Goal: Task Accomplishment & Management: Use online tool/utility

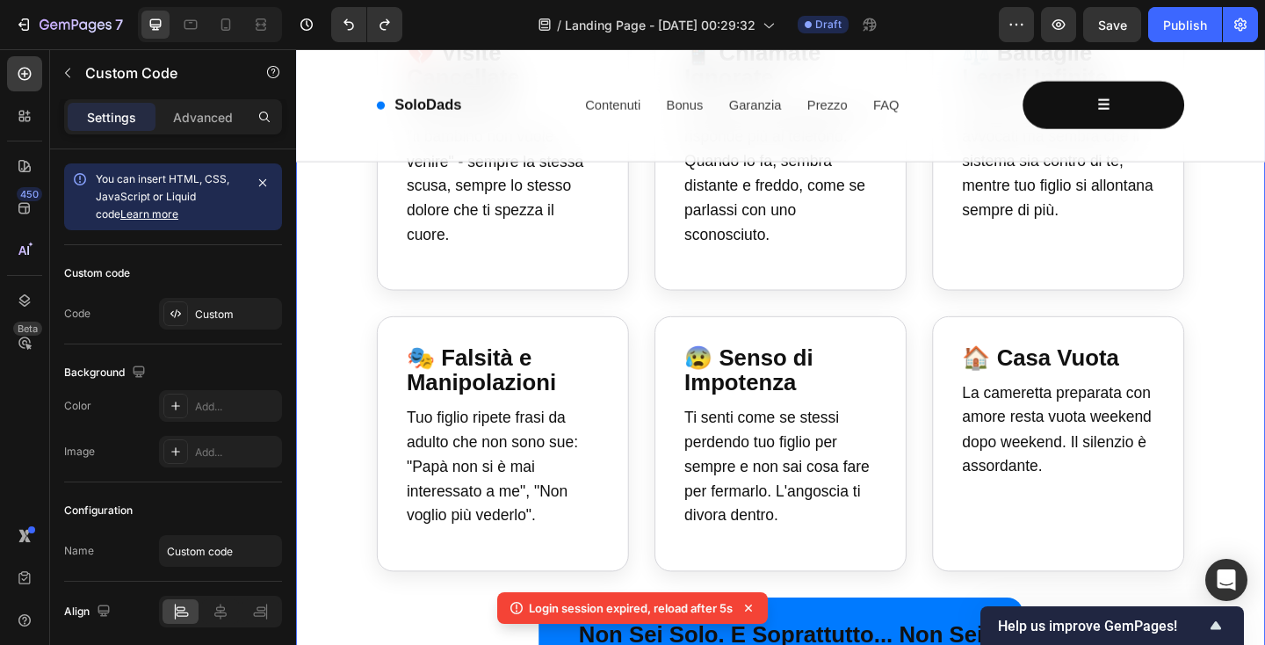
scroll to position [1769, 0]
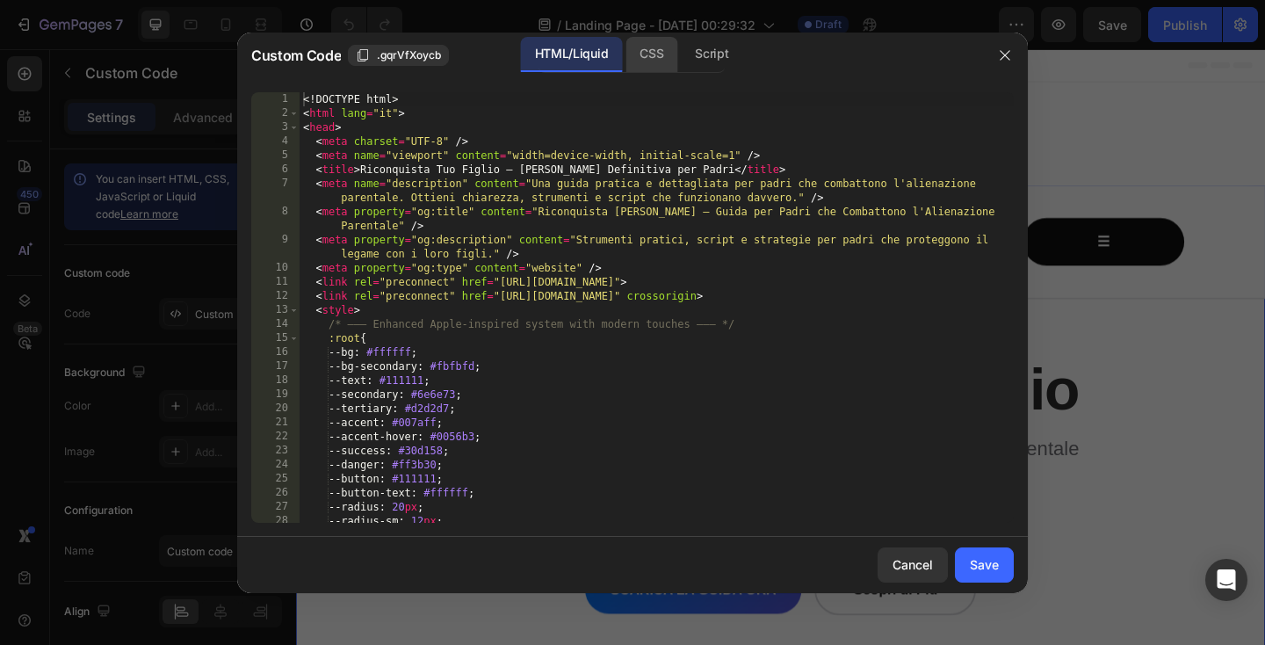
click at [654, 65] on div "CSS" at bounding box center [651, 54] width 52 height 35
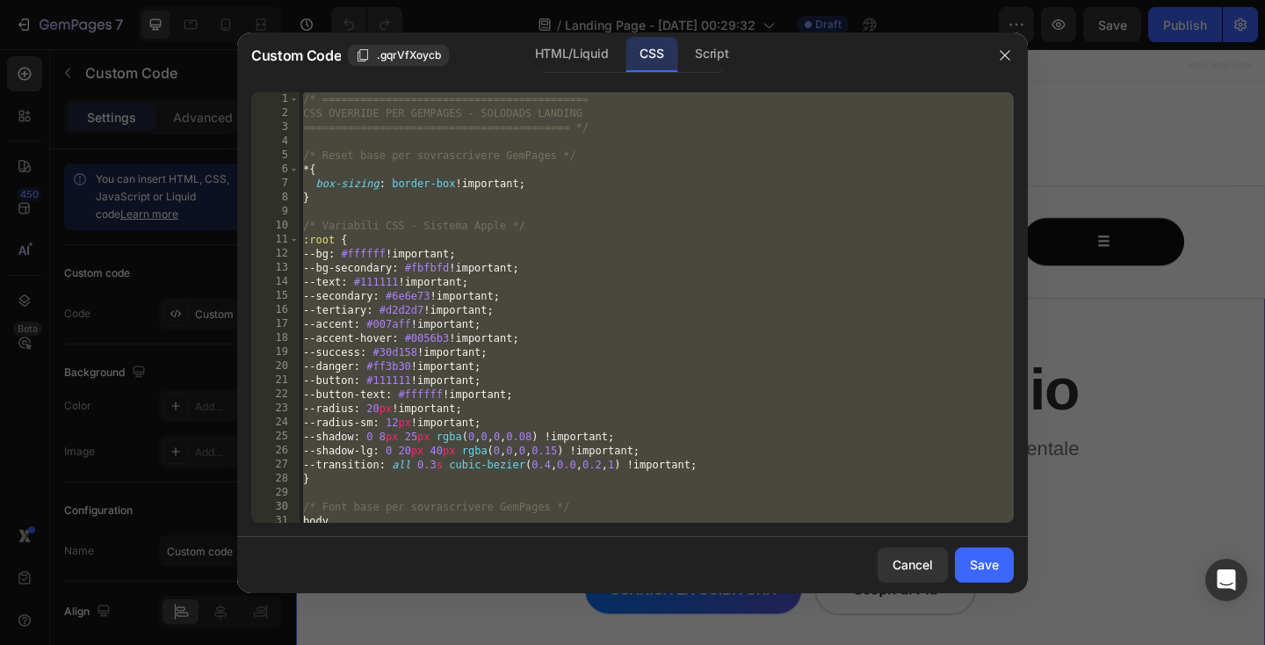
click at [589, 274] on div "/* ========================================== CSS OVERRIDE PER GEMPAGES - SOLOD…" at bounding box center [657, 321] width 714 height 459
paste textarea "*/"
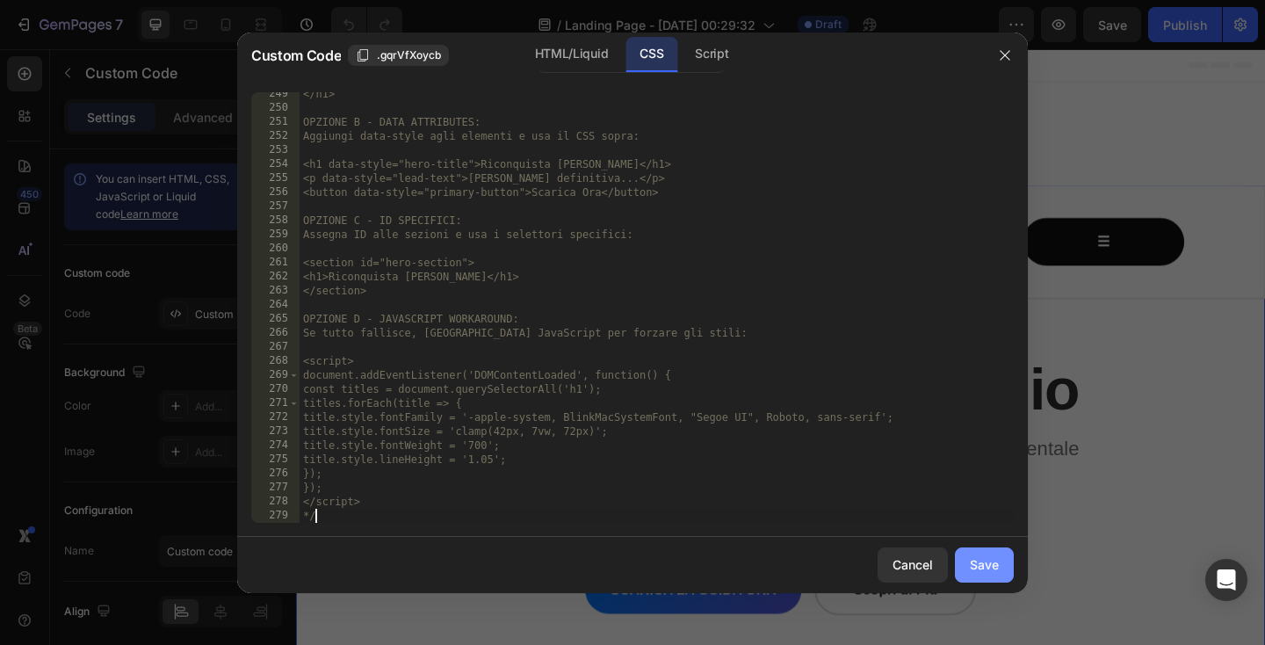
type textarea "*/"
click at [980, 570] on div "Save" at bounding box center [984, 564] width 29 height 18
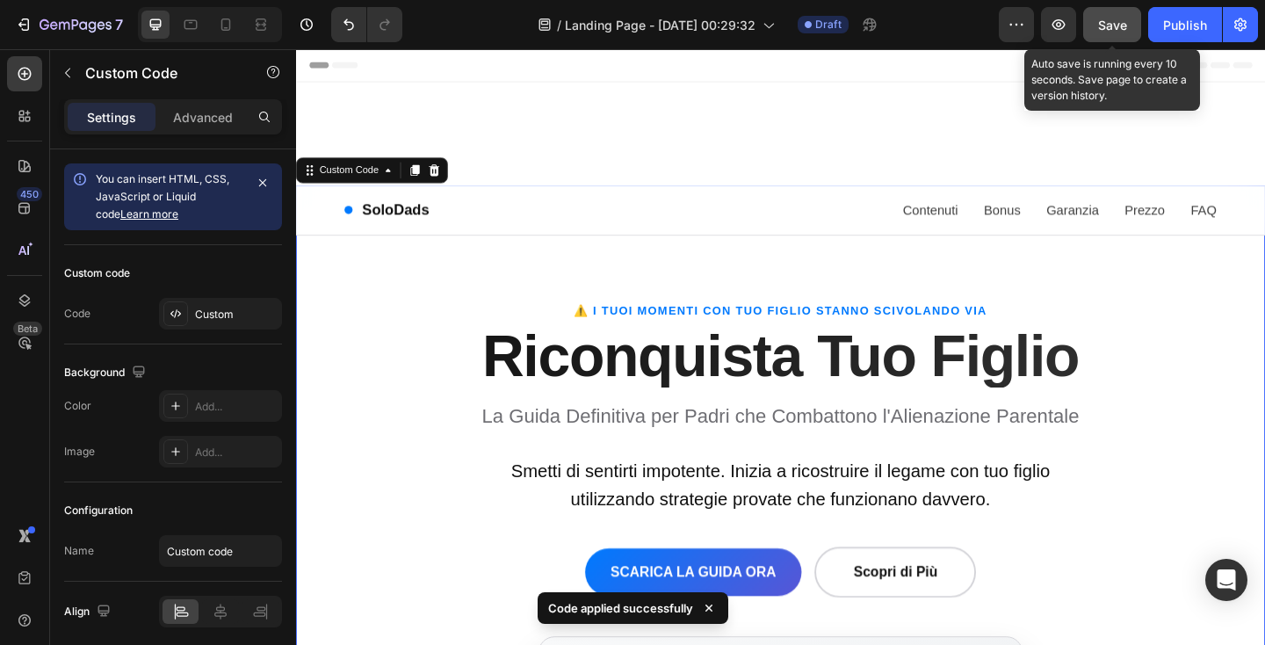
click at [1101, 20] on span "Save" at bounding box center [1112, 25] width 29 height 15
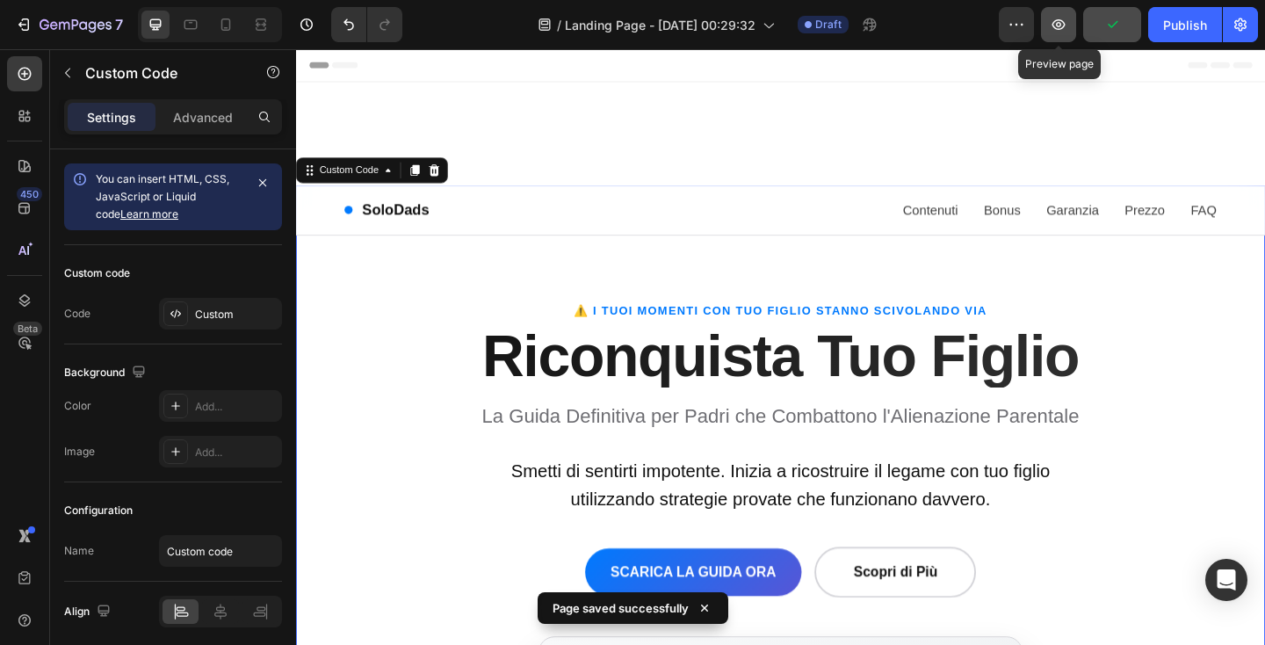
click at [1058, 33] on icon "button" at bounding box center [1059, 25] width 18 height 18
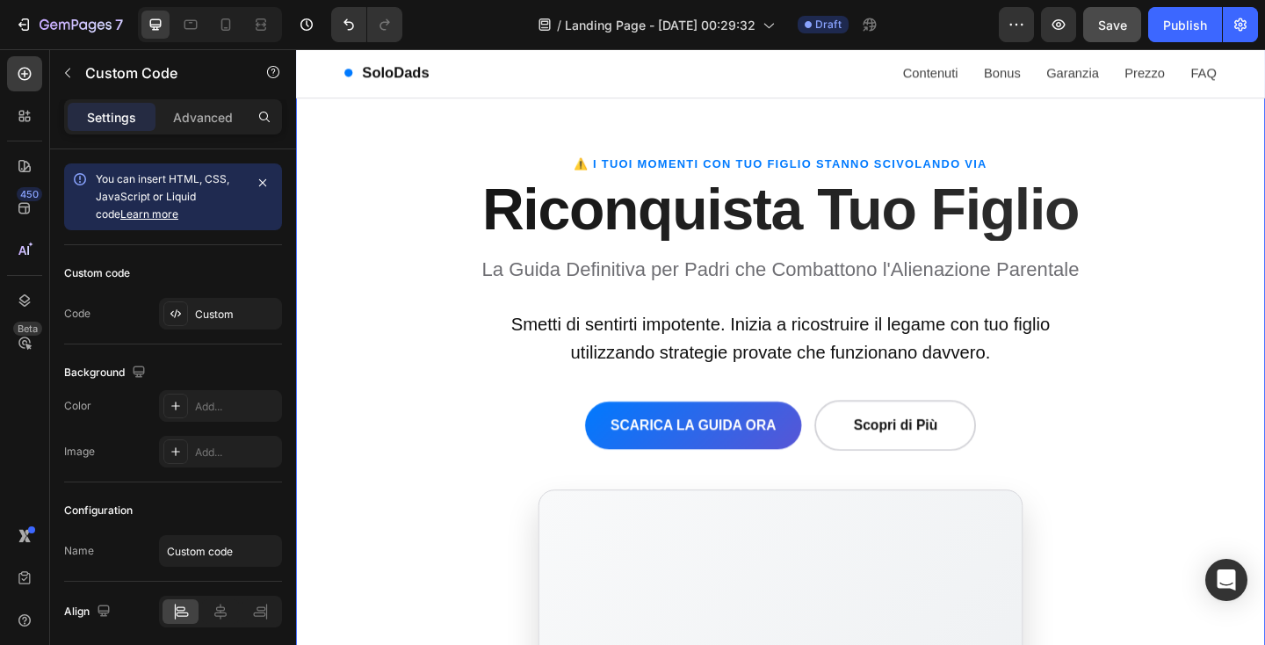
scroll to position [224, 0]
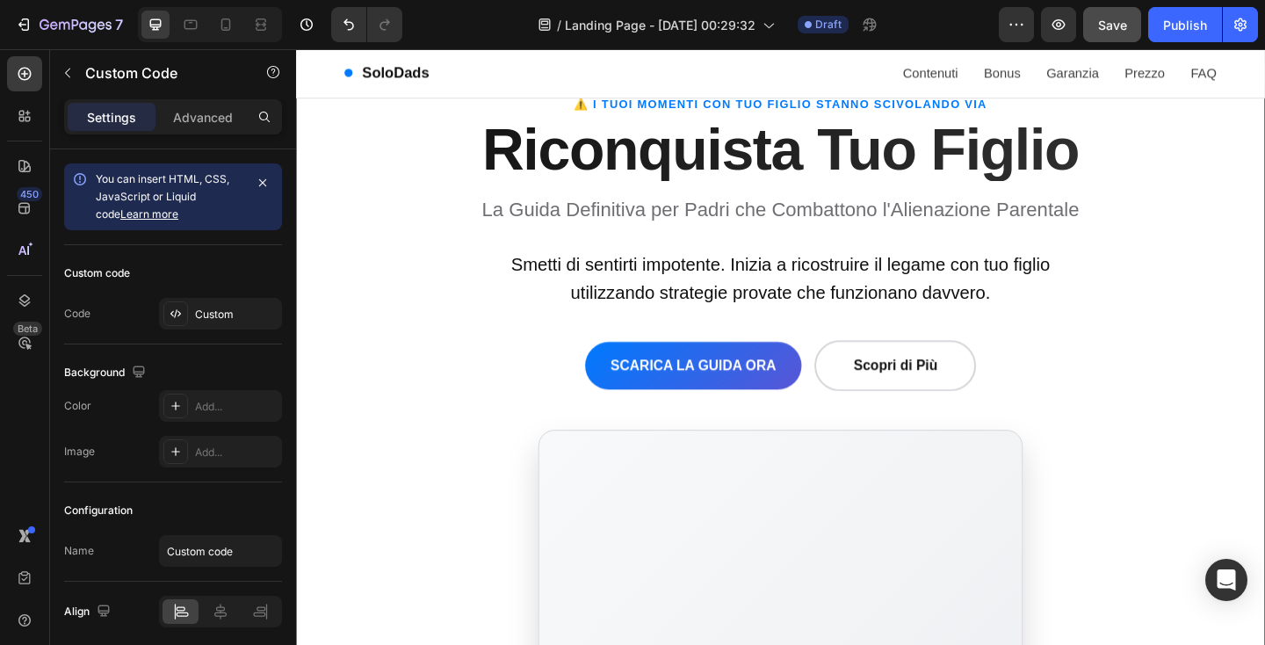
click at [438, 222] on p "La Guida Definitiva per Padri che Combattono l'Alienazione Parentale" at bounding box center [823, 223] width 878 height 33
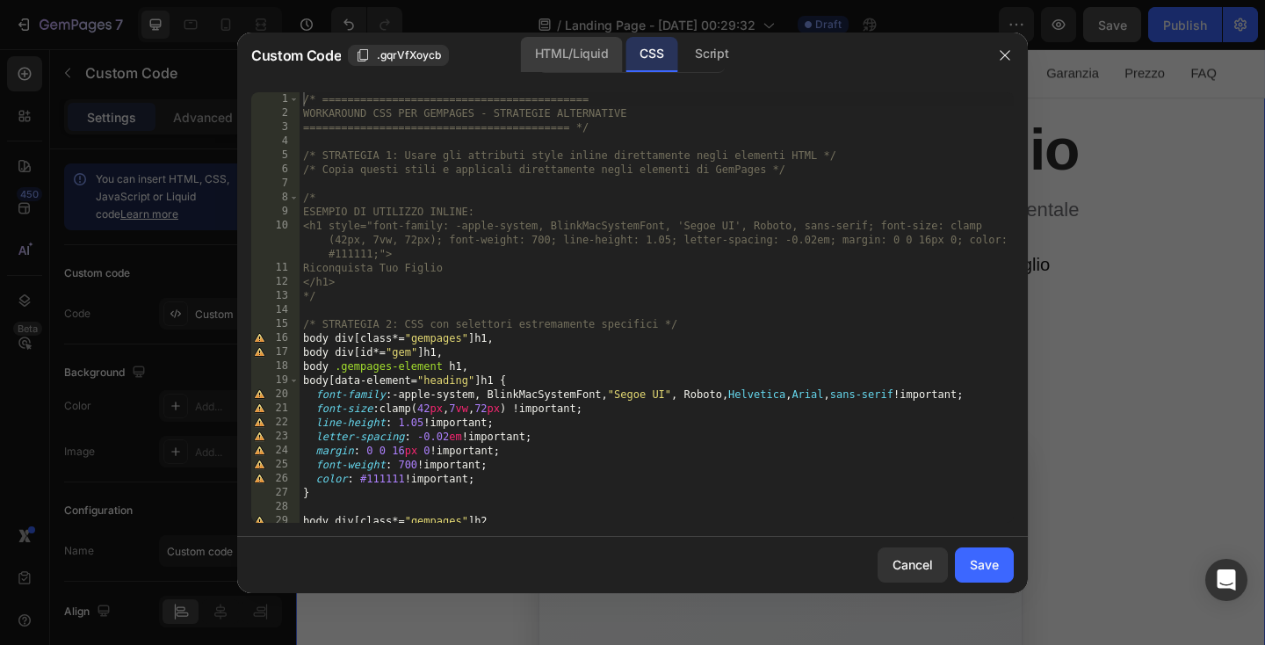
click at [562, 56] on div "HTML/Liquid" at bounding box center [571, 54] width 101 height 35
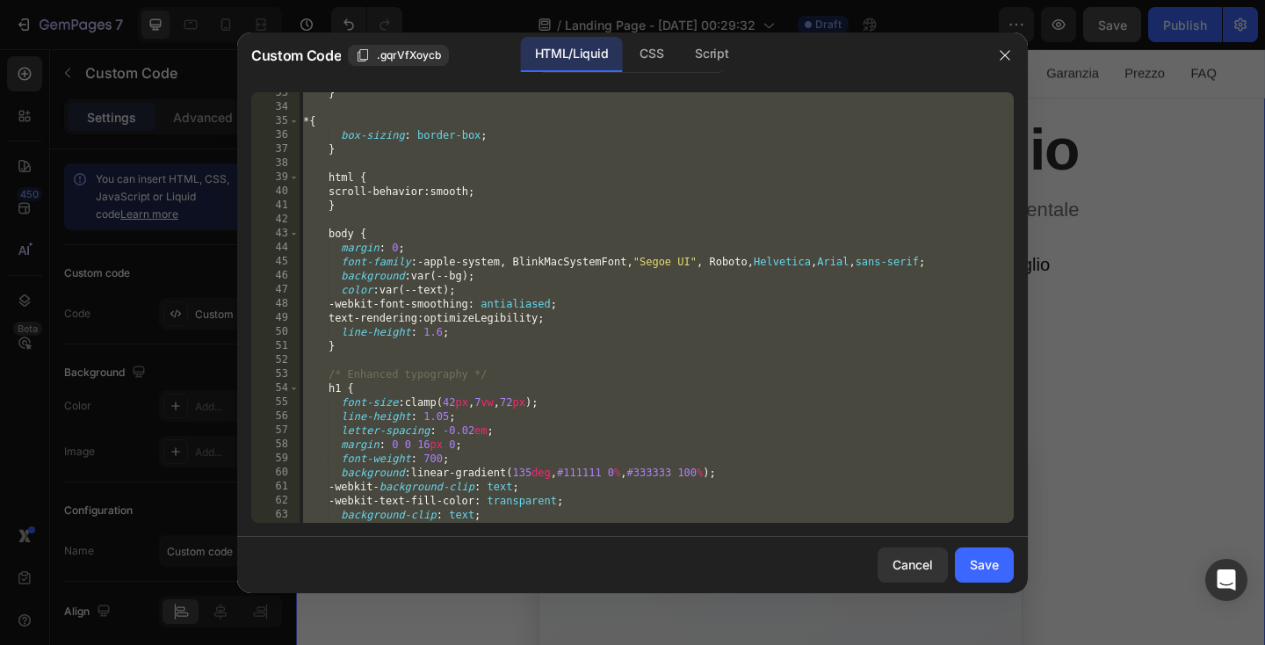
scroll to position [0, 0]
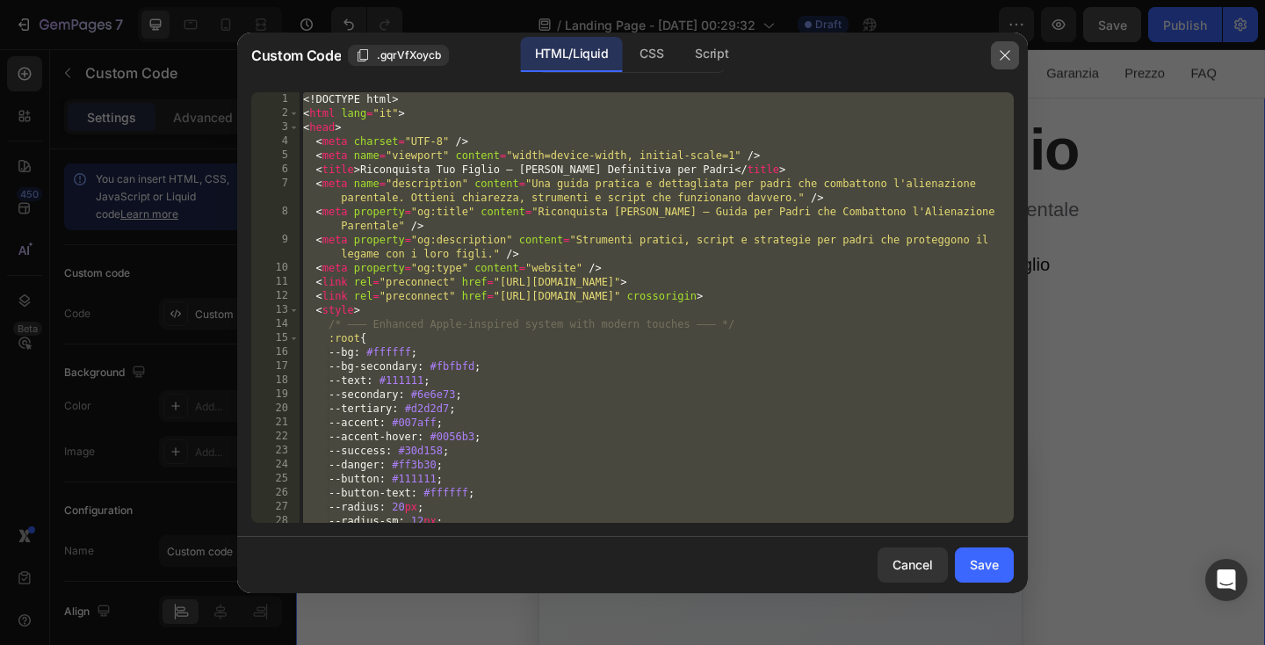
click at [1007, 54] on icon "button" at bounding box center [1005, 55] width 14 height 14
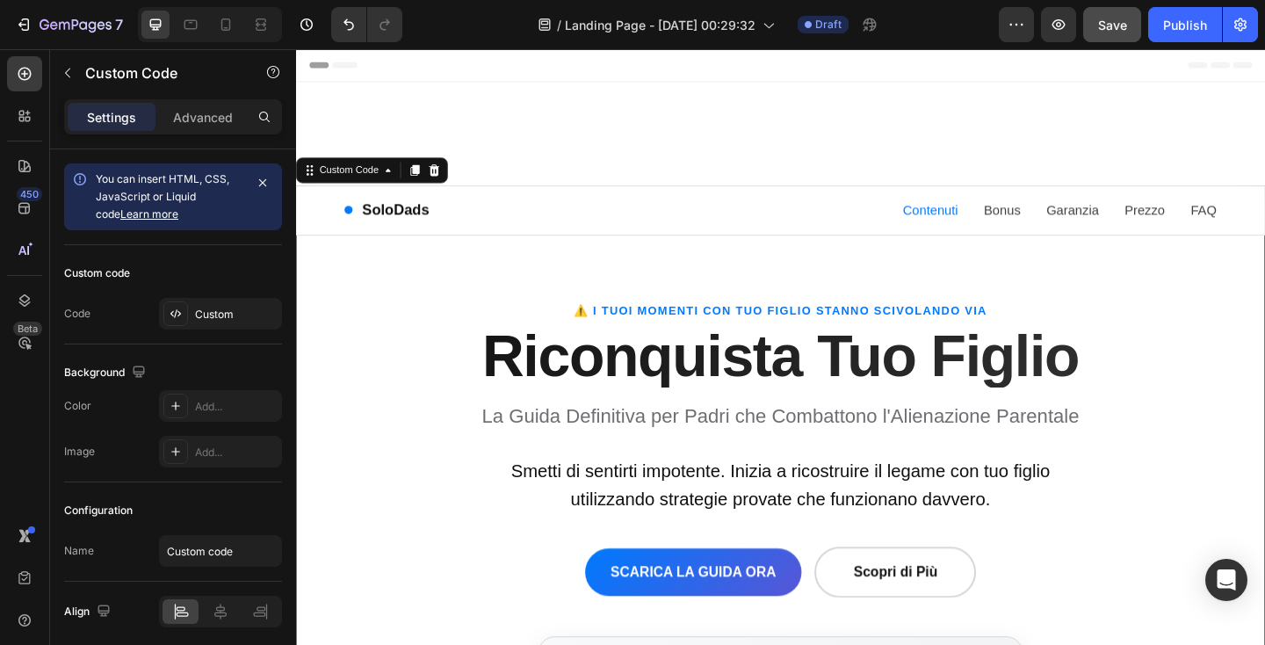
click at [985, 220] on link "Contenuti" at bounding box center [986, 224] width 61 height 23
click at [1064, 227] on link "Bonus" at bounding box center [1064, 224] width 40 height 23
click at [1128, 220] on link "Garanzia" at bounding box center [1140, 224] width 57 height 23
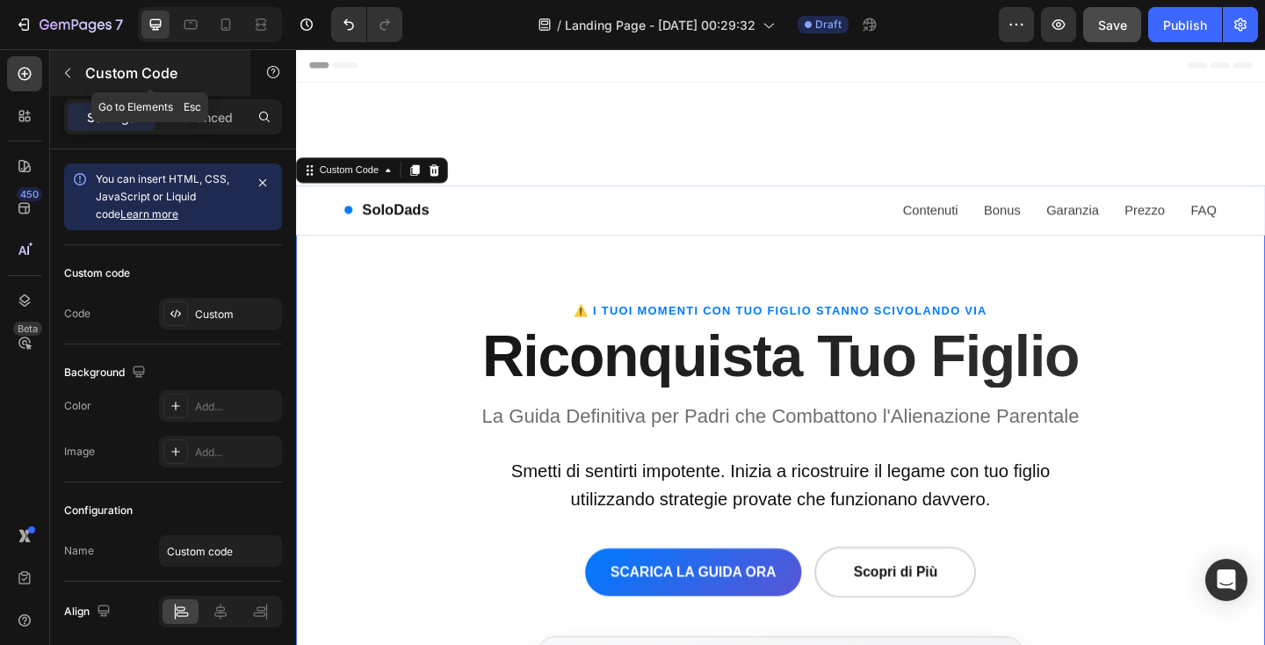
click at [69, 69] on icon "button" at bounding box center [68, 73] width 14 height 14
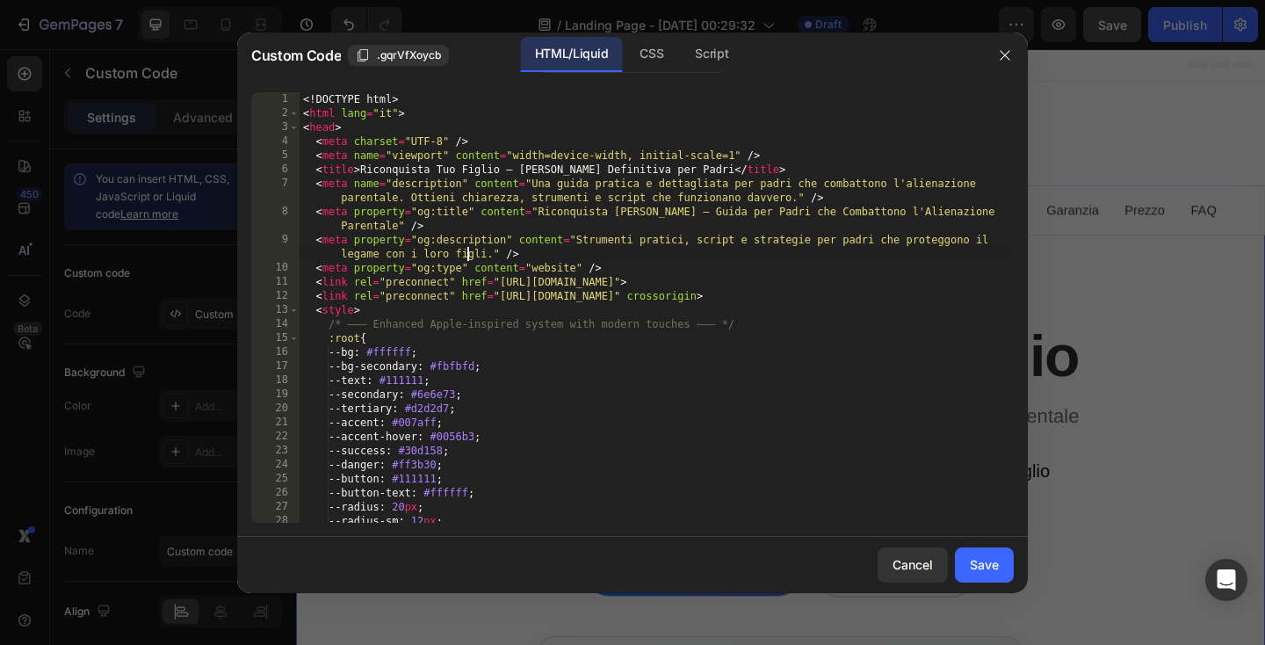
click at [467, 256] on div "<! DOCTYPE html > < html lang = "it" > < head > < meta charset = "UTF-8" /> < m…" at bounding box center [657, 321] width 714 height 459
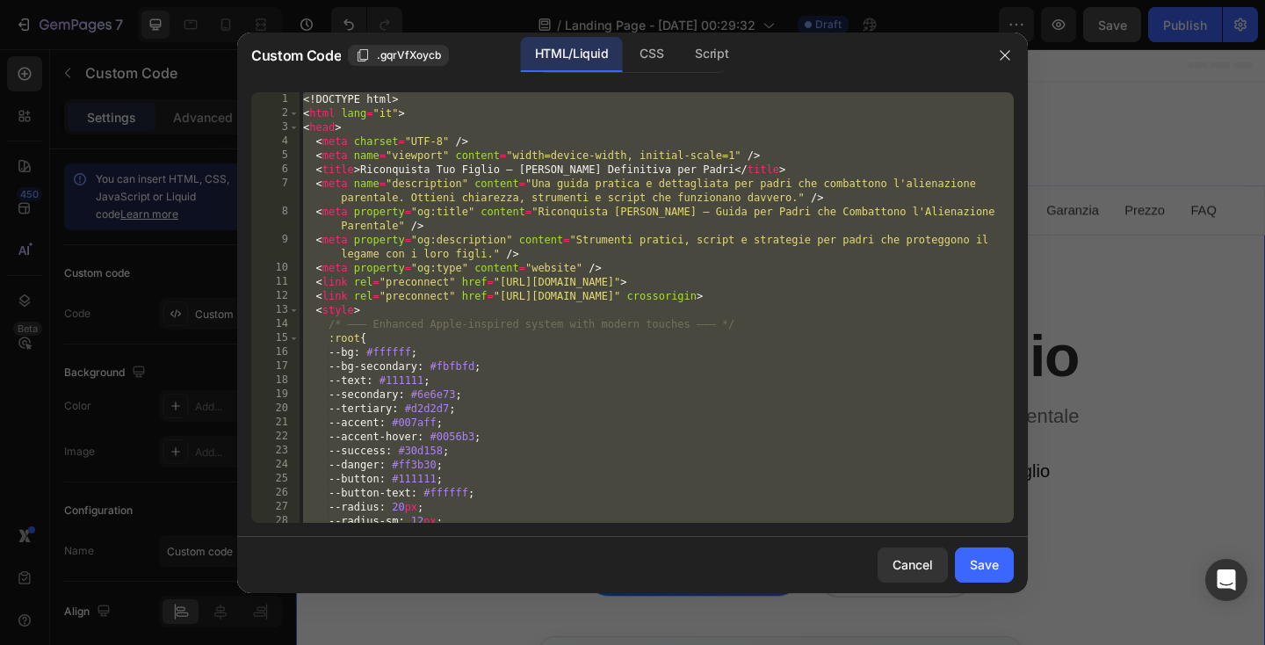
paste textarea "<li style="padding: 8px 0; padding-left: 24px; positio"
type textarea "<li style="padding: 8px 0; padding-left: 24px; position"
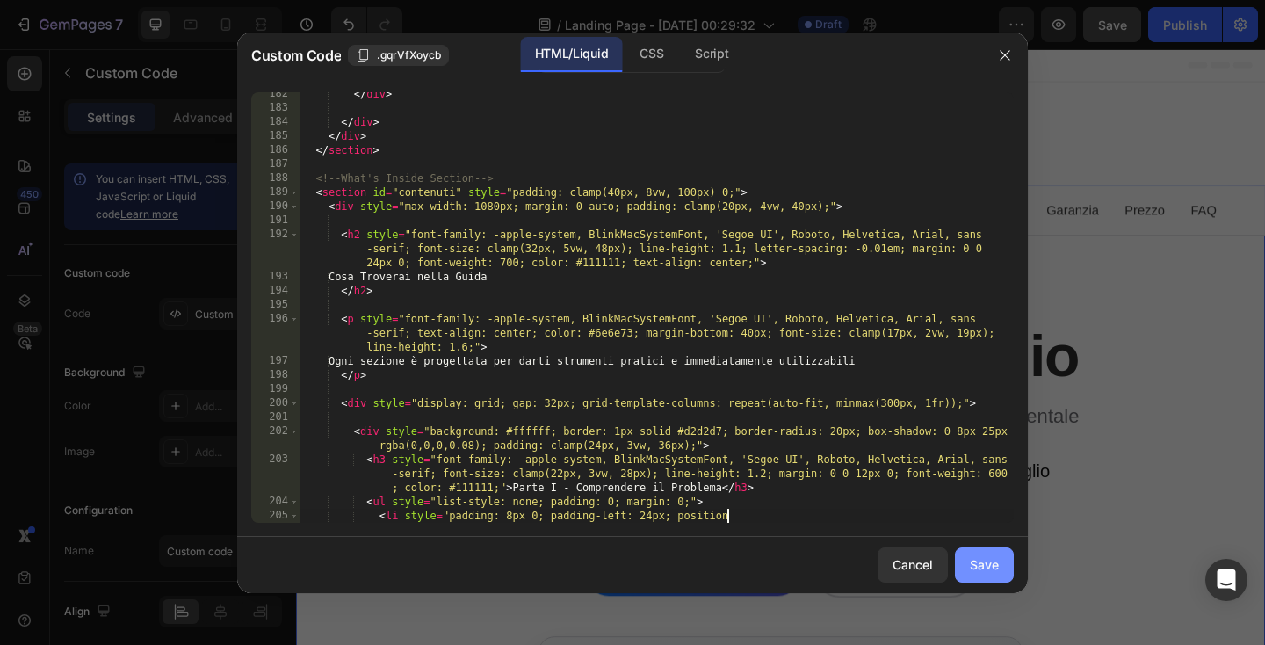
click at [993, 561] on div "Save" at bounding box center [984, 564] width 29 height 18
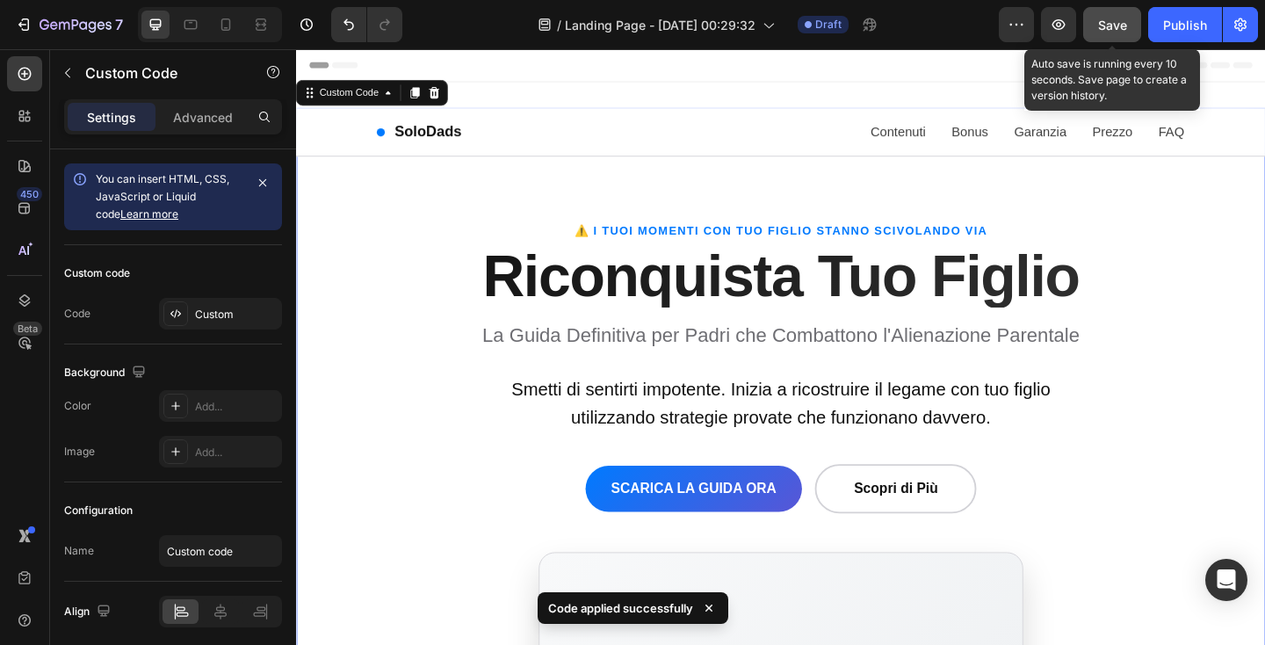
click at [1112, 18] on span "Save" at bounding box center [1112, 25] width 29 height 15
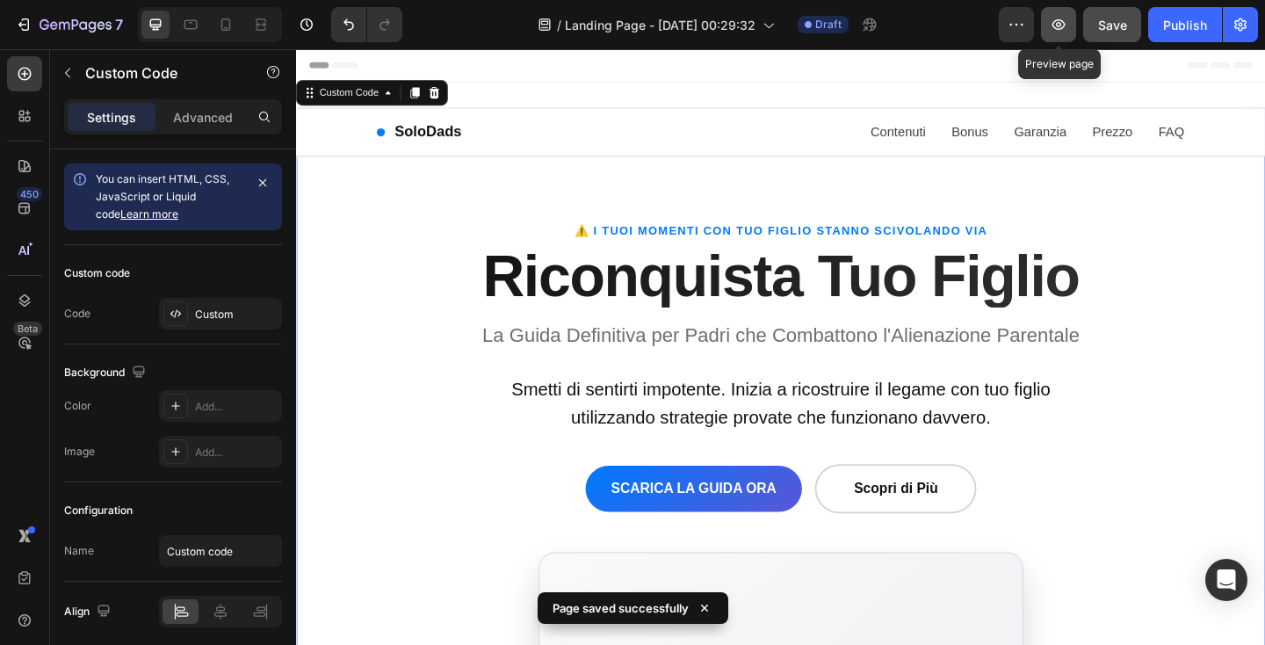
click at [1064, 27] on icon "button" at bounding box center [1059, 25] width 18 height 18
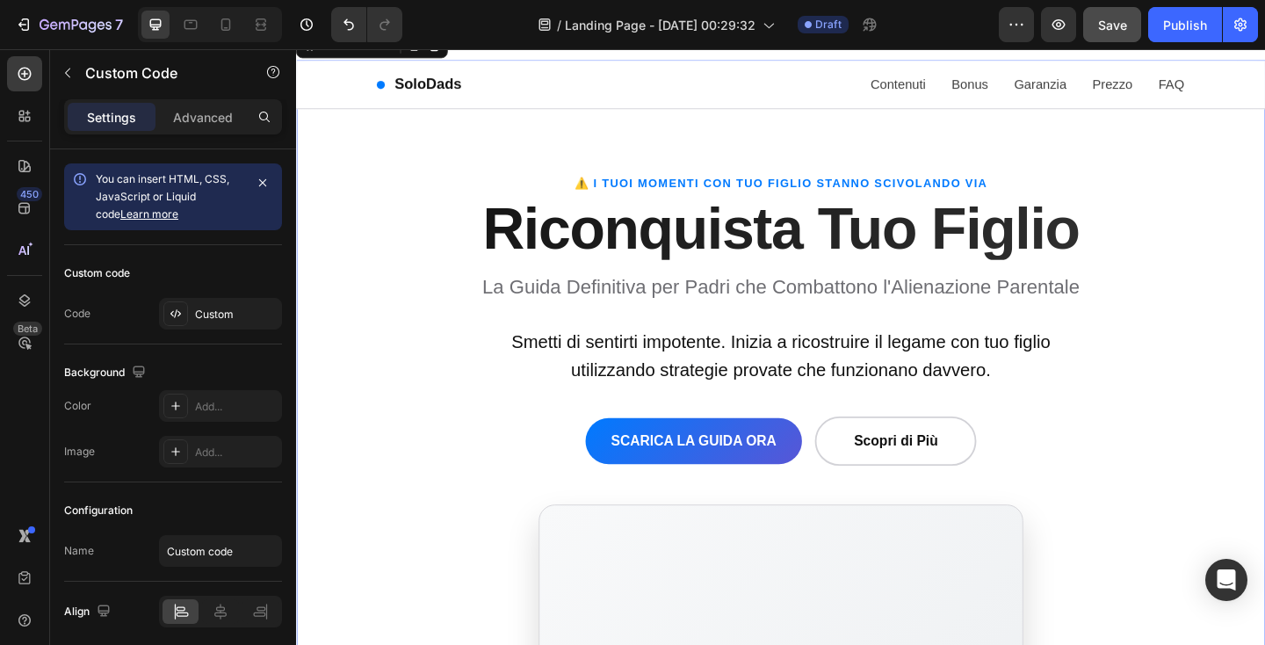
scroll to position [0, 0]
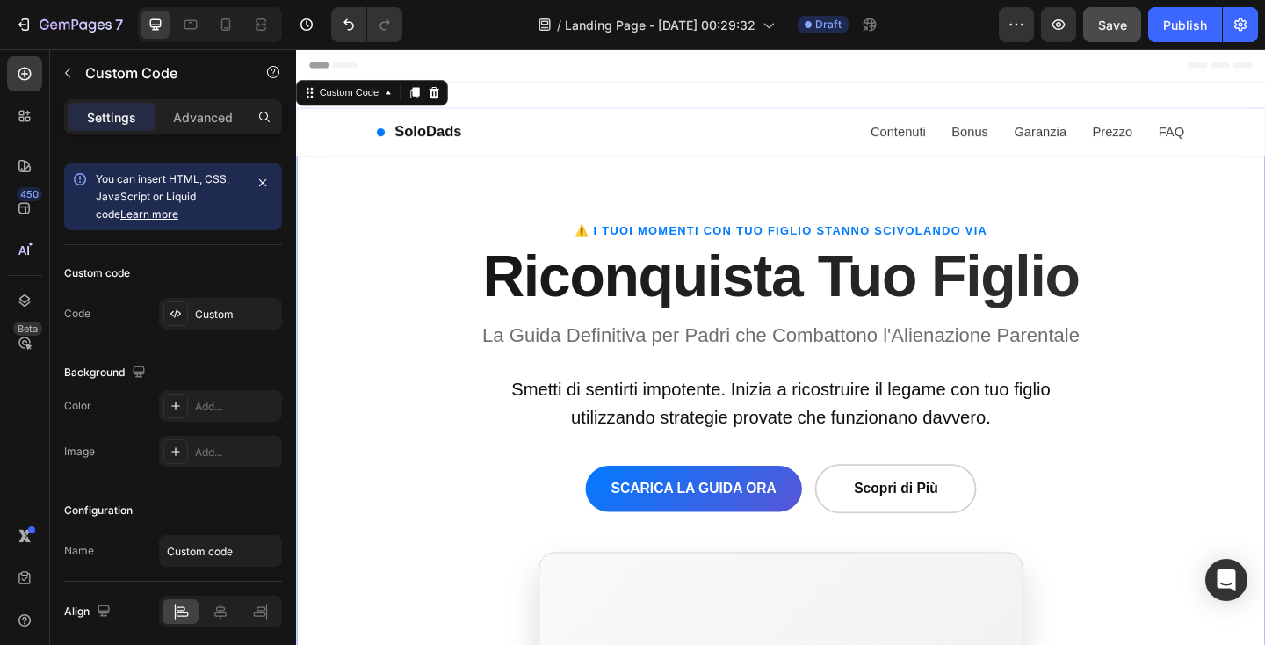
click at [73, 69] on icon "button" at bounding box center [68, 73] width 14 height 14
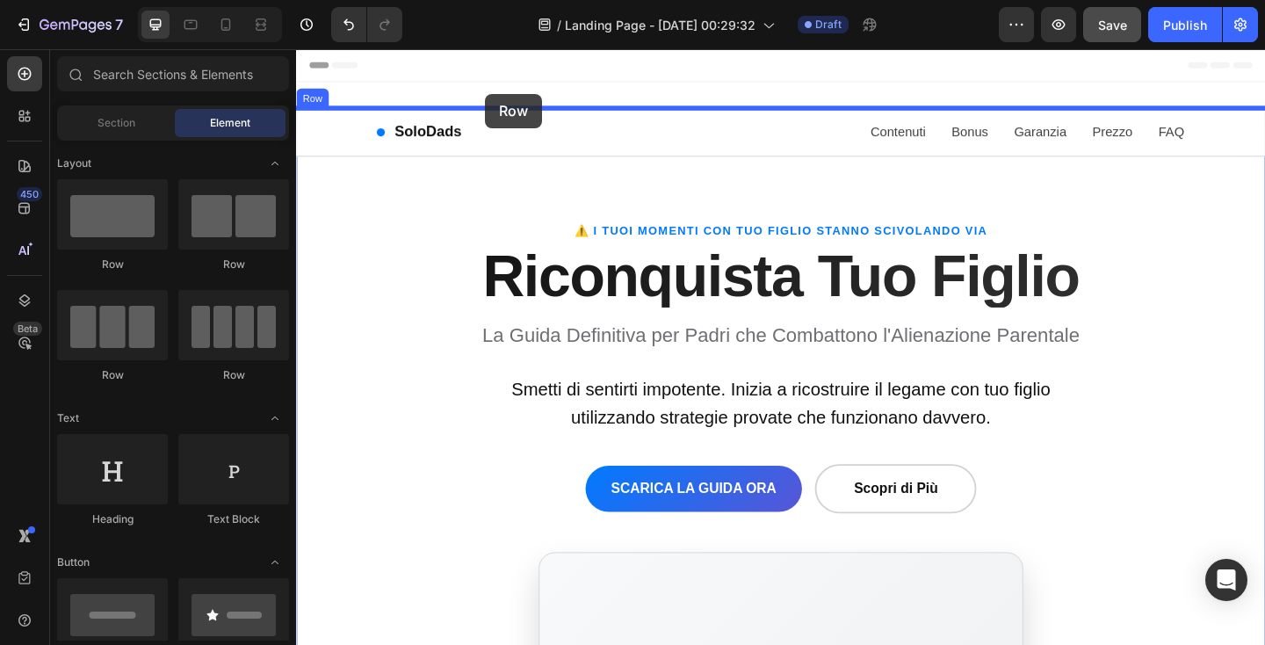
drag, startPoint x: 408, startPoint y: 271, endPoint x: 502, endPoint y: 98, distance: 196.5
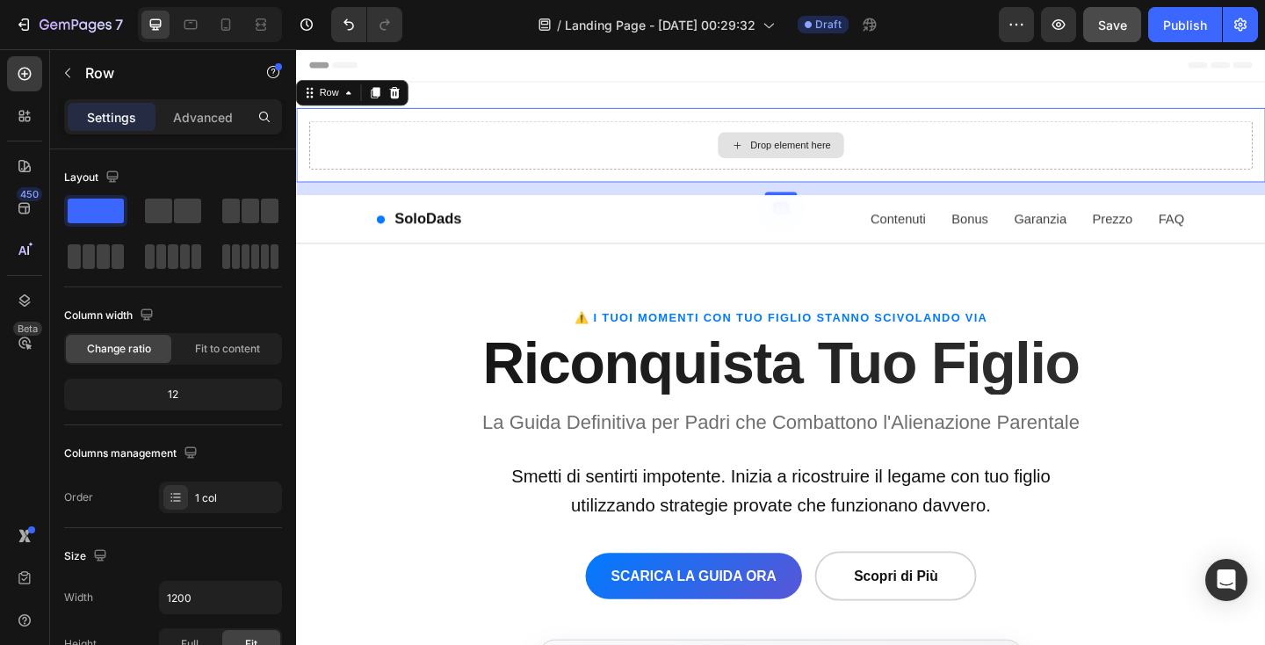
click at [560, 162] on div "Drop element here" at bounding box center [823, 153] width 1026 height 53
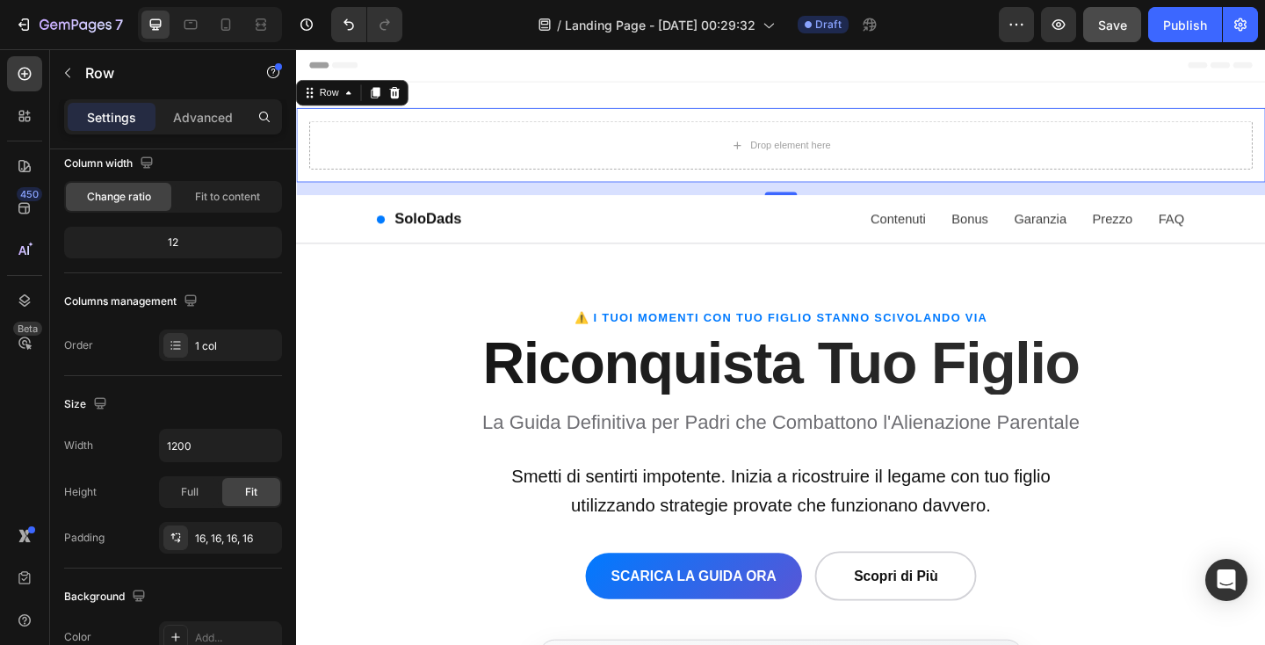
scroll to position [526, 0]
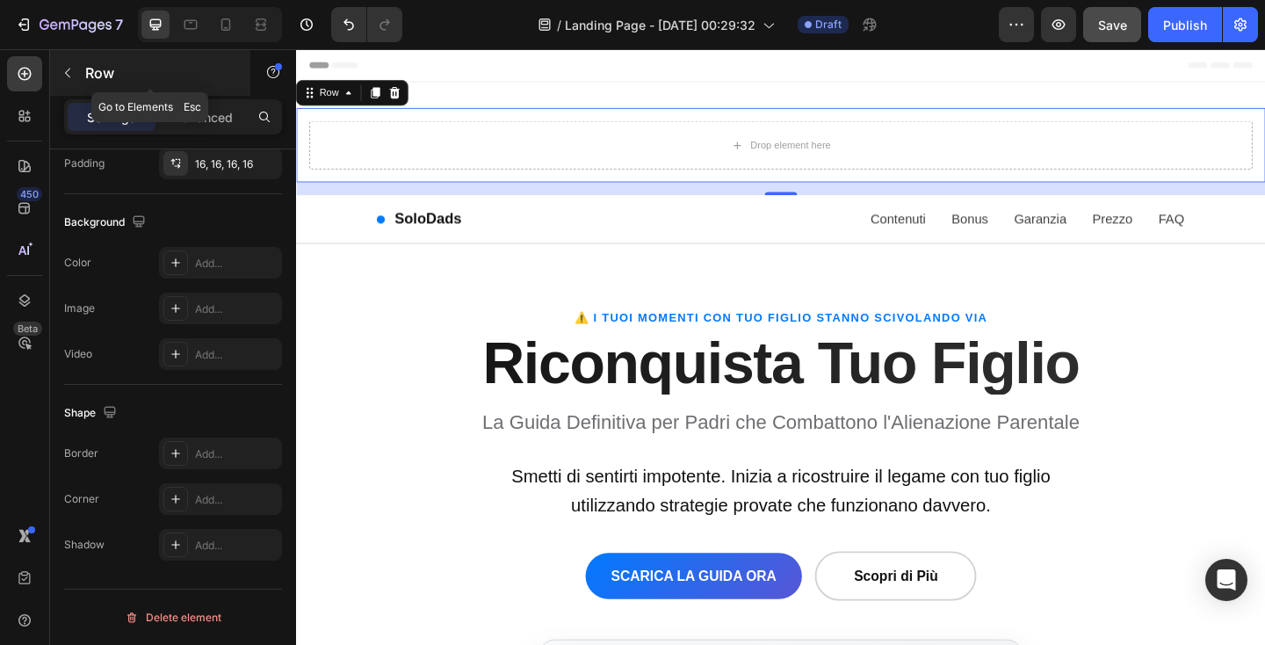
click at [64, 71] on icon "button" at bounding box center [68, 73] width 14 height 14
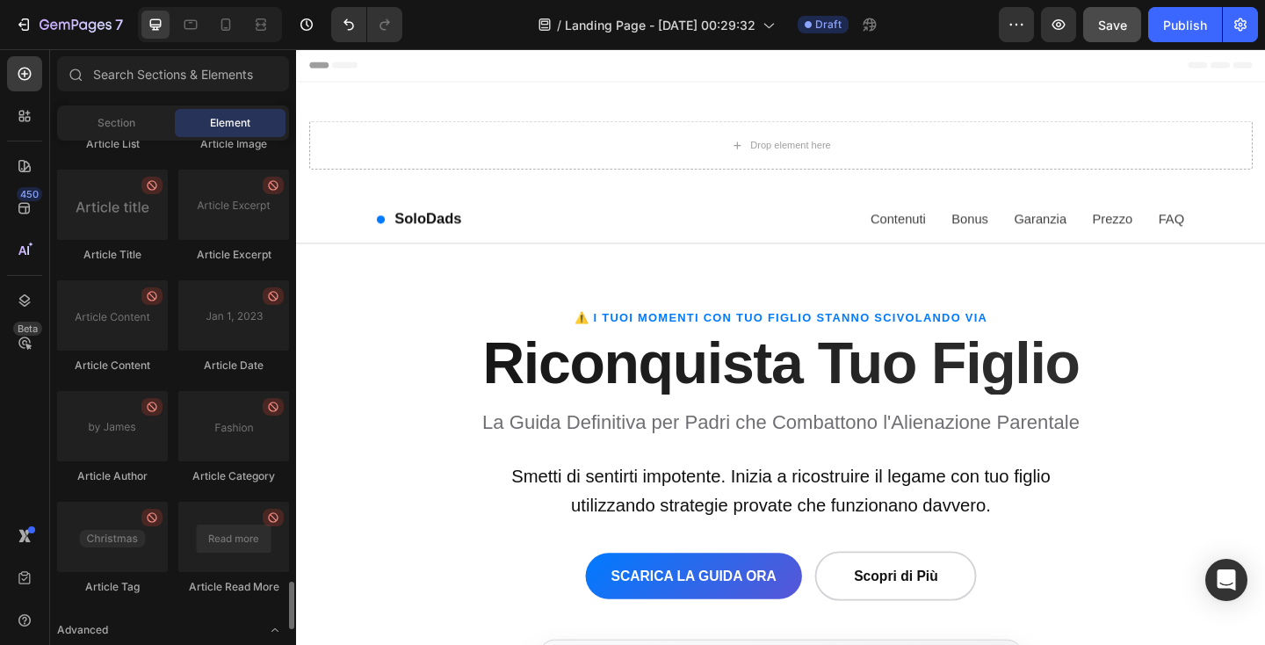
scroll to position [4706, 0]
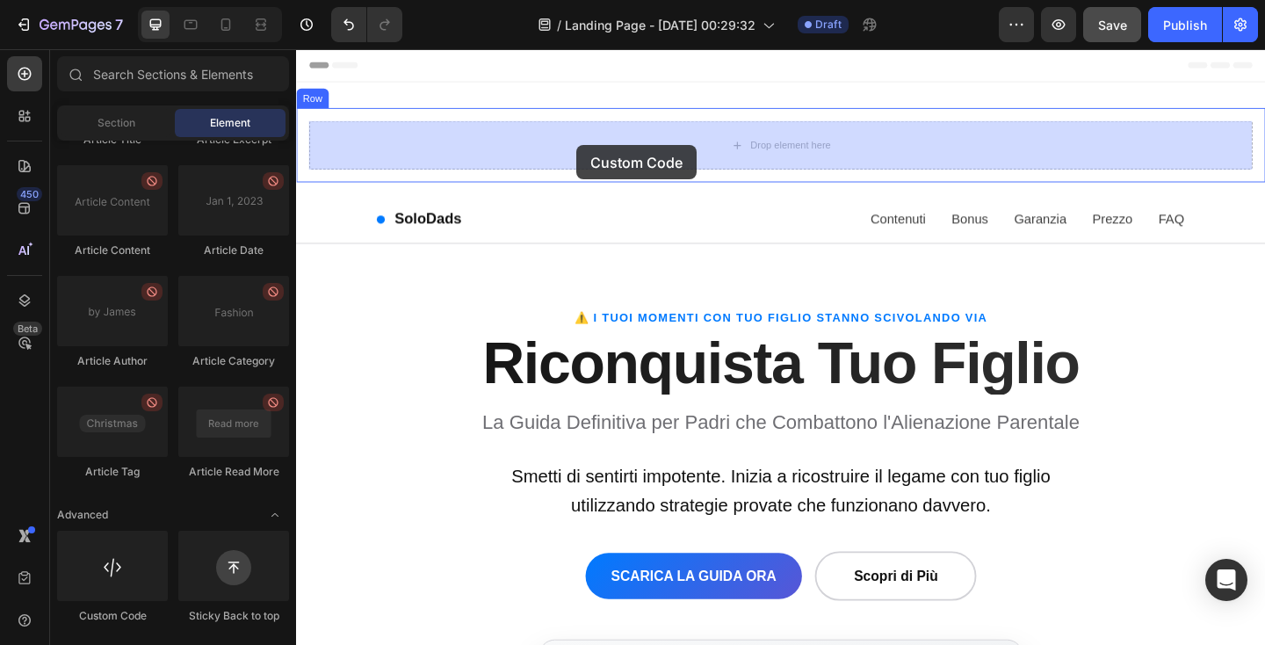
drag, startPoint x: 428, startPoint y: 618, endPoint x: 601, endPoint y: 154, distance: 495.8
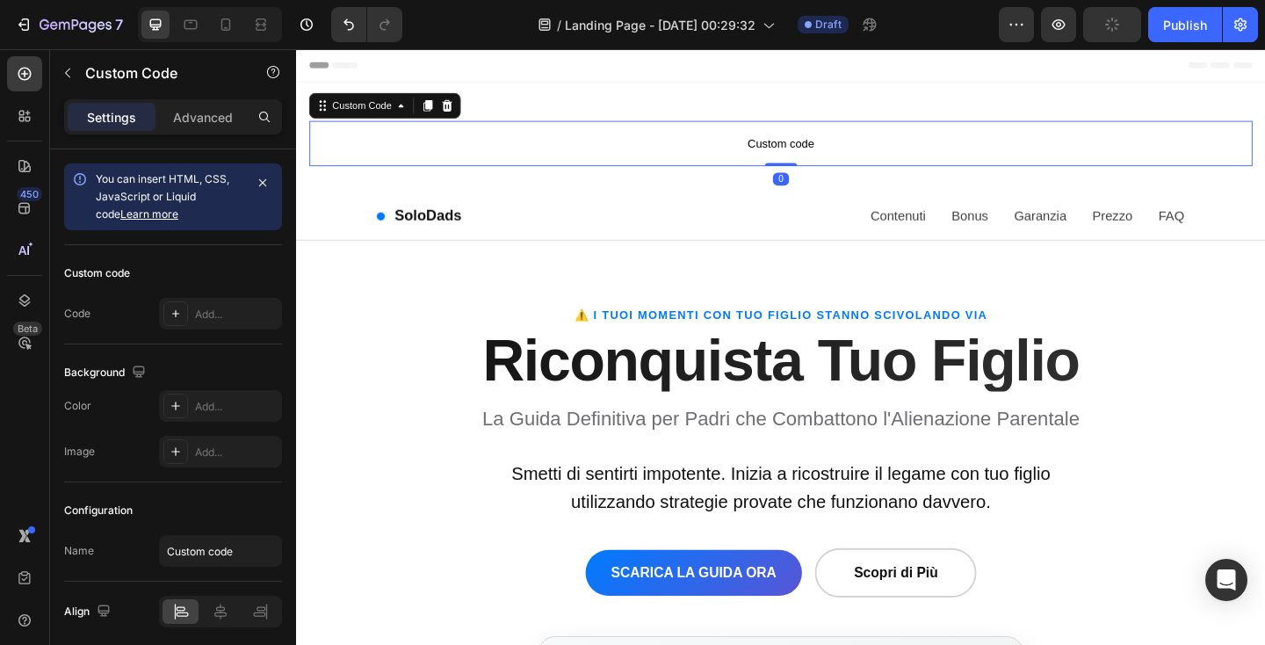
click at [601, 154] on span "Custom code" at bounding box center [823, 151] width 1026 height 21
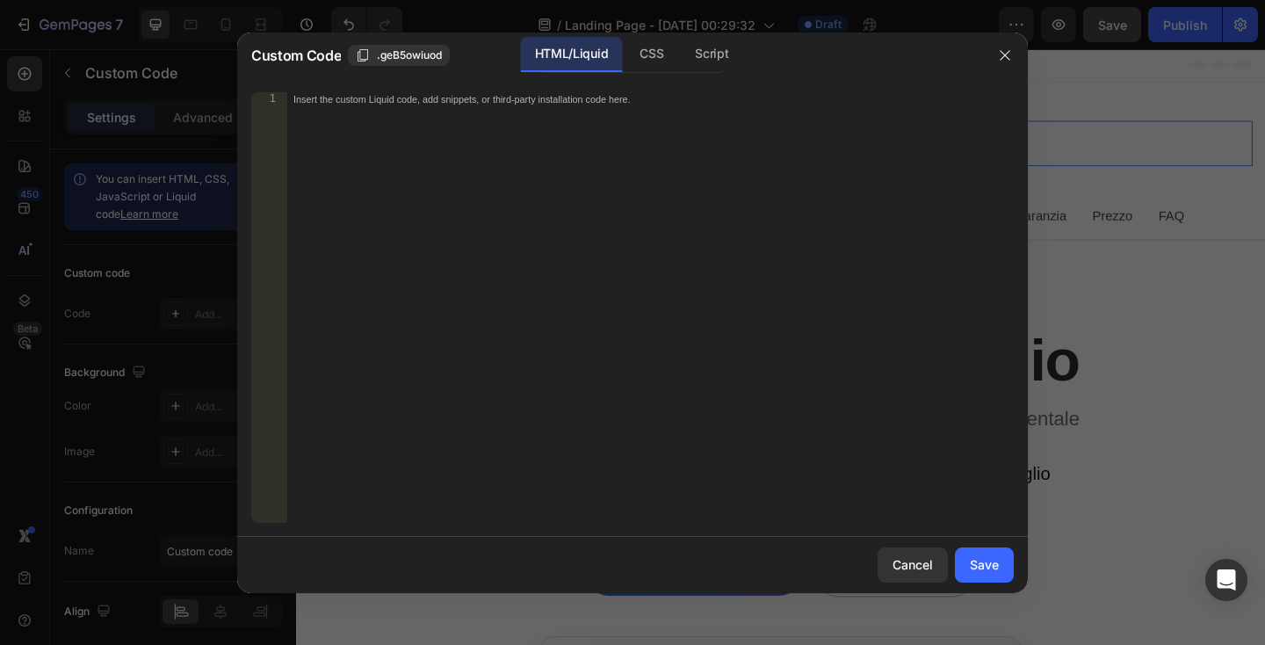
click at [363, 148] on div "Insert the custom Liquid code, add snippets, or third-party installation code h…" at bounding box center [649, 321] width 727 height 459
paste textarea "</header>"
type textarea "</header>"
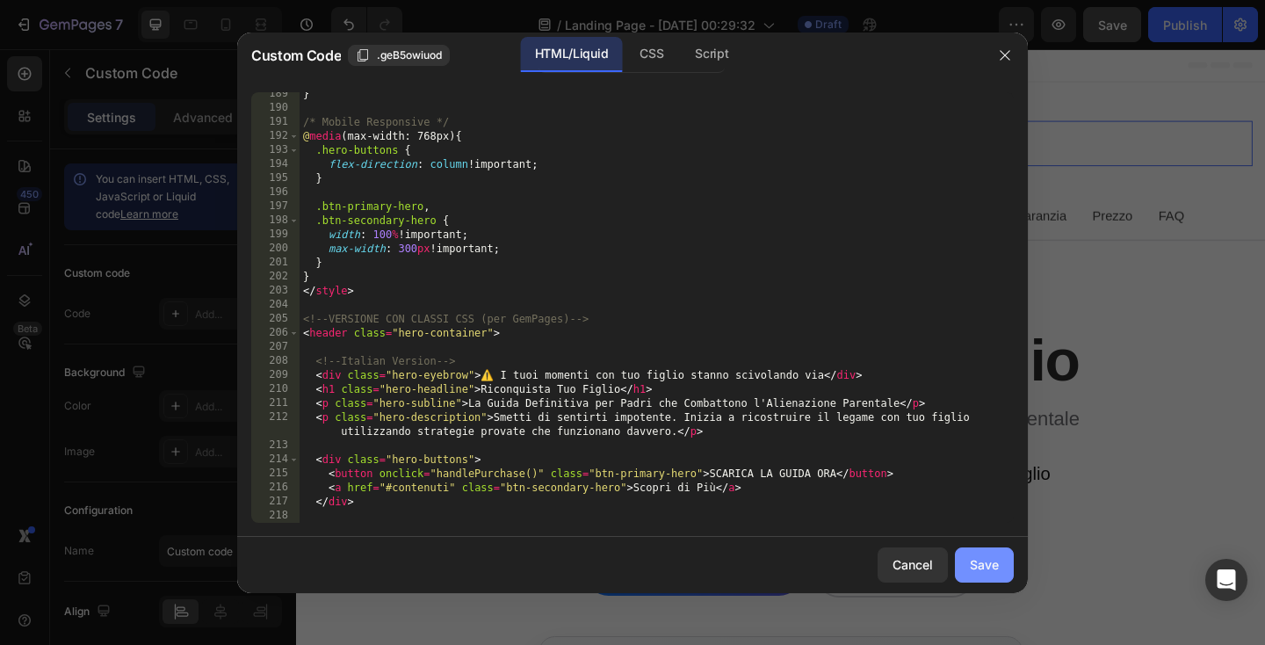
click at [973, 552] on button "Save" at bounding box center [984, 564] width 59 height 35
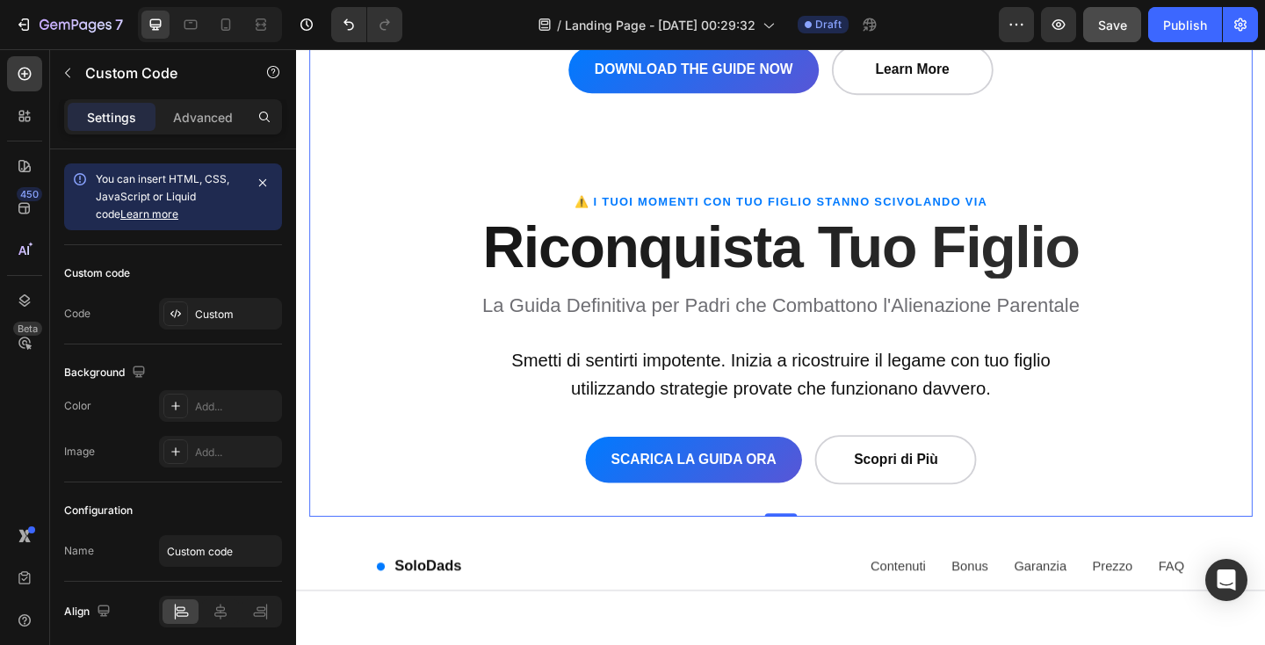
scroll to position [849, 0]
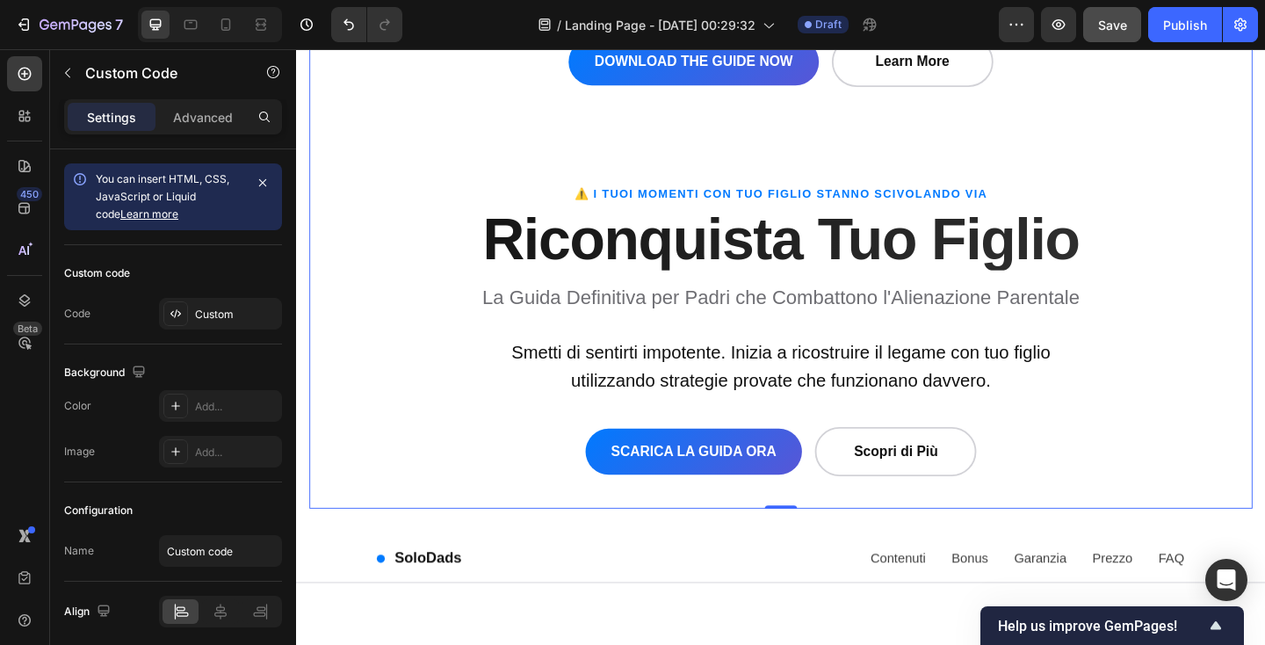
click at [420, 233] on h1 "Riconquista Tuo Figlio" at bounding box center [823, 256] width 878 height 67
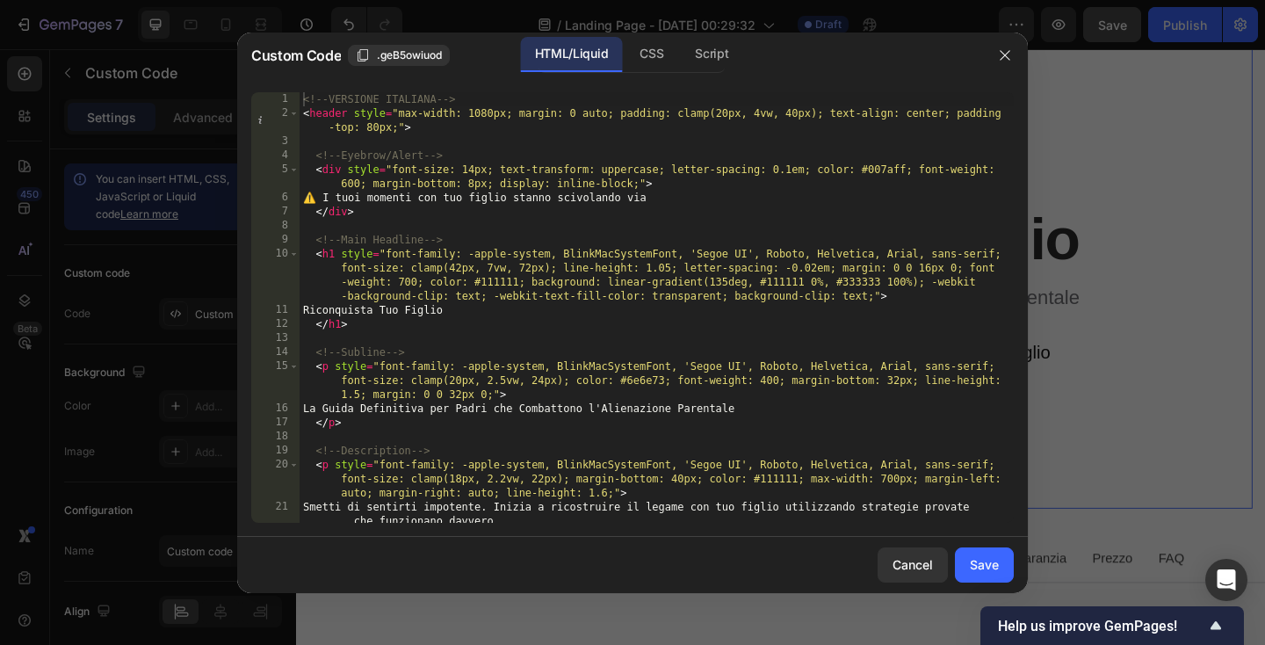
click at [409, 218] on div "<!-- VERSIONE ITALIANA --> < header style = "max-width: 1080px; margin: 0 auto;…" at bounding box center [657, 321] width 714 height 459
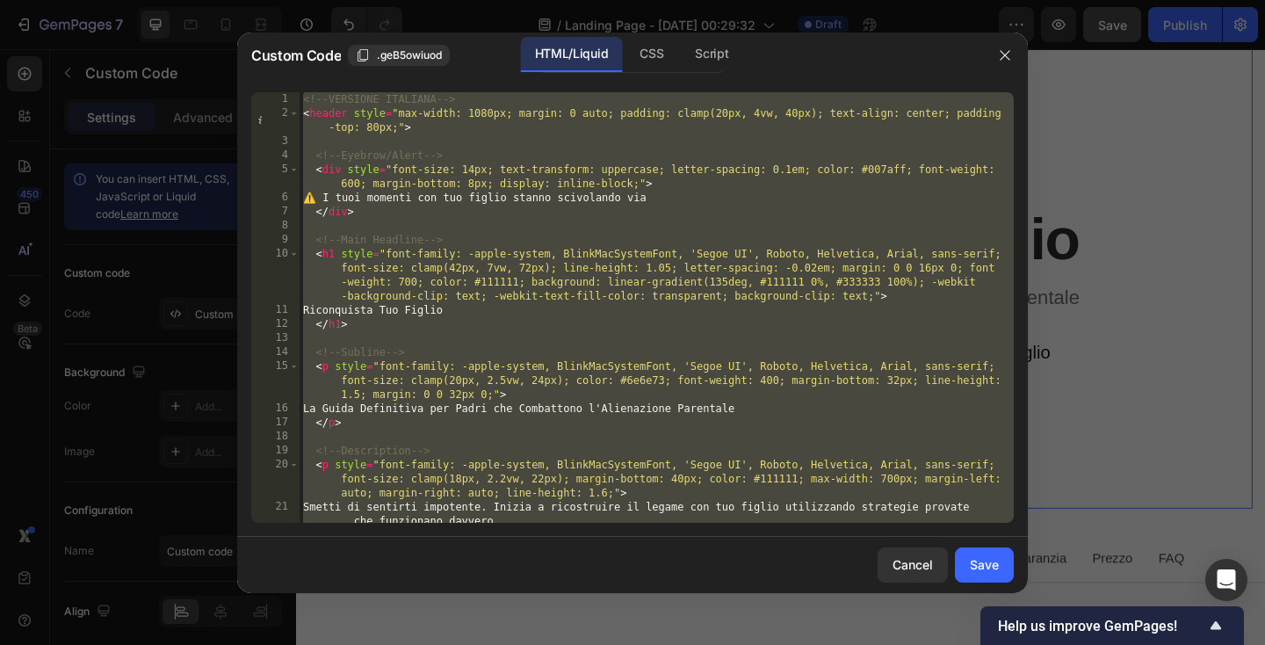
paste textarea "</script"
type textarea "</script>"
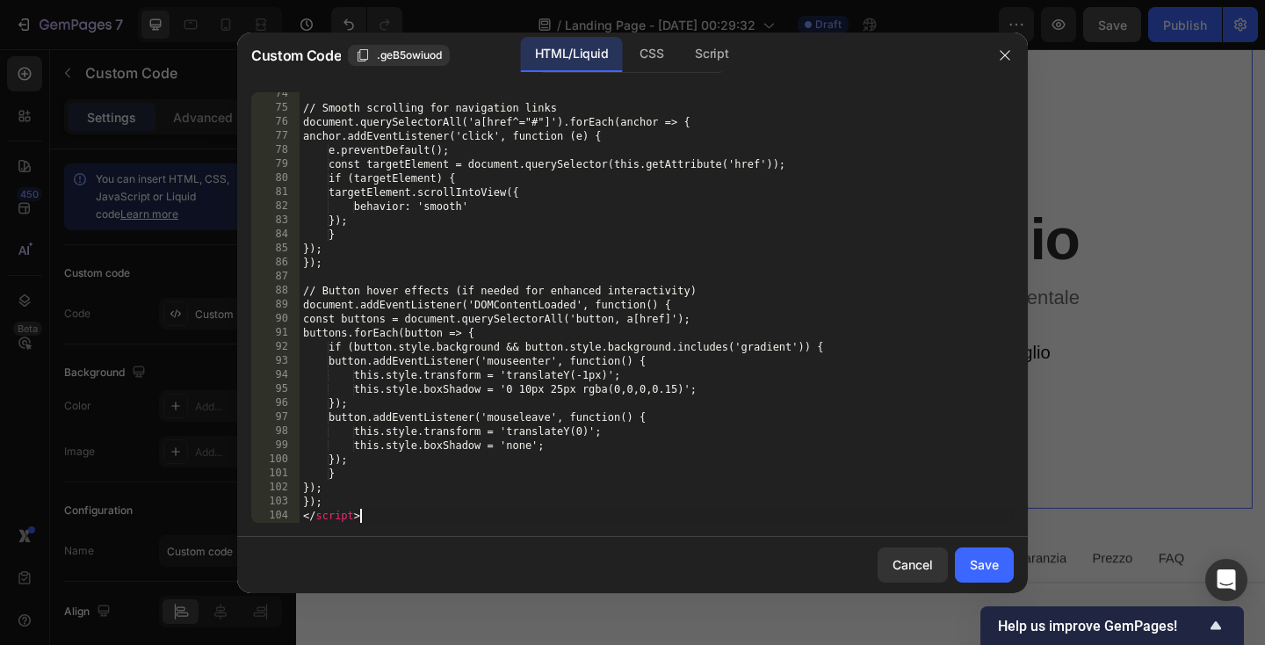
scroll to position [1495, 0]
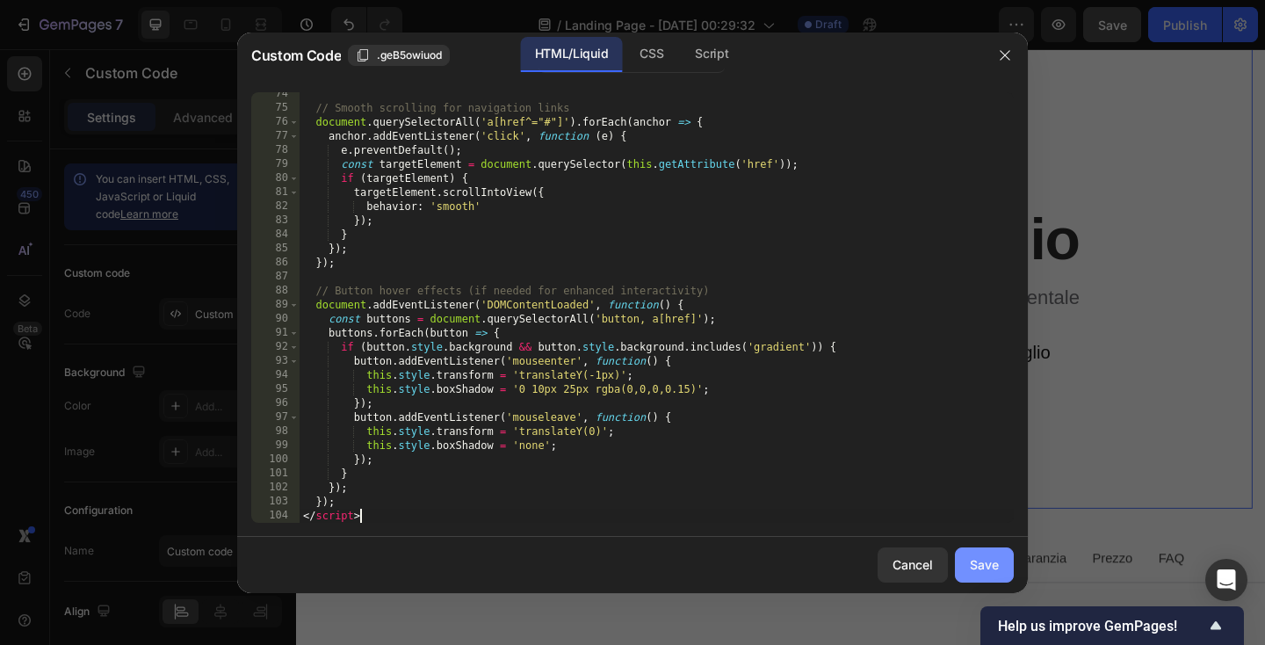
click at [999, 581] on button "Save" at bounding box center [984, 564] width 59 height 35
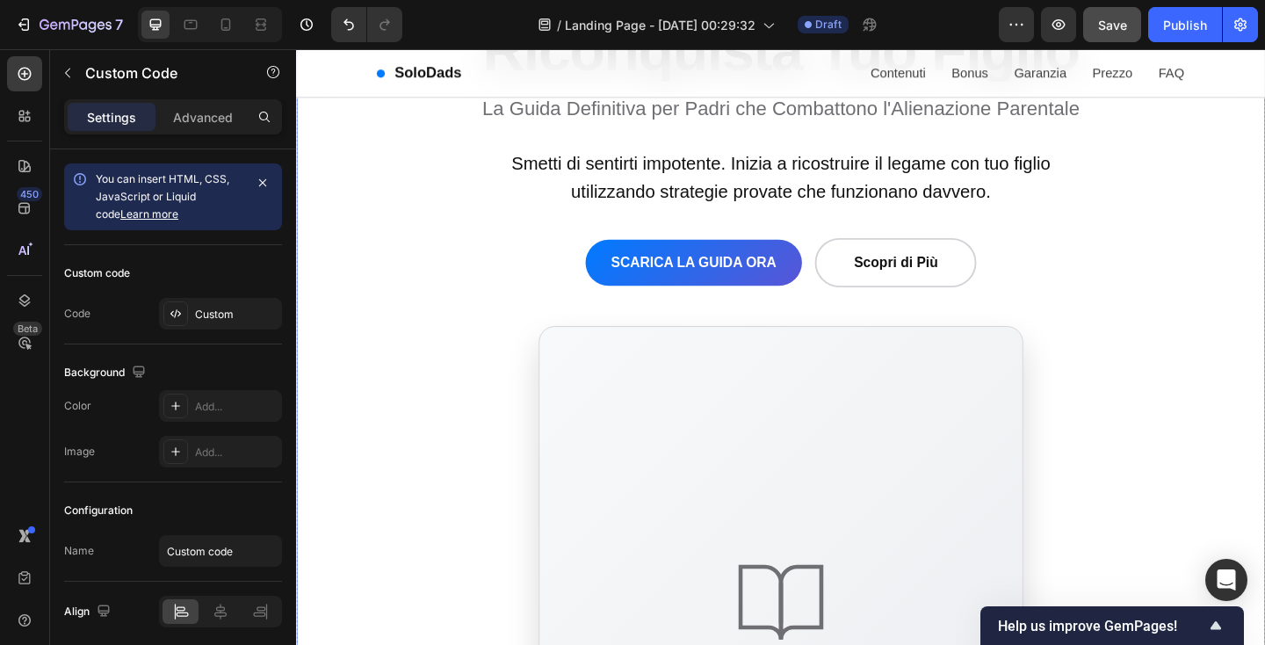
scroll to position [0, 0]
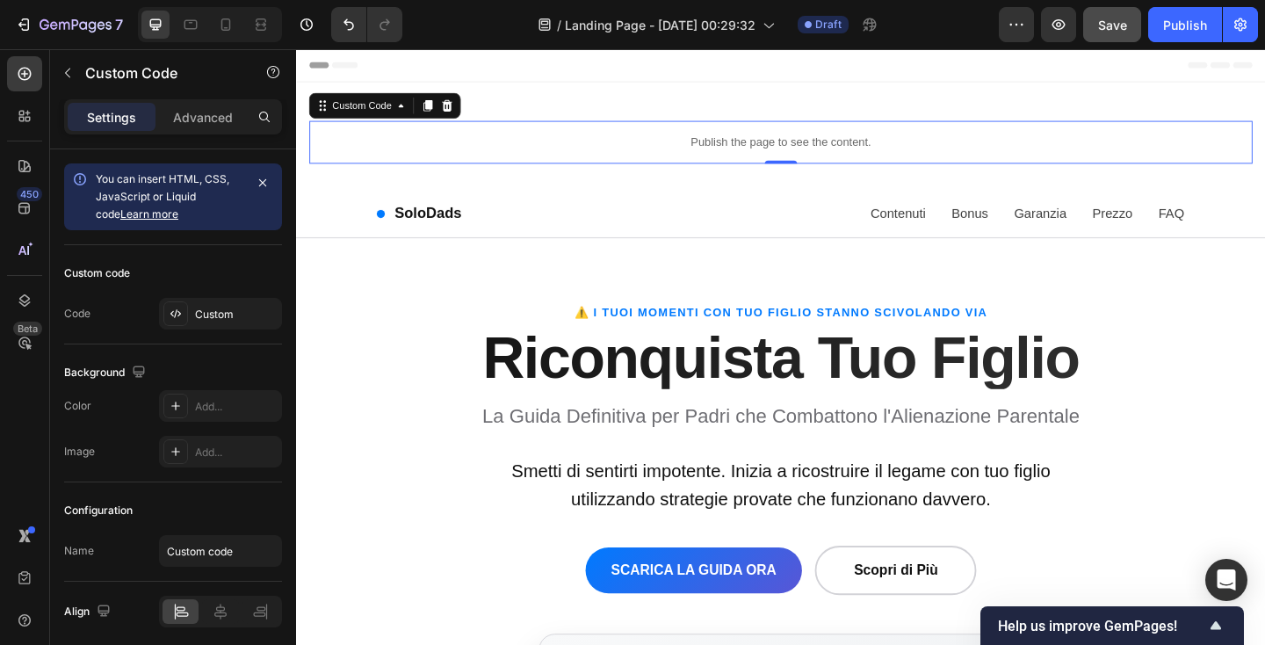
click at [769, 138] on div "Publish the page to see the content." at bounding box center [823, 150] width 1026 height 47
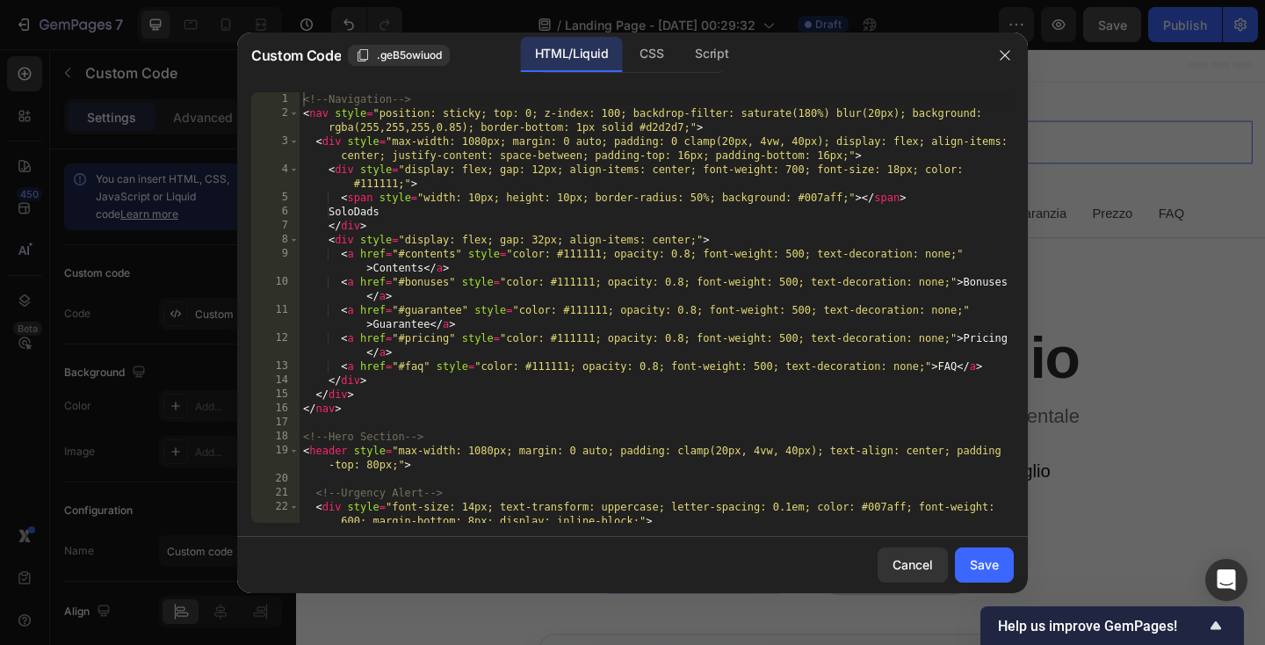
type textarea "</div>"
click at [656, 229] on div "<!-- Navigation --> < nav style = "position: sticky; top: 0; z-index: 100; back…" at bounding box center [657, 321] width 714 height 459
click at [985, 565] on div "Save" at bounding box center [984, 564] width 29 height 18
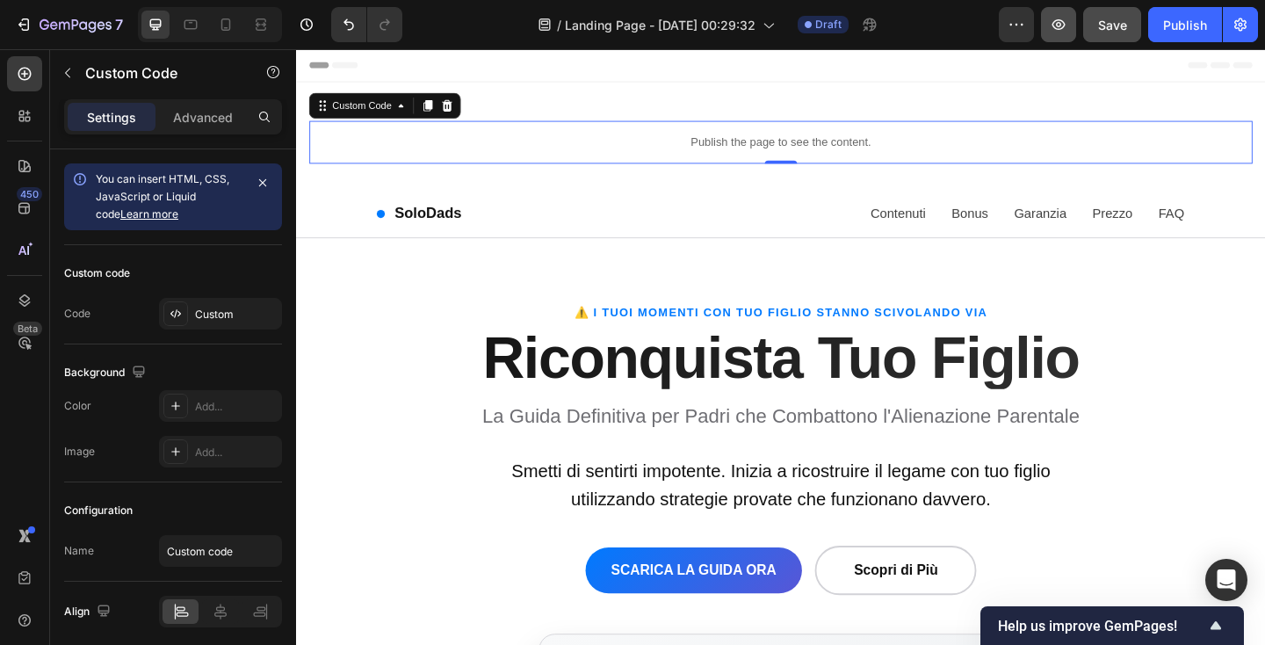
click at [1054, 31] on icon "button" at bounding box center [1059, 25] width 18 height 18
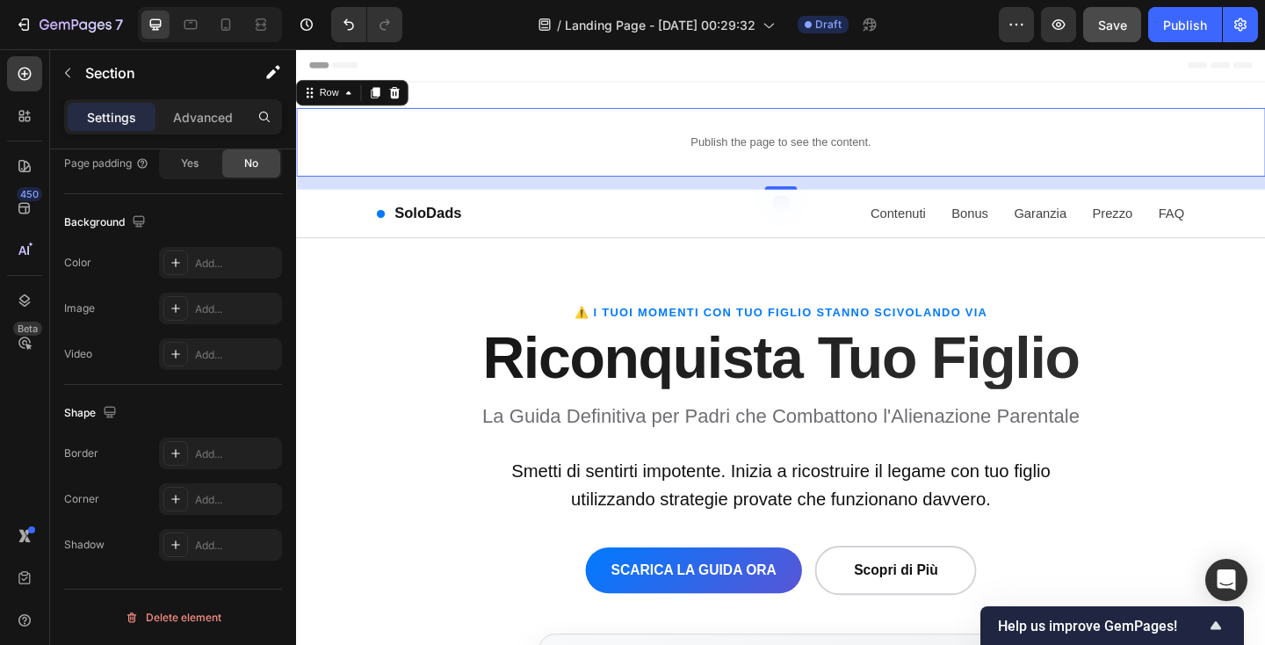
click at [488, 118] on div "Publish the page to see the content. Custom Code Row 16" at bounding box center [823, 150] width 1054 height 75
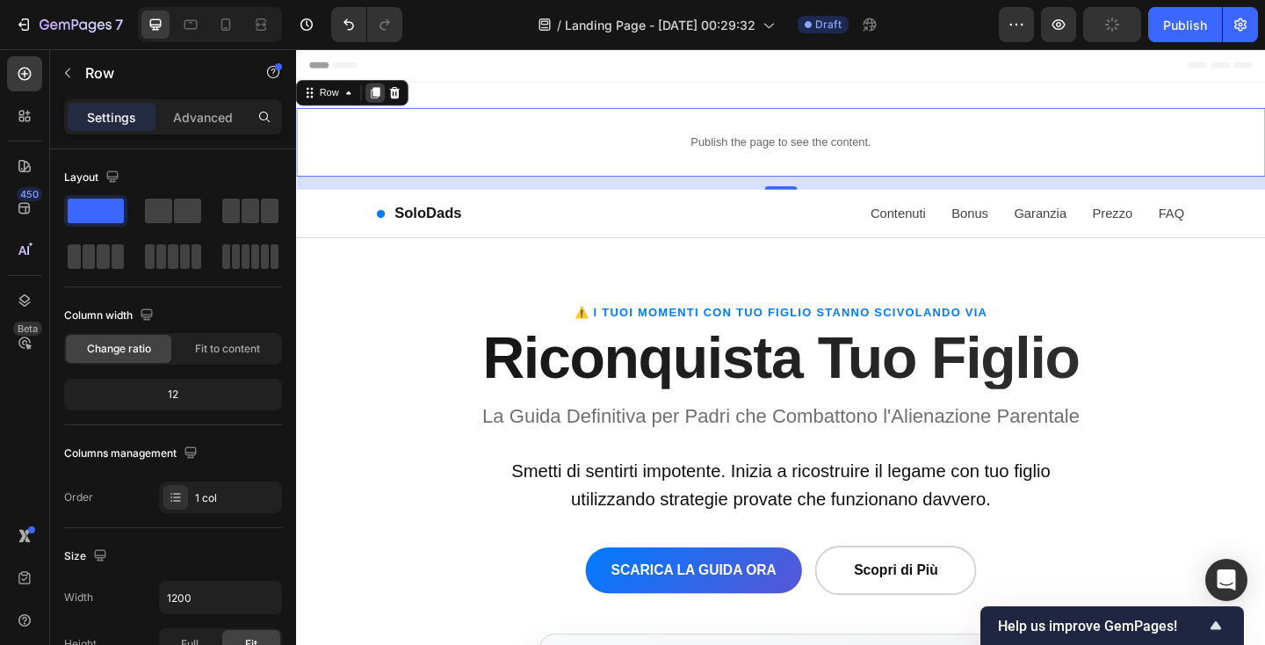
click at [386, 97] on icon at bounding box center [383, 96] width 10 height 12
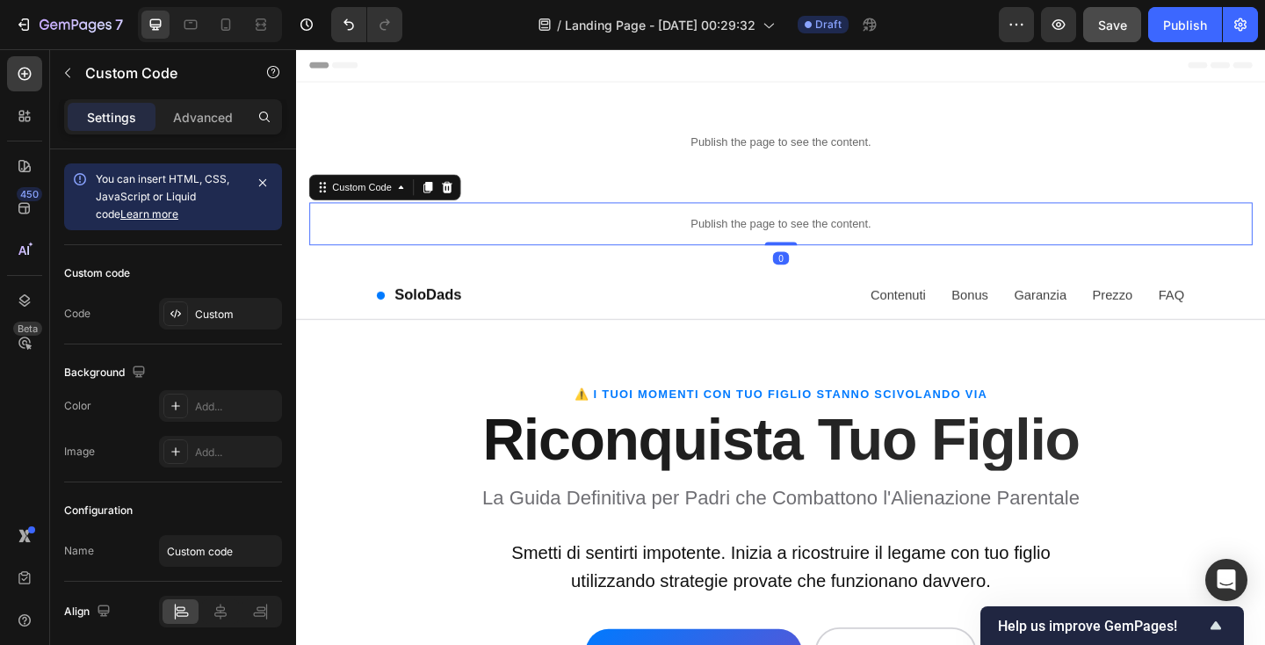
click at [489, 237] on p "Publish the page to see the content." at bounding box center [823, 239] width 1026 height 18
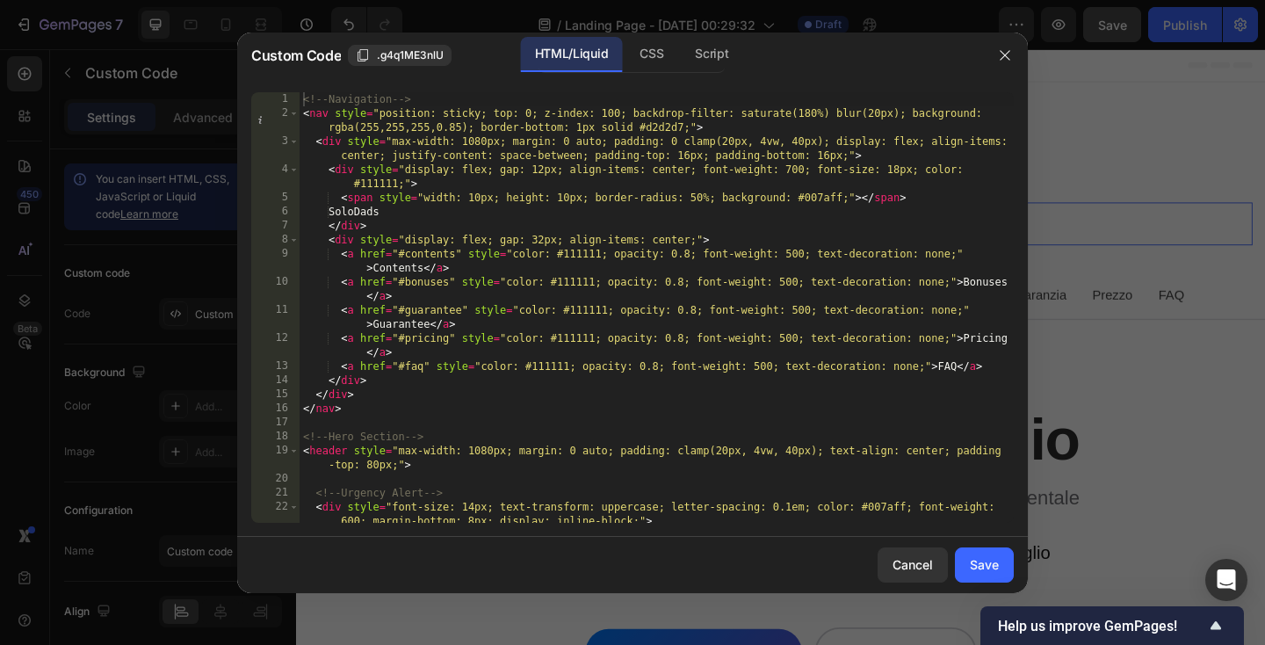
click at [464, 216] on div "<!-- Navigation --> < nav style = "position: sticky; top: 0; z-index: 100; back…" at bounding box center [657, 321] width 714 height 459
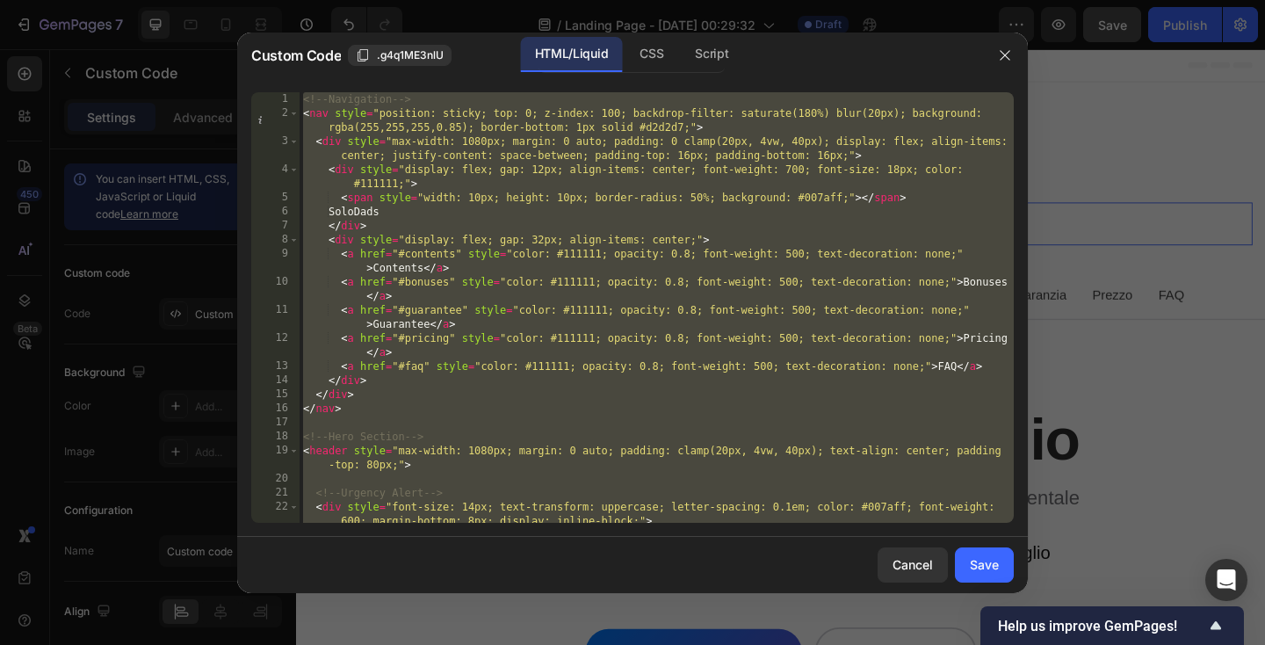
paste textarea
type textarea "</script>"
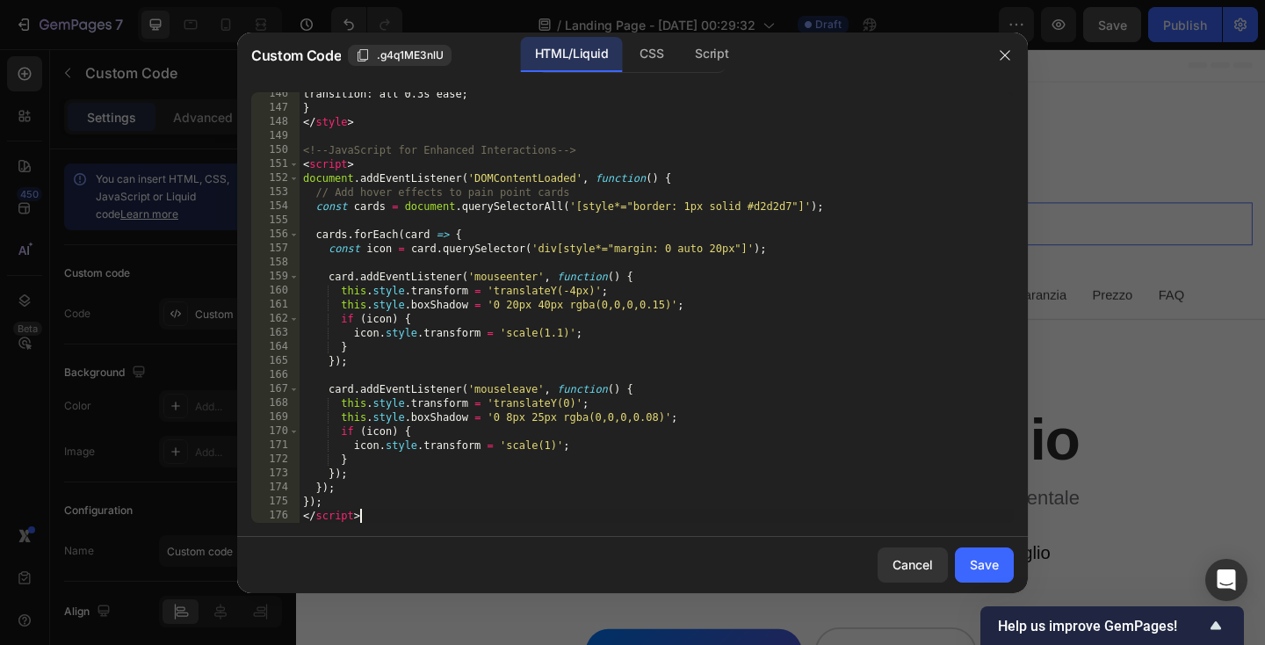
scroll to position [2816, 0]
click at [981, 551] on button "Save" at bounding box center [984, 564] width 59 height 35
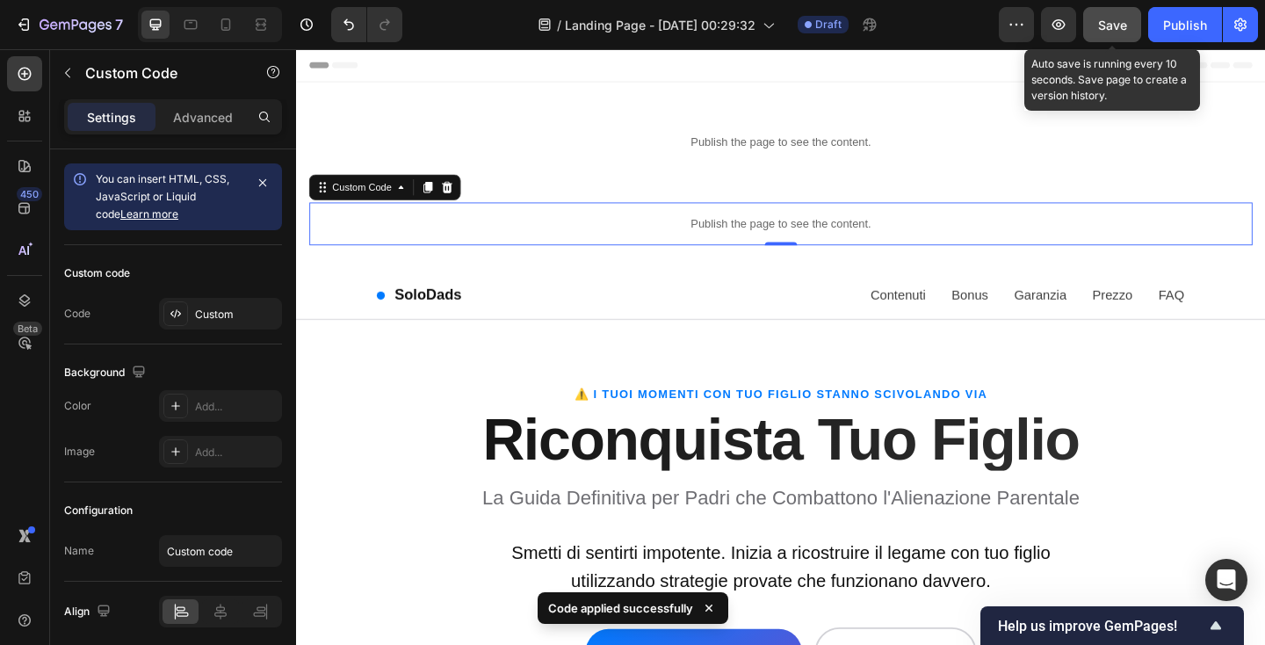
click at [1117, 23] on span "Save" at bounding box center [1112, 25] width 29 height 15
click at [1109, 16] on div "Save" at bounding box center [1112, 25] width 29 height 18
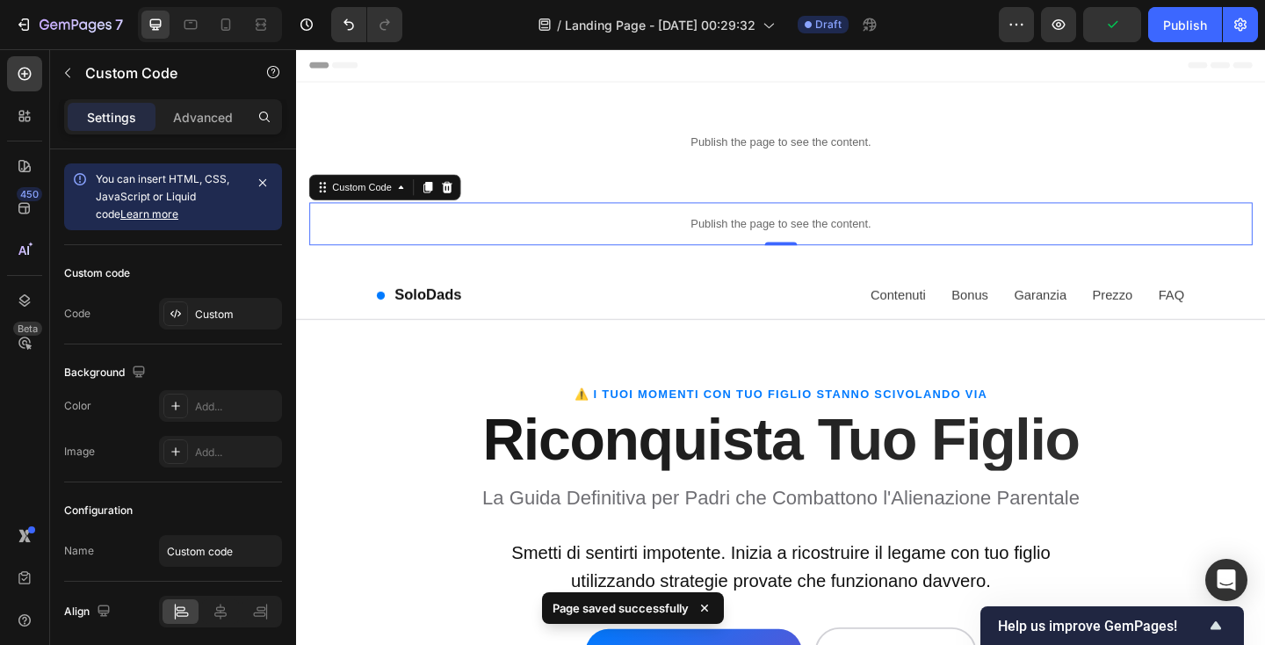
click at [607, 239] on p "Publish the page to see the content." at bounding box center [823, 239] width 1026 height 18
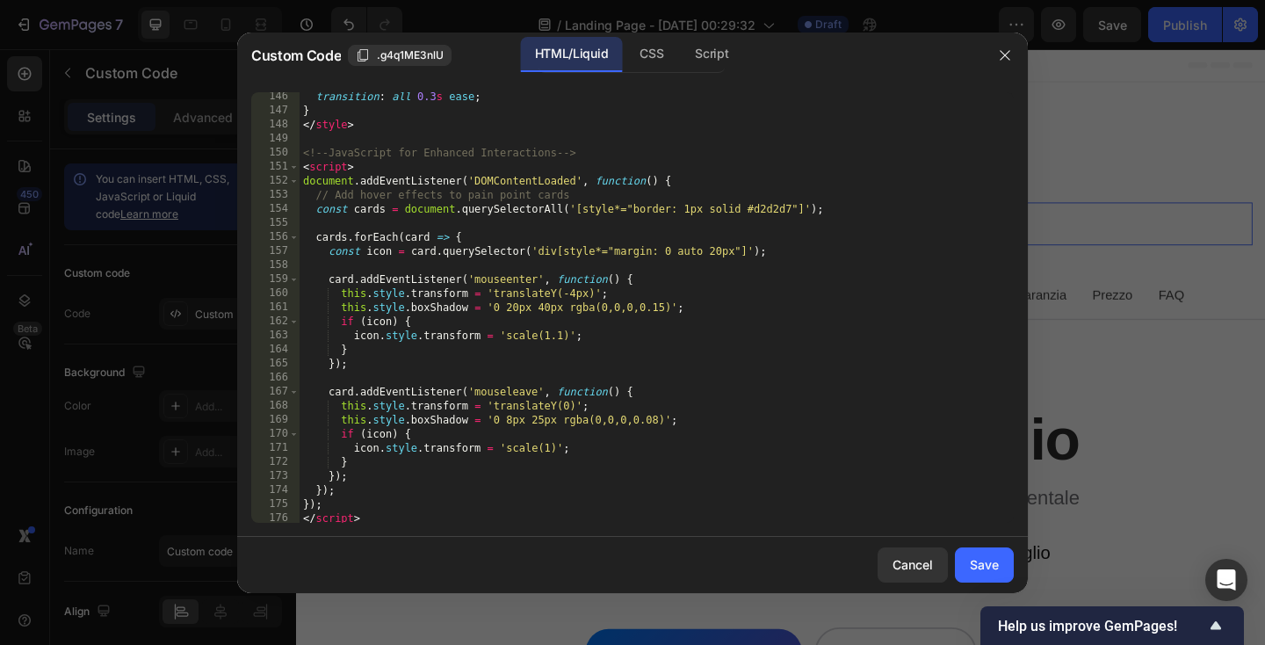
scroll to position [2813, 0]
click at [524, 285] on div "transition : all 0.3 s ease ; } </ style > <!-- JavaScript for Enhanced Interac…" at bounding box center [657, 319] width 714 height 459
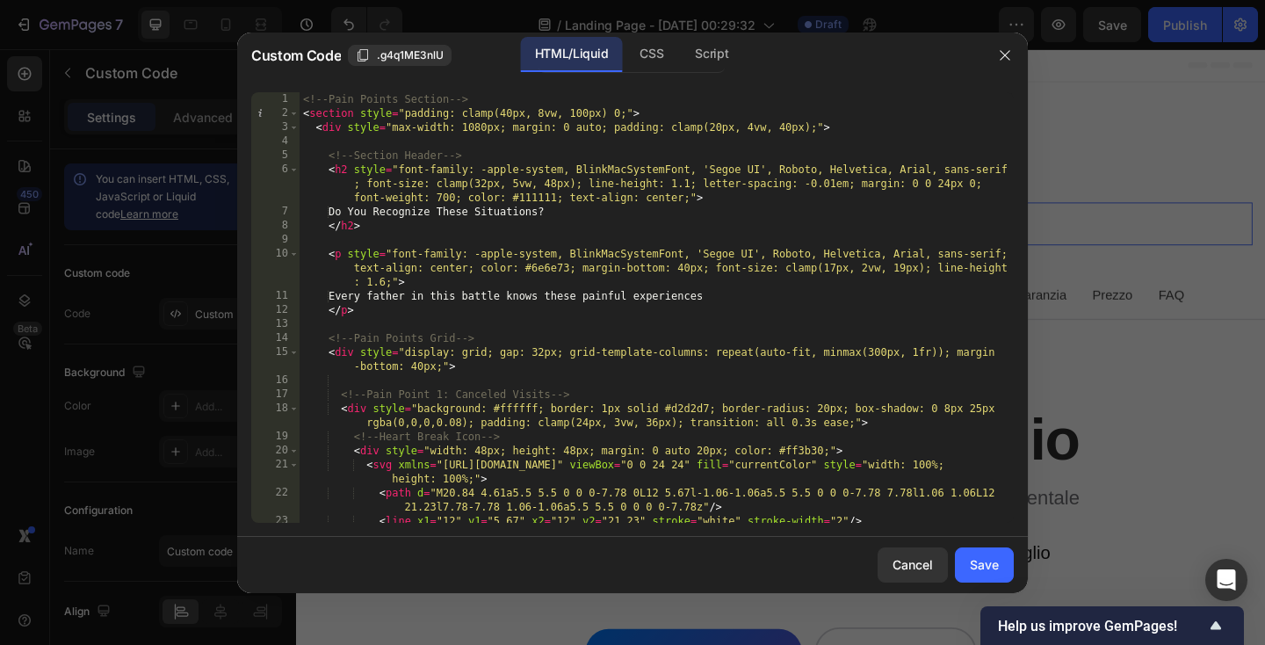
scroll to position [0, 0]
click at [714, 126] on div "<!-- Pain Points Section --> < section style = "padding: clamp(40px, 8vw, 100px…" at bounding box center [657, 321] width 714 height 459
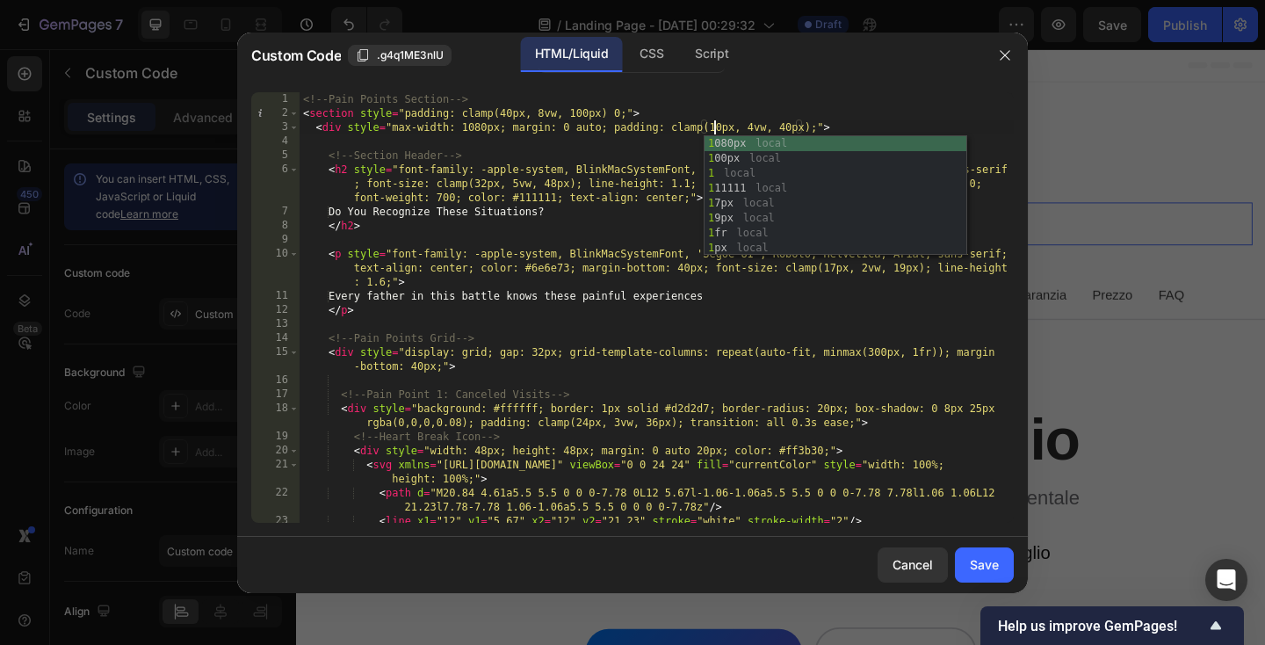
scroll to position [0, 33]
click at [750, 123] on div "<!-- Pain Points Section --> < section style = "padding: clamp(40px, 8vw, 100px…" at bounding box center [657, 321] width 714 height 459
click at [784, 125] on div "<!-- Pain Points Section --> < section style = "padding: clamp(40px, 8vw, 100px…" at bounding box center [657, 321] width 714 height 459
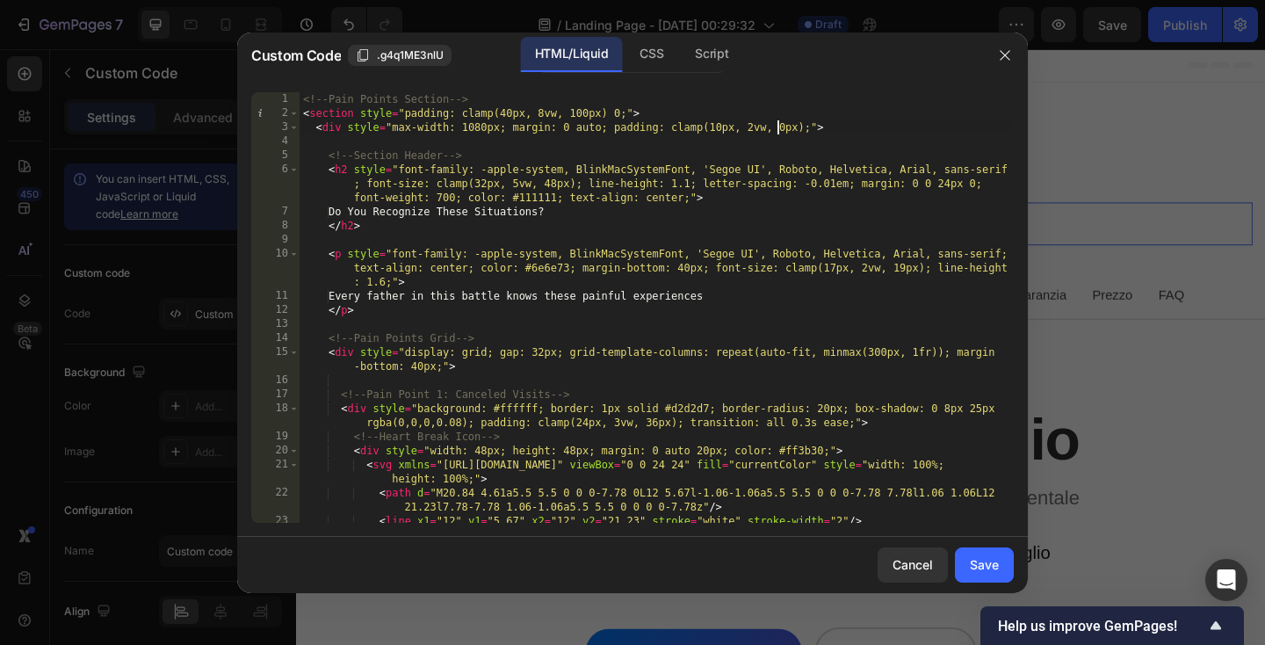
scroll to position [0, 40]
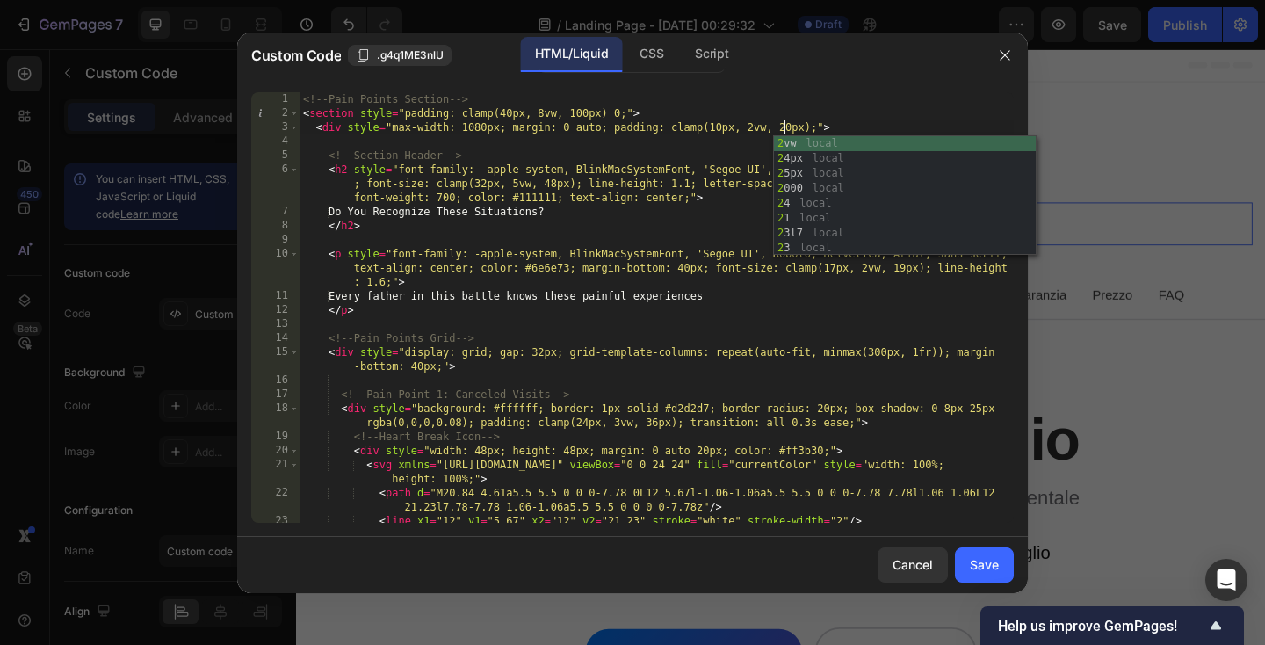
type textarea "<div style="max-width: 1080px; margin: 0 auto; padding: clamp(10px, 2vw, 20px);…"
click at [891, 84] on div "<div style="max-width: 1080px; margin: 0 auto; padding: clamp(10px, 2vw, 20px);…" at bounding box center [632, 307] width 791 height 459
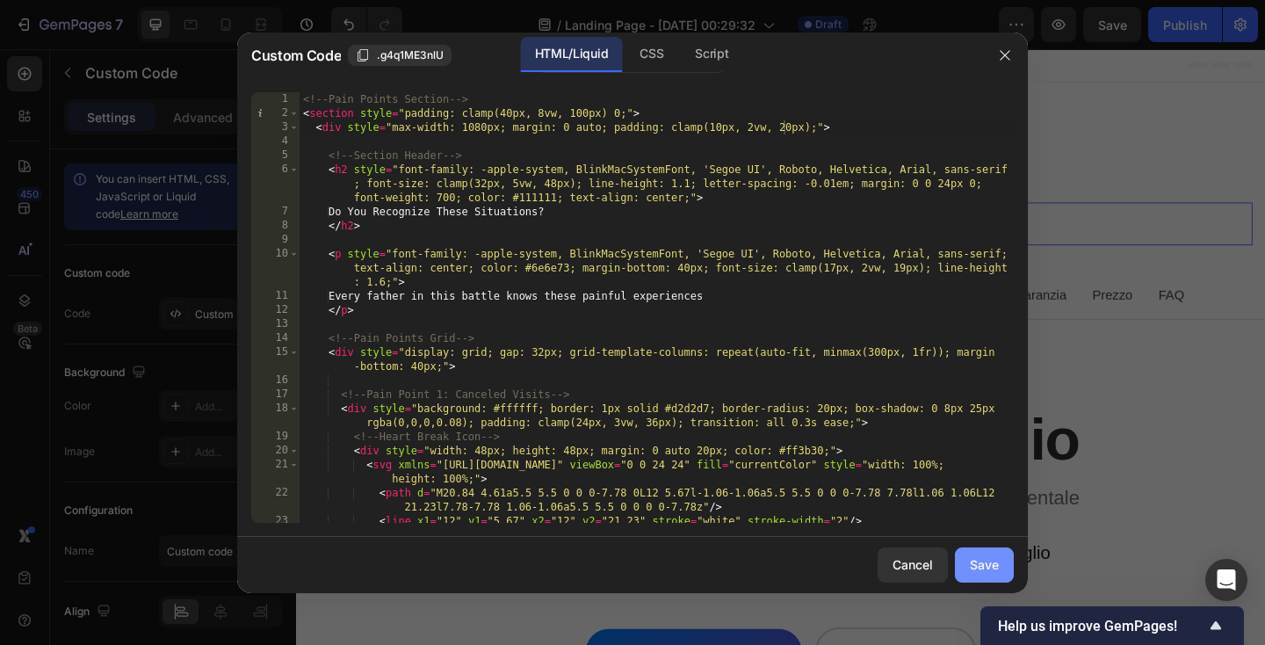
click at [1002, 553] on button "Save" at bounding box center [984, 564] width 59 height 35
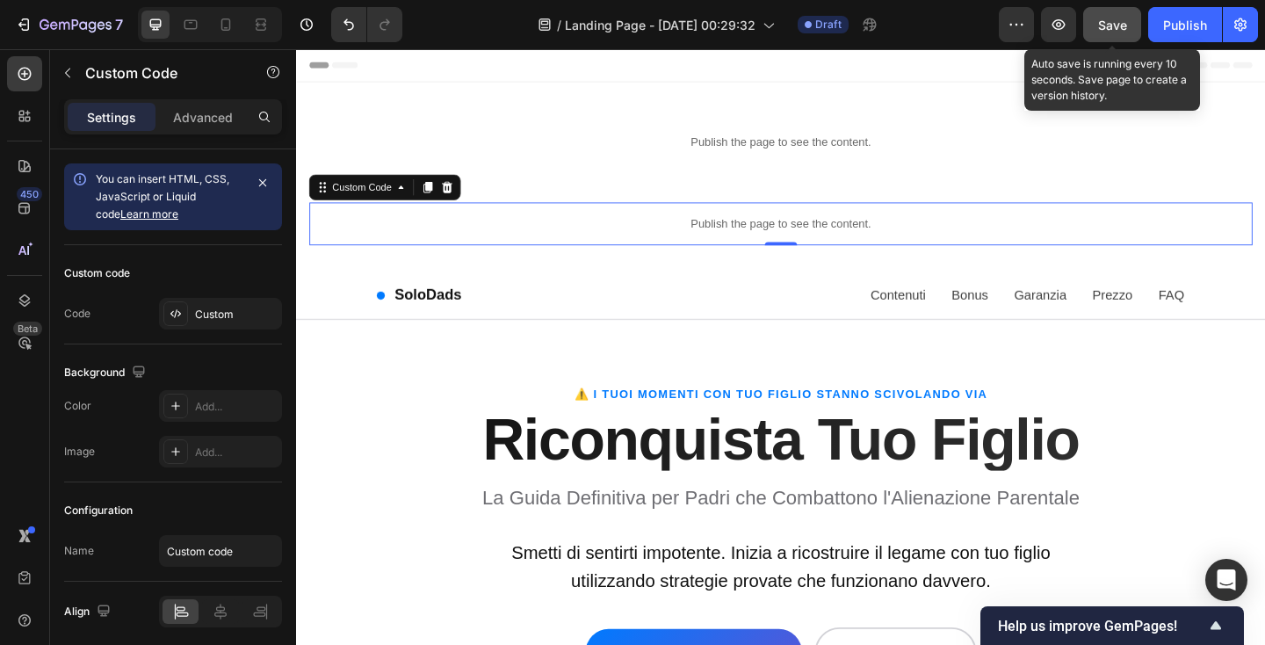
click at [1105, 29] on span "Save" at bounding box center [1112, 25] width 29 height 15
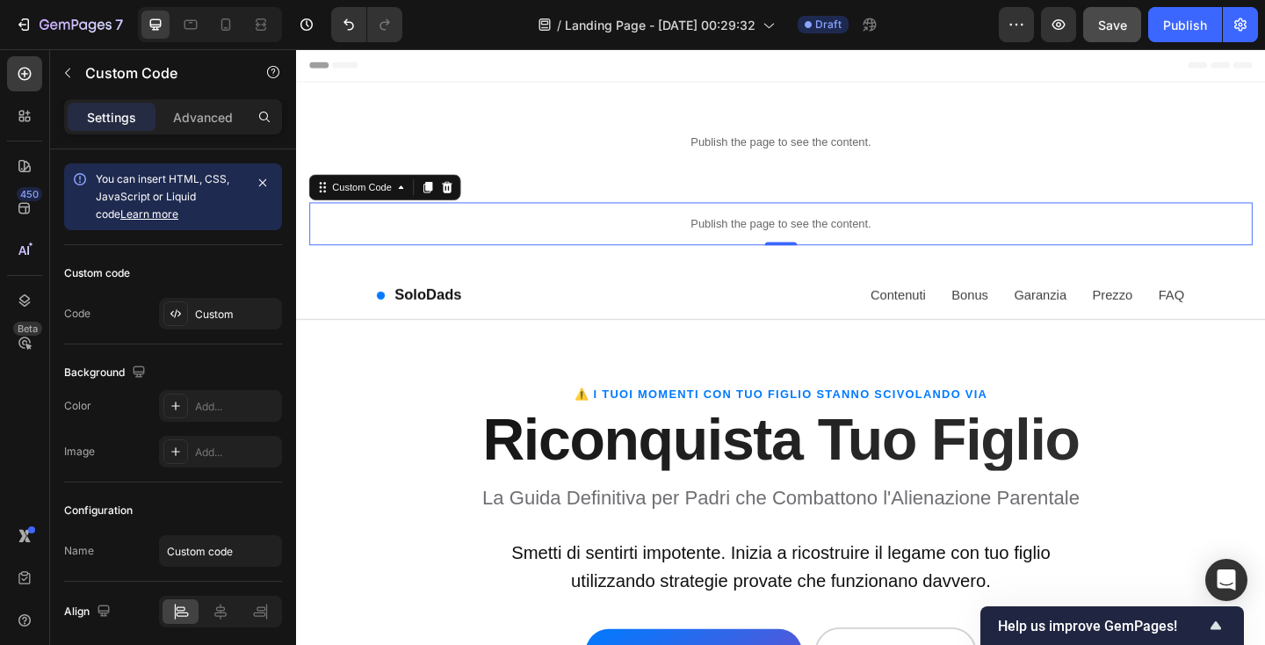
click at [475, 240] on p "Publish the page to see the content." at bounding box center [823, 239] width 1026 height 18
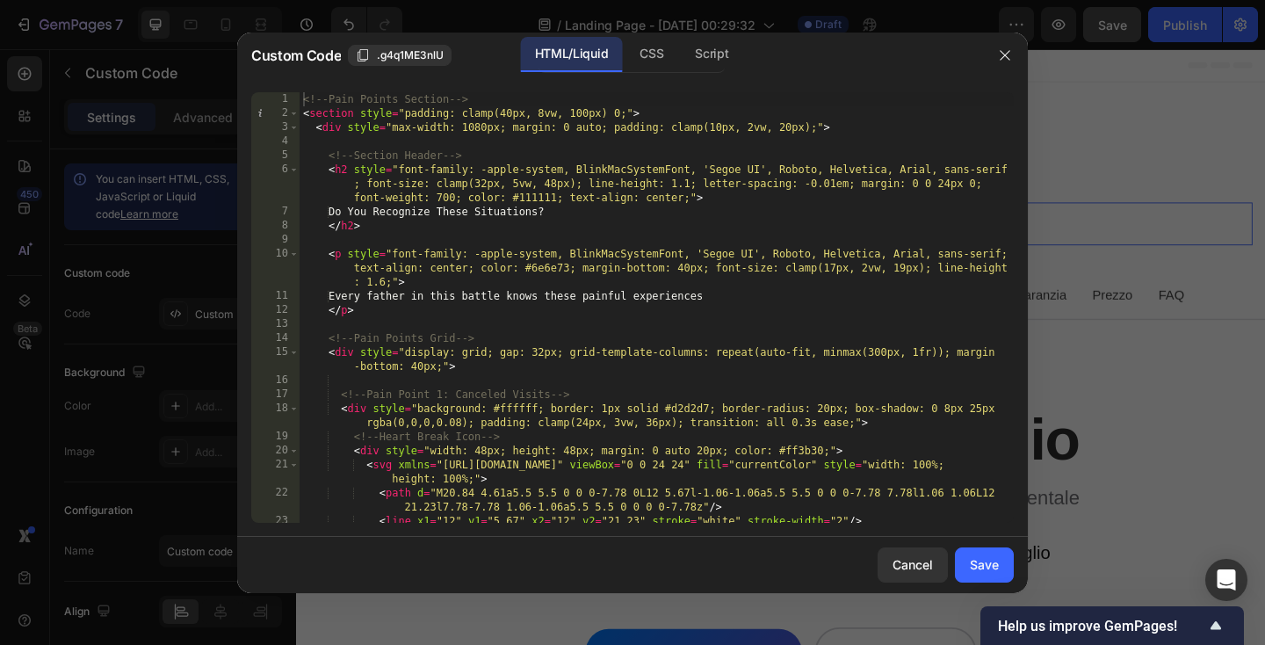
click at [717, 126] on div "<!-- Pain Points Section --> < section style = "padding: clamp(40px, 8vw, 100px…" at bounding box center [657, 321] width 714 height 459
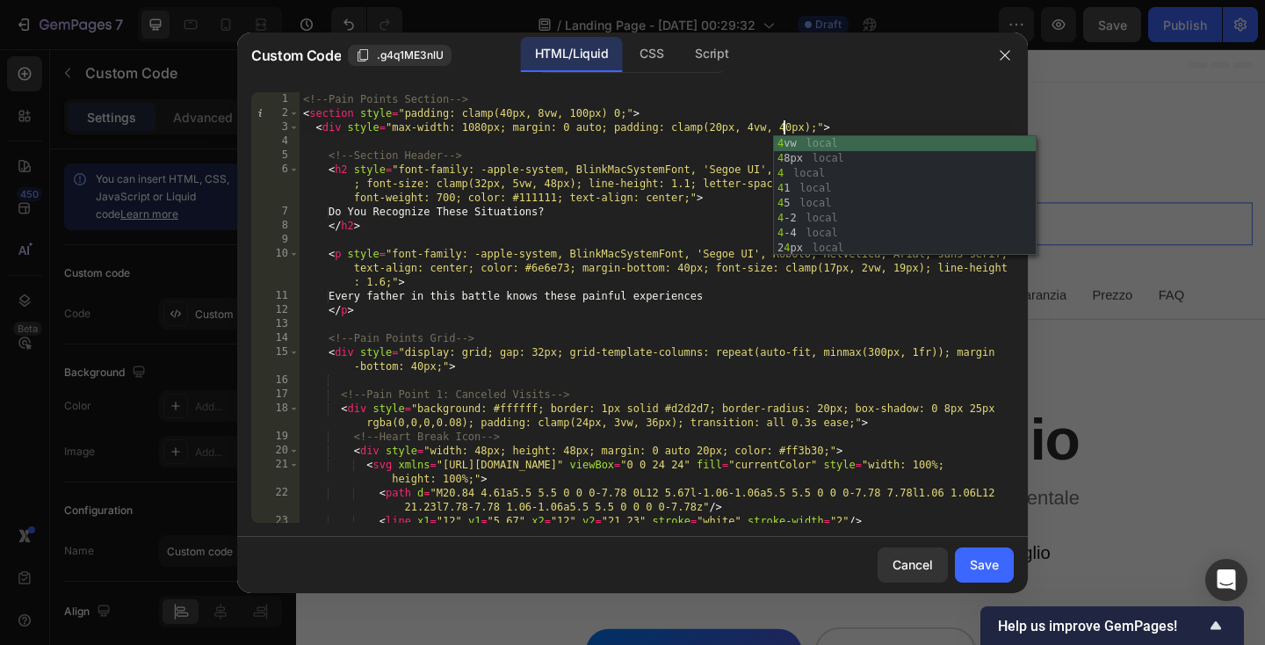
click at [586, 115] on div "<!-- Pain Points Section --> < section style = "padding: clamp(40px, 8vw, 100px…" at bounding box center [657, 321] width 714 height 459
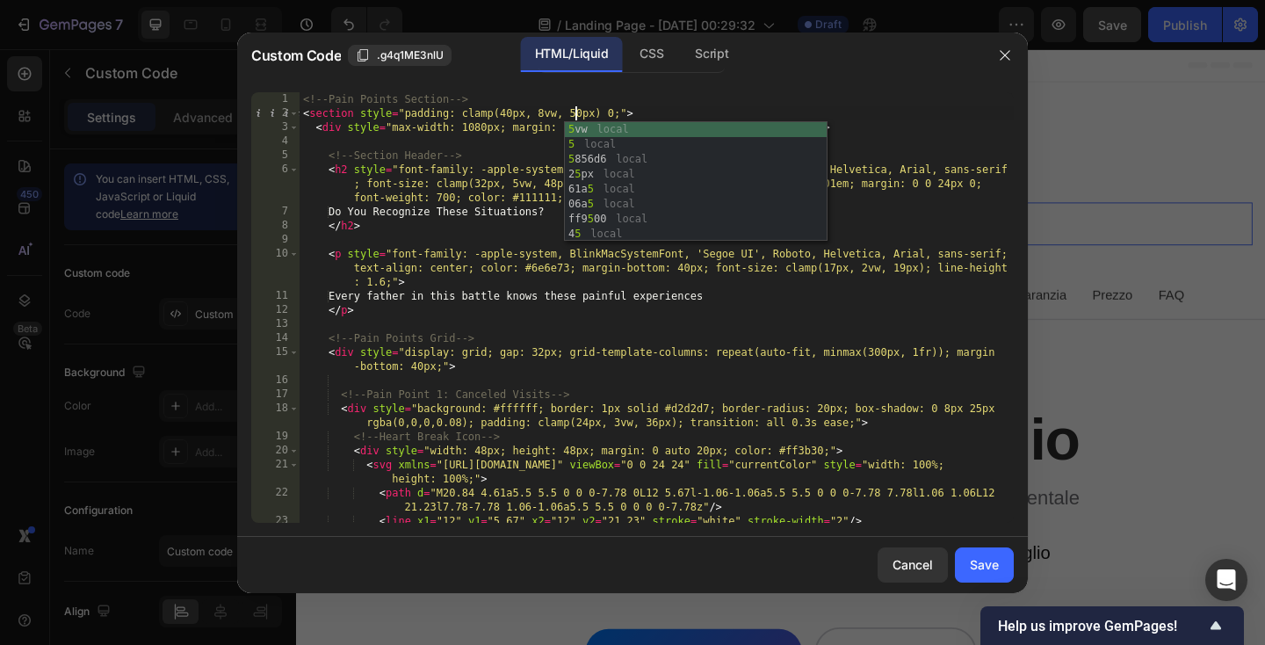
scroll to position [0, 23]
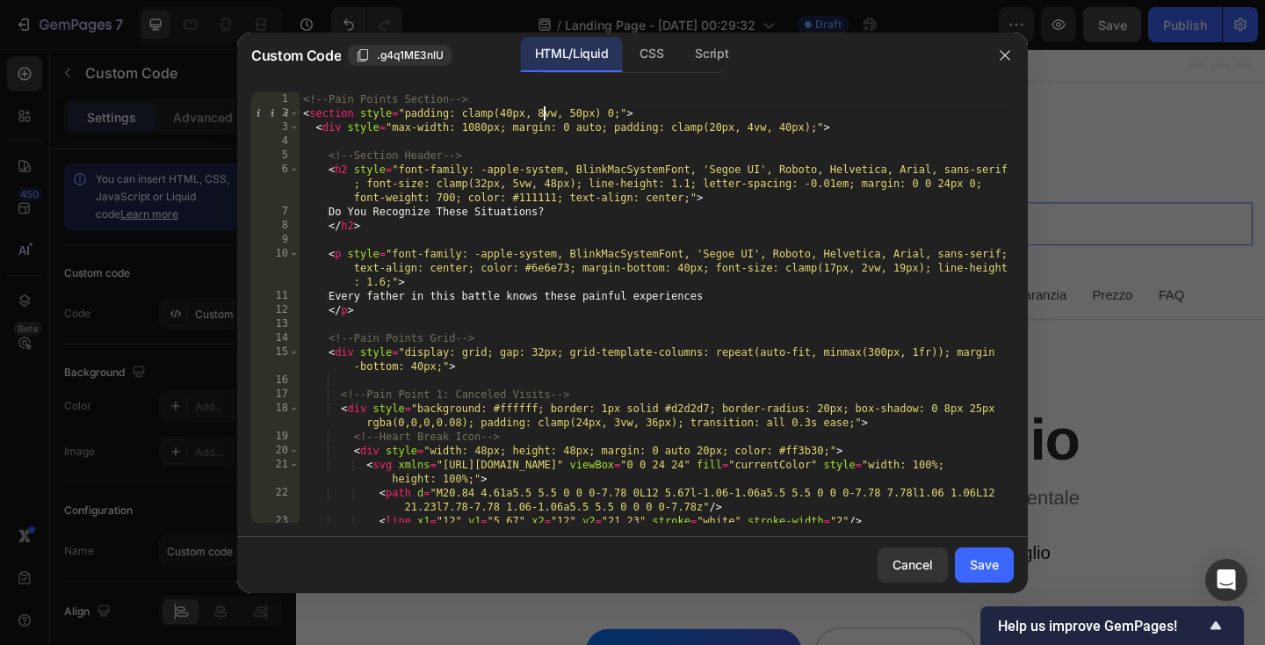
click at [543, 115] on div "<!-- Pain Points Section --> < section style = "padding: clamp(40px, 8vw, 50px)…" at bounding box center [657, 321] width 714 height 459
click at [507, 110] on div "<!-- Pain Points Section --> < section style = "padding: clamp(40px, 4vw, 50px)…" at bounding box center [657, 321] width 714 height 459
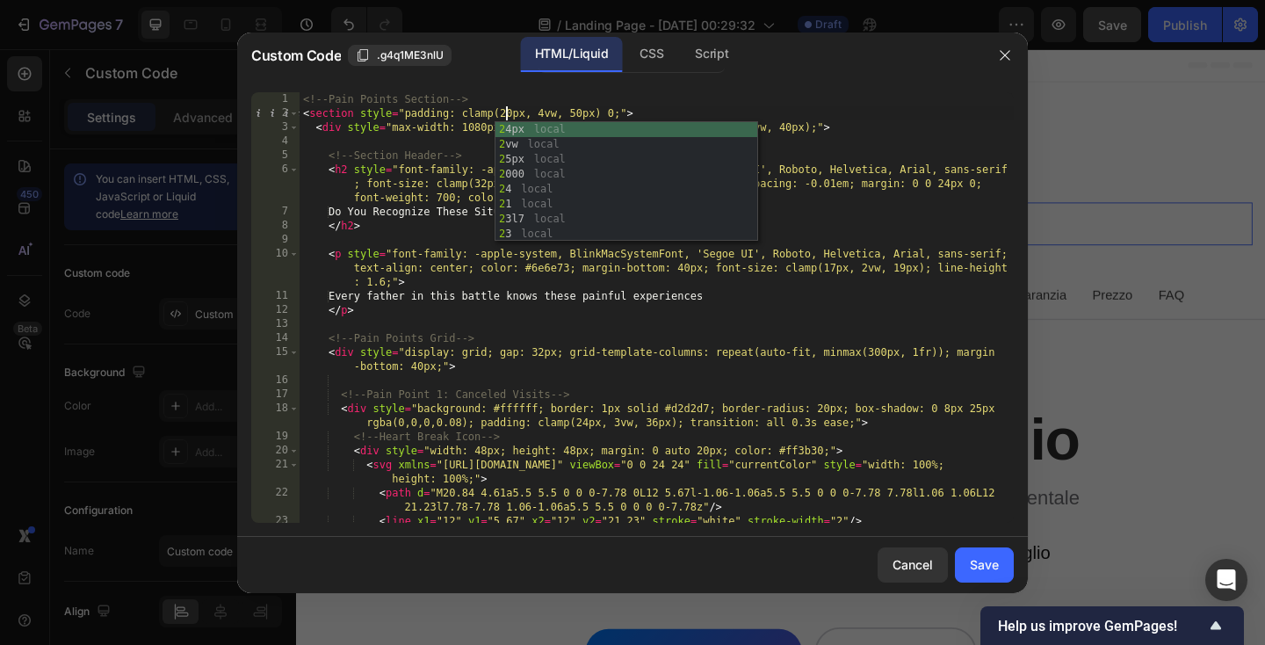
scroll to position [0, 17]
click at [651, 106] on div "<!-- Pain Points Section --> < section style = "padding: clamp(20px, 4vw, 50px)…" at bounding box center [657, 321] width 714 height 459
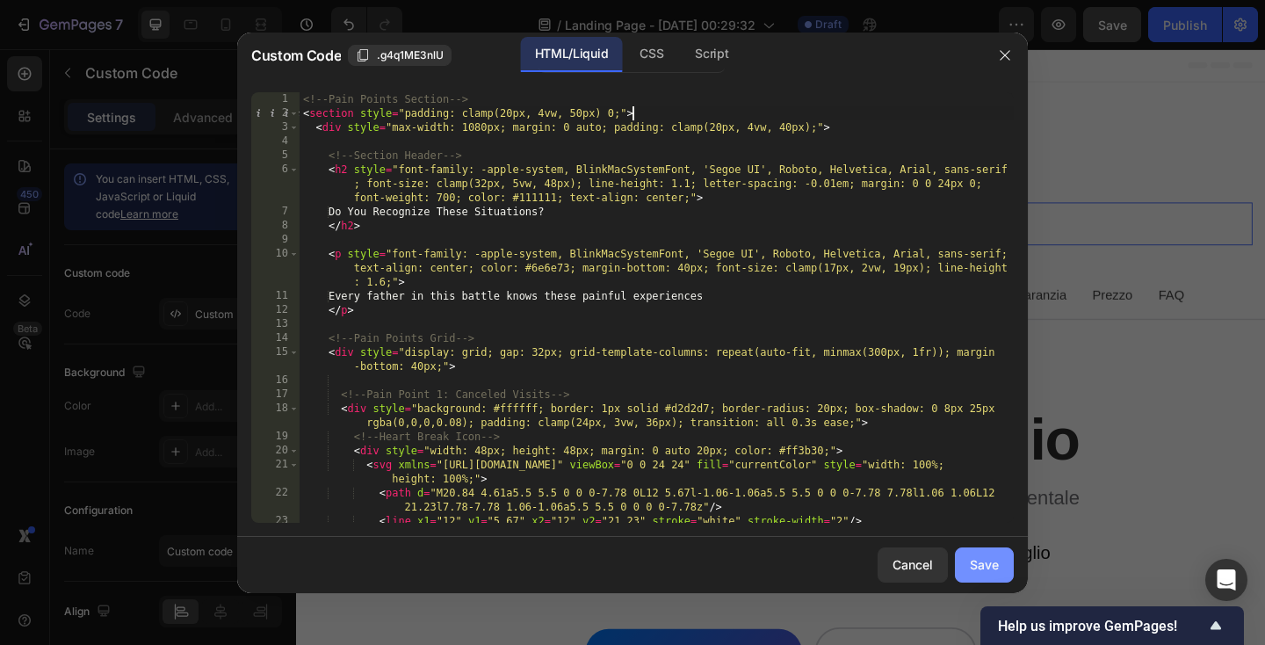
type textarea "<section style="padding: clamp(20px, 4vw, 50px) 0;">"
click at [994, 564] on div "Save" at bounding box center [984, 564] width 29 height 18
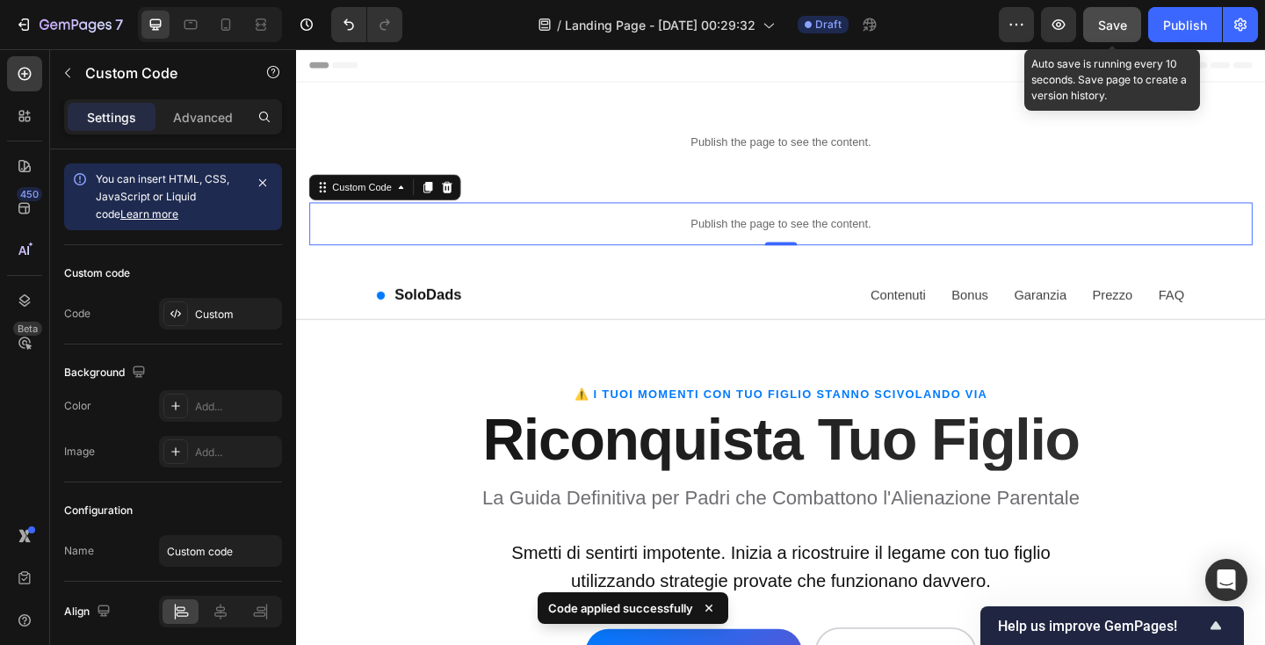
click at [1124, 33] on div "Save" at bounding box center [1112, 25] width 29 height 18
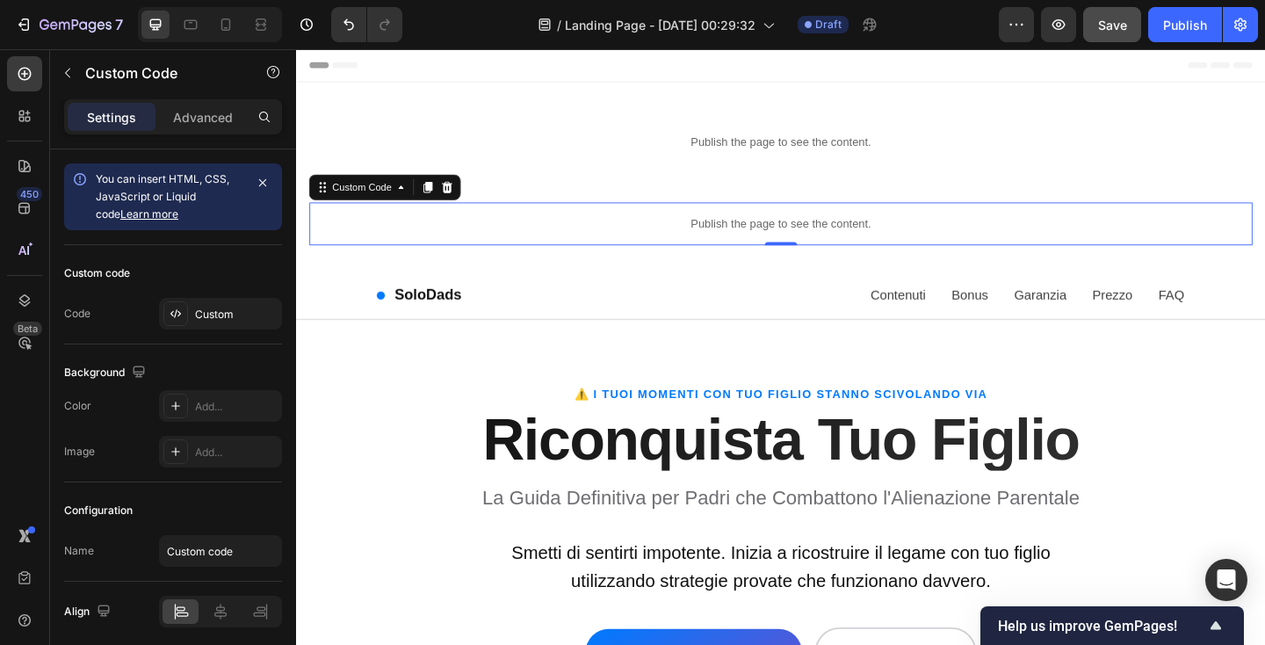
click at [507, 242] on p "Publish the page to see the content." at bounding box center [823, 239] width 1026 height 18
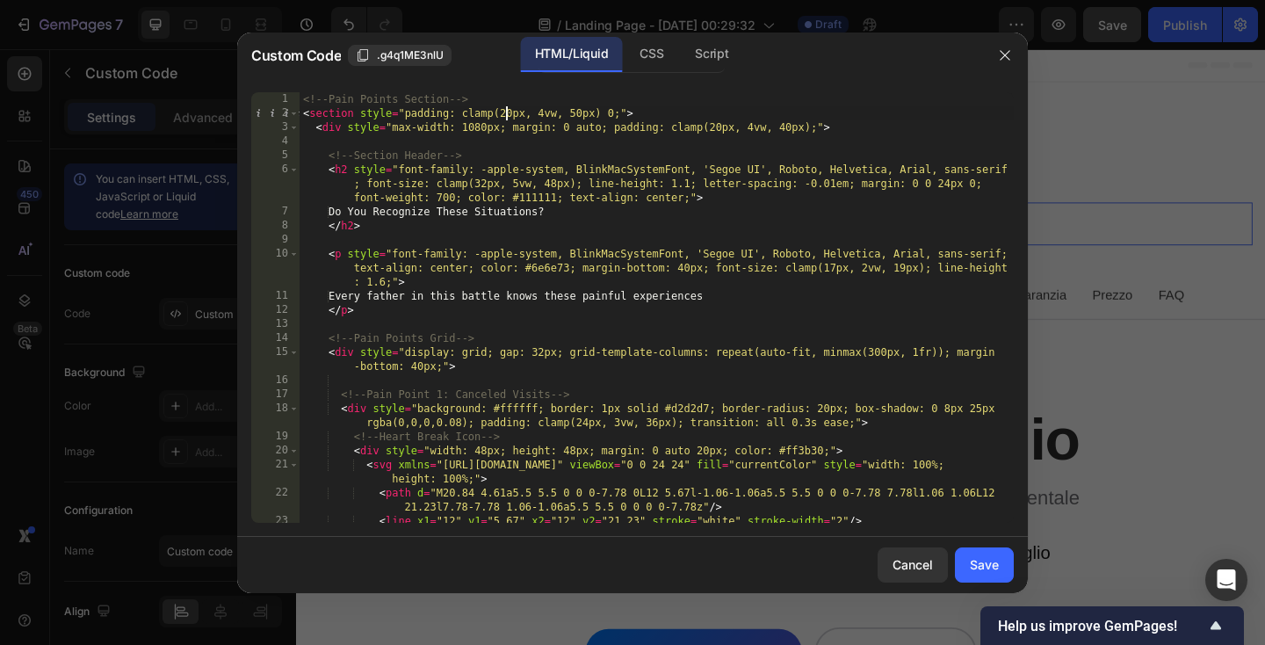
click at [507, 109] on div "<!-- Pain Points Section --> < section style = "padding: clamp(20px, 4vw, 50px)…" at bounding box center [657, 321] width 714 height 459
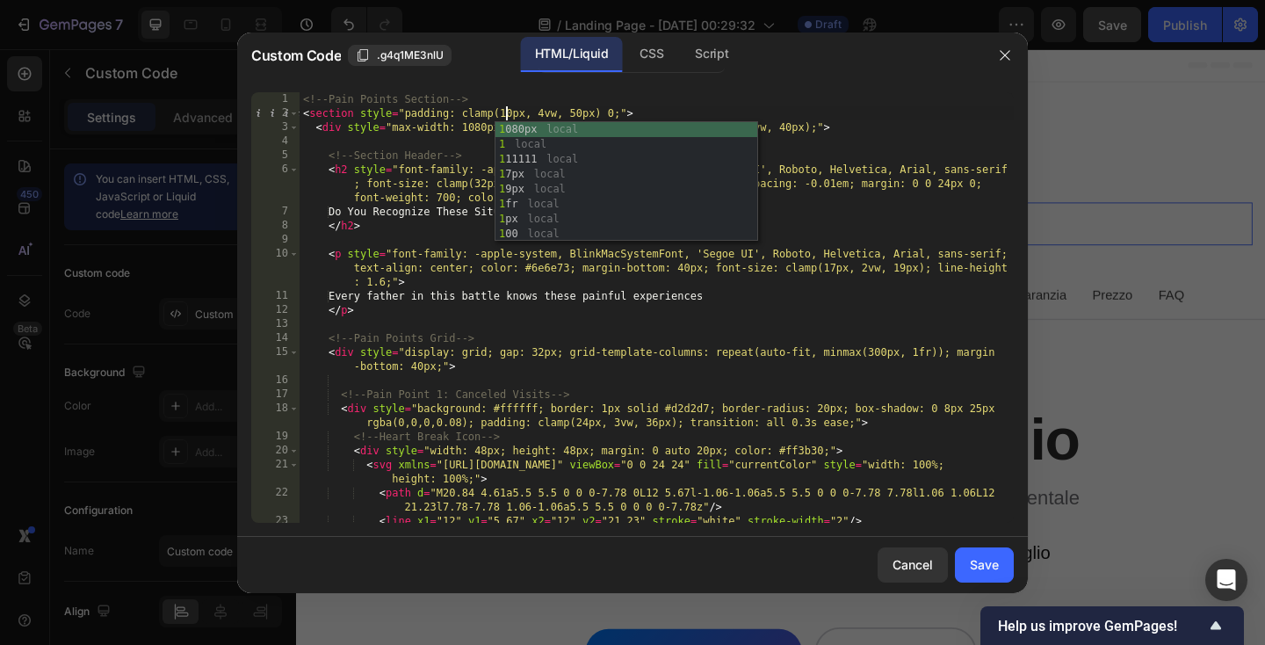
click at [545, 112] on div "<!-- Pain Points Section --> < section style = "padding: clamp(10px, 4vw, 50px)…" at bounding box center [657, 321] width 714 height 459
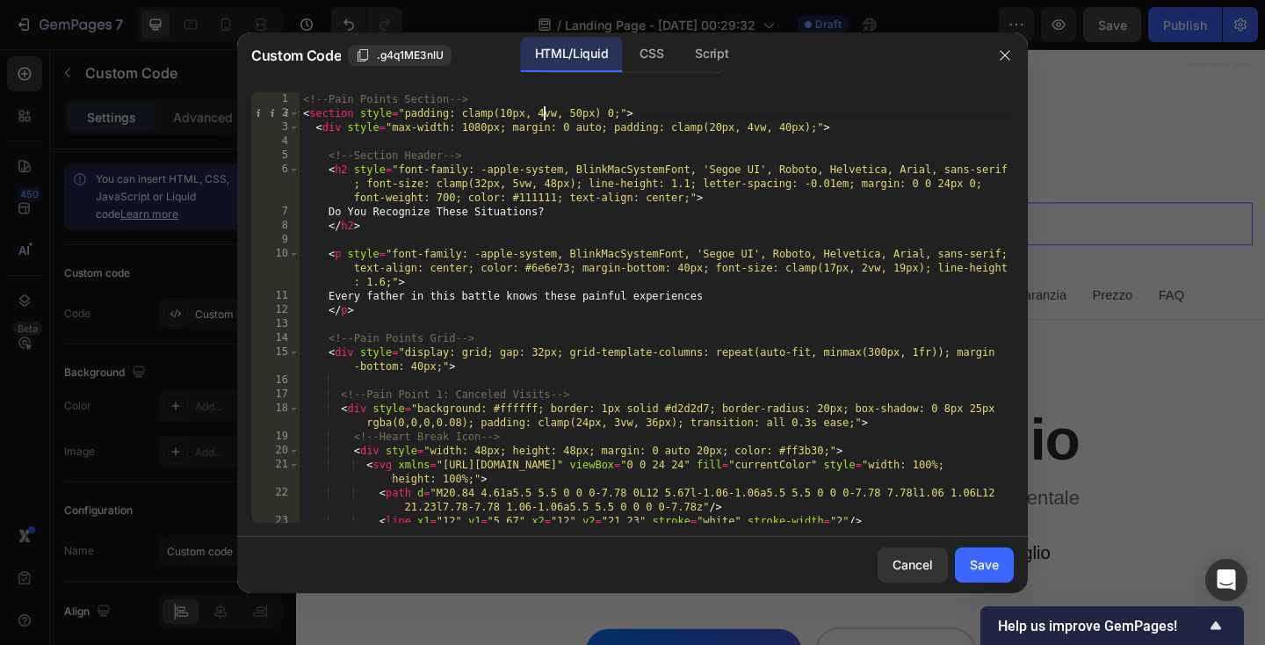
scroll to position [0, 19]
click at [578, 113] on div "<!-- Pain Points Section --> < section style = "padding: clamp(10px, 2vw, 50px)…" at bounding box center [657, 321] width 714 height 459
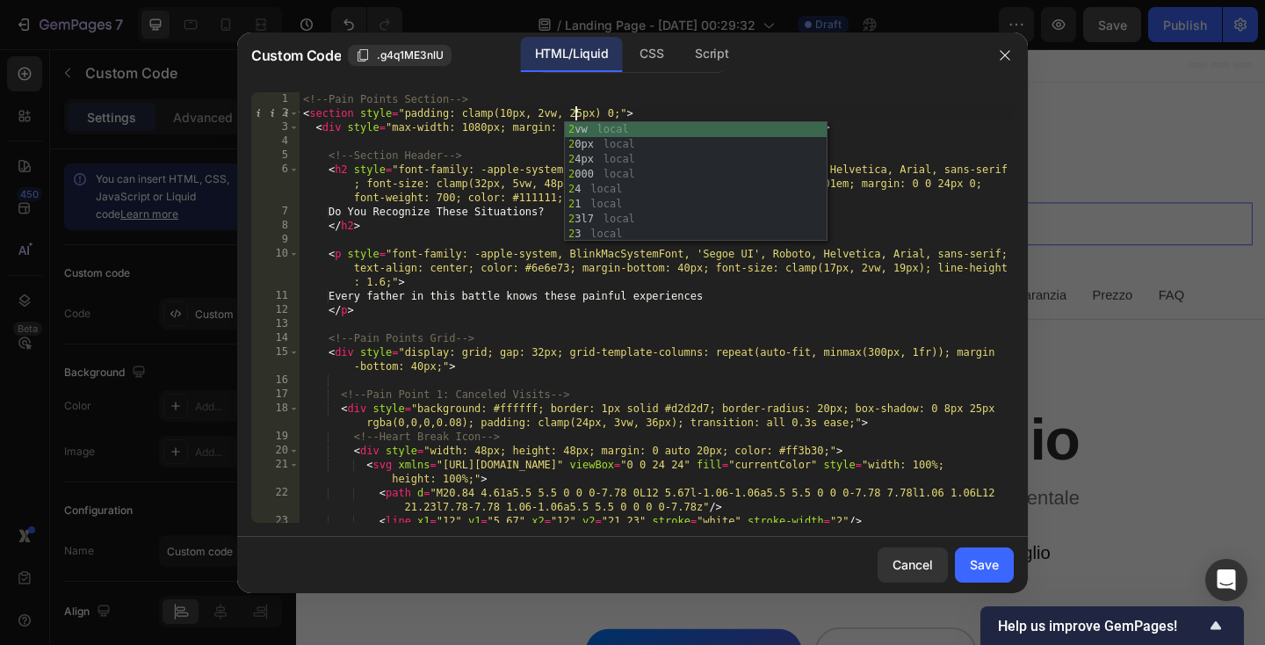
click at [669, 103] on div "<!-- Pain Points Section --> < section style = "padding: clamp(10px, 2vw, 25px)…" at bounding box center [657, 321] width 714 height 459
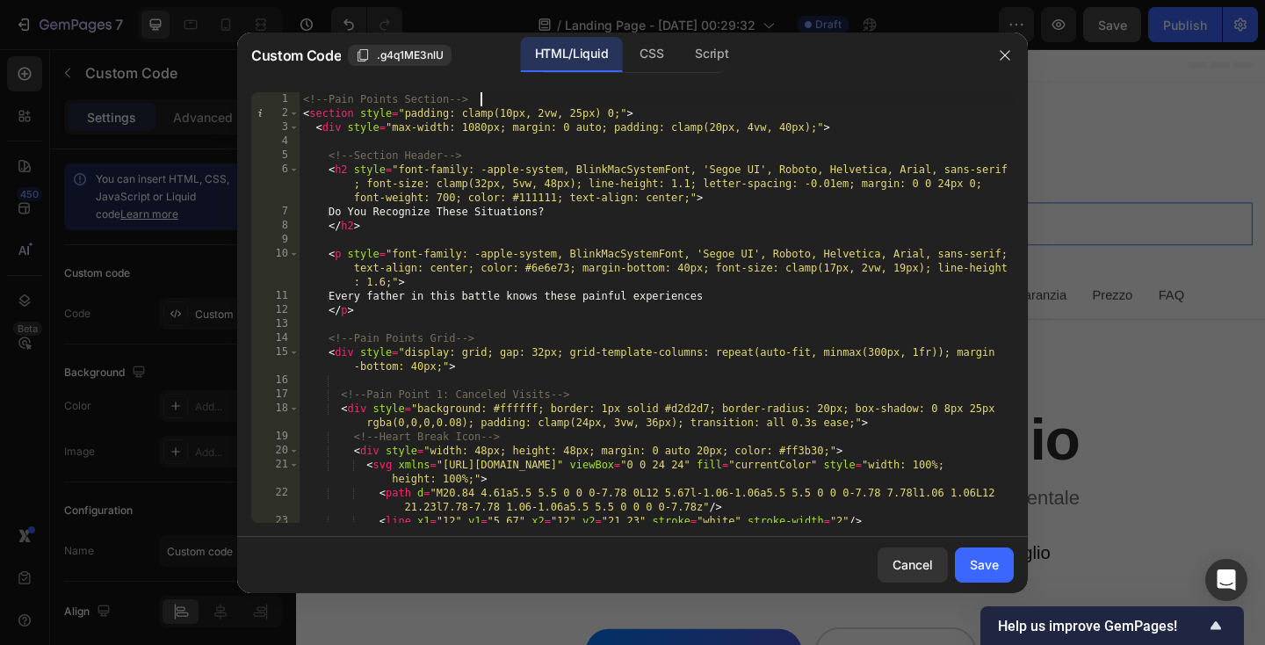
scroll to position [0, 14]
type textarea "<!-- Pain Points Section -->"
click at [977, 559] on div "Save" at bounding box center [984, 564] width 29 height 18
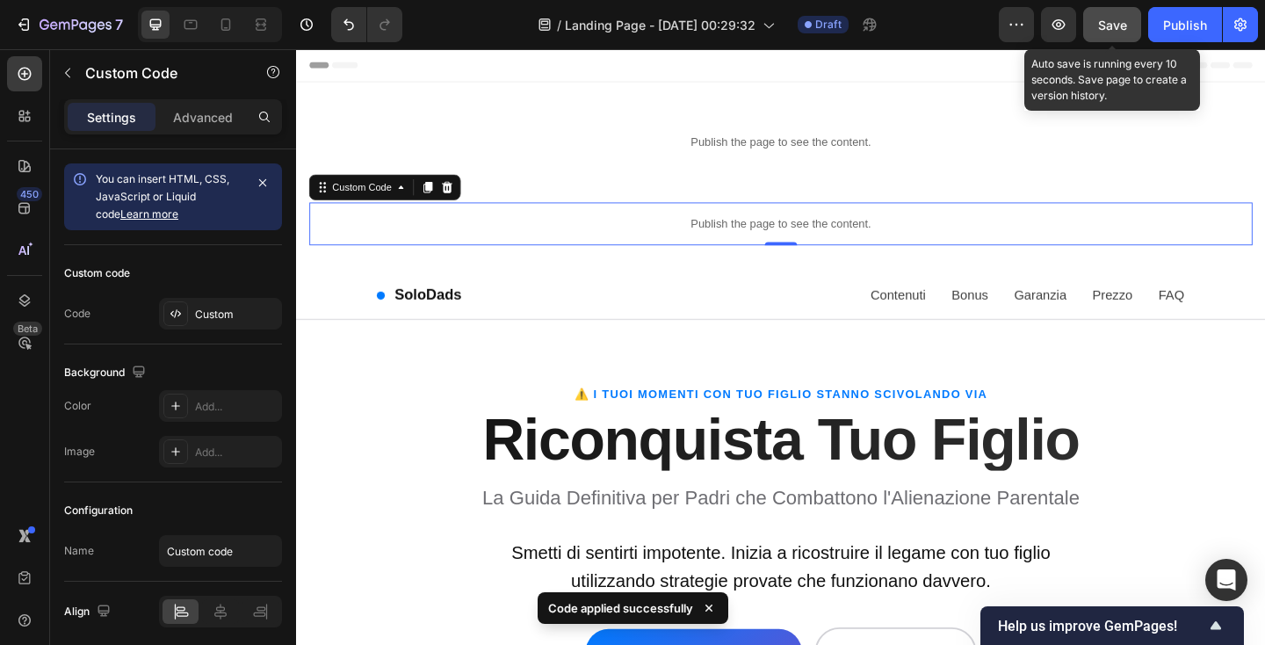
click at [1116, 18] on span "Save" at bounding box center [1112, 25] width 29 height 15
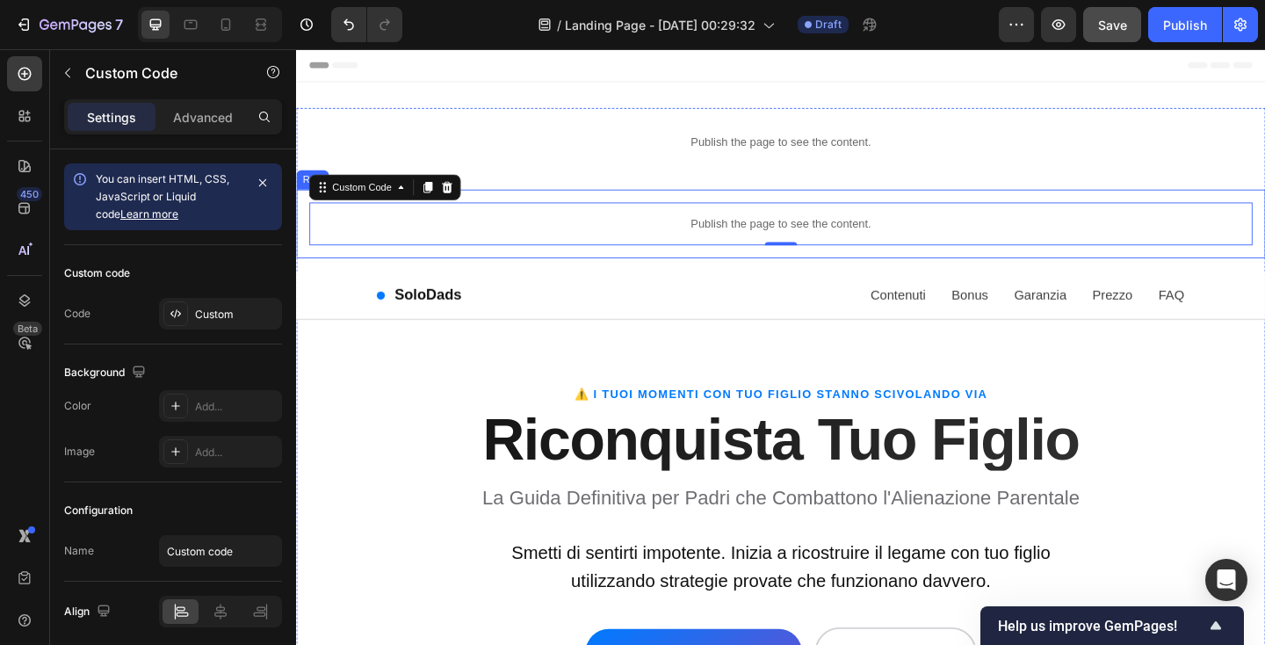
click at [567, 209] on div "Publish the page to see the content. Custom Code 0 Row" at bounding box center [823, 239] width 1054 height 75
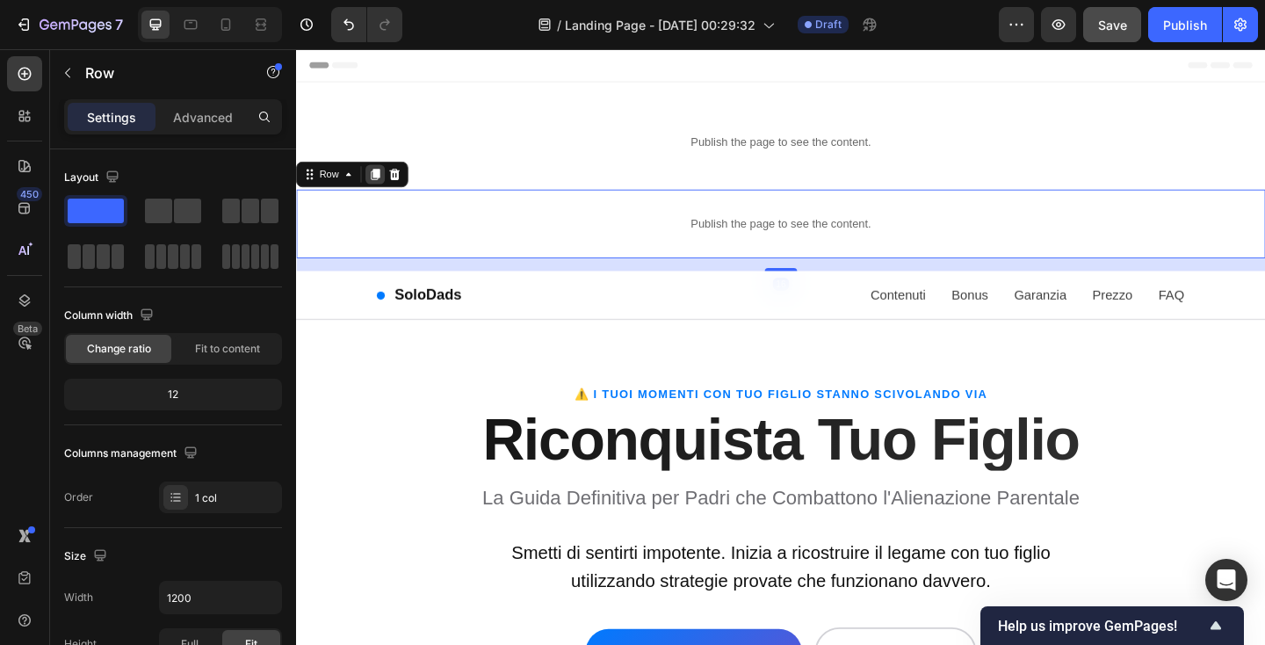
click at [382, 187] on icon at bounding box center [383, 185] width 10 height 12
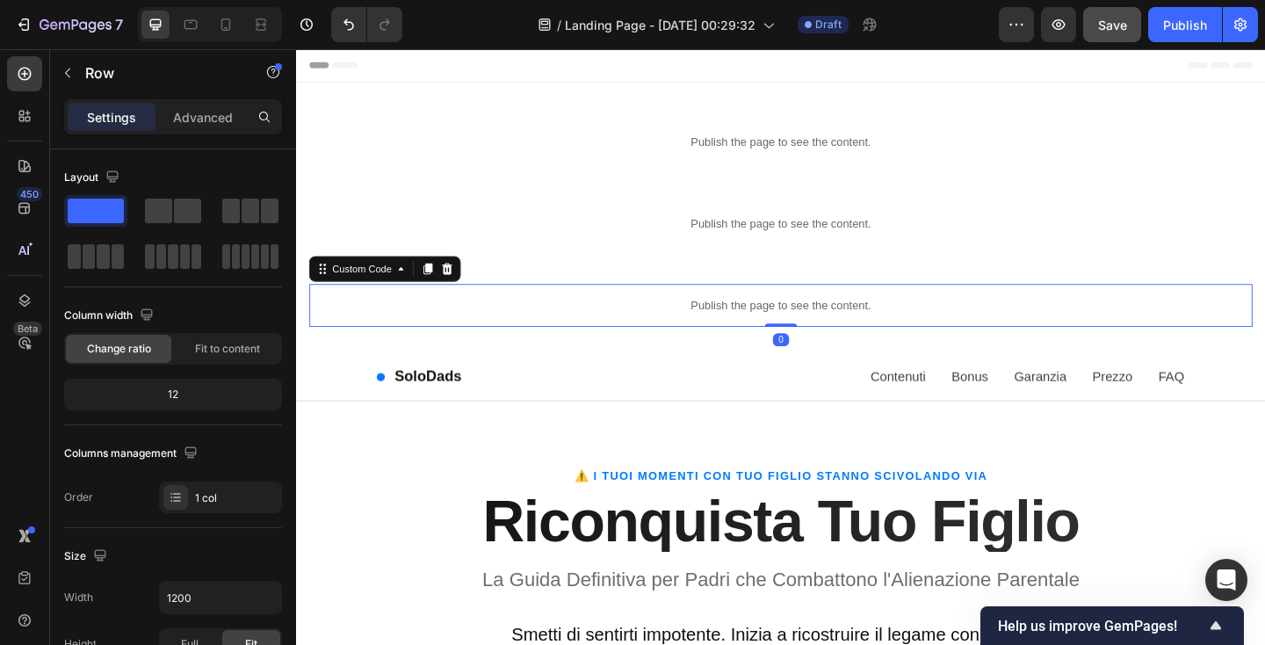
click at [552, 329] on p "Publish the page to see the content." at bounding box center [823, 328] width 1026 height 18
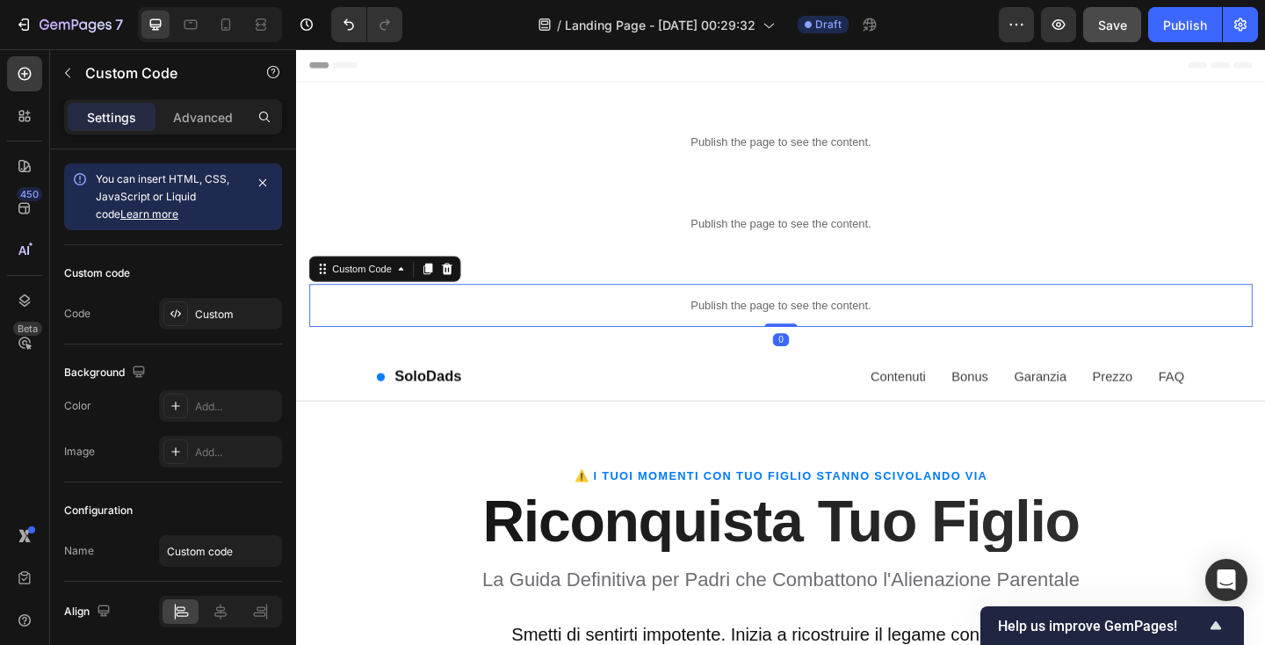
click at [552, 329] on p "Publish the page to see the content." at bounding box center [823, 328] width 1026 height 18
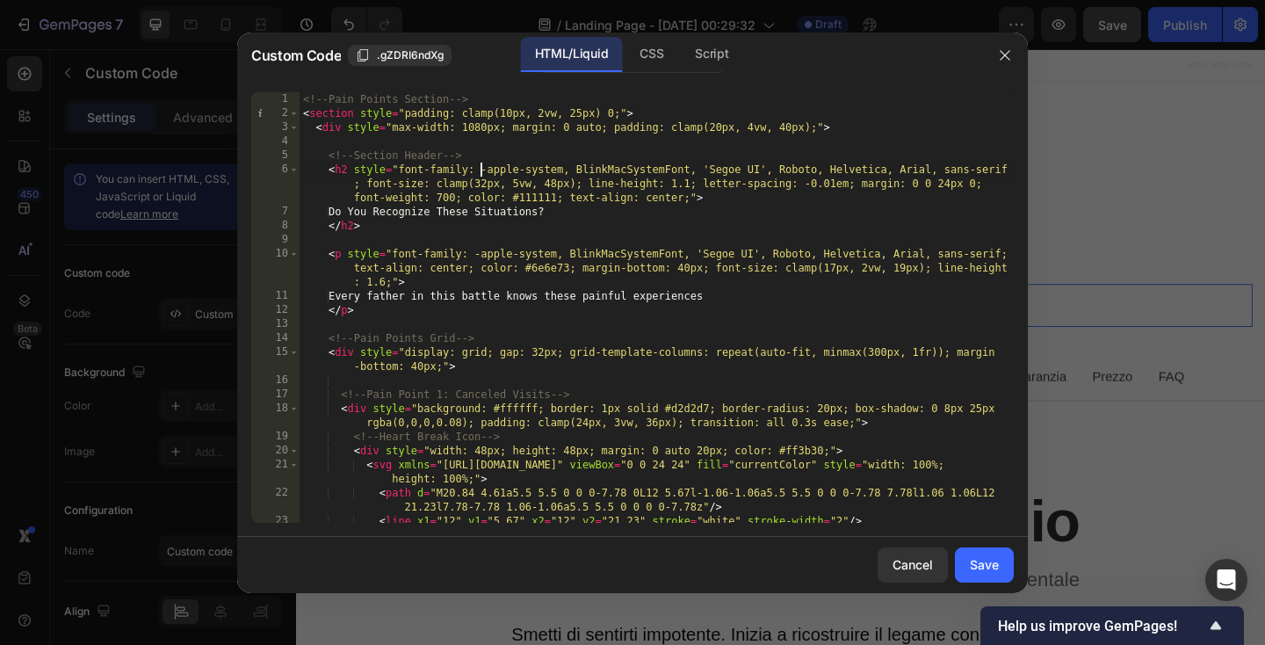
click at [480, 171] on div "<!-- Pain Points Section --> < section style = "padding: clamp(10px, 2vw, 25px)…" at bounding box center [657, 321] width 714 height 459
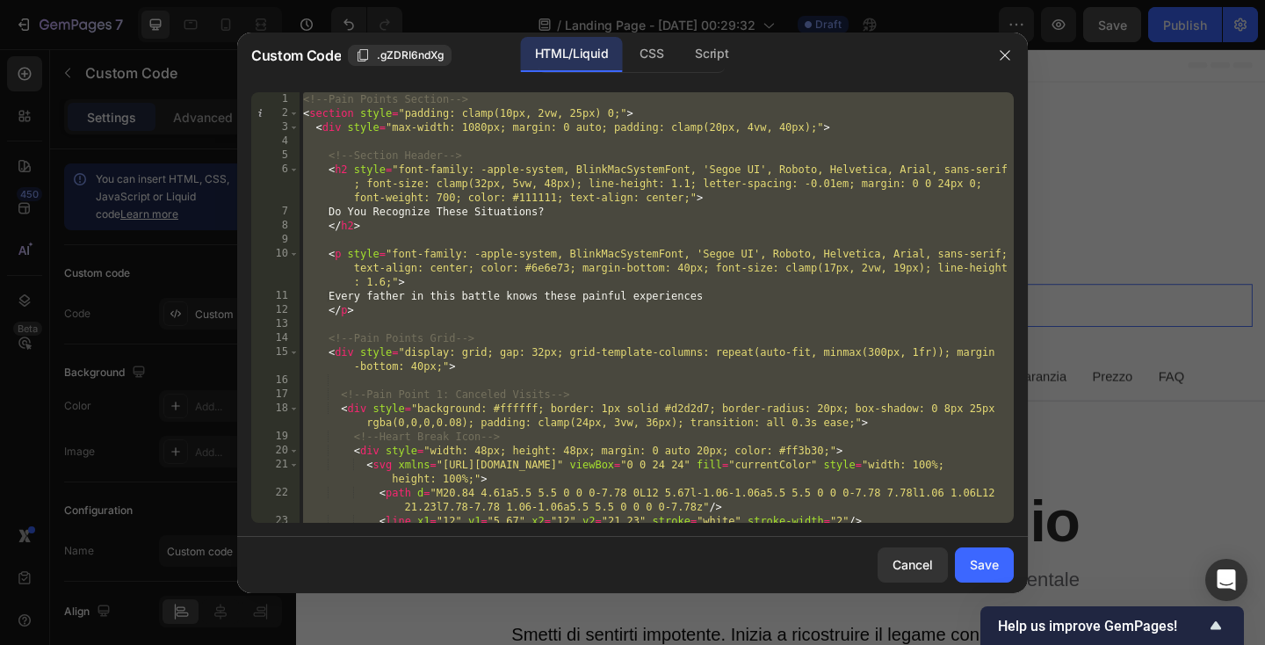
paste textarea
type textarea "</script>"
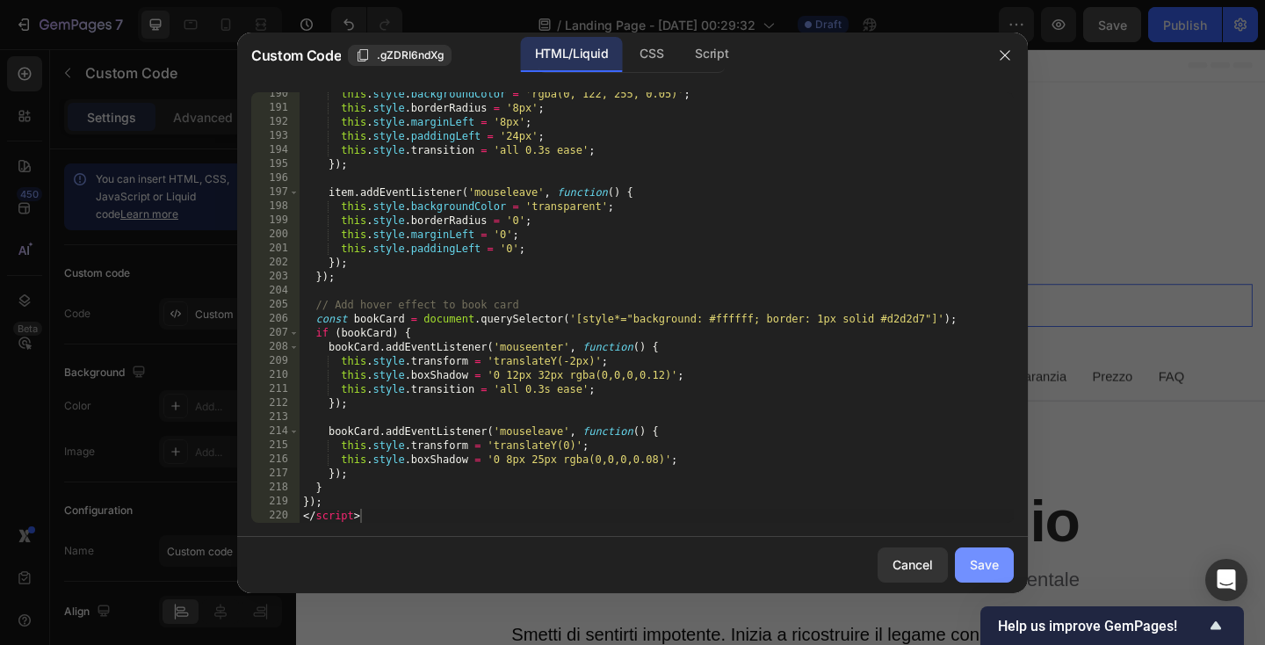
click at [993, 554] on button "Save" at bounding box center [984, 564] width 59 height 35
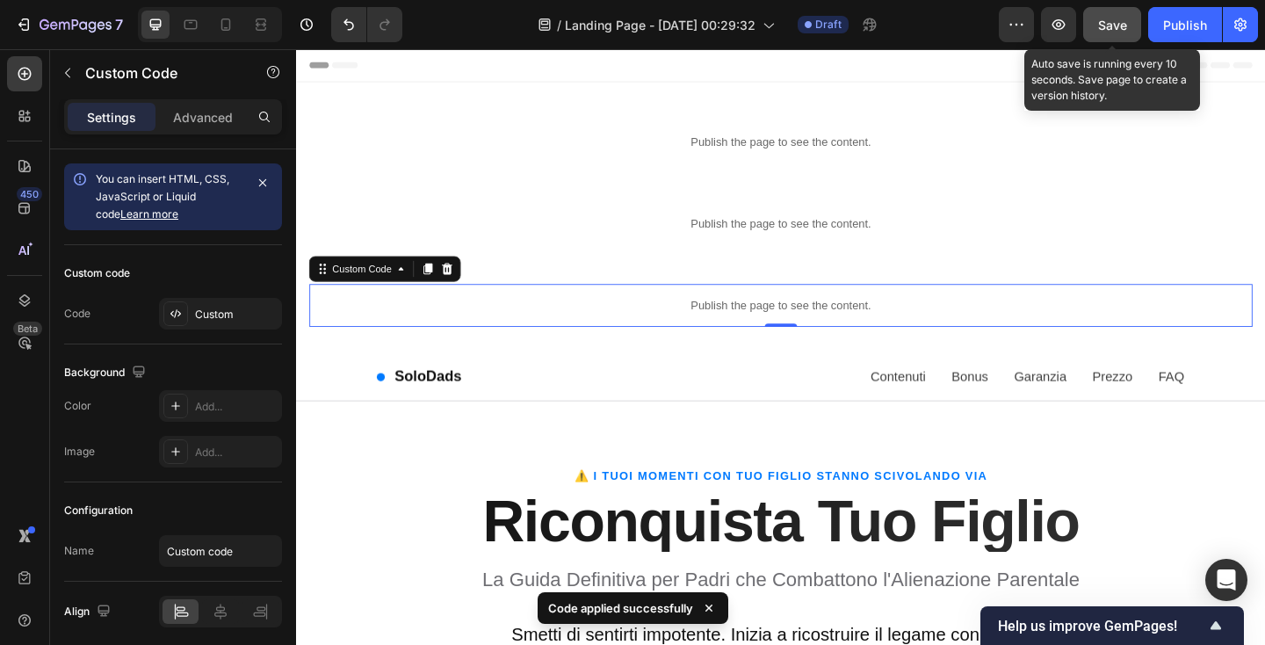
click at [1126, 18] on span "Save" at bounding box center [1112, 25] width 29 height 15
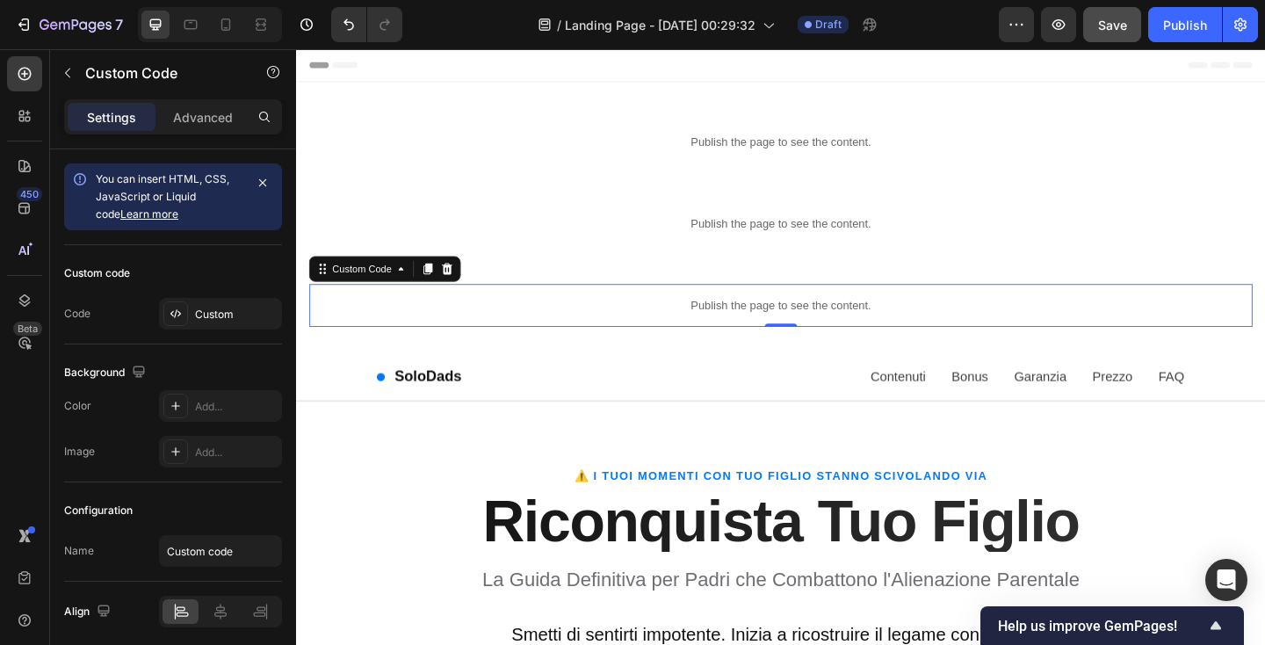
click at [499, 319] on p "Publish the page to see the content." at bounding box center [823, 328] width 1026 height 18
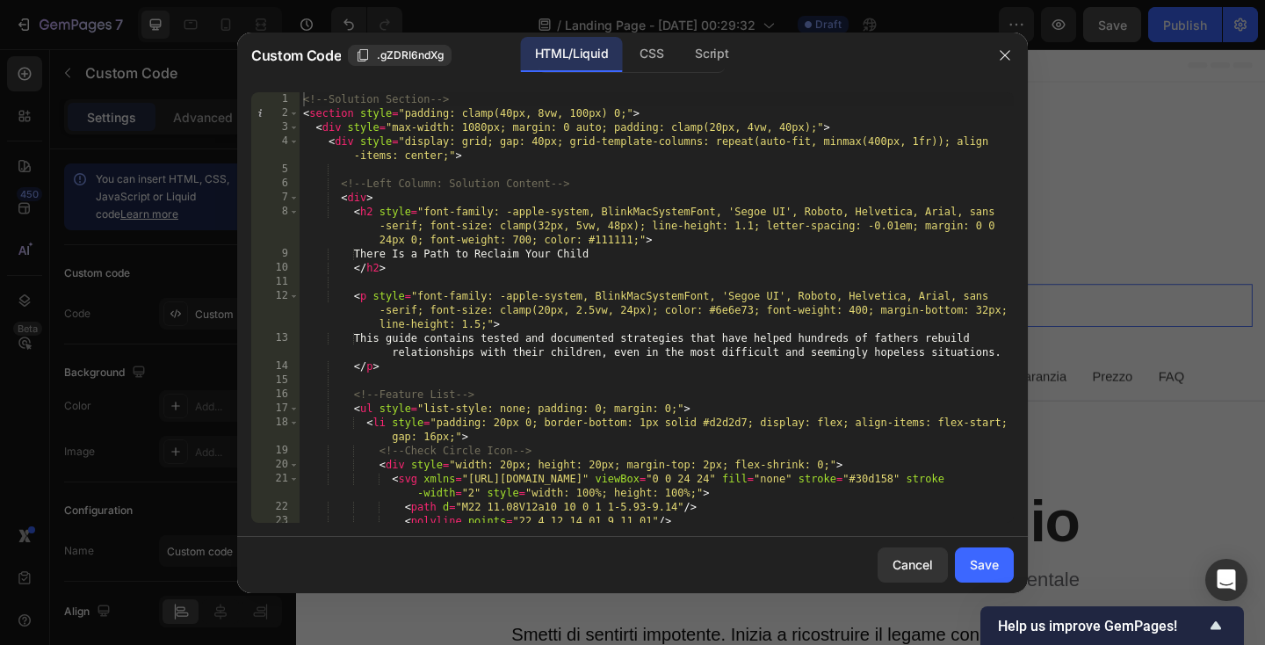
click at [505, 116] on div "<!-- Solution Section --> < section style = "padding: clamp(40px, 8vw, 100px) 0…" at bounding box center [657, 321] width 714 height 459
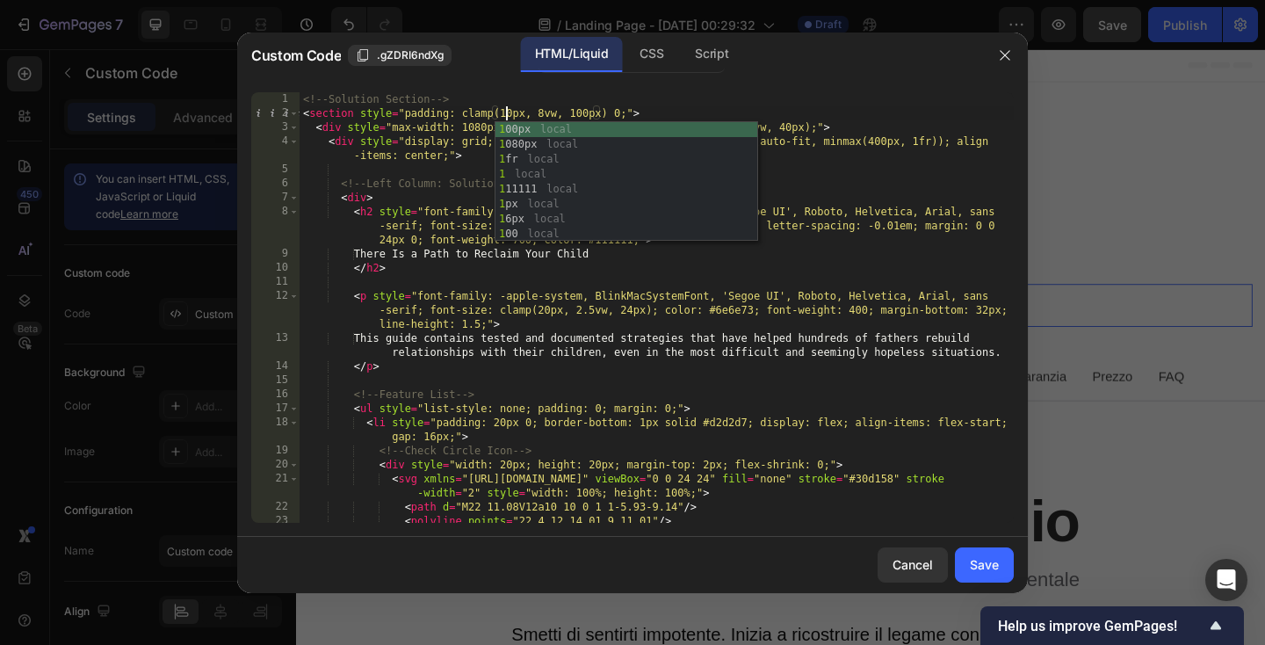
scroll to position [0, 16]
click at [542, 112] on div "<!-- Solution Section --> < section style = "padding: clamp(10px, 8vw, 100px) 0…" at bounding box center [657, 321] width 714 height 459
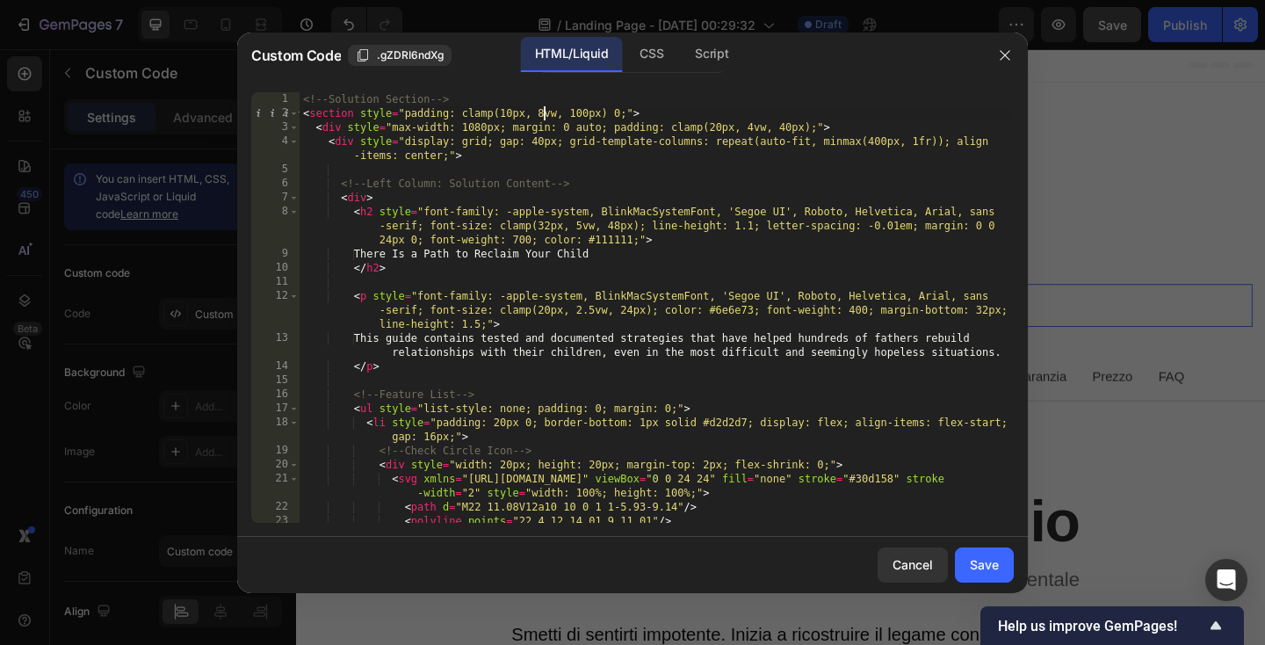
scroll to position [0, 19]
click at [582, 112] on div "<!-- Solution Section --> < section style = "padding: clamp(10px, 2vw, 100px) 0…" at bounding box center [657, 321] width 714 height 459
type textarea "<section style="padding: clamp(10px, 2vw, 25px) 0;">"
click at [983, 559] on div "Save" at bounding box center [984, 564] width 29 height 18
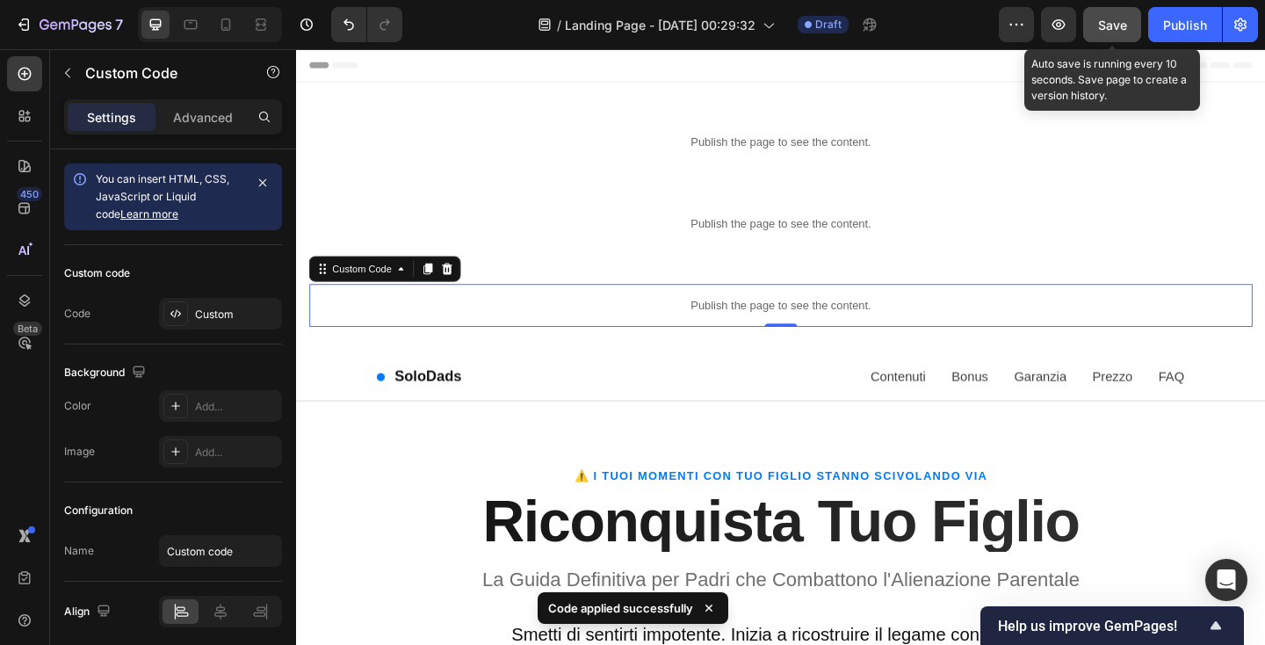
click at [1122, 23] on span "Save" at bounding box center [1112, 25] width 29 height 15
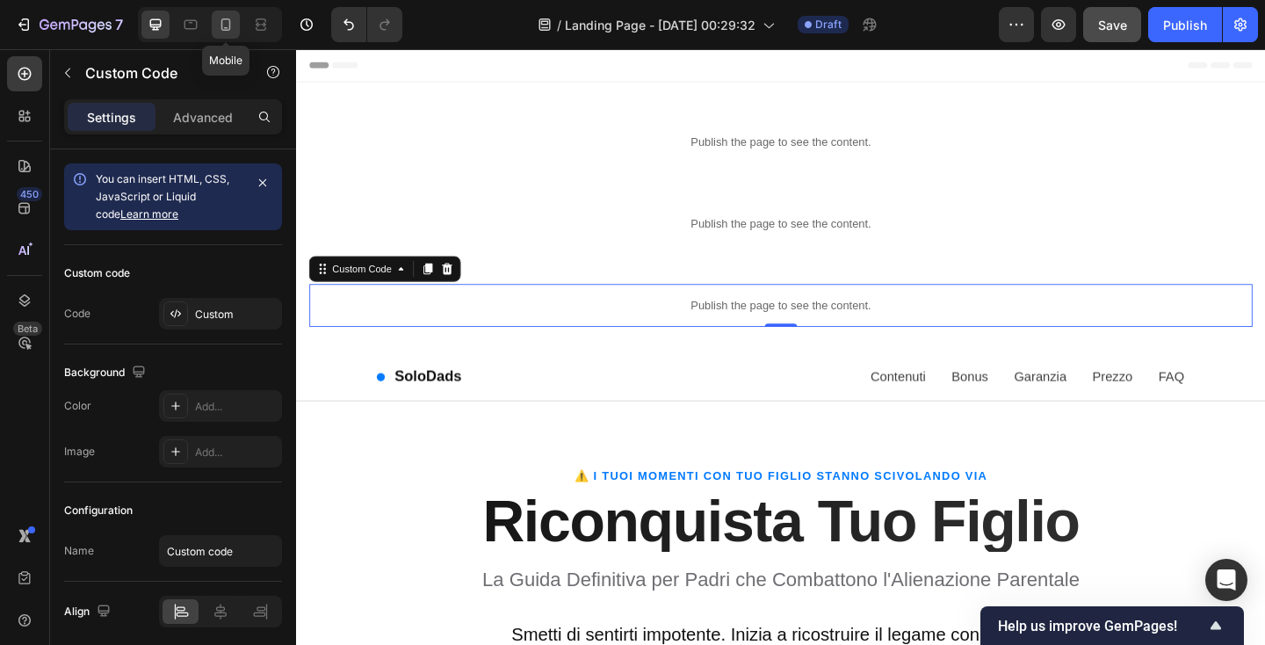
click at [218, 23] on icon at bounding box center [226, 25] width 18 height 18
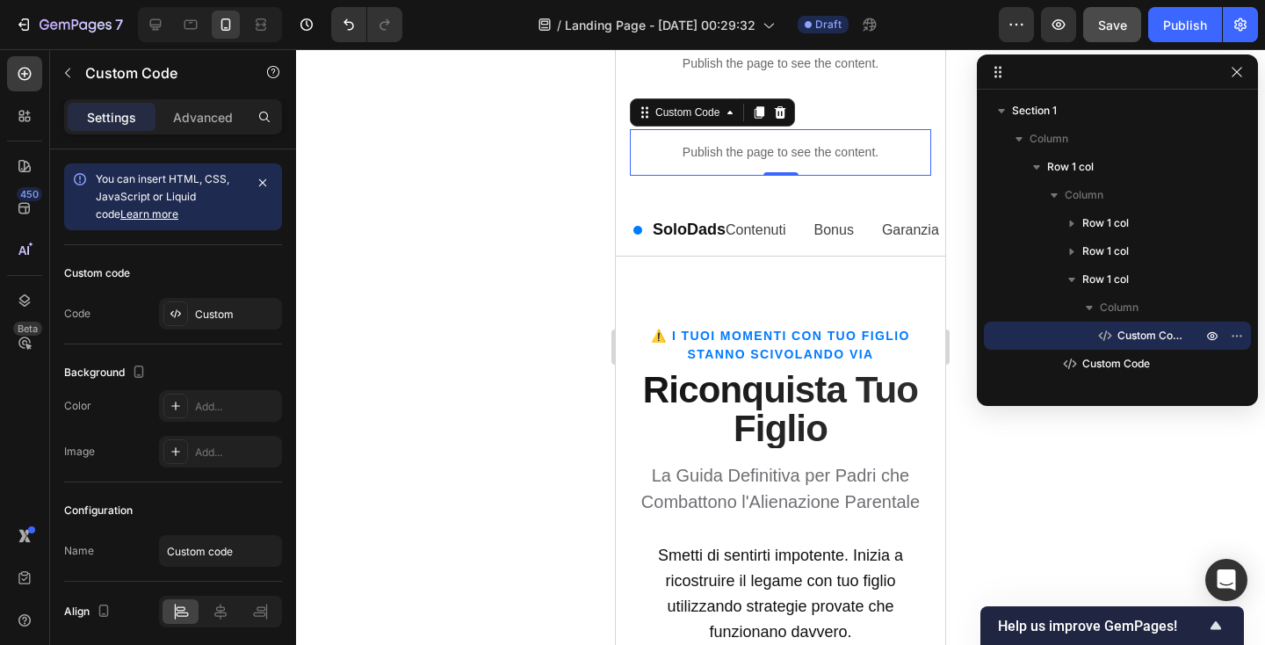
scroll to position [194, 0]
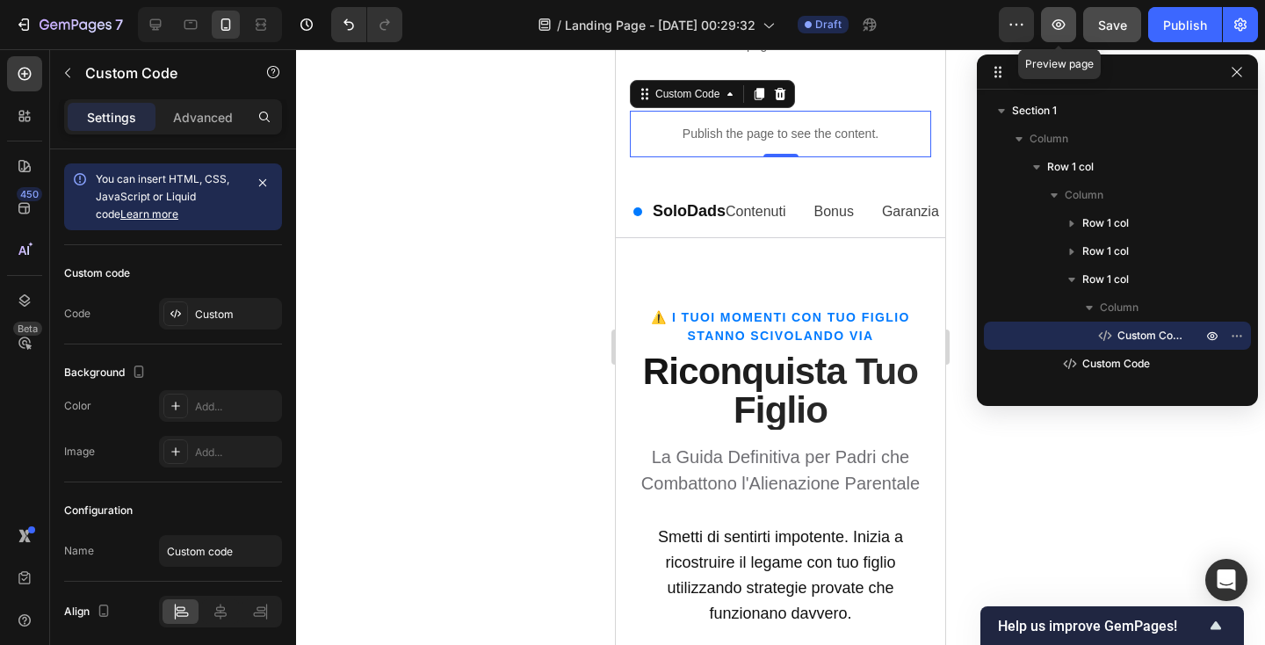
click at [1070, 35] on button "button" at bounding box center [1058, 24] width 35 height 35
click at [195, 26] on icon at bounding box center [191, 25] width 18 height 18
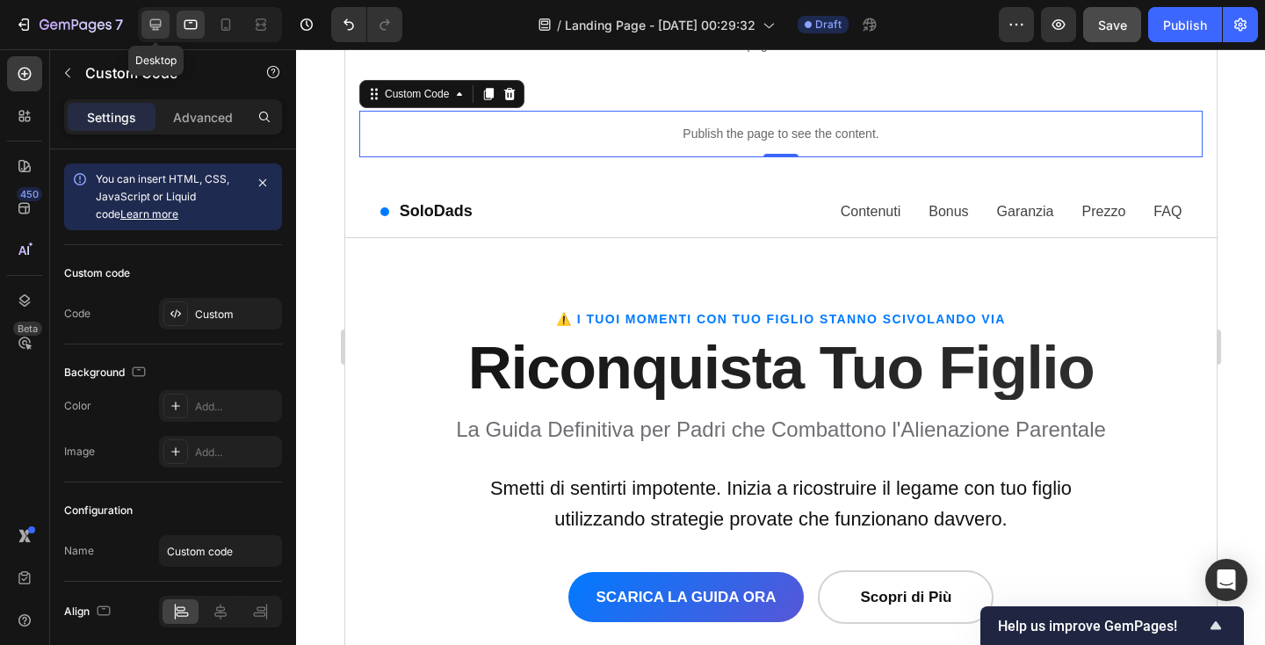
click at [148, 25] on icon at bounding box center [156, 25] width 18 height 18
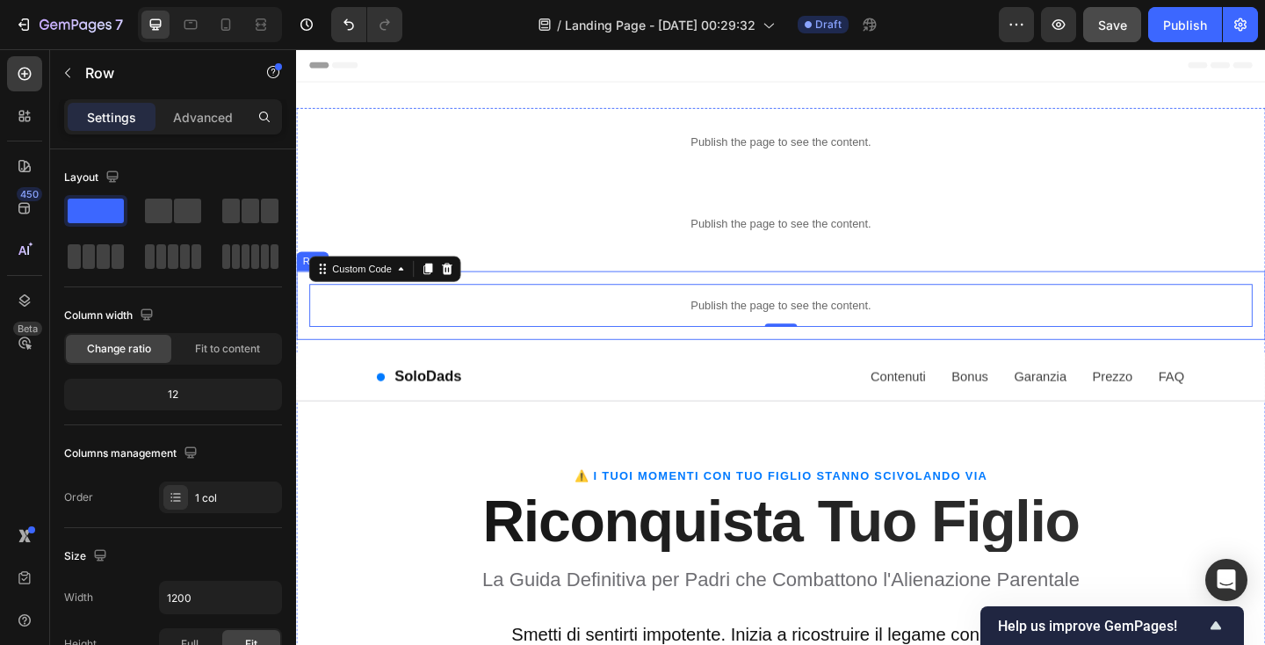
click at [548, 291] on div "Publish the page to see the content. Custom Code 0 Row" at bounding box center [823, 328] width 1054 height 75
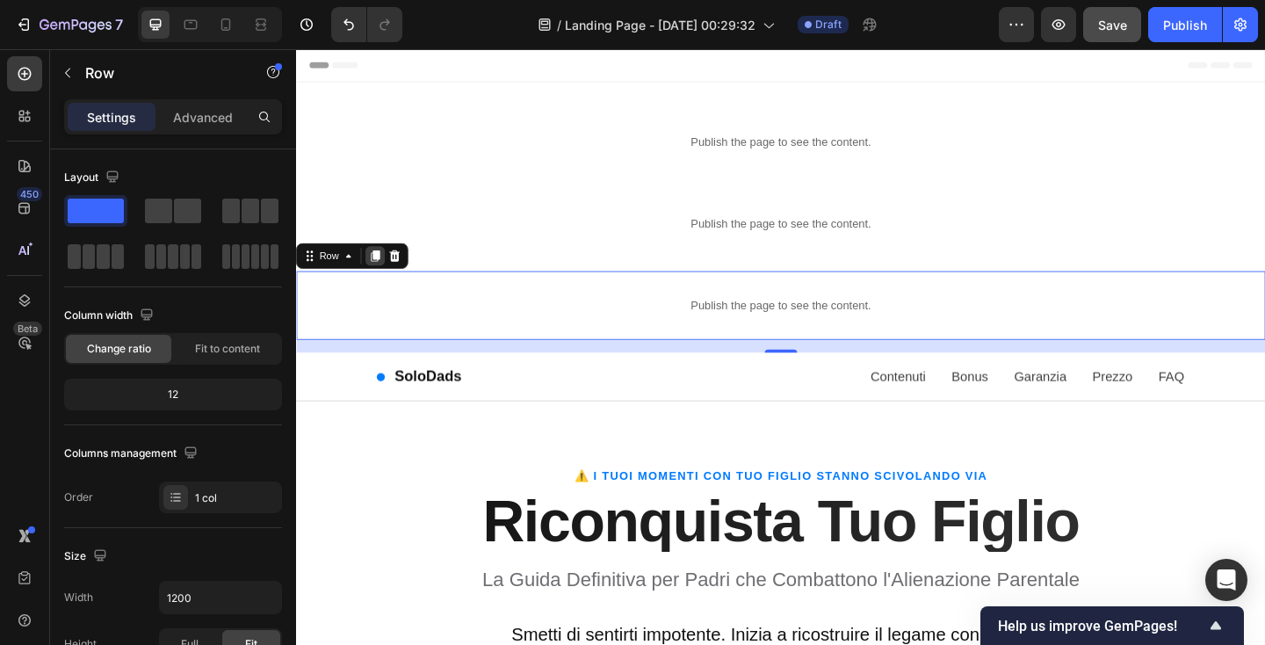
click at [379, 279] on icon at bounding box center [383, 274] width 10 height 12
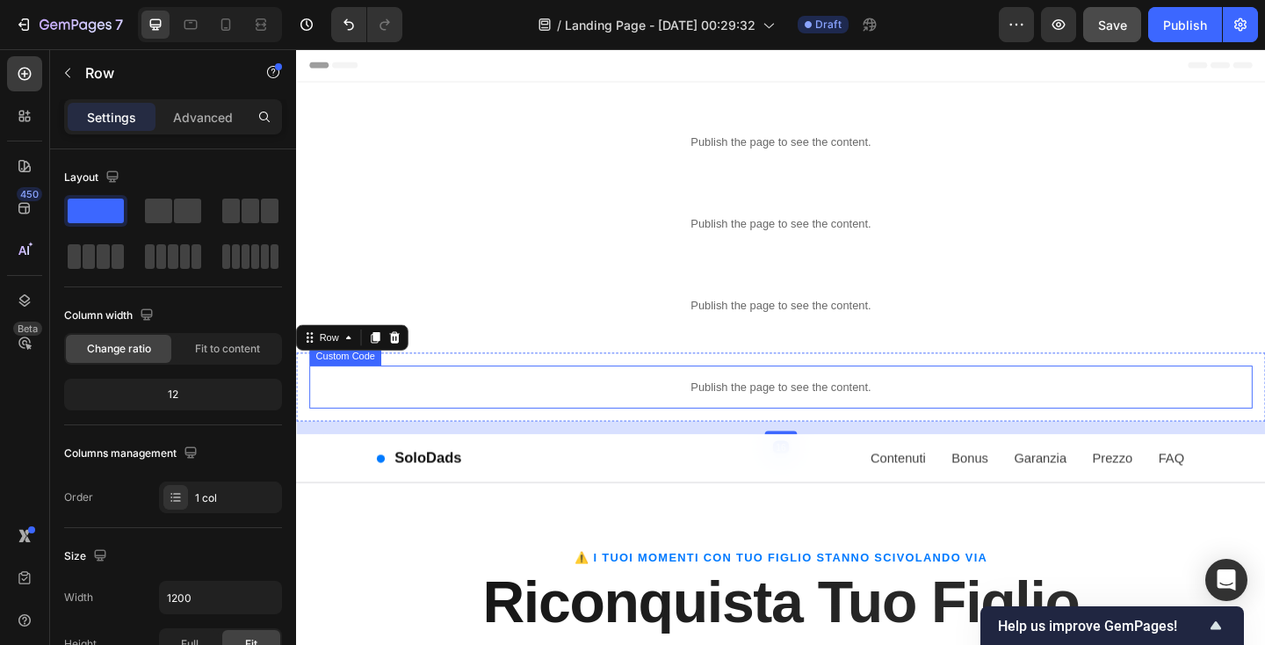
click at [543, 414] on p "Publish the page to see the content." at bounding box center [823, 417] width 1026 height 18
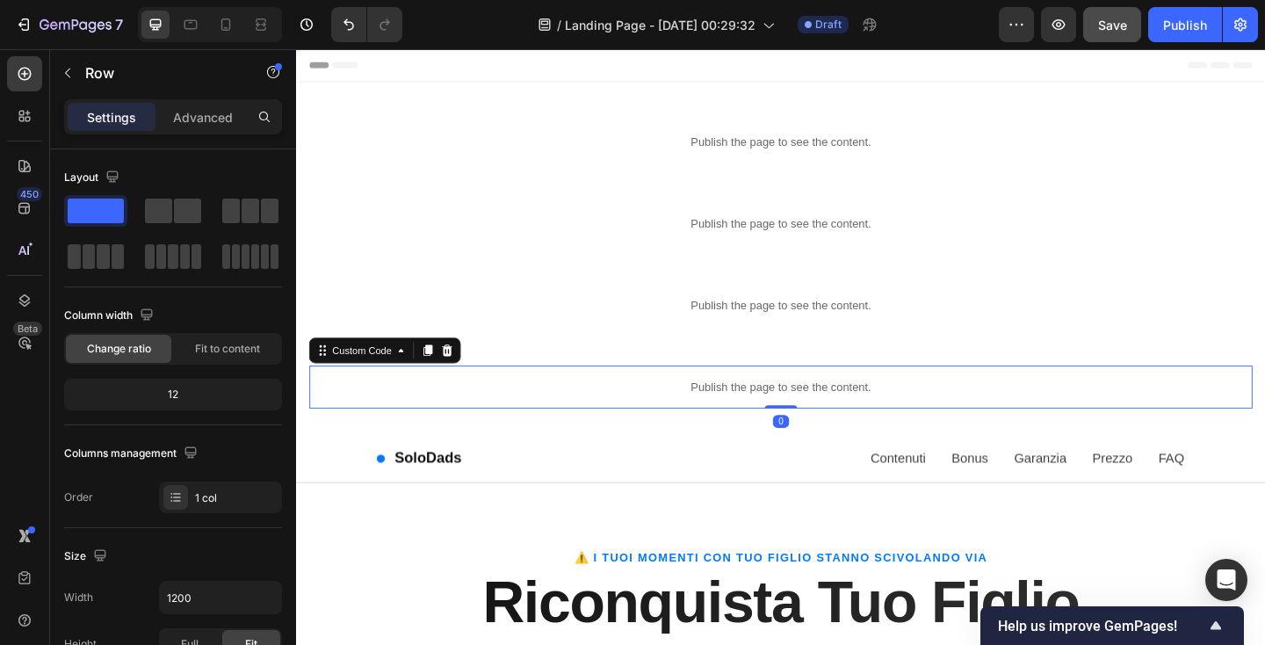
click at [543, 414] on p "Publish the page to see the content." at bounding box center [823, 417] width 1026 height 18
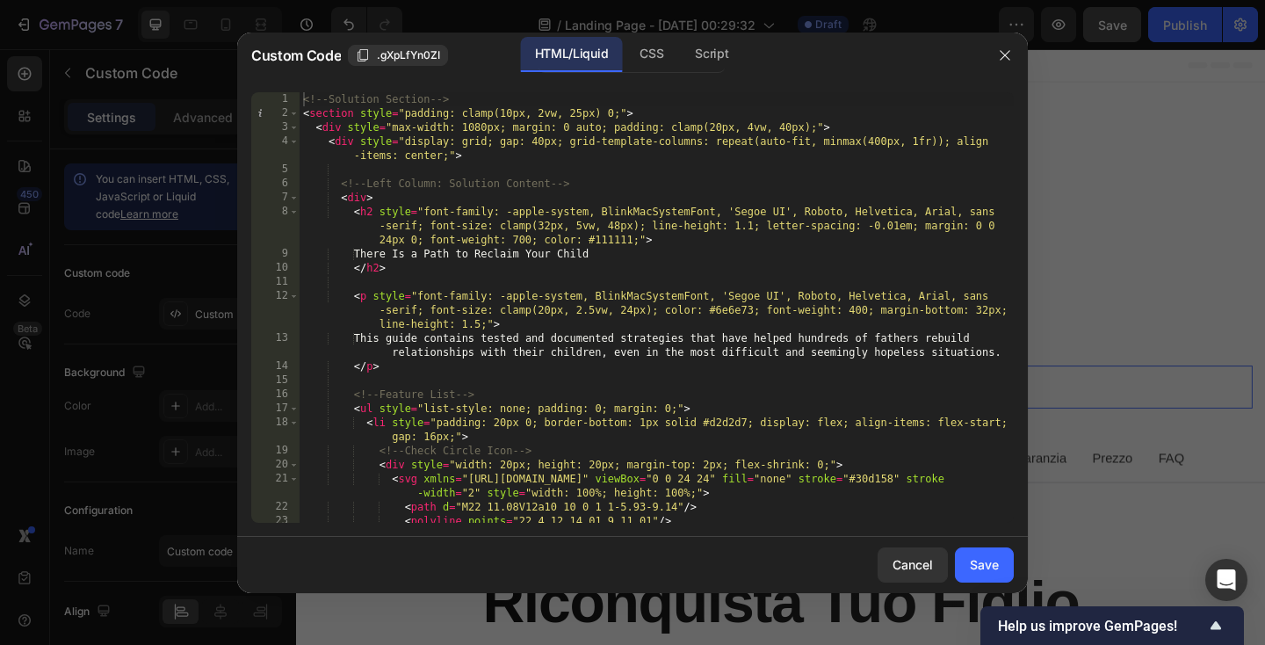
click at [349, 171] on div "<!-- Solution Section --> < section style = "padding: clamp(10px, 2vw, 25px) 0;…" at bounding box center [657, 321] width 714 height 459
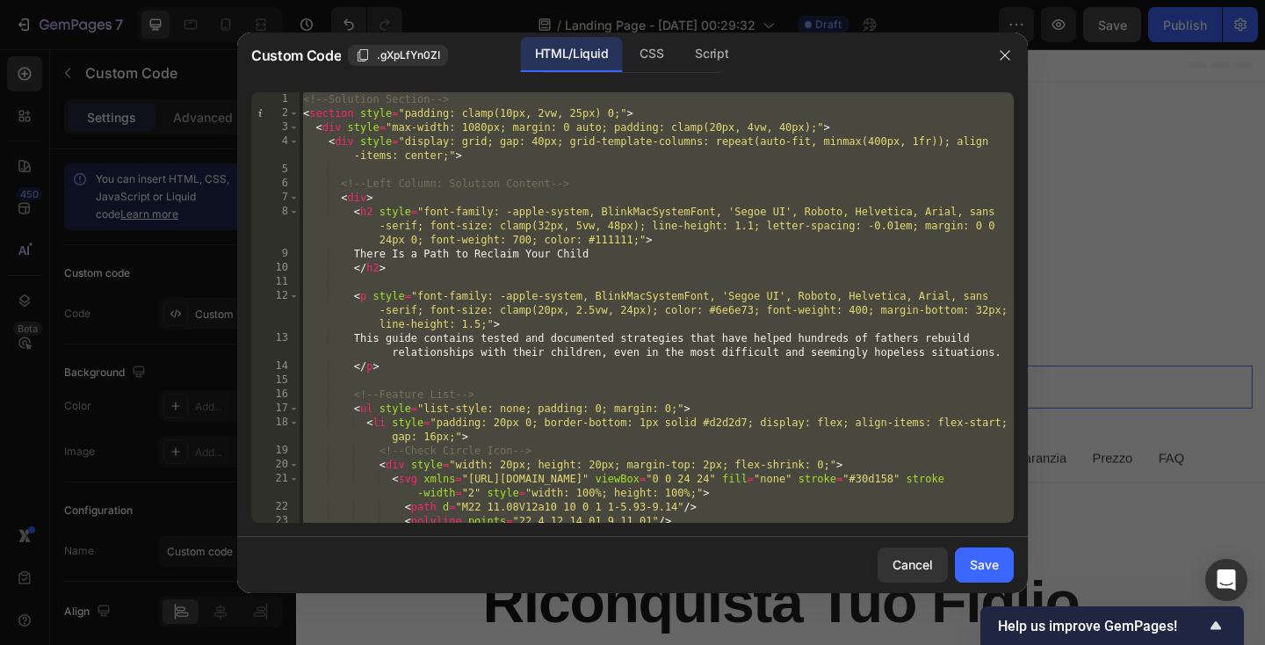
paste textarea
type textarea "</script>"
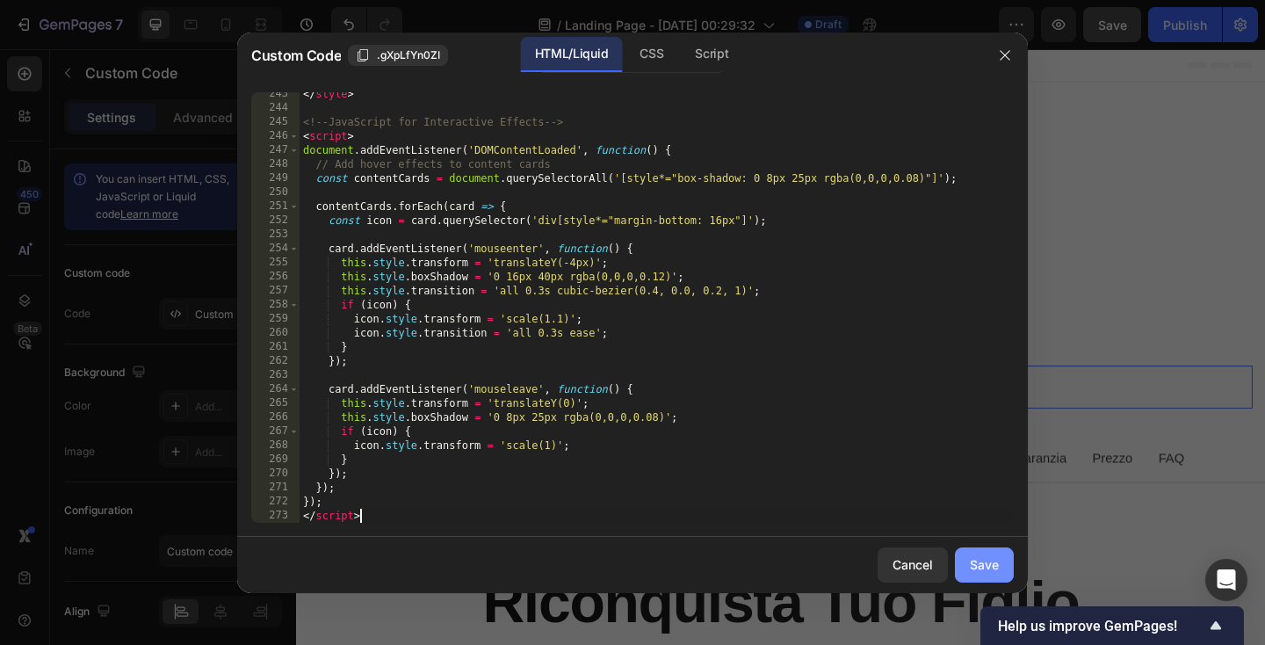
click at [982, 556] on div "Save" at bounding box center [984, 564] width 29 height 18
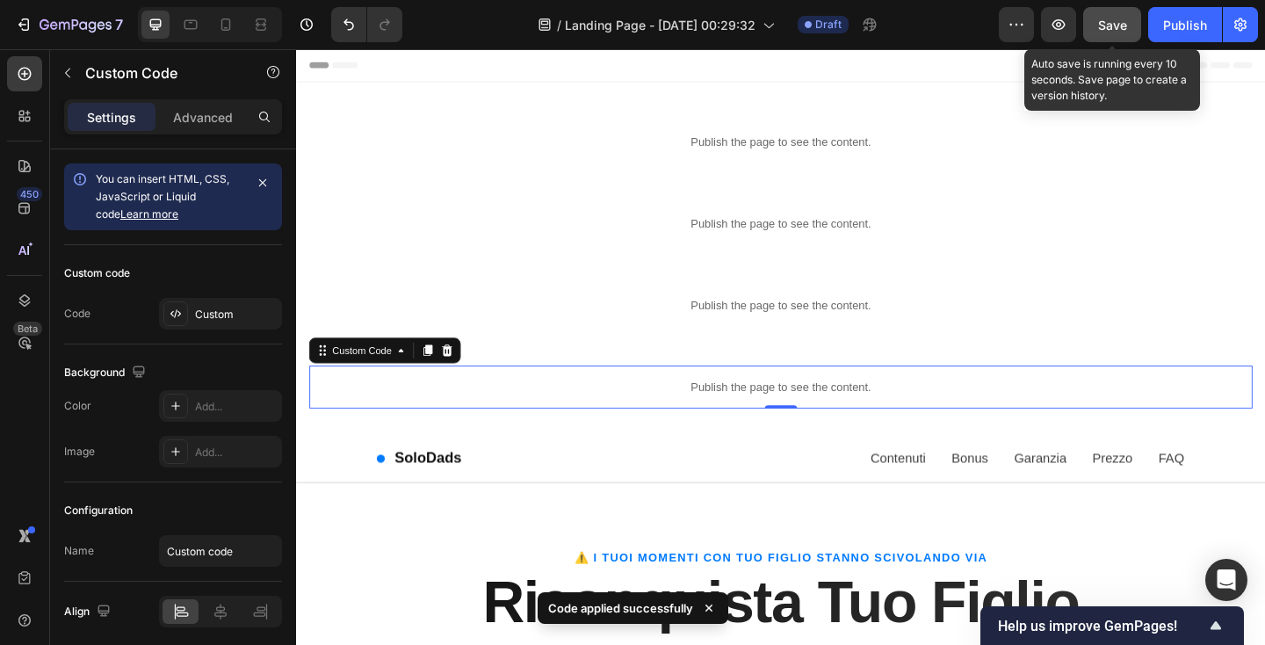
click at [1112, 27] on span "Save" at bounding box center [1112, 25] width 29 height 15
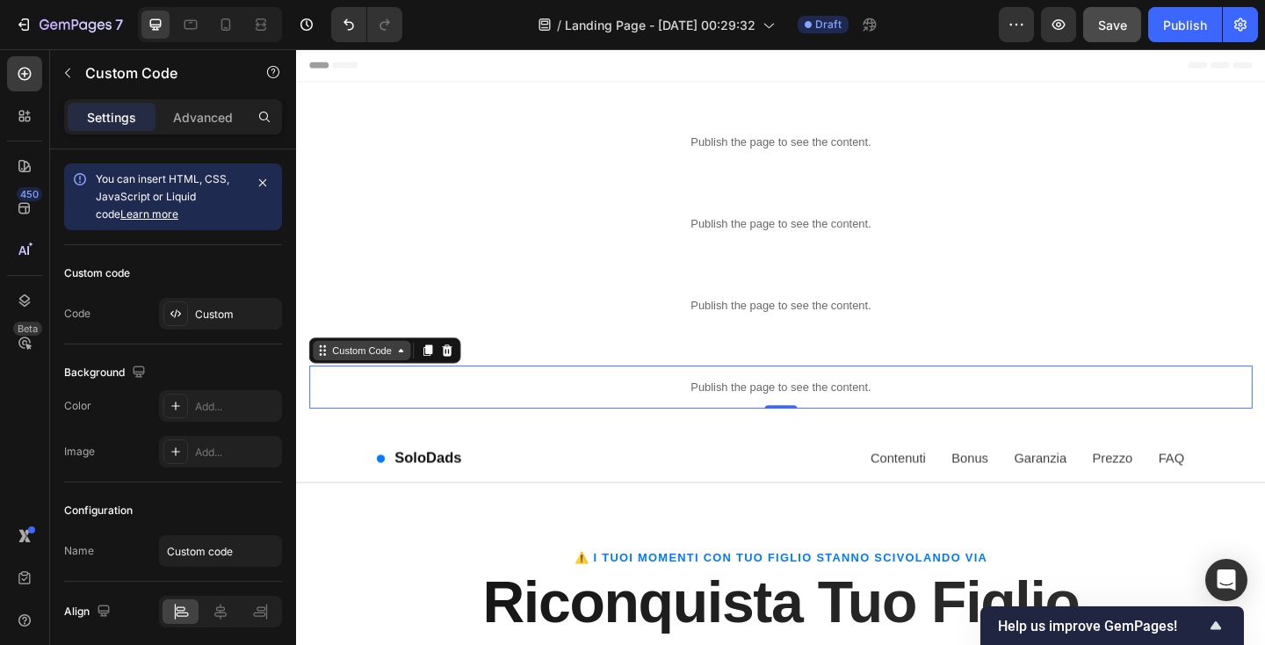
click at [379, 379] on div "Custom Code" at bounding box center [367, 377] width 71 height 16
click at [379, 380] on div "Custom Code" at bounding box center [367, 377] width 71 height 16
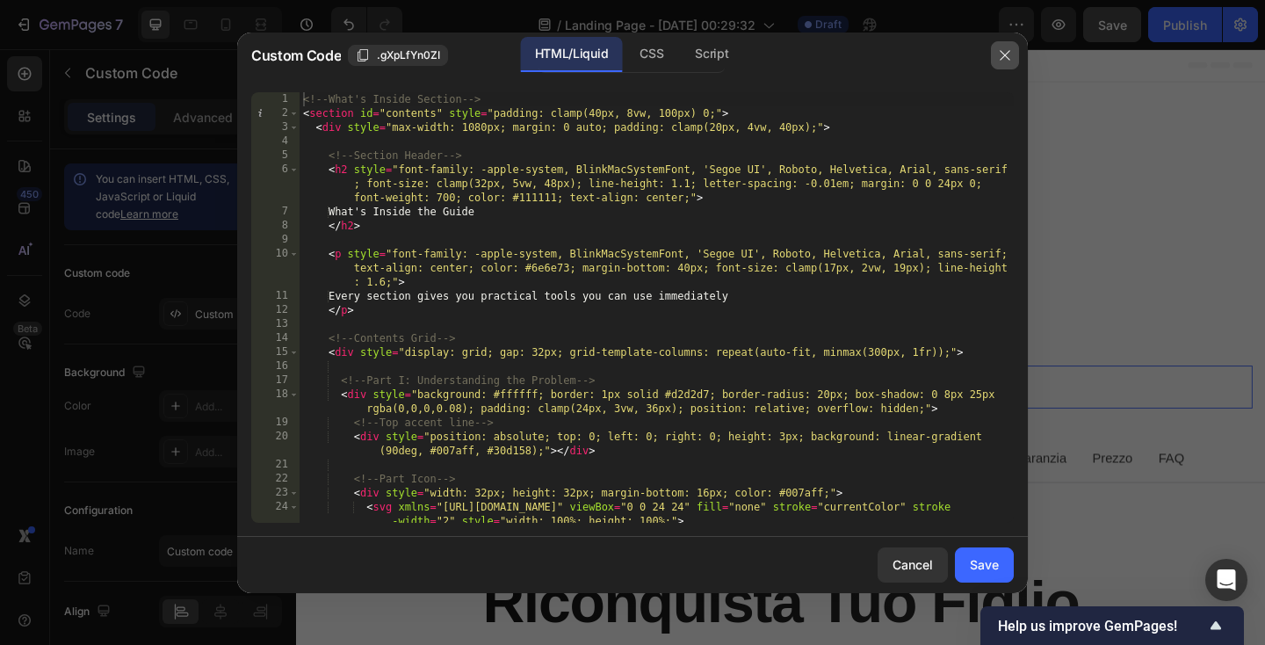
click at [1004, 57] on icon "button" at bounding box center [1005, 55] width 14 height 14
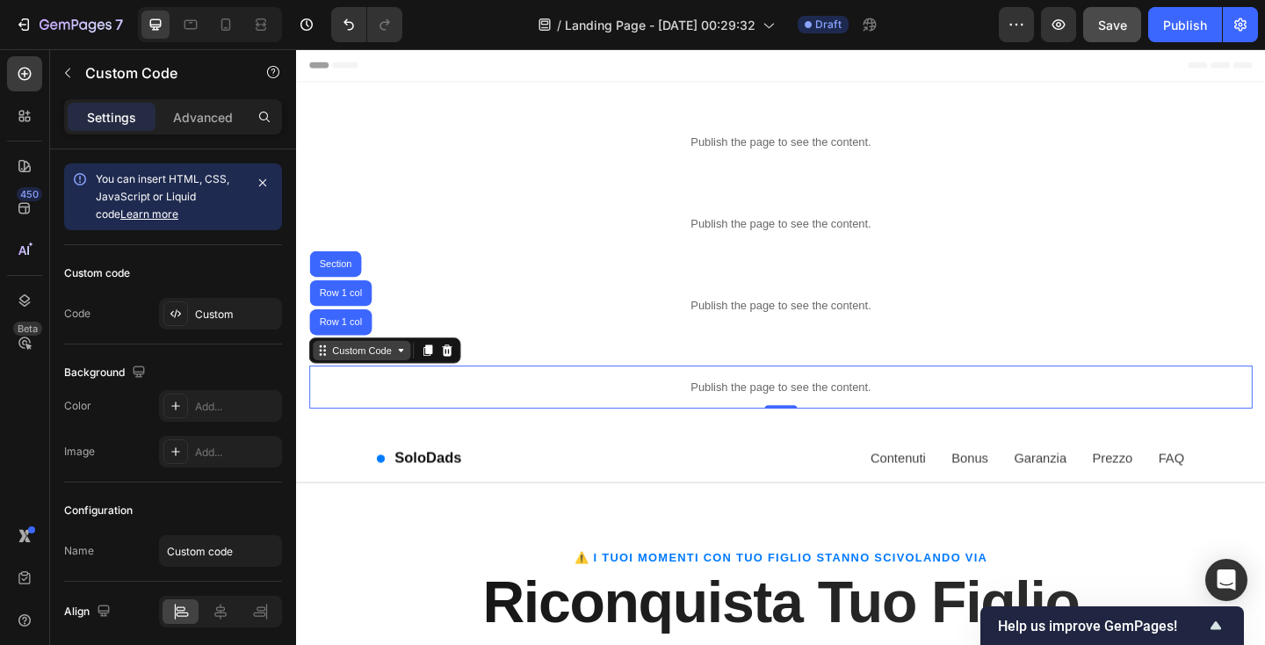
click at [415, 381] on icon at bounding box center [410, 377] width 14 height 14
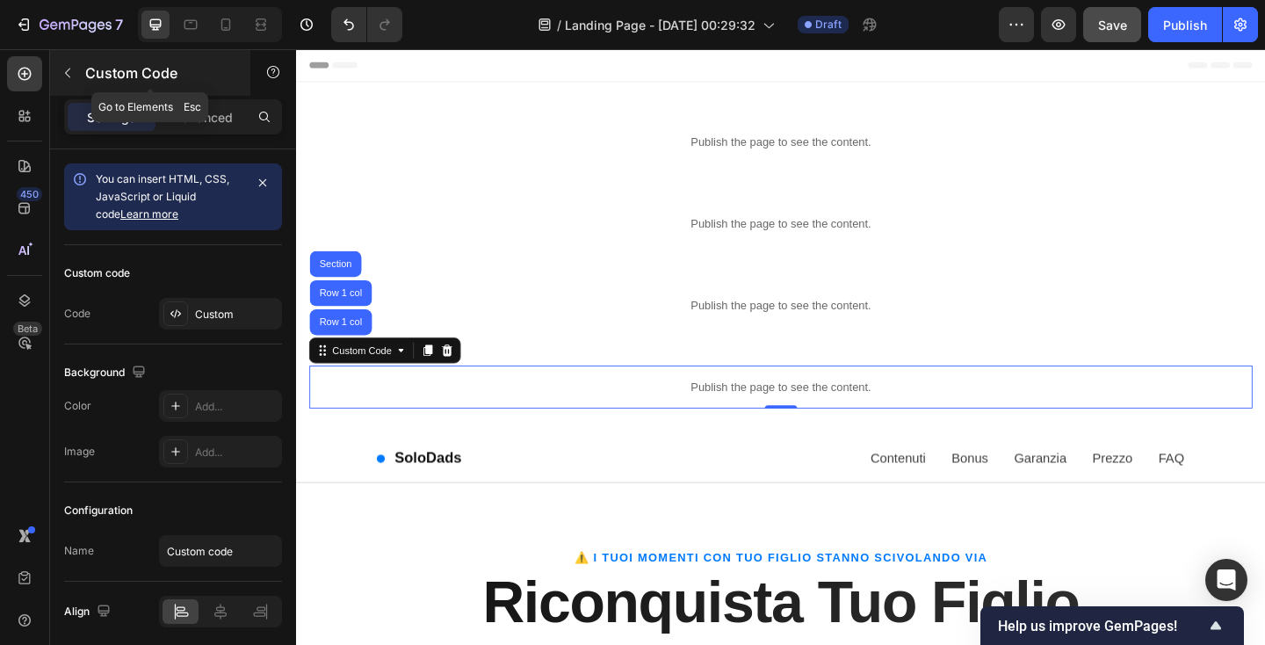
click at [136, 73] on p "Custom Code" at bounding box center [159, 72] width 149 height 21
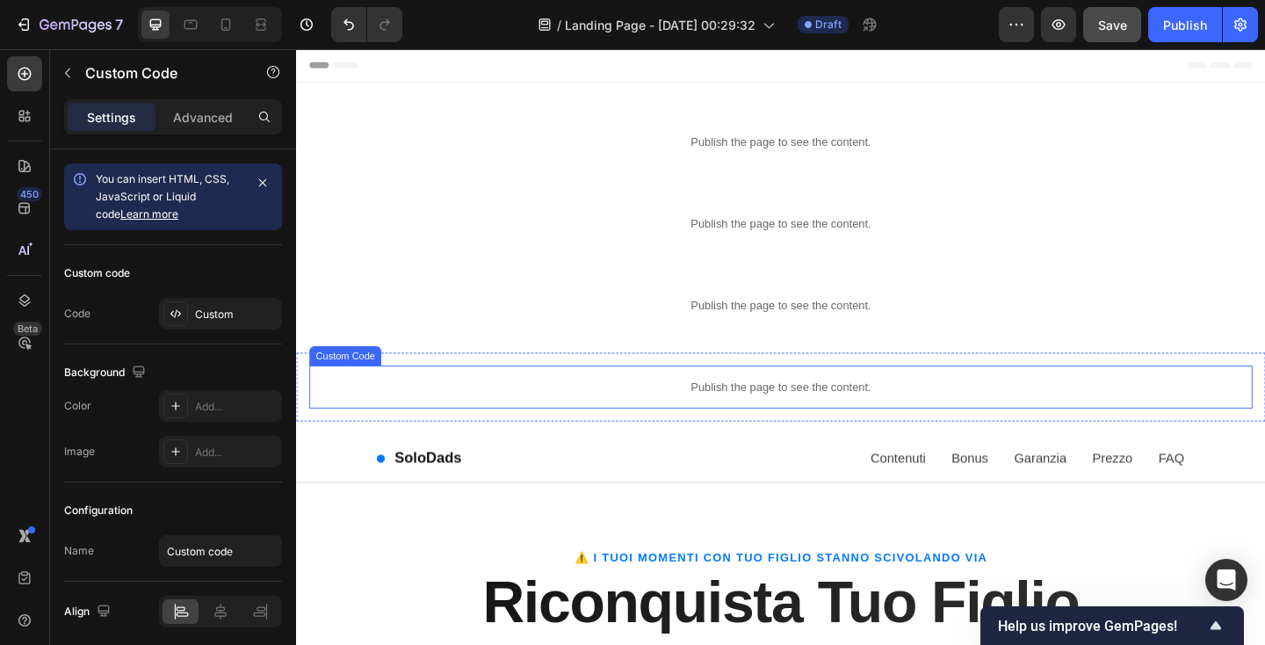
click at [373, 382] on div "Custom Code" at bounding box center [349, 383] width 71 height 16
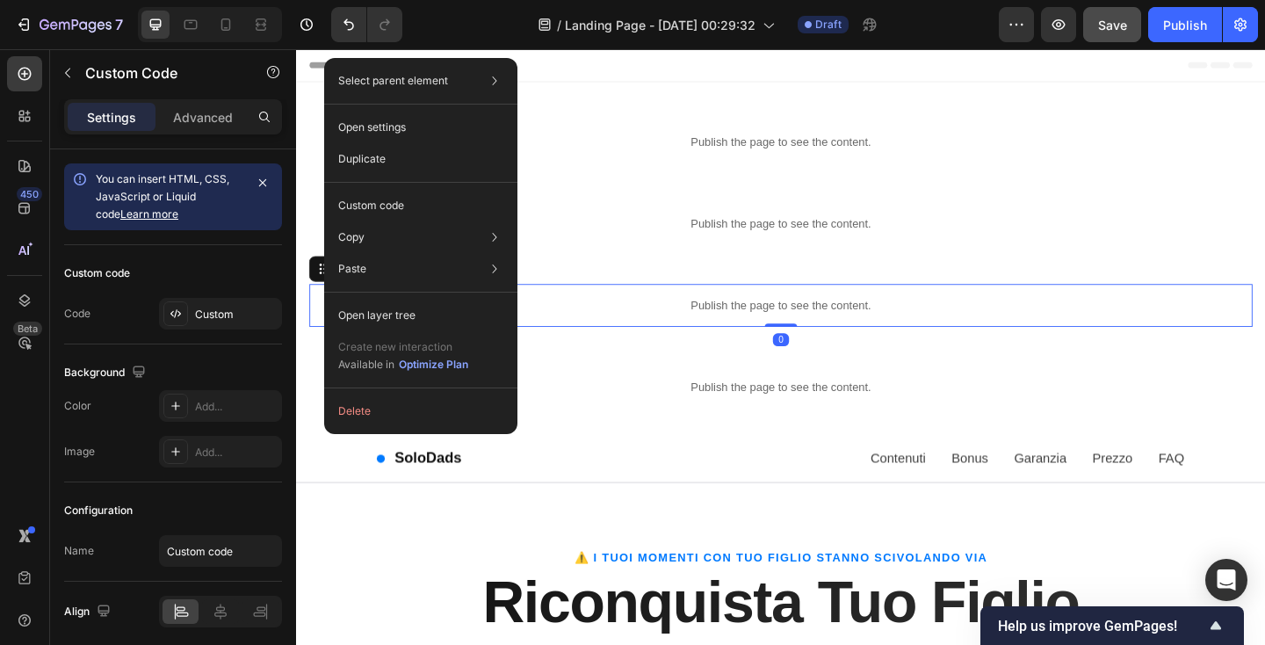
click at [623, 310] on div "Publish the page to see the content." at bounding box center [823, 328] width 1026 height 47
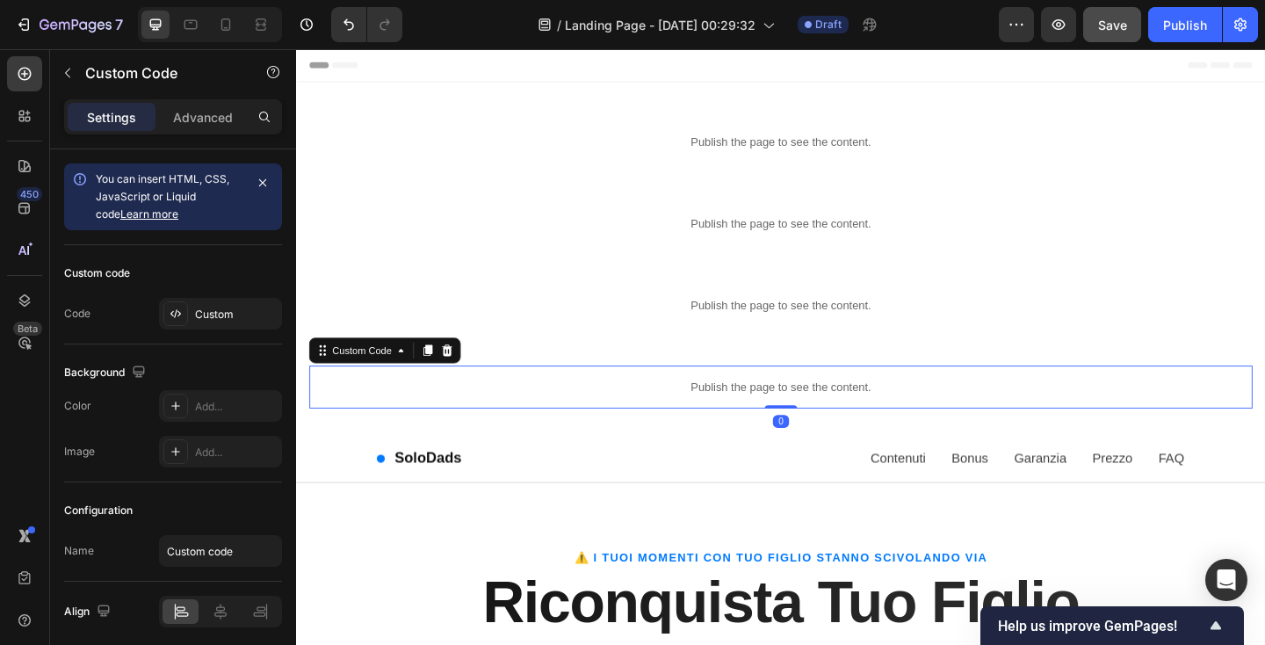
click at [577, 410] on p "Publish the page to see the content." at bounding box center [823, 417] width 1026 height 18
click at [413, 377] on icon at bounding box center [410, 377] width 5 height 4
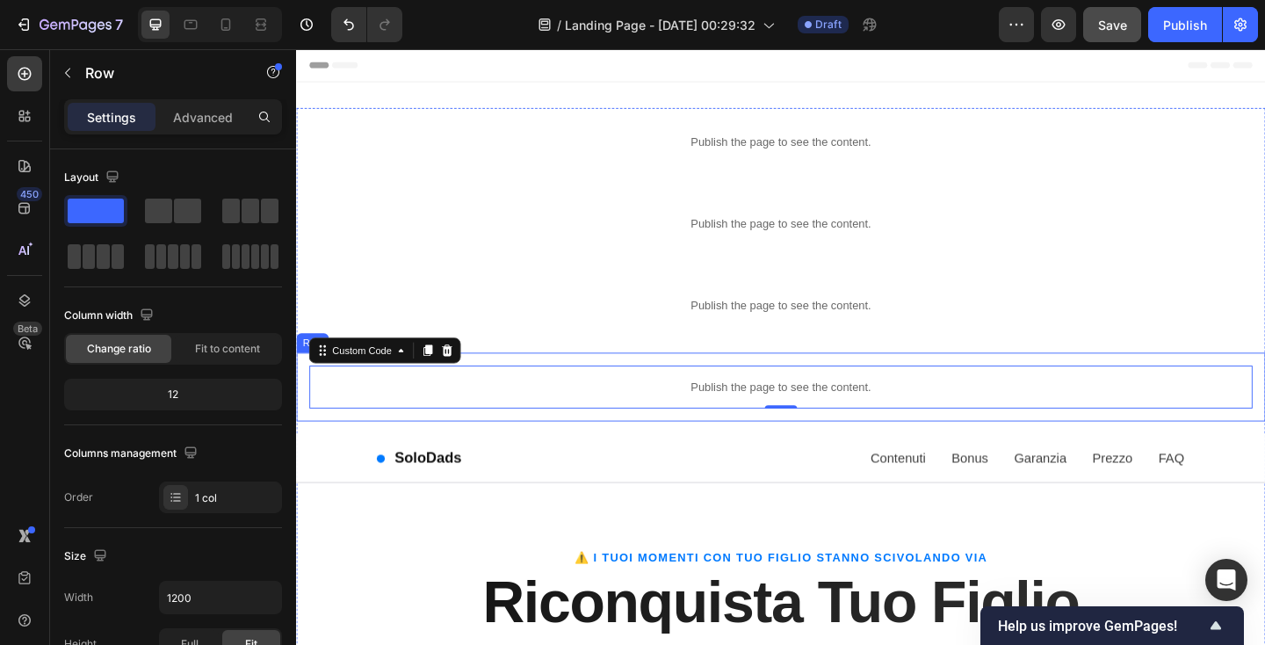
click at [303, 406] on div "Publish the page to see the content. Custom Code 0 Row" at bounding box center [823, 416] width 1054 height 75
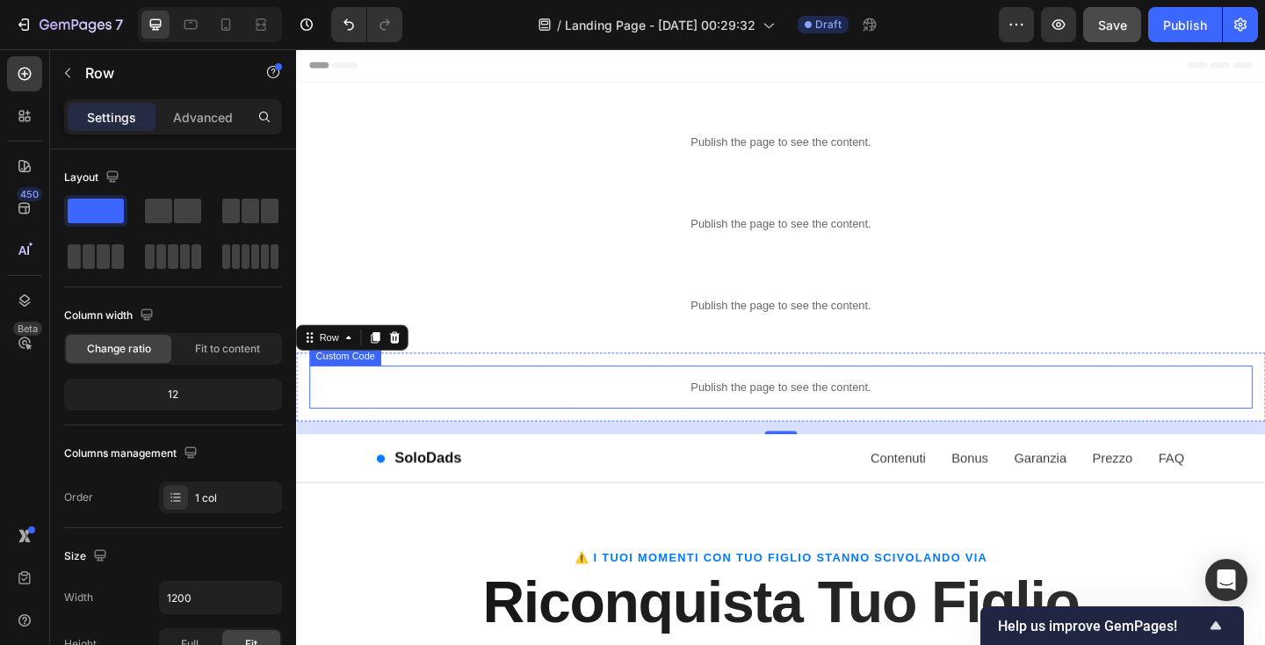
click at [438, 411] on p "Publish the page to see the content." at bounding box center [823, 417] width 1026 height 18
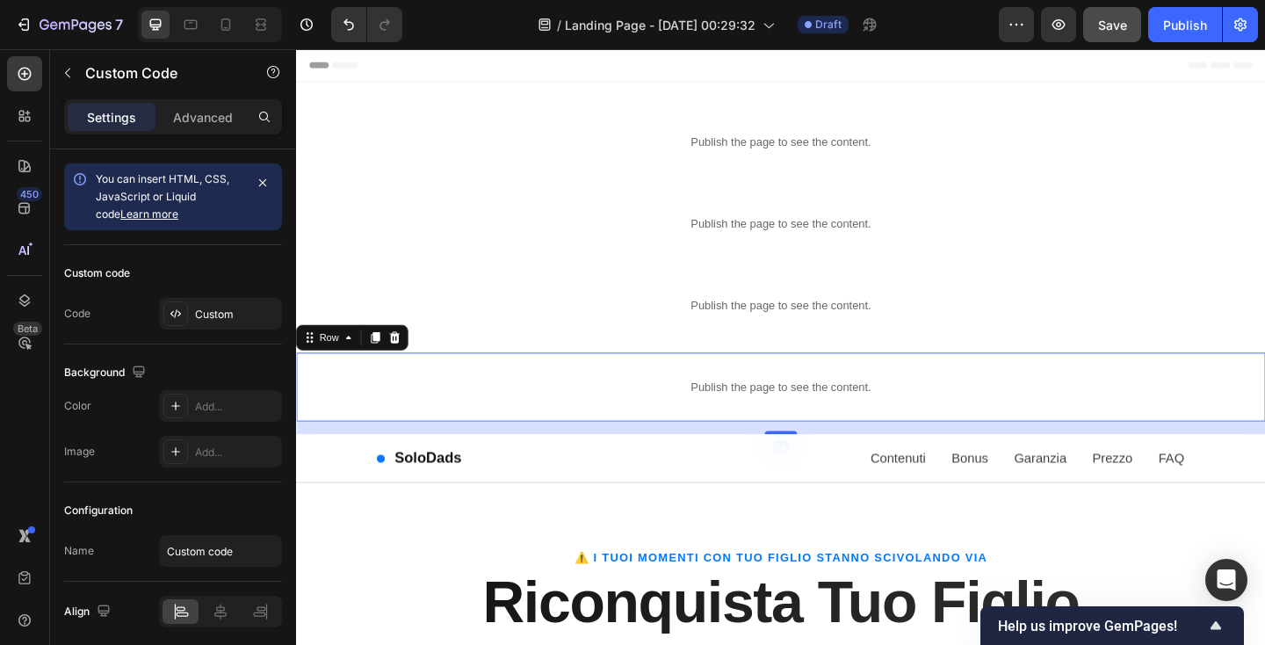
click at [301, 400] on div "Publish the page to see the content. Custom Code Row 16" at bounding box center [823, 416] width 1054 height 75
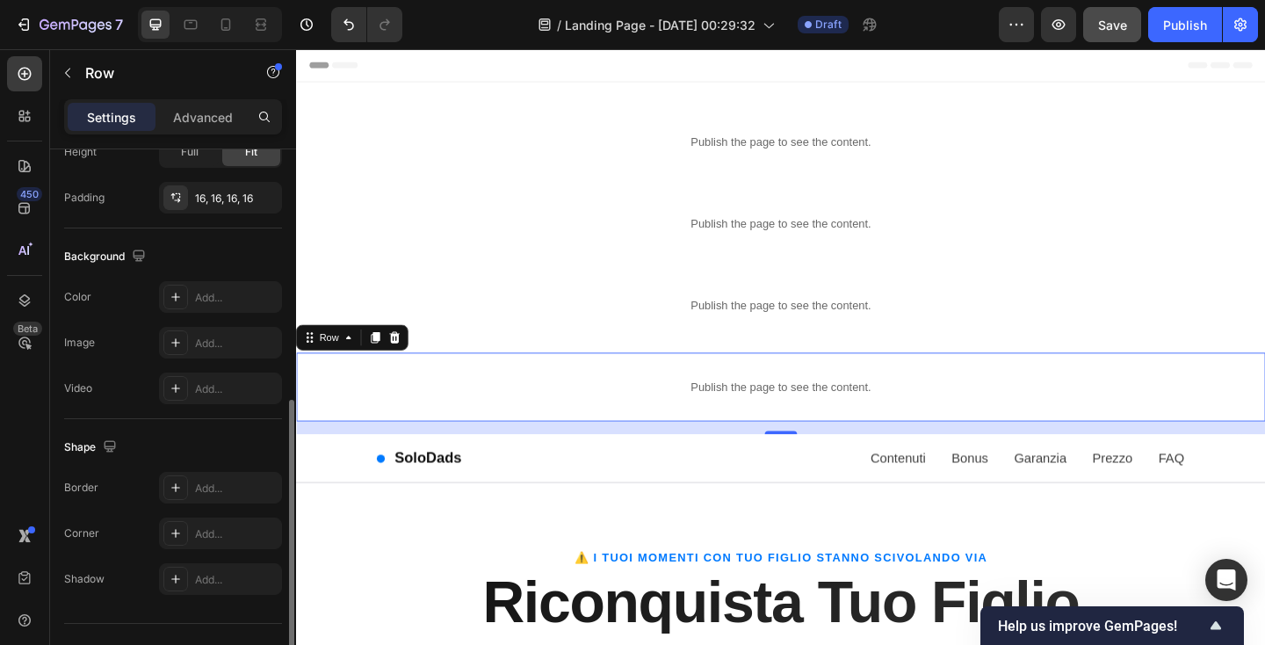
scroll to position [526, 0]
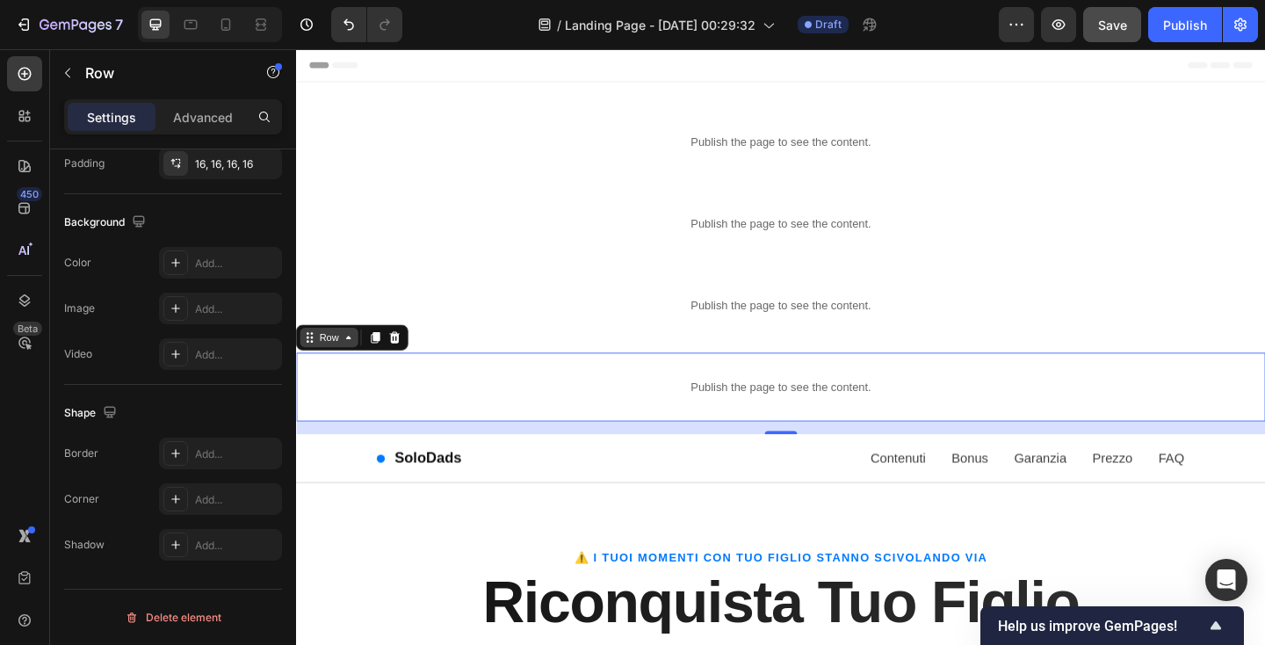
click at [336, 358] on div "Row" at bounding box center [332, 363] width 28 height 16
click at [425, 387] on div "Publish the page to see the content. Custom Code Row Row 1 col Section 16" at bounding box center [823, 416] width 1054 height 75
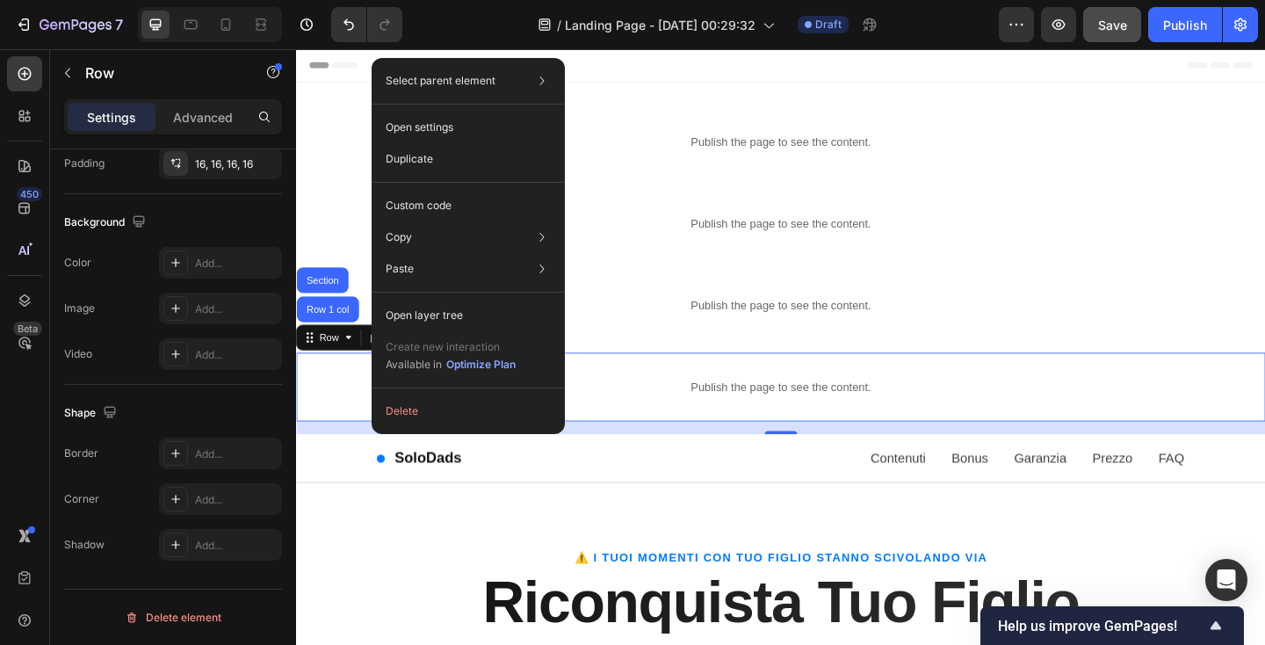
click at [821, 391] on div "Publish the page to see the content. Custom Code Row Row 1 col Section 16" at bounding box center [823, 416] width 1054 height 75
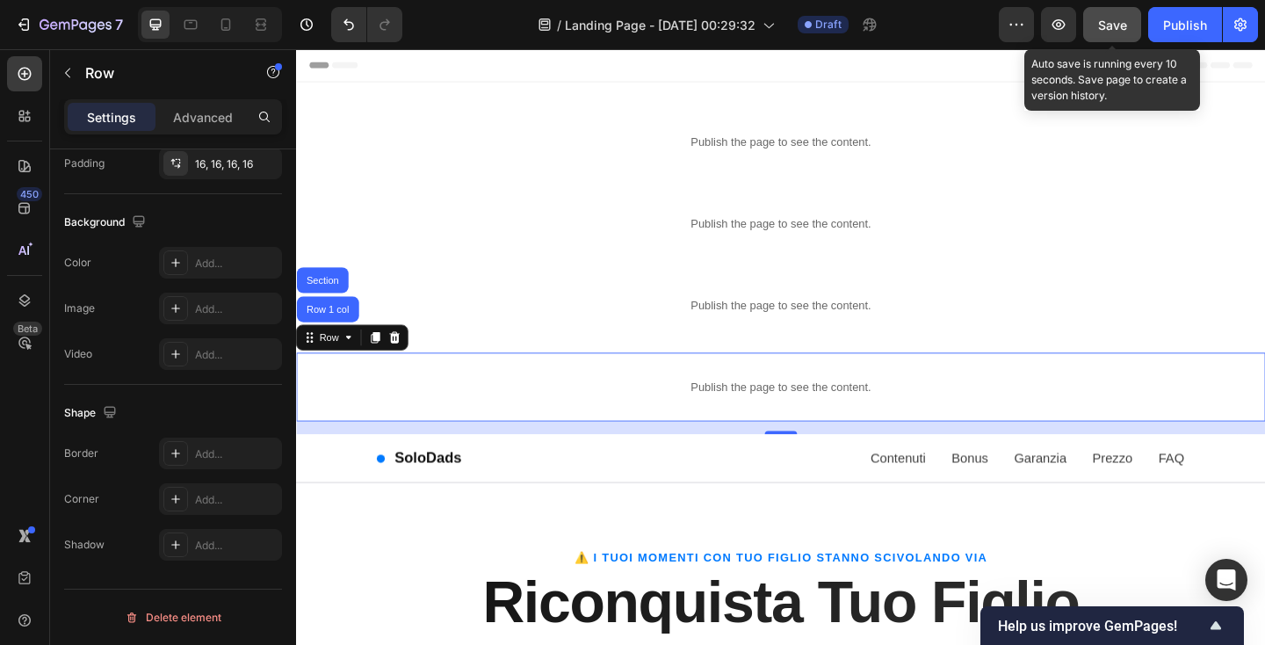
click at [1111, 25] on span "Save" at bounding box center [1112, 25] width 29 height 15
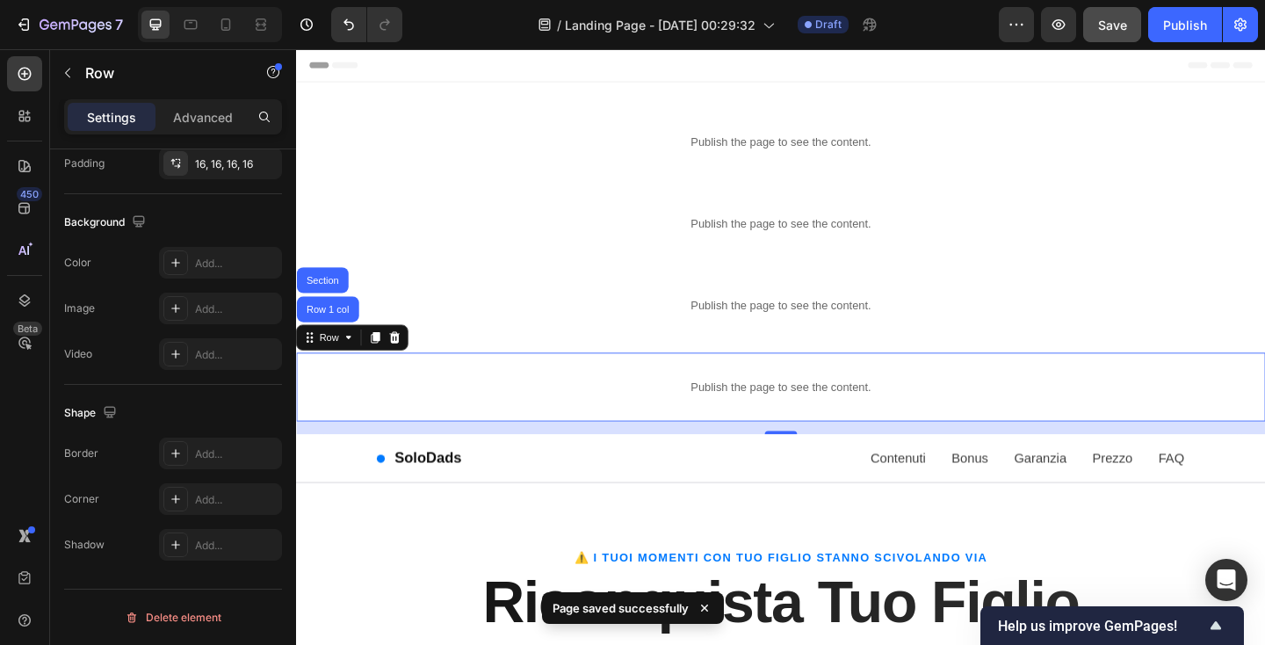
click at [626, 386] on div "Publish the page to see the content. Custom Code Row Row 1 col Section 16" at bounding box center [823, 416] width 1054 height 75
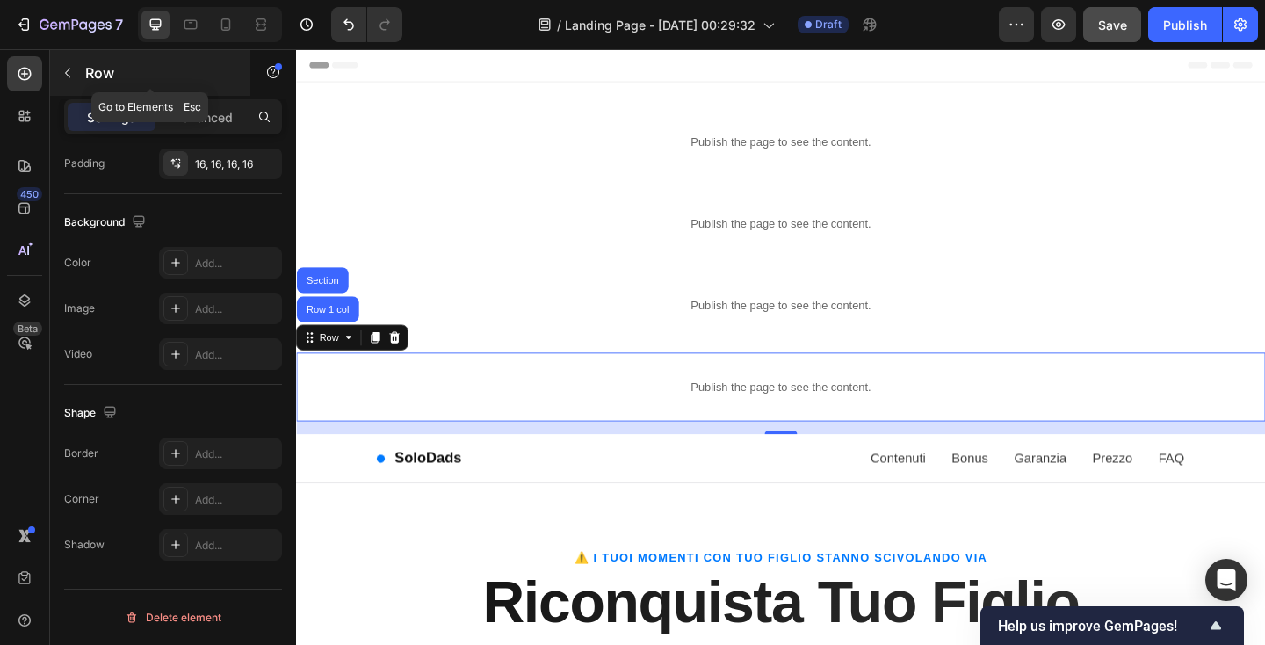
click at [112, 69] on p "Row" at bounding box center [159, 72] width 149 height 21
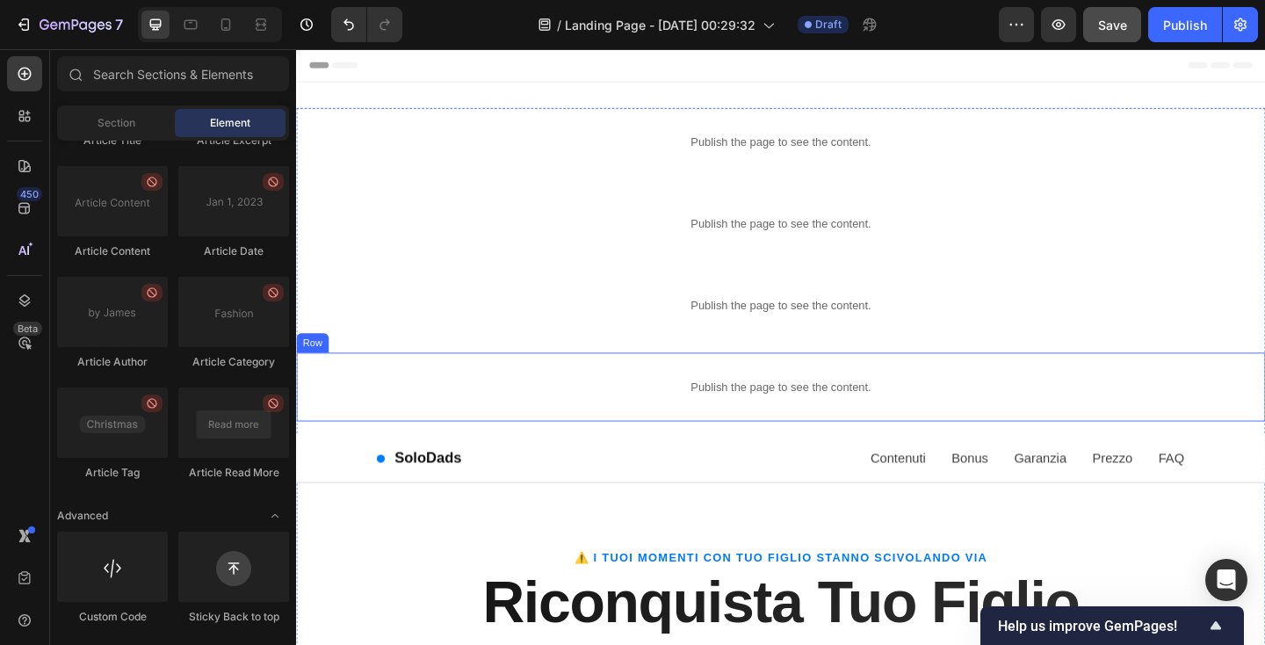
click at [404, 384] on div "Publish the page to see the content. Custom Code Row" at bounding box center [823, 416] width 1054 height 75
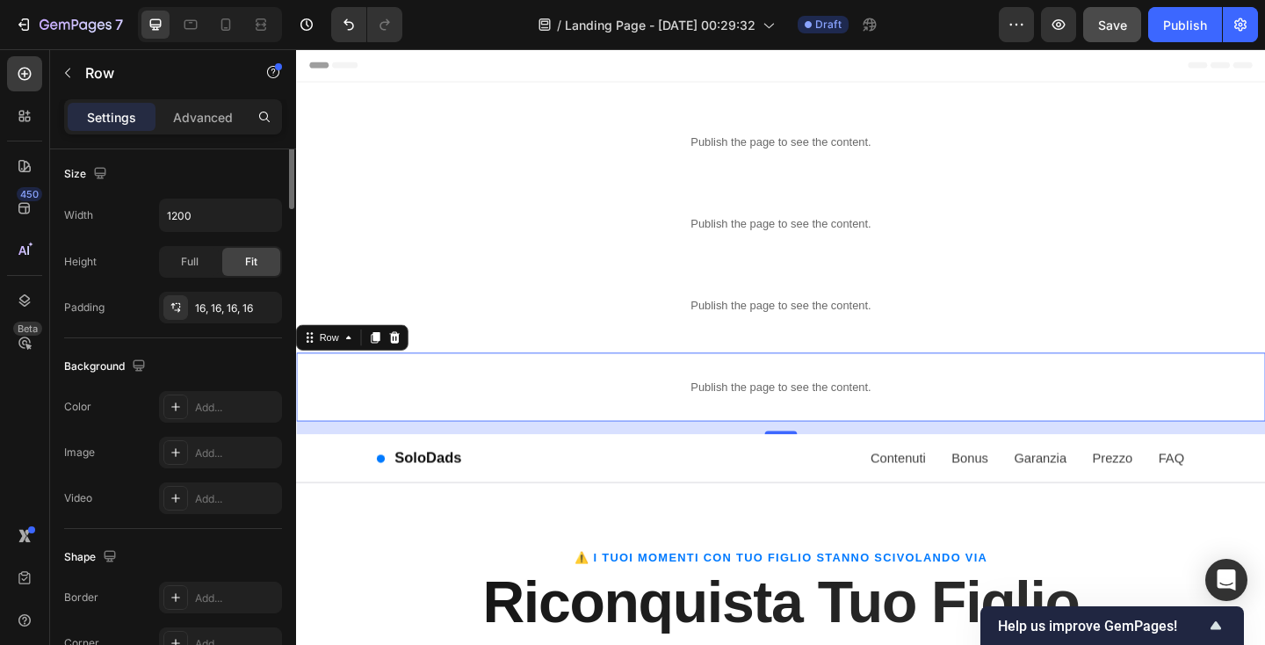
scroll to position [0, 0]
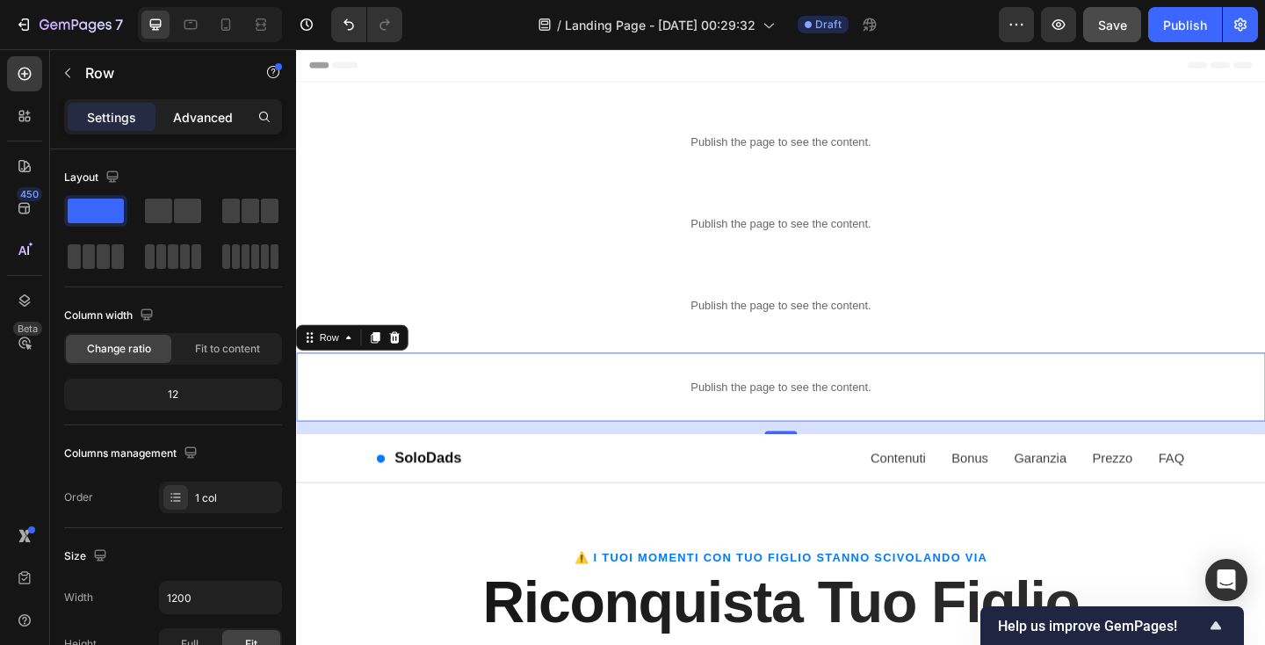
click at [200, 114] on p "Advanced" at bounding box center [203, 117] width 60 height 18
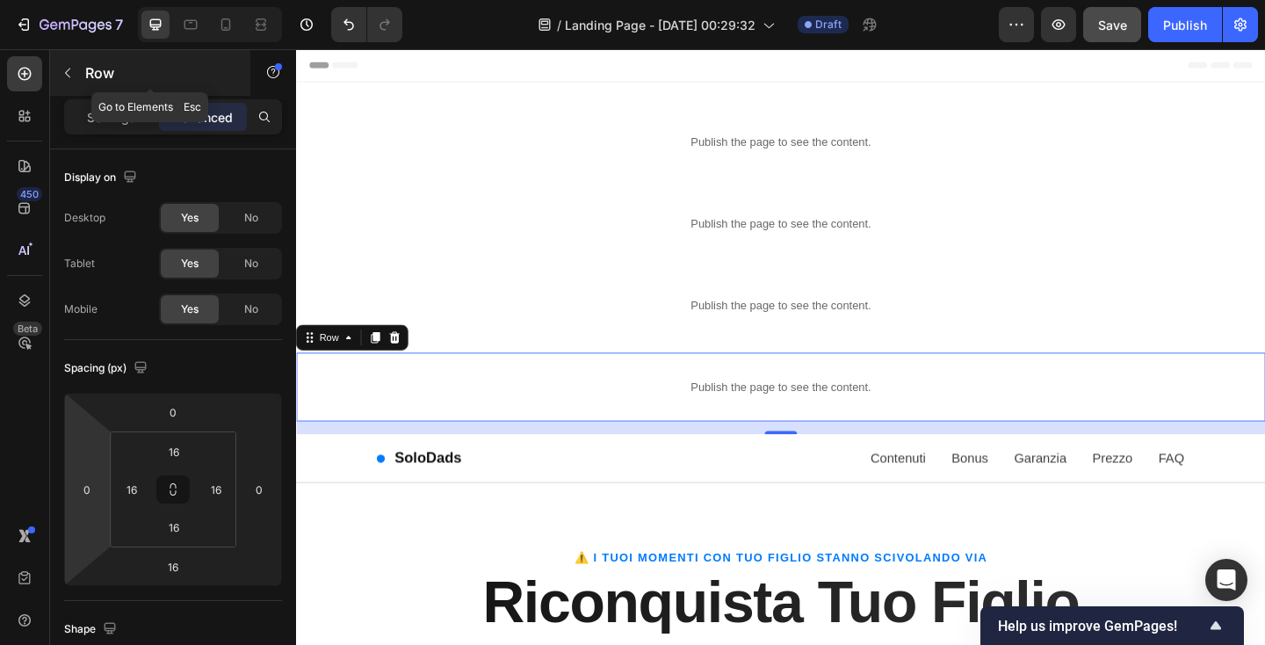
click at [69, 78] on icon "button" at bounding box center [68, 73] width 14 height 14
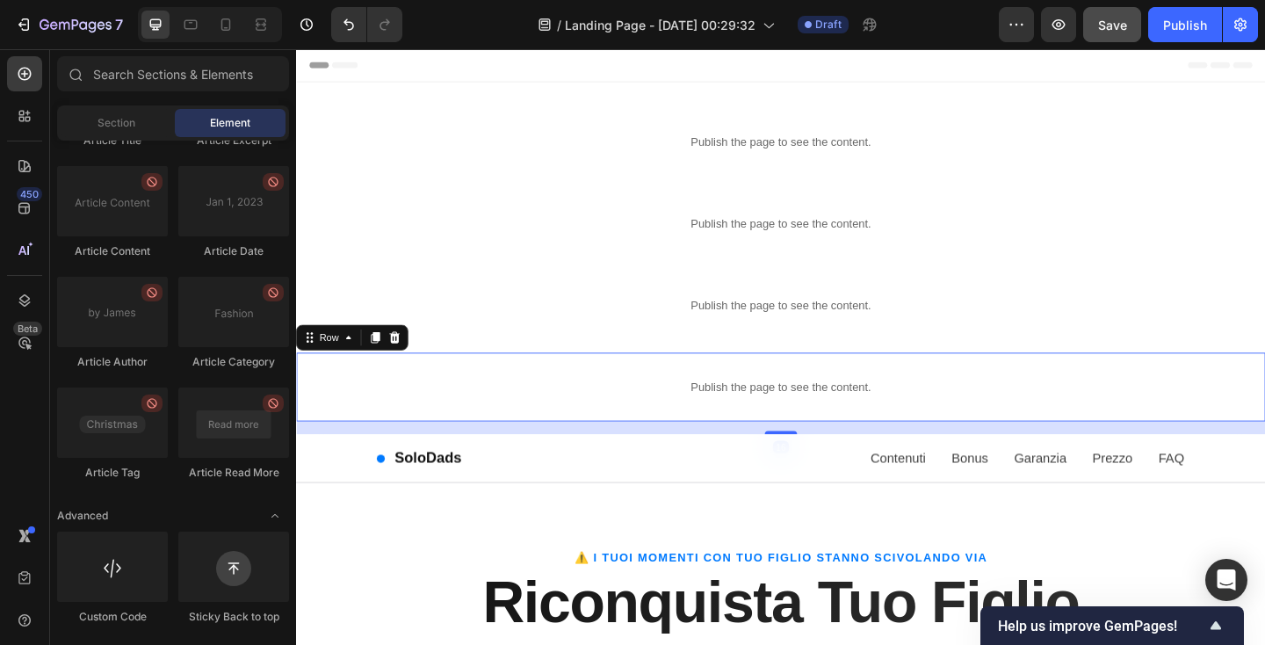
click at [305, 388] on div "Publish the page to see the content. Custom Code Row 16" at bounding box center [823, 416] width 1054 height 75
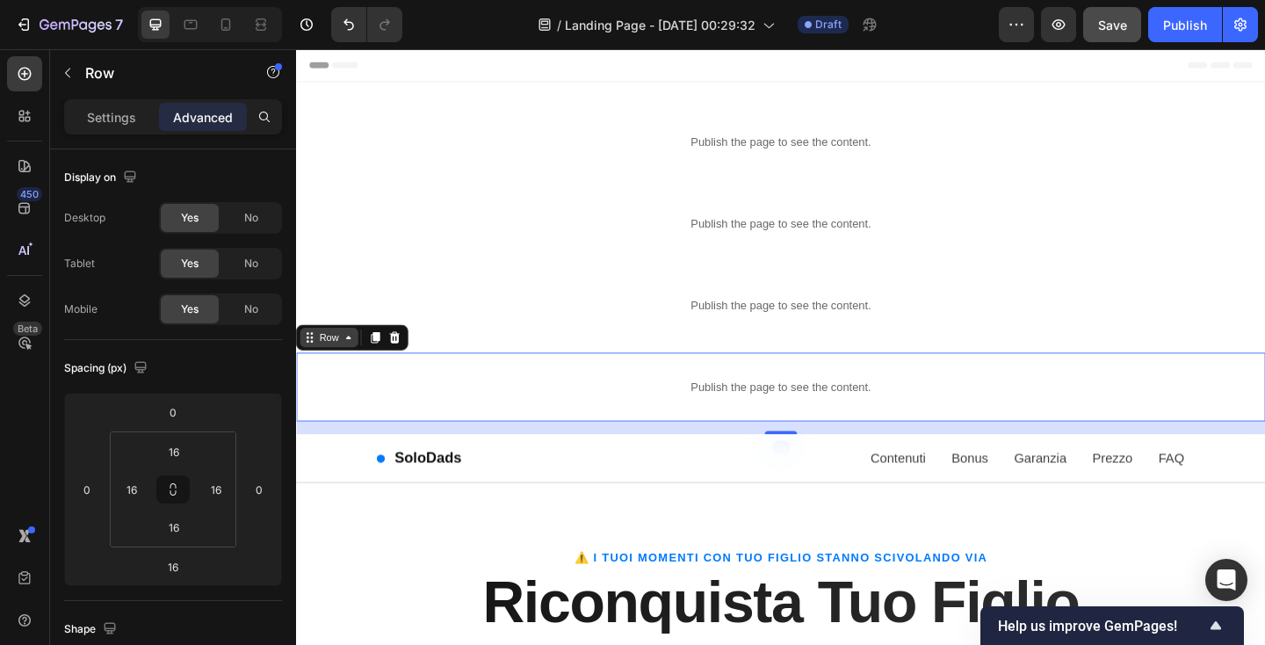
click at [337, 360] on div "Row" at bounding box center [332, 363] width 28 height 16
click at [357, 365] on icon at bounding box center [353, 363] width 14 height 14
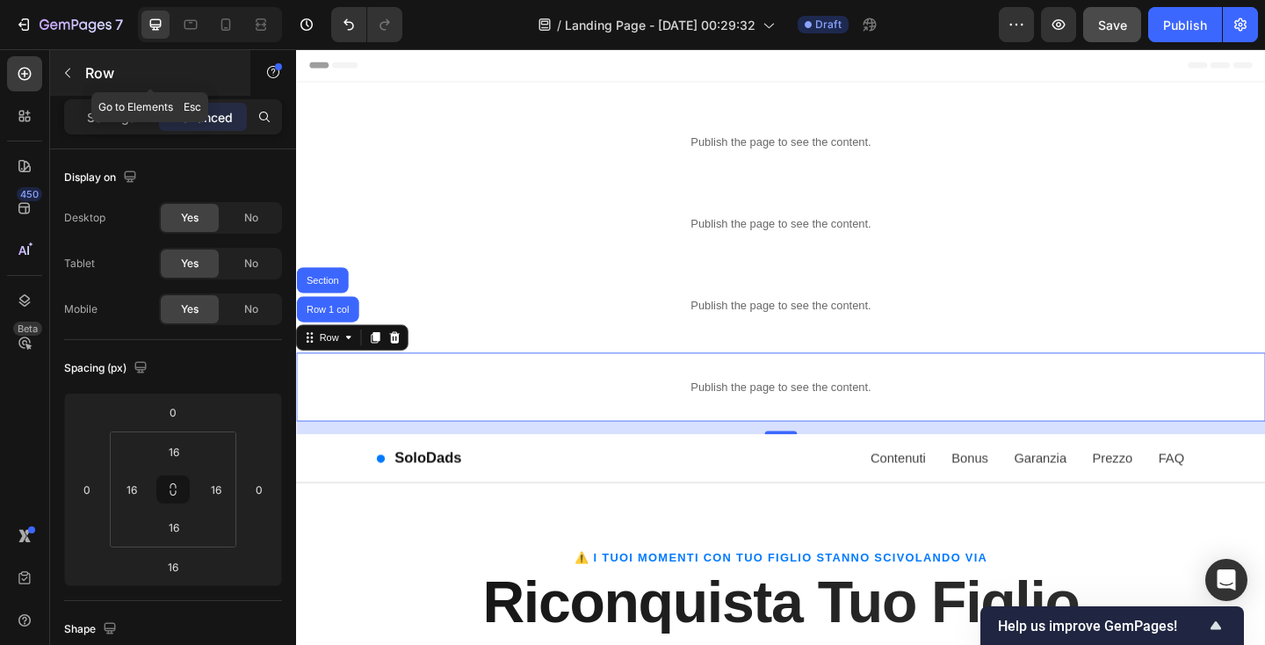
click at [110, 76] on p "Row" at bounding box center [159, 72] width 149 height 21
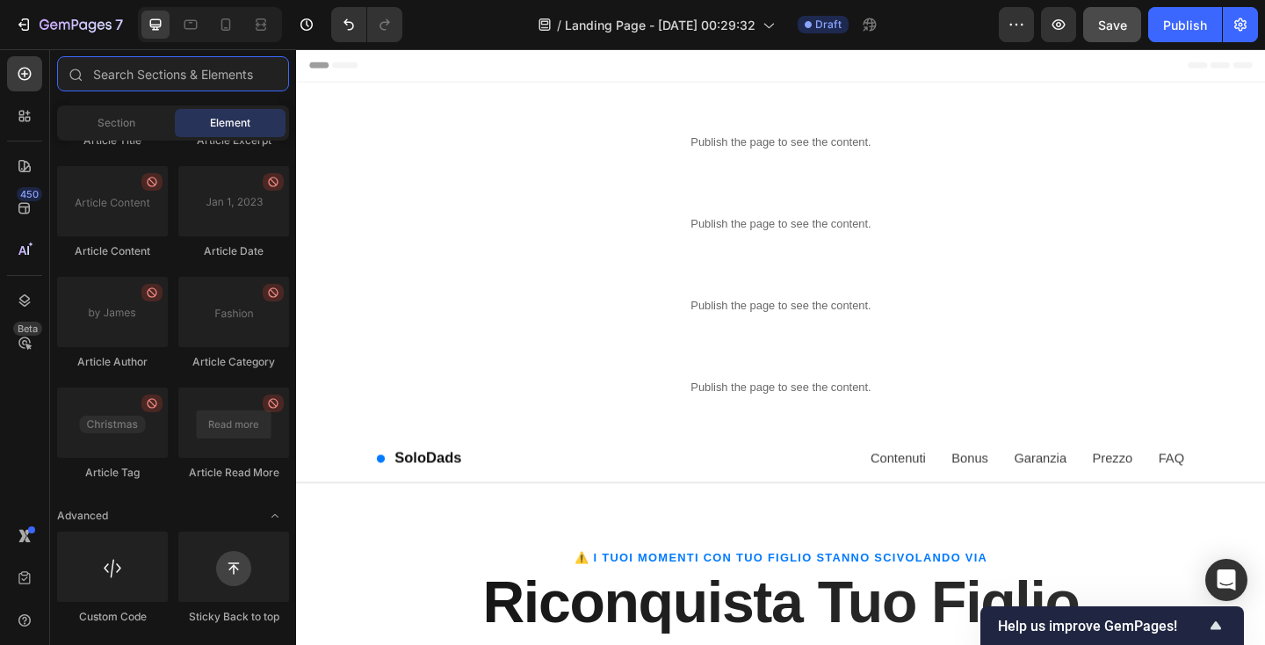
click at [110, 76] on input "text" at bounding box center [173, 73] width 232 height 35
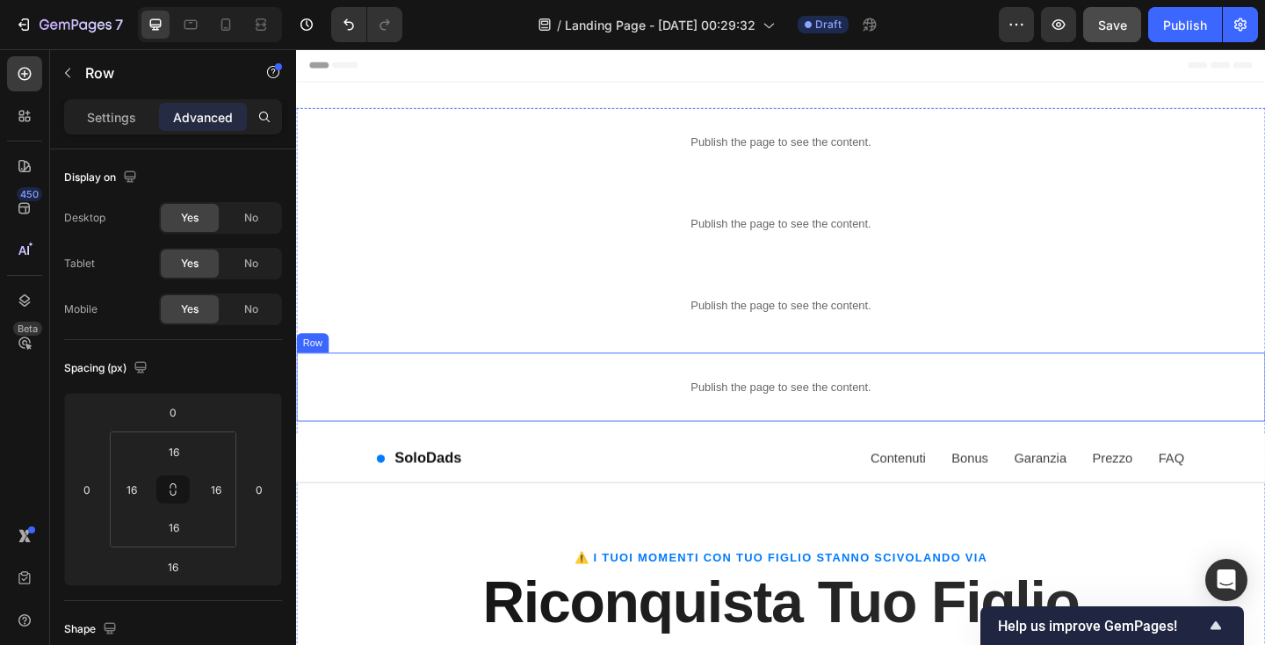
click at [300, 407] on div "Publish the page to see the content. Custom Code Row" at bounding box center [823, 416] width 1054 height 75
click at [351, 411] on p "Publish the page to see the content." at bounding box center [823, 417] width 1026 height 18
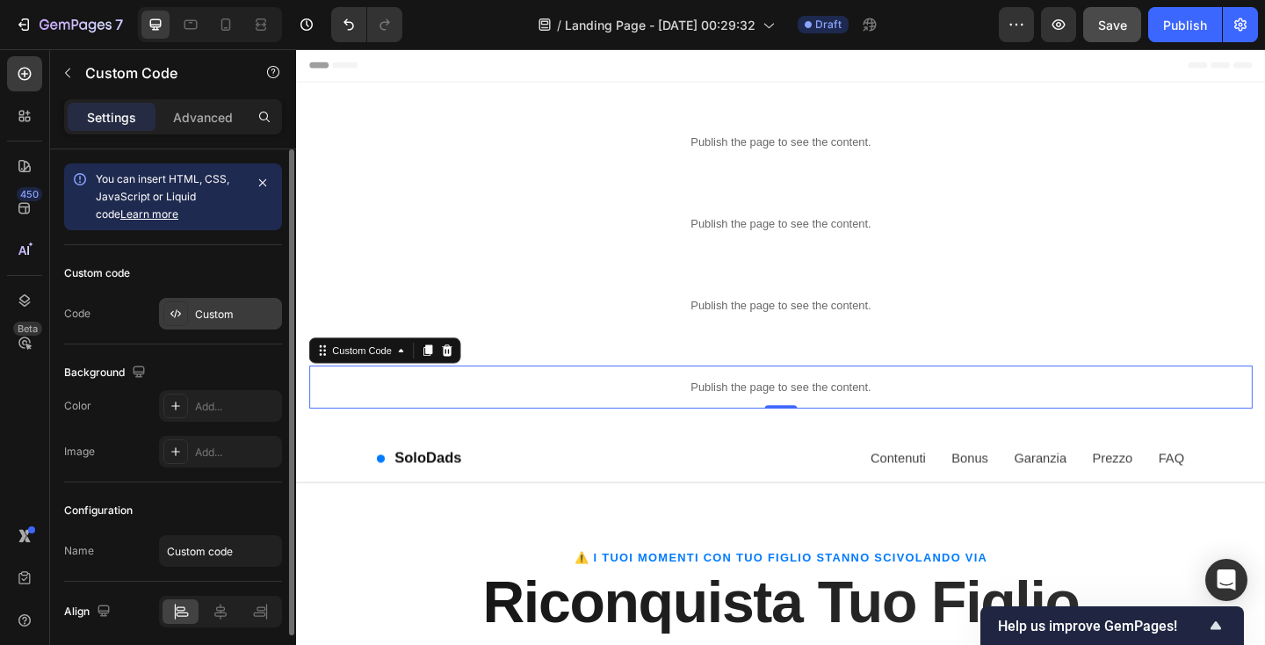
click at [206, 308] on div "Custom" at bounding box center [236, 315] width 83 height 16
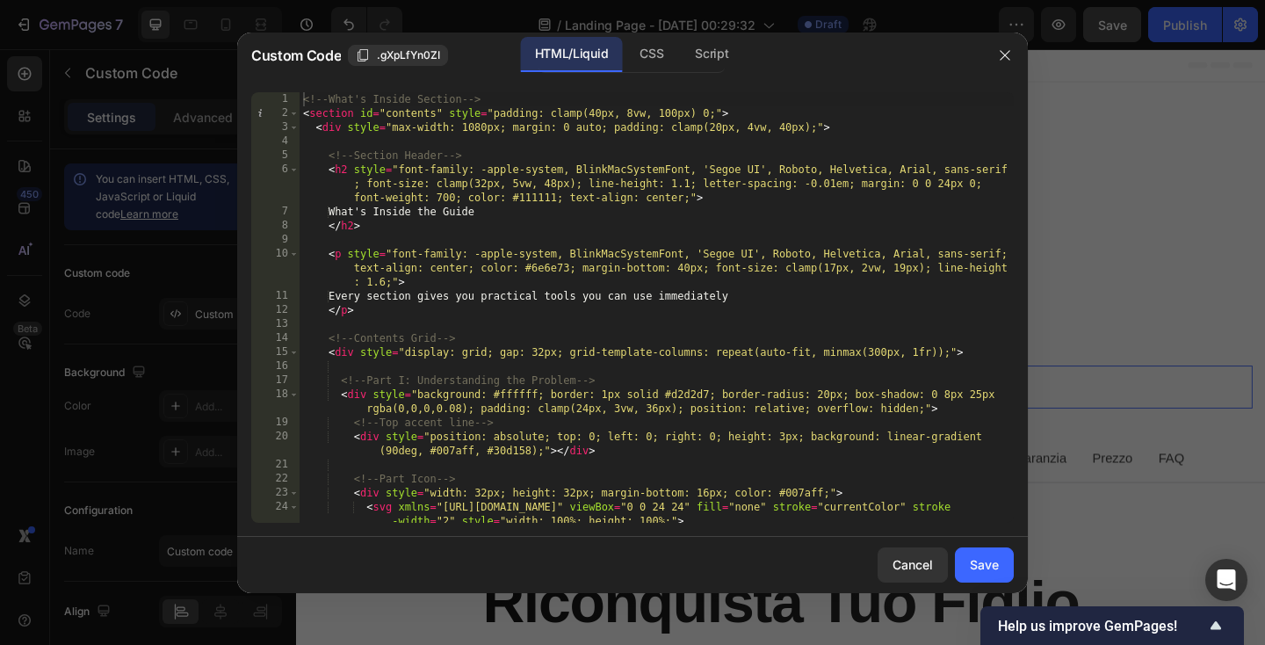
click at [140, 316] on div at bounding box center [632, 322] width 1265 height 645
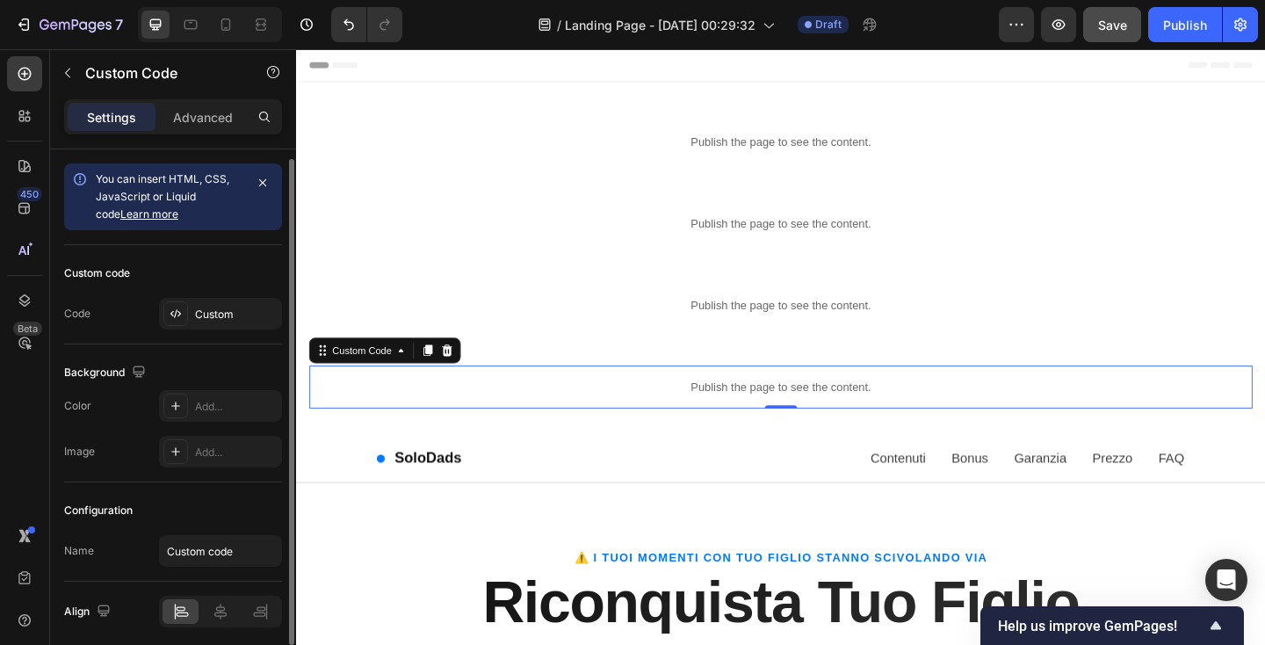
scroll to position [67, 0]
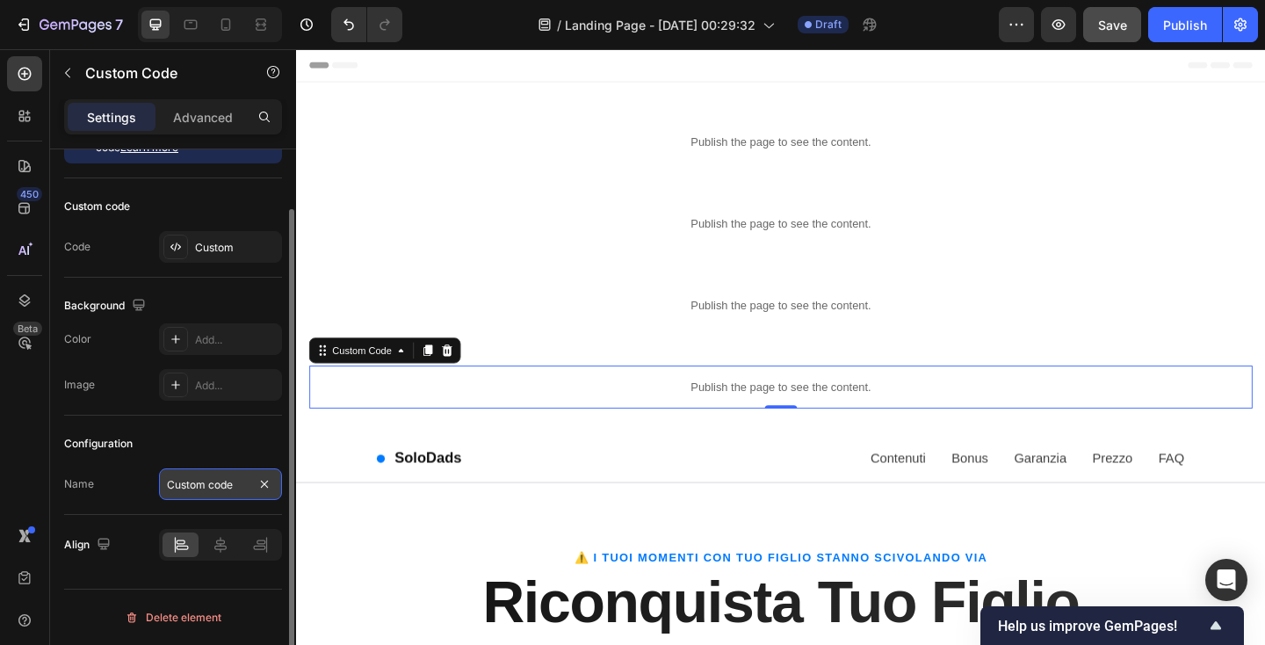
click at [204, 483] on input "Custom code" at bounding box center [220, 484] width 123 height 32
paste input "What's Inside/Contents"
type input "What's Inside/Contents"
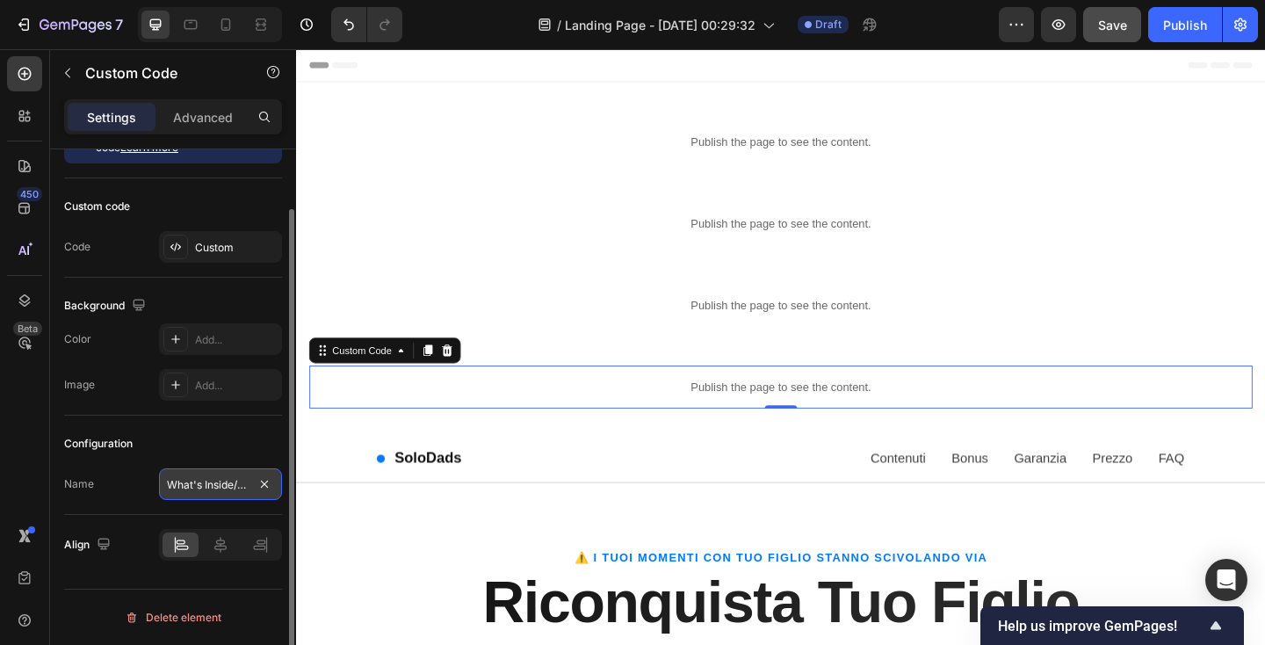
scroll to position [0, 37]
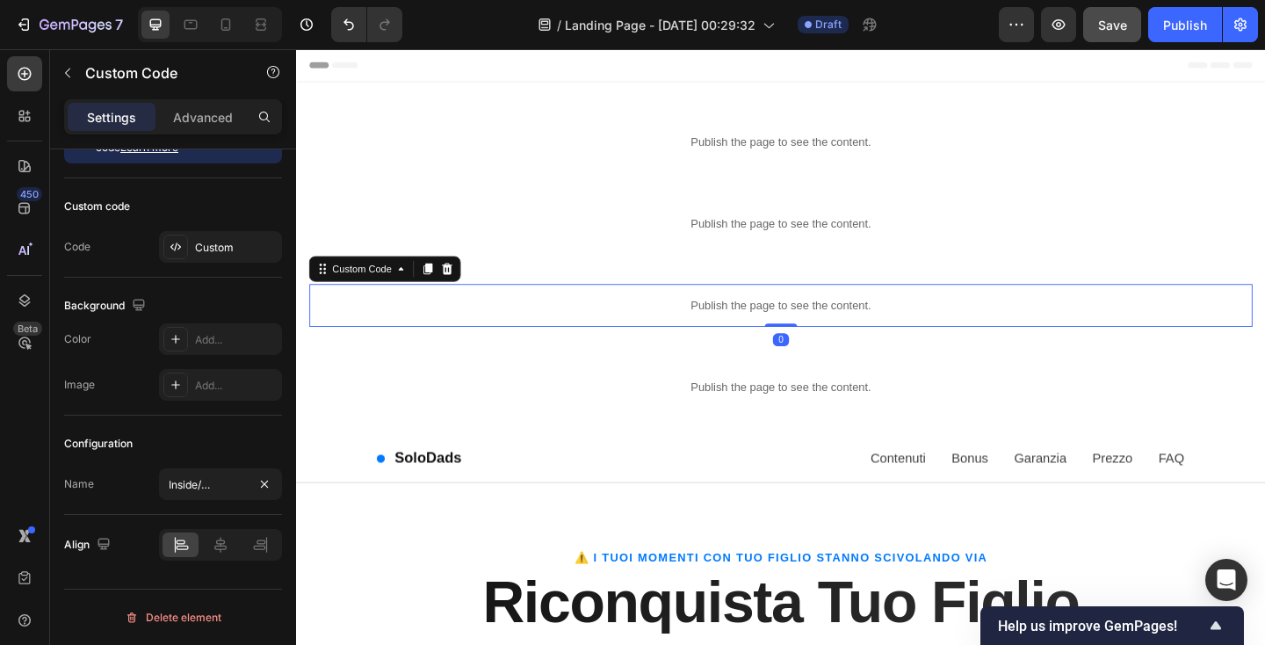
click at [424, 335] on p "Publish the page to see the content." at bounding box center [823, 328] width 1026 height 18
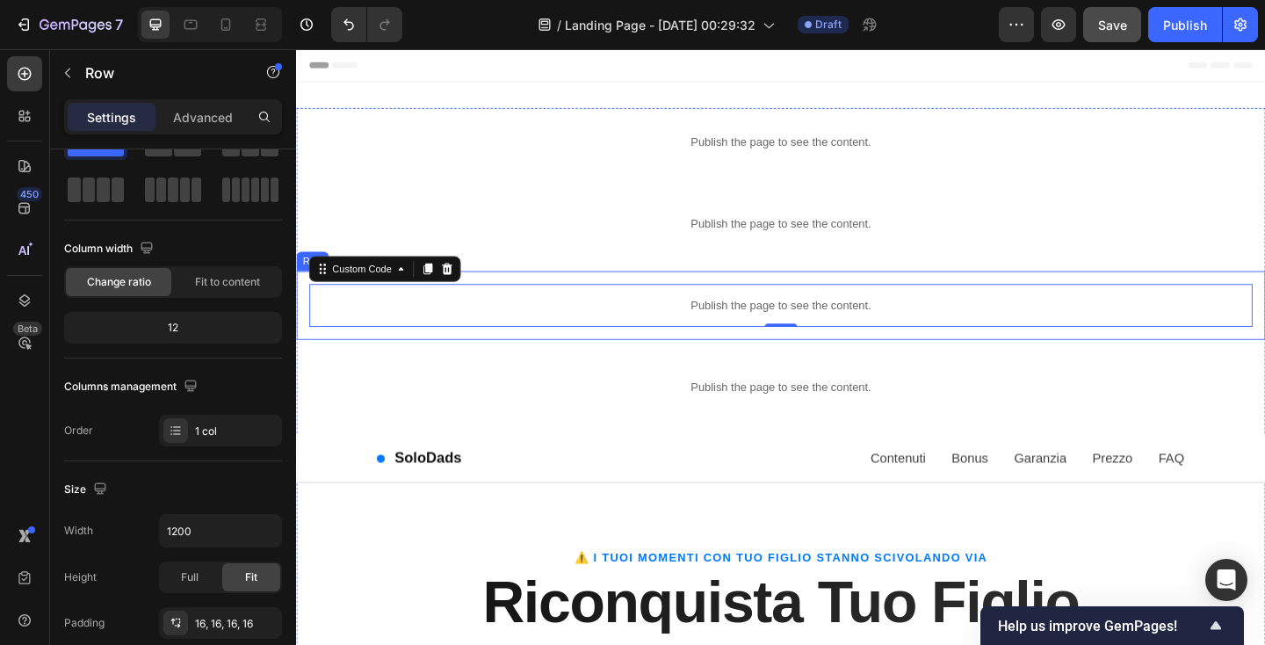
click at [360, 363] on div "Publish the page to see the content. Custom Code 0 Row" at bounding box center [823, 328] width 1054 height 75
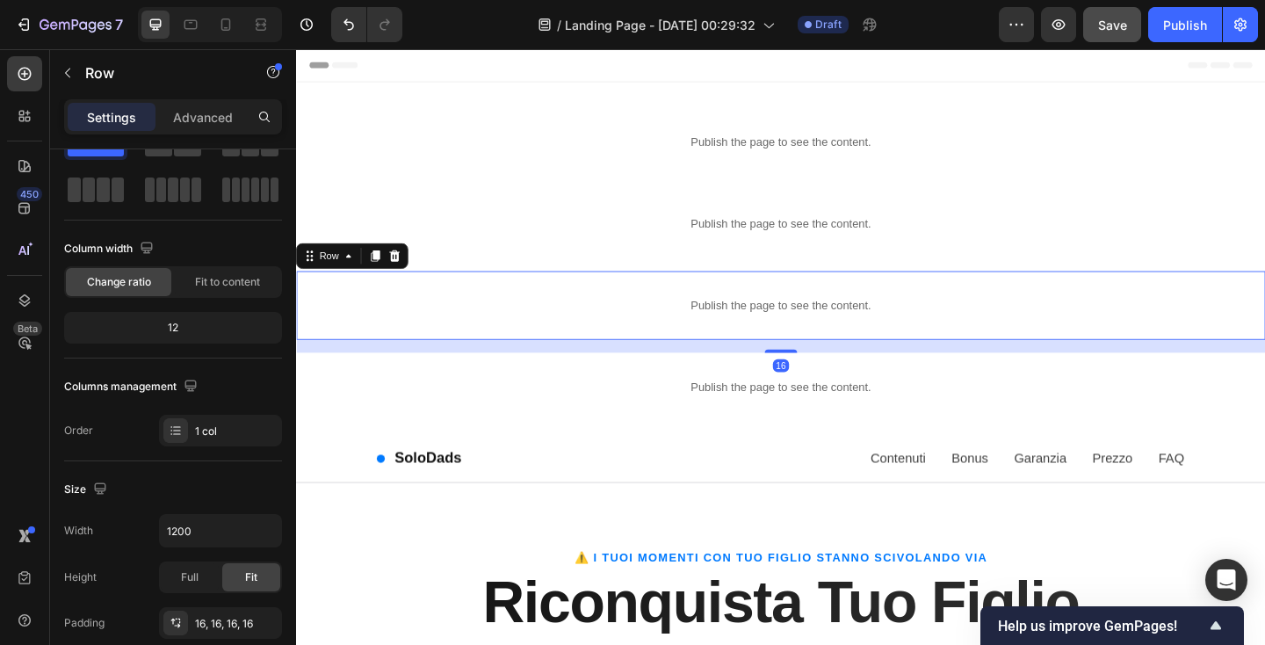
scroll to position [0, 0]
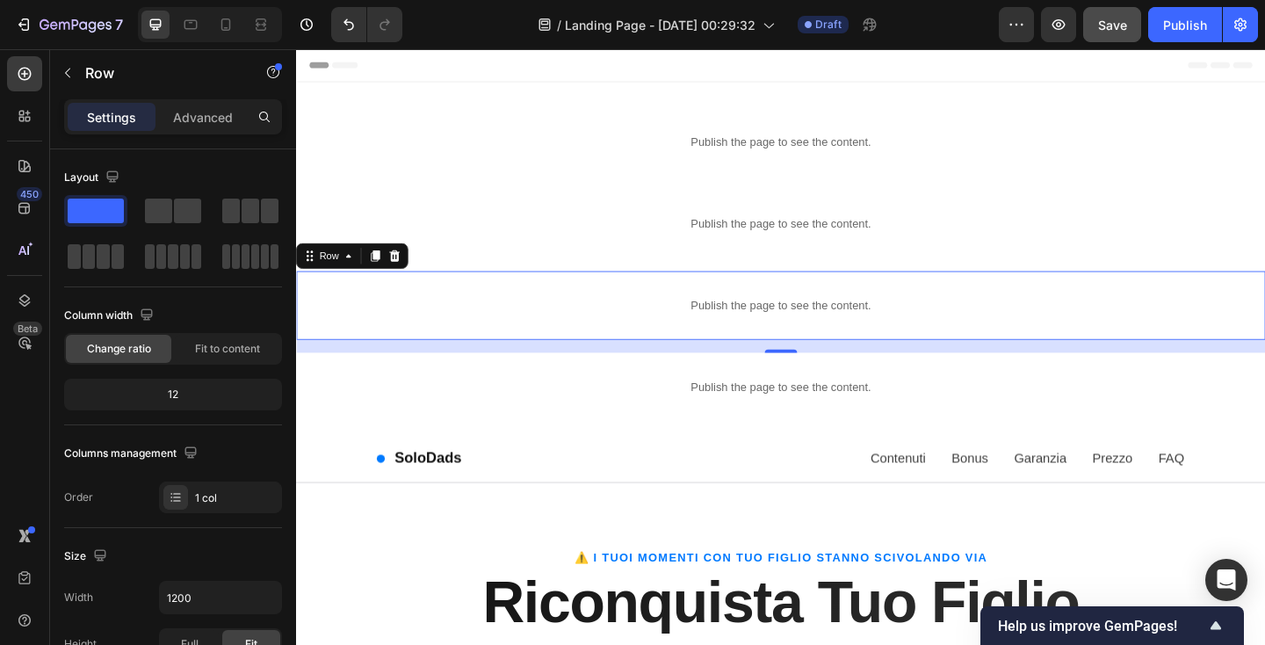
click at [407, 294] on div "Publish the page to see the content. Custom Code Row 16" at bounding box center [823, 328] width 1054 height 75
click at [391, 325] on p "Publish the page to see the content." at bounding box center [823, 328] width 1026 height 18
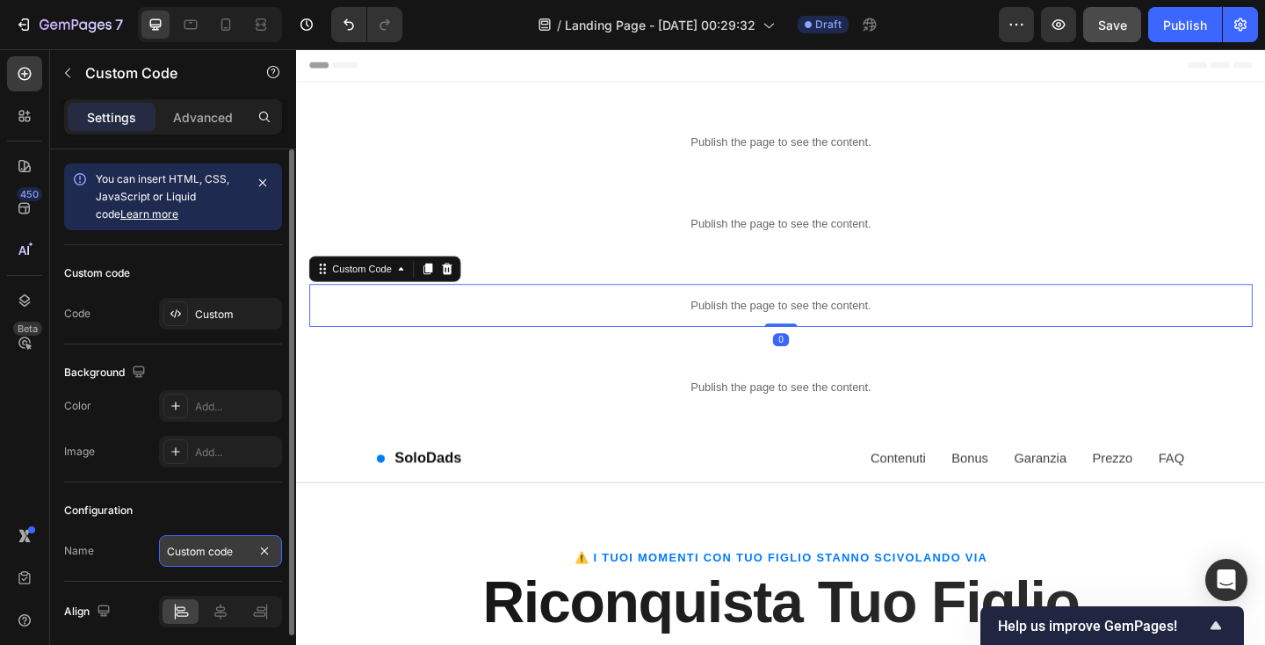
click at [213, 542] on input "Custom code" at bounding box center [220, 551] width 123 height 32
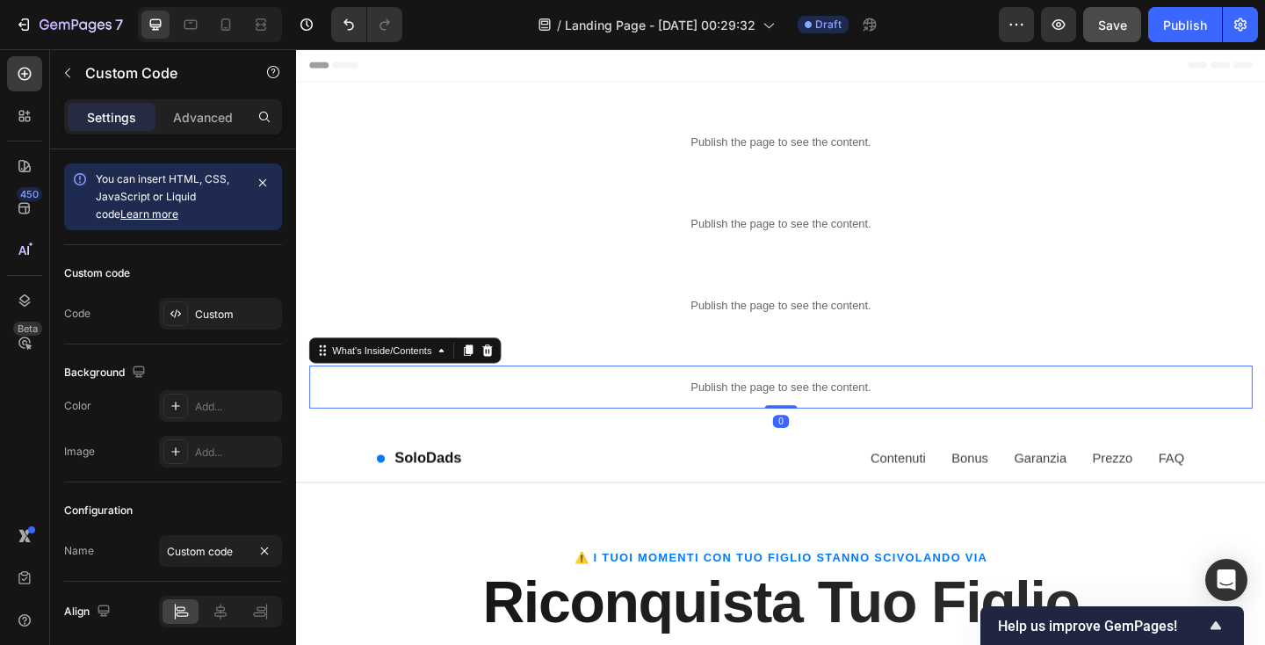
click at [417, 417] on p "Publish the page to see the content." at bounding box center [823, 417] width 1026 height 18
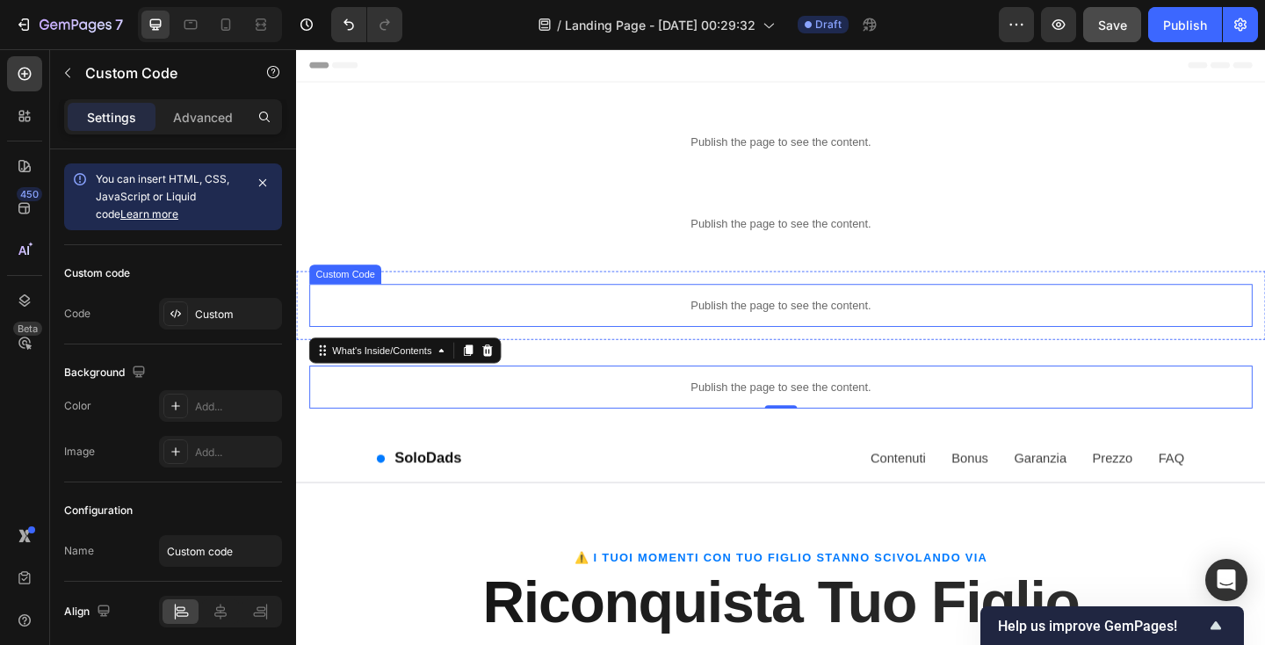
click at [358, 313] on div "Publish the page to see the content." at bounding box center [823, 328] width 1026 height 47
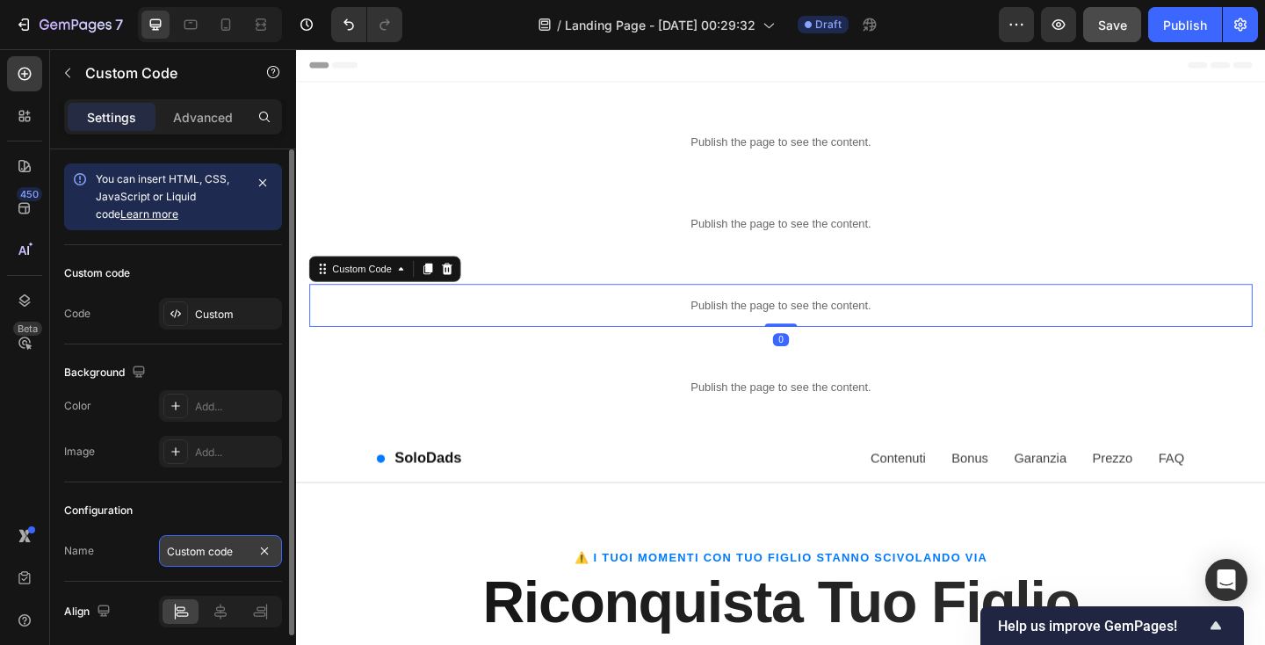
click at [220, 550] on input "Custom code" at bounding box center [220, 551] width 123 height 32
paste input "Solution"
type input "Solution"
click at [238, 509] on div "Configuration" at bounding box center [173, 510] width 218 height 28
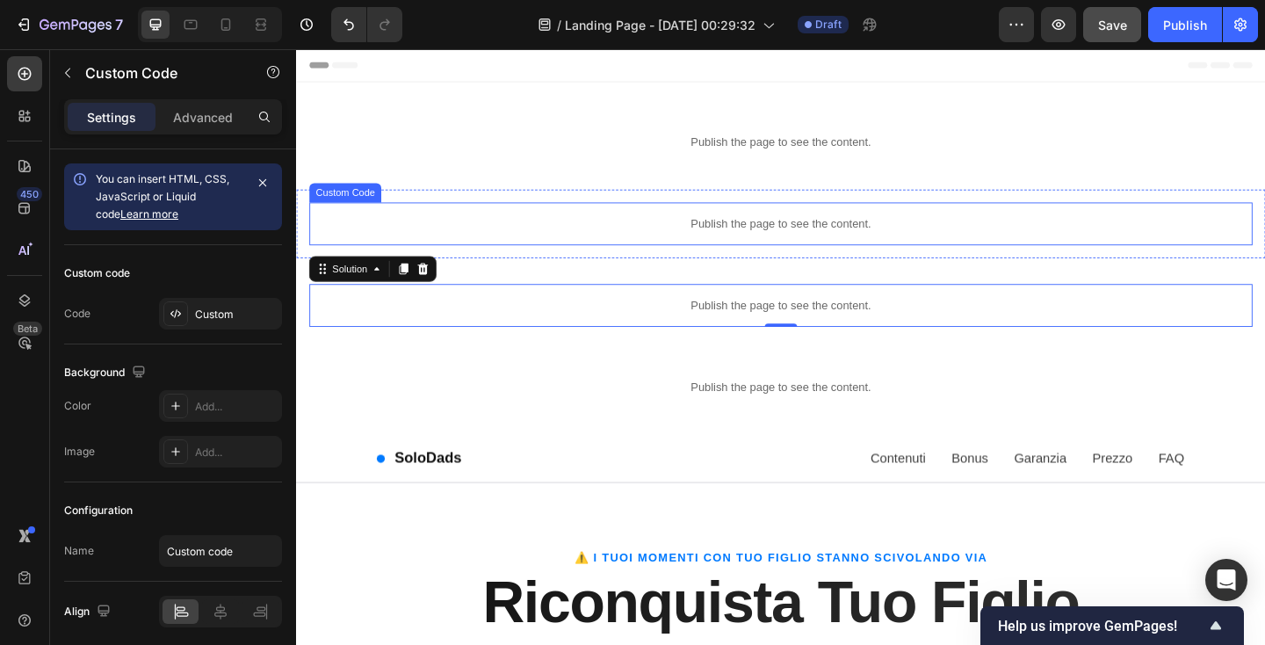
click at [430, 242] on p "Publish the page to see the content." at bounding box center [823, 239] width 1026 height 18
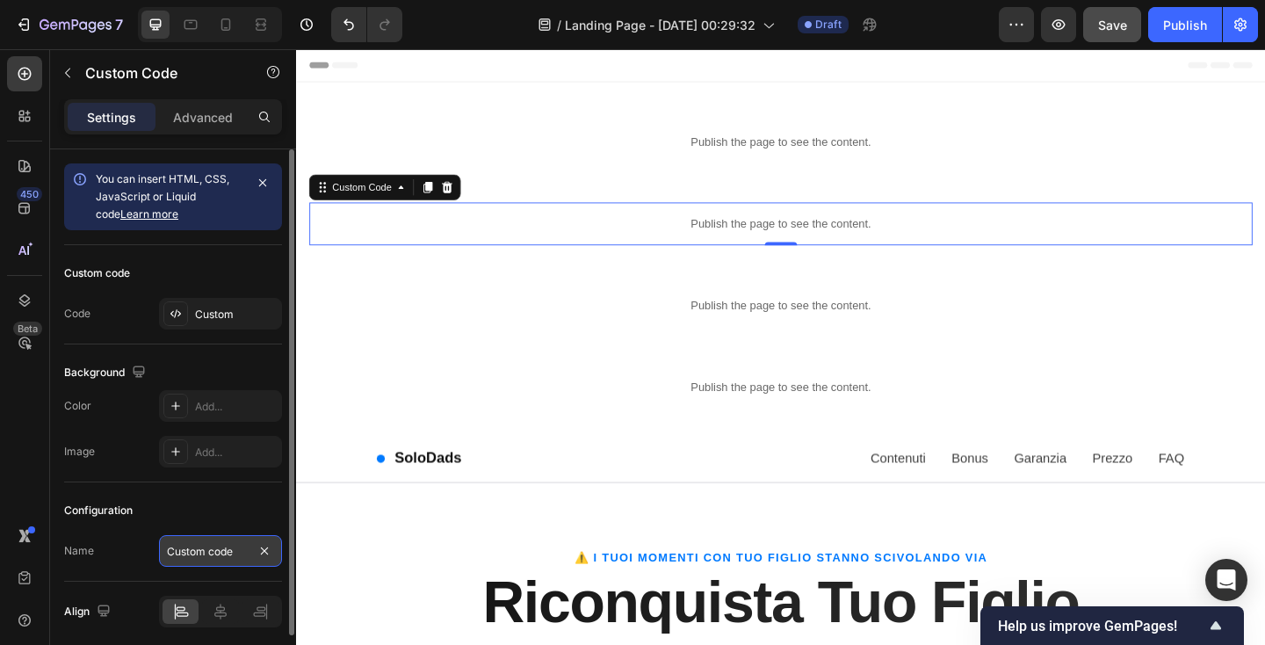
click at [217, 544] on input "Custom code" at bounding box center [220, 551] width 123 height 32
paste input "Pain Points Section - Features"
type input "Pain Points Section - Features"
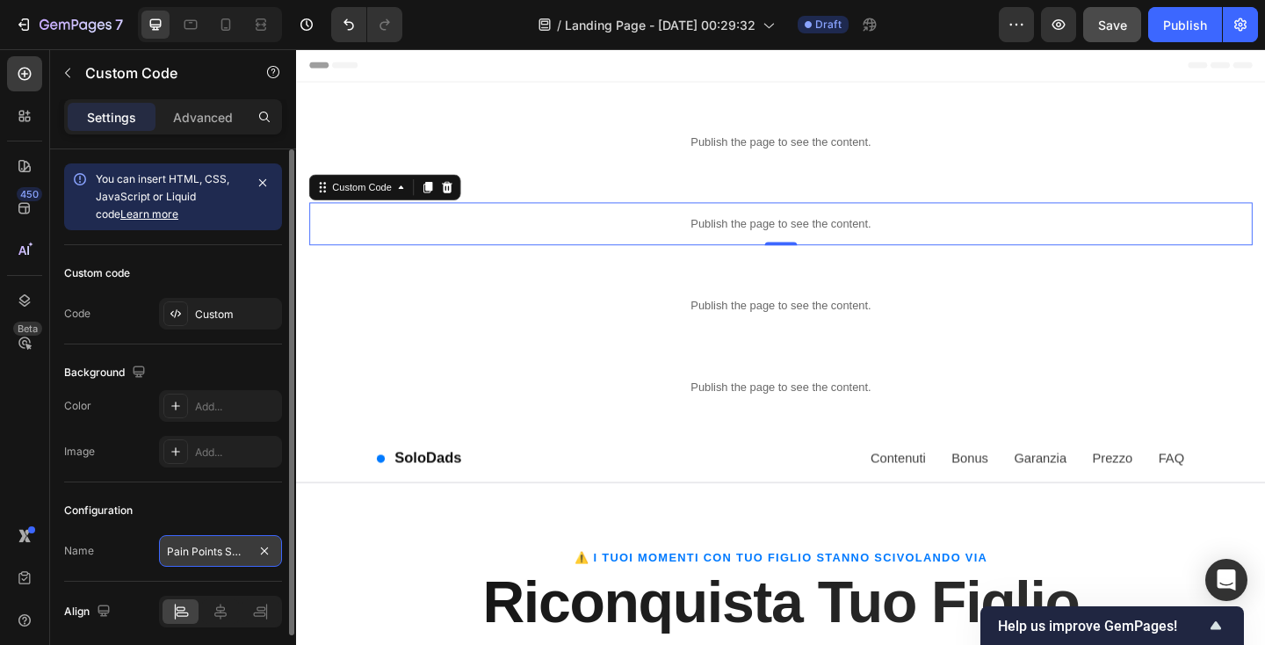
scroll to position [0, 70]
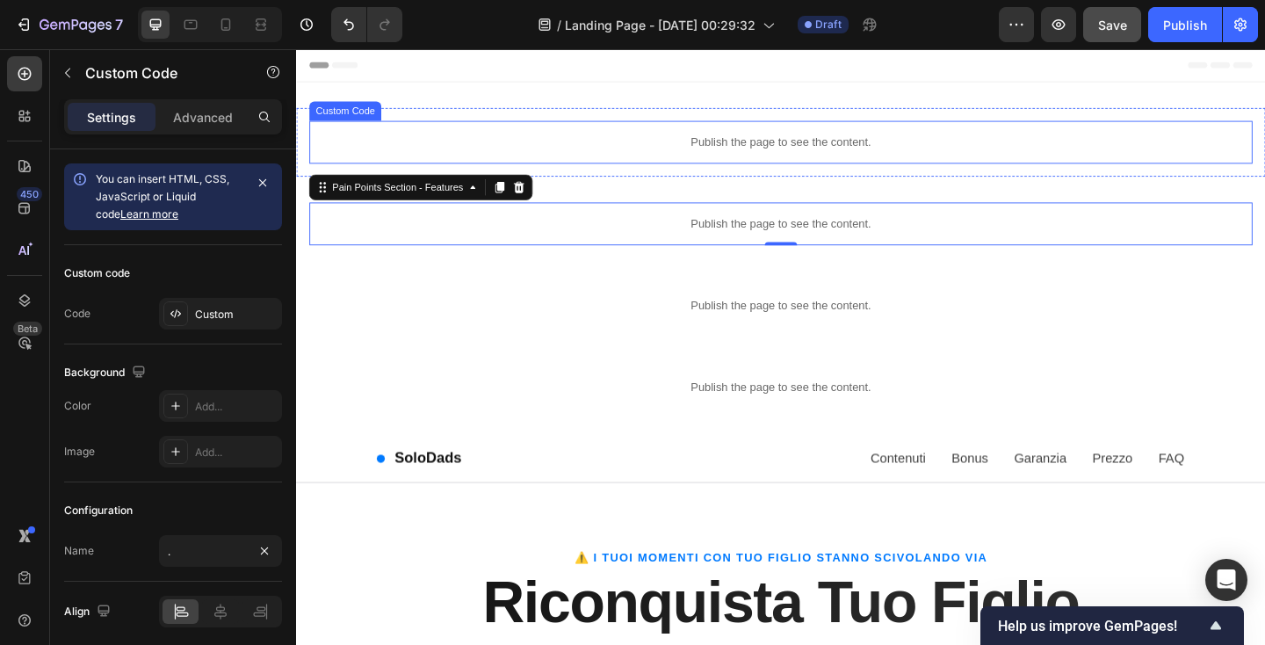
click at [537, 148] on p "Publish the page to see the content." at bounding box center [823, 150] width 1026 height 18
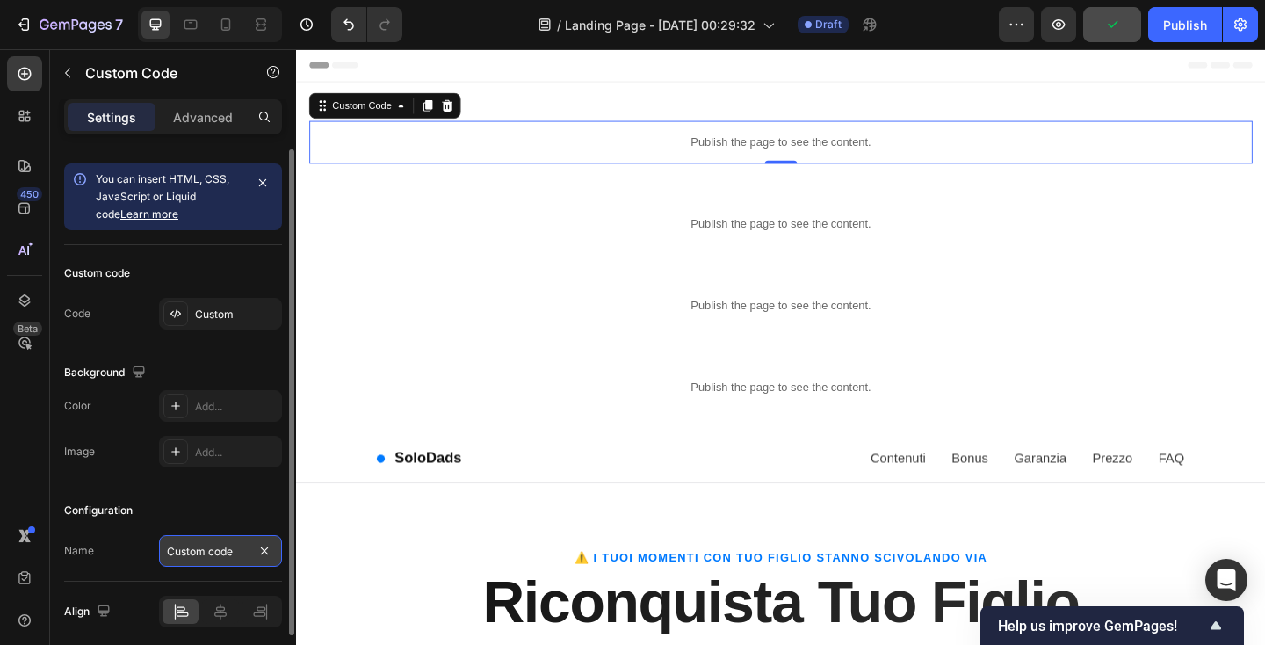
click at [213, 546] on input "Custom code" at bounding box center [220, 551] width 123 height 32
paste input "Hero Section"
type input "Hero Section"
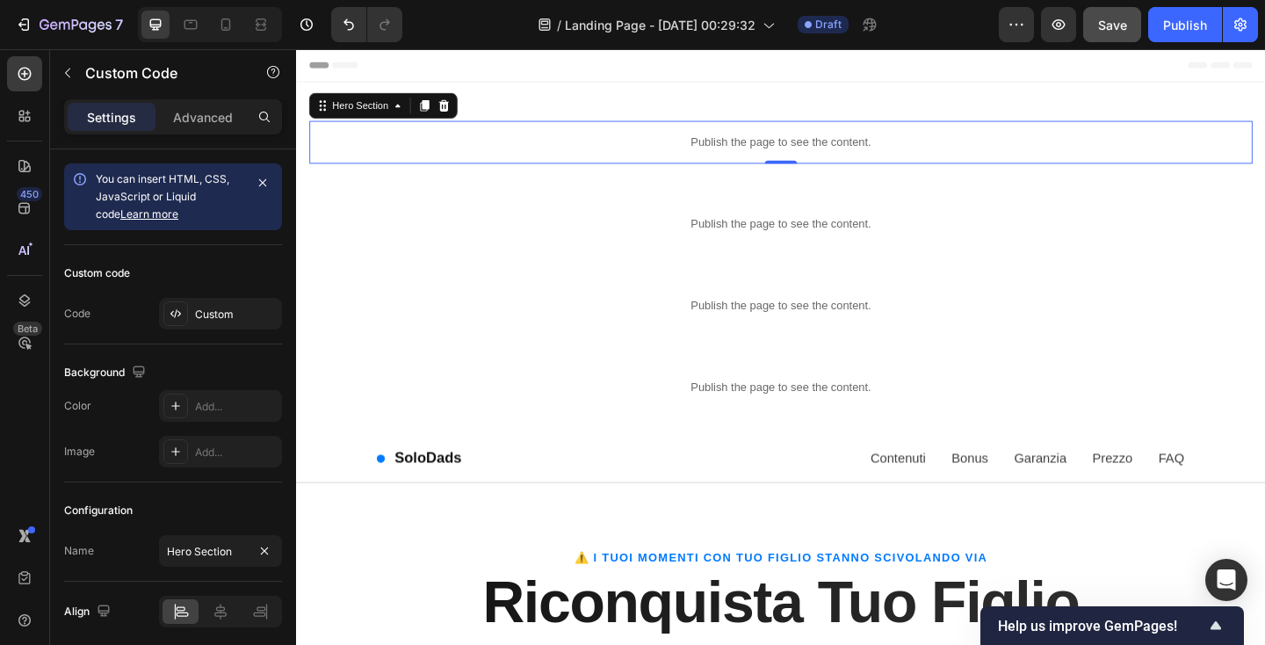
click at [668, 83] on div "Header" at bounding box center [823, 66] width 1026 height 35
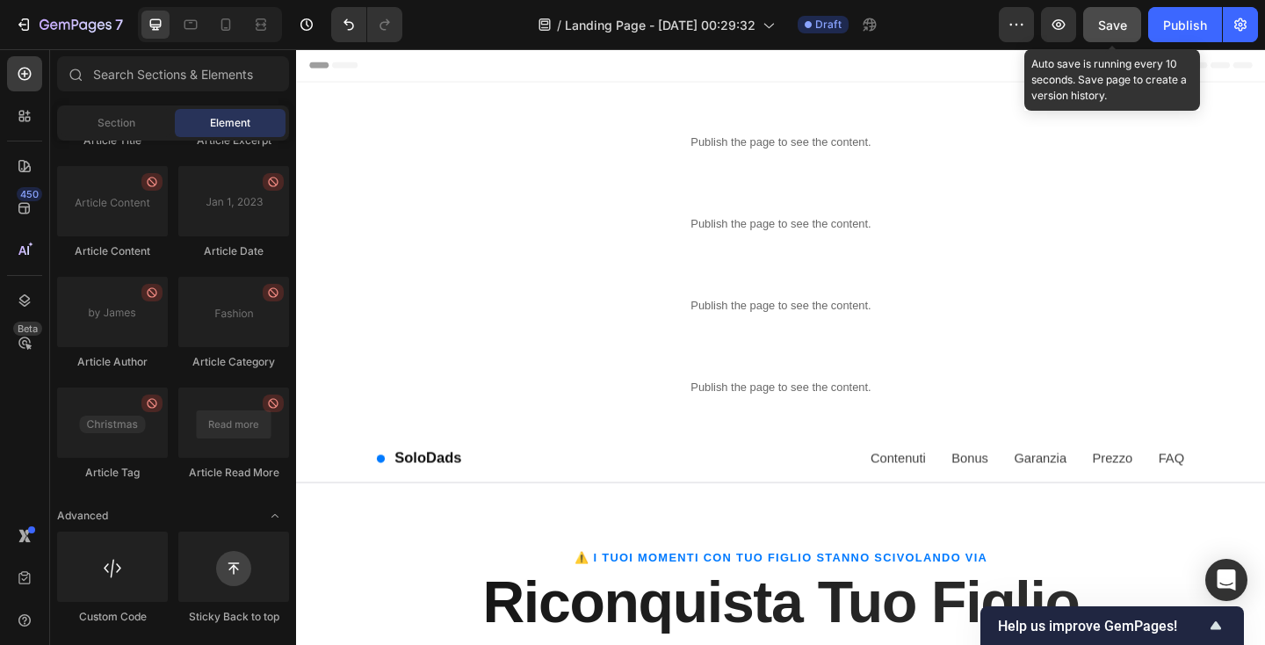
click at [1123, 25] on span "Save" at bounding box center [1112, 25] width 29 height 15
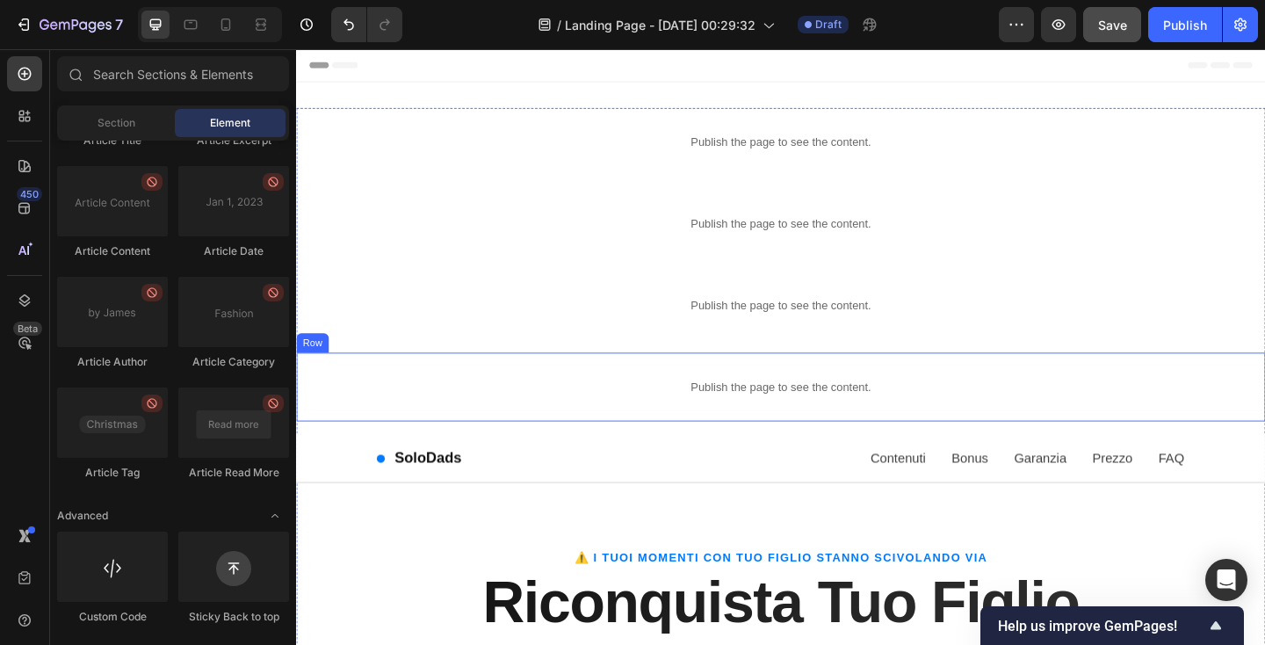
click at [486, 387] on div "Publish the page to see the content. What's Inside/Contents Row" at bounding box center [823, 416] width 1054 height 75
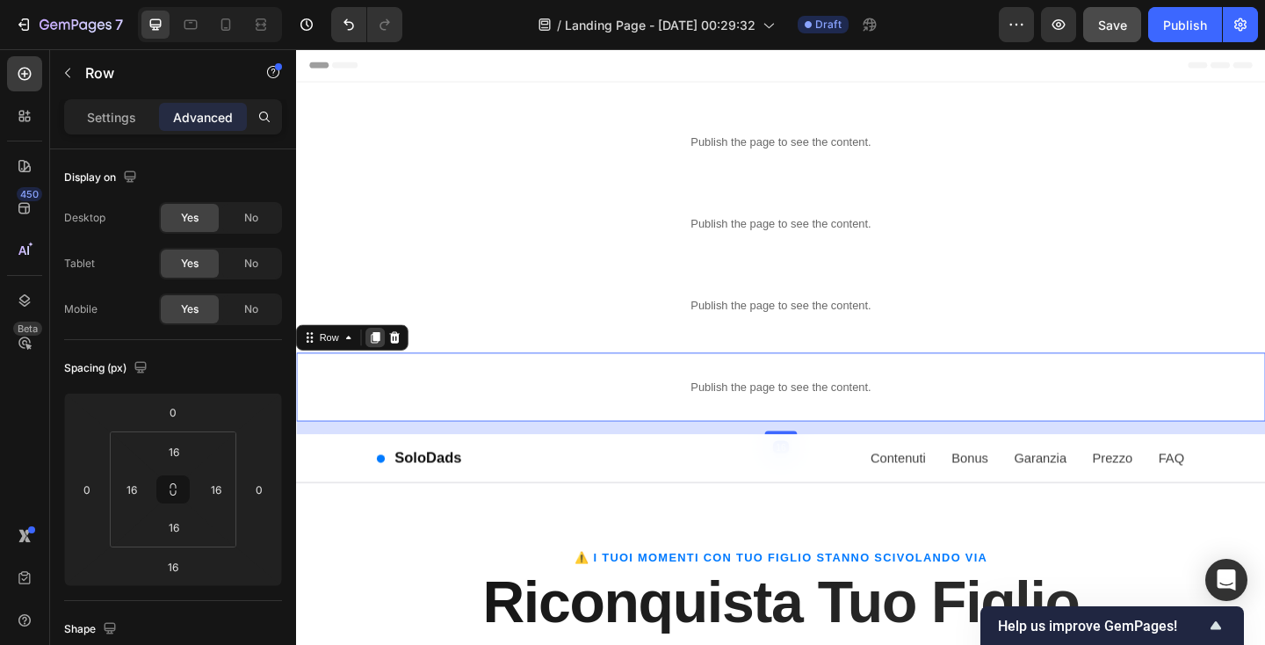
click at [386, 359] on icon at bounding box center [383, 363] width 10 height 12
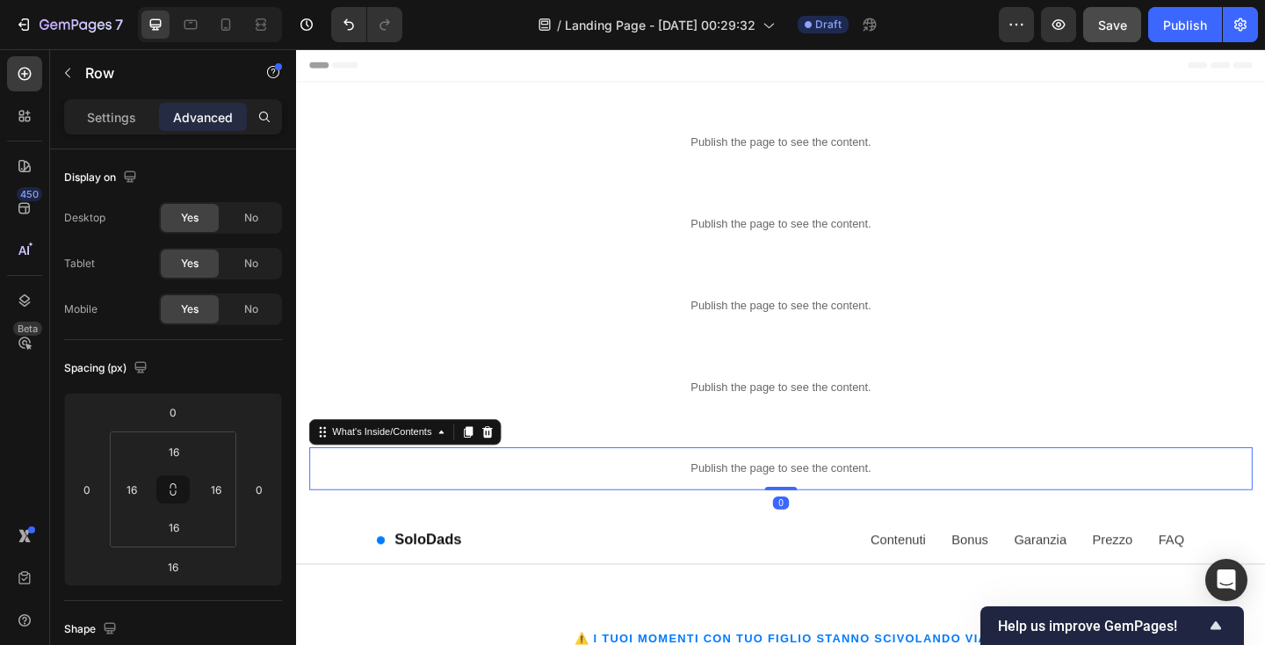
click at [435, 503] on p "Publish the page to see the content." at bounding box center [823, 505] width 1026 height 18
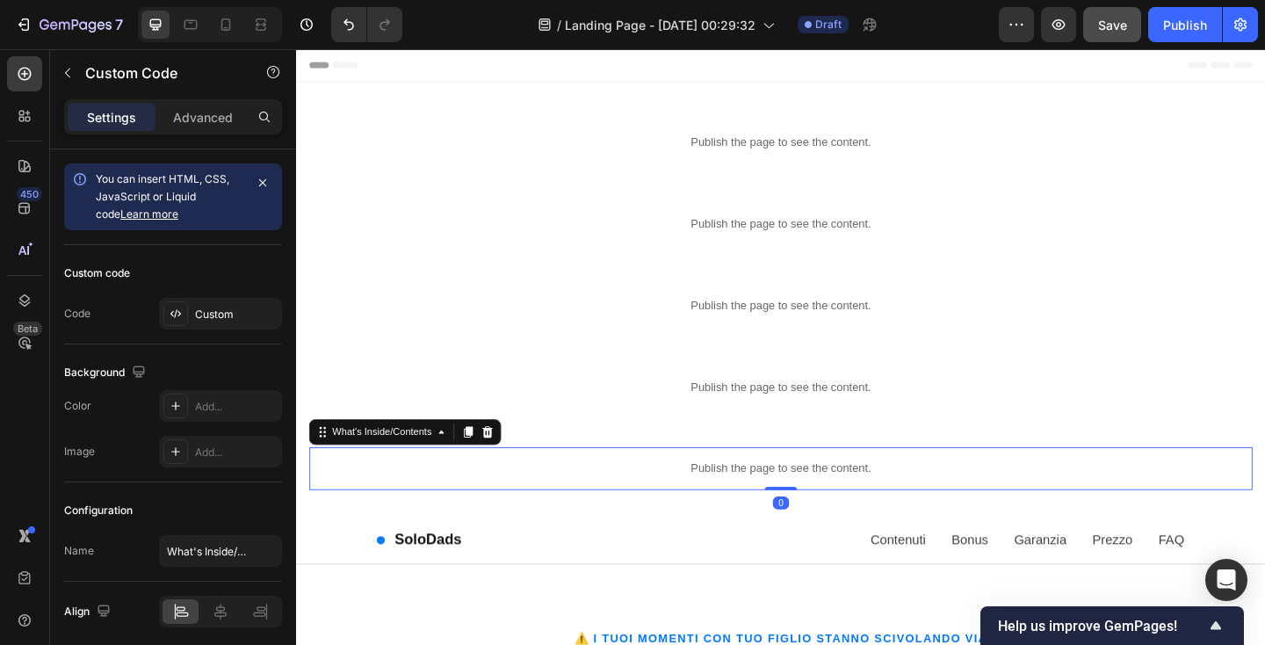
click at [435, 503] on p "Publish the page to see the content." at bounding box center [823, 505] width 1026 height 18
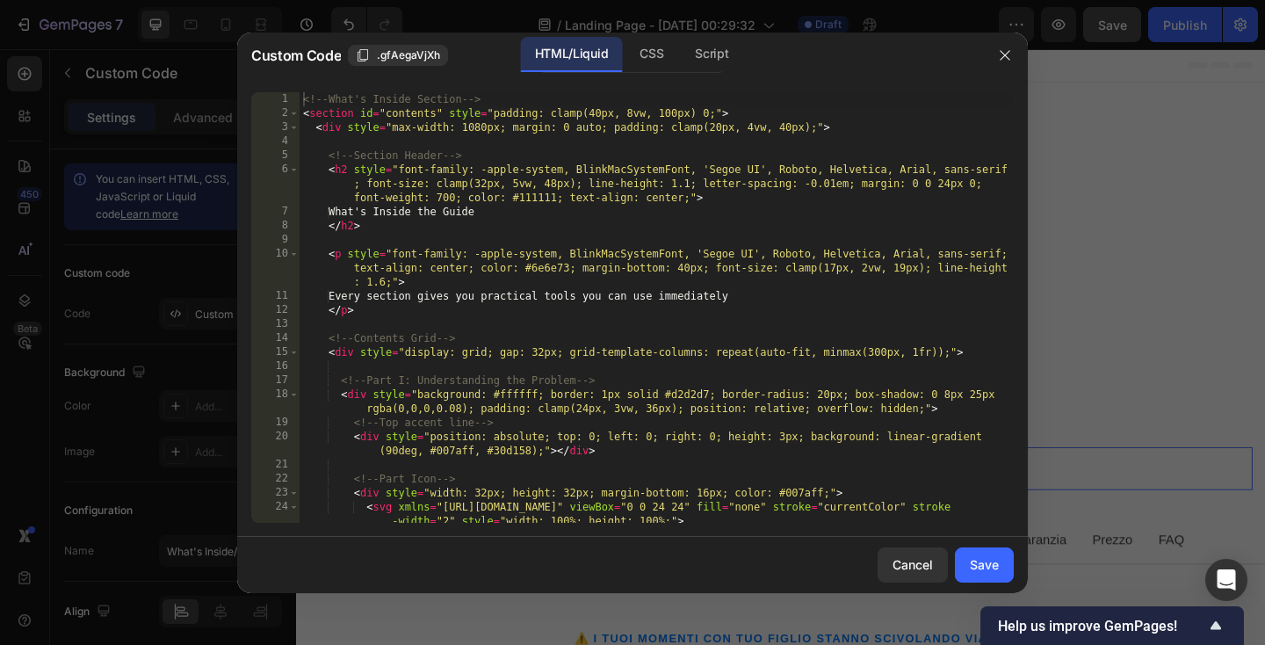
click at [453, 386] on div "<!-- What's Inside Section --> < section id = "contents" style = "padding: clam…" at bounding box center [657, 321] width 714 height 459
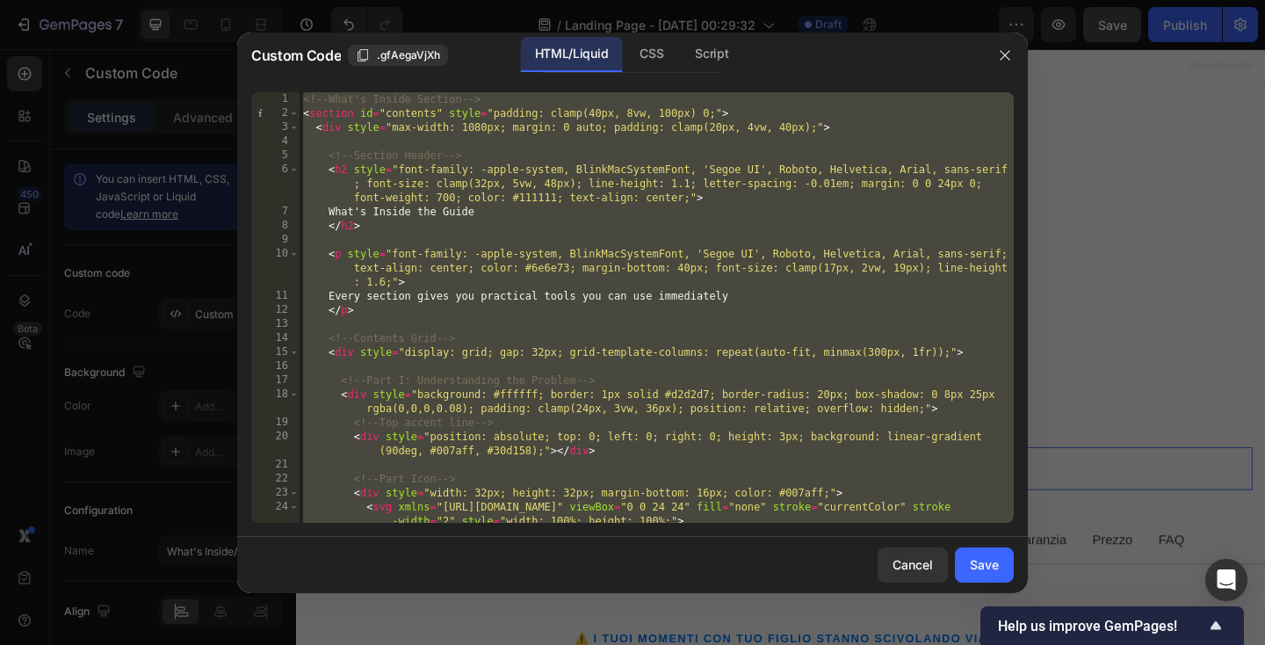
paste textarea
type textarea "</script>"
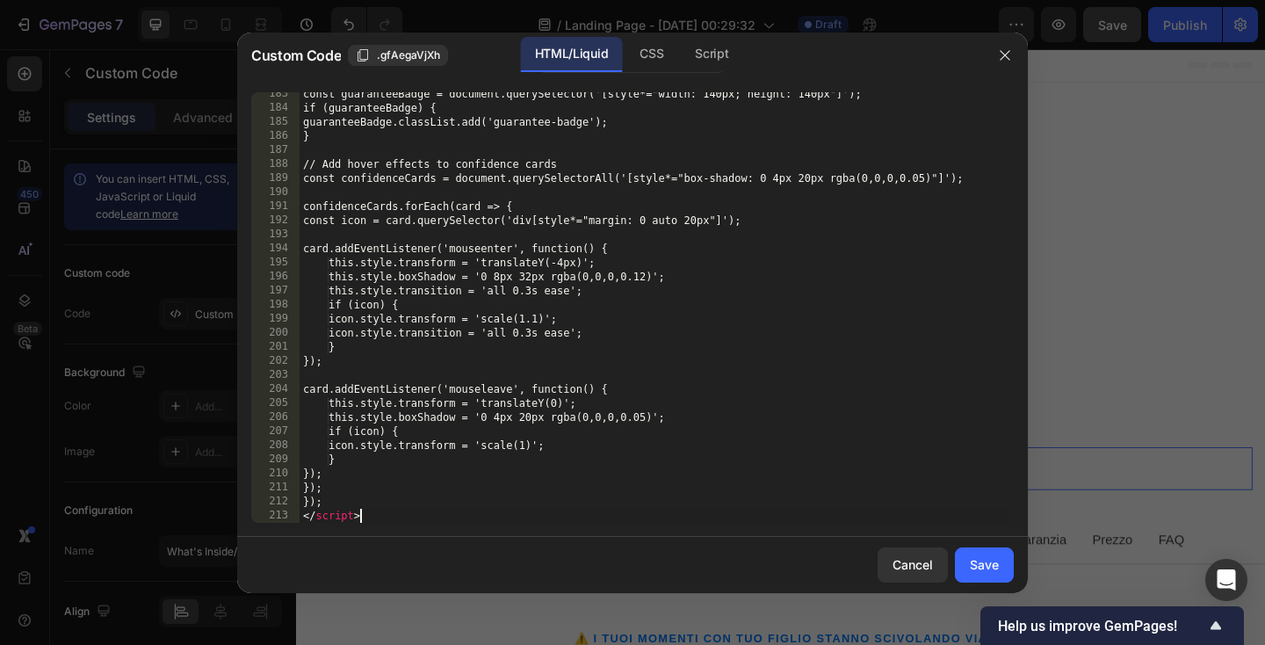
scroll to position [3392, 0]
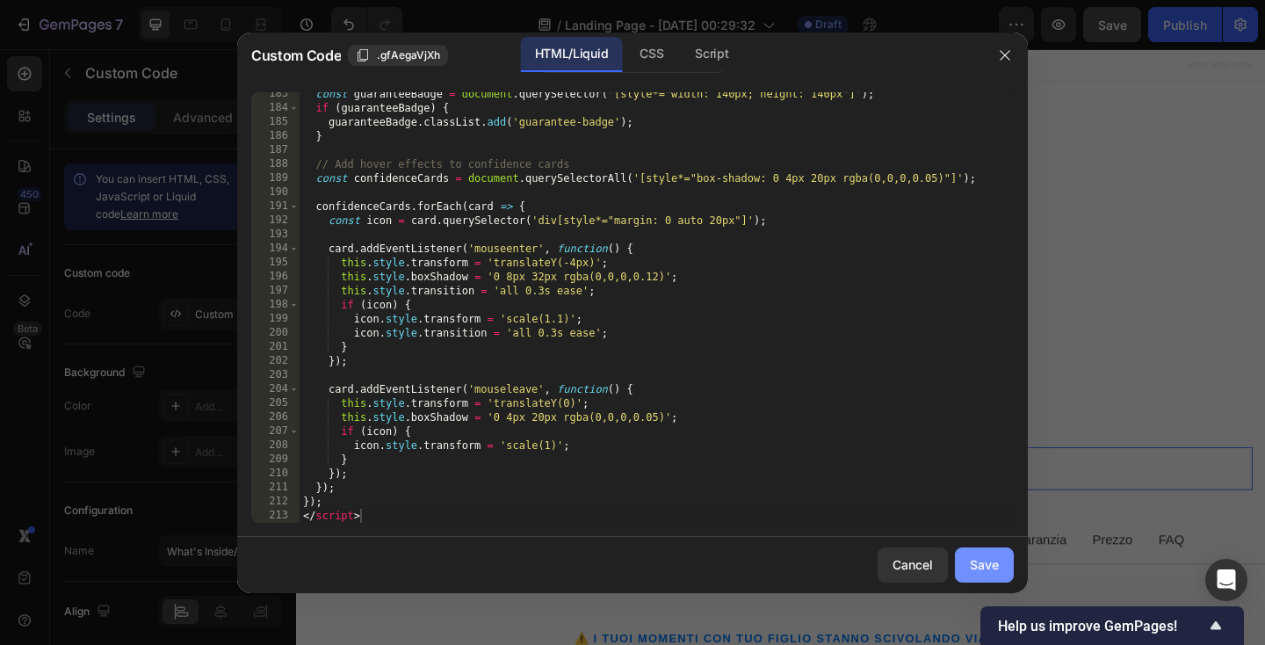
click at [973, 560] on div "Save" at bounding box center [984, 564] width 29 height 18
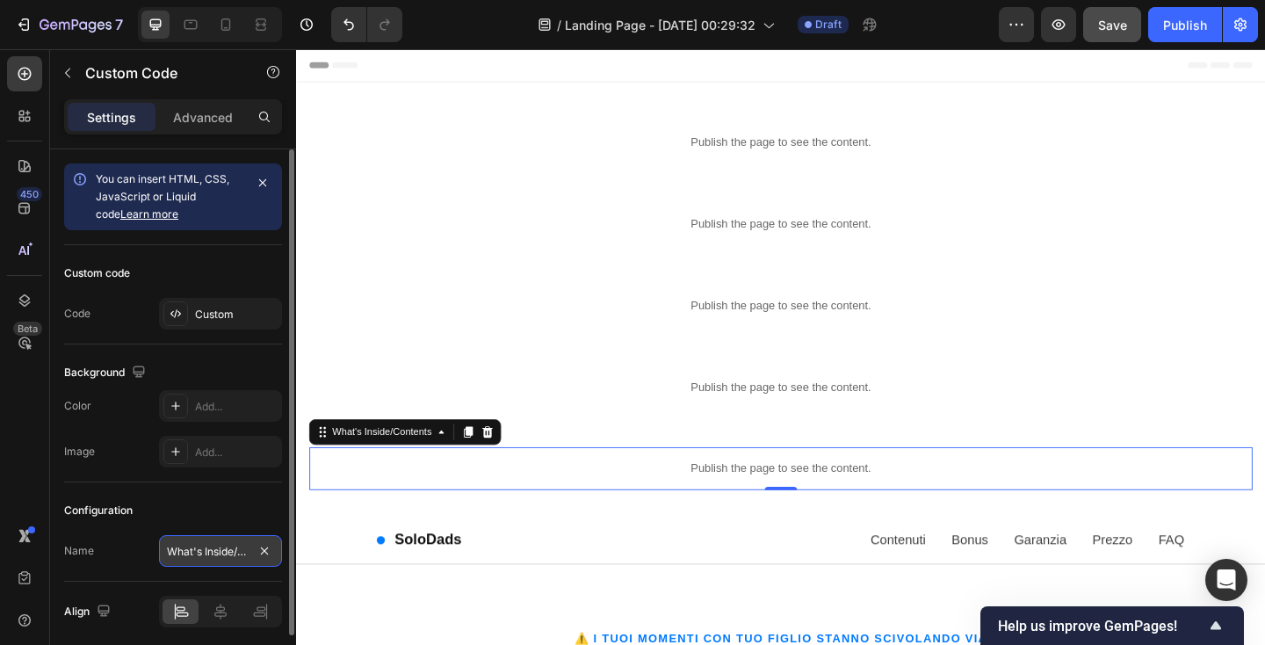
click at [199, 551] on input "What's Inside/Contents" at bounding box center [220, 551] width 123 height 32
paste input "Guarantee Section"
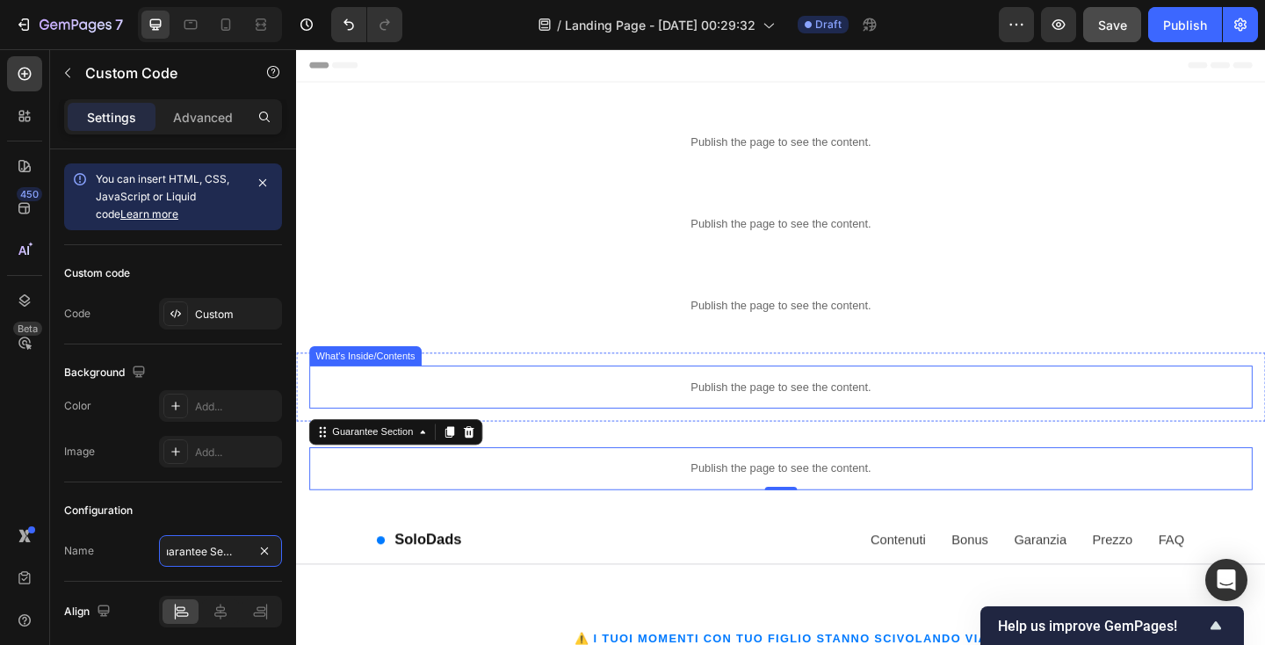
type input "Guarantee Section"
click at [543, 409] on p "Publish the page to see the content." at bounding box center [823, 417] width 1026 height 18
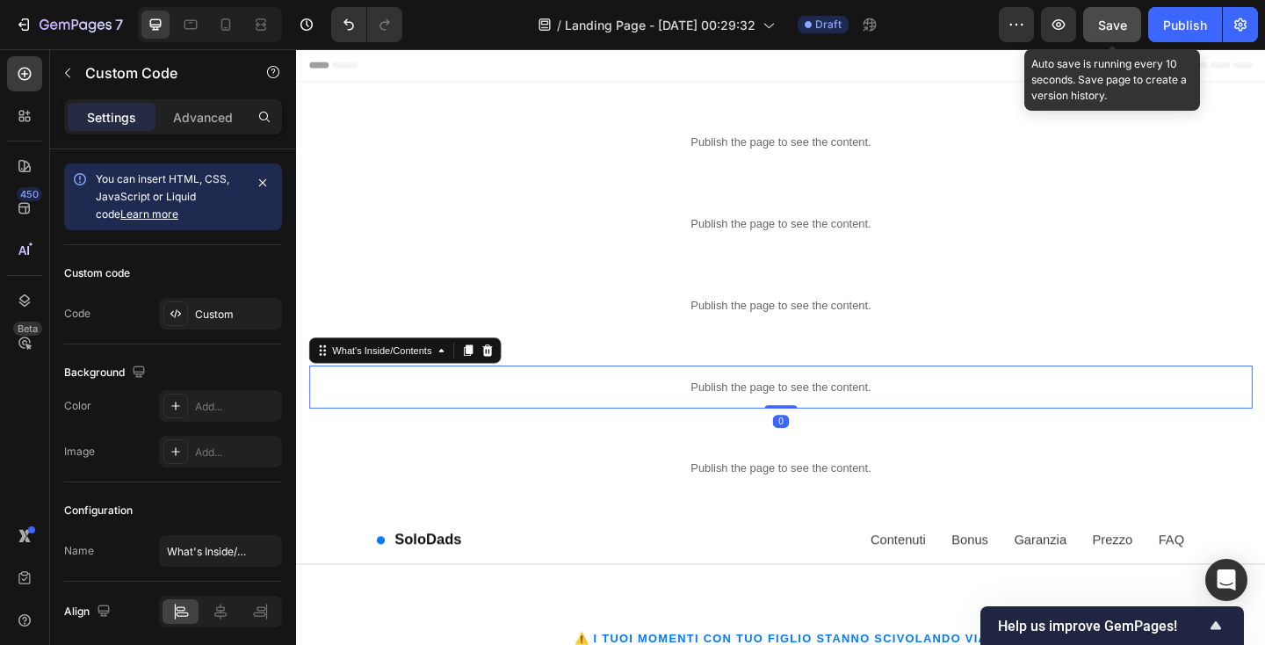
click at [1118, 25] on span "Save" at bounding box center [1112, 25] width 29 height 15
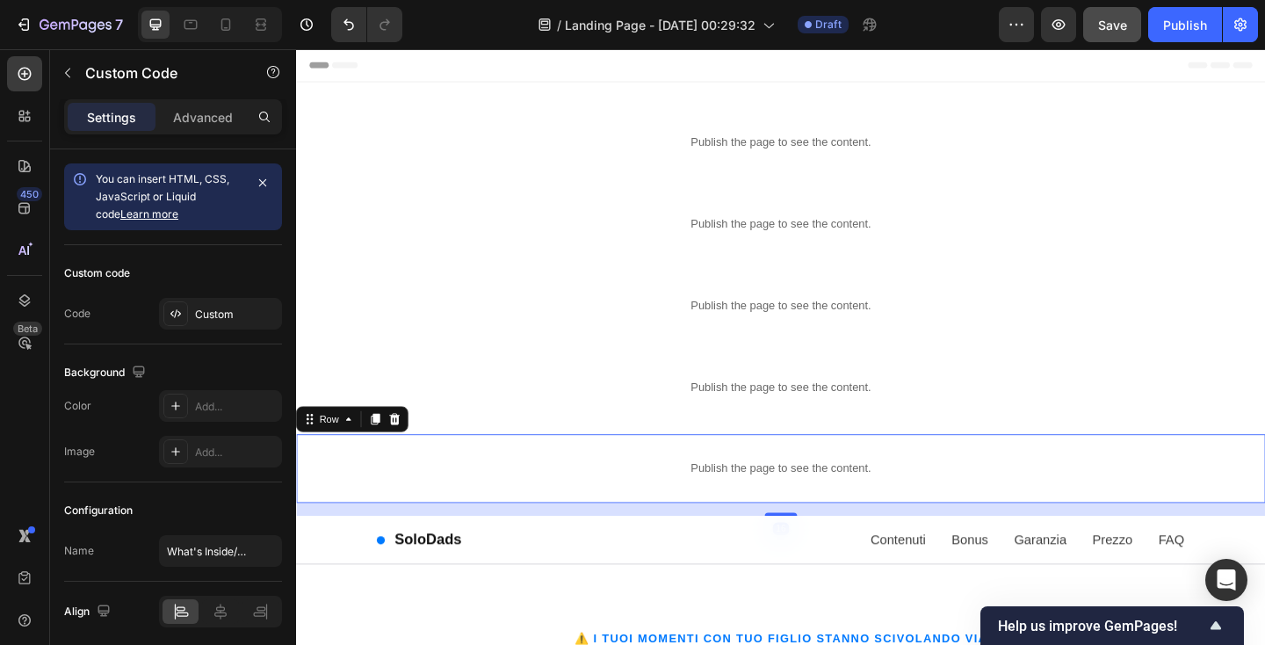
click at [626, 475] on div "Publish the page to see the content. Guarantee Section Row 16" at bounding box center [823, 505] width 1054 height 75
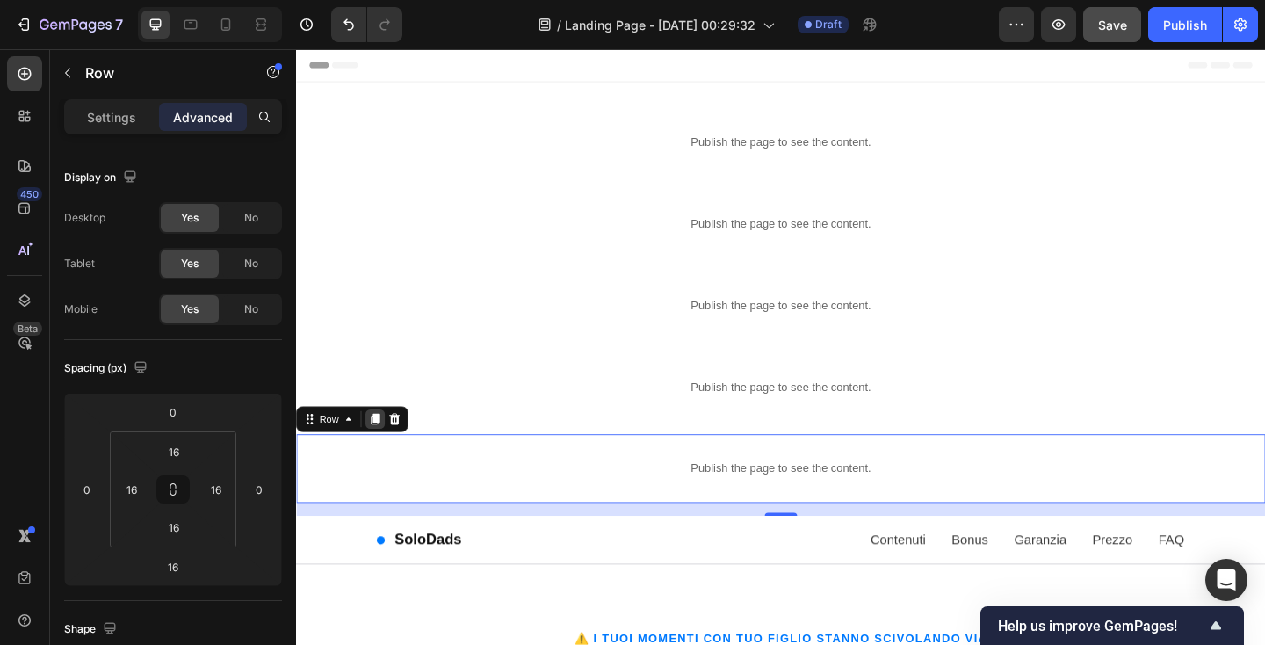
click at [382, 447] on icon at bounding box center [383, 451] width 10 height 12
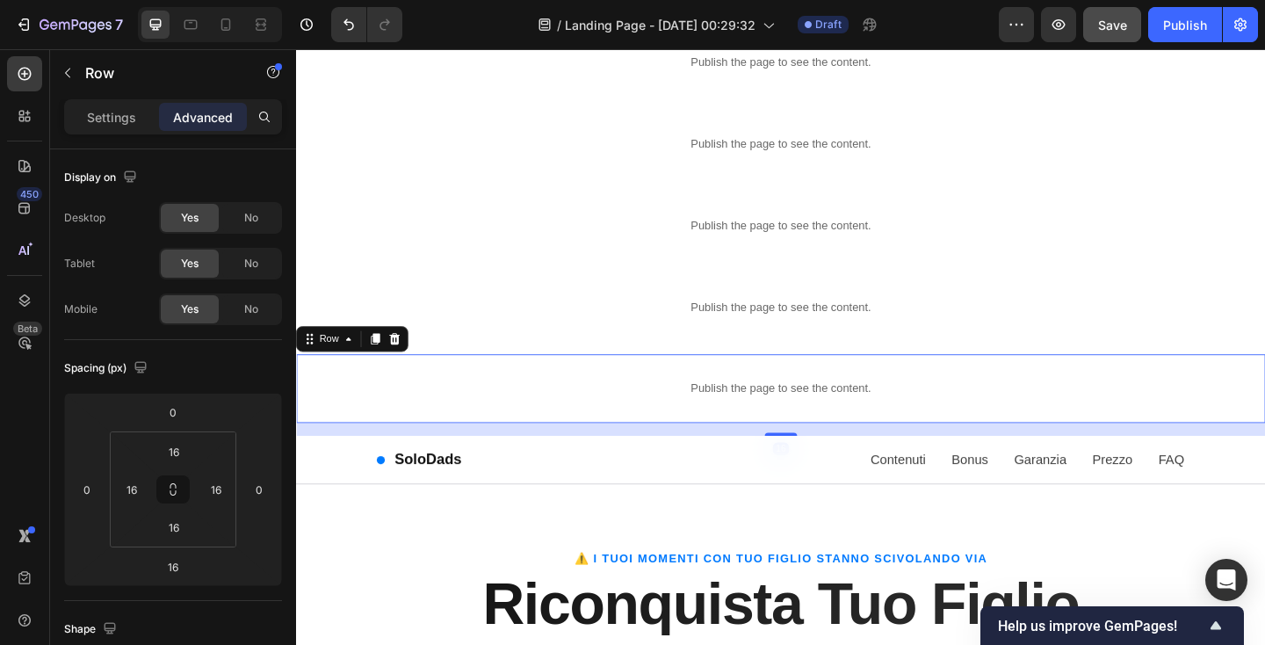
scroll to position [278, 0]
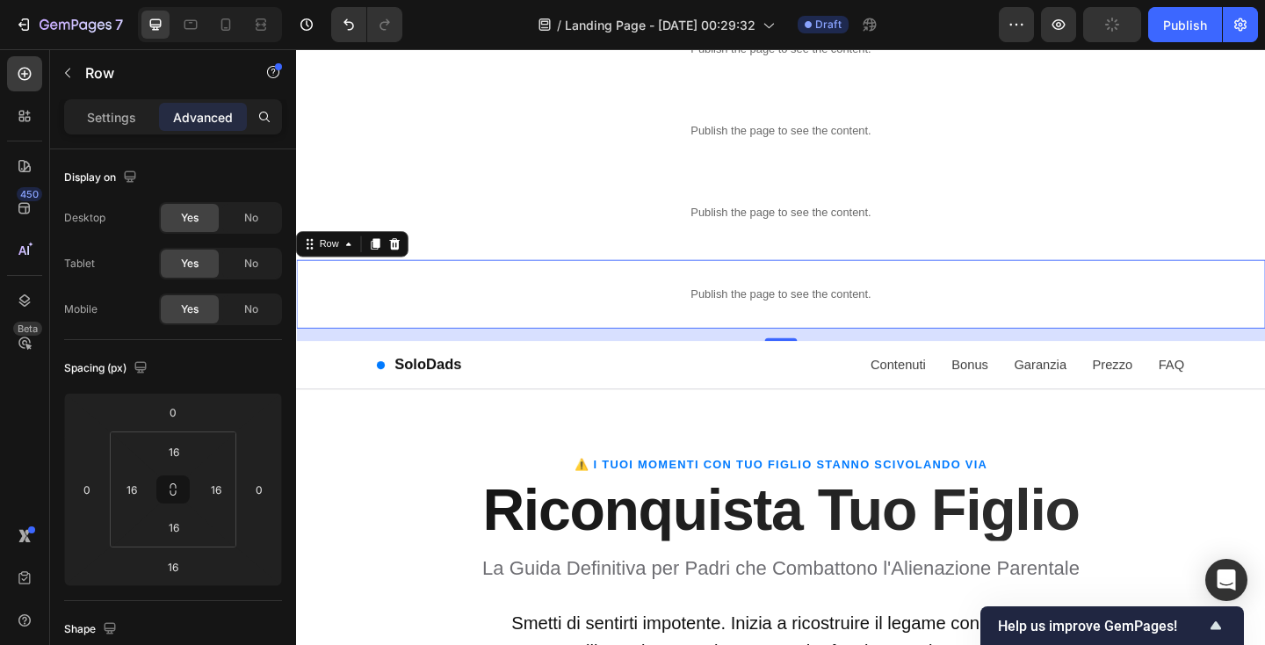
click at [301, 305] on div "Publish the page to see the content. Guarantee Section Row 16" at bounding box center [823, 315] width 1054 height 75
click at [118, 112] on p "Settings" at bounding box center [111, 117] width 49 height 18
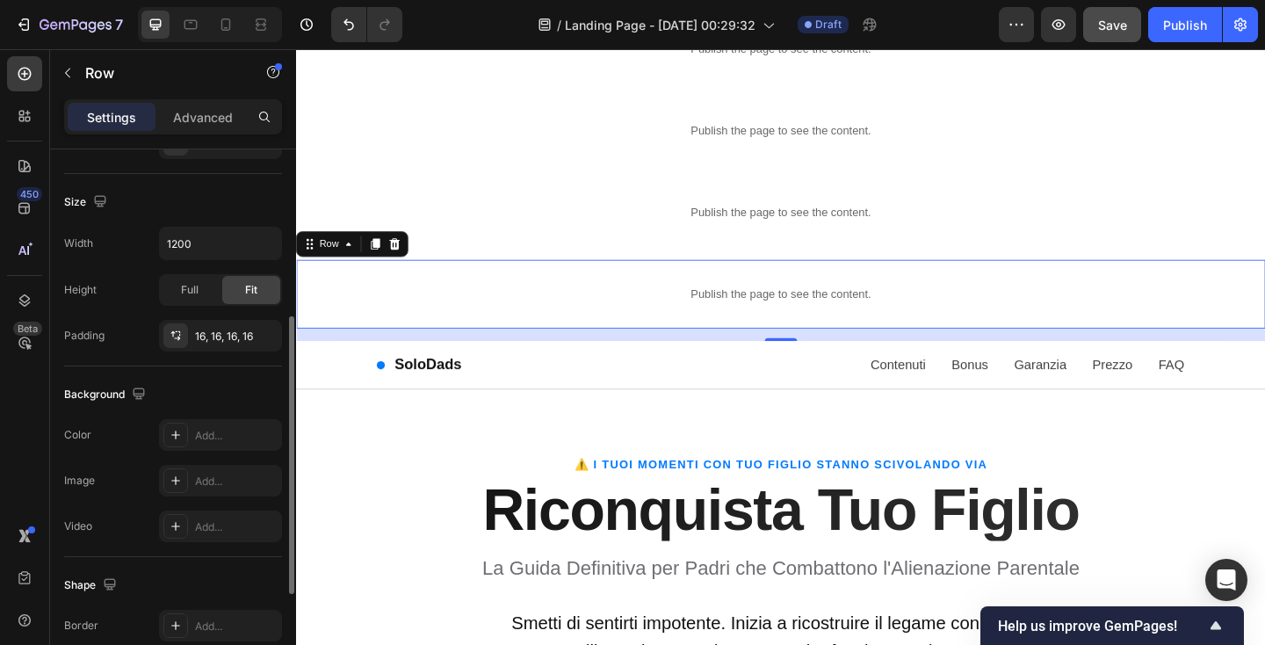
scroll to position [0, 0]
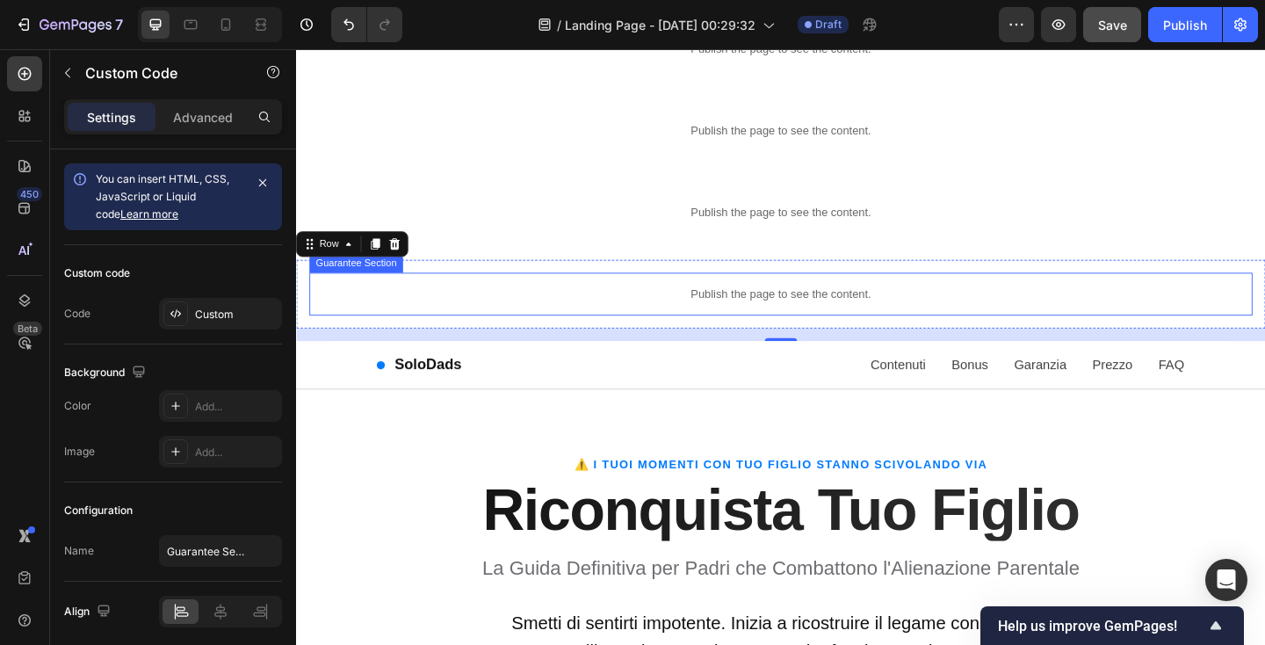
click at [398, 317] on p "Publish the page to see the content." at bounding box center [823, 316] width 1026 height 18
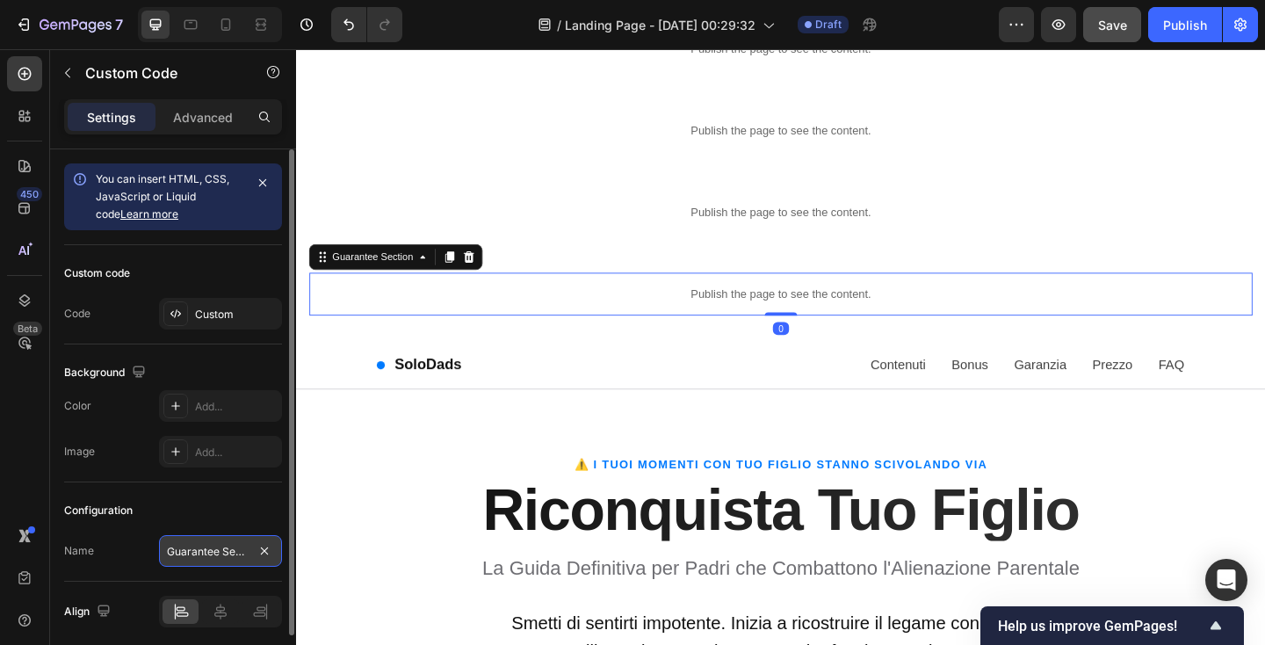
click at [200, 549] on input "Guarantee Section" at bounding box center [220, 551] width 123 height 32
click at [212, 504] on div "Configuration" at bounding box center [173, 510] width 218 height 28
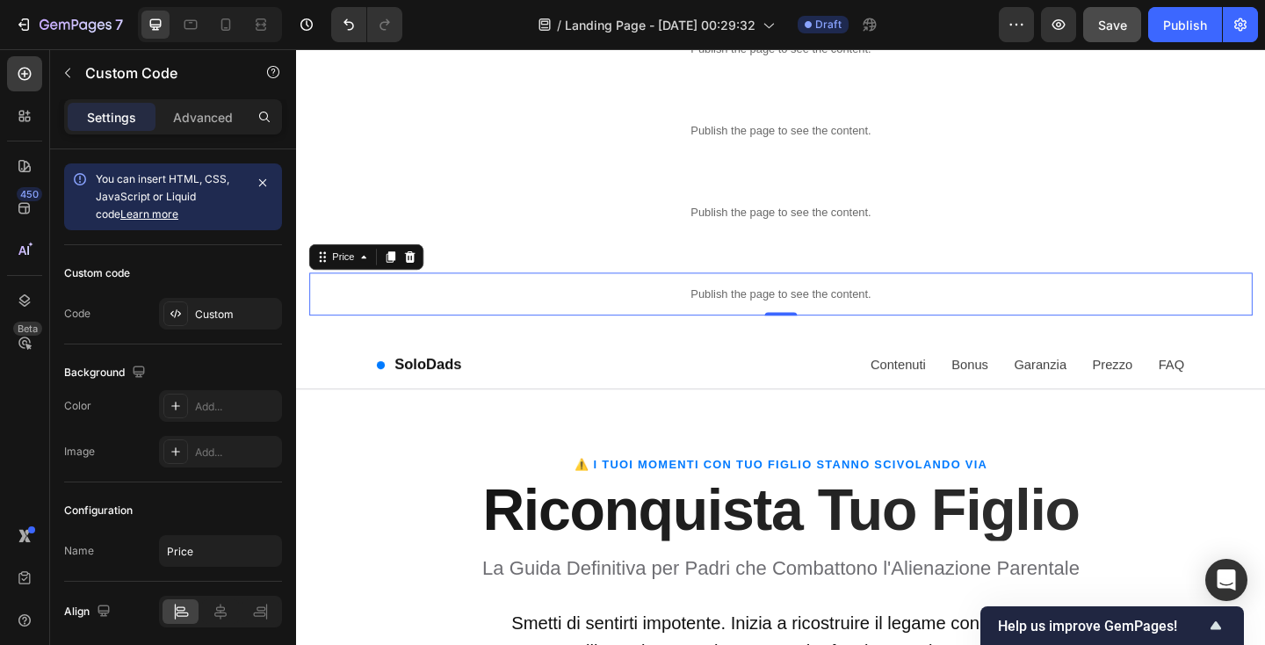
click at [543, 297] on div "Publish the page to see the content." at bounding box center [823, 316] width 1026 height 47
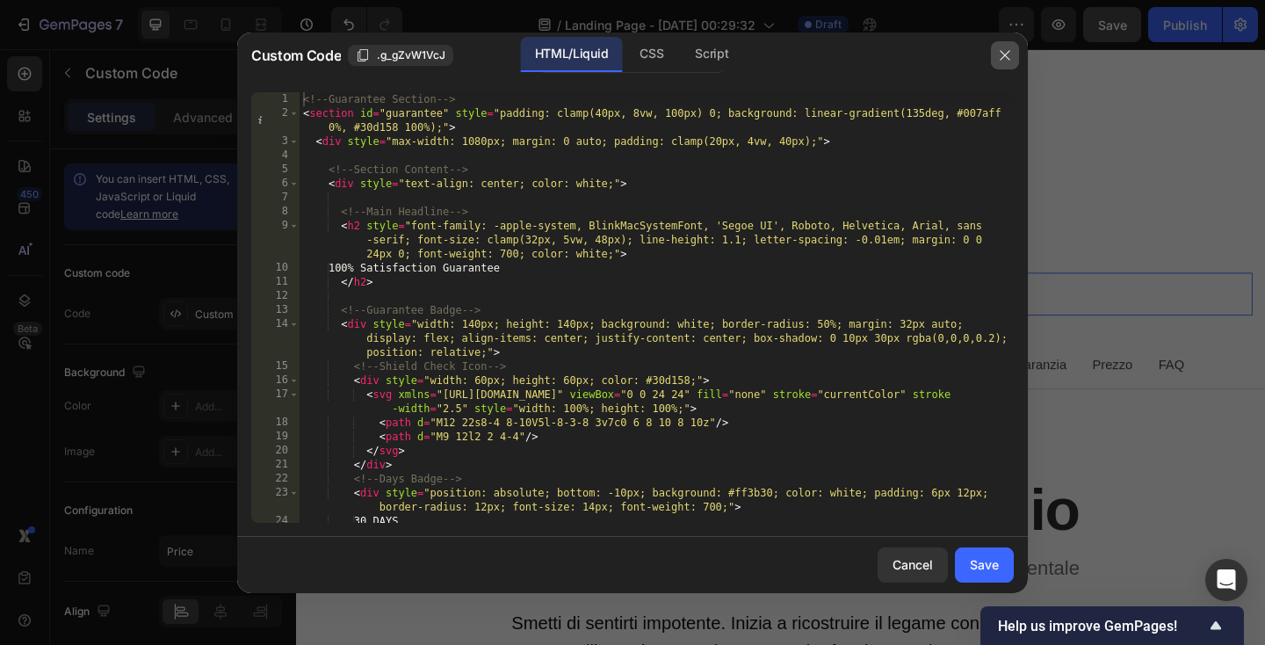
click at [1004, 58] on icon "button" at bounding box center [1005, 55] width 14 height 14
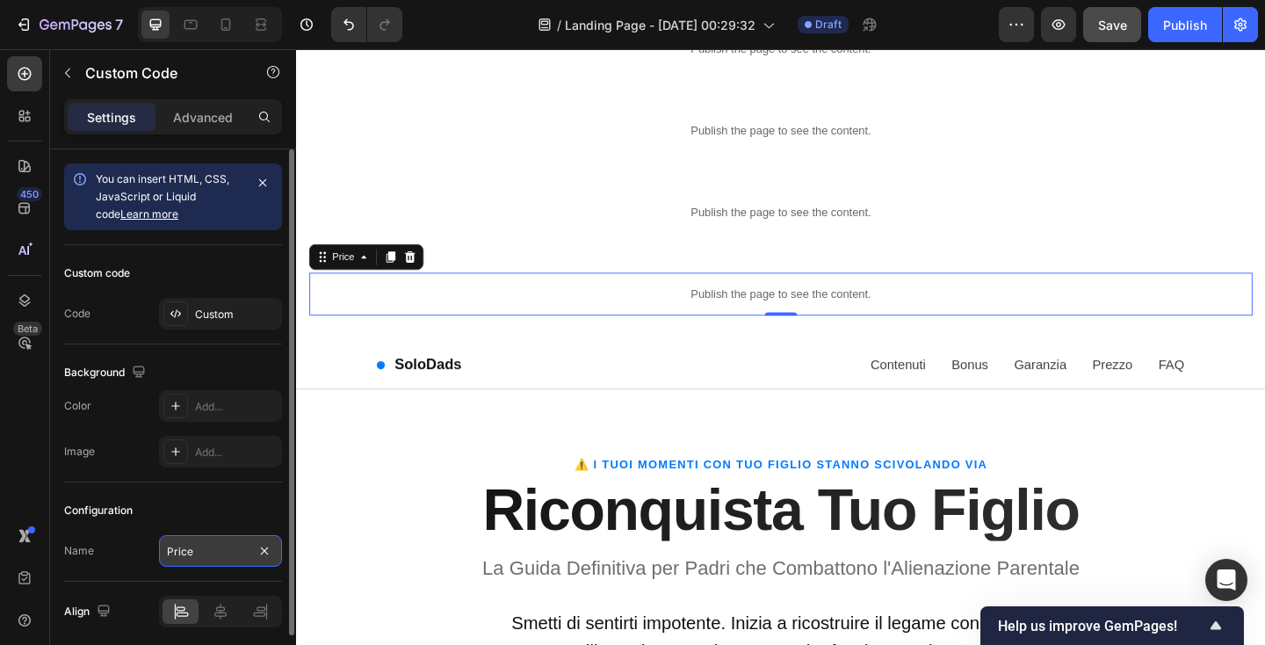
click at [206, 557] on input "Price" at bounding box center [220, 551] width 123 height 32
type input "Pricing"
click at [225, 518] on div "Configuration" at bounding box center [173, 510] width 218 height 28
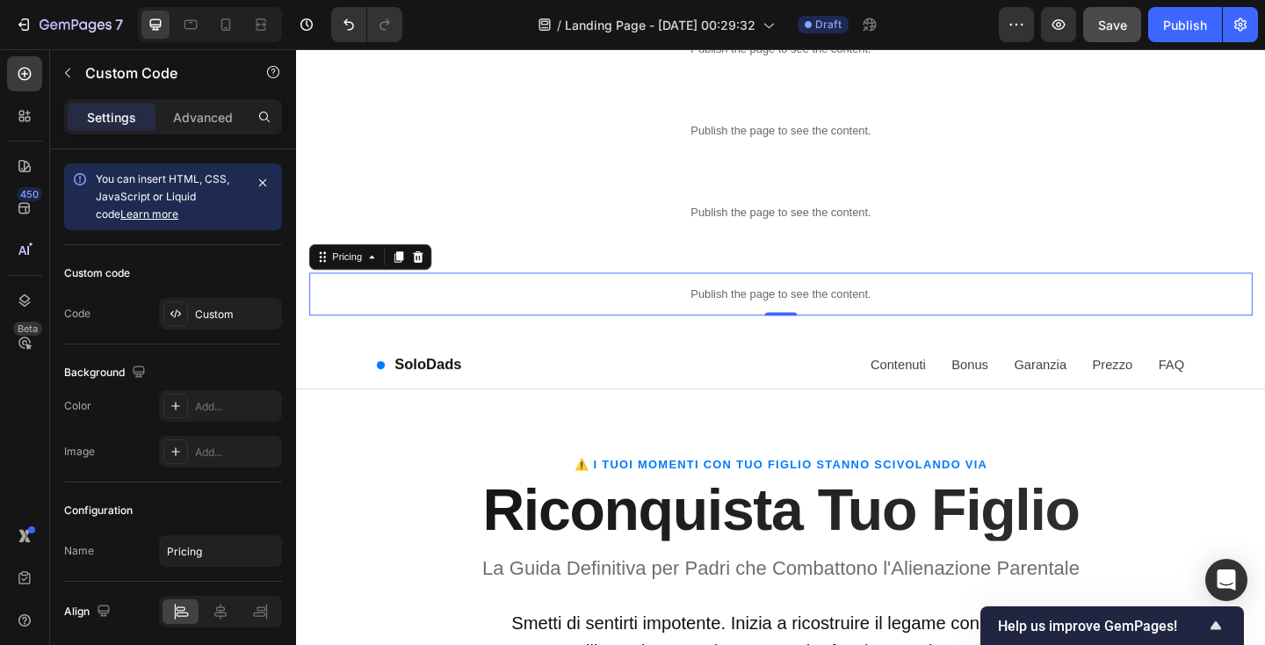
click at [603, 329] on div "Publish the page to see the content." at bounding box center [823, 316] width 1026 height 47
click at [603, 319] on p "Publish the page to see the content." at bounding box center [823, 316] width 1026 height 18
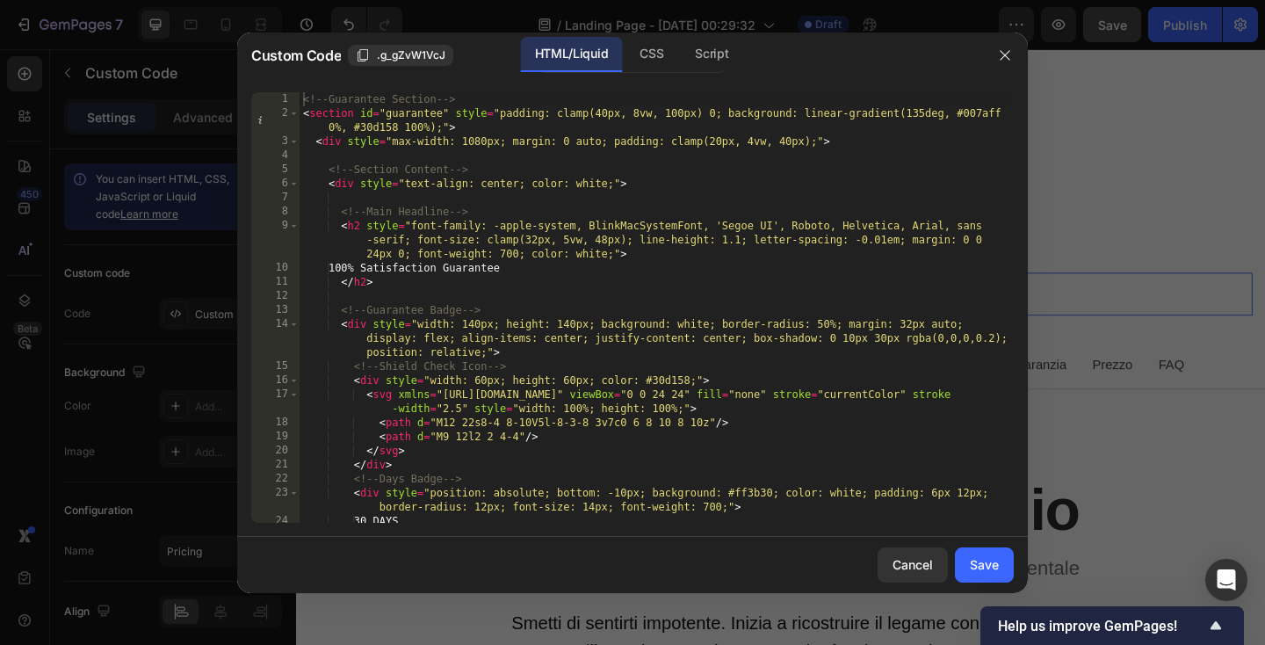
click at [501, 185] on div "<!-- Guarantee Section --> < section id = "guarantee" style = "padding: clamp(4…" at bounding box center [657, 321] width 714 height 459
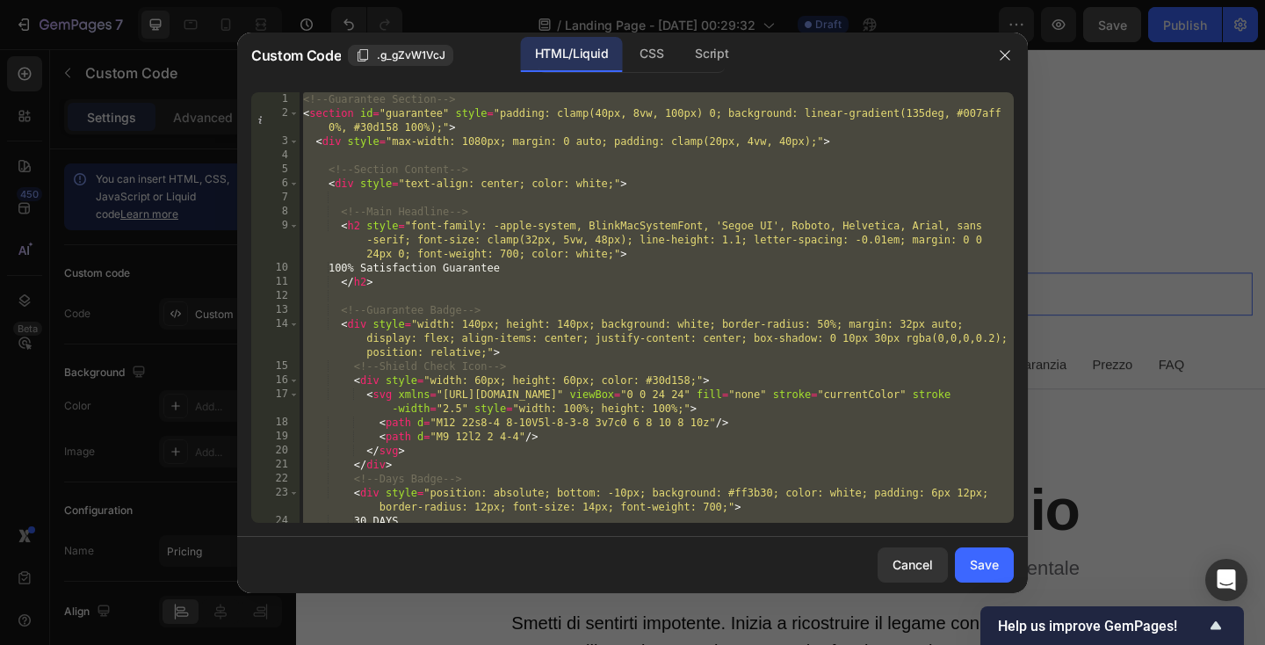
paste textarea
type textarea "</script>"
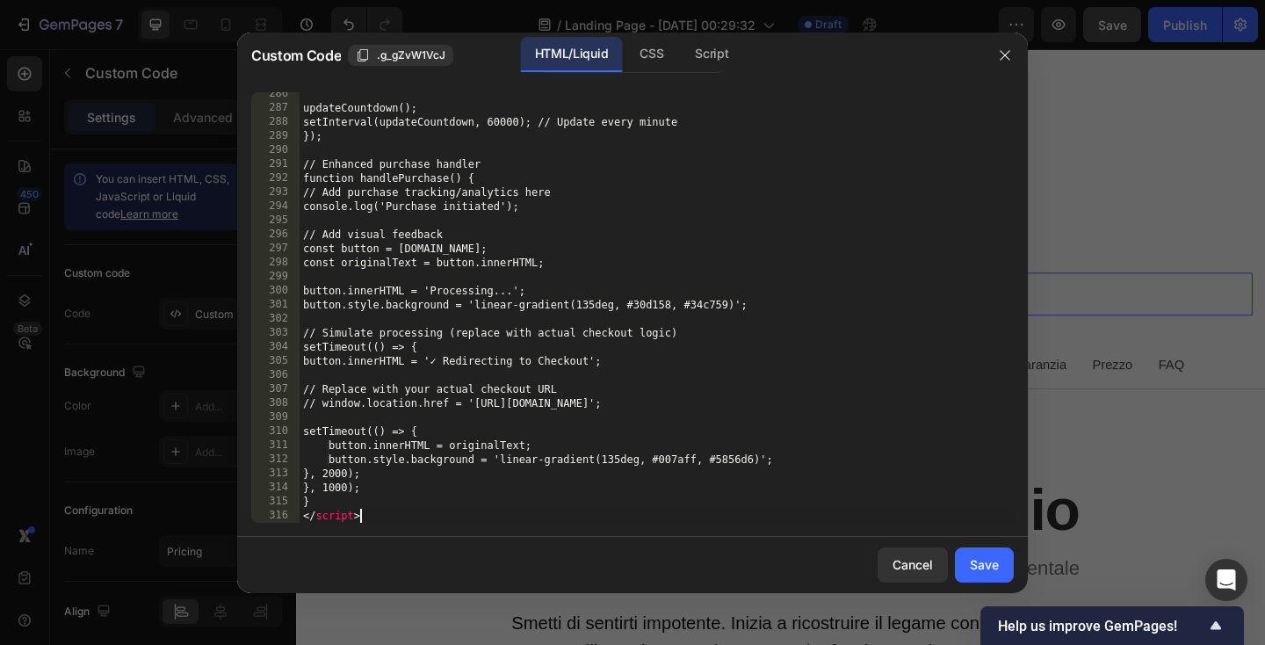
scroll to position [4952, 0]
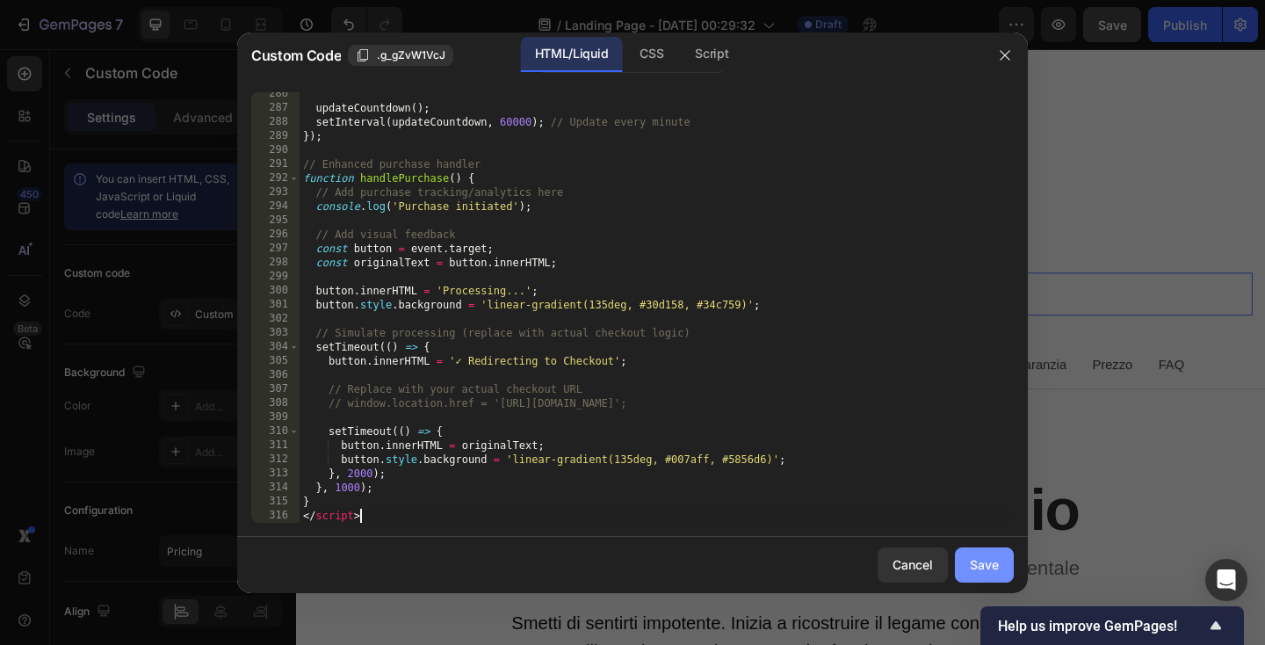
click at [992, 565] on div "Save" at bounding box center [984, 564] width 29 height 18
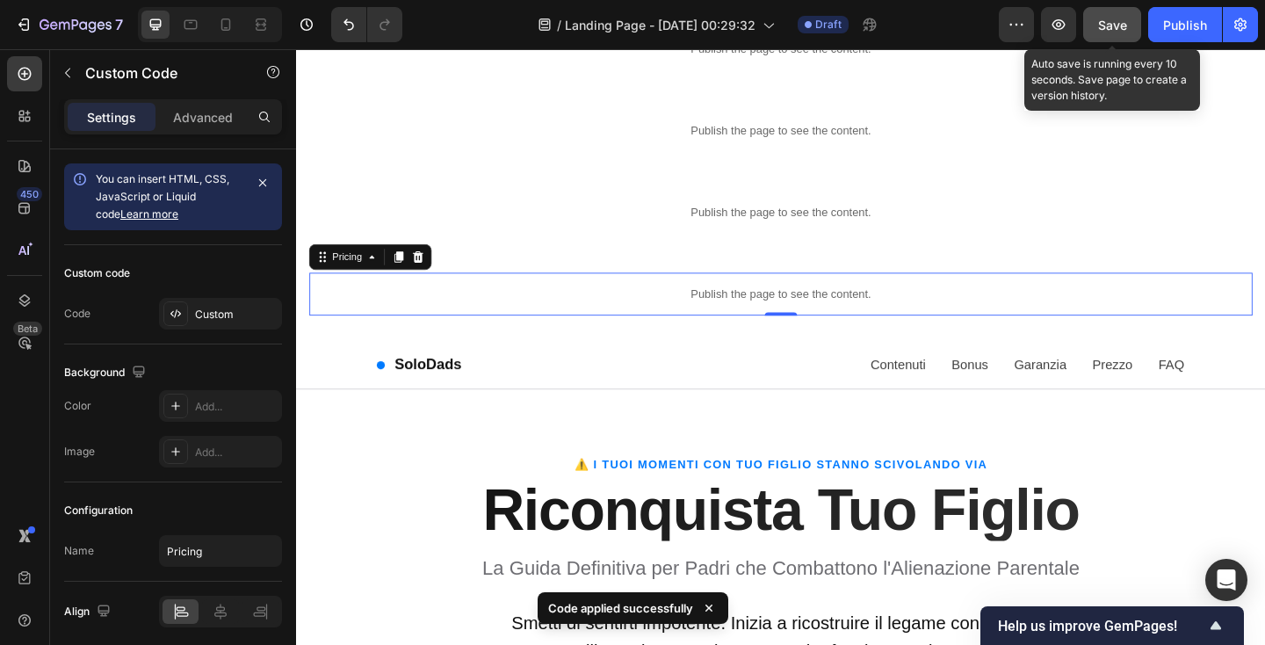
click at [1116, 30] on span "Save" at bounding box center [1112, 25] width 29 height 15
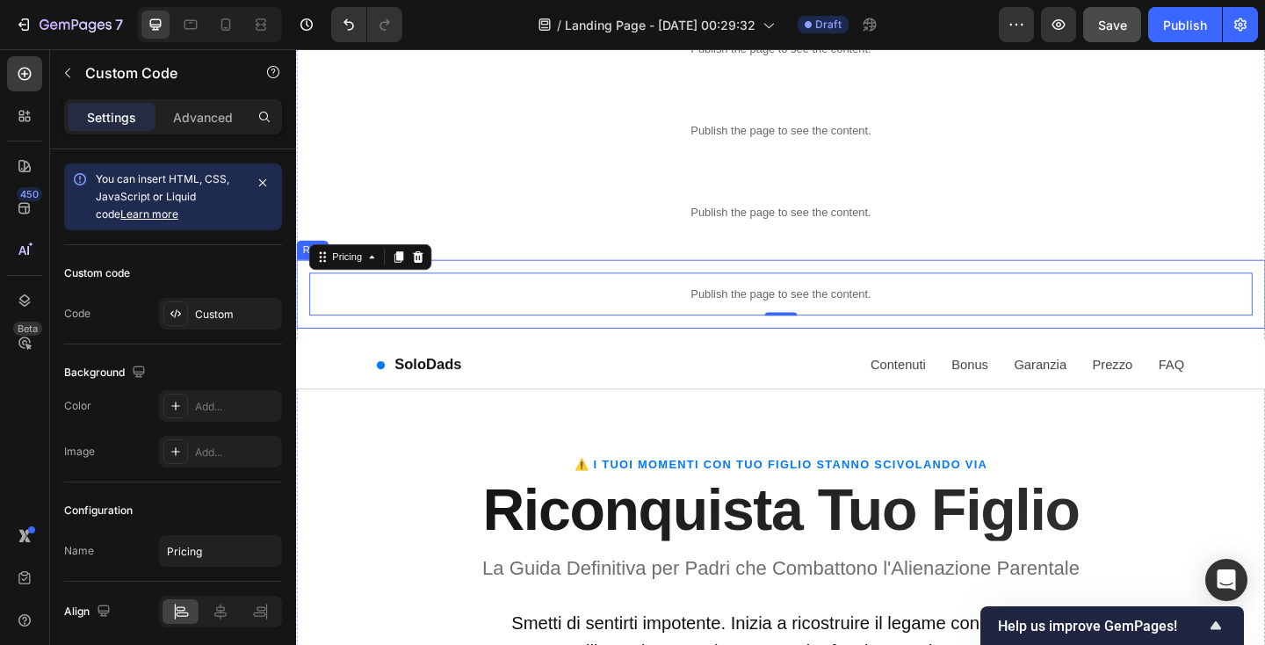
click at [301, 307] on div "Publish the page to see the content. Pricing 0 Row" at bounding box center [823, 315] width 1054 height 75
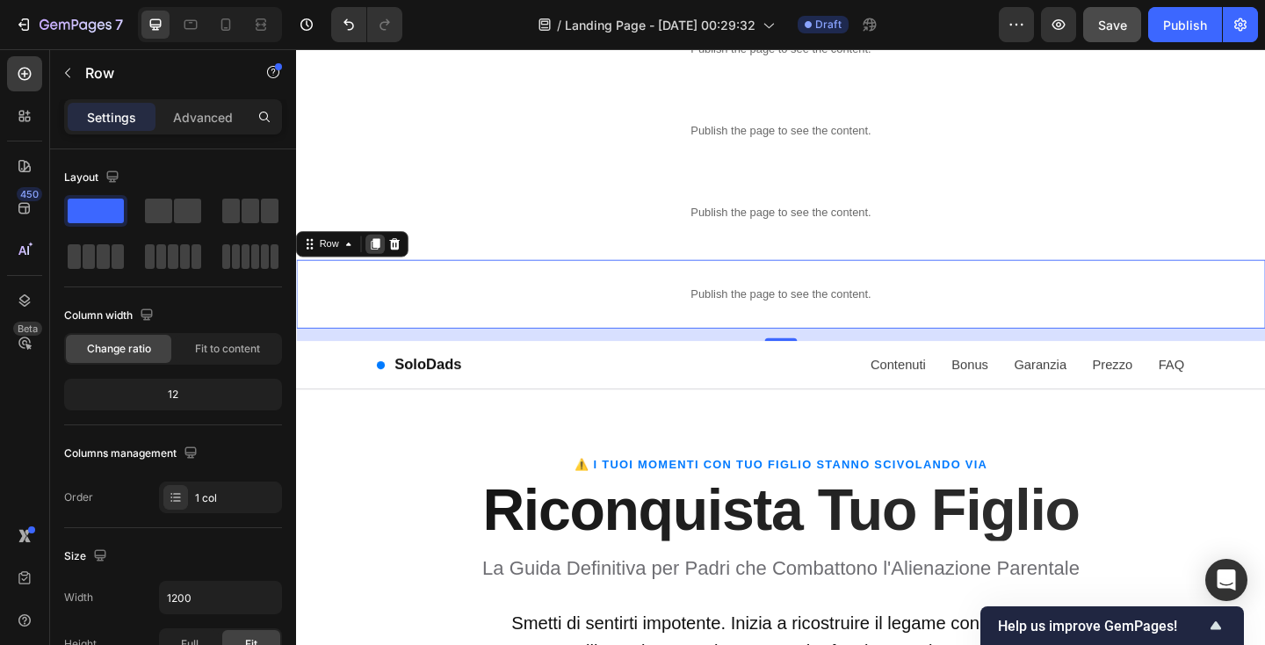
click at [381, 263] on icon at bounding box center [383, 262] width 10 height 12
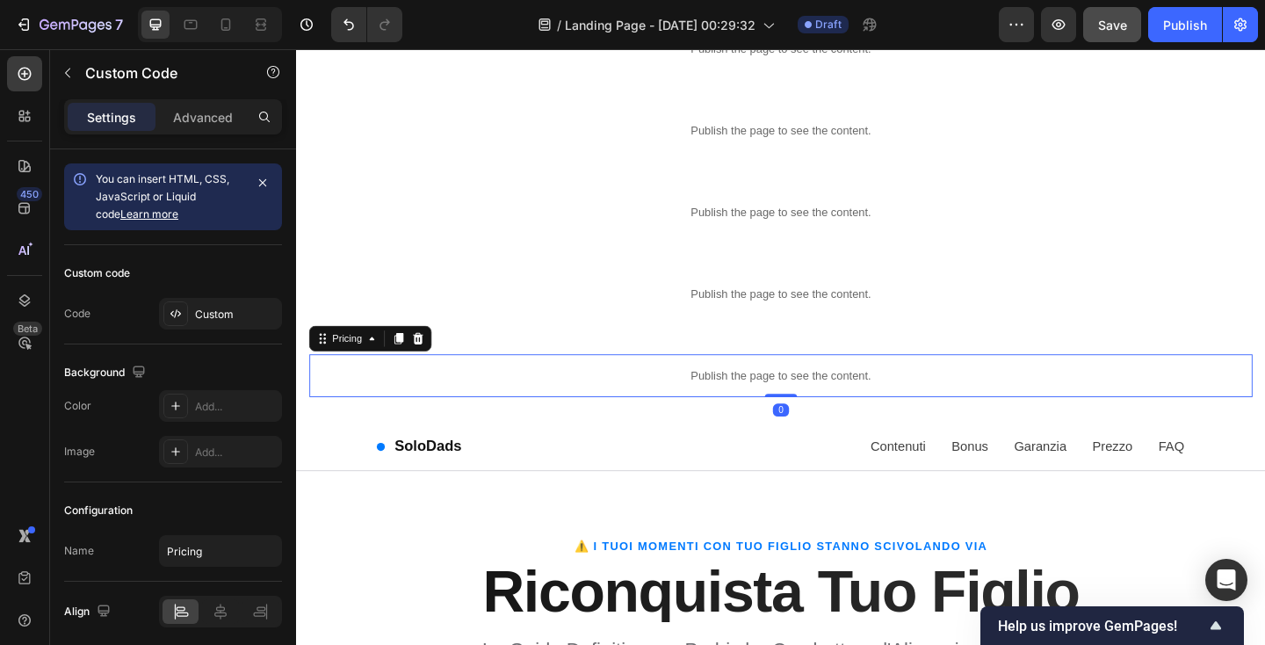
click at [407, 408] on p "Publish the page to see the content." at bounding box center [823, 404] width 1026 height 18
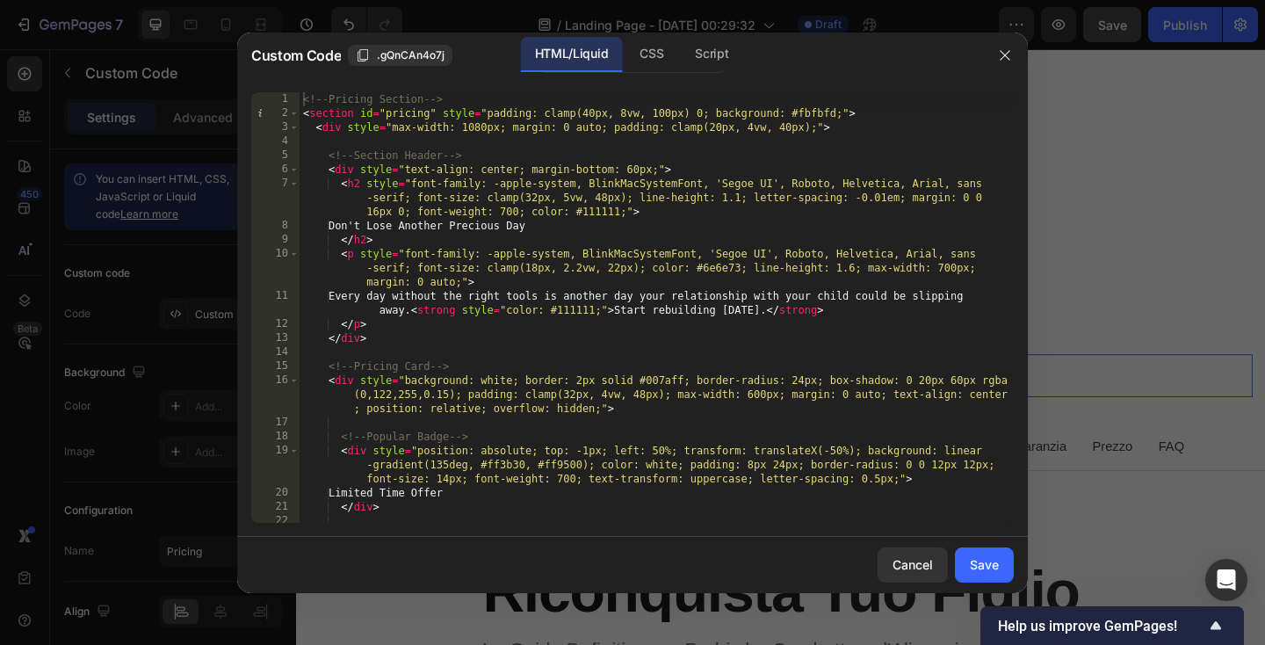
click at [398, 379] on div "<!-- Pricing Section --> < section id = "pricing" style = "padding: clamp(40px,…" at bounding box center [657, 321] width 714 height 459
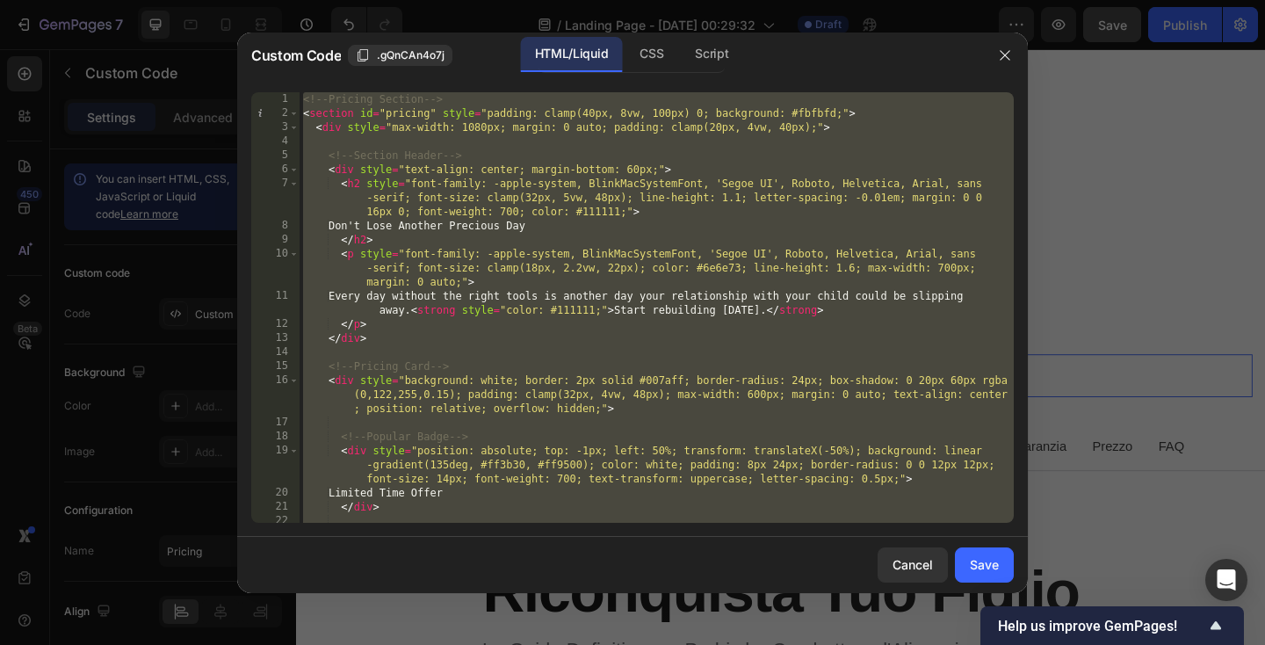
paste textarea
type textarea "</script>"
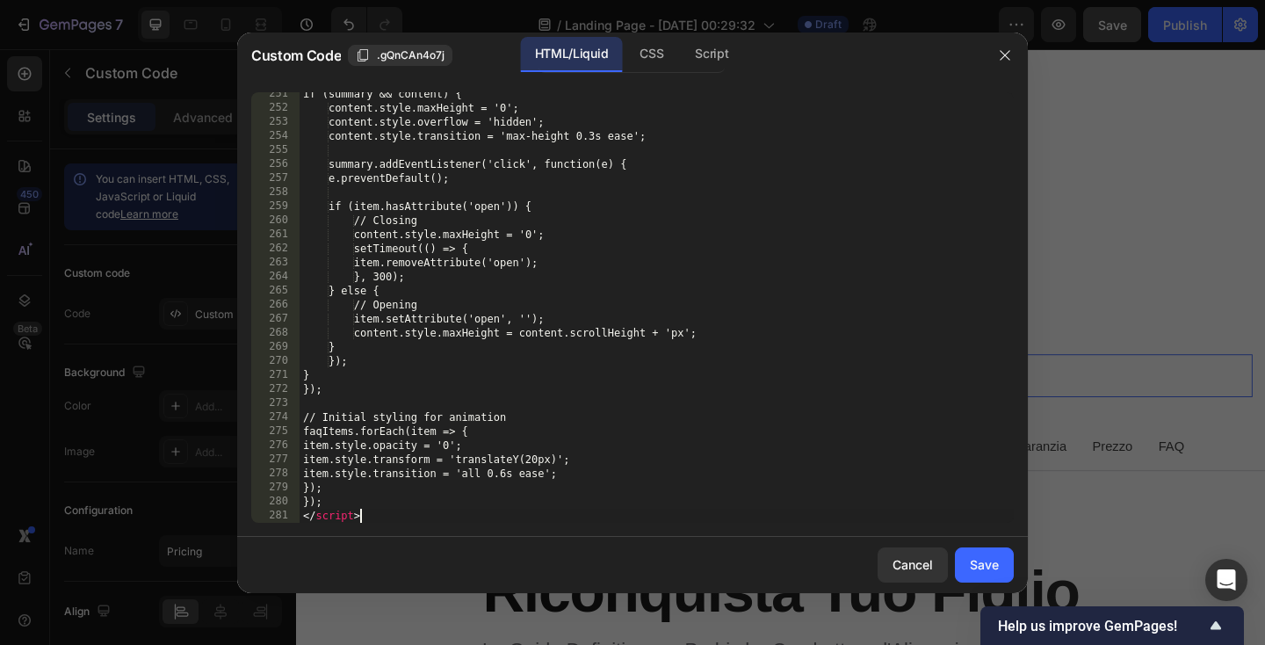
scroll to position [4587, 0]
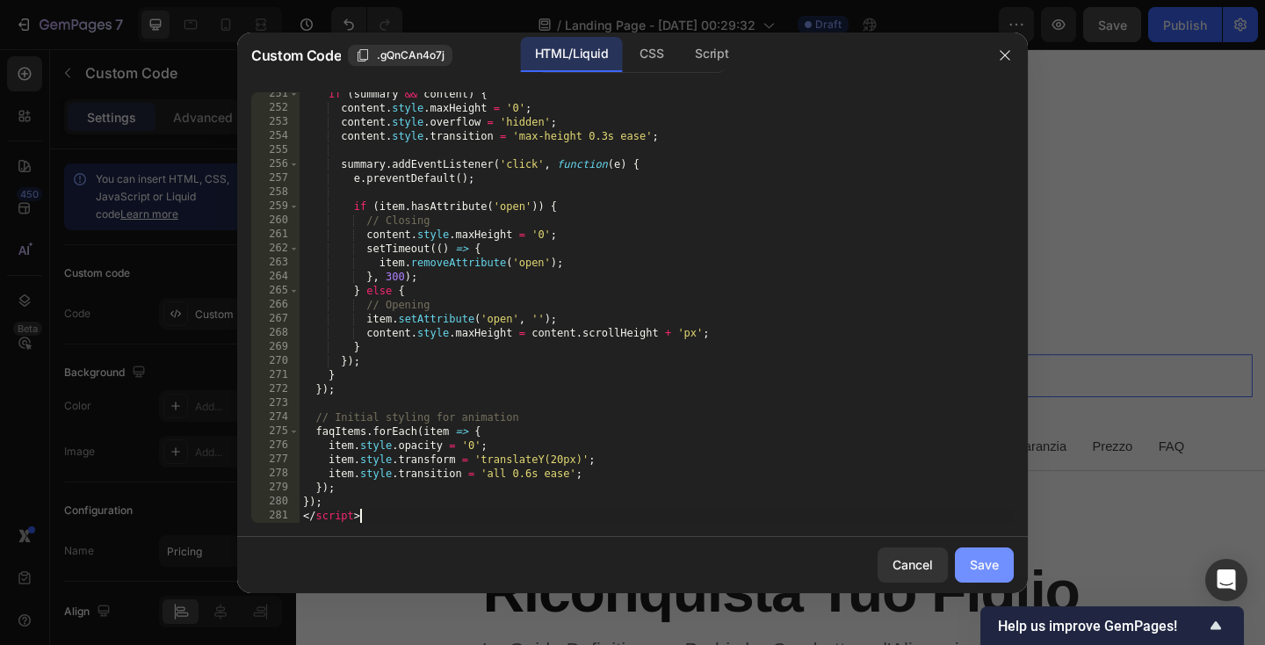
click at [992, 561] on div "Save" at bounding box center [984, 564] width 29 height 18
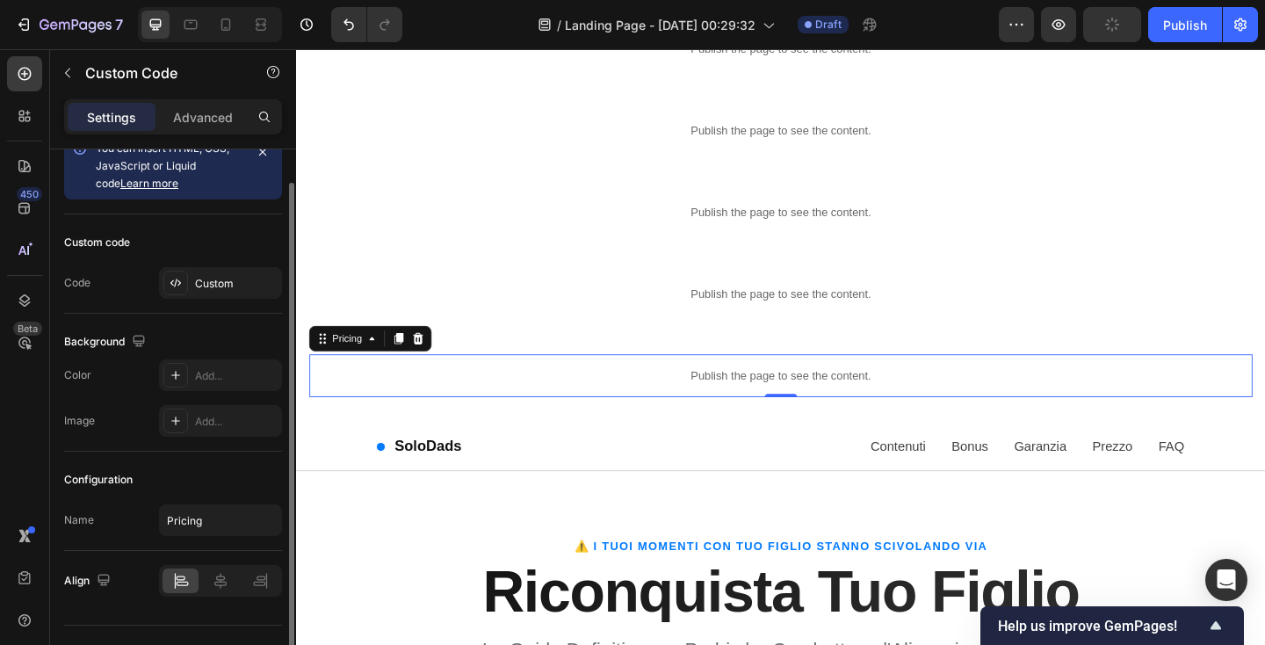
scroll to position [67, 0]
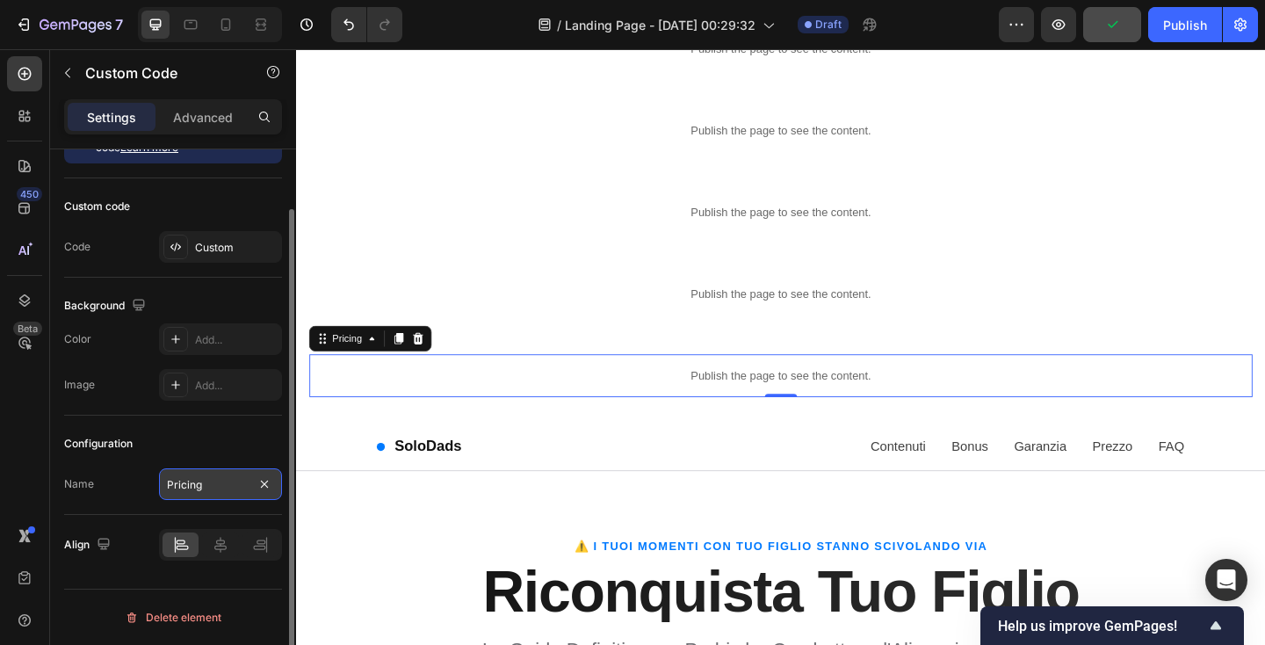
click at [206, 499] on input "Pricing" at bounding box center [220, 484] width 123 height 32
click at [206, 495] on input "Pricing" at bounding box center [220, 484] width 123 height 32
paste input "Obiezioni"
type input "Obiezioni"
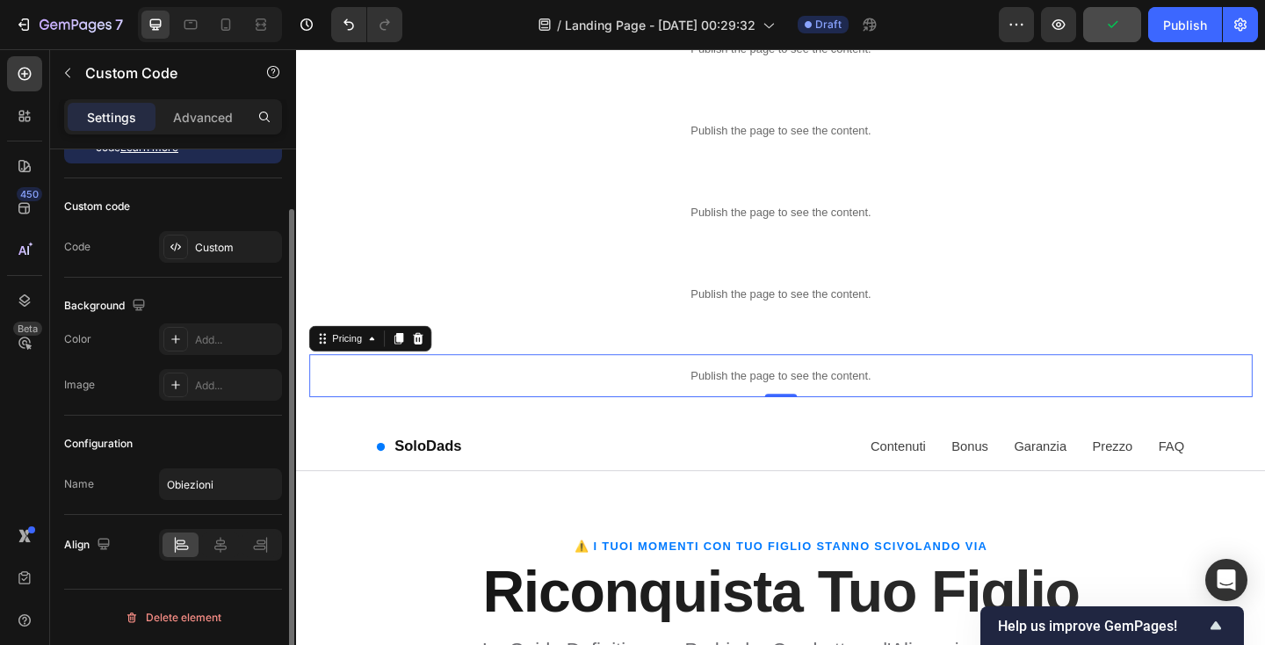
click at [226, 440] on div "Configuration" at bounding box center [173, 444] width 218 height 28
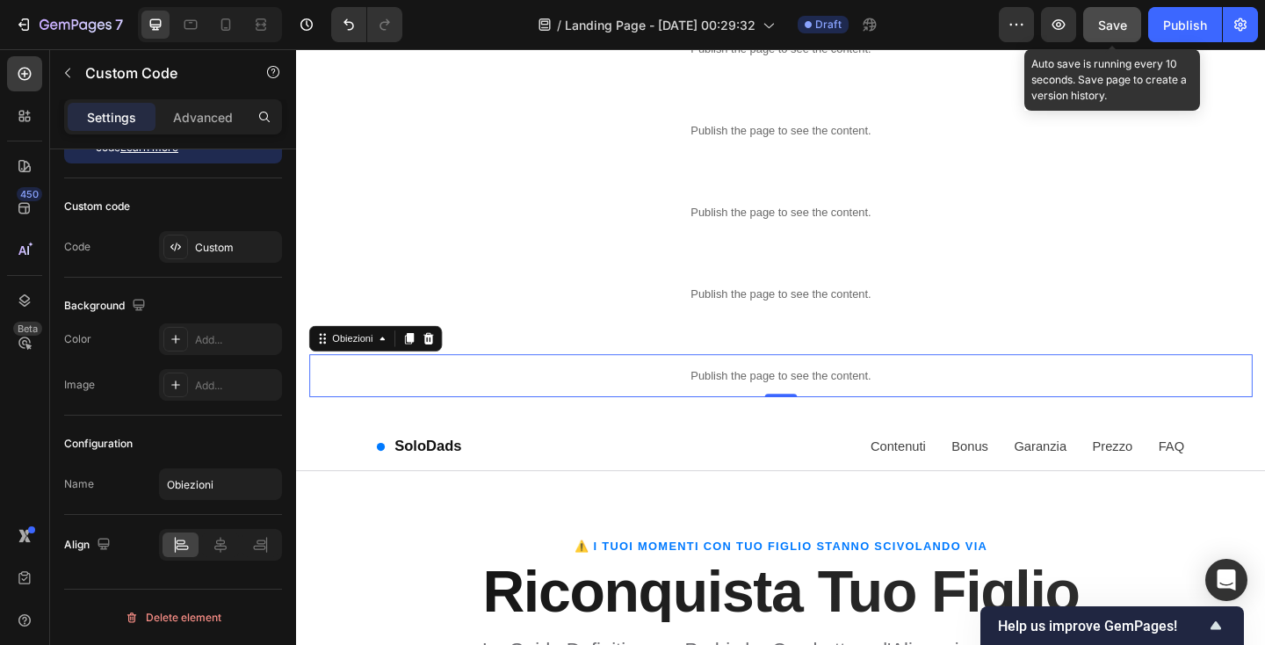
click at [1121, 16] on div "Save" at bounding box center [1112, 25] width 29 height 18
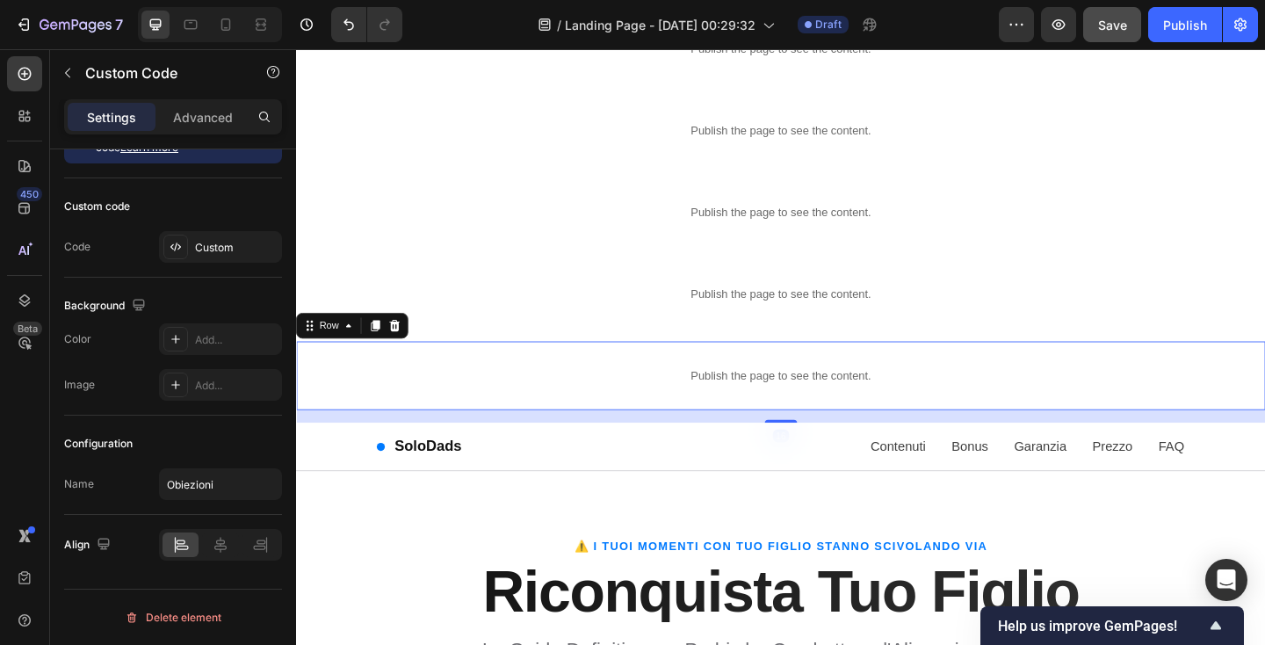
click at [304, 400] on div "Publish the page to see the content. Obiezioni Row 16" at bounding box center [823, 404] width 1054 height 75
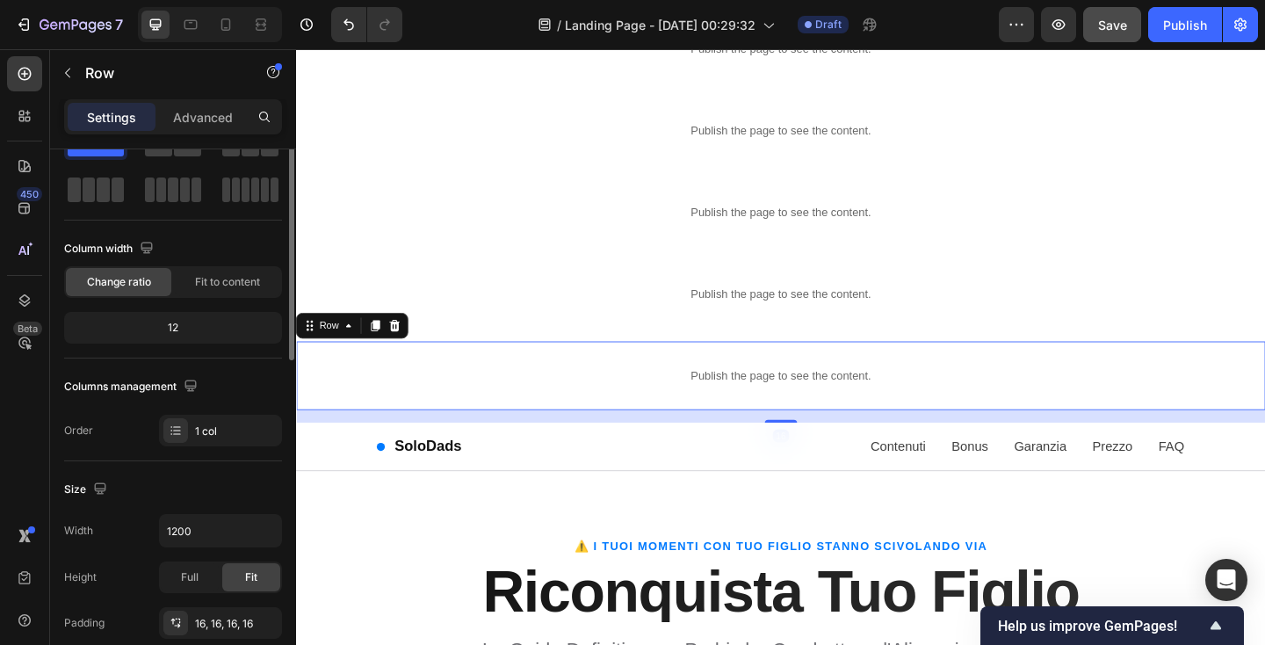
scroll to position [0, 0]
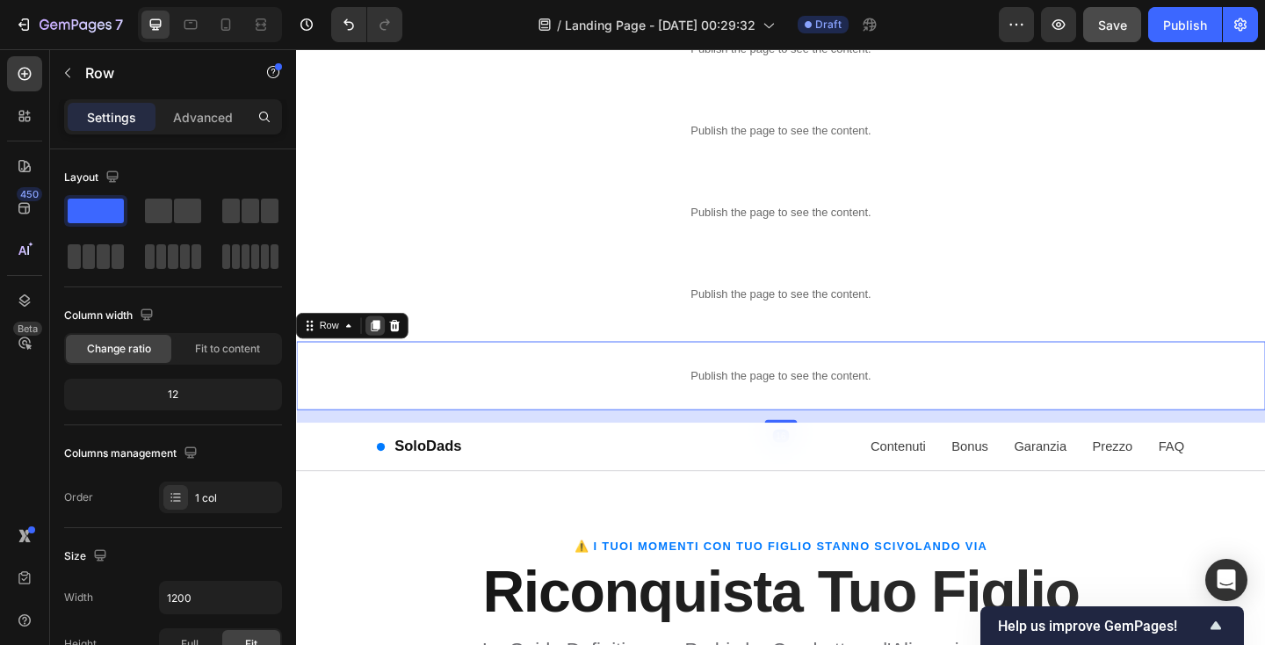
click at [382, 347] on icon at bounding box center [383, 350] width 10 height 12
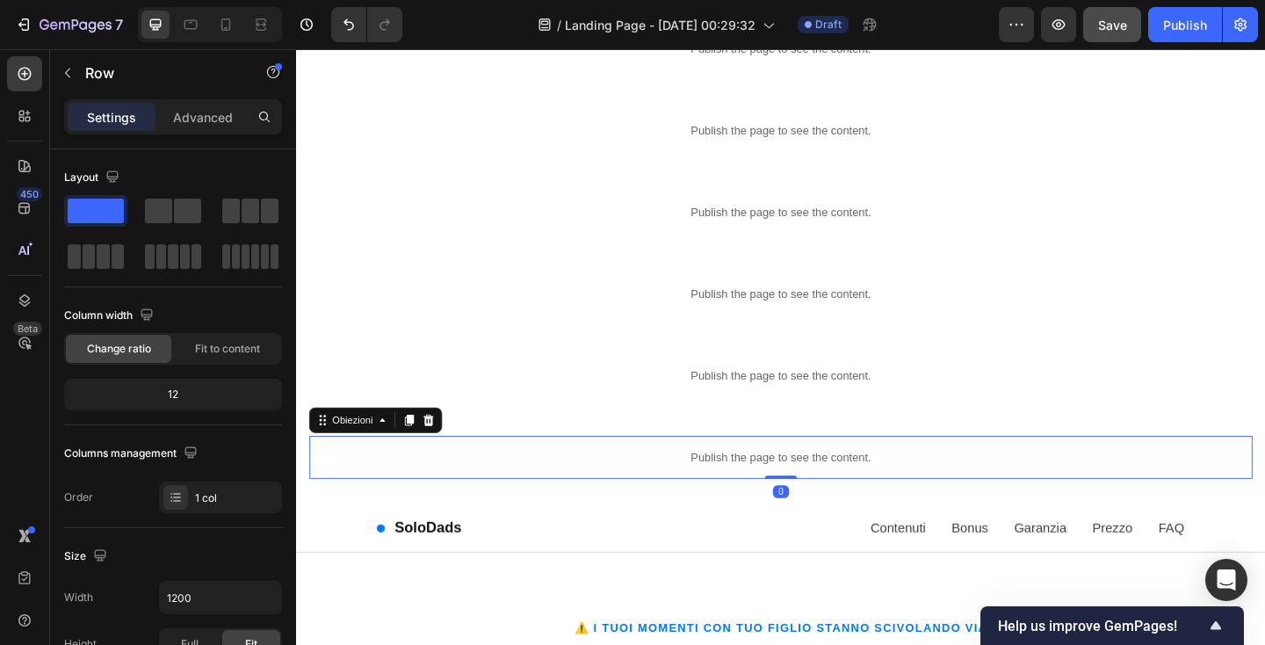
click at [407, 488] on p "Publish the page to see the content." at bounding box center [823, 493] width 1026 height 18
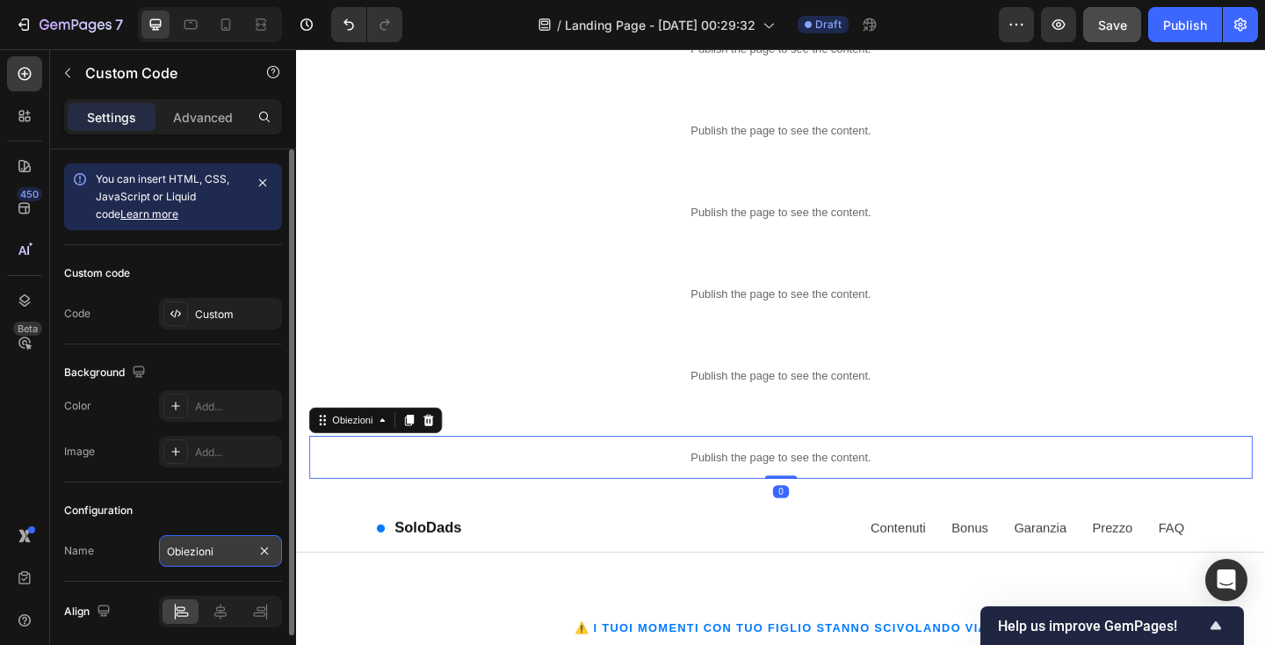
click at [228, 544] on input "Obiezioni" at bounding box center [220, 551] width 123 height 32
type input "Final CTA"
click at [240, 502] on div "Configuration" at bounding box center [173, 510] width 218 height 28
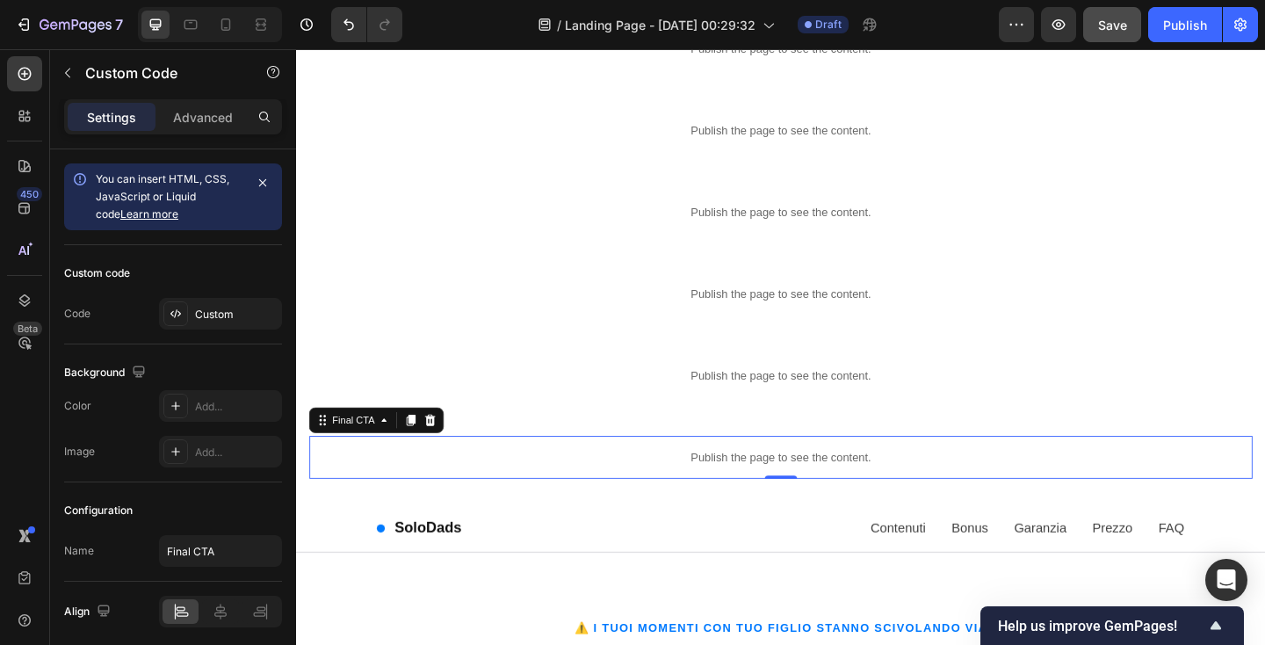
click at [421, 492] on p "Publish the page to see the content." at bounding box center [823, 493] width 1026 height 18
click at [464, 497] on p "Publish the page to see the content." at bounding box center [823, 493] width 1026 height 18
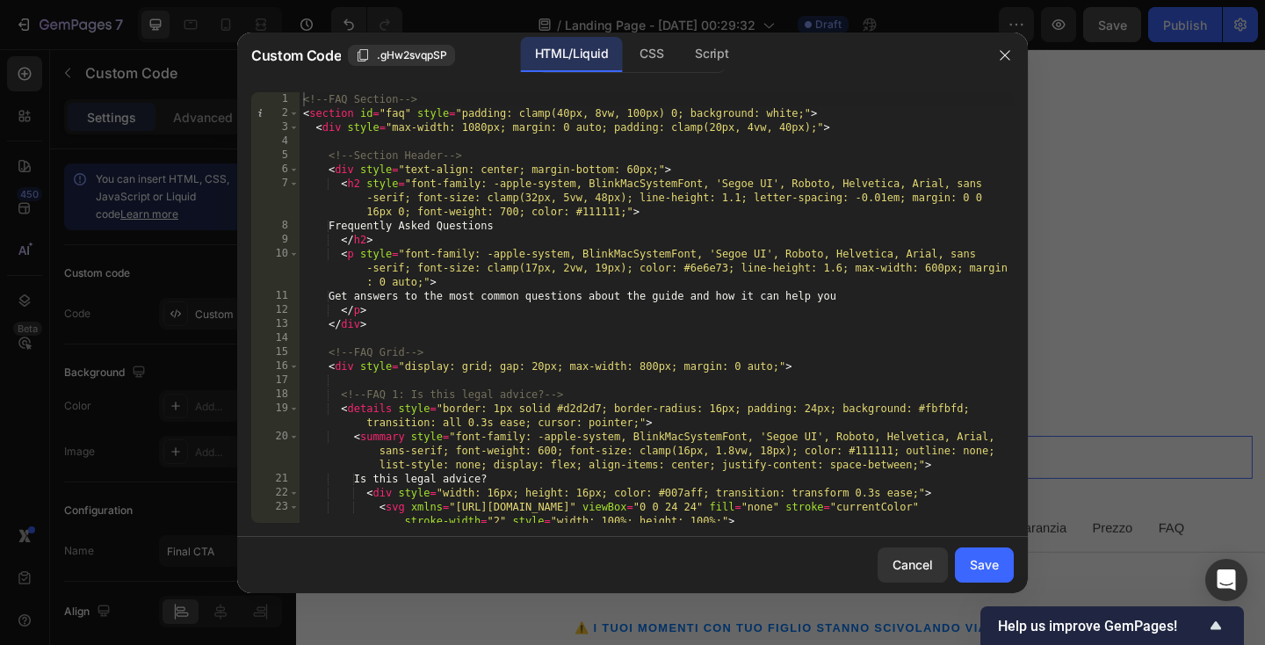
click at [415, 213] on div "<!-- FAQ Section --> < section id = "faq" style = "padding: clamp(40px, 8vw, 10…" at bounding box center [657, 321] width 714 height 459
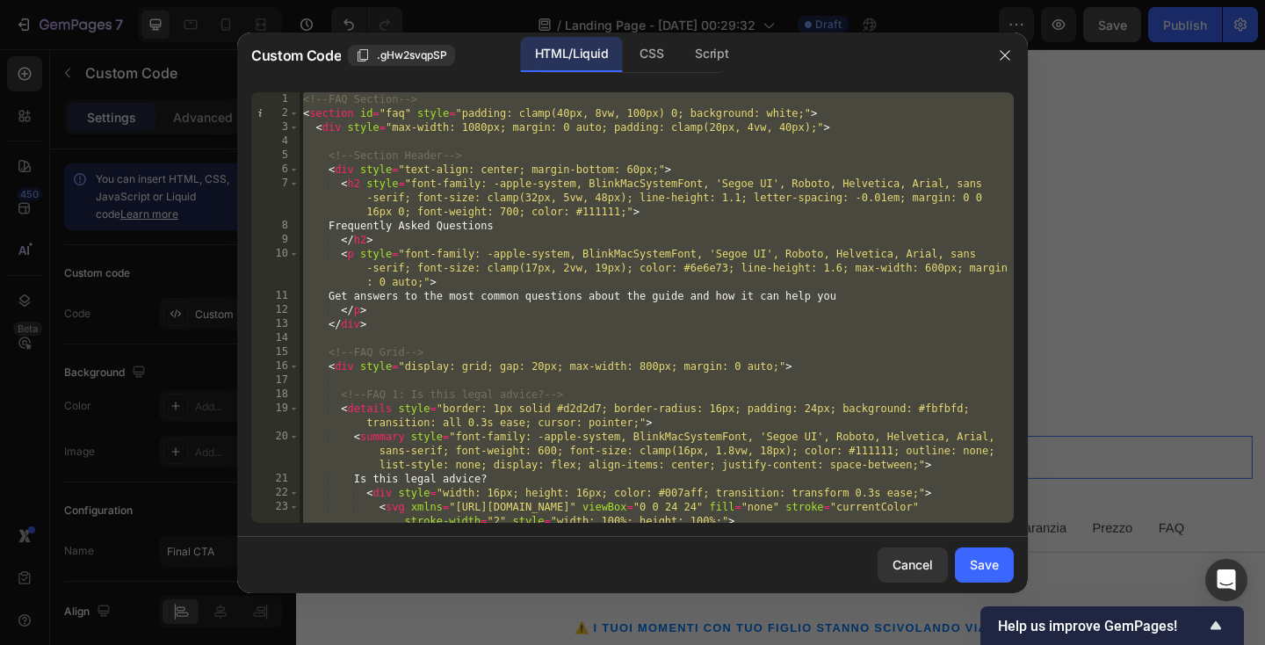
paste textarea
type textarea "</script>"
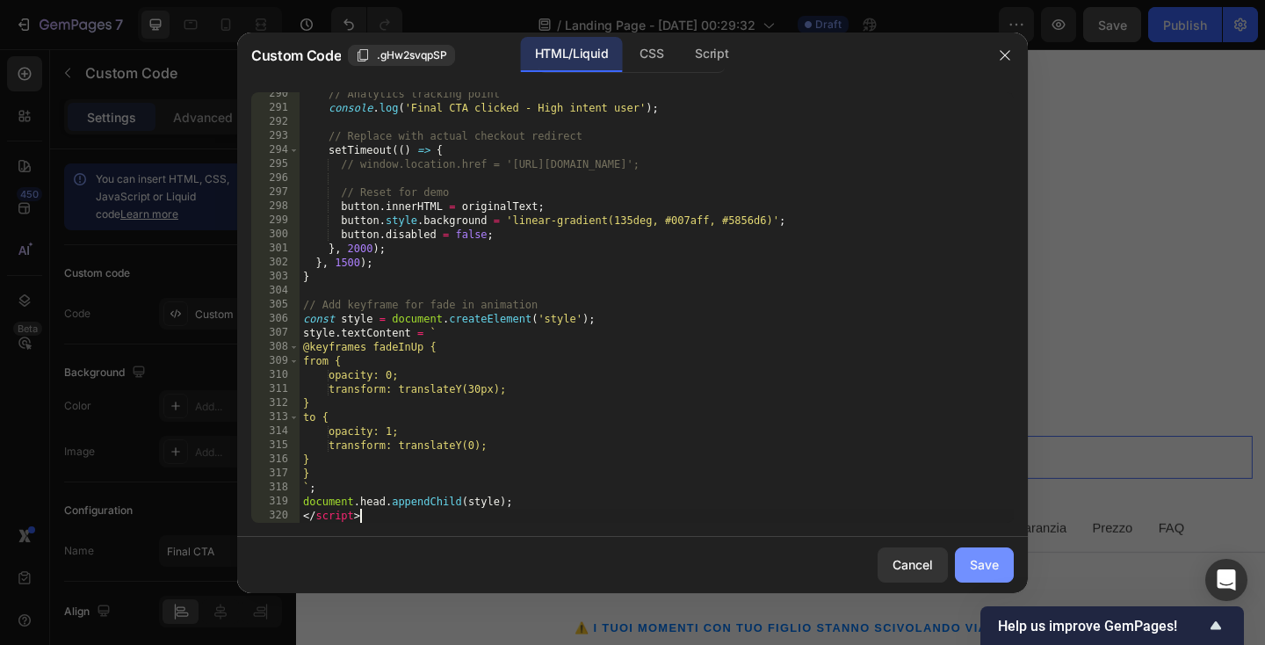
click at [994, 559] on div "Save" at bounding box center [984, 564] width 29 height 18
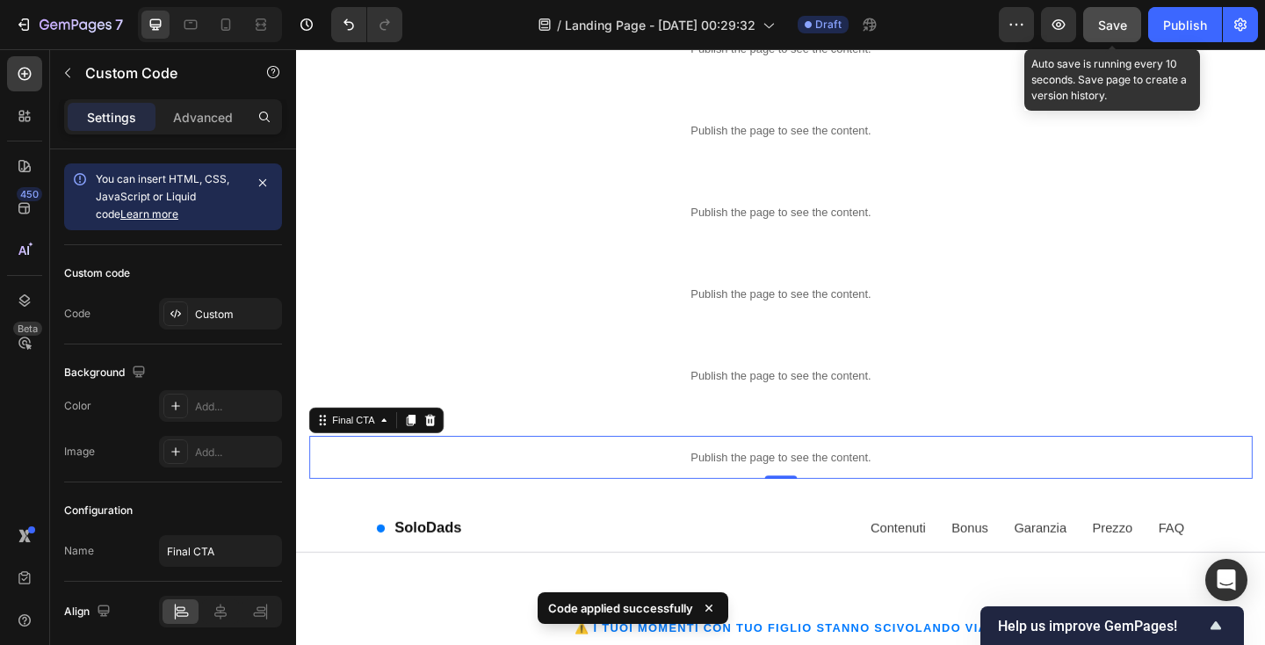
click at [1107, 28] on span "Save" at bounding box center [1112, 25] width 29 height 15
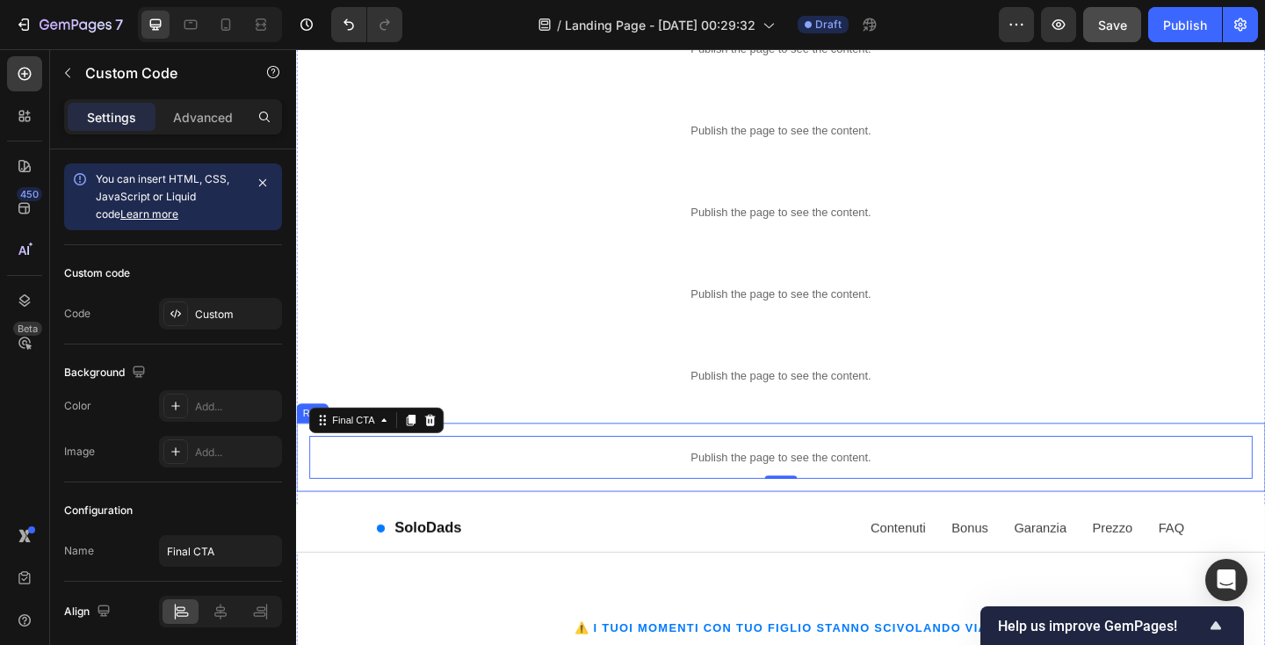
click at [301, 499] on div "Publish the page to see the content. Final CTA 0 Row" at bounding box center [823, 493] width 1054 height 75
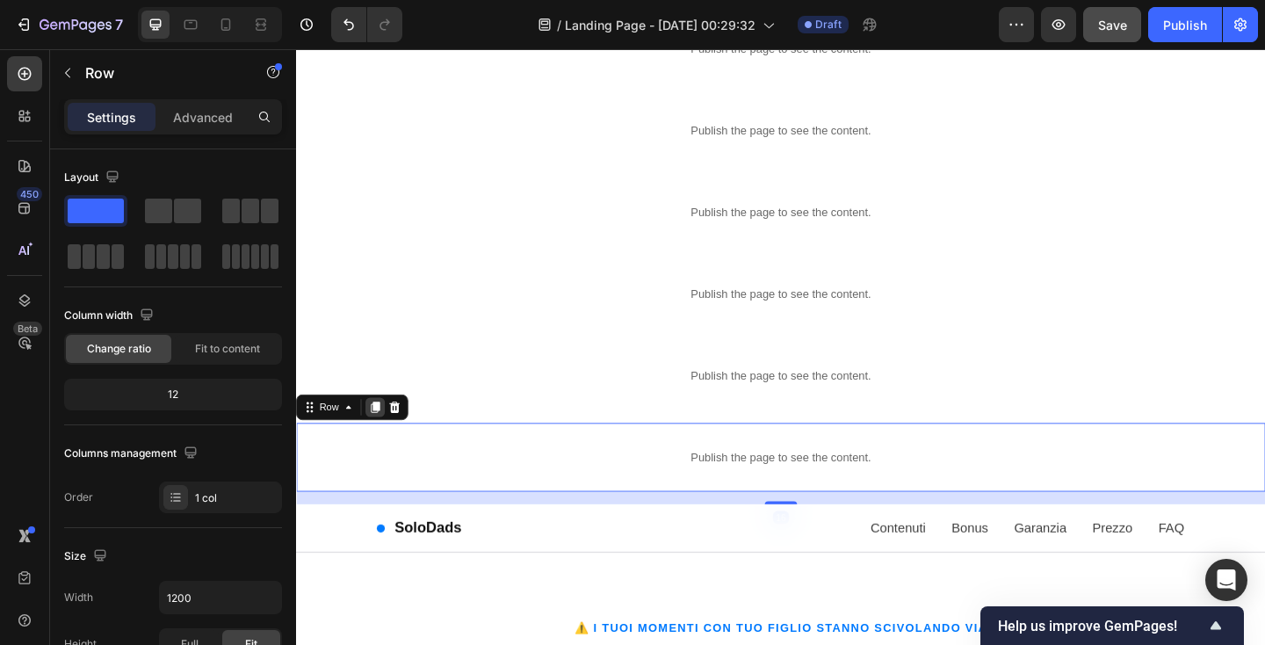
click at [387, 439] on icon at bounding box center [382, 439] width 14 height 14
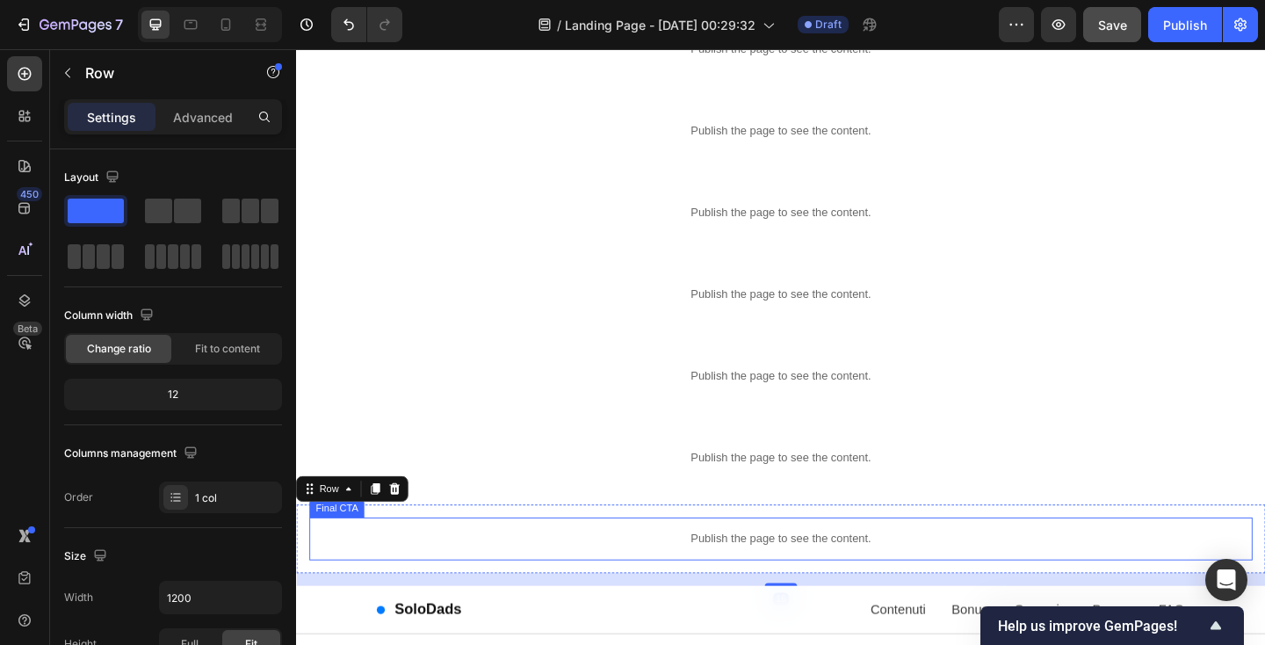
click at [385, 591] on div "Publish the page to see the content." at bounding box center [823, 582] width 1026 height 47
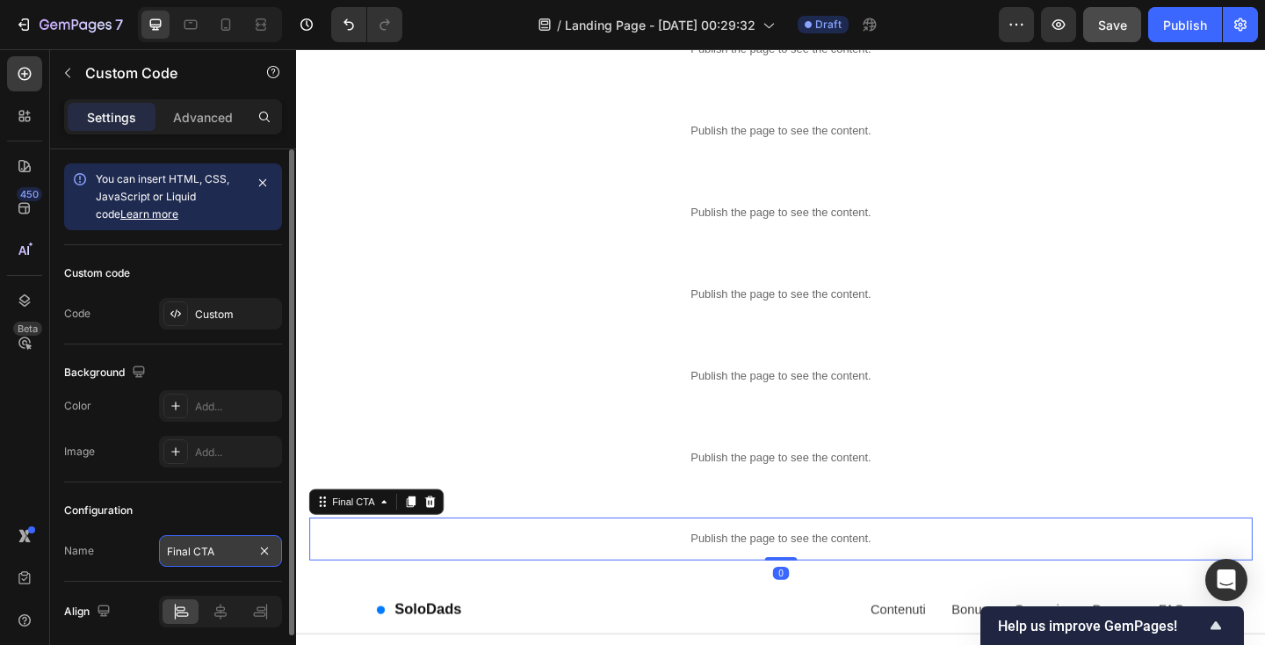
click at [219, 547] on input "Final CTA" at bounding box center [220, 551] width 123 height 32
type input "Footer"
click at [217, 505] on div "Configuration" at bounding box center [173, 510] width 218 height 28
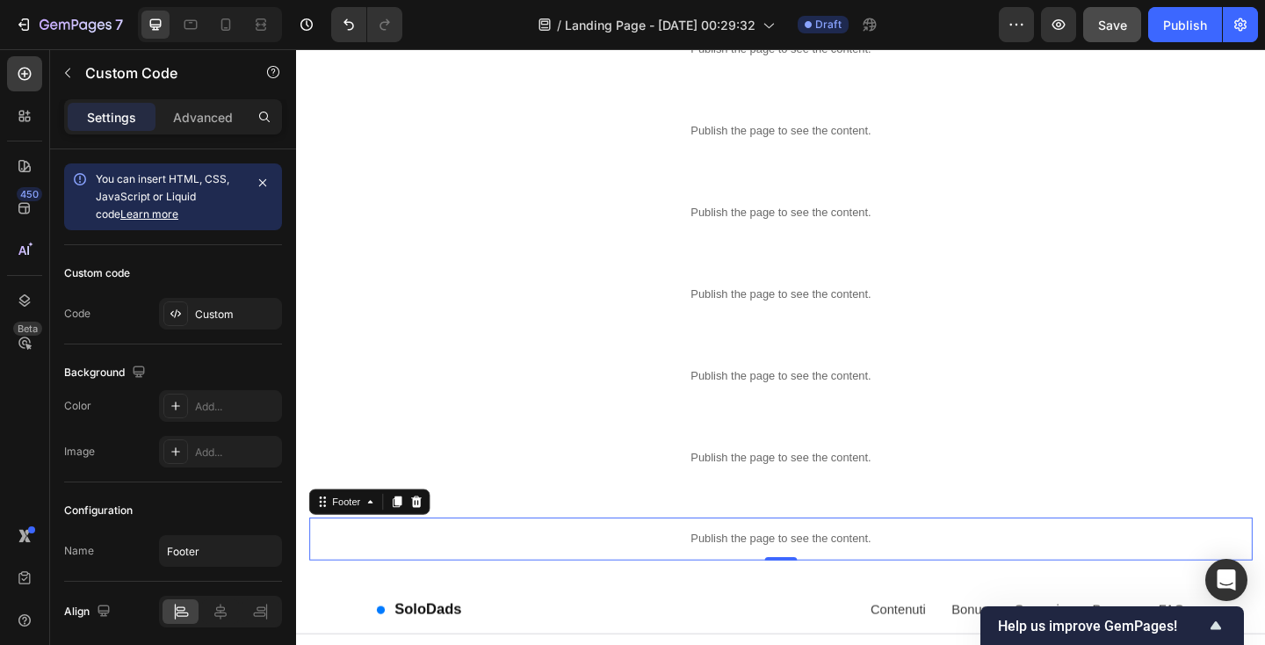
click at [538, 567] on div "Publish the page to see the content." at bounding box center [823, 582] width 1026 height 47
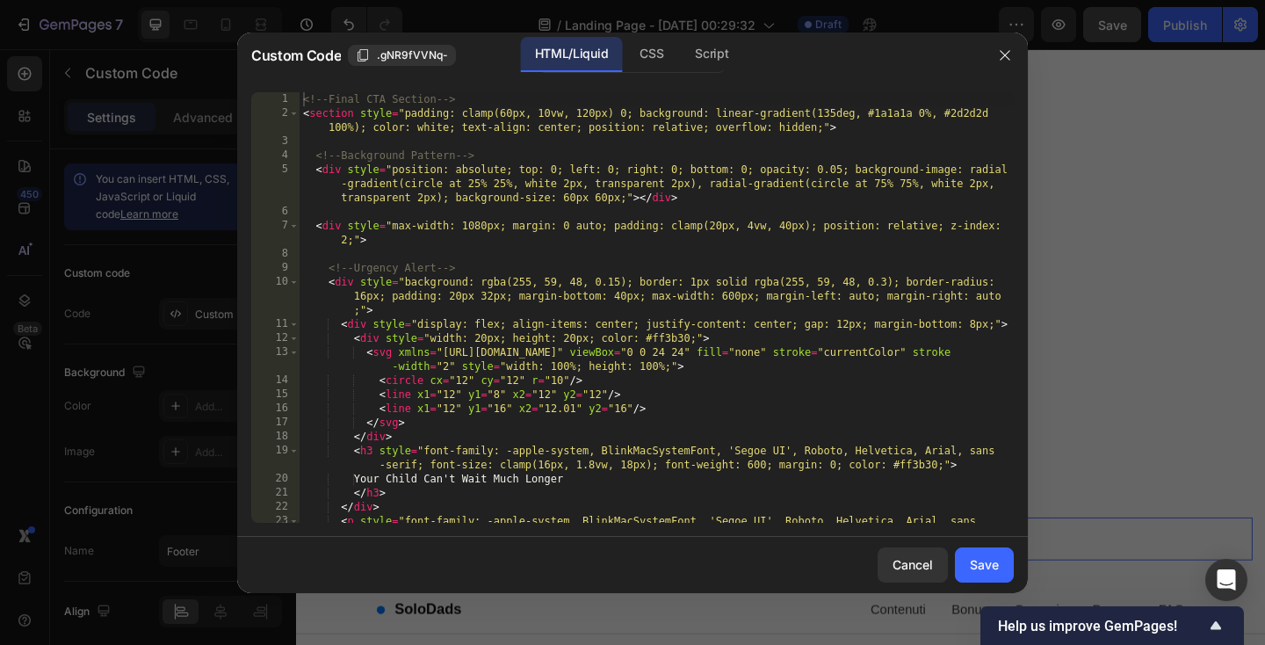
click at [544, 430] on div "<!-- Final CTA Section --> < section style = "padding: clamp(60px, 10vw, 120px)…" at bounding box center [657, 328] width 714 height 473
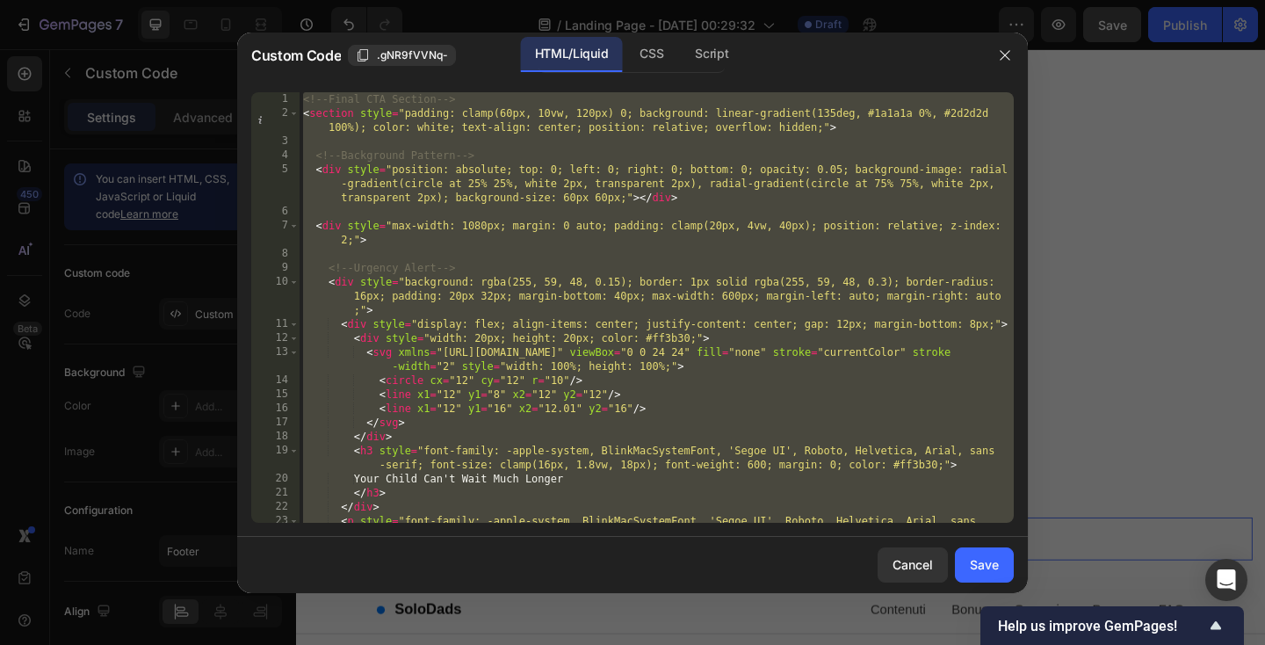
paste textarea
type textarea "</script>"
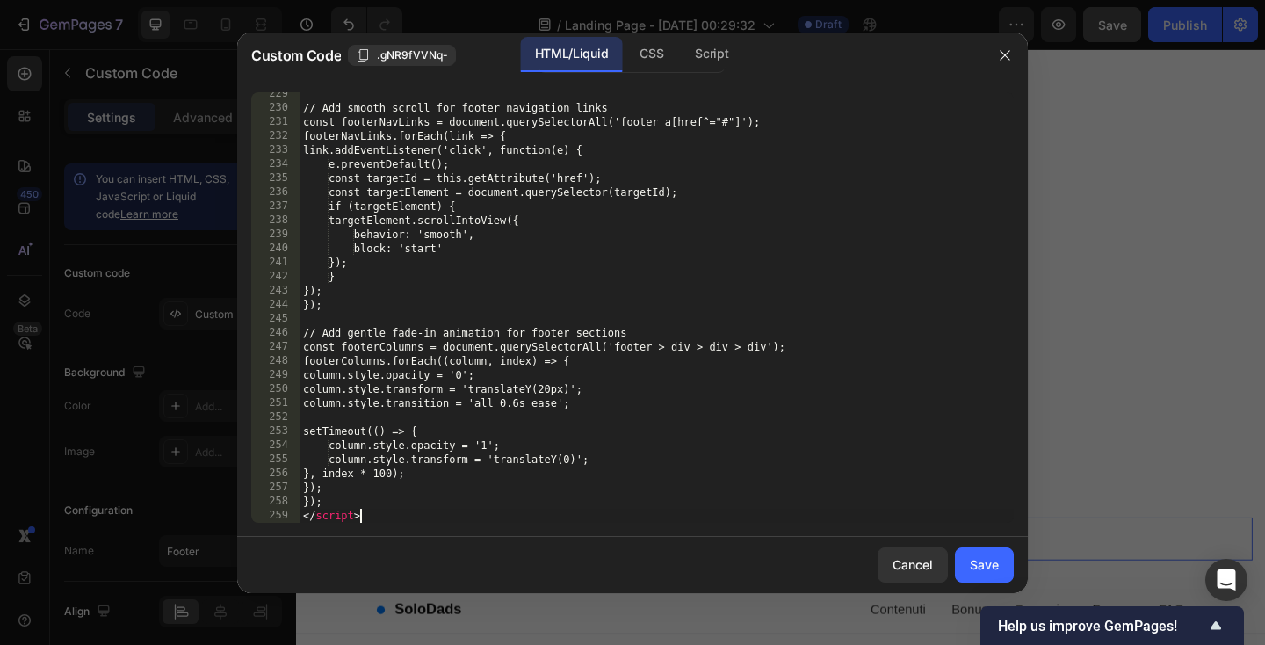
scroll to position [4053, 0]
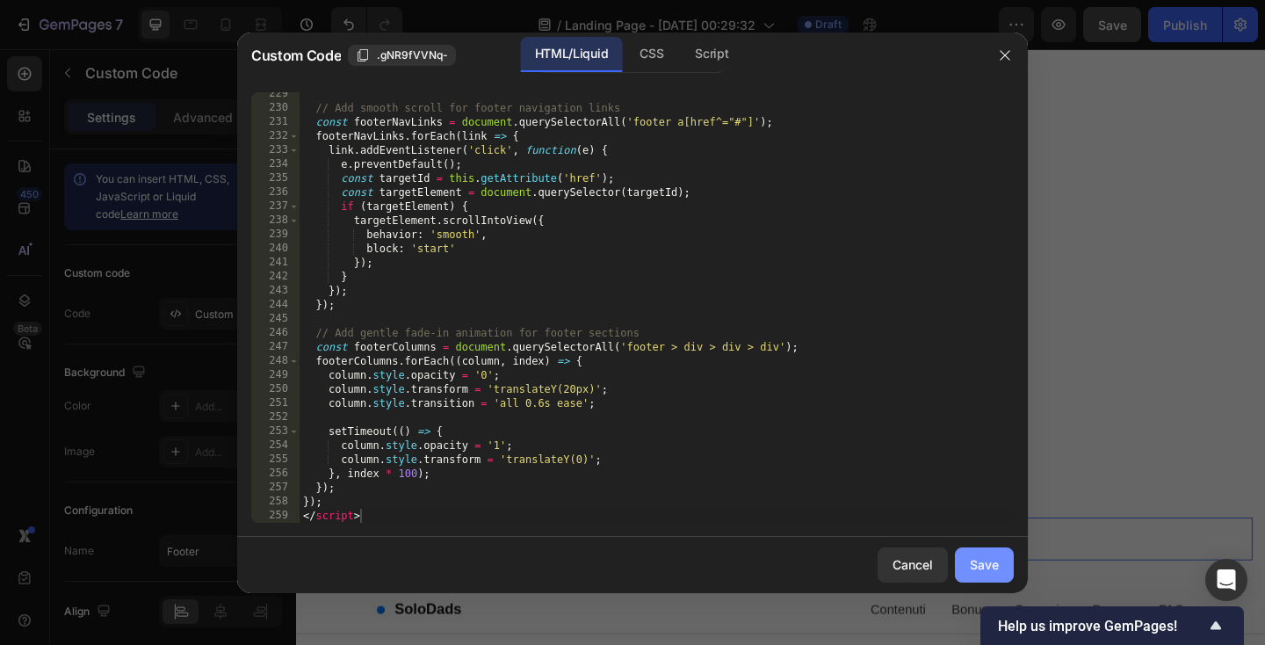
click at [996, 565] on div "Save" at bounding box center [984, 564] width 29 height 18
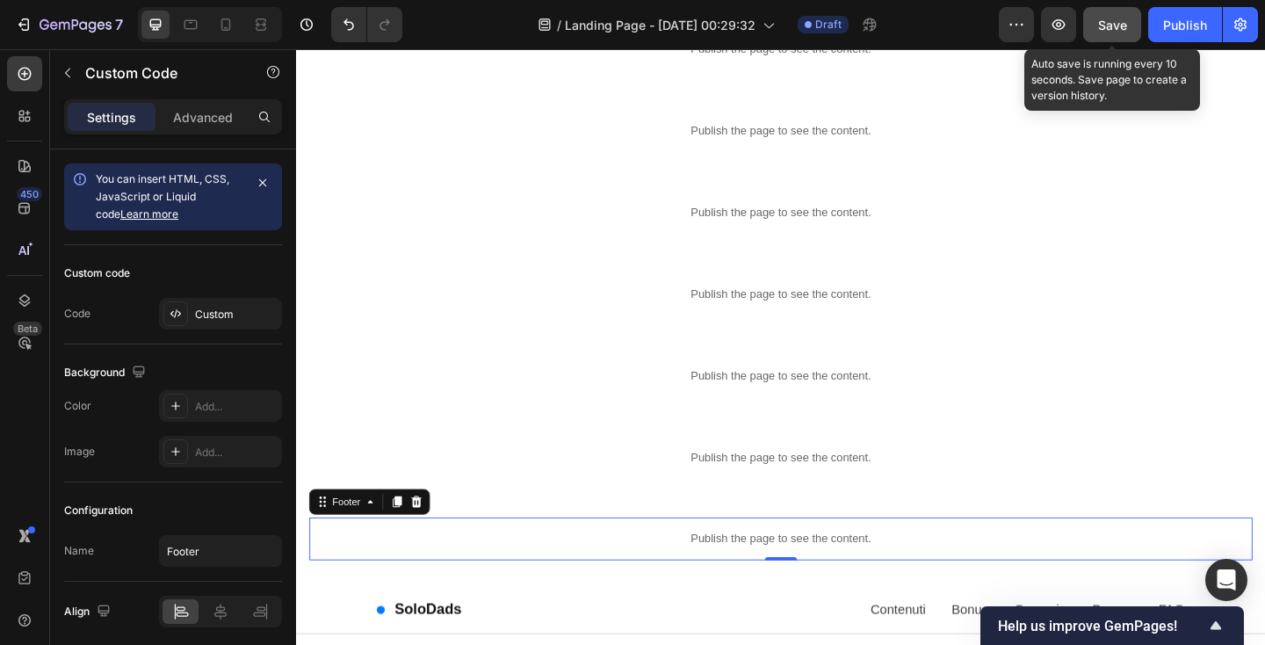
click at [1114, 33] on div "Save" at bounding box center [1112, 25] width 29 height 18
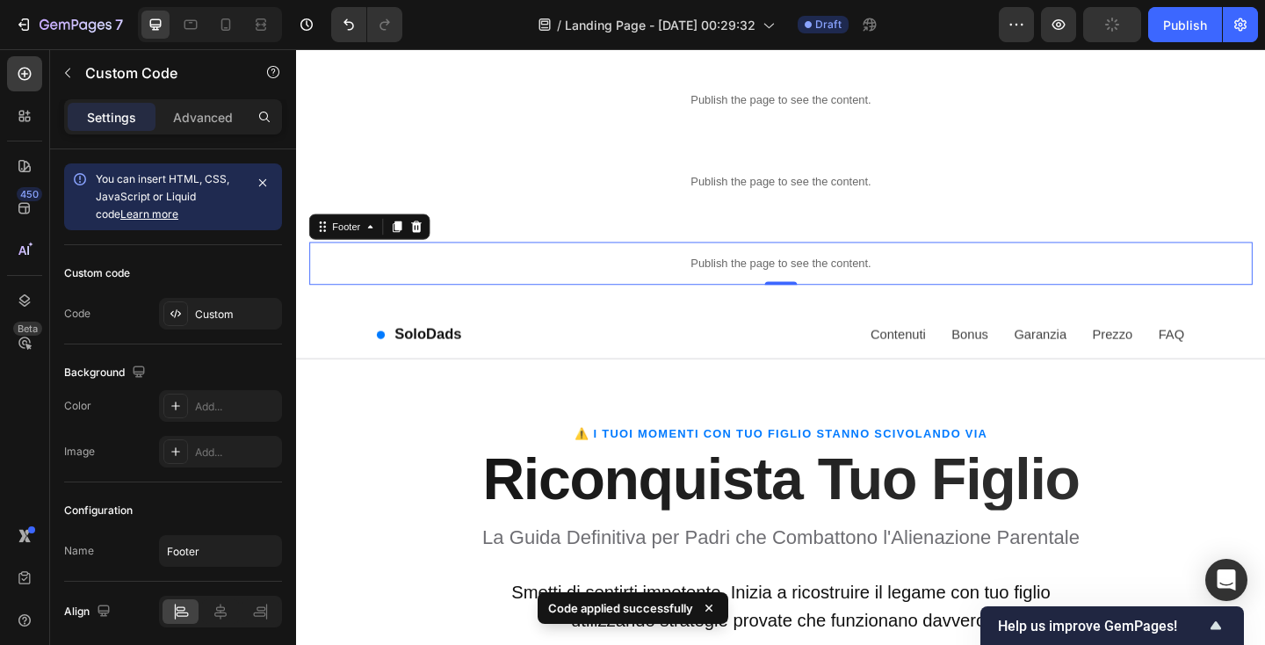
scroll to position [587, 0]
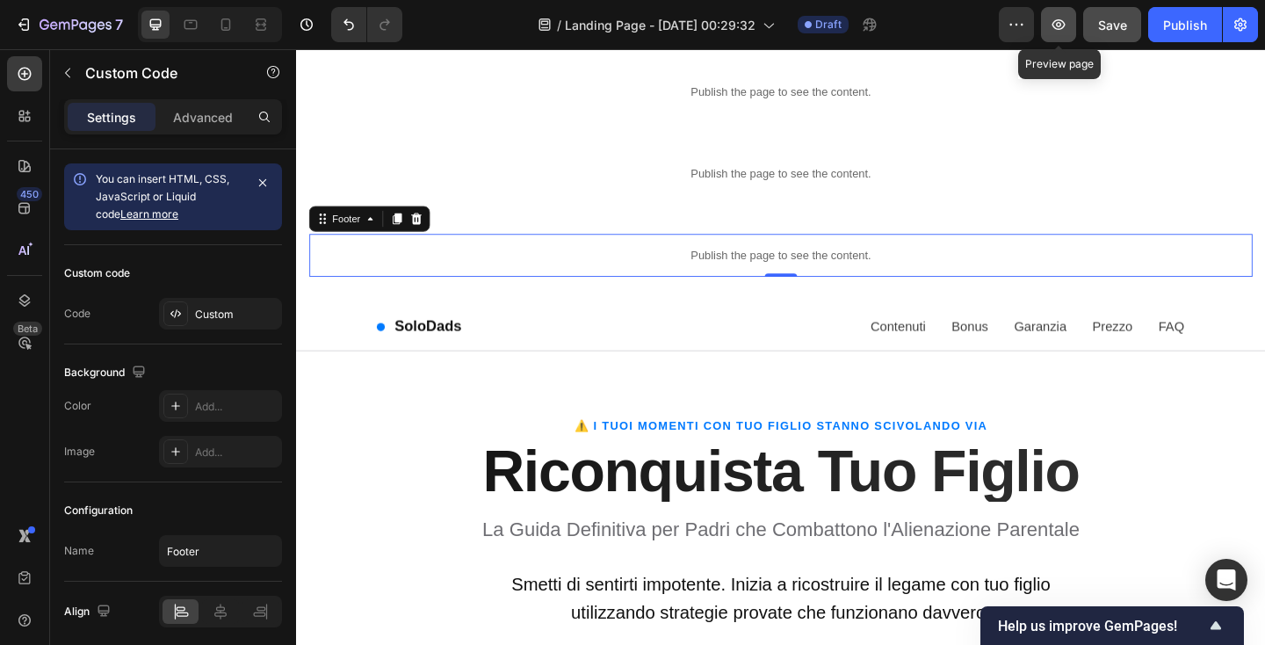
click at [1058, 16] on icon "button" at bounding box center [1059, 25] width 18 height 18
click at [304, 267] on div "Publish the page to see the content. Footer 0 Row" at bounding box center [823, 273] width 1054 height 75
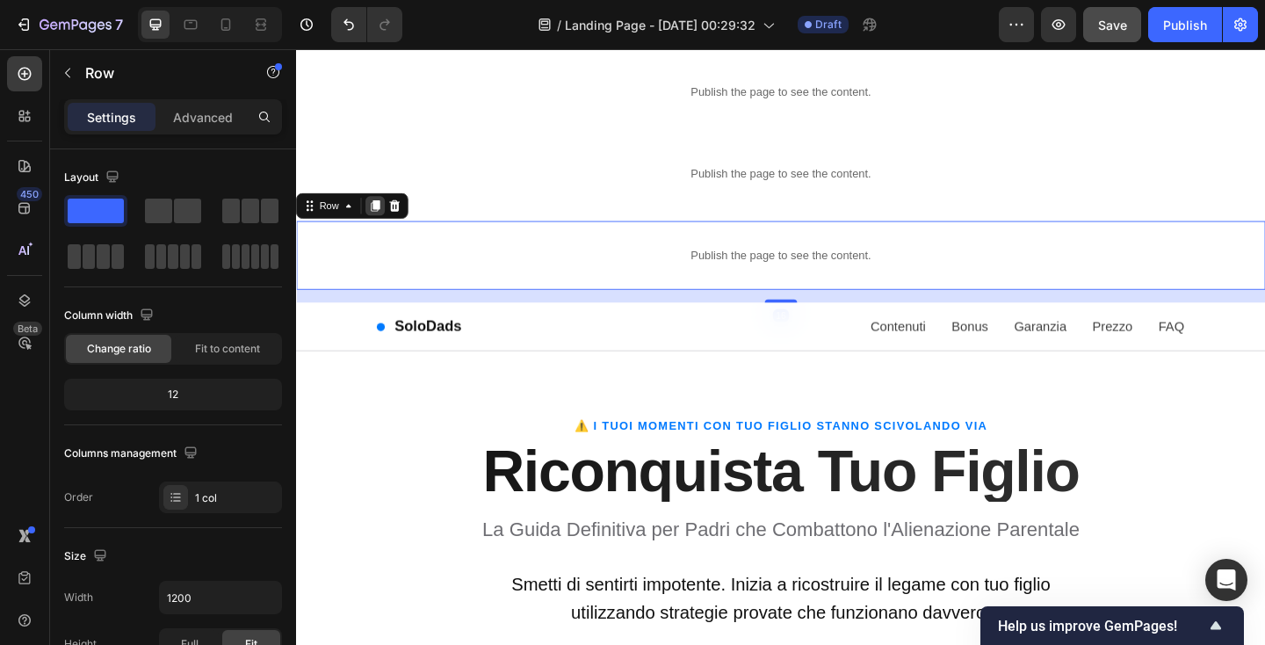
click at [377, 225] on icon at bounding box center [382, 220] width 14 height 14
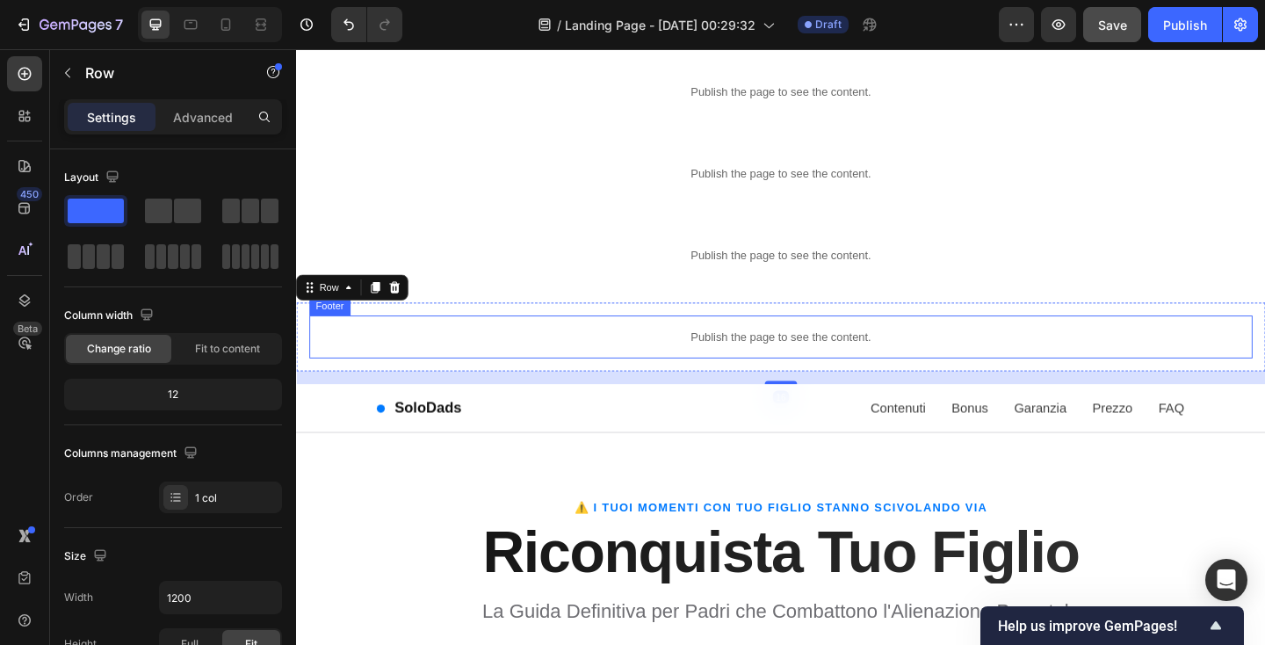
click at [401, 360] on p "Publish the page to see the content." at bounding box center [823, 362] width 1026 height 18
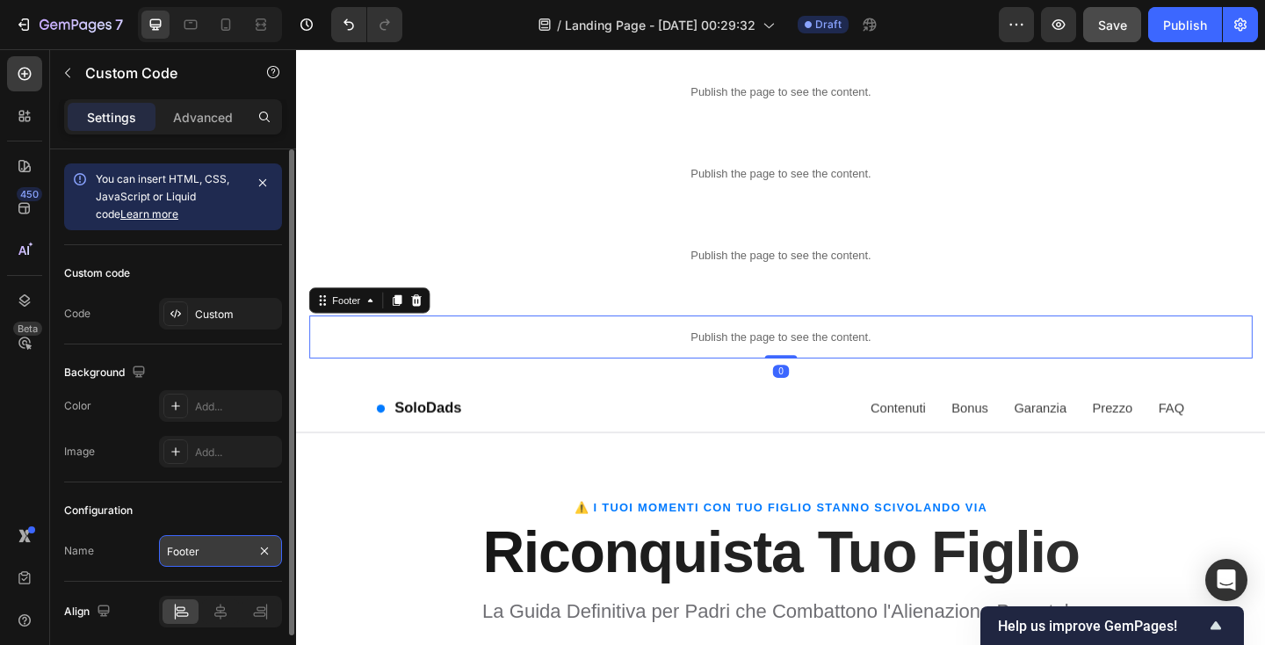
click at [211, 547] on input "Footer" at bounding box center [220, 551] width 123 height 32
type input "Flipbook"
click at [212, 492] on div "Configuration Name Flipbook" at bounding box center [173, 531] width 218 height 99
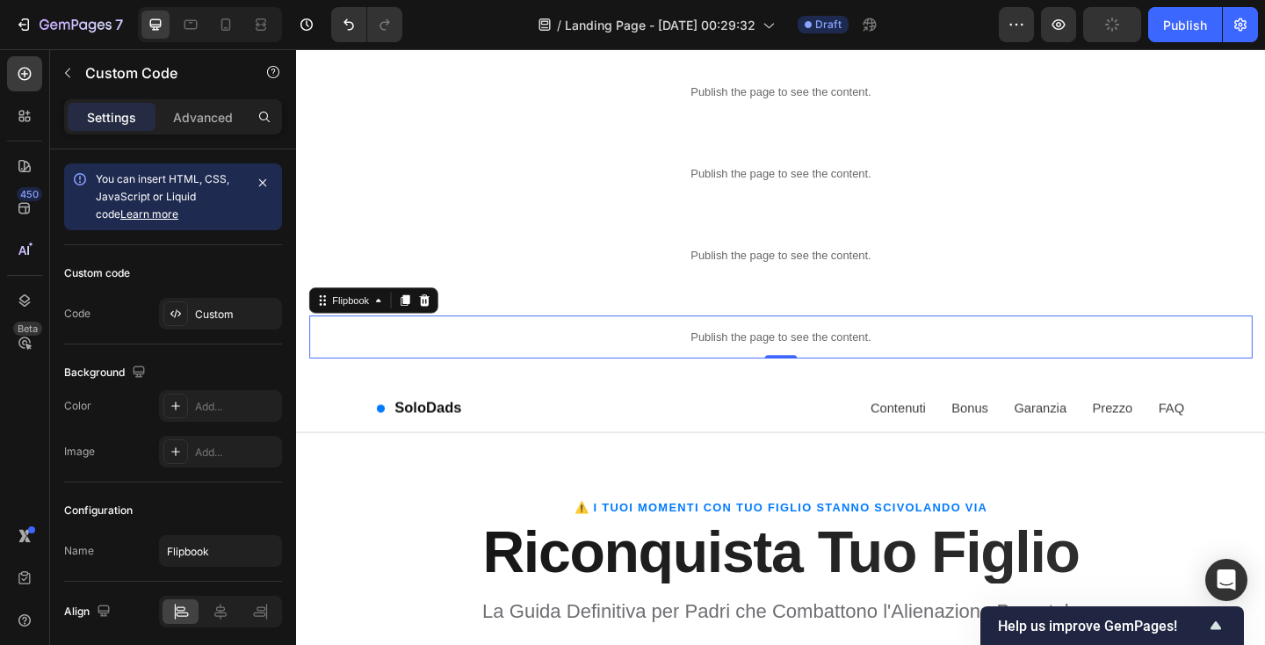
click at [420, 372] on div "Publish the page to see the content." at bounding box center [823, 362] width 1026 height 47
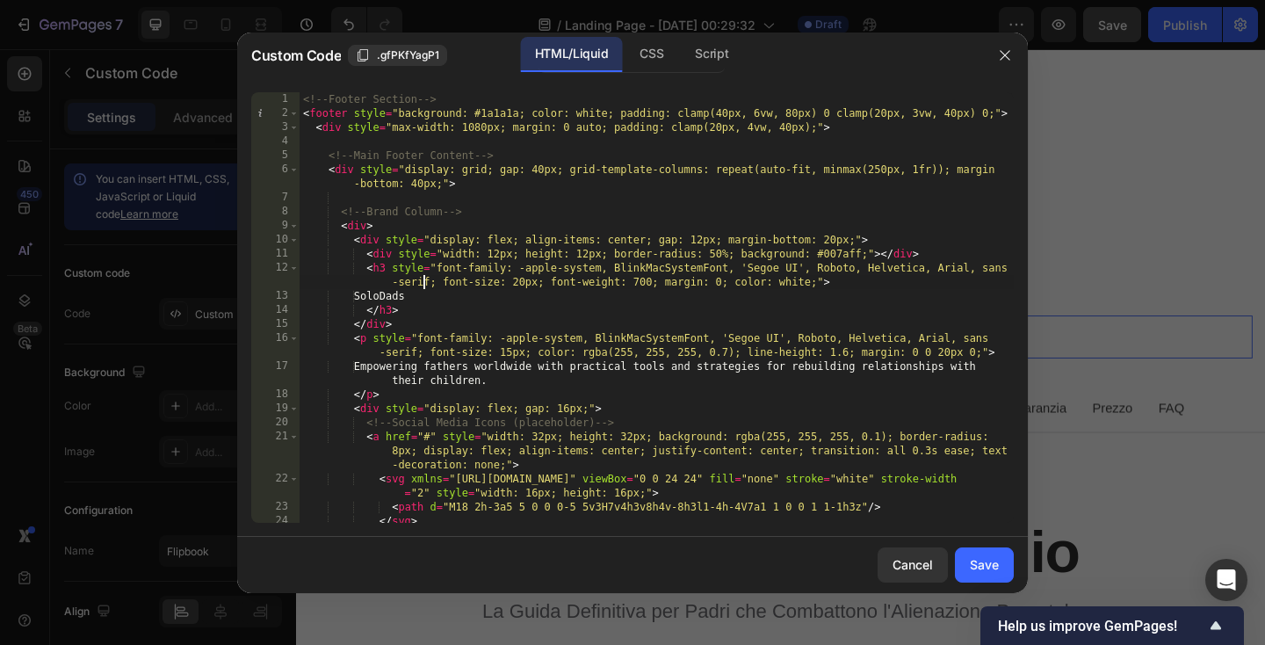
click at [422, 276] on div "<!-- Footer Section --> < footer style = "background: #1a1a1a; color: white; pa…" at bounding box center [657, 321] width 714 height 459
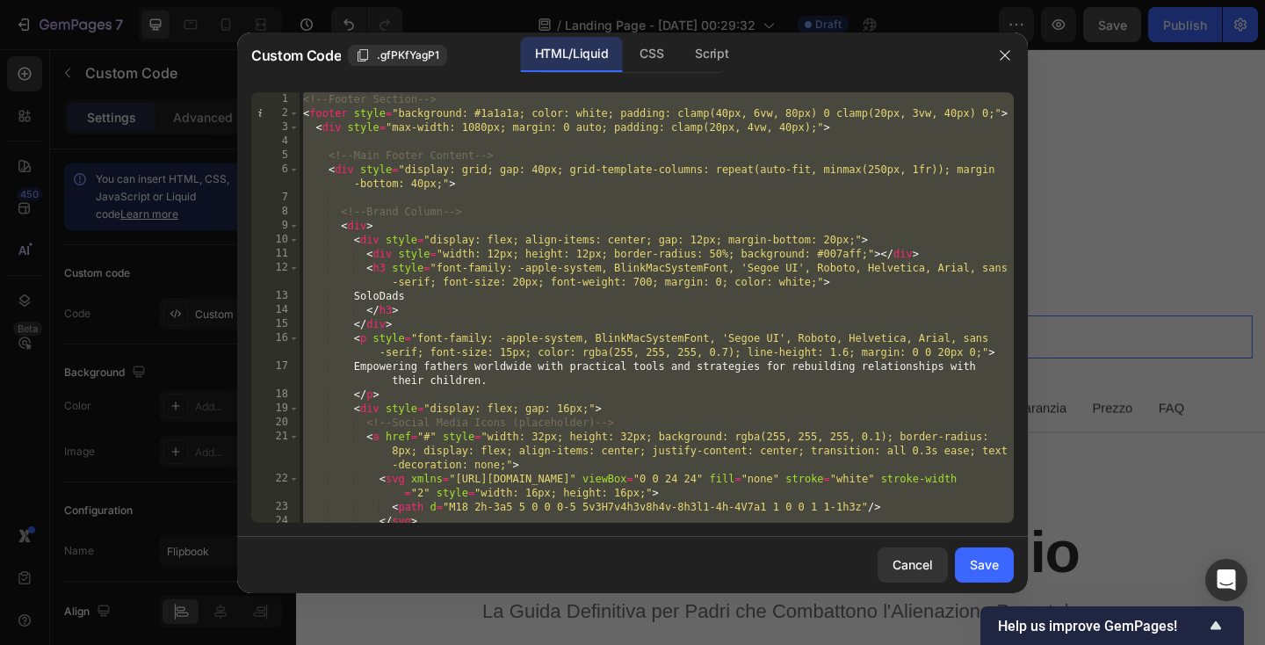
paste textarea "</html"
type textarea "</html>"
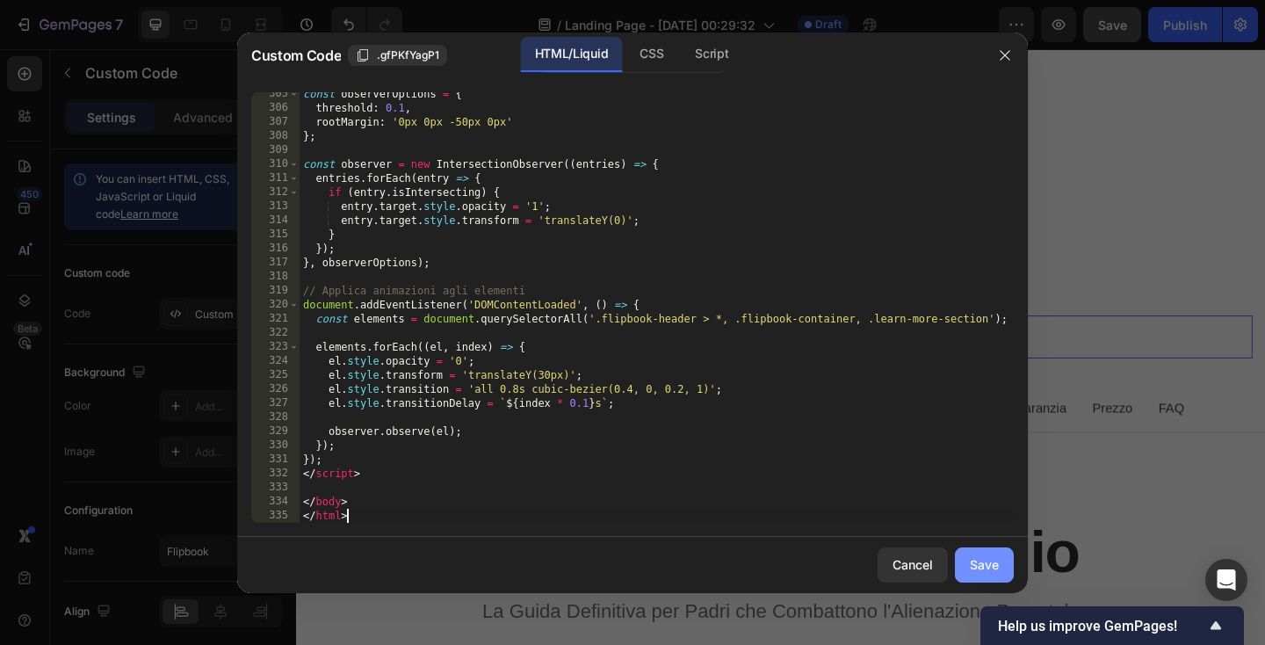
click at [981, 560] on div "Save" at bounding box center [984, 564] width 29 height 18
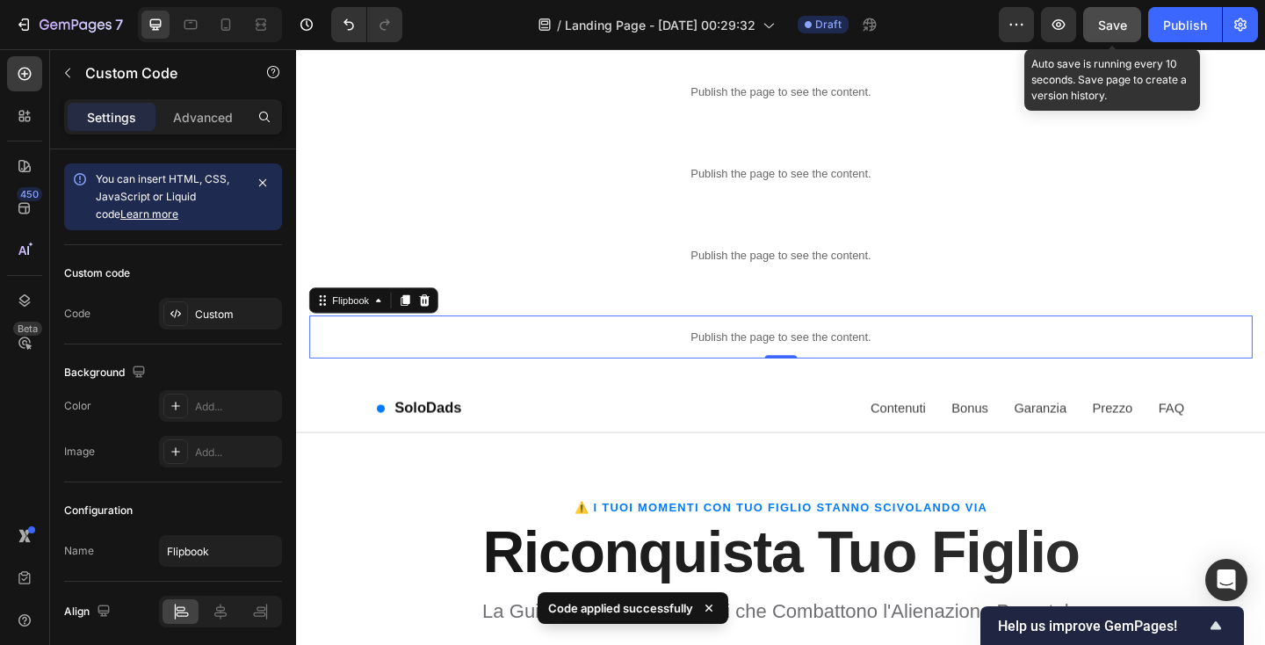
click at [1108, 28] on span "Save" at bounding box center [1112, 25] width 29 height 15
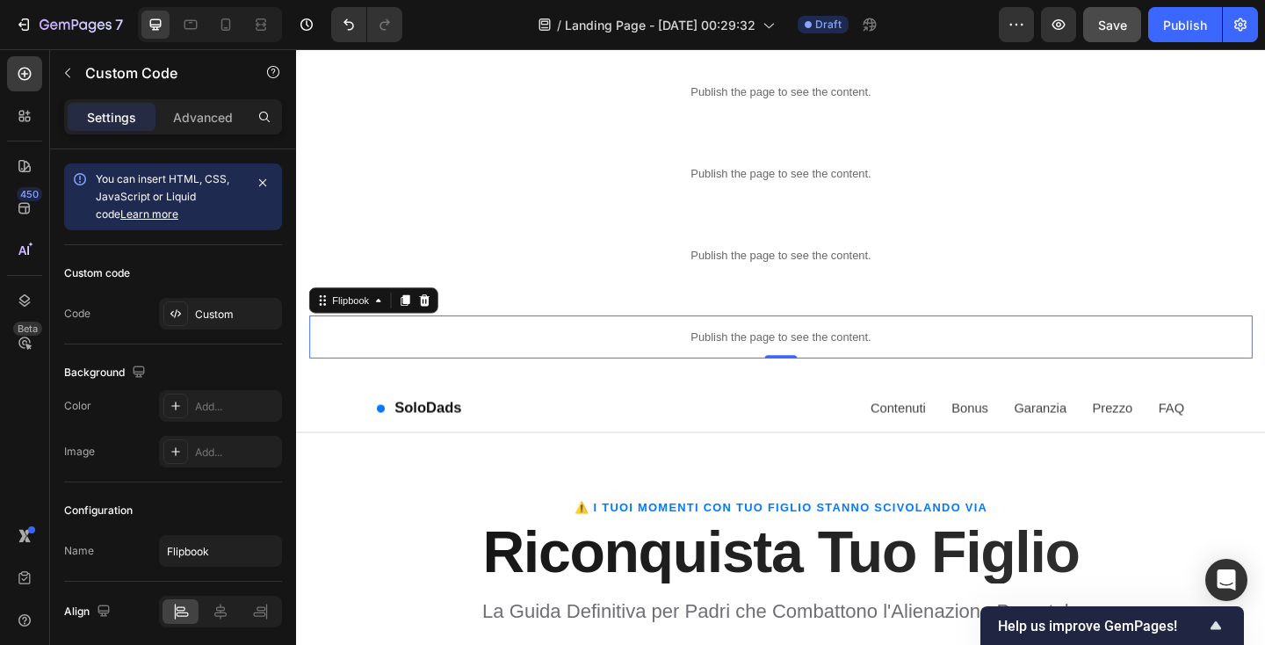
click at [468, 370] on p "Publish the page to see the content." at bounding box center [823, 362] width 1026 height 18
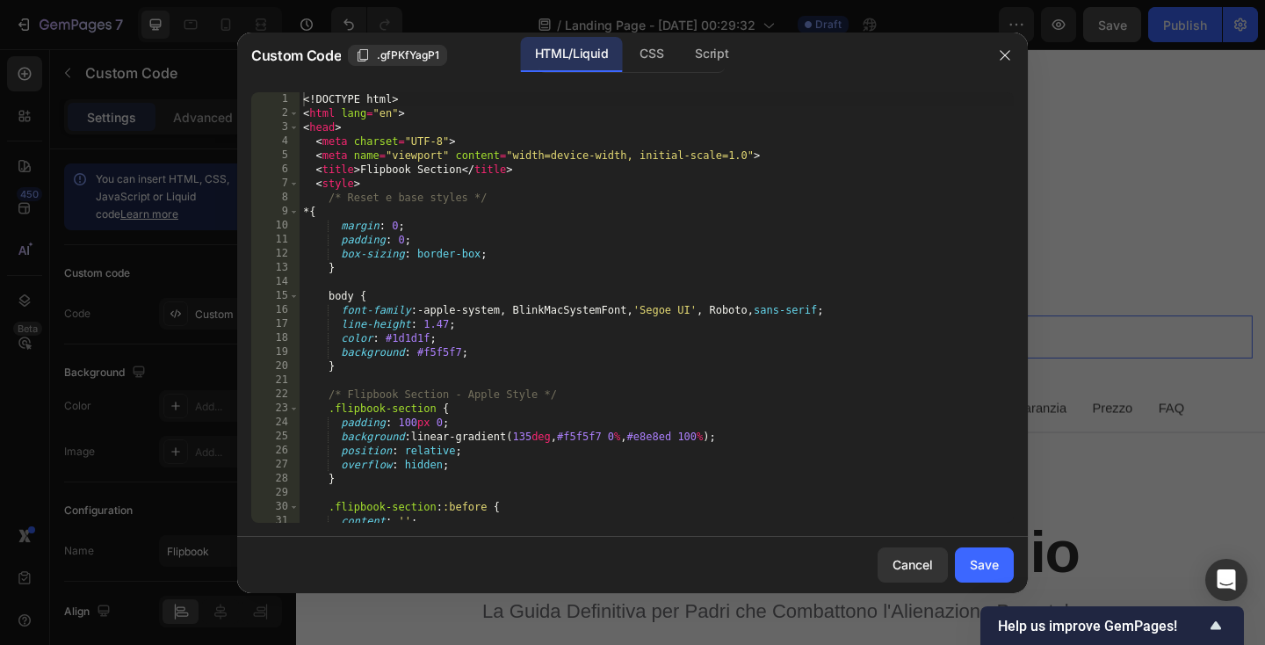
click at [454, 343] on div "<! DOCTYPE html > < html lang = "en" > < head > < meta charset = "UTF-8" > < me…" at bounding box center [657, 321] width 714 height 459
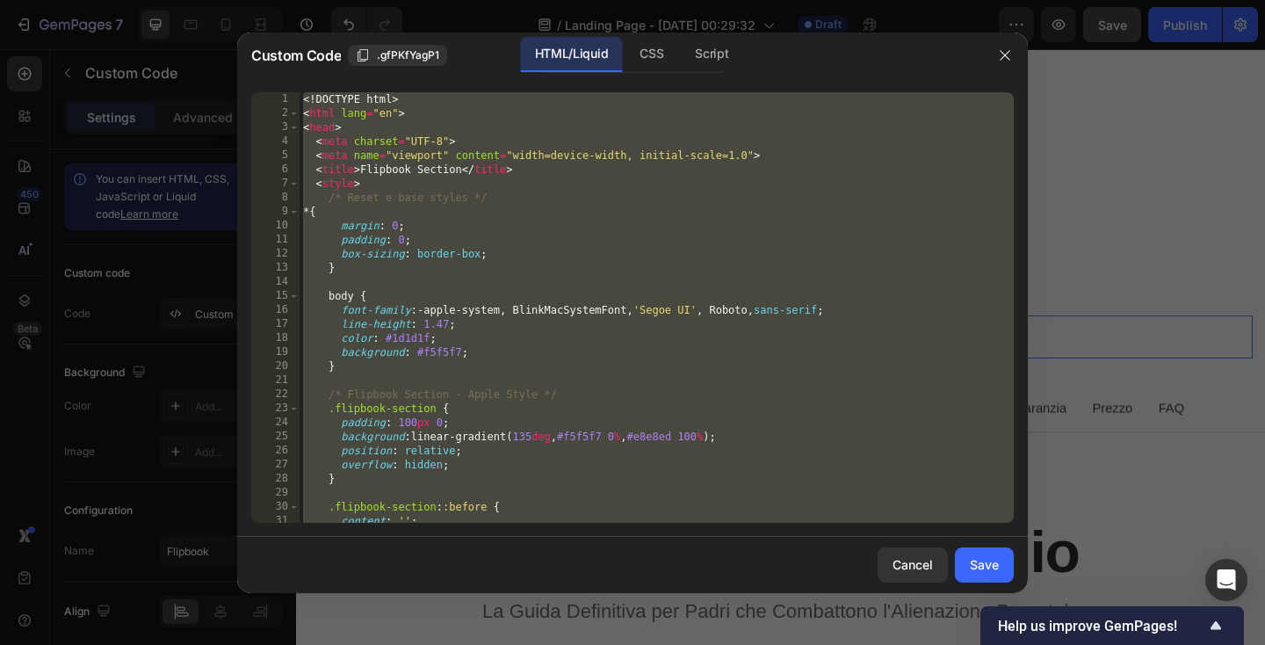
paste textarea
type textarea "</html>"
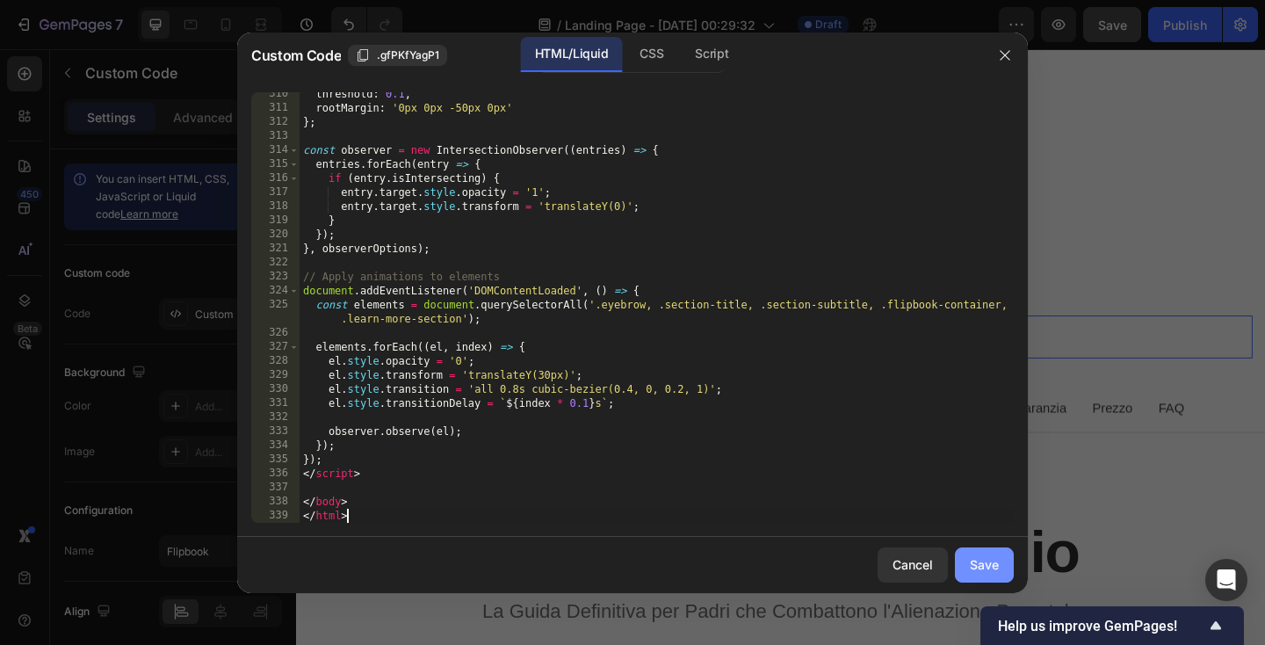
click at [988, 577] on button "Save" at bounding box center [984, 564] width 59 height 35
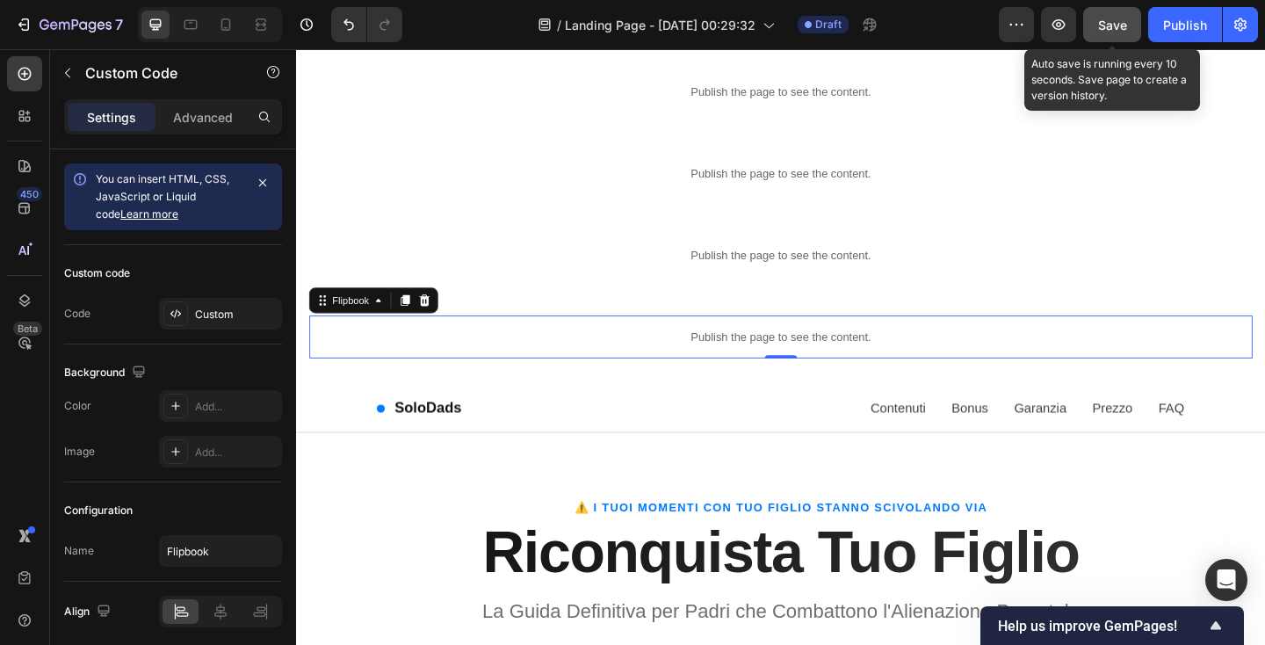
click at [1112, 31] on span "Save" at bounding box center [1112, 25] width 29 height 15
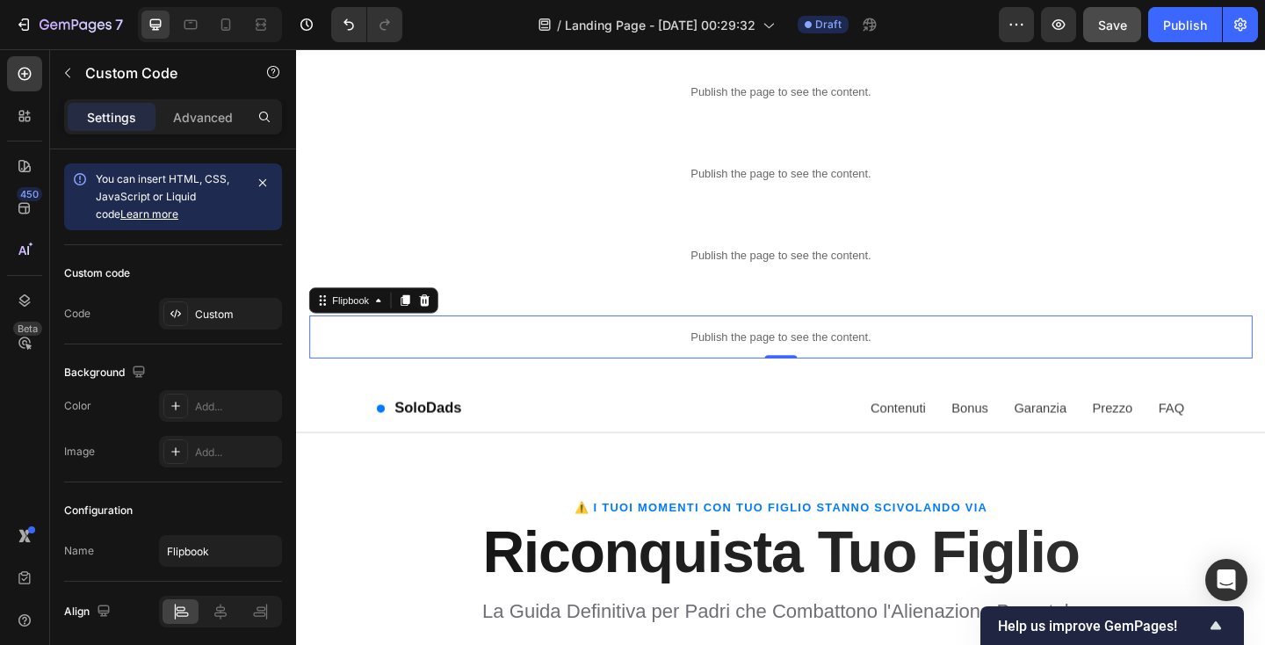
click at [379, 359] on p "Publish the page to see the content." at bounding box center [823, 362] width 1026 height 18
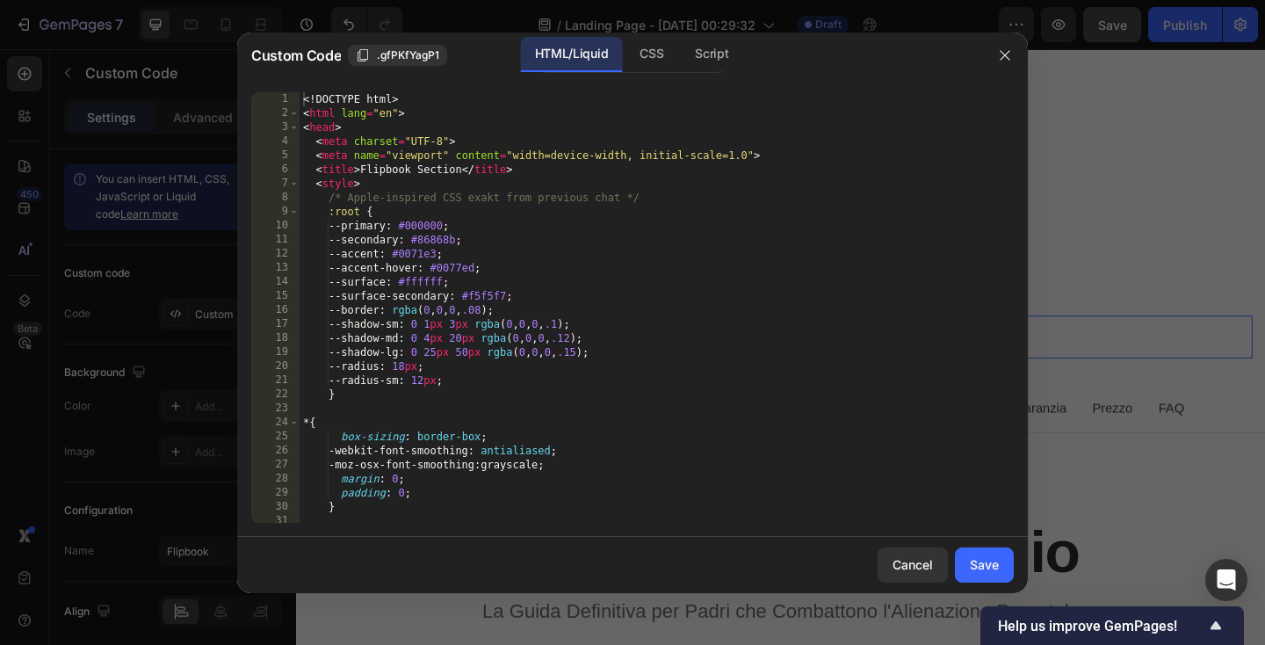
click at [372, 335] on div "<! DOCTYPE html > < html lang = "en" > < head > < meta charset = "UTF-8" > < me…" at bounding box center [657, 321] width 714 height 459
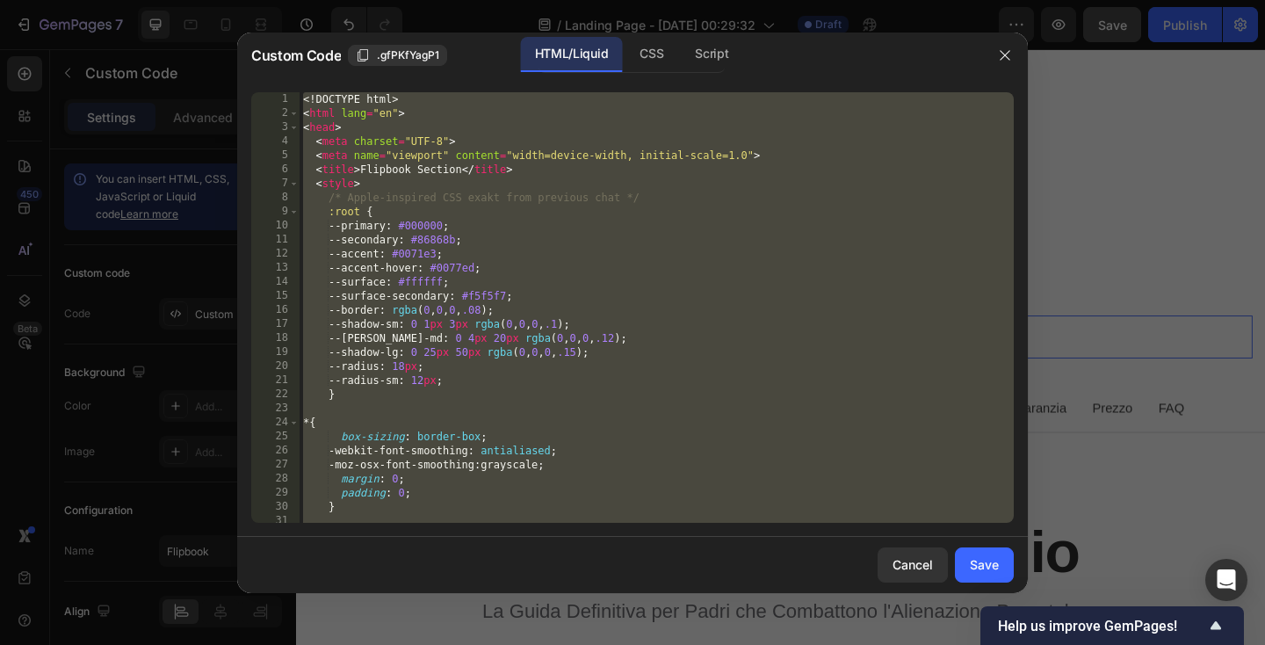
paste textarea
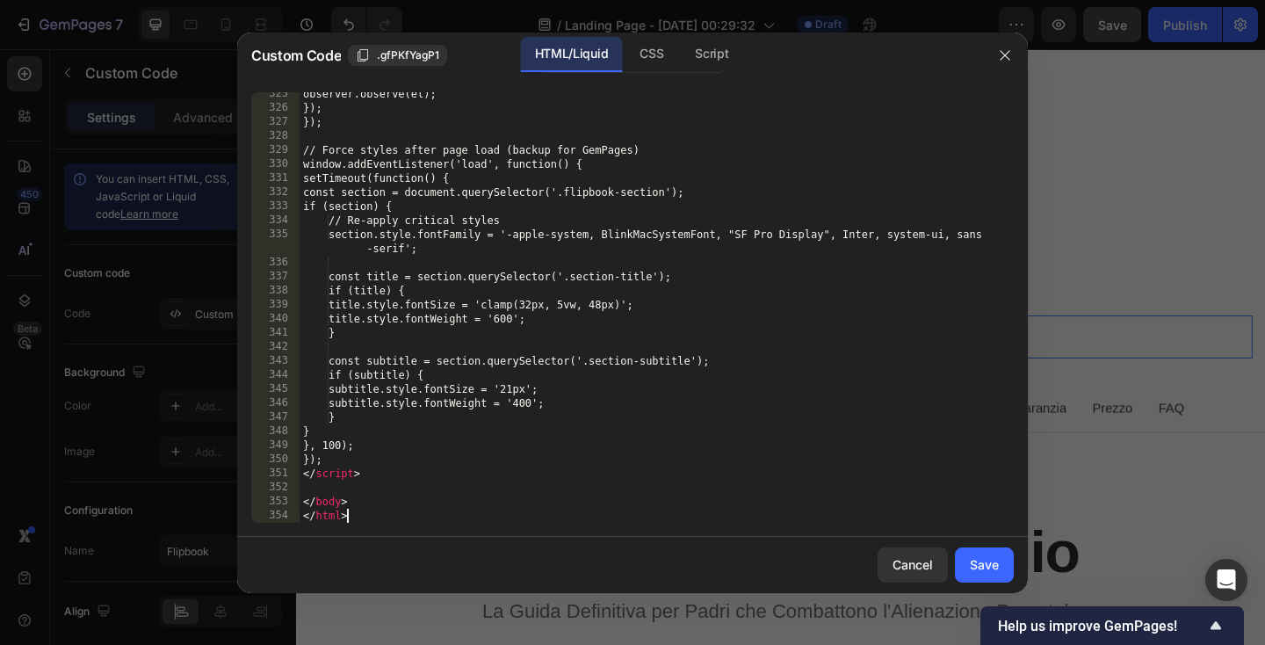
scroll to position [4713, 0]
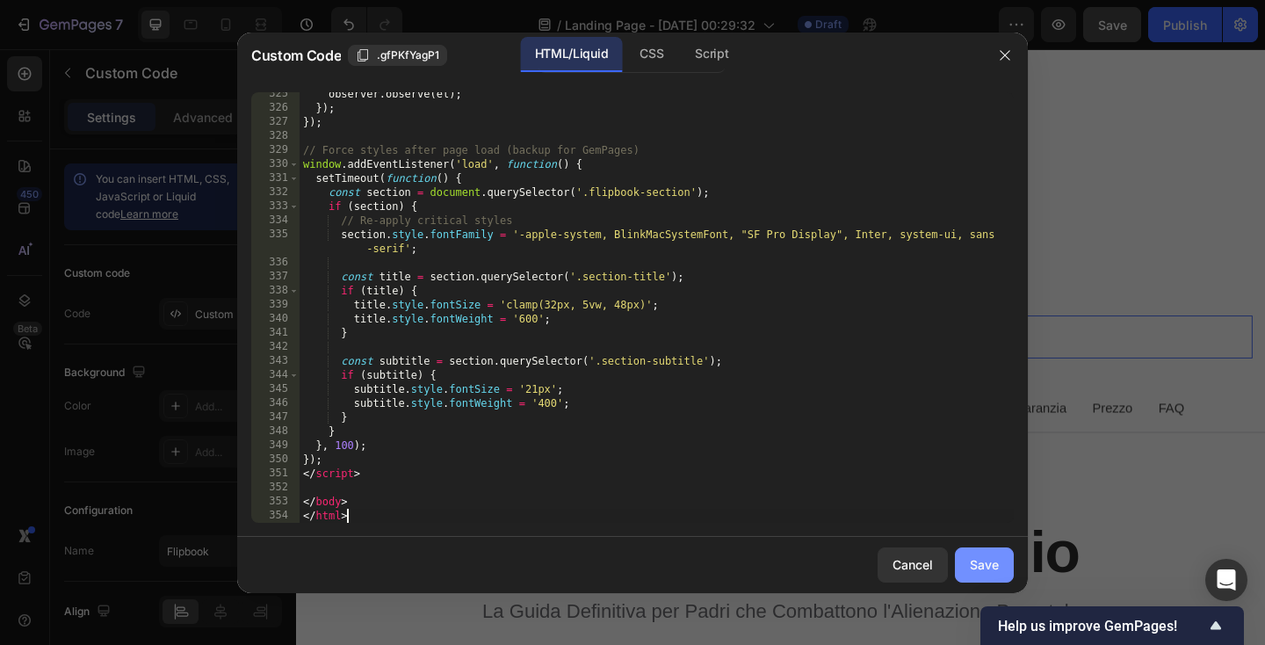
type textarea "</html>"
click at [986, 570] on div "Save" at bounding box center [984, 564] width 29 height 18
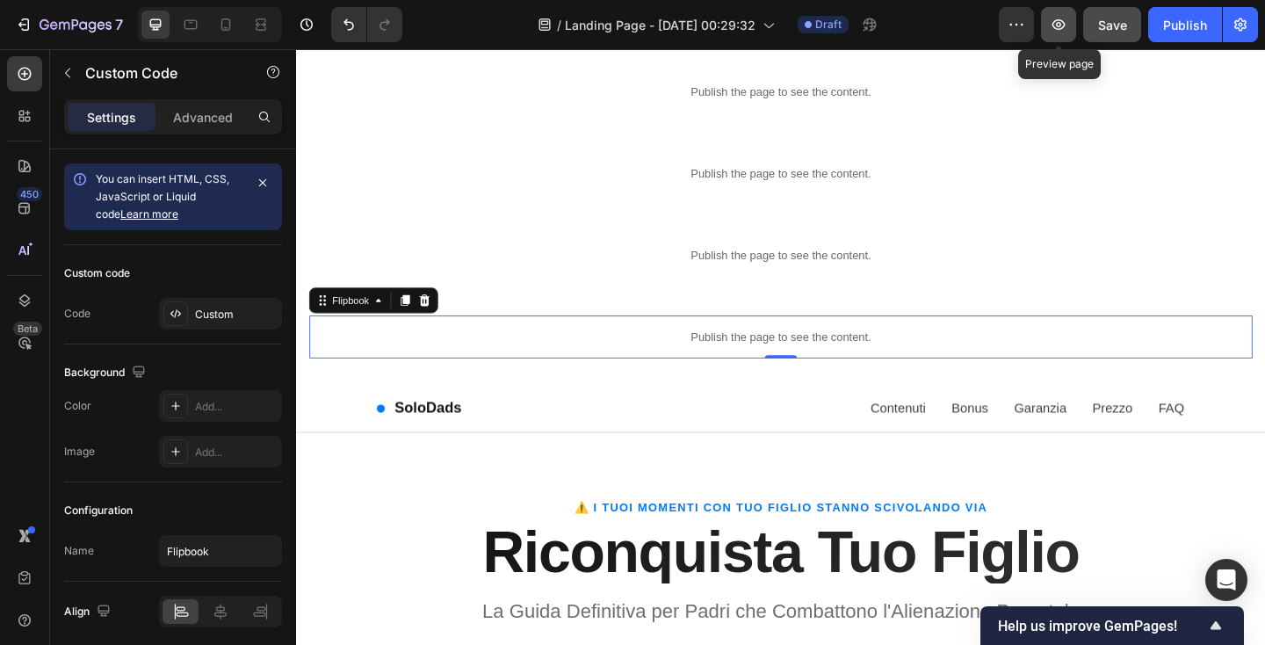
click at [1054, 37] on button "button" at bounding box center [1058, 24] width 35 height 35
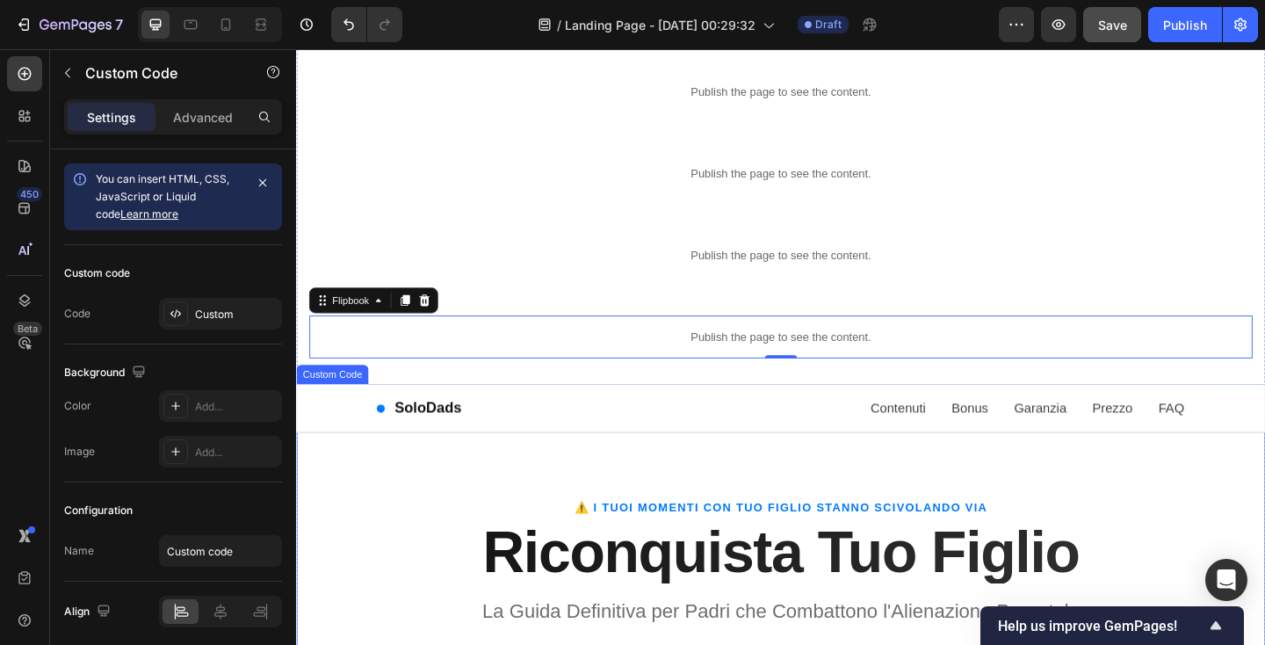
click at [335, 434] on nav "SoloDads Contenuti Bonus Garanzia Prezzo FAQ" at bounding box center [823, 440] width 1054 height 53
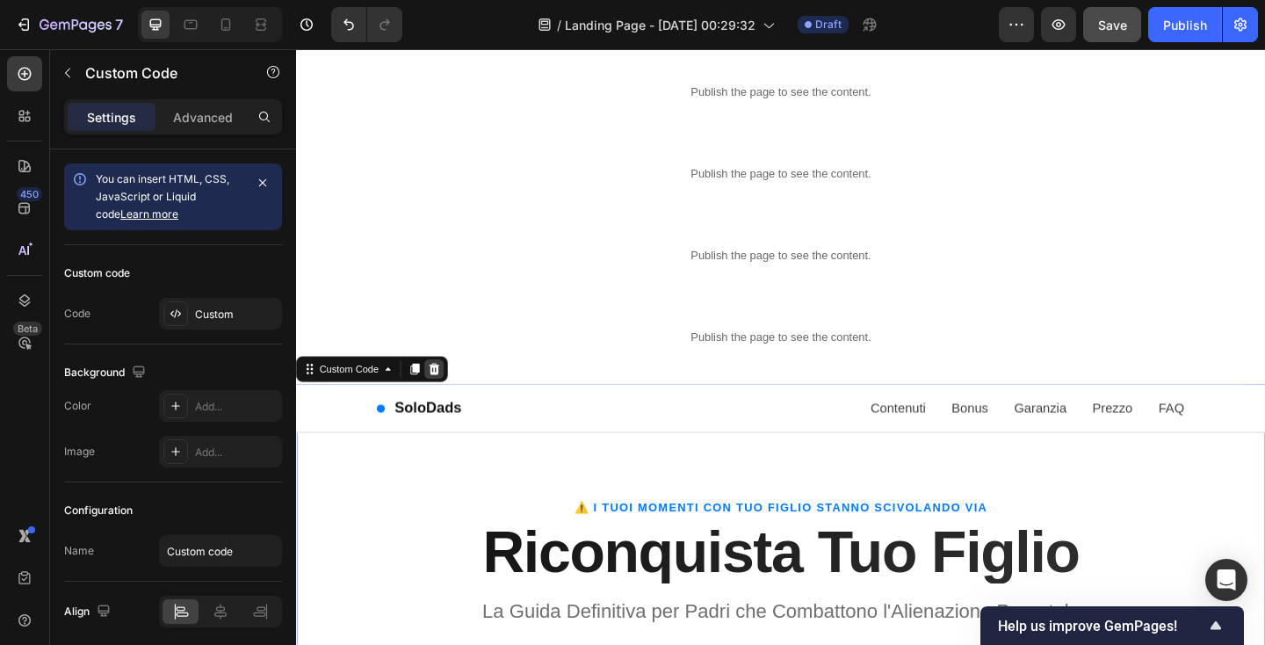
click at [447, 394] on icon at bounding box center [446, 397] width 11 height 12
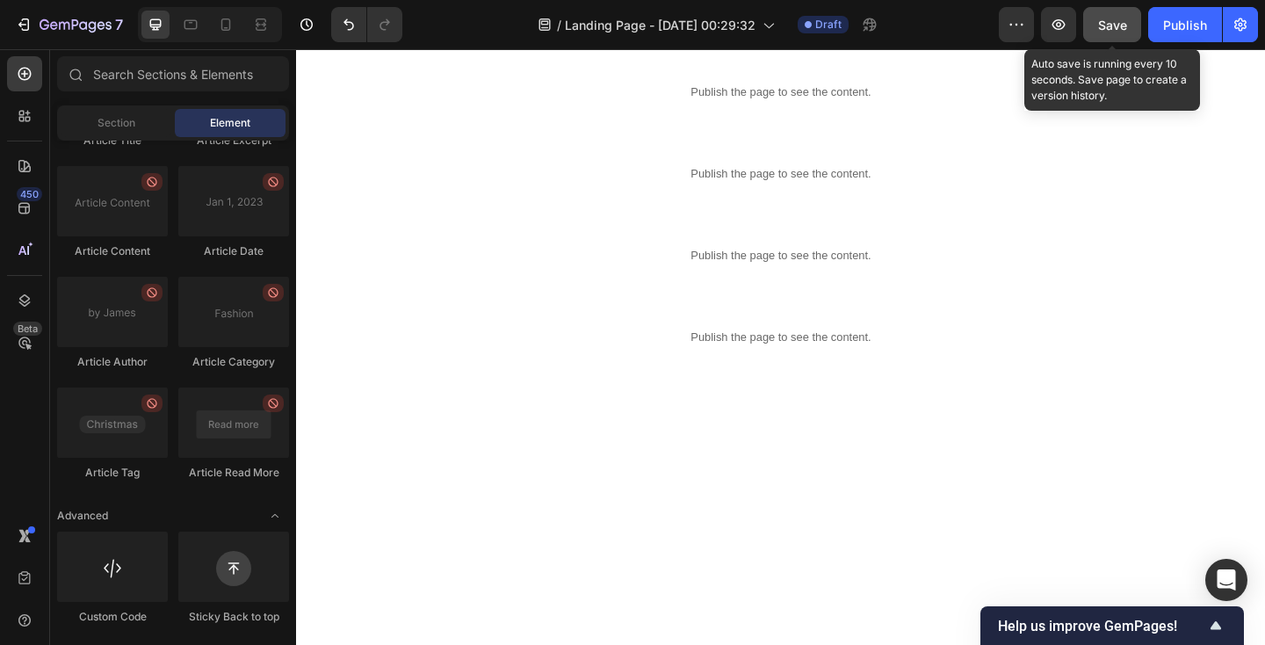
click at [1108, 31] on span "Save" at bounding box center [1112, 25] width 29 height 15
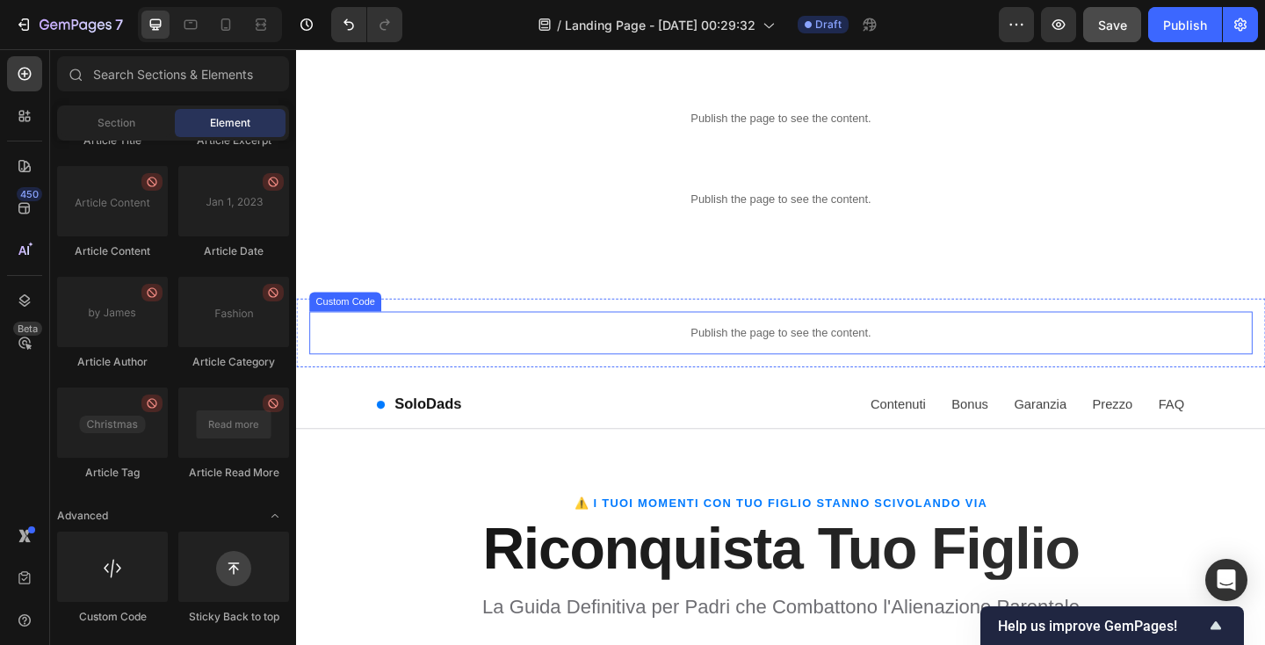
scroll to position [725, 0]
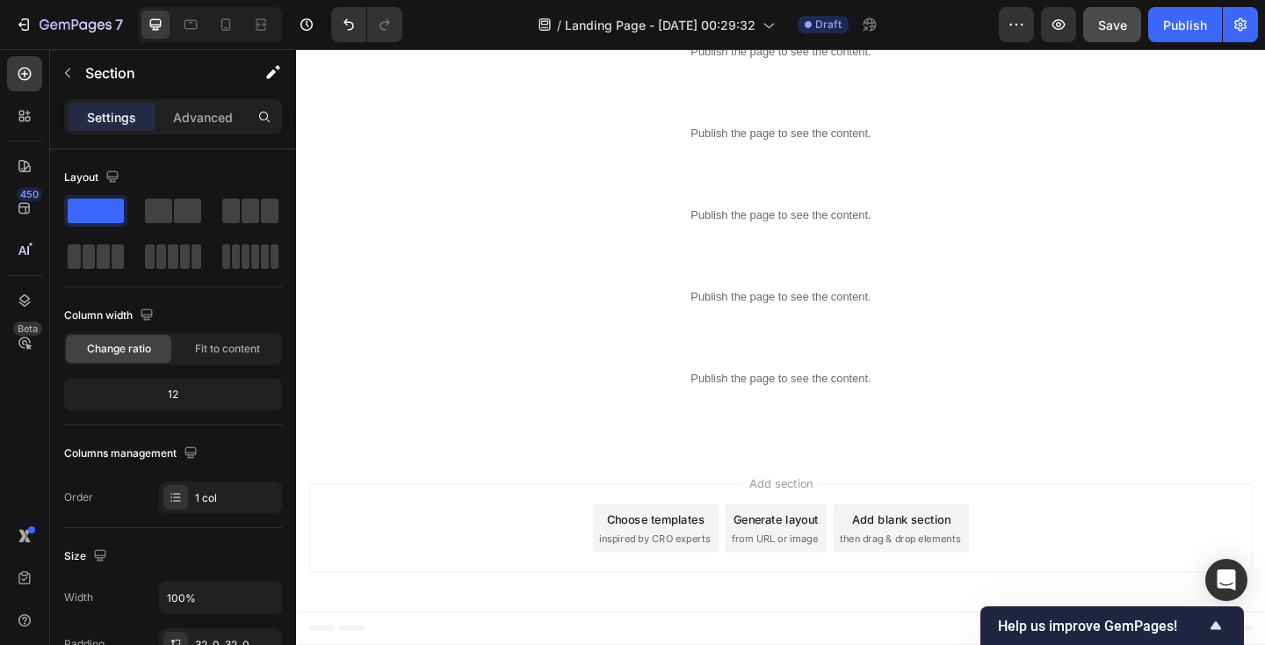
scroll to position [542, 0]
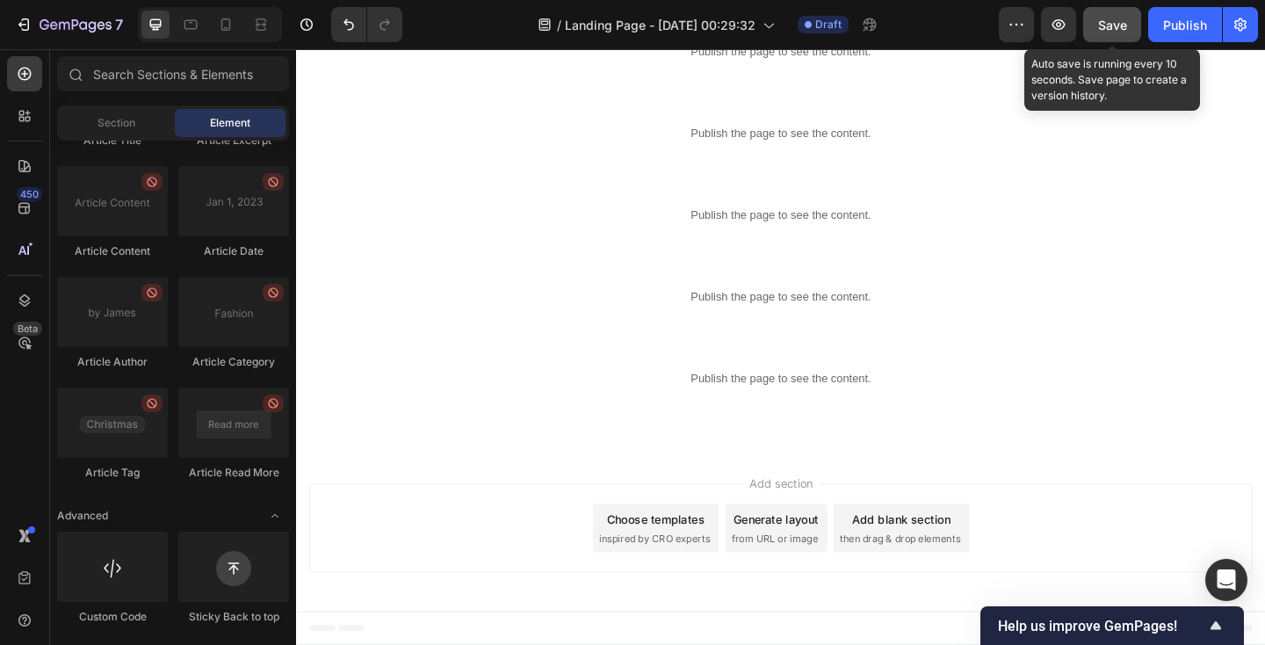
click at [1120, 30] on span "Save" at bounding box center [1112, 25] width 29 height 15
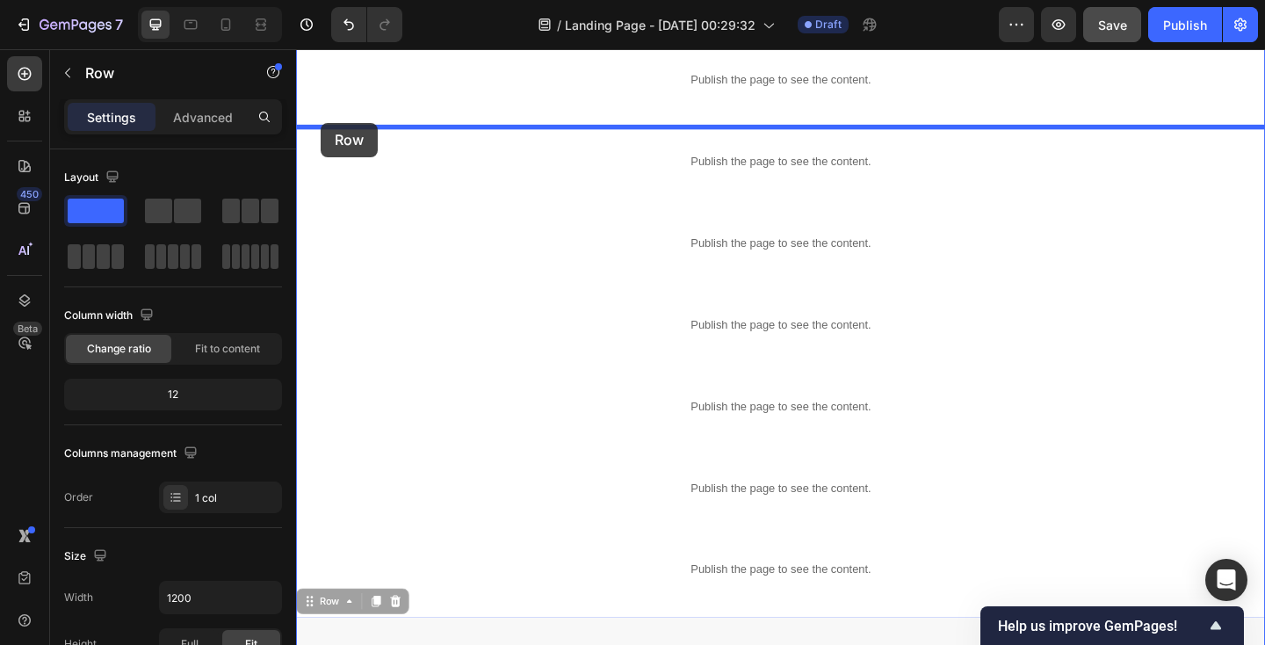
scroll to position [242, 0]
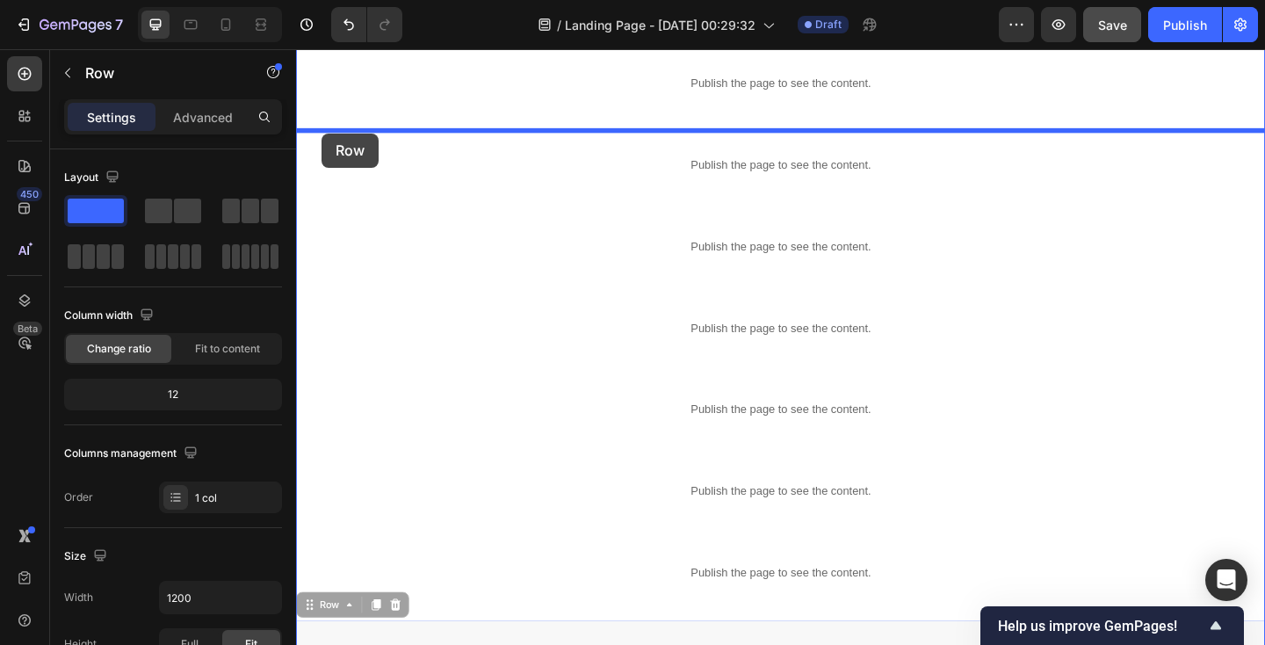
drag, startPoint x: 310, startPoint y: 361, endPoint x: 325, endPoint y: 141, distance: 221.0
click at [325, 141] on div "Header Publish the page to see the content. Hero Section Row Publish the page t…" at bounding box center [823, 403] width 1054 height 1190
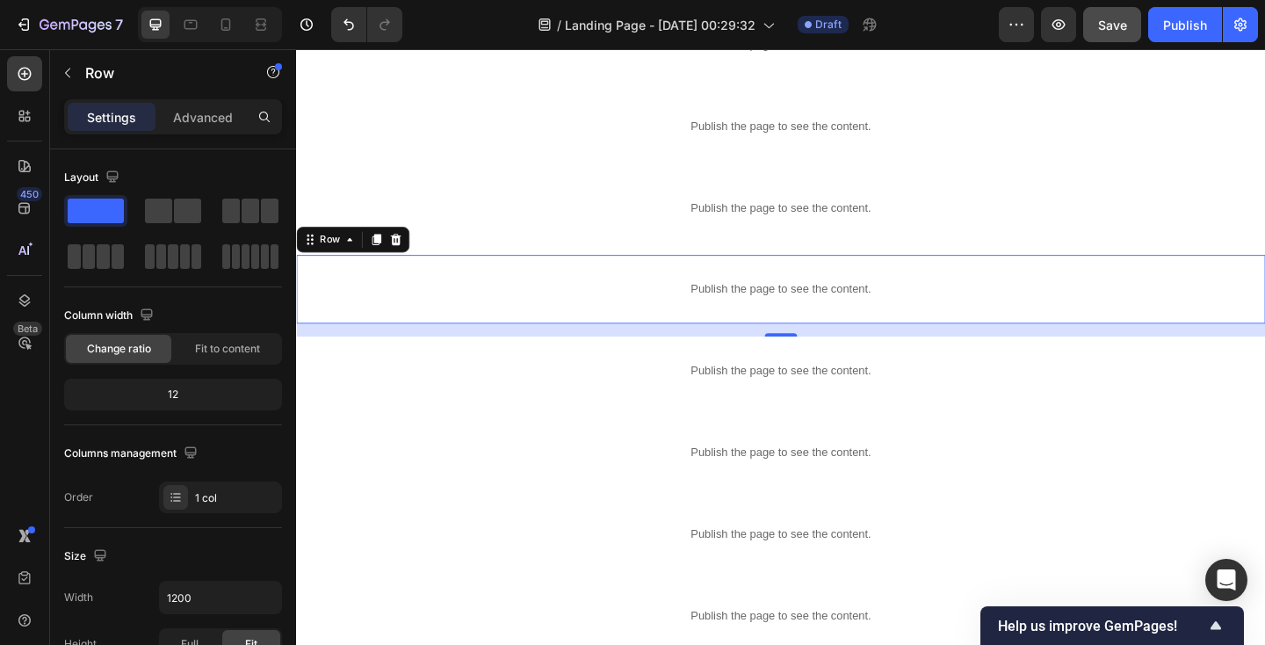
scroll to position [40, 0]
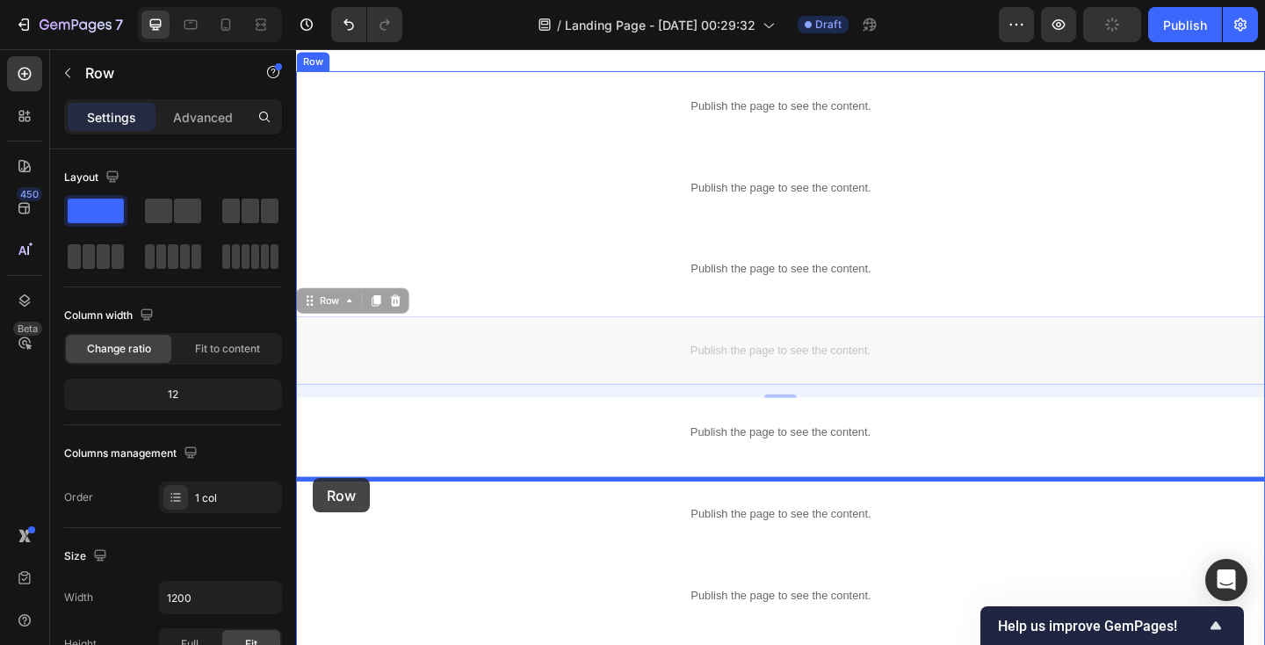
drag, startPoint x: 312, startPoint y: 327, endPoint x: 314, endPoint y: 516, distance: 188.9
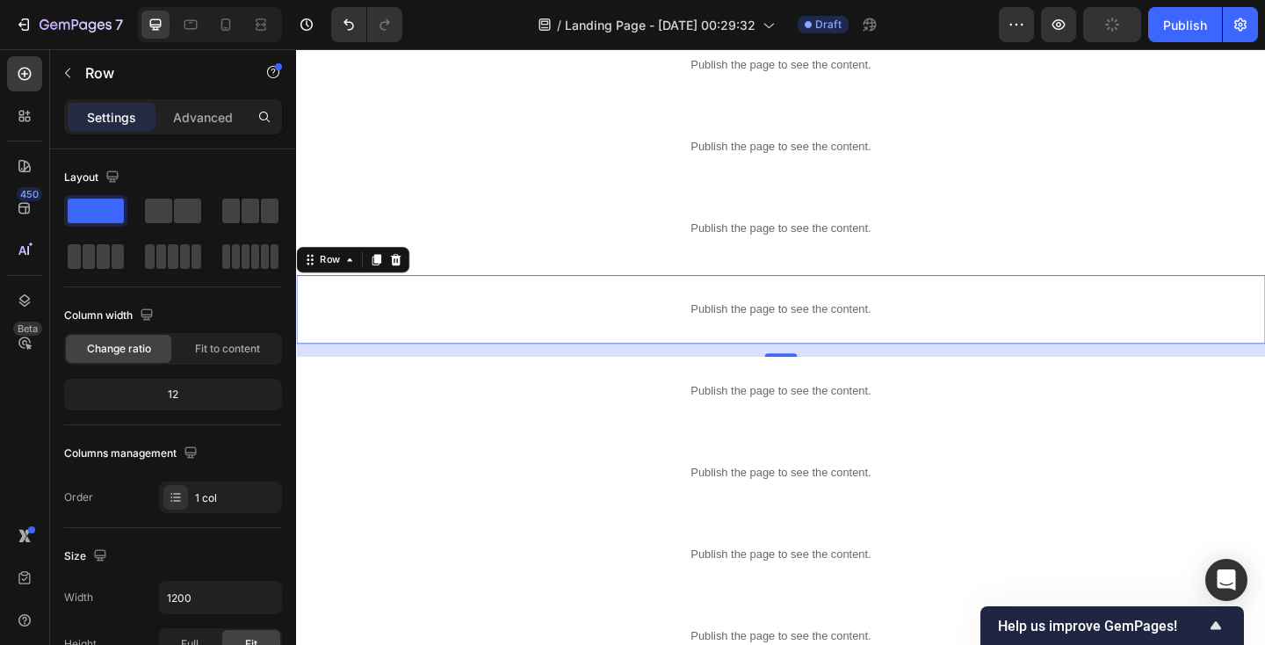
scroll to position [219, 0]
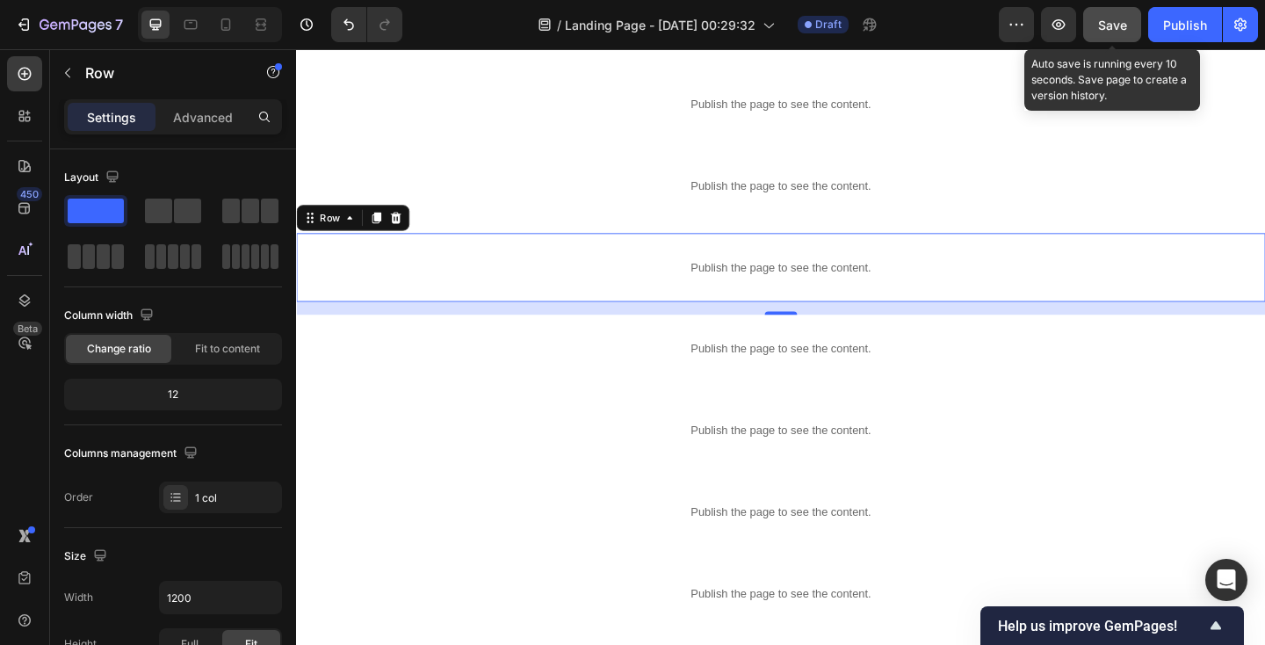
click at [1103, 19] on span "Save" at bounding box center [1112, 25] width 29 height 15
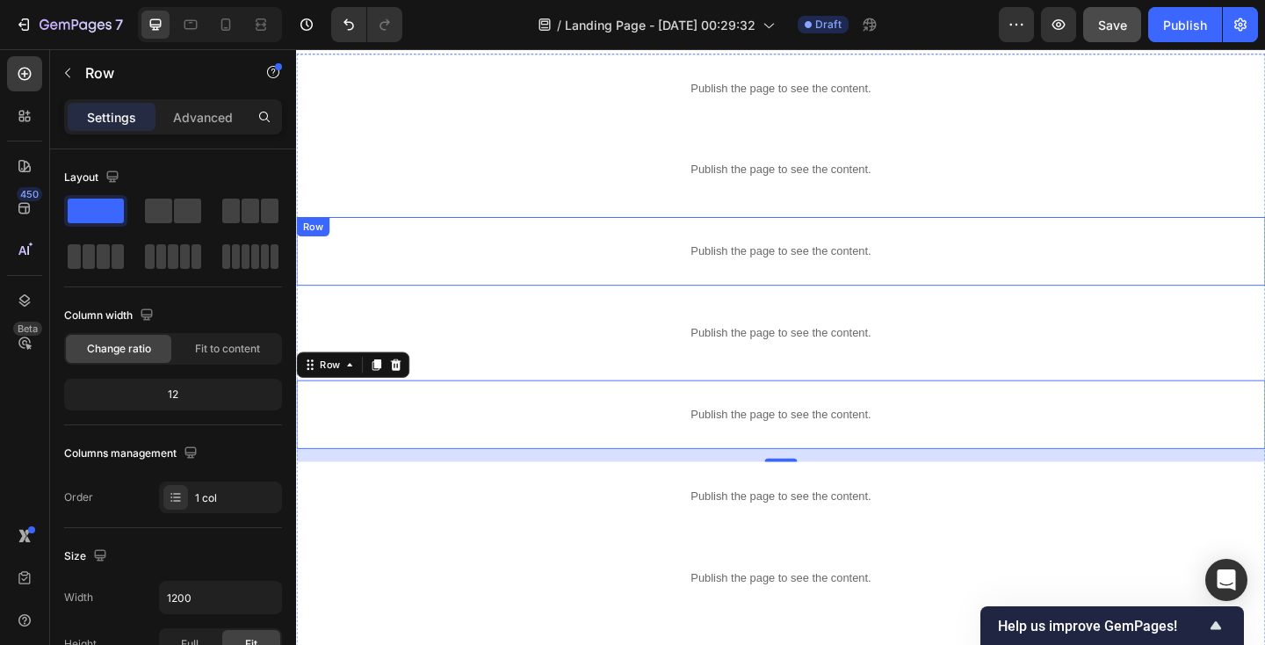
scroll to position [0, 0]
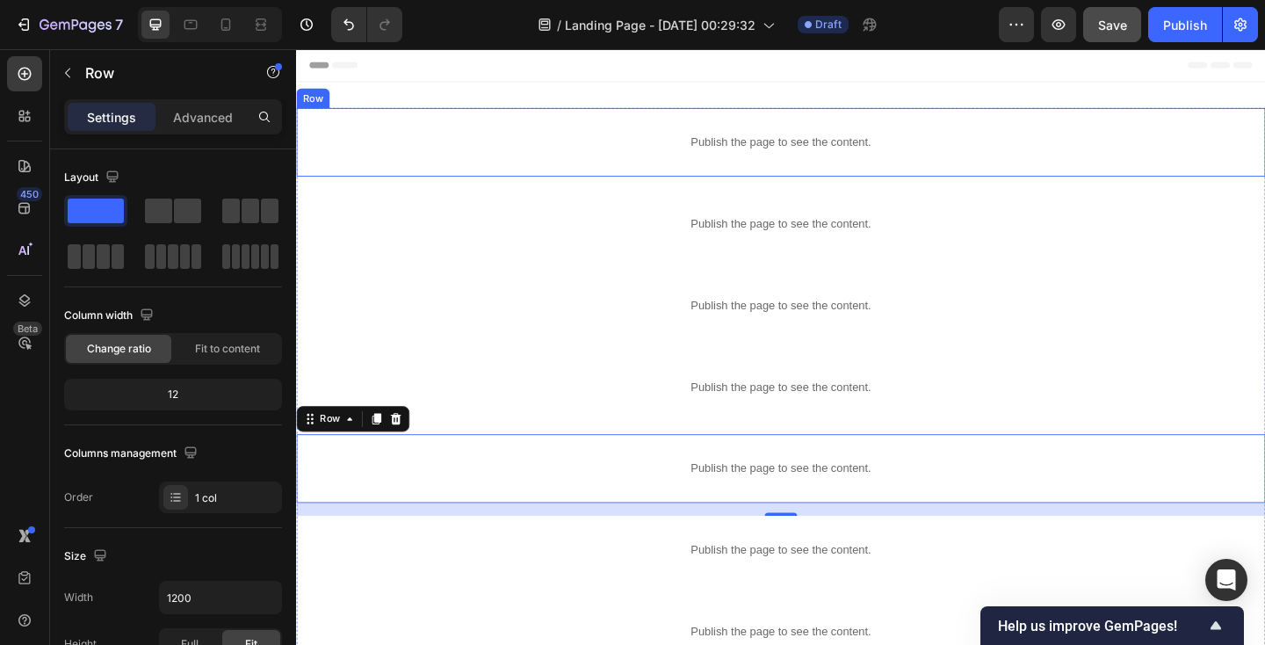
click at [454, 182] on div "Publish the page to see the content. Hero Section Row" at bounding box center [823, 150] width 1054 height 75
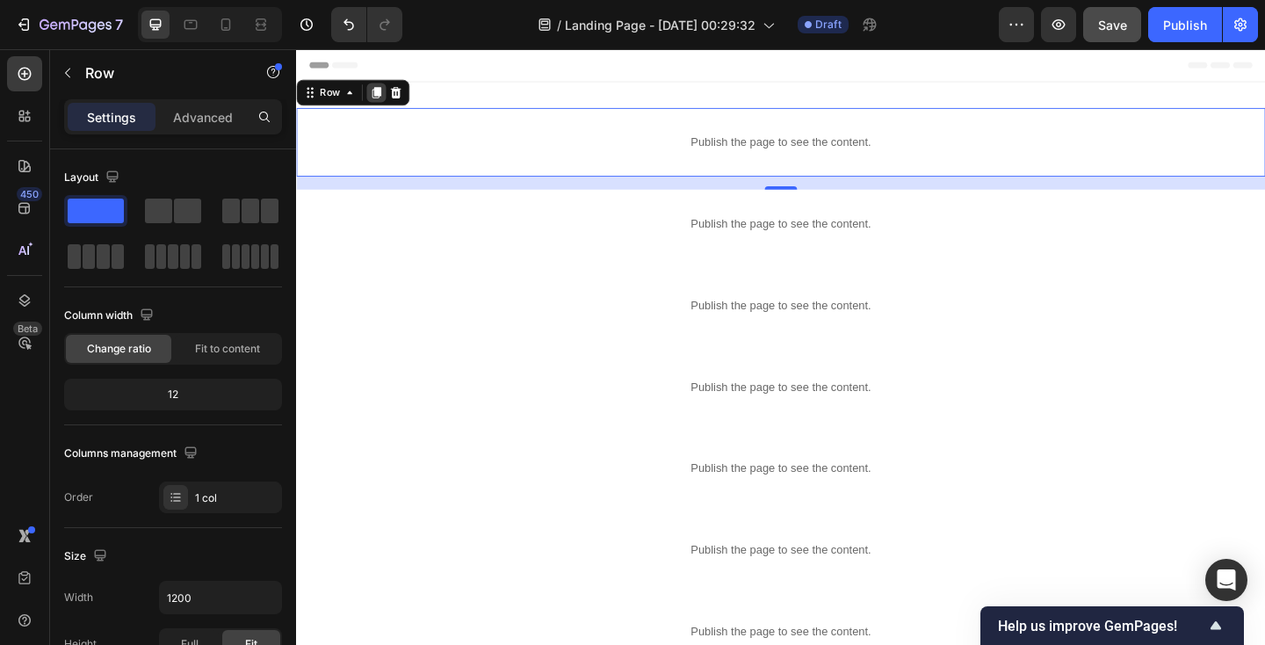
click at [382, 98] on icon at bounding box center [384, 96] width 10 height 12
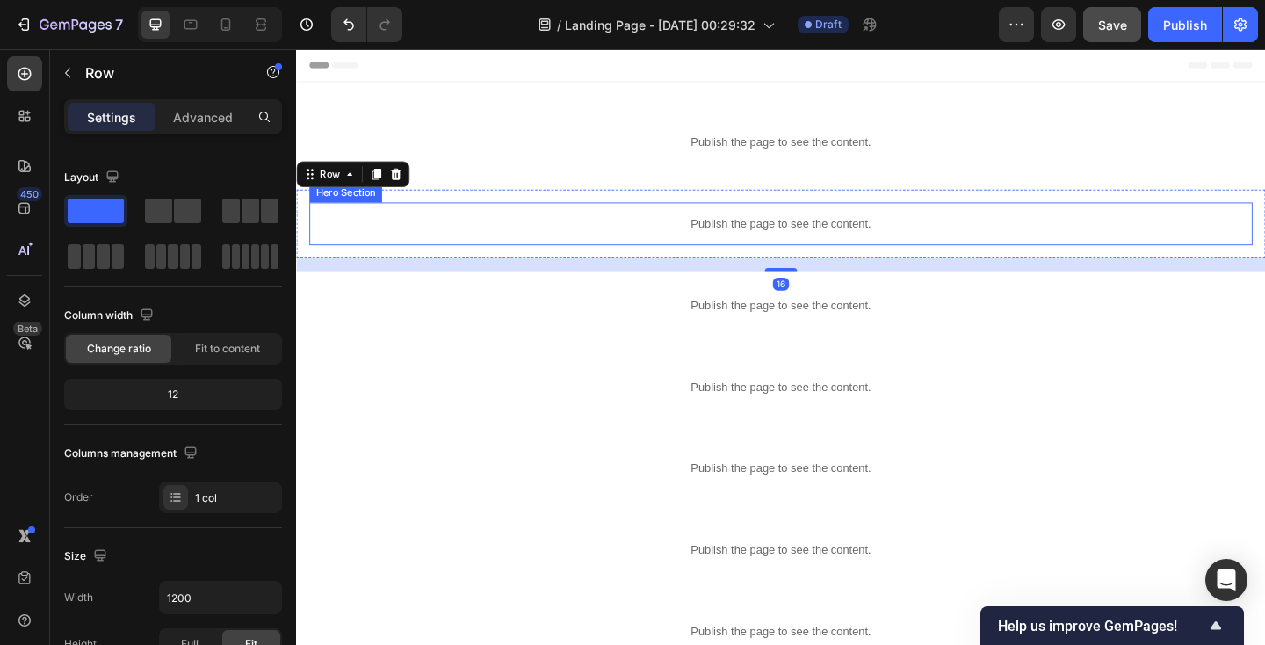
click at [473, 233] on p "Publish the page to see the content." at bounding box center [823, 239] width 1026 height 18
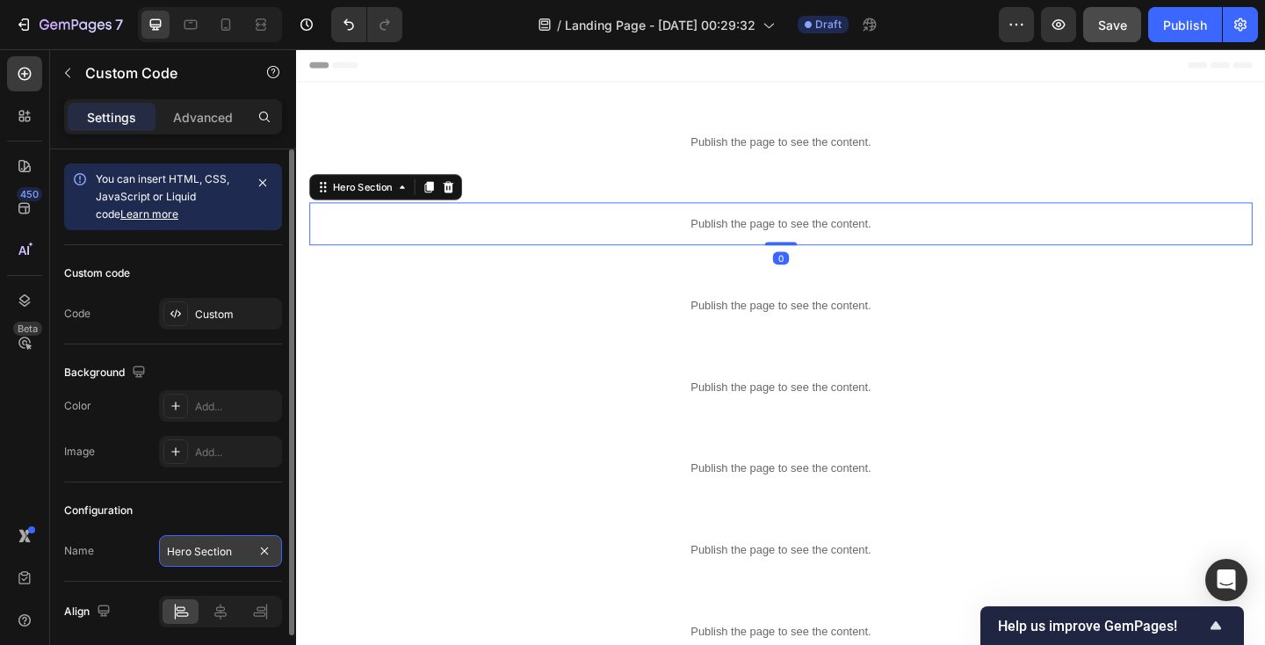
click at [206, 556] on input "Hero Section" at bounding box center [220, 551] width 123 height 32
type input "[PERSON_NAME]"
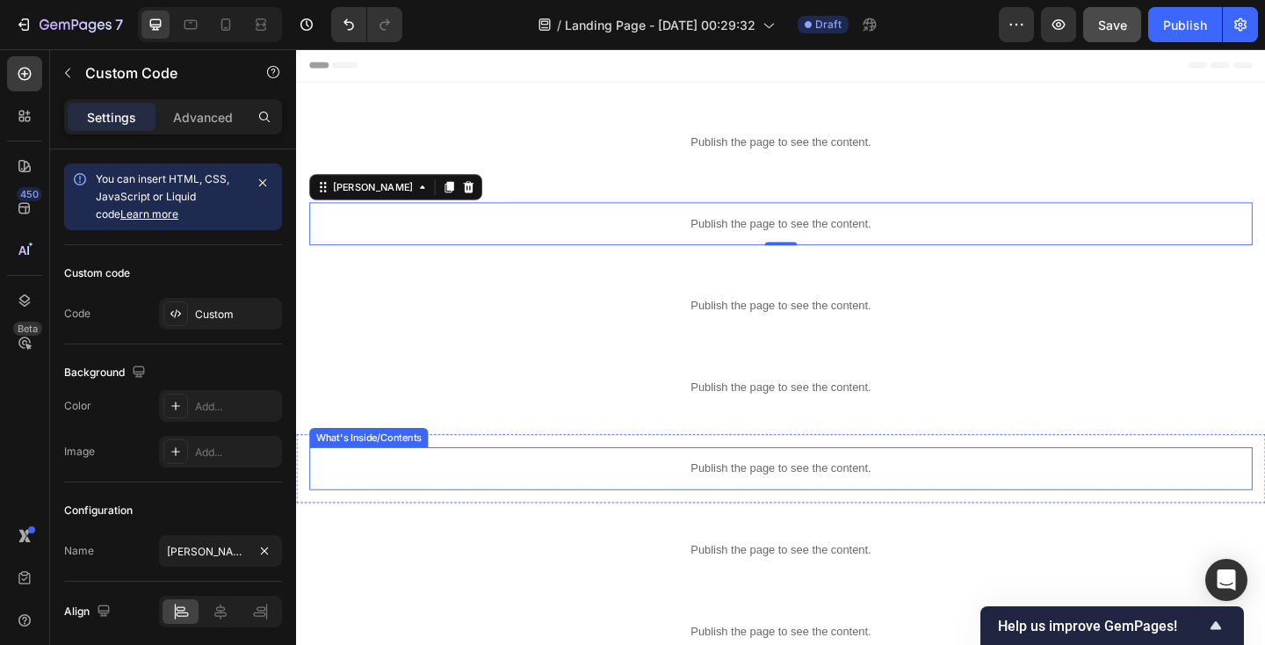
click at [401, 466] on div "What's Inside/Contents" at bounding box center [375, 472] width 122 height 16
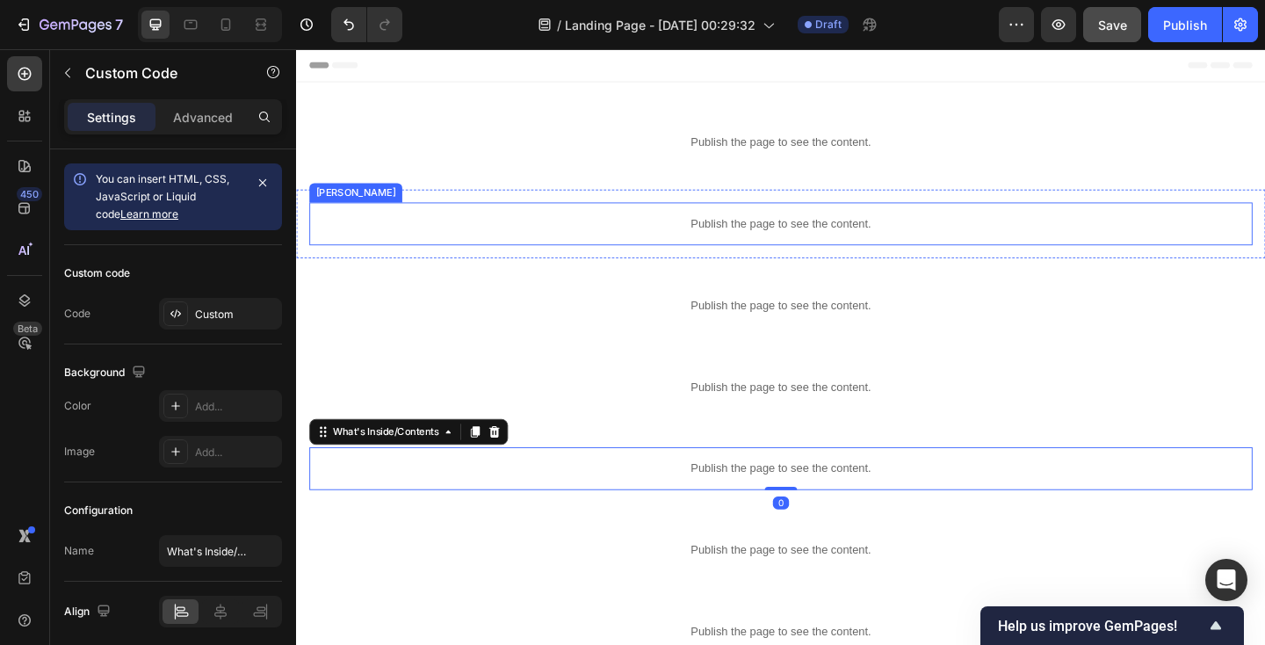
click at [453, 240] on p "Publish the page to see the content." at bounding box center [823, 239] width 1026 height 18
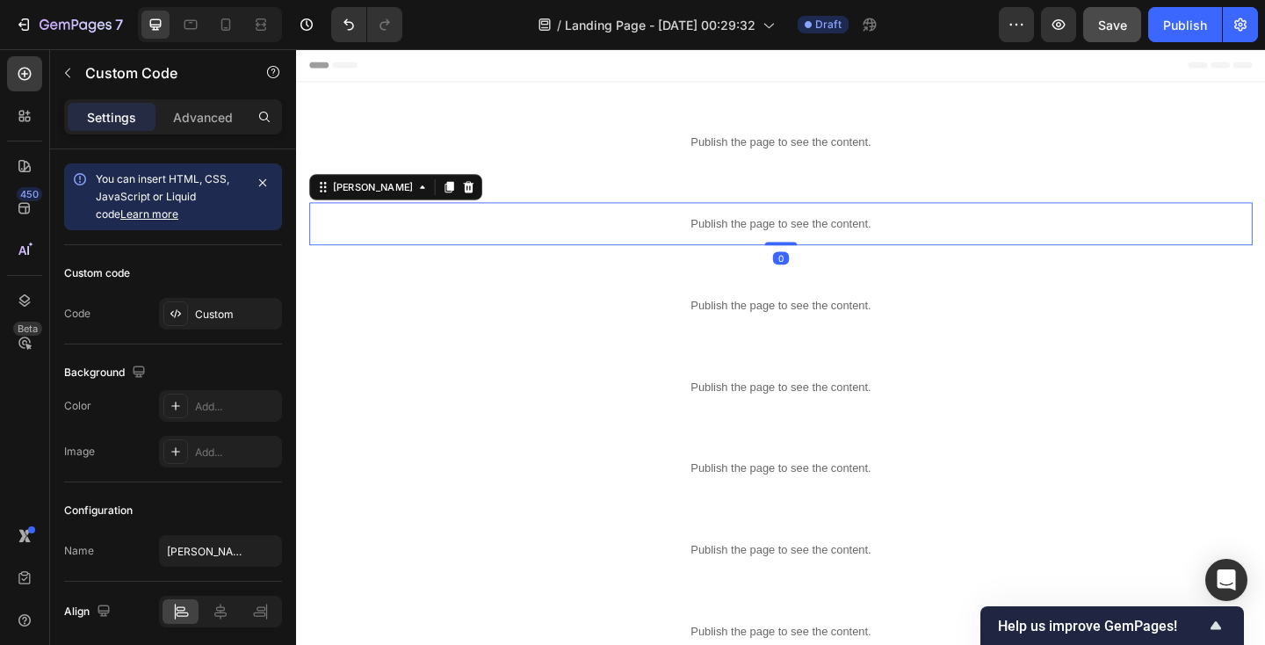
click at [453, 240] on p "Publish the page to see the content." at bounding box center [823, 239] width 1026 height 18
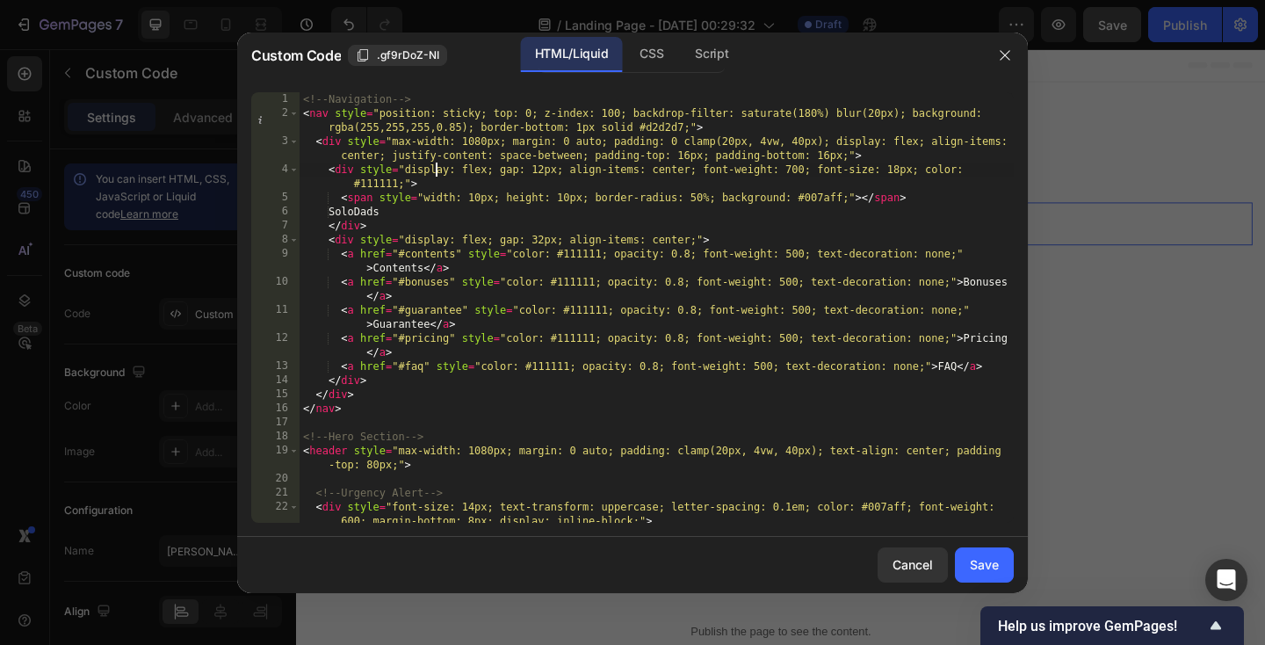
click at [438, 174] on div "<!-- Navigation --> < nav style = "position: sticky; top: 0; z-index: 100; back…" at bounding box center [657, 321] width 714 height 459
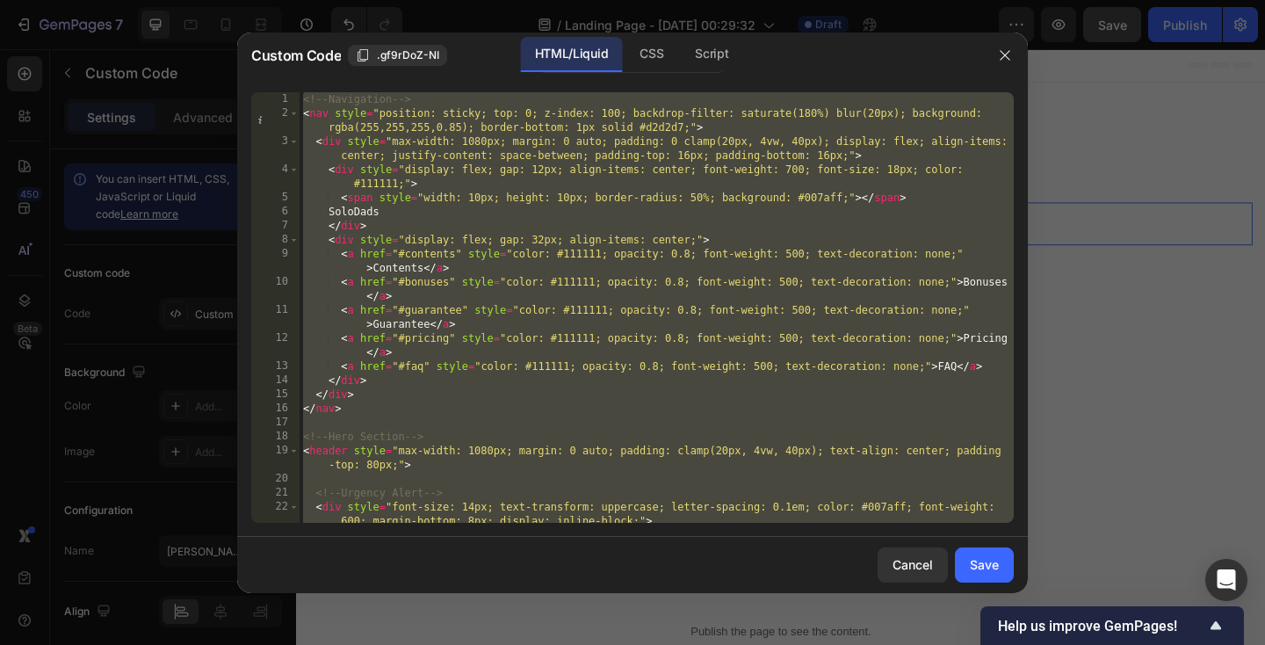
paste textarea "</html"
type textarea "</html>"
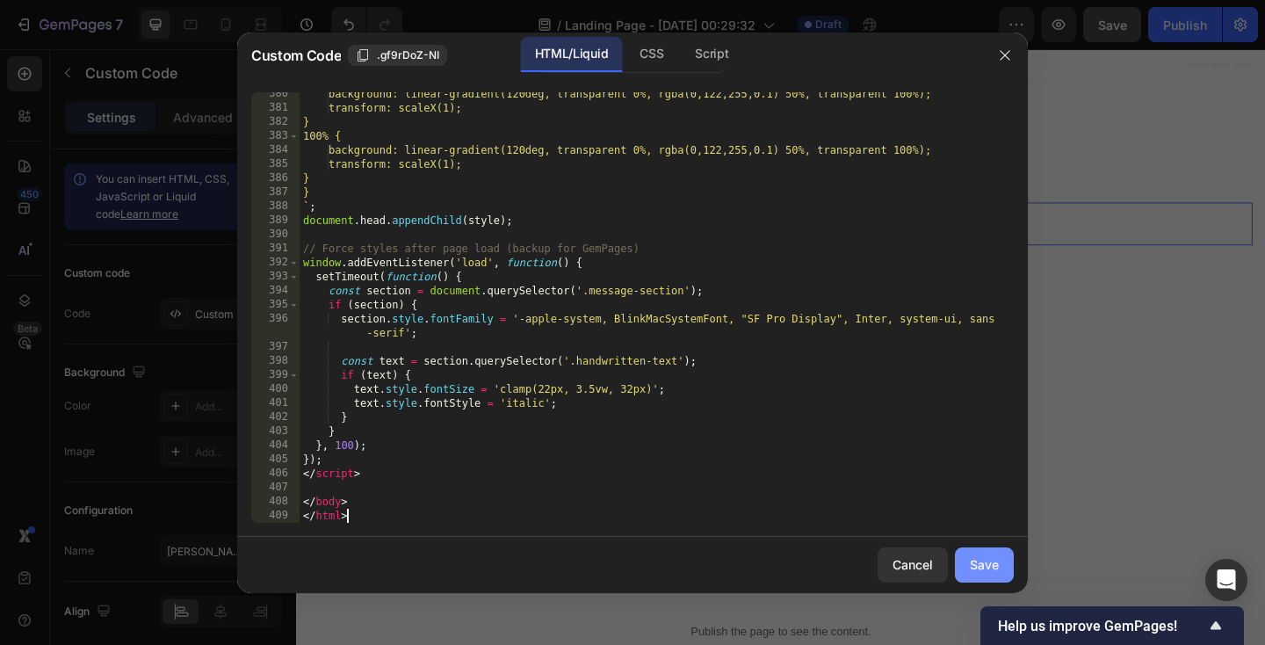
click at [979, 549] on button "Save" at bounding box center [984, 564] width 59 height 35
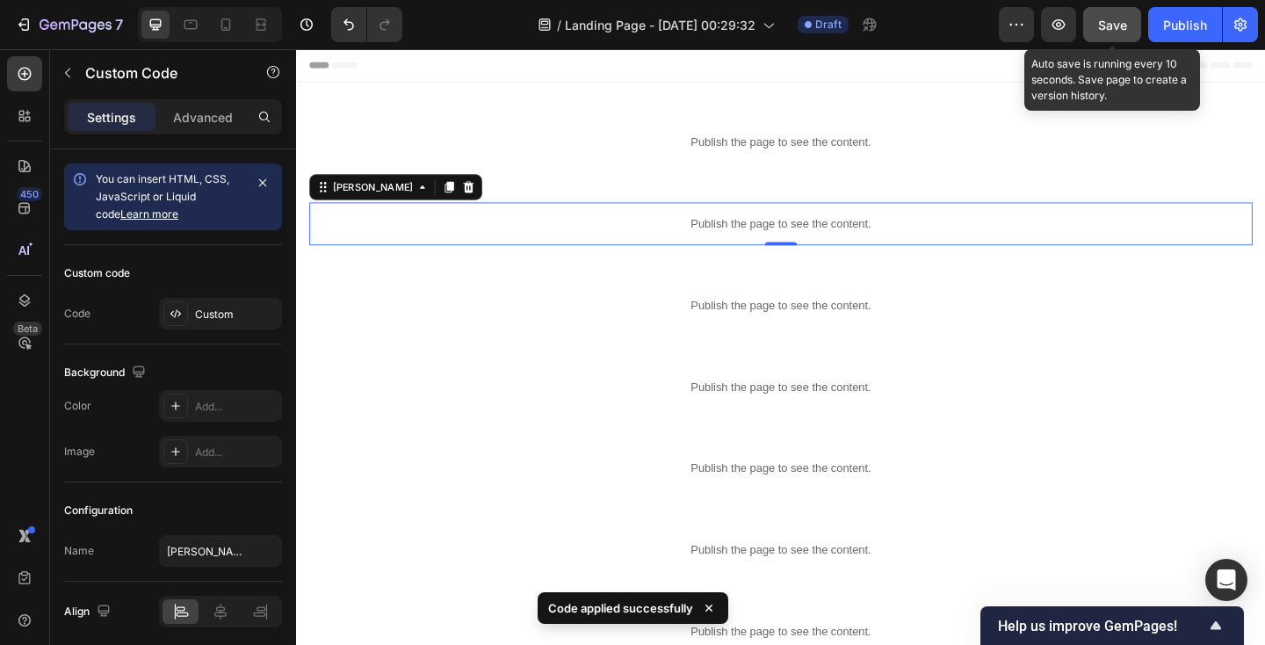
click at [1125, 23] on span "Save" at bounding box center [1112, 25] width 29 height 15
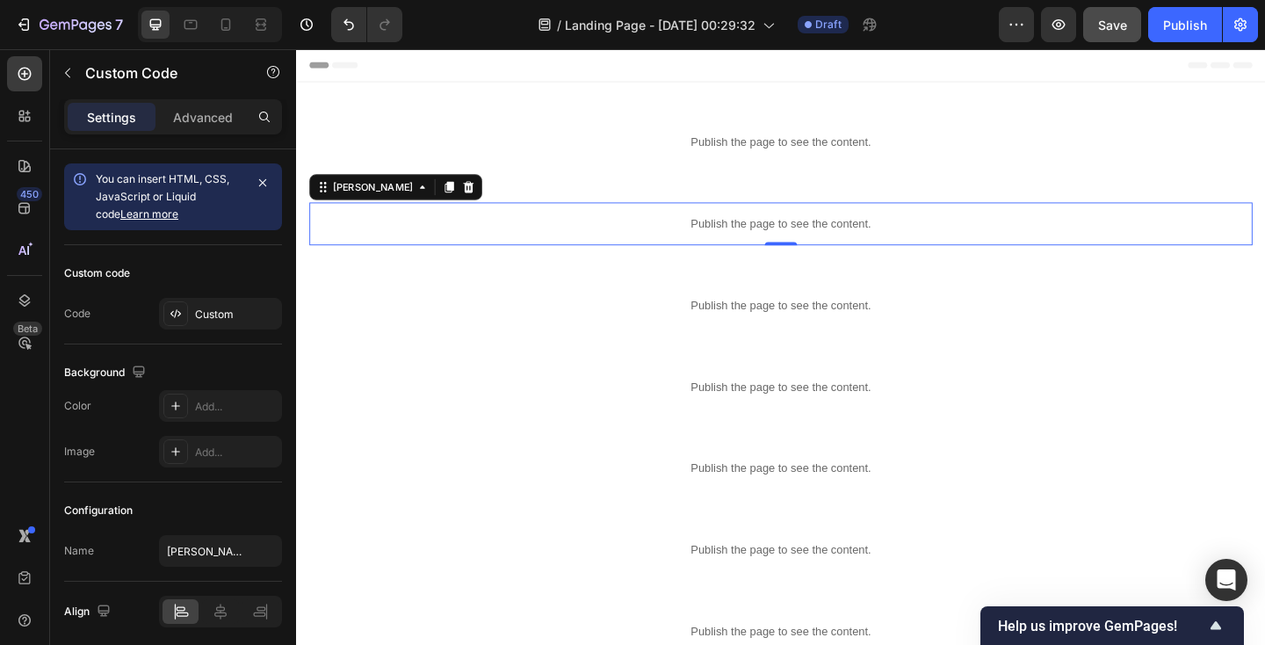
click at [574, 232] on p "Publish the page to see the content." at bounding box center [823, 239] width 1026 height 18
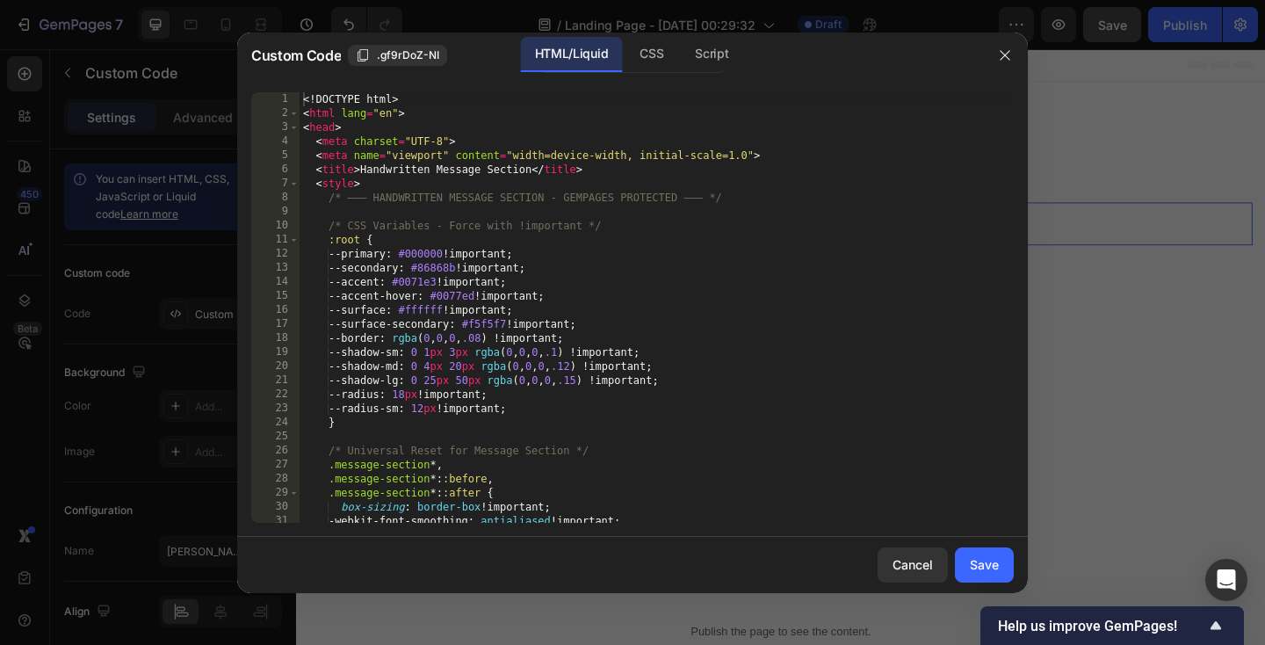
click at [552, 218] on div "<! DOCTYPE html > < html lang = "en" > < head > < meta charset = "UTF-8" > < me…" at bounding box center [657, 321] width 714 height 459
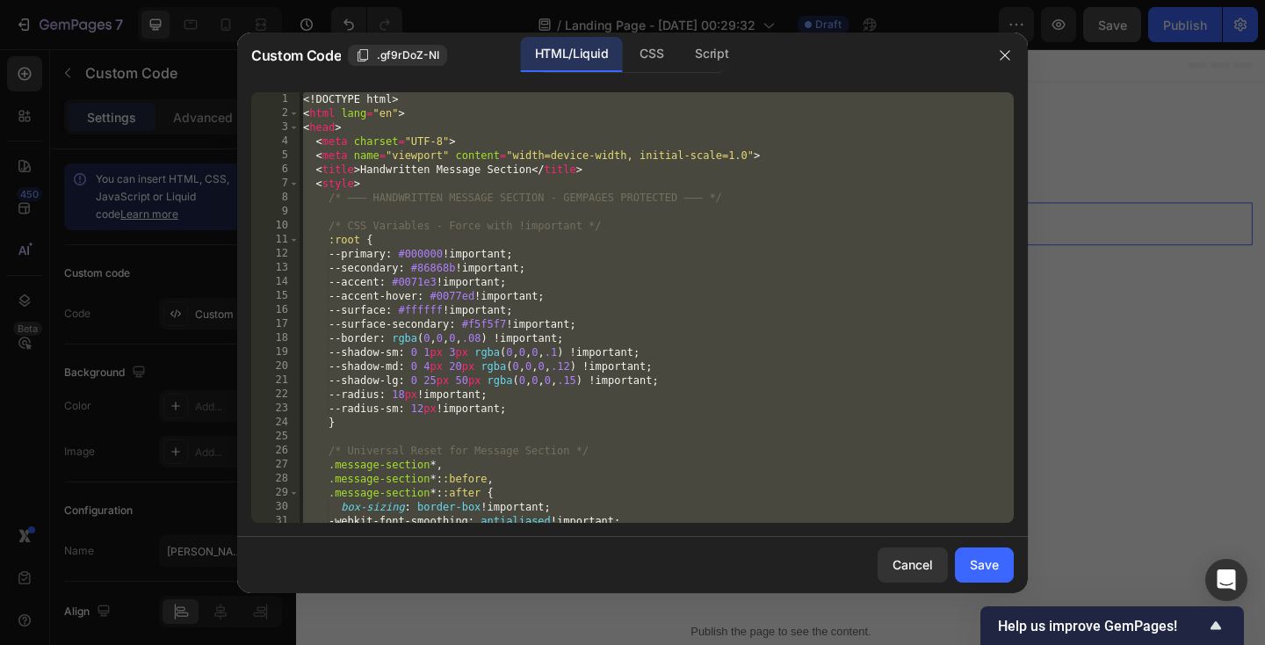
paste textarea
type textarea "</html>"
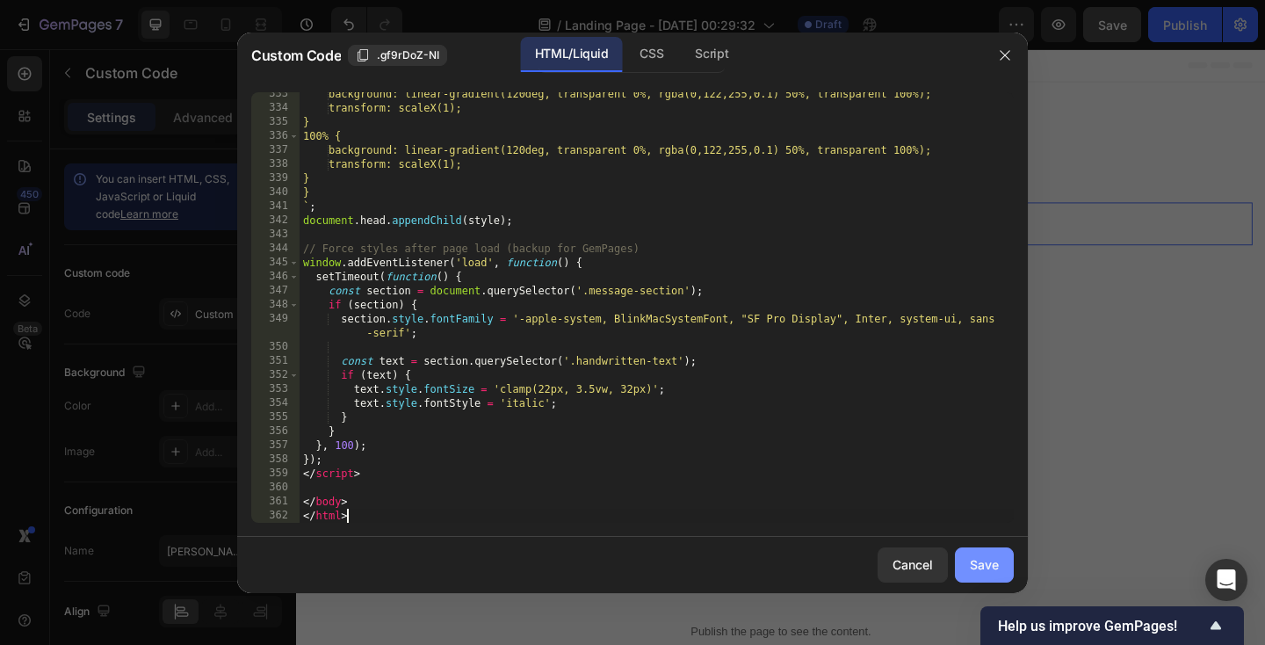
click at [994, 554] on button "Save" at bounding box center [984, 564] width 59 height 35
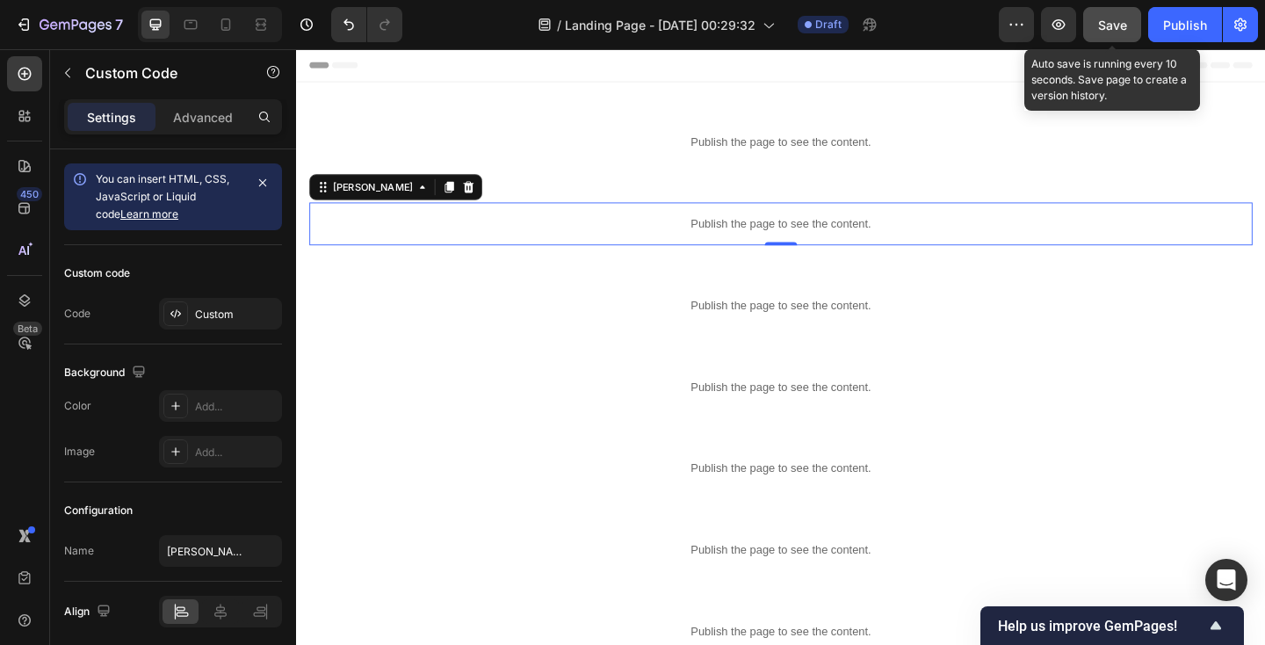
click at [1113, 22] on span "Save" at bounding box center [1112, 25] width 29 height 15
click at [1110, 10] on button "Save" at bounding box center [1112, 24] width 58 height 35
click at [1116, 27] on span "Save" at bounding box center [1112, 25] width 29 height 15
click at [1114, 24] on span "Save" at bounding box center [1112, 25] width 29 height 15
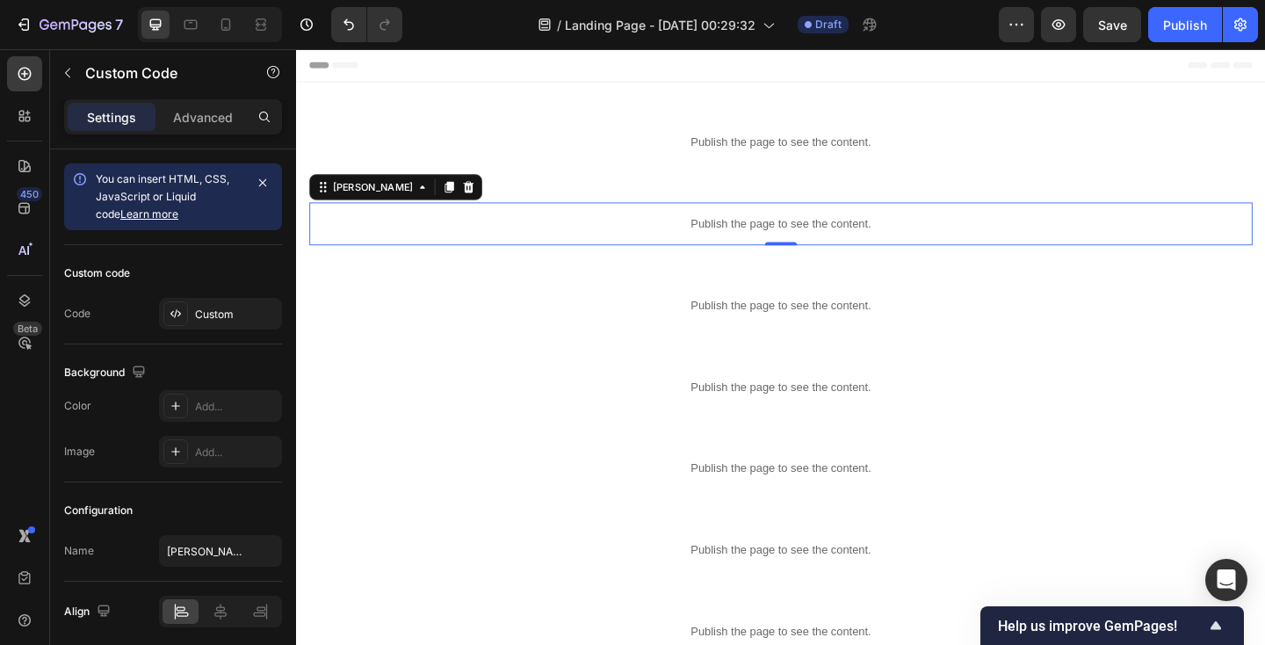
click at [431, 231] on p "Publish the page to see the content." at bounding box center [823, 239] width 1026 height 18
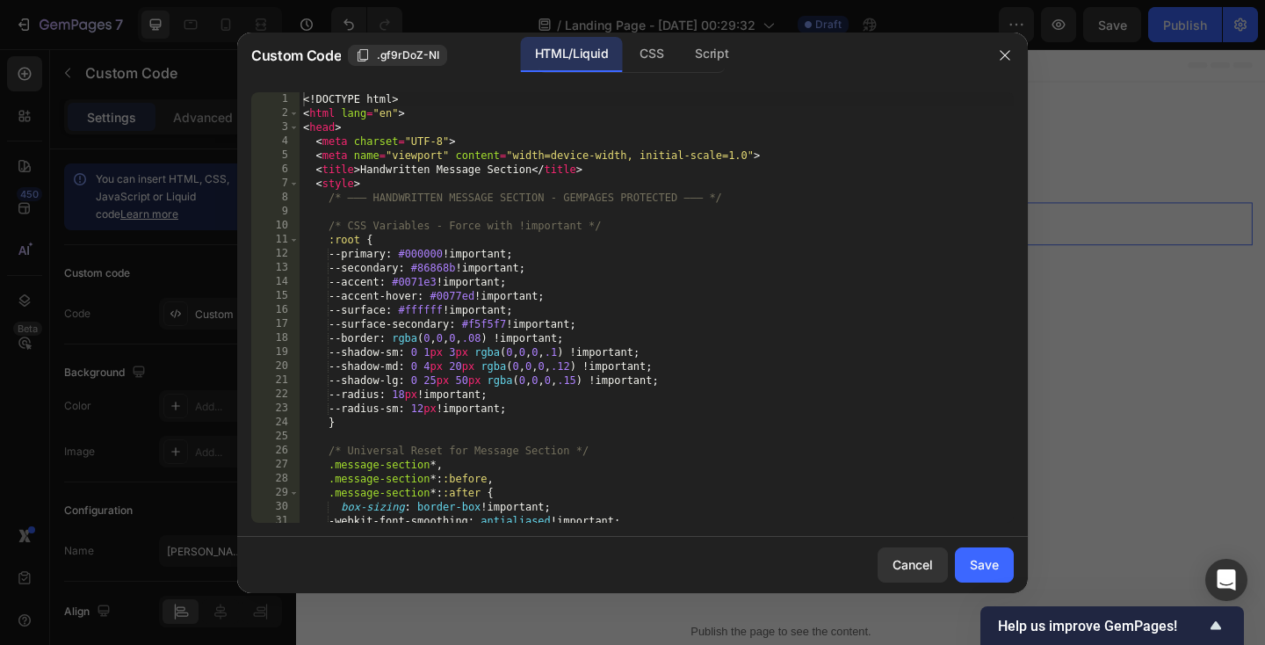
click at [420, 216] on div "<! DOCTYPE html > < html lang = "en" > < head > < meta charset = "UTF-8" > < me…" at bounding box center [657, 321] width 714 height 459
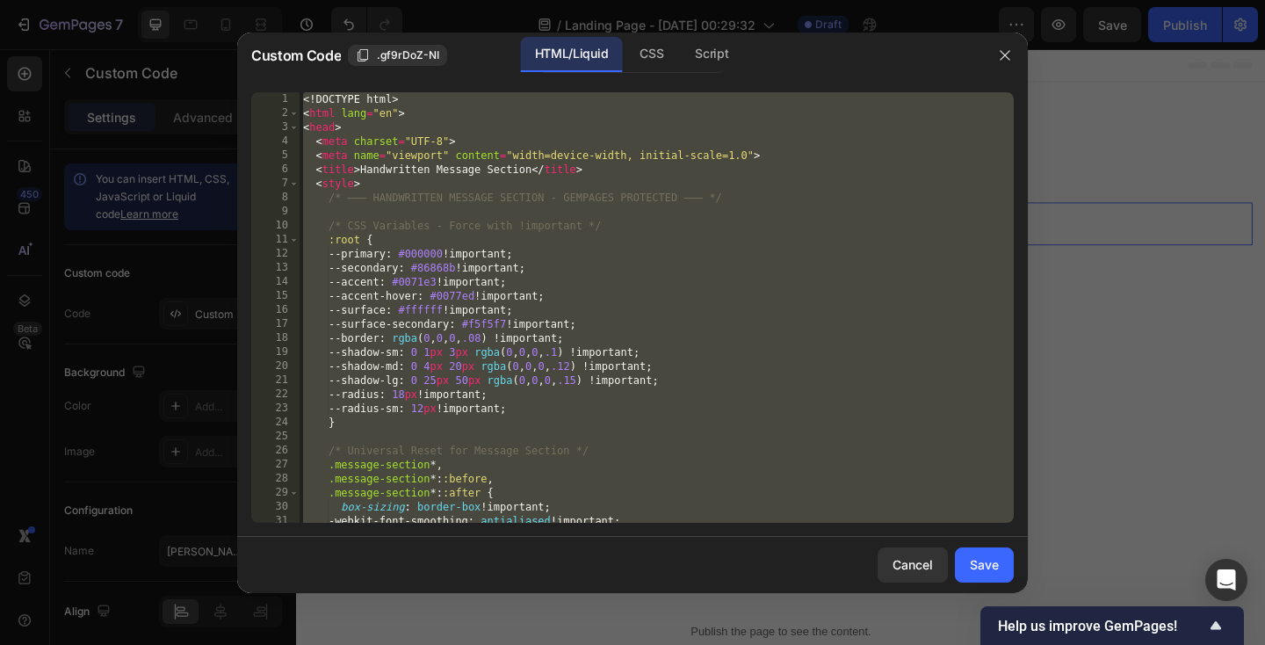
paste textarea
type textarea "</html>"
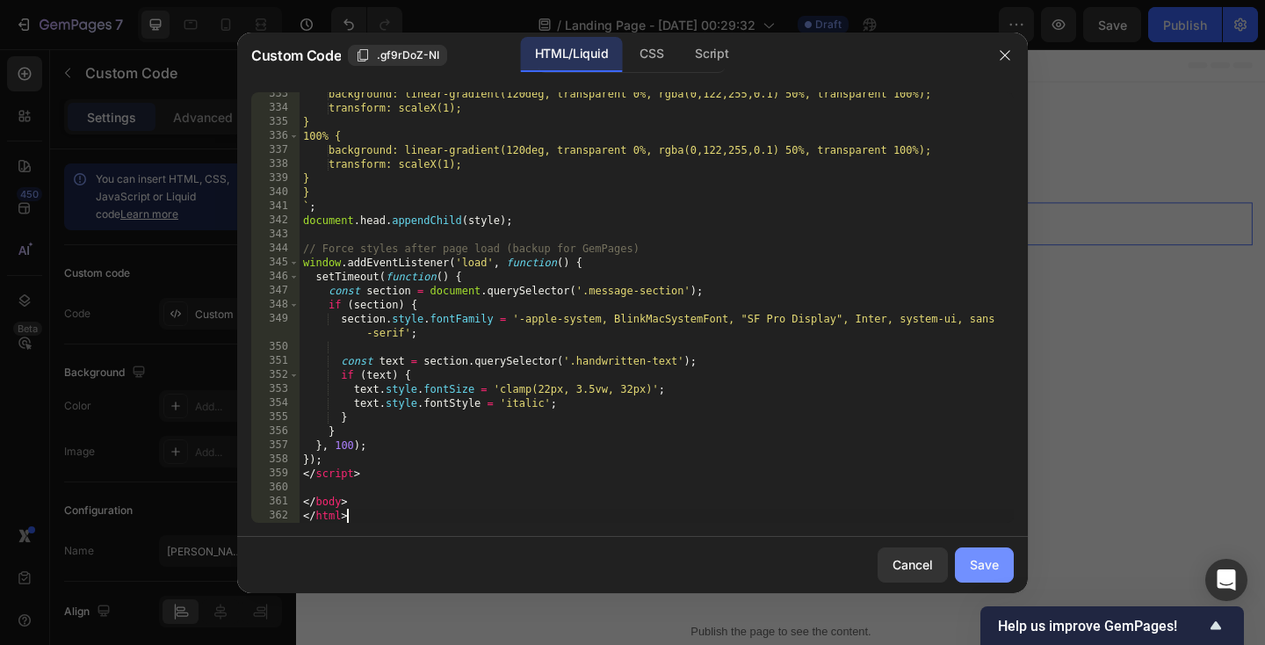
click at [973, 551] on button "Save" at bounding box center [984, 564] width 59 height 35
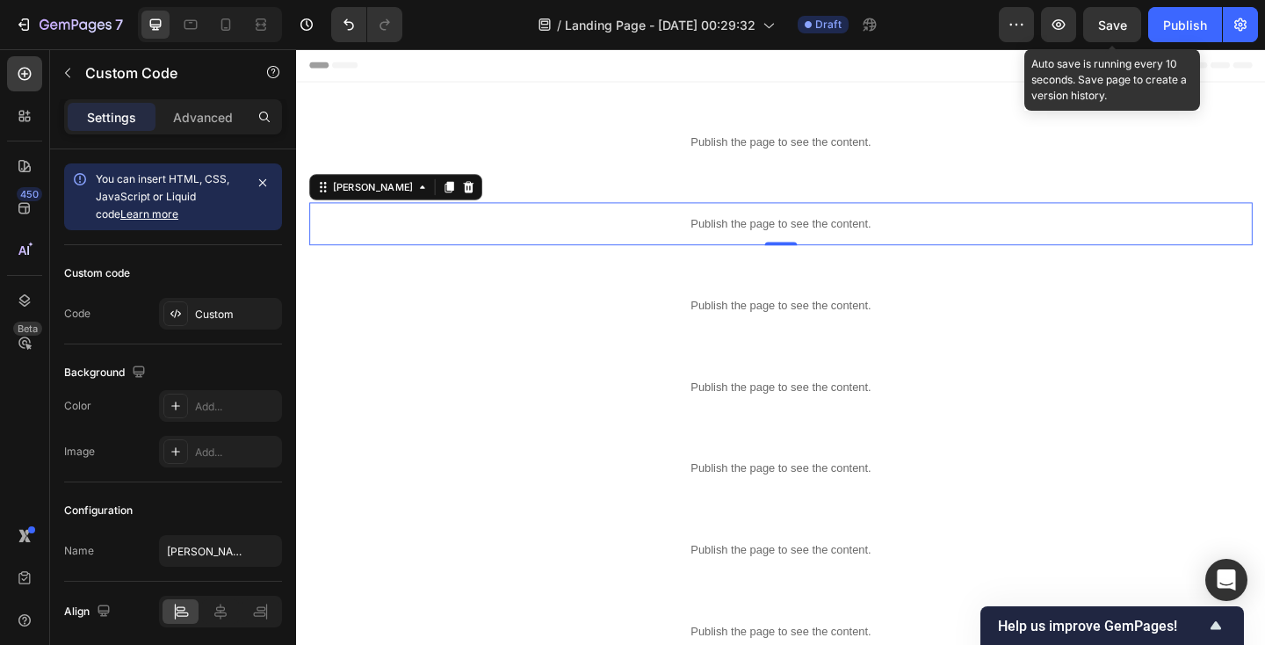
click at [1121, 33] on div "Save" at bounding box center [1112, 25] width 29 height 18
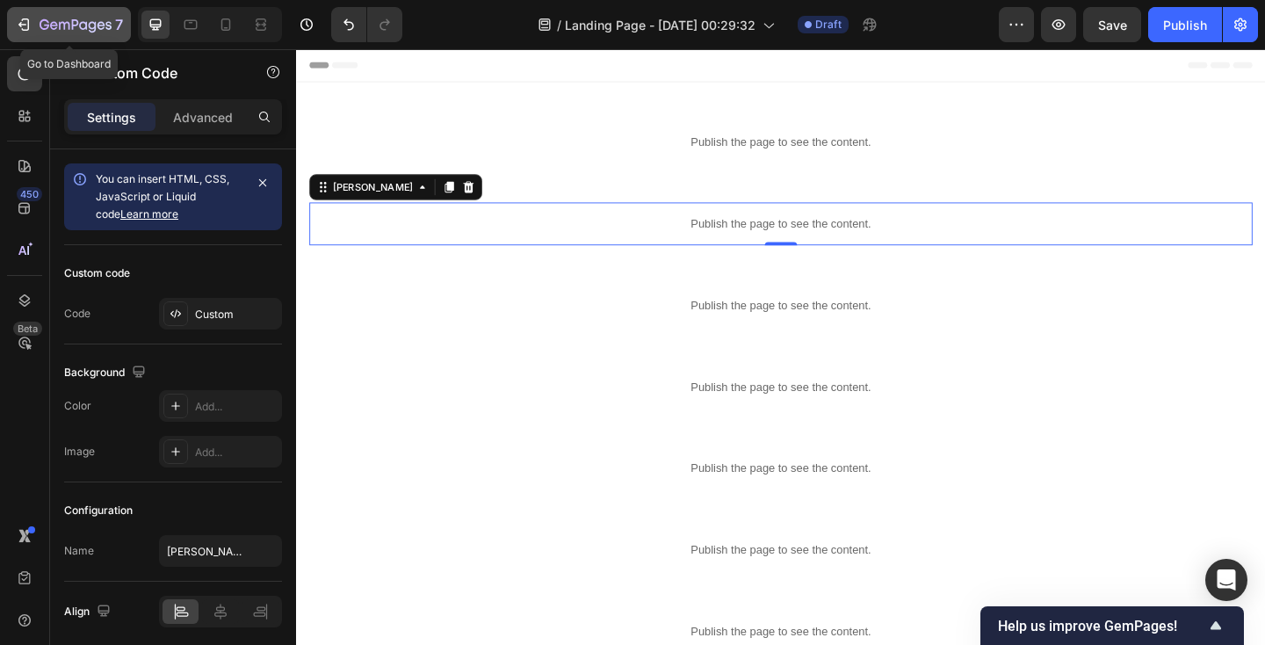
click at [79, 30] on icon "button" at bounding box center [76, 25] width 72 height 15
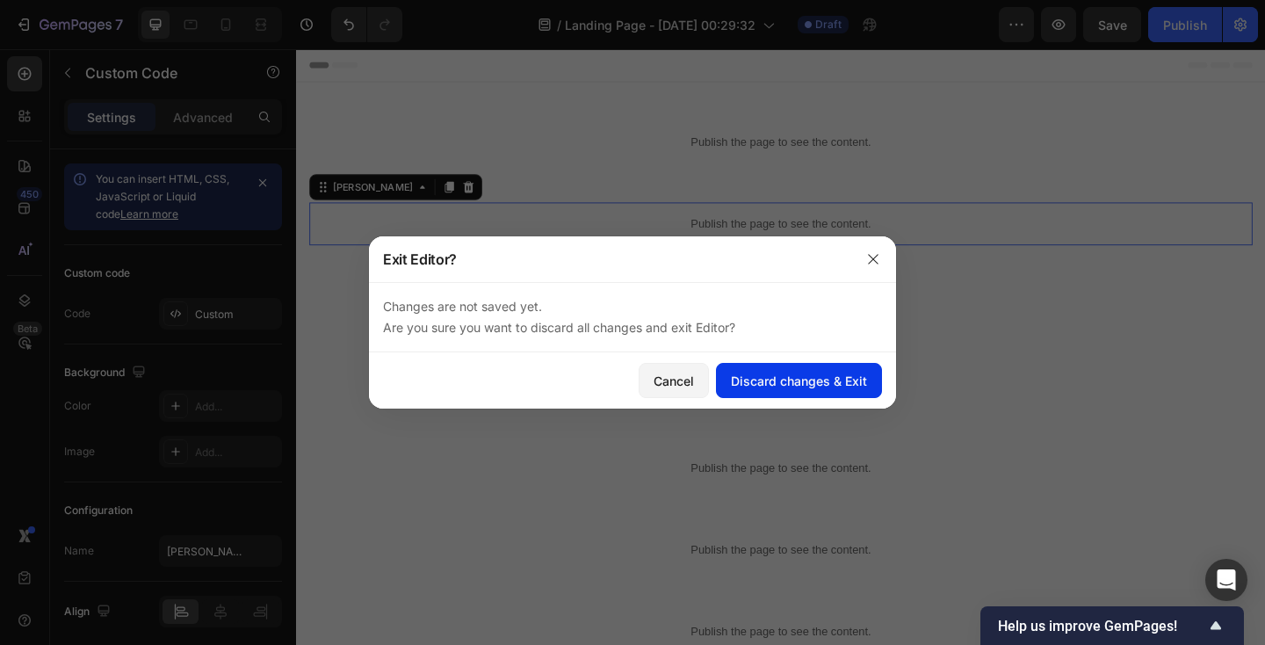
click at [780, 377] on div "Discard changes & Exit" at bounding box center [799, 381] width 136 height 18
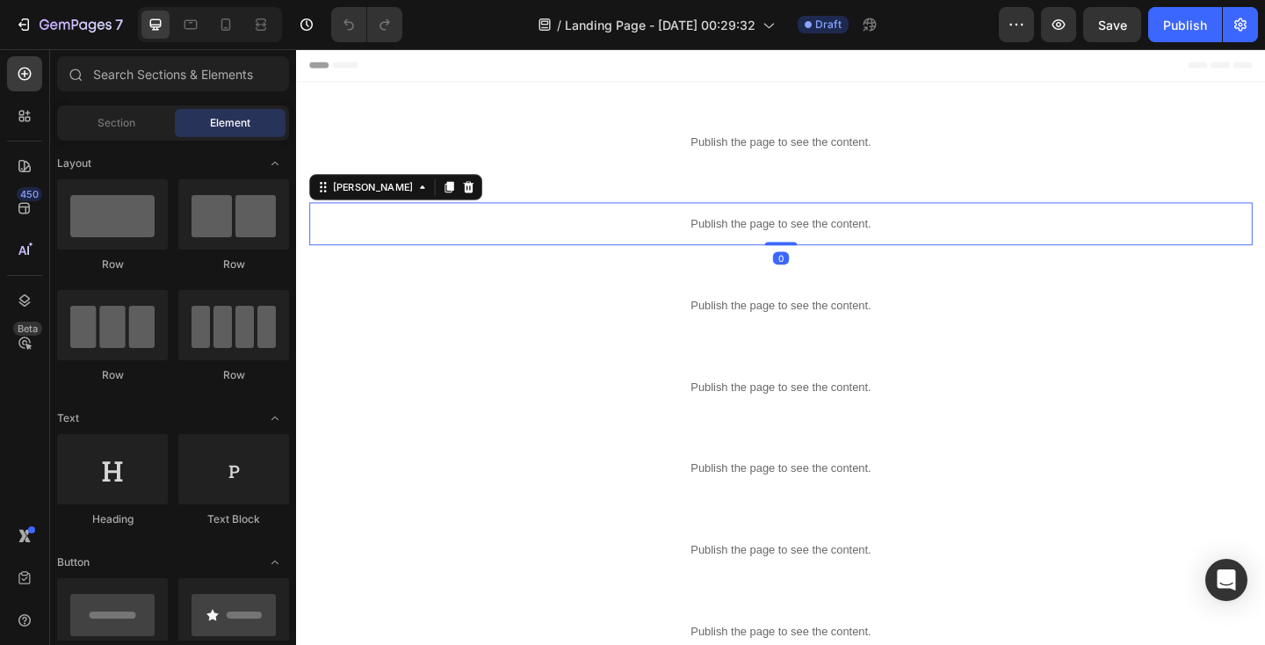
click at [626, 235] on p "Publish the page to see the content." at bounding box center [823, 239] width 1026 height 18
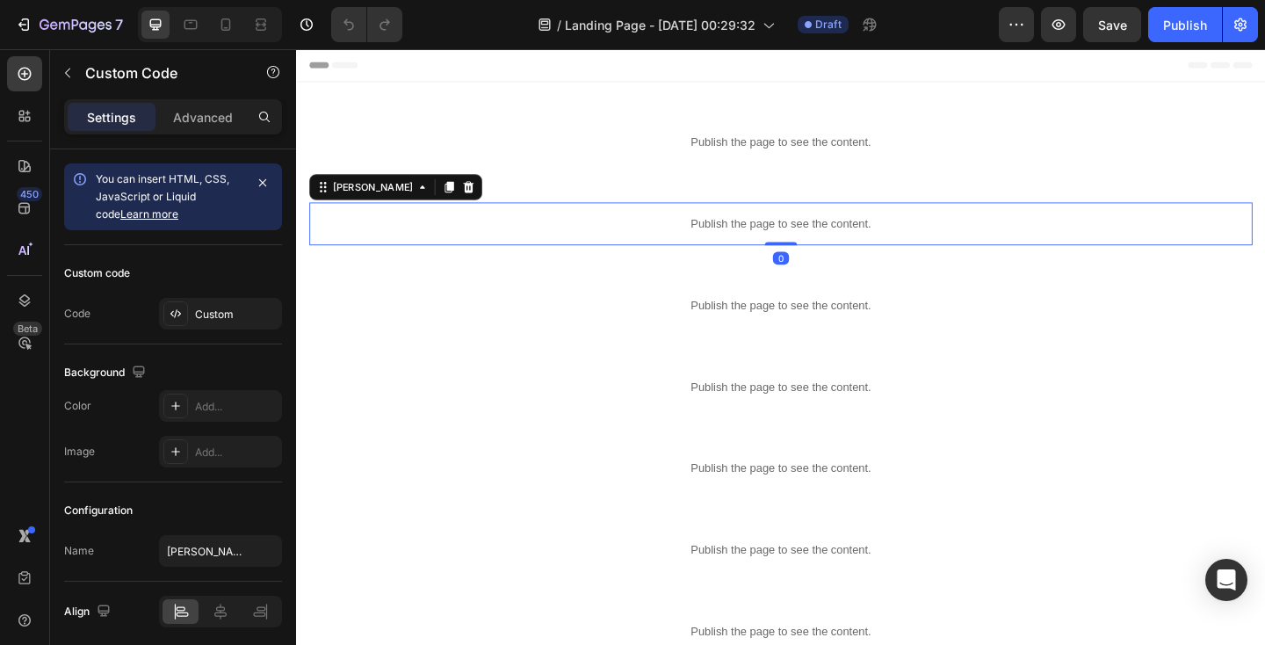
click at [626, 235] on p "Publish the page to see the content." at bounding box center [823, 239] width 1026 height 18
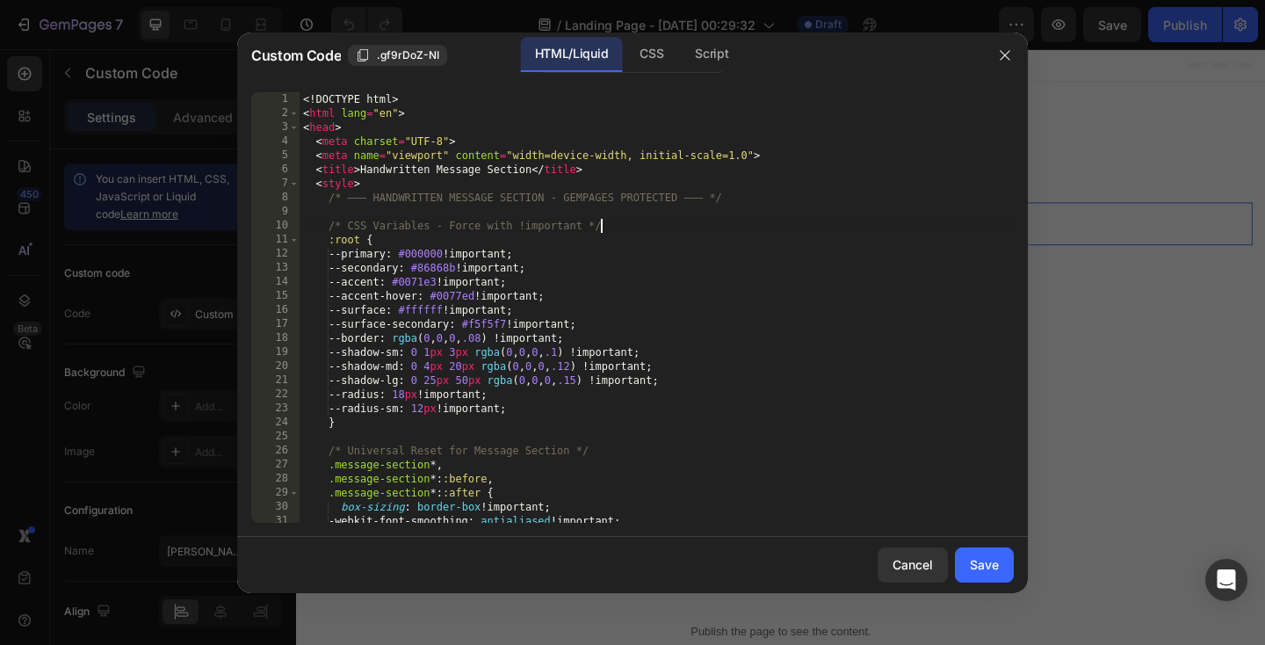
click at [600, 220] on div "<! DOCTYPE html > < html lang = "en" > < head > < meta charset = "UTF-8" > < me…" at bounding box center [657, 321] width 714 height 459
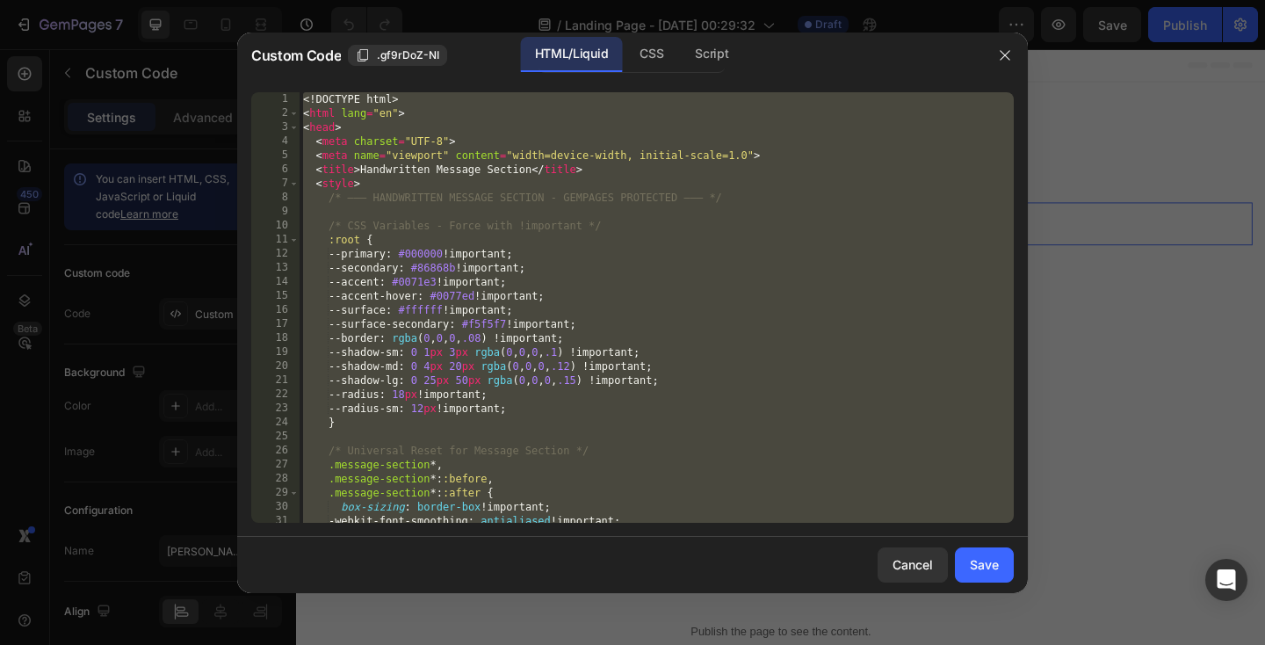
paste textarea
type textarea "</html>"
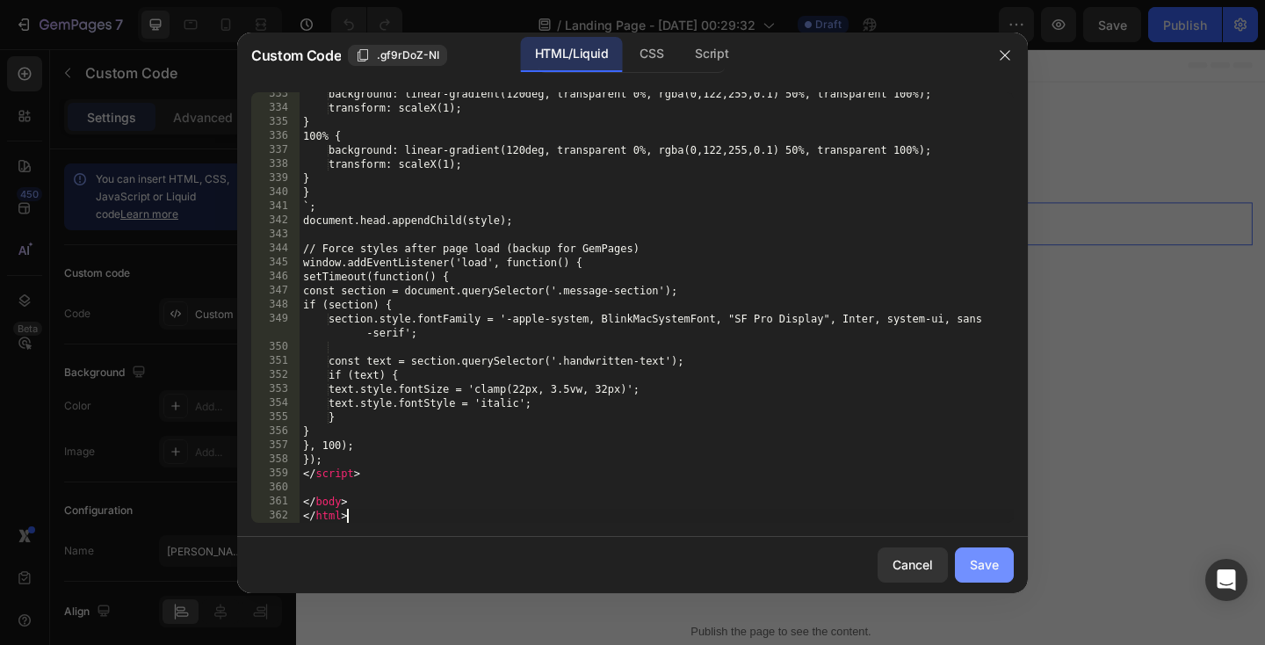
click at [988, 555] on div "Save" at bounding box center [984, 564] width 29 height 18
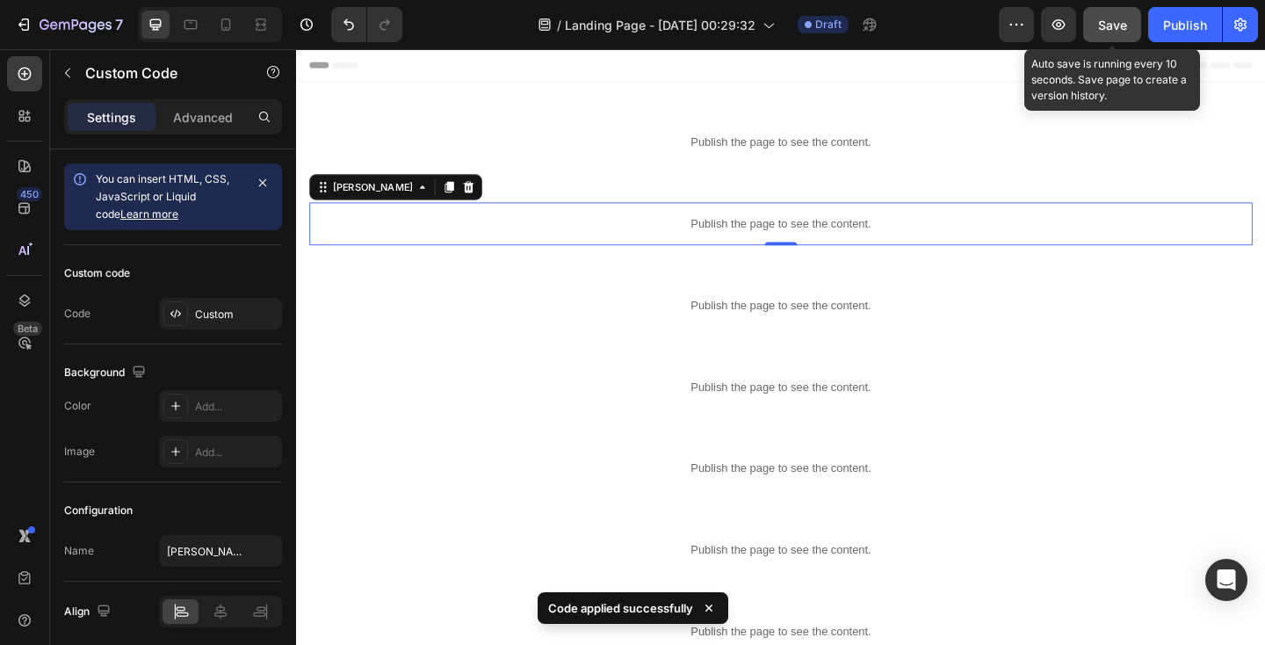
click at [1105, 31] on span "Save" at bounding box center [1112, 25] width 29 height 15
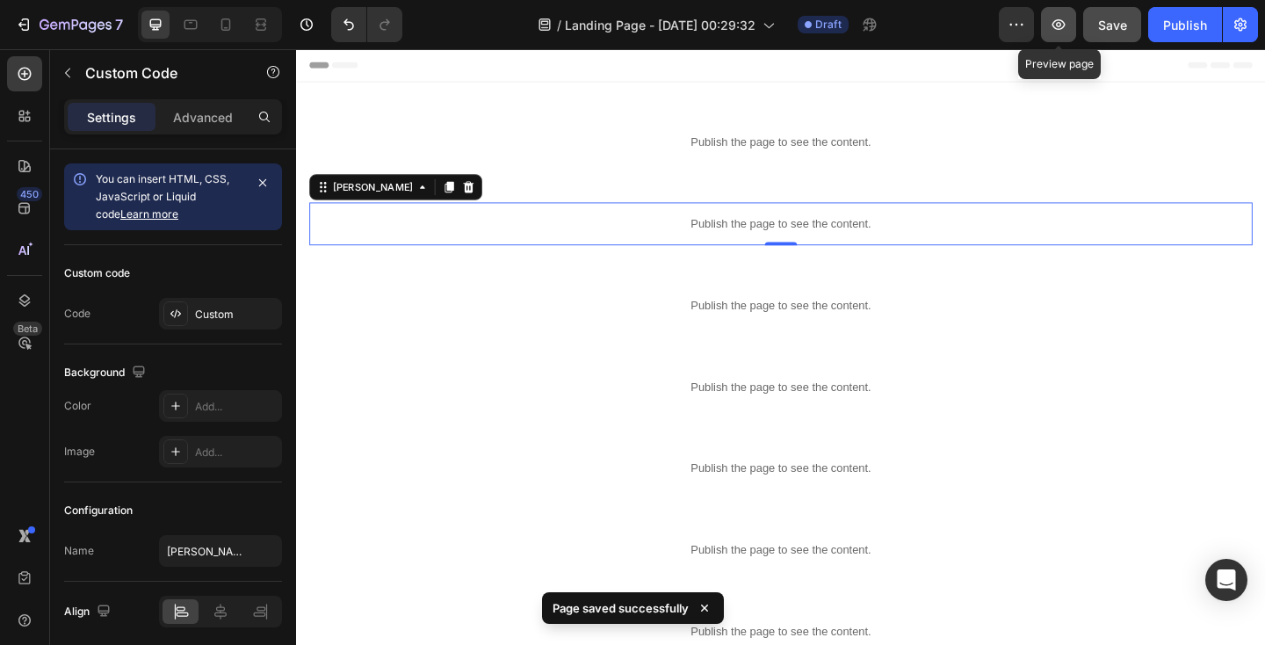
click at [1051, 17] on icon "button" at bounding box center [1059, 25] width 18 height 18
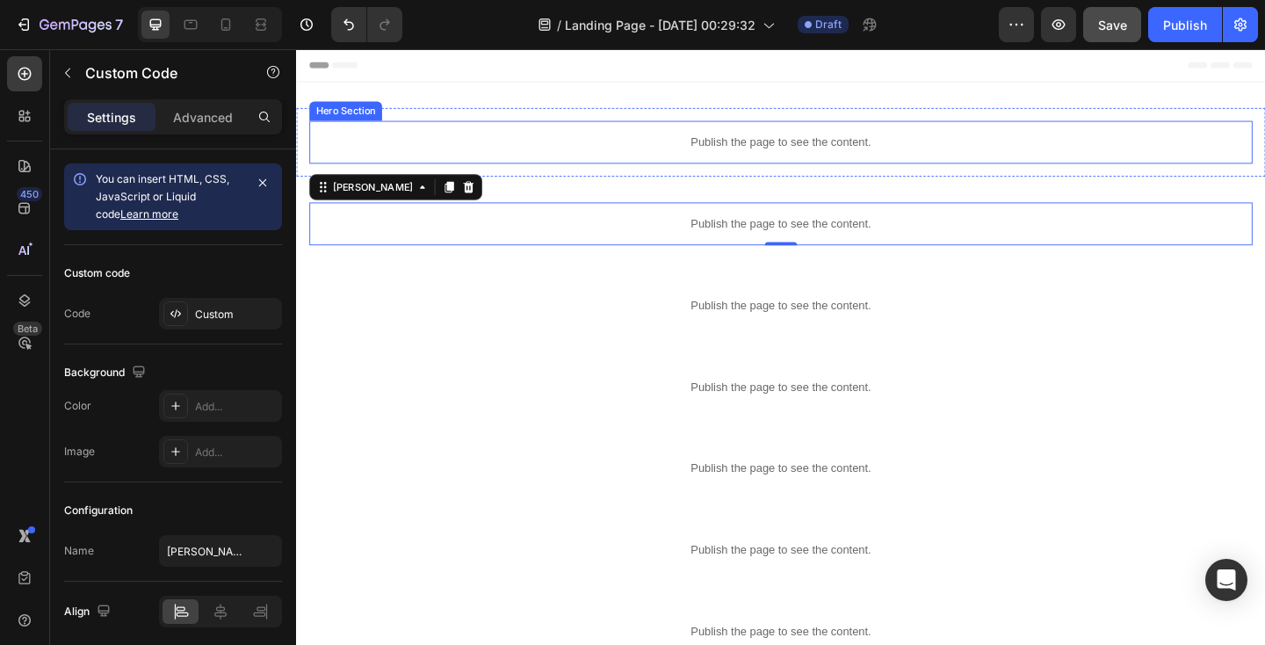
click at [466, 143] on p "Publish the page to see the content." at bounding box center [823, 150] width 1026 height 18
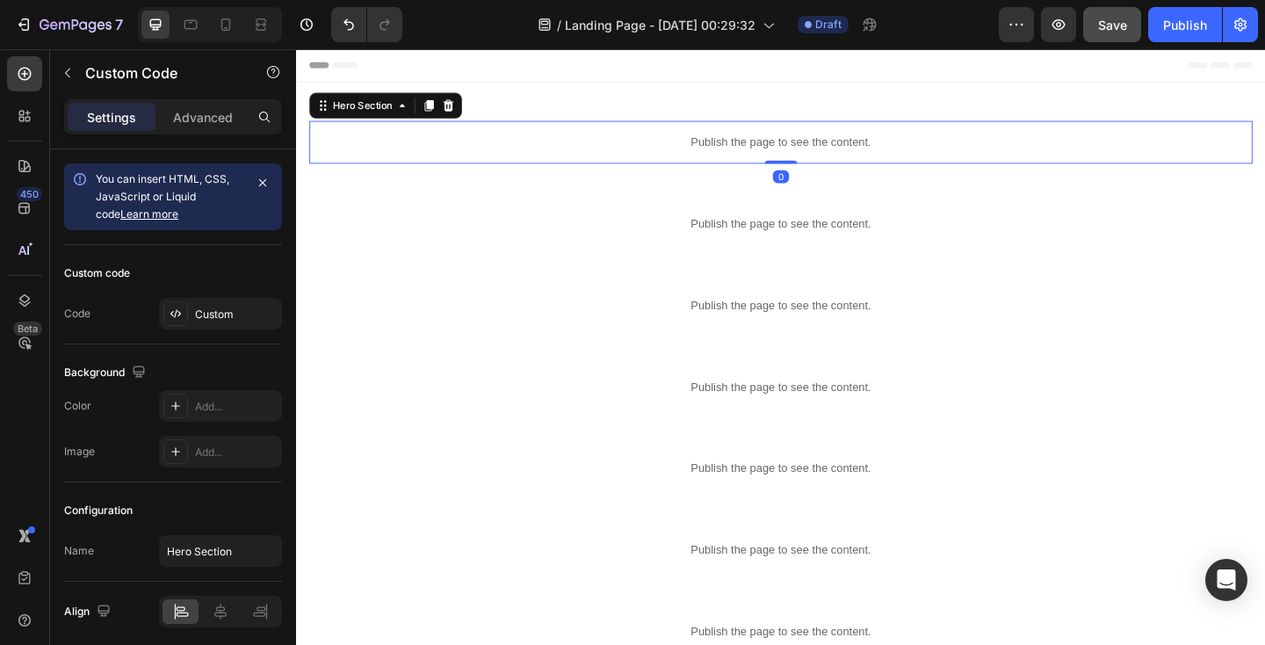
click at [466, 143] on p "Publish the page to see the content." at bounding box center [823, 150] width 1026 height 18
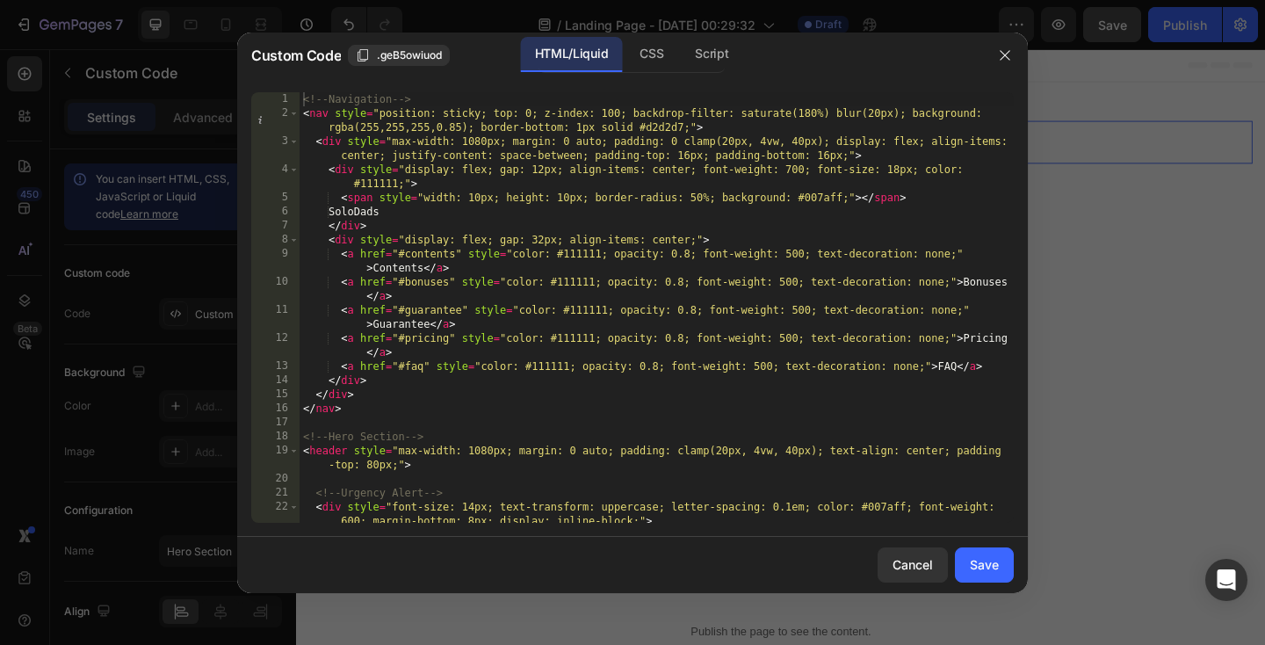
click at [456, 166] on div "<!-- Navigation --> < nav style = "position: sticky; top: 0; z-index: 100; back…" at bounding box center [657, 321] width 714 height 459
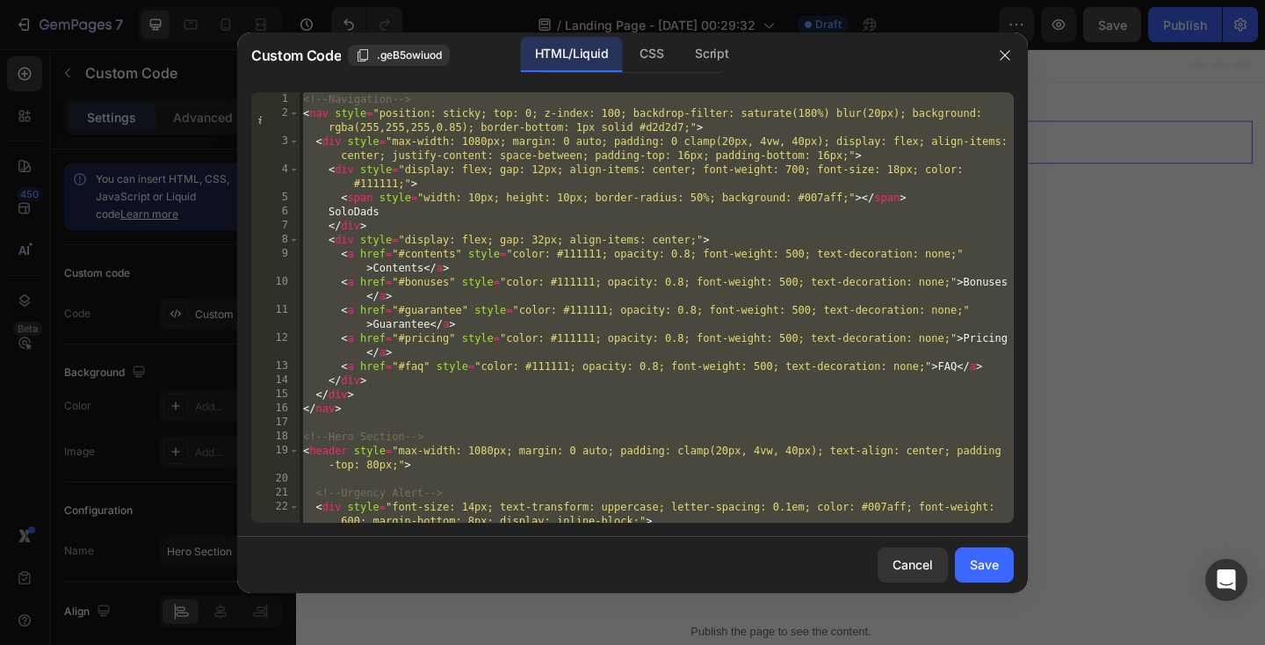
click at [862, 206] on div "<!-- Navigation --> < nav style = "position: sticky; top: 0; z-index: 100; back…" at bounding box center [657, 321] width 714 height 459
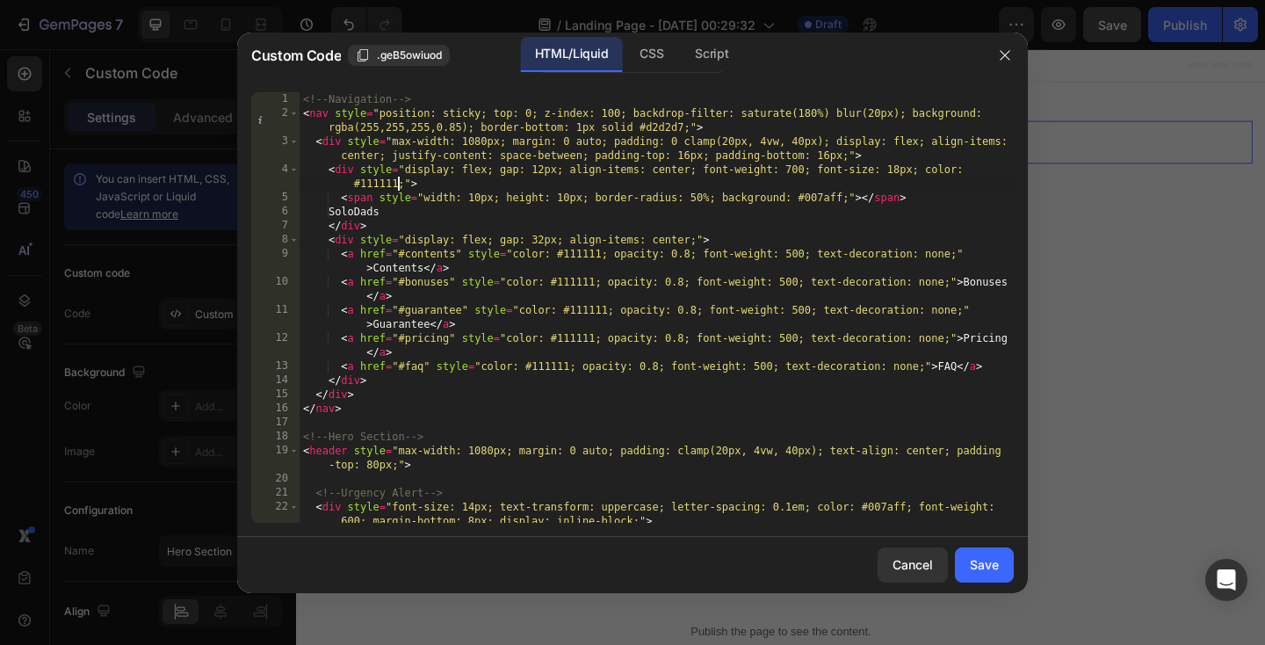
click at [395, 186] on div "<!-- Navigation --> < nav style = "position: sticky; top: 0; z-index: 100; back…" at bounding box center [657, 321] width 714 height 459
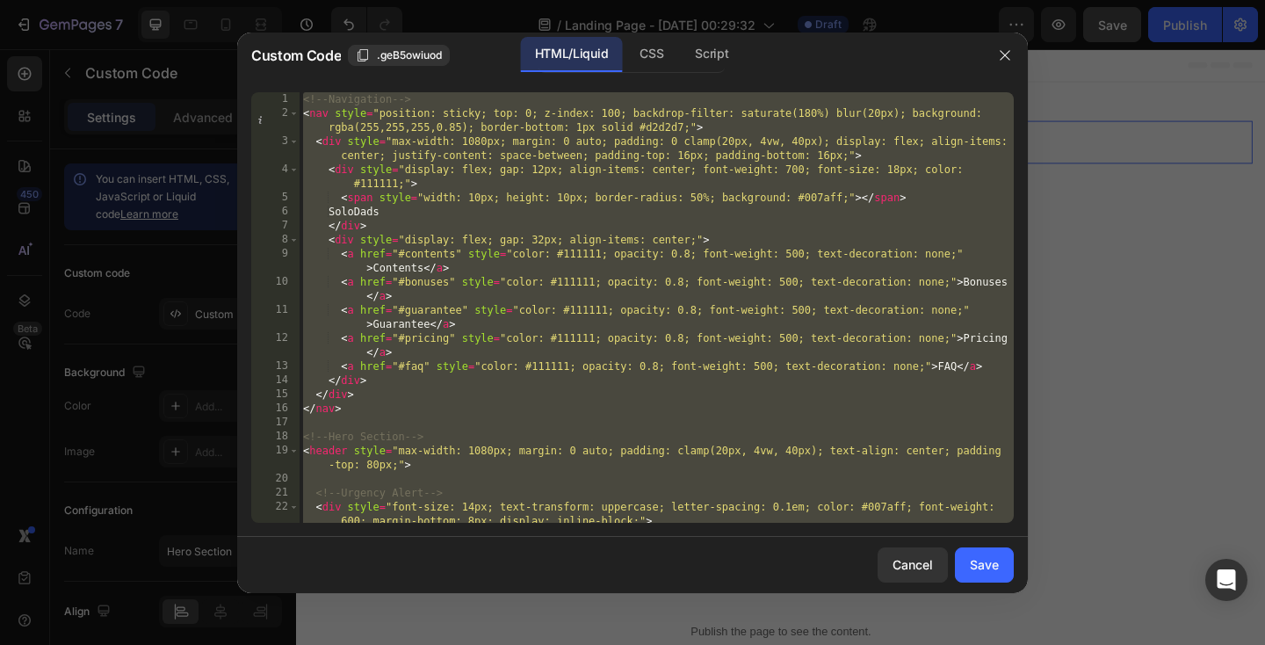
paste textarea "</html"
type textarea "</html>"
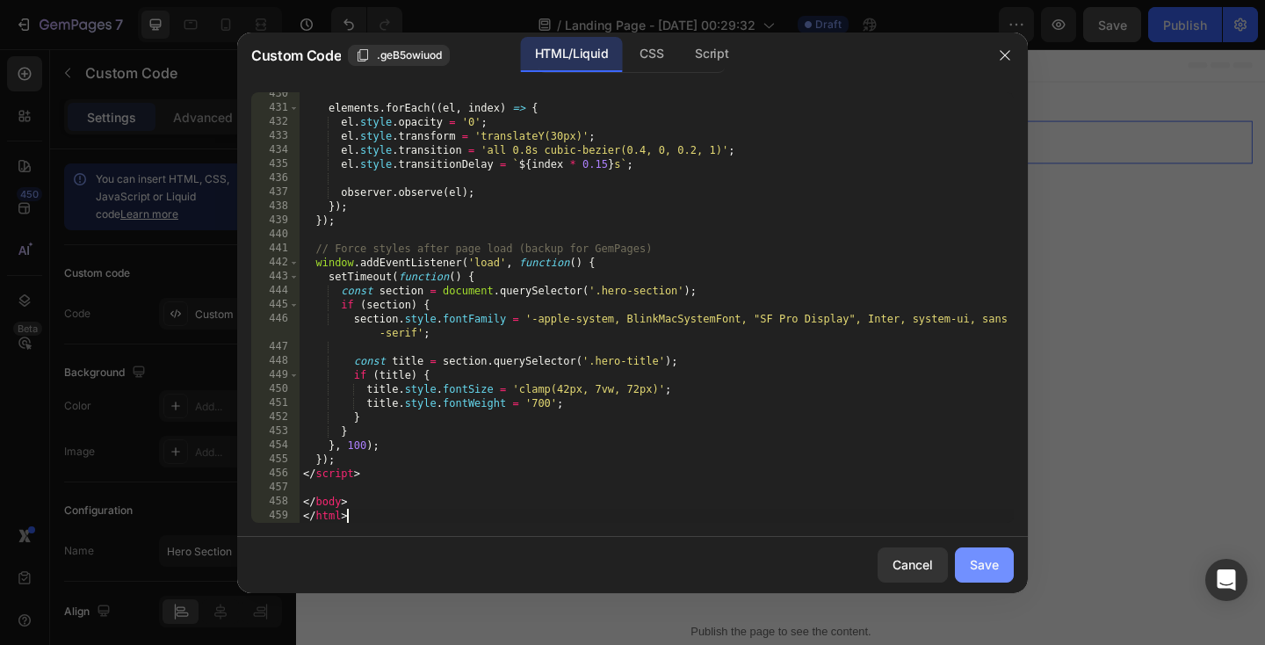
click at [972, 560] on div "Save" at bounding box center [984, 564] width 29 height 18
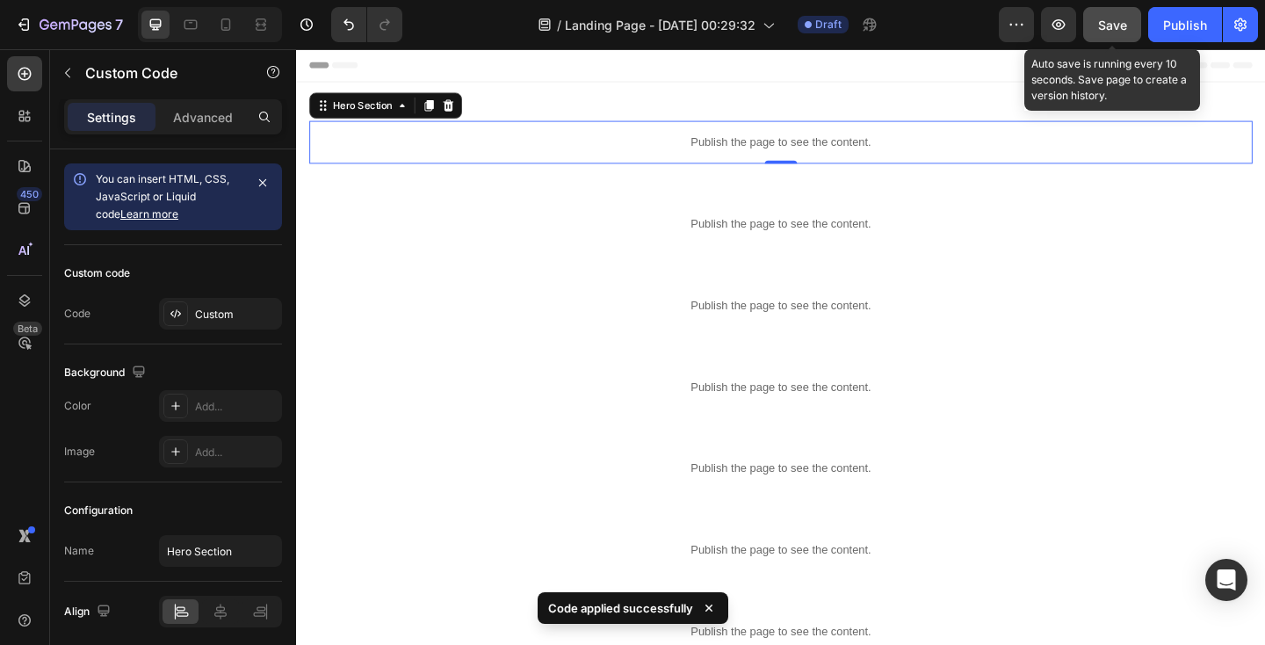
click at [1108, 22] on span "Save" at bounding box center [1112, 25] width 29 height 15
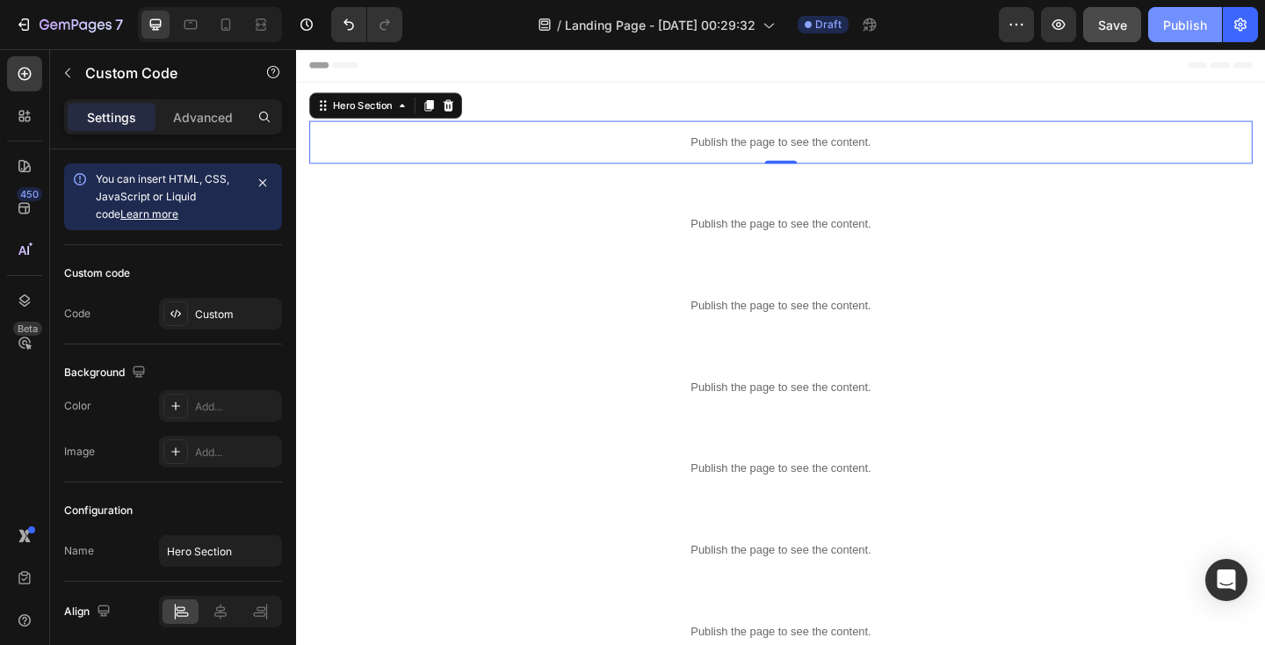
click at [1182, 29] on div "Publish" at bounding box center [1185, 25] width 44 height 18
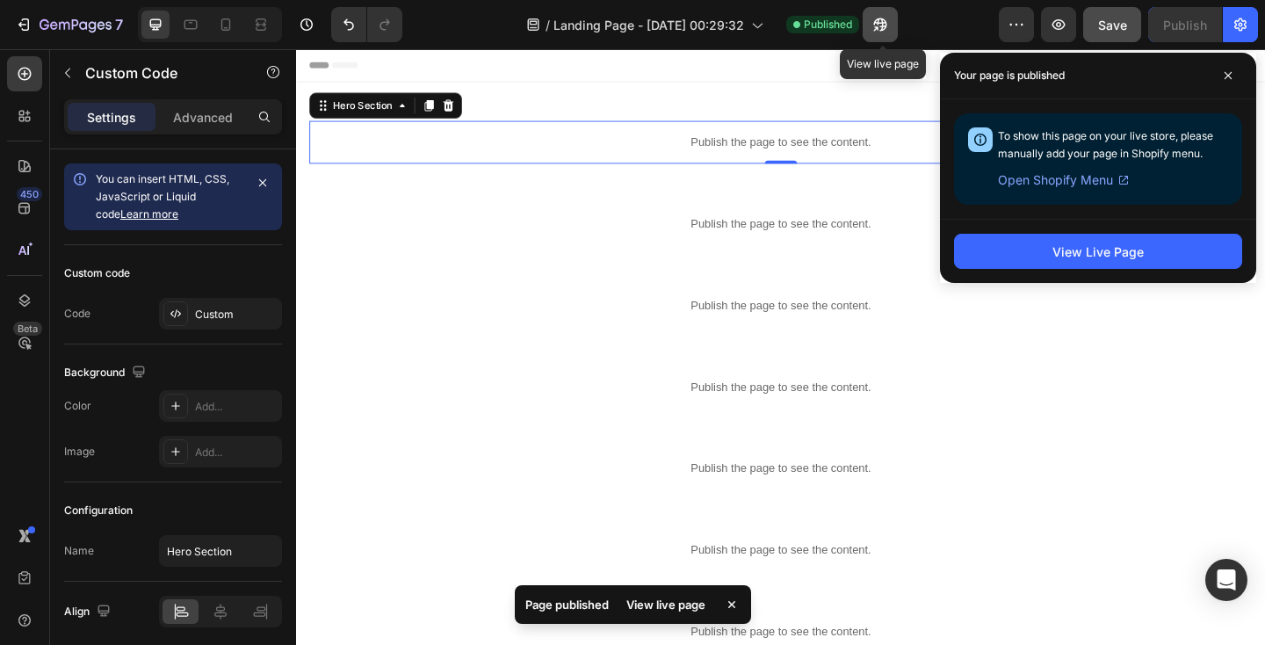
click at [882, 25] on icon "button" at bounding box center [880, 25] width 18 height 18
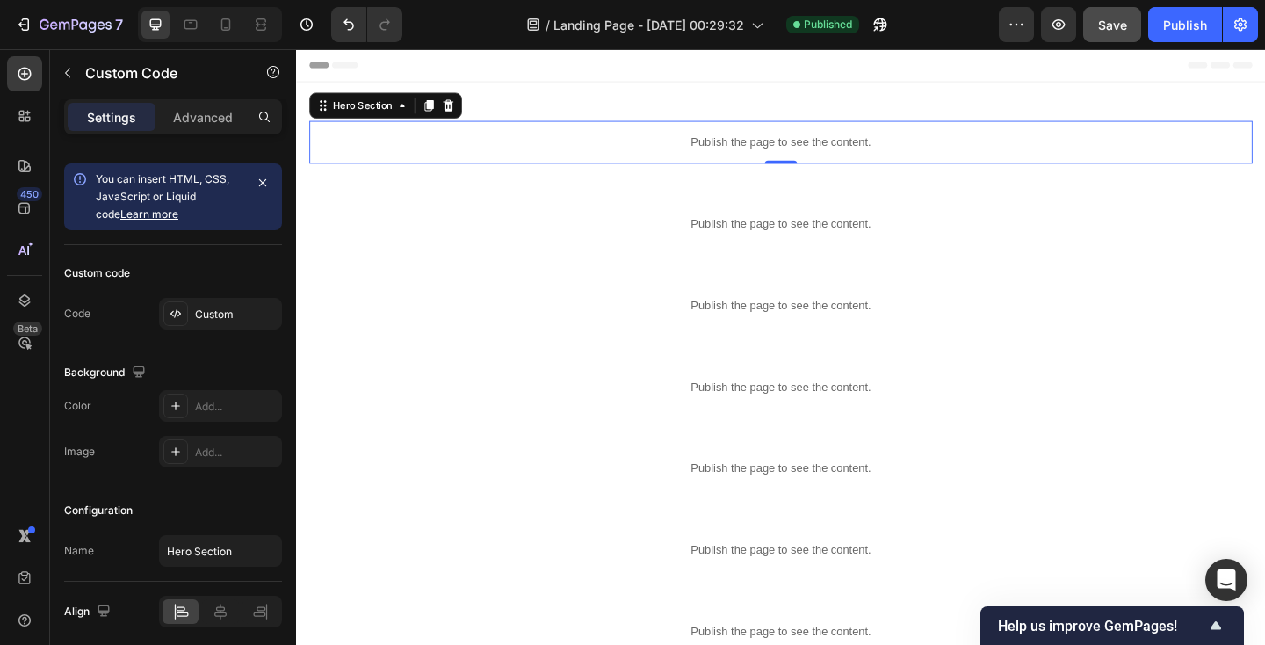
click at [512, 143] on p "Publish the page to see the content." at bounding box center [823, 150] width 1026 height 18
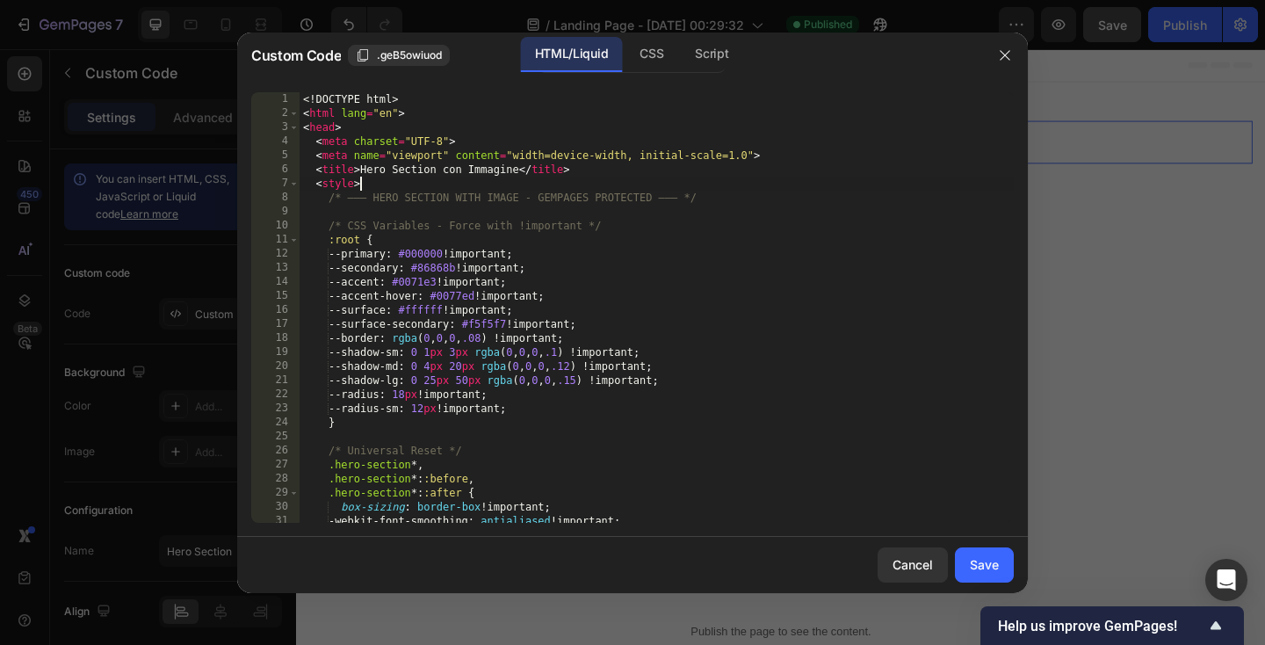
click at [489, 189] on div "<! DOCTYPE html > < html lang = "en" > < head > < meta charset = "UTF-8" > < me…" at bounding box center [657, 321] width 714 height 459
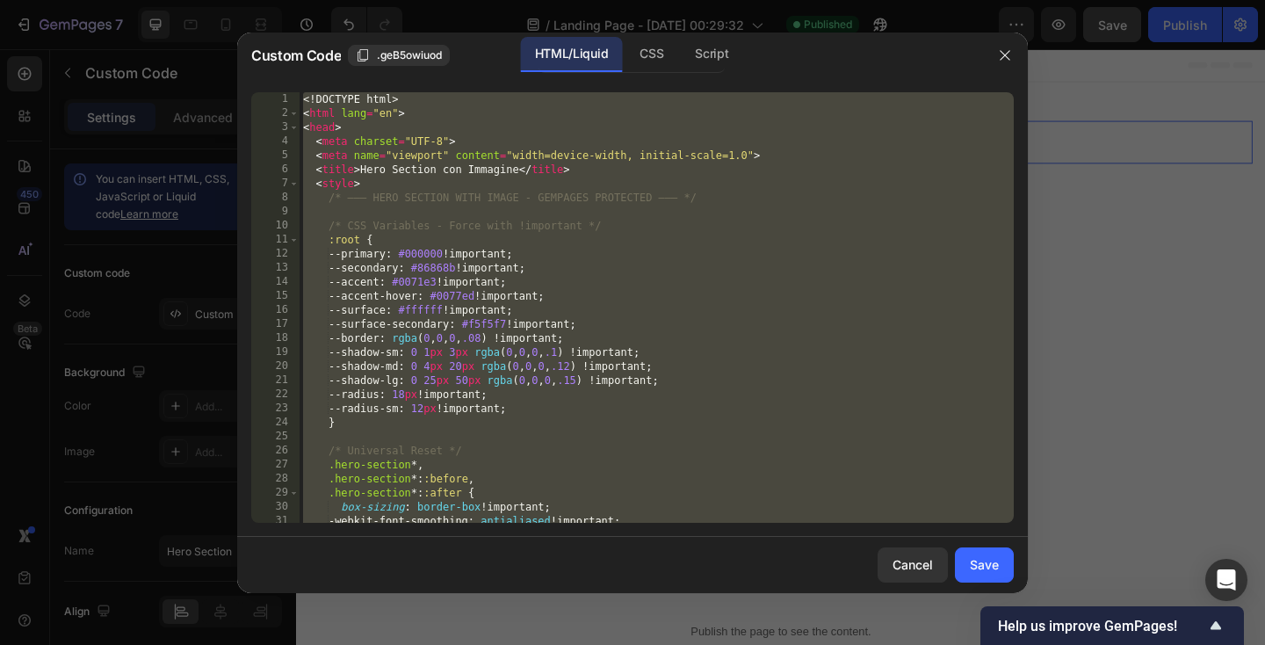
paste textarea
type textarea "</html>"
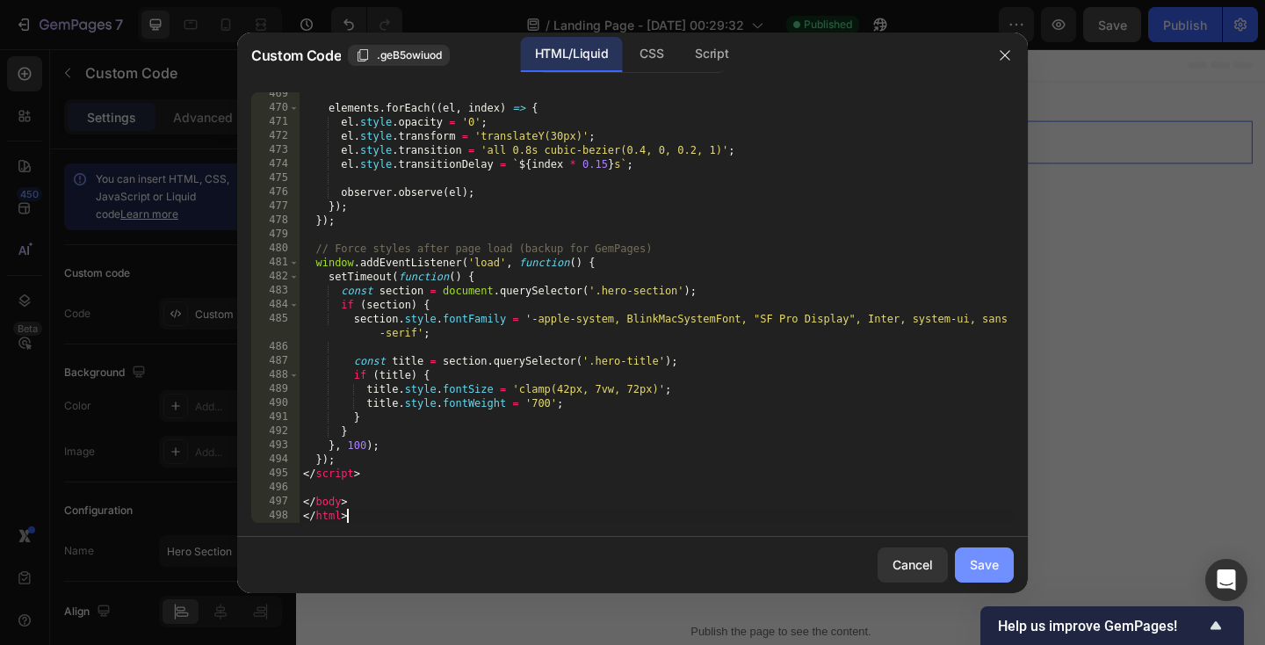
click at [995, 559] on div "Save" at bounding box center [984, 564] width 29 height 18
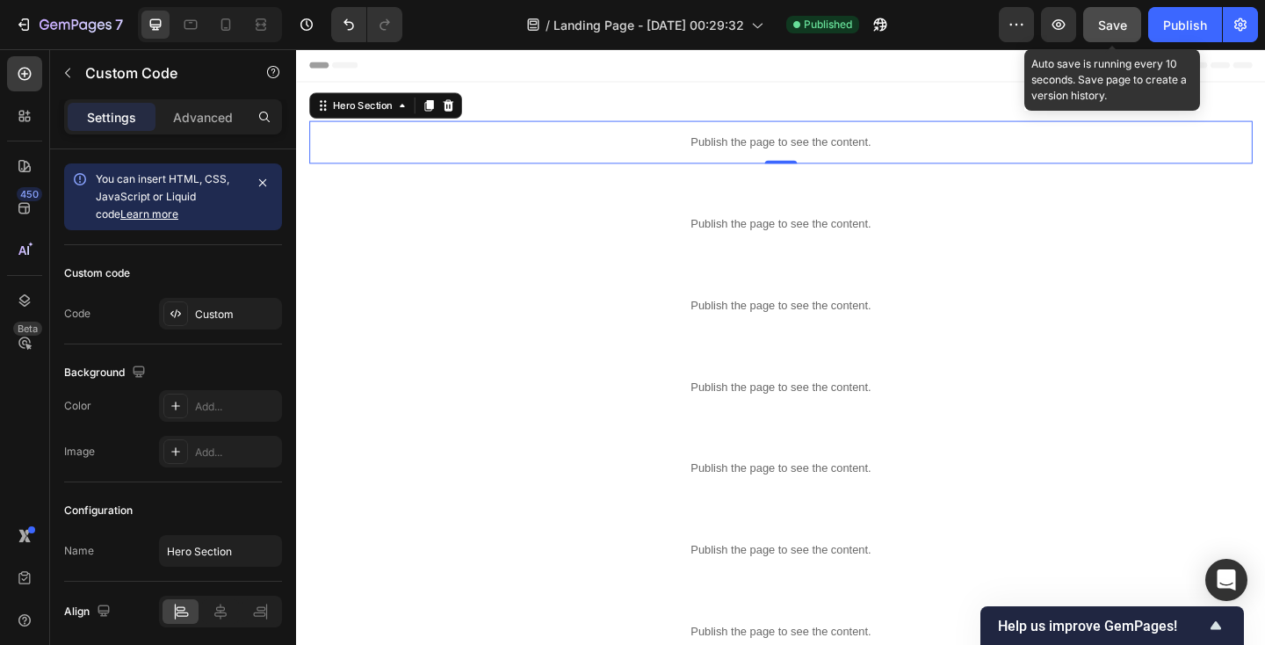
click at [1118, 20] on span "Save" at bounding box center [1112, 25] width 29 height 15
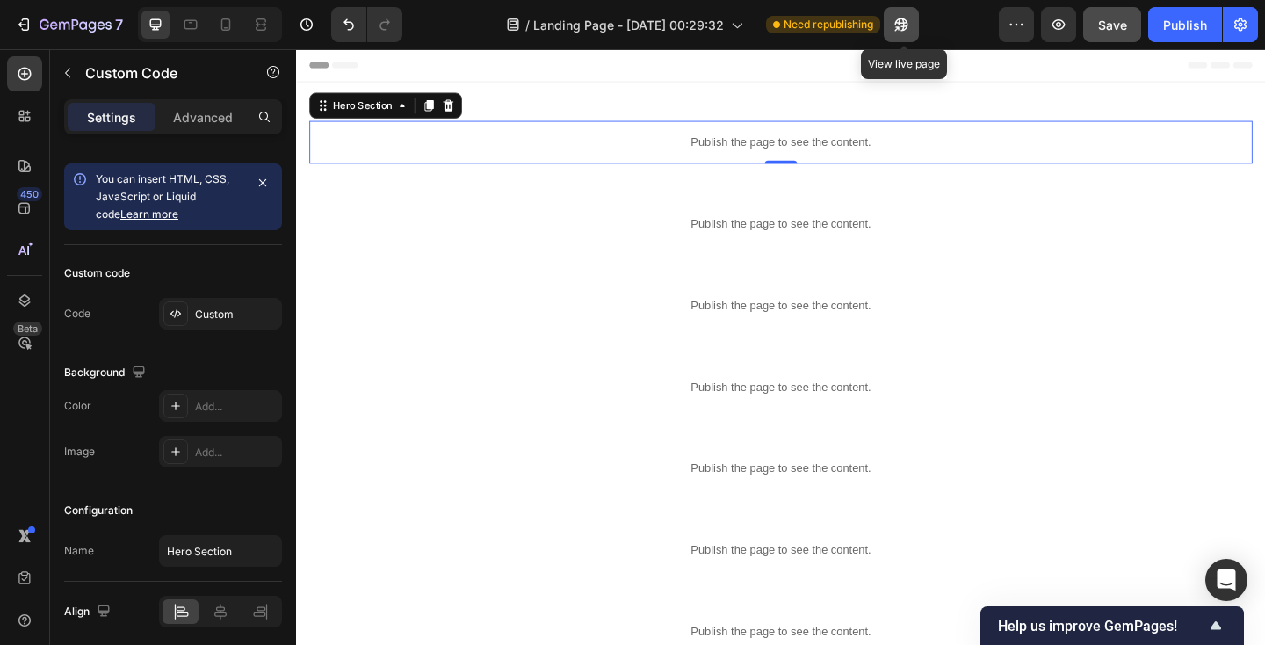
click at [907, 28] on icon "button" at bounding box center [901, 25] width 18 height 18
click at [1206, 18] on div "Publish" at bounding box center [1185, 25] width 44 height 18
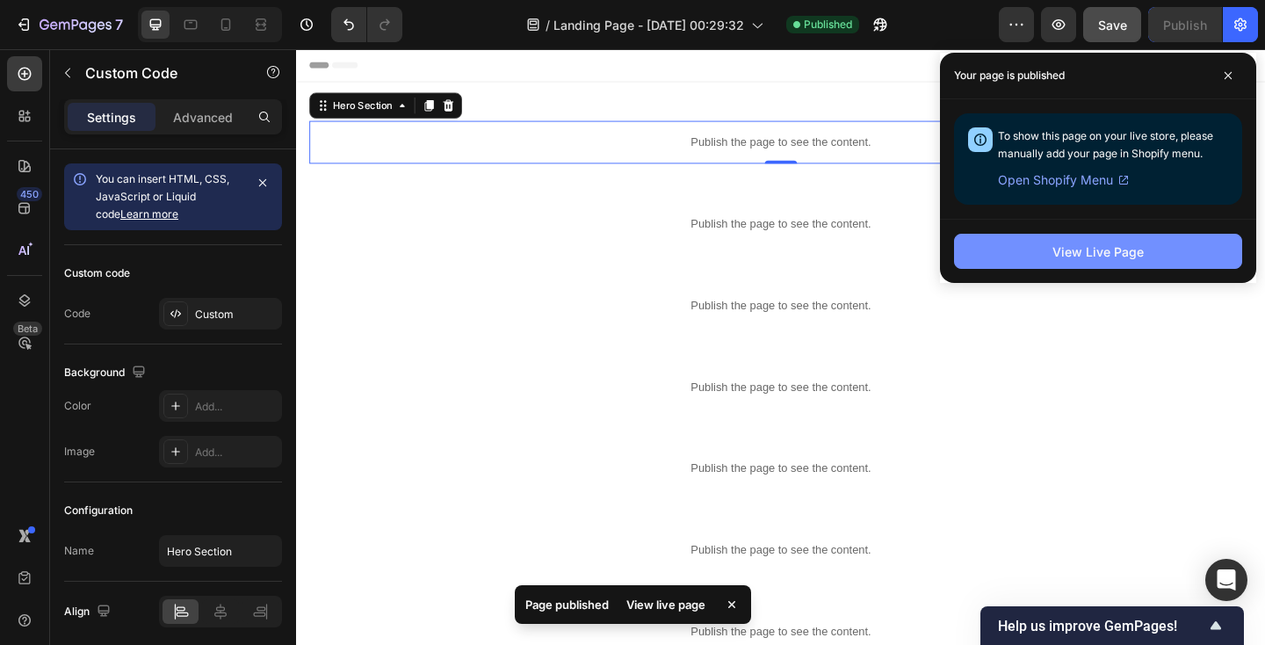
click at [1020, 246] on button "View Live Page" at bounding box center [1098, 251] width 288 height 35
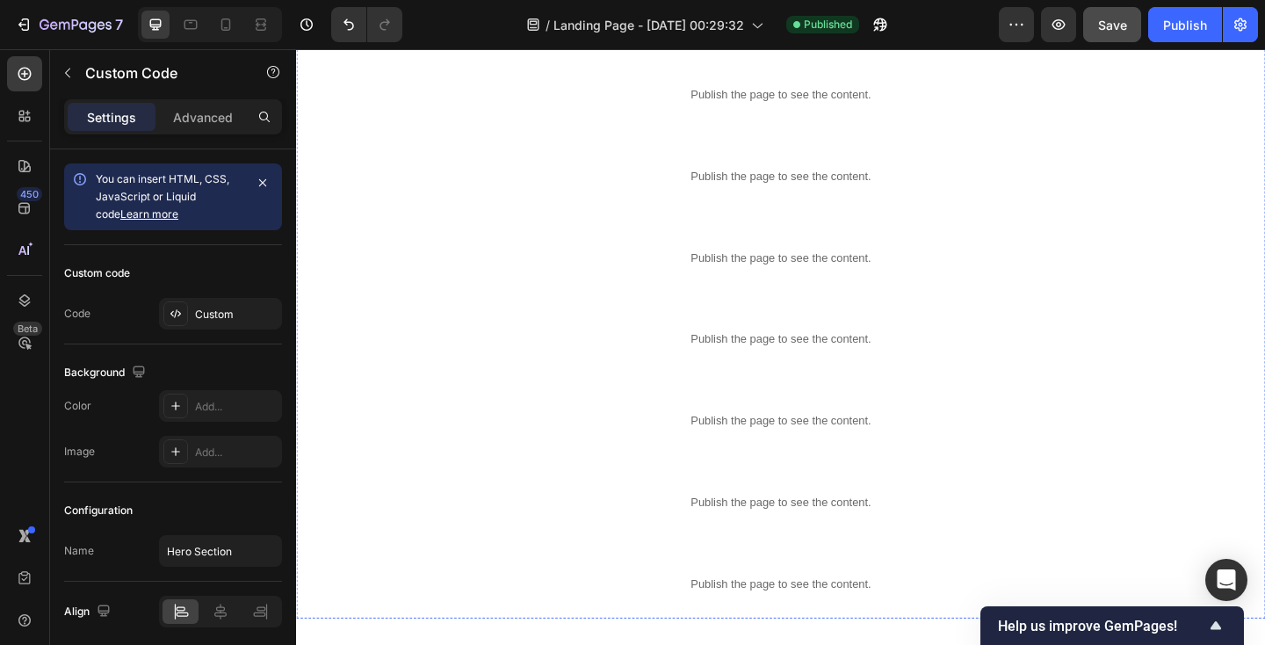
scroll to position [431, 0]
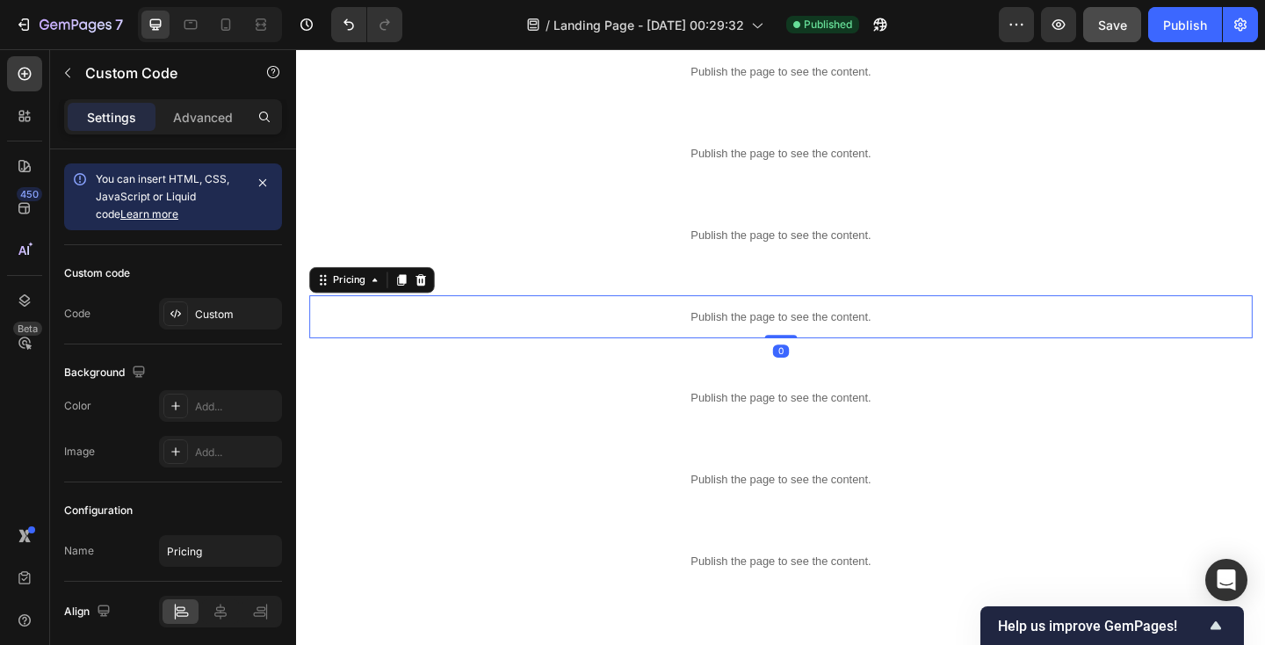
click at [552, 335] on p "Publish the page to see the content." at bounding box center [823, 340] width 1026 height 18
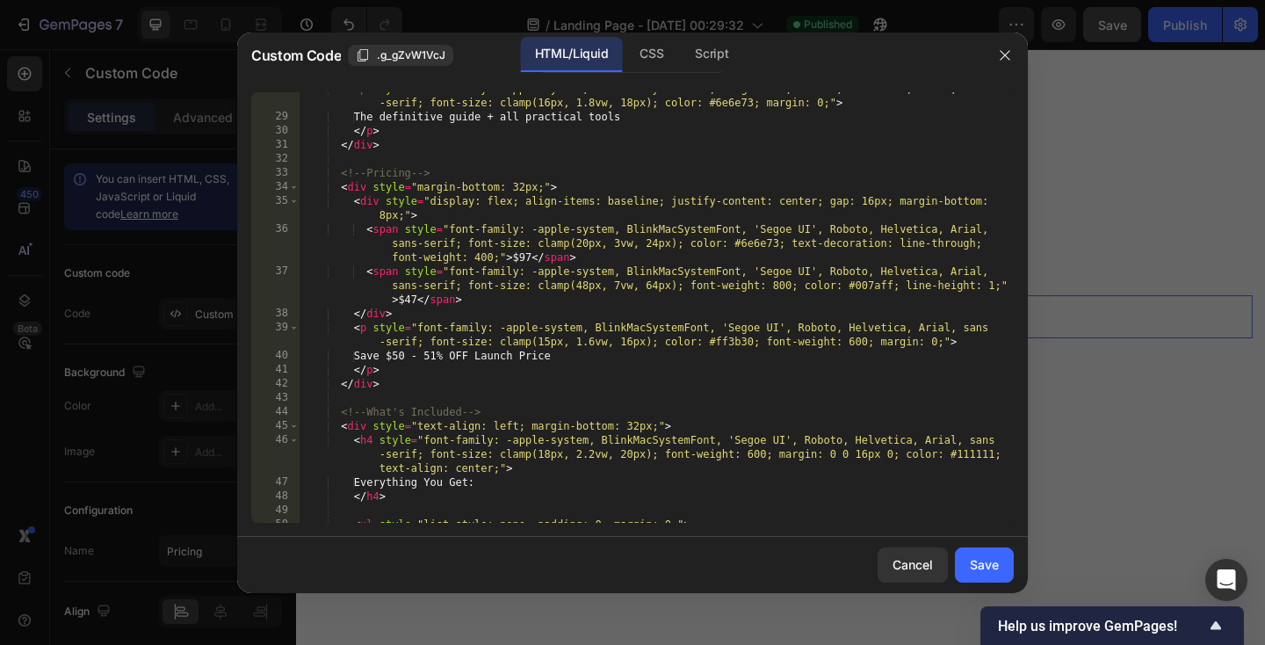
scroll to position [531, 0]
click at [415, 300] on div "< p style = "font-family: -apple-system, BlinkMacSystemFont, 'Segoe UI', Roboto…" at bounding box center [657, 318] width 714 height 473
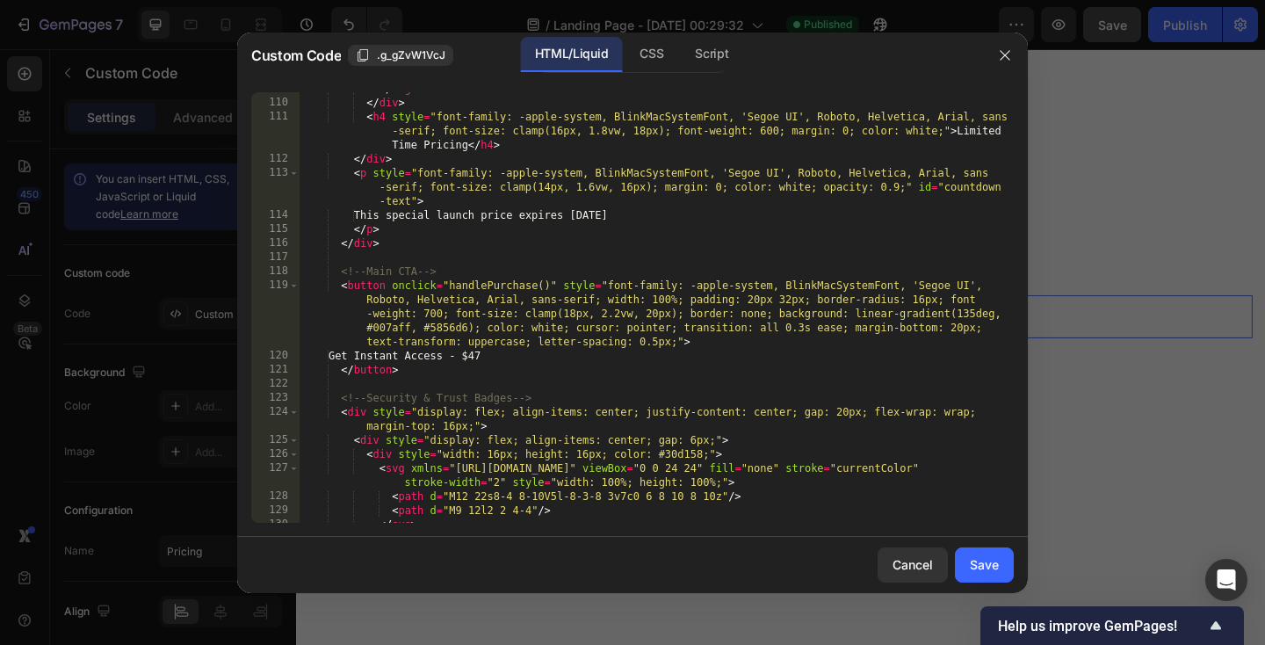
scroll to position [2096, 0]
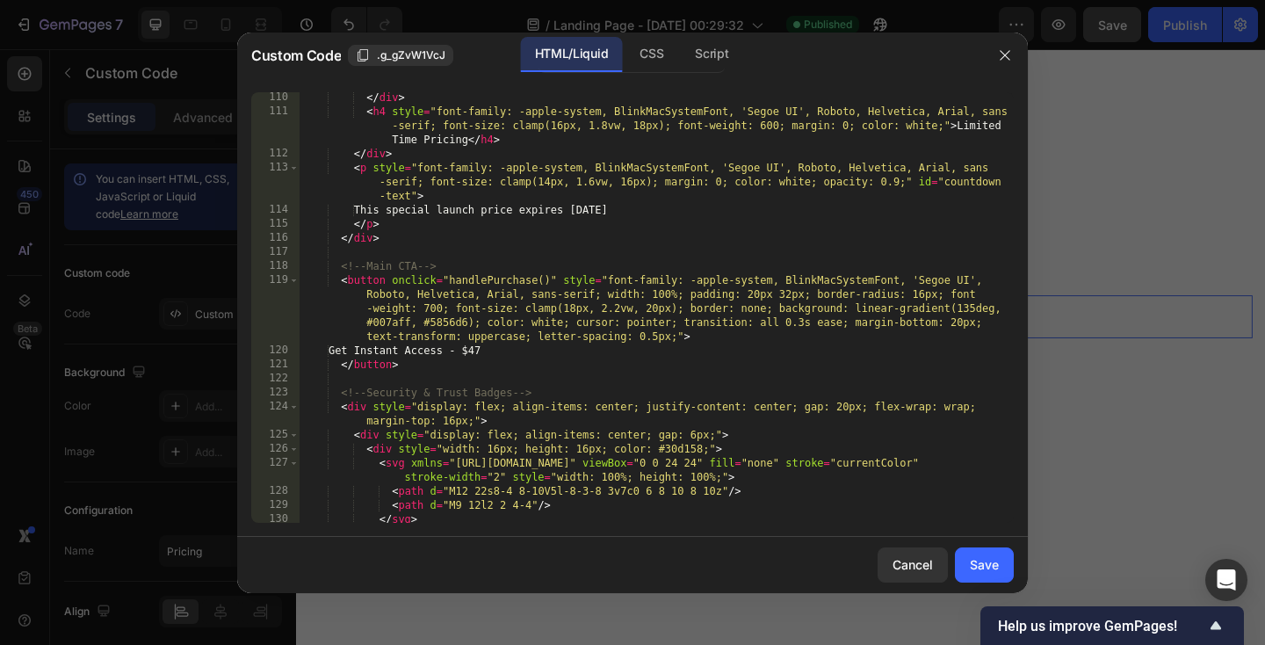
click at [505, 350] on div "</ div > < h4 style = "font-family: -apple-system, BlinkMacSystemFont, 'Segoe U…" at bounding box center [657, 319] width 714 height 459
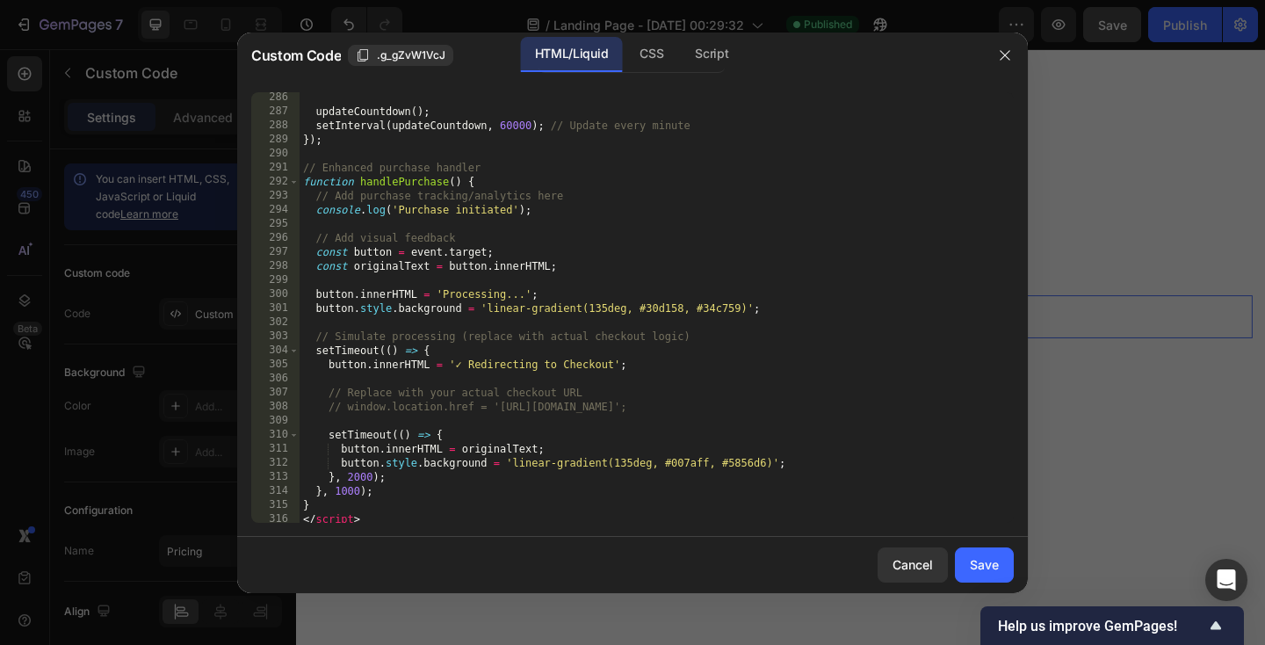
scroll to position [4952, 0]
type textarea "Get Instant Access - $29"
click at [979, 566] on div "Save" at bounding box center [984, 564] width 29 height 18
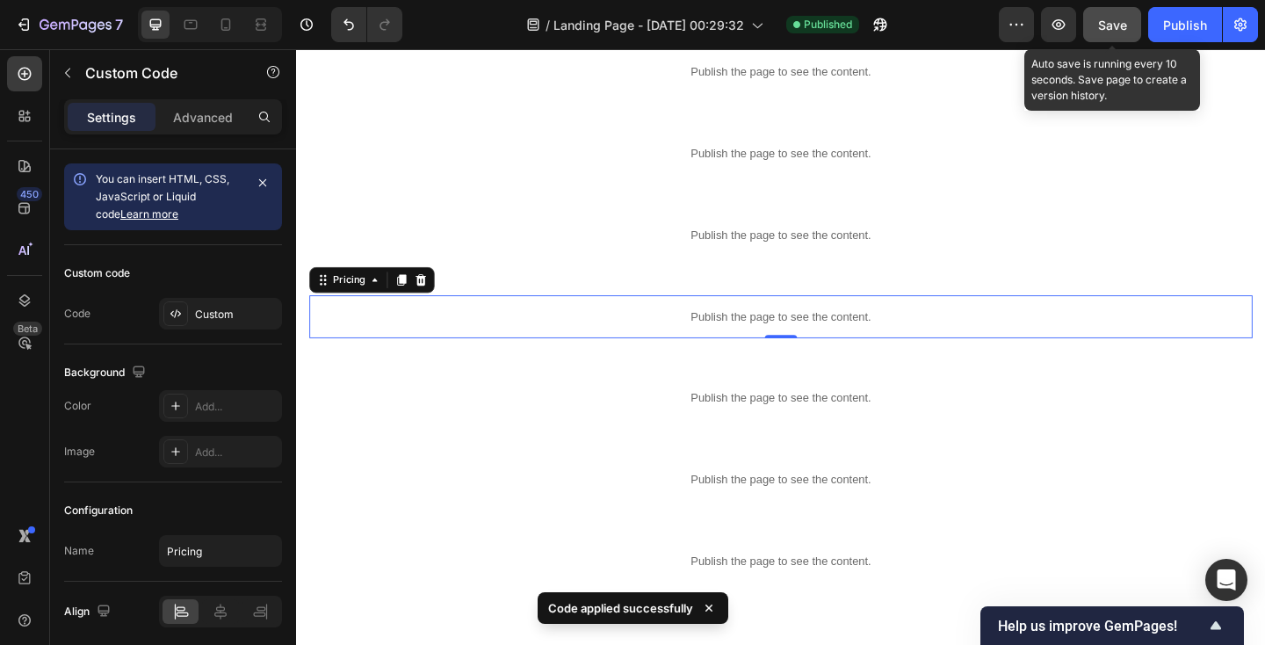
click at [1116, 29] on span "Save" at bounding box center [1112, 25] width 29 height 15
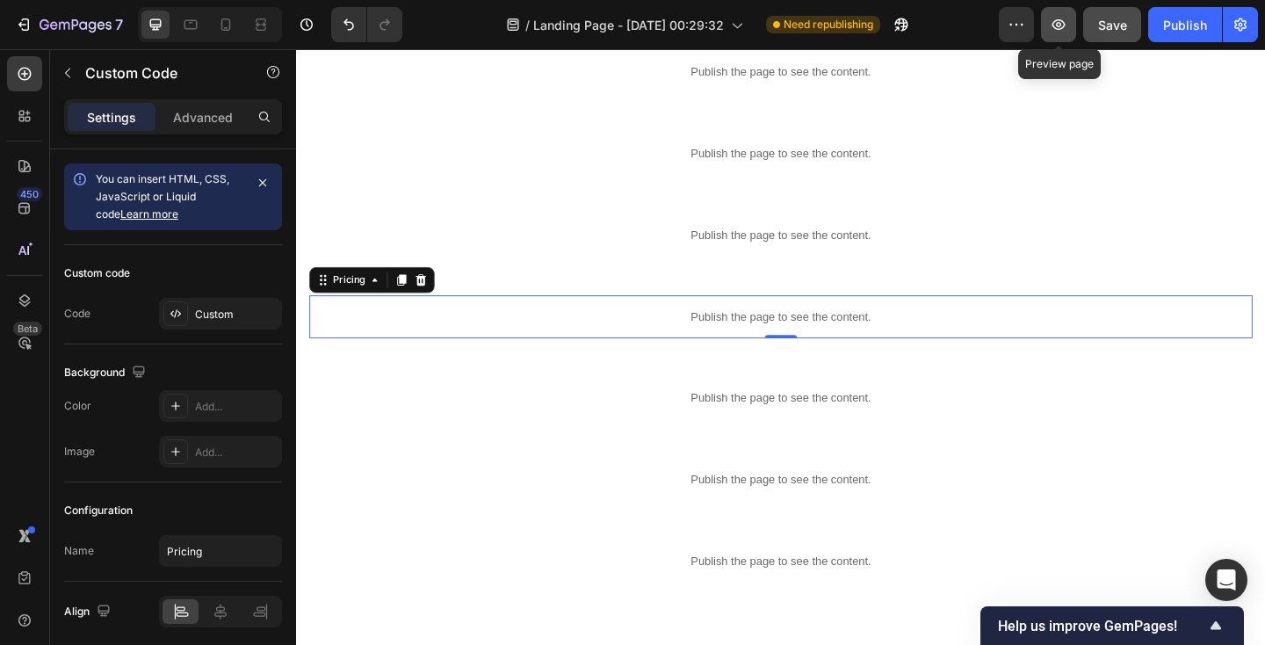
click at [1060, 40] on button "button" at bounding box center [1058, 24] width 35 height 35
click at [489, 334] on p "Publish the page to see the content." at bounding box center [823, 340] width 1026 height 18
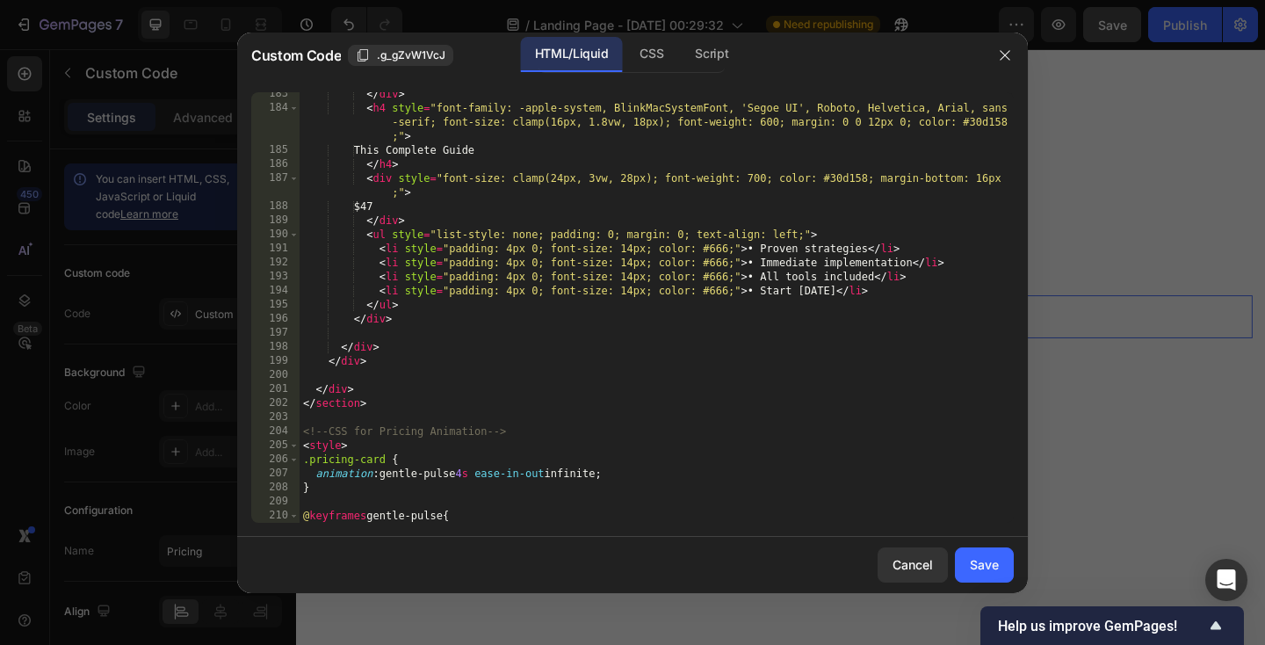
scroll to position [3463, 0]
click at [400, 206] on div "</ div > < h4 style = "font-family: -apple-system, BlinkMacSystemFont, 'Segoe U…" at bounding box center [657, 316] width 714 height 459
type textarea "$29"
click at [987, 564] on div "Save" at bounding box center [984, 564] width 29 height 18
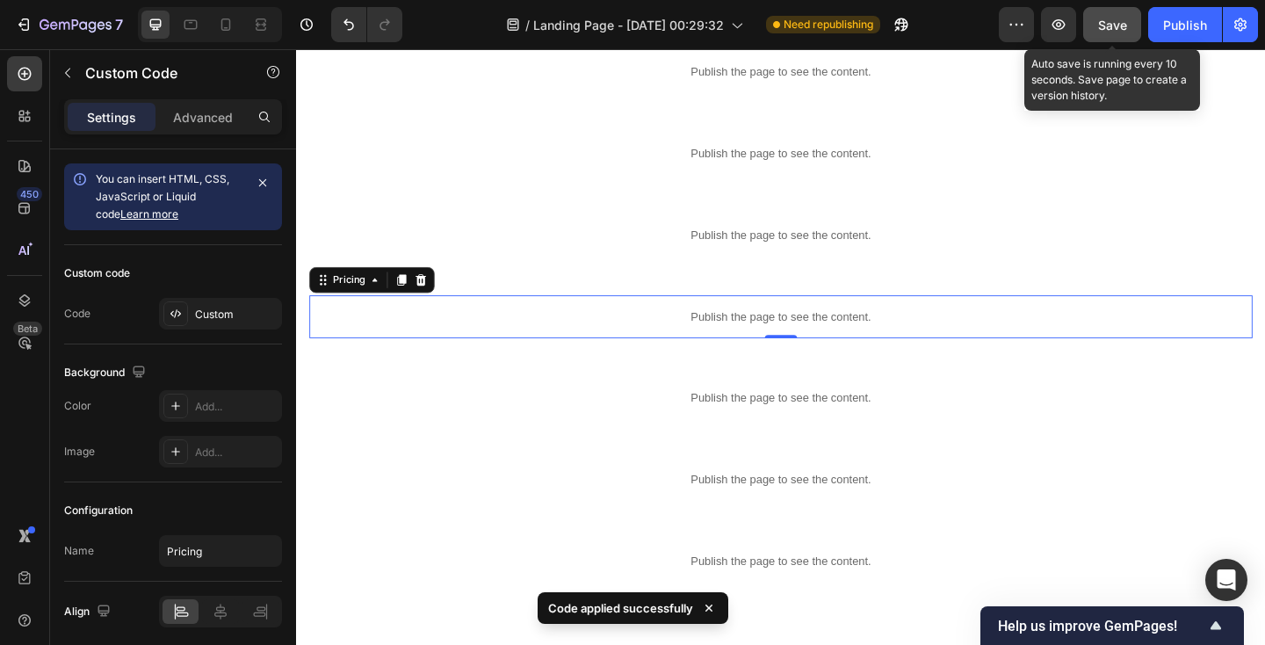
click at [1124, 19] on span "Save" at bounding box center [1112, 25] width 29 height 15
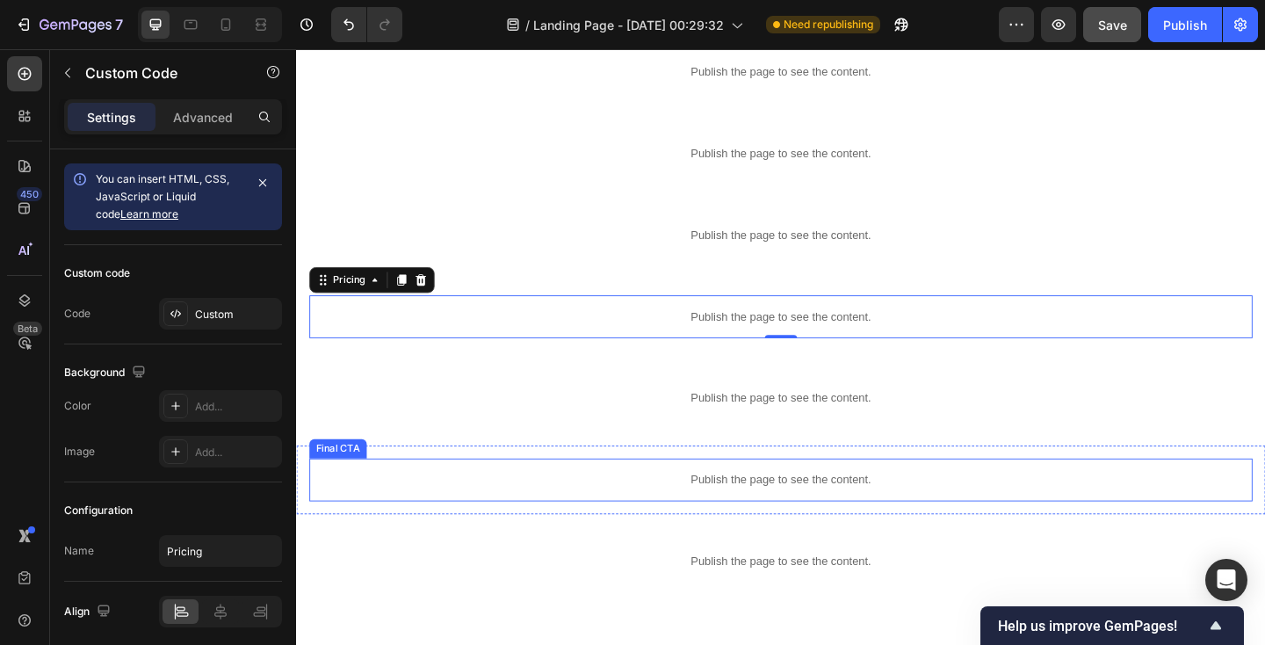
click at [526, 516] on p "Publish the page to see the content." at bounding box center [823, 518] width 1026 height 18
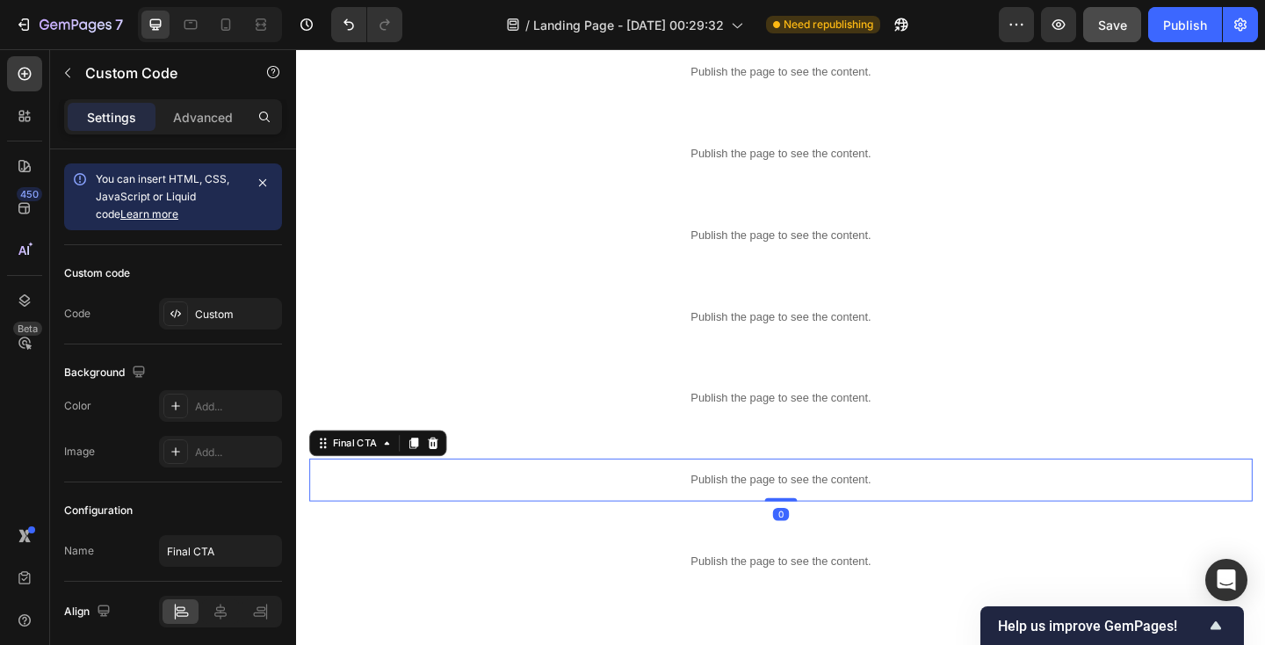
click at [526, 516] on p "Publish the page to see the content." at bounding box center [823, 518] width 1026 height 18
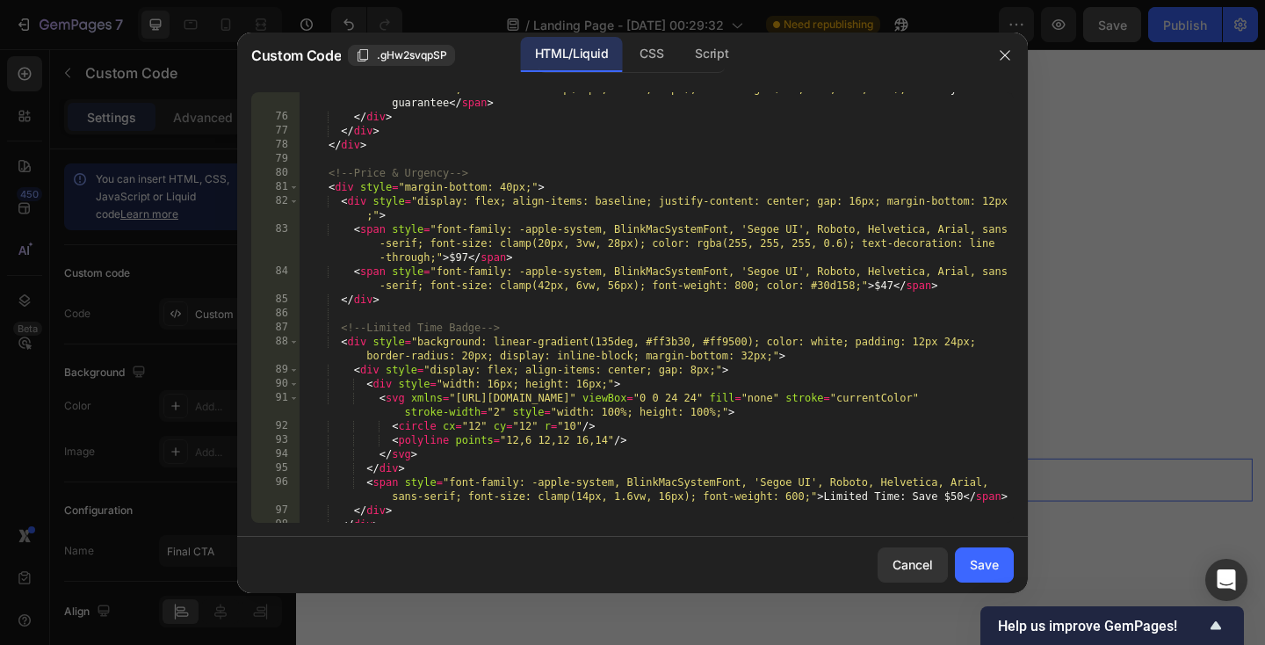
scroll to position [1460, 0]
click at [892, 283] on div "< span style = "font-family: -apple-system, BlinkMacSystemFont, 'Segoe UI', Rob…" at bounding box center [657, 308] width 714 height 487
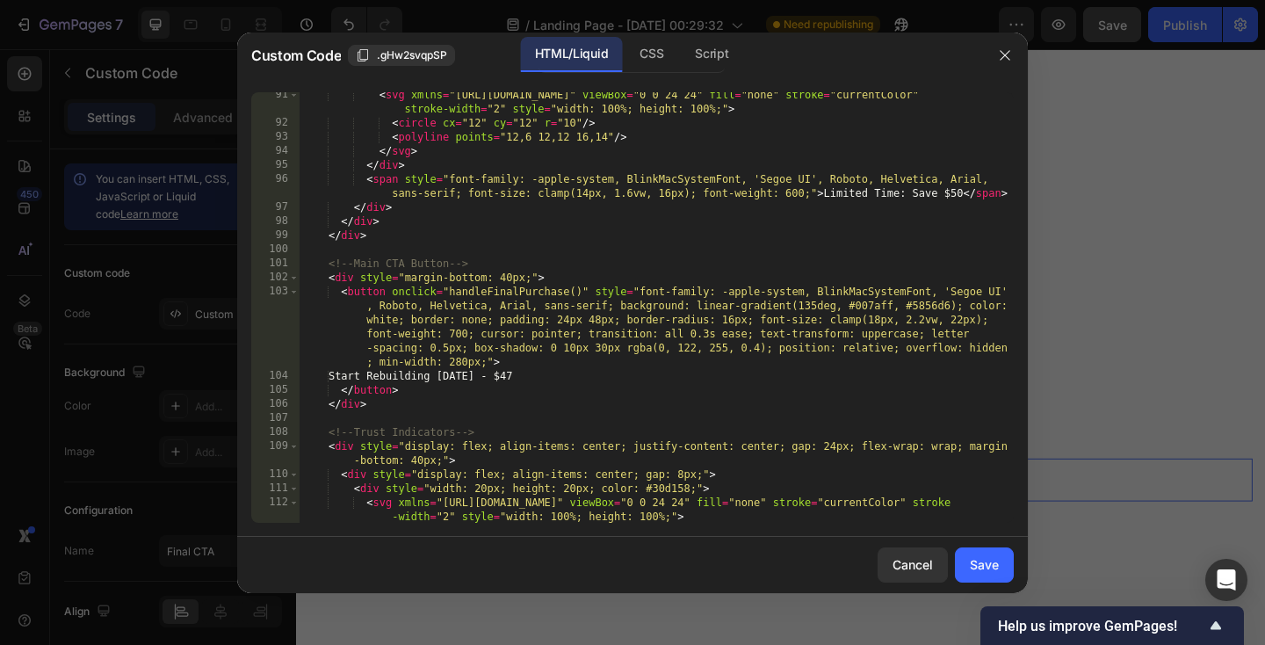
scroll to position [1766, 0]
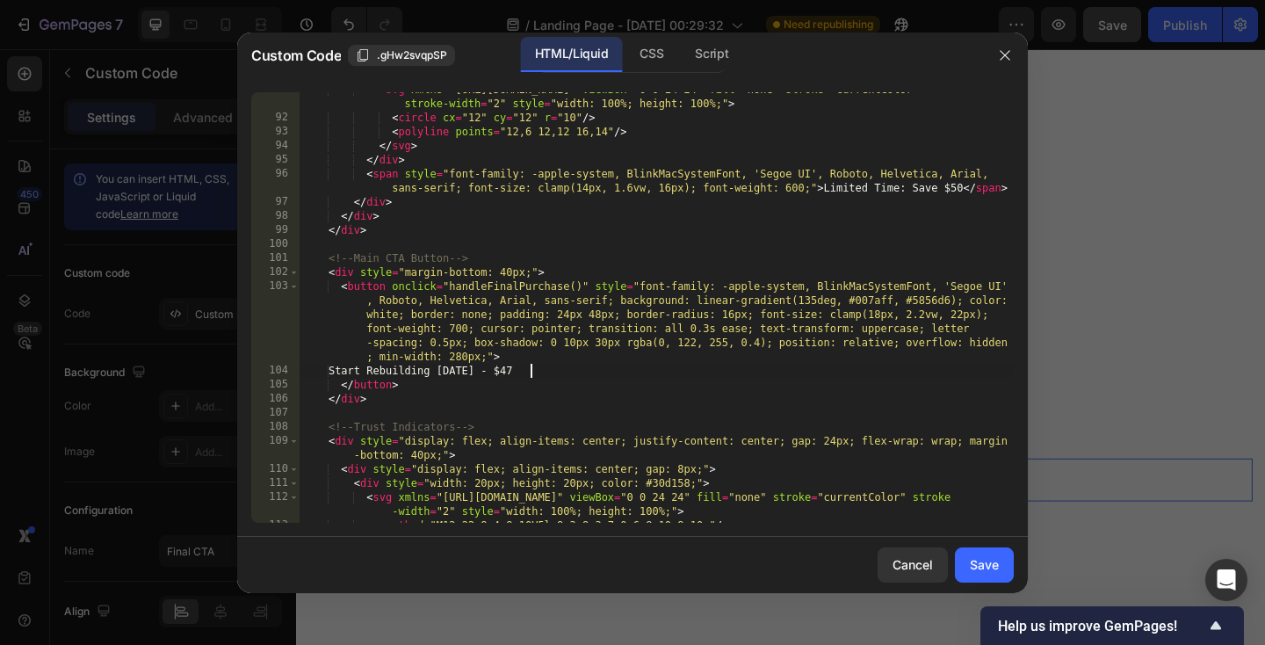
click at [544, 372] on div "< svg xmlns = "http://www.w3.org/2000/svg" viewBox = "0 0 24 24" fill = "none" …" at bounding box center [657, 319] width 714 height 473
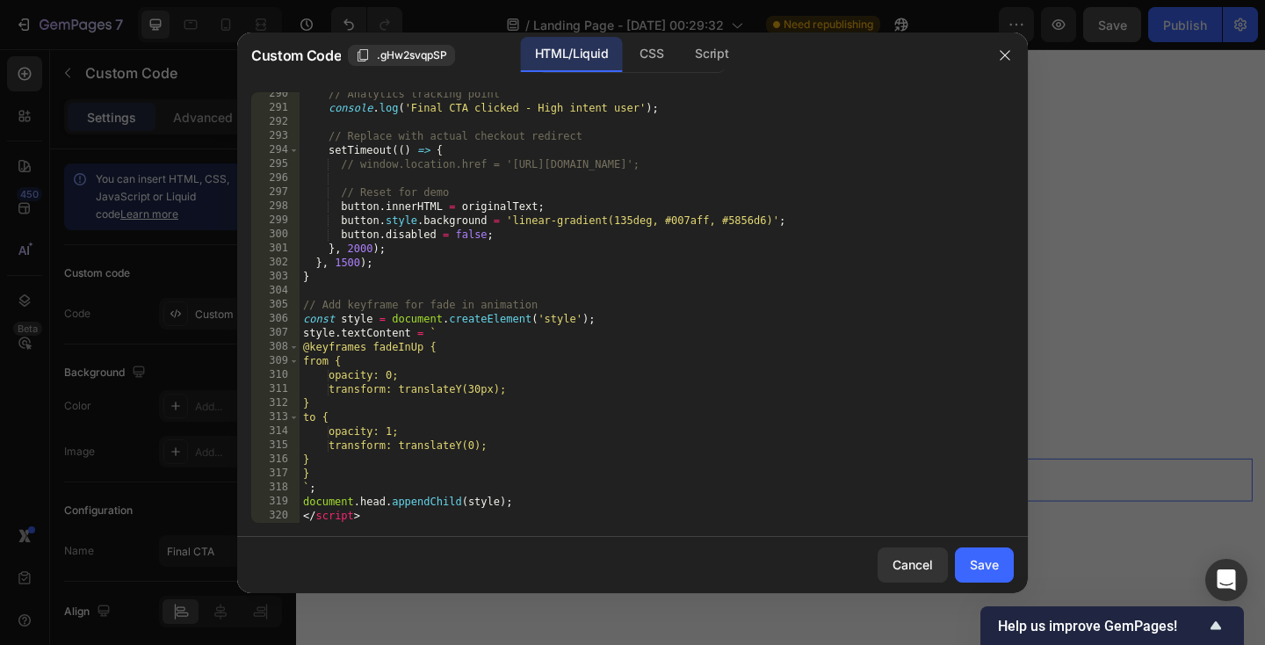
scroll to position [5009, 0]
type textarea "Start Rebuilding Today - $29"
click at [994, 564] on div "Save" at bounding box center [984, 564] width 29 height 18
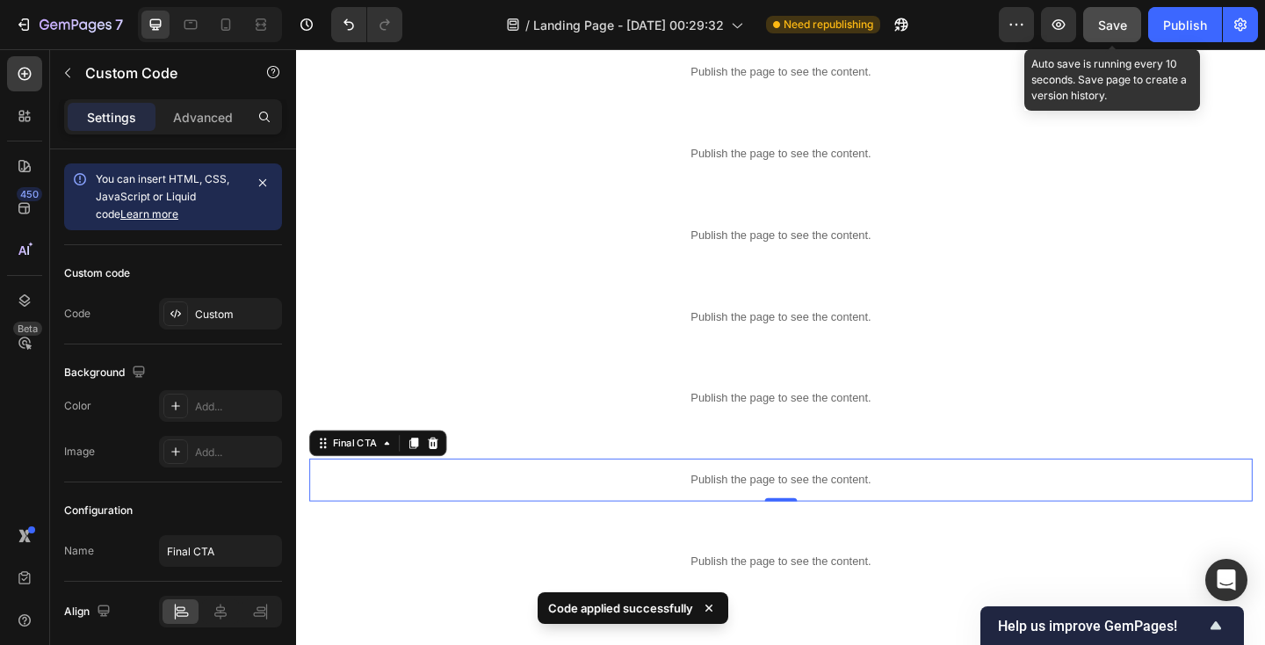
click at [1103, 19] on span "Save" at bounding box center [1112, 25] width 29 height 15
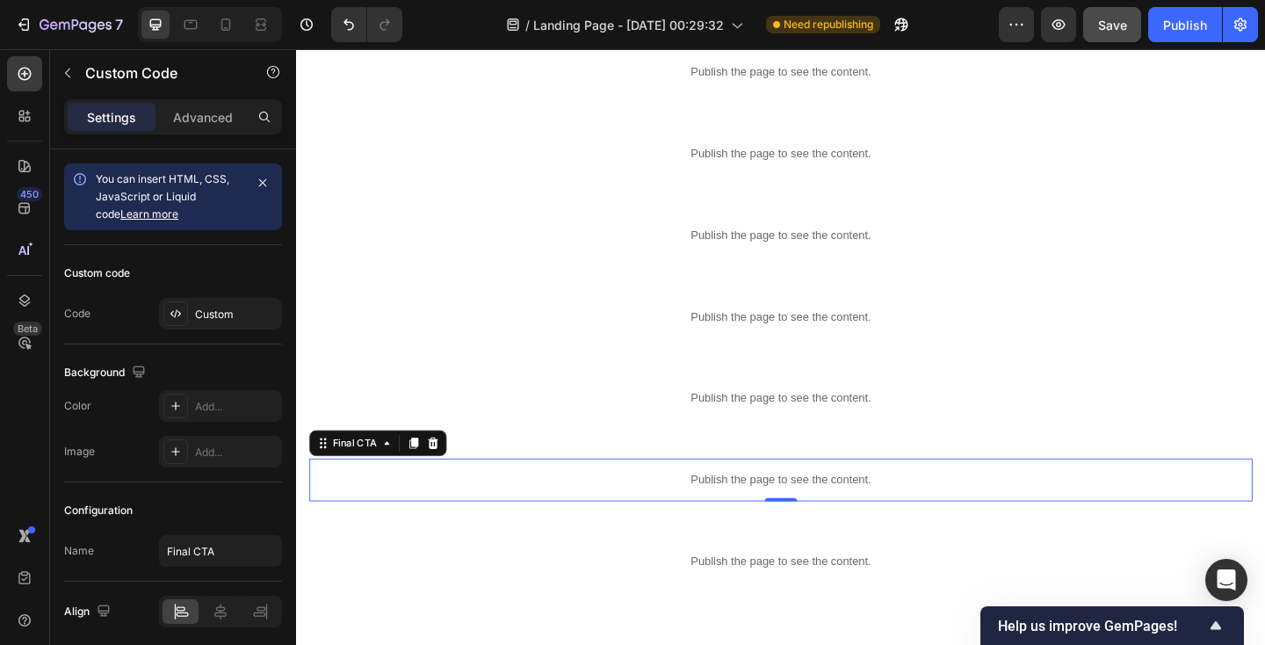
click at [511, 514] on p "Publish the page to see the content." at bounding box center [823, 518] width 1026 height 18
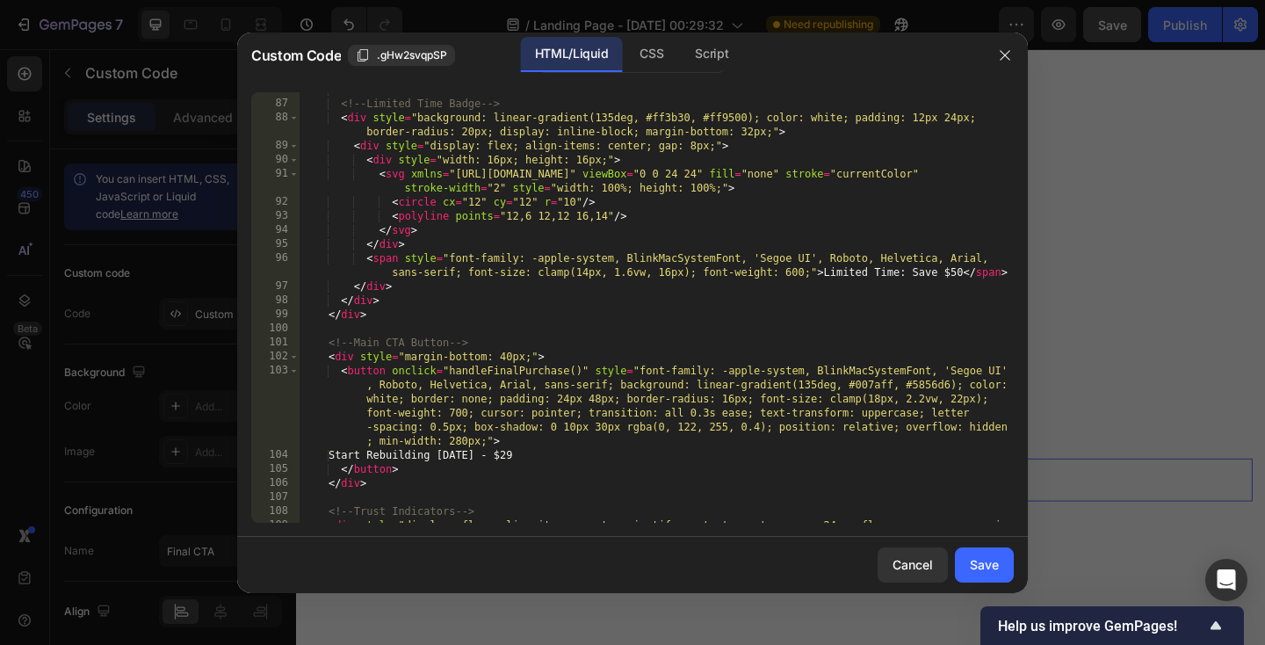
scroll to position [1681, 0]
click at [959, 275] on div "<!-- Limited Time Badge --> < div style = "background: linear-gradient(135deg, …" at bounding box center [657, 319] width 714 height 473
type textarea "<span style="font-family: -apple-system, BlinkMacSystemFont, 'Segoe UI', Roboto…"
click at [978, 548] on button "Save" at bounding box center [984, 564] width 59 height 35
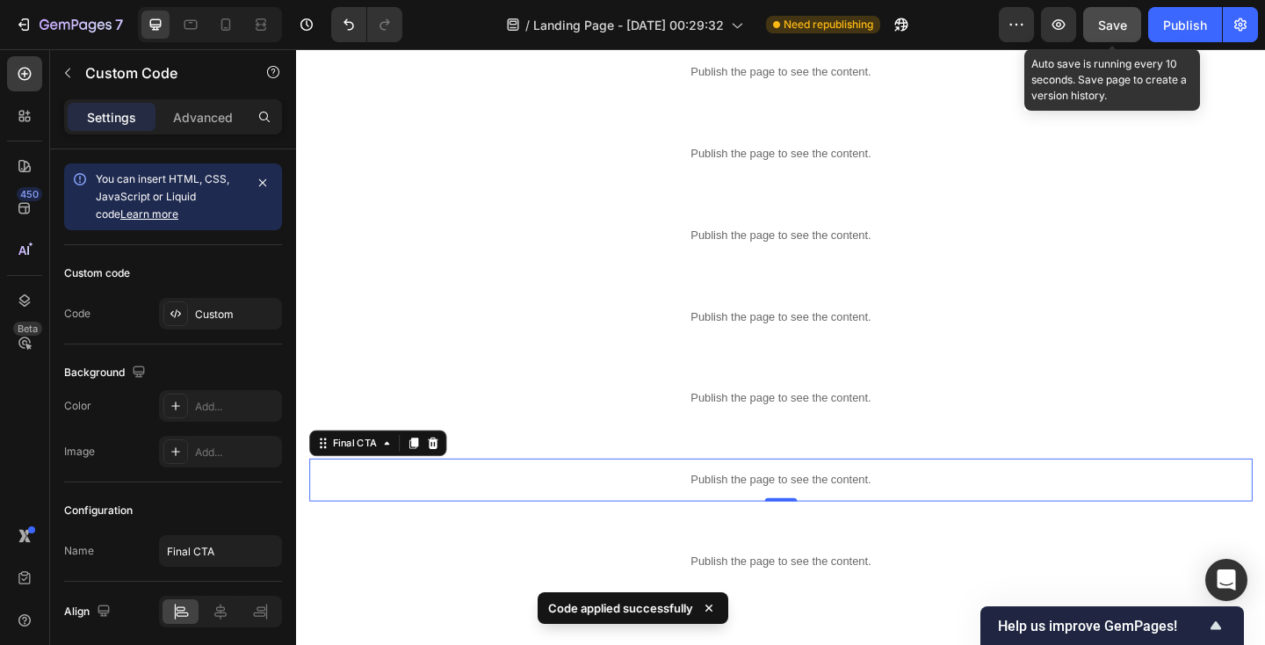
click at [1114, 24] on span "Save" at bounding box center [1112, 25] width 29 height 15
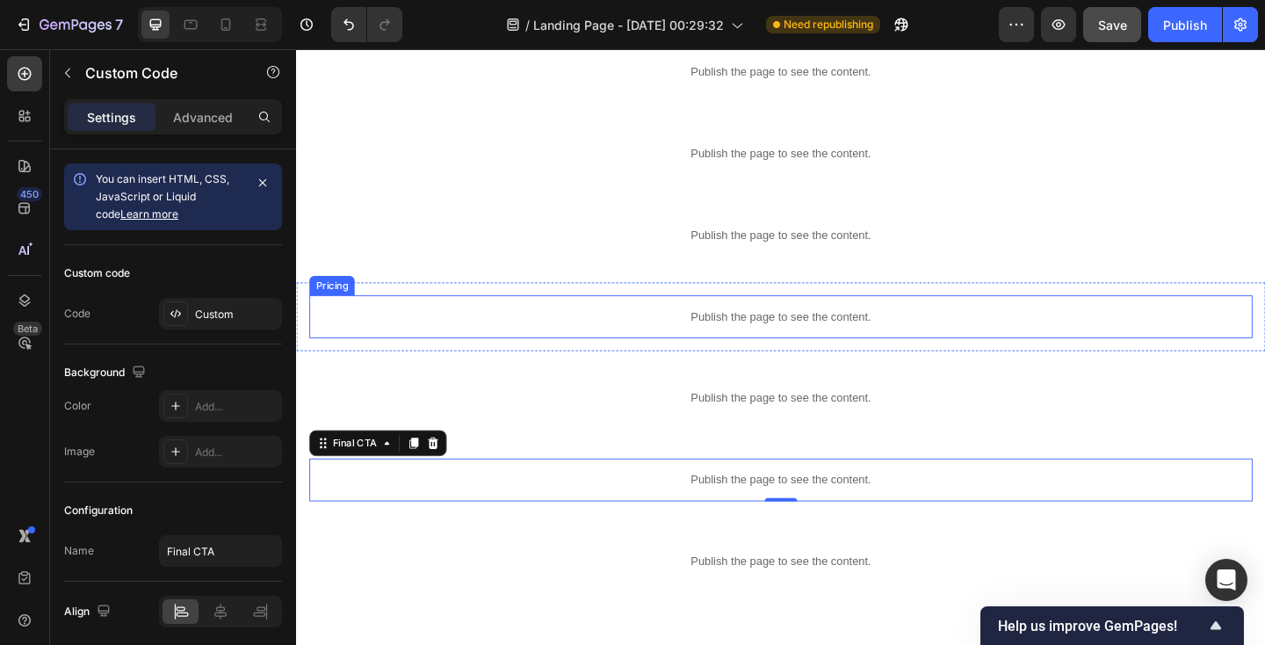
click at [476, 341] on p "Publish the page to see the content." at bounding box center [823, 340] width 1026 height 18
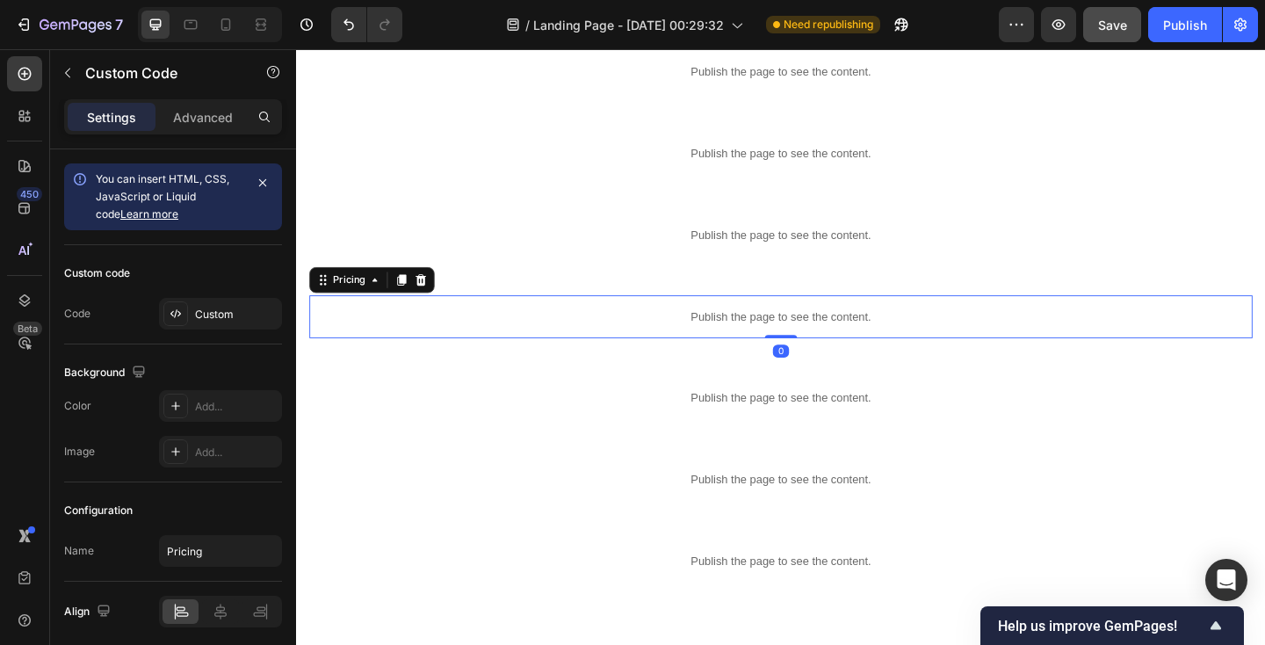
click at [476, 341] on p "Publish the page to see the content." at bounding box center [823, 340] width 1026 height 18
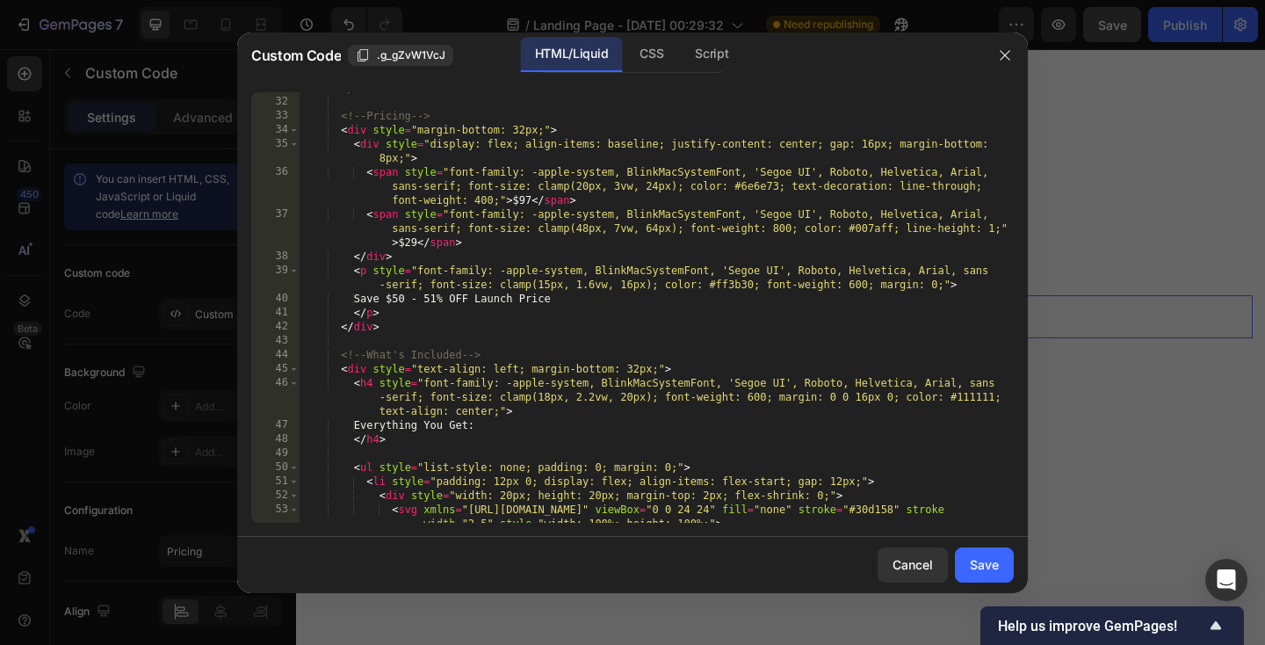
scroll to position [588, 0]
click at [411, 297] on div "</ div > <!-- Pricing --> < div style = "margin-bottom: 32px;" > < div style = …" at bounding box center [657, 317] width 714 height 473
click at [417, 298] on div "</ div > <!-- Pricing --> < div style = "margin-bottom: 32px;" > < div style = …" at bounding box center [657, 317] width 714 height 473
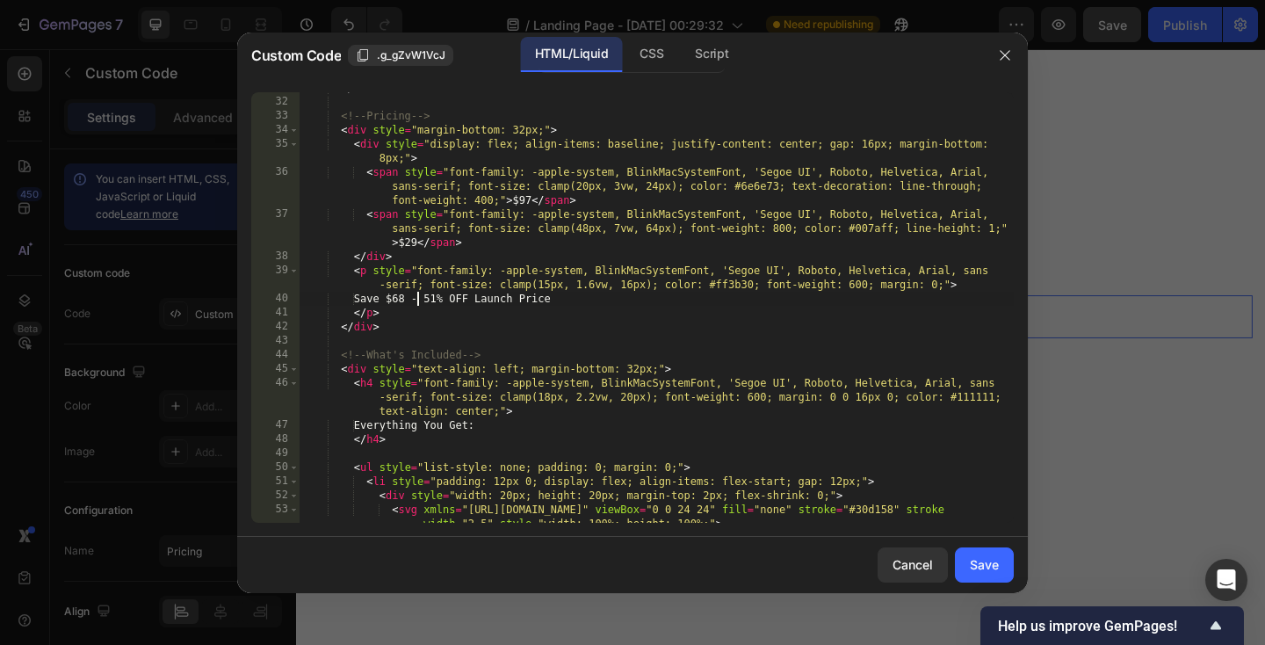
scroll to position [0, 9]
click at [450, 296] on div "</ div > <!-- Pricing --> < div style = "margin-bottom: 32px;" > < div style = …" at bounding box center [657, 317] width 714 height 473
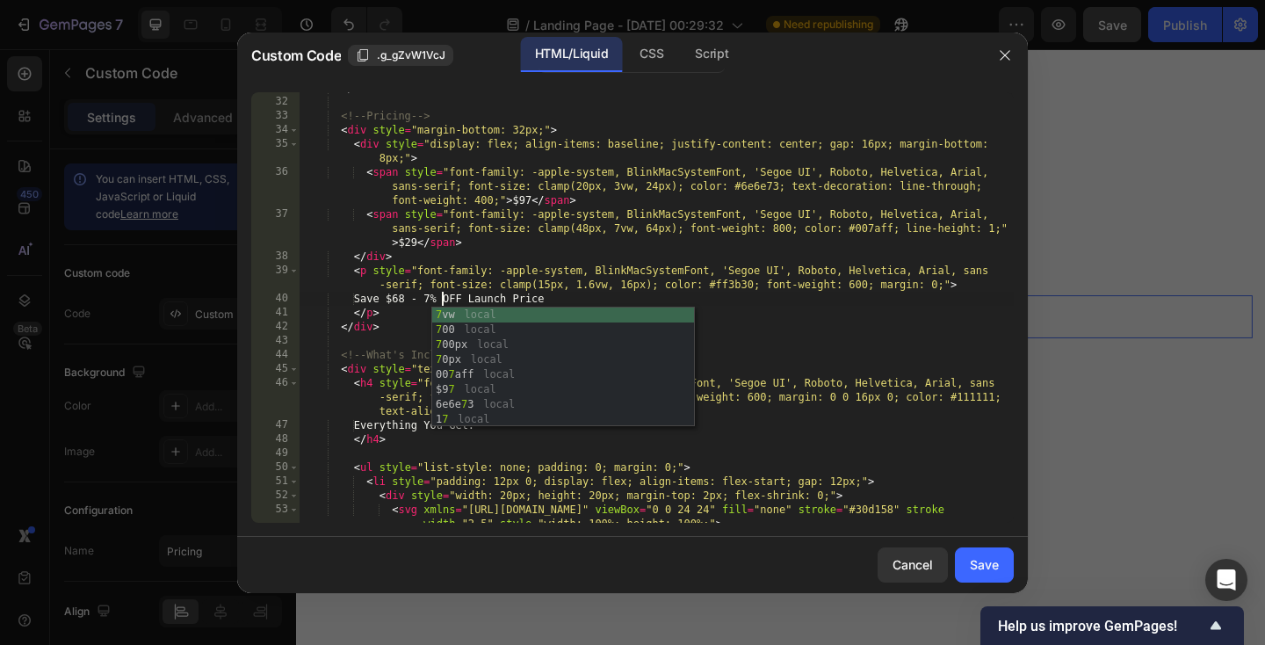
scroll to position [0, 11]
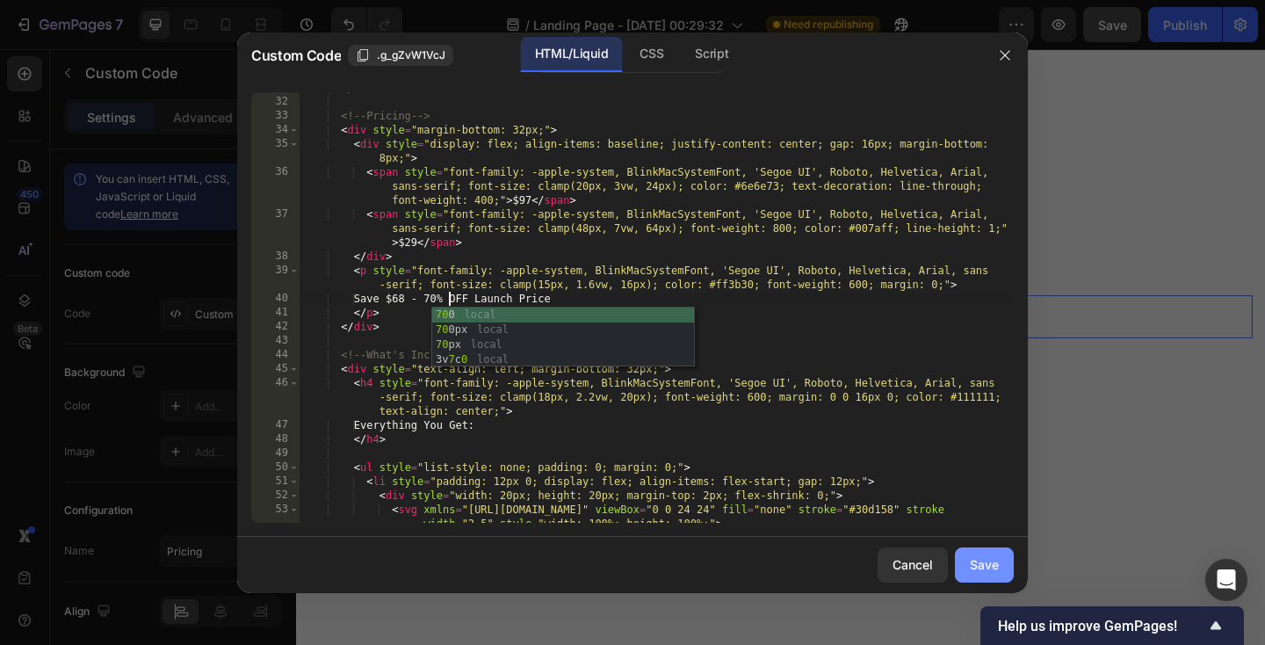
type textarea "Save $68 - 70% OFF Launch Price"
click at [973, 553] on button "Save" at bounding box center [984, 564] width 59 height 35
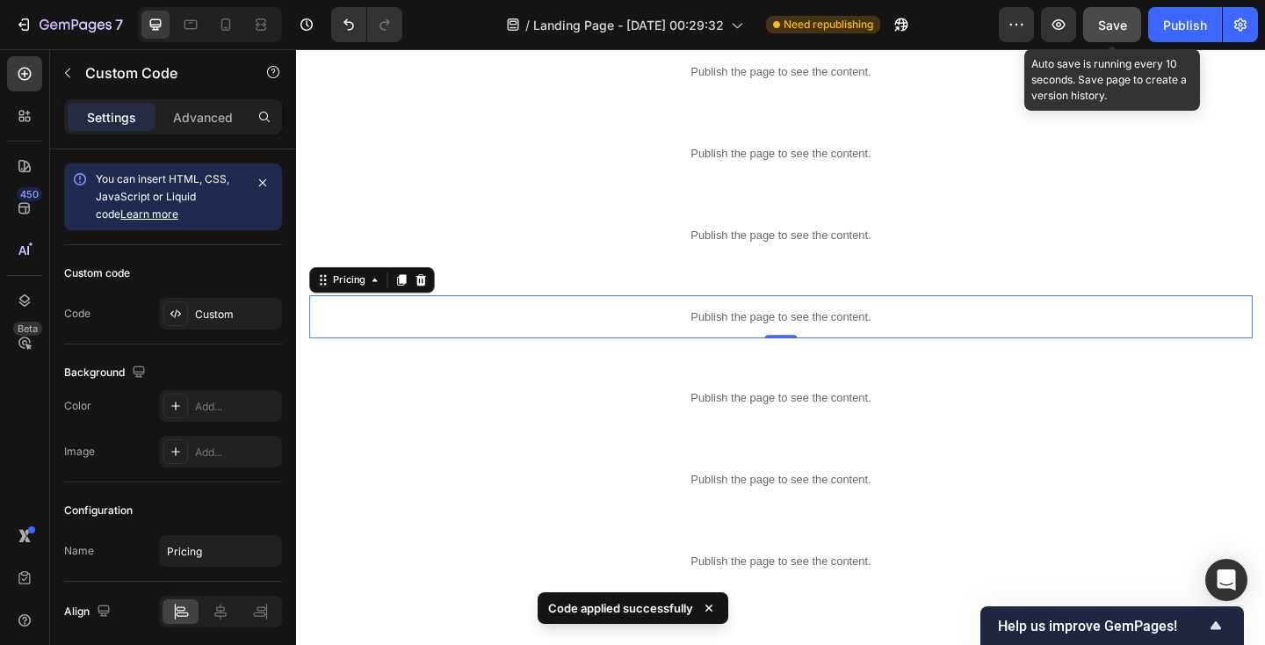
click at [1117, 19] on span "Save" at bounding box center [1112, 25] width 29 height 15
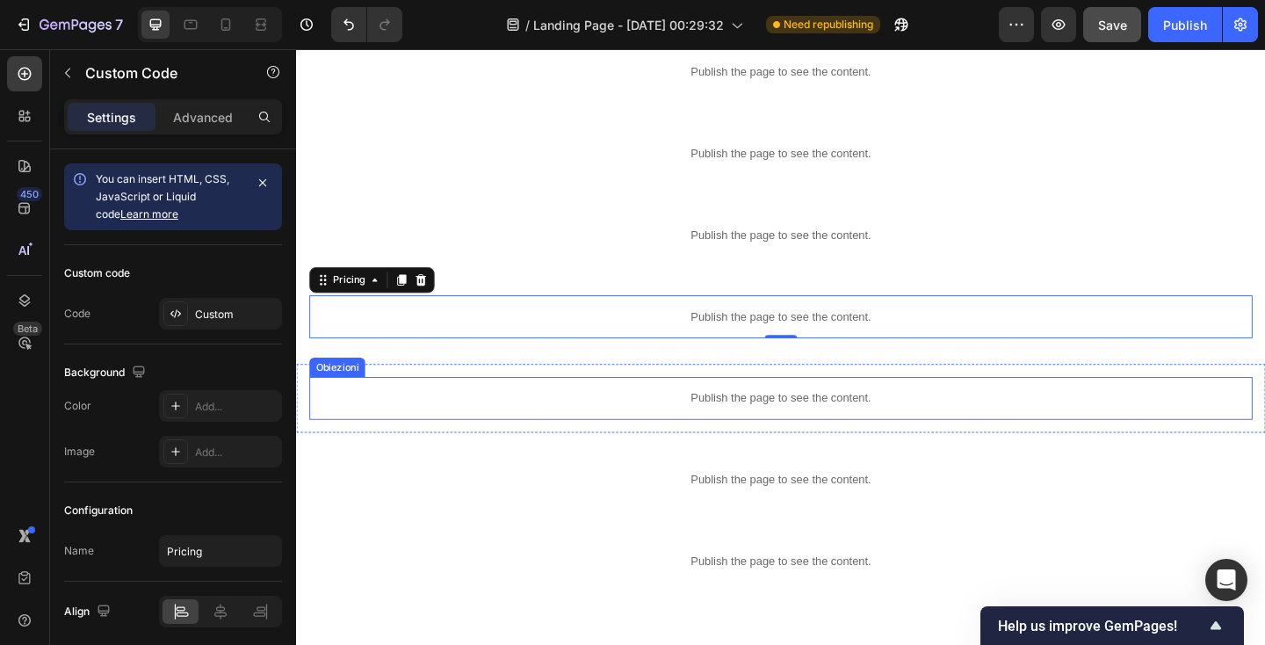
scroll to position [631, 0]
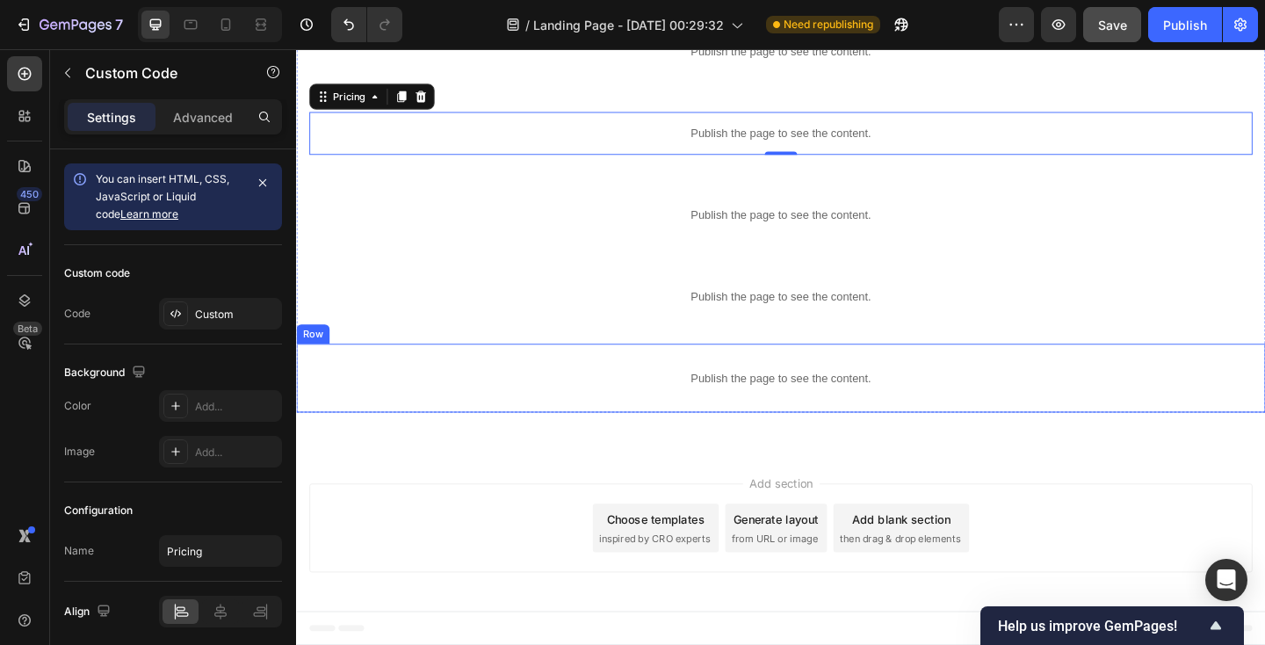
click at [505, 437] on div "Publish the page to see the content. Footer Row" at bounding box center [823, 407] width 1054 height 75
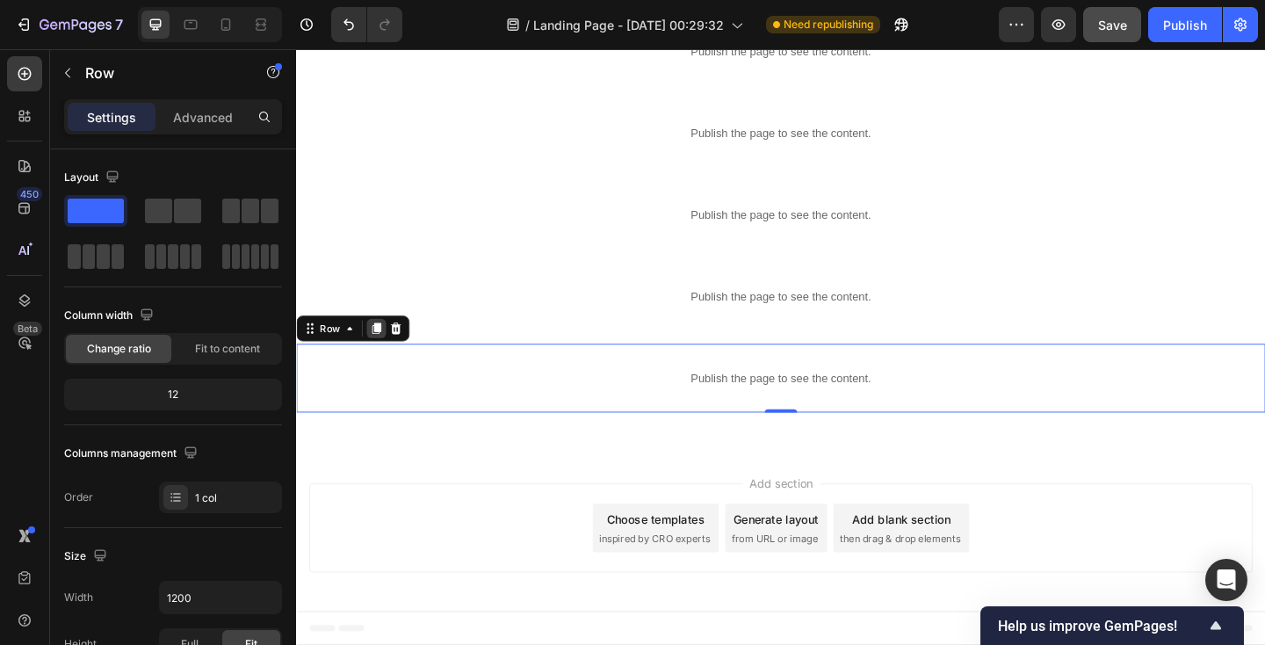
click at [381, 353] on icon at bounding box center [384, 353] width 10 height 12
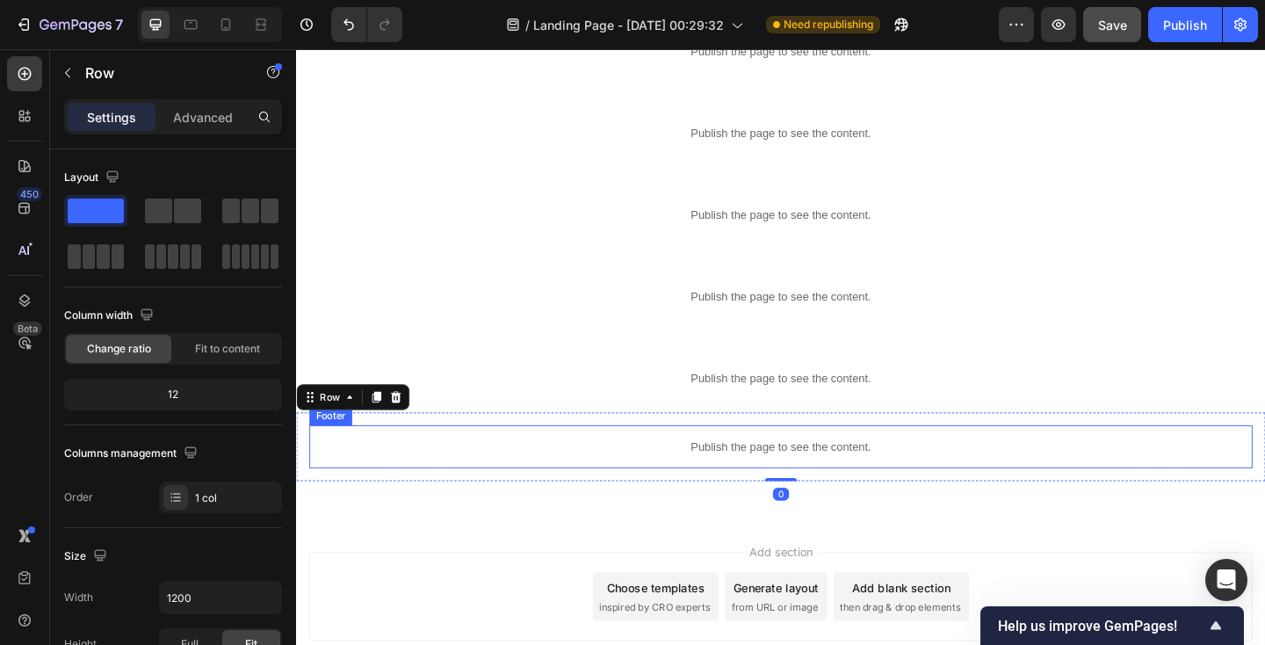
click at [526, 477] on p "Publish the page to see the content." at bounding box center [823, 482] width 1026 height 18
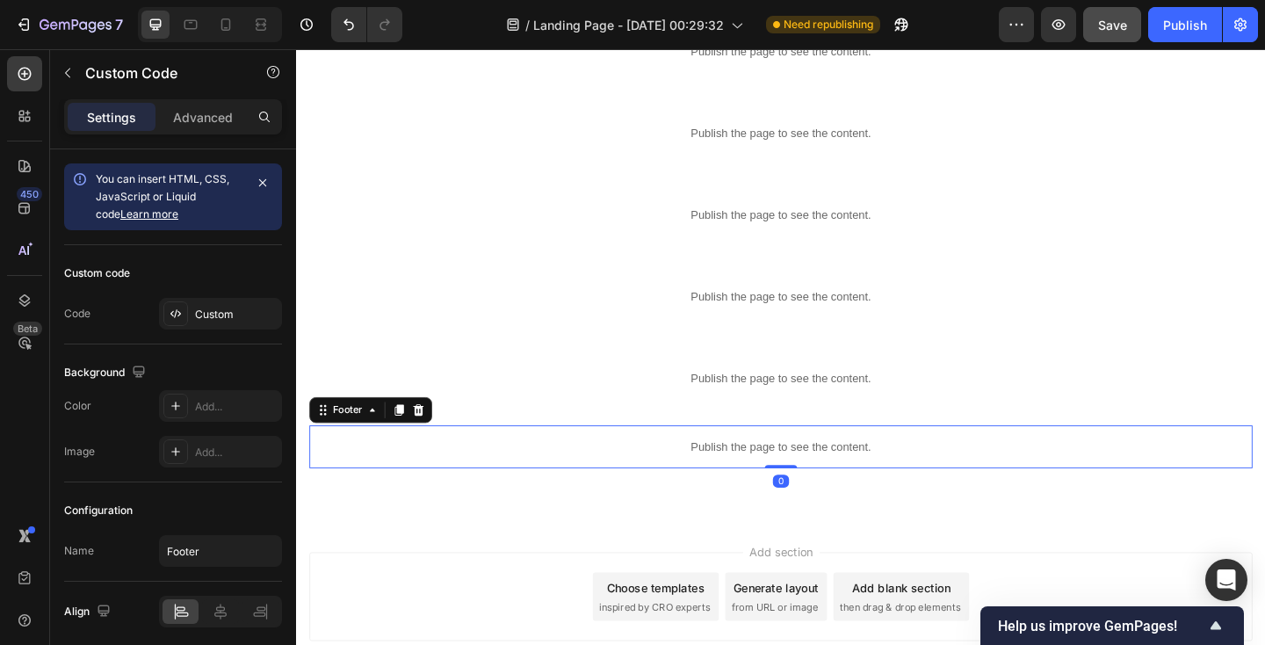
click at [526, 477] on p "Publish the page to see the content." at bounding box center [823, 482] width 1026 height 18
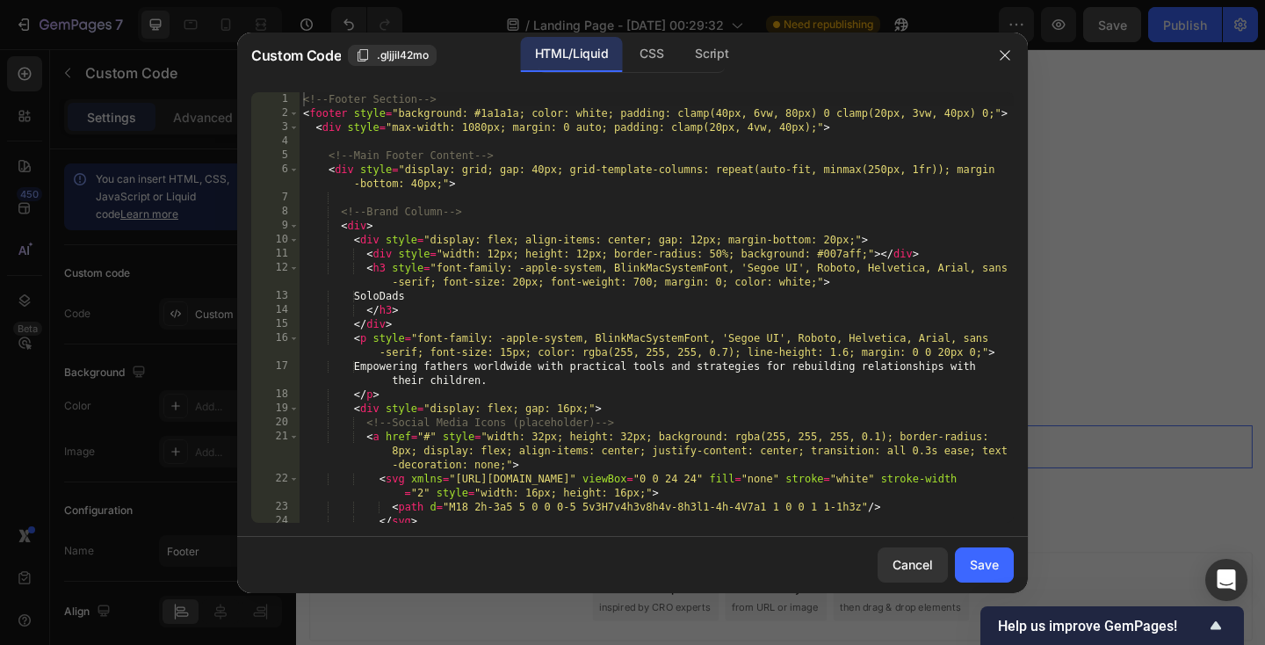
click at [514, 404] on div "<!-- Footer Section --> < footer style = "background: #1a1a1a; color: white; pa…" at bounding box center [657, 321] width 714 height 459
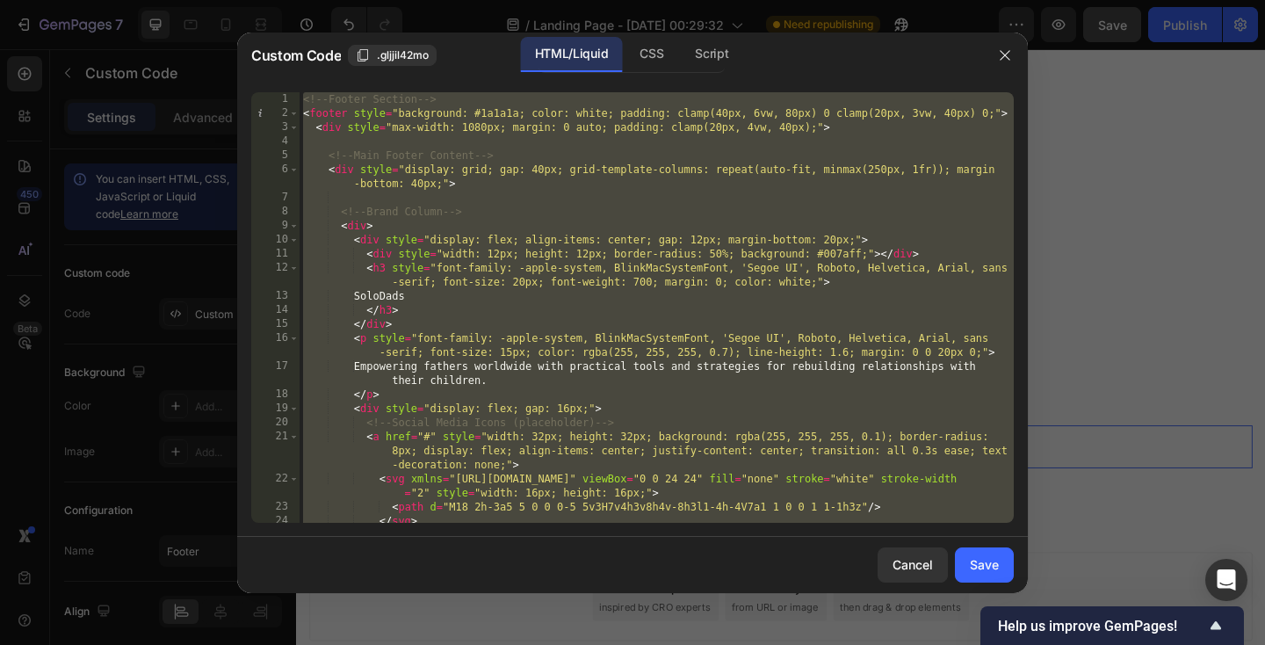
paste textarea "</html"
type textarea "</html>"
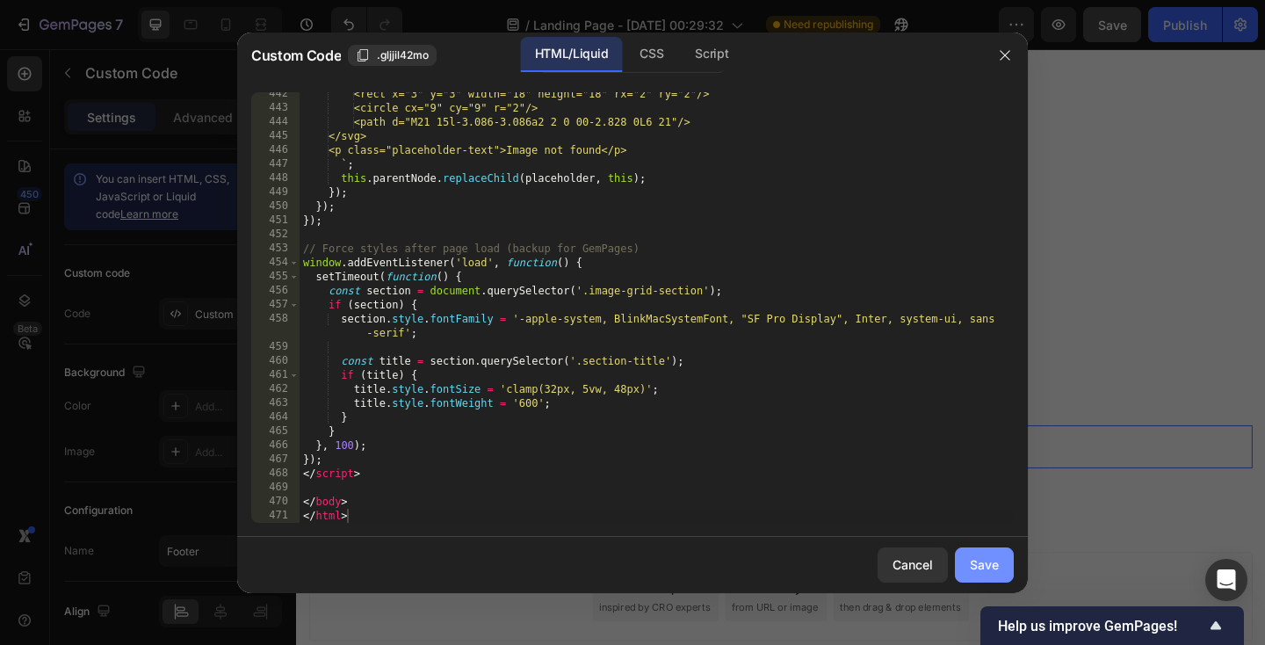
click at [987, 561] on div "Save" at bounding box center [984, 564] width 29 height 18
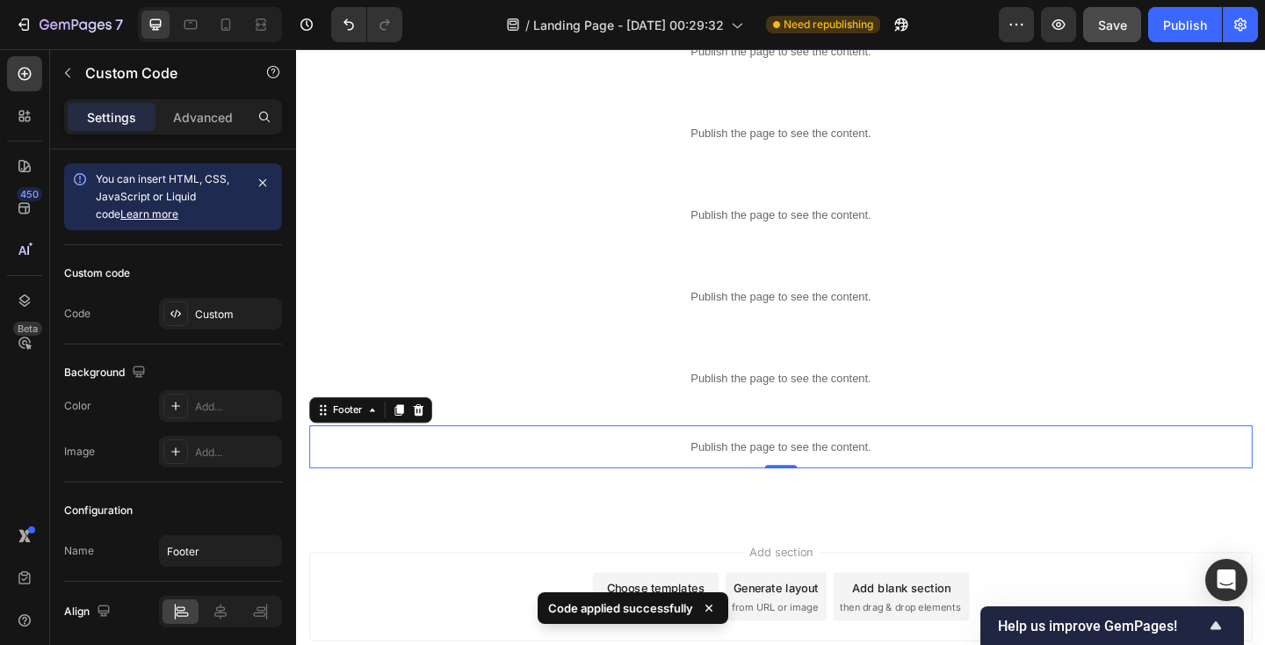
click at [360, 474] on p "Publish the page to see the content." at bounding box center [823, 482] width 1026 height 18
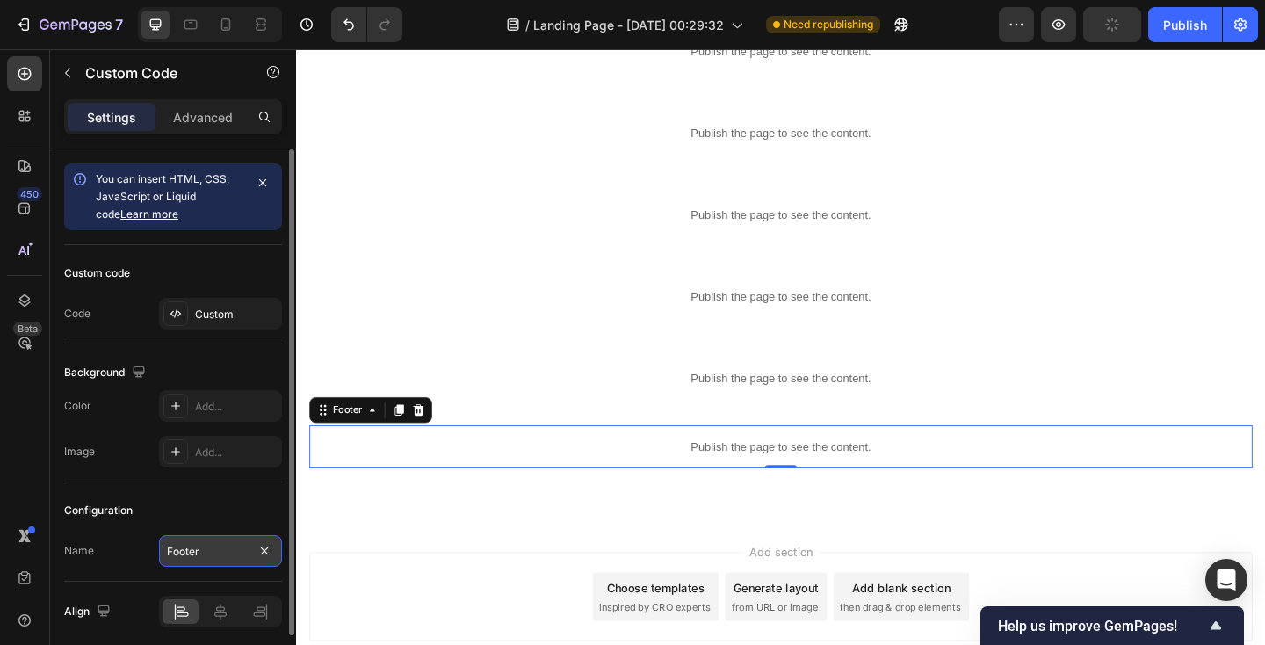
click at [202, 545] on input "Footer" at bounding box center [220, 551] width 123 height 32
type input "3 Img"
click at [229, 511] on div "Configuration" at bounding box center [173, 510] width 218 height 28
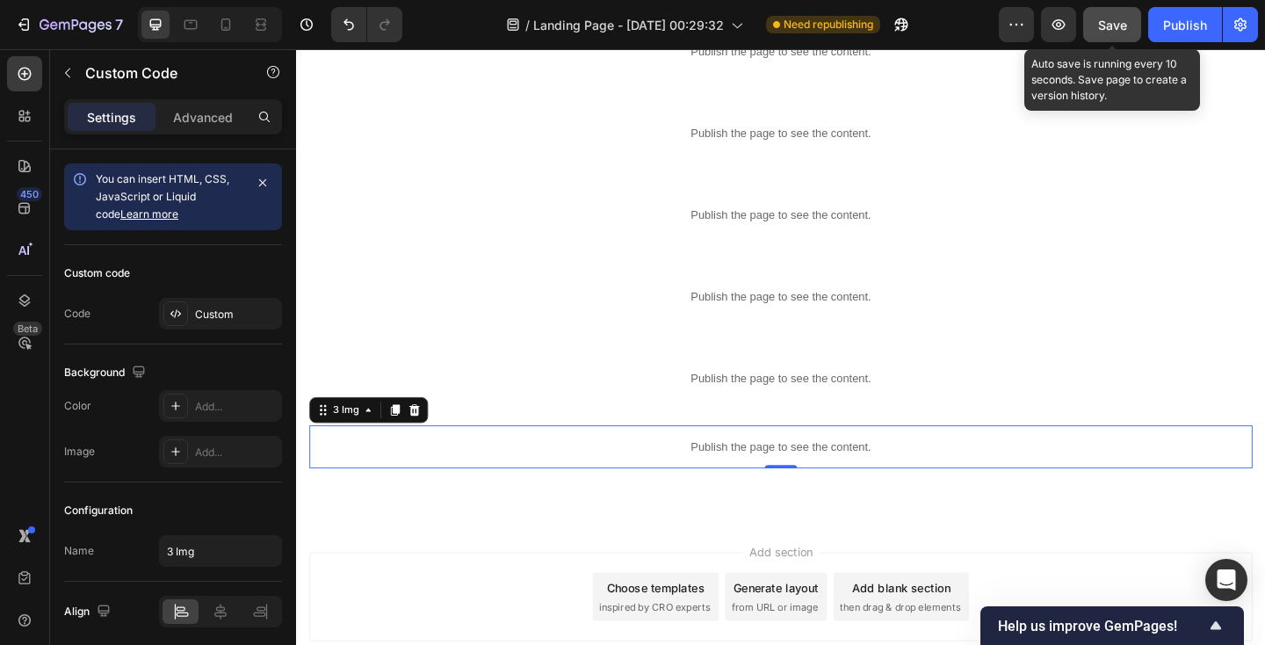
click at [1116, 22] on span "Save" at bounding box center [1112, 25] width 29 height 15
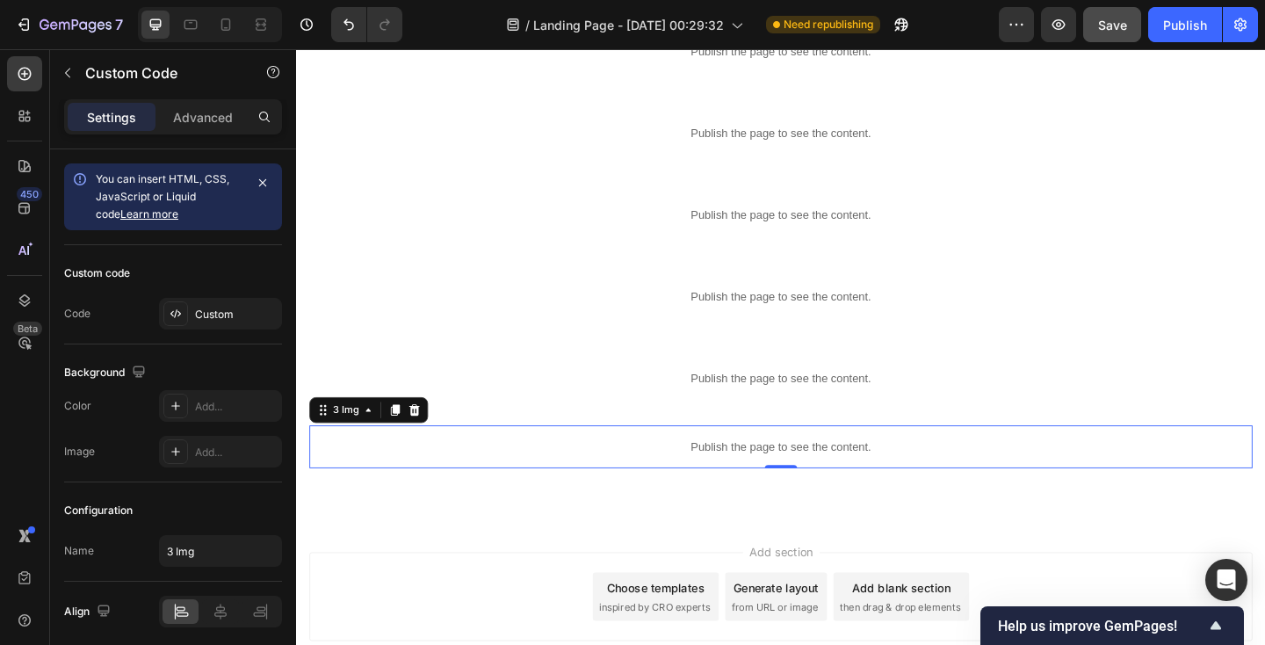
click at [482, 483] on p "Publish the page to see the content." at bounding box center [823, 482] width 1026 height 18
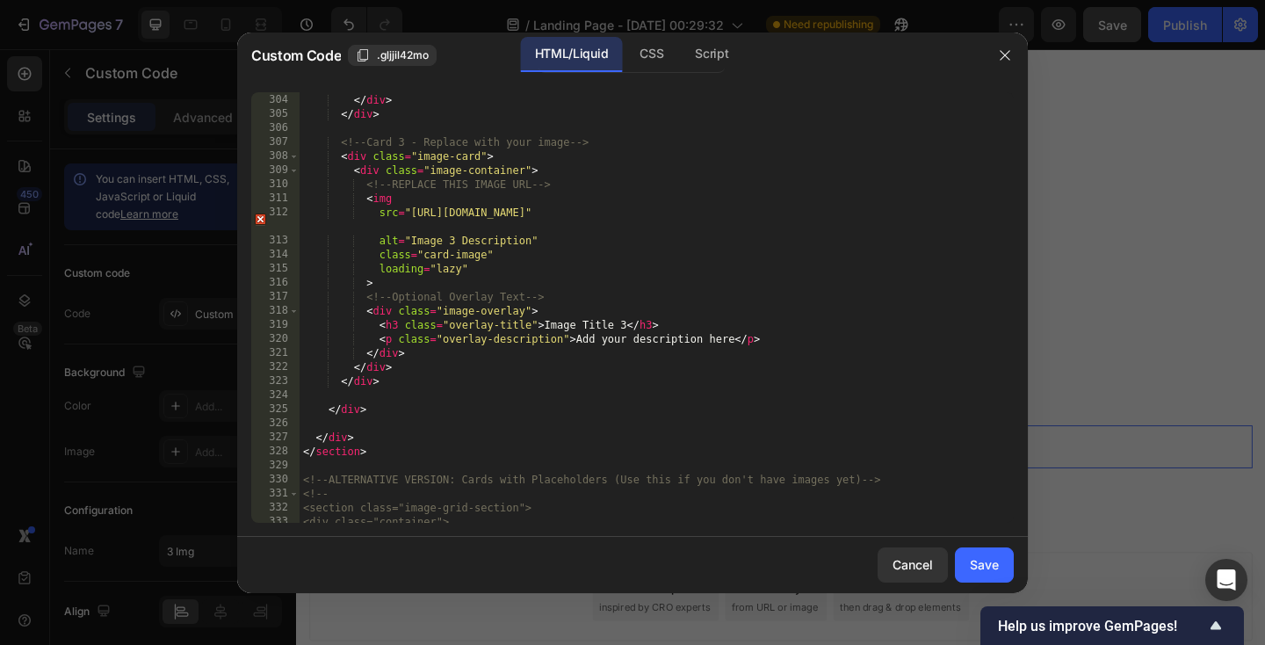
scroll to position [4342, 0]
click at [905, 572] on div "Cancel" at bounding box center [912, 564] width 40 height 18
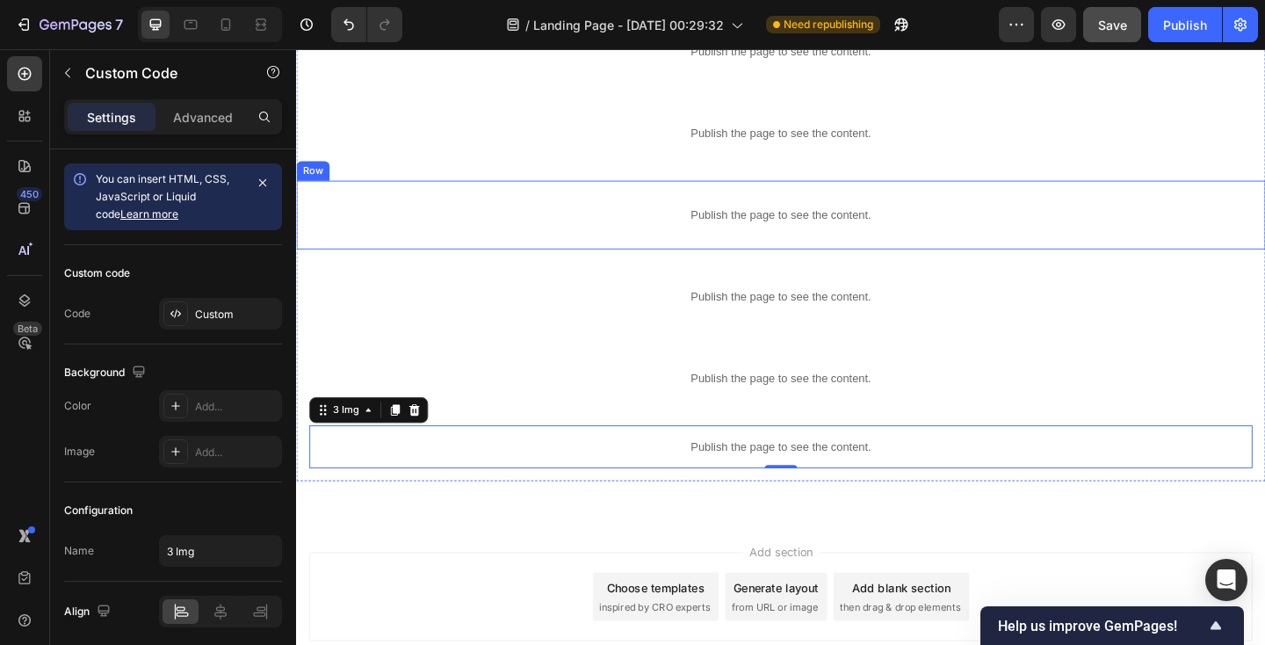
click at [455, 201] on div "Publish the page to see the content. Obiezioni Row" at bounding box center [823, 229] width 1054 height 75
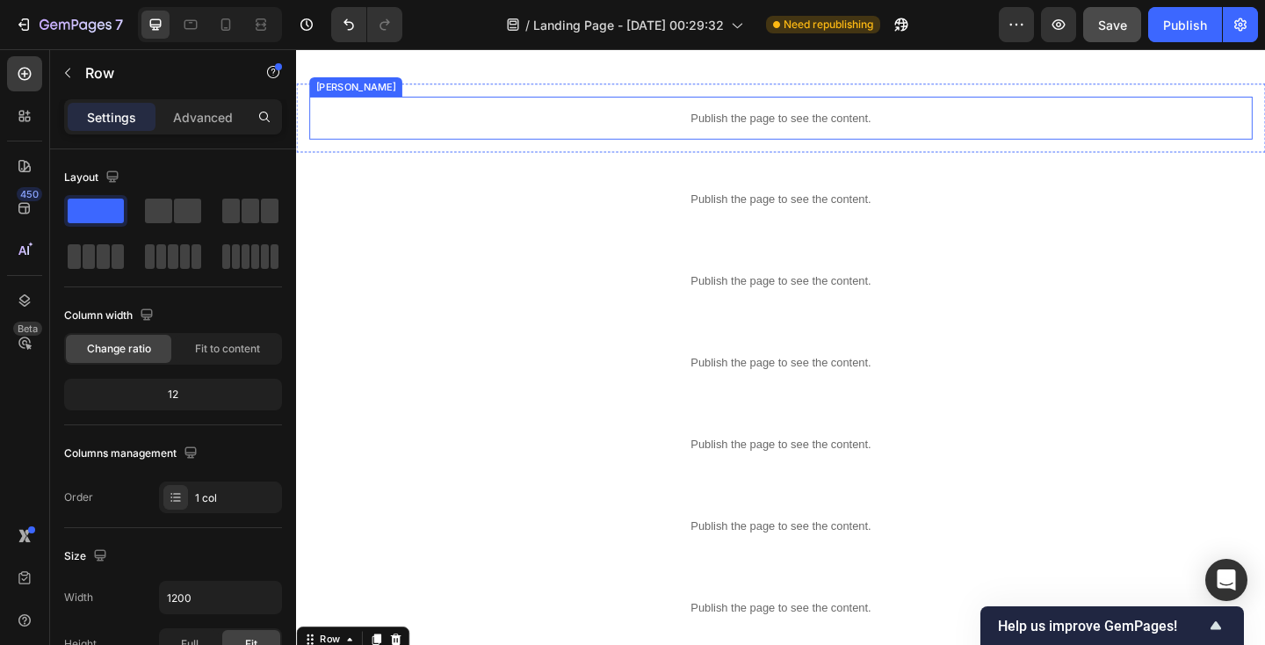
scroll to position [0, 0]
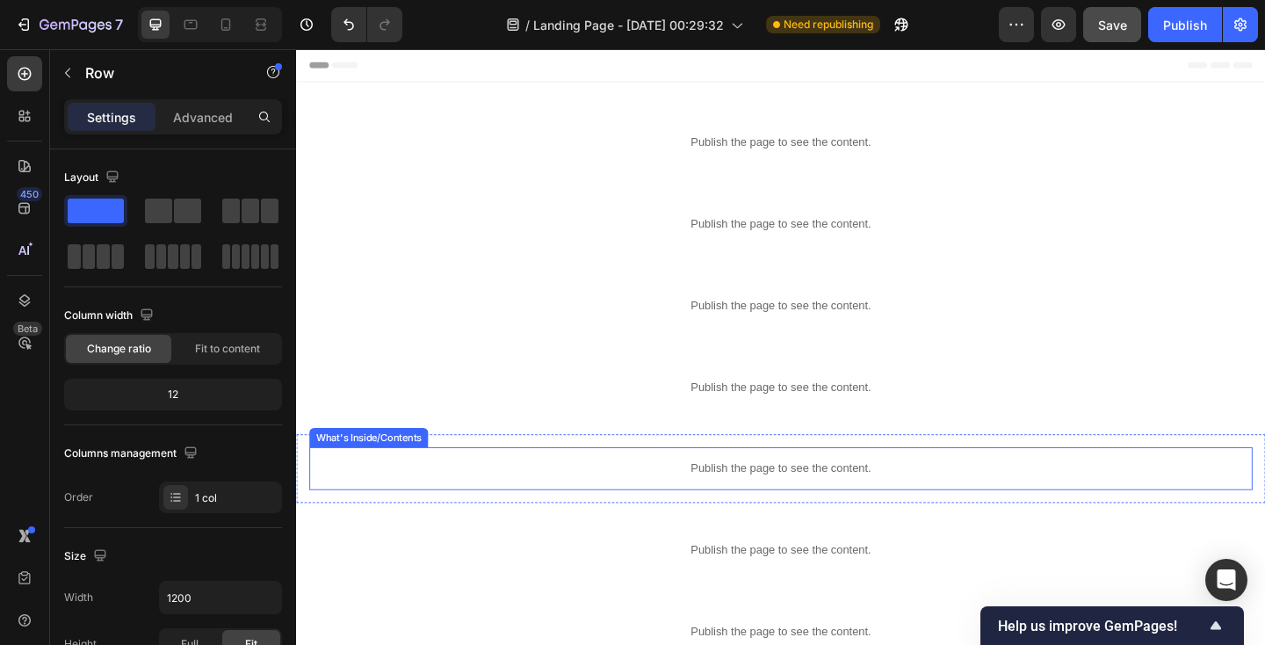
click at [423, 500] on p "Publish the page to see the content." at bounding box center [823, 505] width 1026 height 18
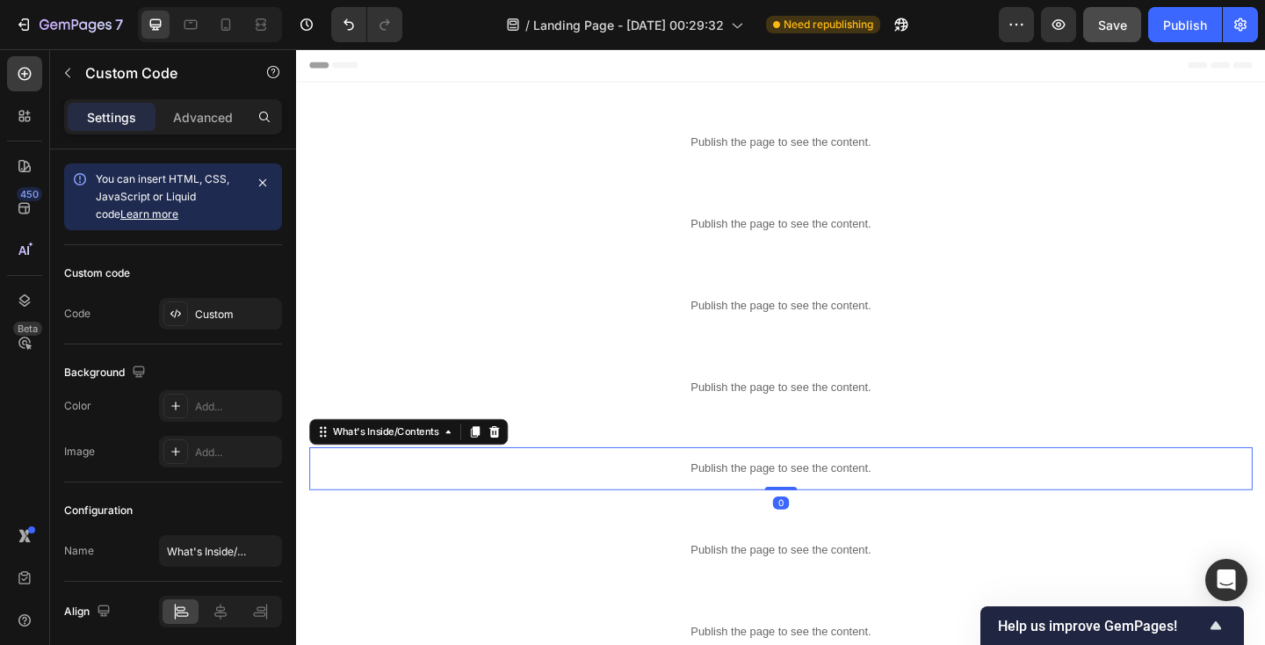
click at [505, 498] on p "Publish the page to see the content." at bounding box center [823, 505] width 1026 height 18
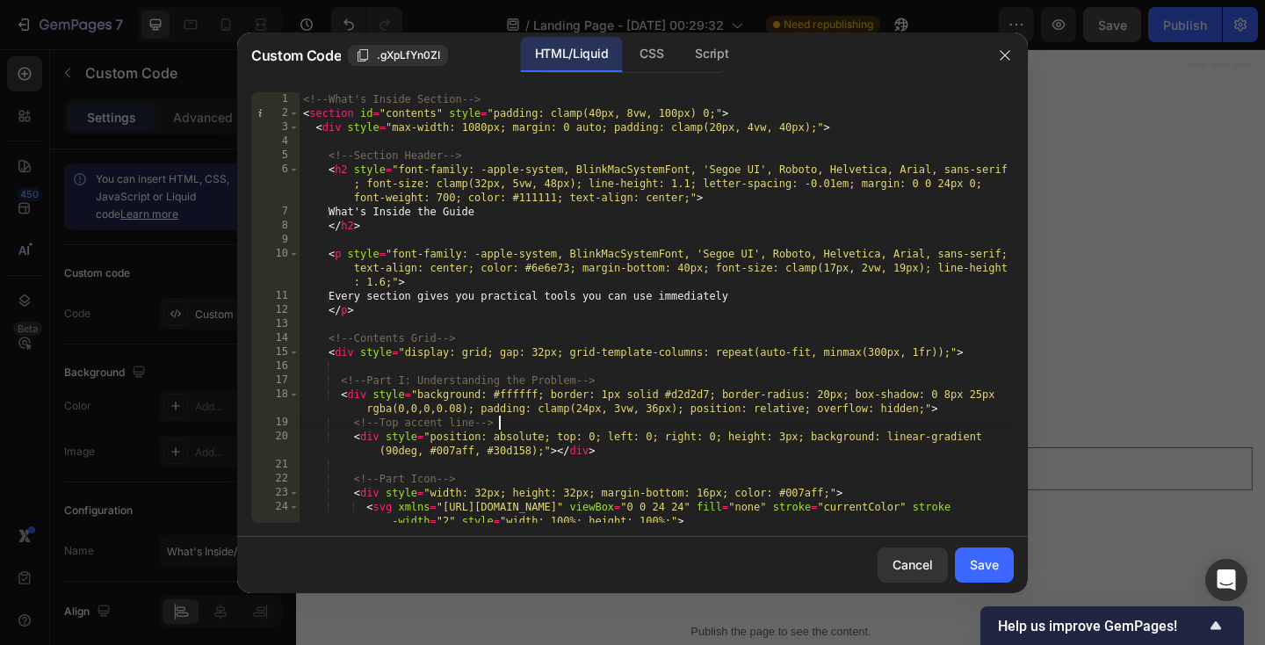
click at [499, 423] on div "<!-- What's Inside Section --> < section id = "contents" style = "padding: clam…" at bounding box center [657, 321] width 714 height 459
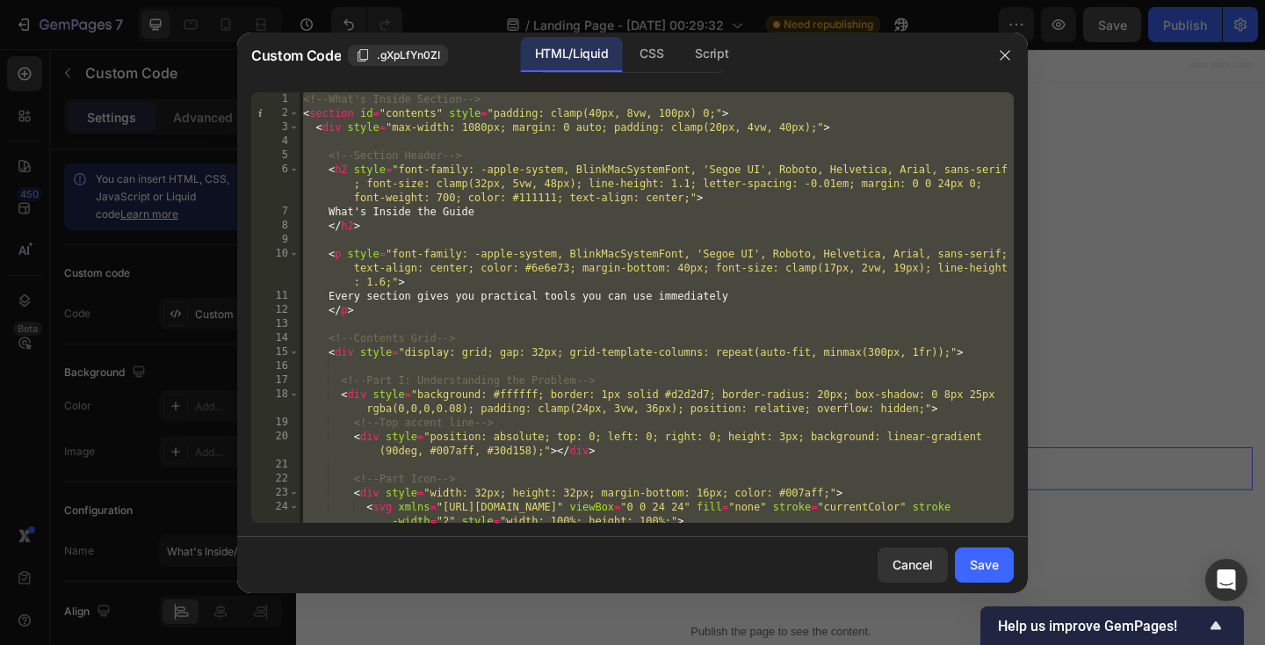
click at [406, 161] on div "<!-- What's Inside Section --> < section id = "contents" style = "padding: clam…" at bounding box center [657, 321] width 714 height 459
paste textarea "</html"
type textarea "</html>"
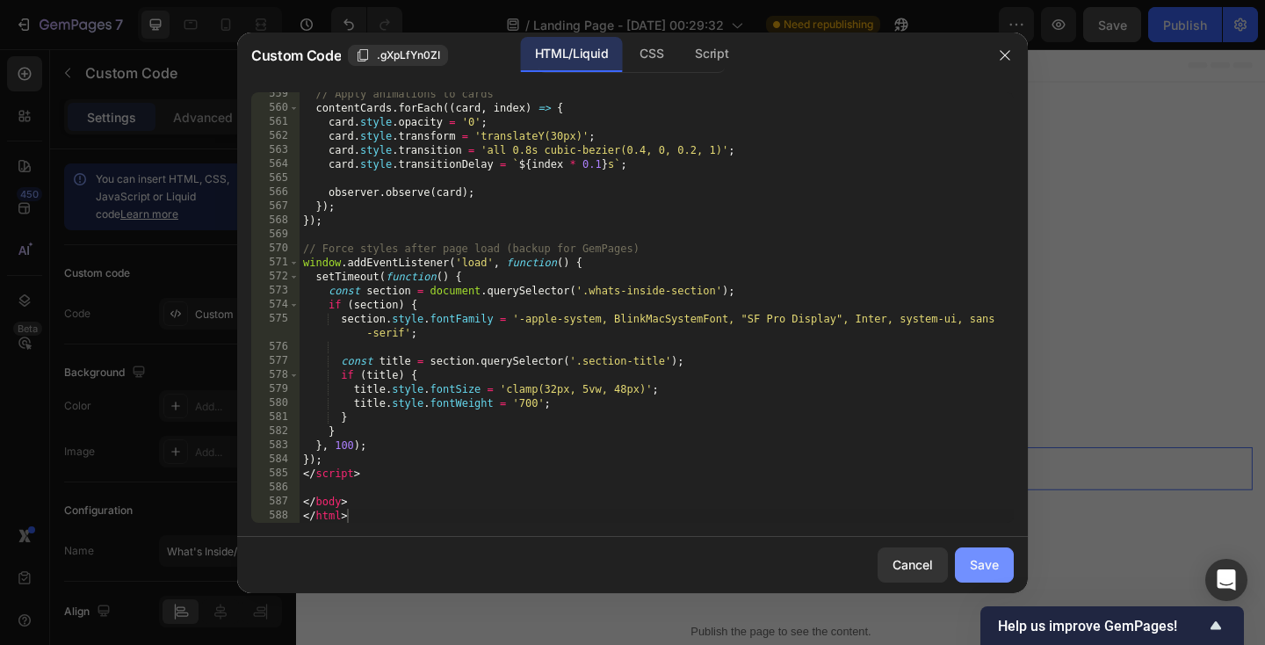
click at [987, 553] on button "Save" at bounding box center [984, 564] width 59 height 35
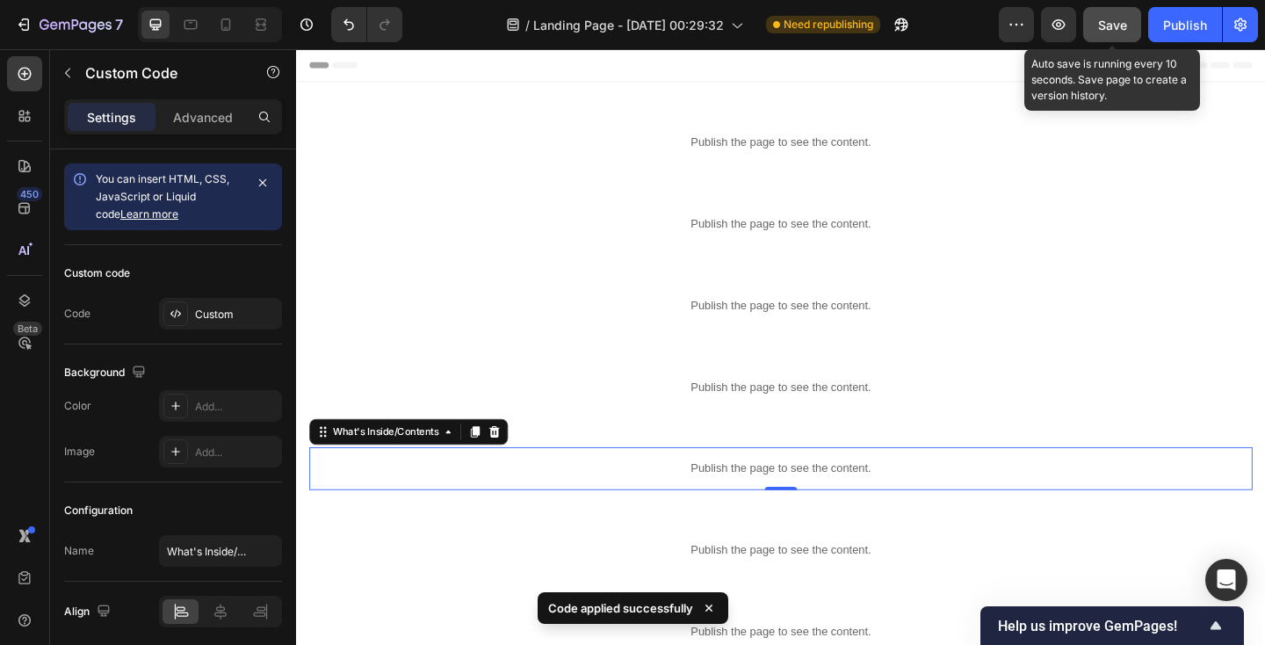
click at [1117, 23] on span "Save" at bounding box center [1112, 25] width 29 height 15
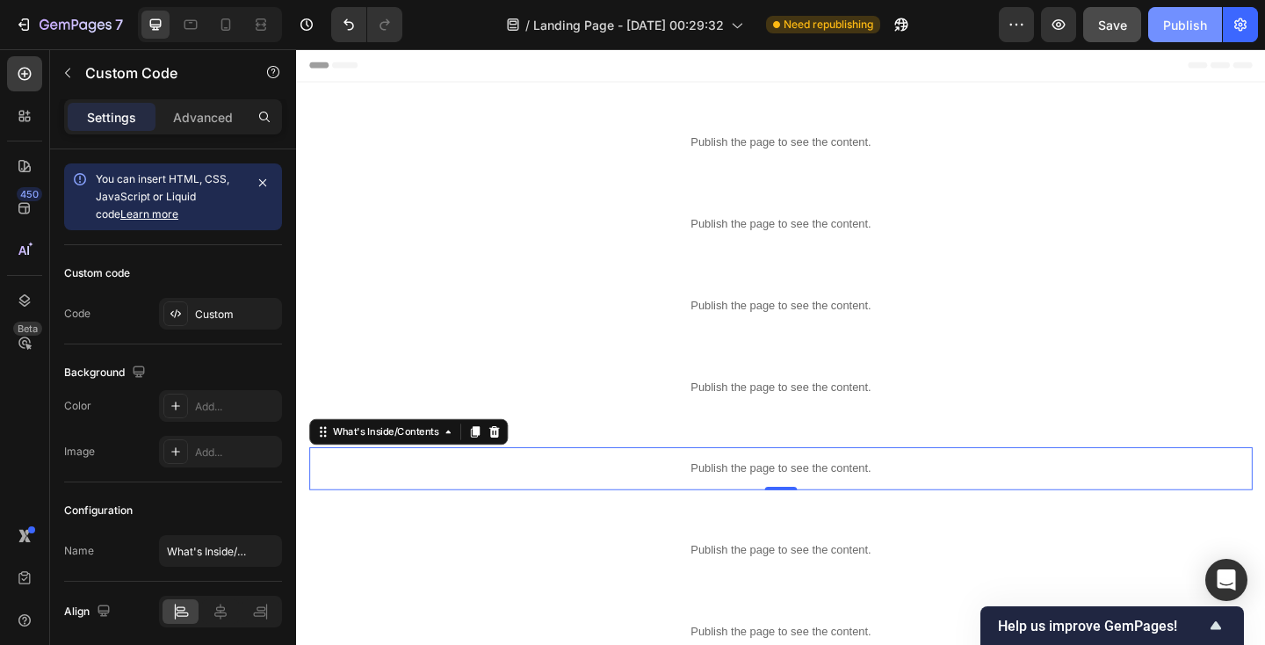
click at [1165, 26] on div "Publish" at bounding box center [1185, 25] width 44 height 18
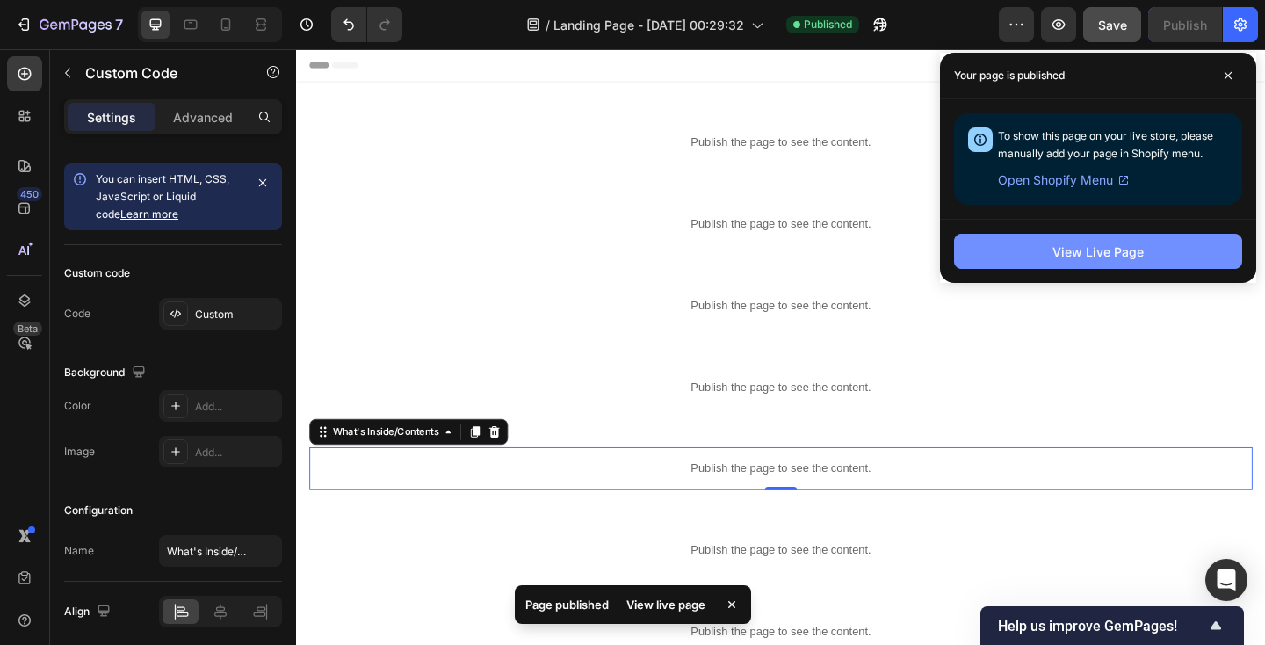
click at [1073, 257] on div "View Live Page" at bounding box center [1097, 251] width 91 height 18
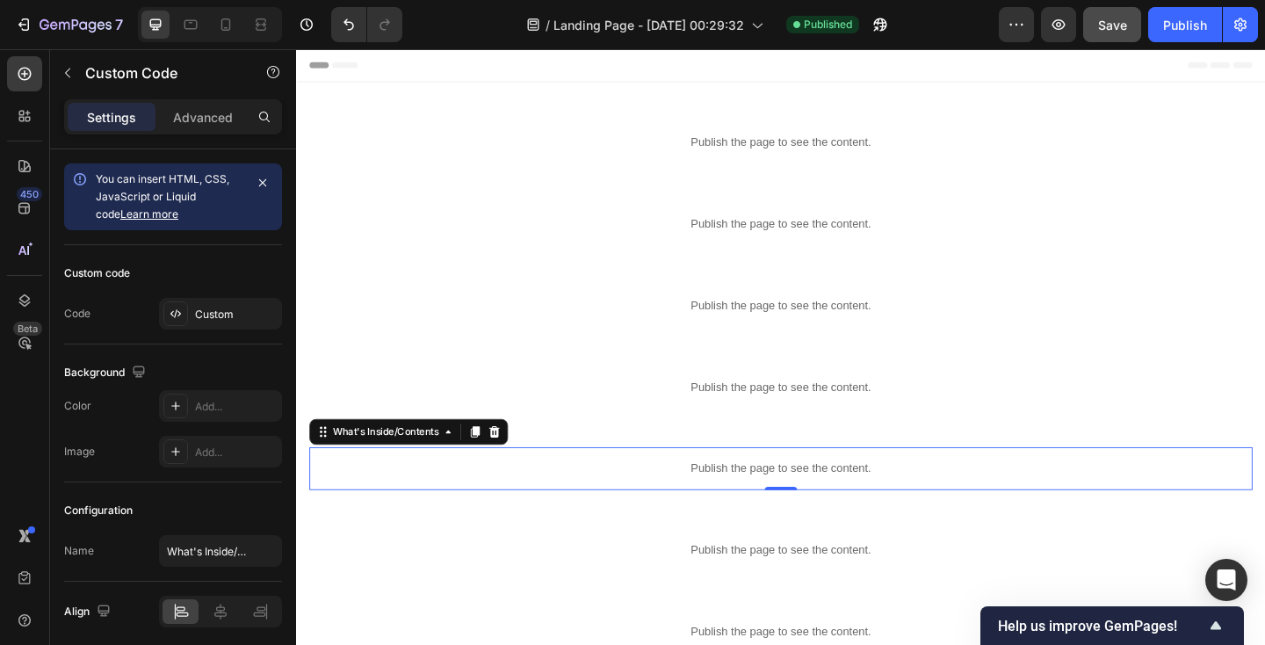
click at [459, 508] on p "Publish the page to see the content." at bounding box center [823, 505] width 1026 height 18
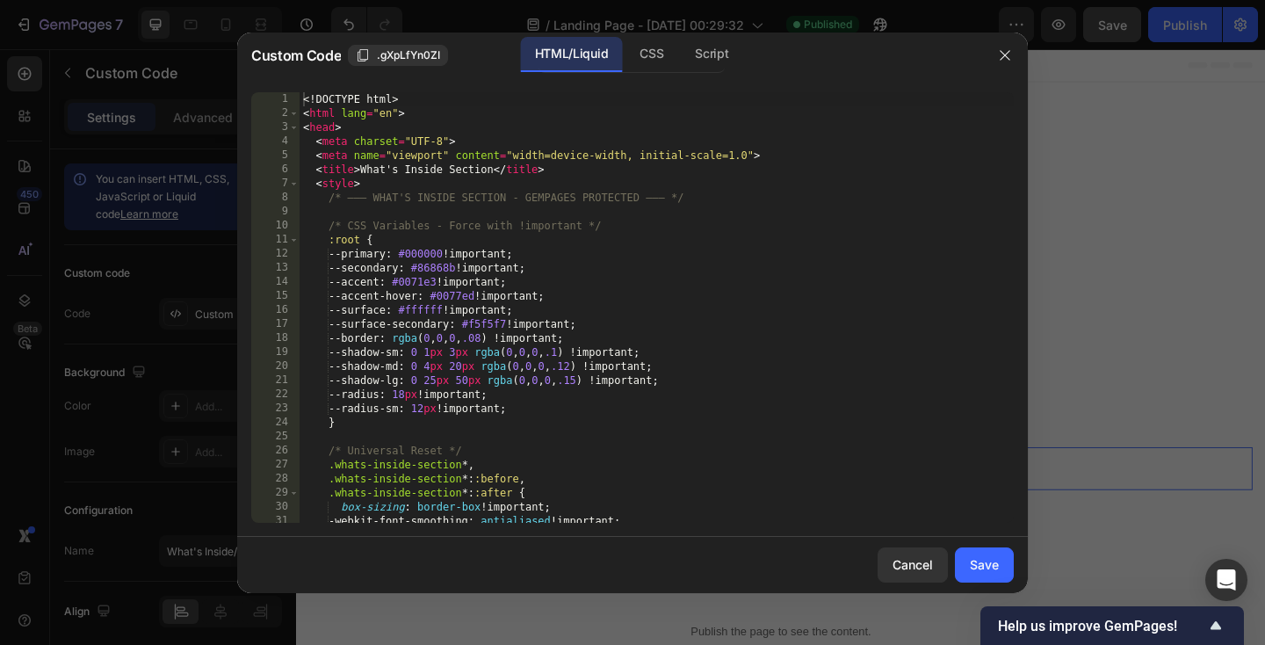
click at [446, 471] on div "<! DOCTYPE html > < html lang = "en" > < head > < meta charset = "UTF-8" > < me…" at bounding box center [657, 321] width 714 height 459
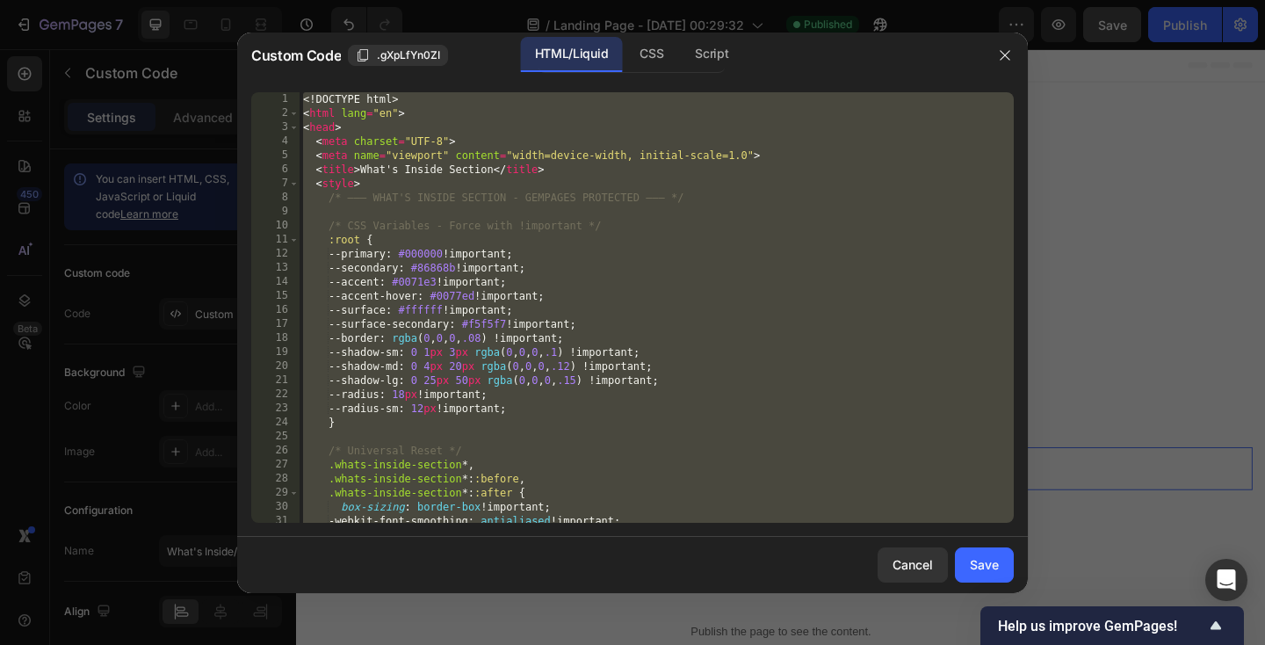
paste textarea
type textarea "</html>"
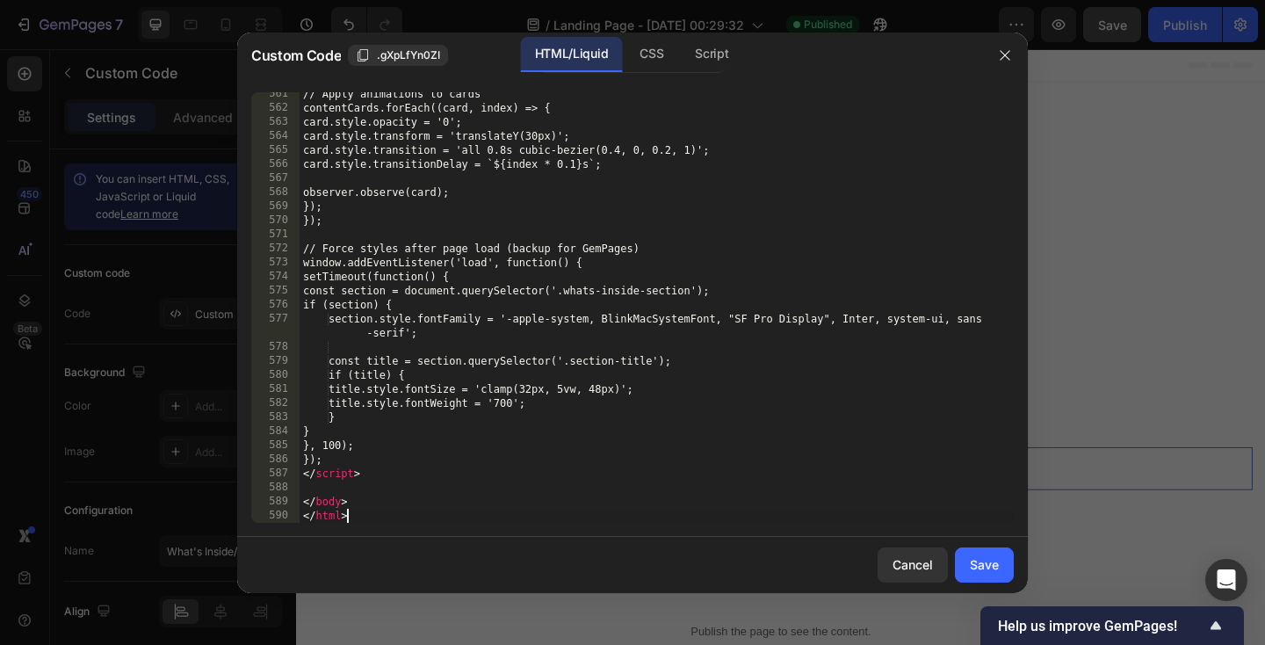
scroll to position [8086, 0]
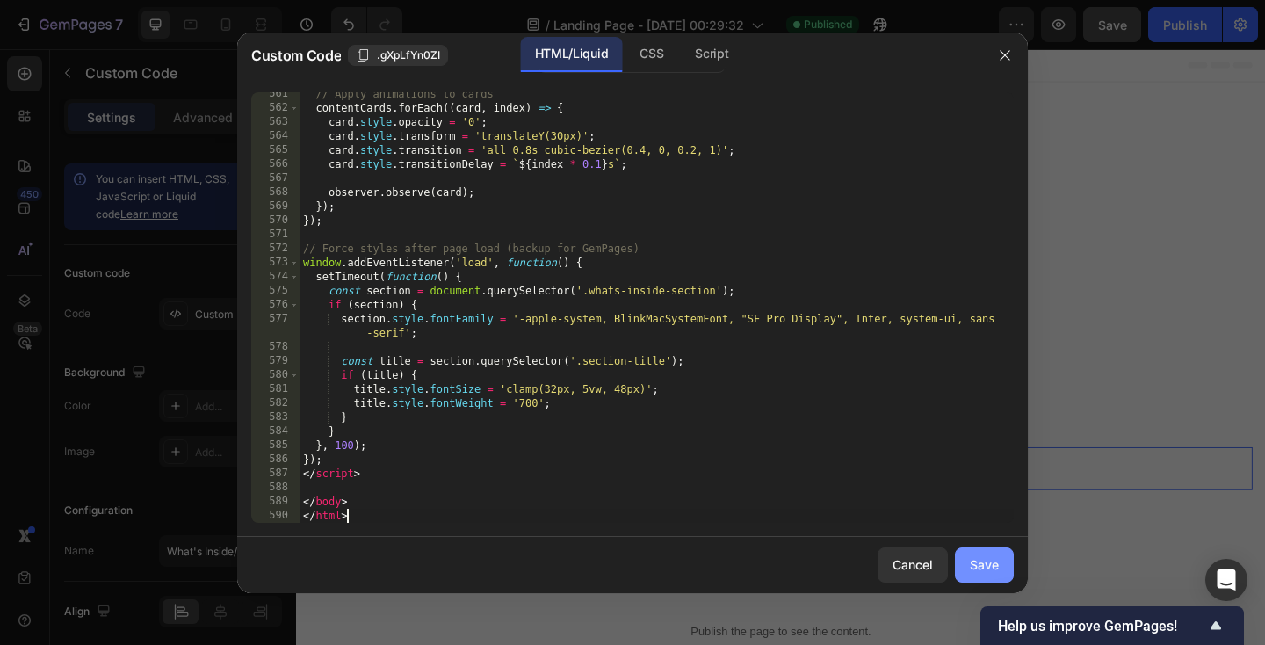
click at [974, 567] on div "Save" at bounding box center [984, 564] width 29 height 18
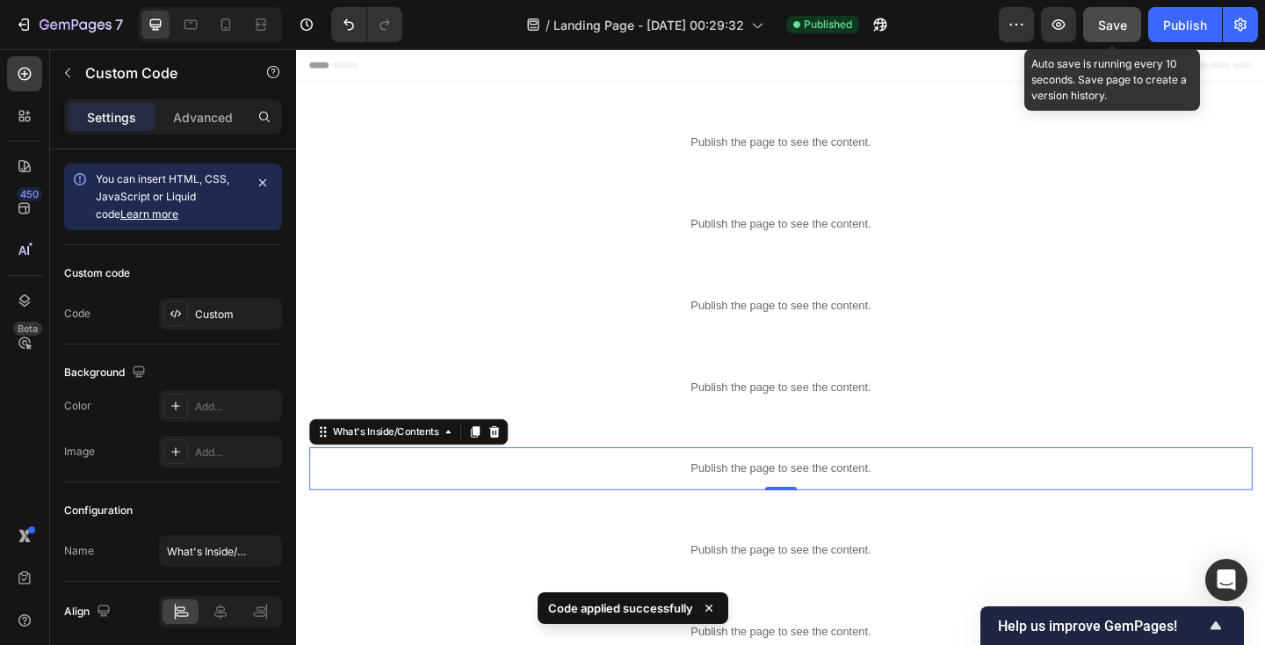
click at [1105, 23] on span "Save" at bounding box center [1112, 25] width 29 height 15
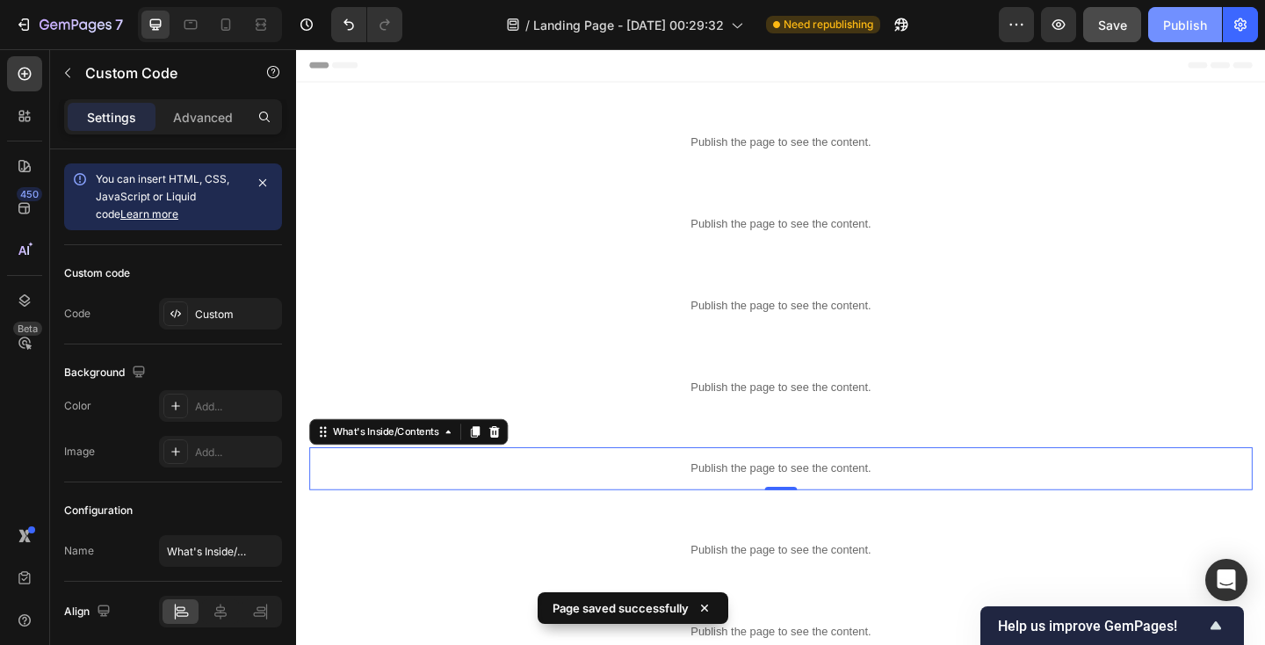
click at [1187, 25] on div "Publish" at bounding box center [1185, 25] width 44 height 18
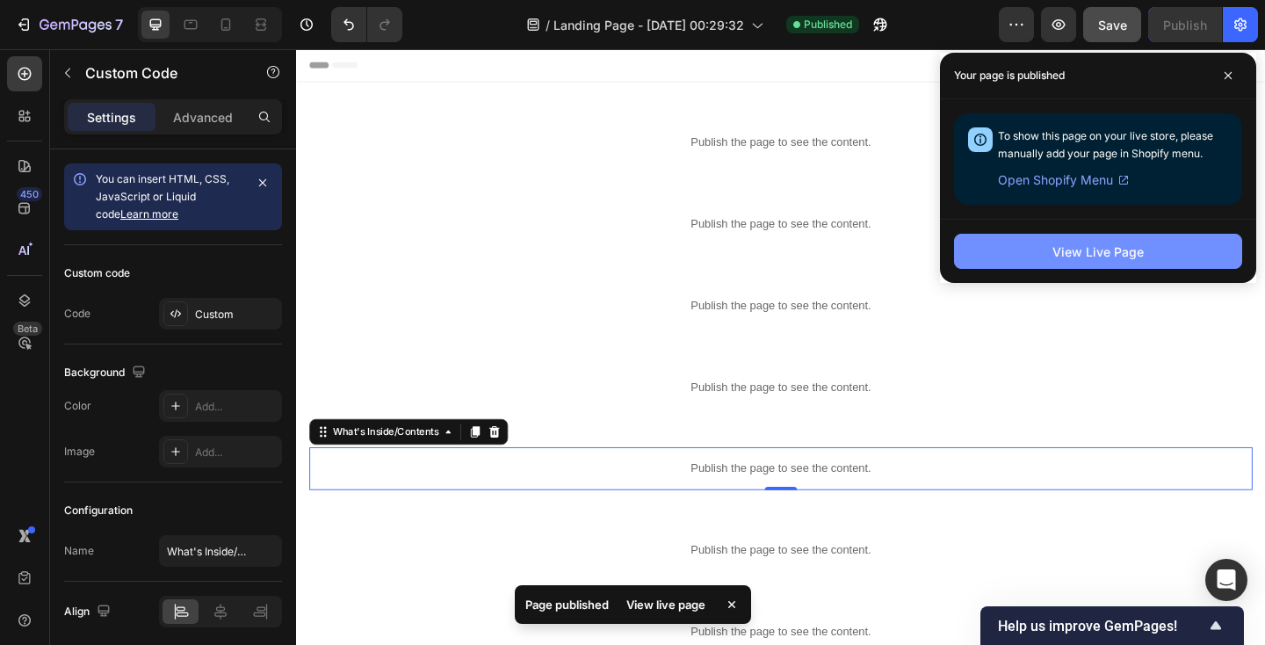
click at [1030, 252] on button "View Live Page" at bounding box center [1098, 251] width 288 height 35
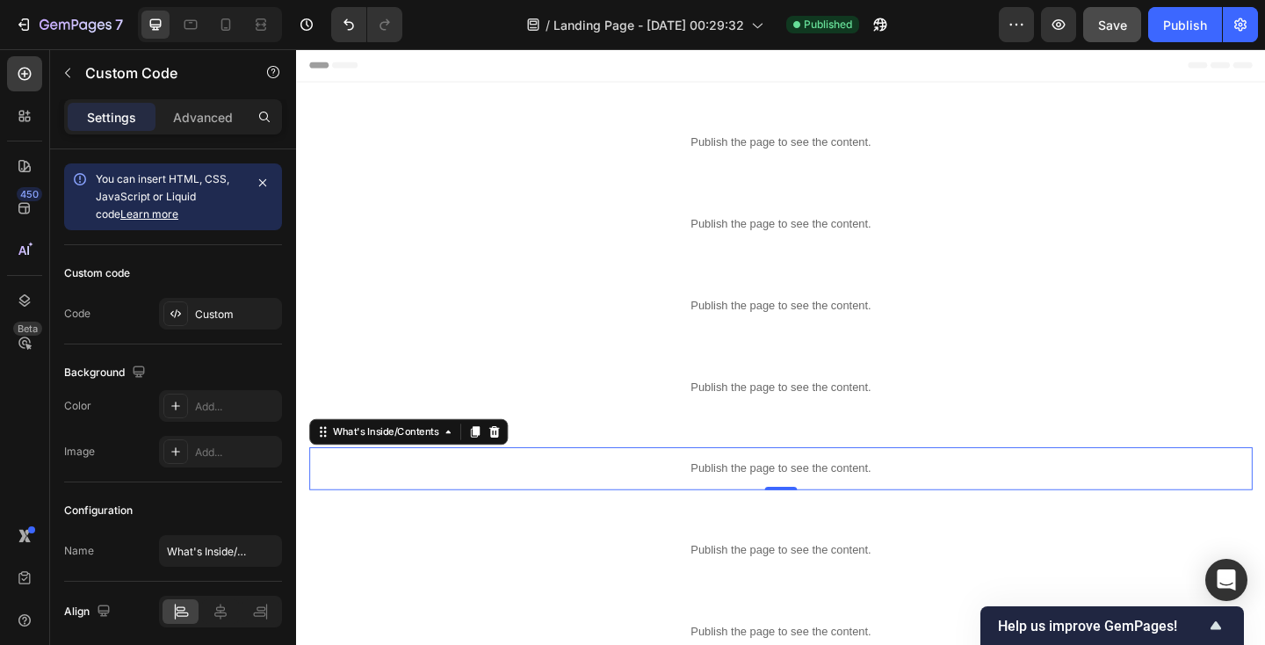
click at [618, 509] on p "Publish the page to see the content." at bounding box center [823, 505] width 1026 height 18
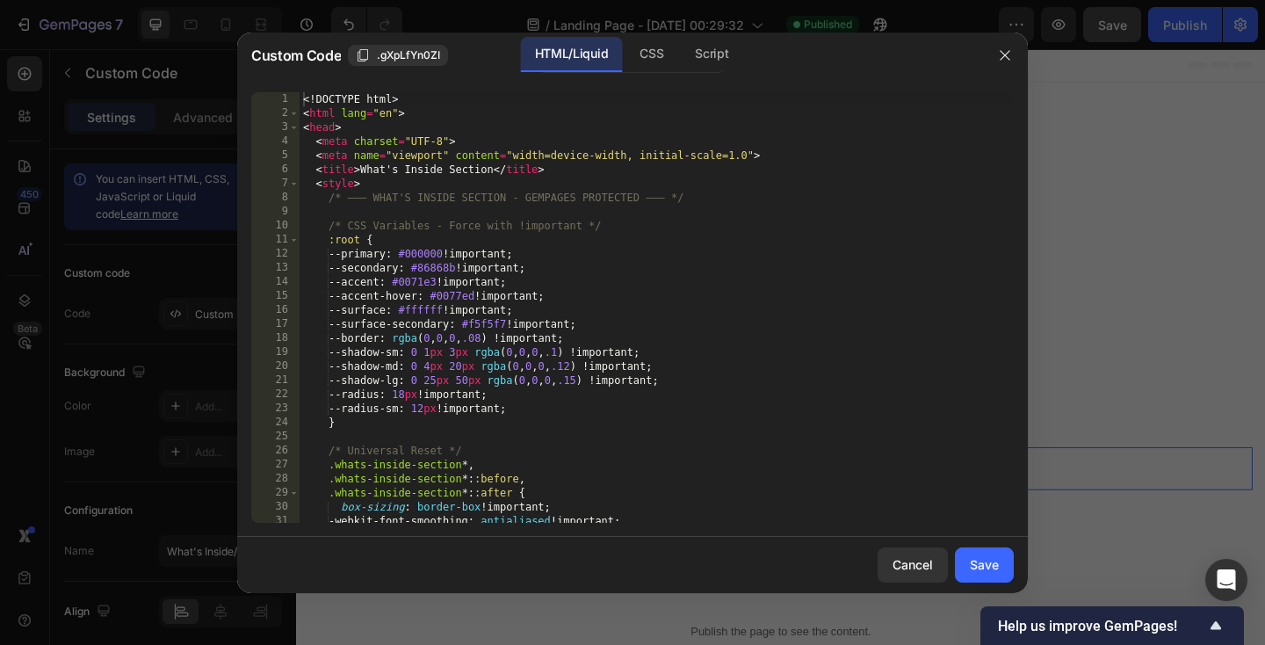
click at [591, 472] on div "<! DOCTYPE html > < html lang = "en" > < head > < meta charset = "UTF-8" > < me…" at bounding box center [657, 321] width 714 height 459
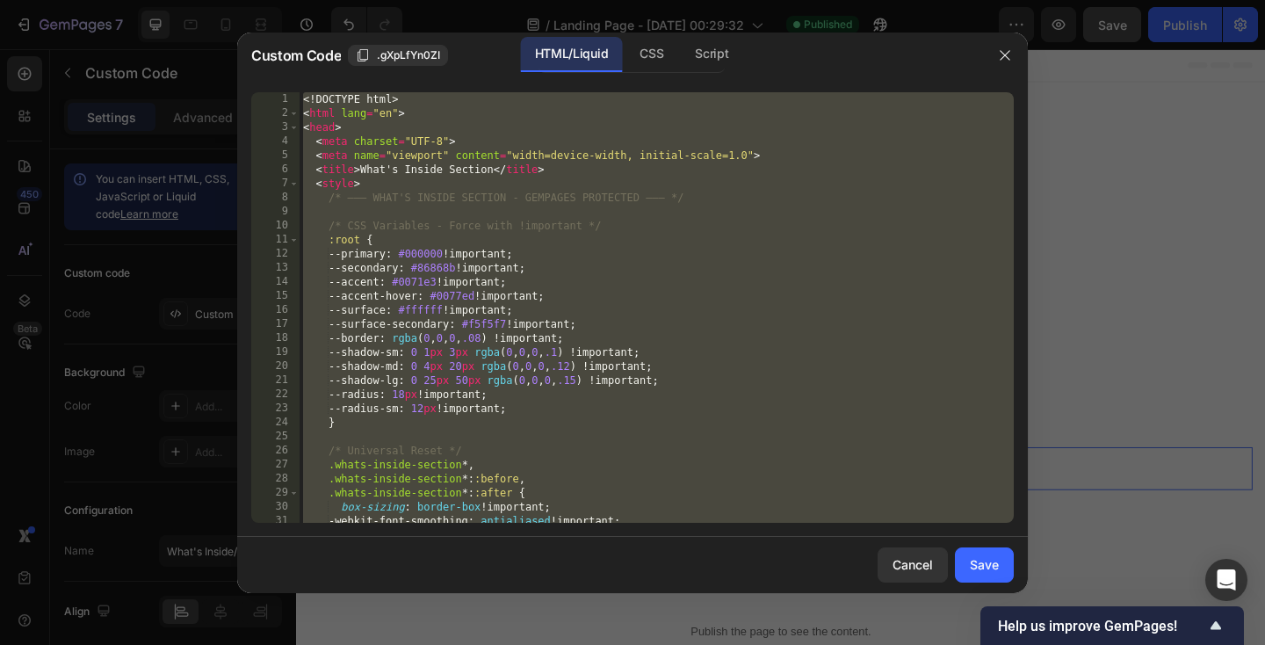
paste textarea
type textarea "</html>"
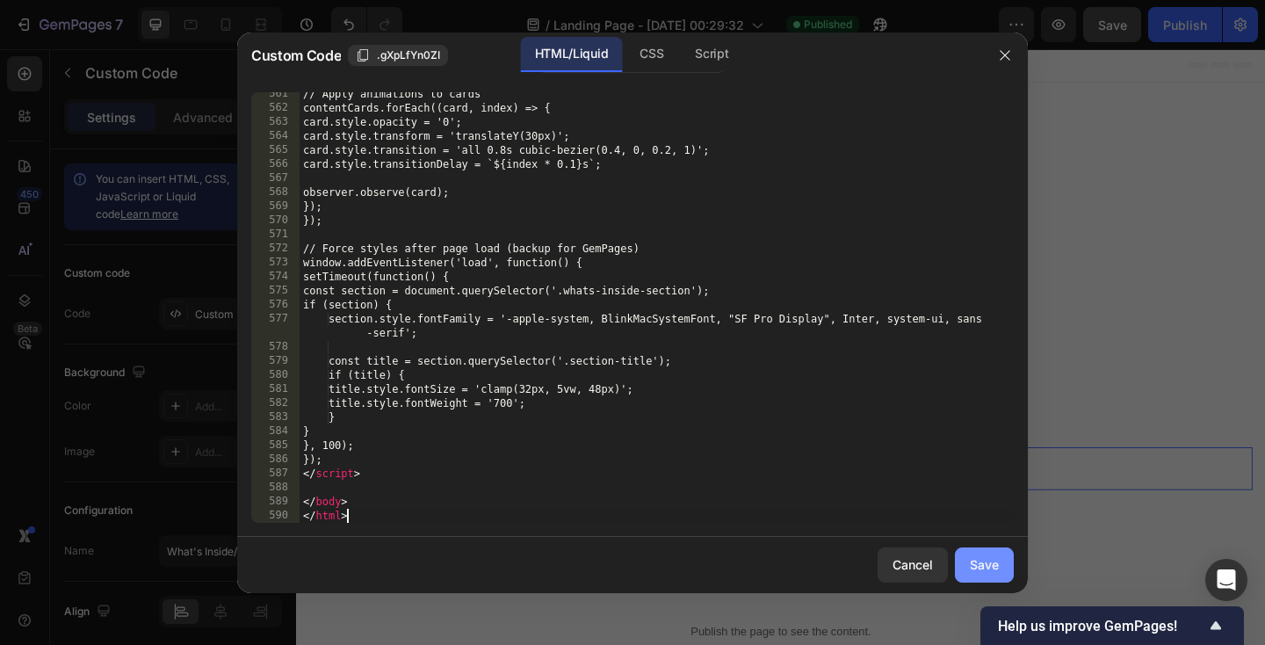
click at [988, 565] on div "Save" at bounding box center [984, 564] width 29 height 18
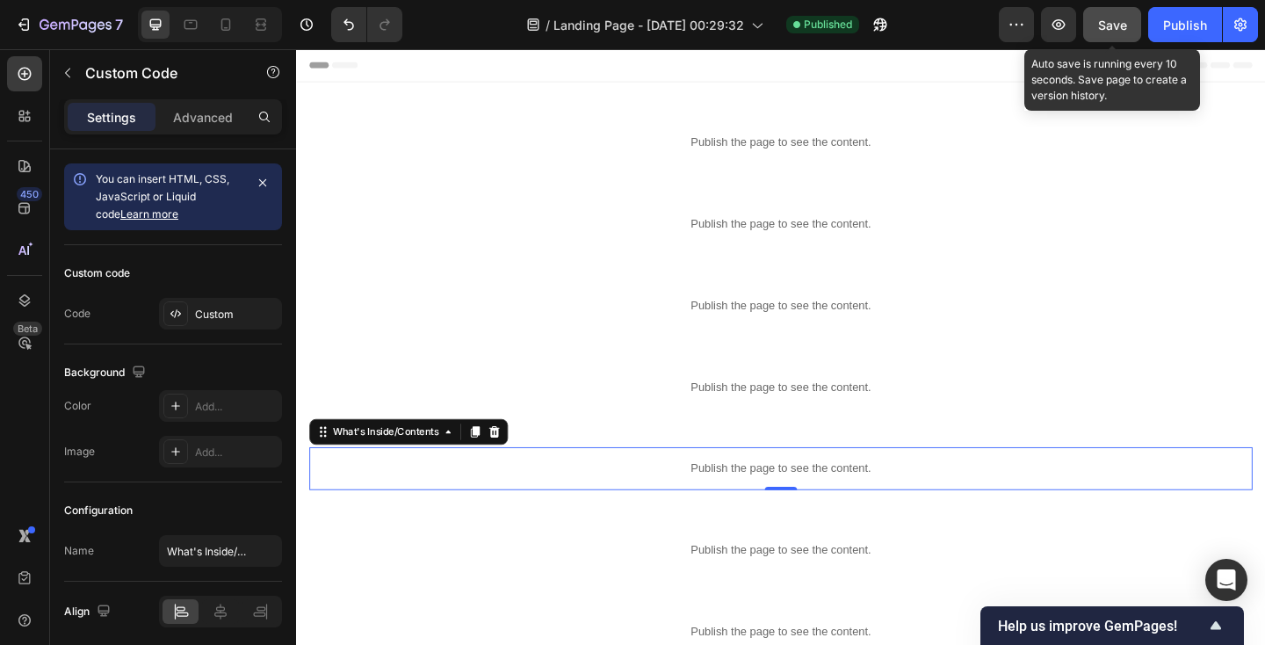
click at [1108, 19] on span "Save" at bounding box center [1112, 25] width 29 height 15
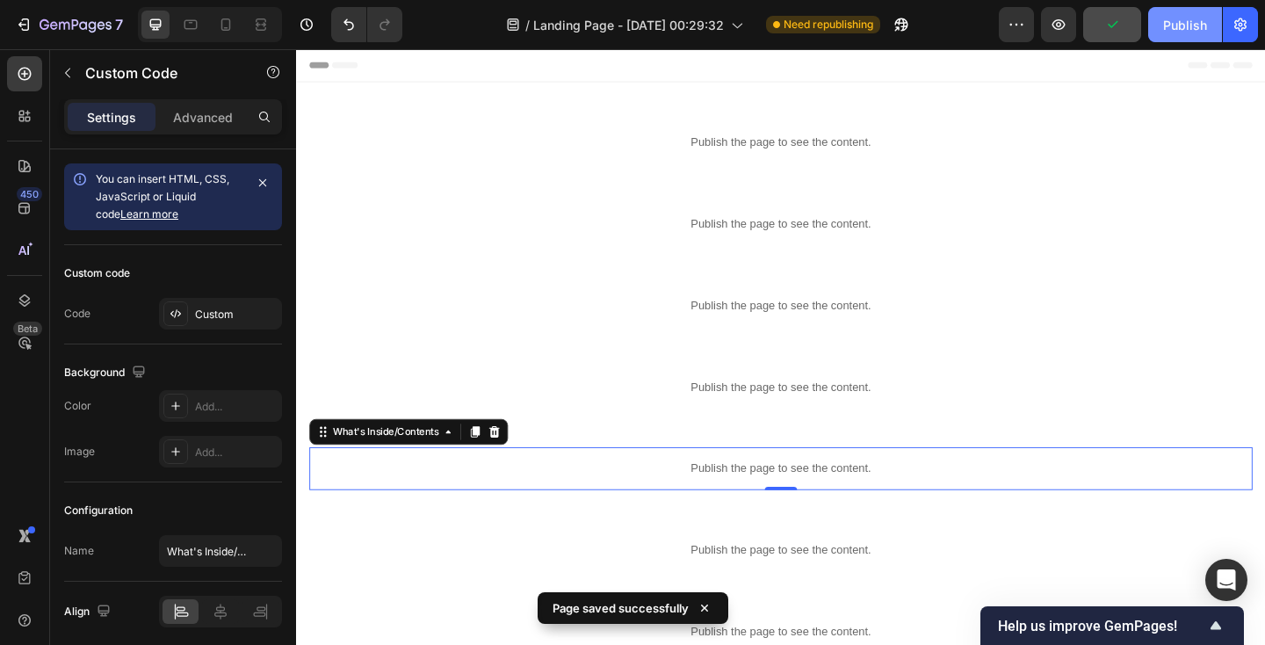
click at [1181, 28] on div "Publish" at bounding box center [1185, 25] width 44 height 18
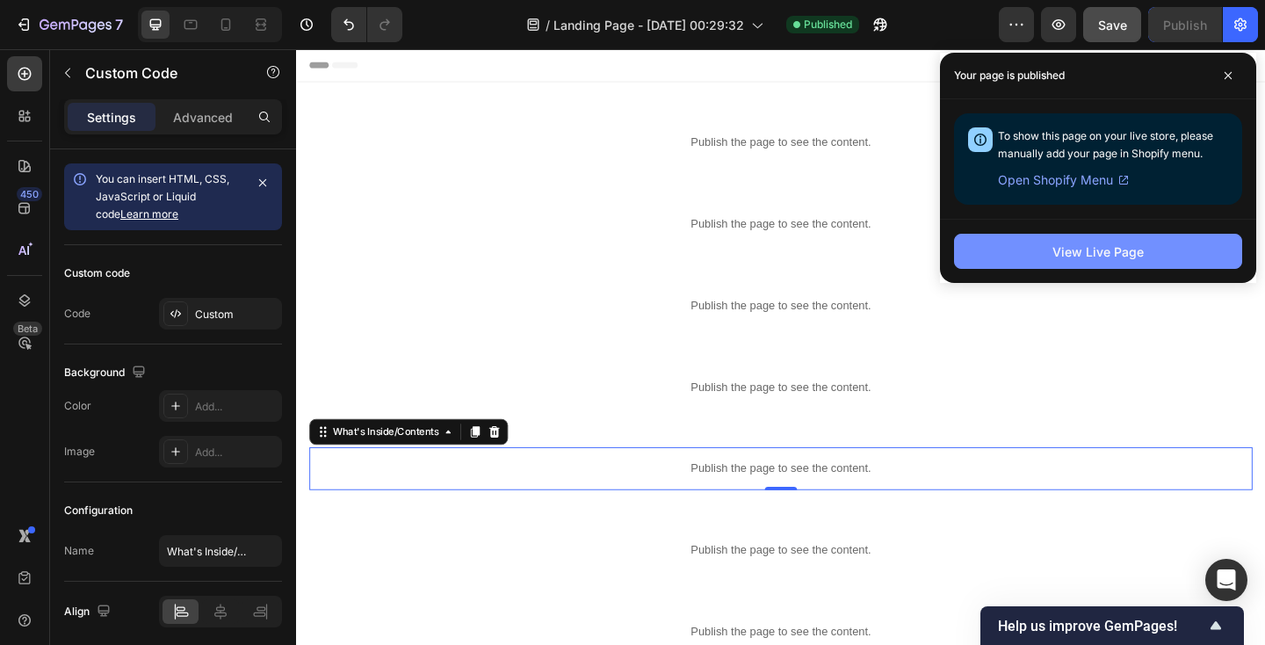
click at [1094, 254] on div "View Live Page" at bounding box center [1097, 251] width 91 height 18
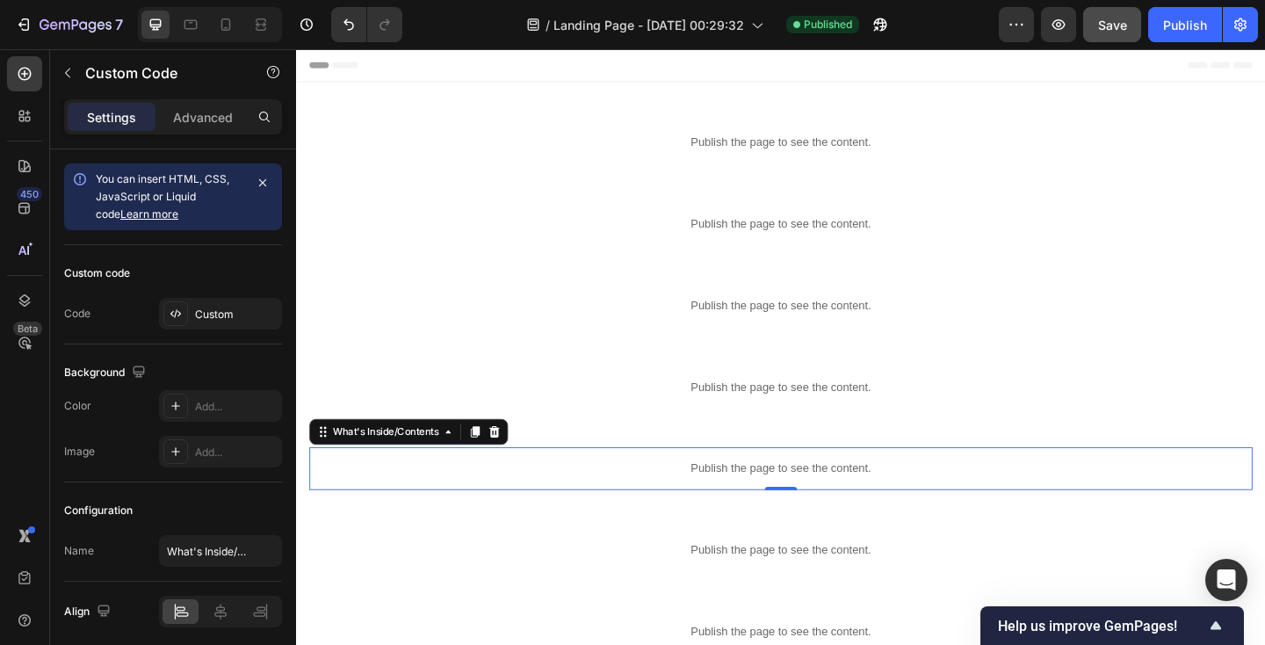
click at [479, 497] on p "Publish the page to see the content." at bounding box center [823, 505] width 1026 height 18
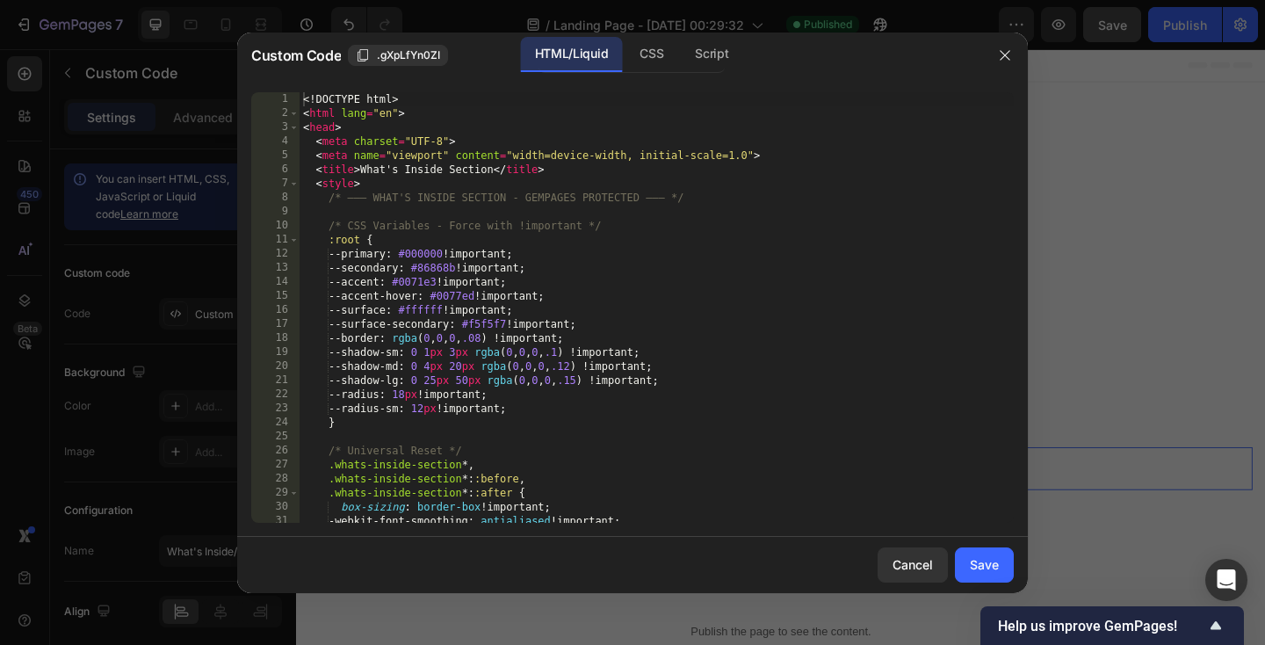
click at [473, 414] on div "<! DOCTYPE html > < html lang = "en" > < head > < meta charset = "UTF-8" > < me…" at bounding box center [657, 321] width 714 height 459
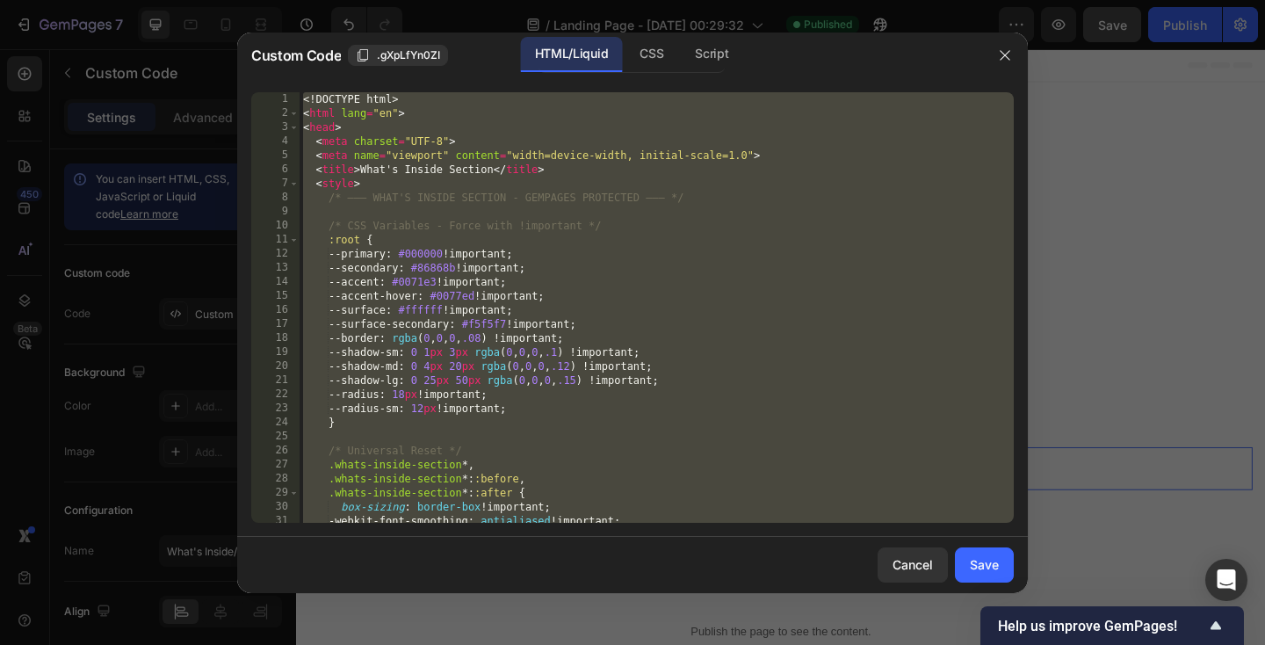
paste textarea
type textarea "</html>"
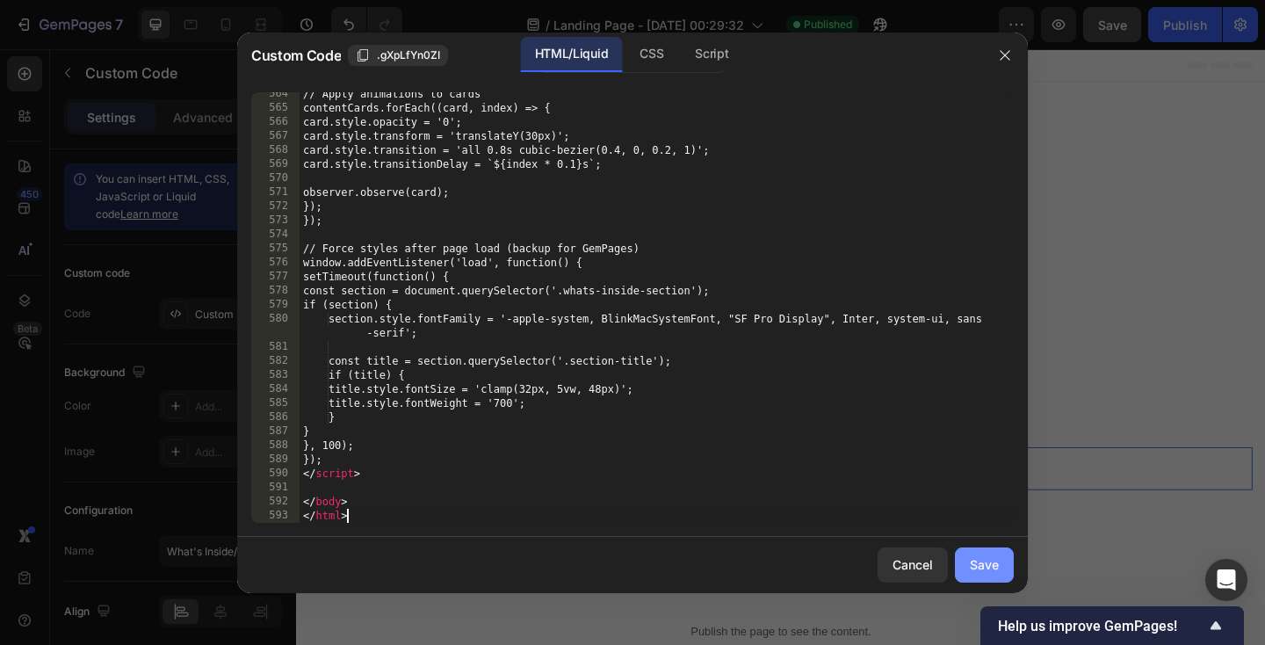
click at [995, 564] on div "Save" at bounding box center [984, 564] width 29 height 18
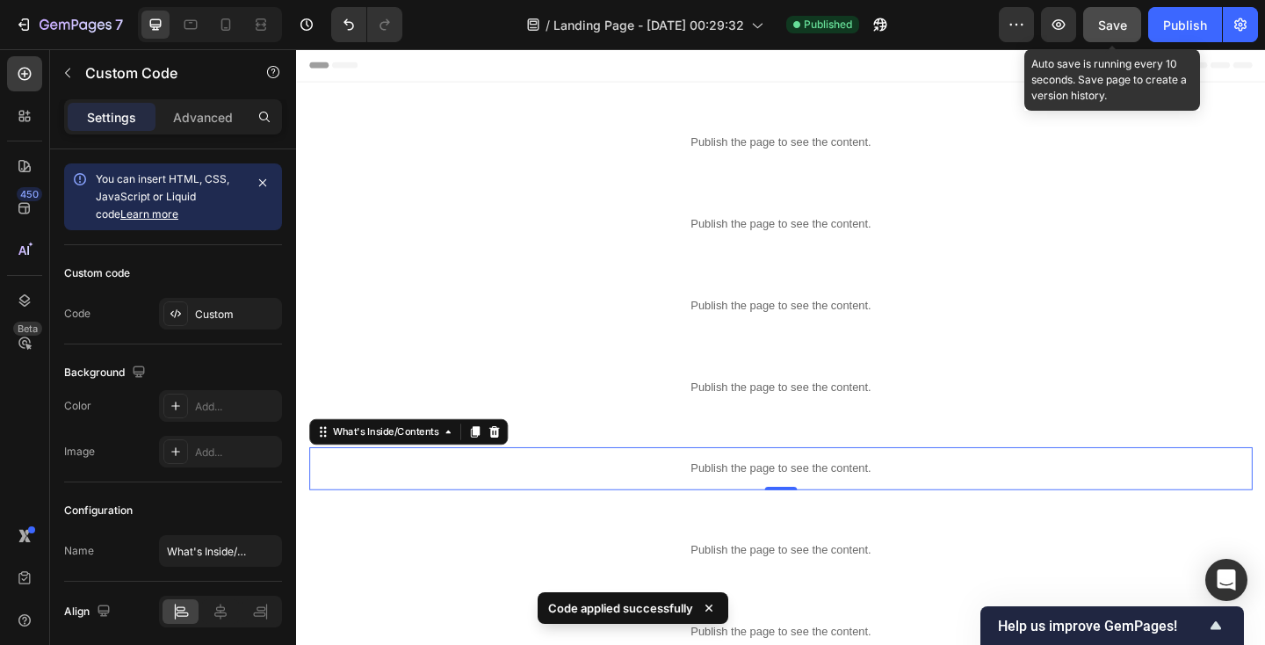
click at [1104, 30] on span "Save" at bounding box center [1112, 25] width 29 height 15
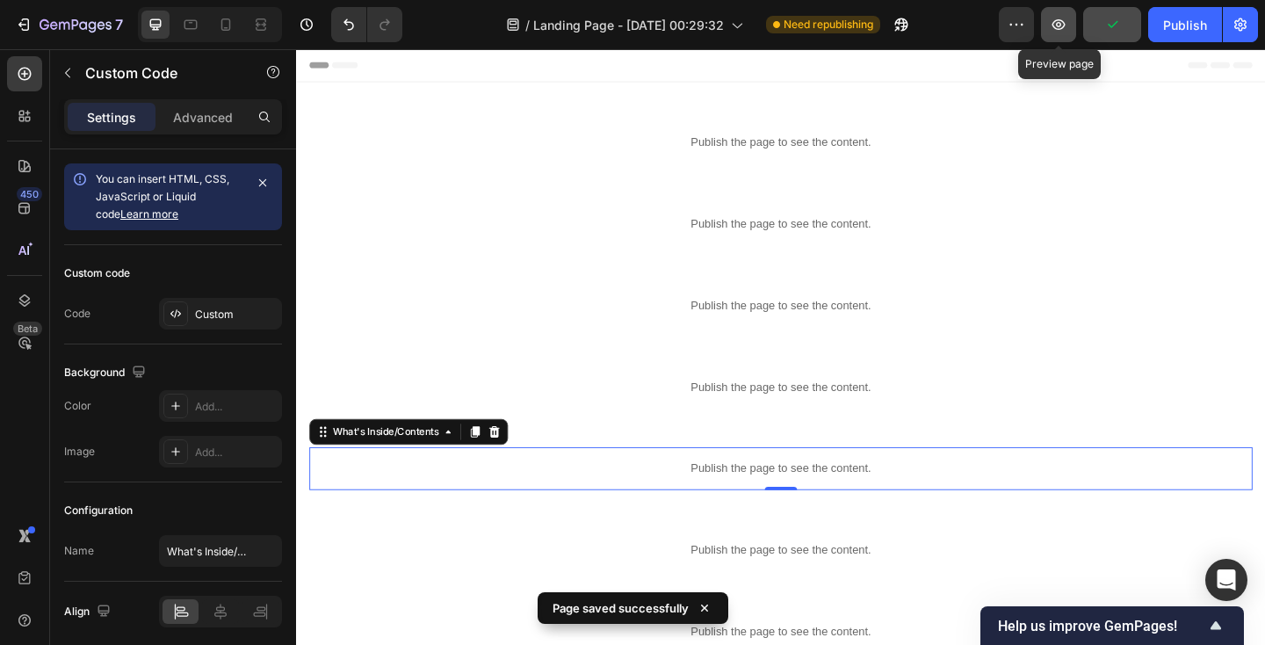
click at [1064, 28] on icon "button" at bounding box center [1059, 25] width 18 height 18
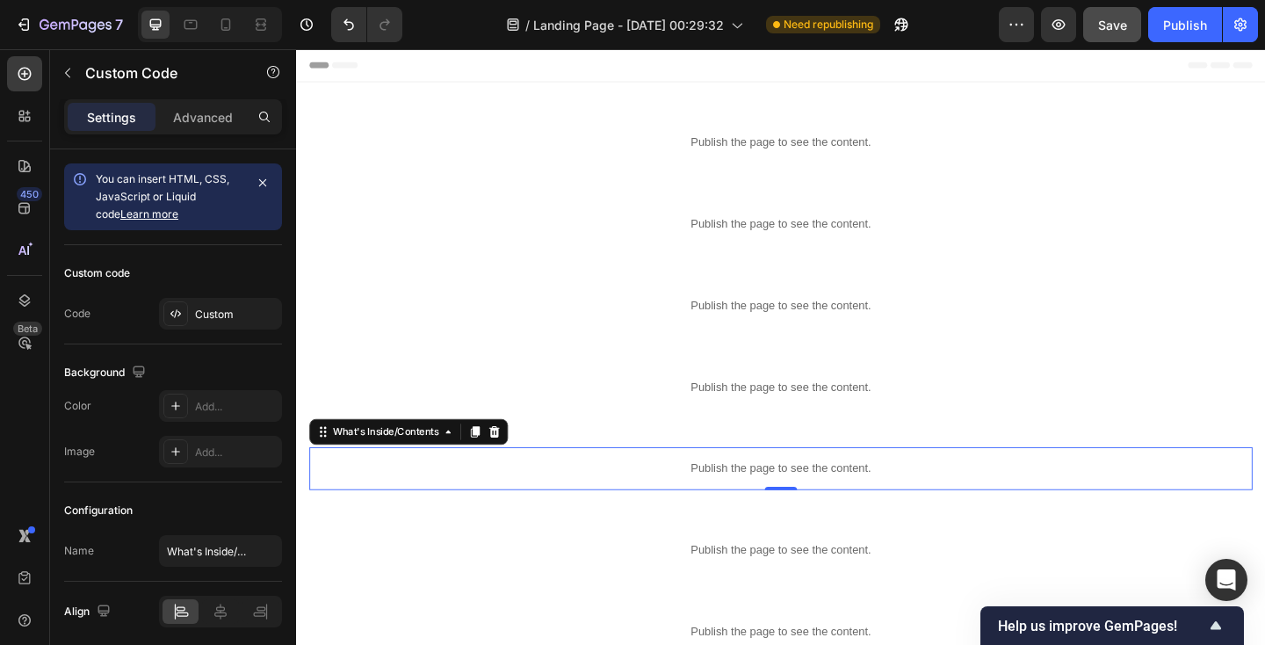
click at [473, 493] on div "Publish the page to see the content." at bounding box center [823, 505] width 1026 height 47
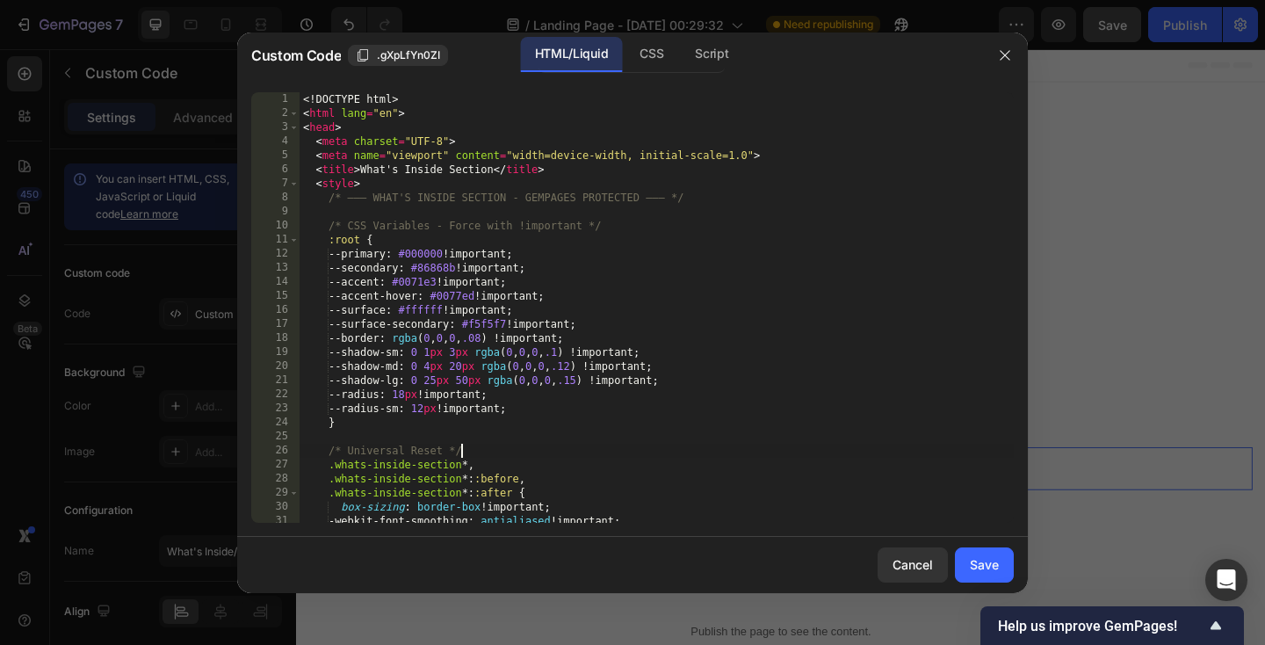
click at [459, 457] on div "<! DOCTYPE html > < html lang = "en" > < head > < meta charset = "UTF-8" > < me…" at bounding box center [657, 321] width 714 height 459
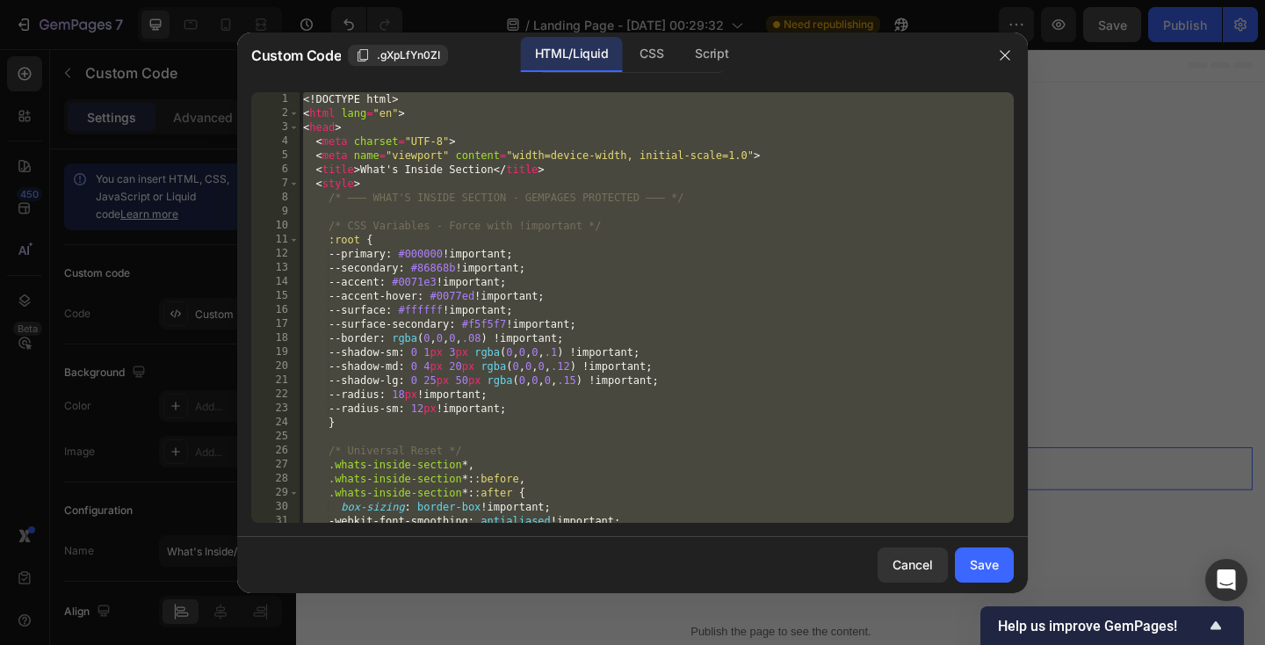
paste textarea
type textarea "</html>"
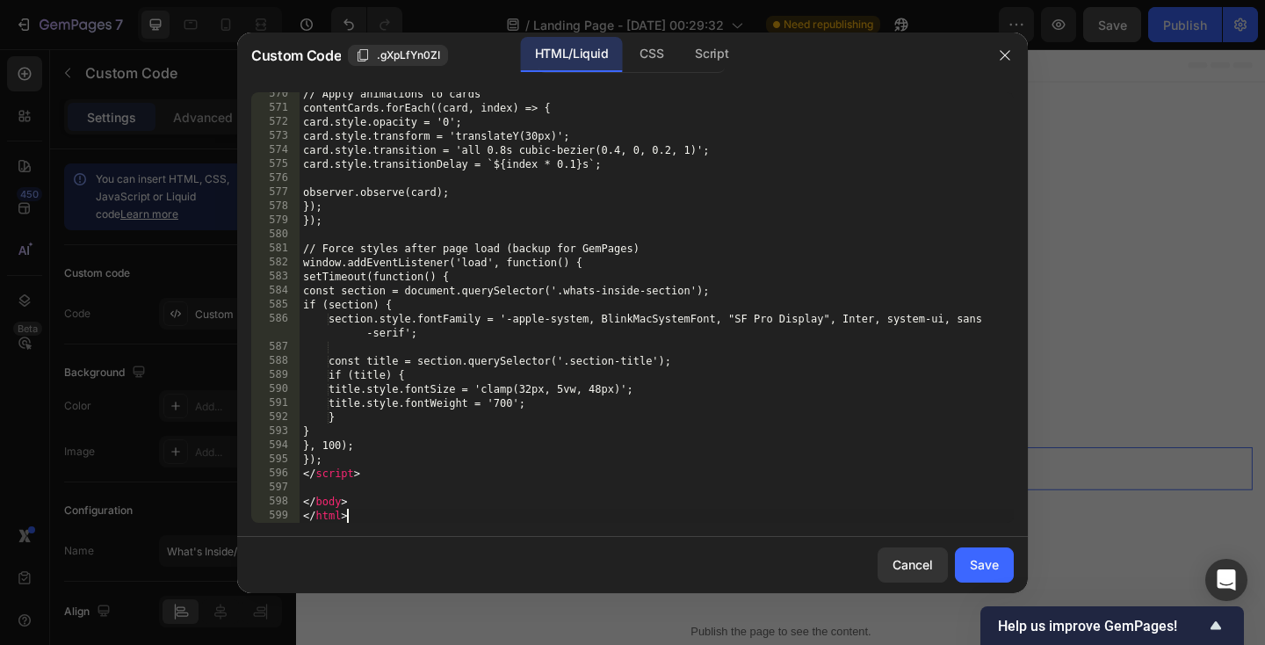
scroll to position [8213, 0]
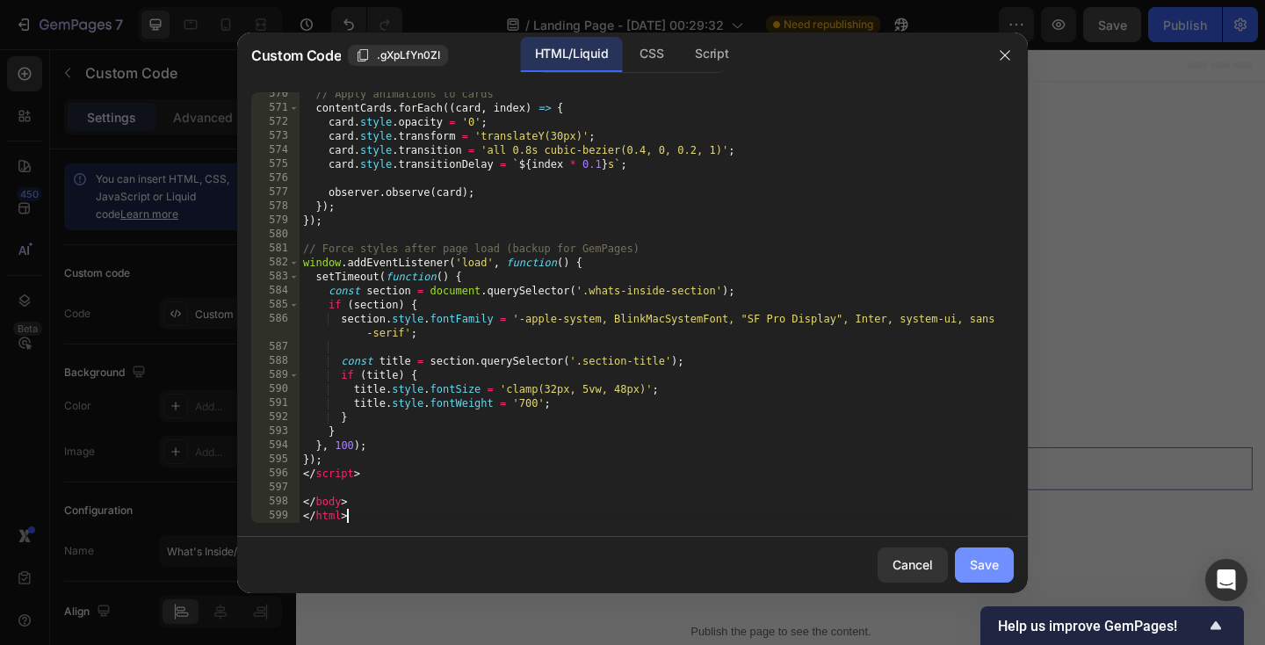
click at [977, 554] on button "Save" at bounding box center [984, 564] width 59 height 35
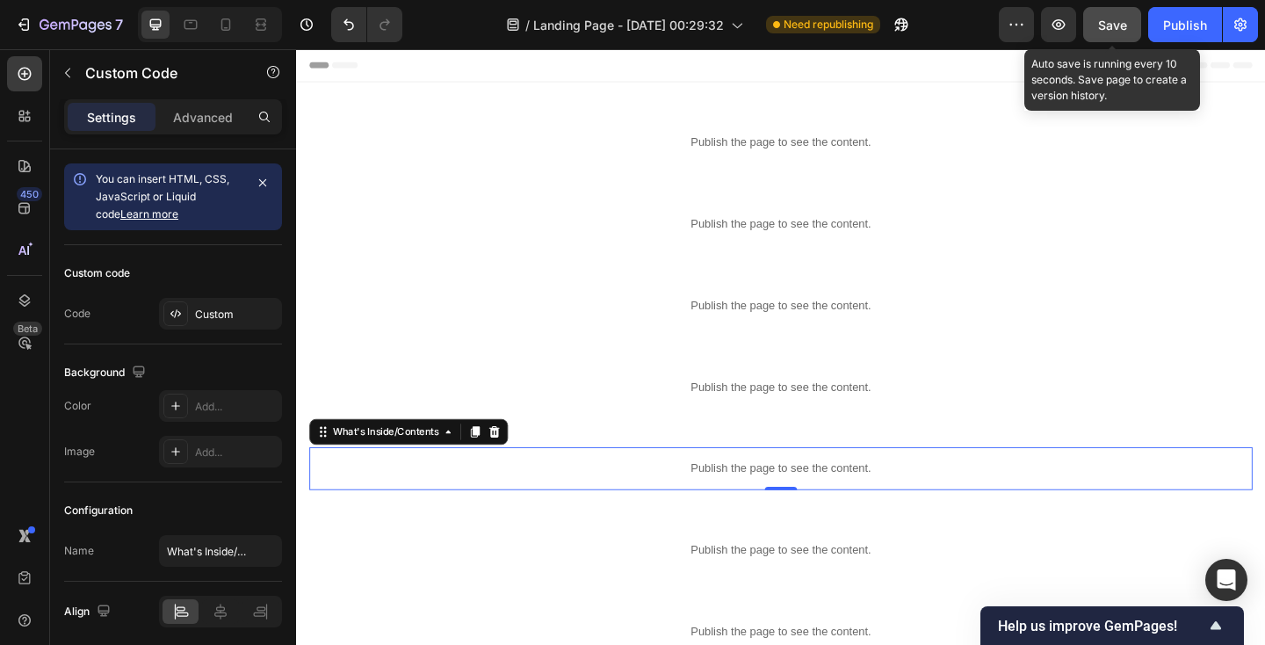
click at [1107, 32] on span "Save" at bounding box center [1112, 25] width 29 height 15
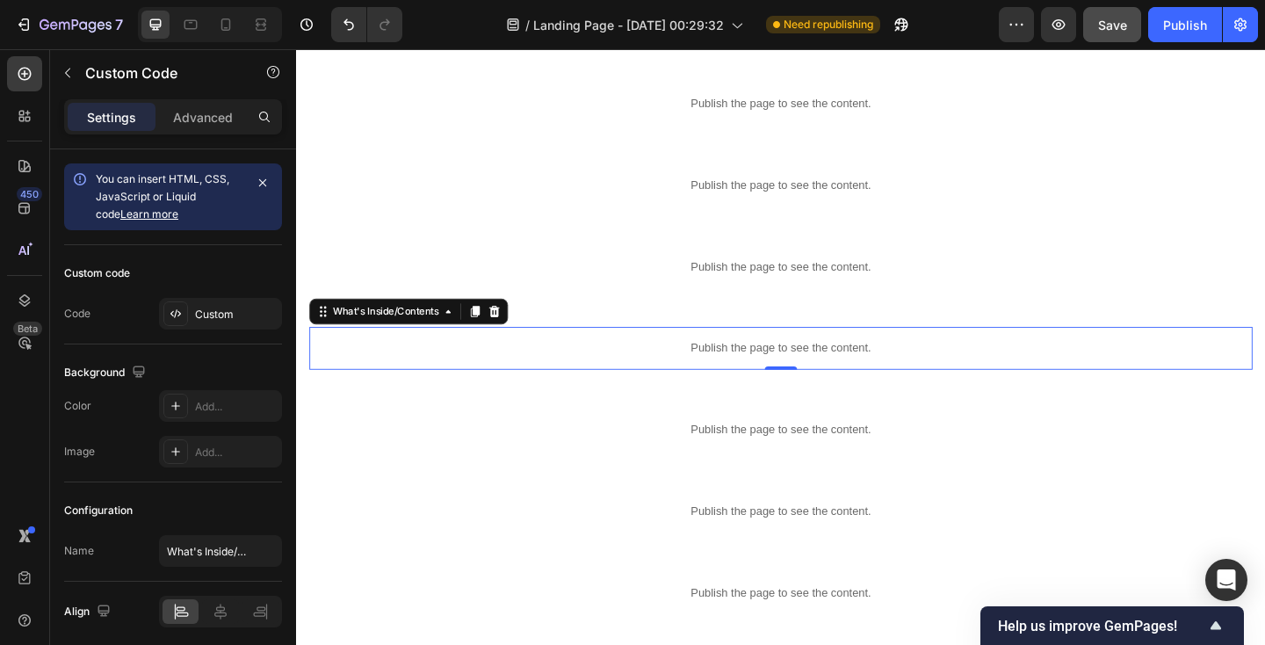
scroll to position [250, 0]
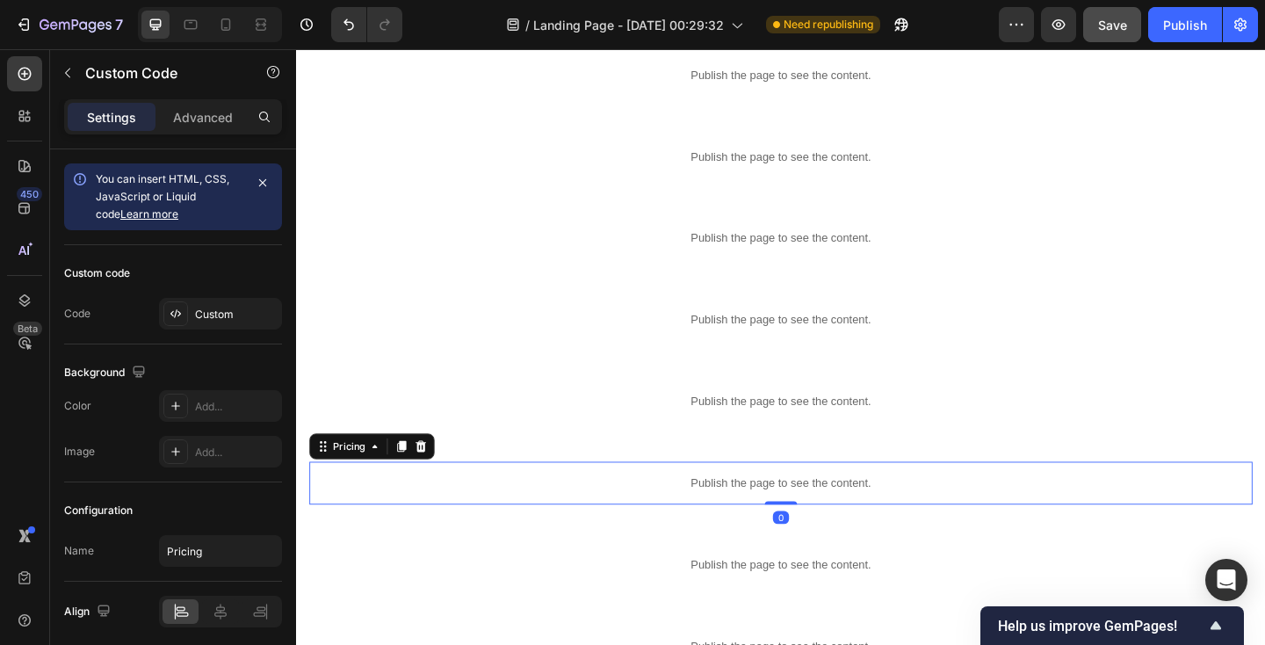
click at [422, 513] on p "Publish the page to see the content." at bounding box center [823, 521] width 1026 height 18
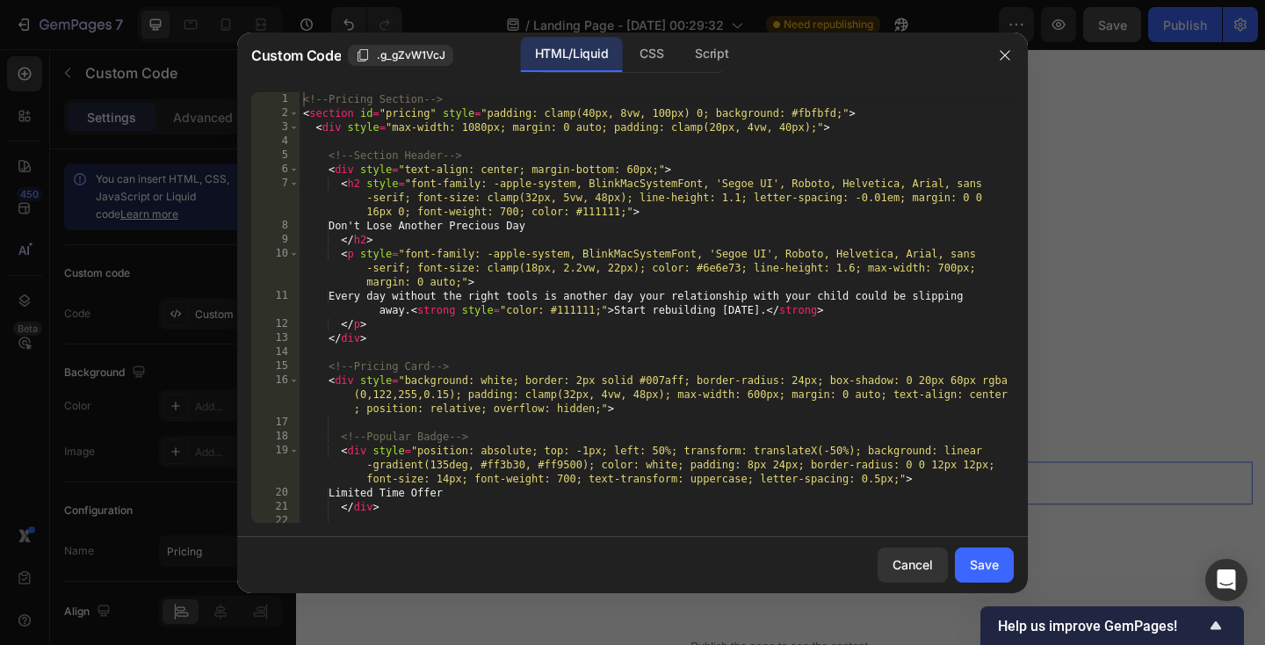
click at [466, 386] on div "<!-- Pricing Section --> < section id = "pricing" style = "padding: clamp(40px,…" at bounding box center [657, 321] width 714 height 459
type textarea "} </script>"
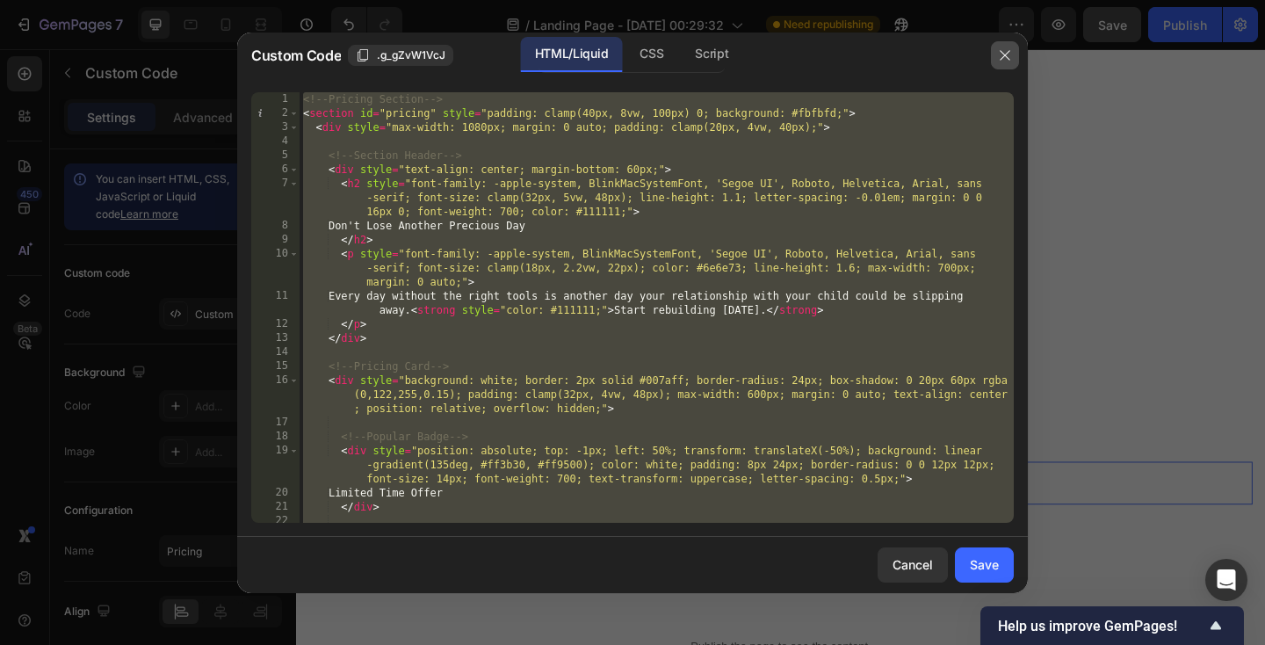
click at [1010, 60] on icon "button" at bounding box center [1005, 55] width 14 height 14
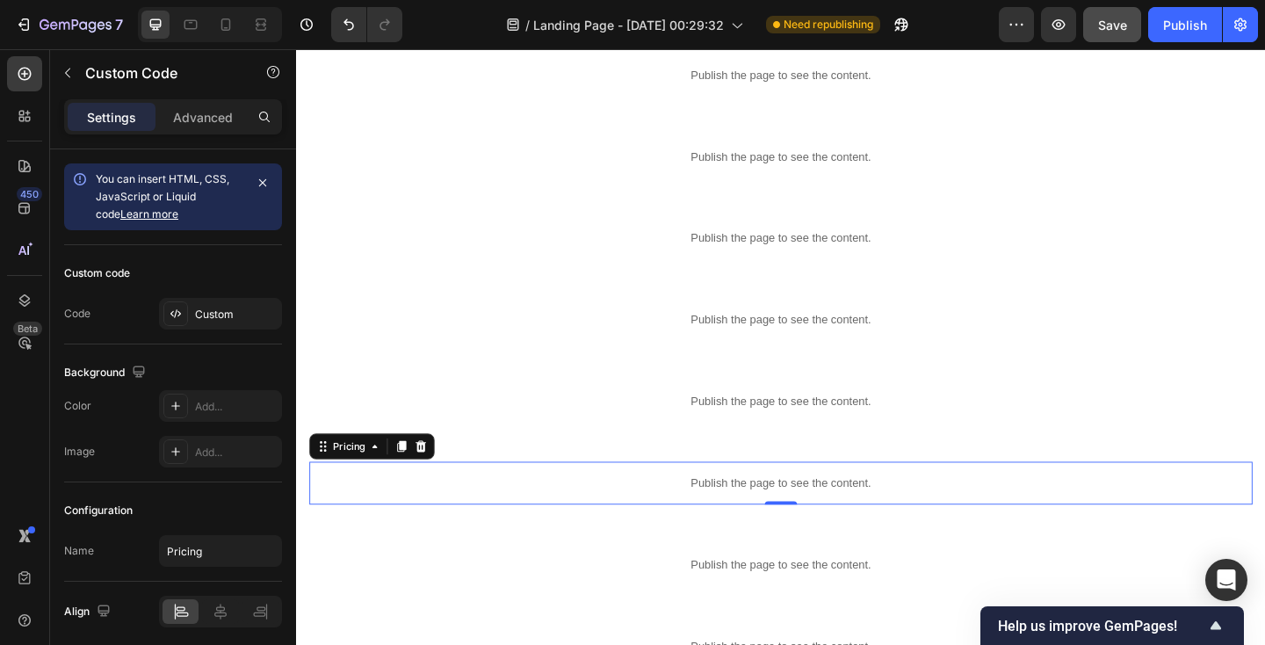
click at [656, 526] on p "Publish the page to see the content." at bounding box center [823, 521] width 1026 height 18
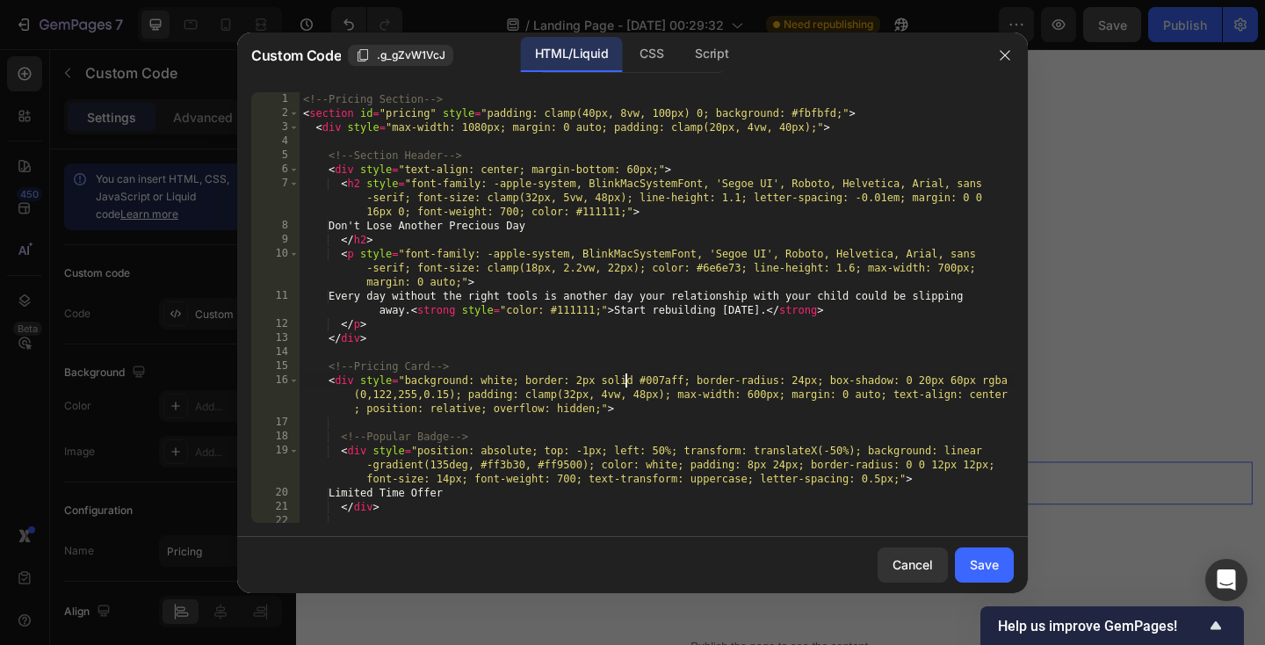
click at [625, 379] on div "<!-- Pricing Section --> < section id = "pricing" style = "padding: clamp(40px,…" at bounding box center [657, 321] width 714 height 459
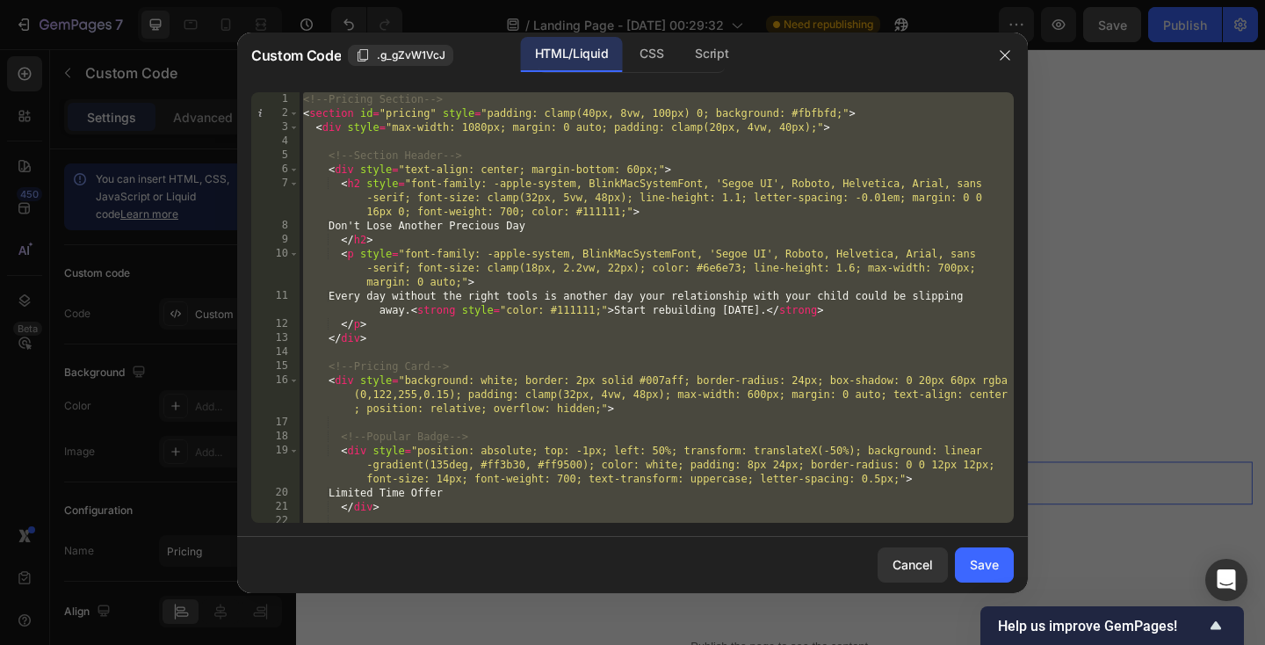
paste textarea "el.style.transition = 'all 0.8s cubic-bezier(0.4, 0,"
type textarea "el.style.transition = 'all 0.8s cubic-bezier(0.4, 0,"
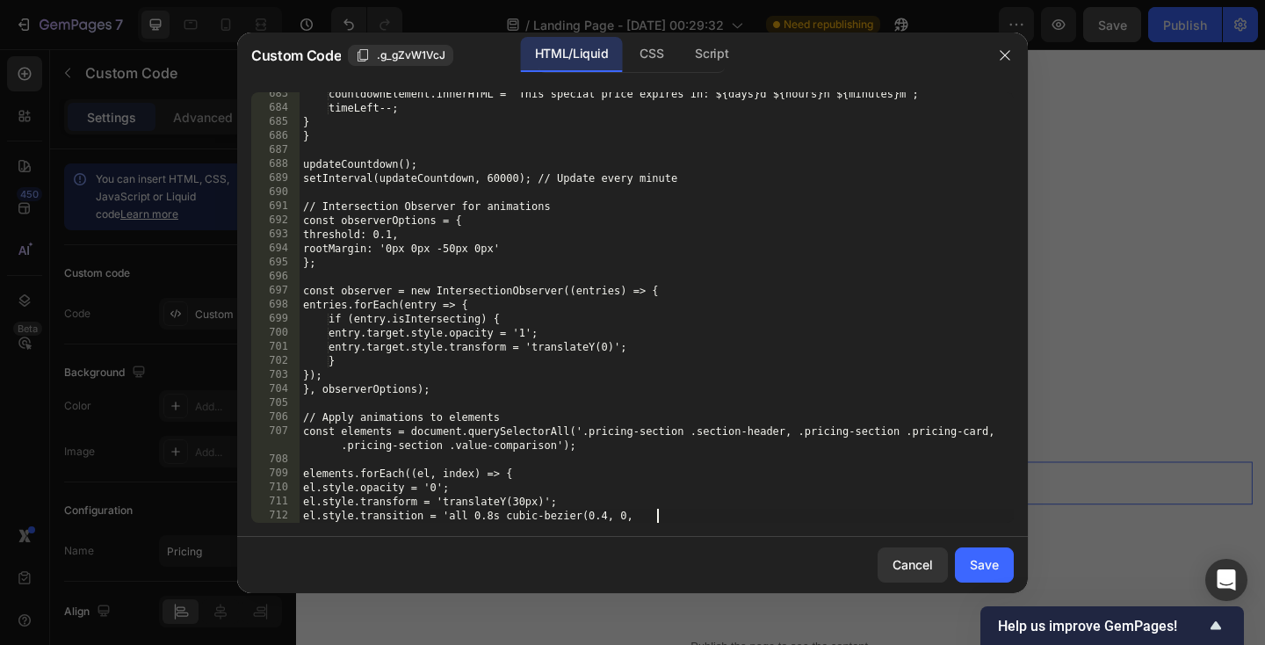
scroll to position [10026, 0]
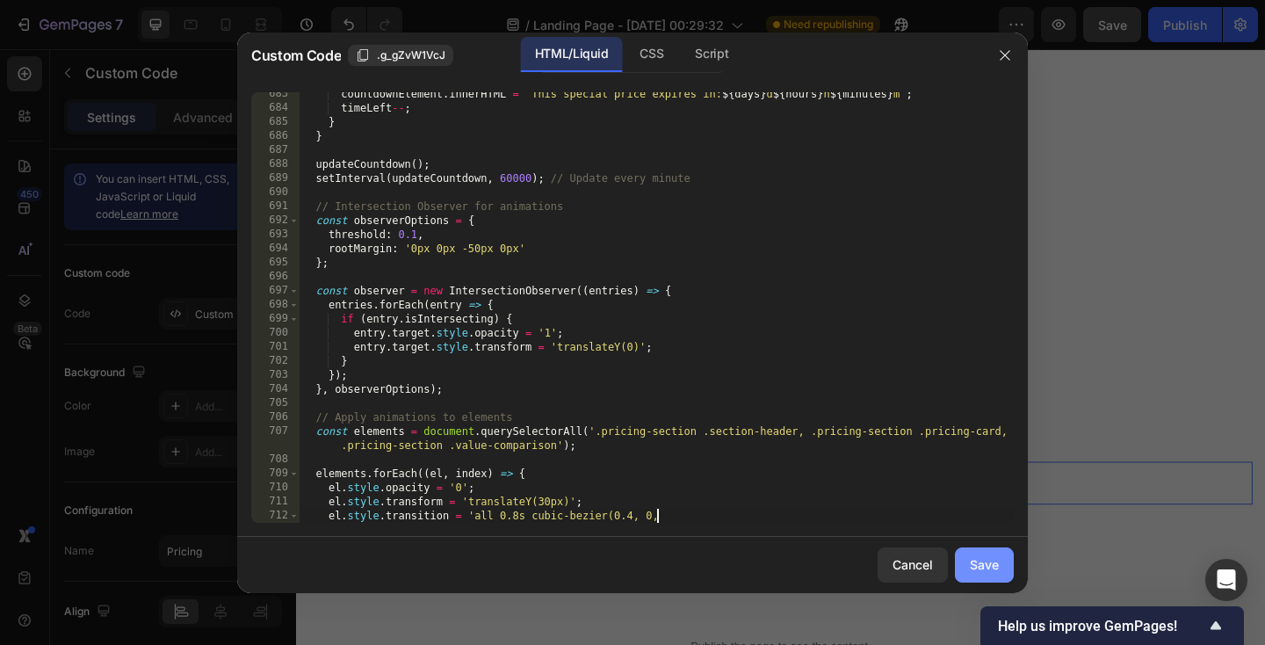
click at [984, 568] on div "Save" at bounding box center [984, 564] width 29 height 18
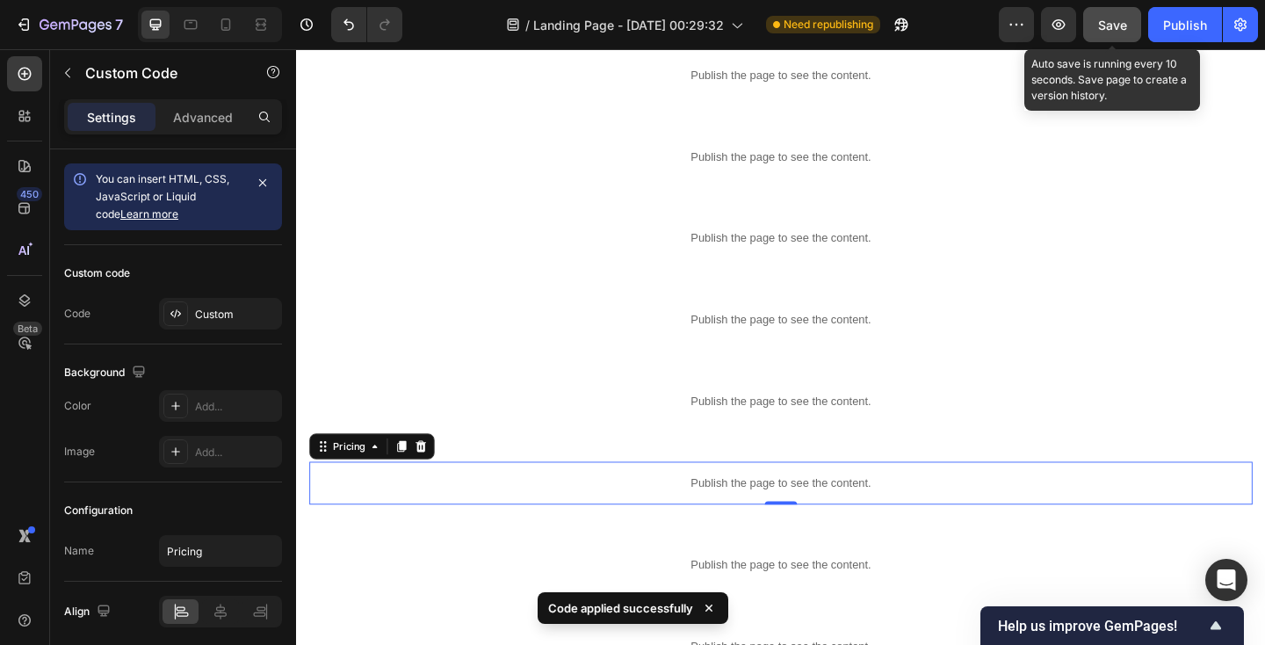
click at [1100, 25] on span "Save" at bounding box center [1112, 25] width 29 height 15
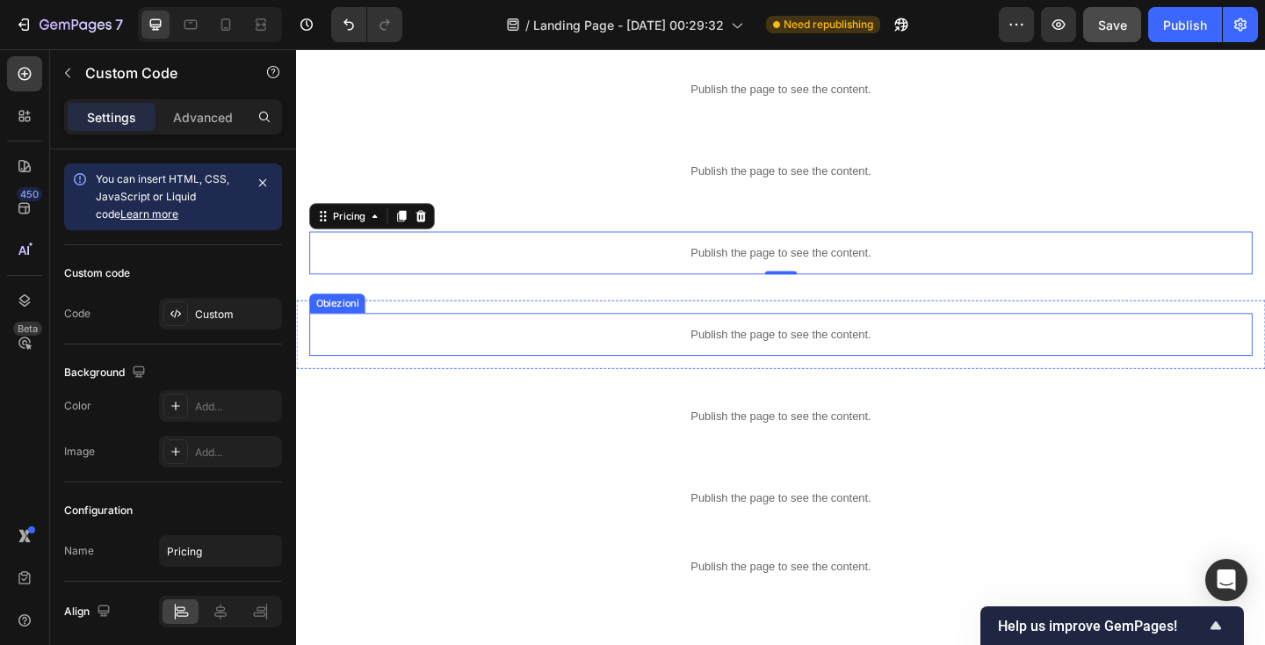
scroll to position [541, 0]
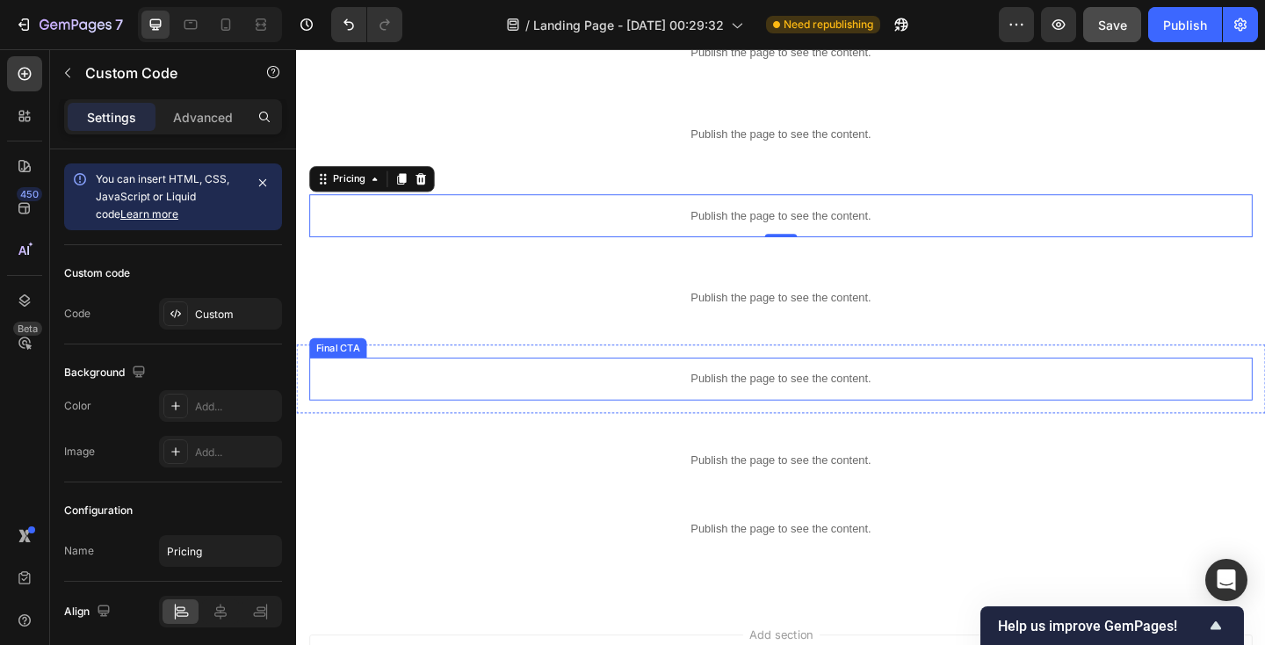
click at [438, 412] on p "Publish the page to see the content." at bounding box center [823, 408] width 1026 height 18
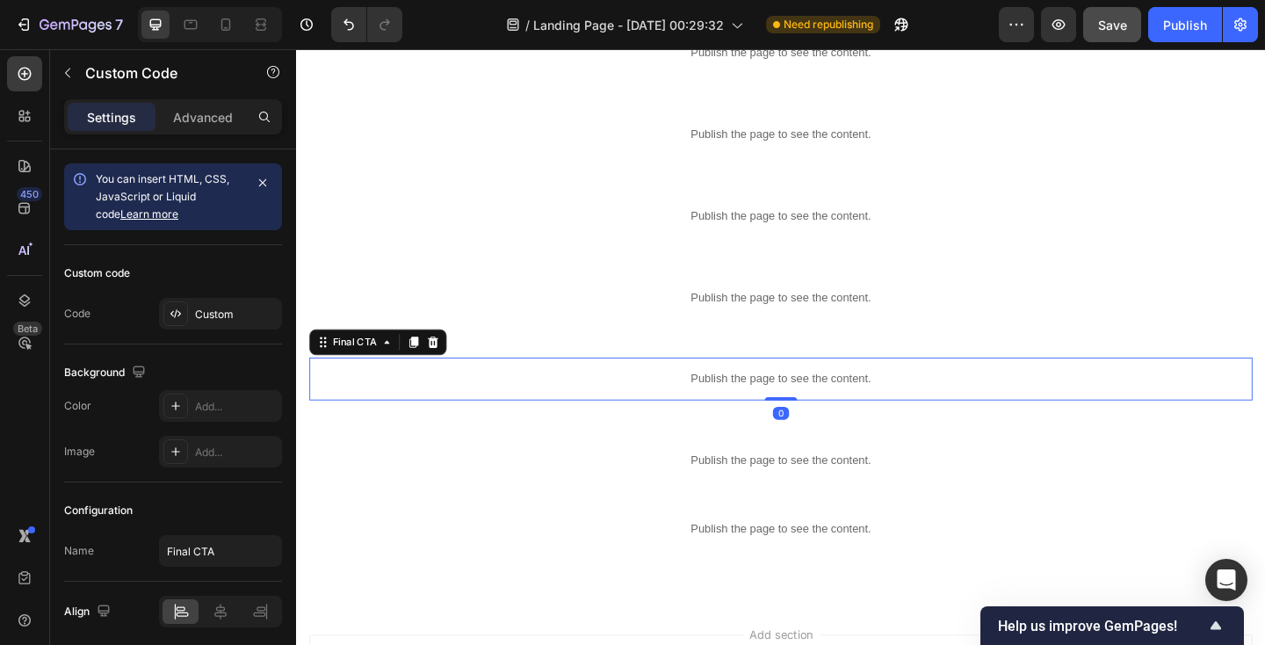
click at [438, 412] on p "Publish the page to see the content." at bounding box center [823, 408] width 1026 height 18
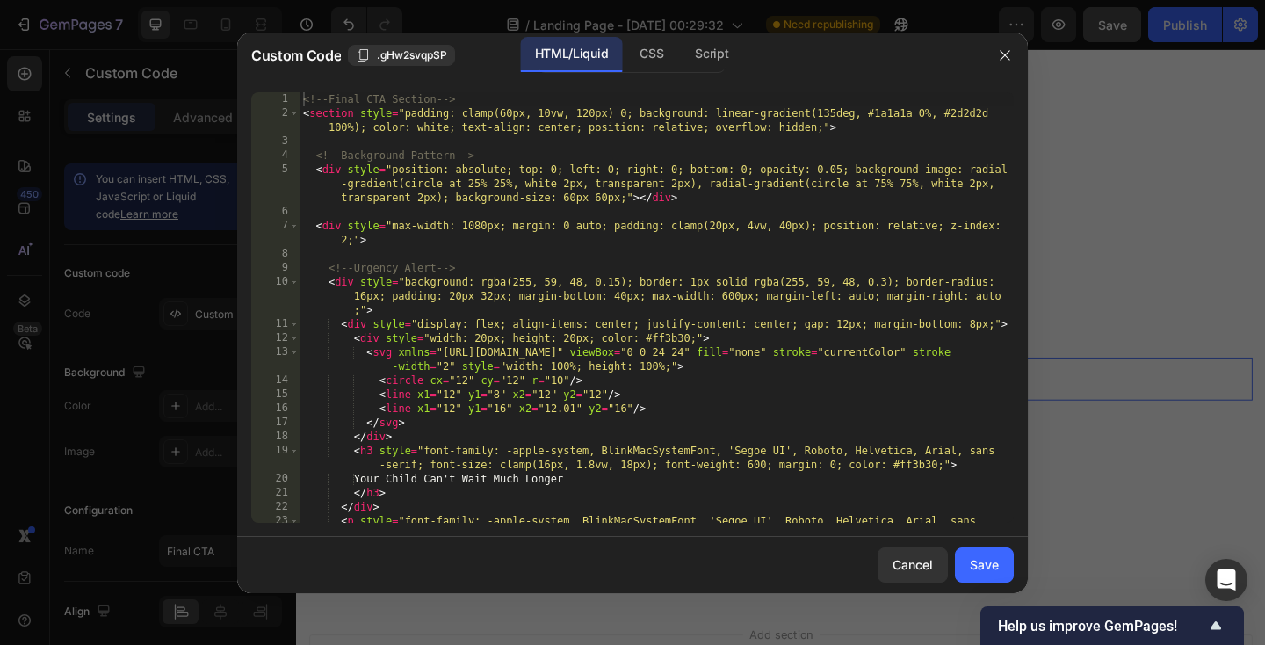
click at [448, 357] on div "<!-- Final CTA Section --> < section style = "padding: clamp(60px, 10vw, 120px)…" at bounding box center [657, 328] width 714 height 473
type textarea "document.head.appendChild(style); </script>"
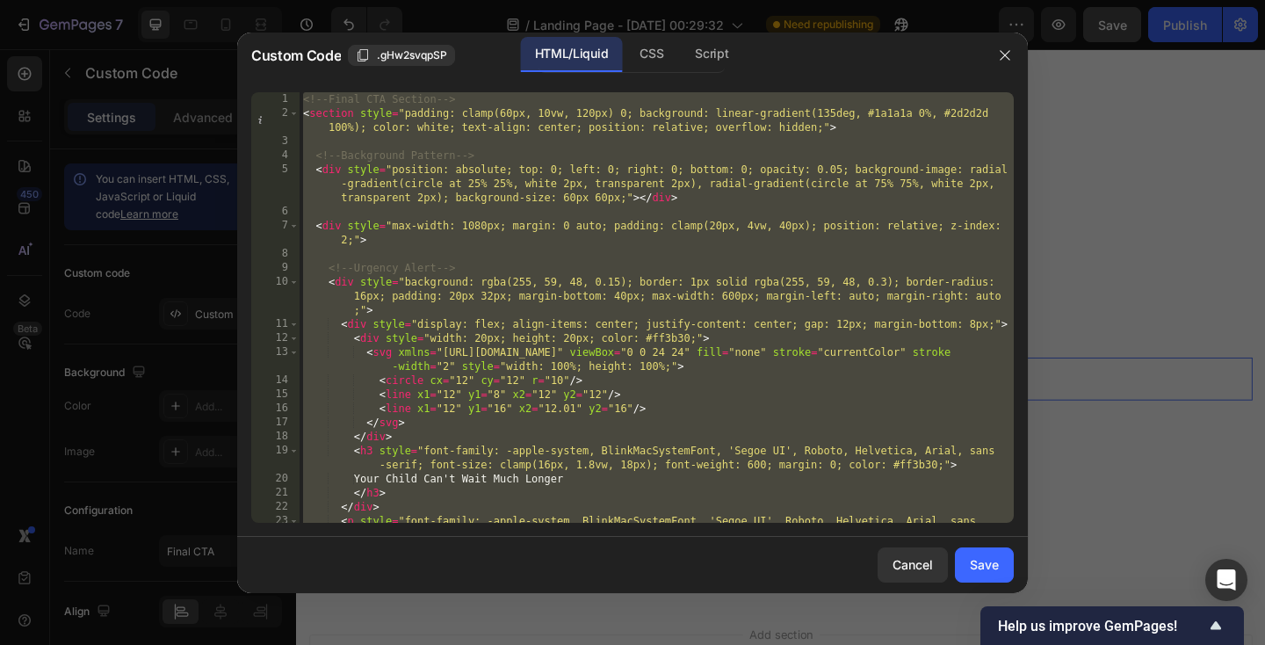
click at [358, 249] on div "<!-- Final CTA Section --> < section style = "padding: clamp(60px, 10vw, 120px)…" at bounding box center [657, 328] width 714 height 473
paste textarea "const elements = document.querySelectorAll('.final-cta-section .urgency-alert, …"
type textarea "const elements = document.querySelectorAll('.final-cta-section .urgency-alert, …"
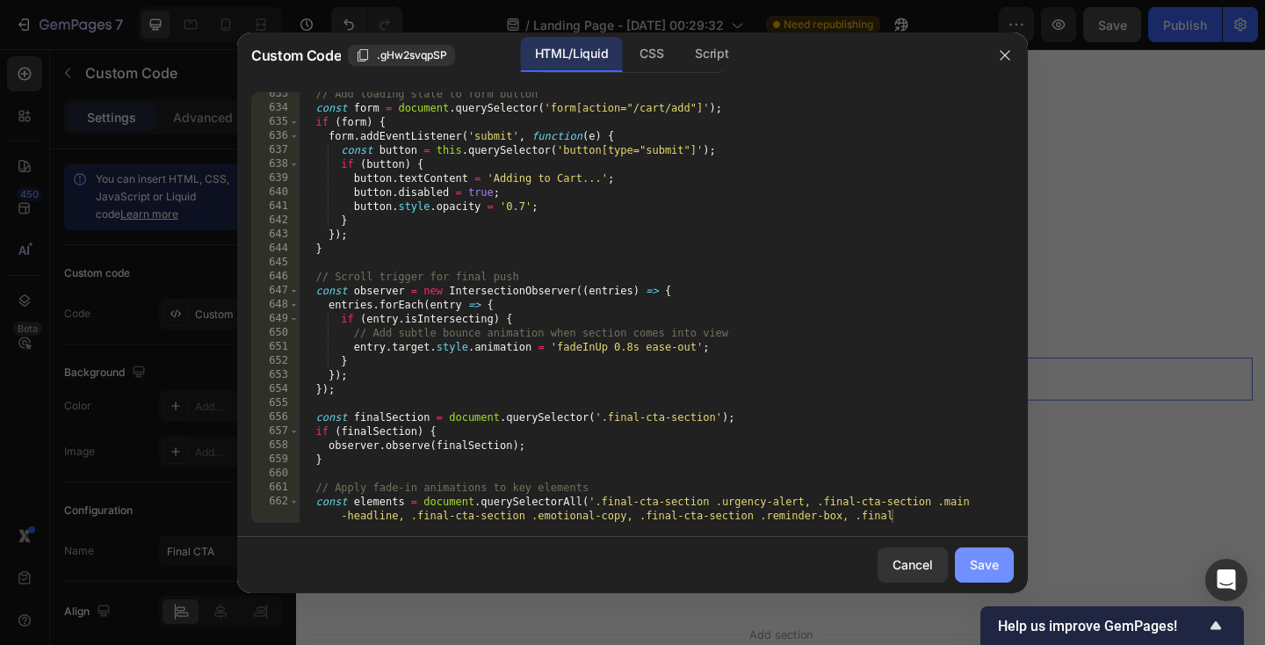
click at [991, 559] on div "Save" at bounding box center [984, 564] width 29 height 18
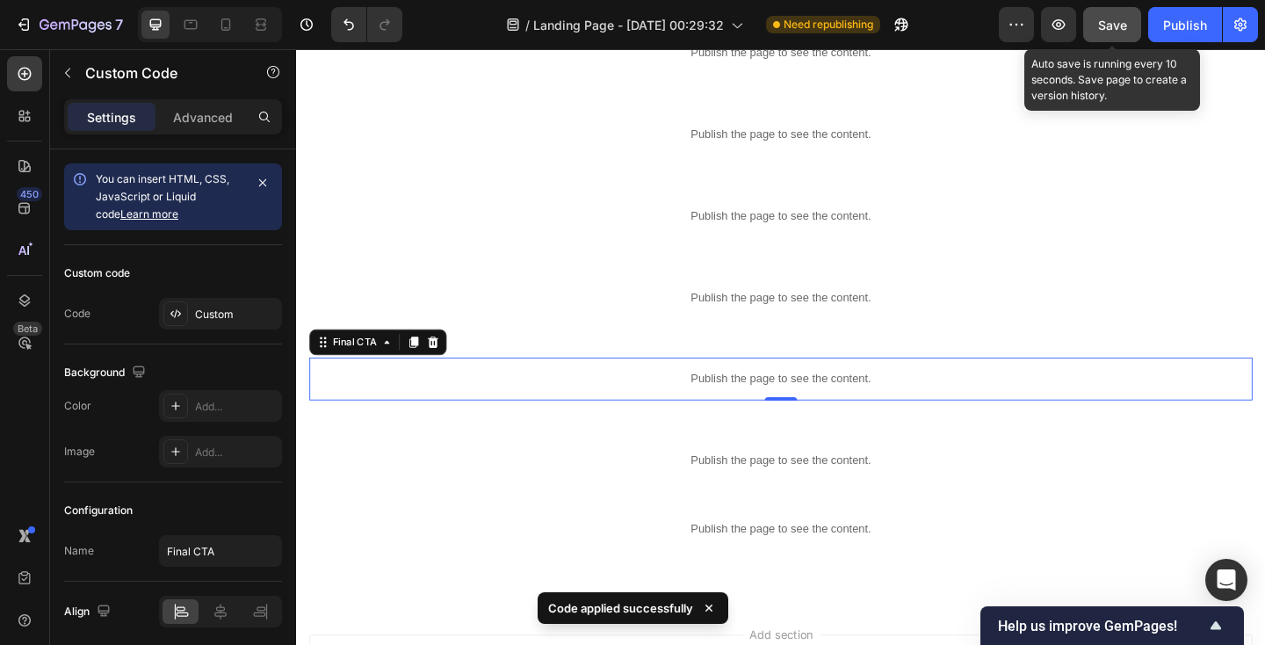
click at [1117, 21] on span "Save" at bounding box center [1112, 25] width 29 height 15
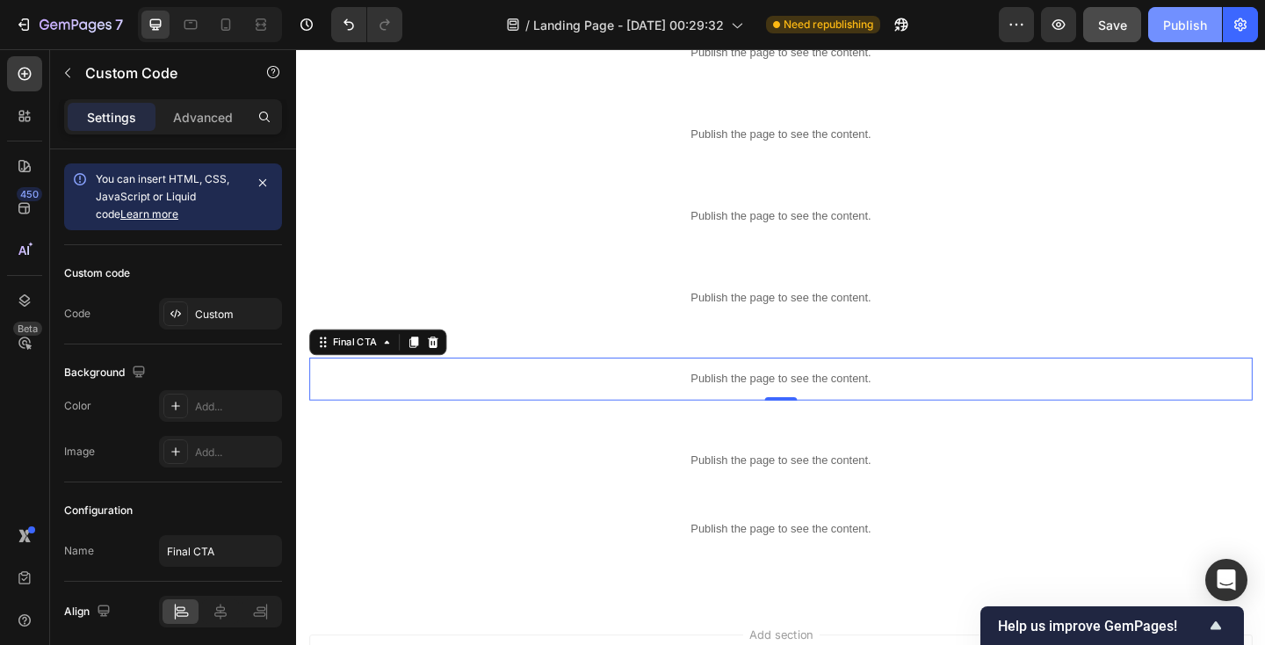
click at [1197, 26] on div "Publish" at bounding box center [1185, 25] width 44 height 18
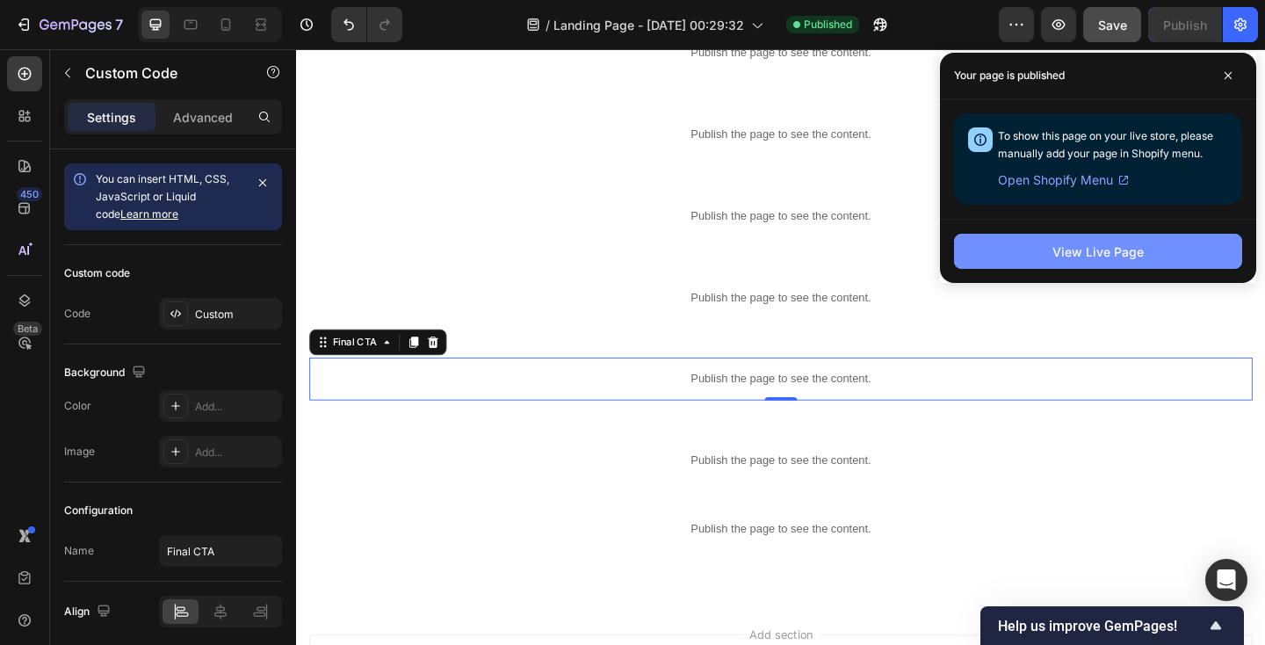
click at [1130, 241] on button "View Live Page" at bounding box center [1098, 251] width 288 height 35
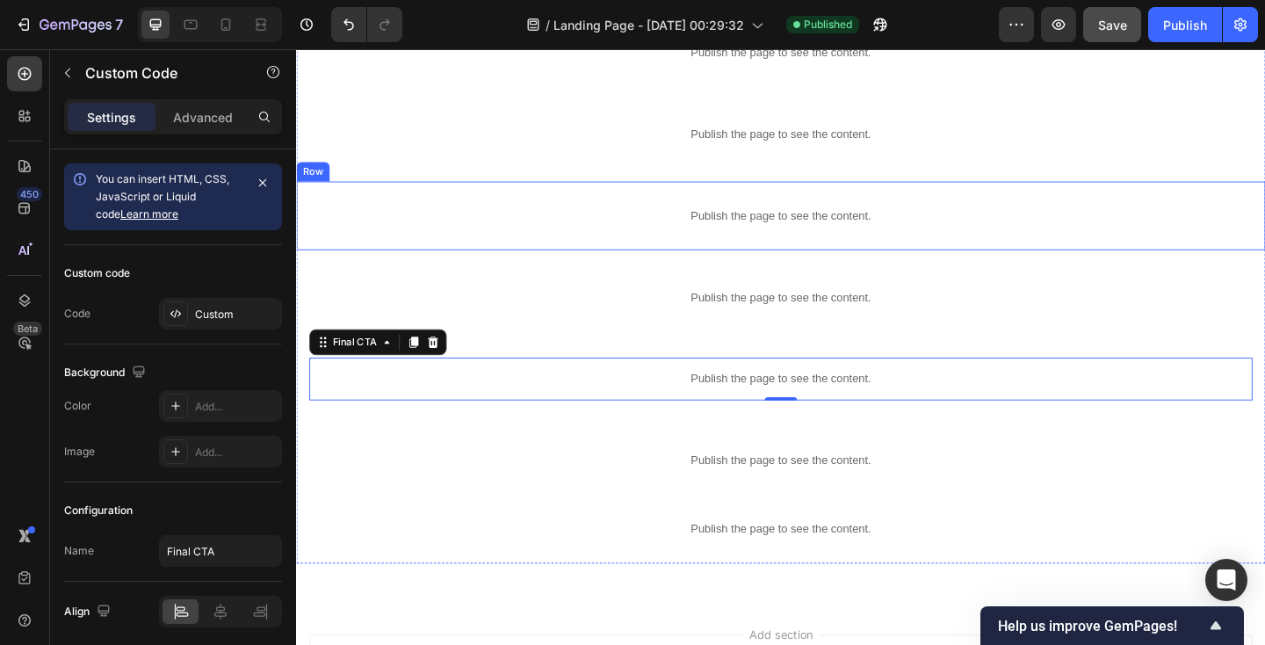
scroll to position [705, 0]
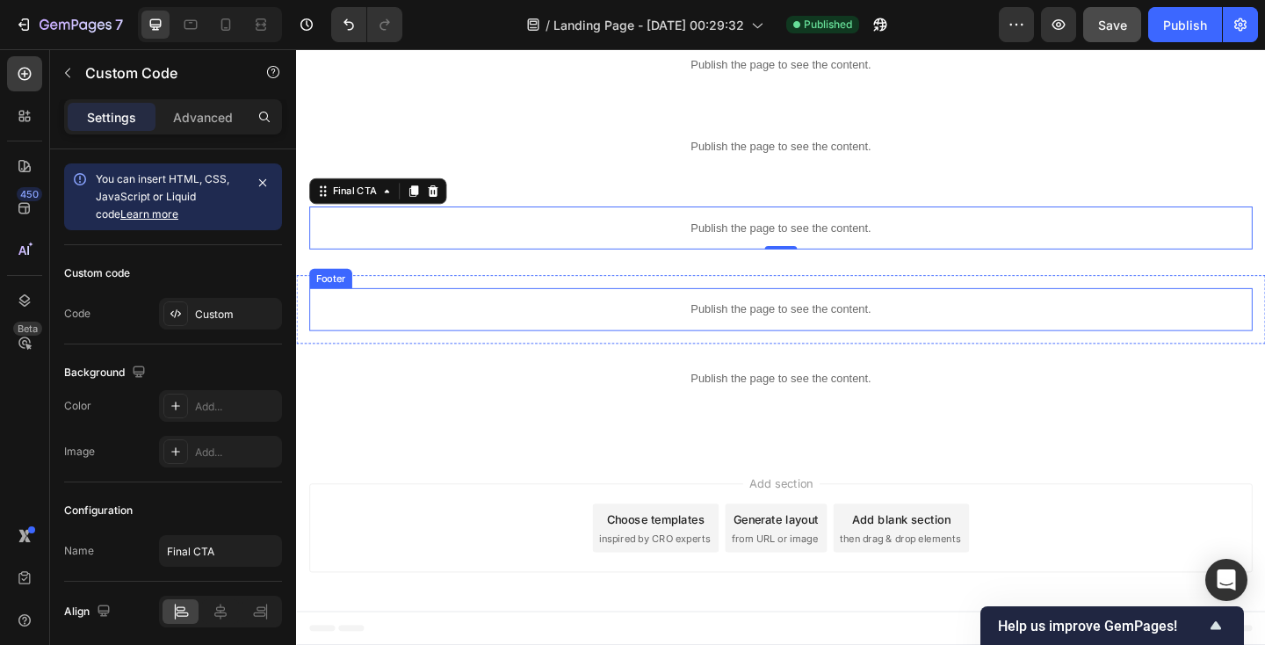
click at [440, 327] on p "Publish the page to see the content." at bounding box center [823, 332] width 1026 height 18
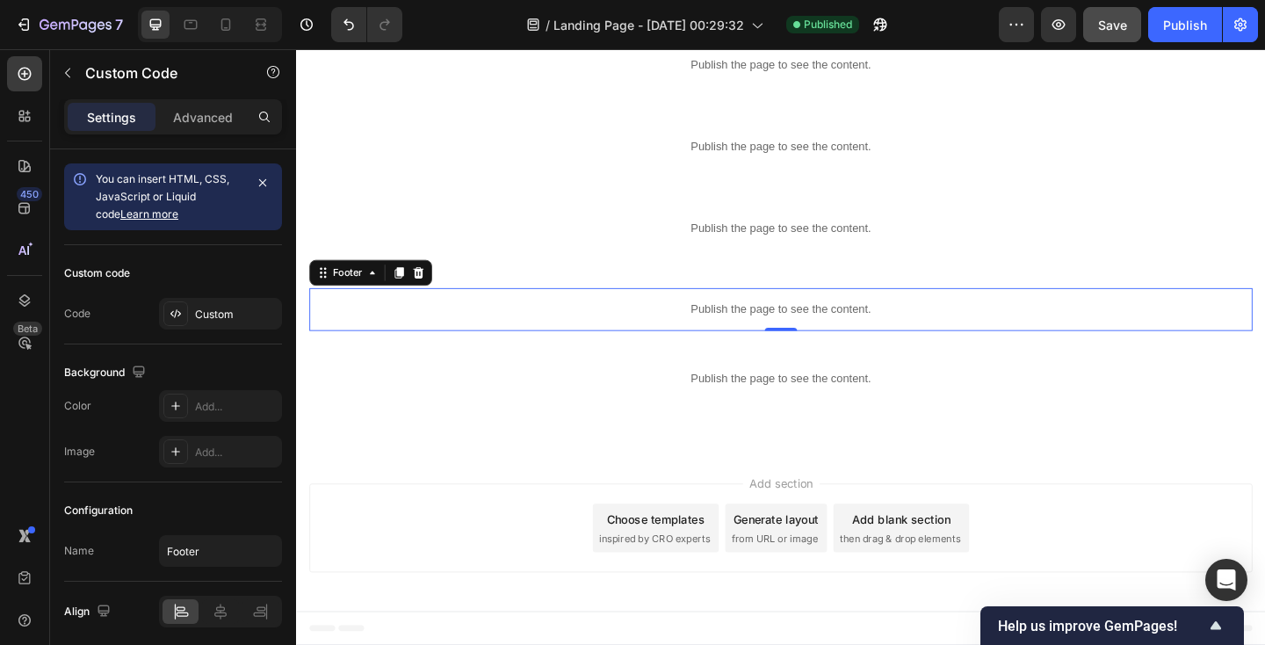
click at [412, 323] on p "Publish the page to see the content." at bounding box center [823, 332] width 1026 height 18
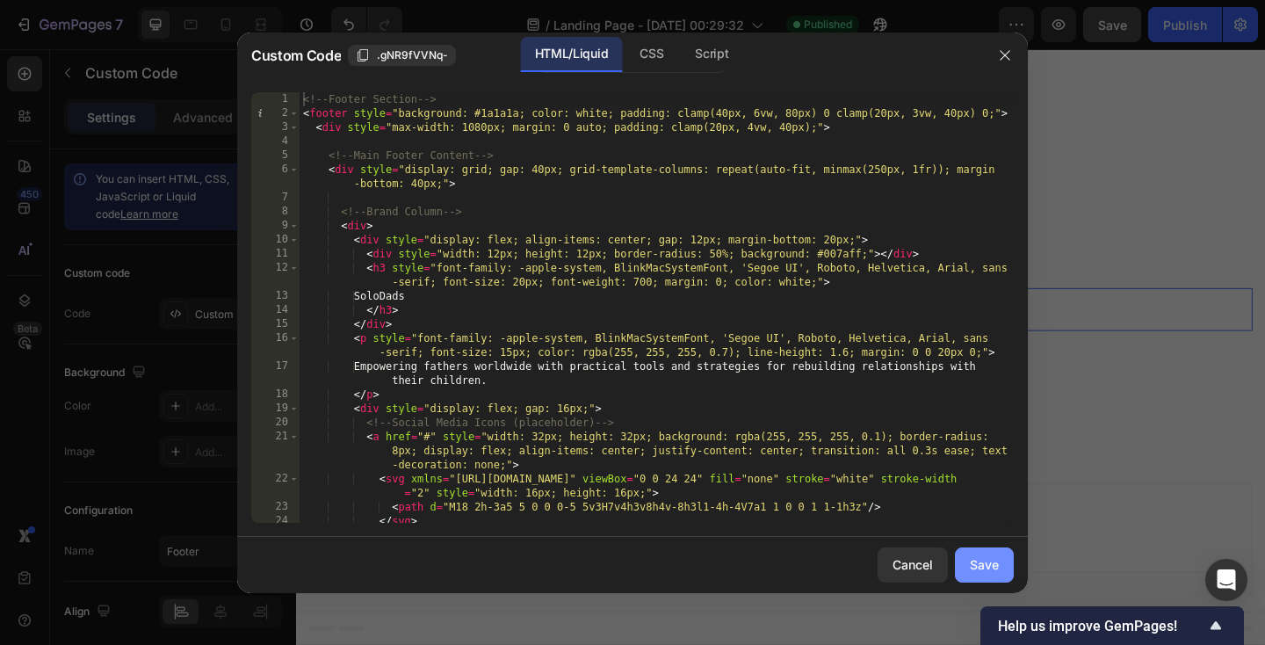
click at [988, 578] on button "Save" at bounding box center [984, 564] width 59 height 35
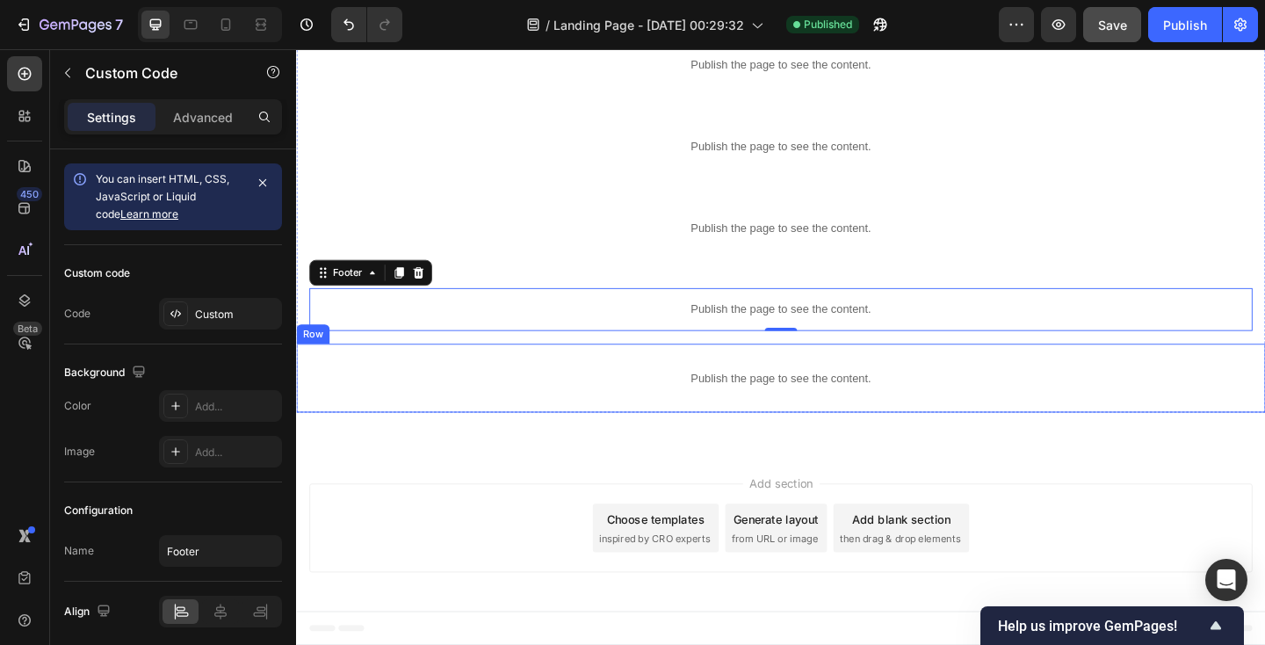
click at [303, 378] on div "Publish the page to see the content. 3 Img Row" at bounding box center [823, 407] width 1054 height 75
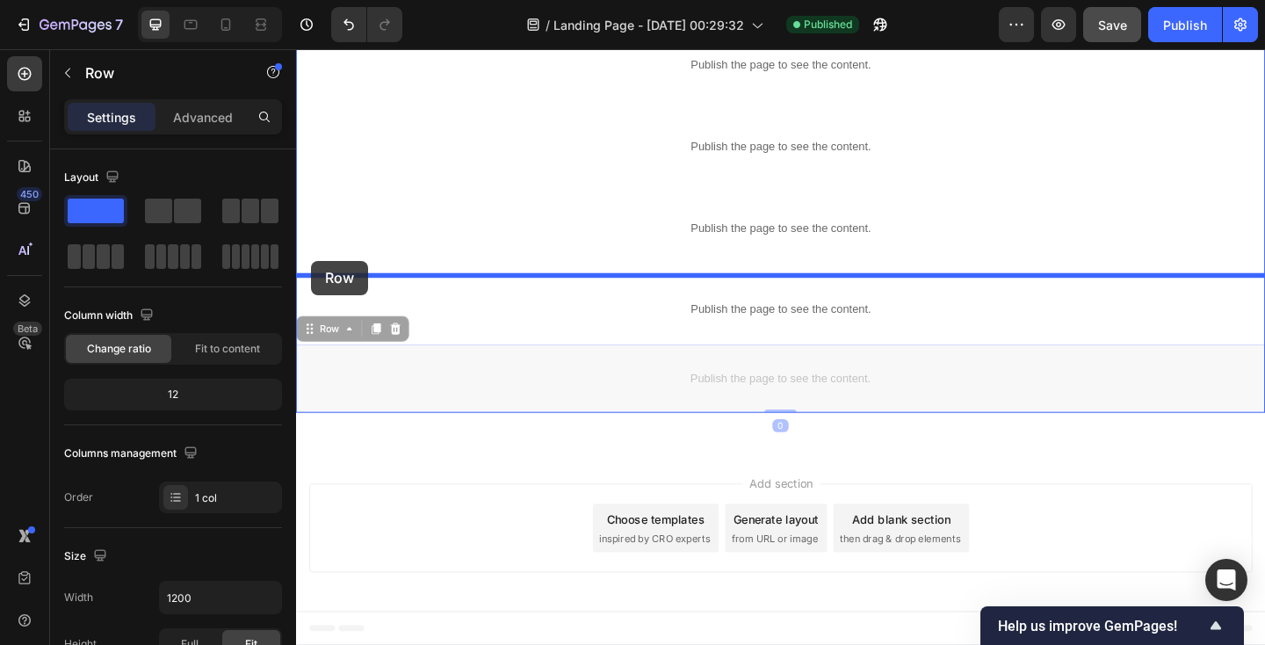
drag, startPoint x: 307, startPoint y: 355, endPoint x: 313, endPoint y: 279, distance: 75.8
click at [313, 279] on div "Header Publish the page to see the content. Hero Section Row Publish the page t…" at bounding box center [823, 21] width 1054 height 1354
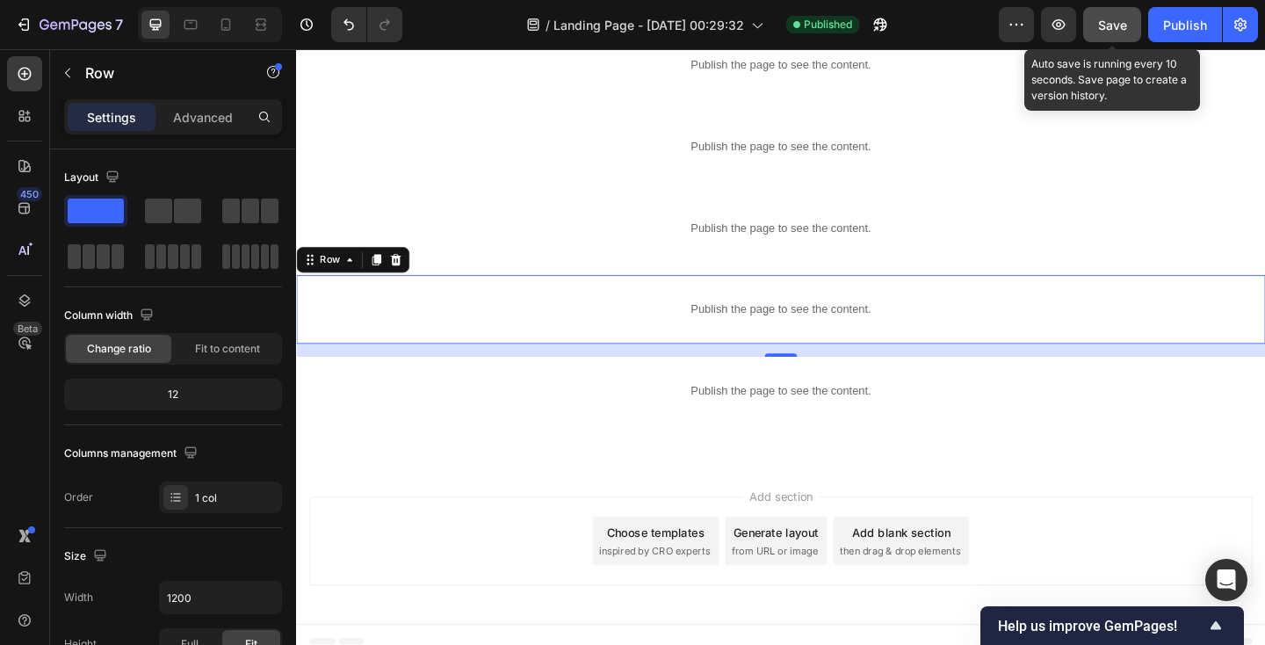
click at [1109, 25] on span "Save" at bounding box center [1112, 25] width 29 height 15
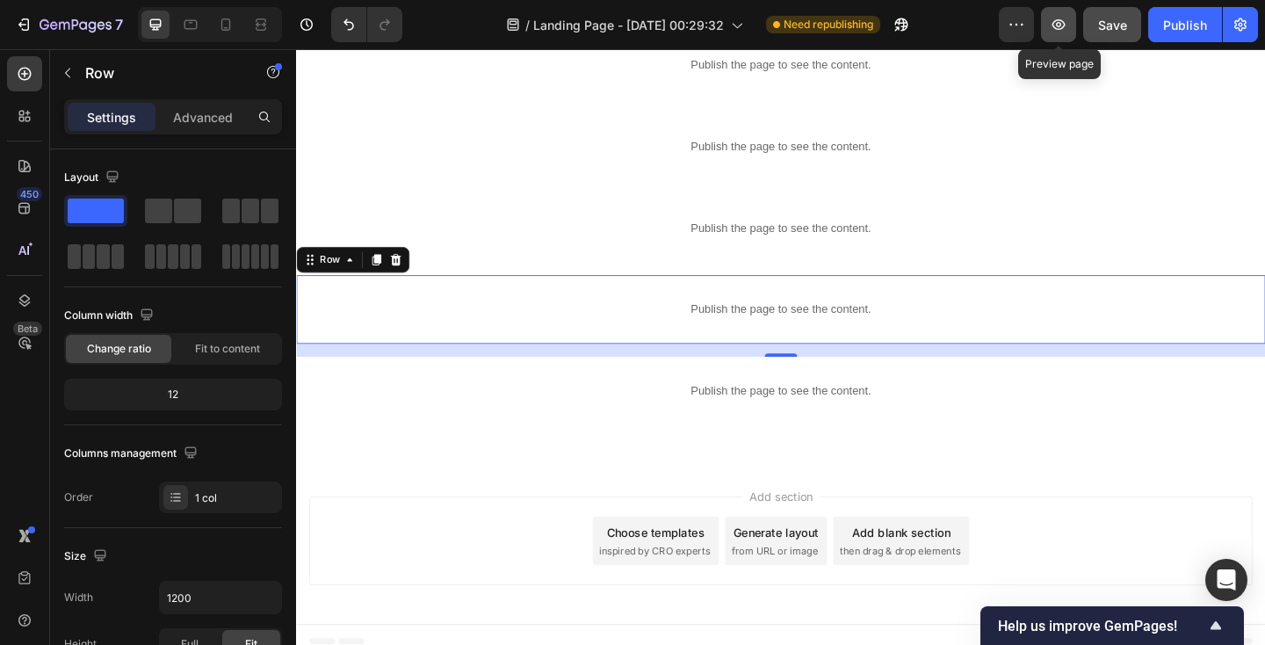
click at [1057, 27] on icon "button" at bounding box center [1059, 25] width 18 height 18
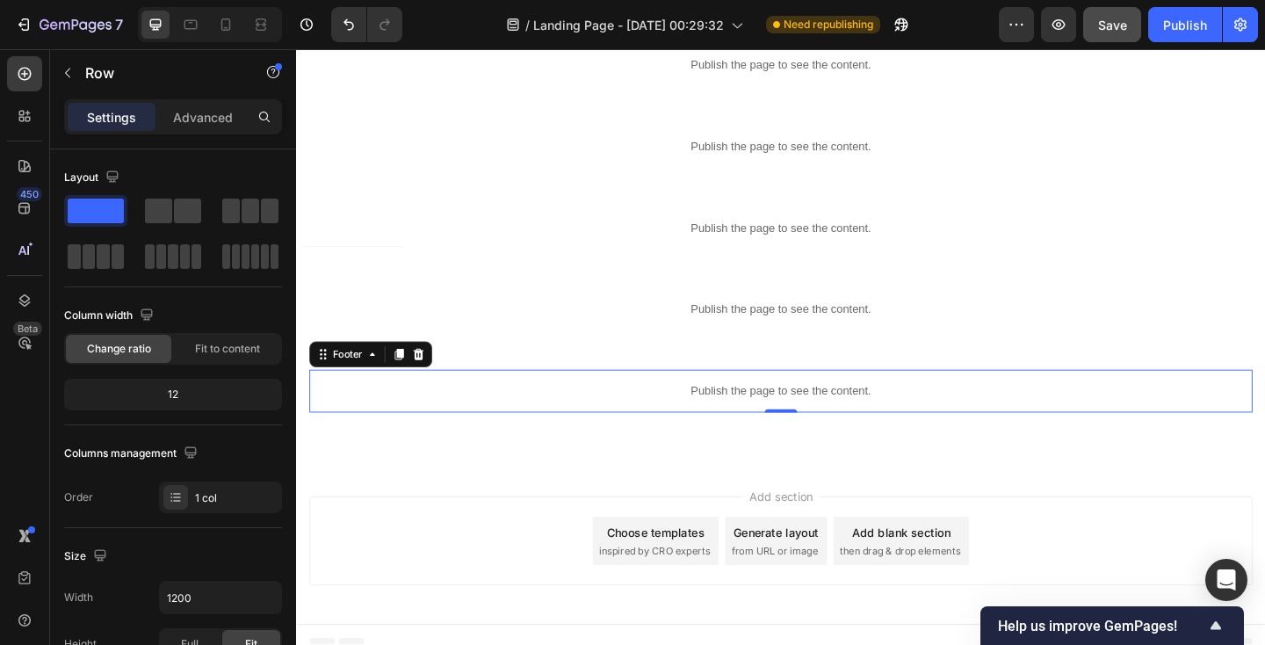
click at [451, 424] on p "Publish the page to see the content." at bounding box center [823, 421] width 1026 height 18
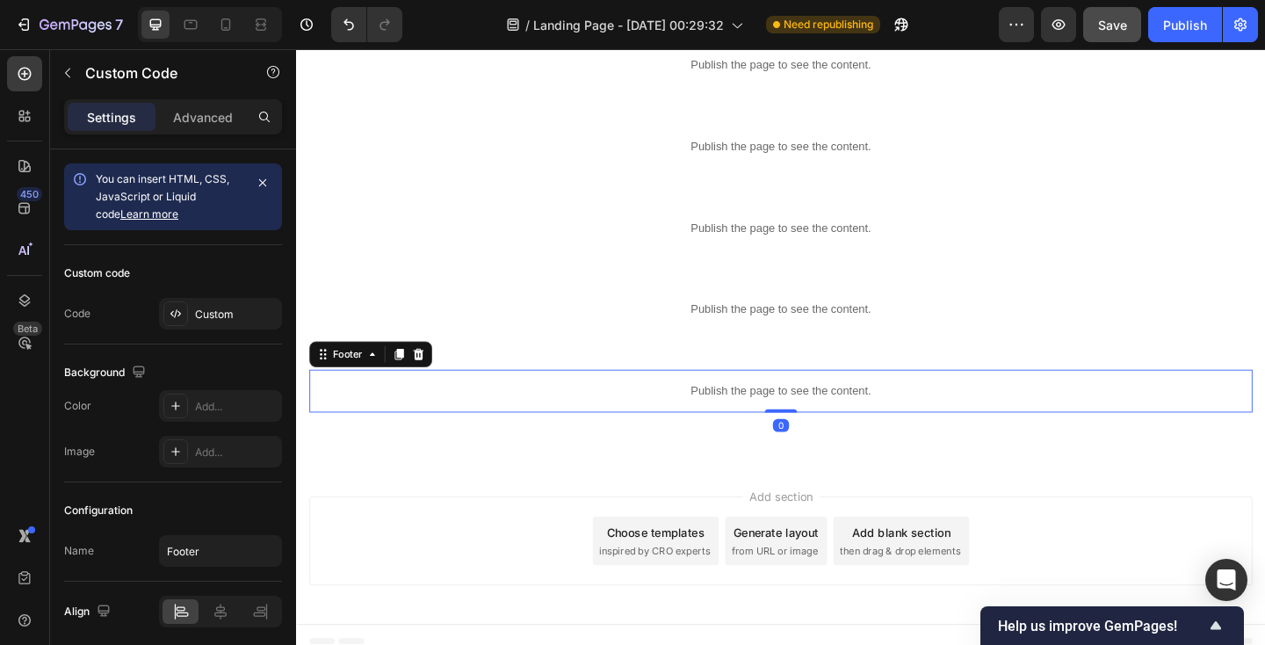
click at [451, 424] on p "Publish the page to see the content." at bounding box center [823, 421] width 1026 height 18
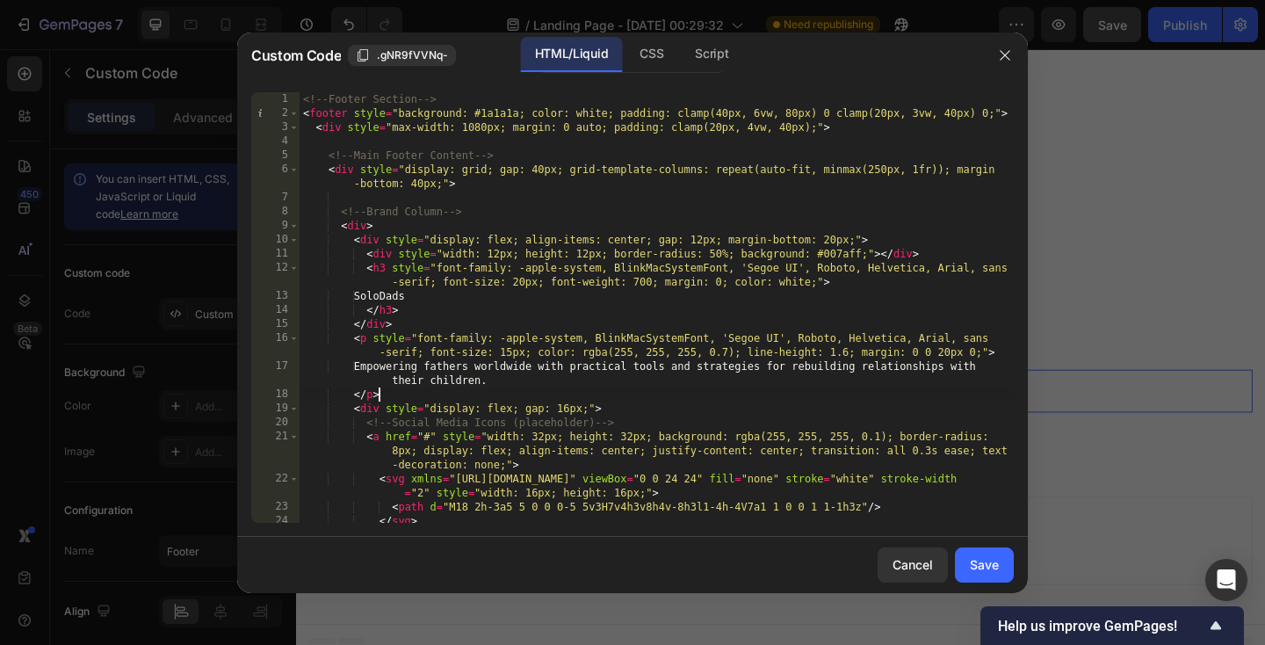
click at [438, 394] on div "<!-- Footer Section --> < footer style = "background: #1a1a1a; color: white; pa…" at bounding box center [657, 321] width 714 height 459
type textarea "}); </script>"
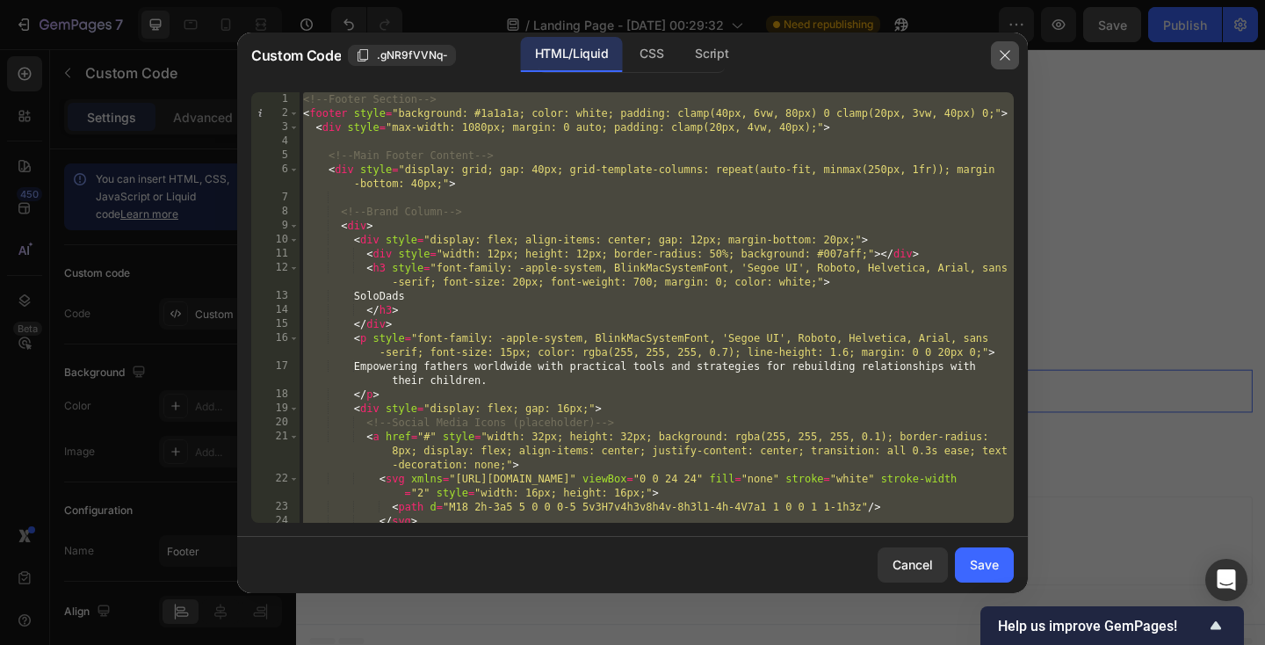
click at [1001, 45] on button "button" at bounding box center [1005, 55] width 28 height 28
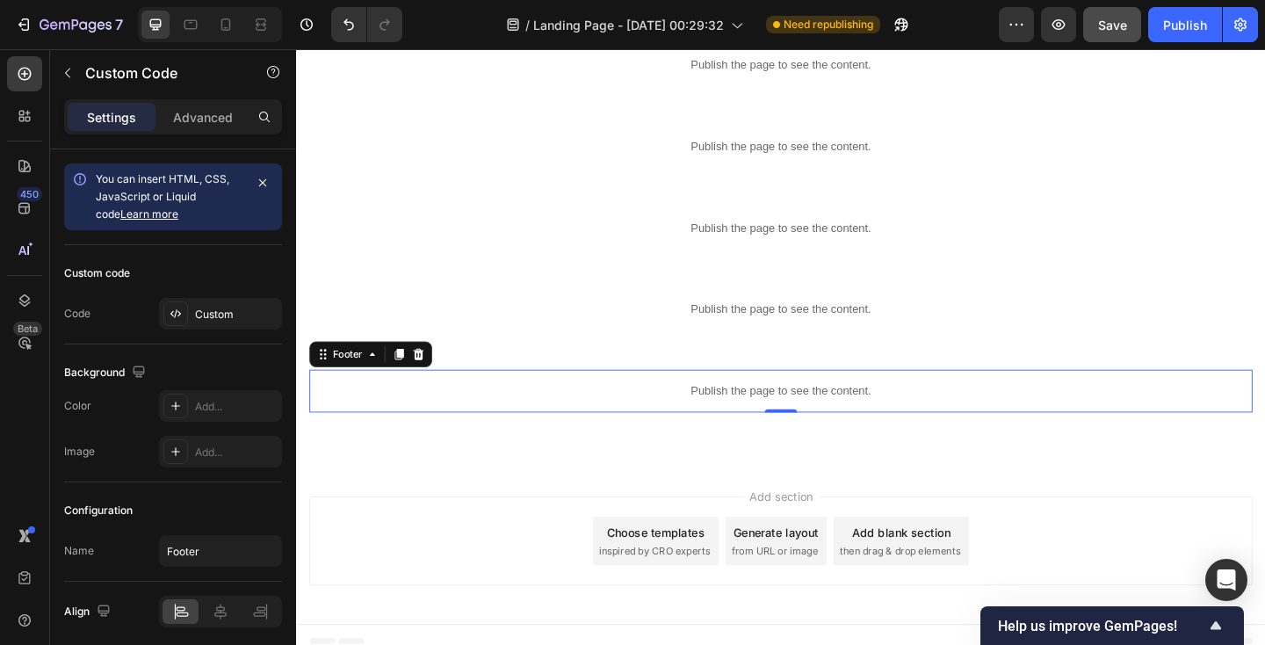
click at [704, 414] on p "Publish the page to see the content." at bounding box center [823, 421] width 1026 height 18
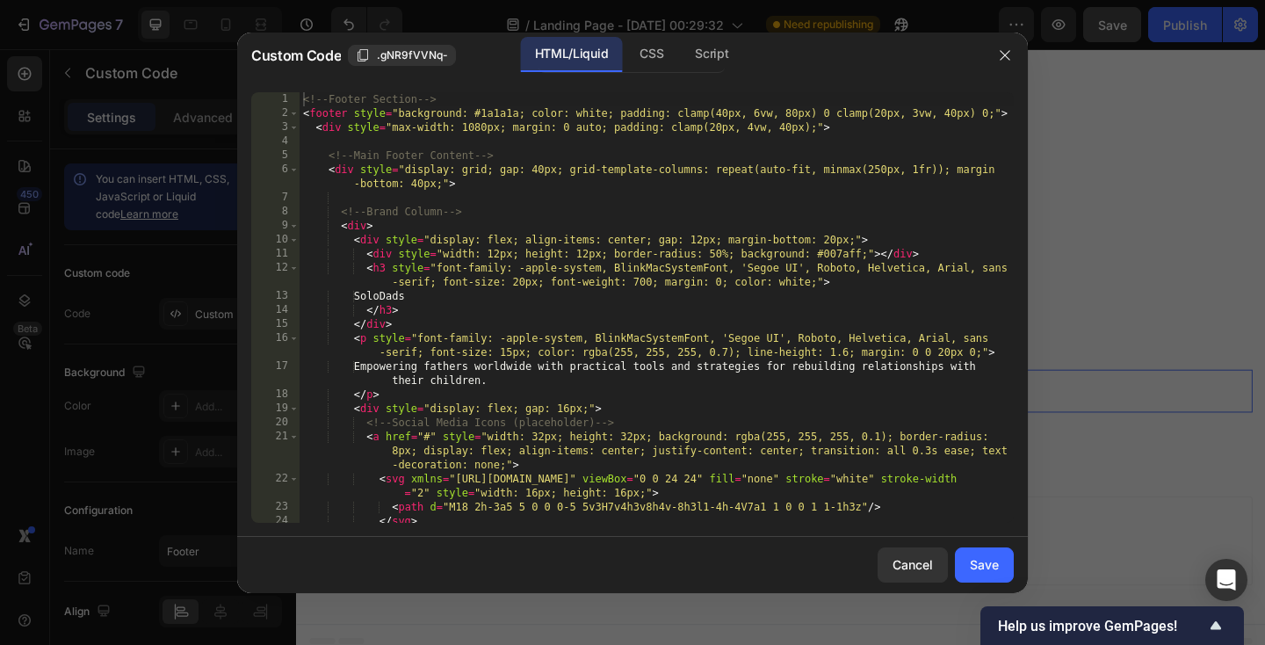
click at [644, 354] on div "<!-- Footer Section --> < footer style = "background: #1a1a1a; color: white; pa…" at bounding box center [657, 321] width 714 height 459
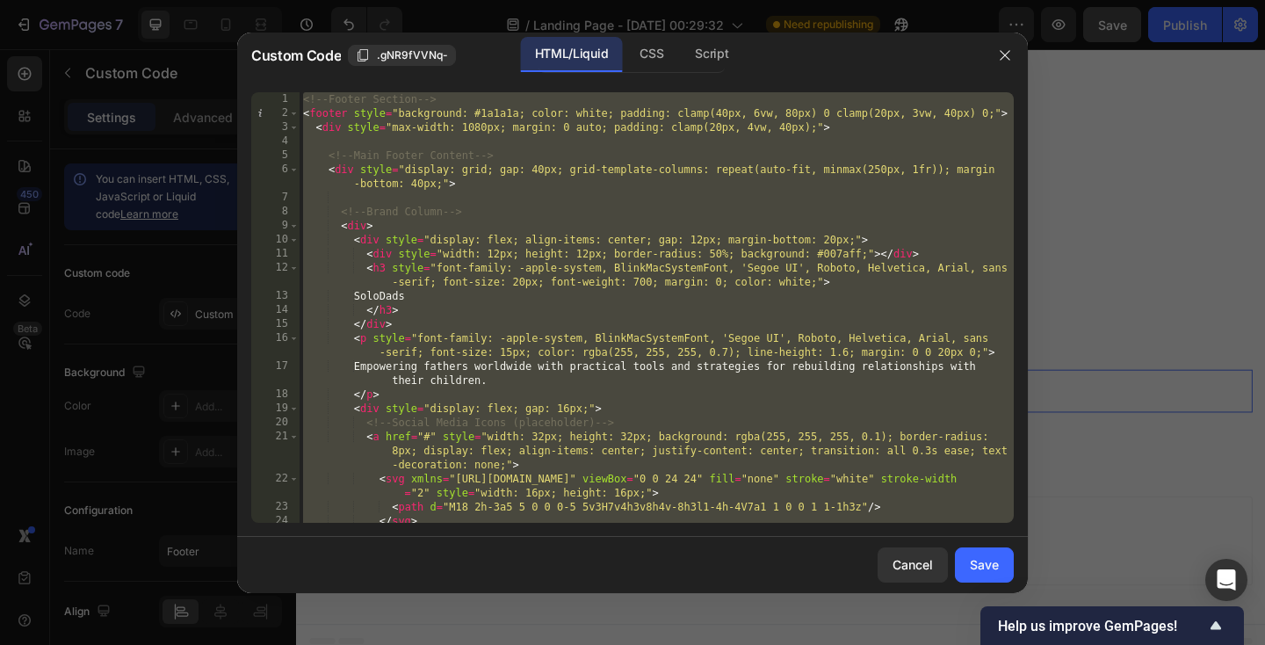
click at [381, 256] on div "<!-- Footer Section --> < footer style = "background: #1a1a1a; color: white; pa…" at bounding box center [657, 321] width 714 height 459
paste textarea "</html"
type textarea "</html>"
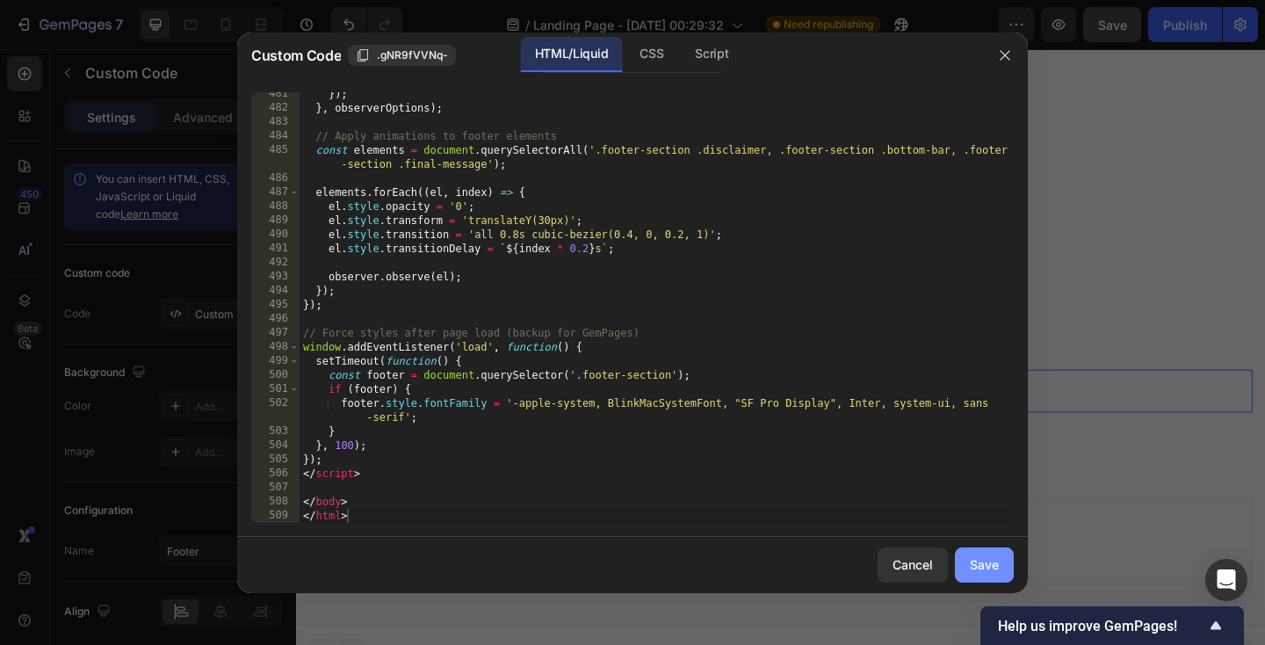
click at [983, 567] on div "Save" at bounding box center [984, 564] width 29 height 18
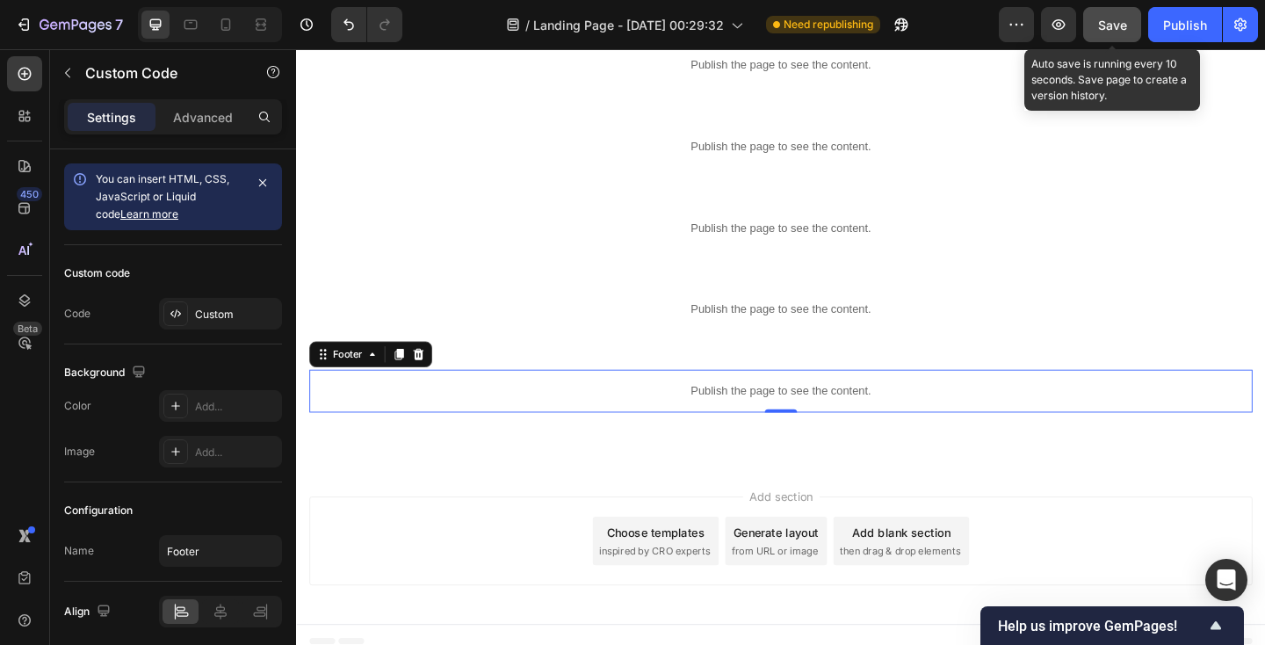
click at [1113, 32] on span "Save" at bounding box center [1112, 25] width 29 height 15
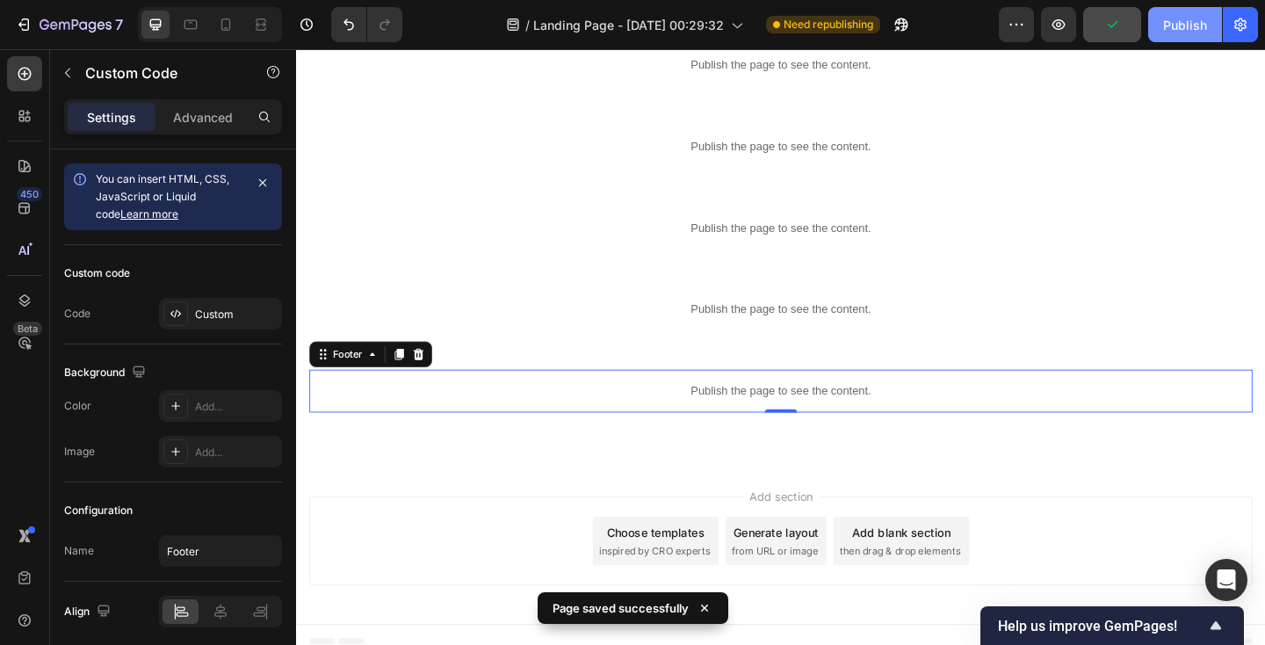
click at [1190, 34] on button "Publish" at bounding box center [1185, 24] width 74 height 35
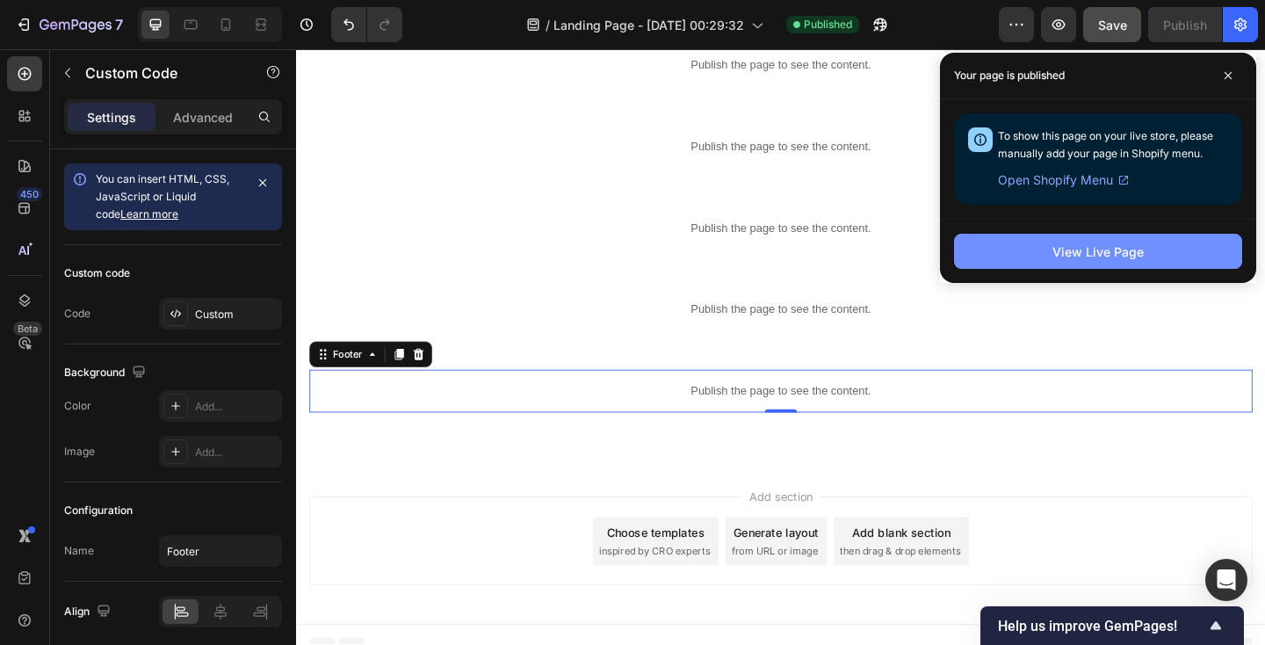
click at [993, 244] on button "View Live Page" at bounding box center [1098, 251] width 288 height 35
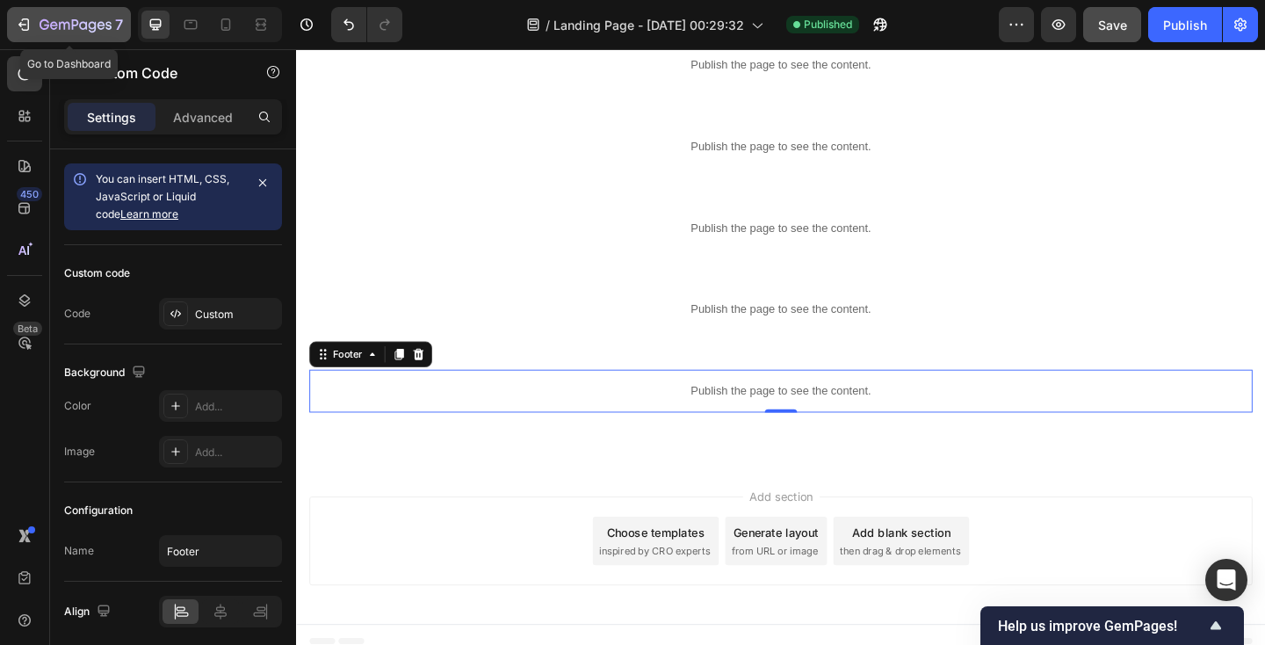
click at [64, 25] on icon "button" at bounding box center [64, 26] width 11 height 8
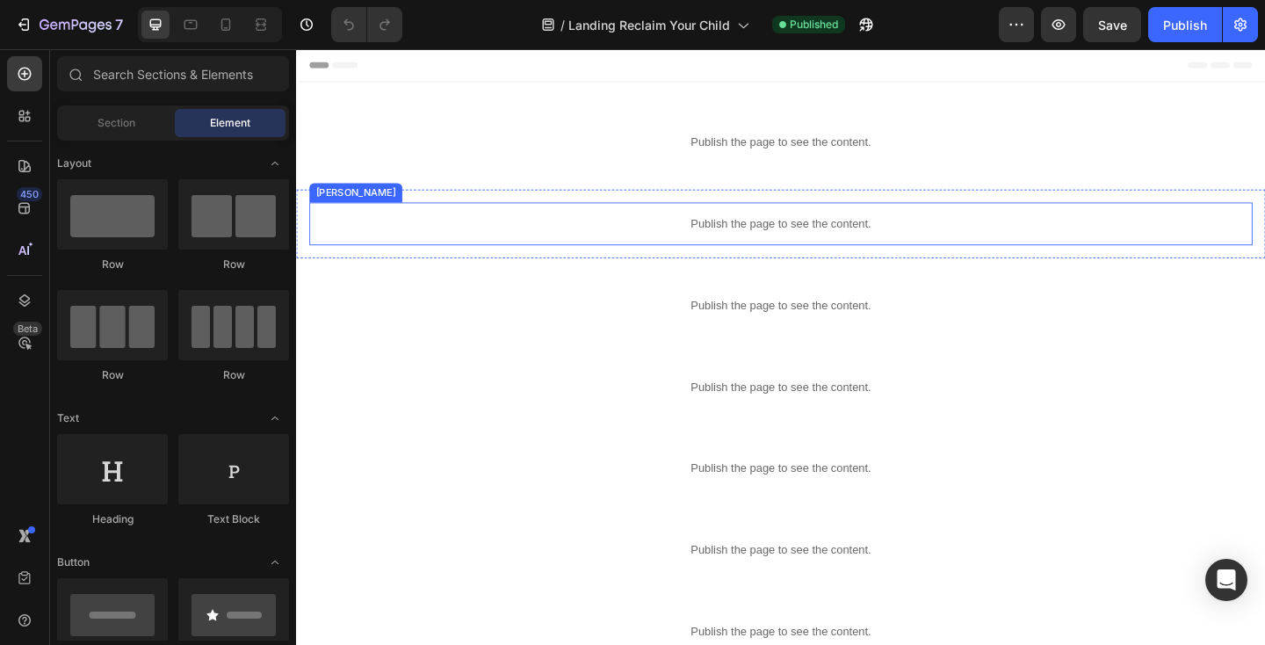
click at [541, 225] on div "Publish the page to see the content." at bounding box center [823, 239] width 1026 height 47
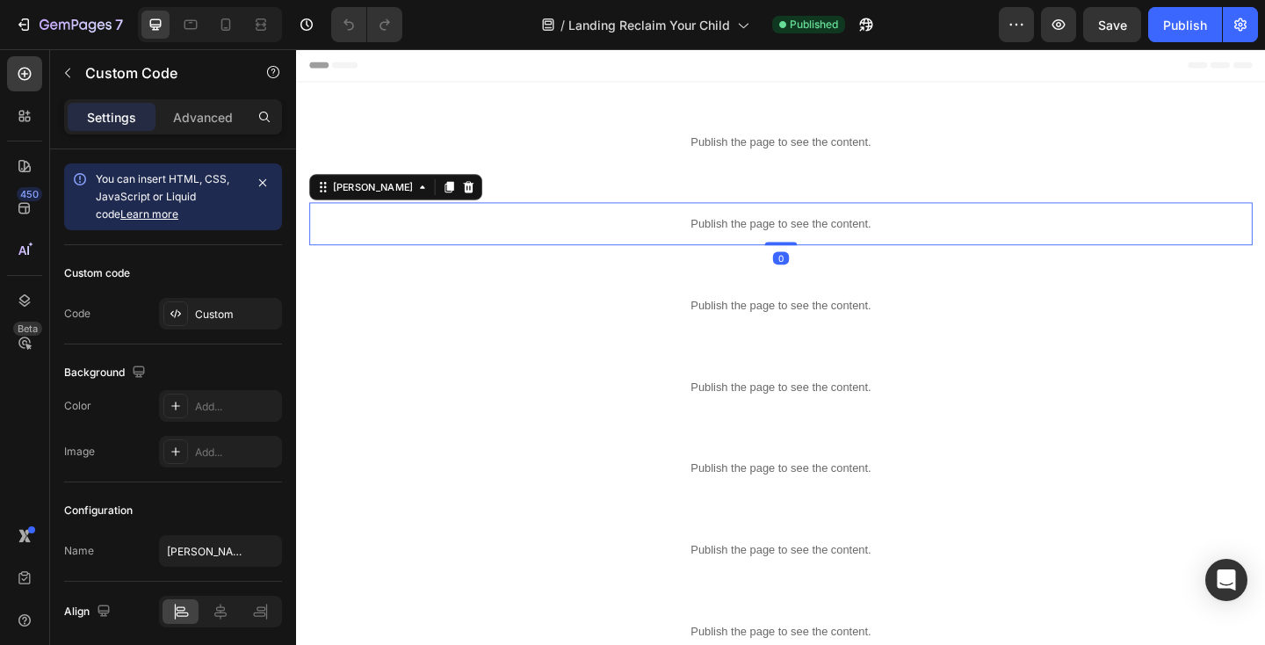
click at [541, 225] on div "Publish the page to see the content." at bounding box center [823, 239] width 1026 height 47
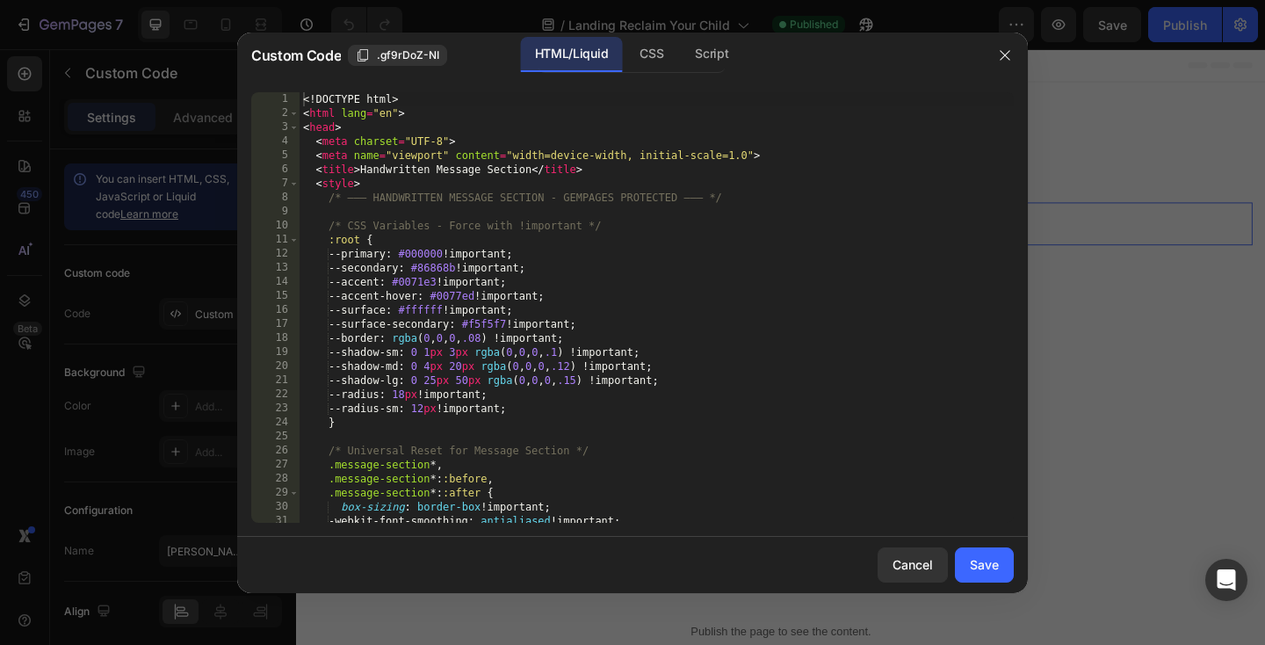
click at [522, 211] on div "<! DOCTYPE html > < html lang = "en" > < head > < meta charset = "UTF-8" > < me…" at bounding box center [657, 321] width 714 height 459
type textarea "</body> </html>"
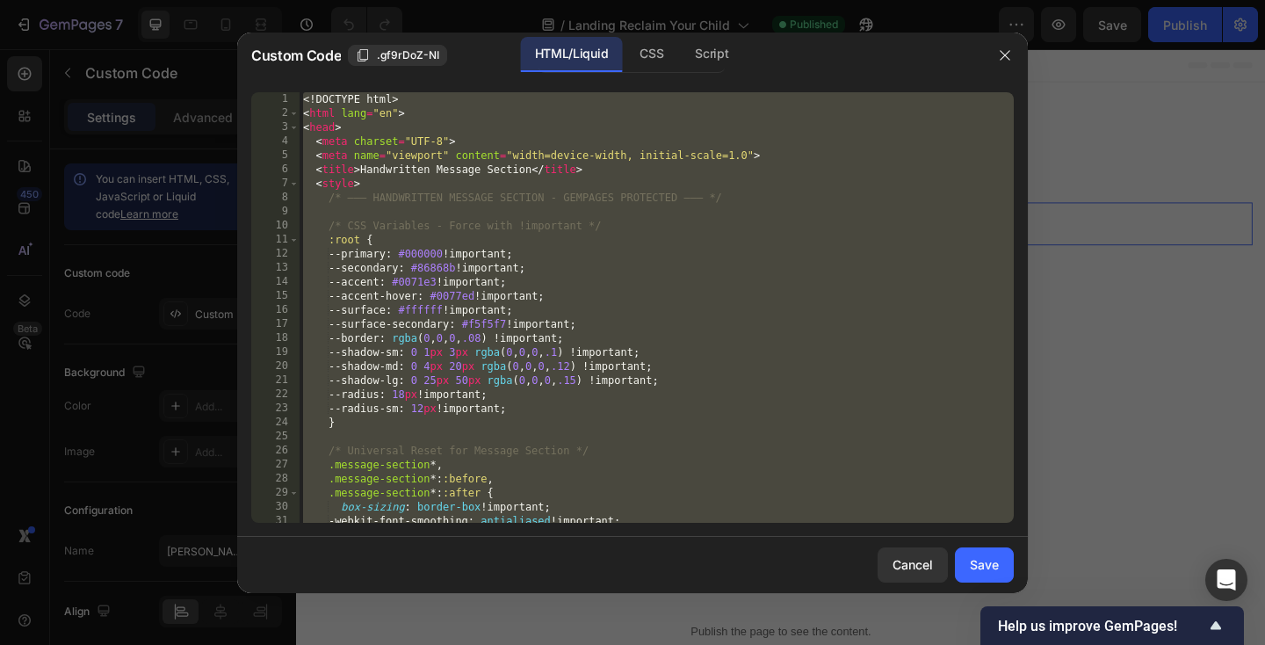
click at [1089, 145] on div at bounding box center [632, 322] width 1265 height 645
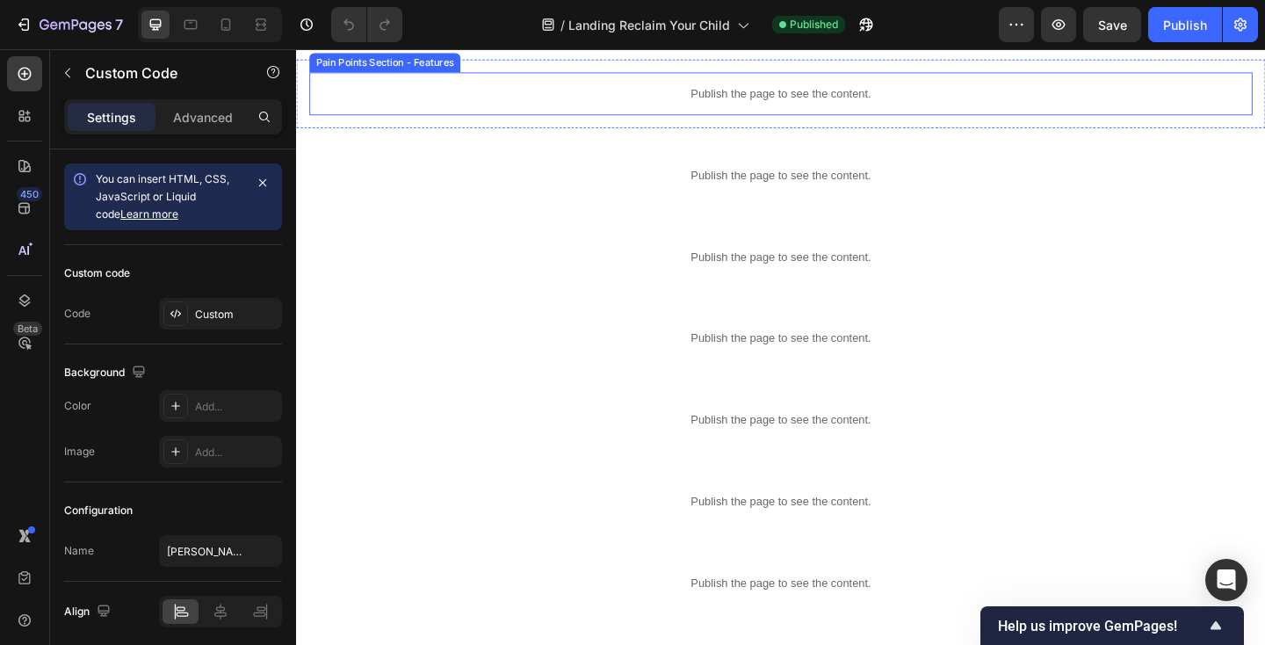
scroll to position [719, 0]
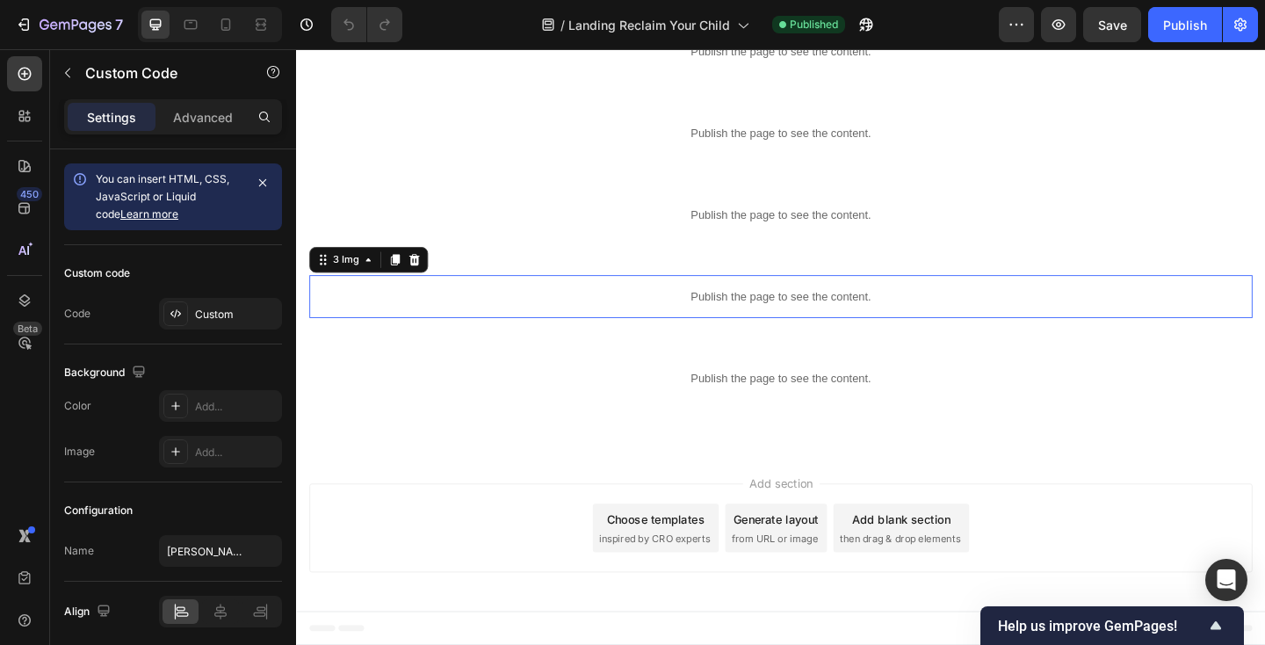
click at [463, 323] on p "Publish the page to see the content." at bounding box center [823, 318] width 1026 height 18
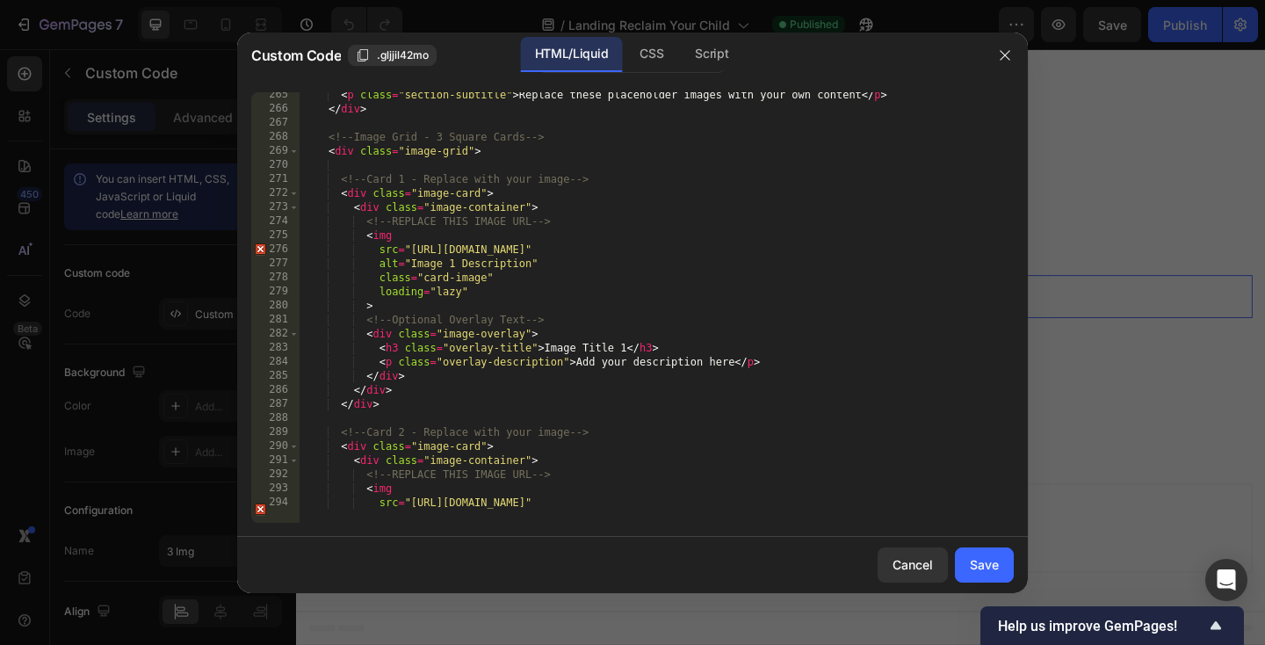
scroll to position [3785, 0]
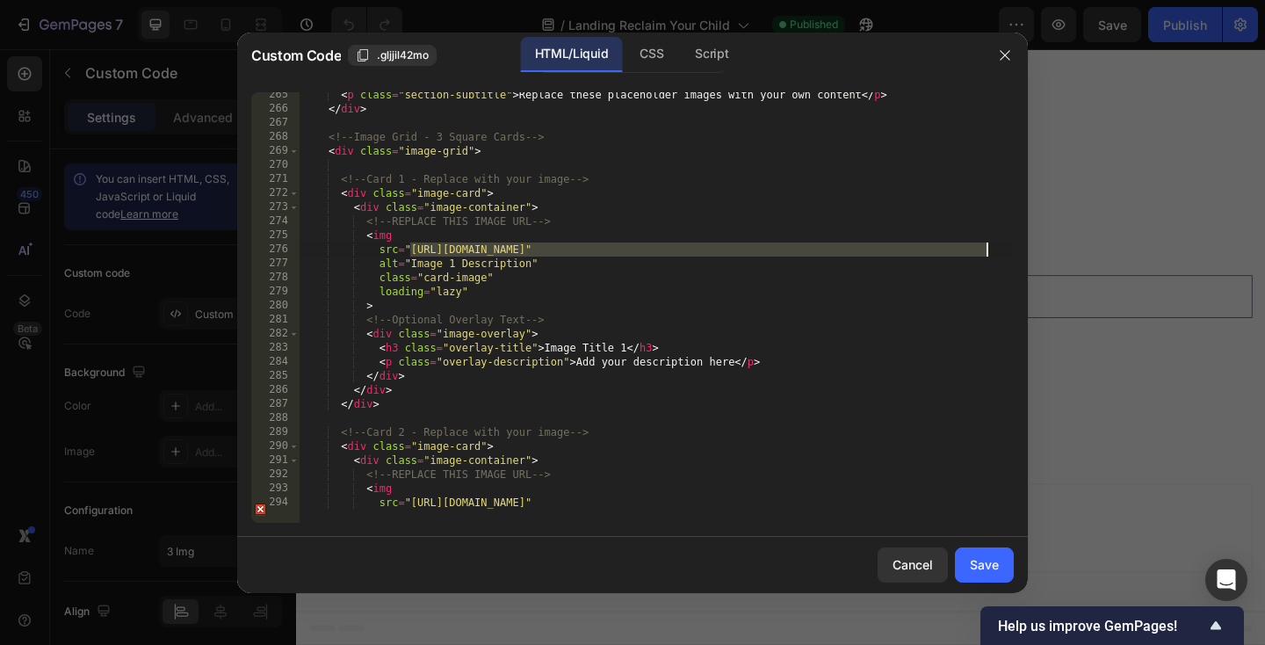
drag, startPoint x: 409, startPoint y: 248, endPoint x: 986, endPoint y: 249, distance: 577.1
click at [986, 249] on div "< p class = "section-subtitle" > Replace these placeholder images with your own…" at bounding box center [657, 317] width 714 height 459
paste textarea "cdn.shopify.com/s/files/1/0942/9673/6074/files/1_567b47d0-646d-41c9-915e-e19a50…"
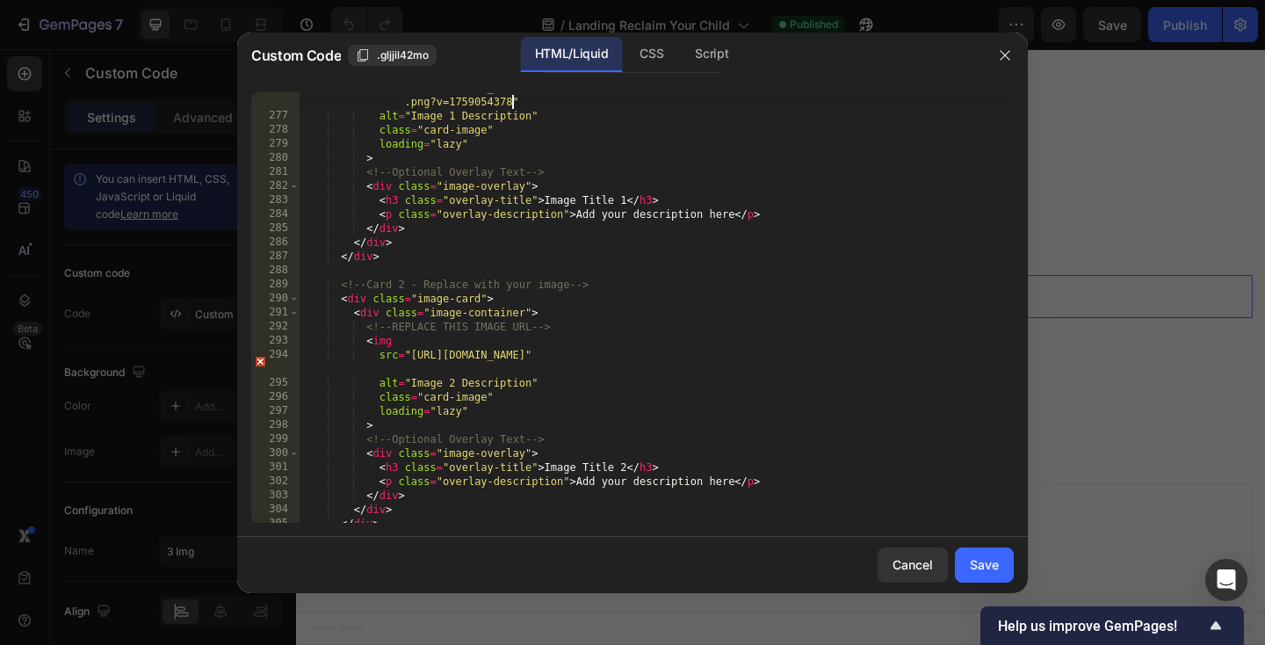
scroll to position [3947, 0]
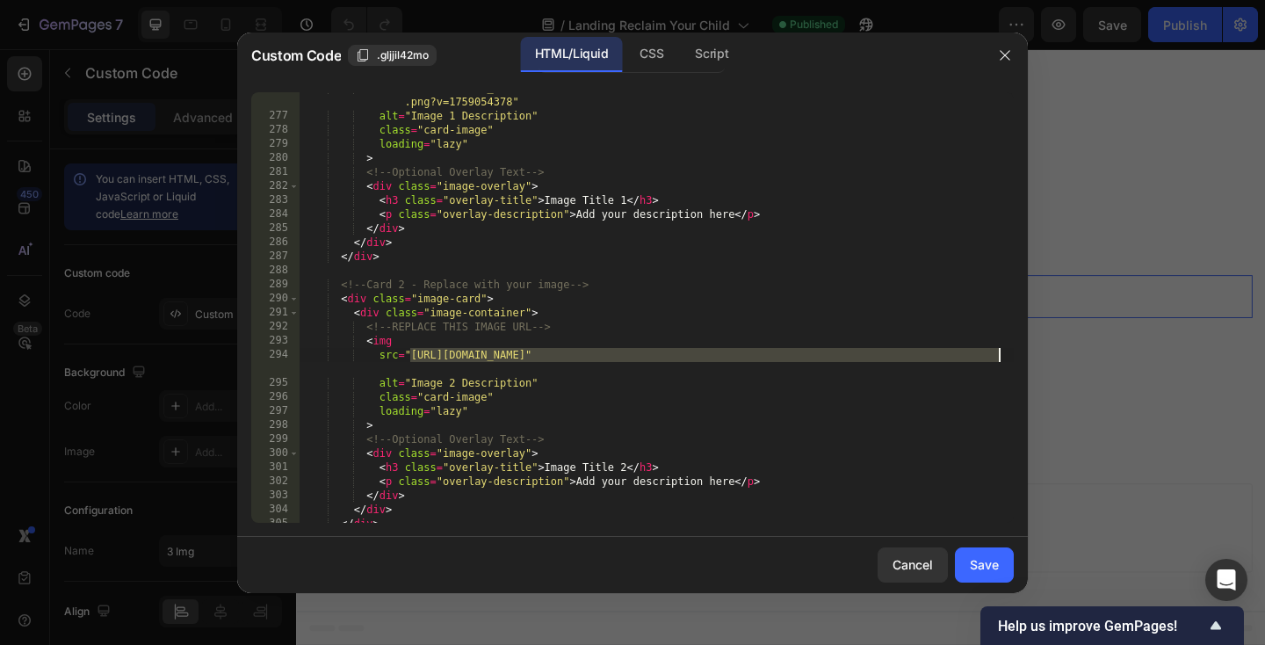
drag, startPoint x: 411, startPoint y: 353, endPoint x: 996, endPoint y: 352, distance: 585.0
click at [996, 352] on div "src="https://cdn.shopify.com/s/files/1/0942/9673/6074/files/1_567b47d0-646d-41c…" at bounding box center [632, 307] width 762 height 430
paste textarea "cdn.shopify.com/s/files/1/0942/9673/6074/files/2_7de81507-d1d6-4f58-99fc-a2be8f…"
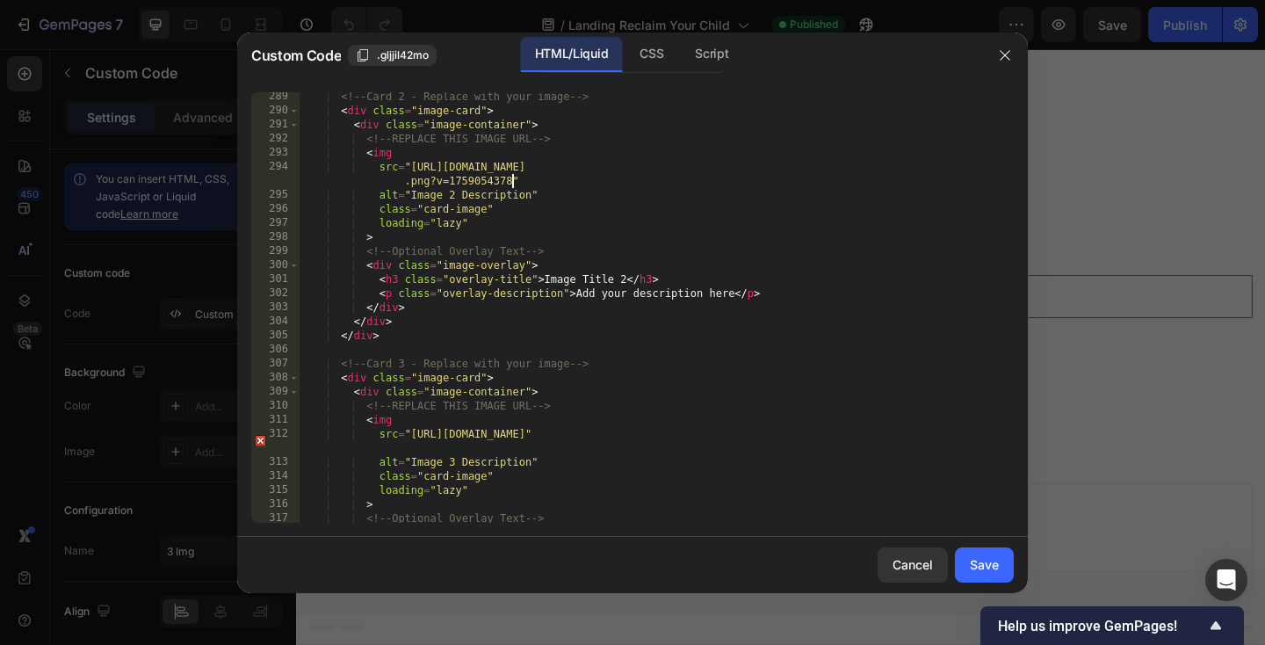
scroll to position [4158, 0]
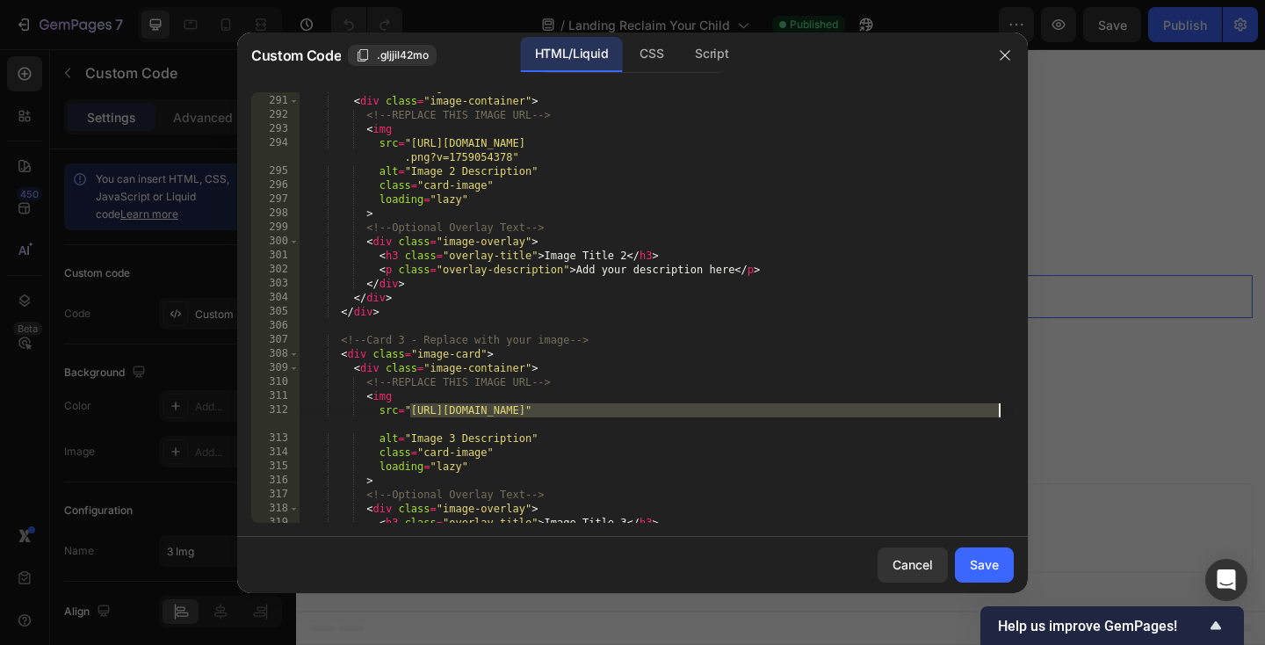
drag, startPoint x: 411, startPoint y: 408, endPoint x: 998, endPoint y: 408, distance: 586.8
click at [998, 408] on div "src="https://cdn.shopify.com/s/files/1/0942/9673/6074/files/2_7de81507-d1d6-4f5…" at bounding box center [632, 307] width 762 height 430
paste textarea "cdn.shopify.com/s/files/1/0942/9673/6074/files/3_c34dd81b-285e-4a9a-a9bb-ee9e03…"
type textarea "src="https://cdn.shopify.com/s/files/1/0942/9673/6074/files/3_c34dd81b-285e-4a9…"
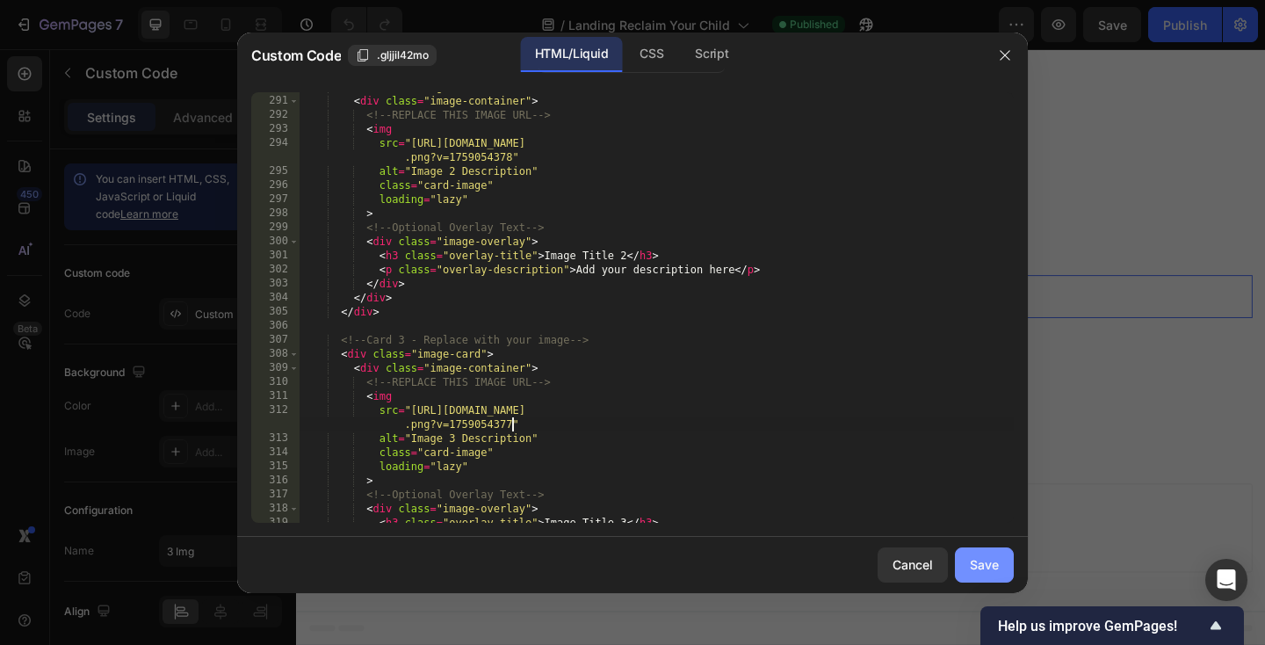
click at [997, 559] on div "Save" at bounding box center [984, 564] width 29 height 18
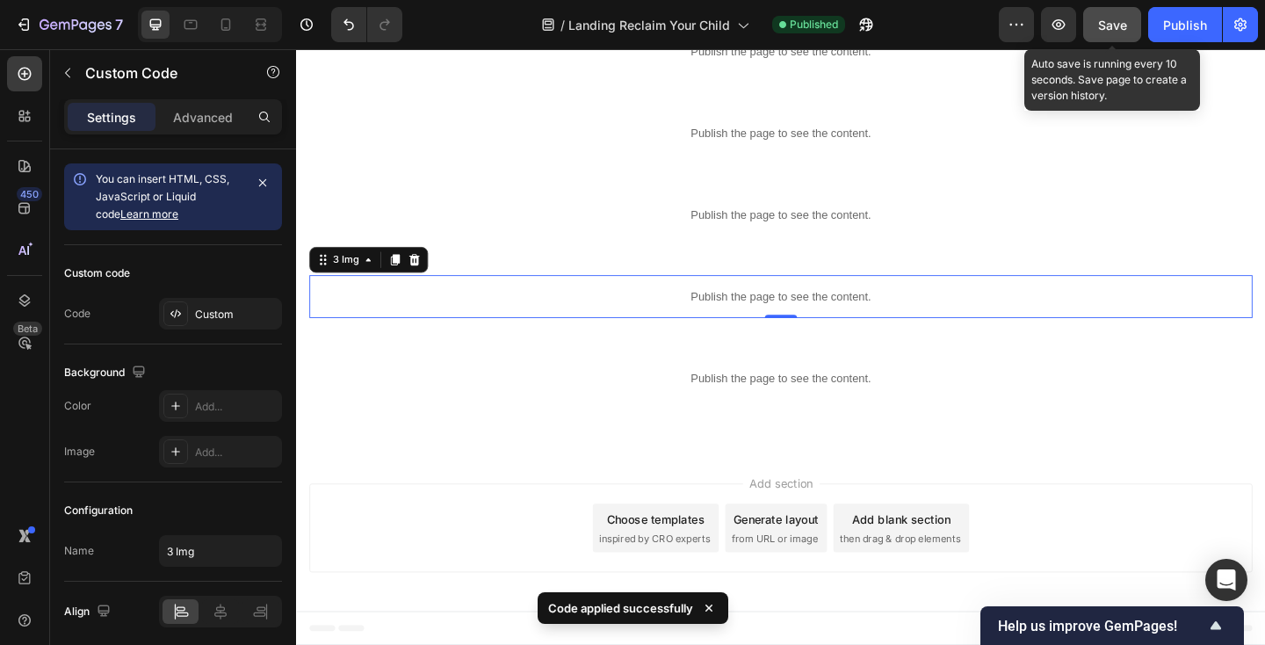
click at [1107, 31] on span "Save" at bounding box center [1112, 25] width 29 height 15
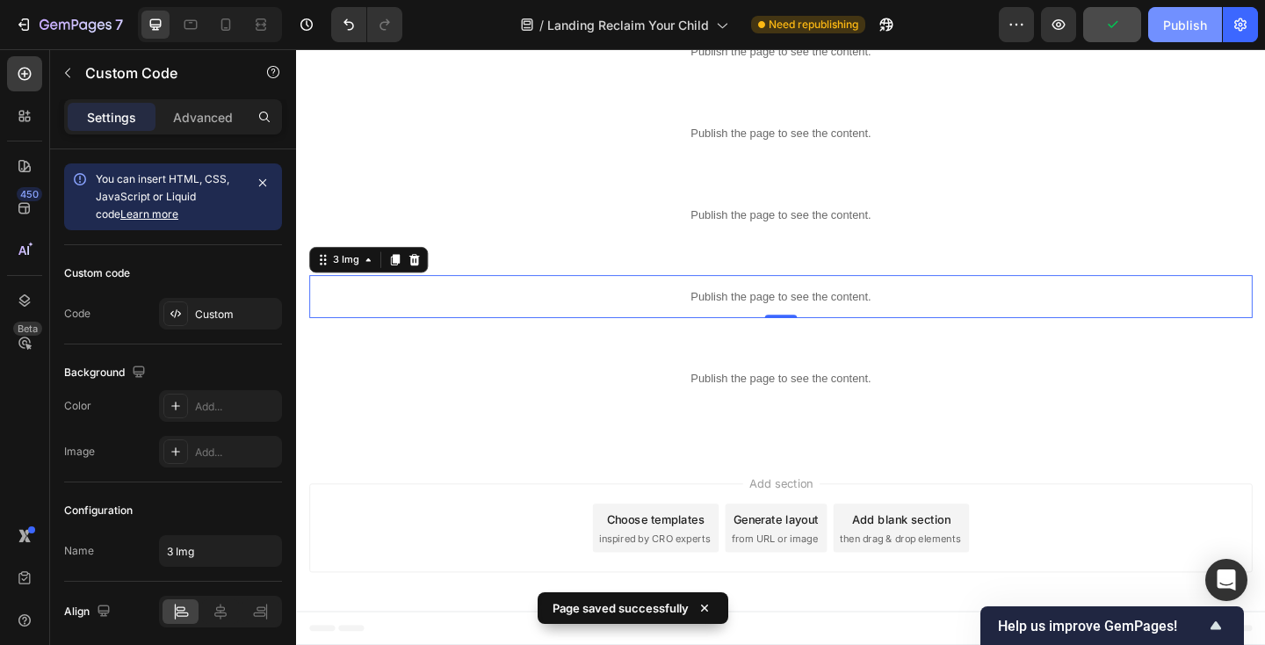
click at [1193, 25] on div "Publish" at bounding box center [1185, 25] width 44 height 18
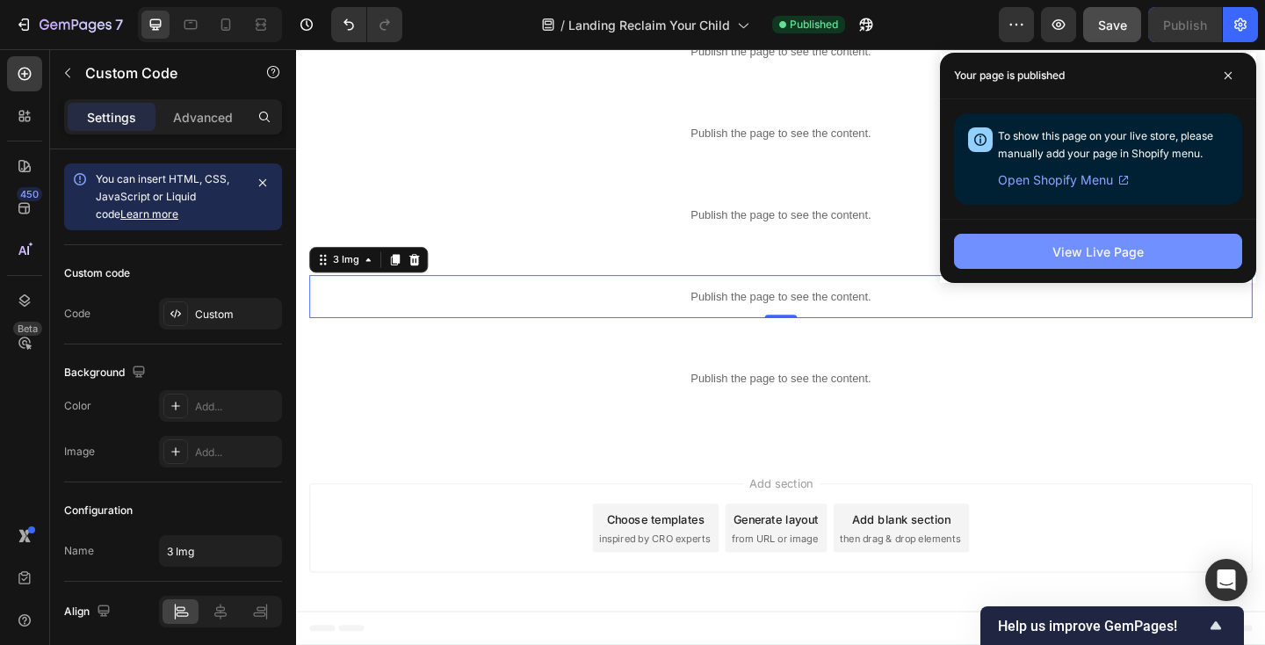
click at [1057, 245] on div "View Live Page" at bounding box center [1097, 251] width 91 height 18
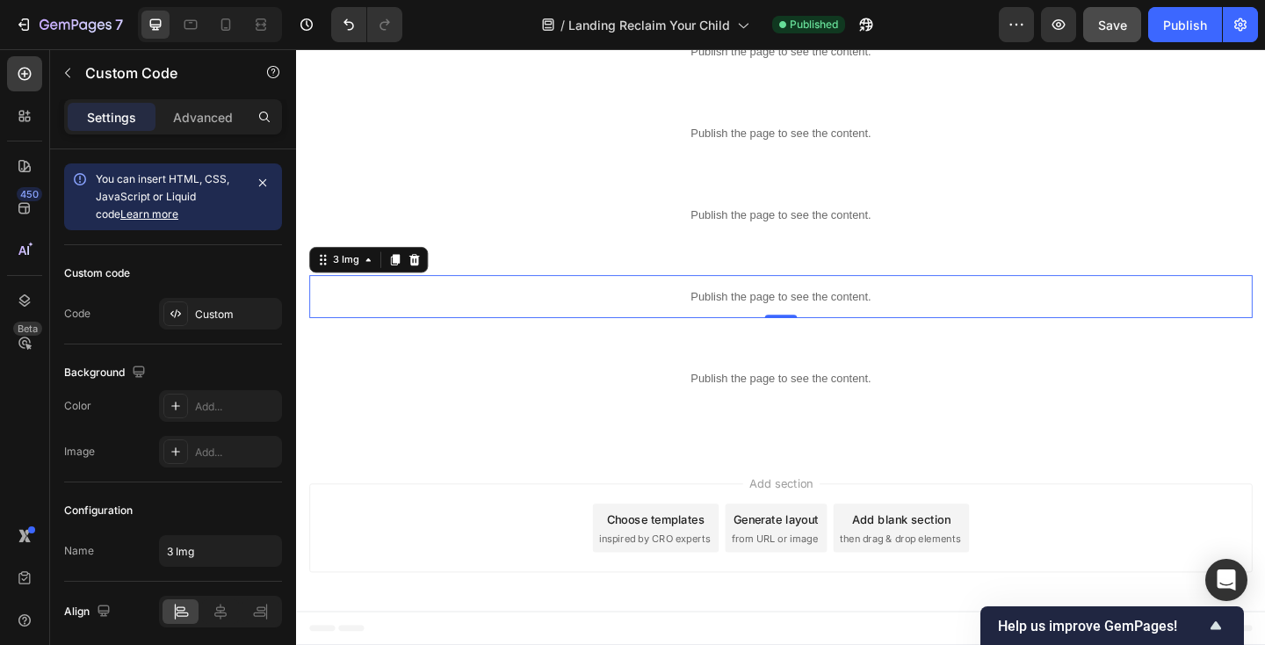
click at [492, 318] on p "Publish the page to see the content." at bounding box center [823, 318] width 1026 height 18
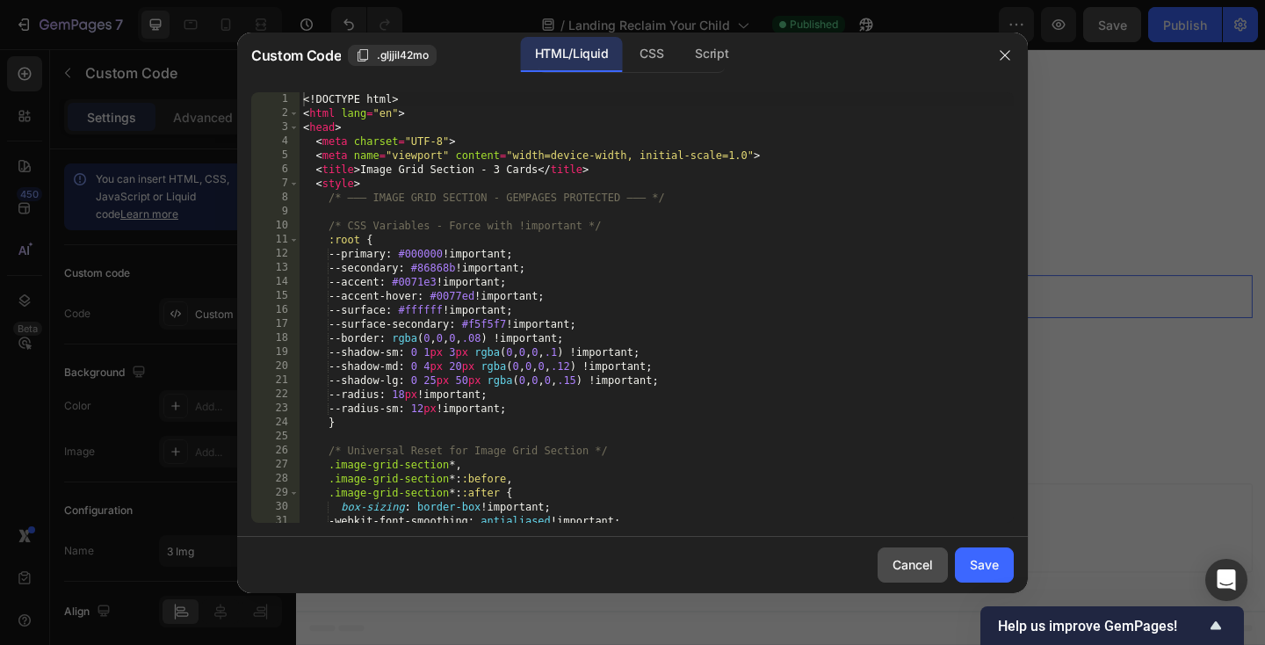
click at [910, 563] on div "Cancel" at bounding box center [912, 564] width 40 height 18
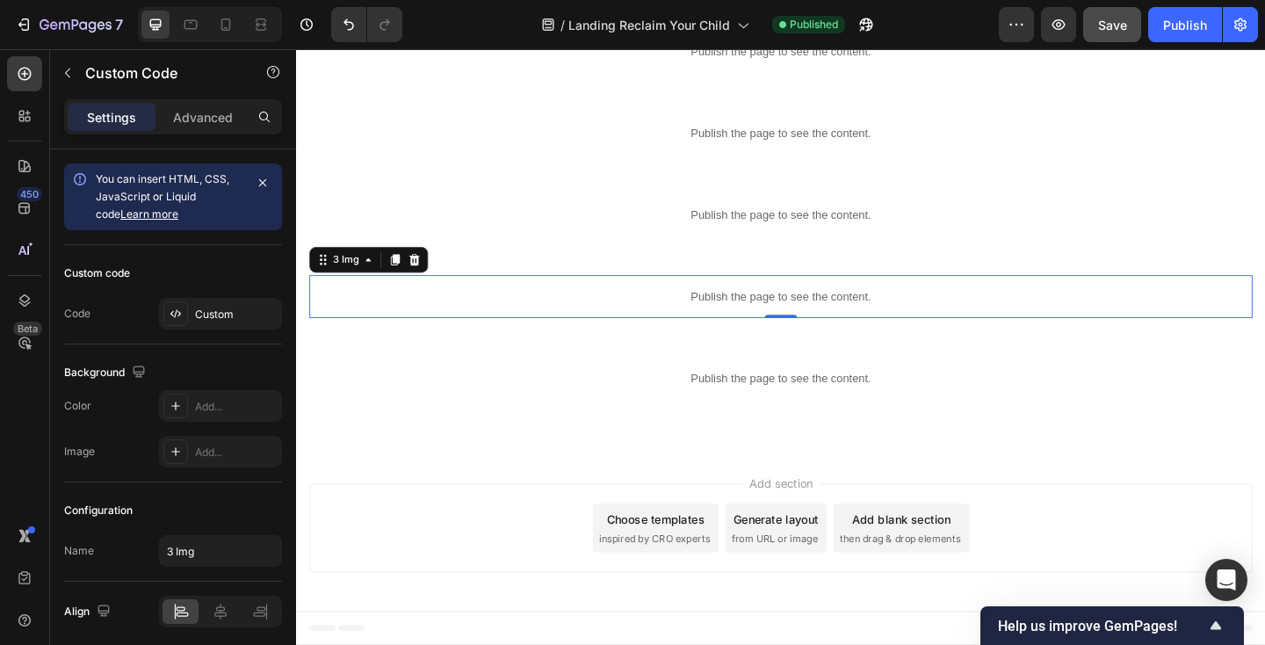
click at [631, 320] on p "Publish the page to see the content." at bounding box center [823, 318] width 1026 height 18
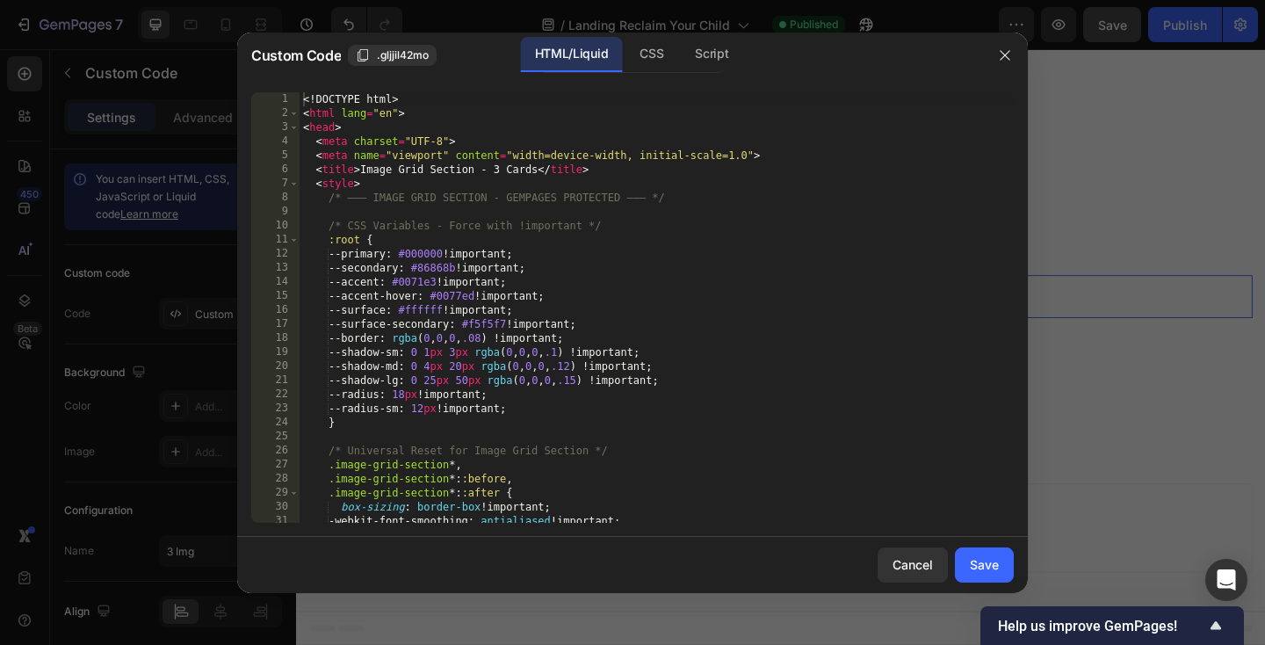
click at [603, 298] on div "<! DOCTYPE html > < html lang = "en" > < head > < meta charset = "UTF-8" > < me…" at bounding box center [657, 321] width 714 height 459
type textarea "</body> </html>"
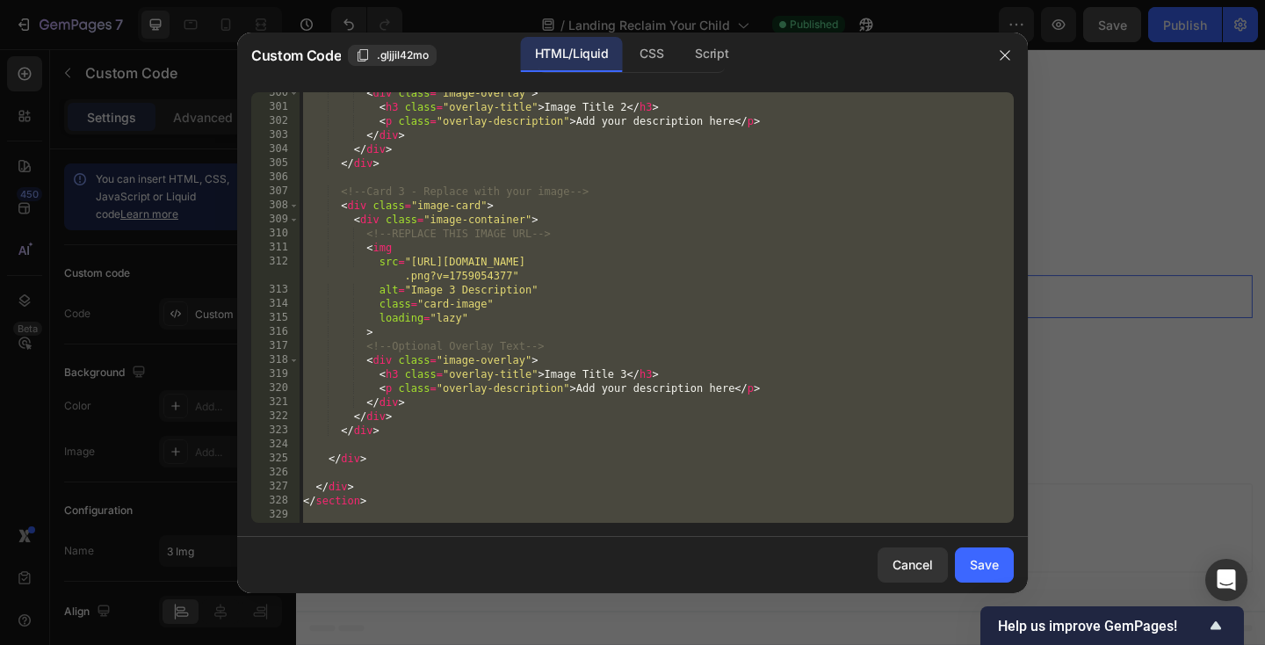
scroll to position [4304, 0]
click at [977, 557] on div "Save" at bounding box center [984, 564] width 29 height 18
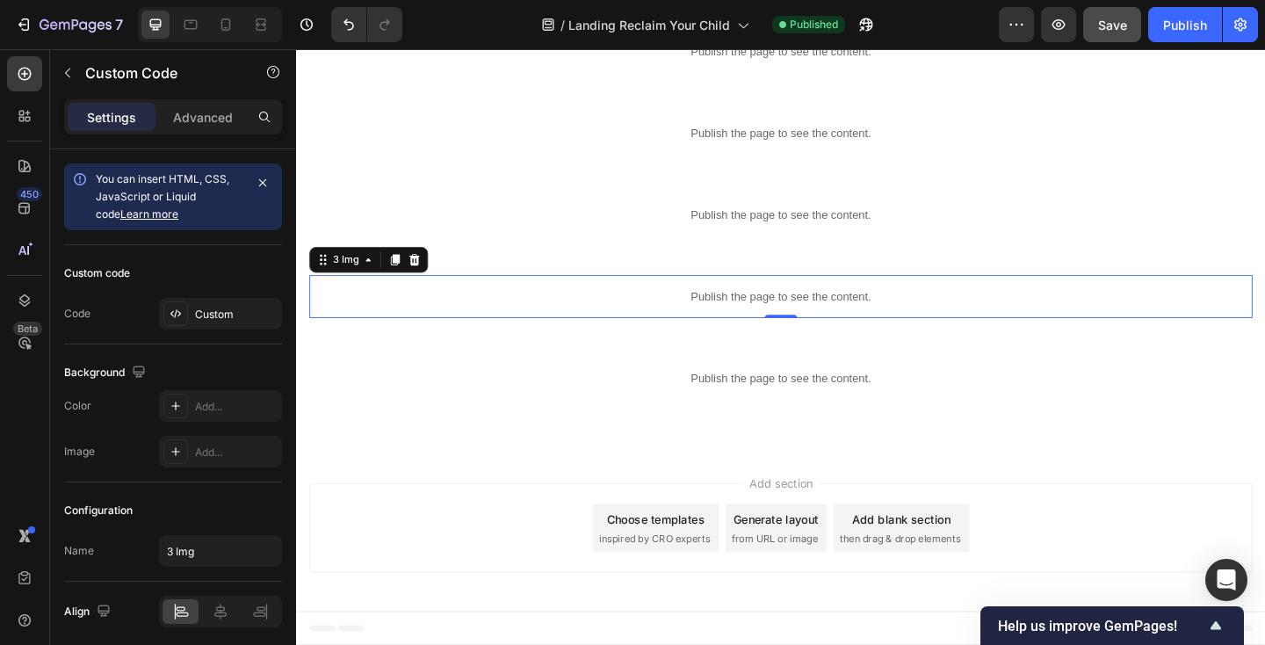
click at [488, 324] on p "Publish the page to see the content." at bounding box center [823, 318] width 1026 height 18
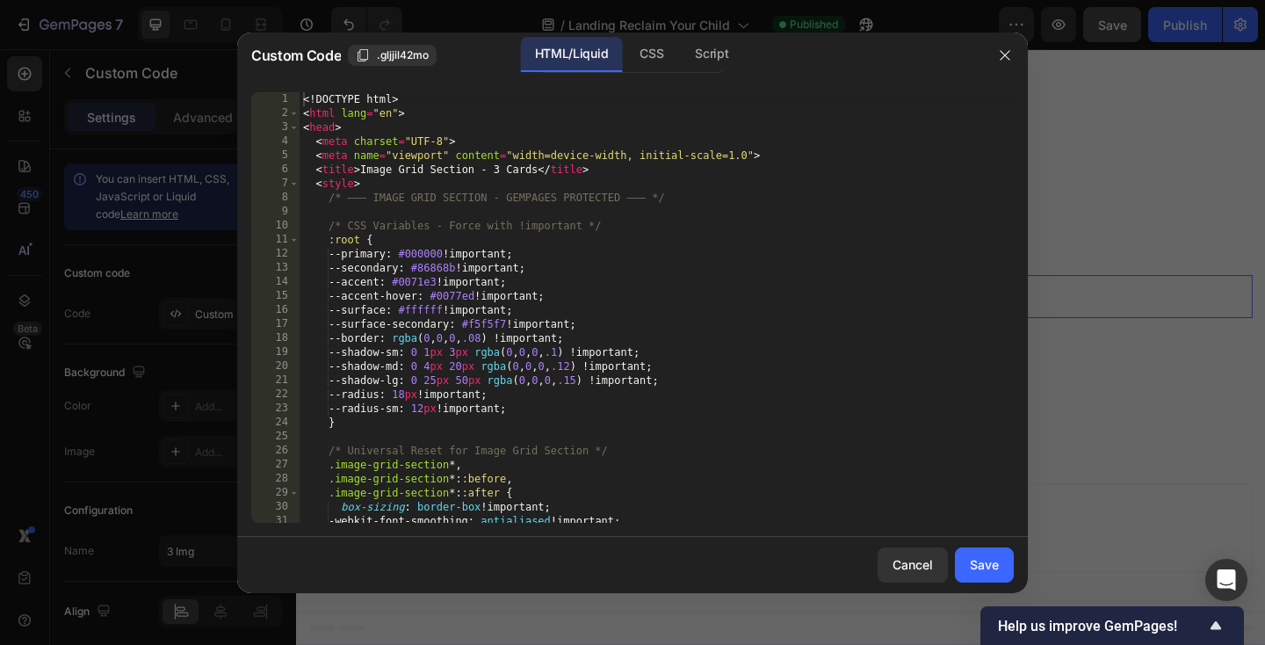
click at [473, 302] on div "<! DOCTYPE html > < html lang = "en" > < head > < meta charset = "UTF-8" > < me…" at bounding box center [657, 321] width 714 height 459
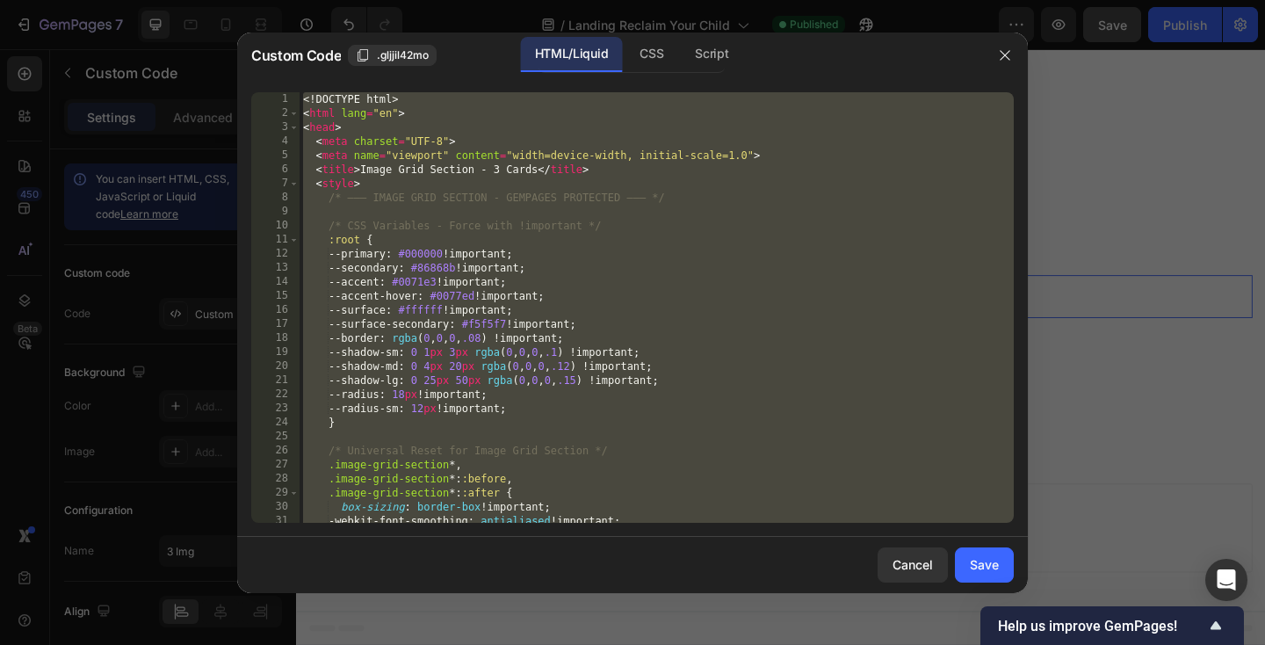
paste textarea
type textarea "</html>"
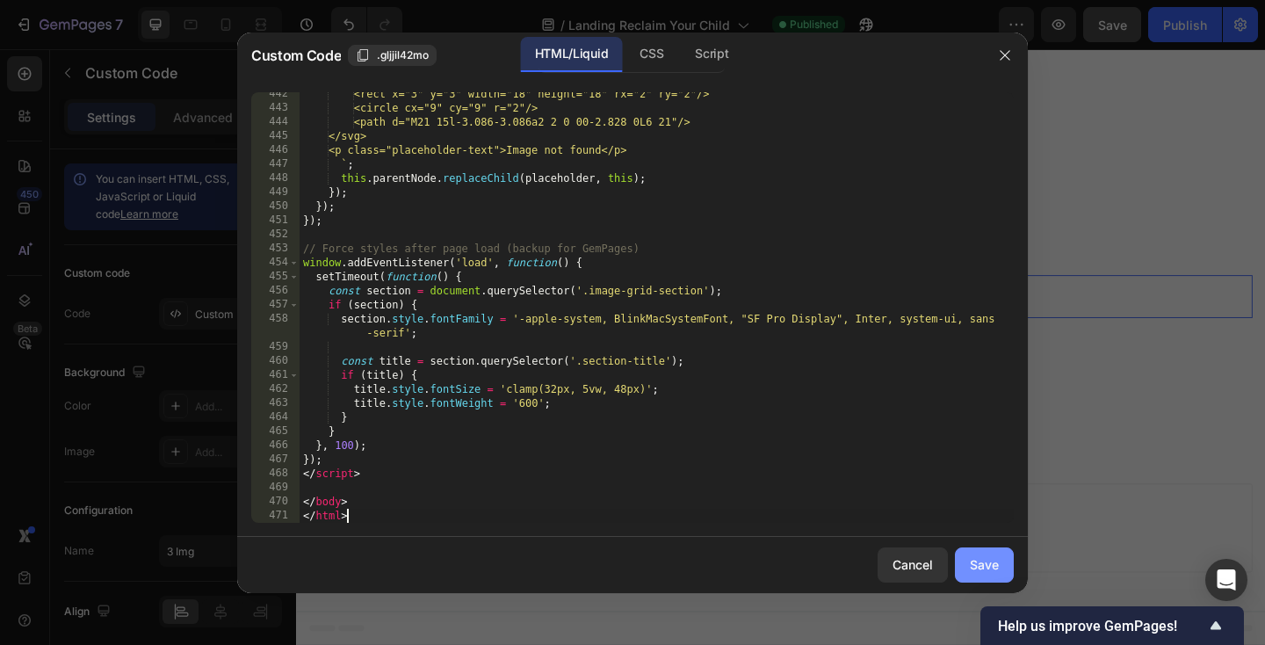
click at [975, 559] on div "Save" at bounding box center [984, 564] width 29 height 18
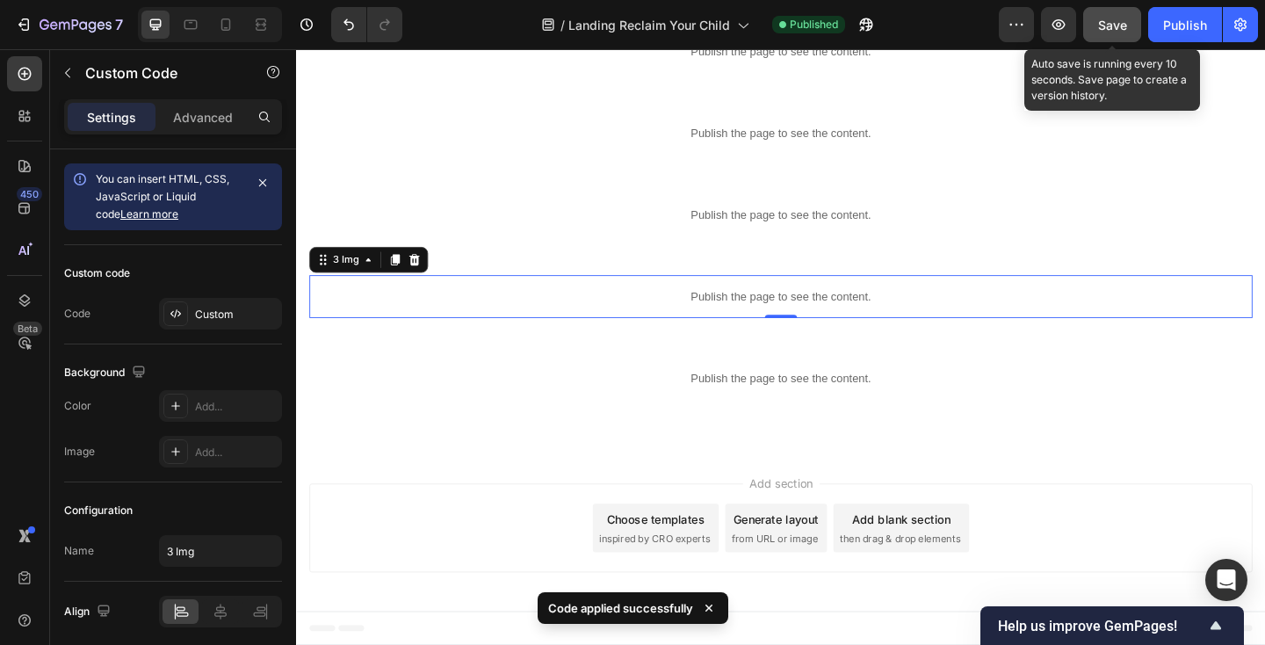
click at [1128, 18] on button "Save" at bounding box center [1112, 24] width 58 height 35
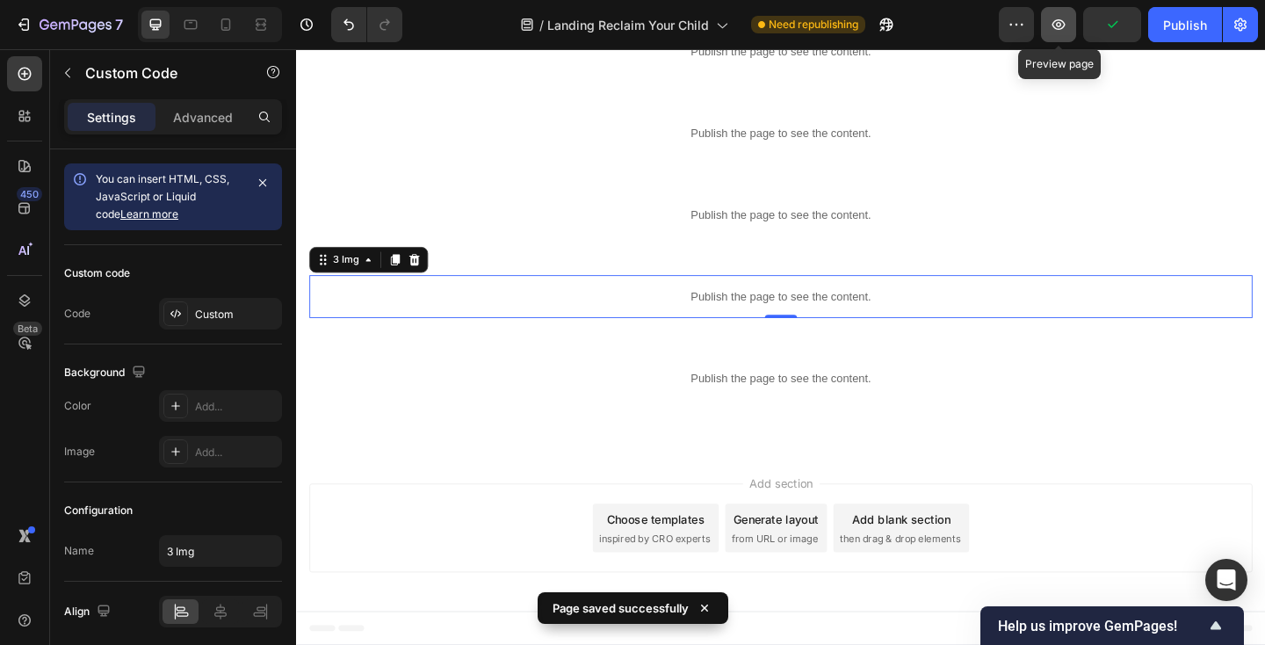
click at [1059, 25] on icon "button" at bounding box center [1058, 24] width 5 height 5
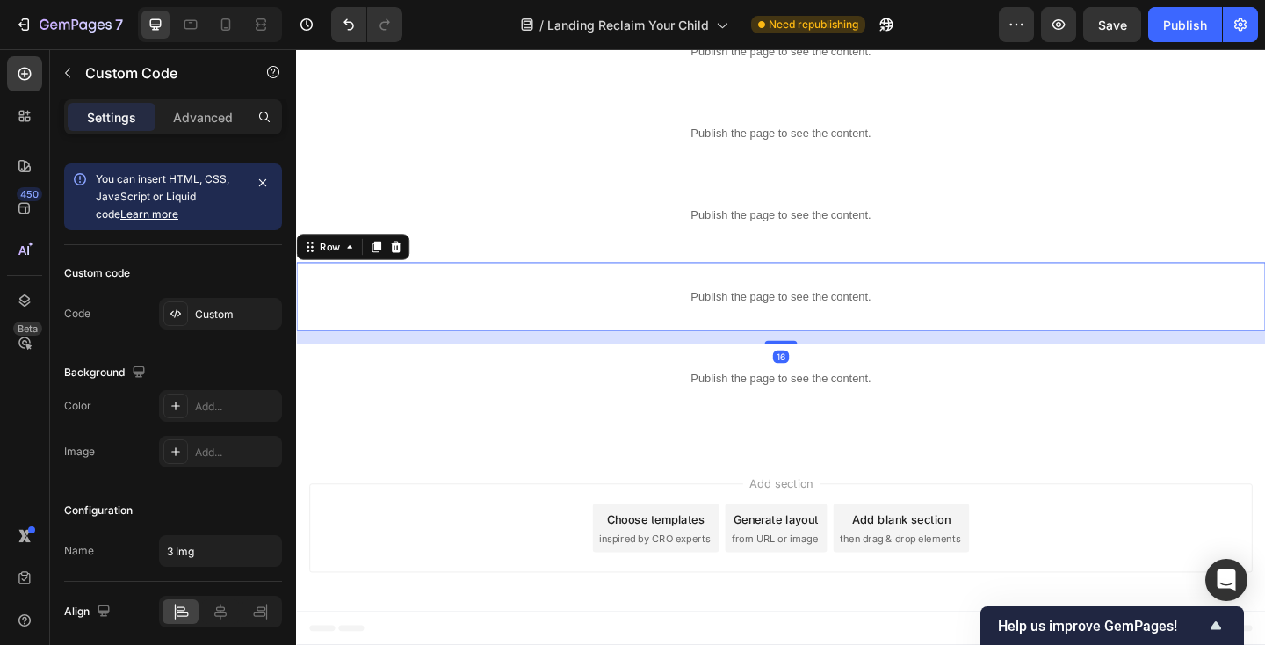
click at [301, 304] on div "Publish the page to see the content. 3 Img Row 16" at bounding box center [823, 318] width 1054 height 75
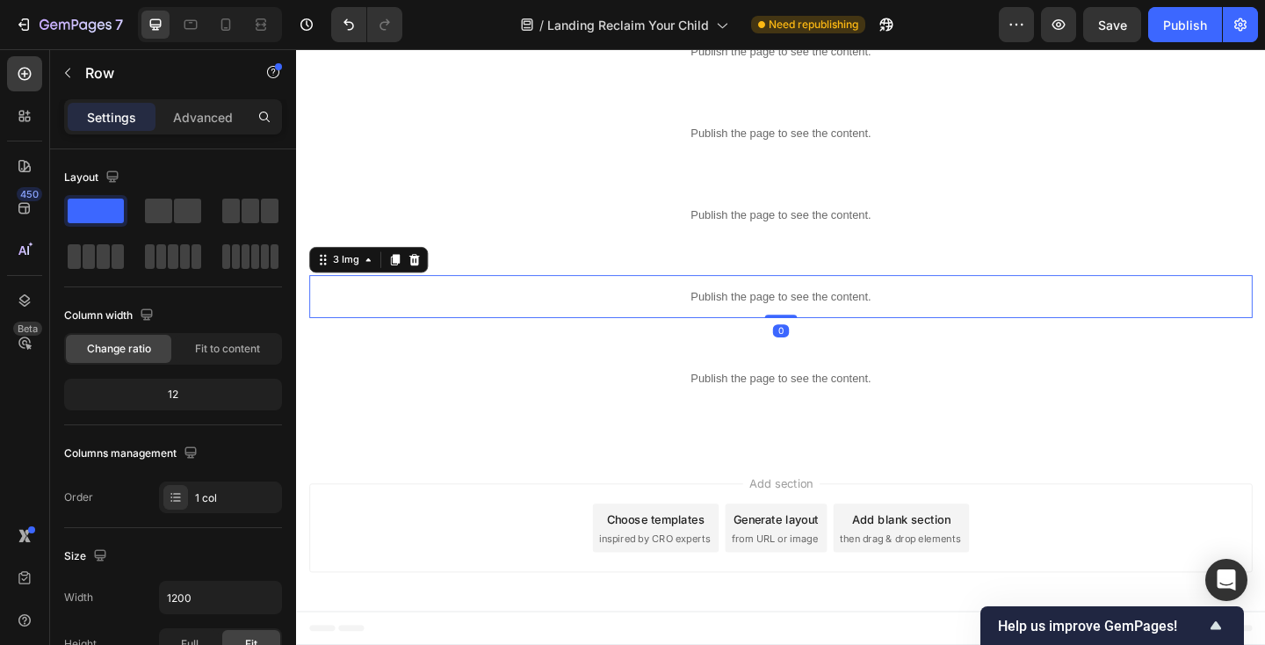
click at [380, 306] on div "Publish the page to see the content." at bounding box center [823, 318] width 1026 height 47
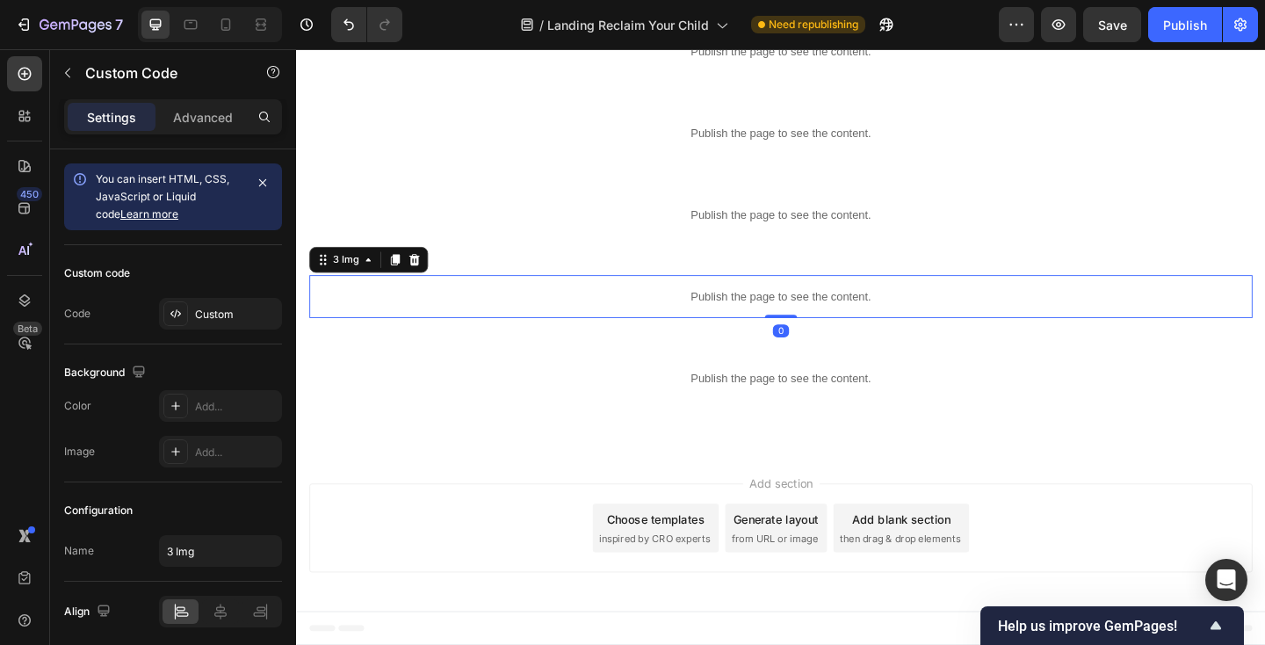
click at [380, 306] on div "Publish the page to see the content." at bounding box center [823, 318] width 1026 height 47
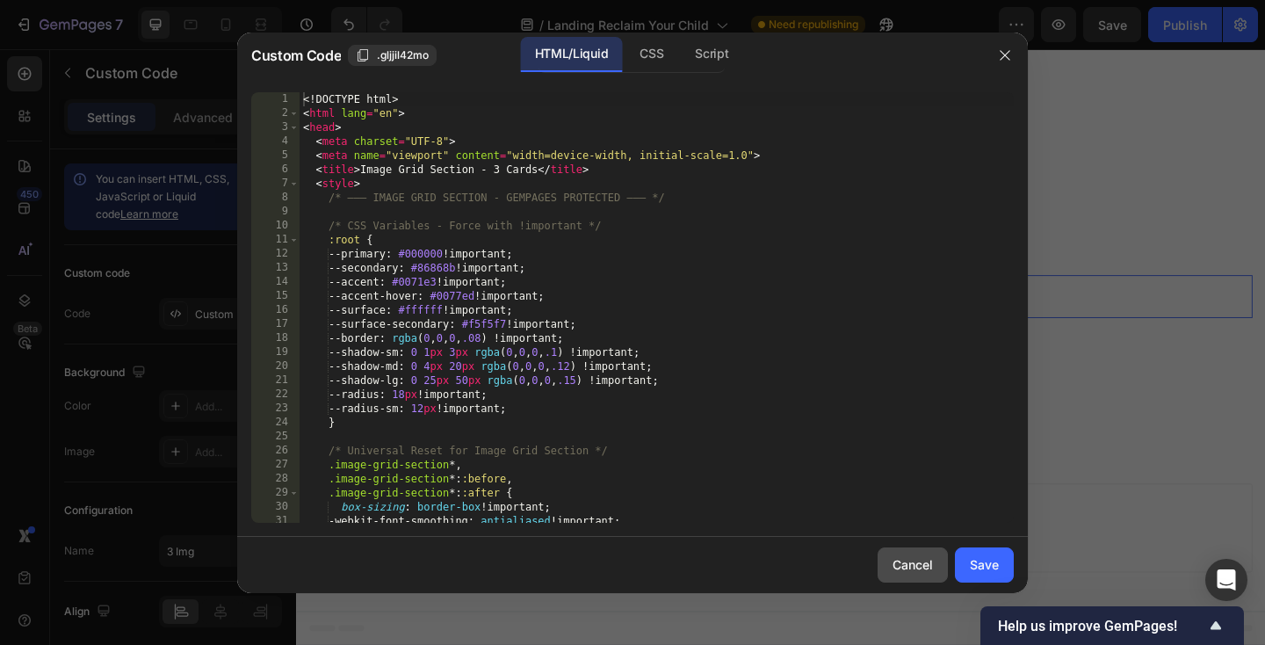
click at [910, 569] on div "Cancel" at bounding box center [912, 564] width 40 height 18
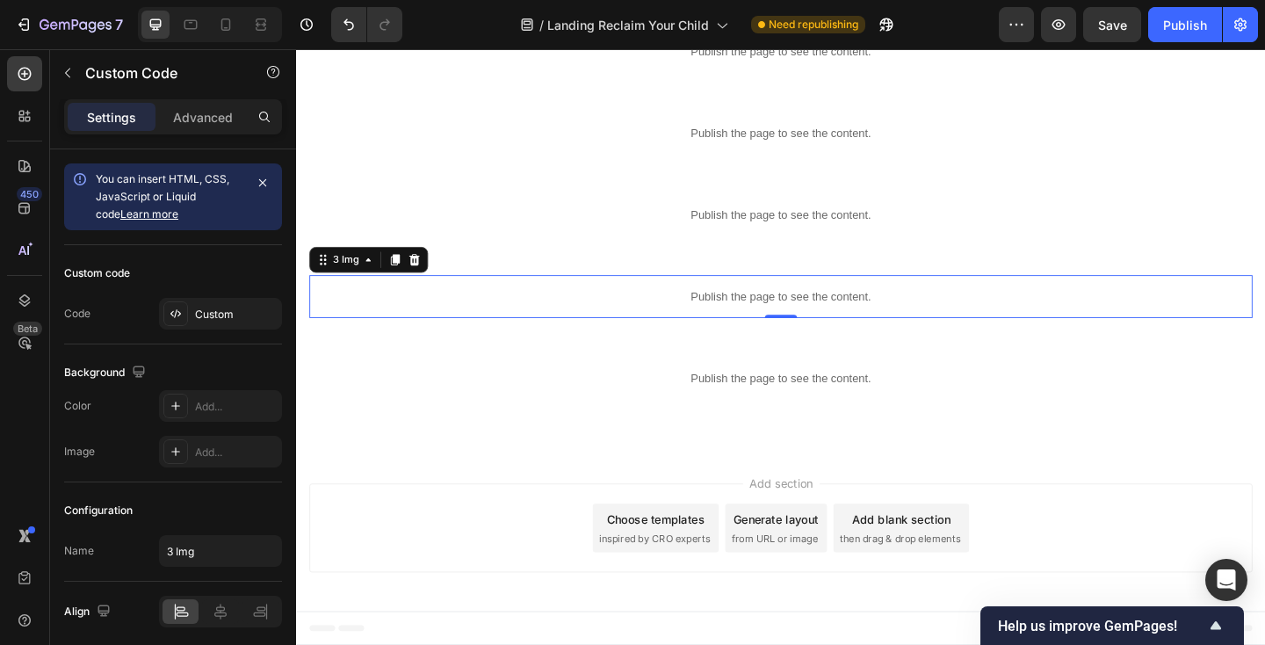
click at [423, 307] on div "Publish the page to see the content." at bounding box center [823, 318] width 1026 height 47
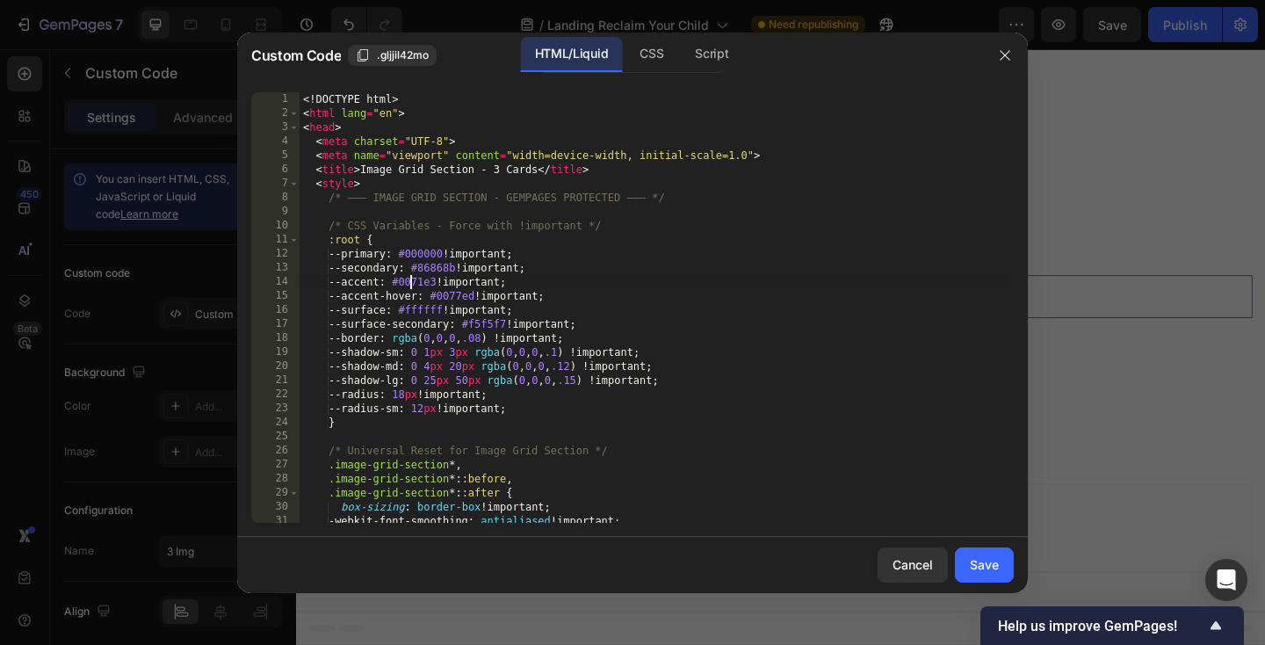
click at [413, 285] on div "<! DOCTYPE html > < html lang = "en" > < head > < meta charset = "UTF-8" > < me…" at bounding box center [657, 321] width 714 height 459
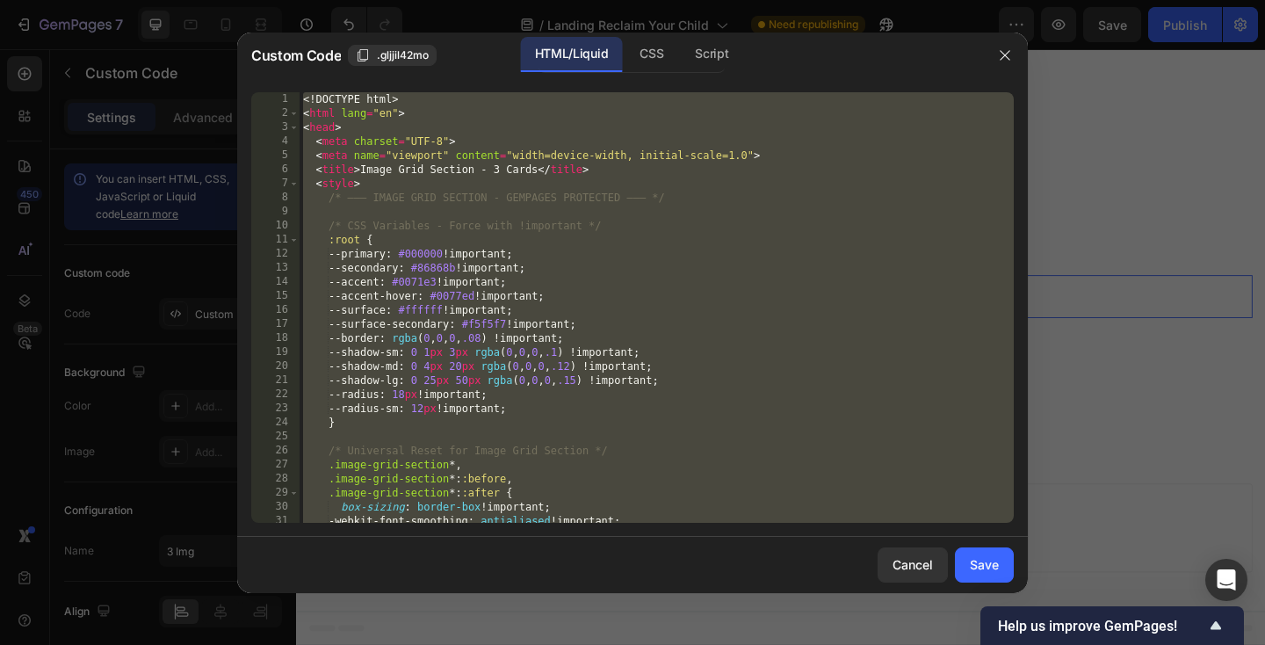
paste textarea
type textarea "</html>"
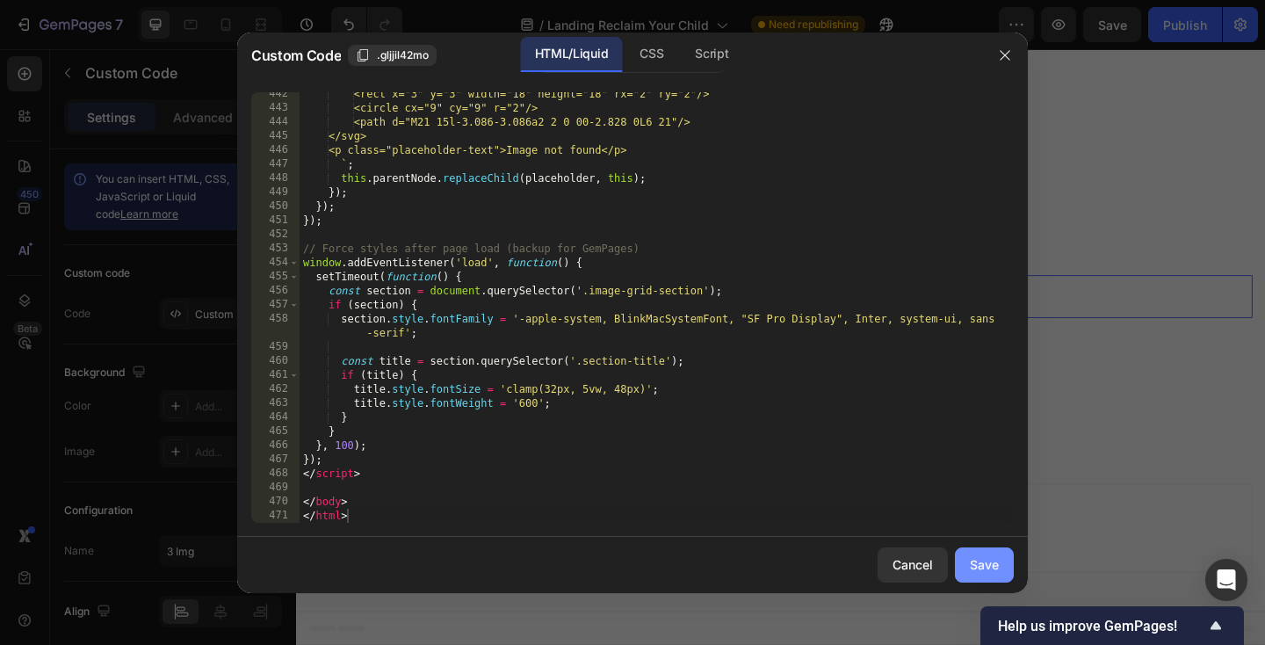
click at [1007, 567] on button "Save" at bounding box center [984, 564] width 59 height 35
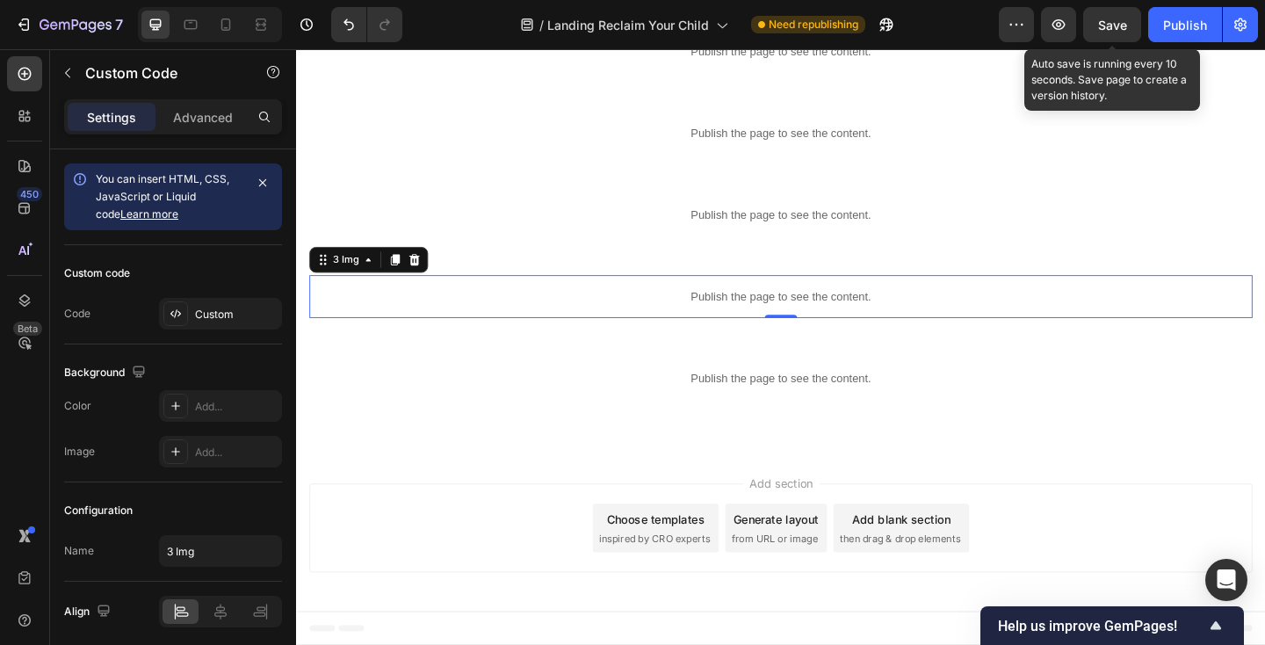
click at [1114, 24] on span "Save" at bounding box center [1112, 25] width 29 height 15
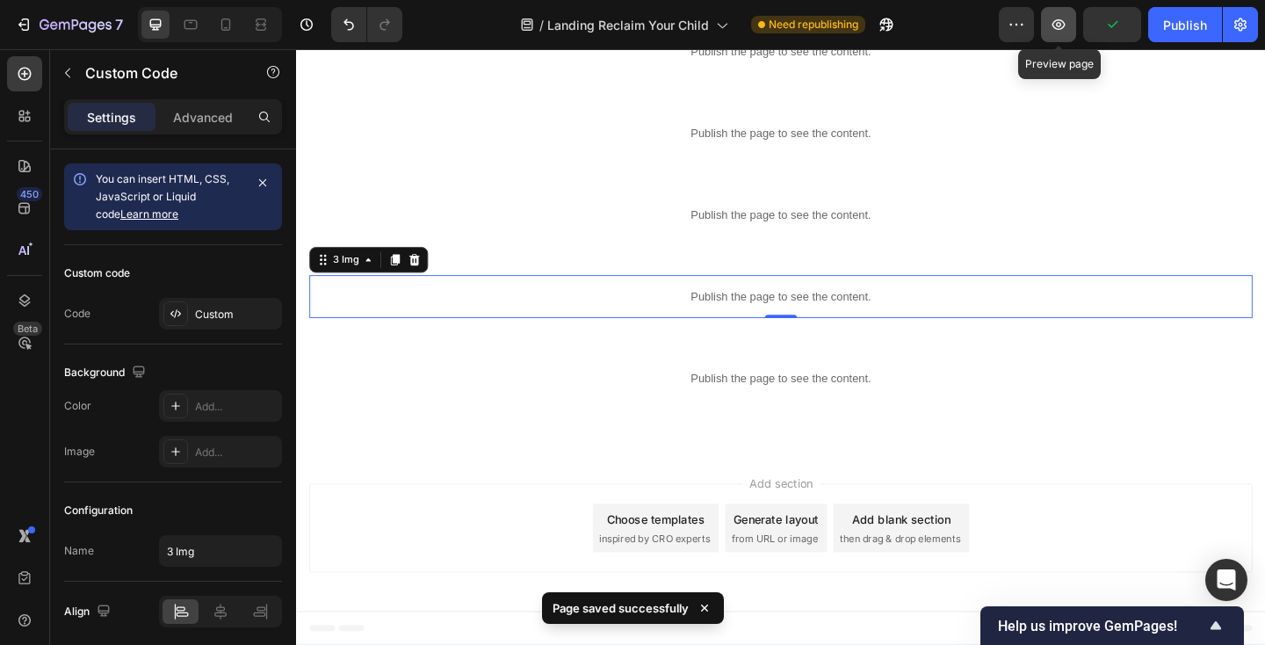
click at [1063, 25] on icon "button" at bounding box center [1059, 25] width 18 height 18
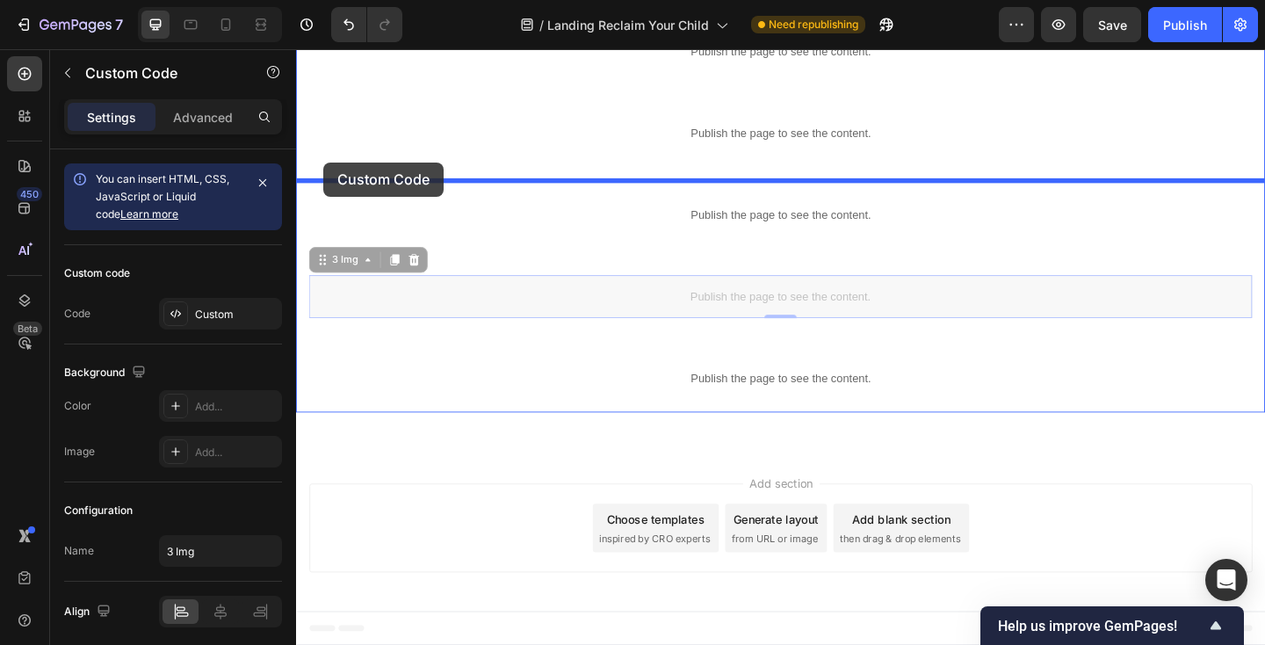
drag, startPoint x: 324, startPoint y: 278, endPoint x: 326, endPoint y: 172, distance: 106.3
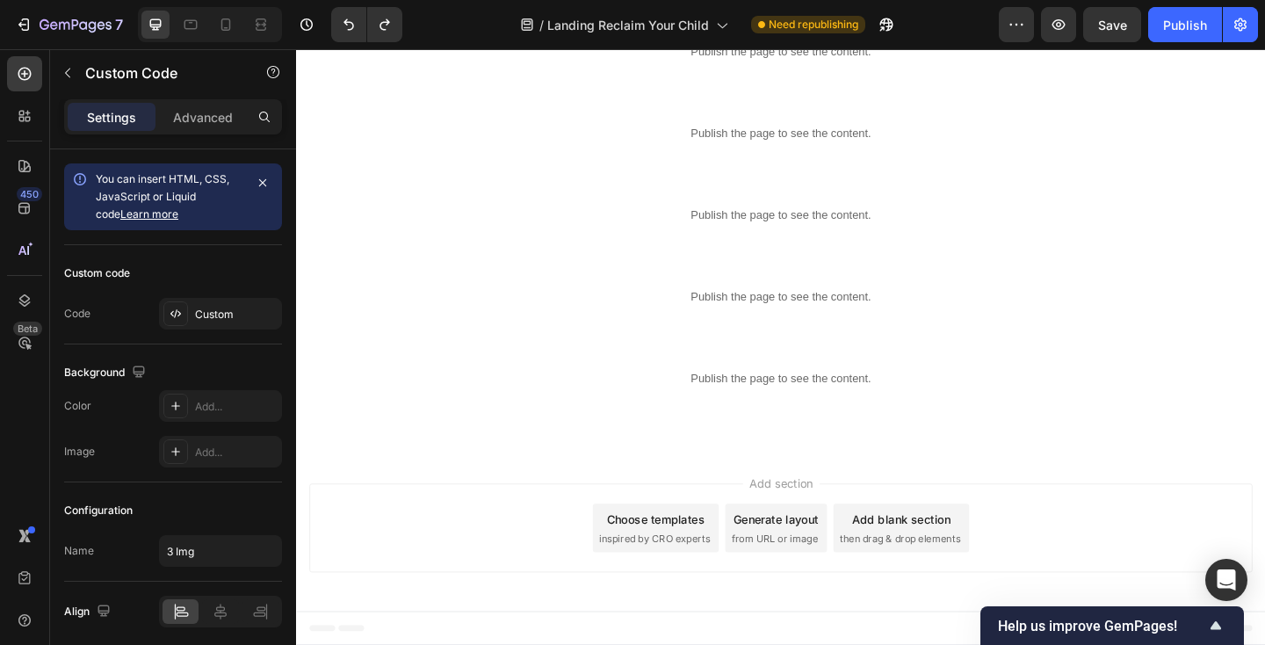
click at [350, 301] on div "Publish the page to see the content." at bounding box center [823, 318] width 1026 height 47
click at [714, 312] on p "Publish the page to see the content." at bounding box center [823, 318] width 1026 height 18
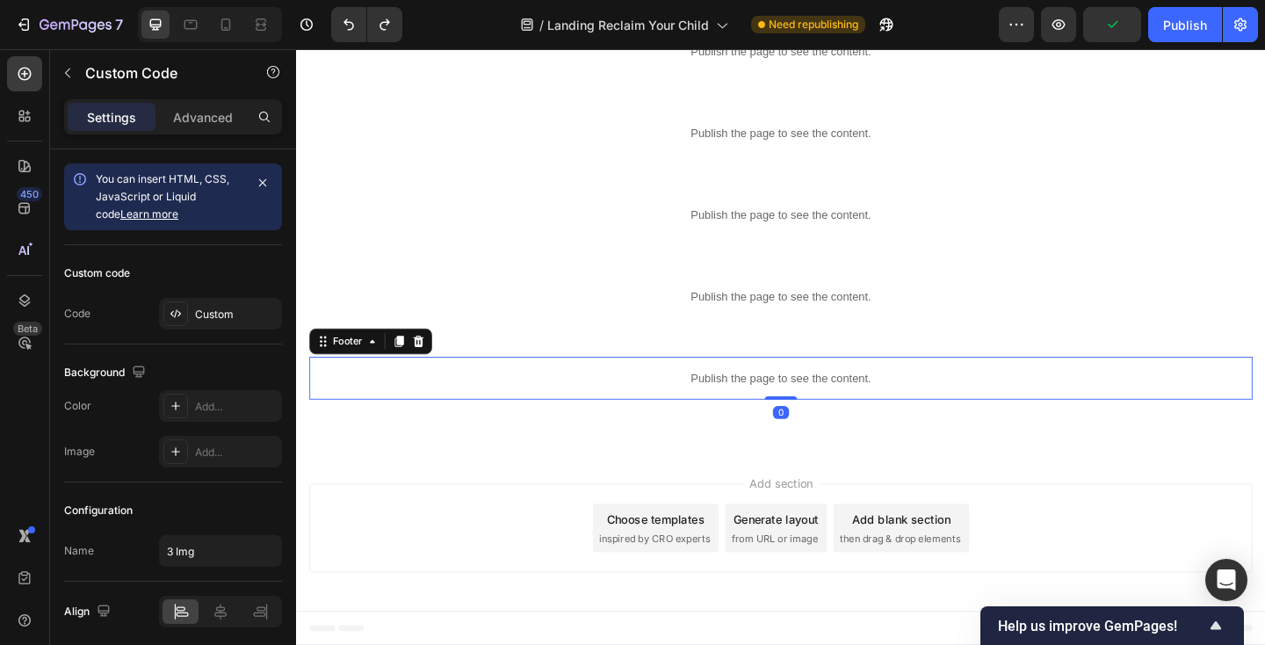
click at [716, 403] on p "Publish the page to see the content." at bounding box center [823, 407] width 1026 height 18
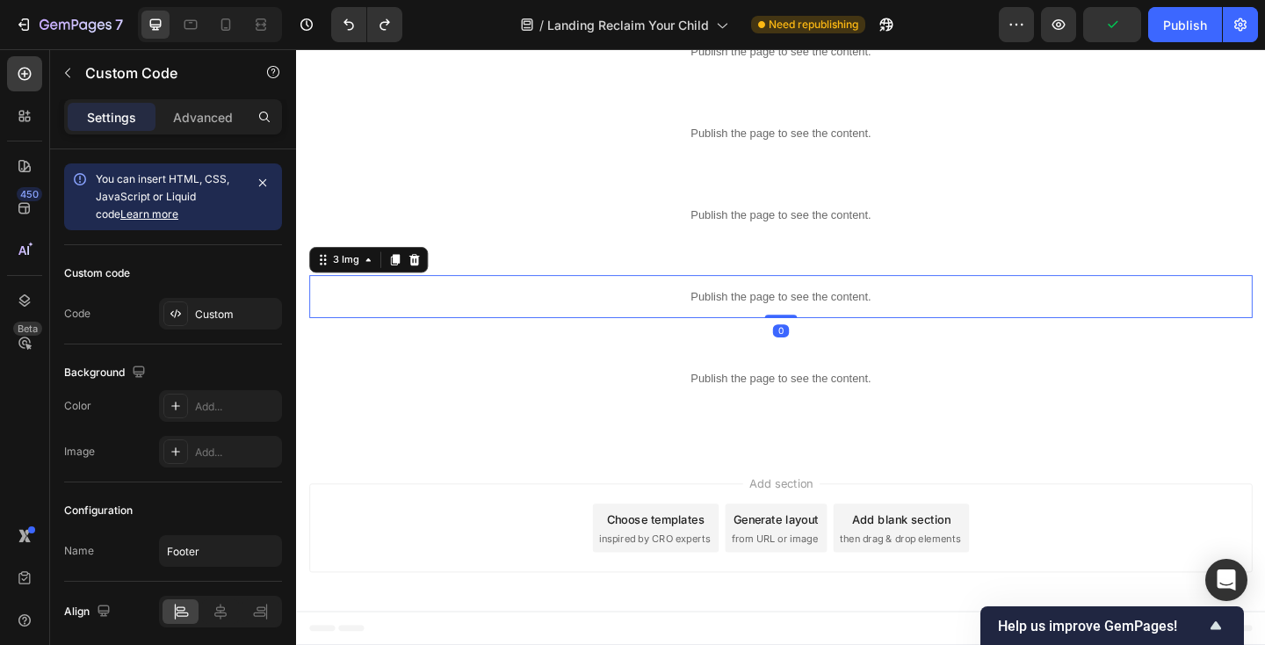
click at [723, 315] on p "Publish the page to see the content." at bounding box center [823, 318] width 1026 height 18
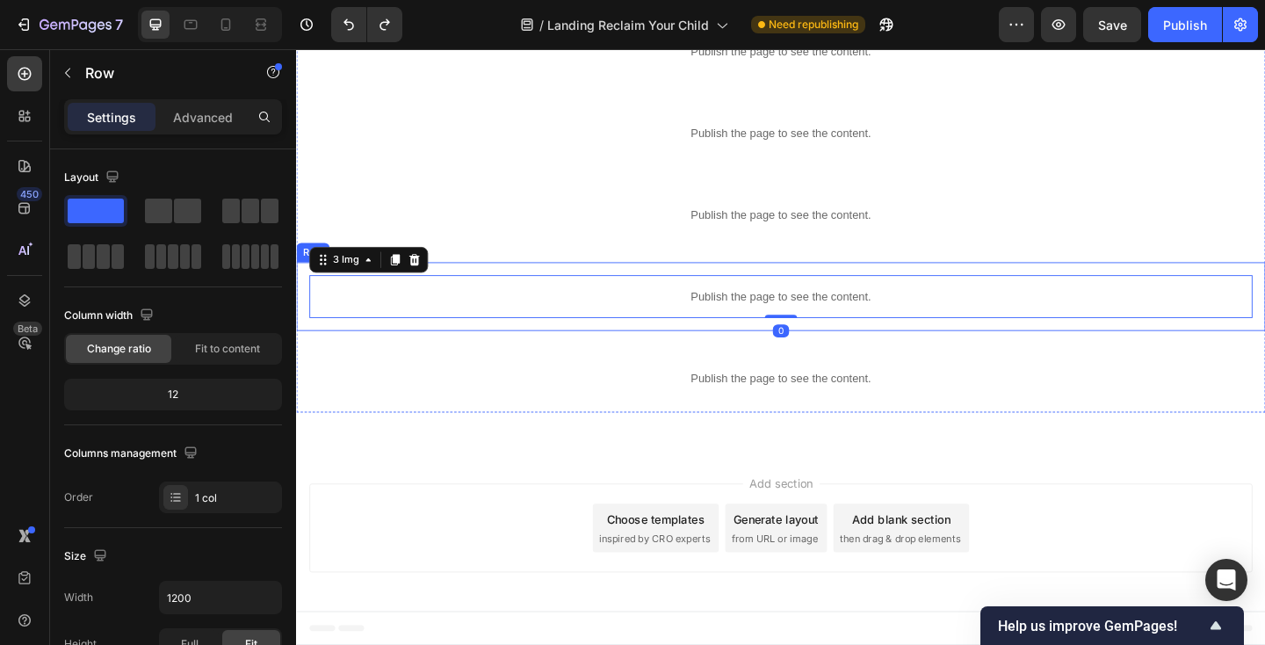
click at [303, 322] on div "Publish the page to see the content. 3 Img 0 Row" at bounding box center [823, 318] width 1054 height 75
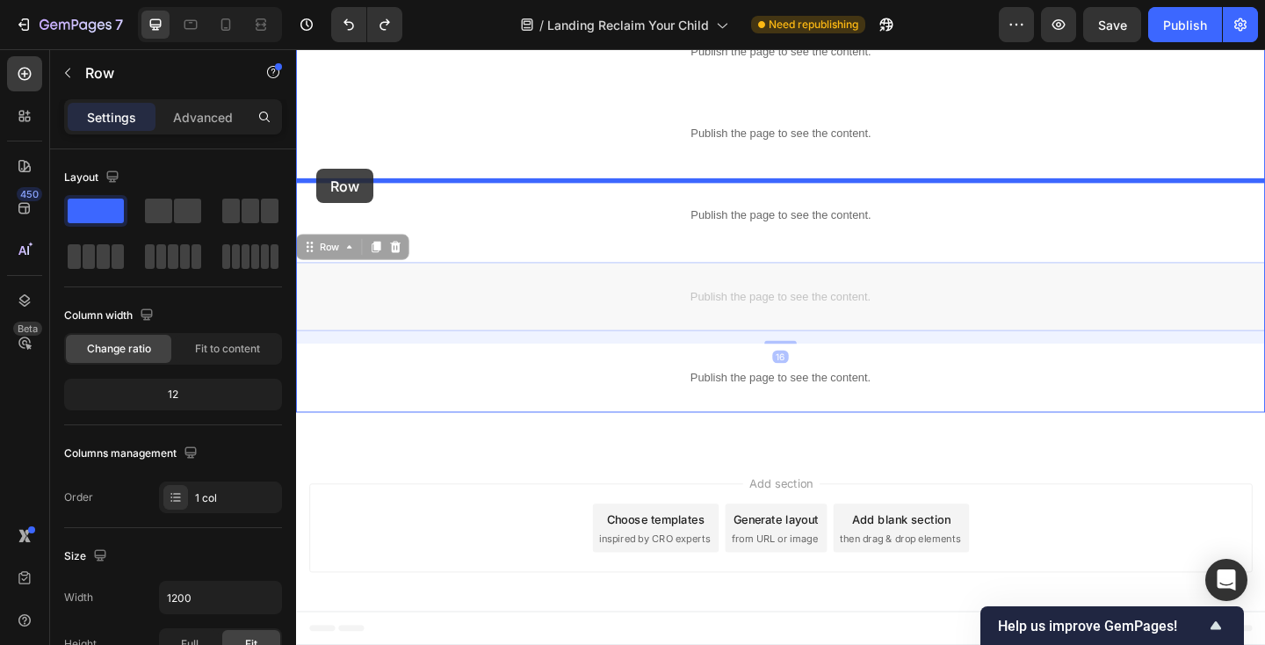
drag, startPoint x: 313, startPoint y: 264, endPoint x: 318, endPoint y: 179, distance: 84.5
click at [318, 179] on div "Header Publish the page to see the content. Hero Section Row Publish the page t…" at bounding box center [823, 14] width 1054 height 1368
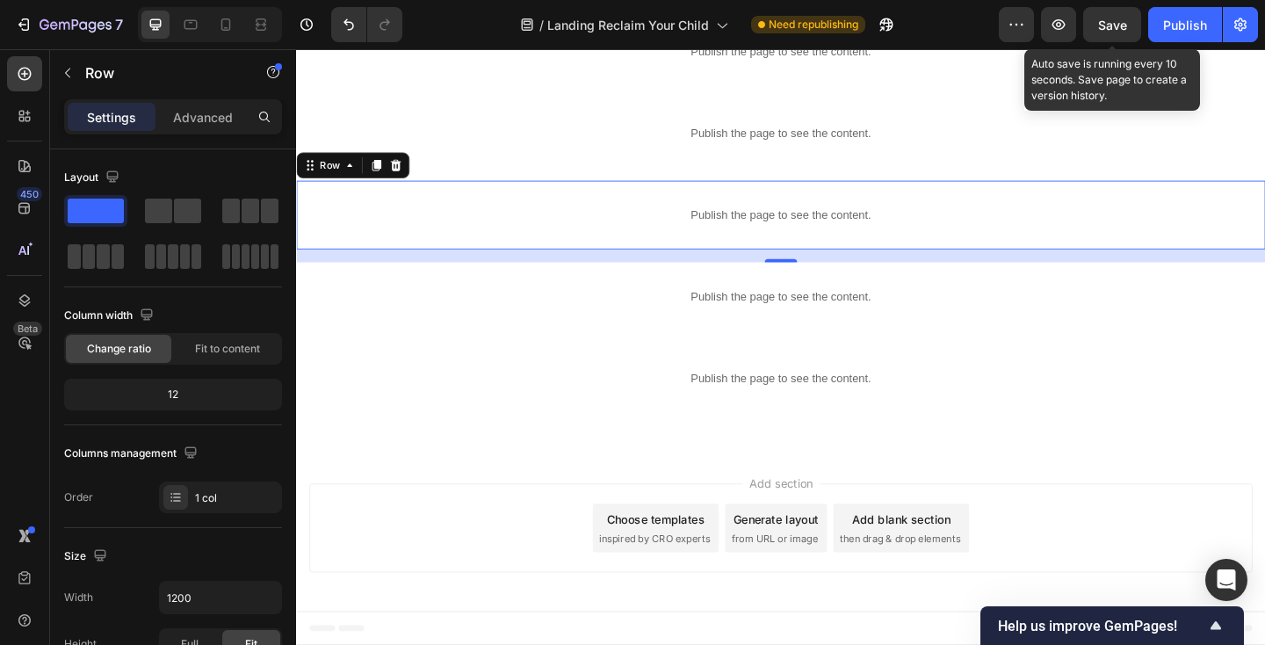
click at [1113, 23] on span "Save" at bounding box center [1112, 25] width 29 height 15
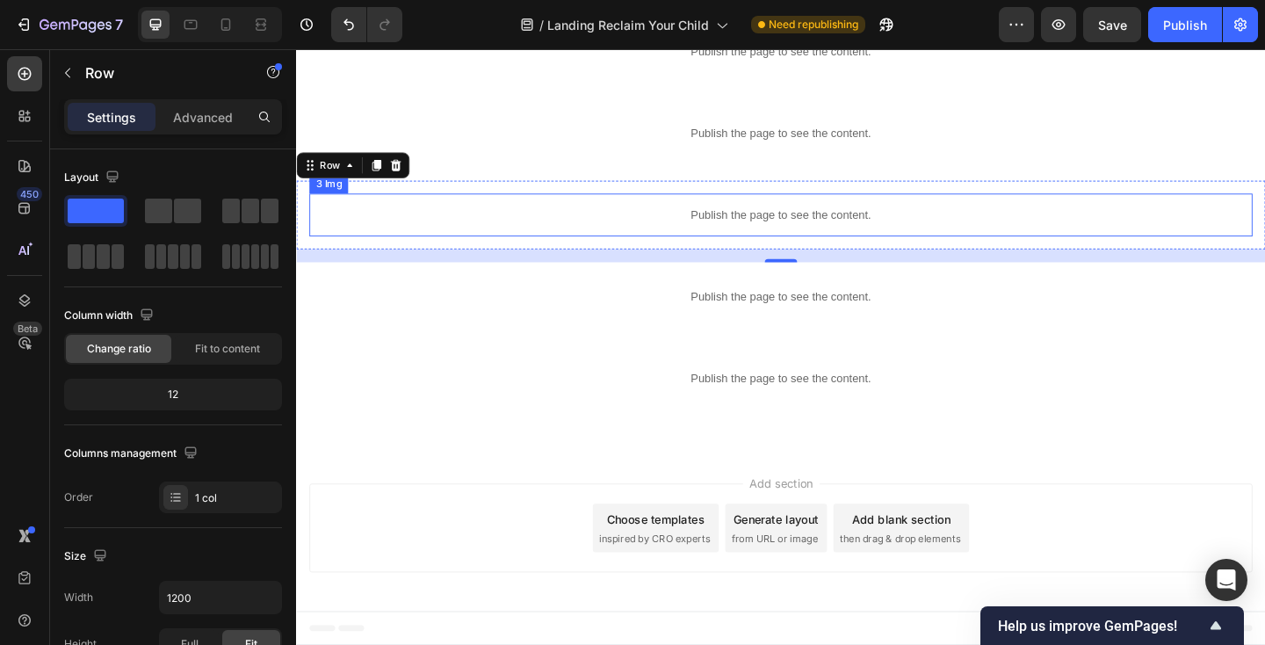
click at [466, 226] on p "Publish the page to see the content." at bounding box center [823, 229] width 1026 height 18
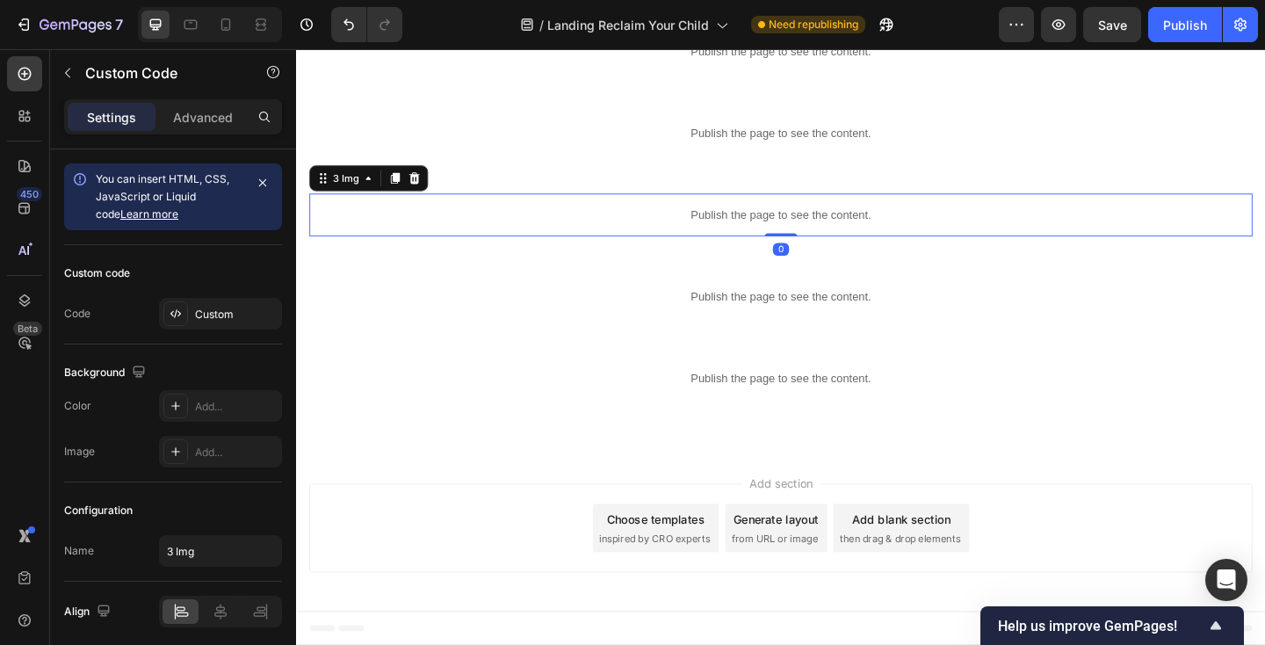
click at [466, 226] on p "Publish the page to see the content." at bounding box center [823, 229] width 1026 height 18
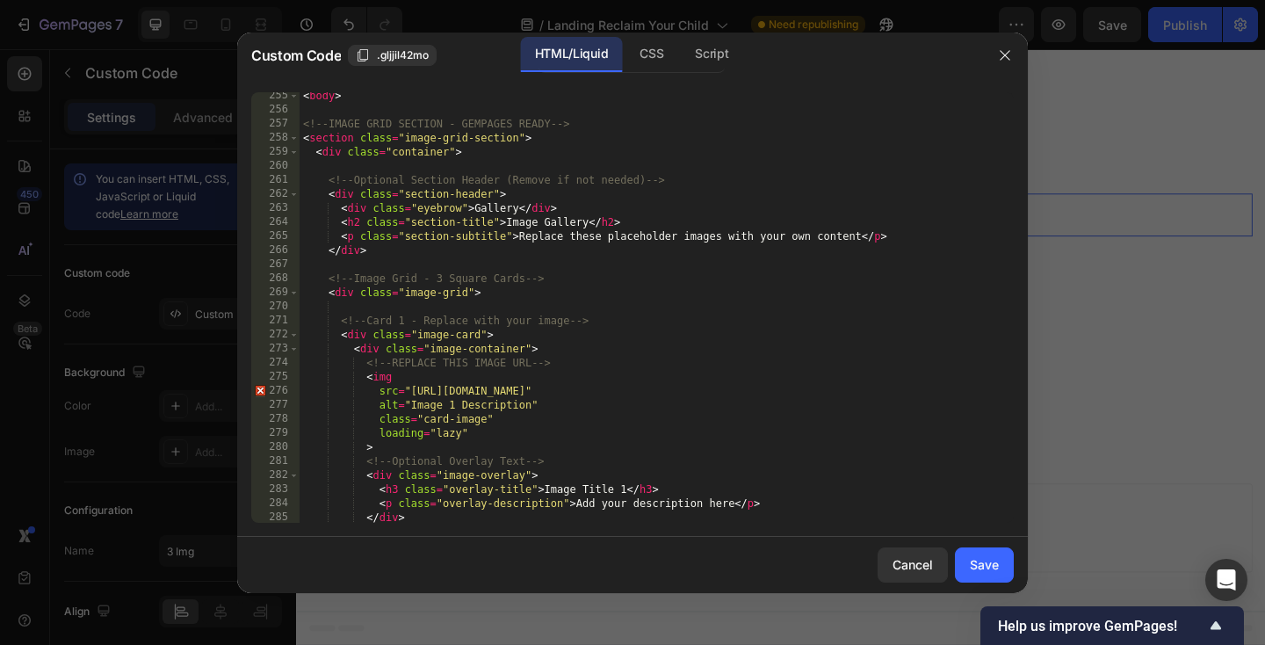
scroll to position [3644, 0]
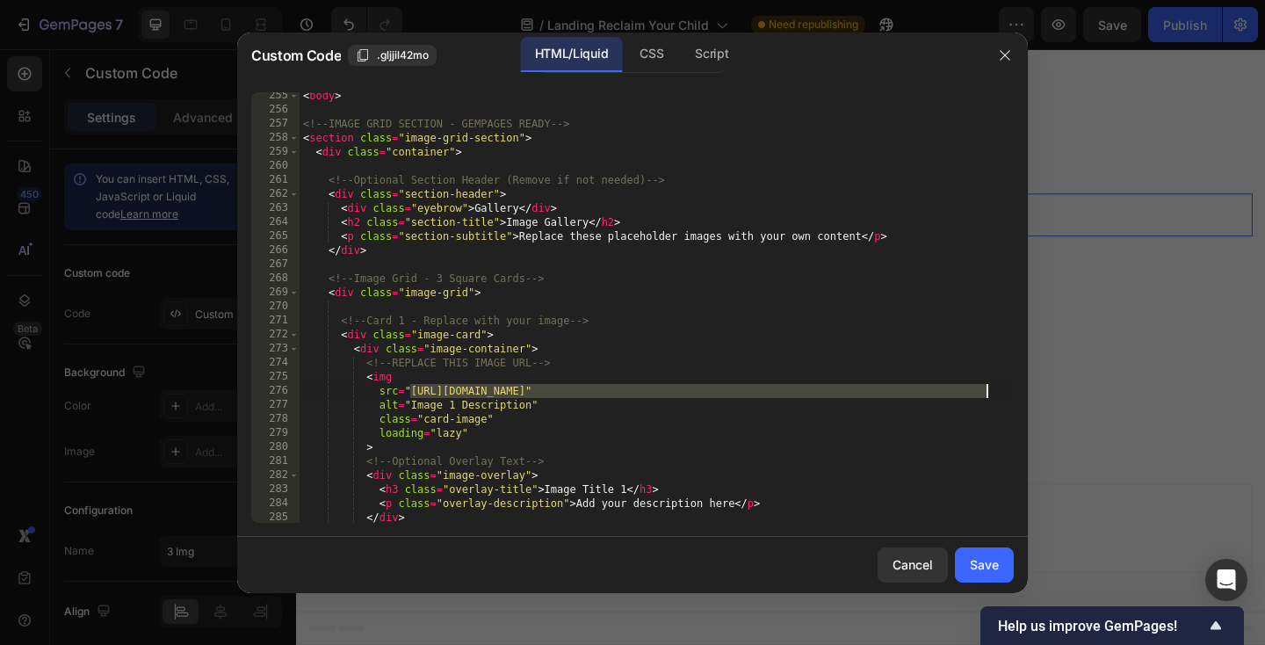
drag, startPoint x: 410, startPoint y: 388, endPoint x: 986, endPoint y: 393, distance: 575.4
click at [986, 393] on div "< body > <!-- IMAGE GRID SECTION - GEMPAGES READY --> < section class = "image-…" at bounding box center [657, 318] width 714 height 459
paste textarea "</html>"
type textarea "</html>""
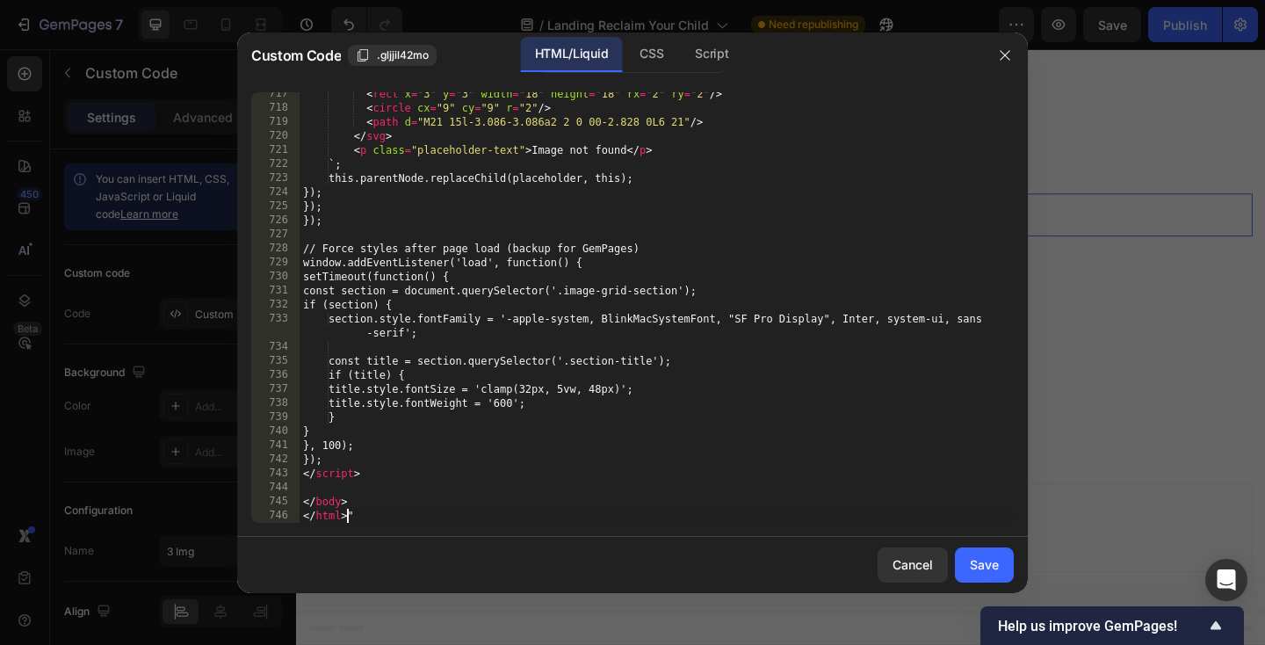
scroll to position [10237, 0]
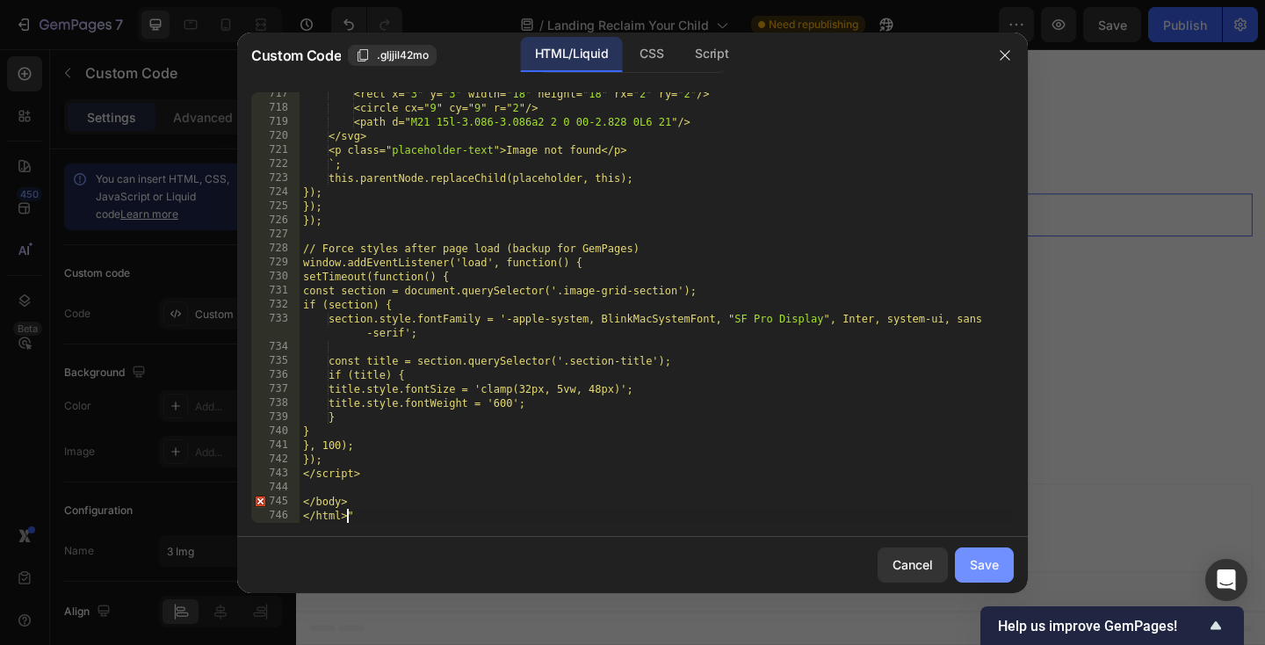
click at [991, 561] on div "Save" at bounding box center [984, 564] width 29 height 18
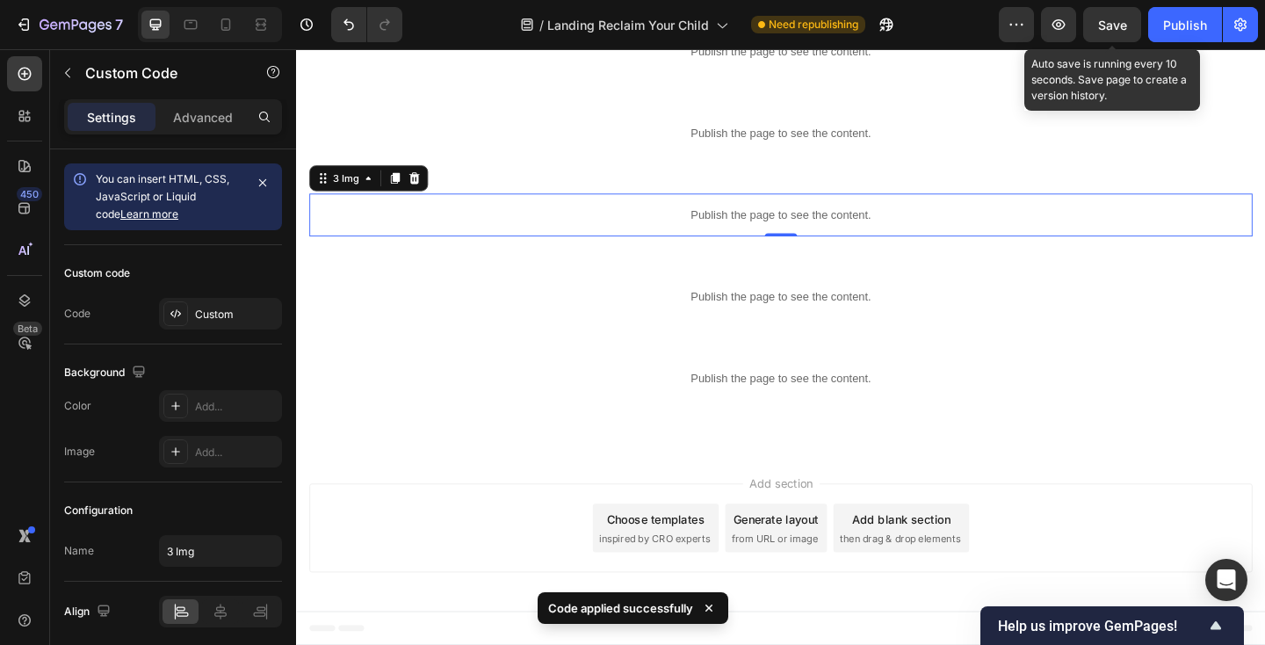
click at [1117, 18] on span "Save" at bounding box center [1112, 25] width 29 height 15
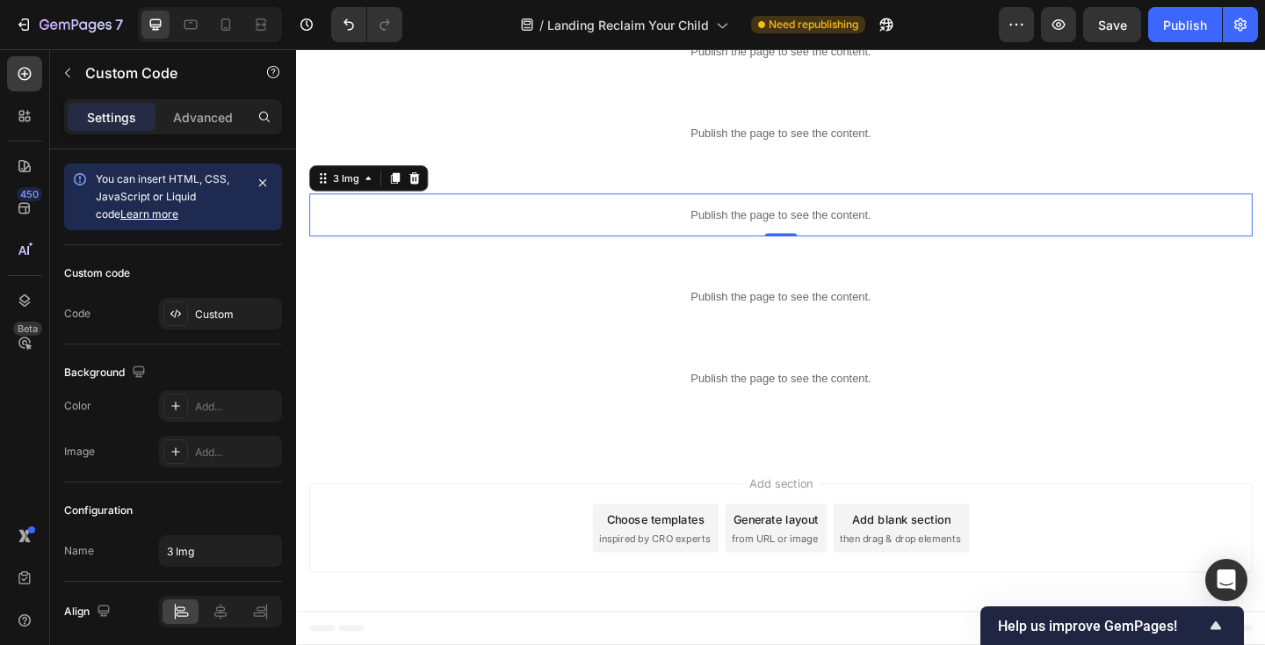
click at [695, 228] on p "Publish the page to see the content." at bounding box center [823, 229] width 1026 height 18
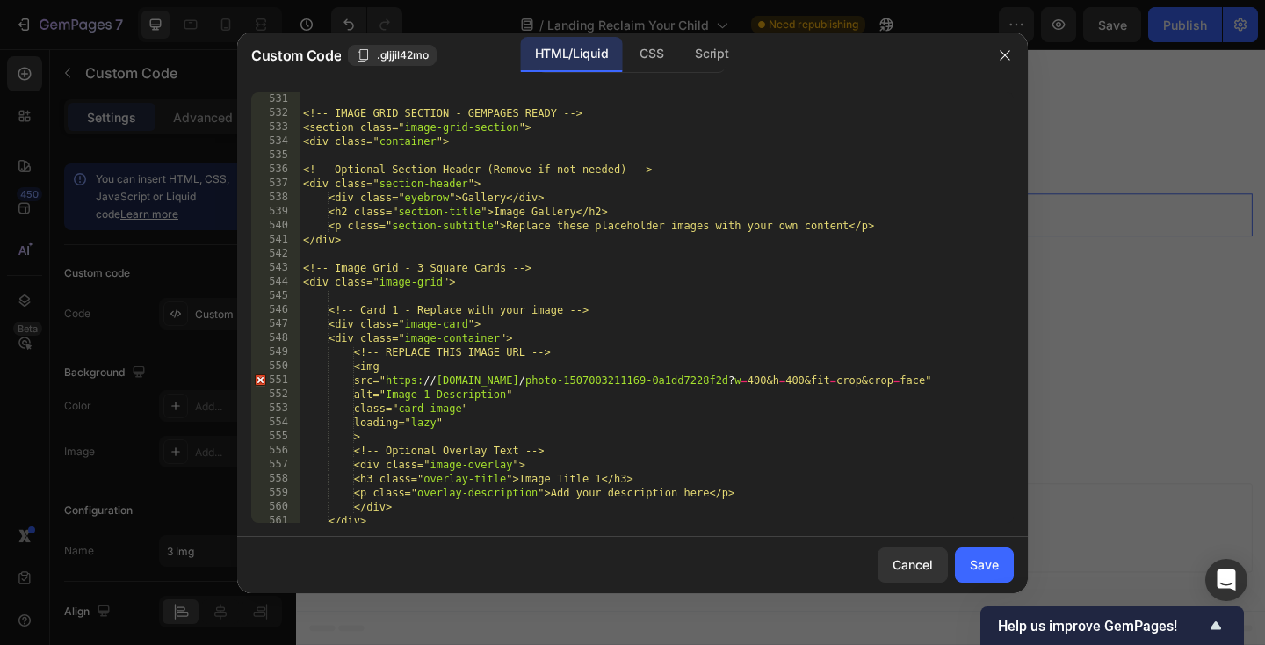
scroll to position [7590, 0]
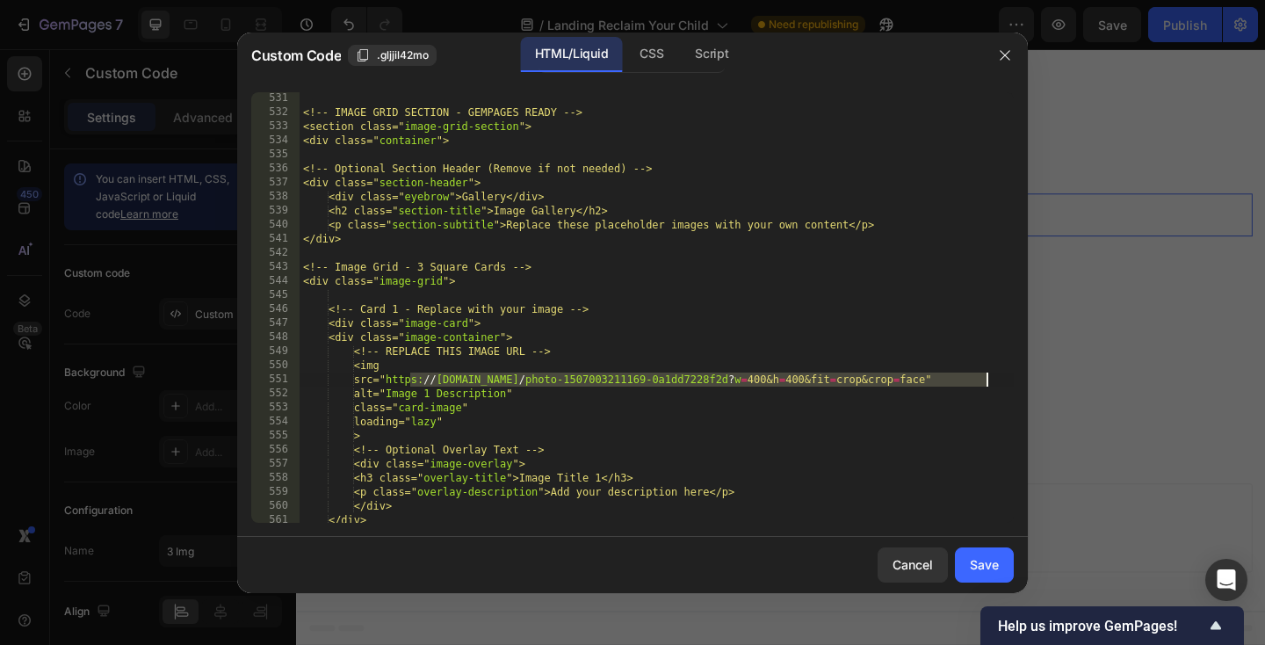
drag, startPoint x: 410, startPoint y: 377, endPoint x: 986, endPoint y: 374, distance: 576.2
click at [986, 374] on div "<!-- IMAGE GRID SECTION - GEMPAGES READY --> <section class=" image-grid-sectio…" at bounding box center [657, 320] width 714 height 459
paste textarea "</html>"
type textarea "</html>""
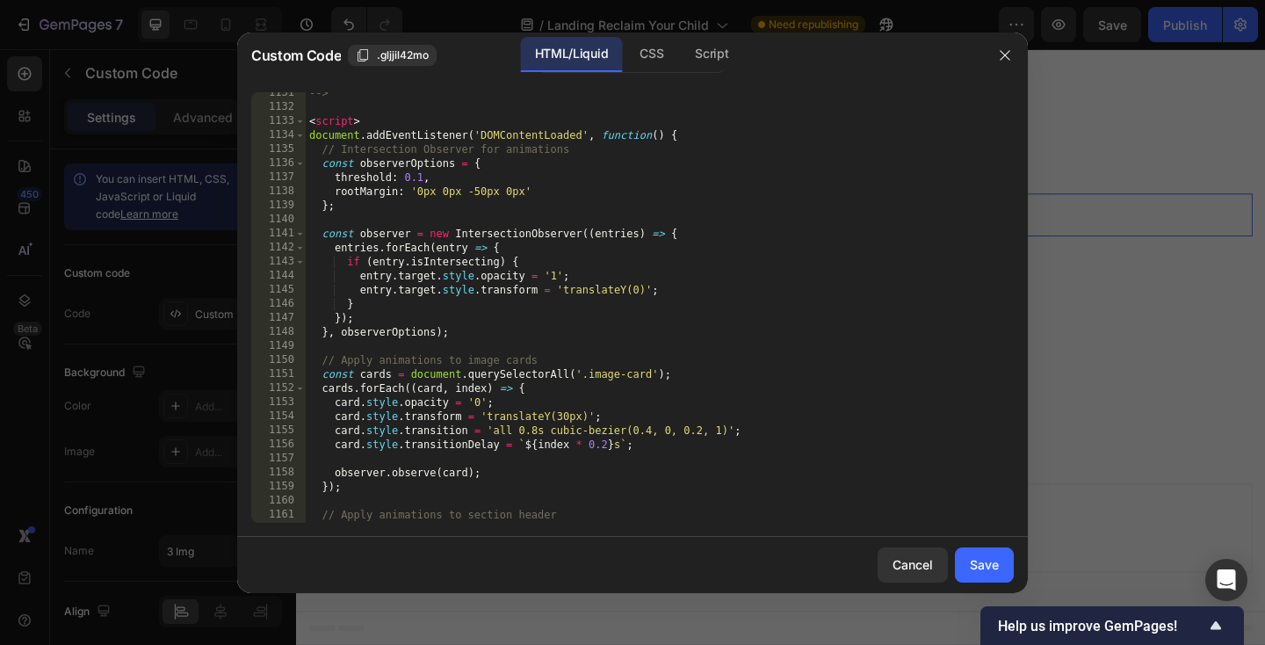
scroll to position [16171, 0]
click at [993, 559] on div "Save" at bounding box center [984, 564] width 29 height 18
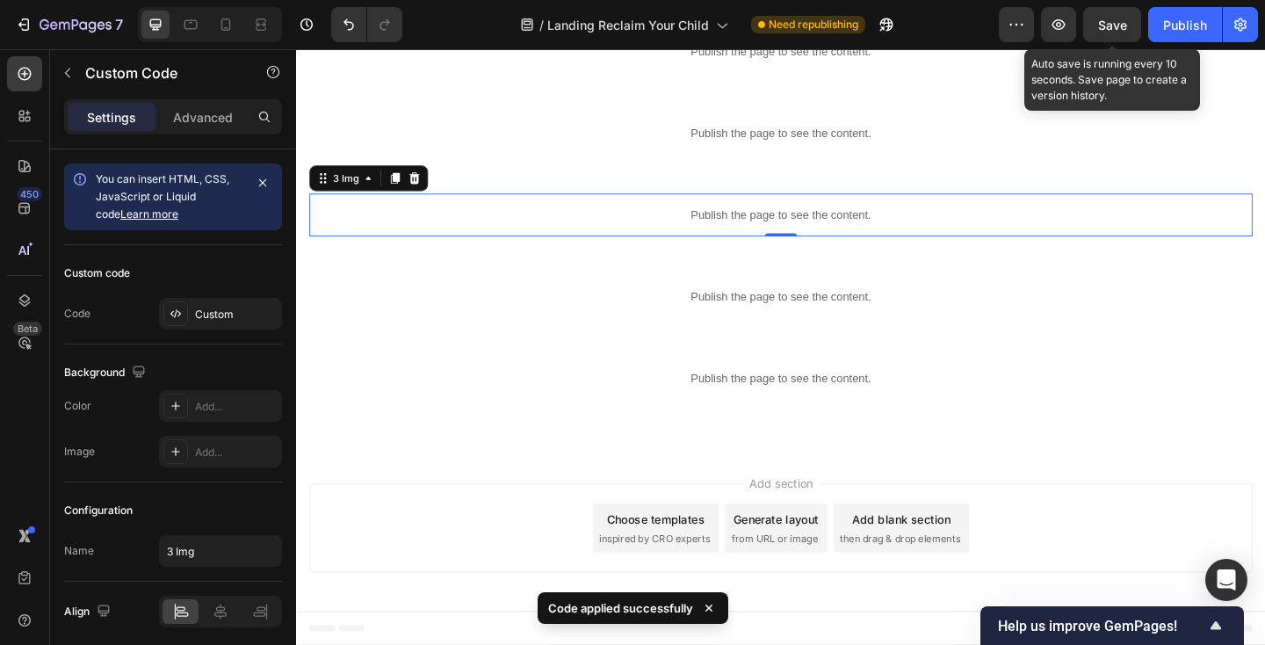
click at [1110, 32] on span "Save" at bounding box center [1112, 25] width 29 height 15
click at [1118, 26] on span "Save" at bounding box center [1112, 25] width 29 height 15
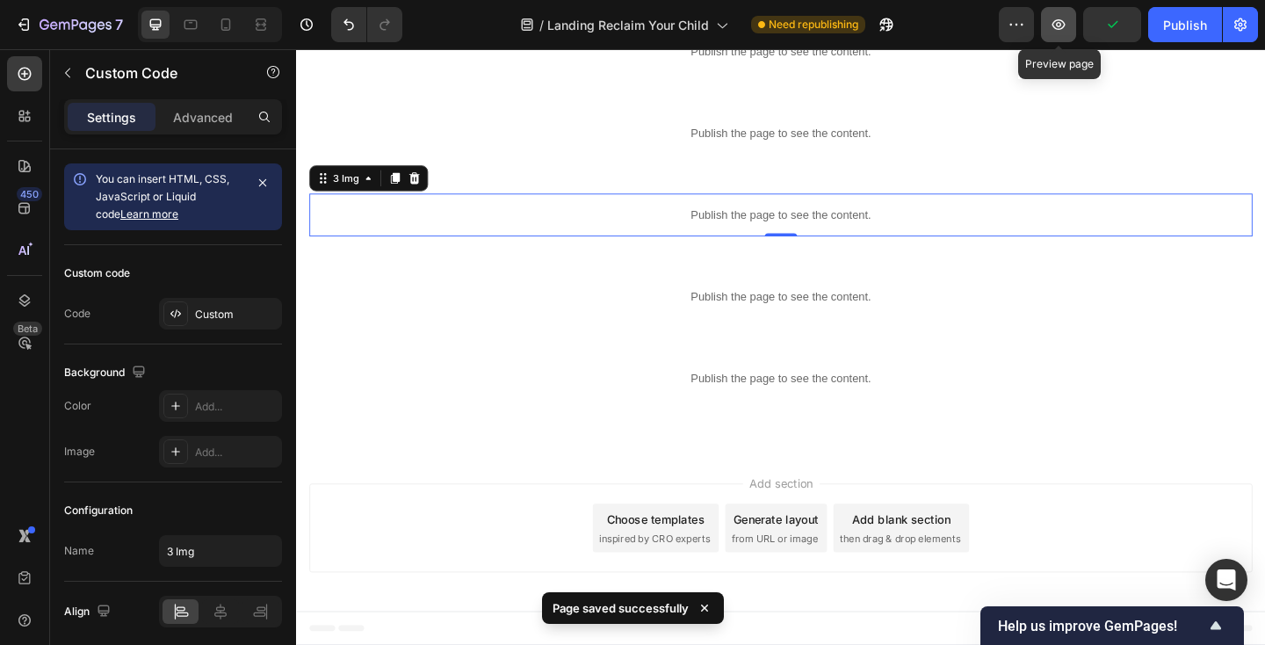
click at [1072, 27] on button "button" at bounding box center [1058, 24] width 35 height 35
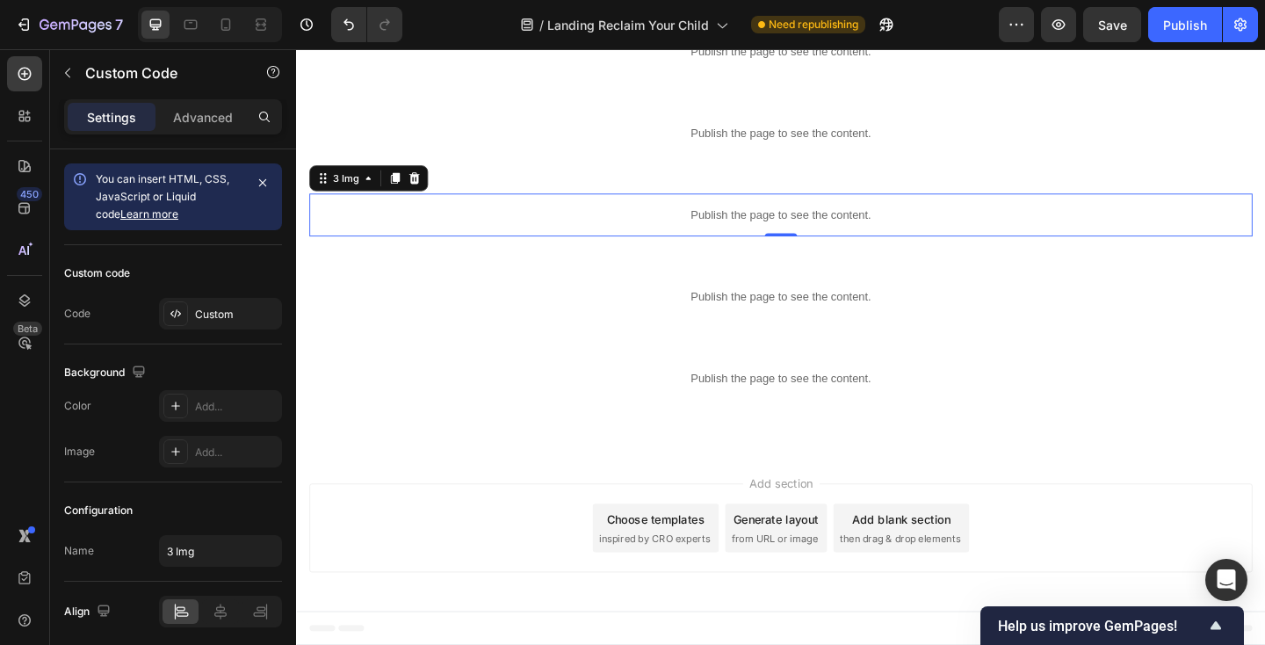
click at [509, 235] on p "Publish the page to see the content." at bounding box center [823, 229] width 1026 height 18
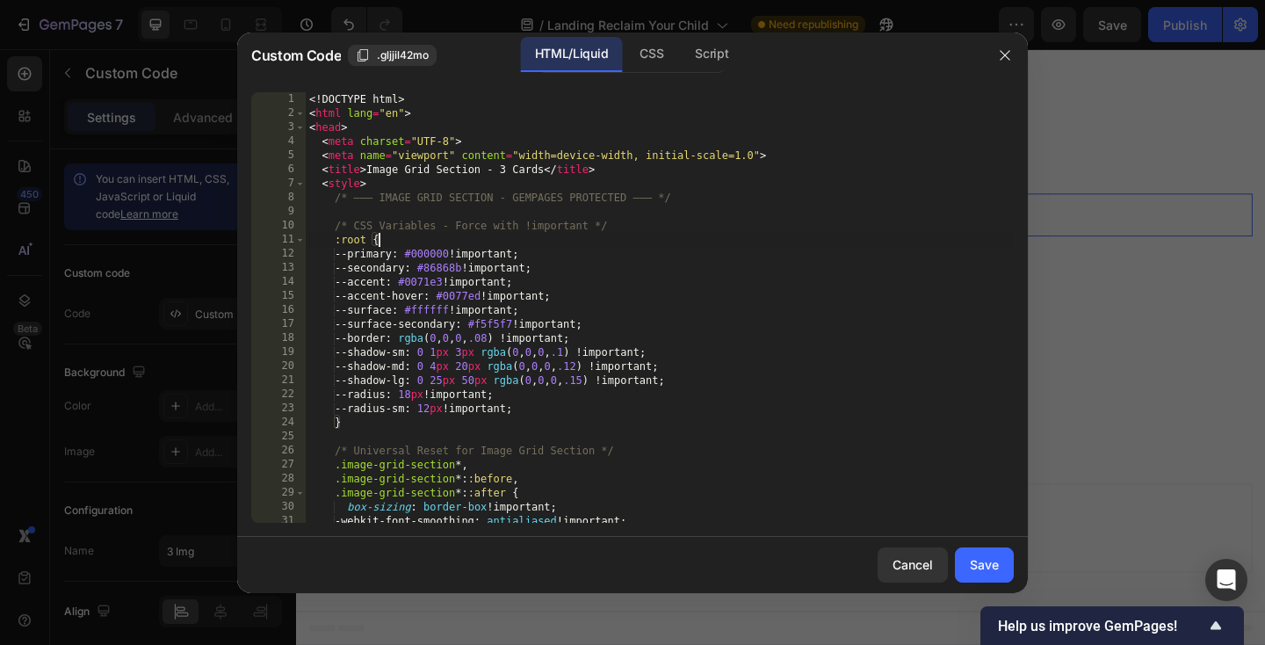
click at [490, 240] on div "<! DOCTYPE html > < html lang = "en" > < head > < meta charset = "UTF-8" > < me…" at bounding box center [660, 321] width 708 height 459
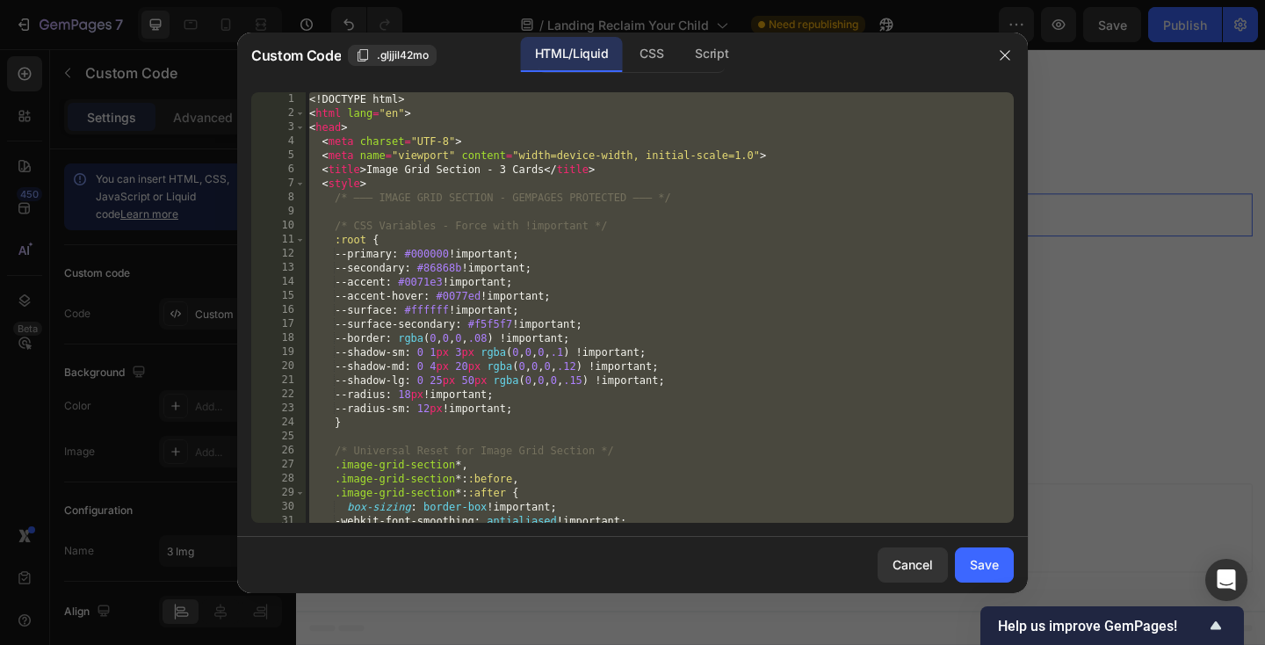
paste textarea
type textarea "</html>"
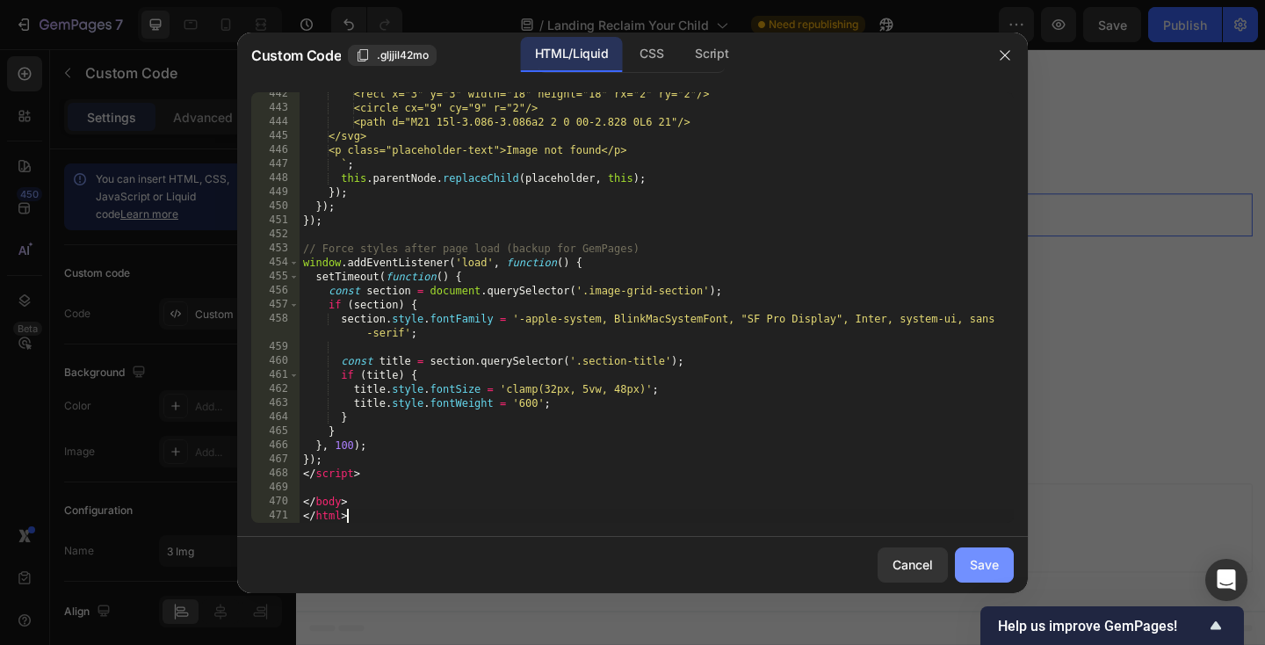
click at [977, 574] on button "Save" at bounding box center [984, 564] width 59 height 35
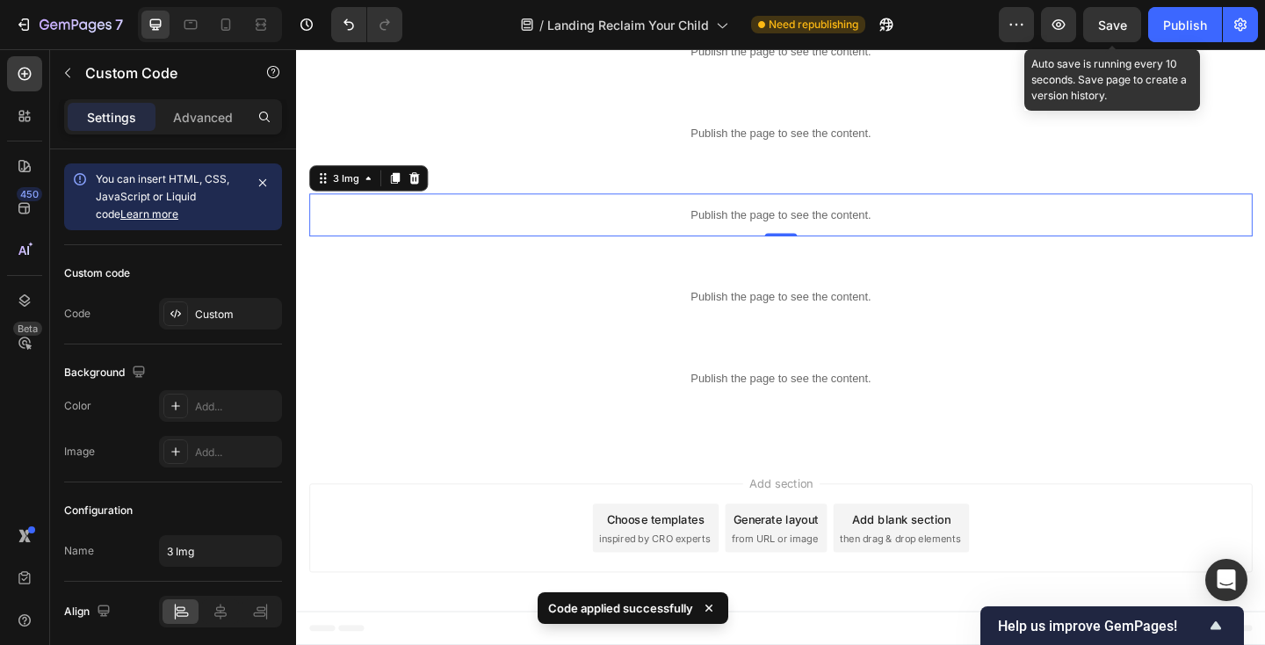
click at [1107, 31] on span "Save" at bounding box center [1112, 25] width 29 height 15
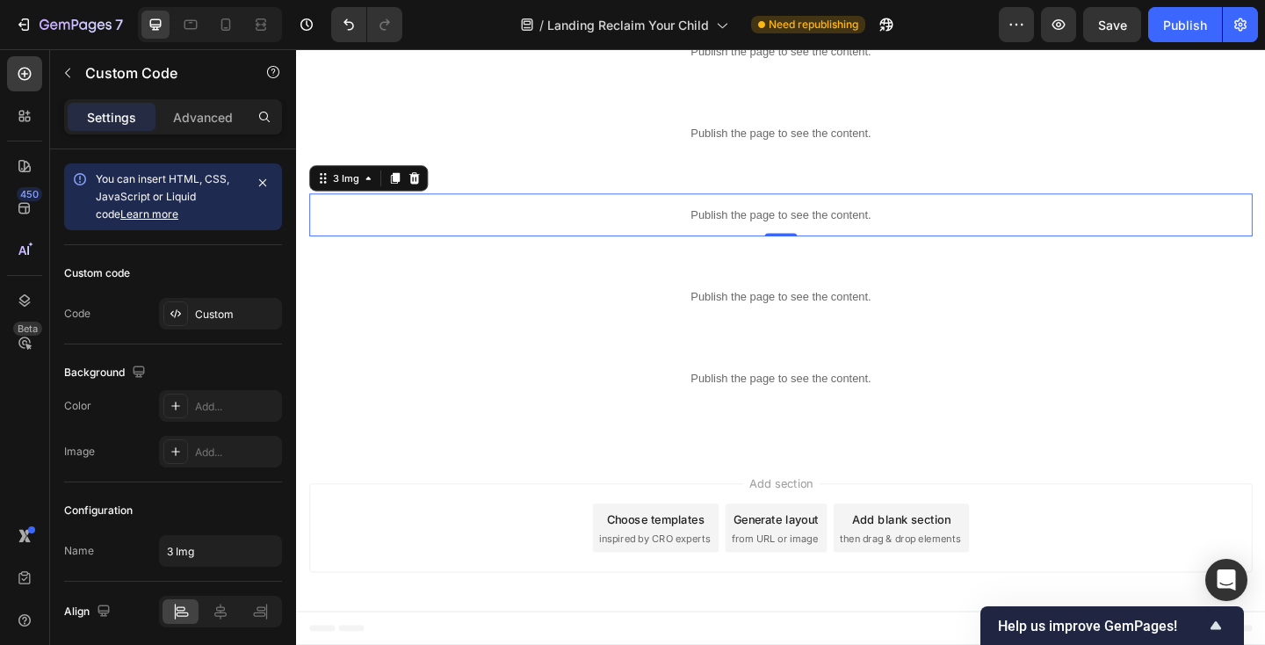
click at [478, 227] on p "Publish the page to see the content." at bounding box center [823, 229] width 1026 height 18
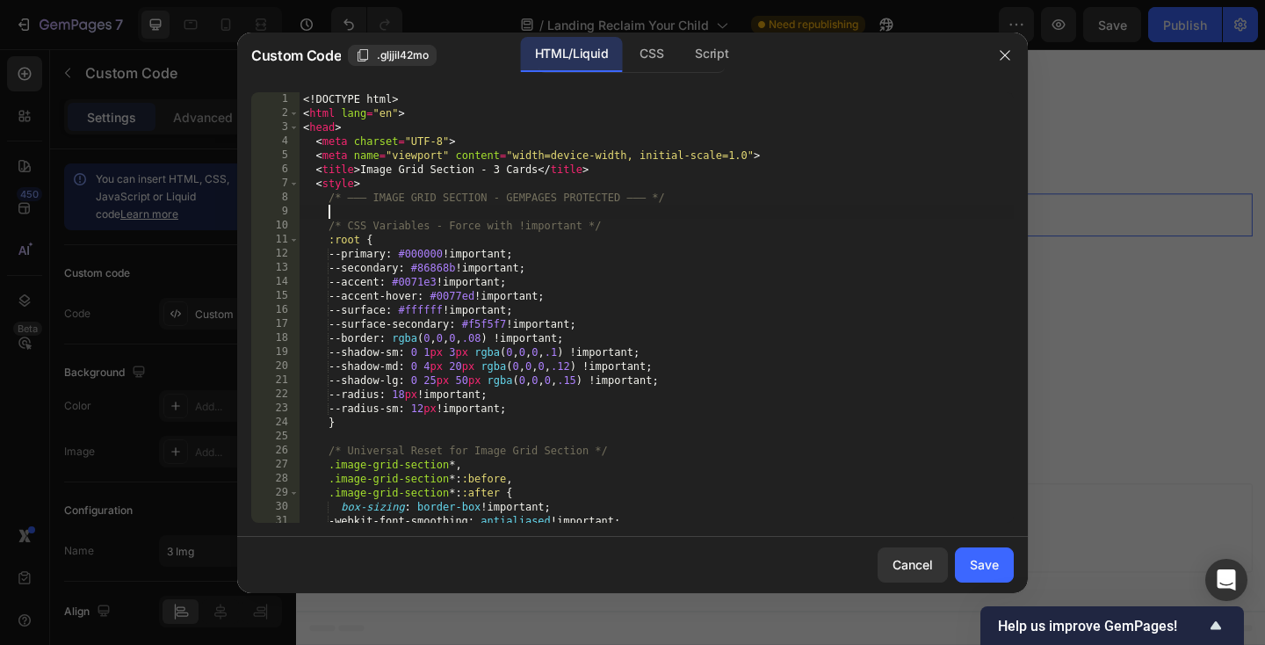
click at [463, 212] on div "<! DOCTYPE html > < html lang = "en" > < head > < meta charset = "UTF-8" > < me…" at bounding box center [657, 321] width 714 height 459
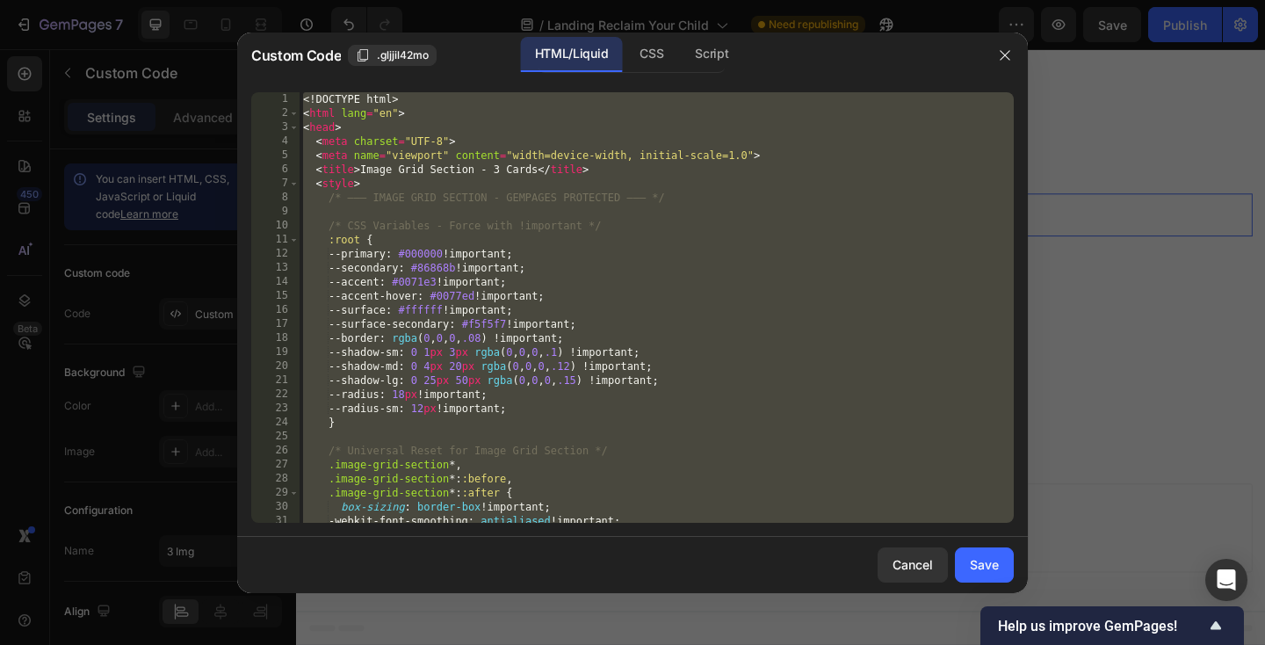
paste textarea
type textarea "</html>"
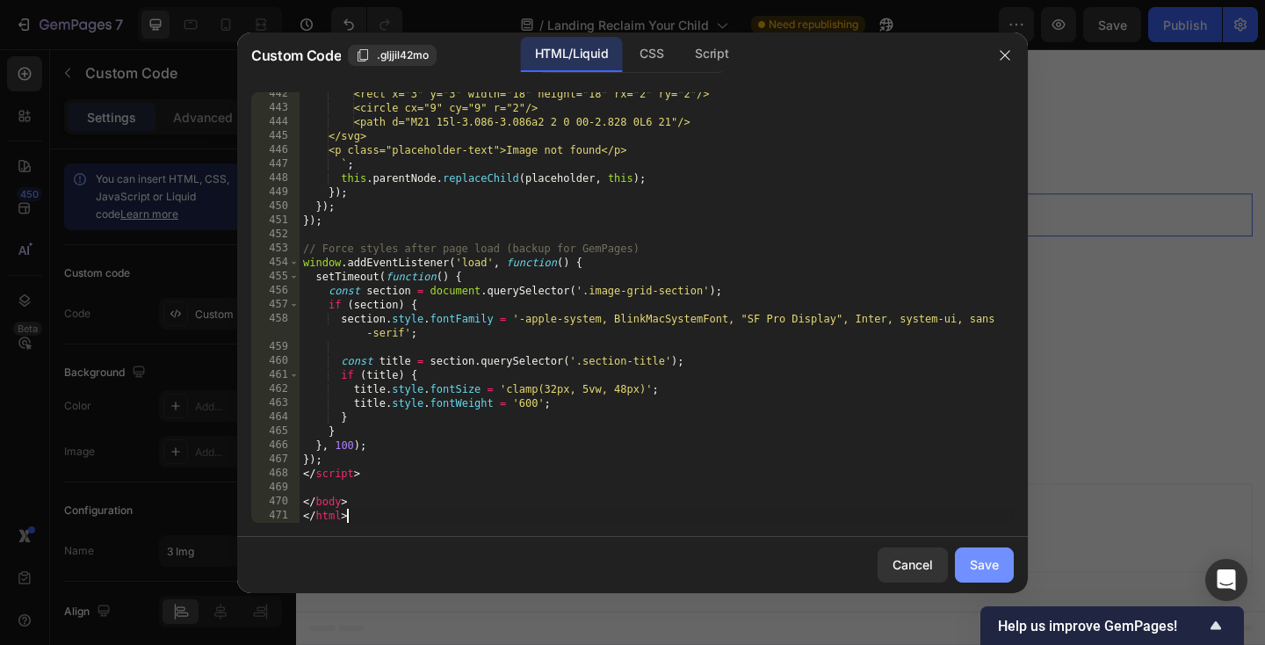
click at [982, 559] on div "Save" at bounding box center [984, 564] width 29 height 18
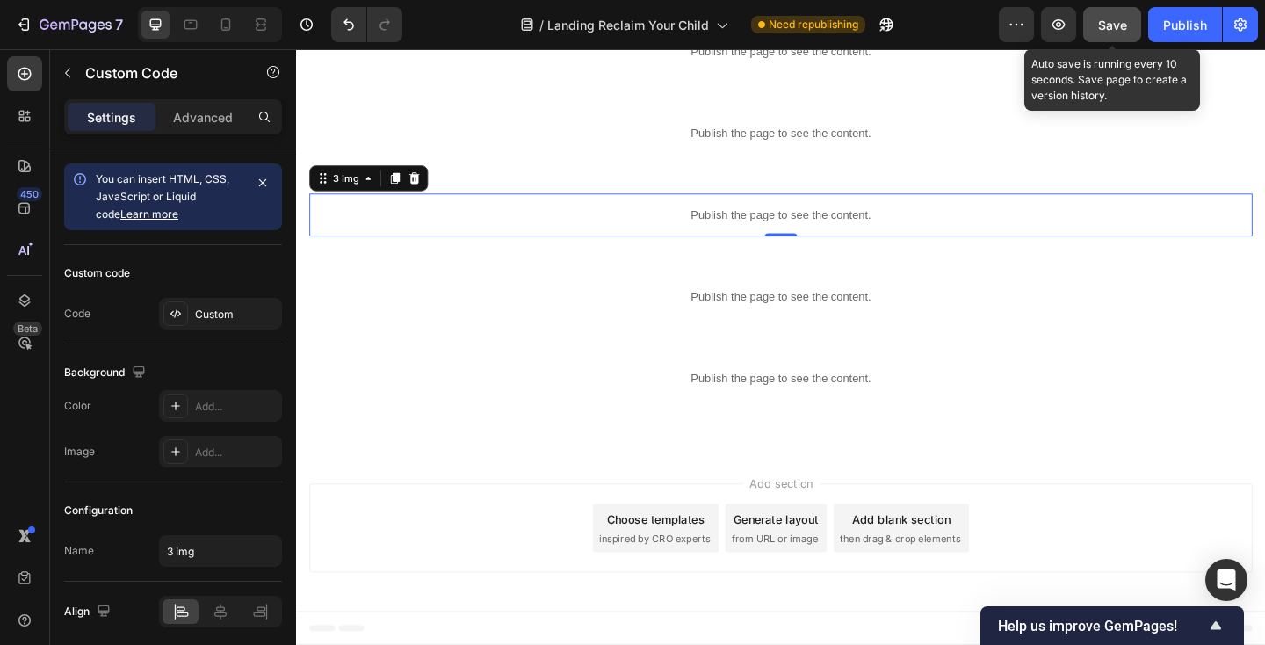
click at [1097, 33] on button "Save" at bounding box center [1112, 24] width 58 height 35
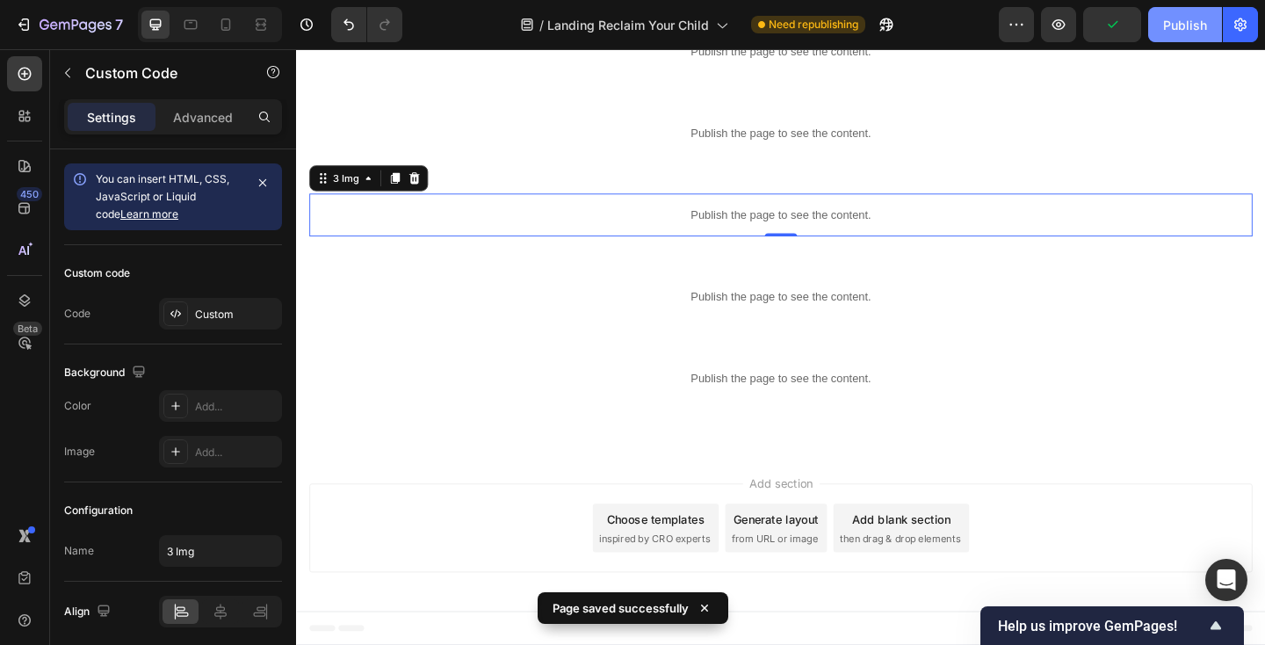
click at [1183, 23] on div "Publish" at bounding box center [1185, 25] width 44 height 18
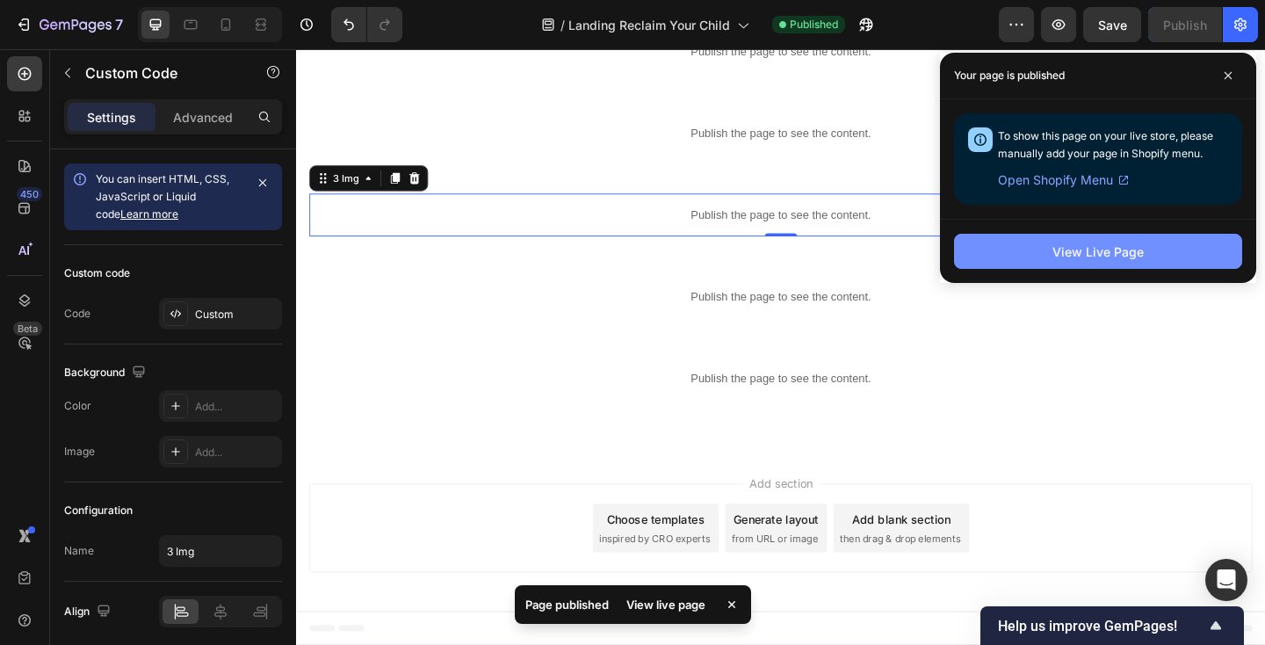
click at [1101, 239] on button "View Live Page" at bounding box center [1098, 251] width 288 height 35
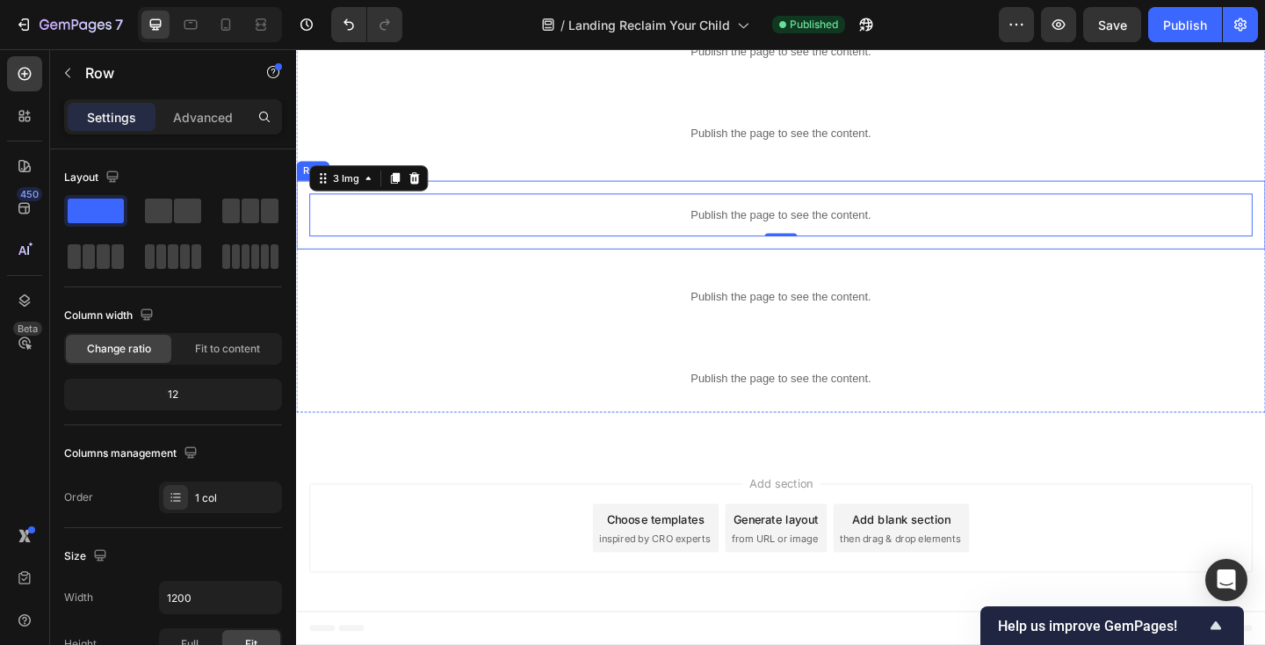
click at [300, 207] on div "Publish the page to see the content. 3 Img 0 Row" at bounding box center [823, 229] width 1054 height 75
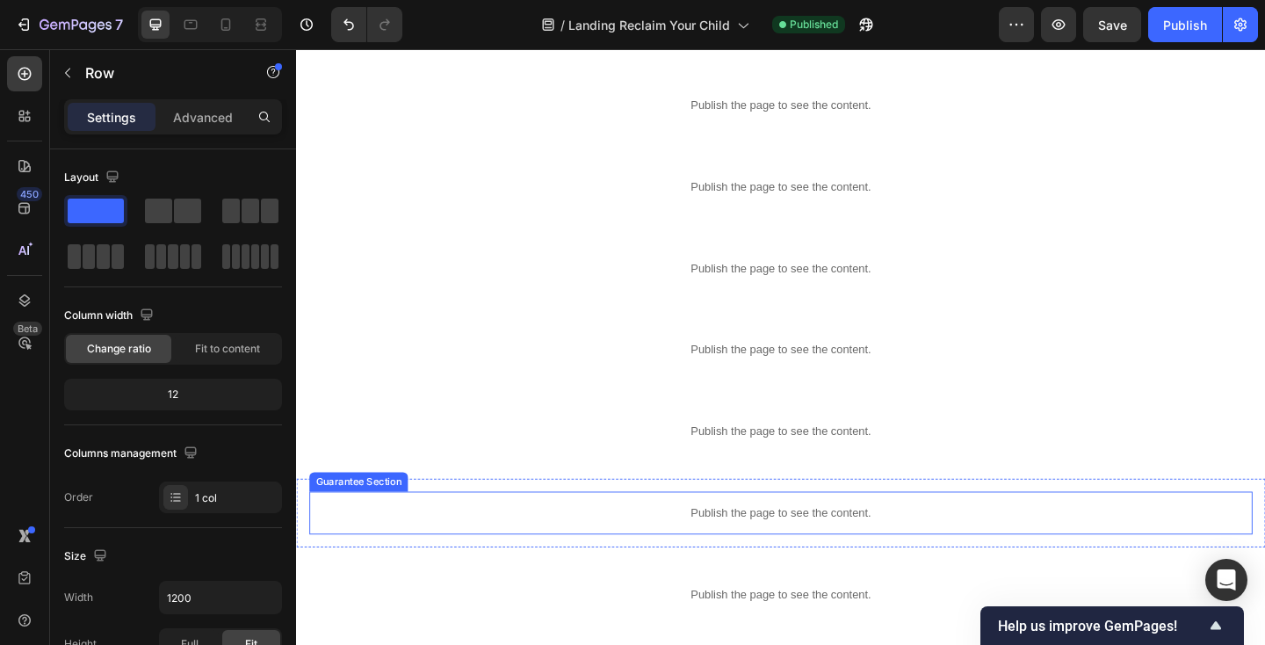
scroll to position [0, 0]
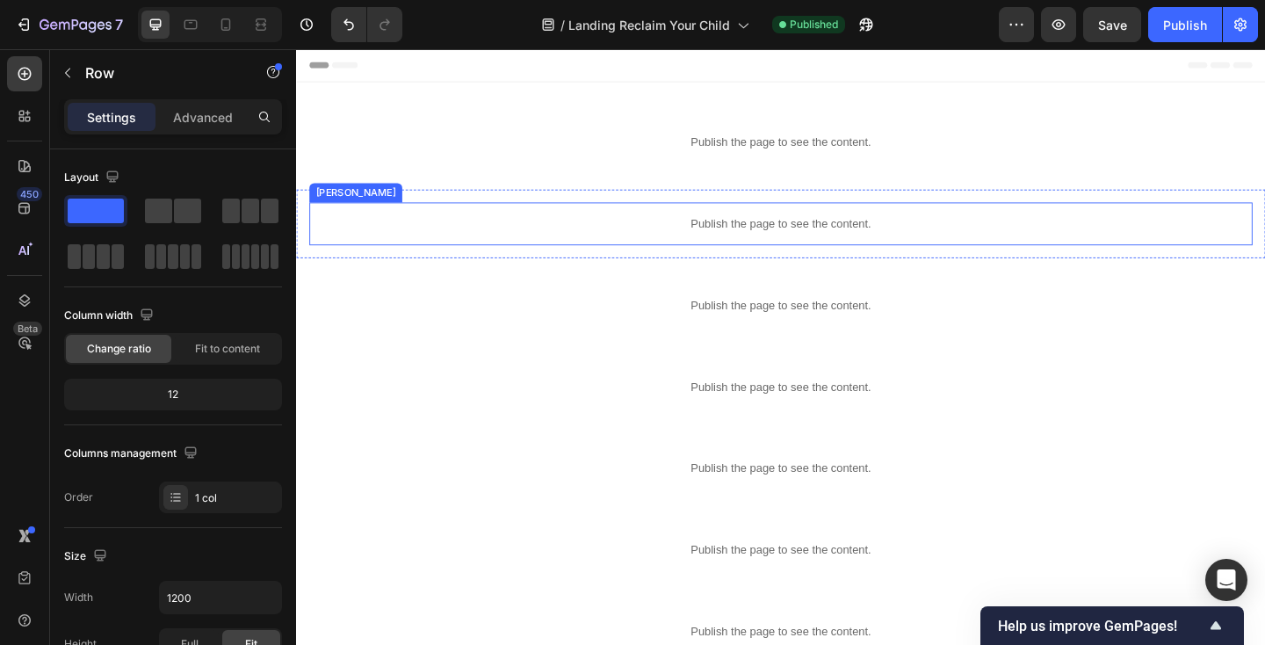
click at [476, 243] on p "Publish the page to see the content." at bounding box center [823, 239] width 1026 height 18
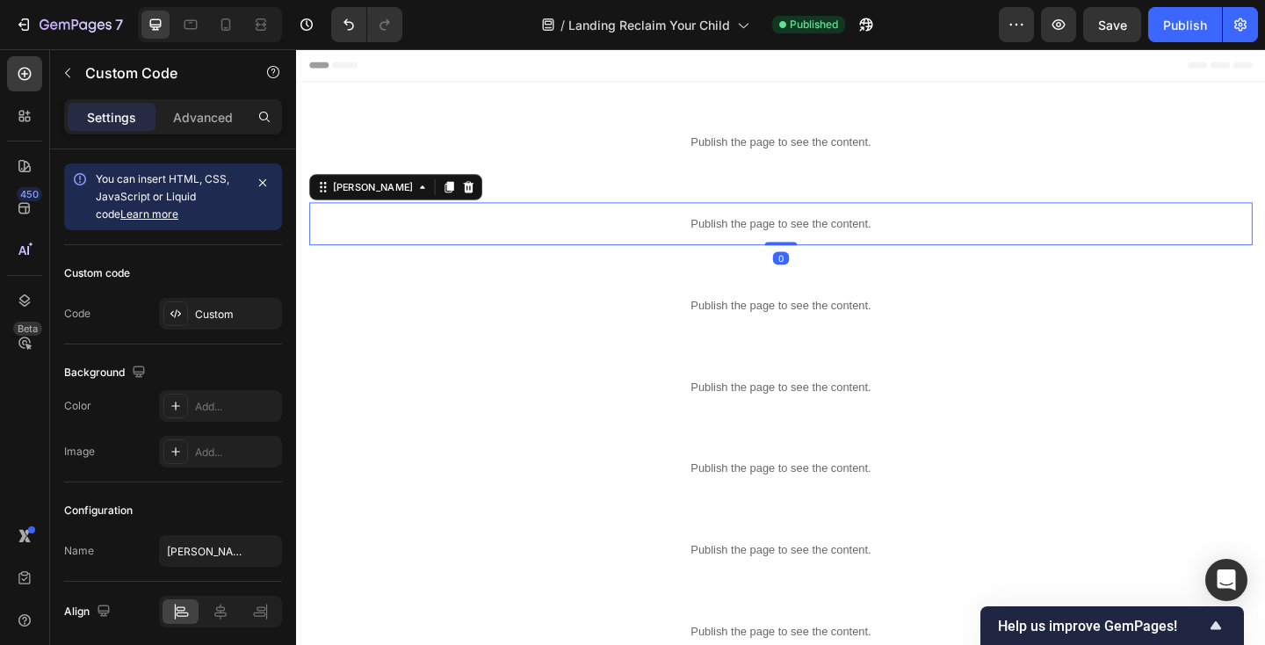
click at [476, 243] on p "Publish the page to see the content." at bounding box center [823, 239] width 1026 height 18
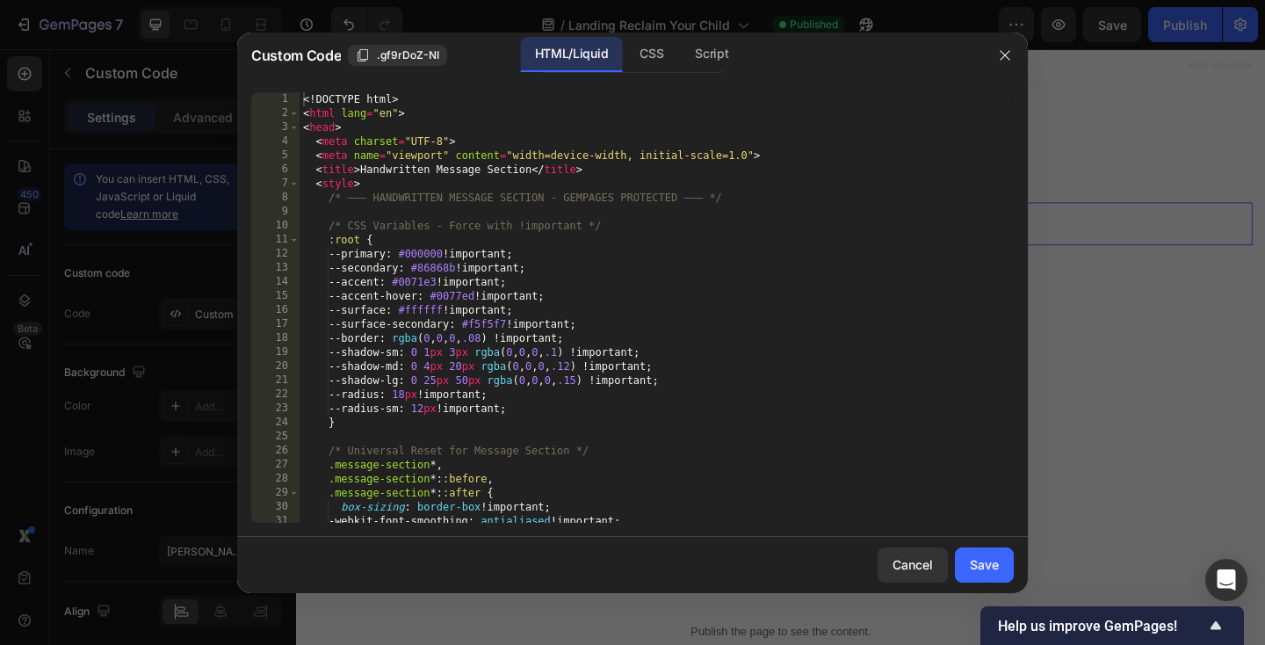
click at [461, 232] on div "<! DOCTYPE html > < html lang = "en" > < head > < meta charset = "UTF-8" > < me…" at bounding box center [657, 321] width 714 height 459
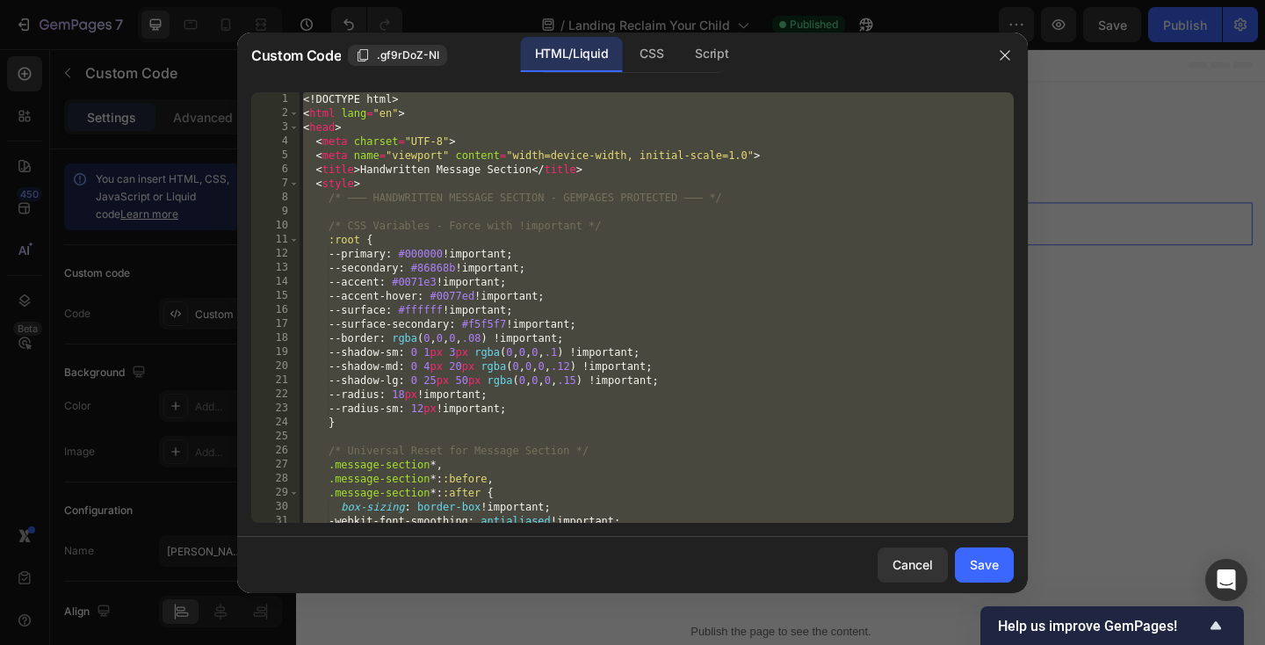
paste textarea
type textarea "</html>"
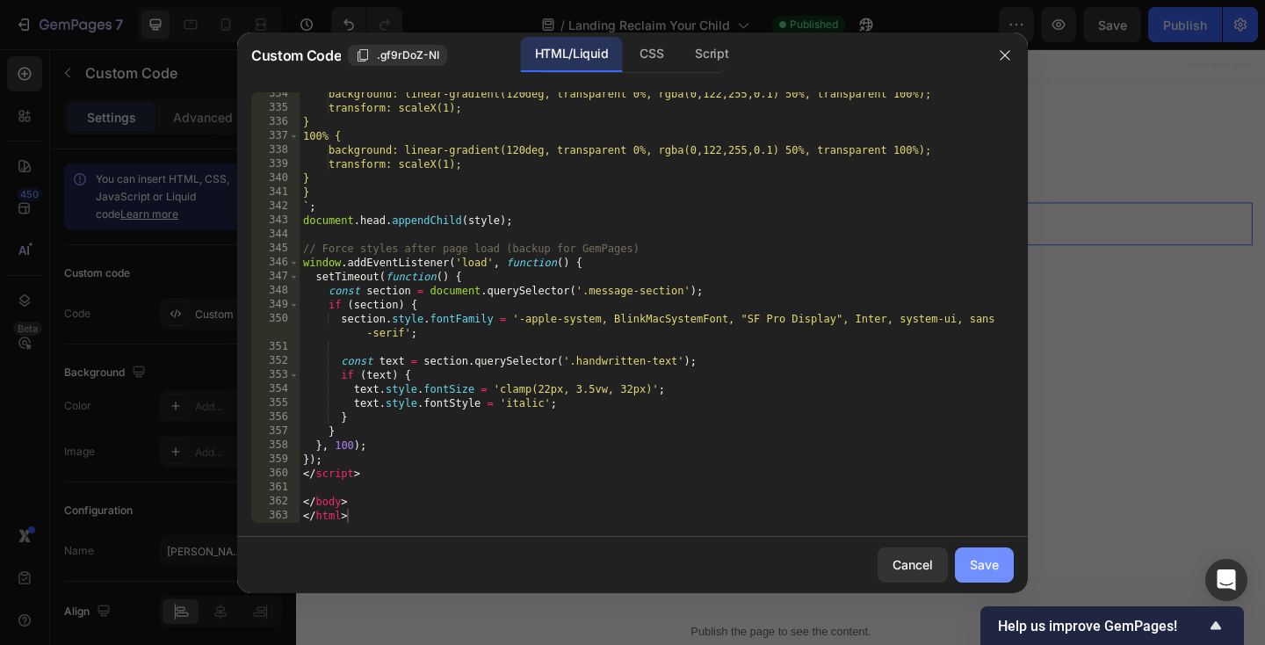
click at [969, 559] on button "Save" at bounding box center [984, 564] width 59 height 35
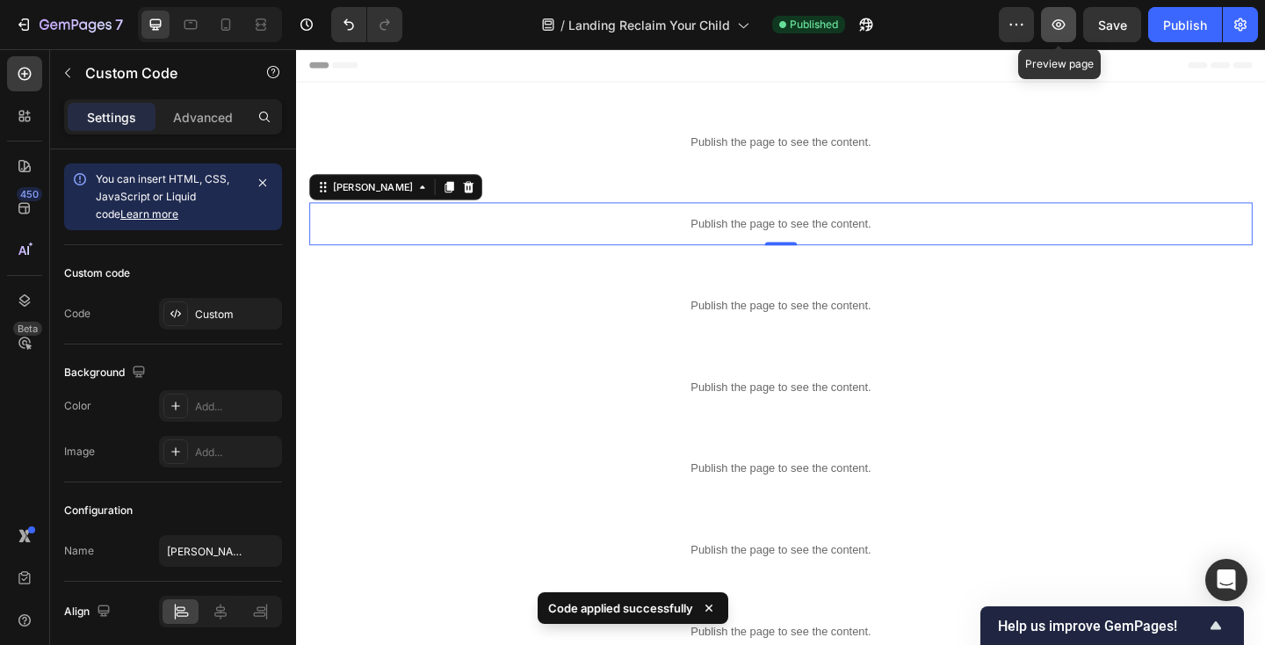
click at [1064, 35] on button "button" at bounding box center [1058, 24] width 35 height 35
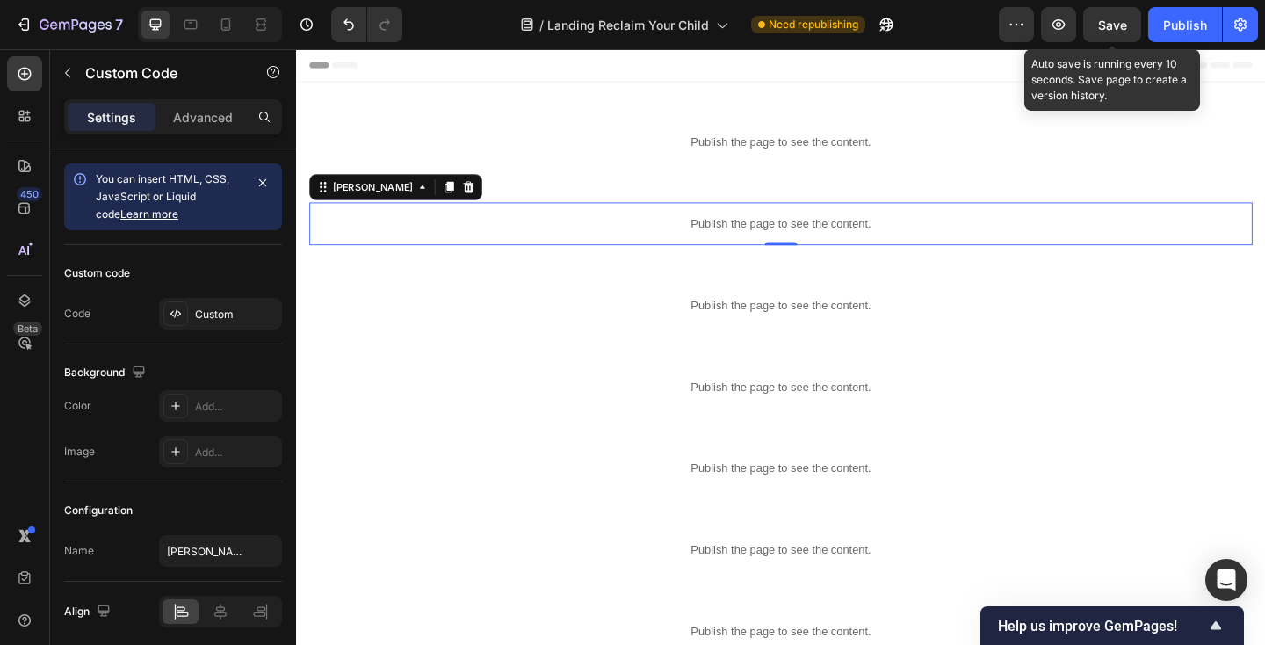
click at [1102, 24] on span "Save" at bounding box center [1112, 25] width 29 height 15
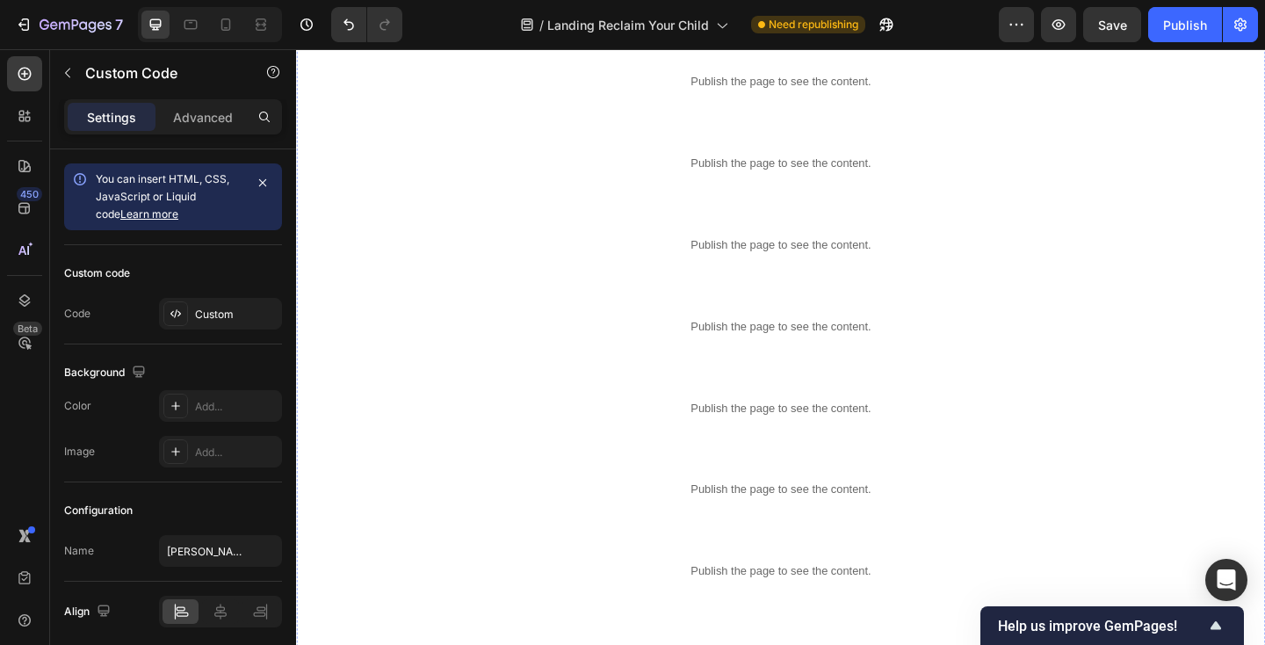
scroll to position [719, 0]
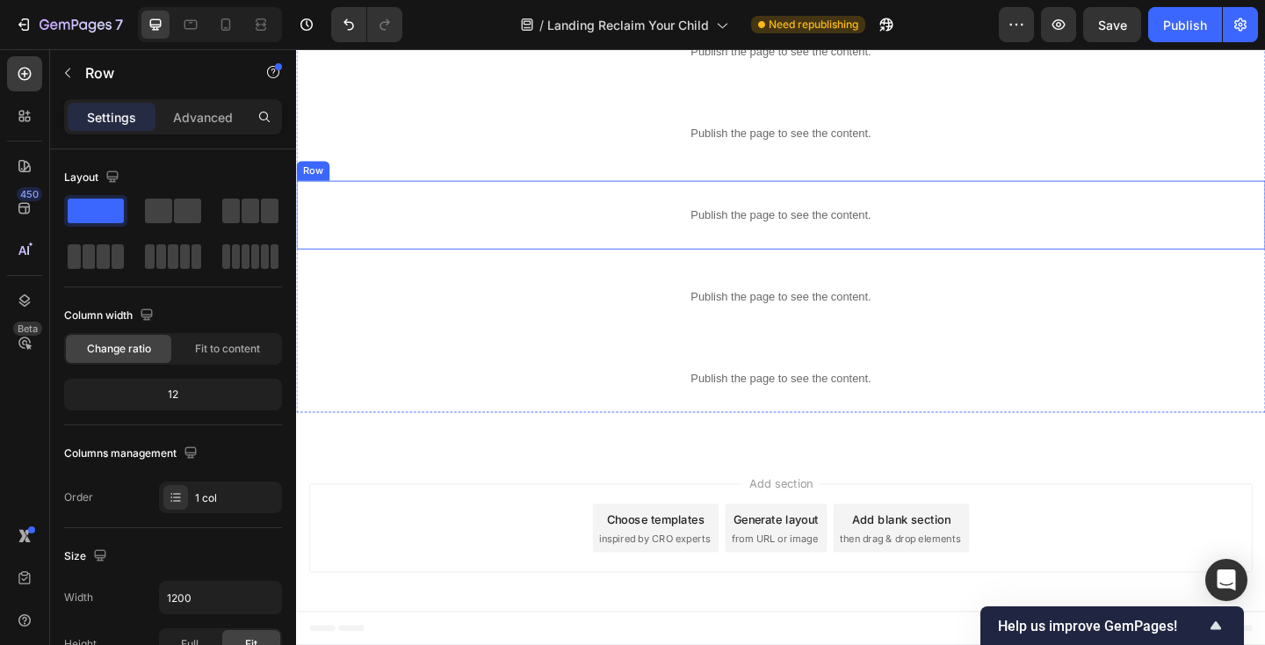
click at [381, 197] on div "Publish the page to see the content. 3 Img Row" at bounding box center [823, 229] width 1054 height 75
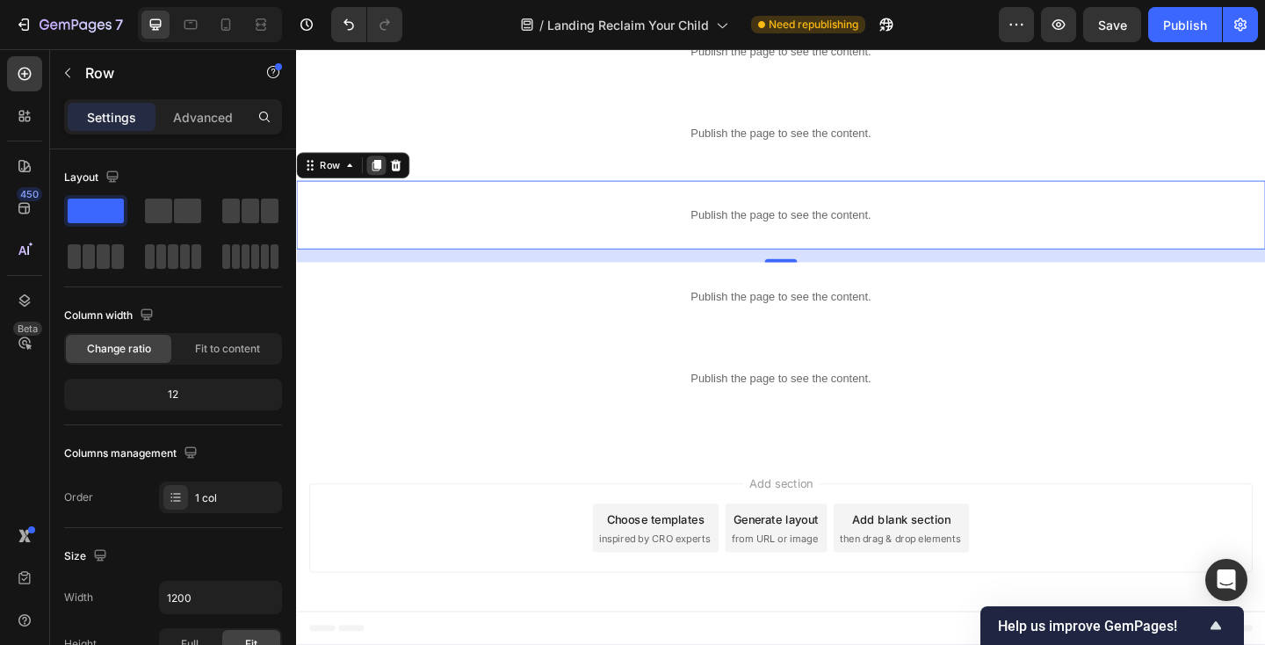
click at [386, 176] on icon at bounding box center [384, 176] width 10 height 12
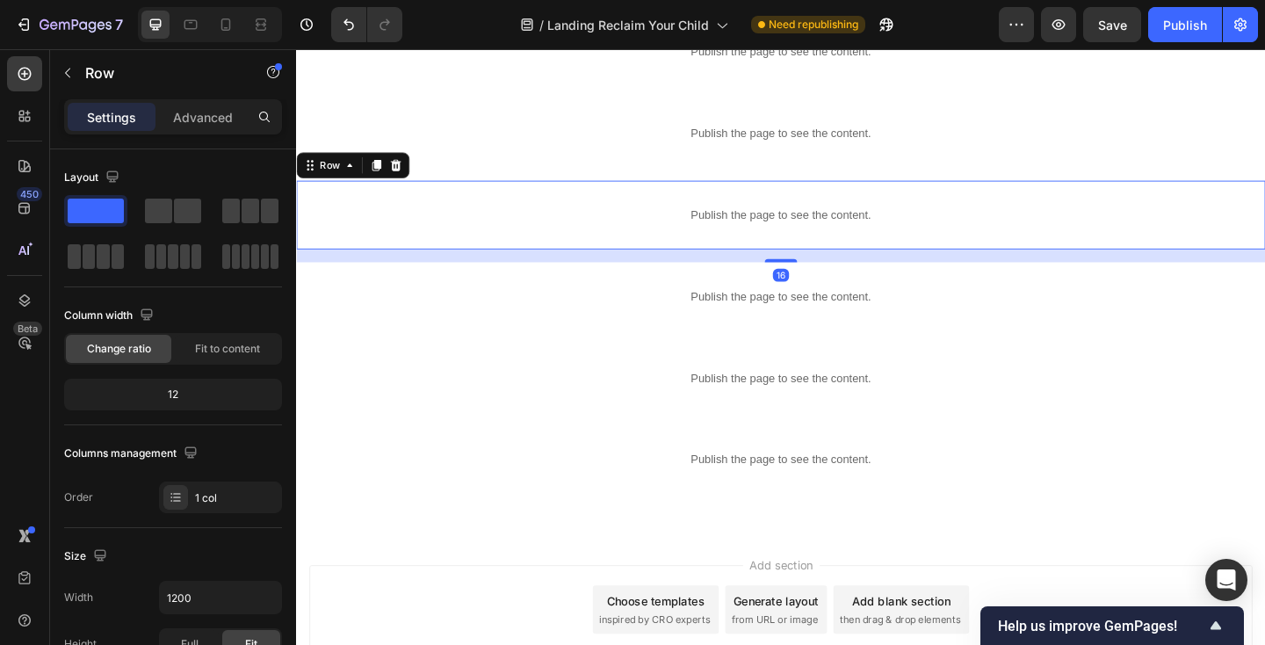
click at [431, 195] on div "Publish the page to see the content. 3 Img Row 16" at bounding box center [823, 229] width 1054 height 75
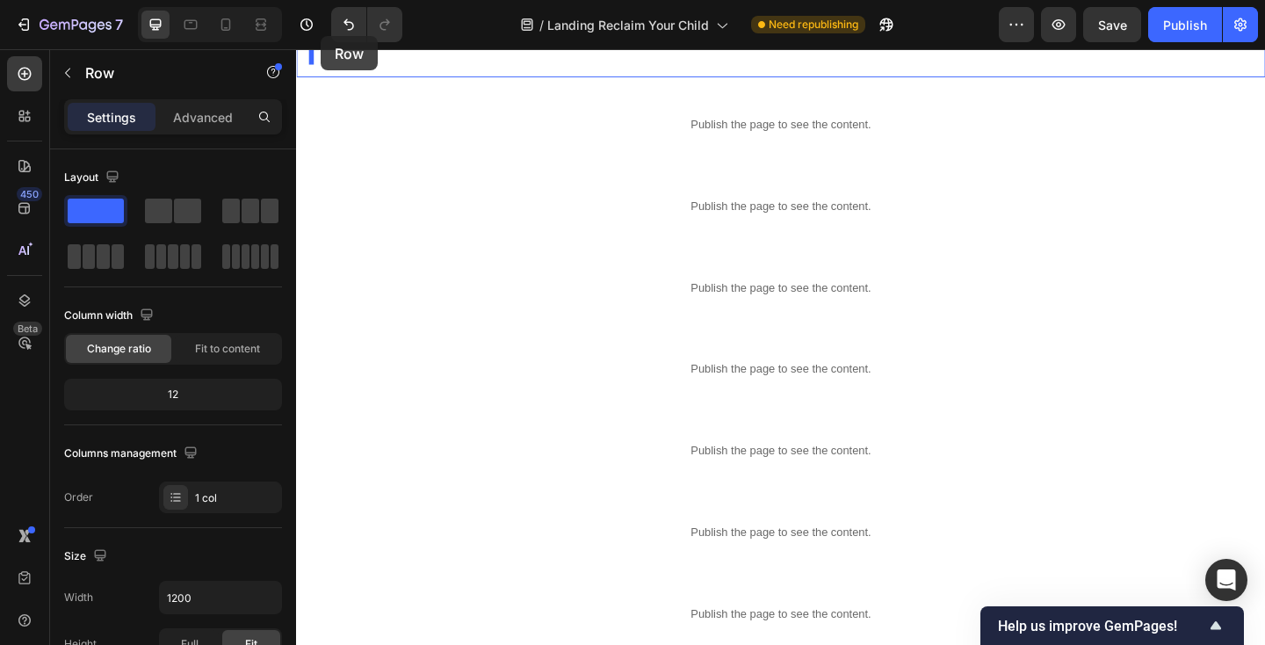
scroll to position [0, 0]
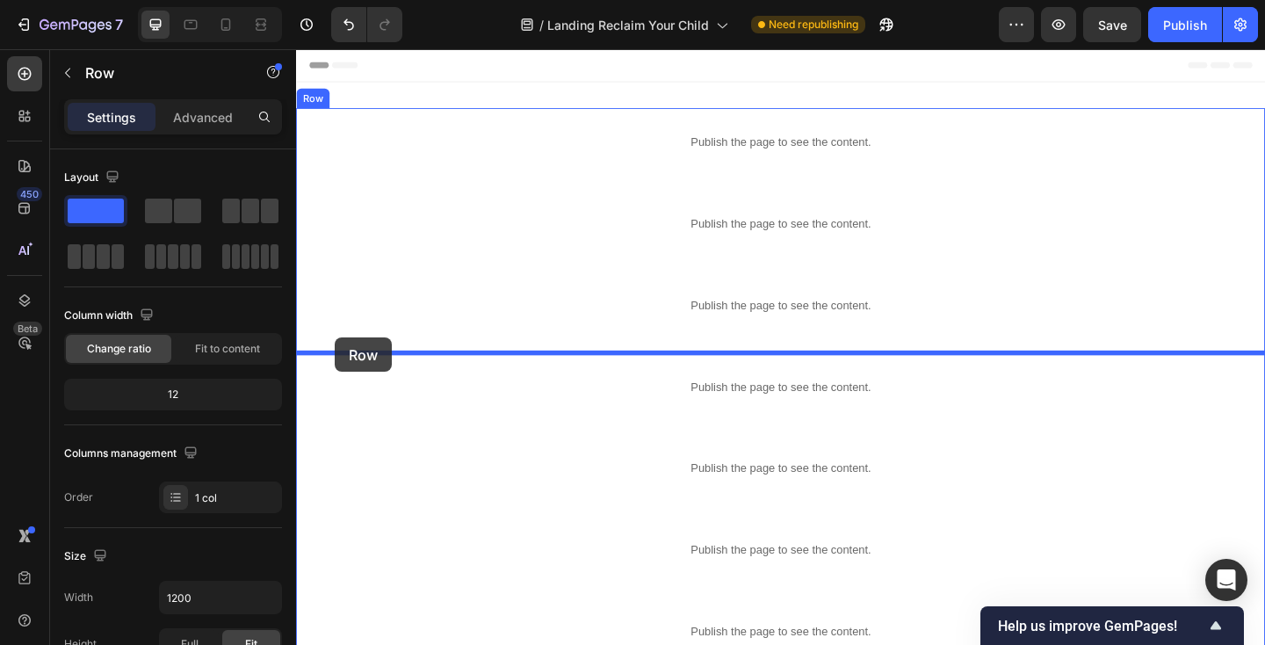
drag, startPoint x: 313, startPoint y: 175, endPoint x: 338, endPoint y: 363, distance: 189.7
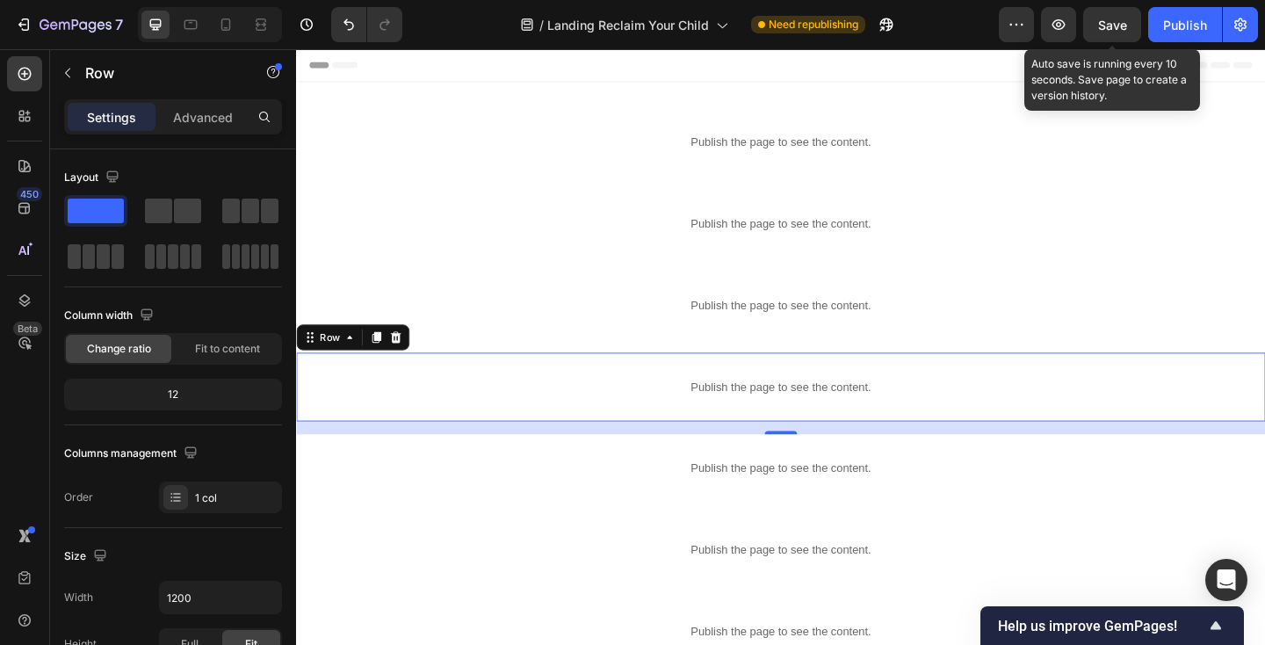
click at [1107, 28] on span "Save" at bounding box center [1112, 25] width 29 height 15
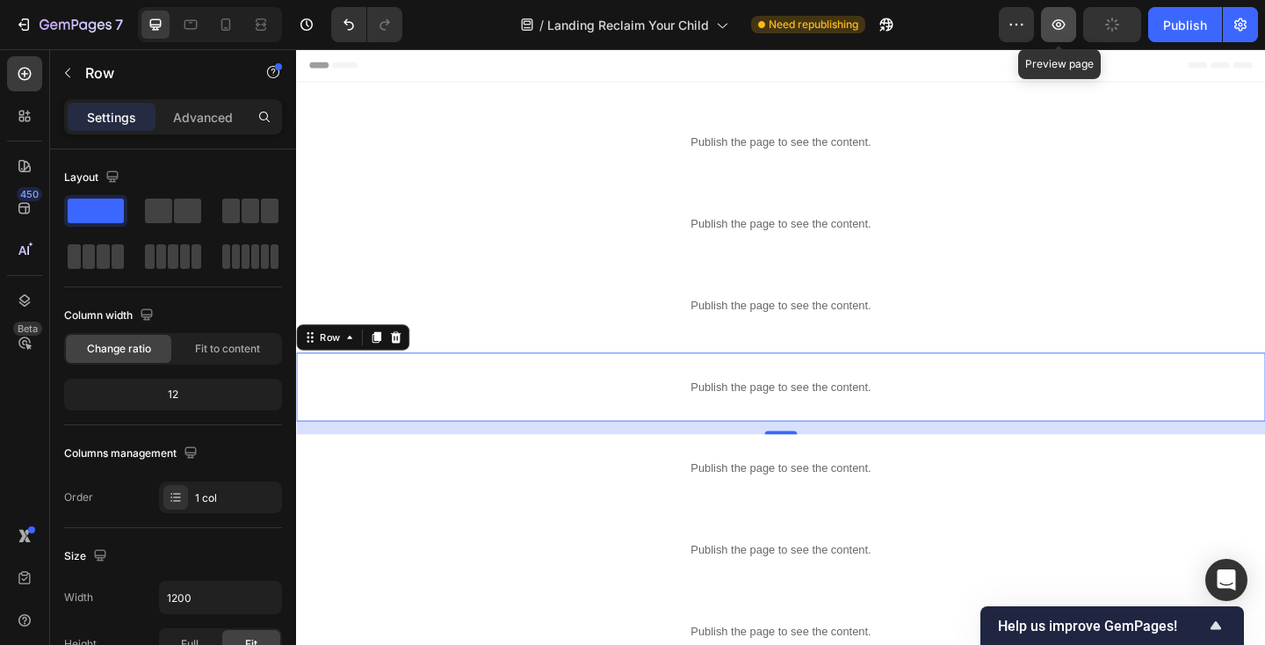
click at [1064, 28] on icon "button" at bounding box center [1059, 25] width 18 height 18
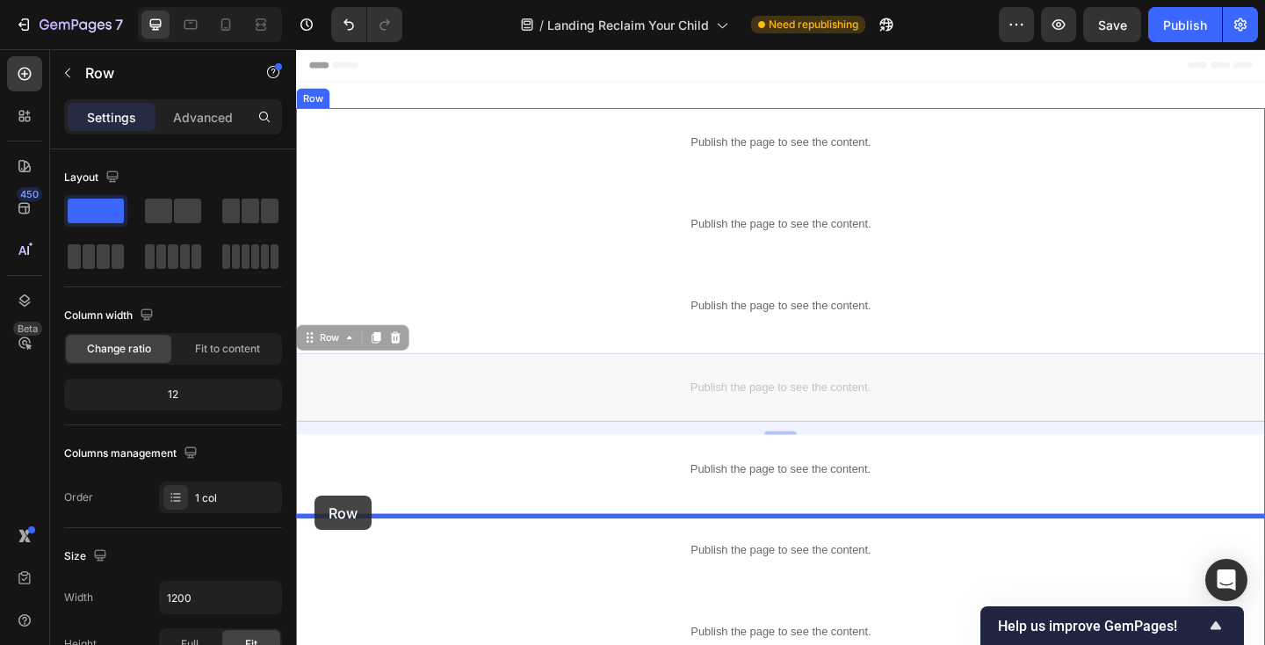
drag, startPoint x: 308, startPoint y: 363, endPoint x: 316, endPoint y: 535, distance: 172.3
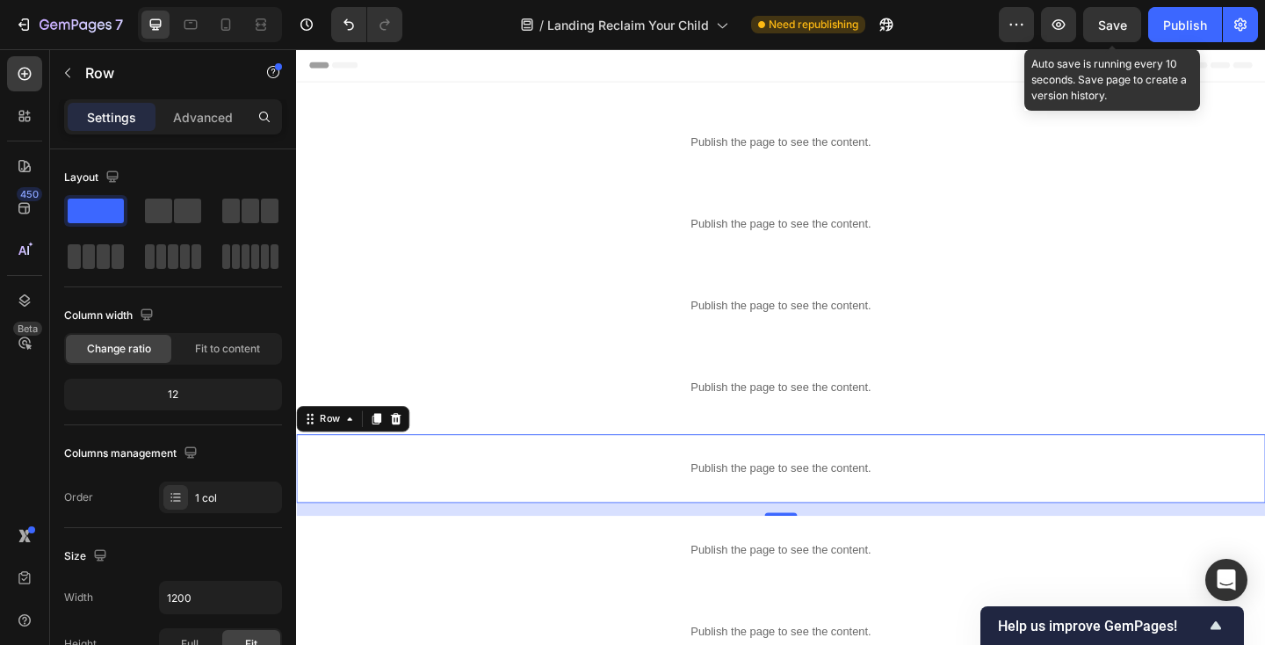
click at [1109, 25] on span "Save" at bounding box center [1112, 25] width 29 height 15
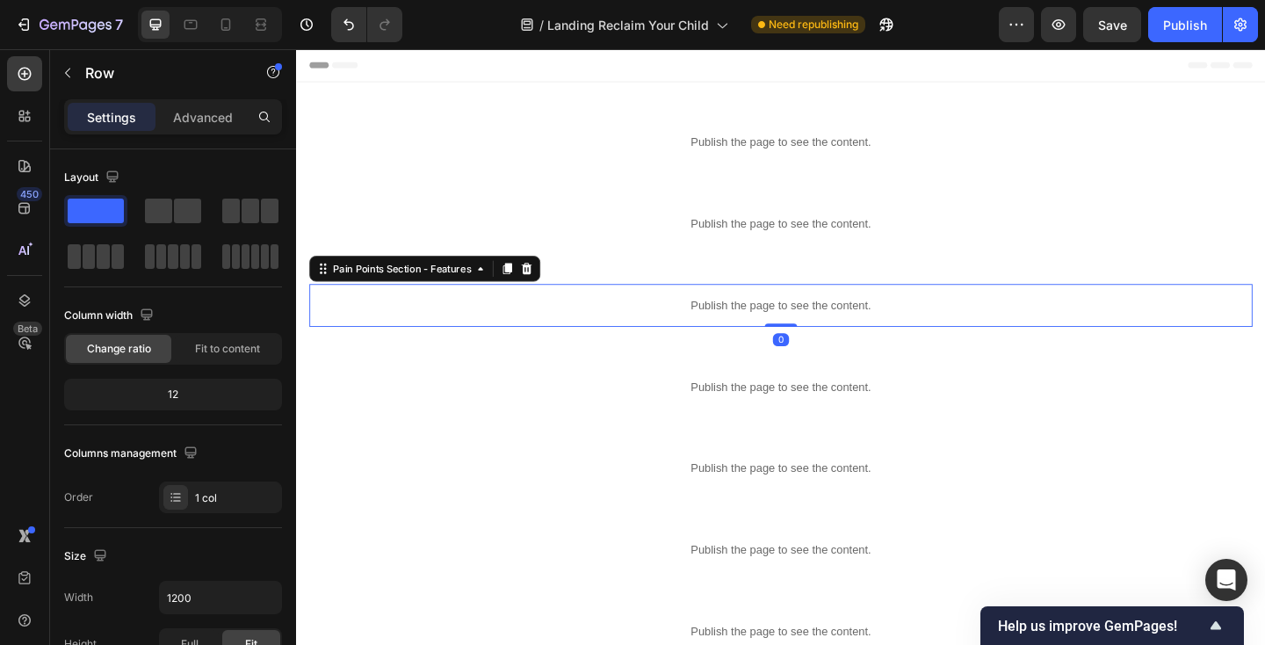
click at [444, 322] on p "Publish the page to see the content." at bounding box center [823, 328] width 1026 height 18
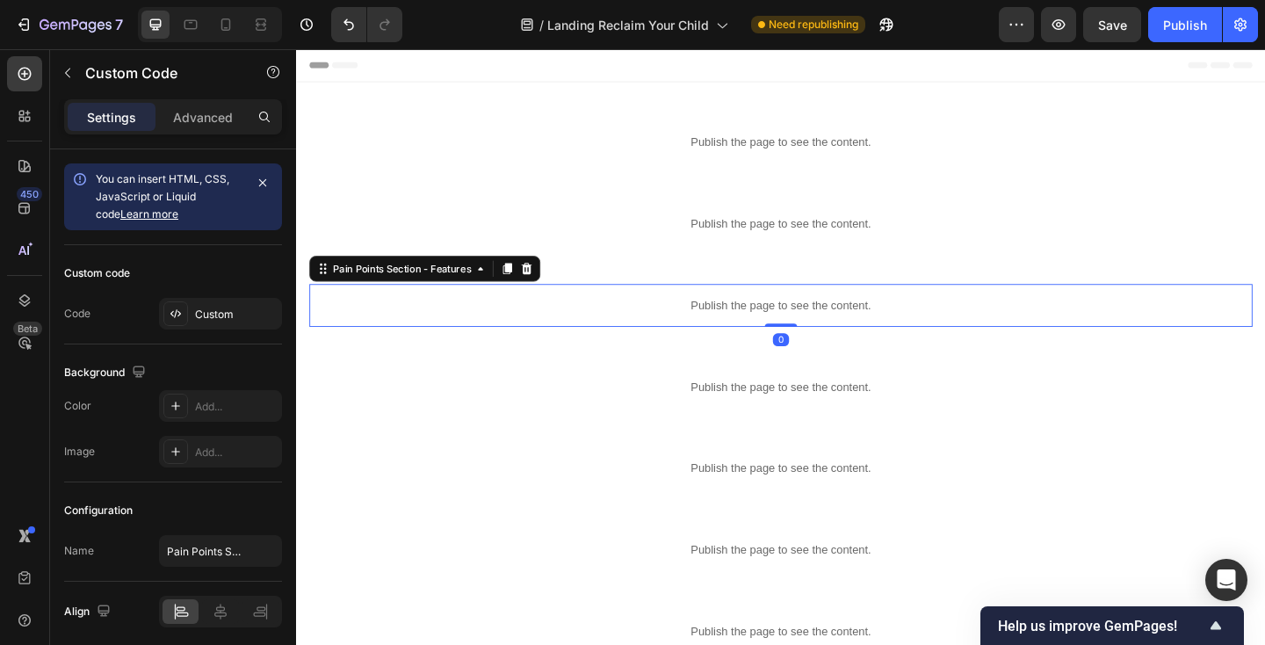
click at [444, 322] on p "Publish the page to see the content." at bounding box center [823, 328] width 1026 height 18
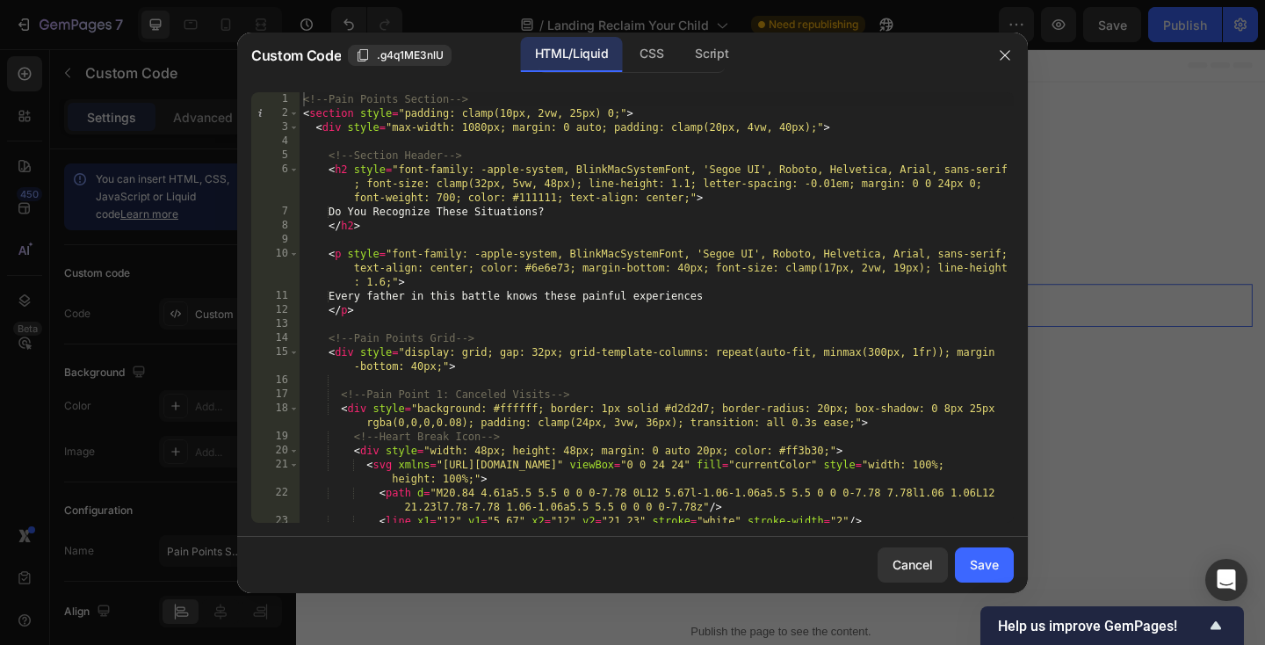
type textarea "<section style="padding: clamp(10px, 2vw, 25px) 0;">"
drag, startPoint x: 596, startPoint y: 116, endPoint x: 498, endPoint y: 112, distance: 98.4
click at [498, 112] on div "<!-- Pain Points Section --> < section style = "padding: clamp(10px, 2vw, 25px)…" at bounding box center [657, 321] width 714 height 459
click at [991, 561] on div "Save" at bounding box center [984, 564] width 29 height 18
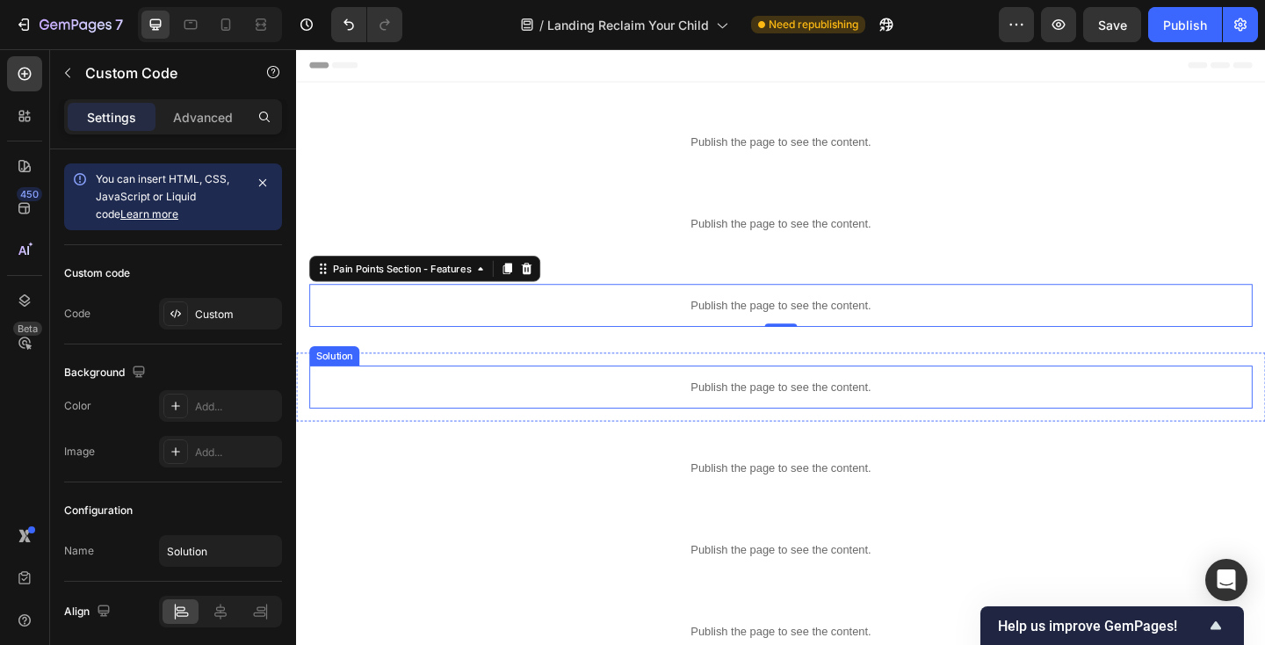
click at [726, 408] on p "Publish the page to see the content." at bounding box center [823, 417] width 1026 height 18
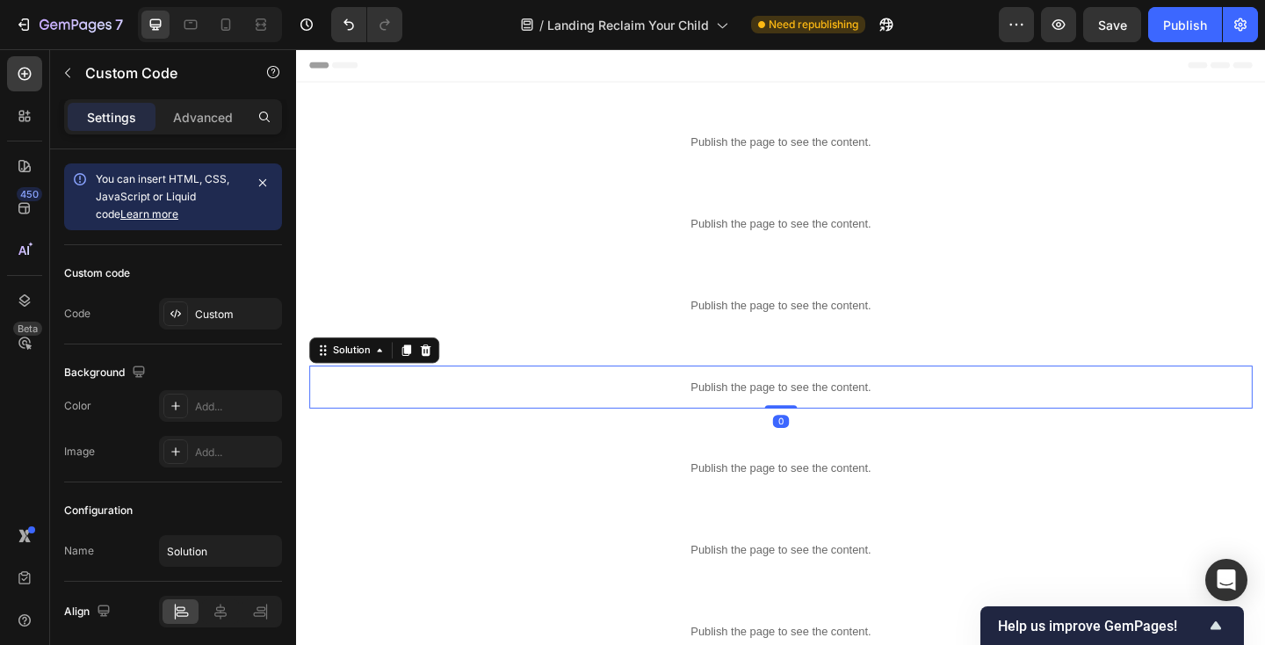
click at [726, 408] on p "Publish the page to see the content." at bounding box center [823, 417] width 1026 height 18
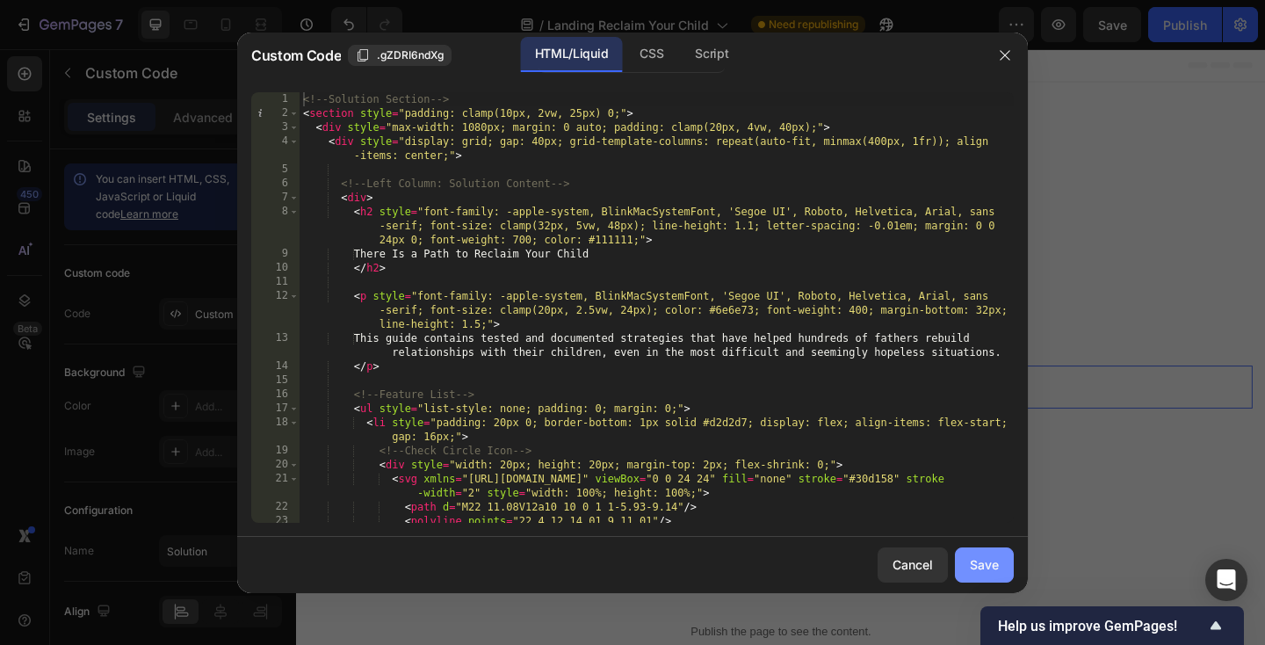
click at [982, 559] on div "Save" at bounding box center [984, 564] width 29 height 18
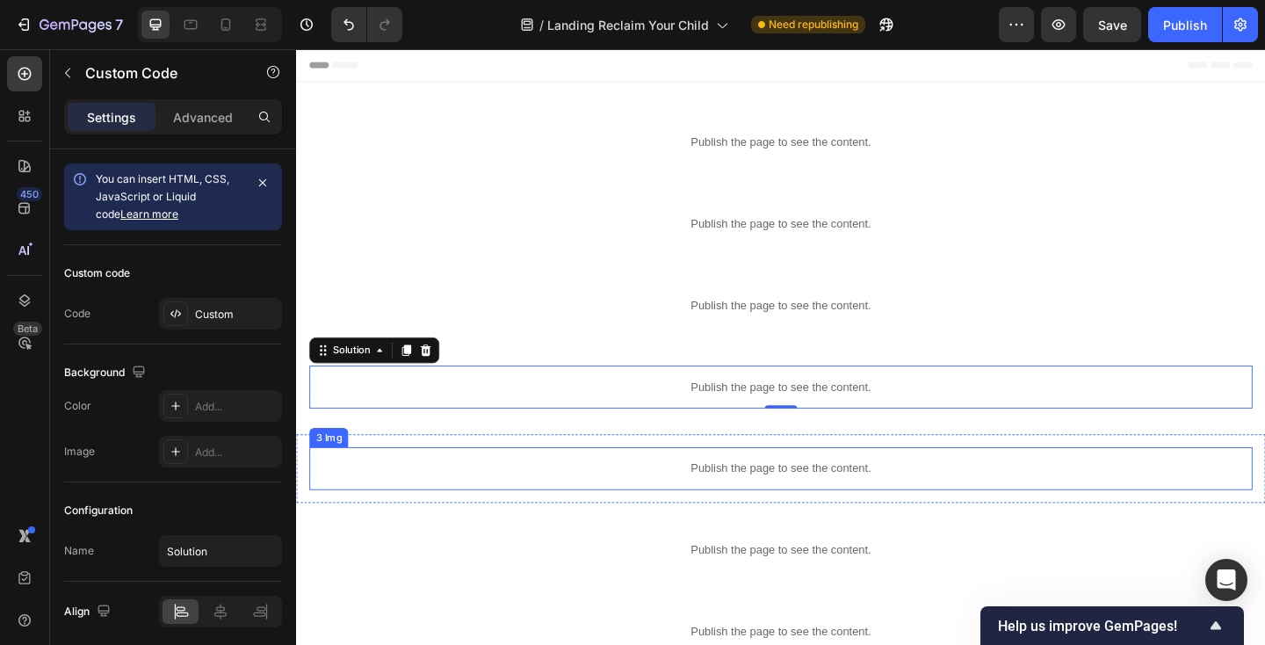
click at [886, 504] on p "Publish the page to see the content." at bounding box center [823, 505] width 1026 height 18
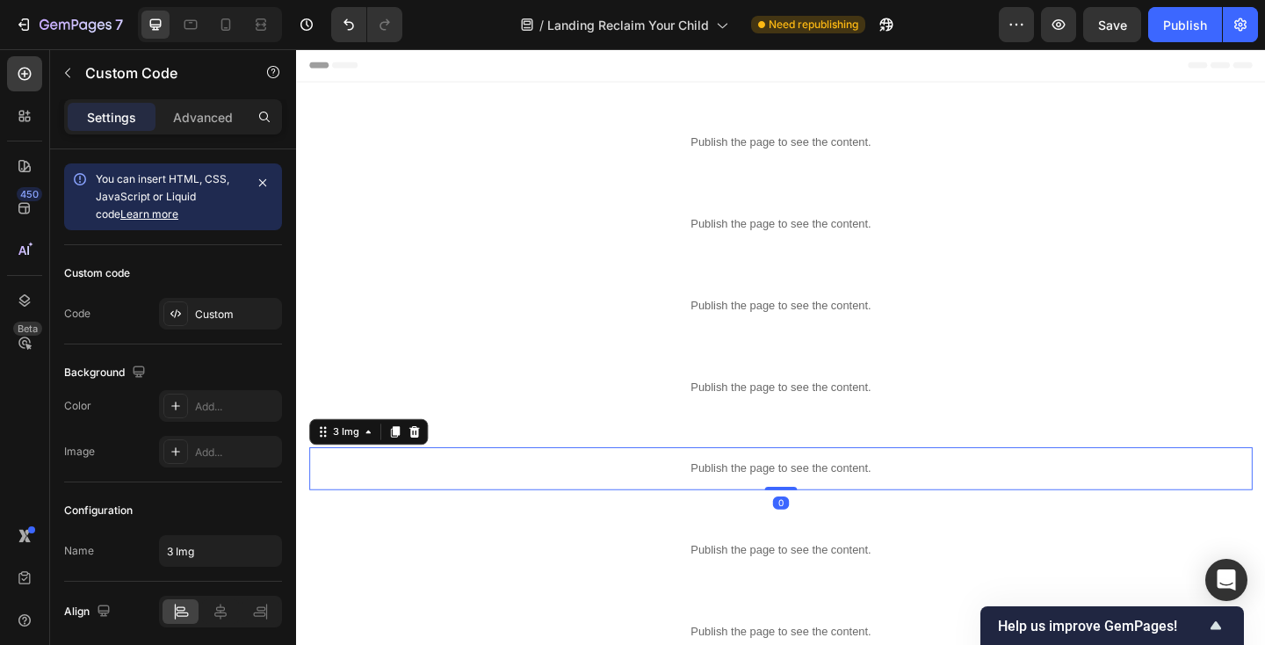
click at [886, 504] on p "Publish the page to see the content." at bounding box center [823, 505] width 1026 height 18
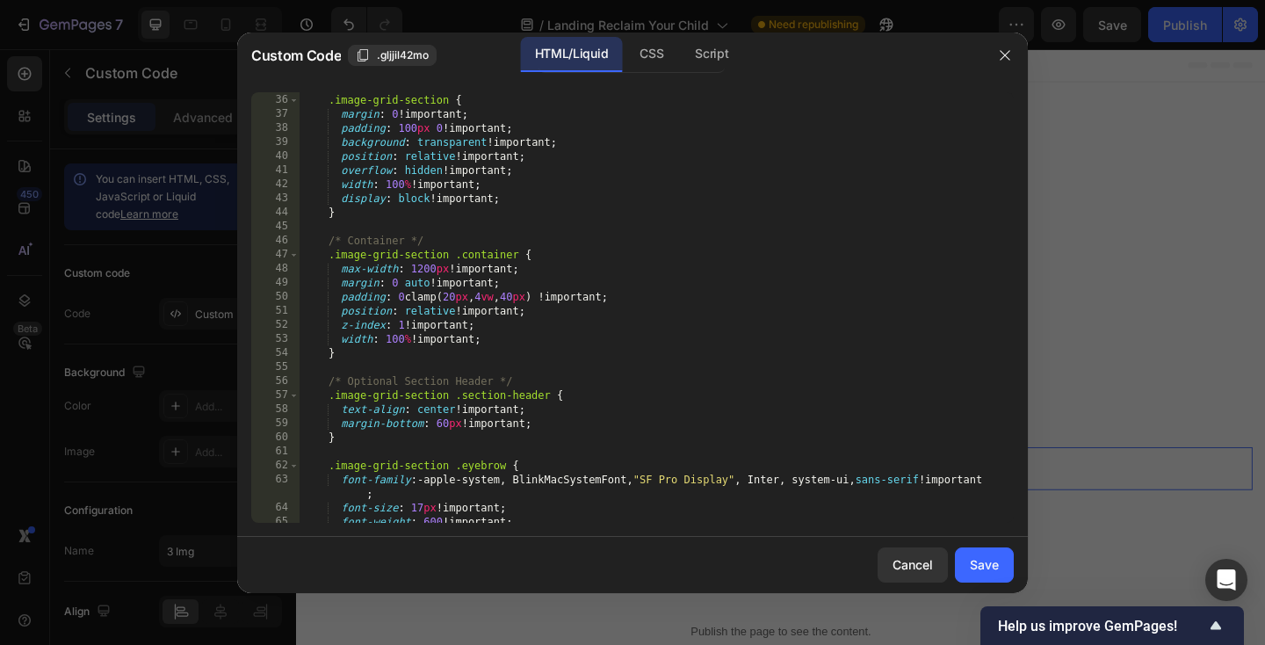
scroll to position [551, 0]
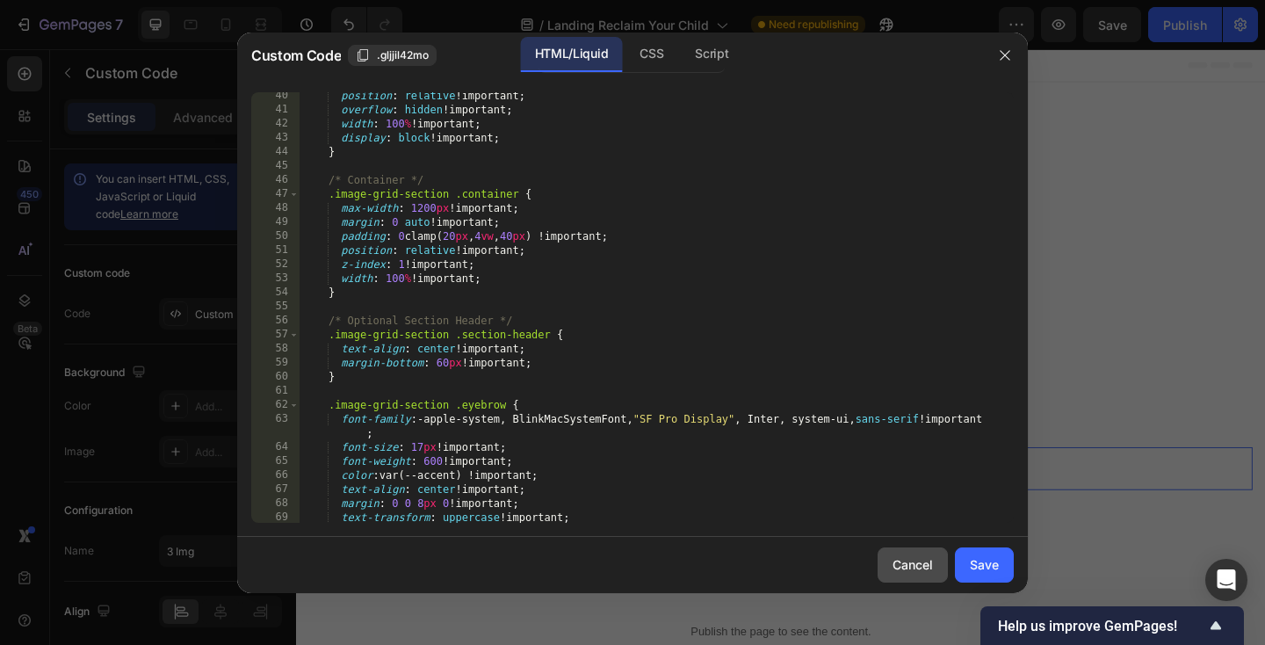
click at [913, 570] on div "Cancel" at bounding box center [912, 564] width 40 height 18
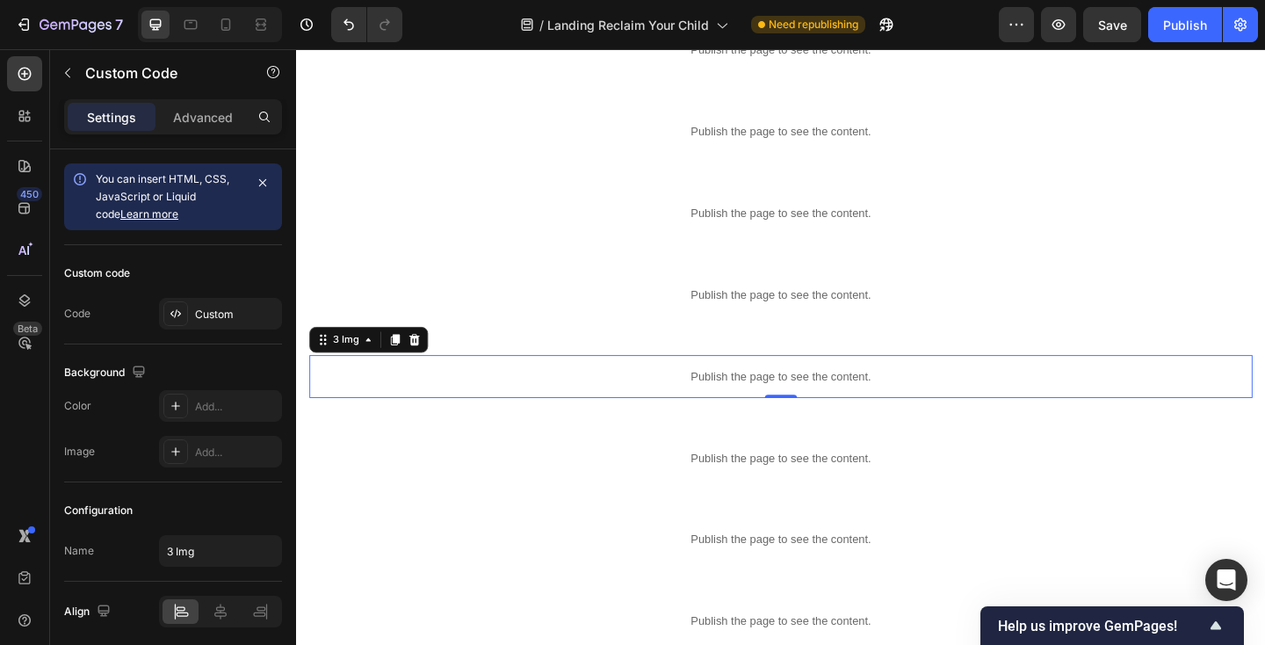
scroll to position [151, 0]
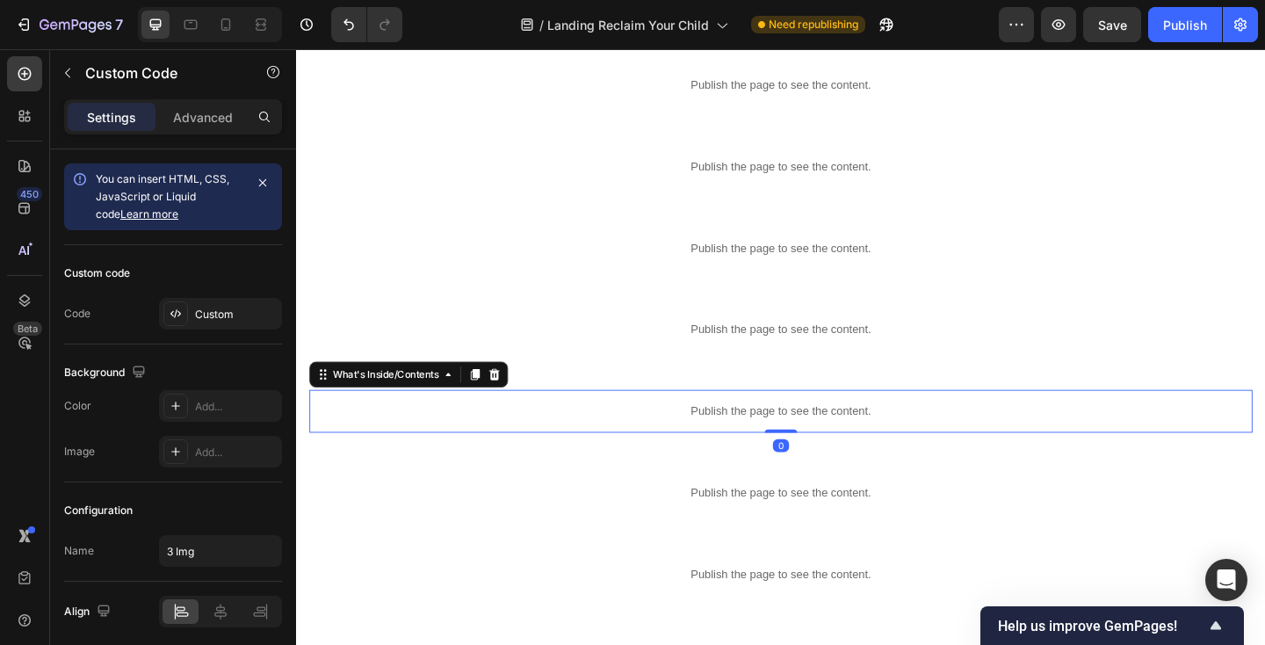
click at [886, 444] on p "Publish the page to see the content." at bounding box center [823, 443] width 1026 height 18
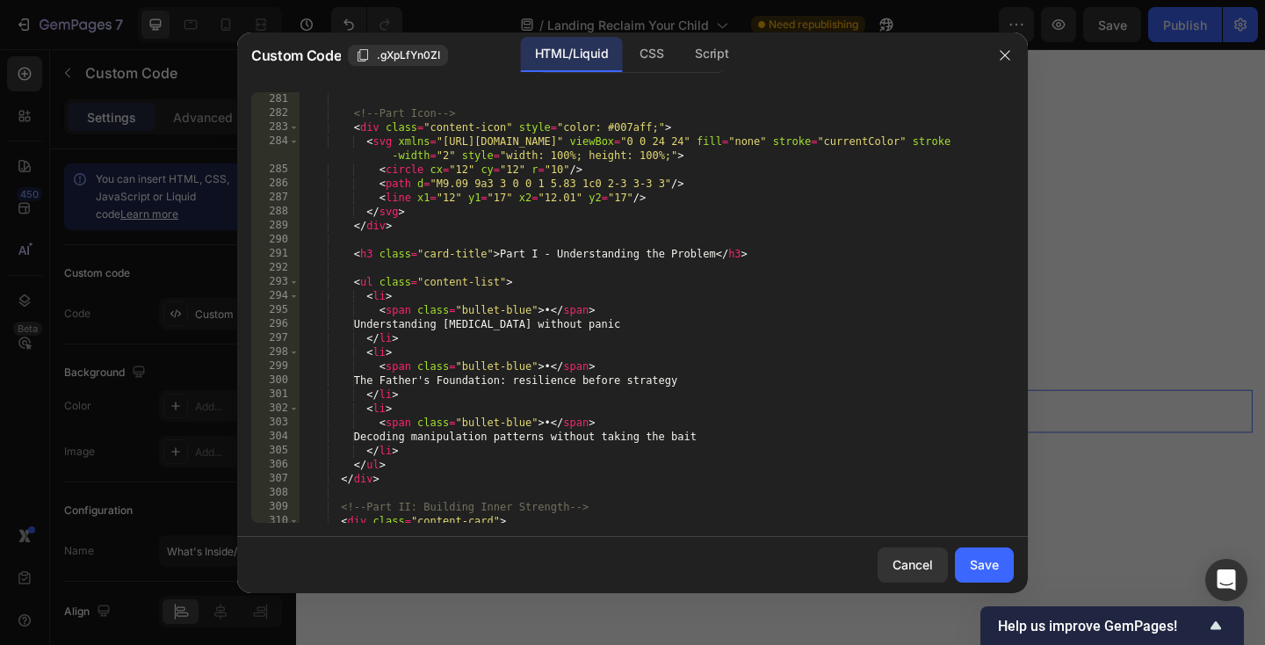
scroll to position [4037, 0]
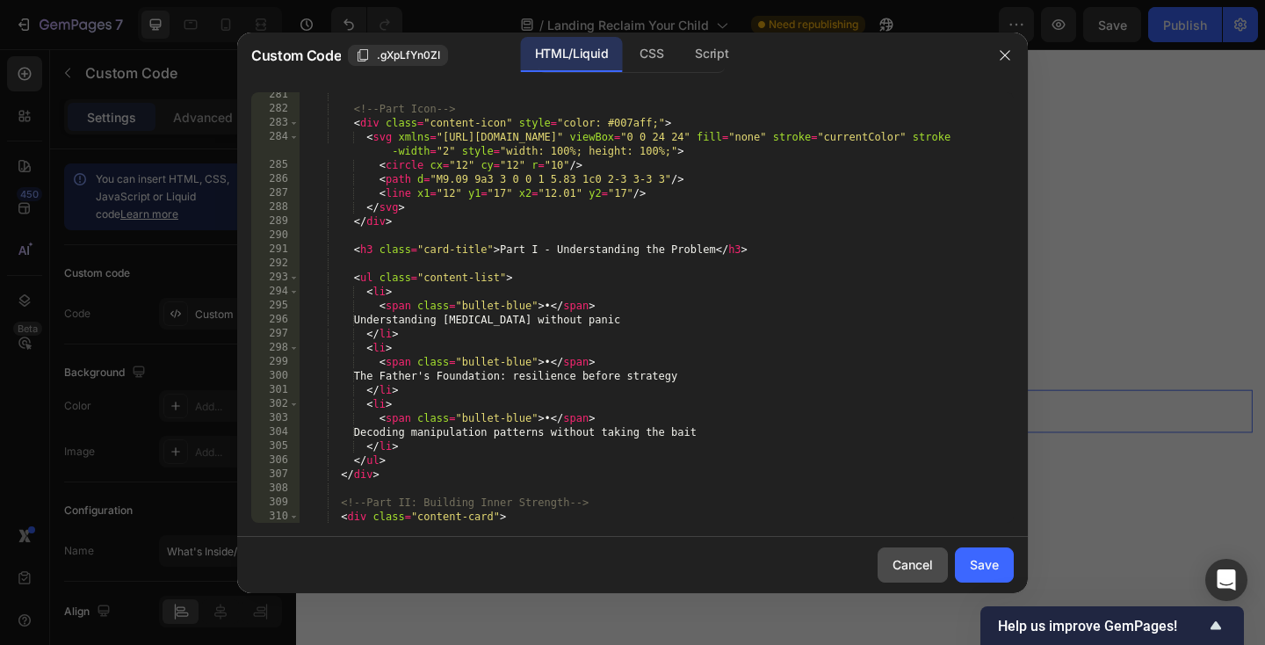
click at [917, 579] on button "Cancel" at bounding box center [913, 564] width 70 height 35
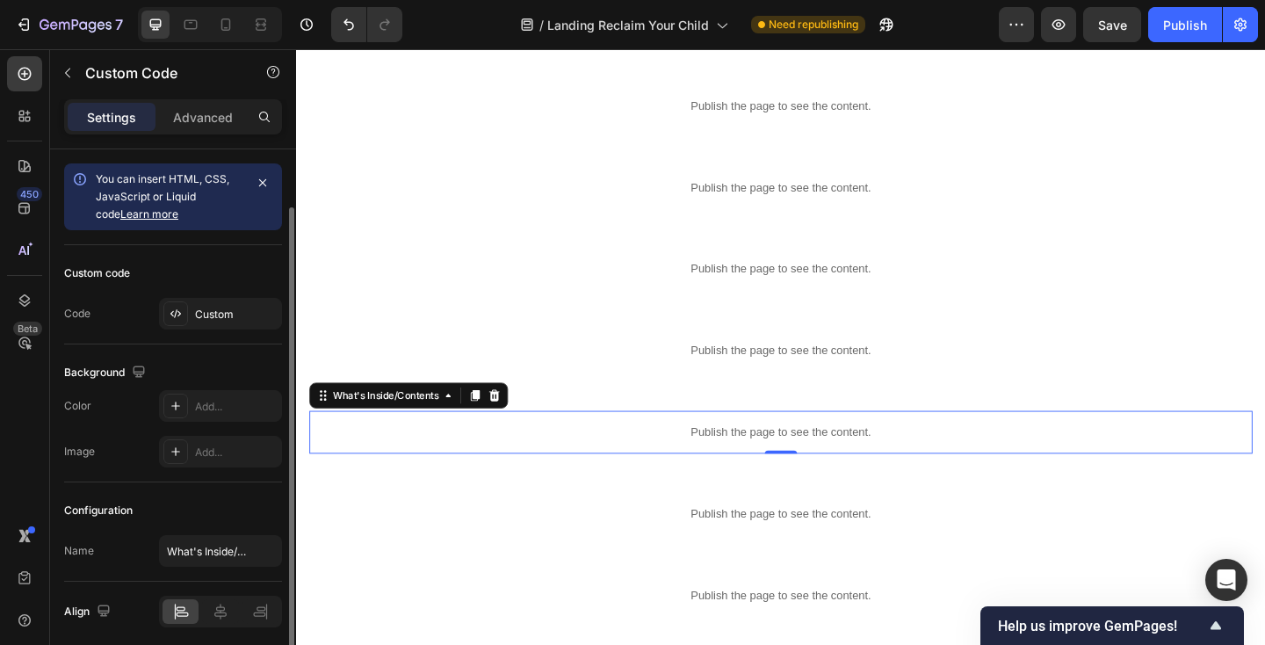
scroll to position [67, 0]
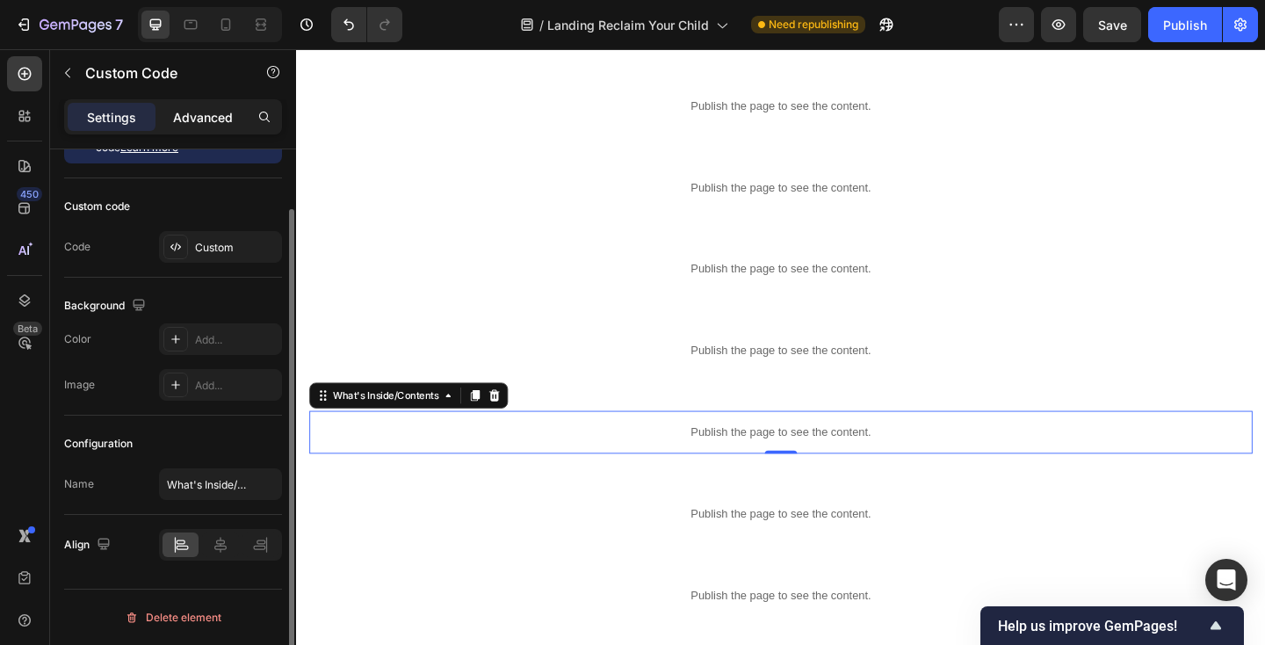
click at [211, 126] on div "Advanced" at bounding box center [203, 117] width 88 height 28
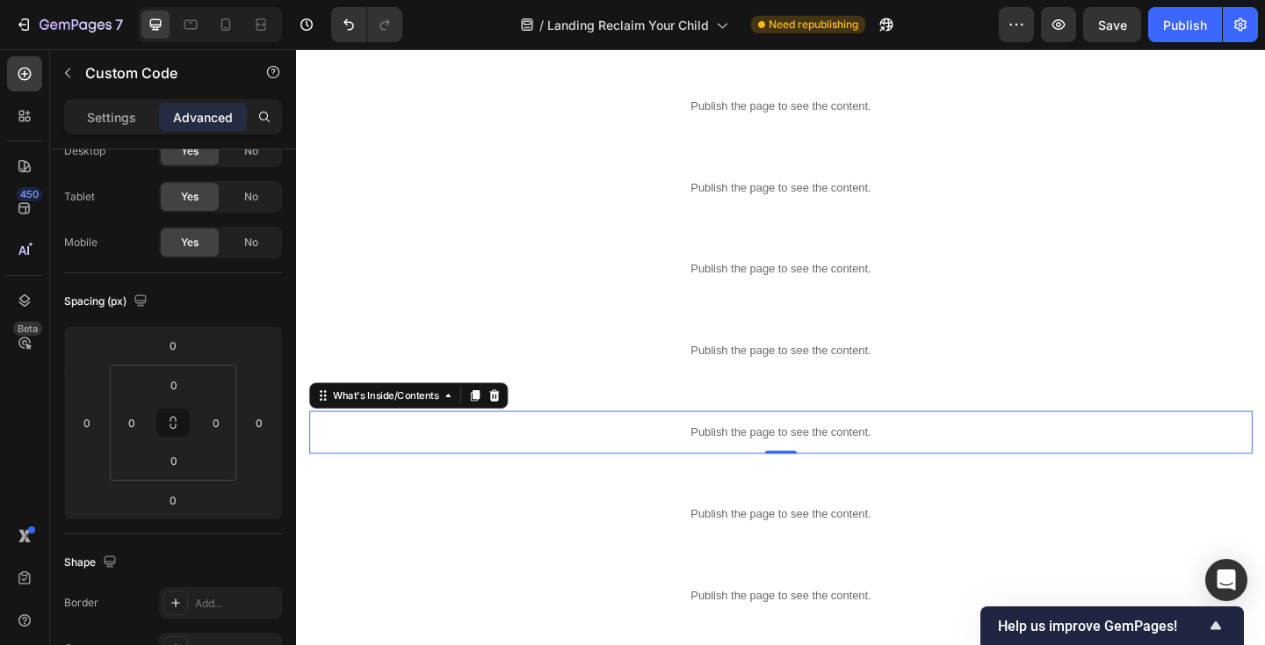
click at [575, 461] on p "Publish the page to see the content." at bounding box center [823, 466] width 1026 height 18
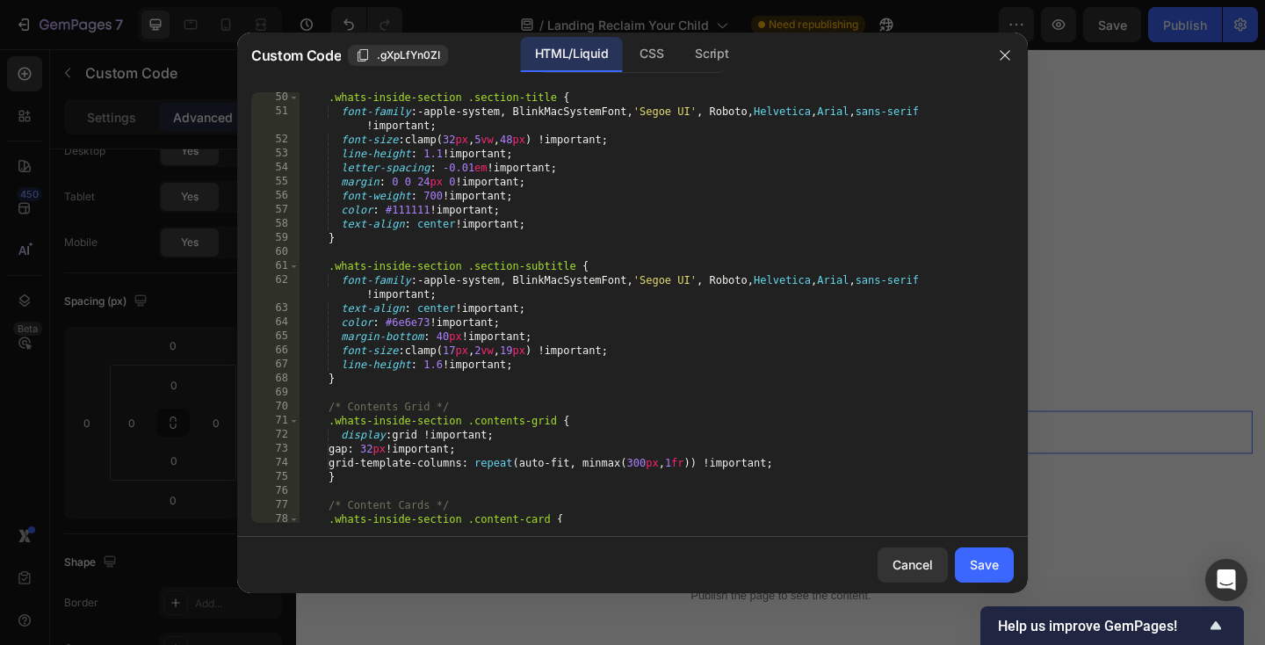
scroll to position [690, 0]
click at [917, 567] on div "Cancel" at bounding box center [912, 564] width 40 height 18
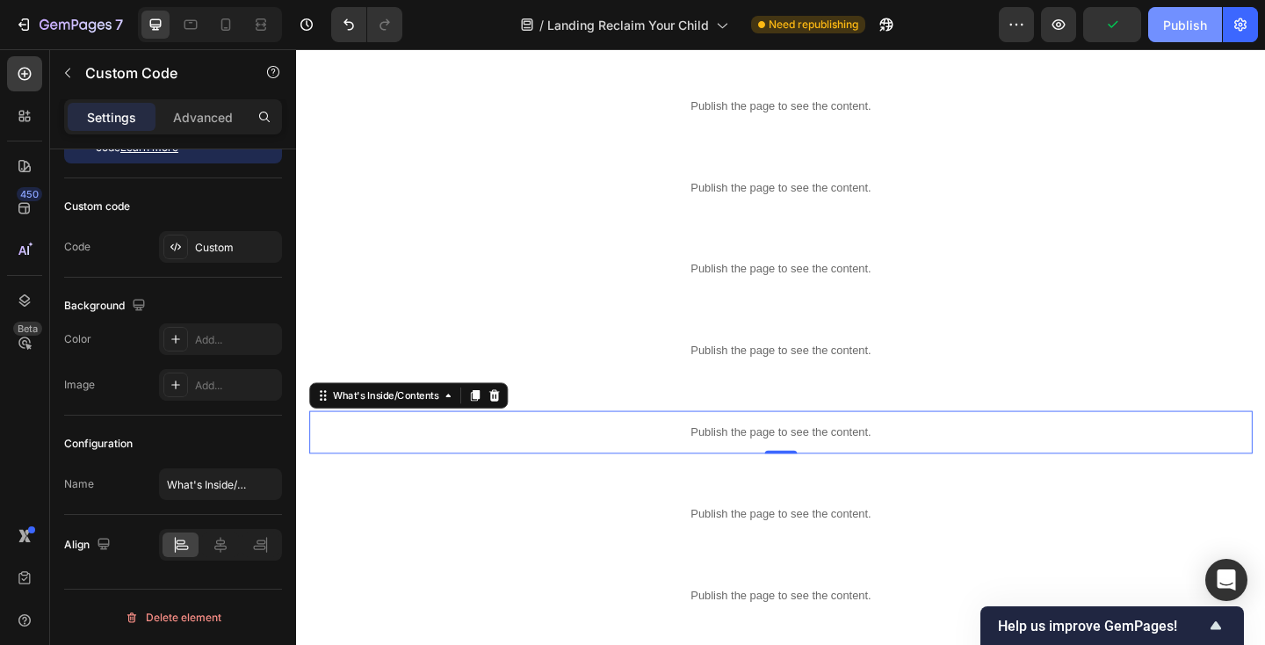
click at [1164, 30] on div "Publish" at bounding box center [1185, 25] width 44 height 18
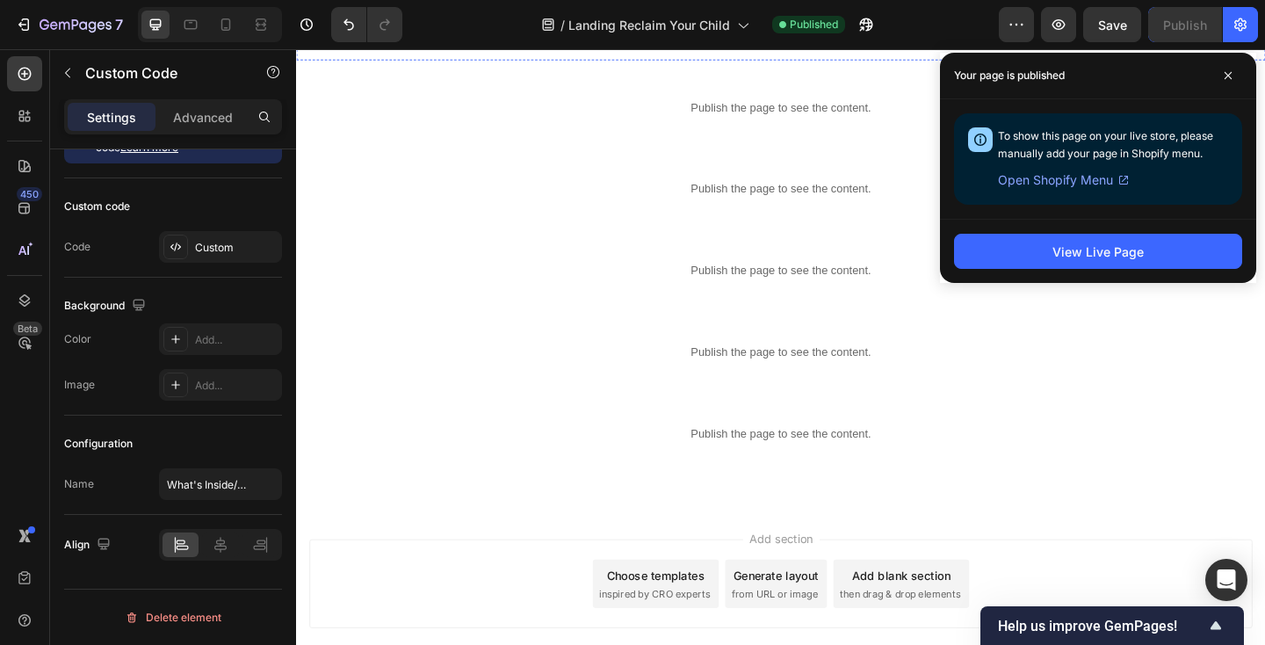
scroll to position [808, 0]
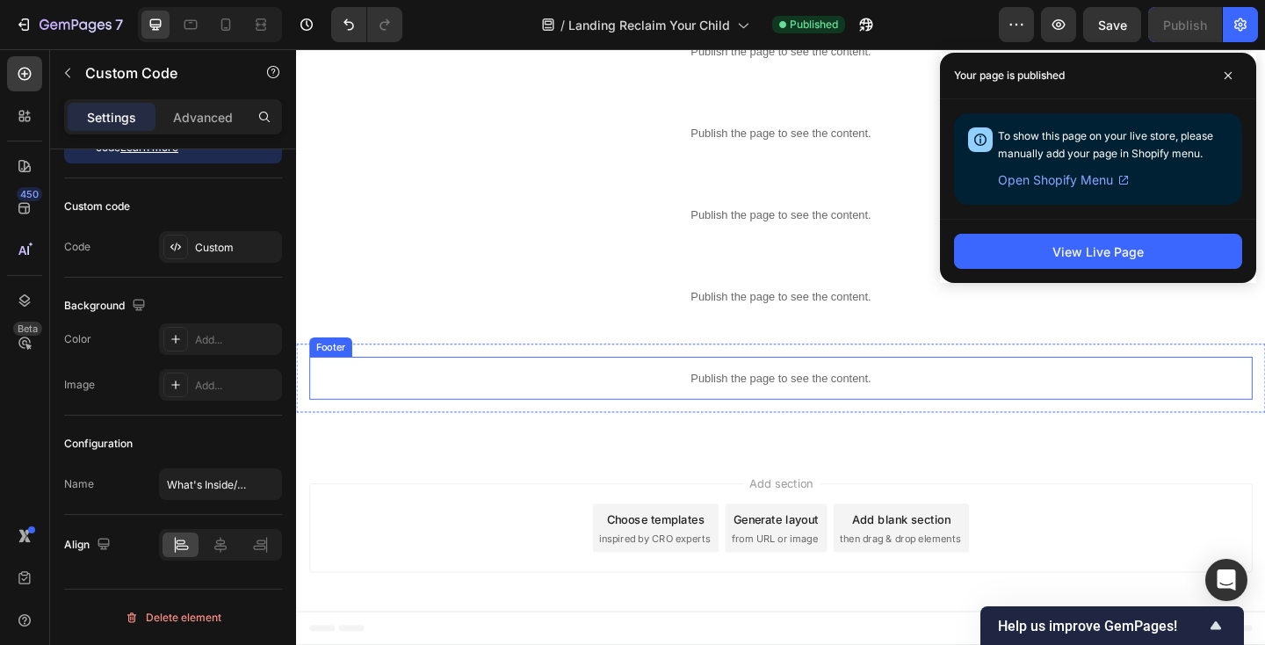
click at [531, 408] on p "Publish the page to see the content." at bounding box center [823, 407] width 1026 height 18
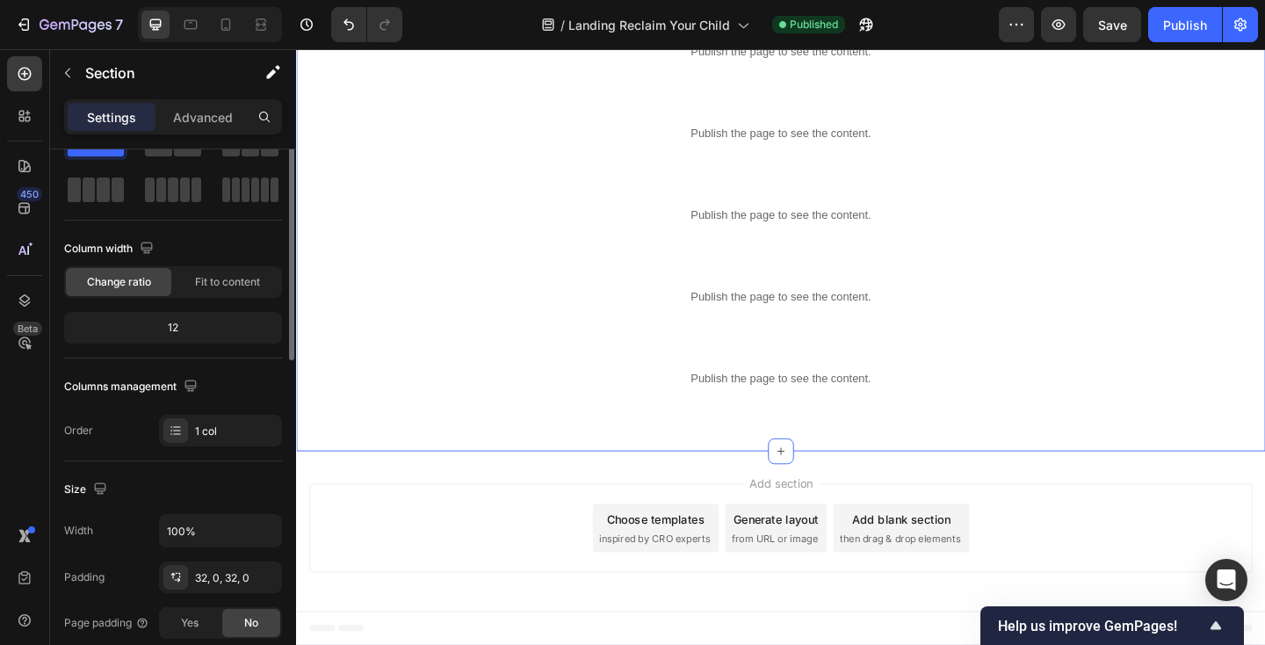
scroll to position [0, 0]
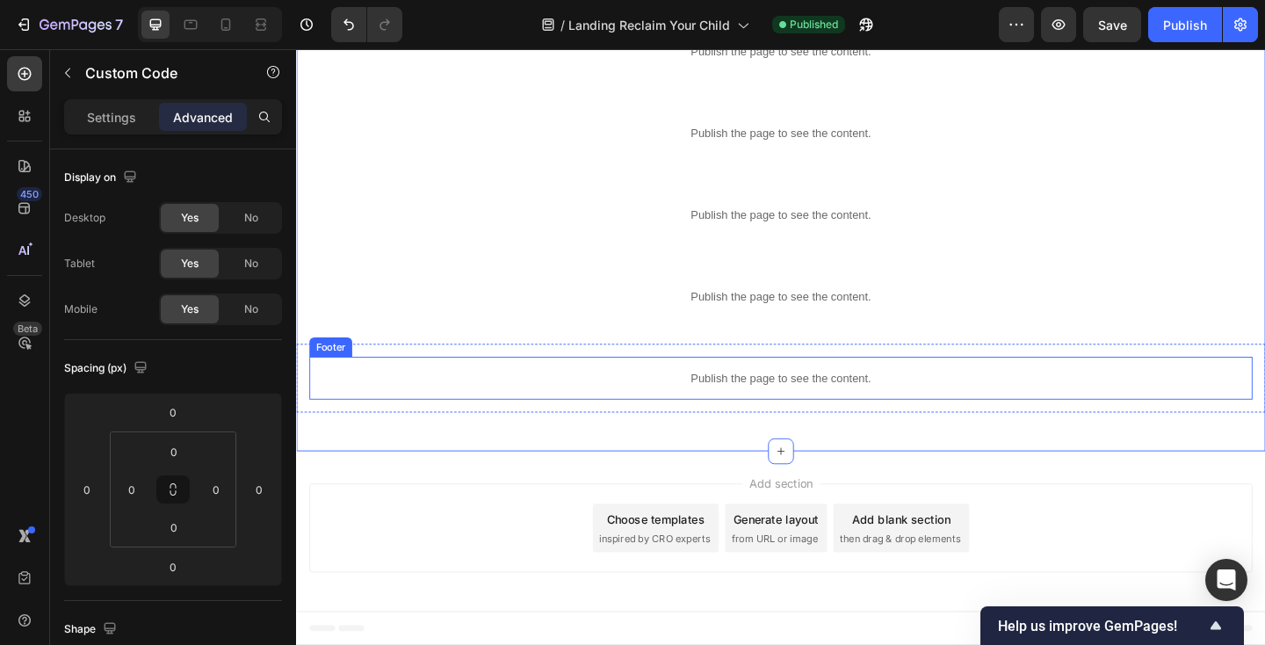
click at [524, 412] on p "Publish the page to see the content." at bounding box center [823, 407] width 1026 height 18
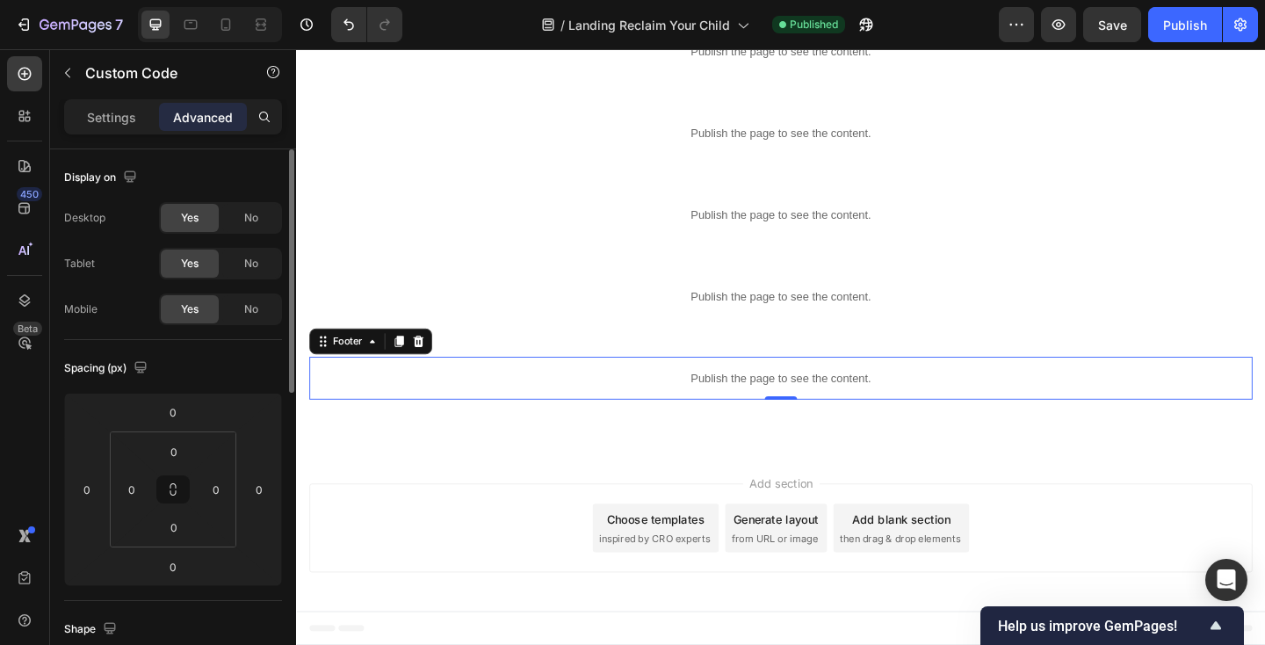
click at [187, 308] on span "Yes" at bounding box center [190, 309] width 18 height 16
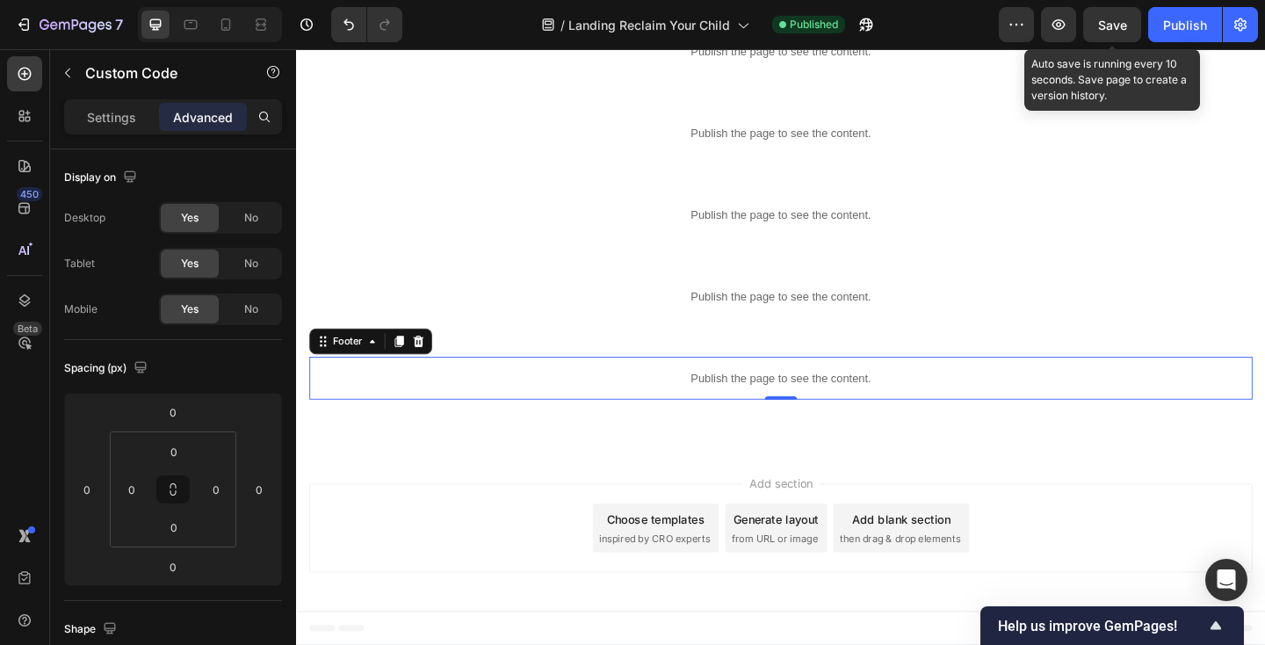
click at [1107, 30] on span "Save" at bounding box center [1112, 25] width 29 height 15
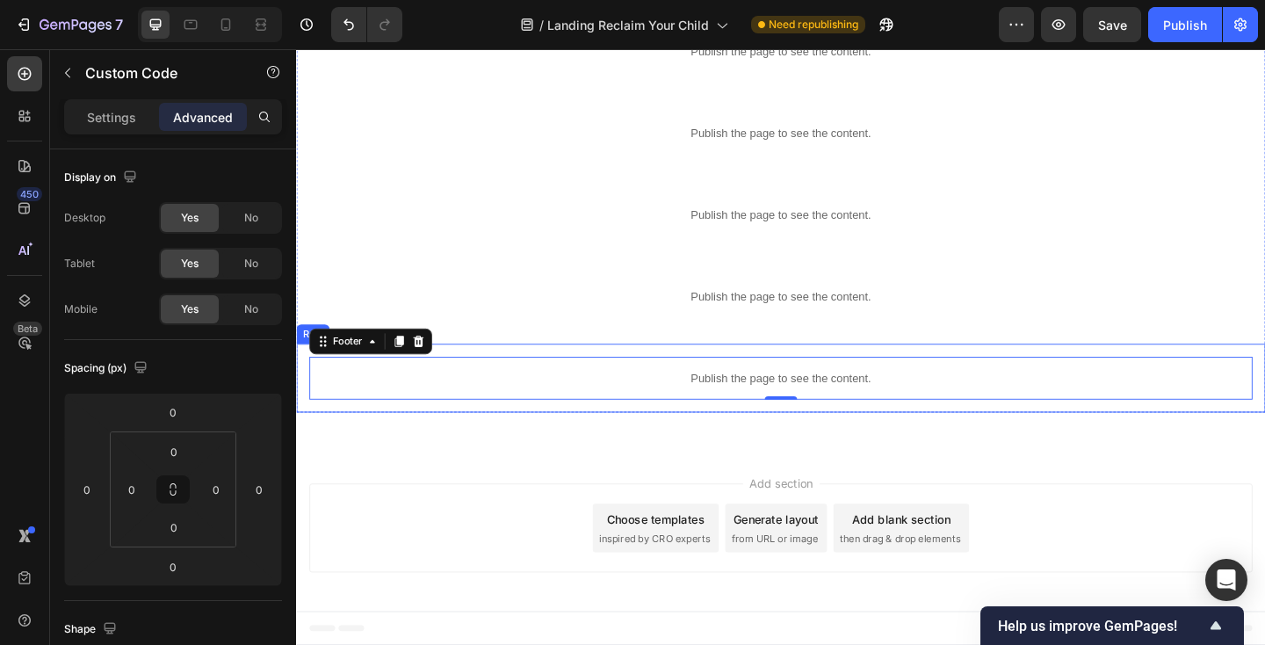
click at [303, 399] on div "Publish the page to see the content. Footer 0 Row" at bounding box center [823, 407] width 1054 height 75
click at [490, 395] on div "Publish the page to see the content." at bounding box center [823, 407] width 1026 height 47
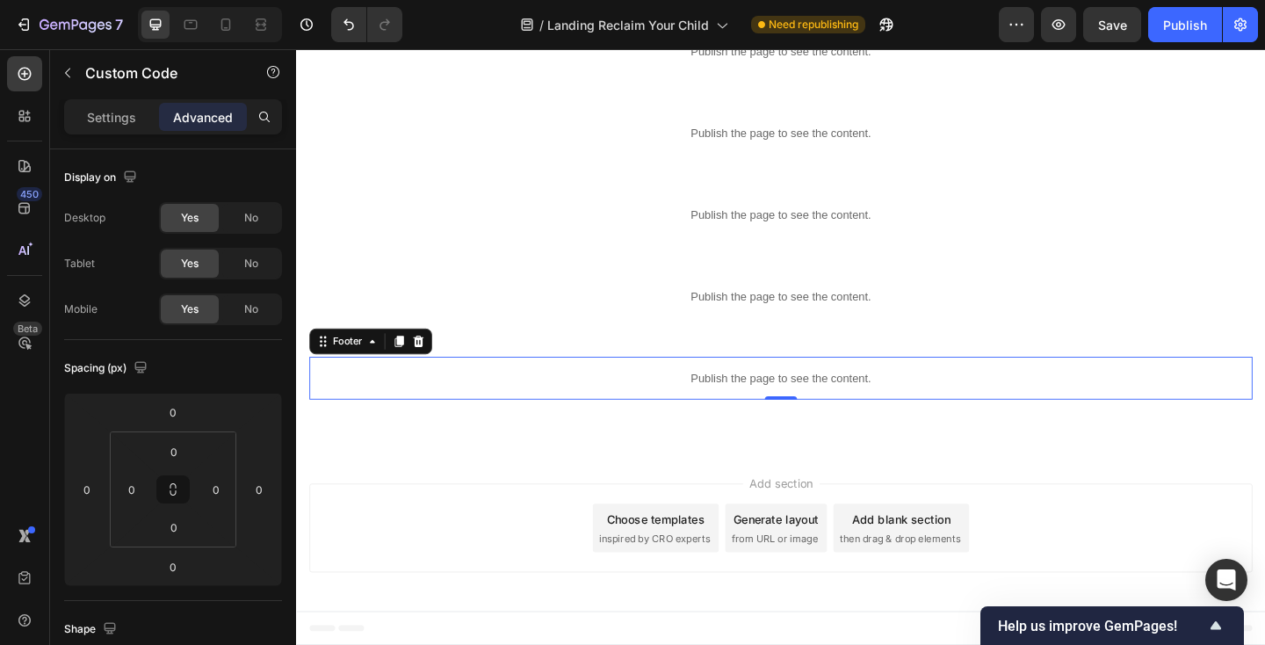
click at [490, 395] on div "Publish the page to see the content." at bounding box center [823, 407] width 1026 height 47
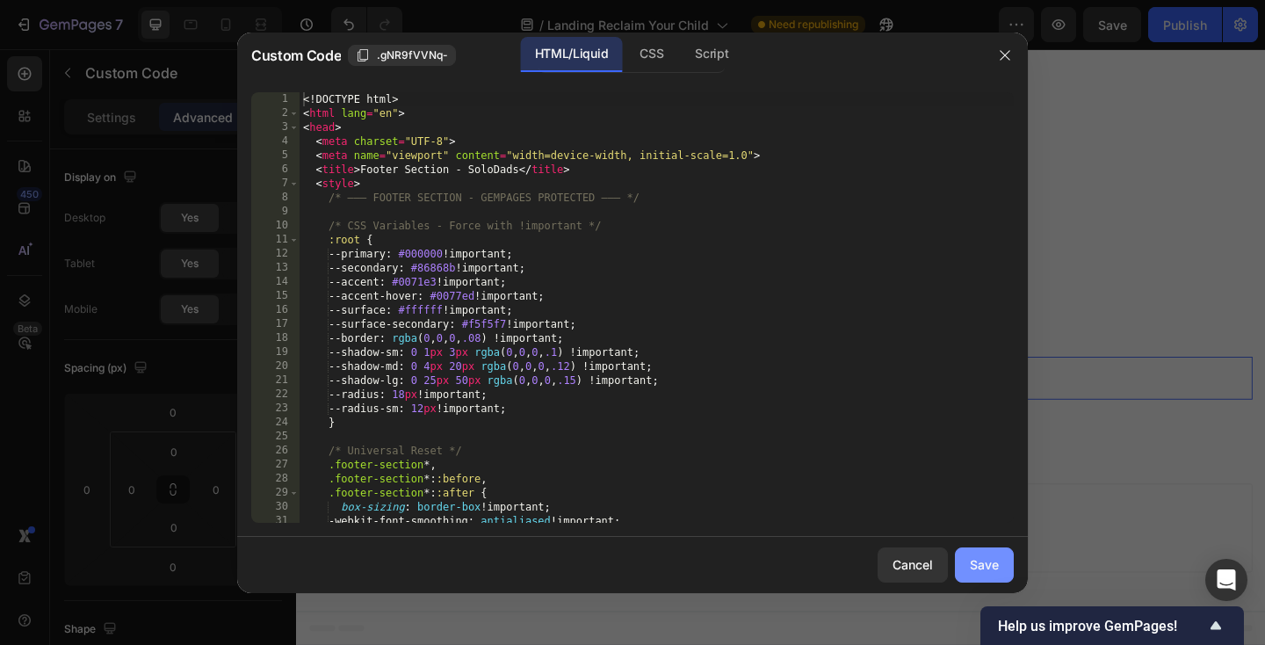
click at [984, 567] on div "Save" at bounding box center [984, 564] width 29 height 18
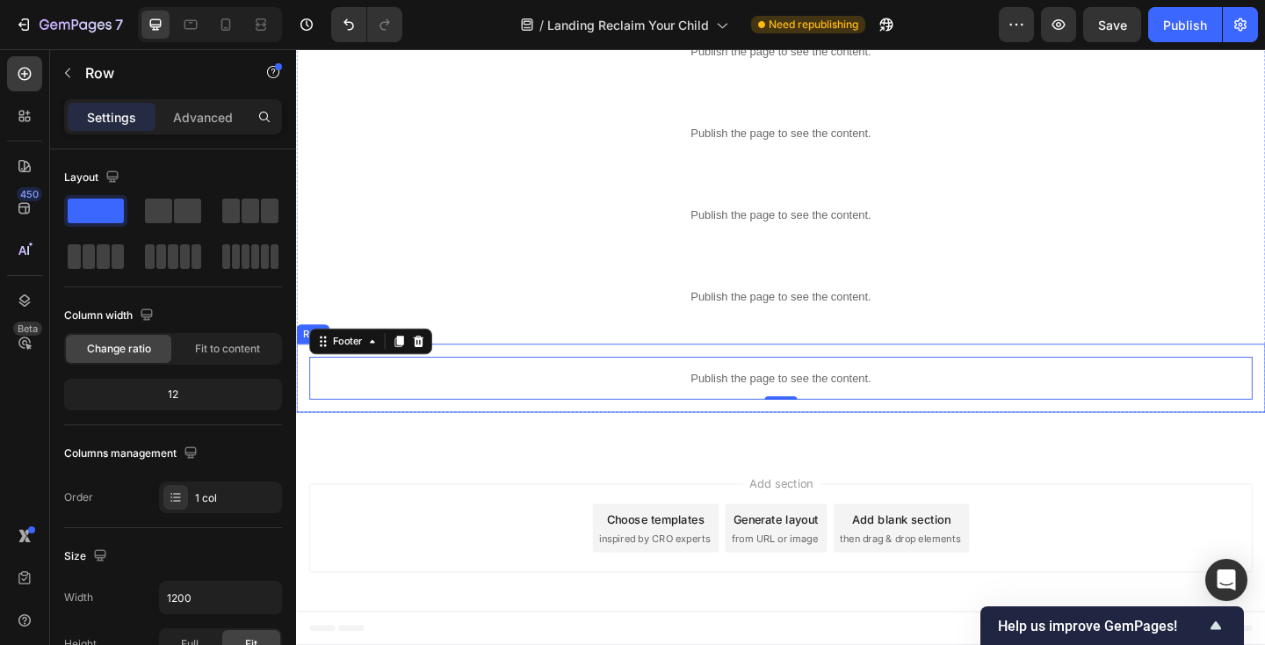
click at [300, 398] on div "Publish the page to see the content. Footer 0 Row" at bounding box center [823, 407] width 1054 height 75
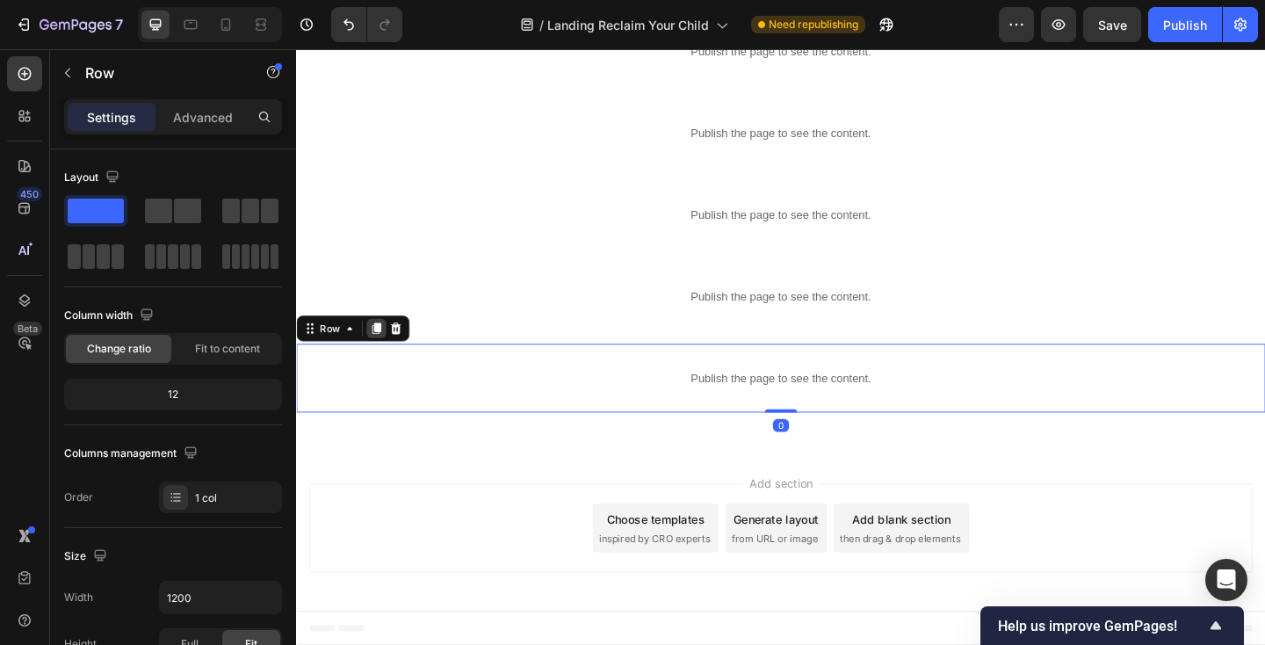
click at [381, 353] on icon at bounding box center [384, 353] width 10 height 12
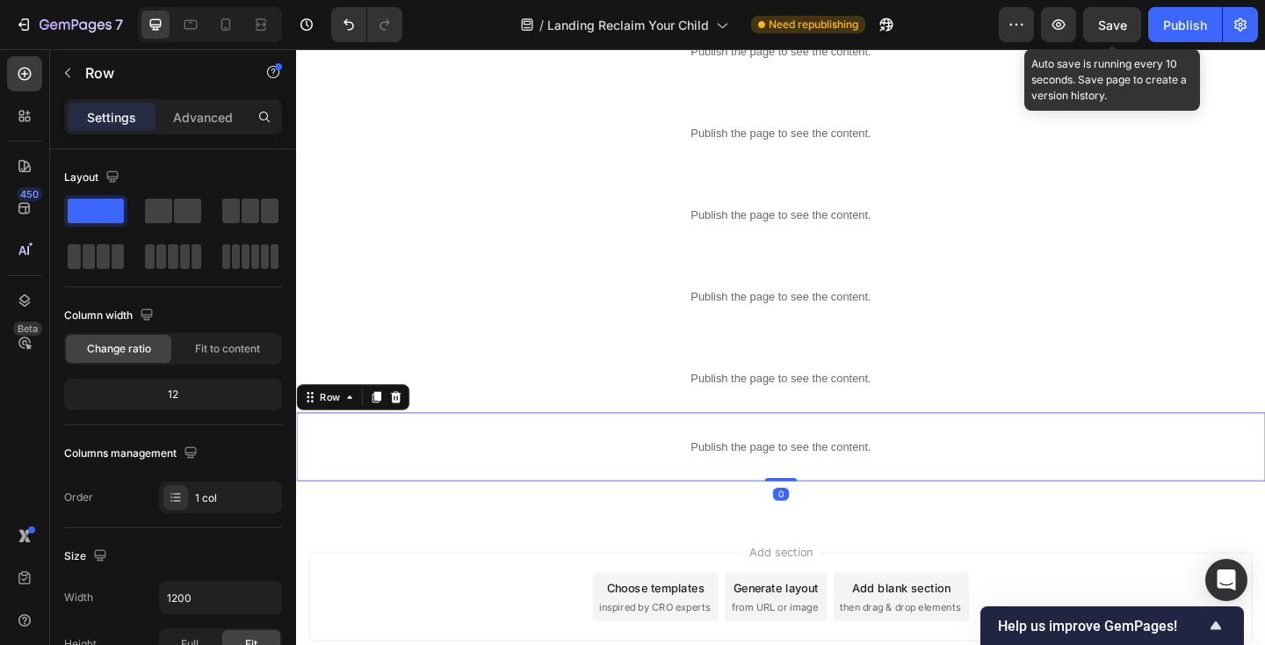
click at [1123, 18] on span "Save" at bounding box center [1112, 25] width 29 height 15
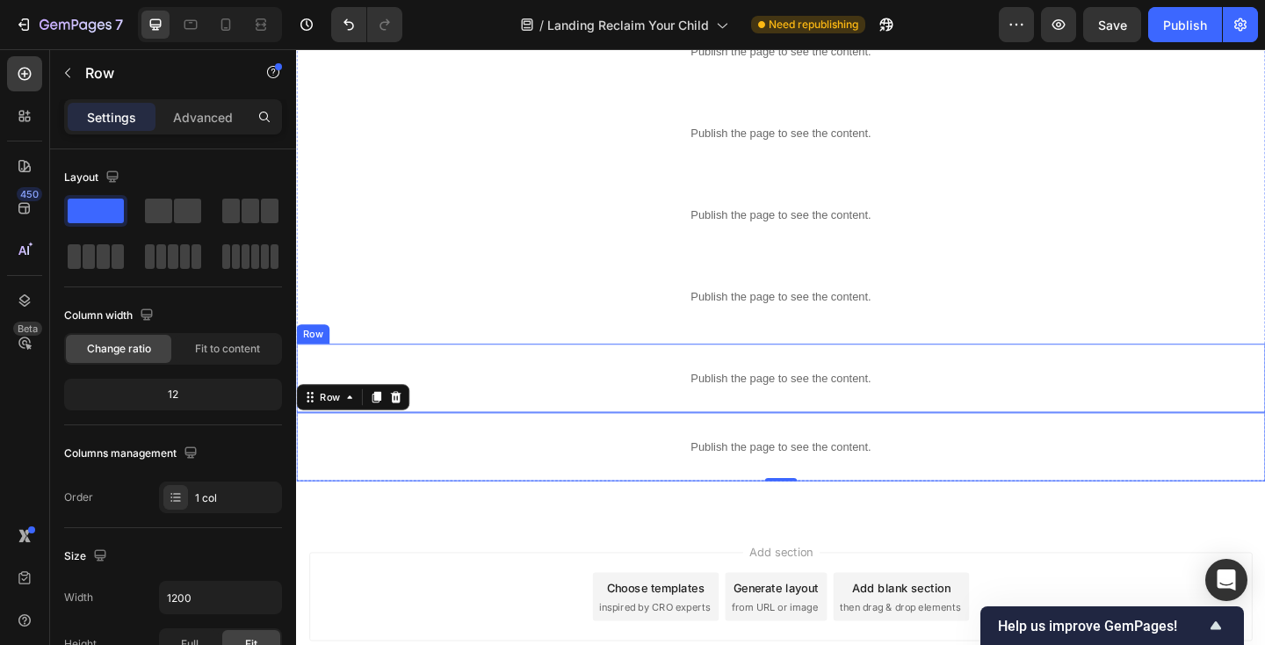
click at [414, 374] on div "Publish the page to see the content. Footer Row" at bounding box center [823, 407] width 1054 height 75
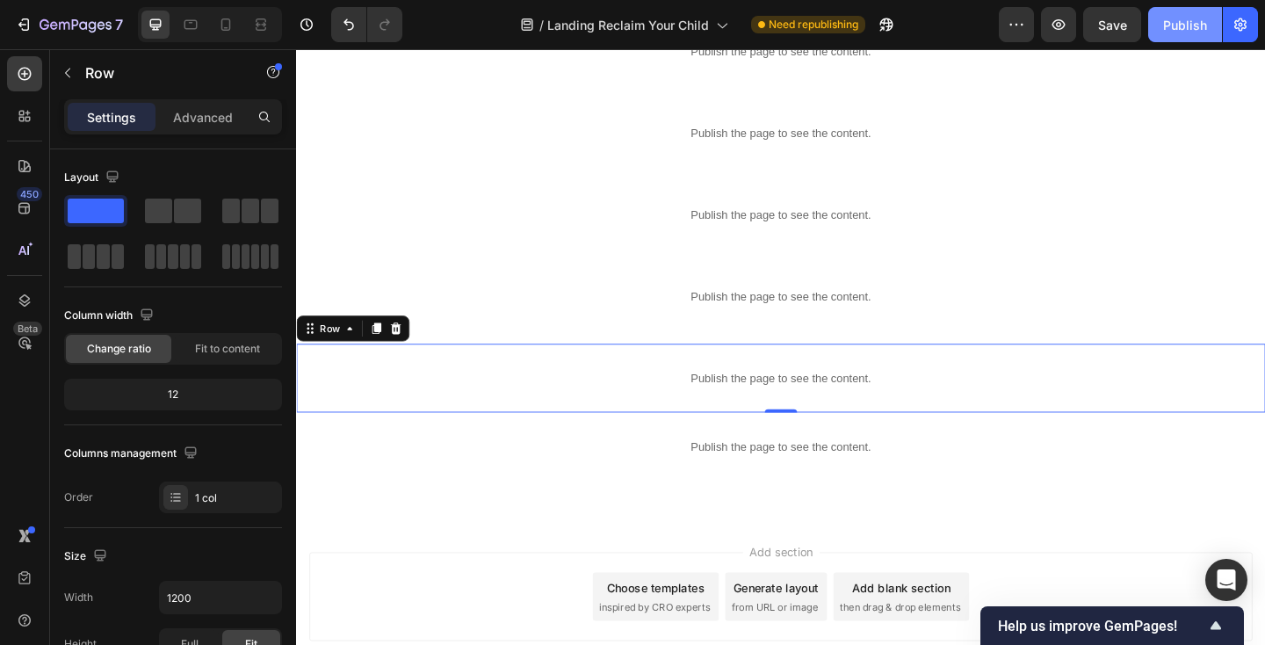
click at [1193, 31] on div "Publish" at bounding box center [1185, 25] width 44 height 18
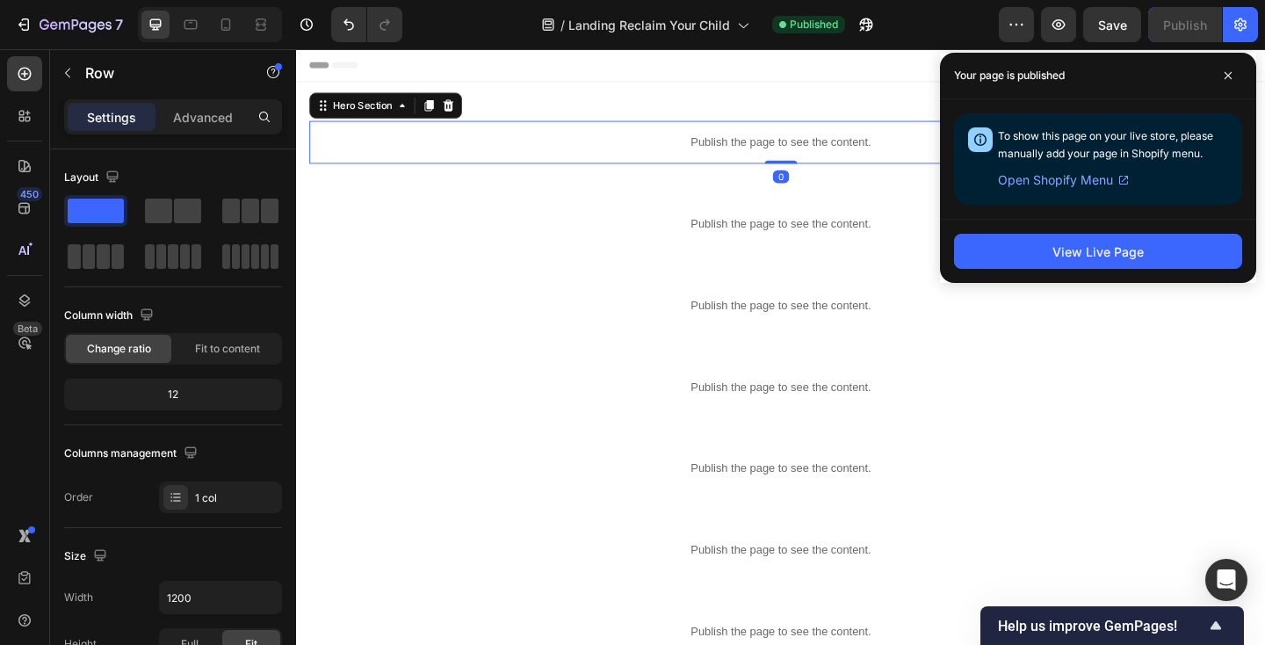
click at [650, 155] on p "Publish the page to see the content." at bounding box center [823, 150] width 1026 height 18
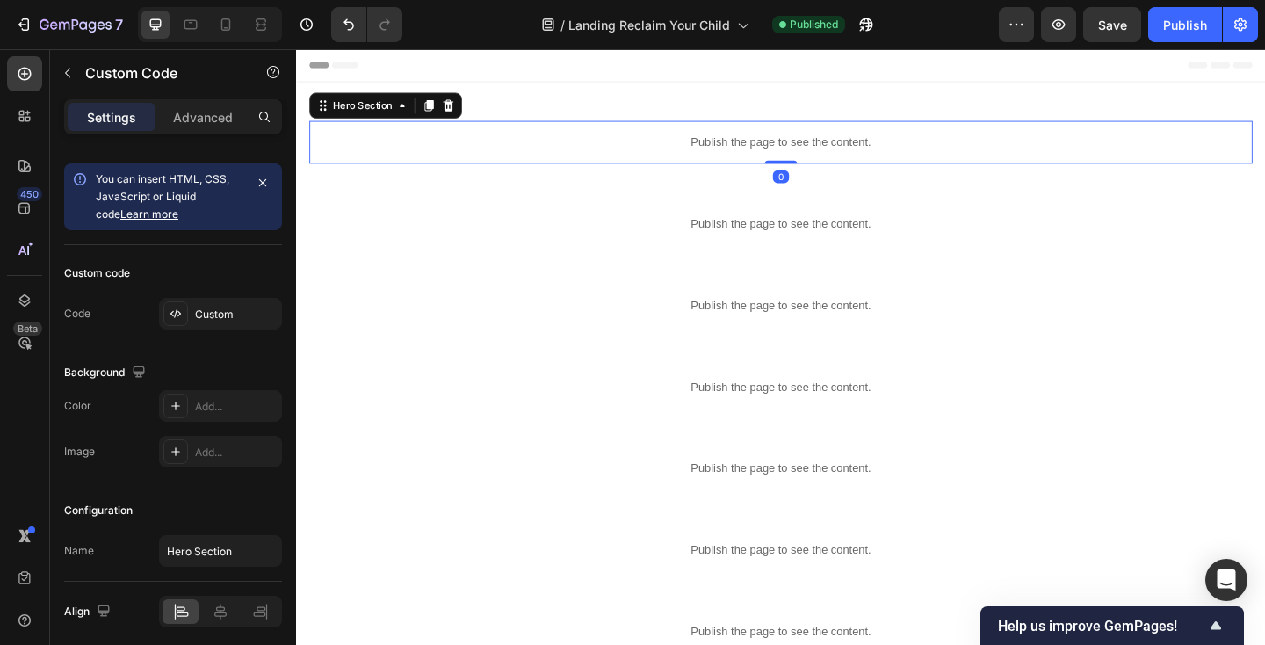
click at [650, 155] on p "Publish the page to see the content." at bounding box center [823, 150] width 1026 height 18
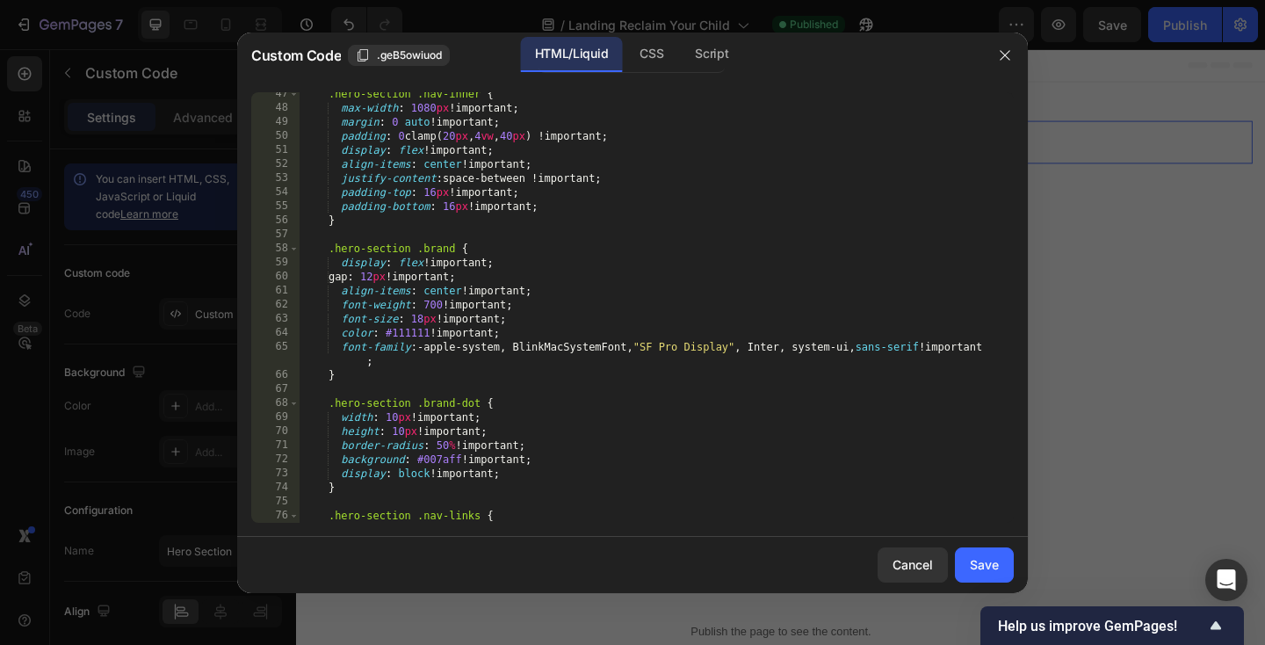
scroll to position [654, 0]
click at [656, 53] on div "CSS" at bounding box center [651, 54] width 52 height 35
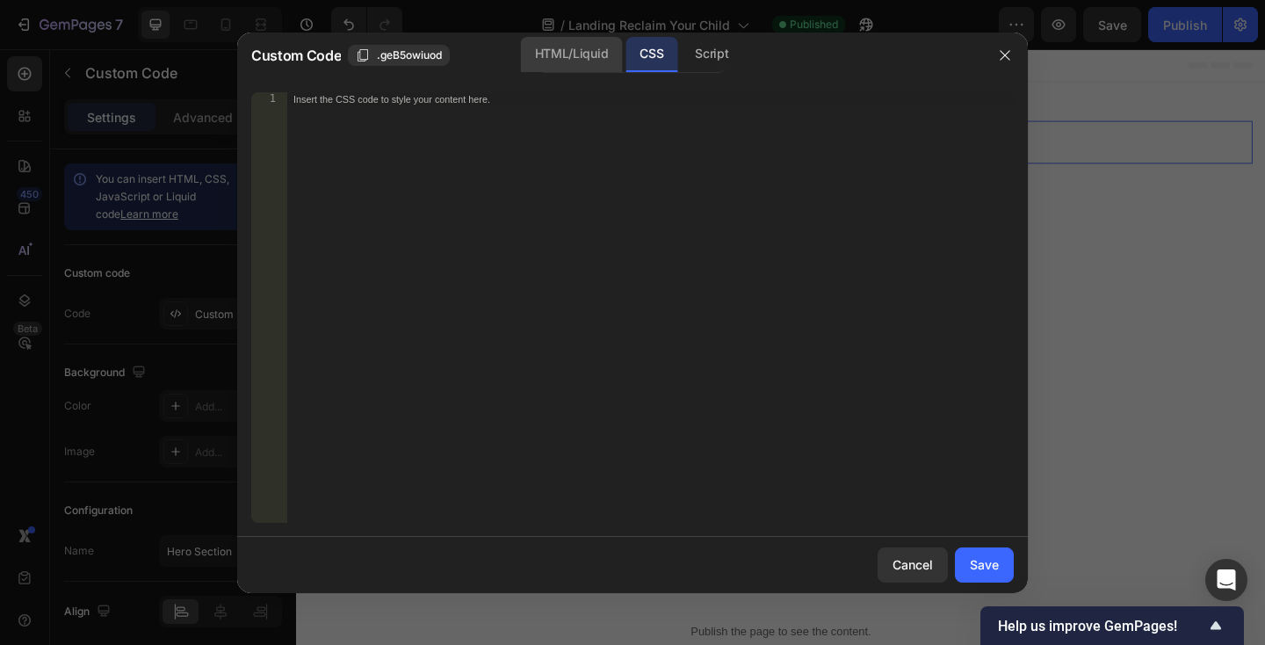
click at [585, 48] on div "HTML/Liquid" at bounding box center [571, 54] width 101 height 35
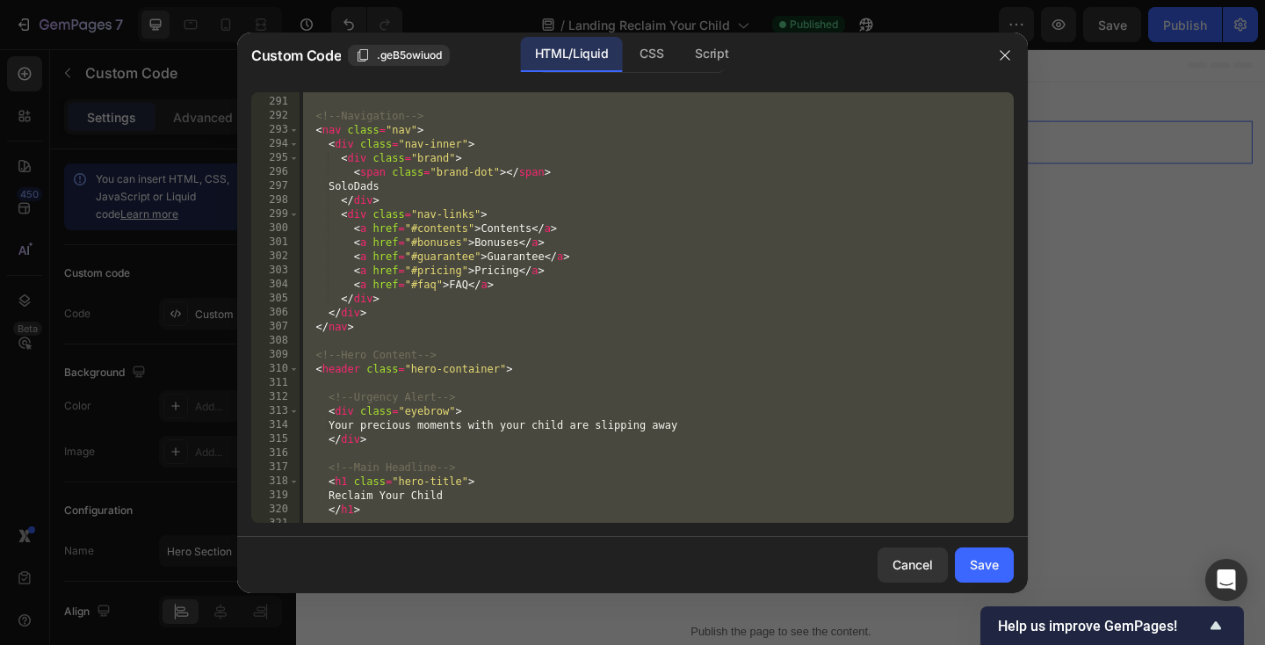
scroll to position [4185, 0]
click at [413, 184] on div "< section class = "hero-section" > <!-- Navigation --> < nav class = "nav" > < …" at bounding box center [657, 307] width 714 height 430
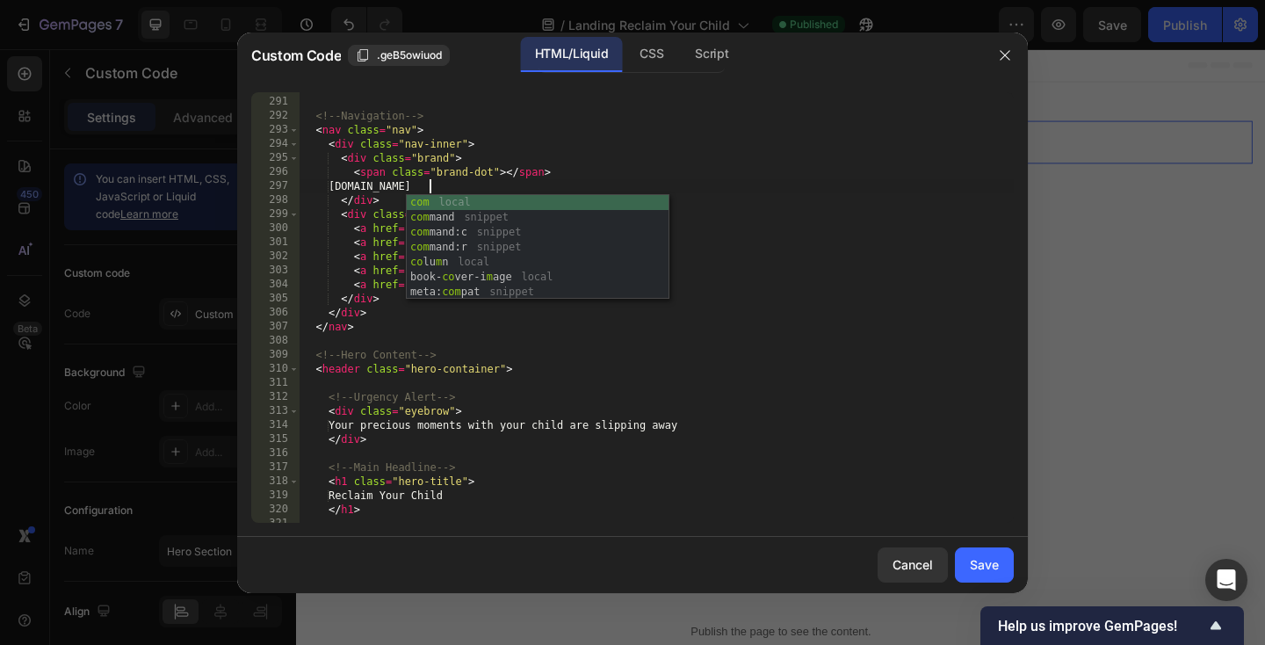
scroll to position [0, 10]
type textarea "SoloDads.com"
click at [992, 554] on button "Save" at bounding box center [984, 564] width 59 height 35
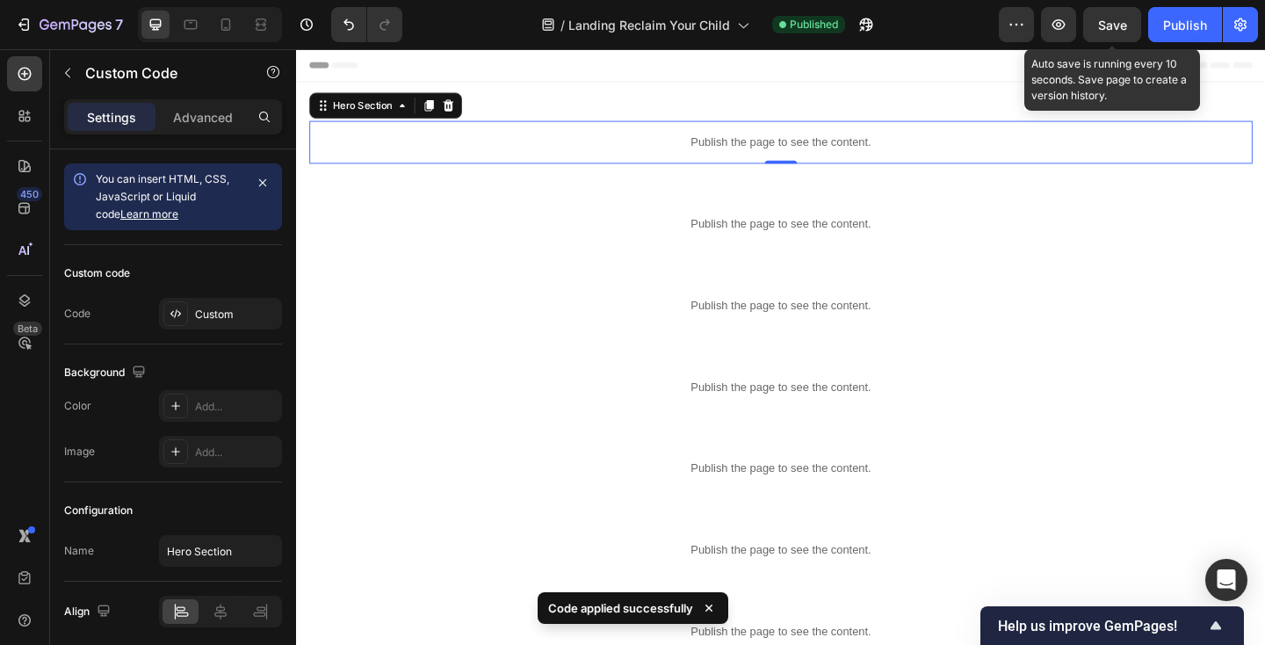
click at [1104, 32] on div "Save" at bounding box center [1112, 25] width 29 height 18
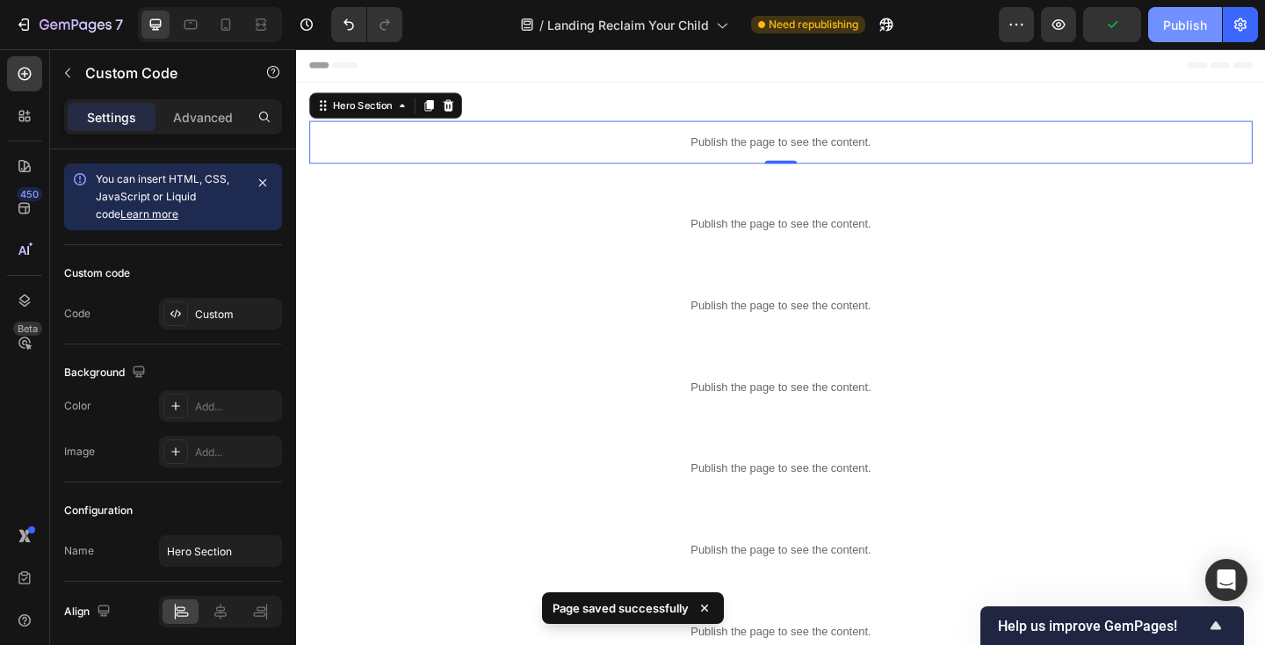
click at [1187, 31] on div "Publish" at bounding box center [1185, 25] width 44 height 18
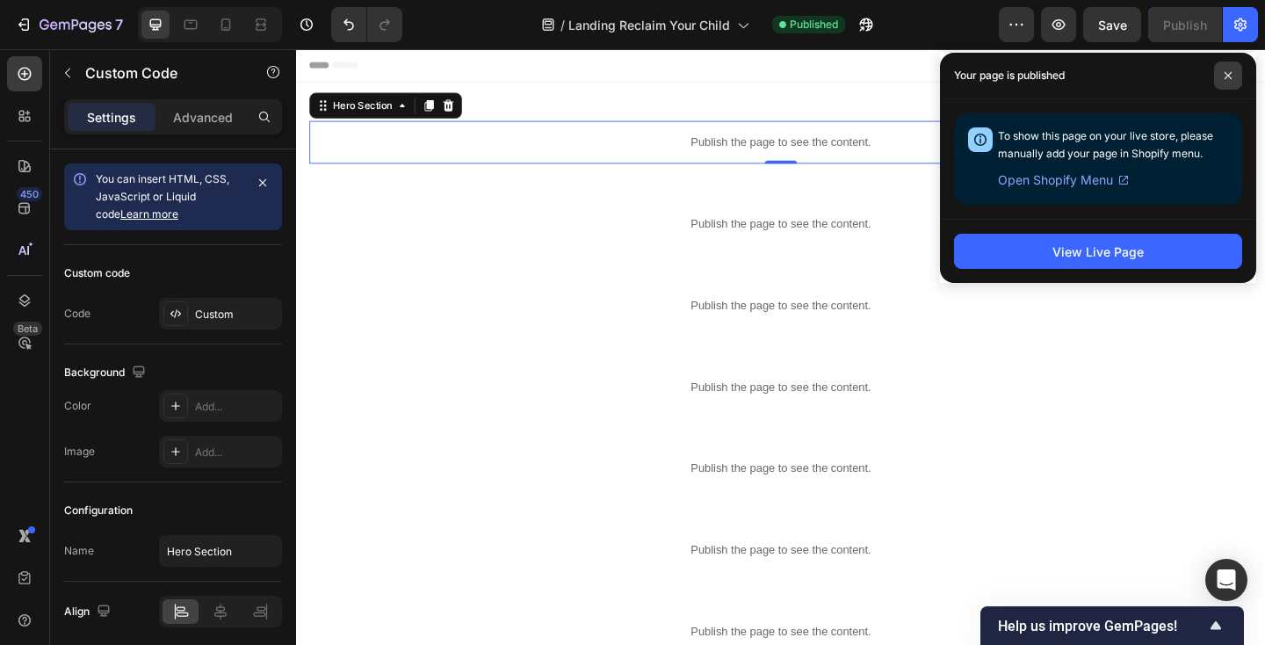
click at [1238, 66] on span at bounding box center [1228, 75] width 28 height 28
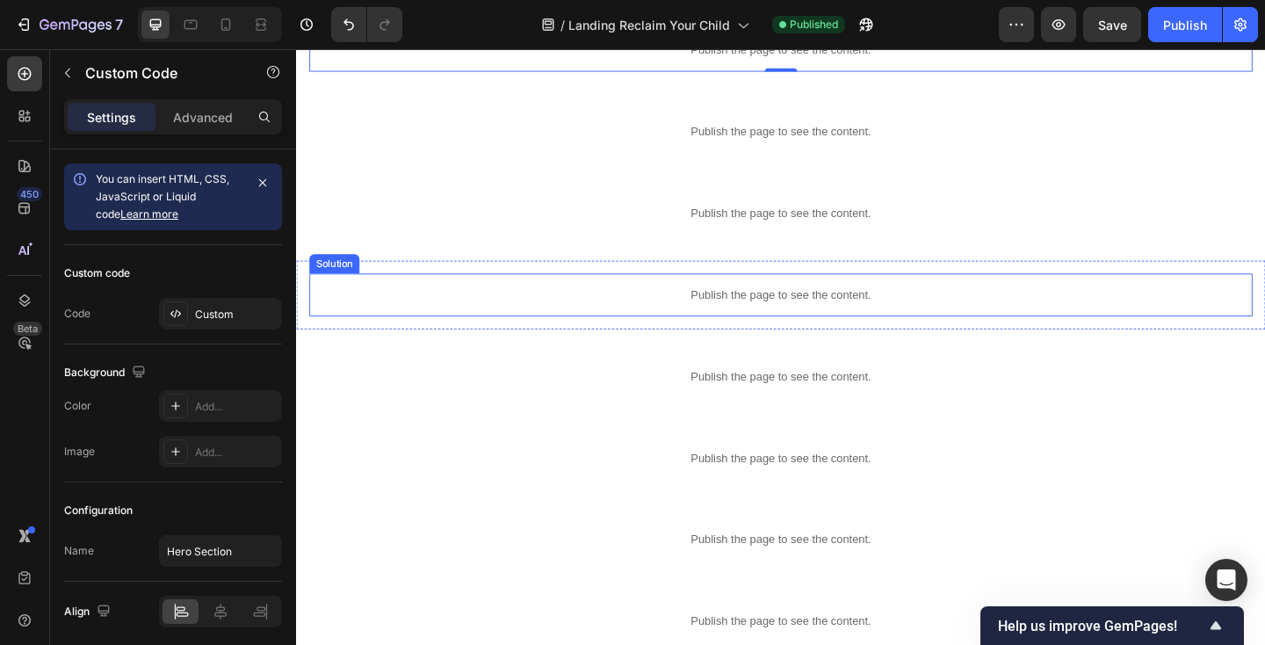
scroll to position [109, 0]
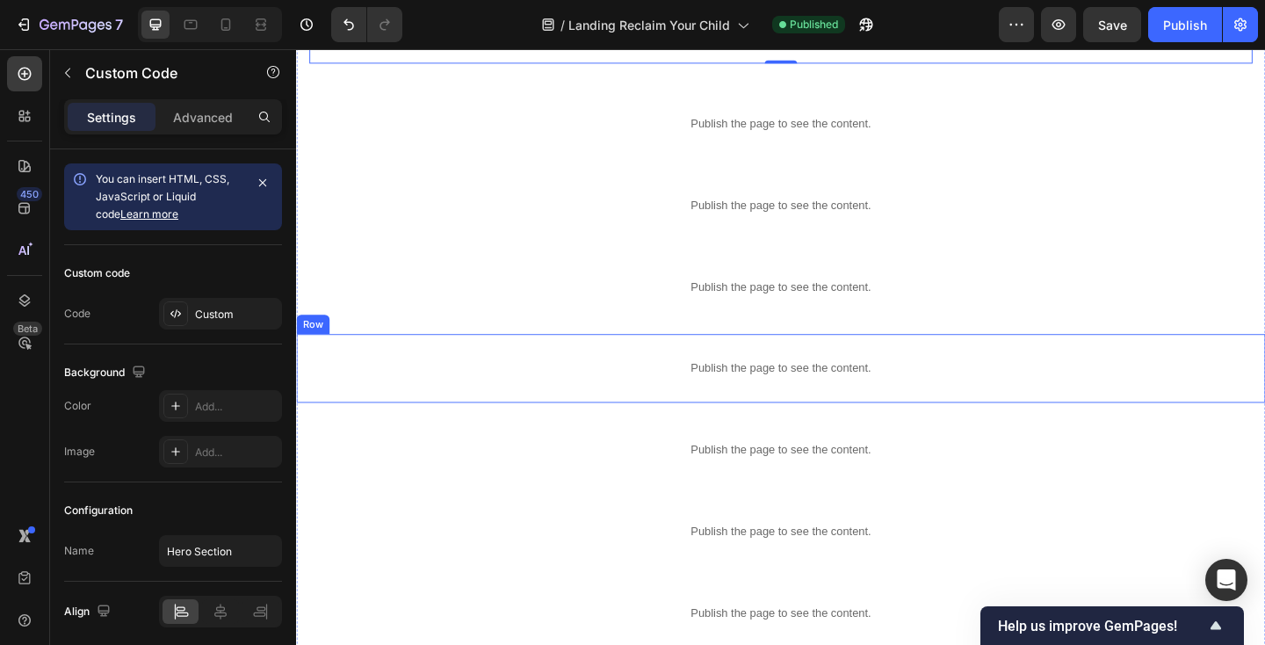
click at [488, 366] on div "Publish the page to see the content. 3 Img Row" at bounding box center [823, 396] width 1054 height 75
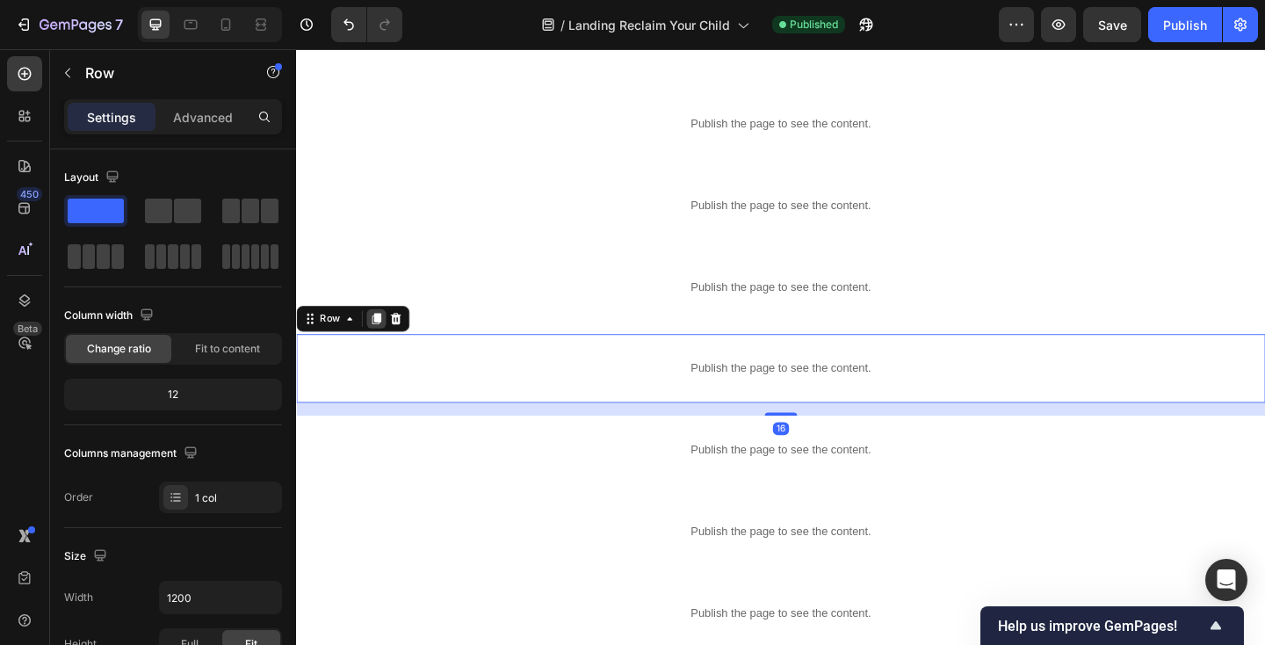
click at [386, 346] on icon at bounding box center [383, 343] width 14 height 14
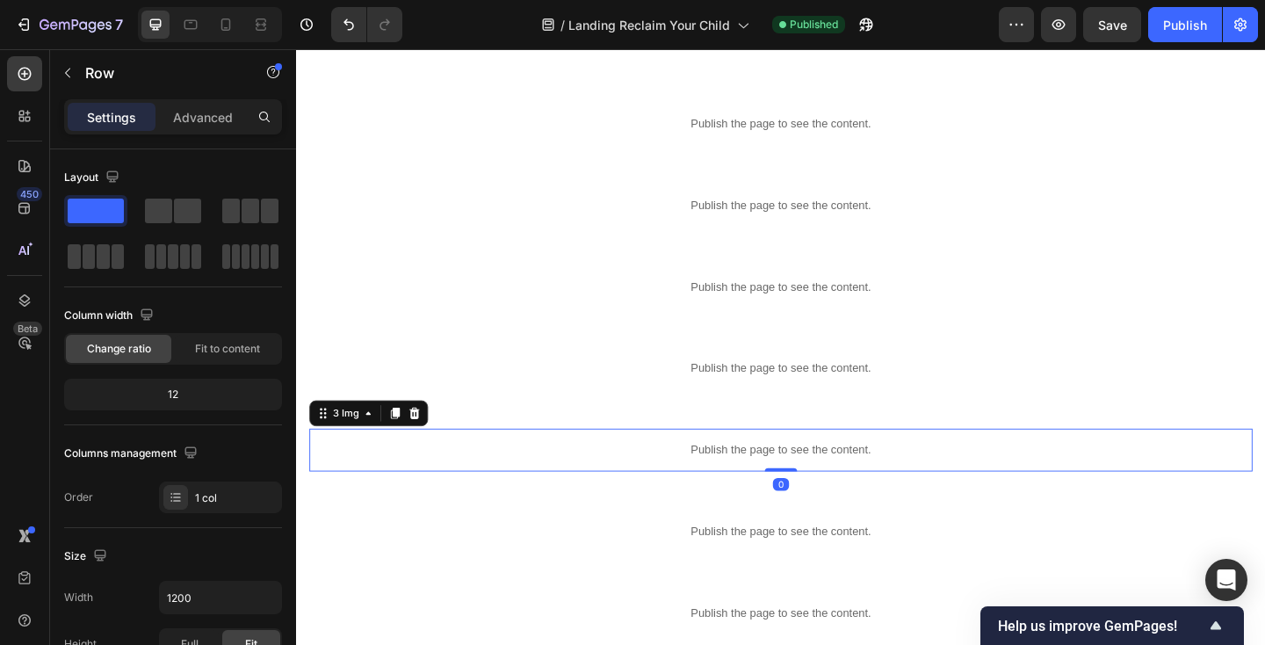
click at [476, 487] on p "Publish the page to see the content." at bounding box center [823, 485] width 1026 height 18
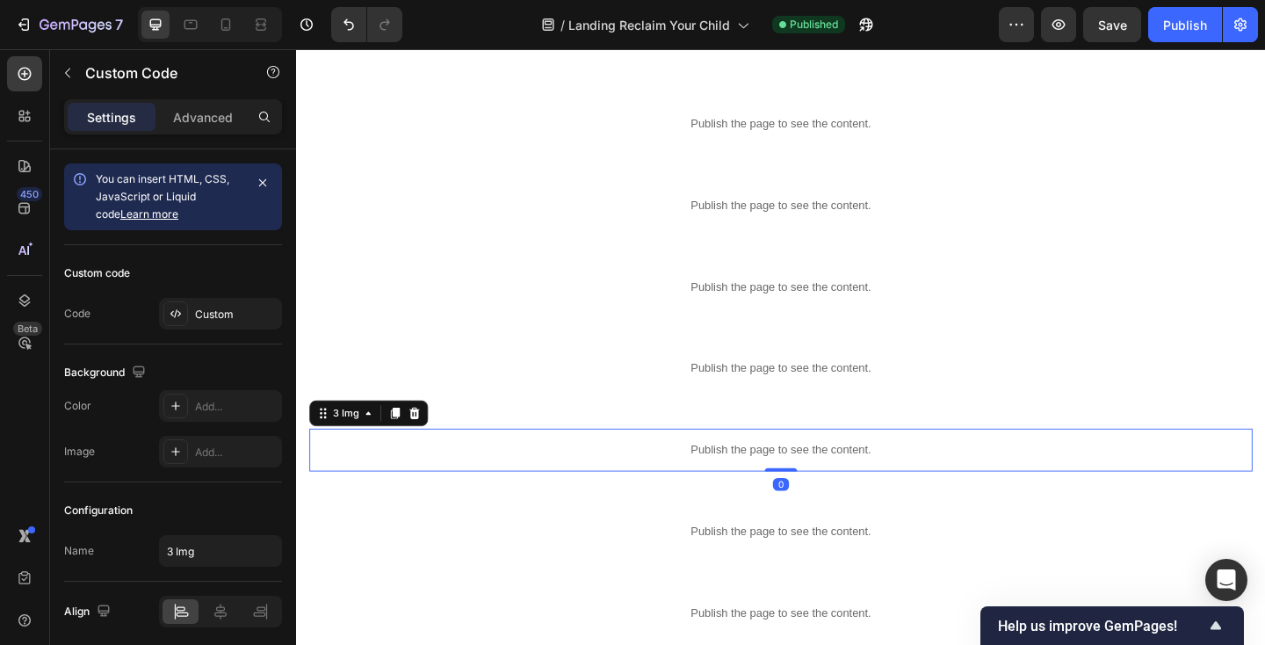
click at [476, 487] on p "Publish the page to see the content." at bounding box center [823, 485] width 1026 height 18
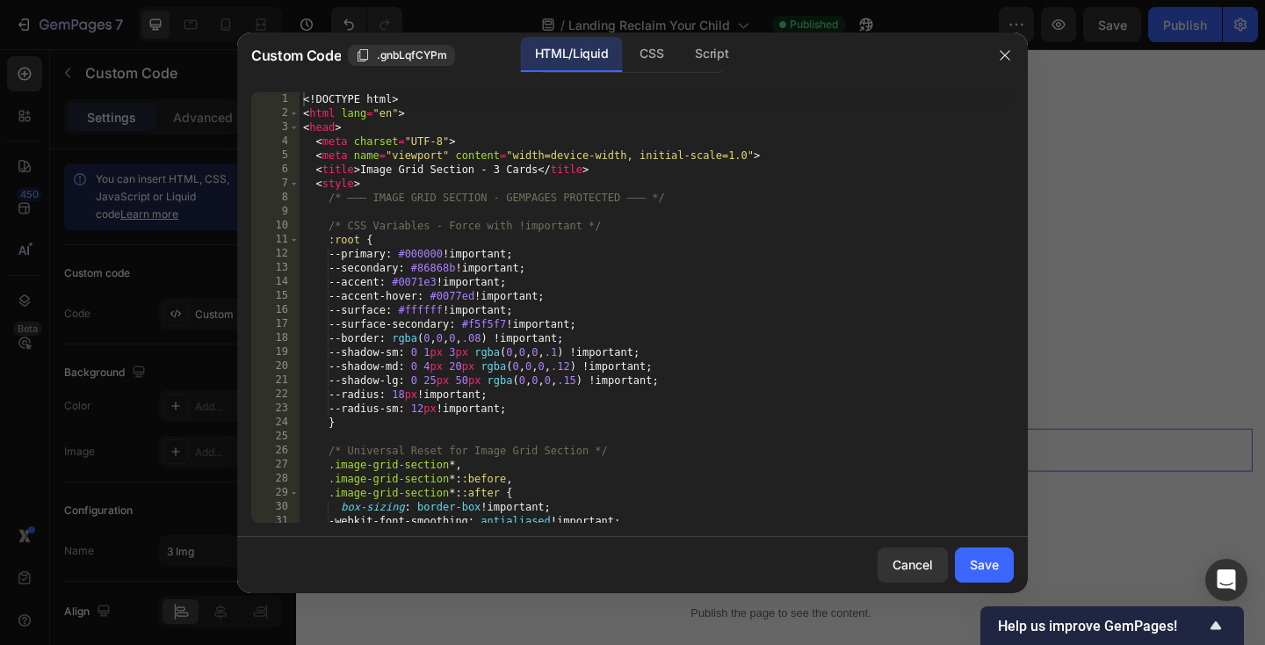
click at [483, 393] on div "<! DOCTYPE html > < html lang = "en" > < head > < meta charset = "UTF-8" > < me…" at bounding box center [657, 321] width 714 height 459
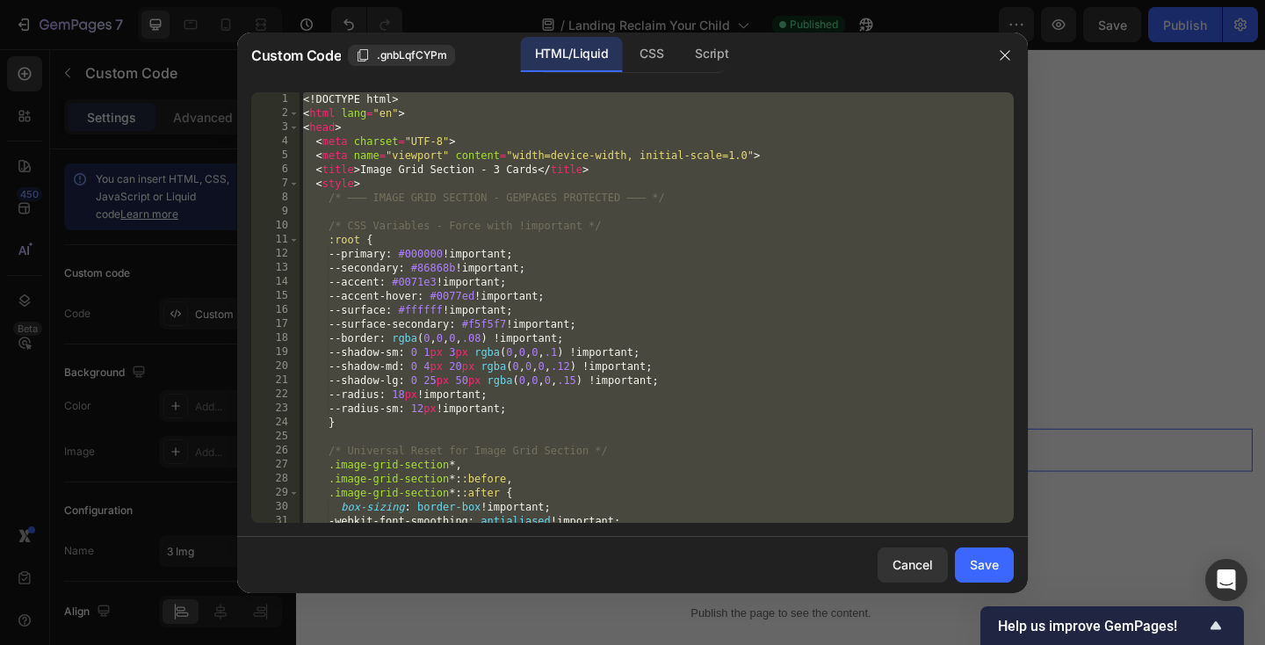
paste textarea
type textarea "</html>"
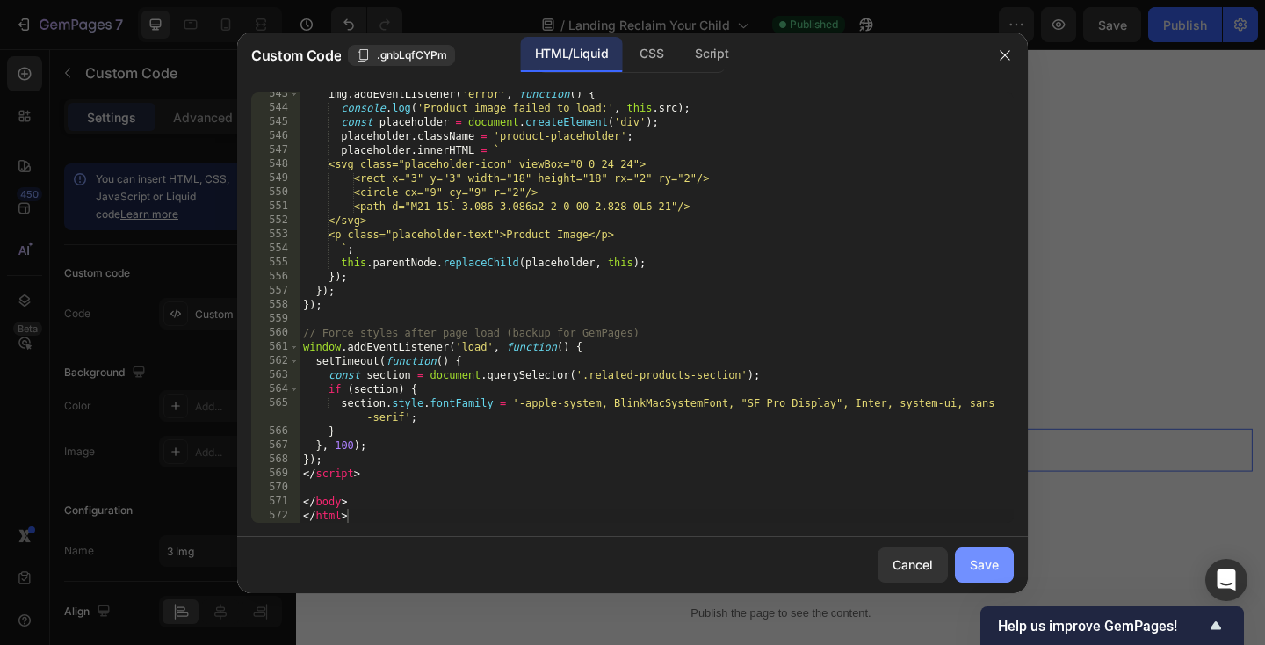
click at [973, 553] on button "Save" at bounding box center [984, 564] width 59 height 35
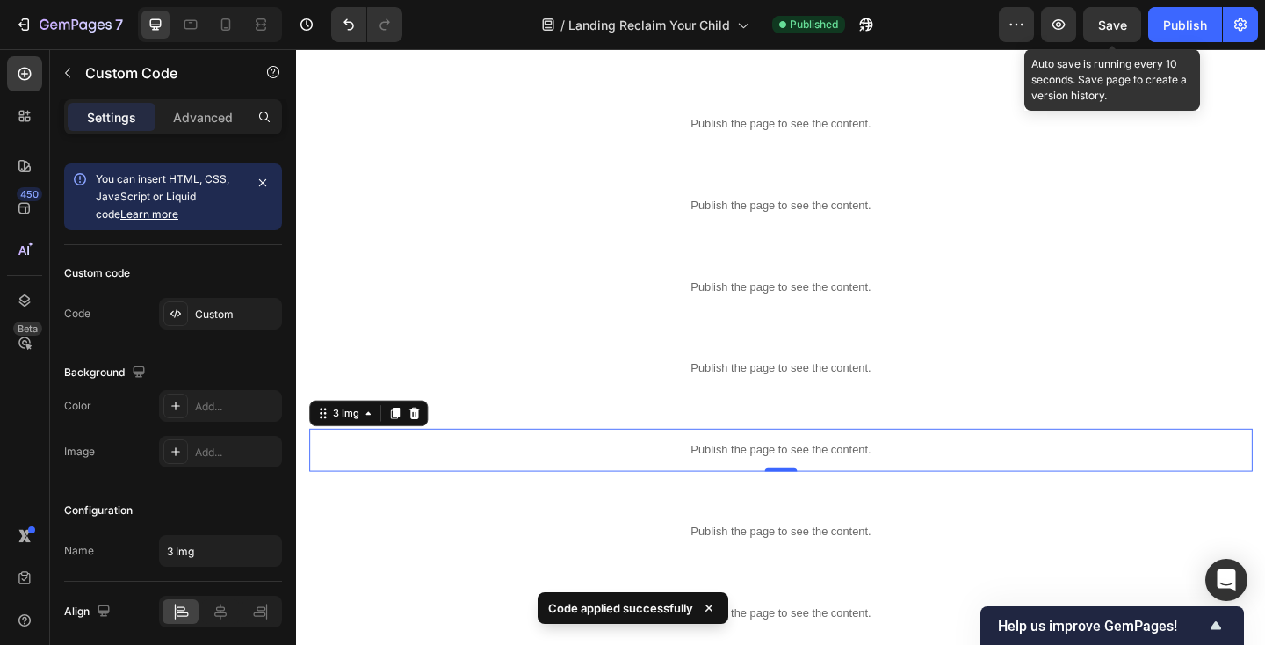
click at [1122, 16] on div "Save" at bounding box center [1112, 25] width 29 height 18
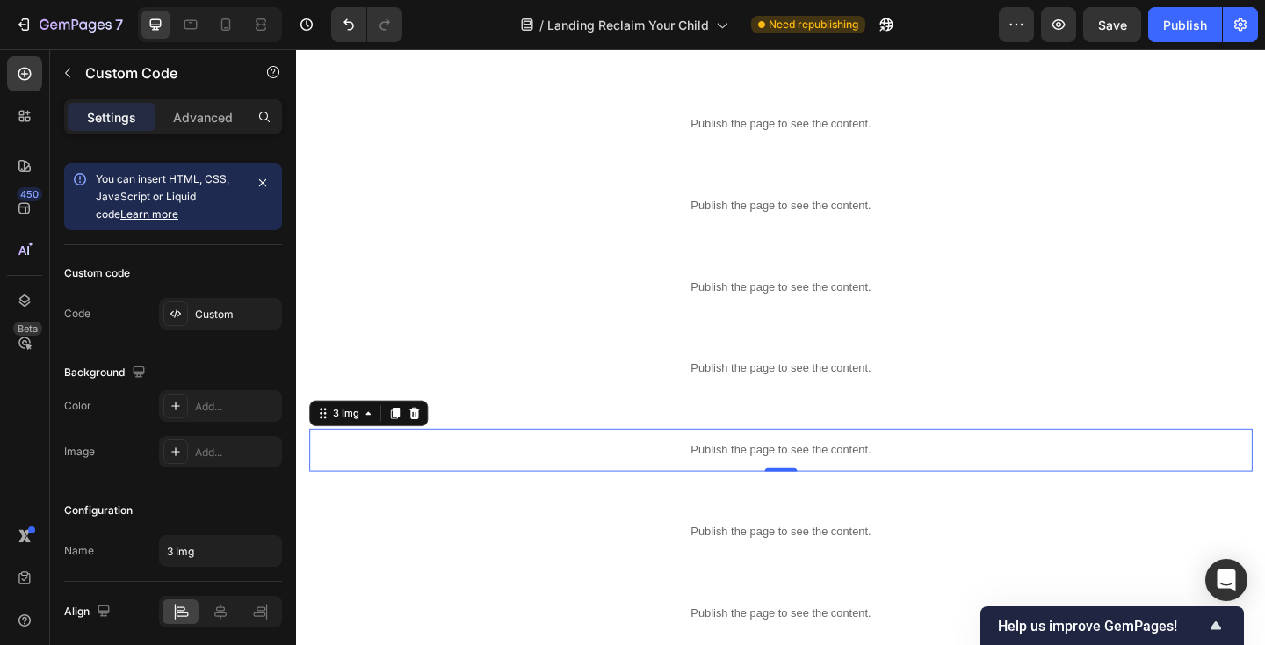
click at [437, 485] on p "Publish the page to see the content." at bounding box center [823, 485] width 1026 height 18
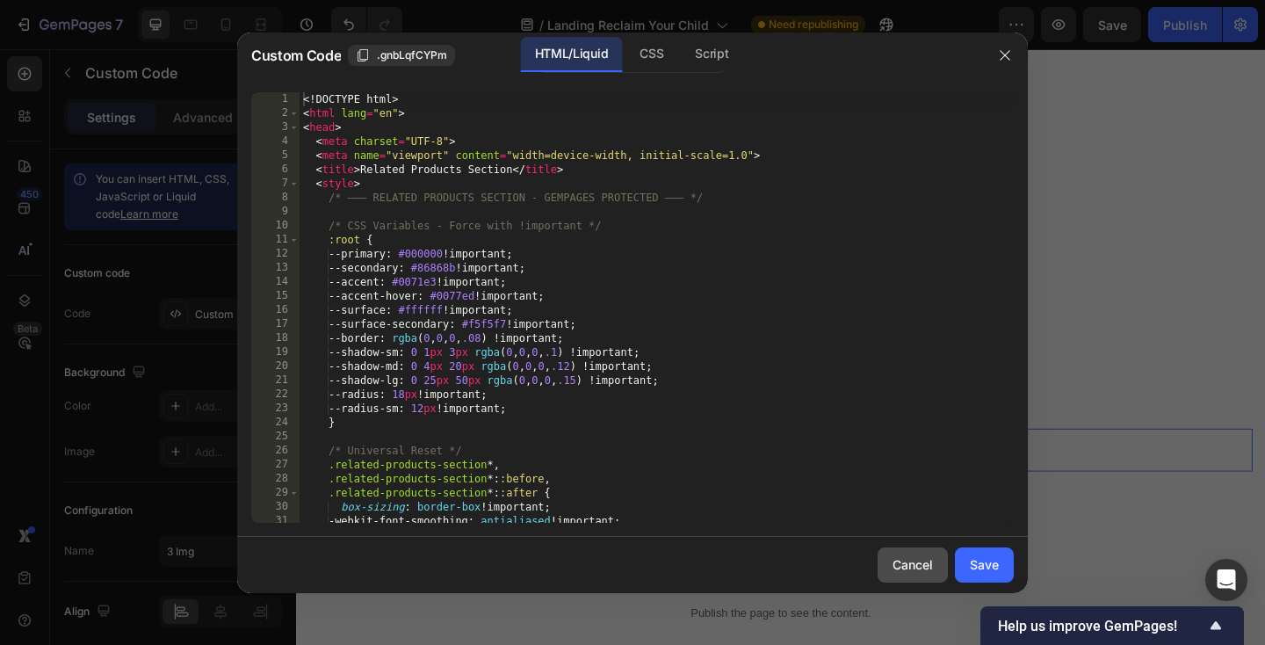
click at [906, 567] on div "Cancel" at bounding box center [912, 564] width 40 height 18
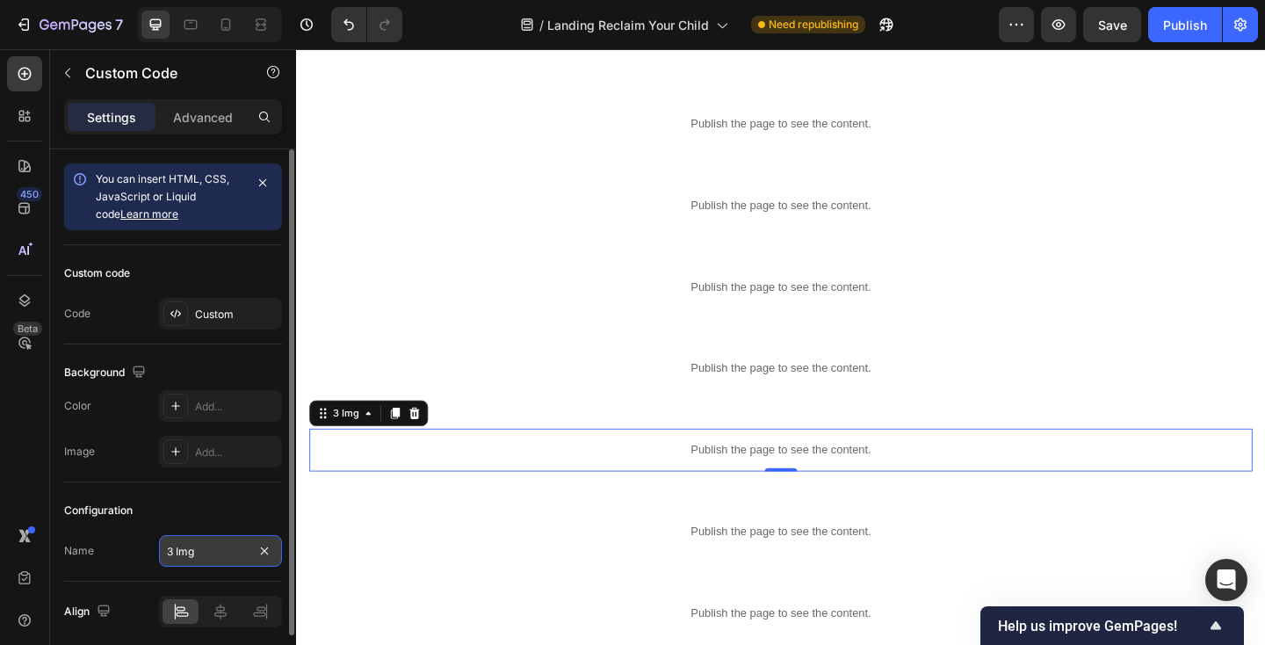
click at [229, 551] on input "3 Img" at bounding box center [220, 551] width 123 height 32
paste input "More Products"
type input "More Products"
click at [230, 518] on div "Configuration" at bounding box center [173, 510] width 218 height 28
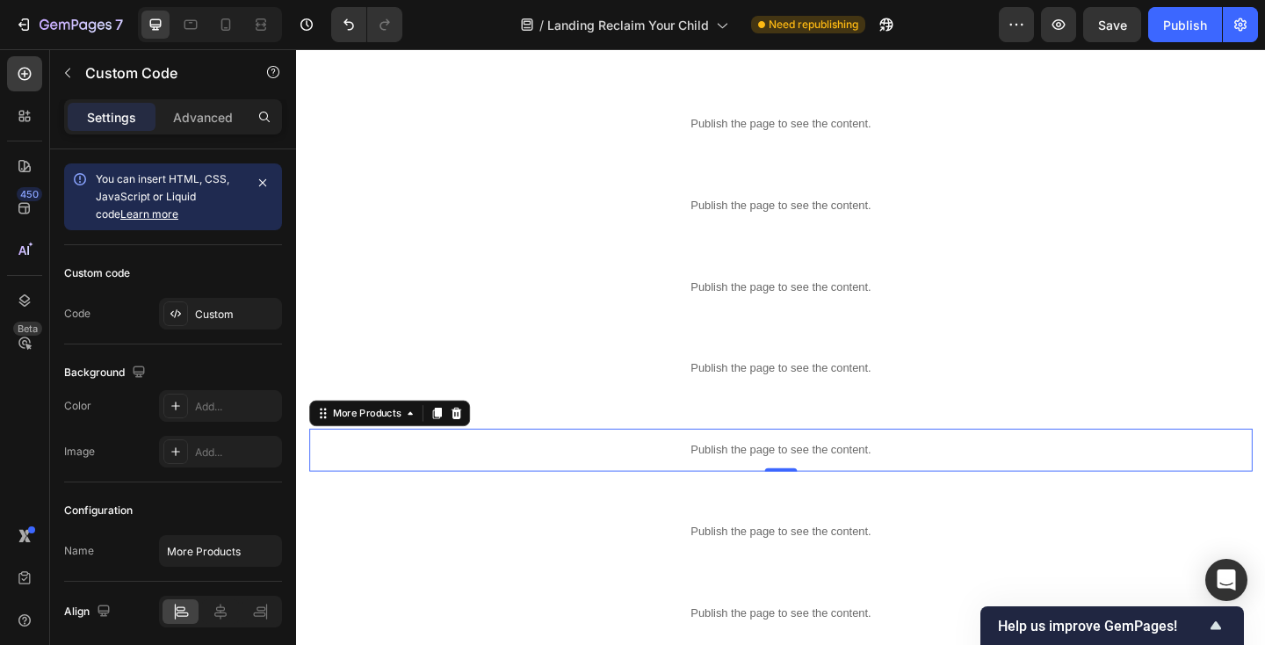
click at [392, 478] on p "Publish the page to see the content." at bounding box center [823, 485] width 1026 height 18
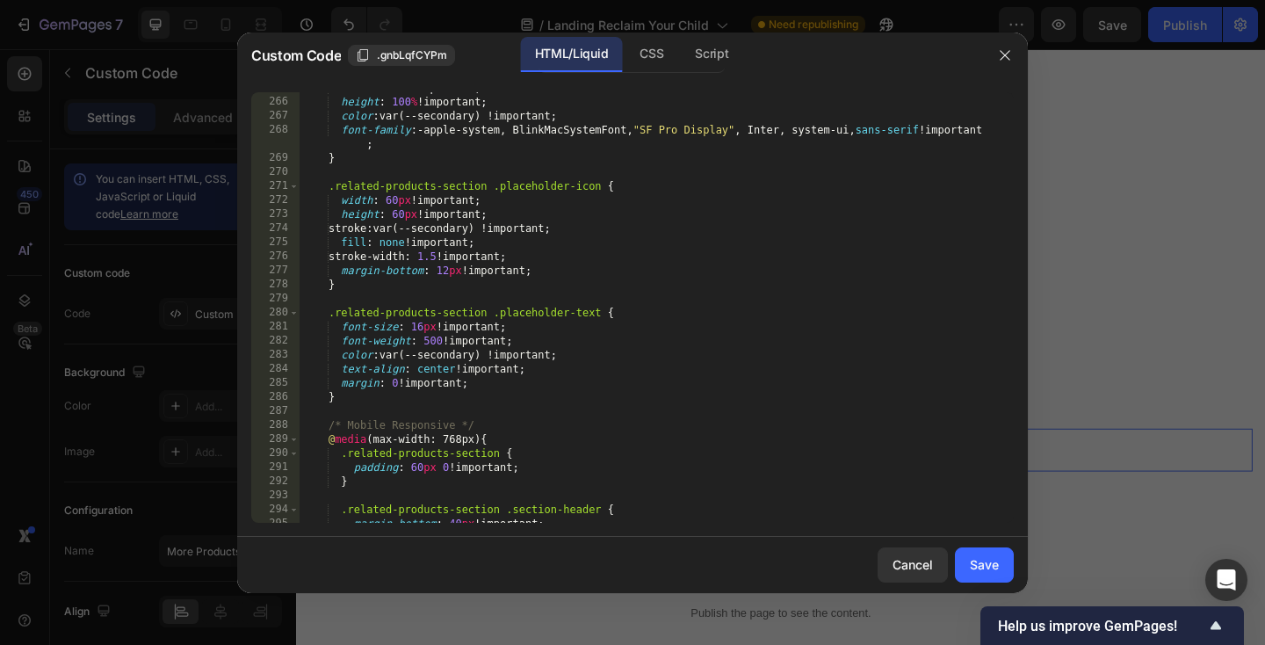
scroll to position [3878, 0]
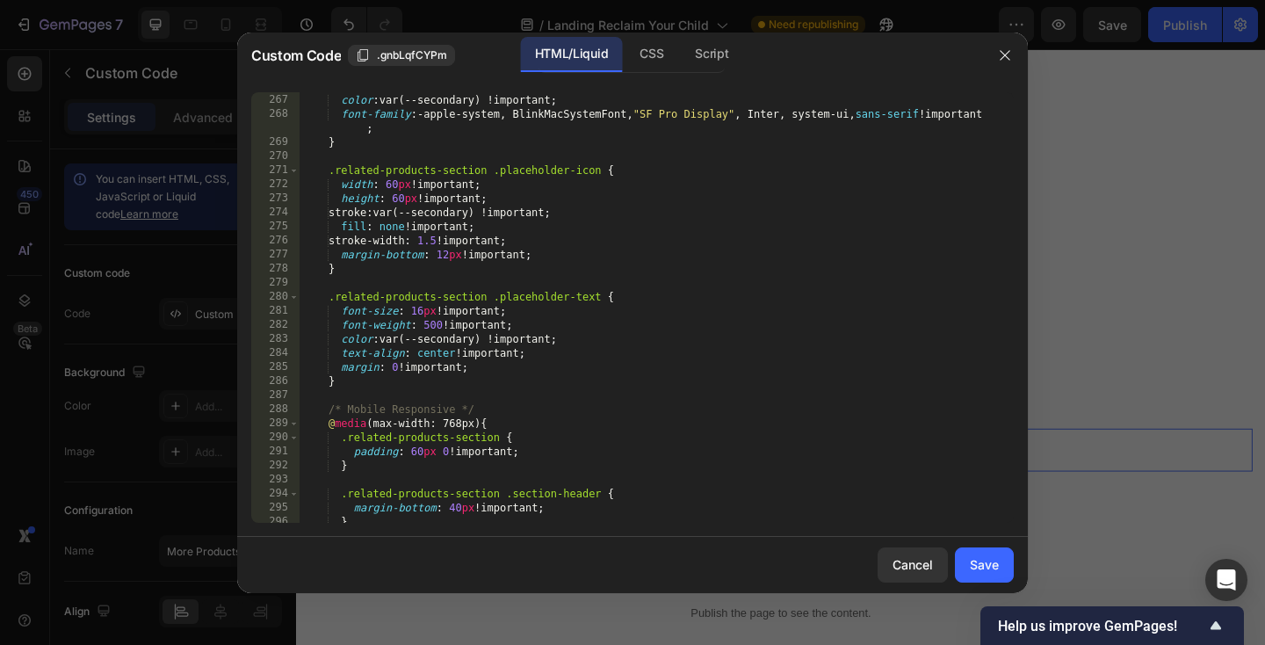
click at [467, 250] on div "height : 100 % !important ; color : var(--secondary) !important ; font-family :…" at bounding box center [657, 308] width 714 height 459
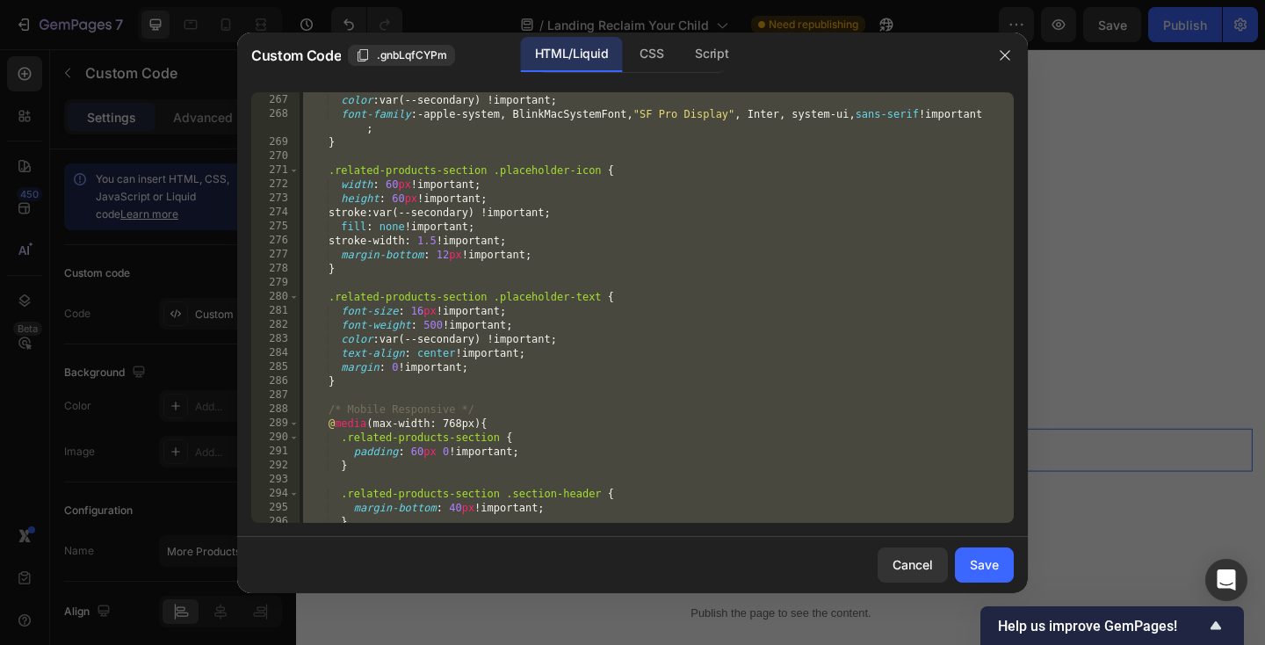
paste textarea
type textarea "</html>"
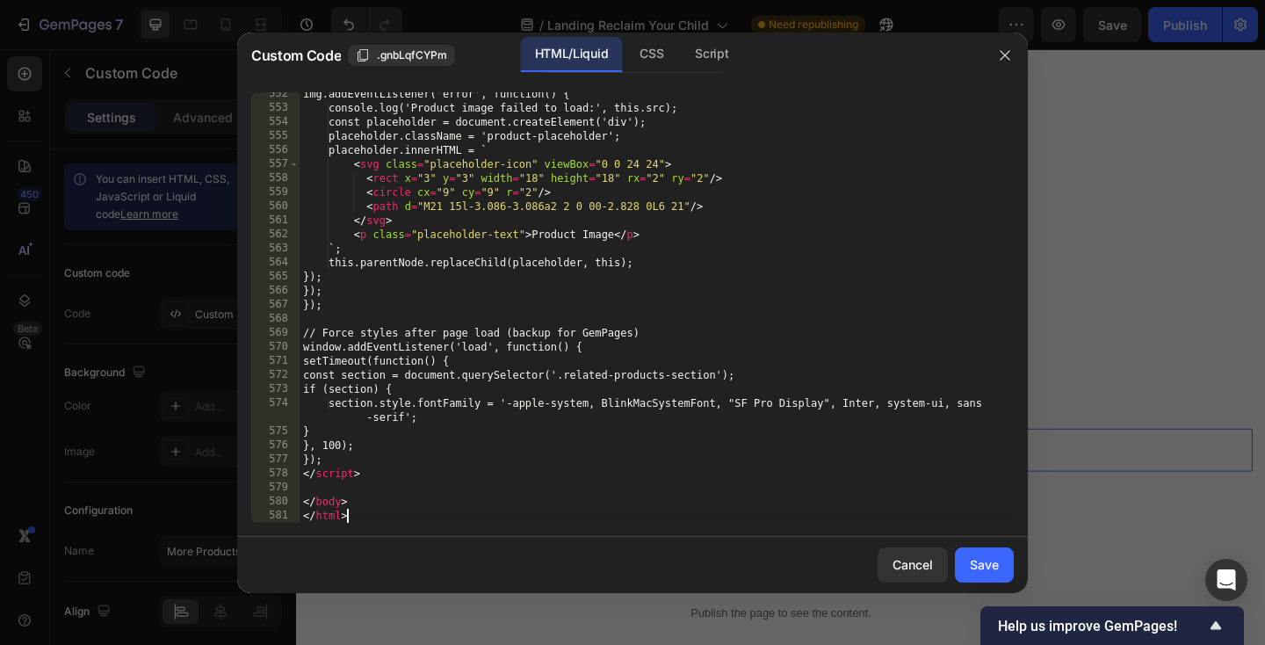
scroll to position [7946, 0]
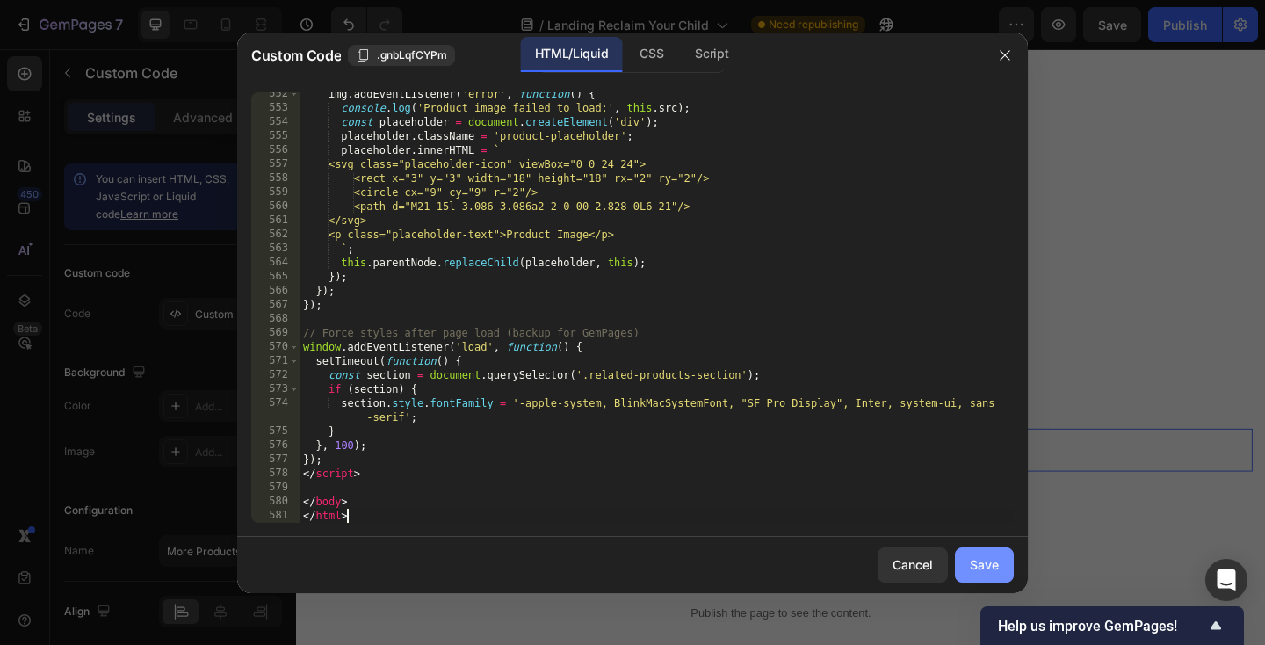
click at [986, 553] on button "Save" at bounding box center [984, 564] width 59 height 35
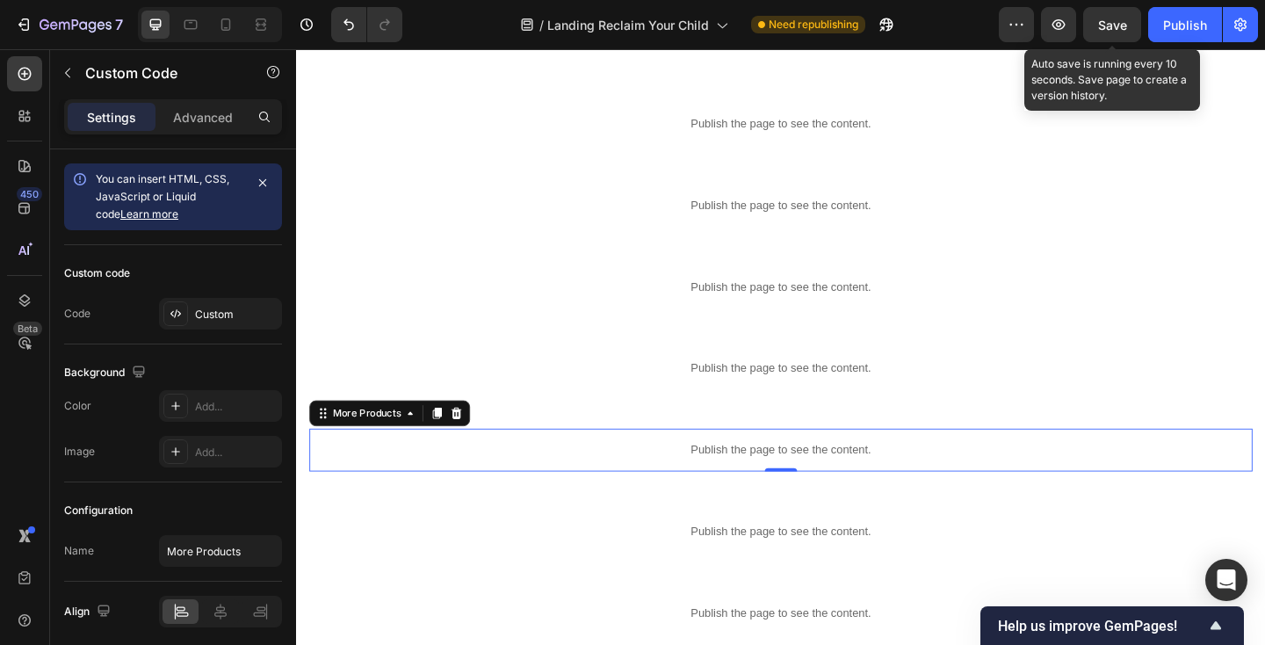
click at [1111, 18] on span "Save" at bounding box center [1112, 25] width 29 height 15
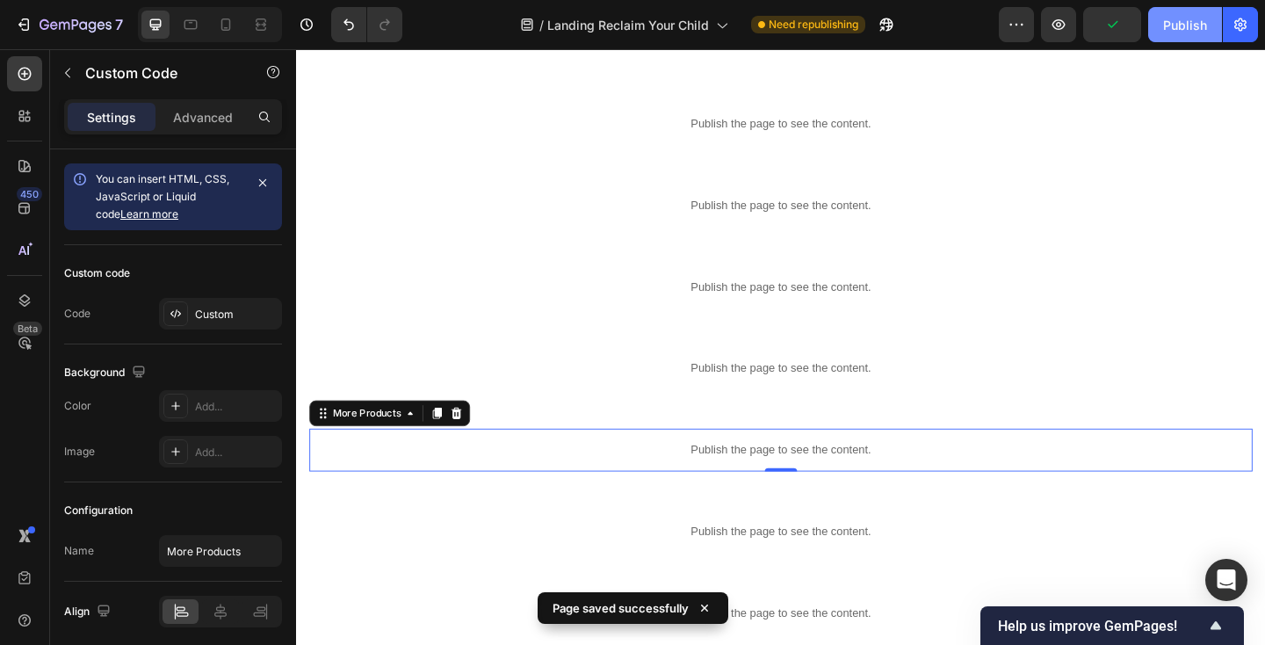
click at [1188, 25] on div "Publish" at bounding box center [1185, 25] width 44 height 18
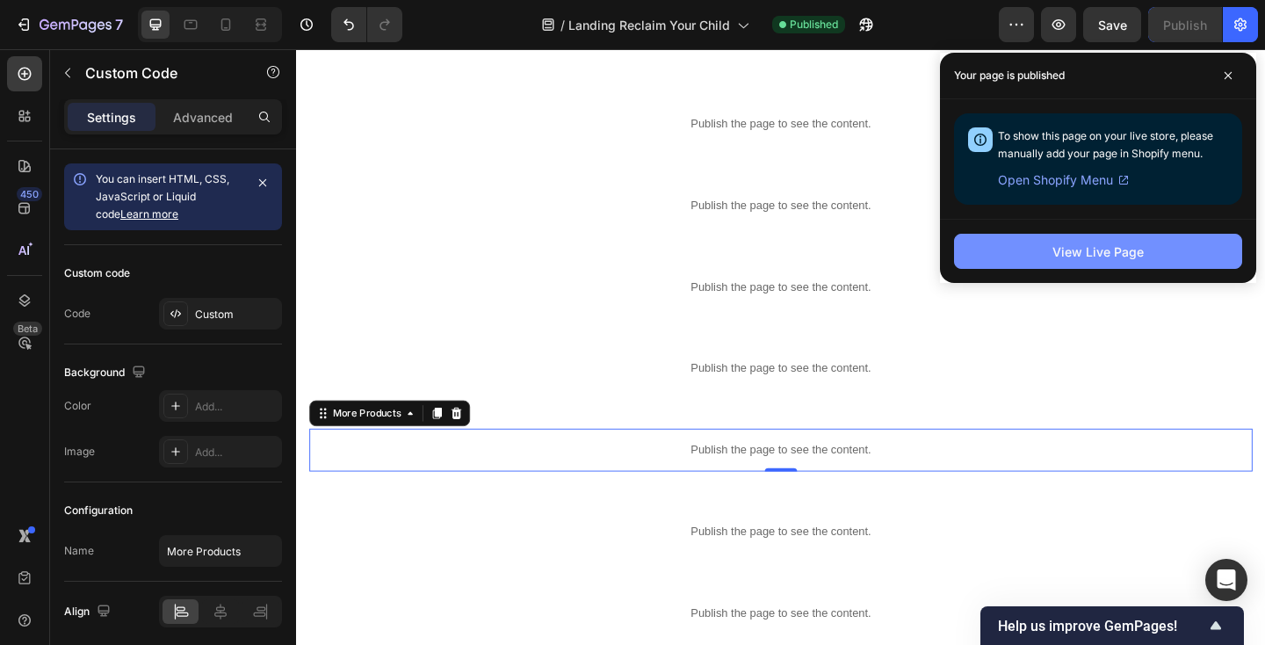
click at [1018, 243] on button "View Live Page" at bounding box center [1098, 251] width 288 height 35
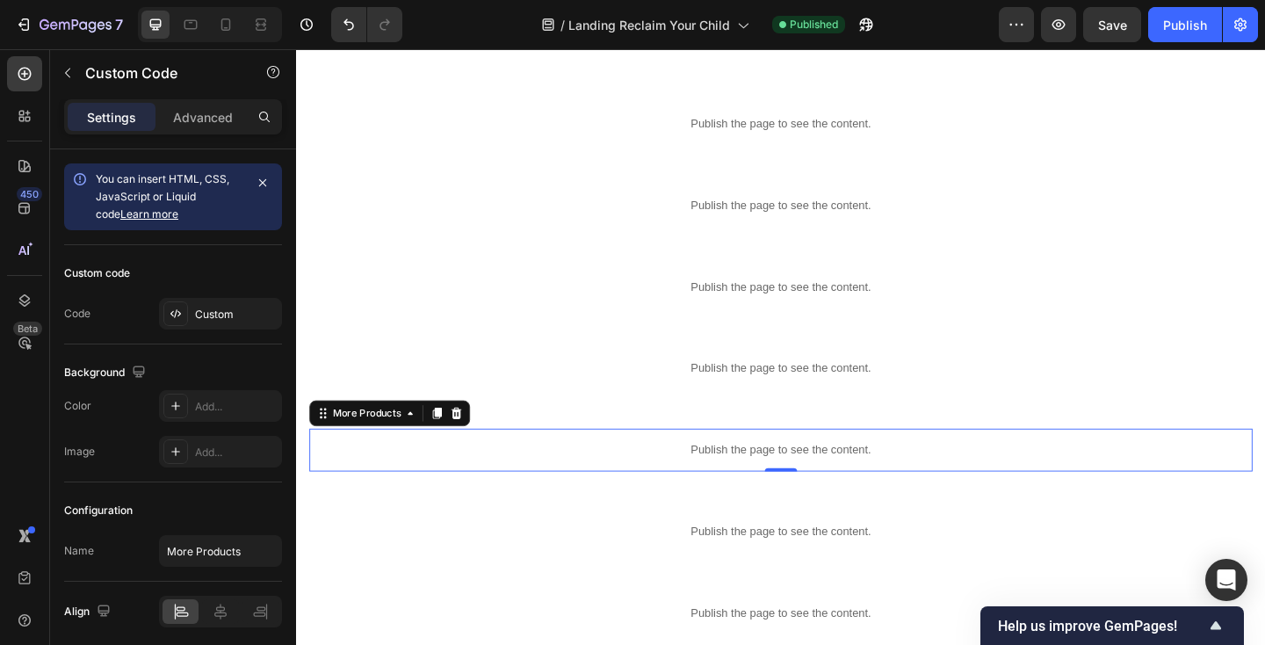
click at [433, 480] on p "Publish the page to see the content." at bounding box center [823, 485] width 1026 height 18
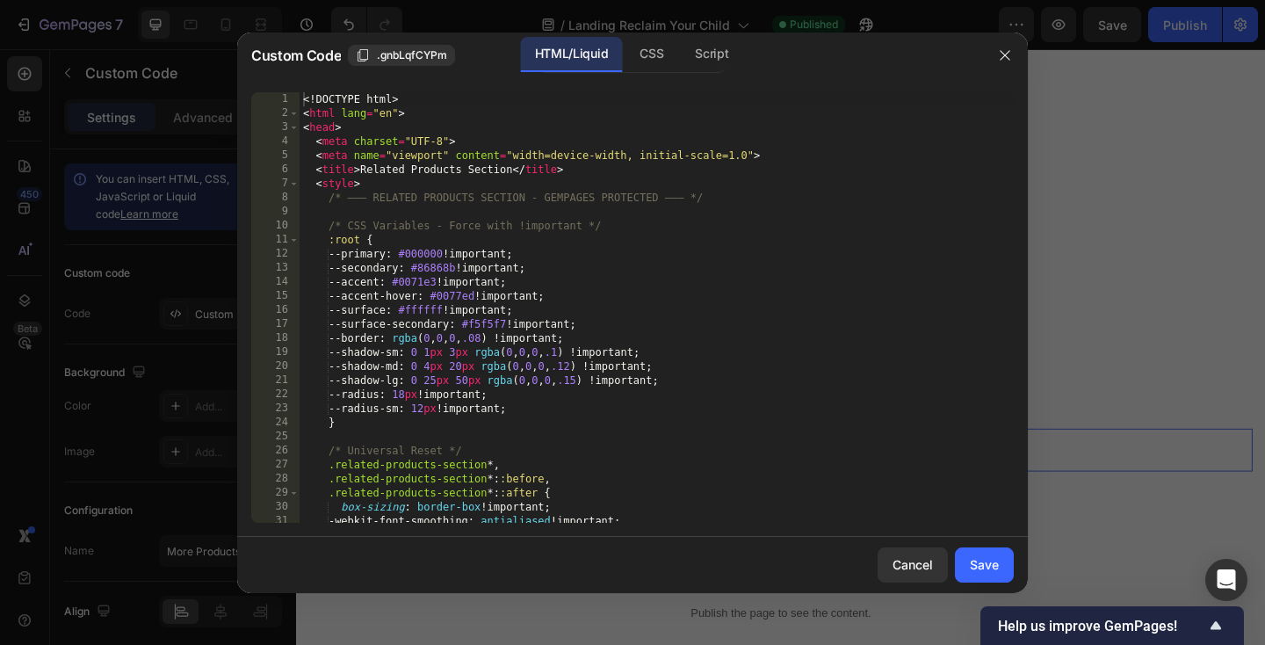
click at [366, 394] on div "<! DOCTYPE html > < html lang = "en" > < head > < meta charset = "UTF-8" > < me…" at bounding box center [657, 321] width 714 height 459
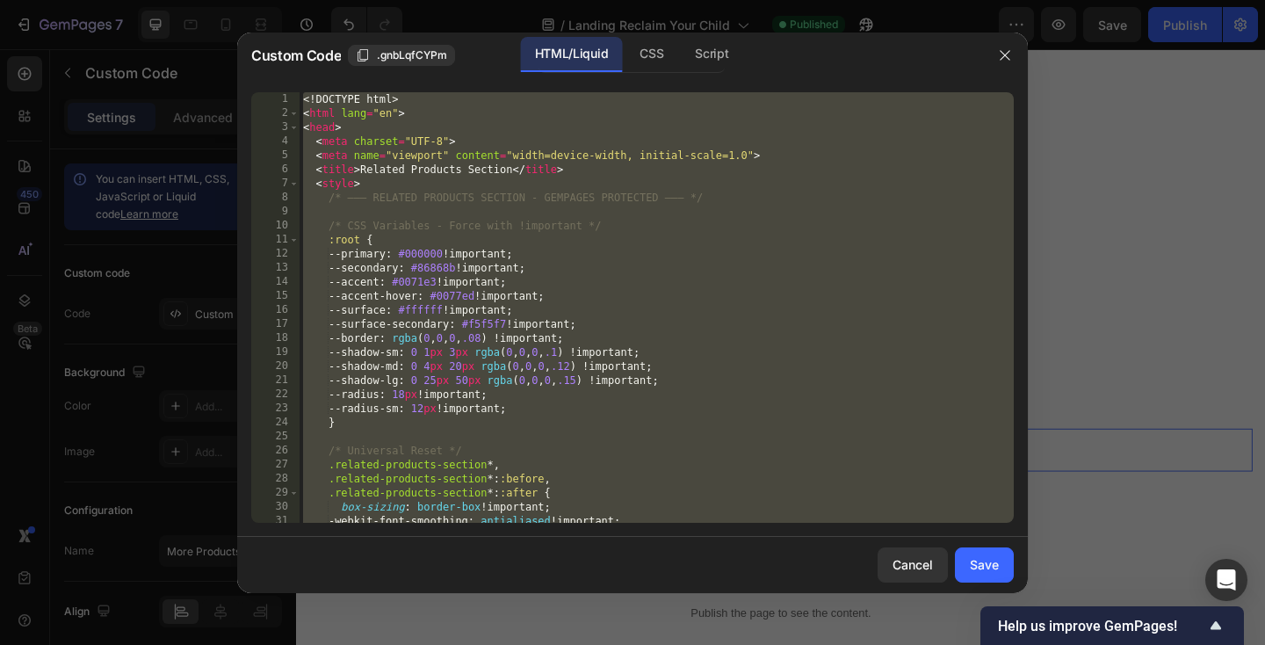
paste textarea
type textarea "</html>"
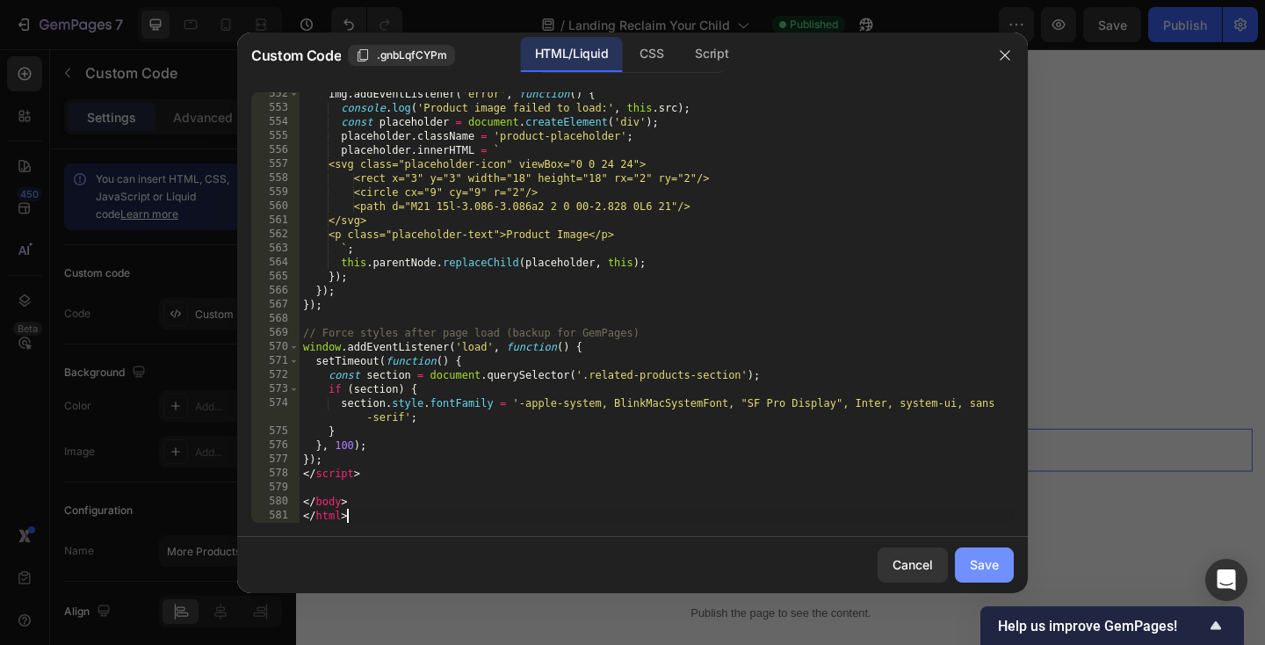
click at [983, 554] on button "Save" at bounding box center [984, 564] width 59 height 35
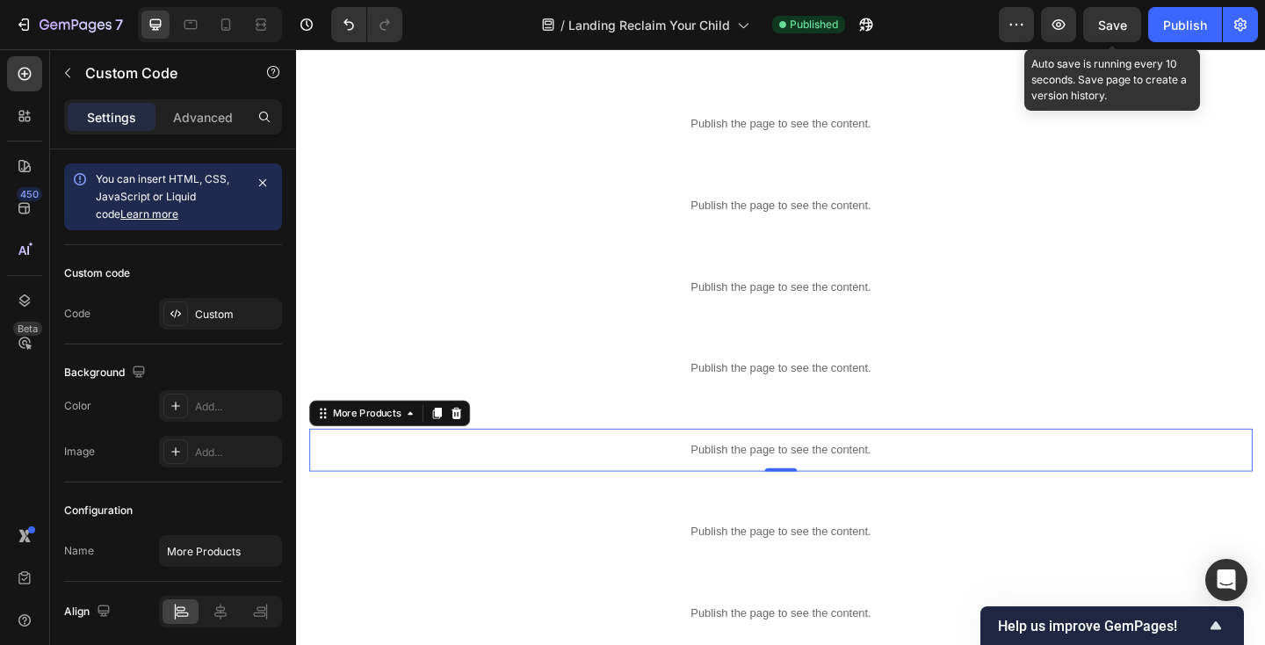
click at [1112, 25] on span "Save" at bounding box center [1112, 25] width 29 height 15
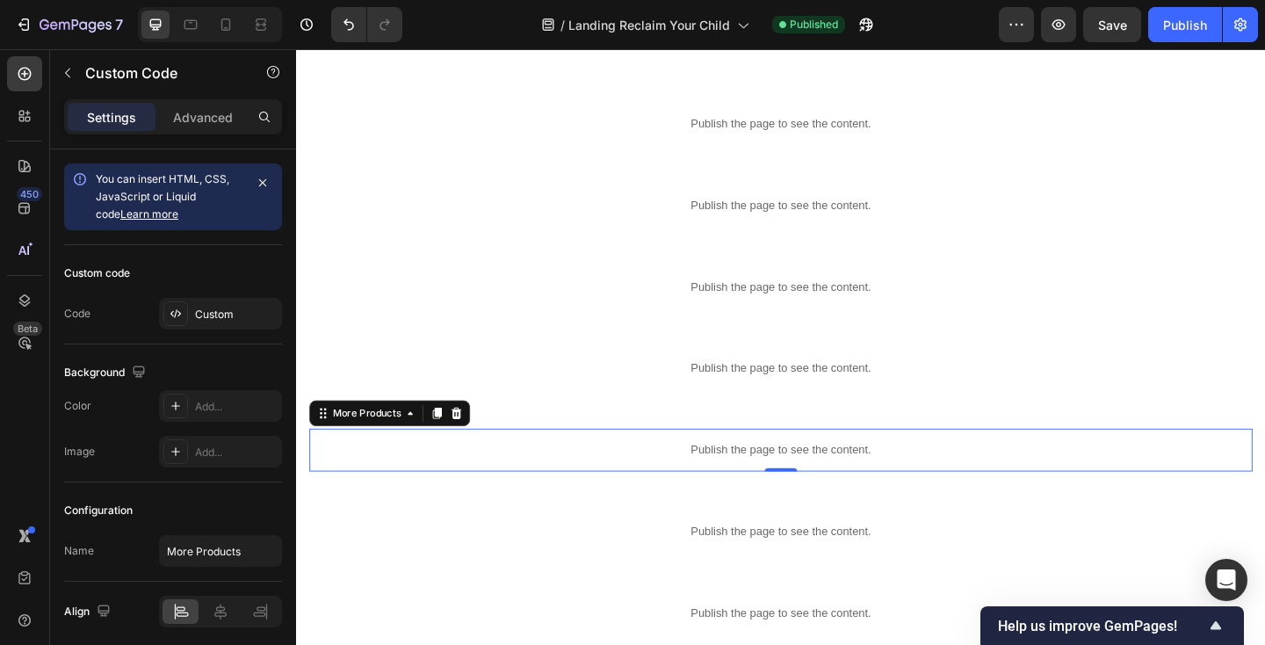
click at [473, 488] on p "Publish the page to see the content." at bounding box center [823, 485] width 1026 height 18
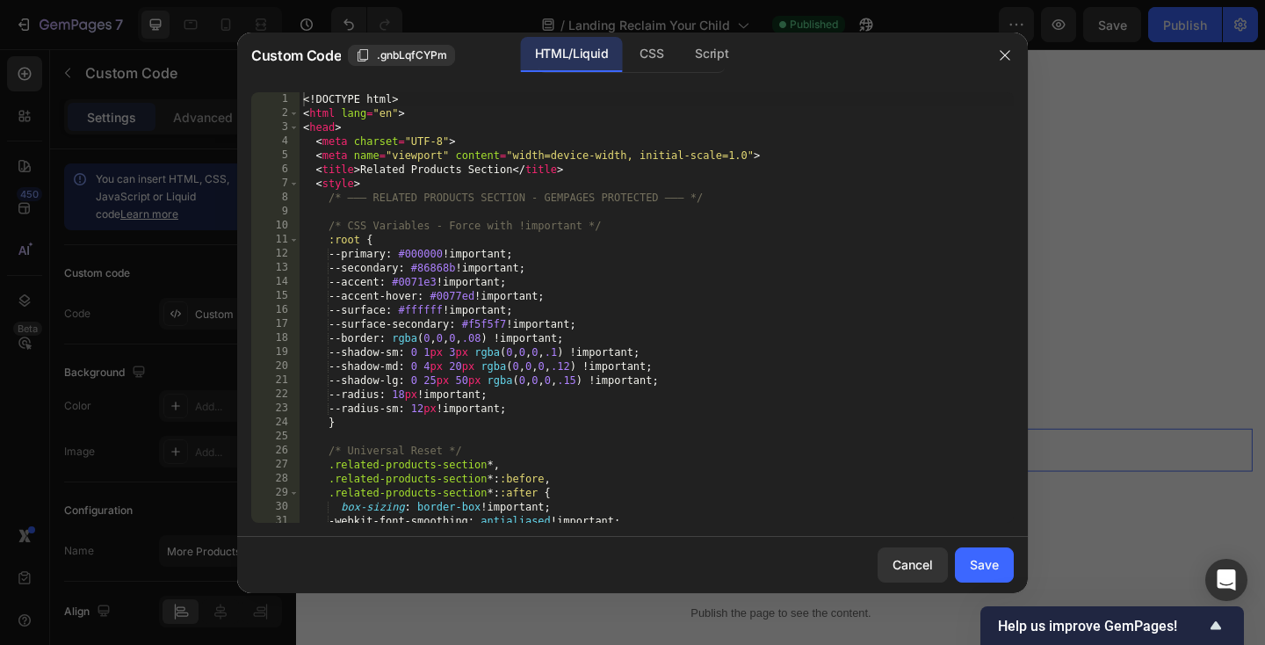
click at [459, 453] on div "<! DOCTYPE html > < html lang = "en" > < head > < meta charset = "UTF-8" > < me…" at bounding box center [657, 321] width 714 height 459
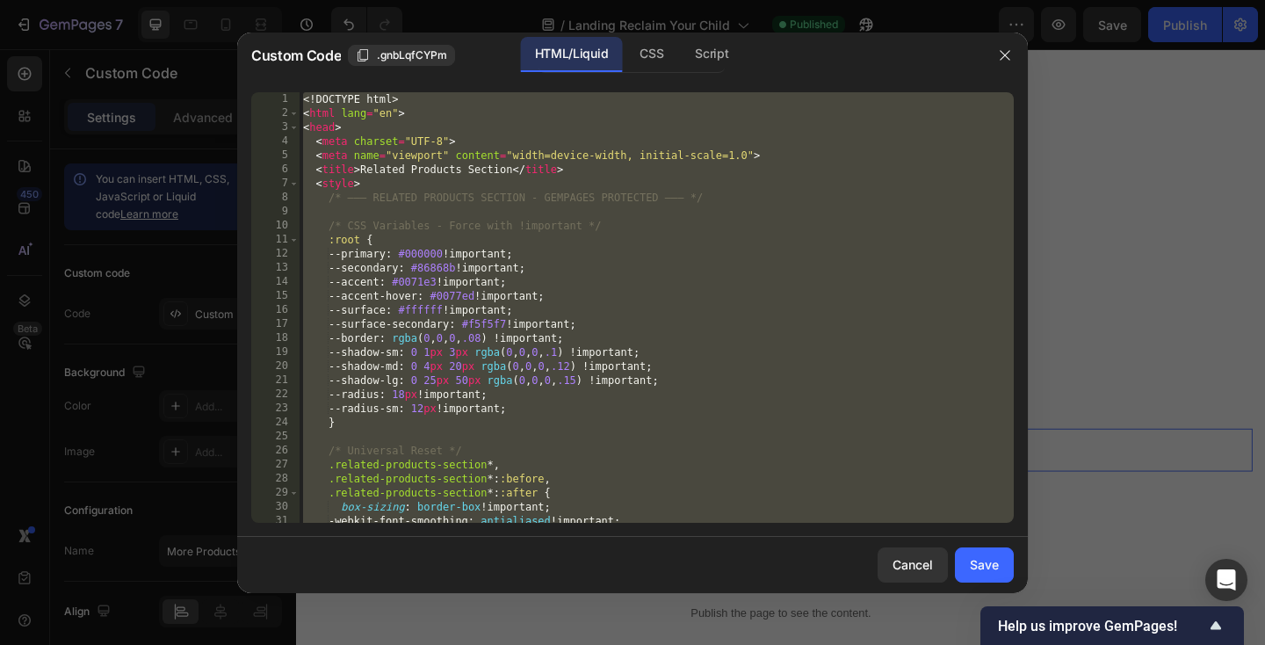
paste textarea
type textarea "</html>"
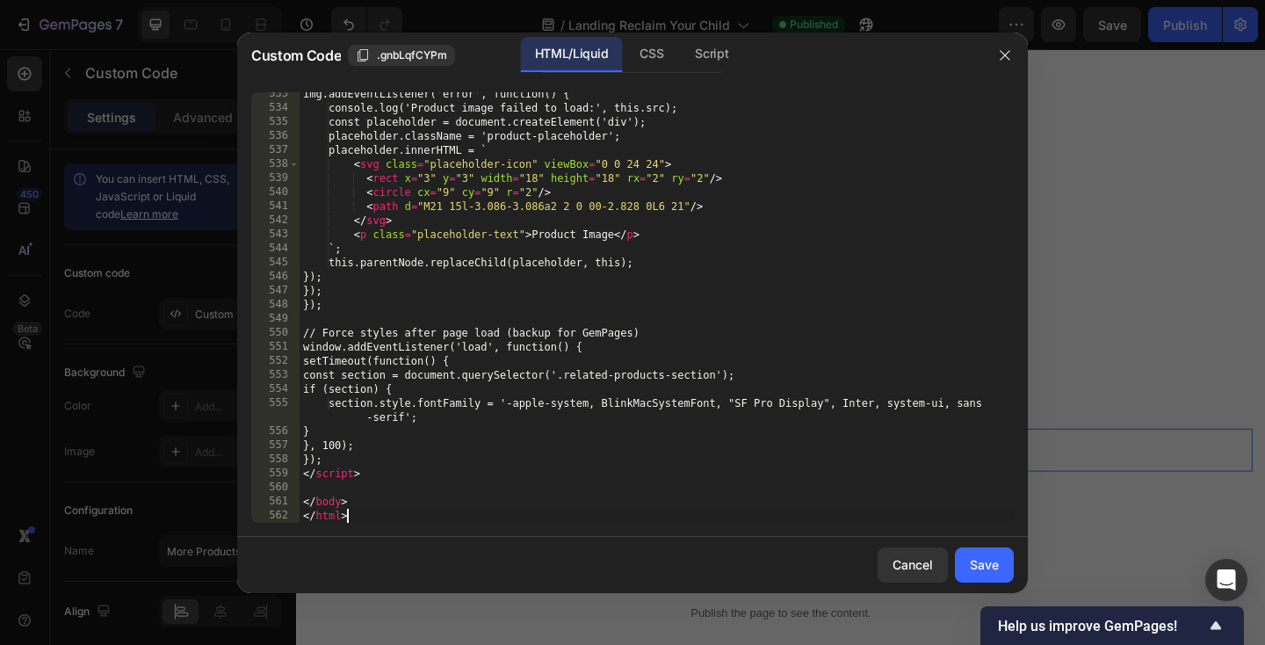
scroll to position [7679, 0]
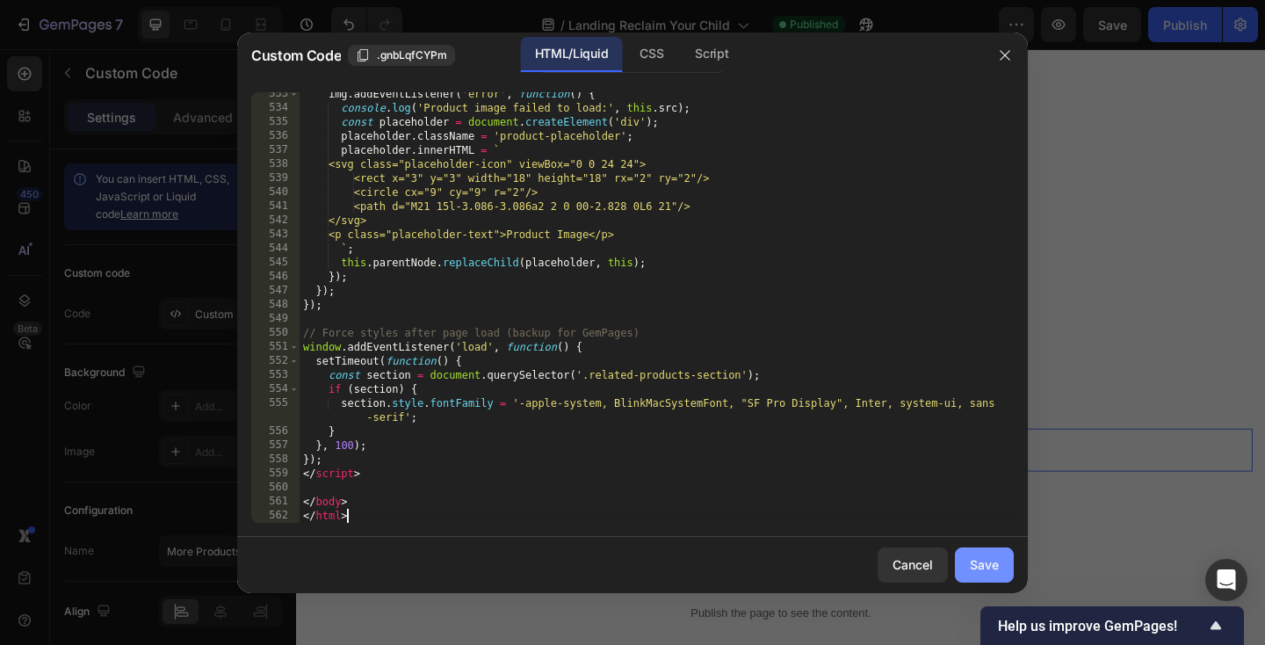
click at [972, 559] on div "Save" at bounding box center [984, 564] width 29 height 18
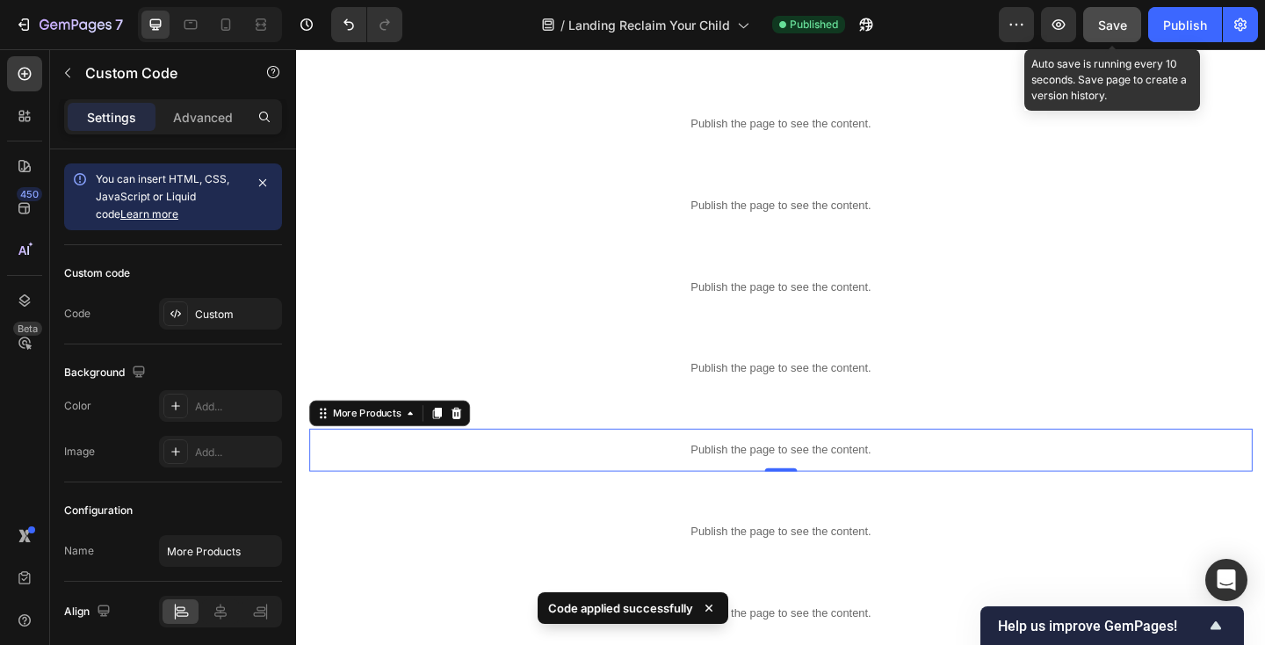
click at [1104, 34] on button "Save" at bounding box center [1112, 24] width 58 height 35
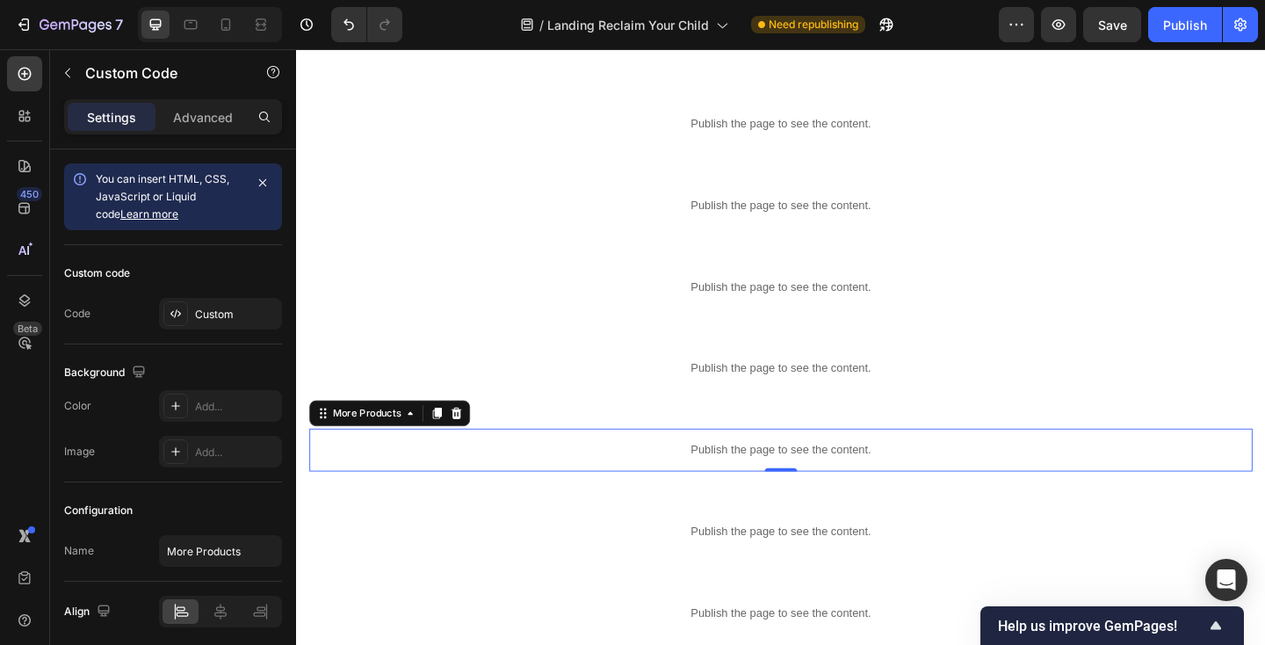
click at [485, 485] on p "Publish the page to see the content." at bounding box center [823, 485] width 1026 height 18
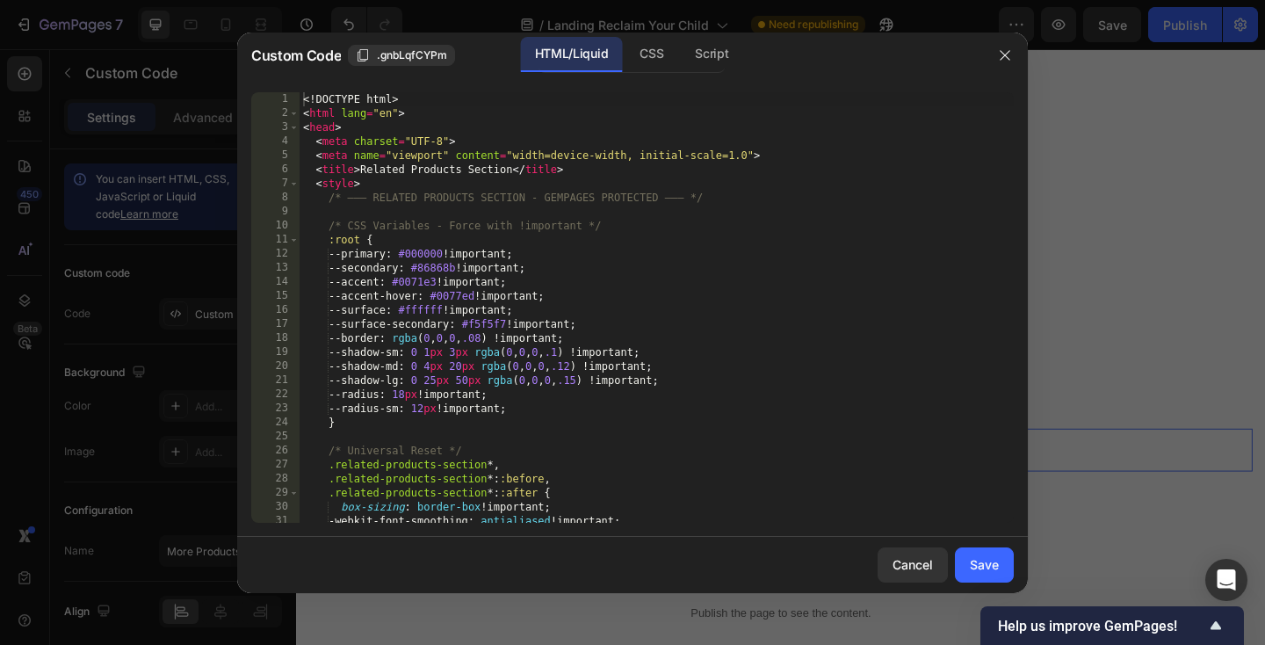
click at [479, 418] on div "<! DOCTYPE html > < html lang = "en" > < head > < meta charset = "UTF-8" > < me…" at bounding box center [657, 321] width 714 height 459
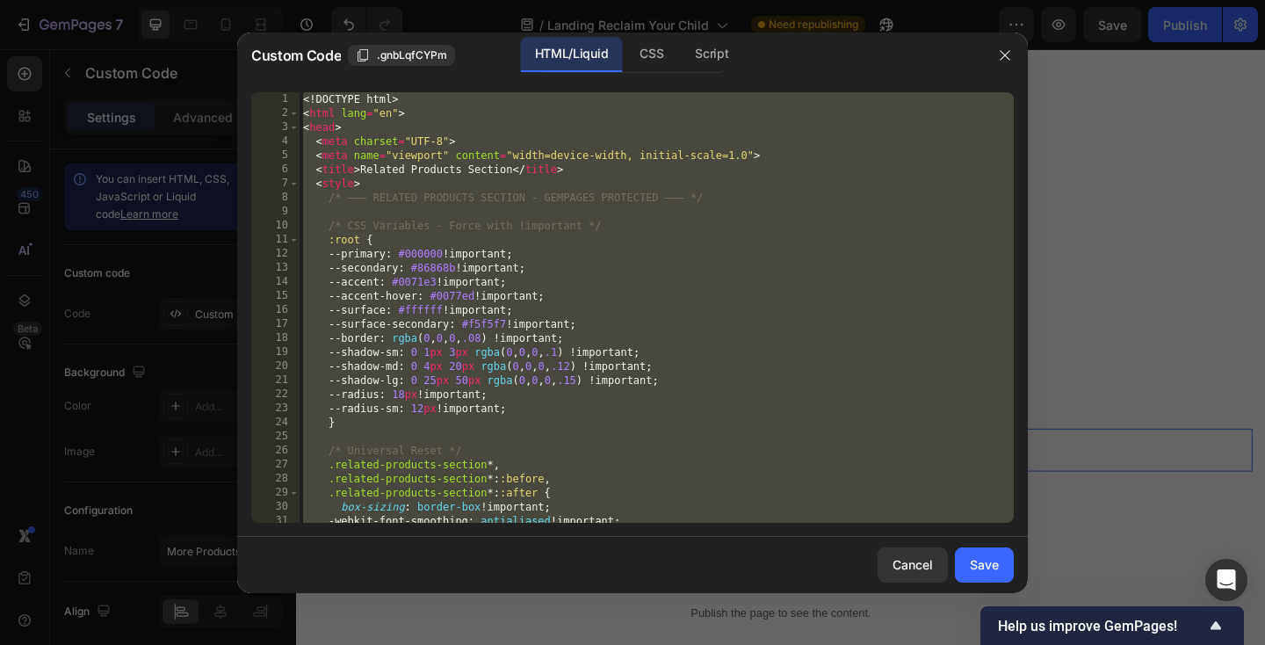
paste textarea
type textarea "</html>"
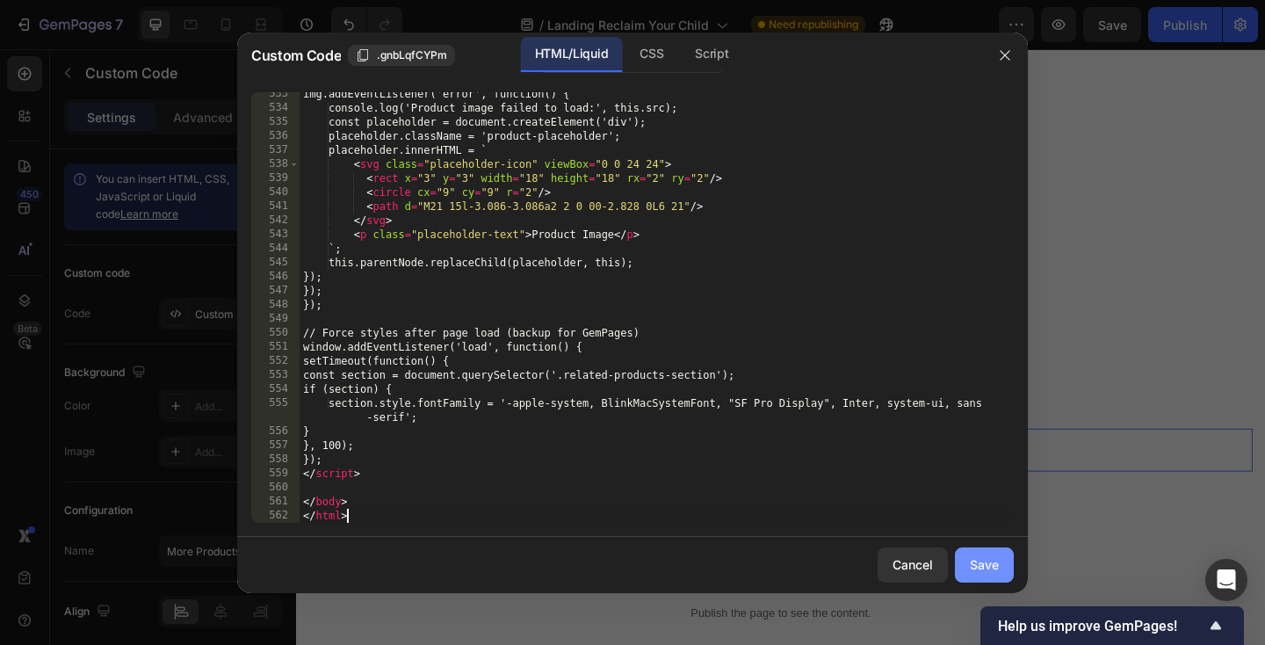
click at [985, 553] on button "Save" at bounding box center [984, 564] width 59 height 35
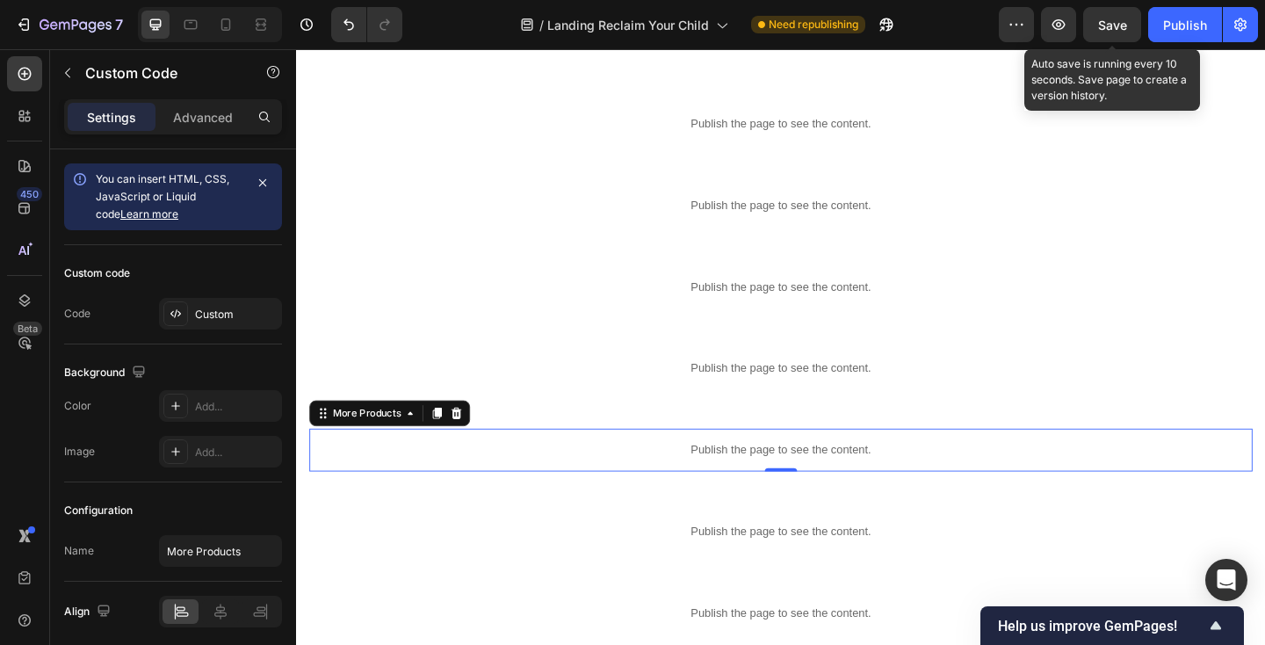
click at [1117, 32] on span "Save" at bounding box center [1112, 25] width 29 height 15
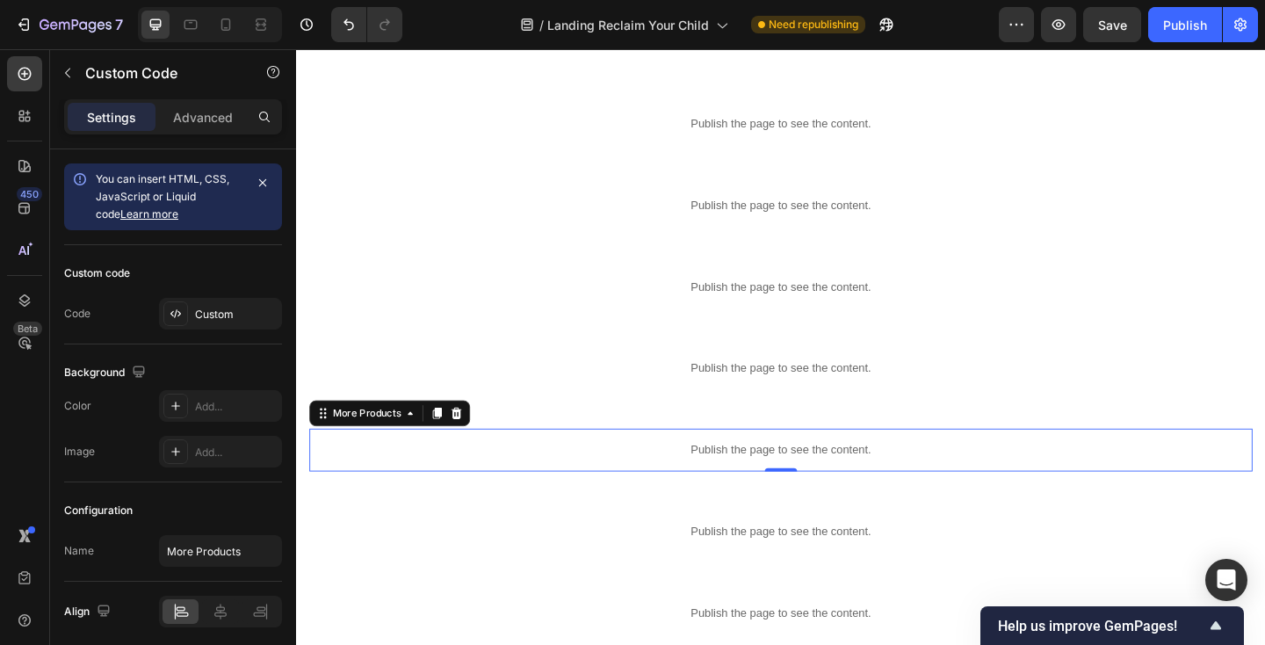
click at [510, 480] on p "Publish the page to see the content." at bounding box center [823, 485] width 1026 height 18
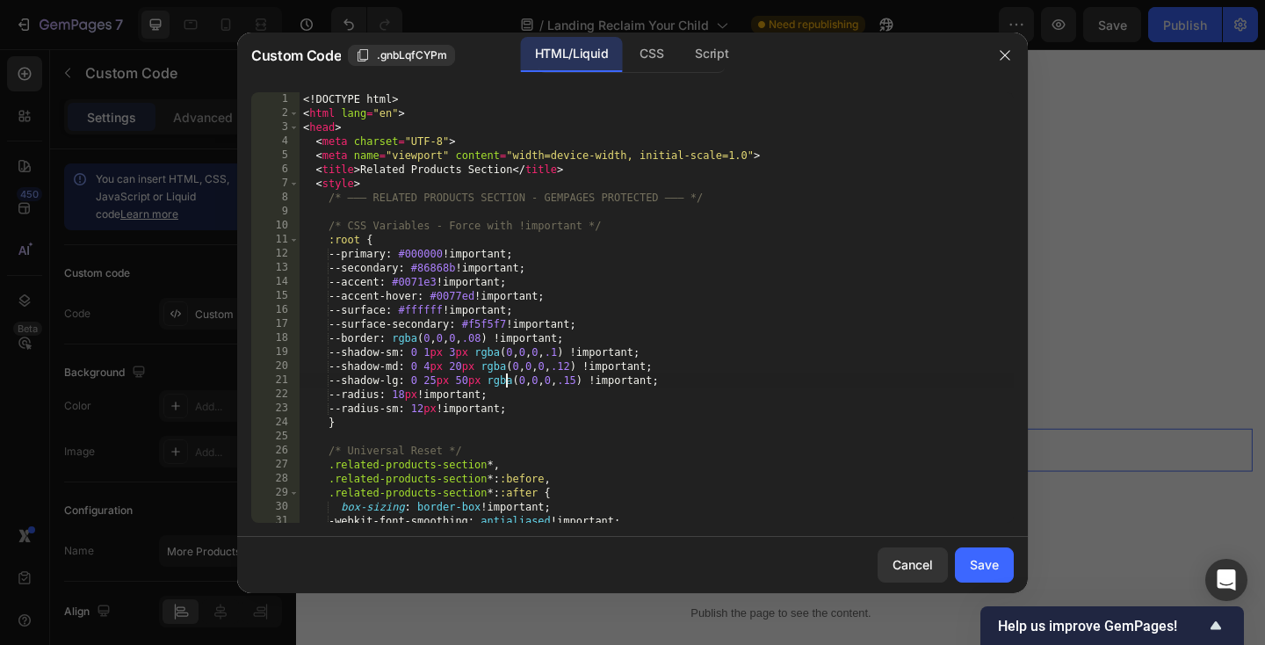
click at [503, 383] on div "<! DOCTYPE html > < html lang = "en" > < head > < meta charset = "UTF-8" > < me…" at bounding box center [657, 321] width 714 height 459
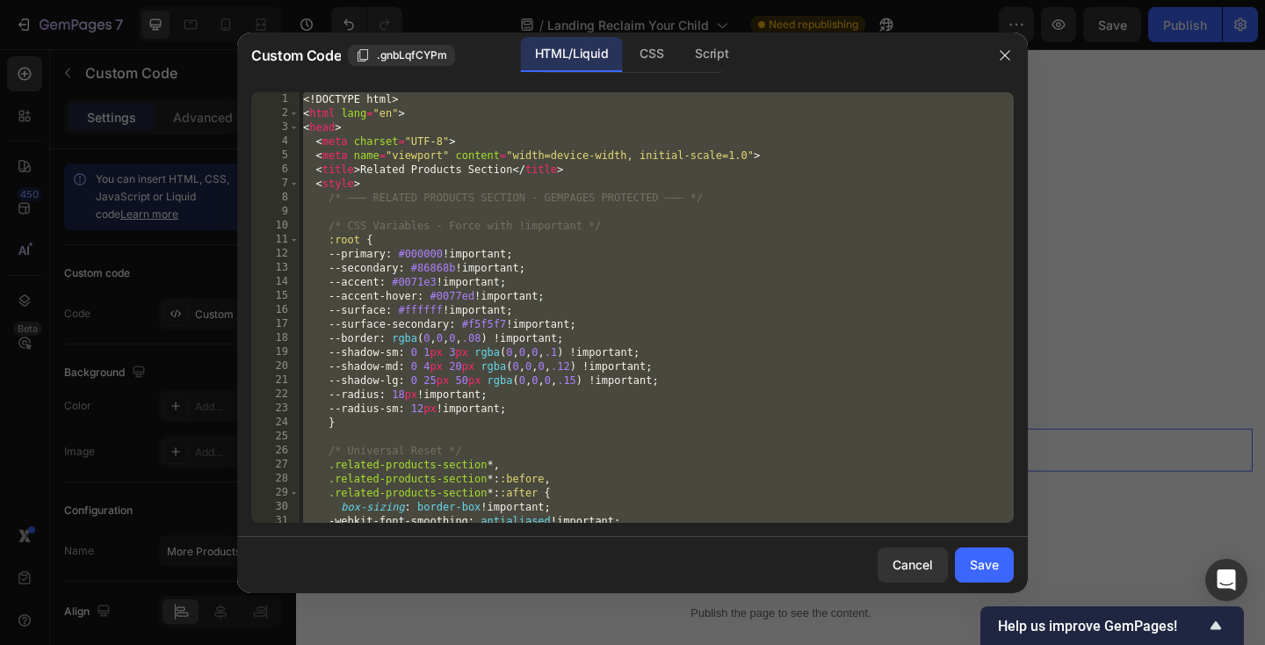
paste textarea
type textarea "</html>"
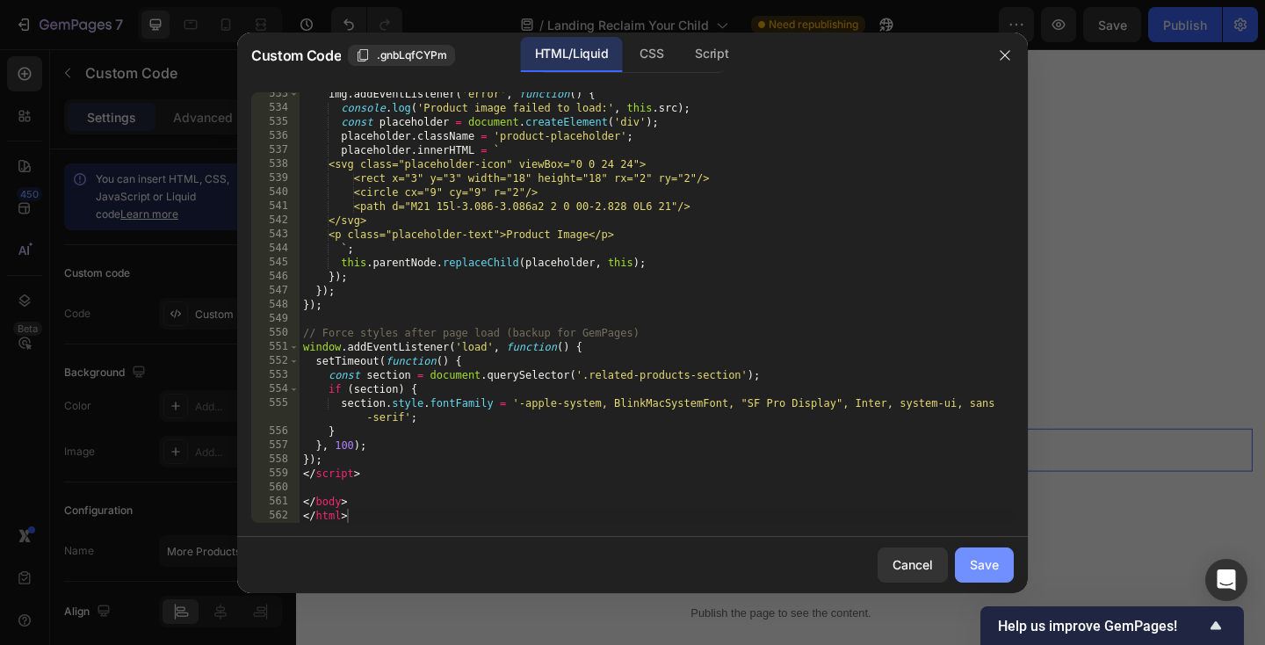
click at [988, 549] on button "Save" at bounding box center [984, 564] width 59 height 35
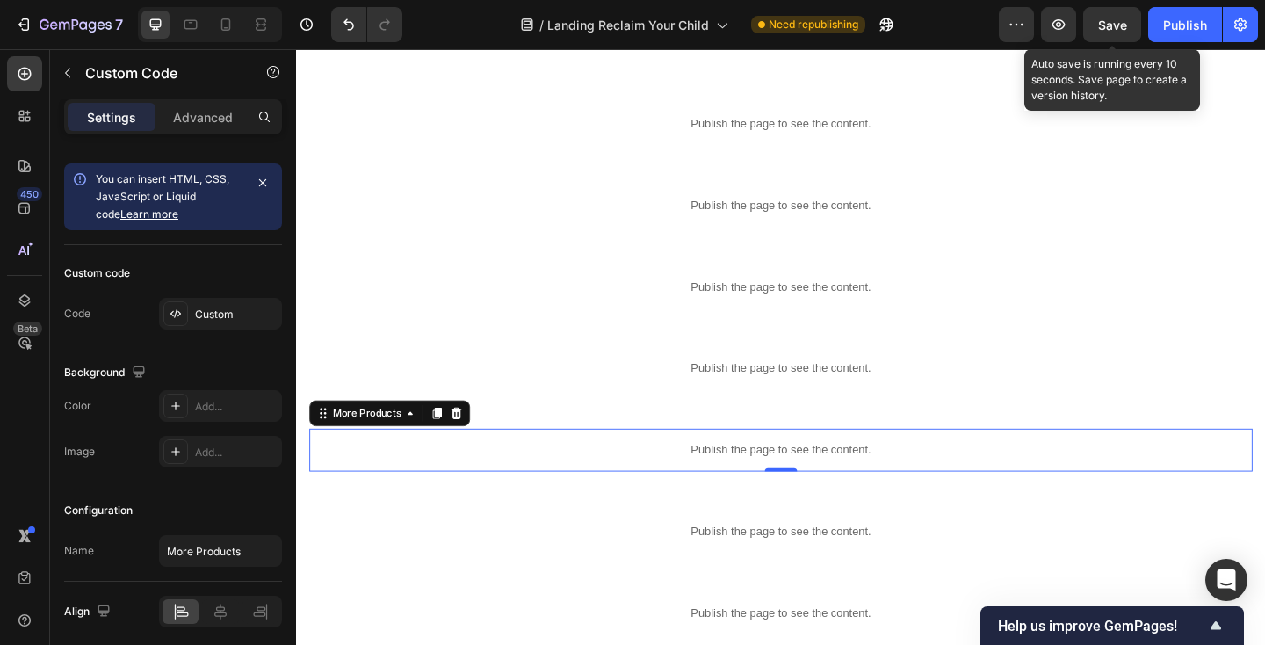
click at [1115, 25] on span "Save" at bounding box center [1112, 25] width 29 height 15
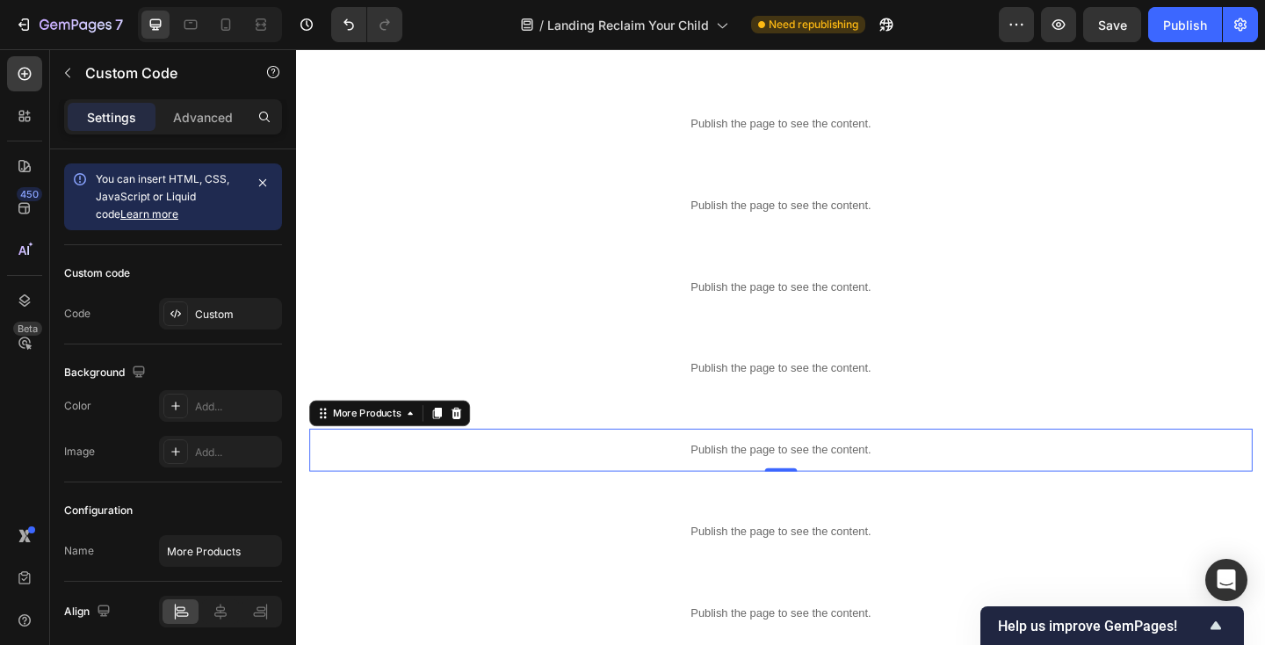
click at [476, 479] on p "Publish the page to see the content." at bounding box center [823, 485] width 1026 height 18
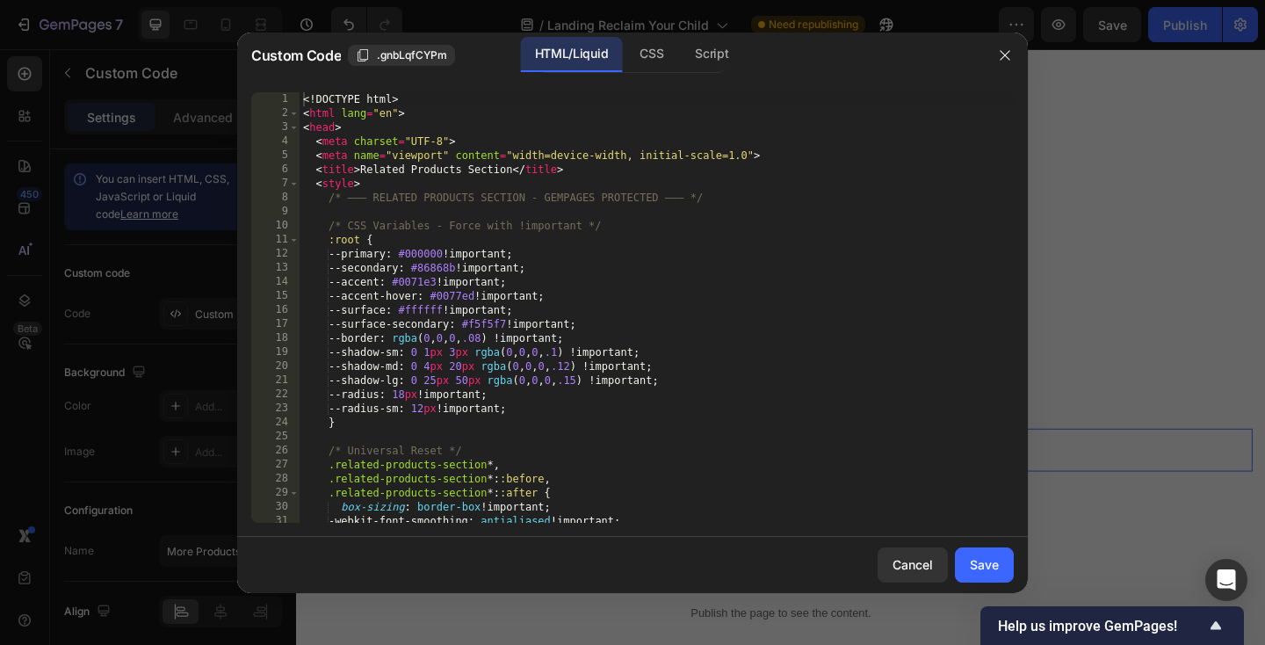
click at [467, 427] on div "<! DOCTYPE html > < html lang = "en" > < head > < meta charset = "UTF-8" > < me…" at bounding box center [657, 321] width 714 height 459
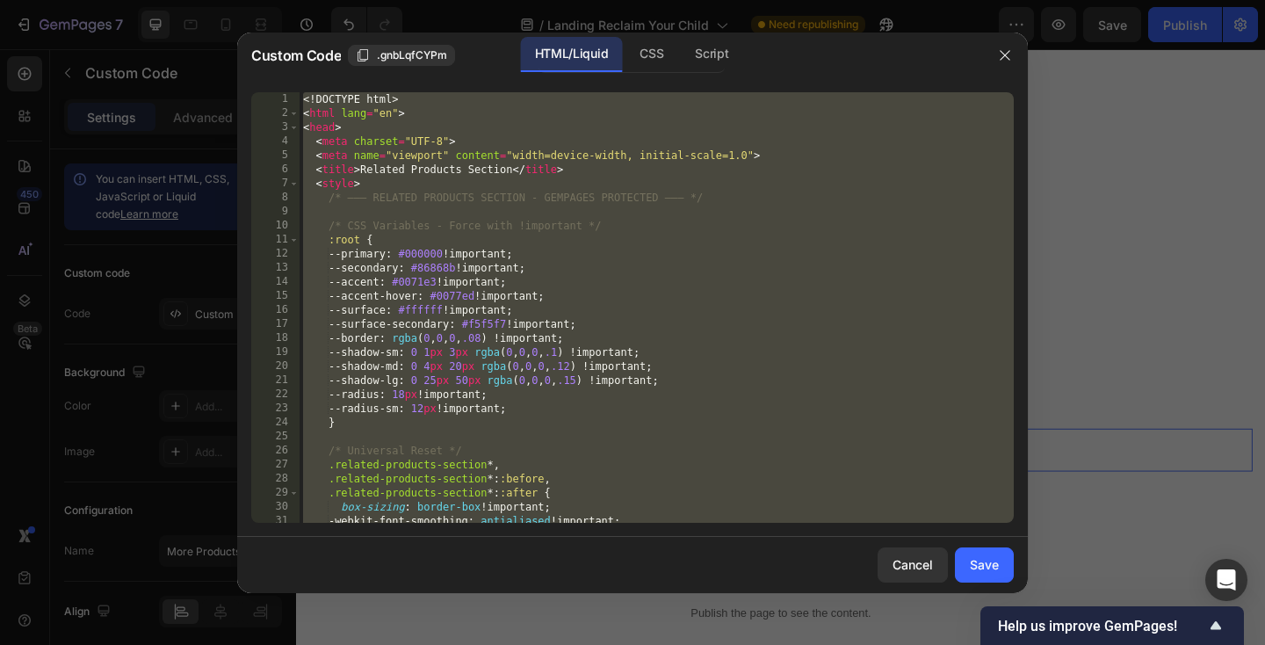
paste textarea
type textarea "</html>"
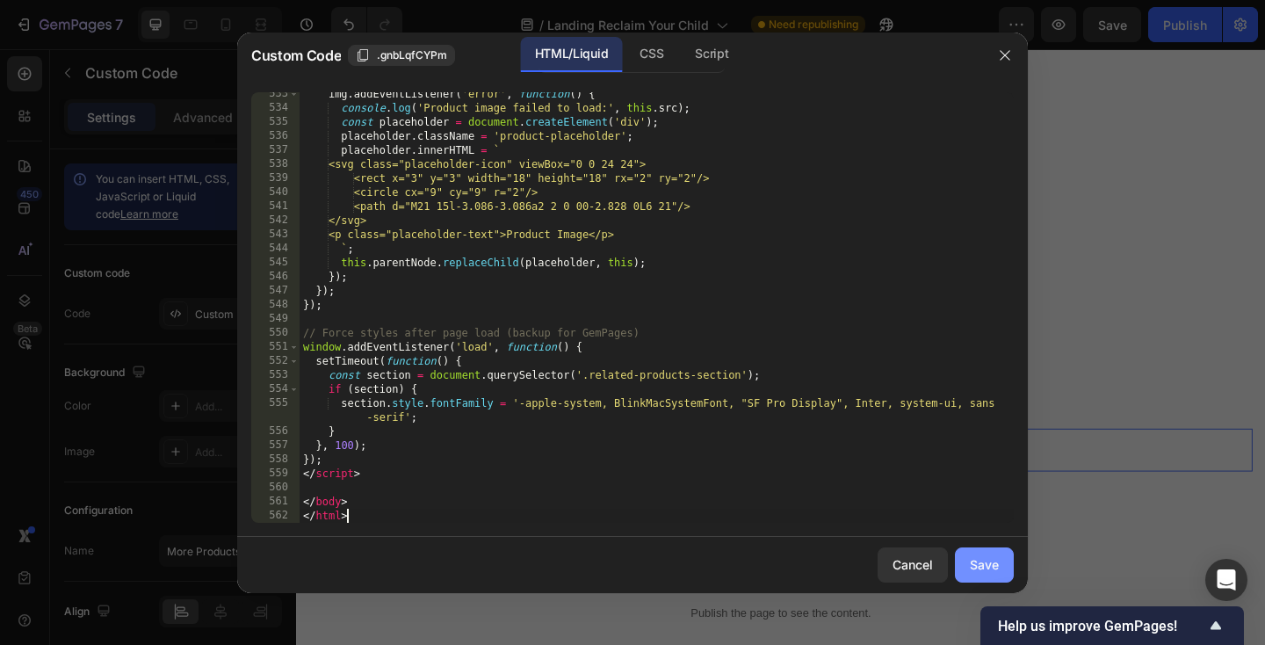
click at [1004, 560] on button "Save" at bounding box center [984, 564] width 59 height 35
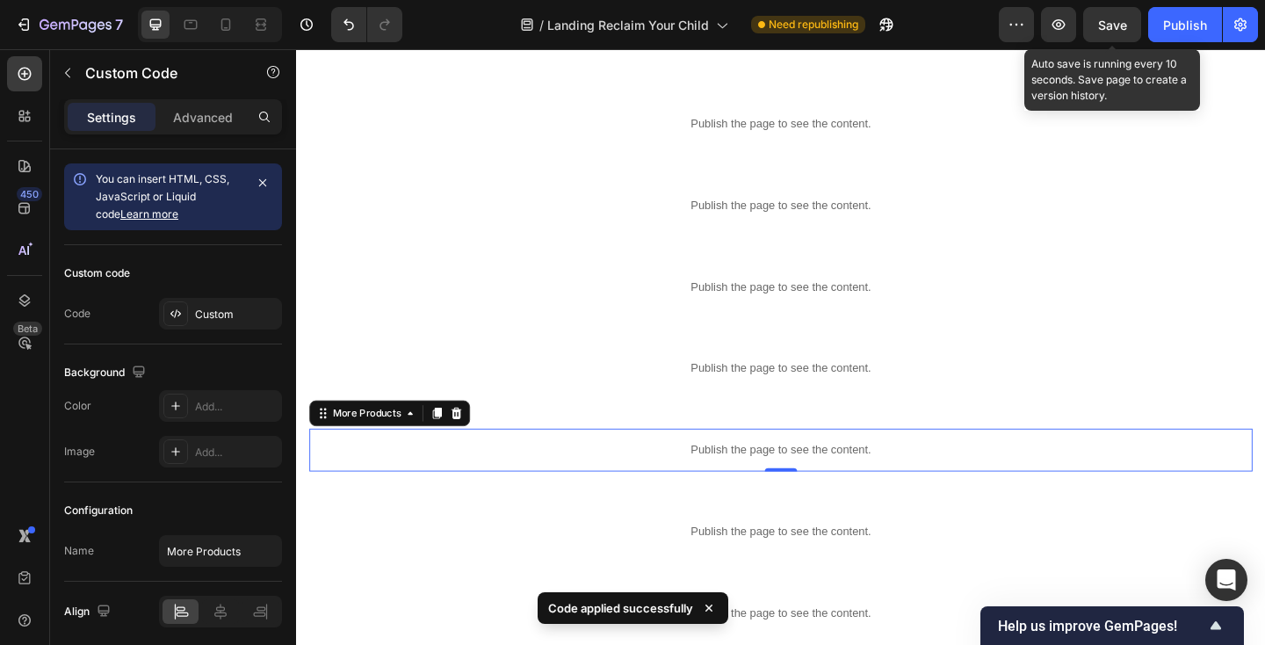
click at [1105, 28] on span "Save" at bounding box center [1112, 25] width 29 height 15
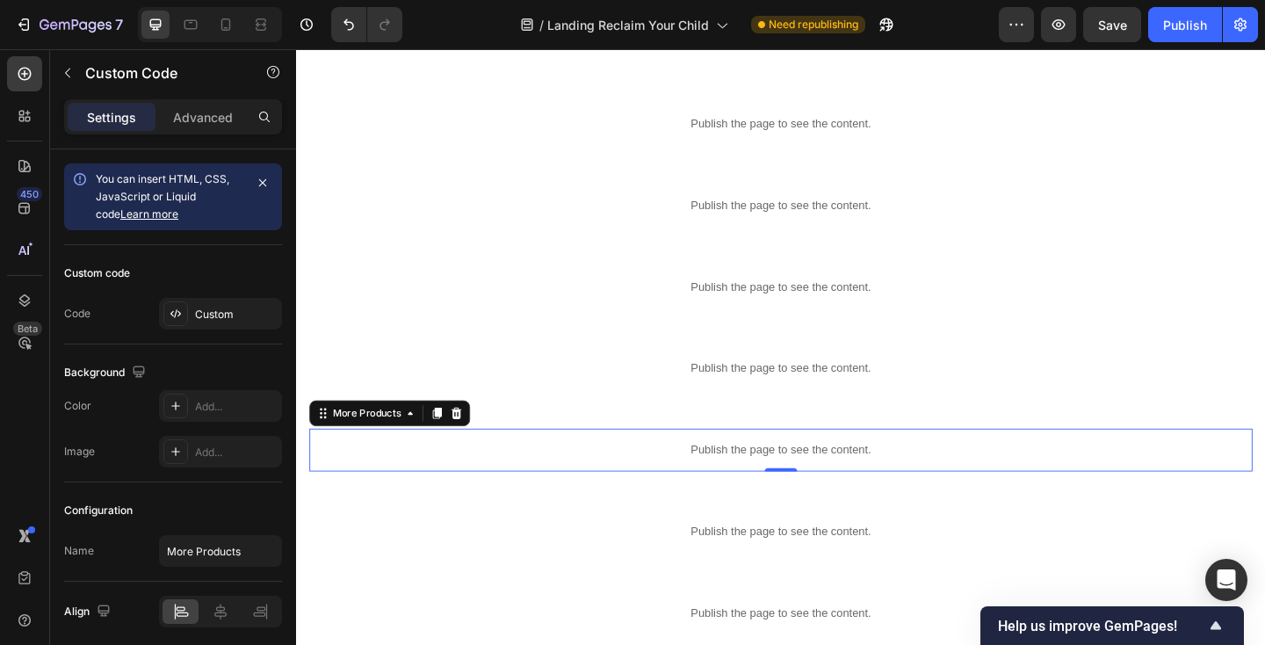
click at [498, 489] on p "Publish the page to see the content." at bounding box center [823, 485] width 1026 height 18
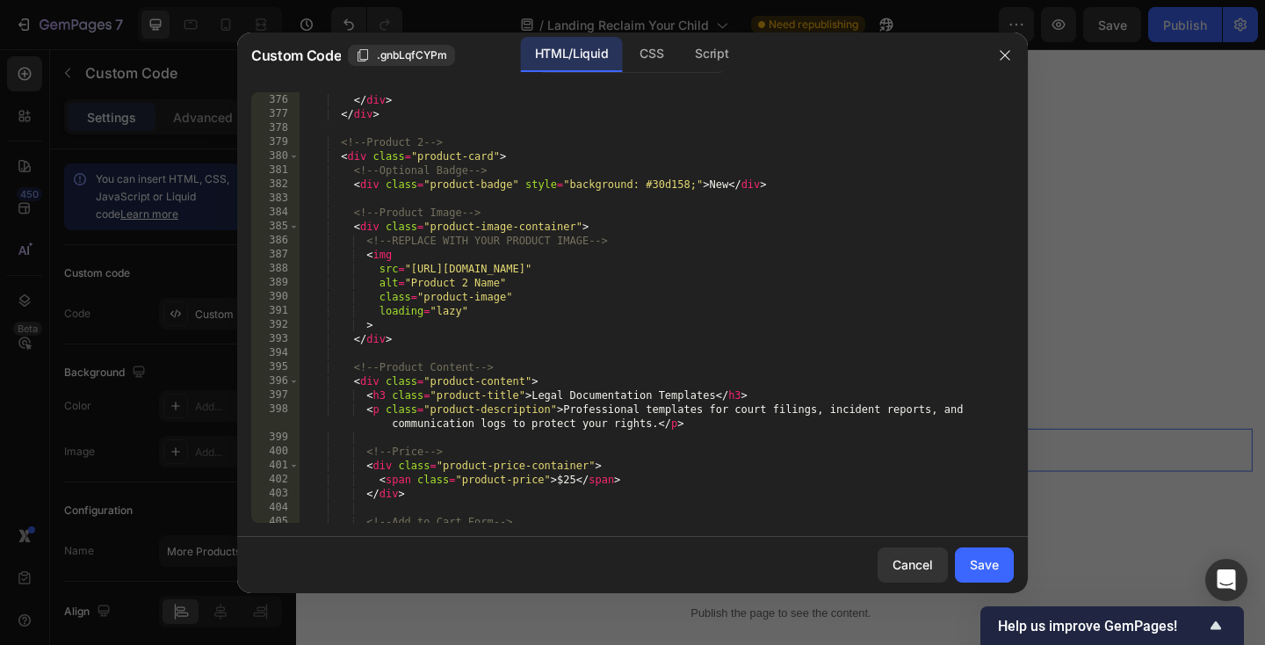
scroll to position [5464, 0]
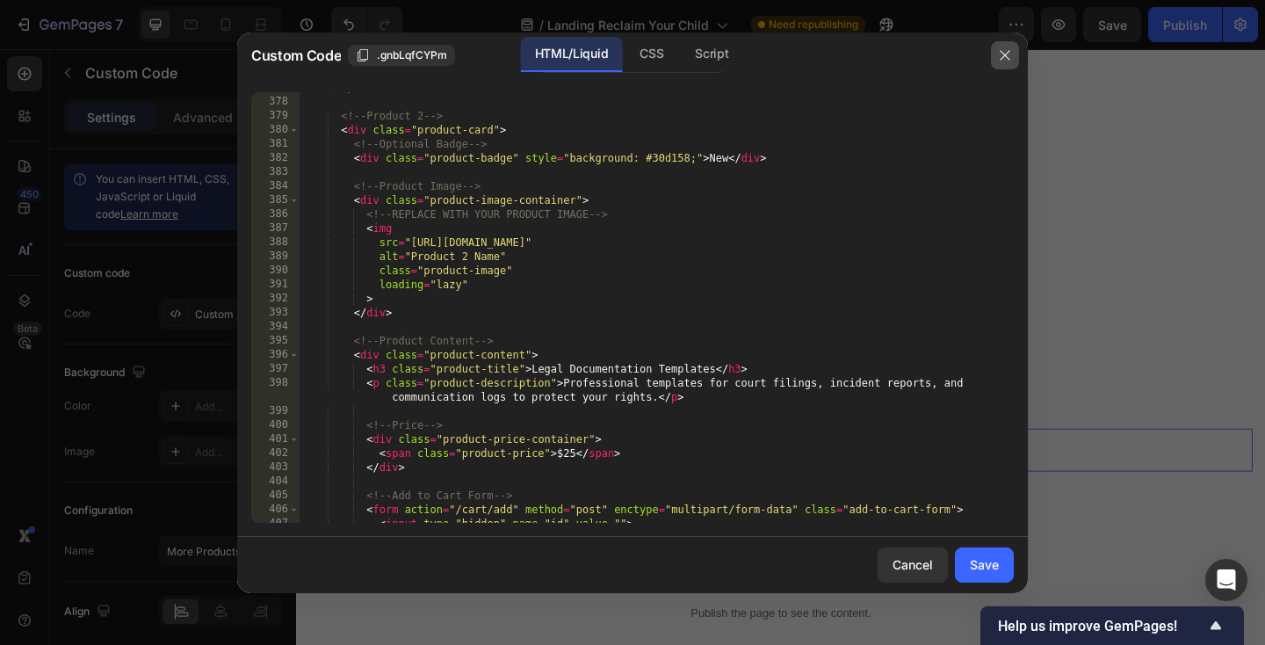
click at [1000, 61] on icon "button" at bounding box center [1005, 55] width 14 height 14
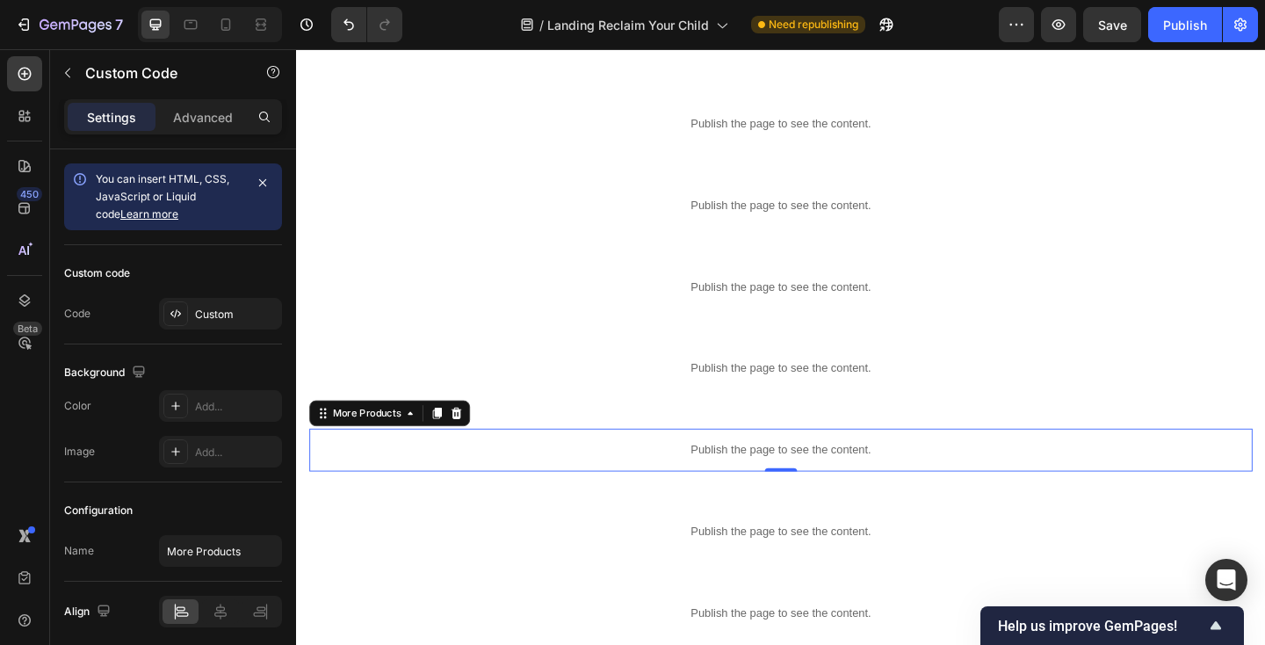
click at [510, 483] on p "Publish the page to see the content." at bounding box center [823, 485] width 1026 height 18
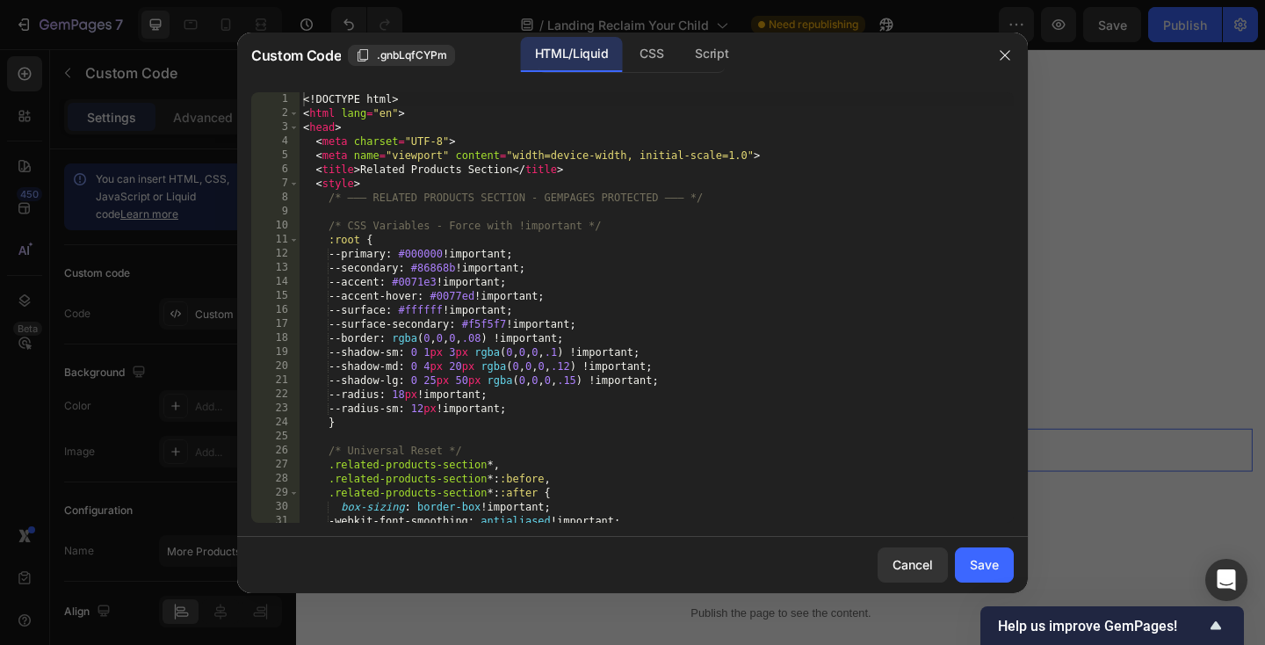
click at [507, 386] on div "<! DOCTYPE html > < html lang = "en" > < head > < meta charset = "UTF-8" > < me…" at bounding box center [657, 321] width 714 height 459
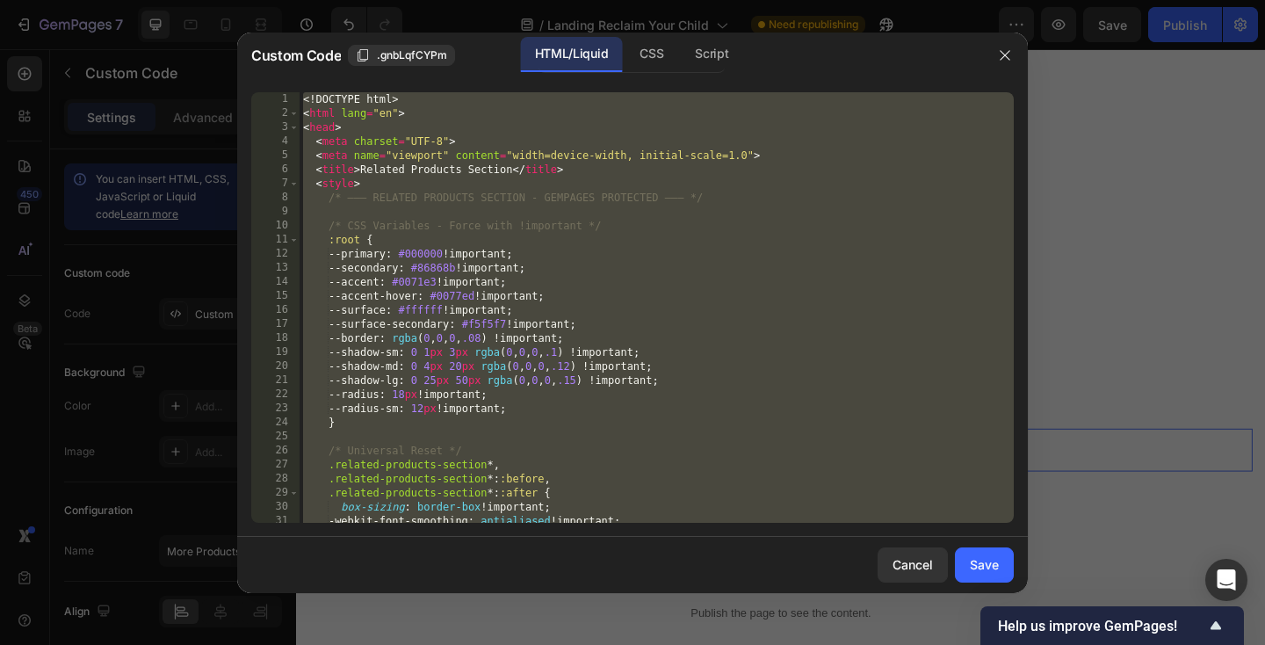
paste textarea
type textarea "</html>"
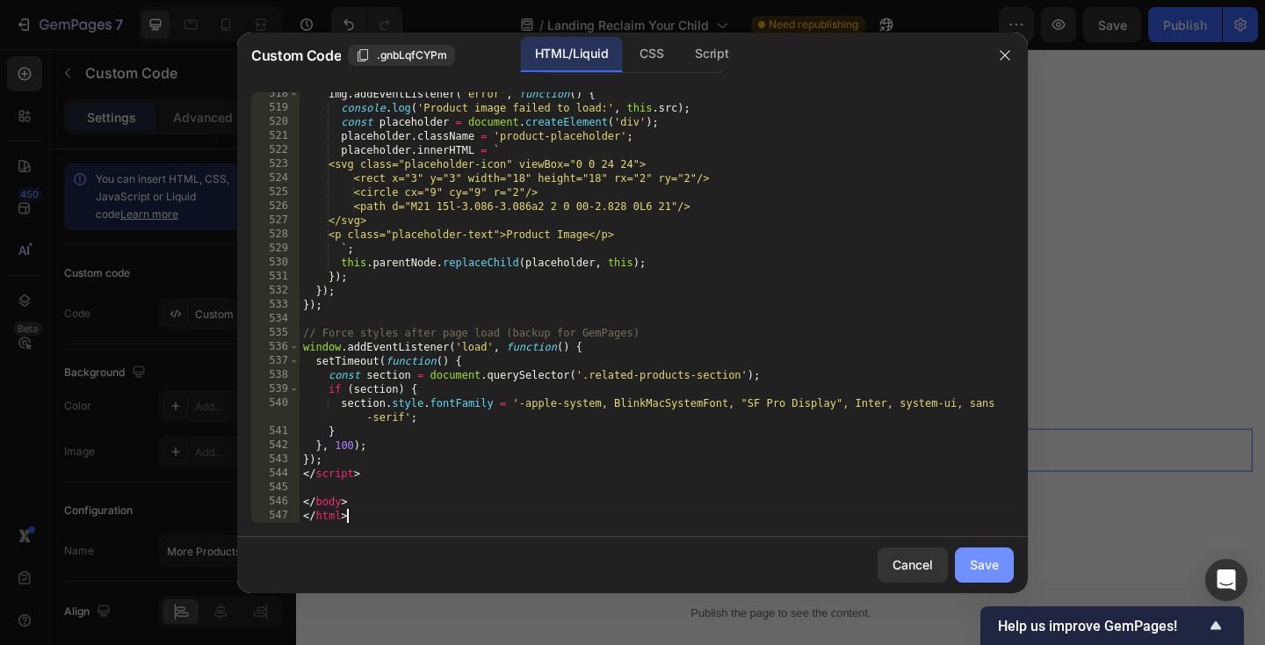
click at [989, 573] on div "Save" at bounding box center [984, 564] width 29 height 18
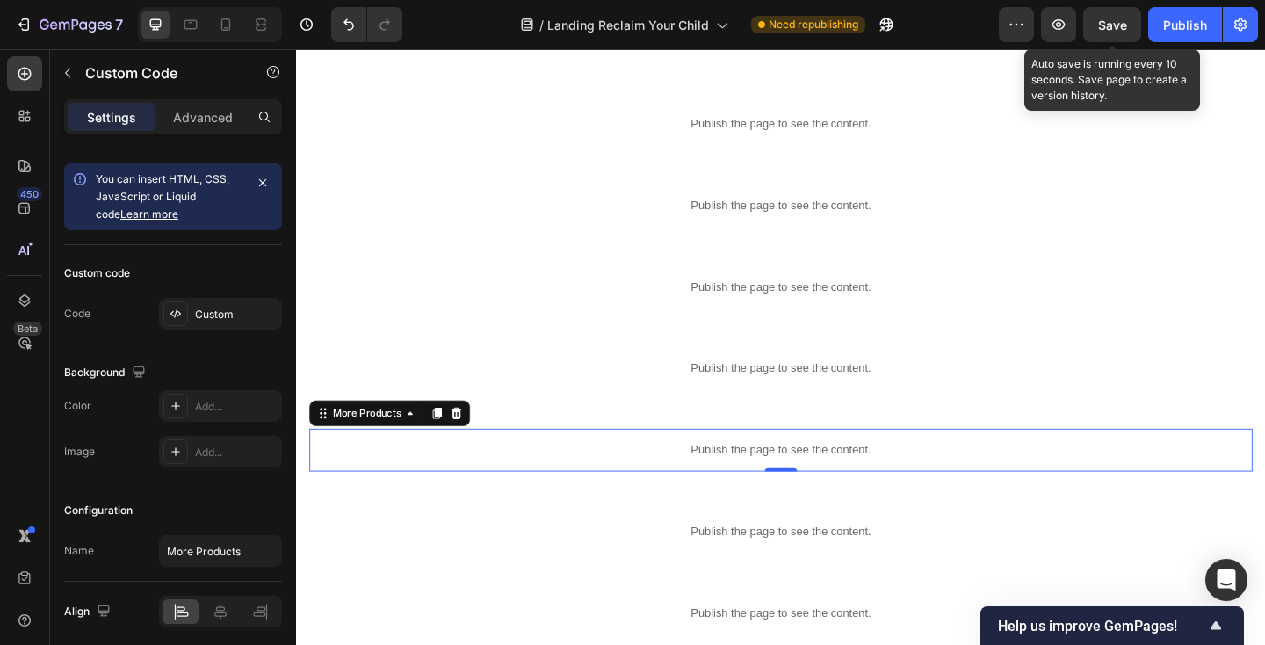
click at [1099, 27] on span "Save" at bounding box center [1112, 25] width 29 height 15
click at [1107, 33] on div "Save" at bounding box center [1112, 25] width 29 height 18
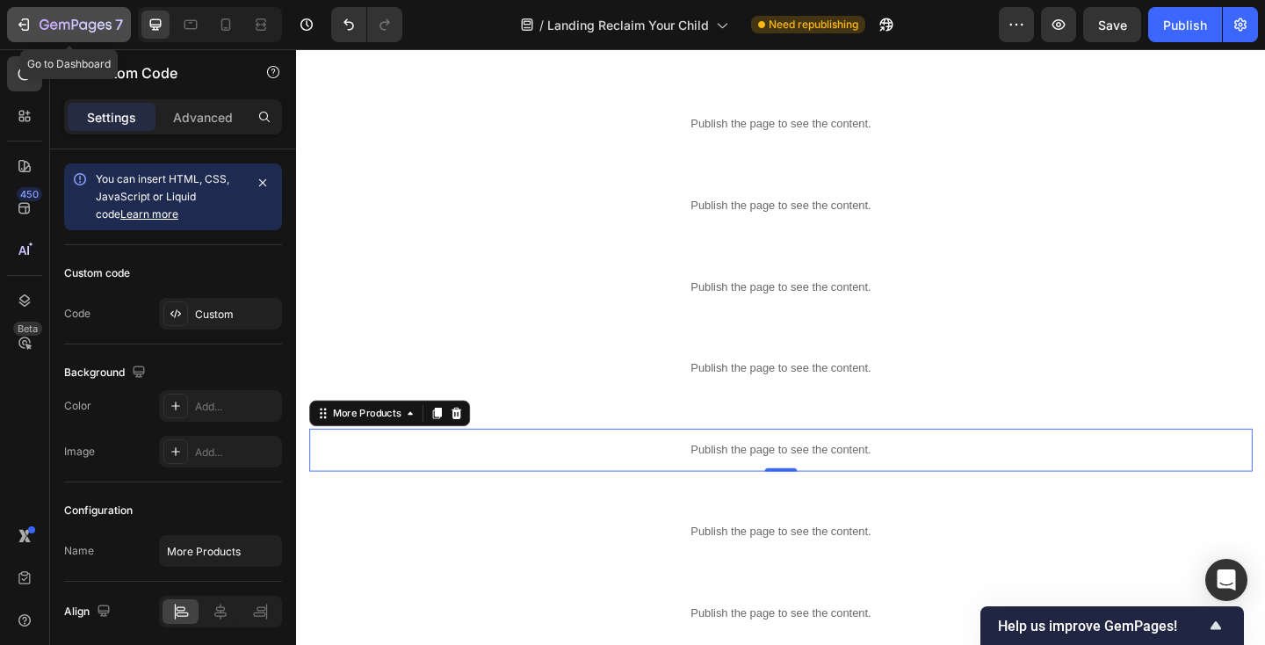
click at [98, 26] on icon "button" at bounding box center [102, 25] width 8 height 8
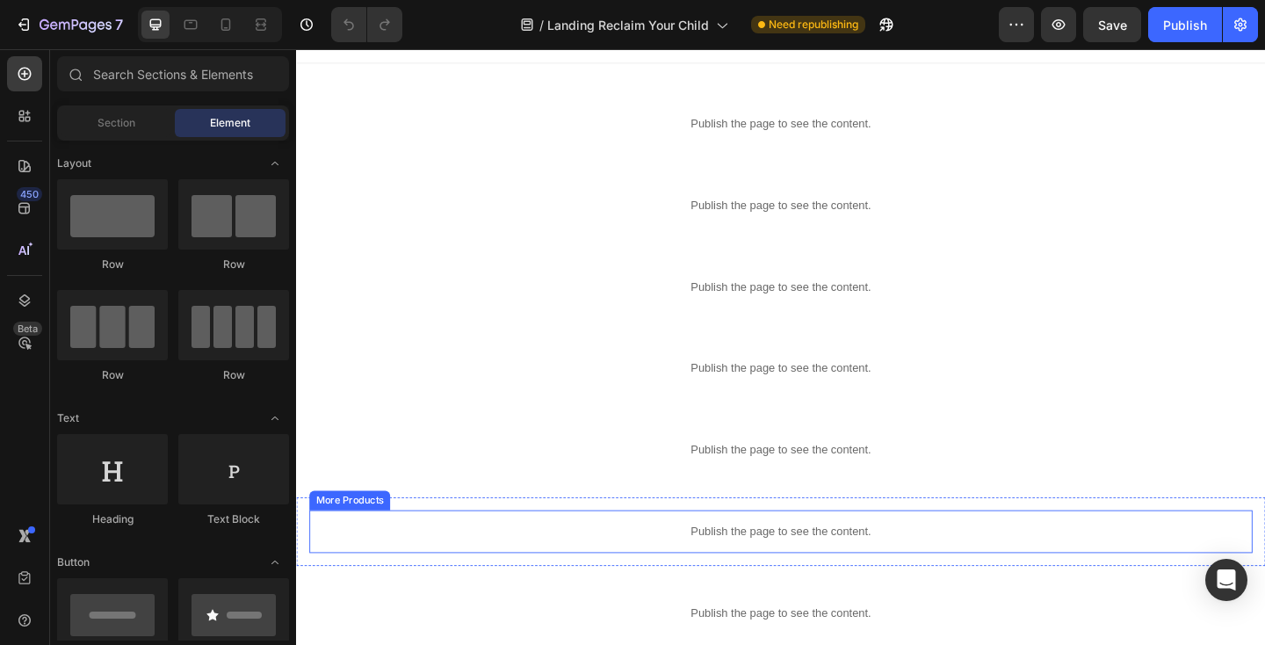
click at [610, 572] on p "Publish the page to see the content." at bounding box center [823, 574] width 1026 height 18
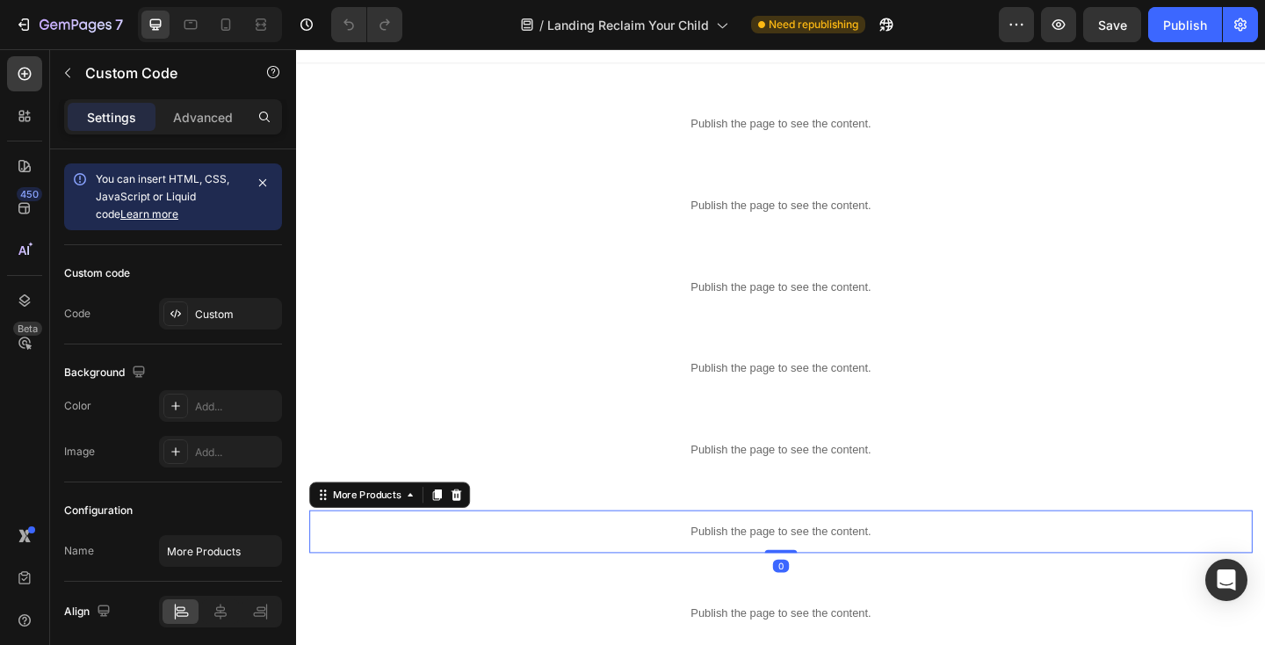
click at [610, 572] on p "Publish the page to see the content." at bounding box center [823, 574] width 1026 height 18
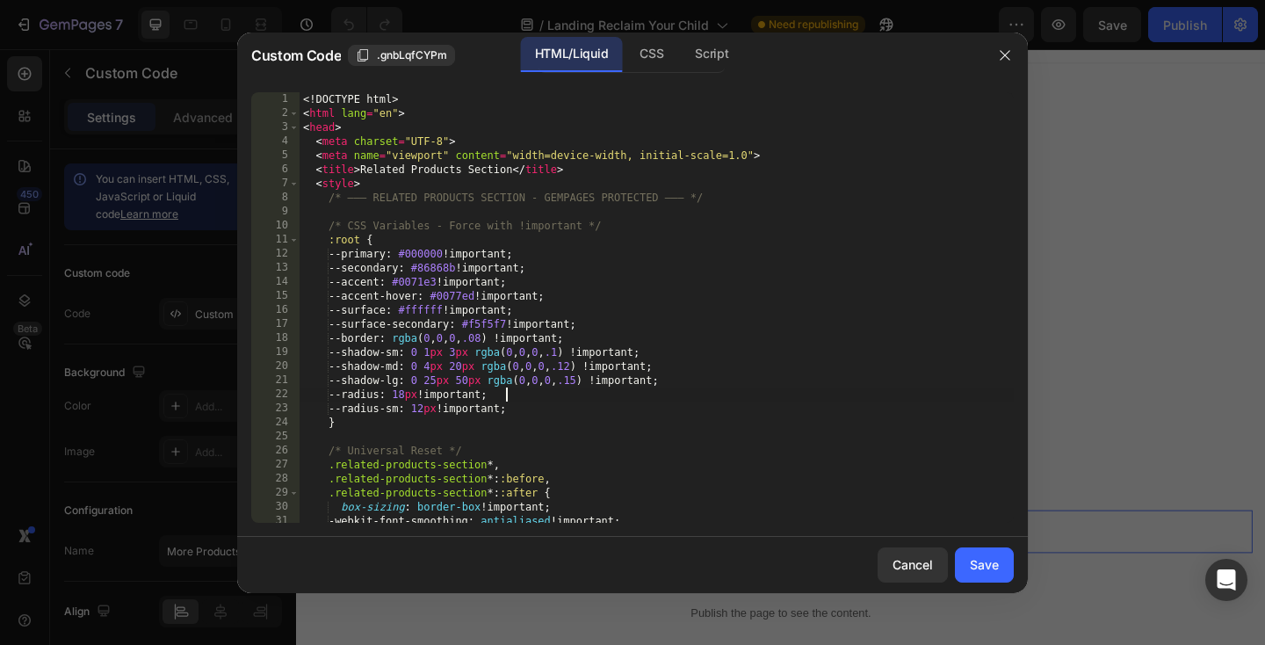
click at [622, 392] on div "<! DOCTYPE html > < html lang = "en" > < head > < meta charset = "UTF-8" > < me…" at bounding box center [657, 321] width 714 height 459
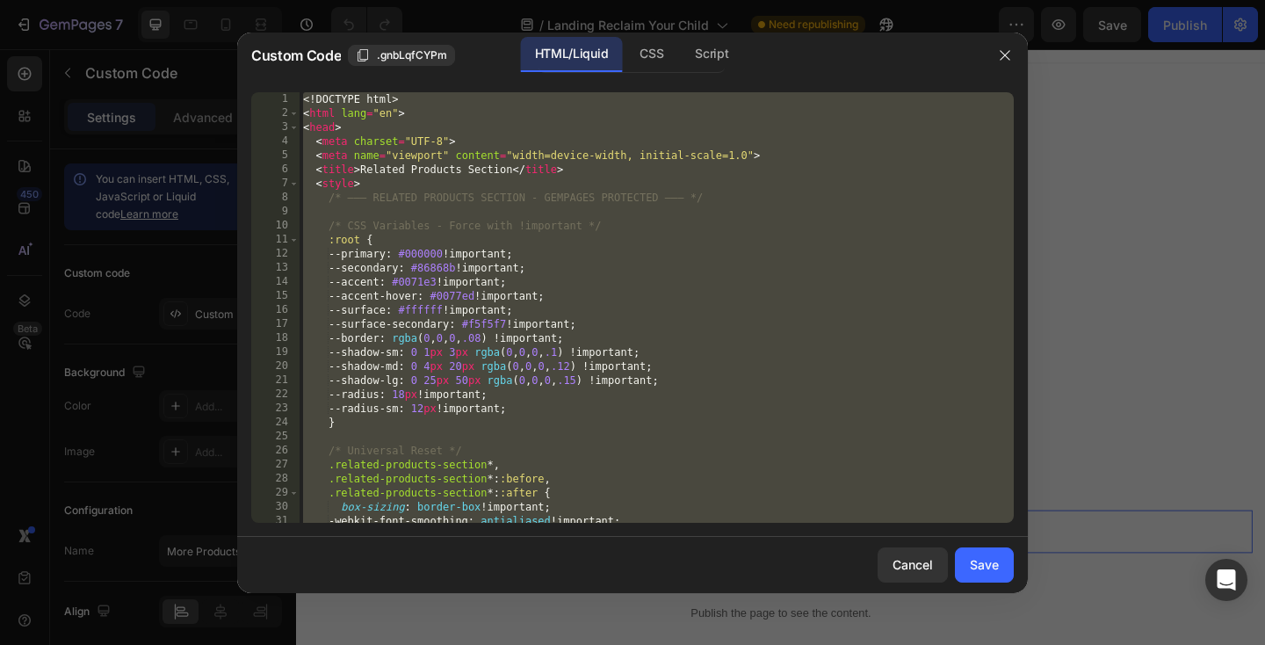
paste textarea
type textarea "</html>"
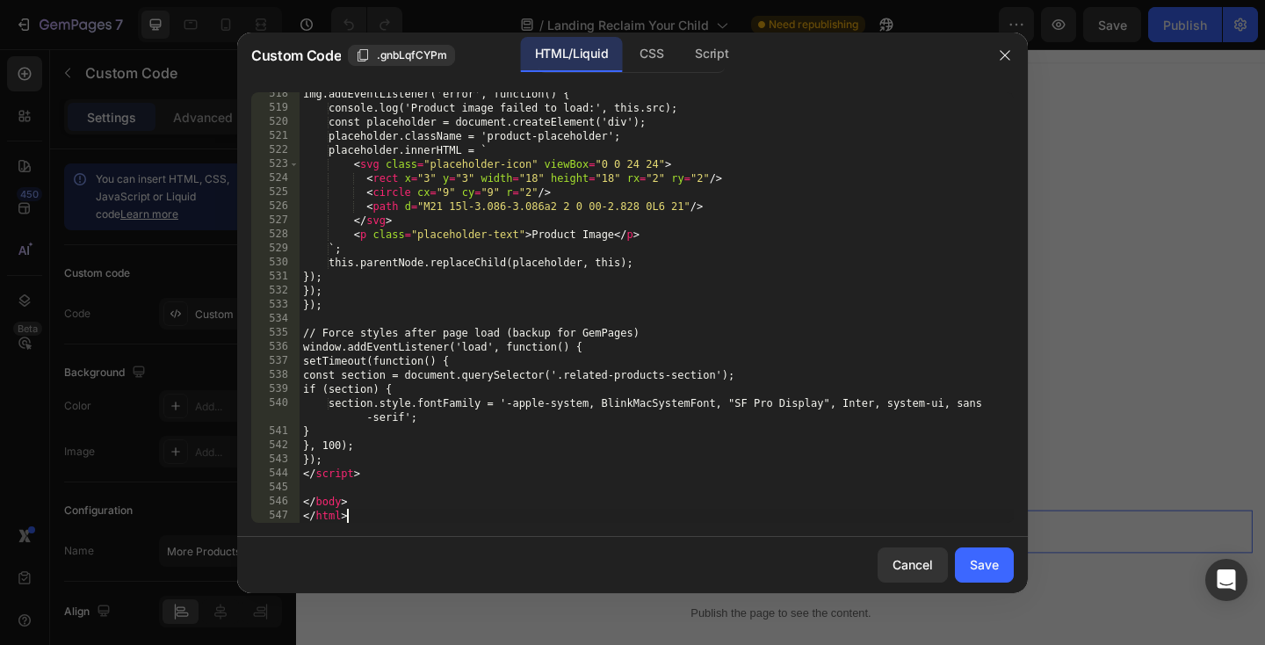
scroll to position [7468, 0]
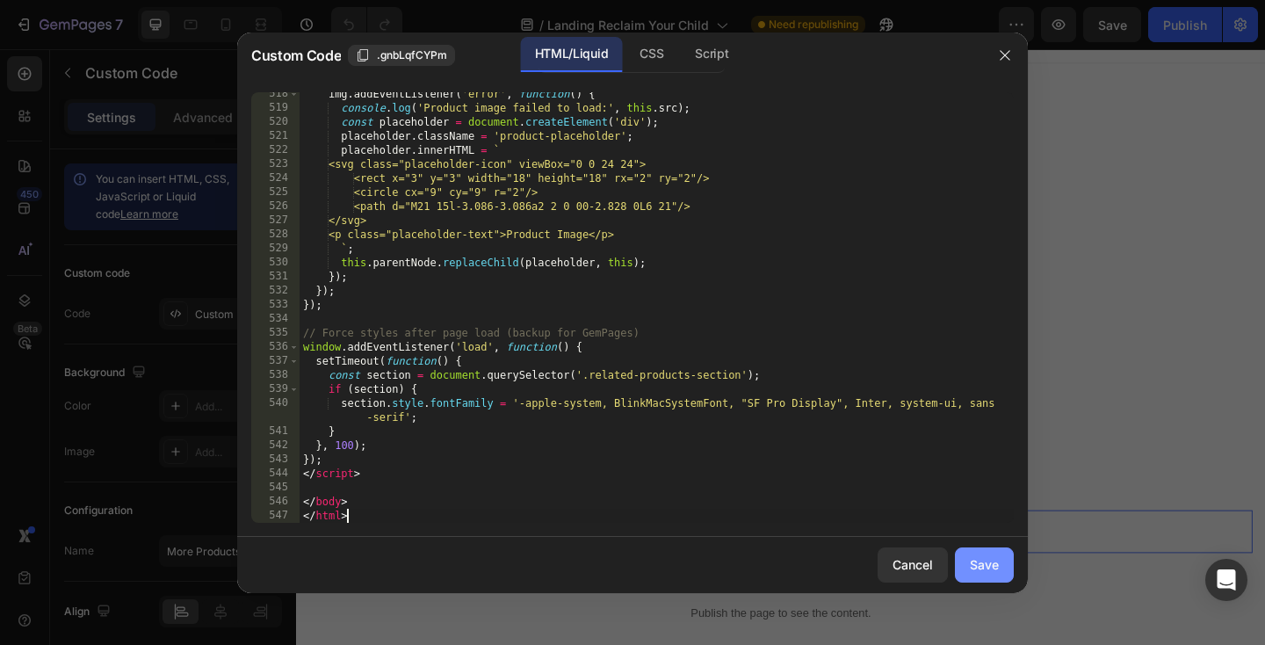
click at [964, 560] on button "Save" at bounding box center [984, 564] width 59 height 35
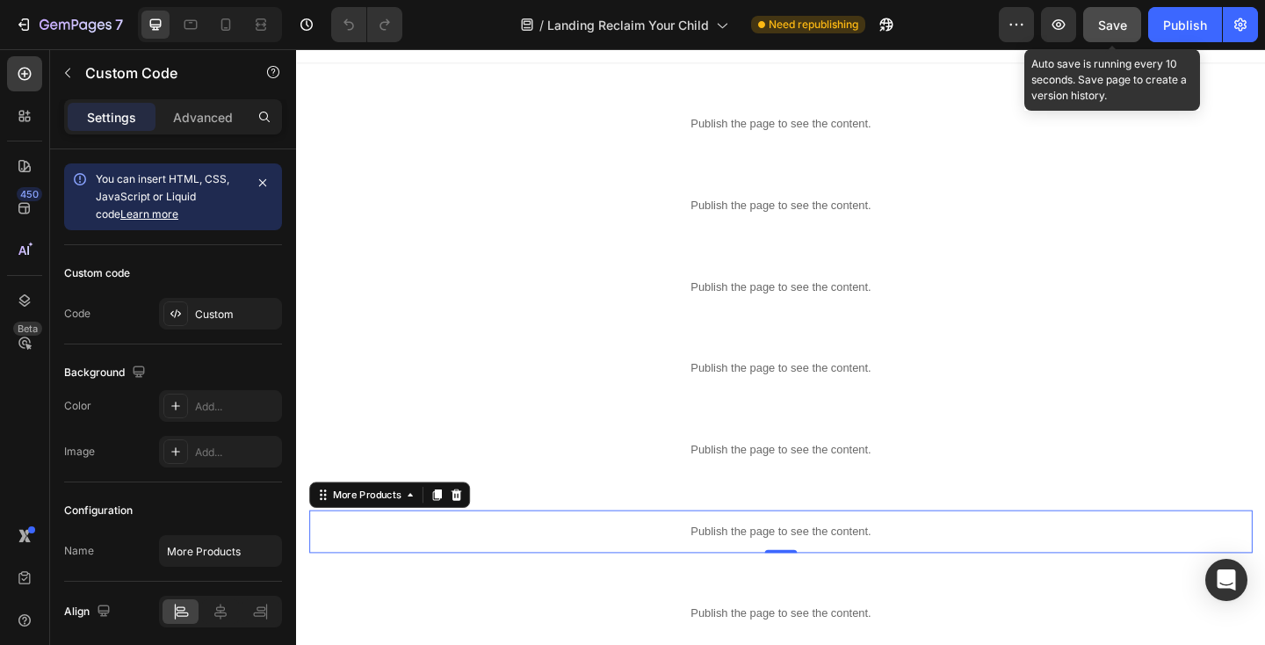
click at [1107, 23] on span "Save" at bounding box center [1112, 25] width 29 height 15
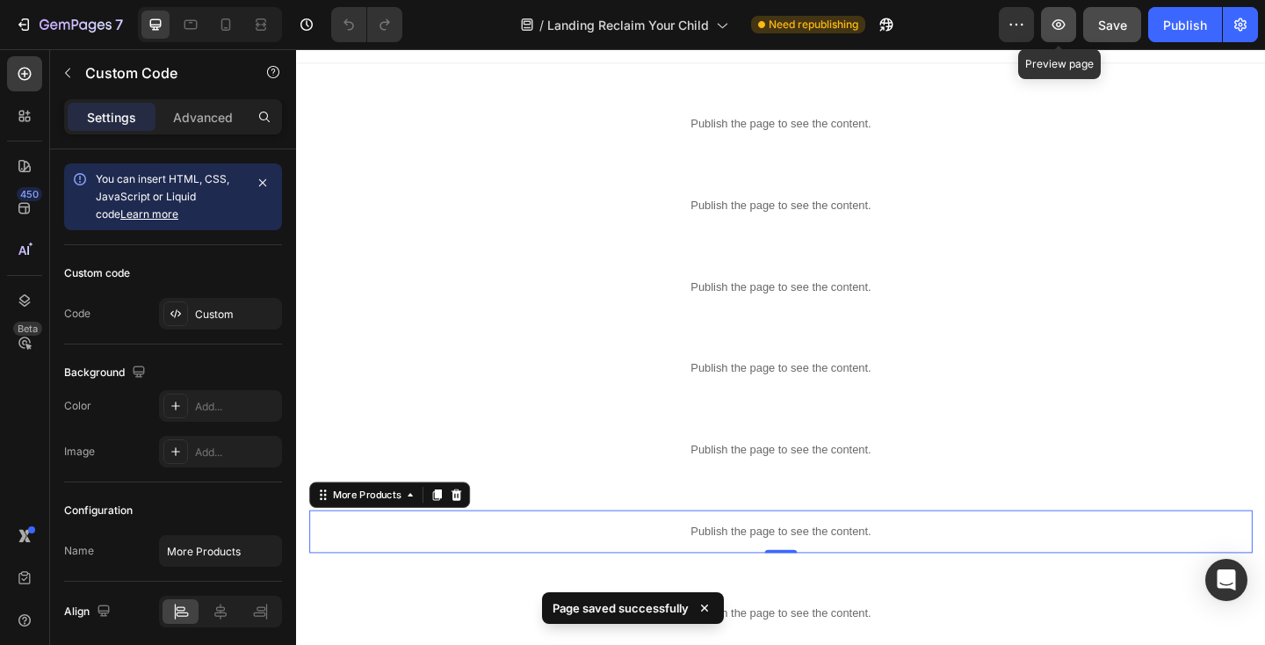
click at [1063, 21] on icon "button" at bounding box center [1058, 24] width 13 height 11
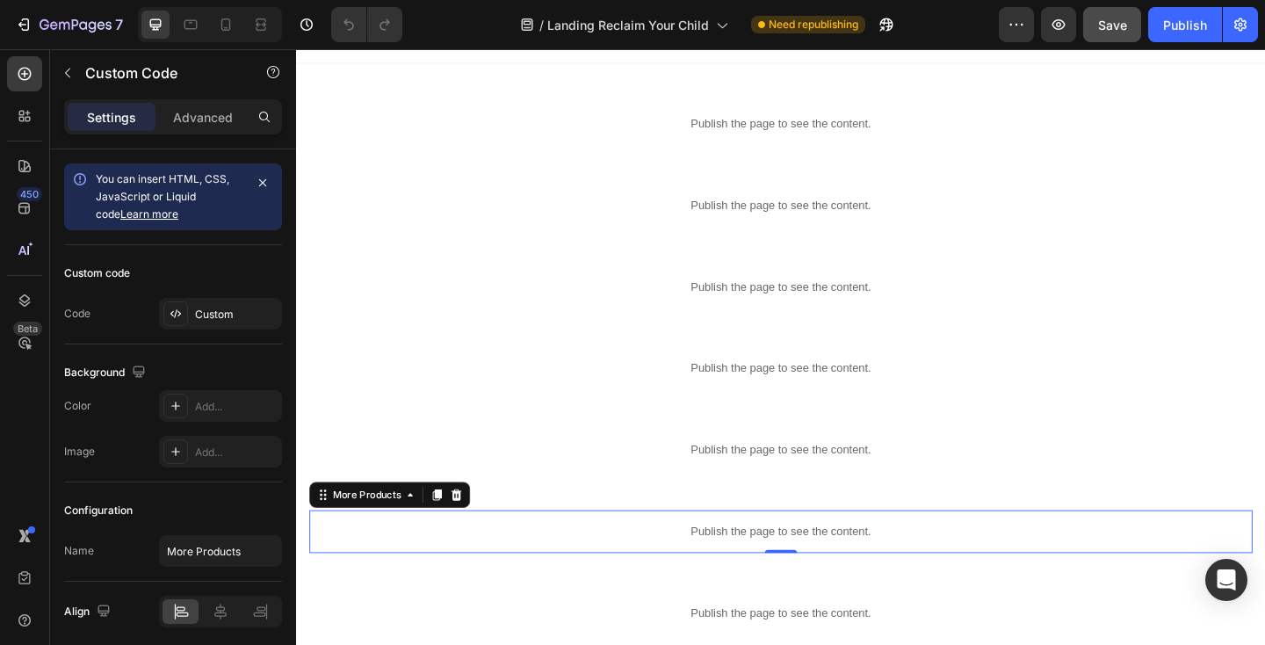
click at [548, 579] on p "Publish the page to see the content." at bounding box center [823, 574] width 1026 height 18
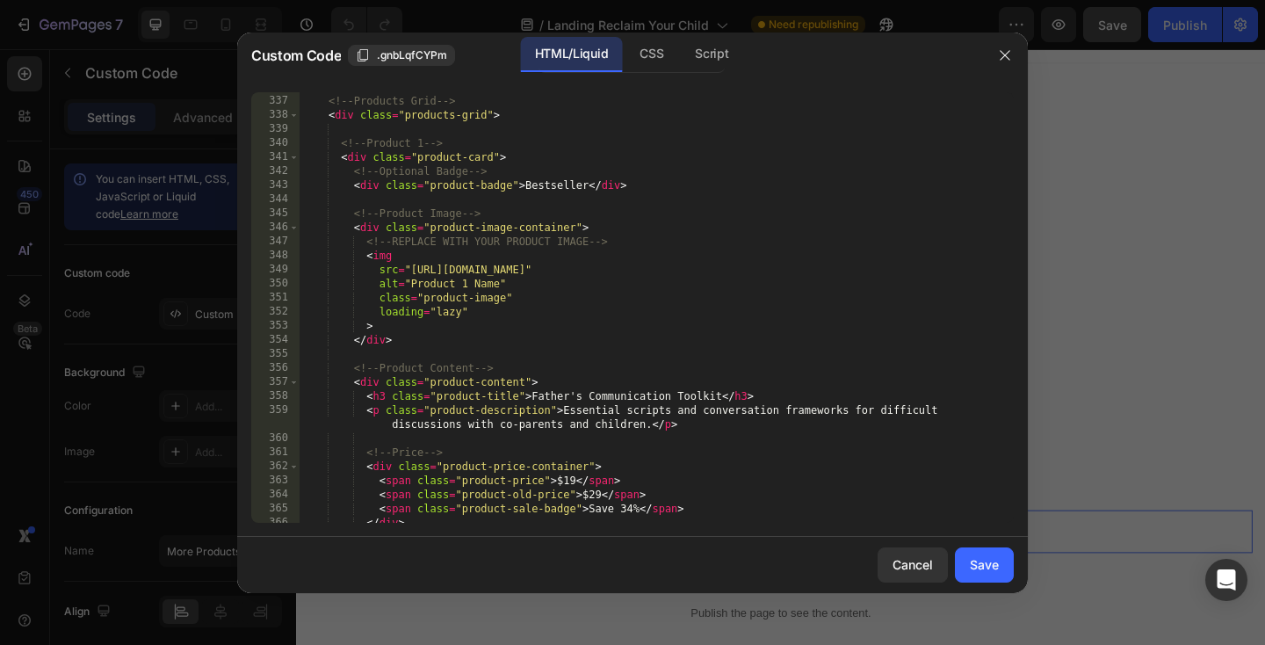
scroll to position [4875, 0]
drag, startPoint x: 411, startPoint y: 267, endPoint x: 838, endPoint y: 269, distance: 426.9
click at [838, 269] on div "<!-- Products Grid --> < div class = "products-grid" > <!-- Product 1 --> < div…" at bounding box center [657, 309] width 714 height 459
paste textarea "[DOMAIN_NAME][URL]"
type textarea "src="[URL][DOMAIN_NAME]""
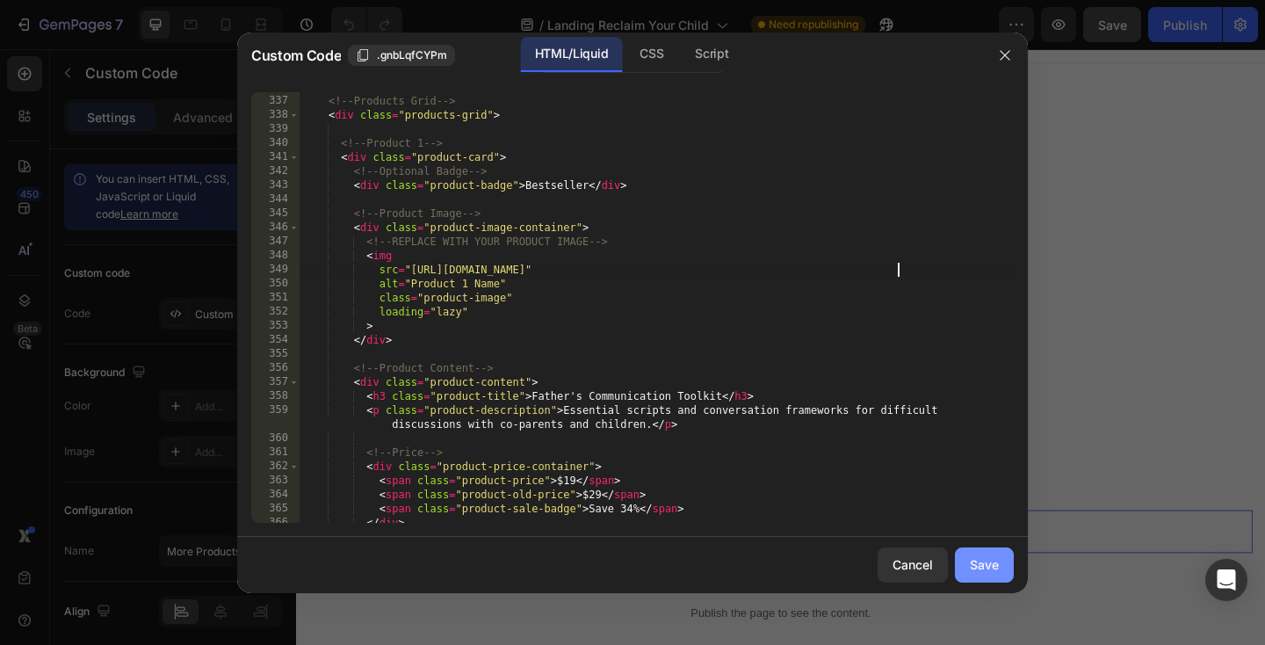
click at [982, 566] on div "Save" at bounding box center [984, 564] width 29 height 18
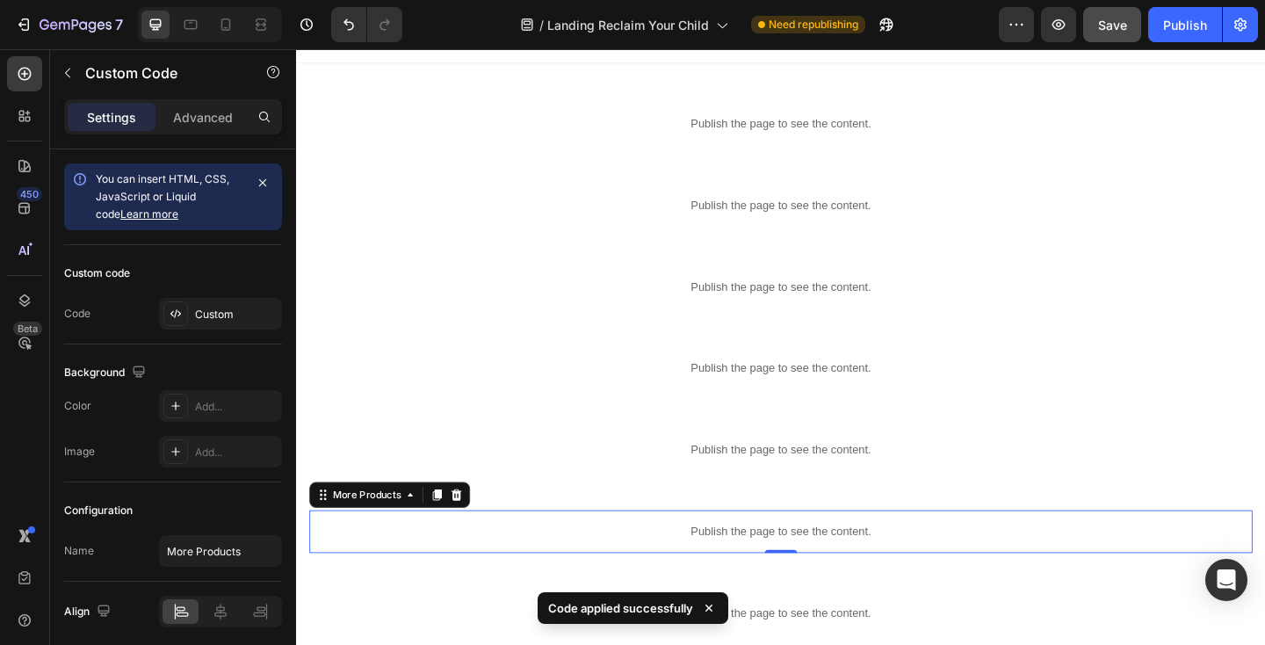
click at [1104, 29] on span "Save" at bounding box center [1112, 25] width 29 height 15
click at [484, 567] on p "Publish the page to see the content." at bounding box center [823, 574] width 1026 height 18
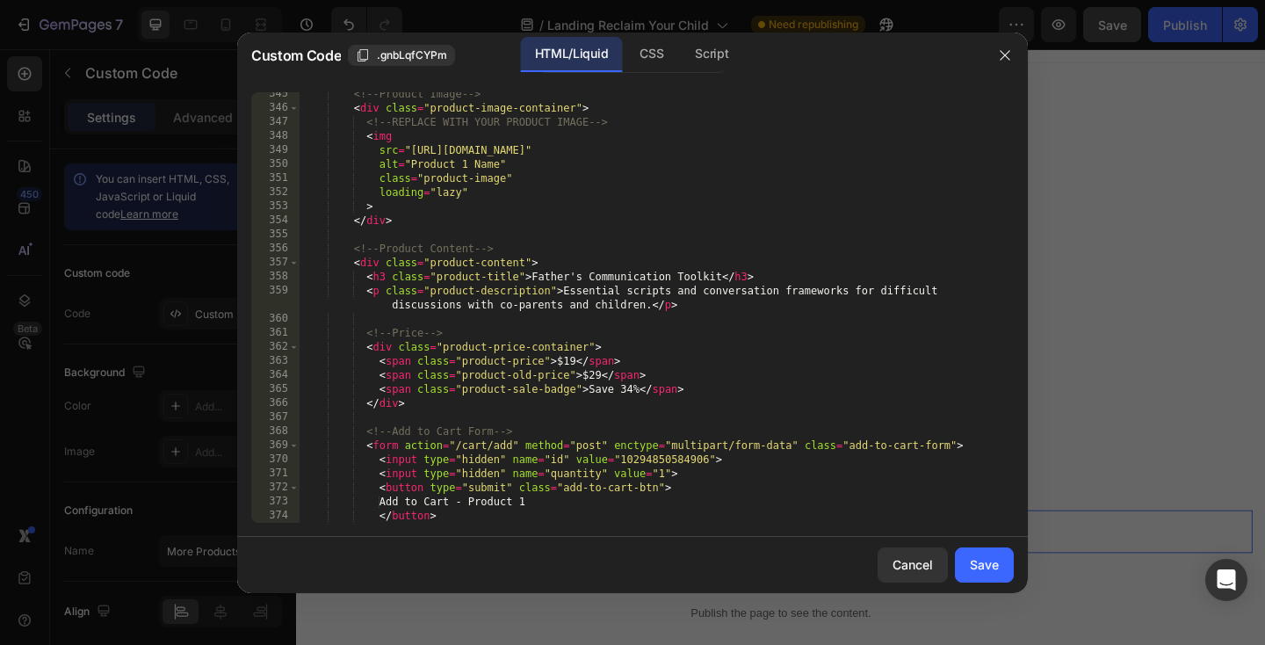
scroll to position [5001, 0]
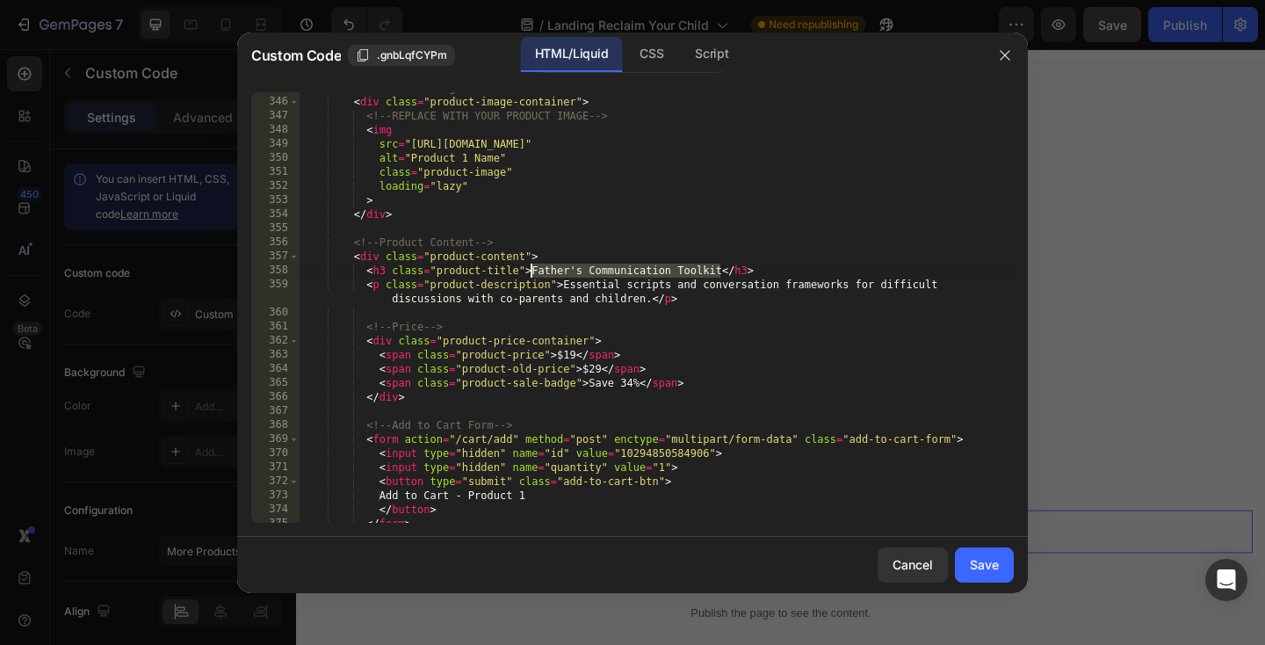
drag, startPoint x: 719, startPoint y: 270, endPoint x: 533, endPoint y: 269, distance: 186.2
click at [533, 269] on div "<!-- Product Image --> < div class = "product-image-container" > <!-- REPLACE W…" at bounding box center [657, 310] width 714 height 459
paste textarea "The Guardian Dad – Defender System™"
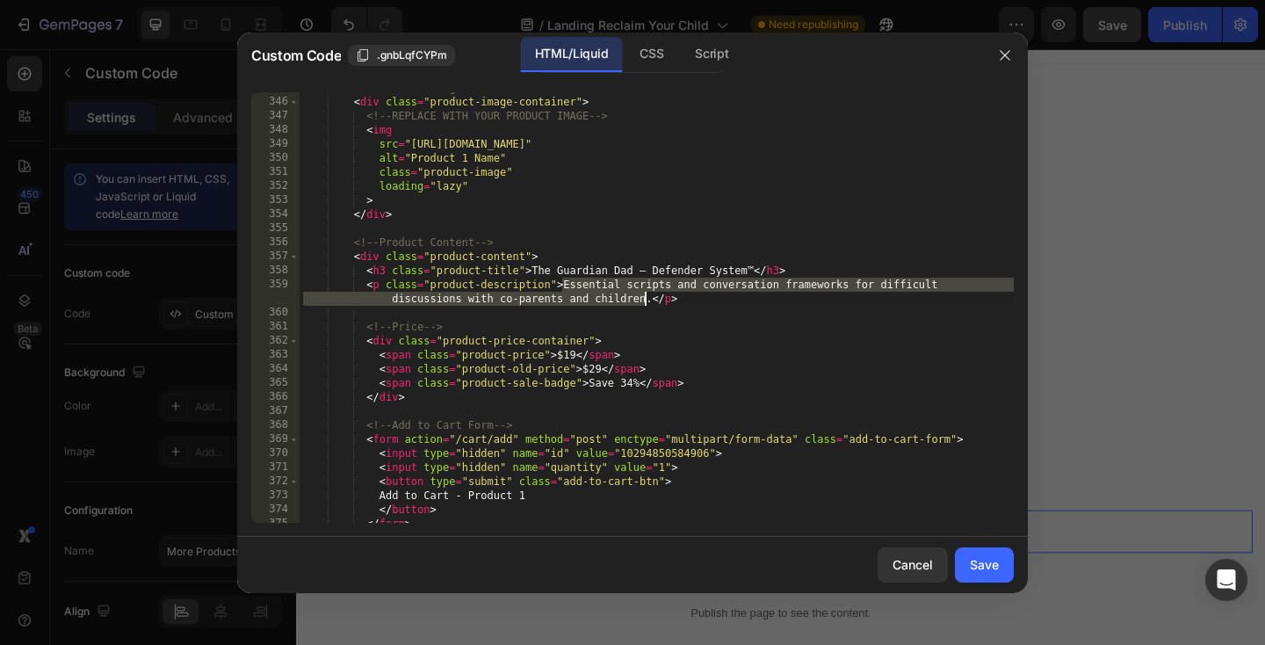
drag, startPoint x: 560, startPoint y: 281, endPoint x: 644, endPoint y: 304, distance: 87.4
click at [644, 304] on div "<!-- Product Image --> < div class = "product-image-container" > <!-- REPLACE W…" at bounding box center [657, 310] width 714 height 459
paste textarea "Strategies for Defending Your Kids Against Manipulatio"
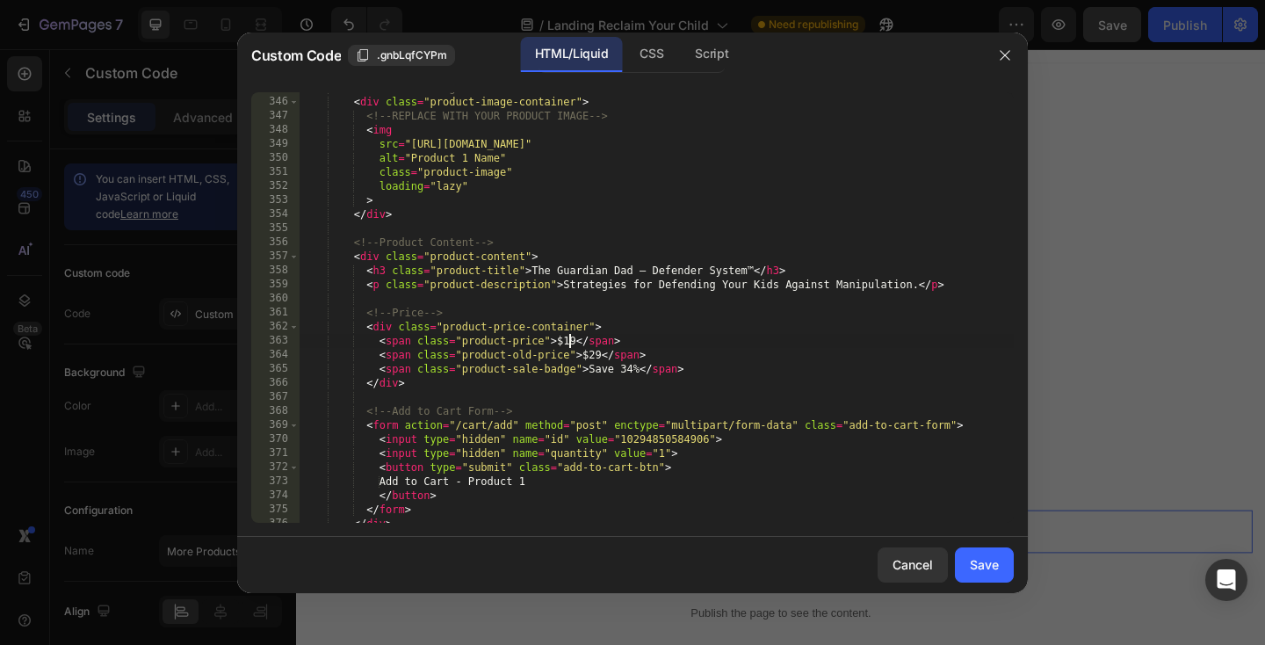
click at [568, 337] on div "<!-- Product Image --> < div class = "product-image-container" > <!-- REPLACE W…" at bounding box center [657, 310] width 714 height 459
click at [627, 336] on div "<!-- Product Image --> < div class = "product-image-container" > <!-- REPLACE W…" at bounding box center [657, 310] width 714 height 459
click at [594, 356] on div "<!-- Product Image --> < div class = "product-image-container" > <!-- REPLACE W…" at bounding box center [657, 310] width 714 height 459
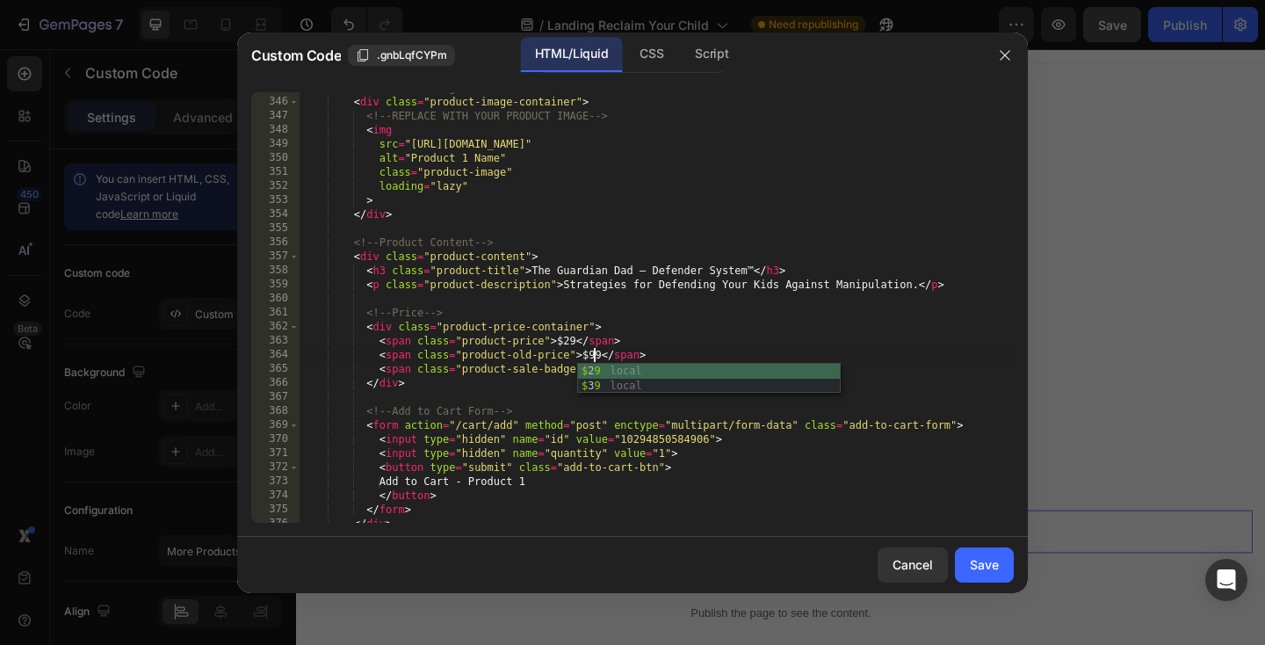
click at [678, 321] on div "<!-- Product Image --> < div class = "product-image-container" > <!-- REPLACE W…" at bounding box center [657, 310] width 714 height 459
drag, startPoint x: 632, startPoint y: 372, endPoint x: 622, endPoint y: 372, distance: 9.7
click at [622, 372] on div "<!-- Product Image --> < div class = "product-image-container" > <!-- REPLACE W…" at bounding box center [657, 310] width 714 height 459
type textarea "<span class="product-sale-badge">Save 70%</span>"
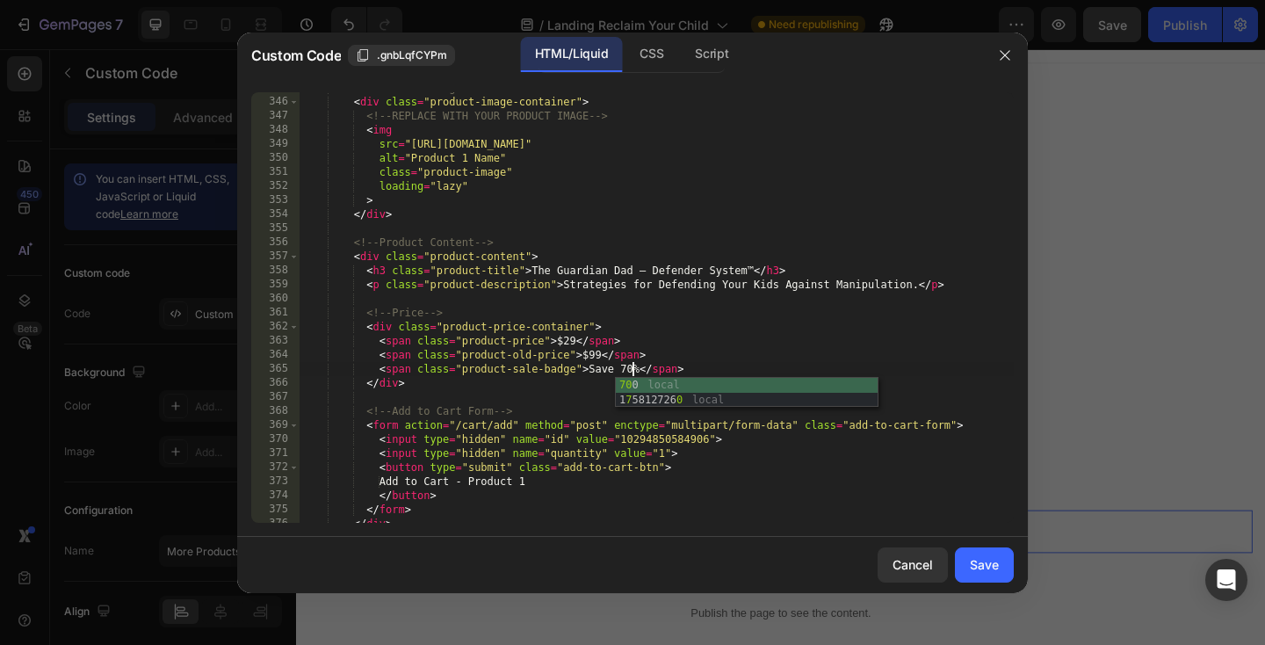
scroll to position [0, 26]
click at [776, 294] on div "<!-- Product Image --> < div class = "product-image-container" > <!-- REPLACE W…" at bounding box center [657, 310] width 714 height 459
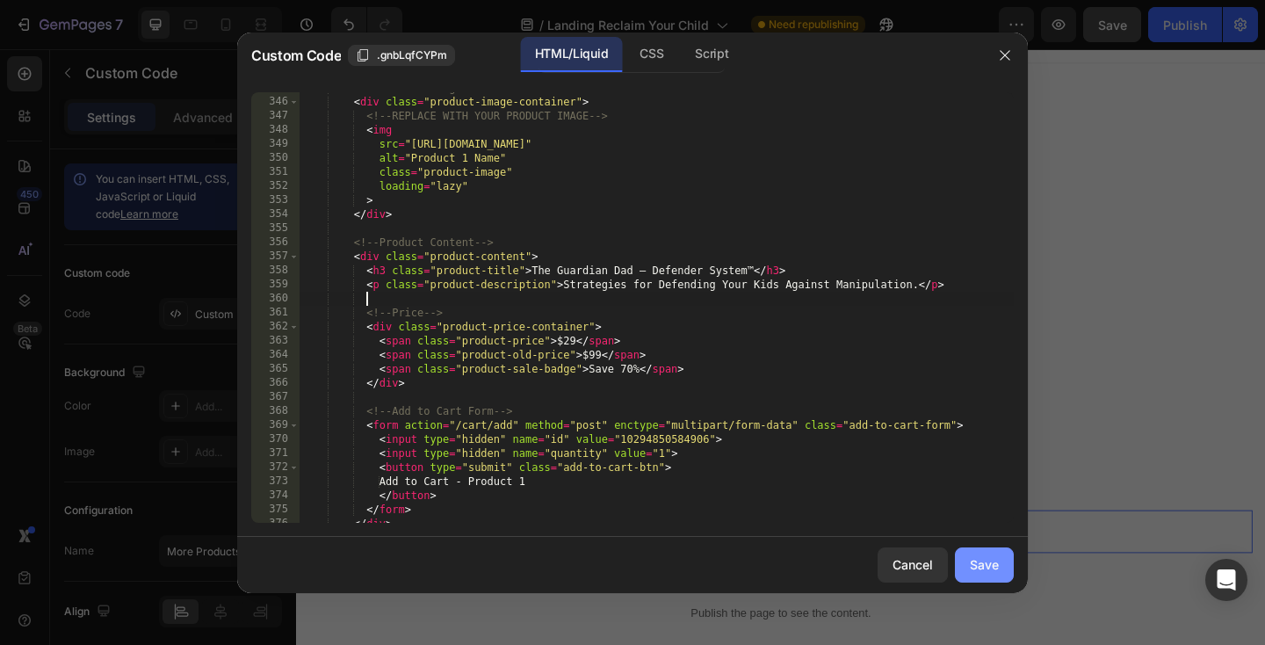
click at [993, 564] on div "Save" at bounding box center [984, 564] width 29 height 18
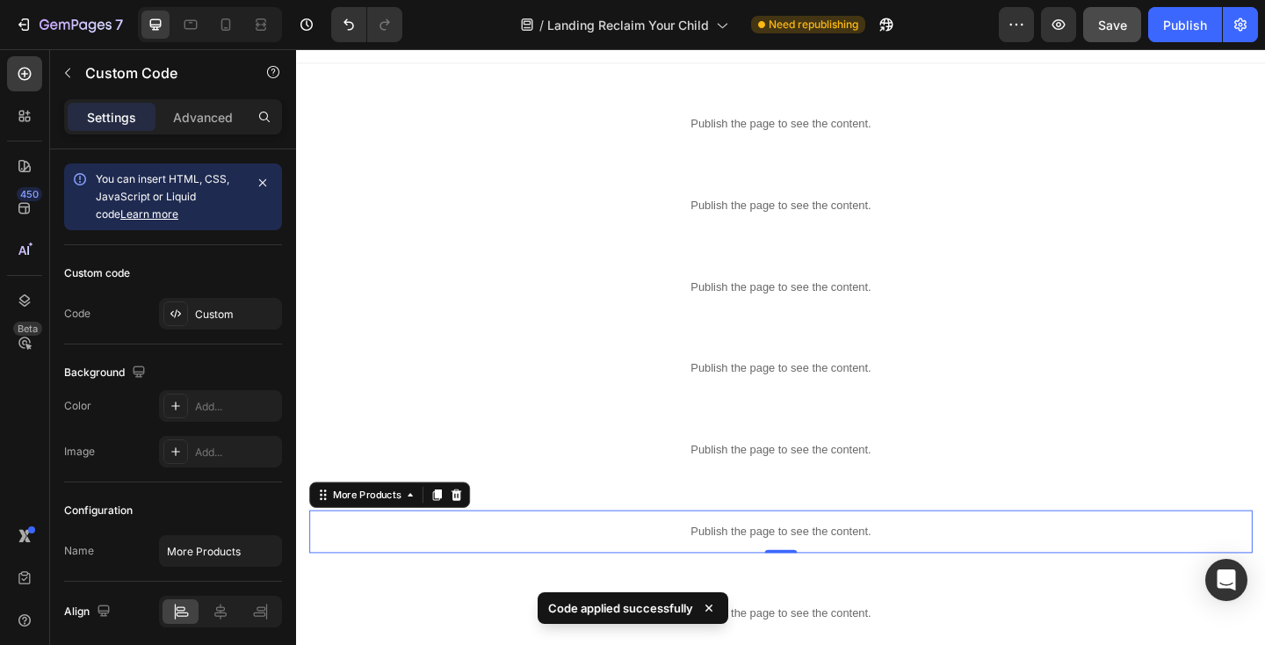
click at [674, 569] on p "Publish the page to see the content." at bounding box center [823, 574] width 1026 height 18
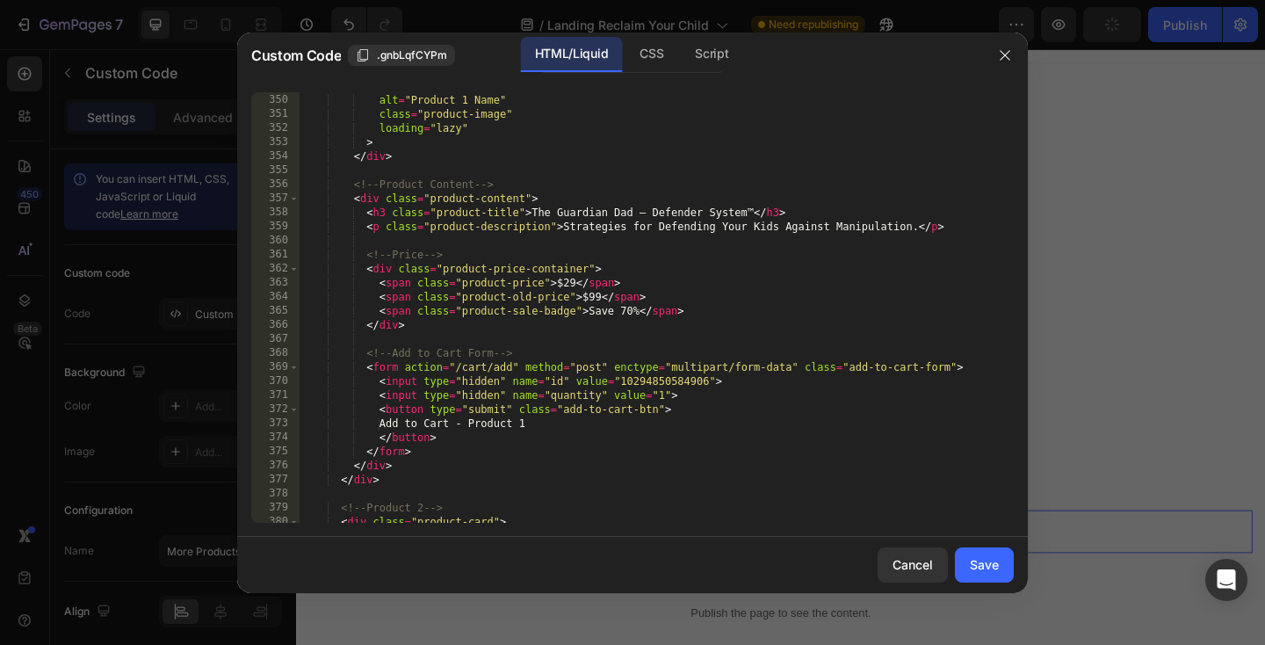
scroll to position [5067, 0]
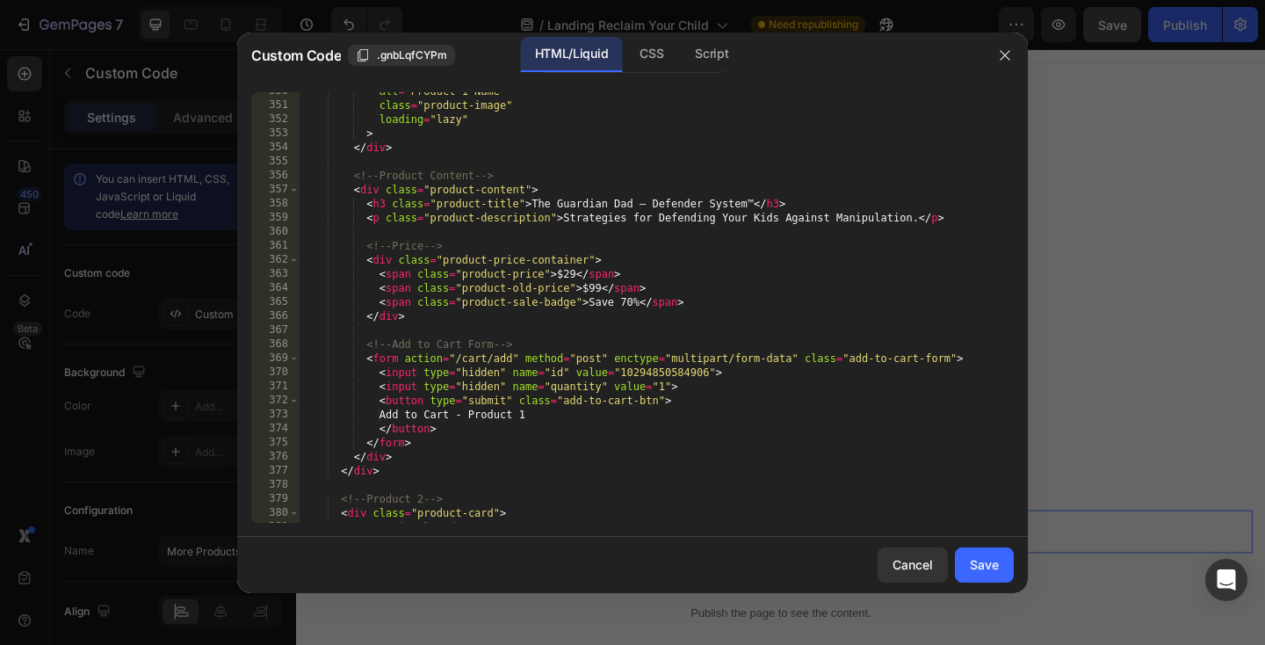
type textarea "<input type="hidden" name="id" value="10294850584906">"
click at [646, 375] on div "alt = "Product 1 Name" class = "product-image" loading = "lazy" > </ div > <!--…" at bounding box center [657, 313] width 714 height 459
click at [978, 561] on div "Save" at bounding box center [984, 564] width 29 height 18
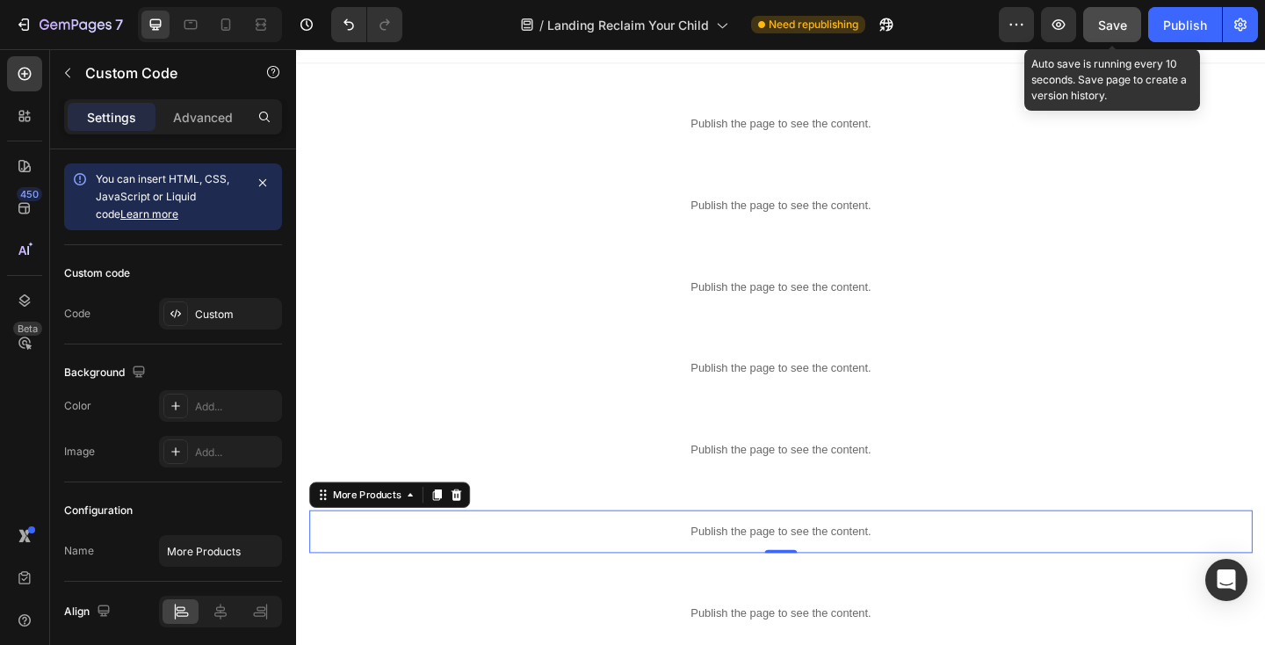
click at [1123, 16] on div "Save" at bounding box center [1112, 25] width 29 height 18
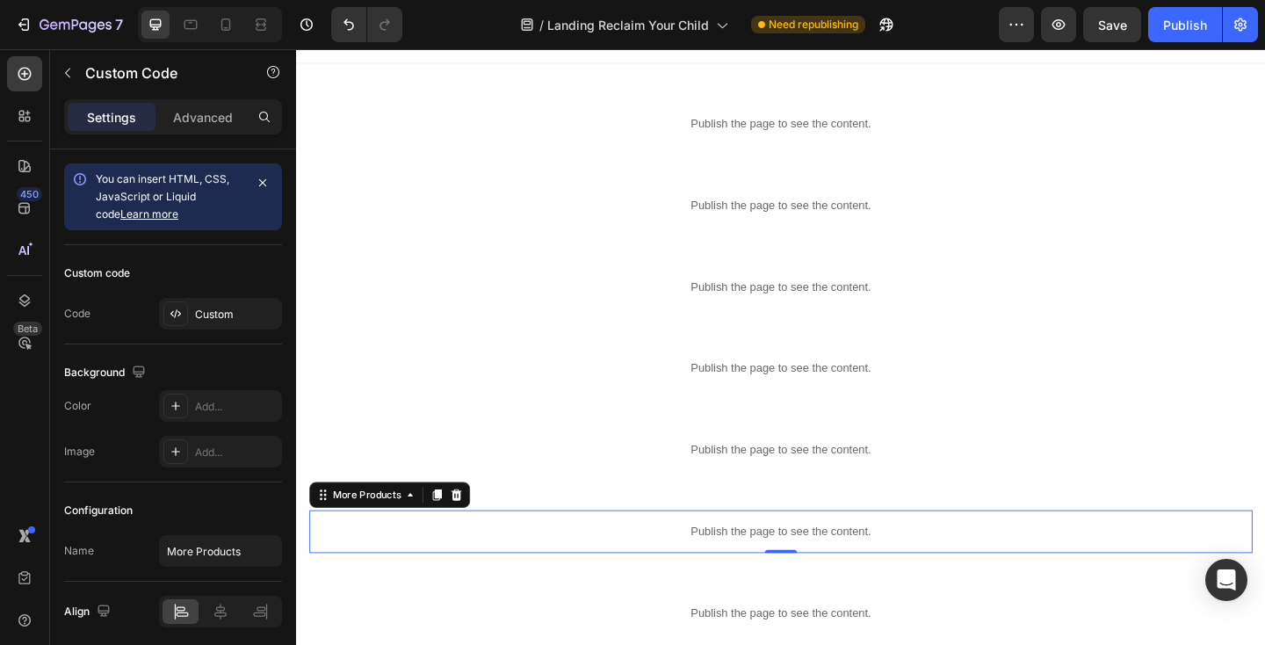
click at [435, 572] on p "Publish the page to see the content." at bounding box center [823, 574] width 1026 height 18
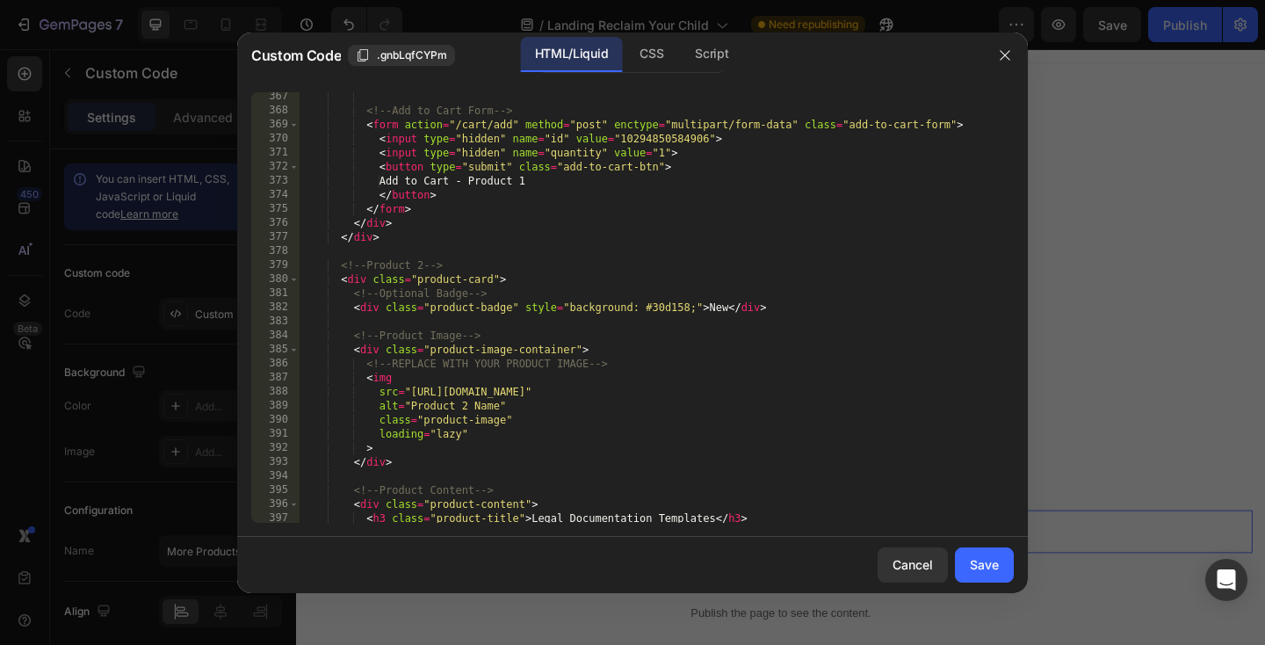
scroll to position [5272, 0]
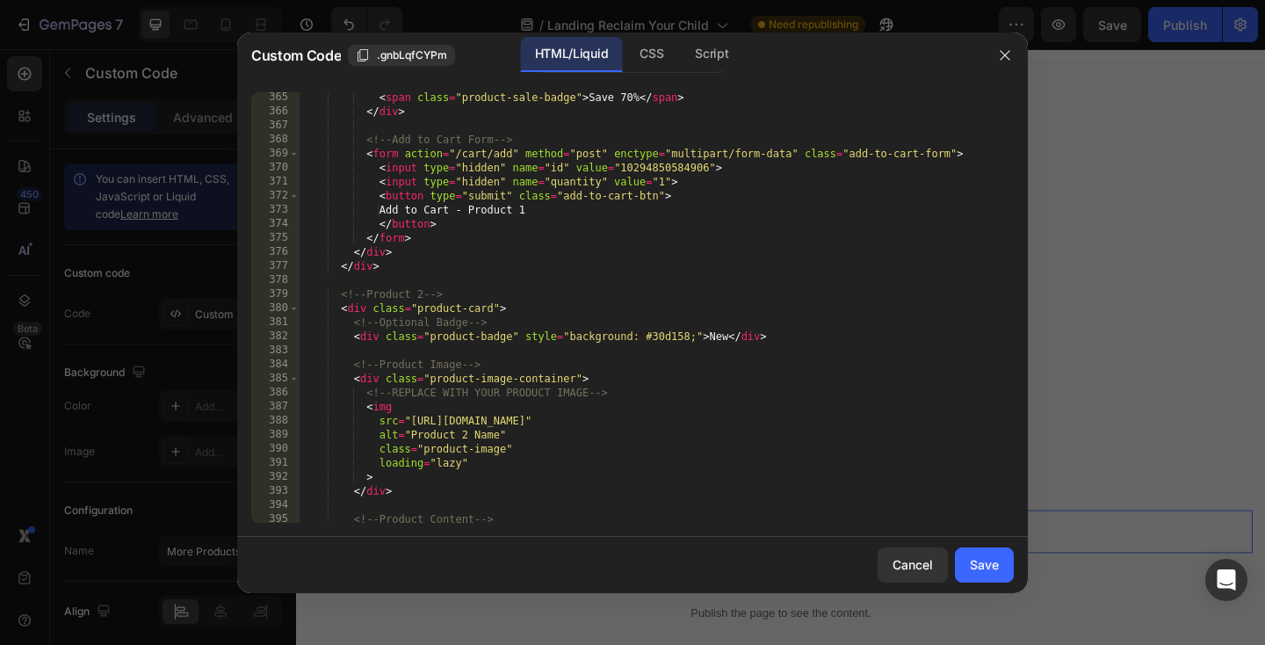
click at [657, 170] on div "< span class = "product-sale-badge" > Save 70% </ span > </ div > <!-- Add to C…" at bounding box center [657, 319] width 714 height 459
paste textarea "86611958090"
type textarea "<input type="hidden" name="id" value="186611958090">"
click at [977, 562] on div "Save" at bounding box center [984, 564] width 29 height 18
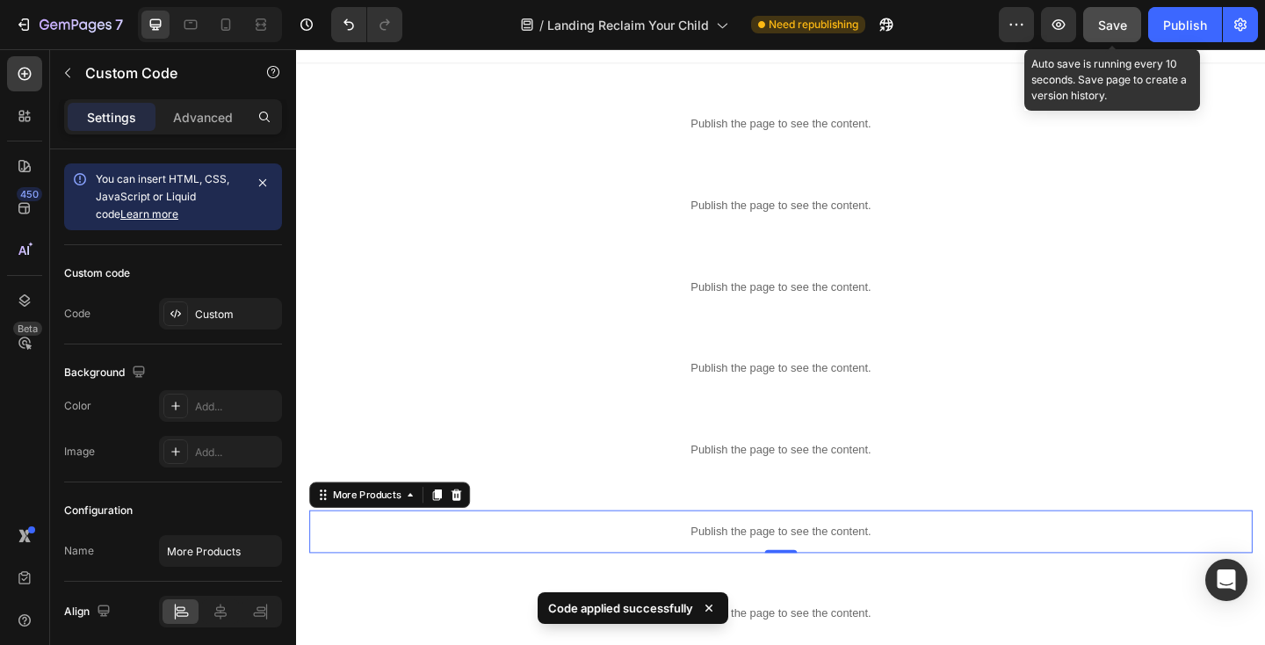
click at [1109, 31] on span "Save" at bounding box center [1112, 25] width 29 height 15
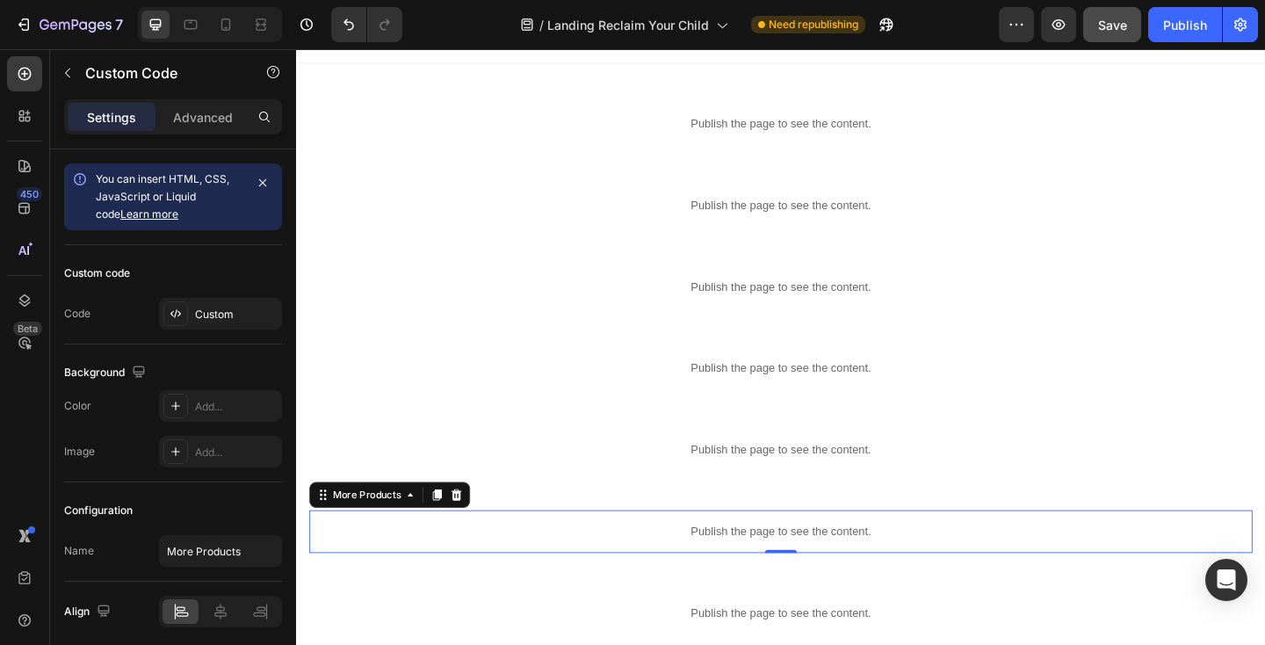
click at [437, 569] on p "Publish the page to see the content." at bounding box center [823, 574] width 1026 height 18
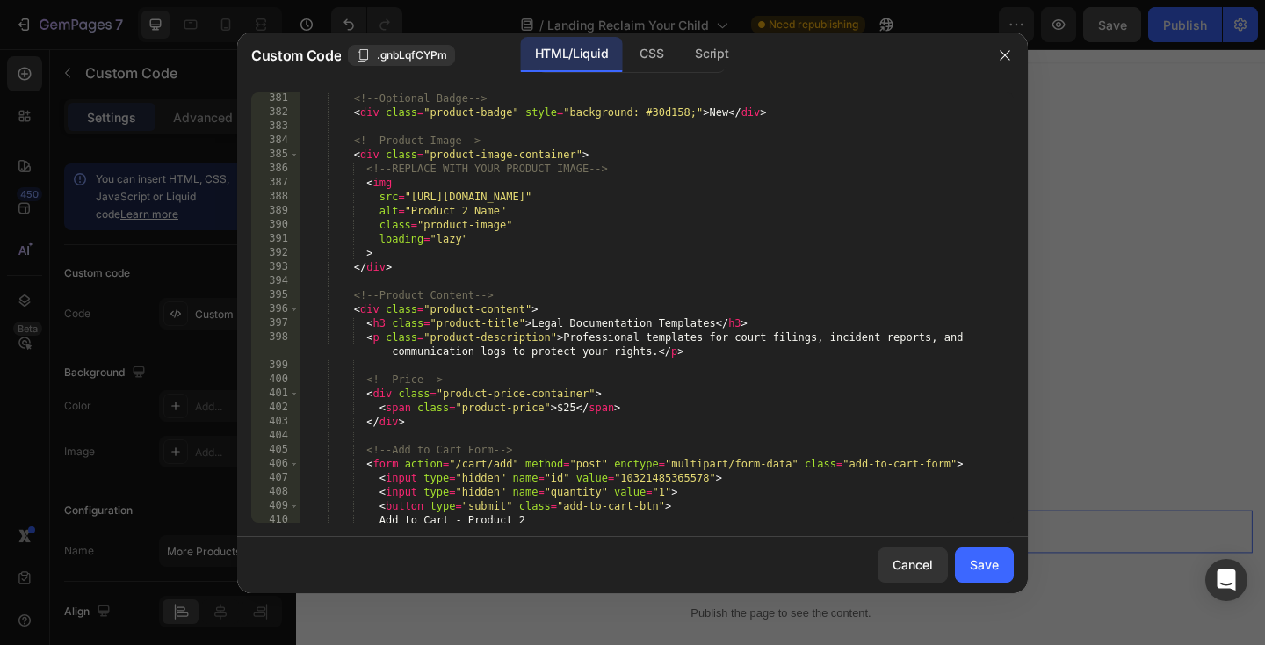
scroll to position [5496, 0]
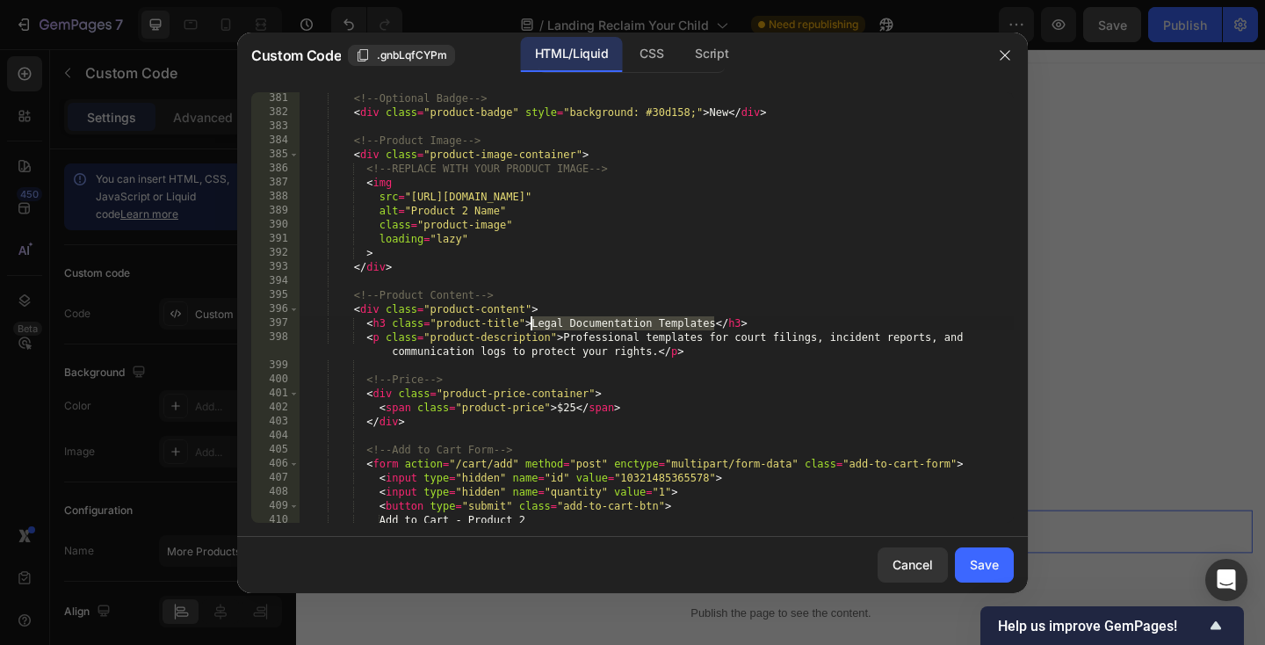
drag, startPoint x: 712, startPoint y: 323, endPoint x: 532, endPoint y: 321, distance: 180.1
click at [532, 321] on div "<!-- Optional Badge --> < div class = "product-badge" style = "background: #30d…" at bounding box center [657, 320] width 714 height 459
paste textarea "Finding Love Again – Rebuild & Blend System™"
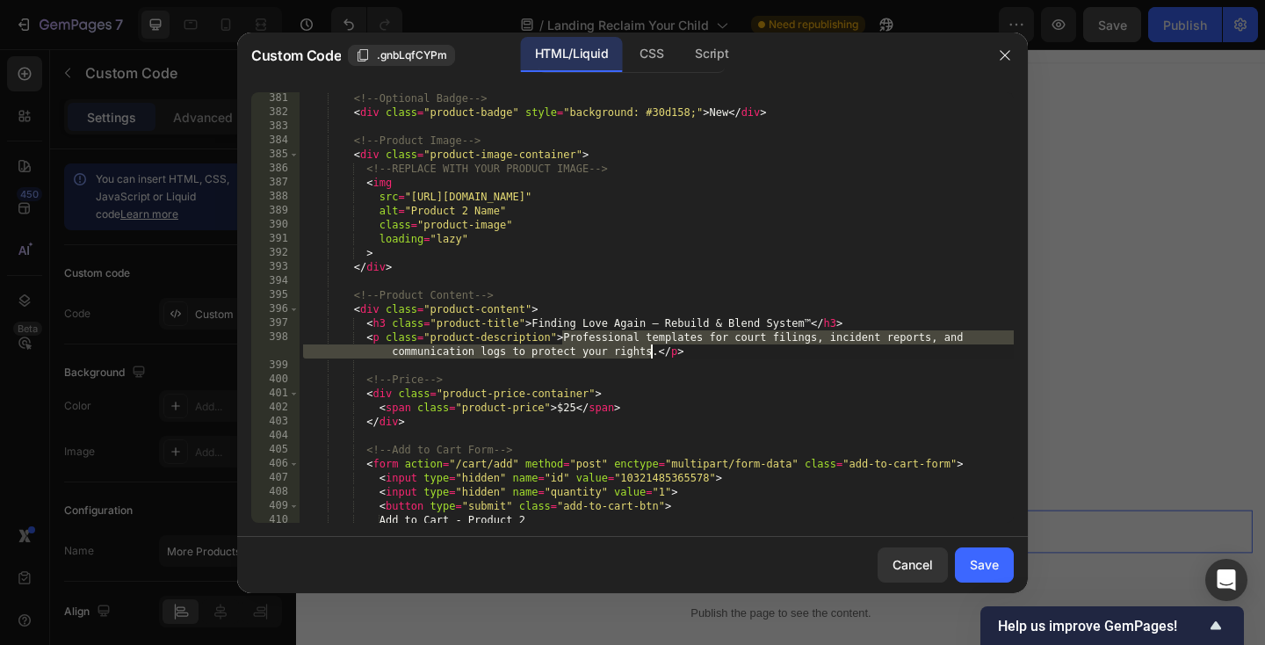
drag, startPoint x: 562, startPoint y: 335, endPoint x: 650, endPoint y: 352, distance: 89.6
click at [650, 352] on div "<!-- Optional Badge --> < div class = "product-badge" style = "background: #30d…" at bounding box center [657, 320] width 714 height 459
paste textarea "A step-by-step program for single dads to love again without guilt)"
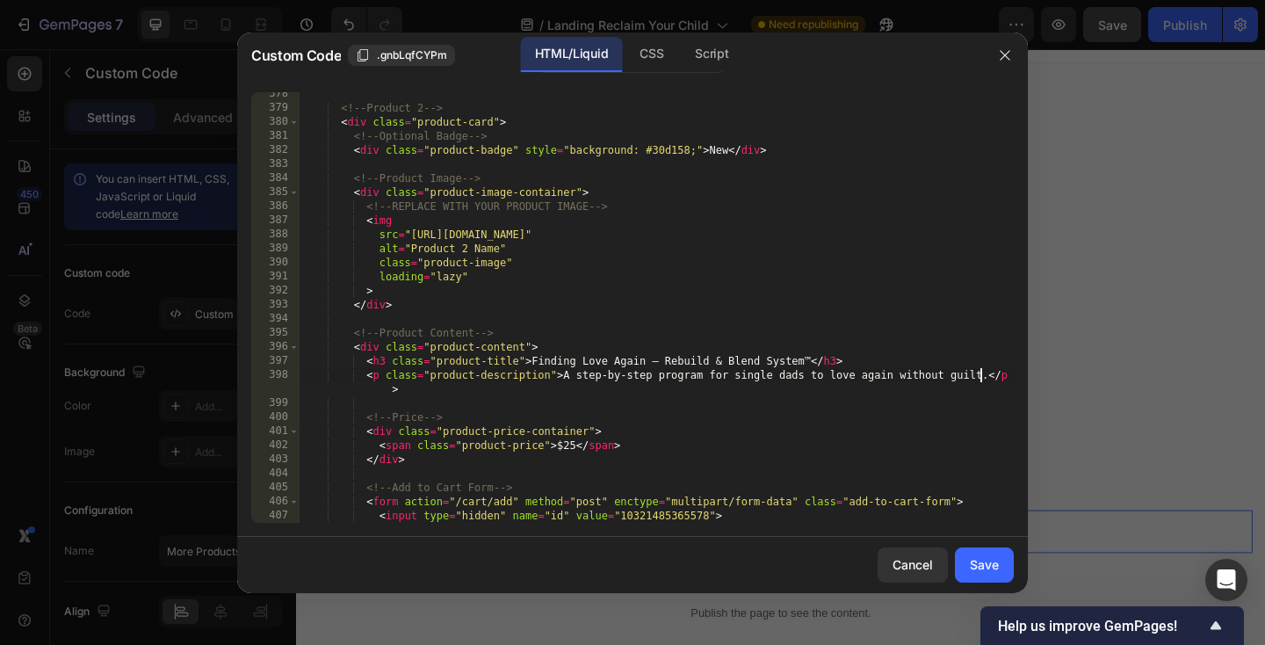
scroll to position [5469, 0]
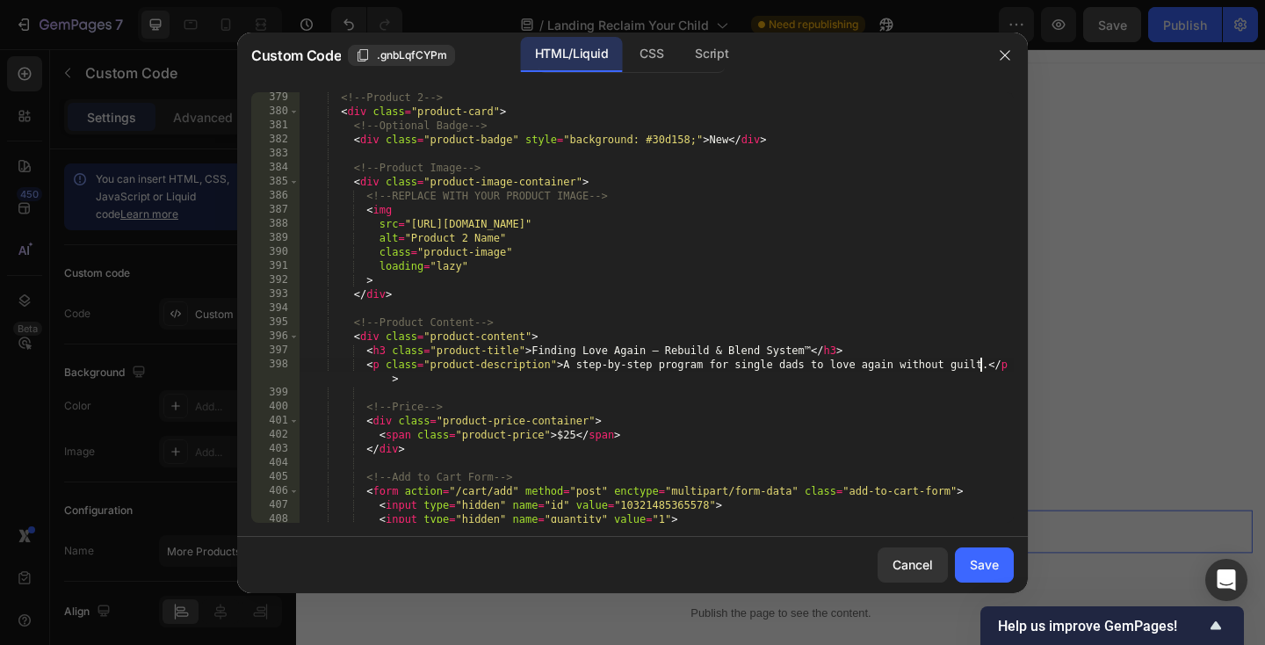
click at [668, 501] on div "<!-- Product 2 --> < div class = "product-card" > <!-- Optional Badge --> < div…" at bounding box center [657, 319] width 714 height 459
paste textarea "86611958090"
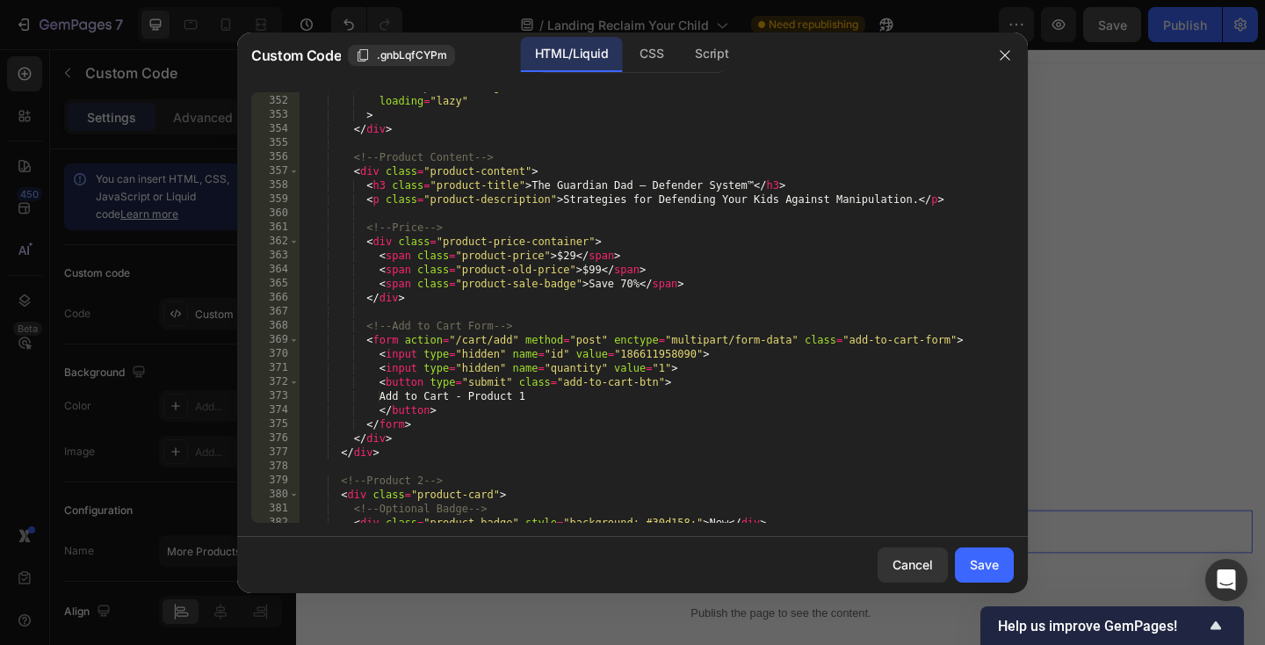
scroll to position [5077, 0]
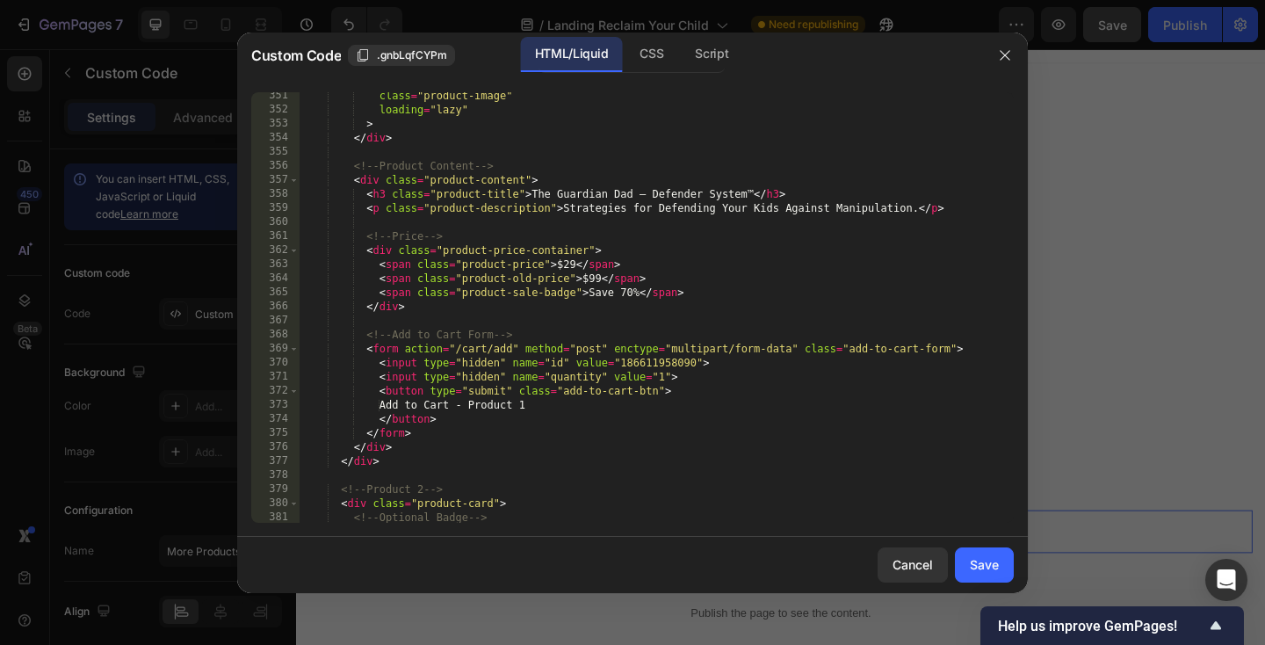
click at [650, 363] on div "class = "product-image" loading = "lazy" > </ div > <!-- Product Content --> < …" at bounding box center [657, 318] width 714 height 459
paste textarea "0294850584906"
type textarea "<input type="hidden" name="id" value="10294850584906">"
click at [991, 570] on div "Save" at bounding box center [984, 564] width 29 height 18
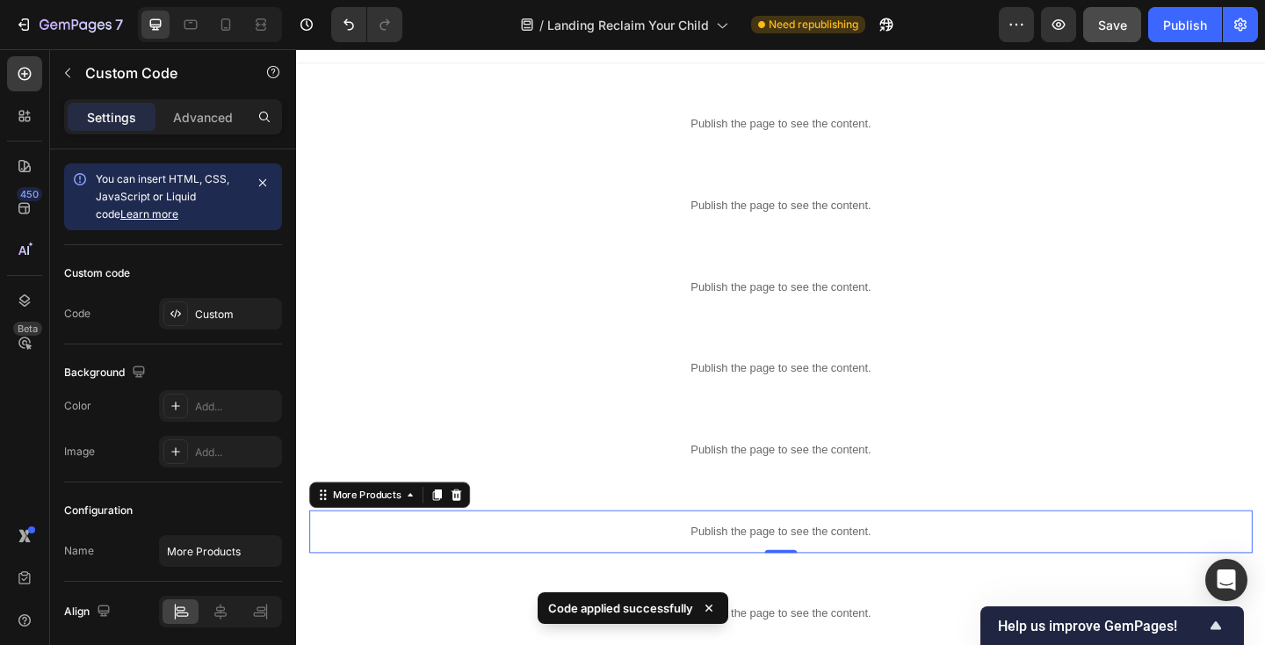
click at [617, 560] on div "Publish the page to see the content." at bounding box center [823, 574] width 1026 height 47
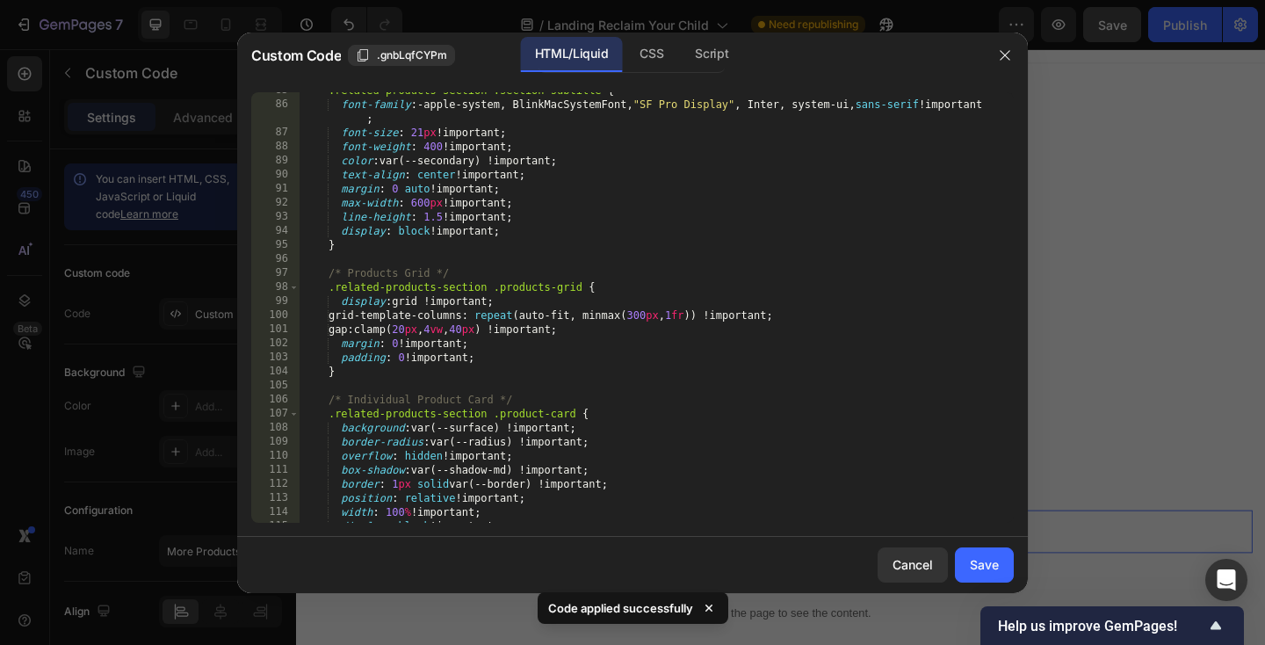
scroll to position [1217, 0]
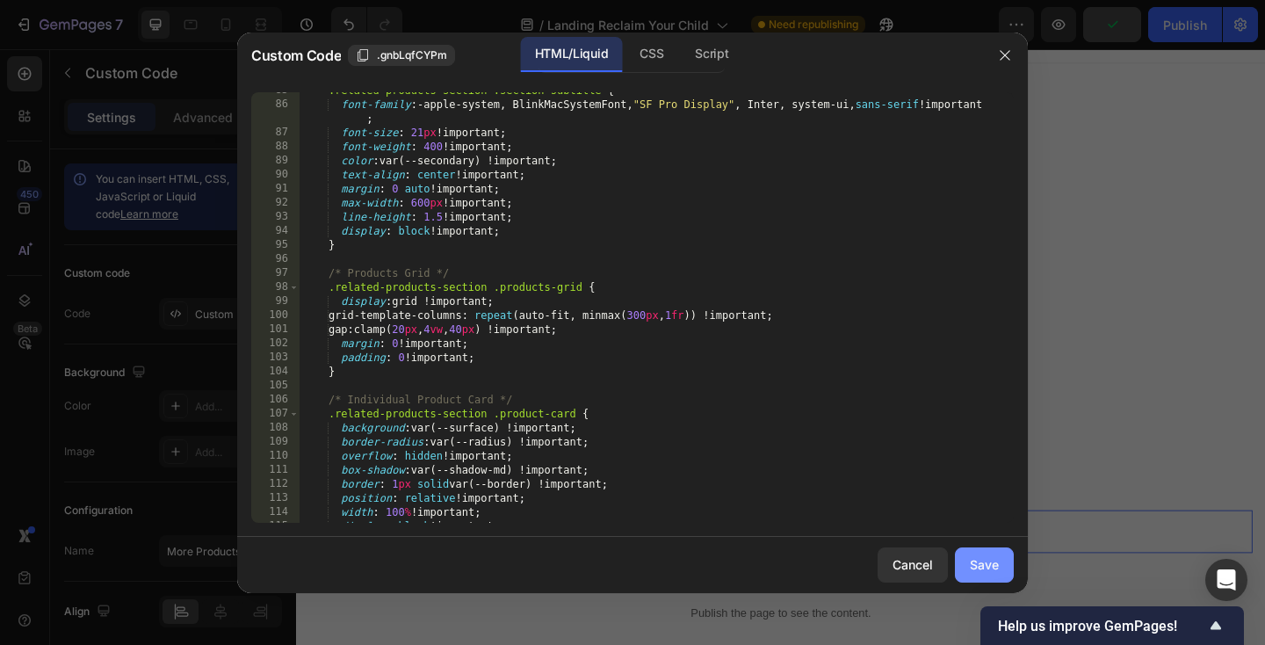
click at [988, 567] on div "Save" at bounding box center [984, 564] width 29 height 18
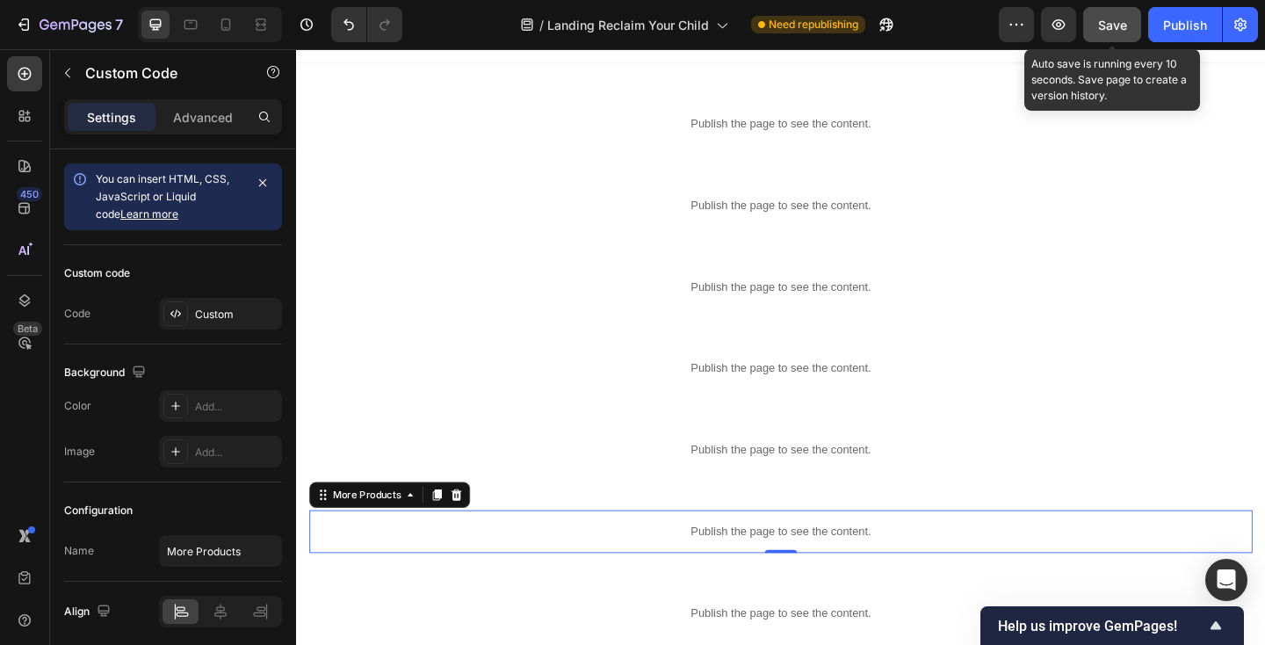
click at [1104, 30] on span "Save" at bounding box center [1112, 25] width 29 height 15
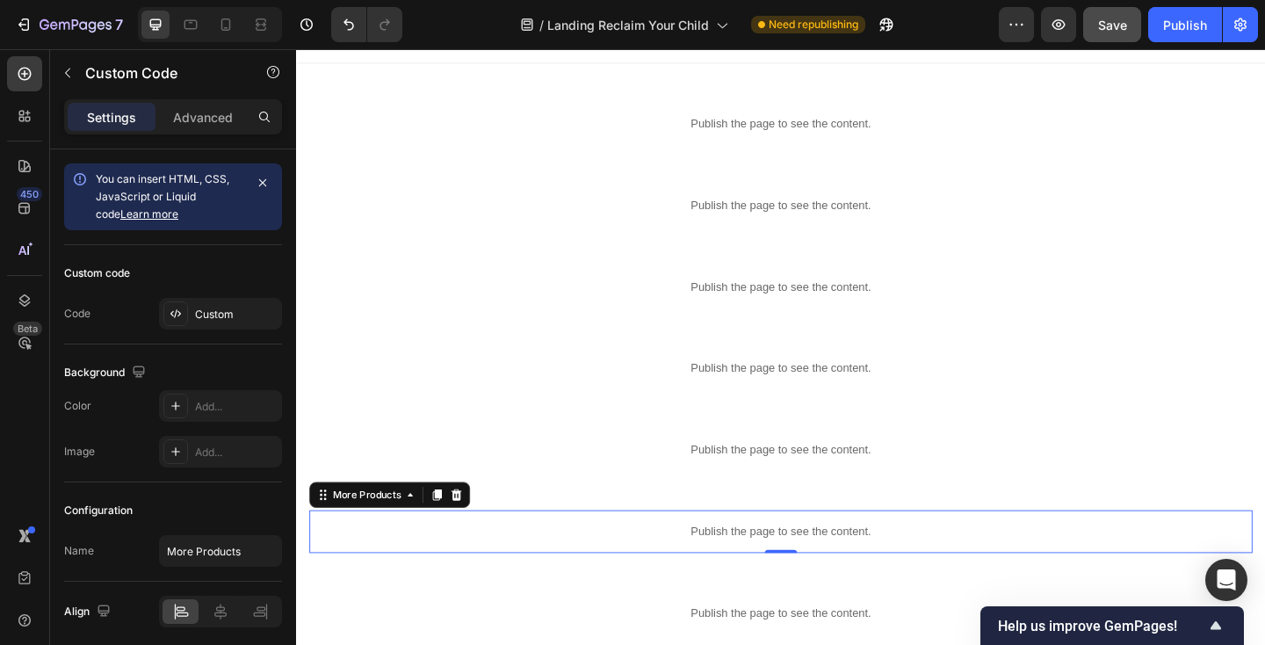
click at [499, 567] on p "Publish the page to see the content." at bounding box center [823, 574] width 1026 height 18
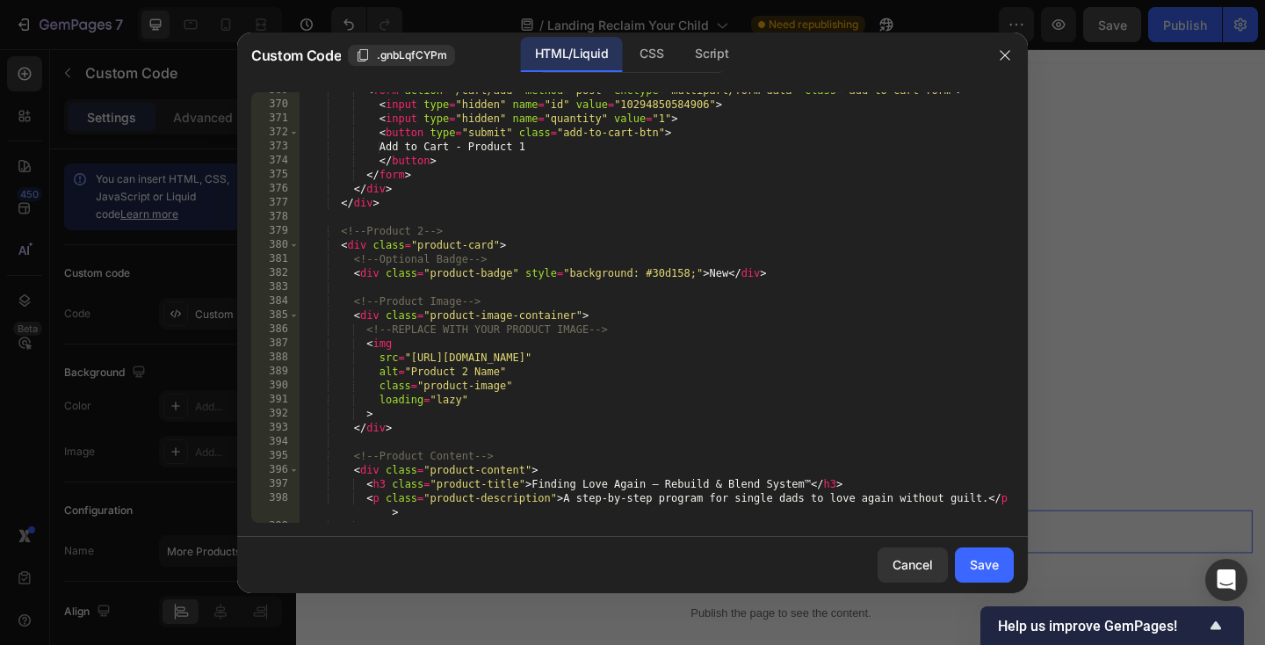
scroll to position [5335, 0]
drag, startPoint x: 409, startPoint y: 353, endPoint x: 813, endPoint y: 354, distance: 403.2
click at [813, 354] on div "< form action = "/cart/add" method = "post" enctype = "multipart/form-data" cla…" at bounding box center [657, 312] width 714 height 459
paste textarea "[DOMAIN_NAME][URL]"
type textarea "src="[URL][DOMAIN_NAME]""
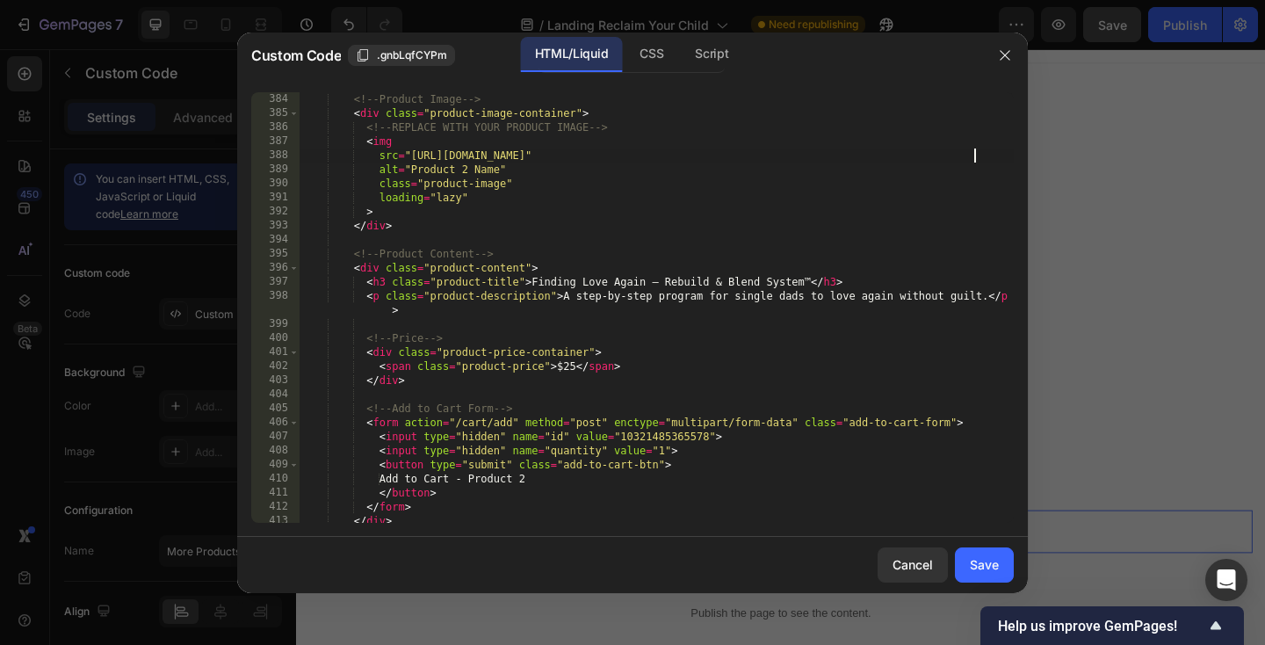
scroll to position [5538, 0]
click at [981, 553] on button "Save" at bounding box center [984, 564] width 59 height 35
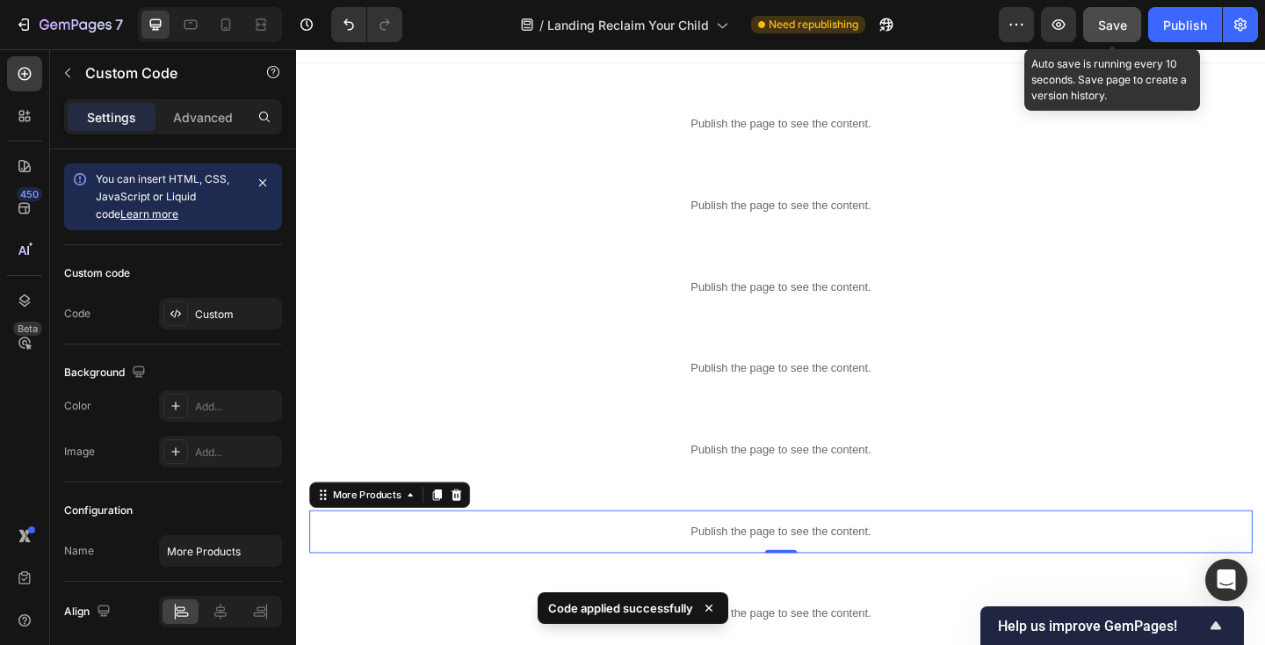
click at [1124, 27] on span "Save" at bounding box center [1112, 25] width 29 height 15
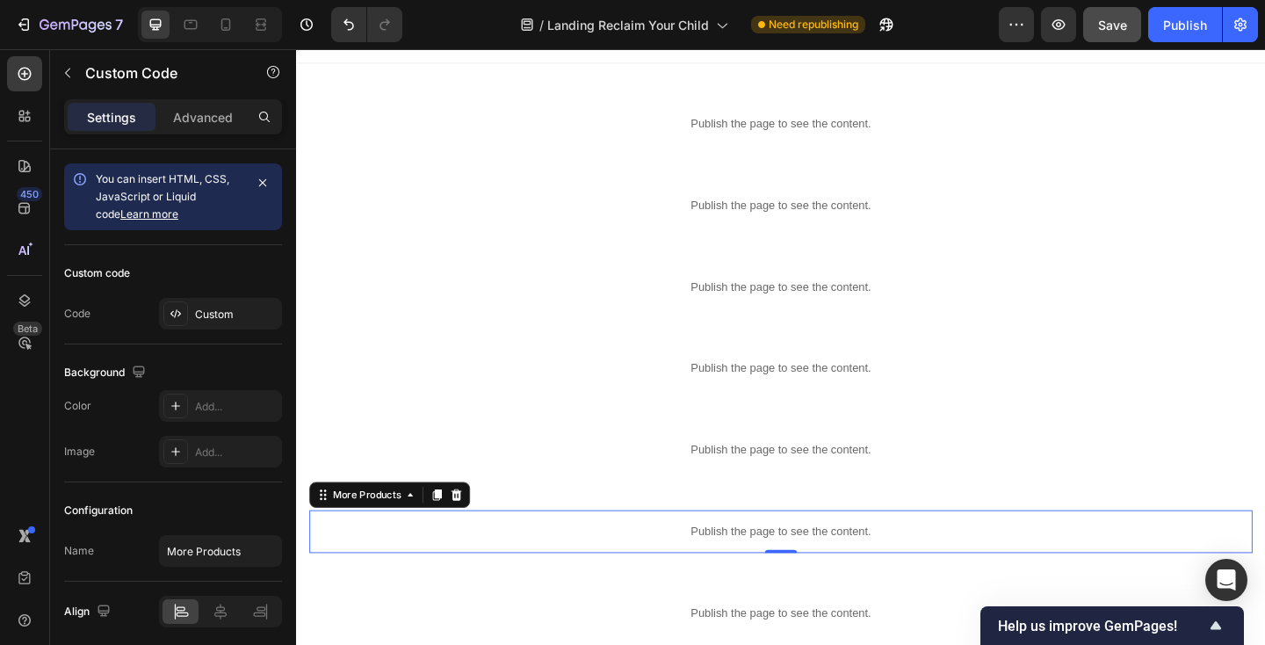
click at [430, 564] on div "Publish the page to see the content." at bounding box center [823, 574] width 1026 height 47
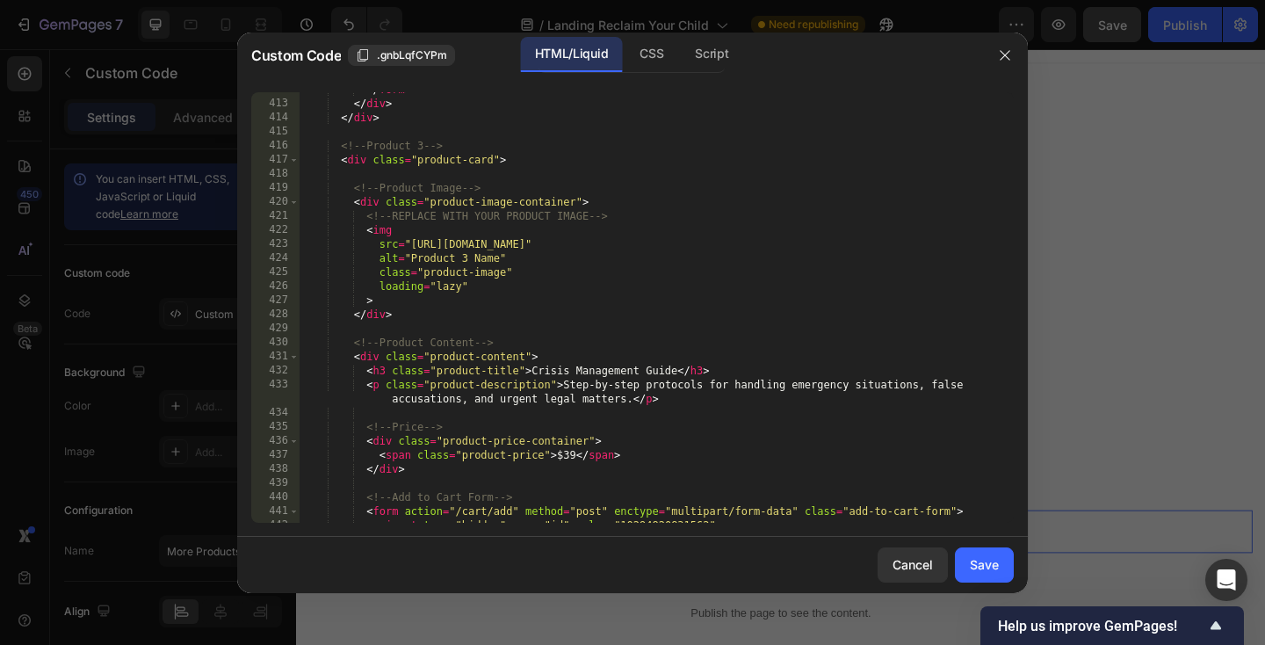
scroll to position [5959, 0]
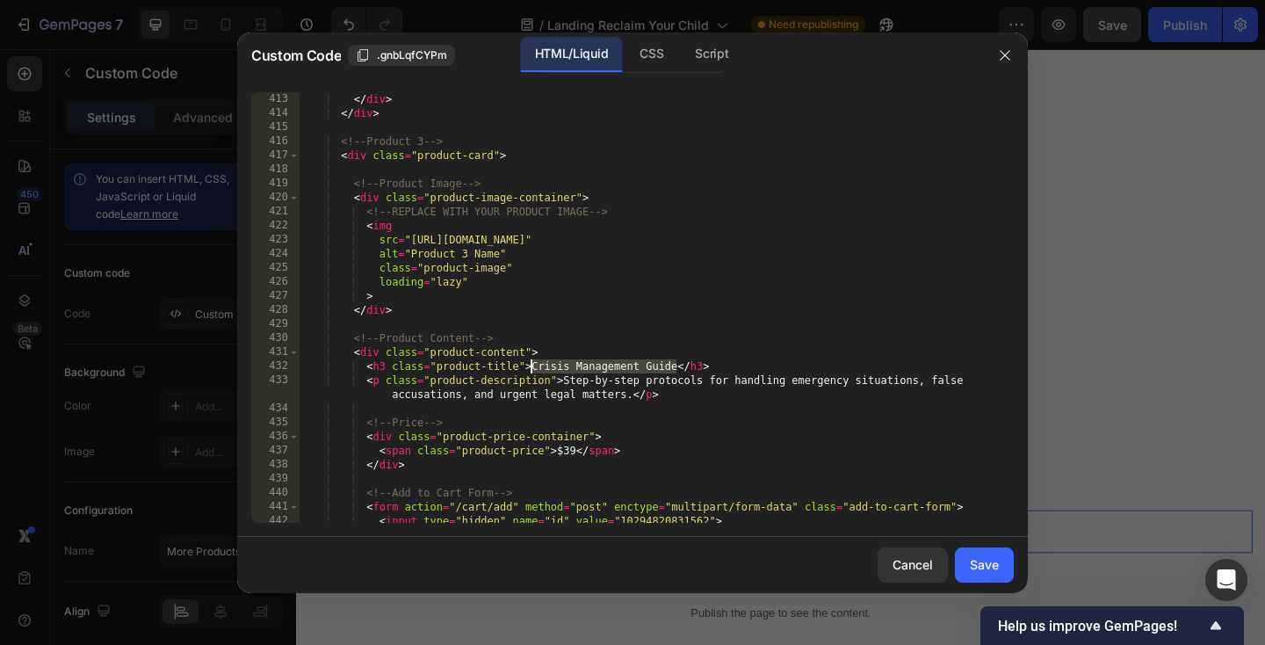
drag, startPoint x: 677, startPoint y: 365, endPoint x: 533, endPoint y: 366, distance: 144.1
click at [533, 366] on div "</ div > </ div > <!-- Product 3 --> < div class = "product-card" > <!-- Produc…" at bounding box center [657, 321] width 714 height 459
paste textarea "Healing Heartstrings – Resilience Reset System™"
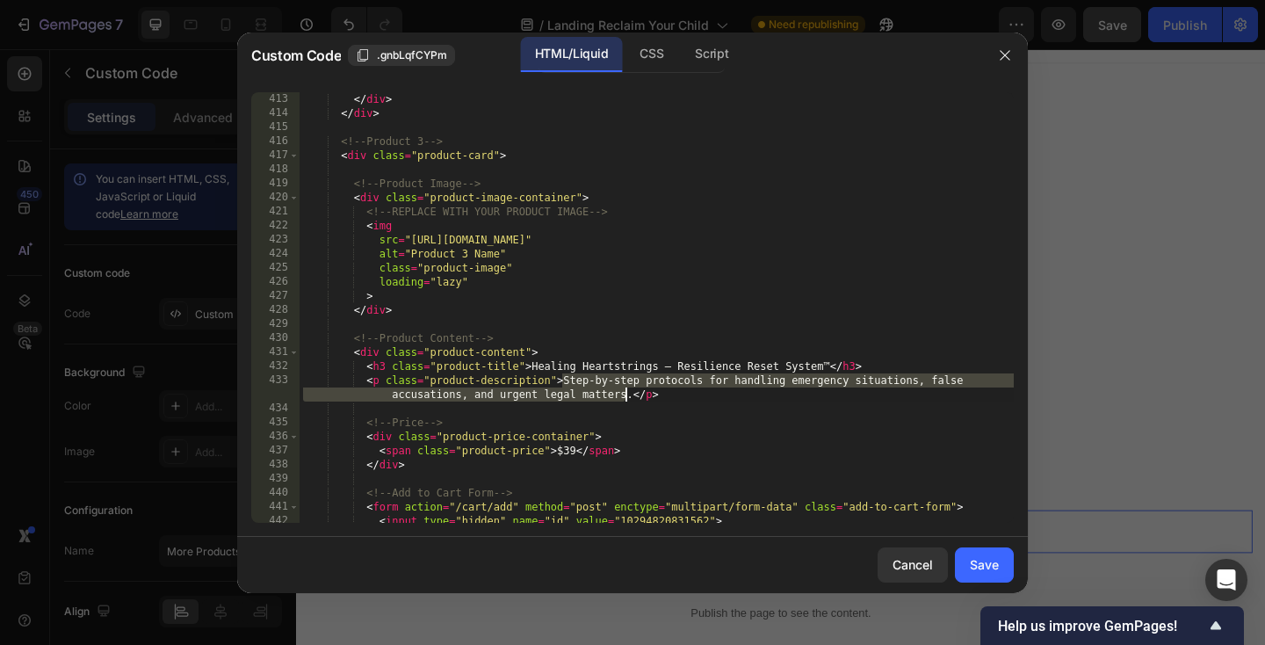
drag, startPoint x: 563, startPoint y: 379, endPoint x: 626, endPoint y: 398, distance: 66.1
click at [626, 398] on div "</ div > </ div > <!-- Product 3 --> < div class = "product-card" > <!-- Produc…" at bounding box center [657, 321] width 714 height 459
paste textarea "The step-by-step framework for transforming anger into strength"
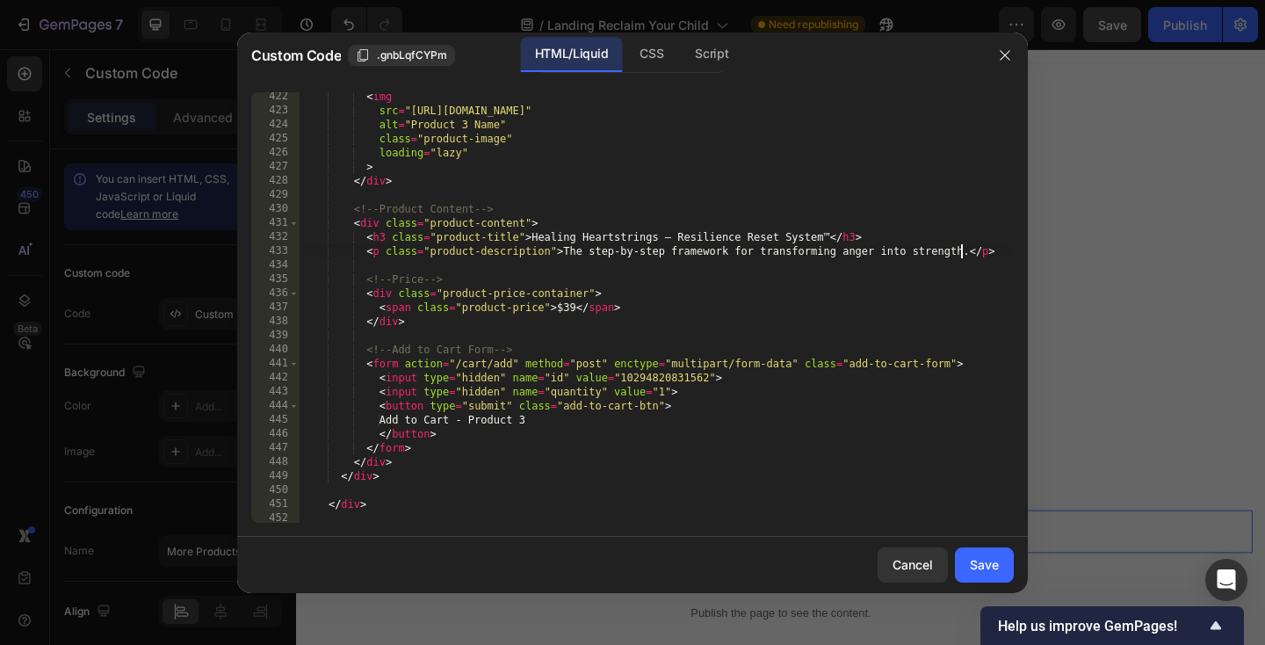
scroll to position [6090, 0]
click at [568, 304] on div "< img src = "[URL][DOMAIN_NAME]" alt = "Product 3 Name" class = "product-image"…" at bounding box center [657, 317] width 714 height 459
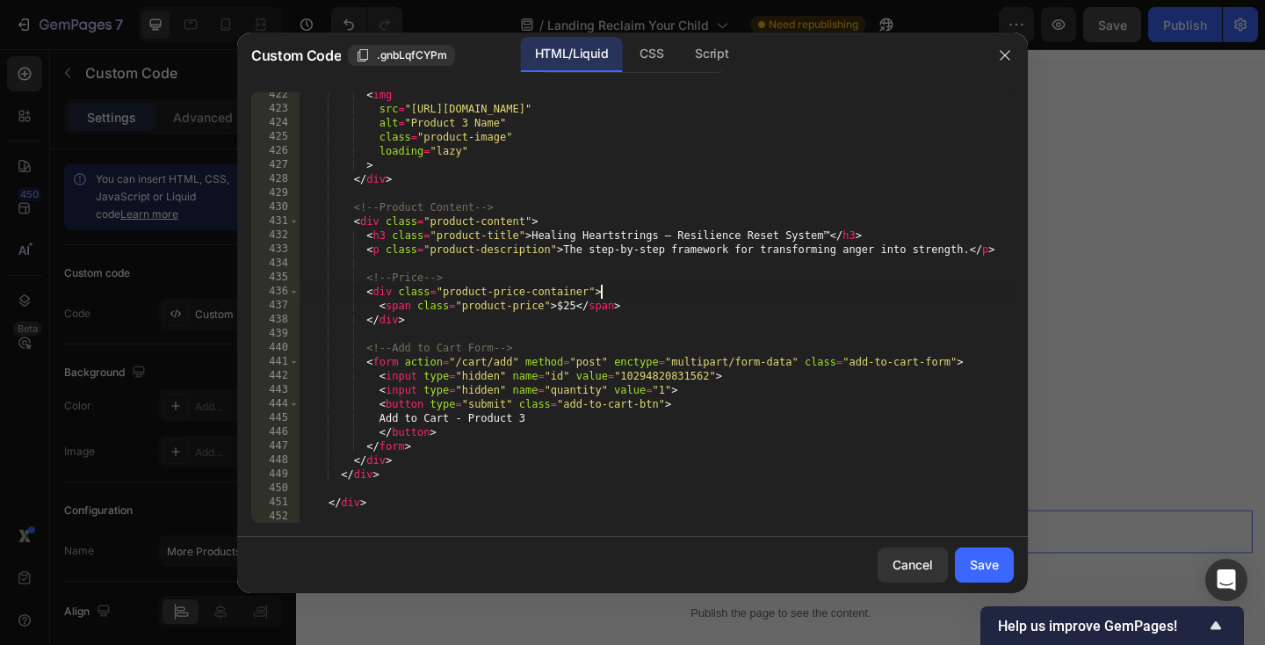
click at [698, 290] on div "< img src = "[URL][DOMAIN_NAME]" alt = "Product 3 Name" class = "product-image"…" at bounding box center [657, 317] width 714 height 459
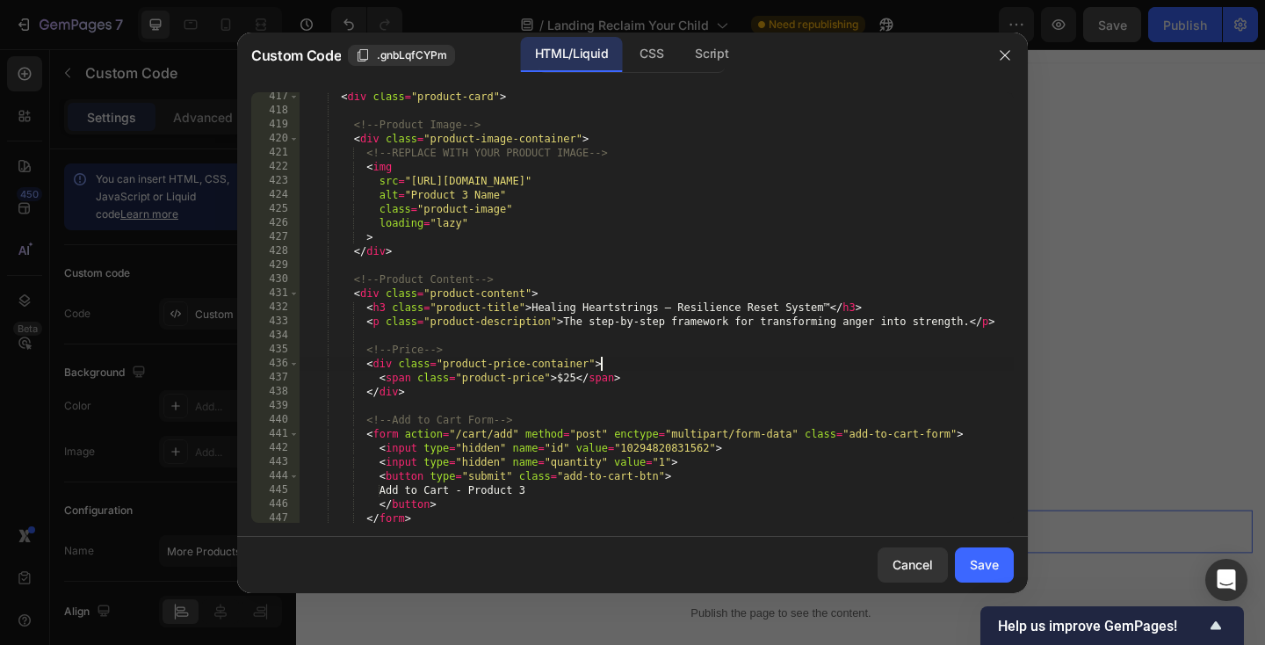
scroll to position [6018, 0]
drag, startPoint x: 411, startPoint y: 179, endPoint x: 813, endPoint y: 183, distance: 402.3
click at [813, 183] on div "< div class = "product-card" > <!-- Product Image --> < div class = "product-im…" at bounding box center [657, 319] width 714 height 459
click at [733, 231] on div "< div class = "product-card" > <!-- Product Image --> < div class = "product-im…" at bounding box center [657, 319] width 714 height 459
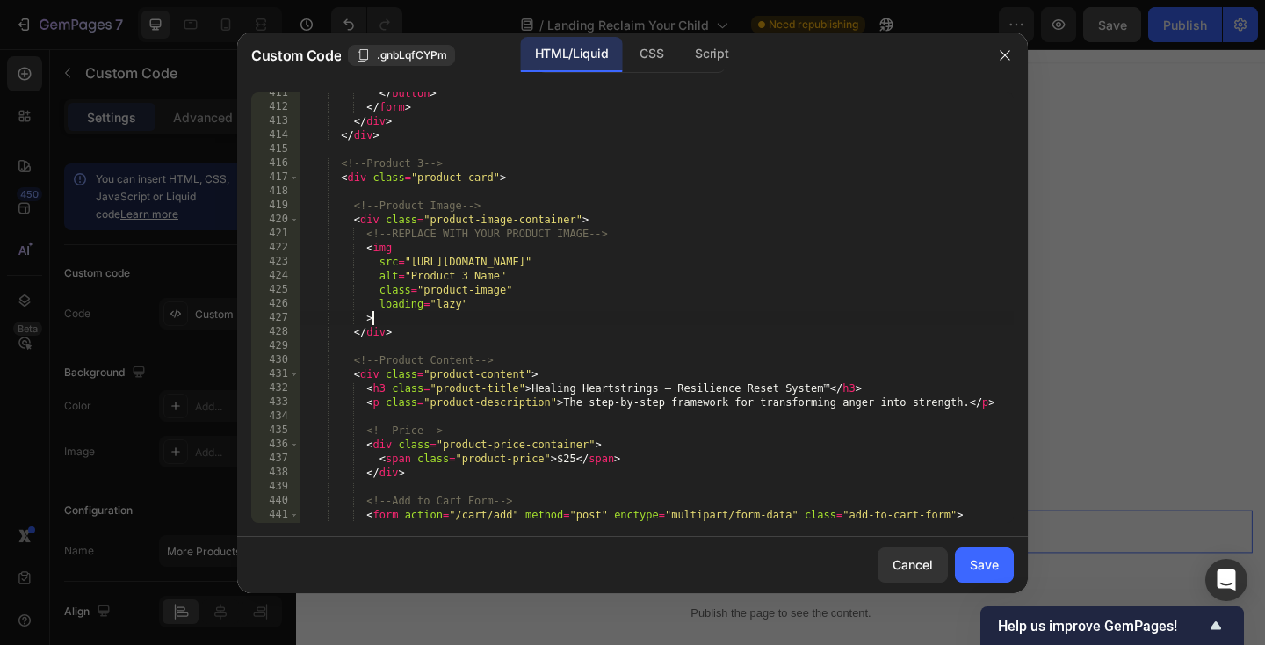
scroll to position [5937, 0]
drag, startPoint x: 411, startPoint y: 261, endPoint x: 812, endPoint y: 260, distance: 400.5
click at [812, 260] on div "</ button > </ form > </ div > </ div > <!-- Product 3 --> < div class = "produ…" at bounding box center [657, 315] width 714 height 459
paste textarea "[DOMAIN_NAME][URL]"
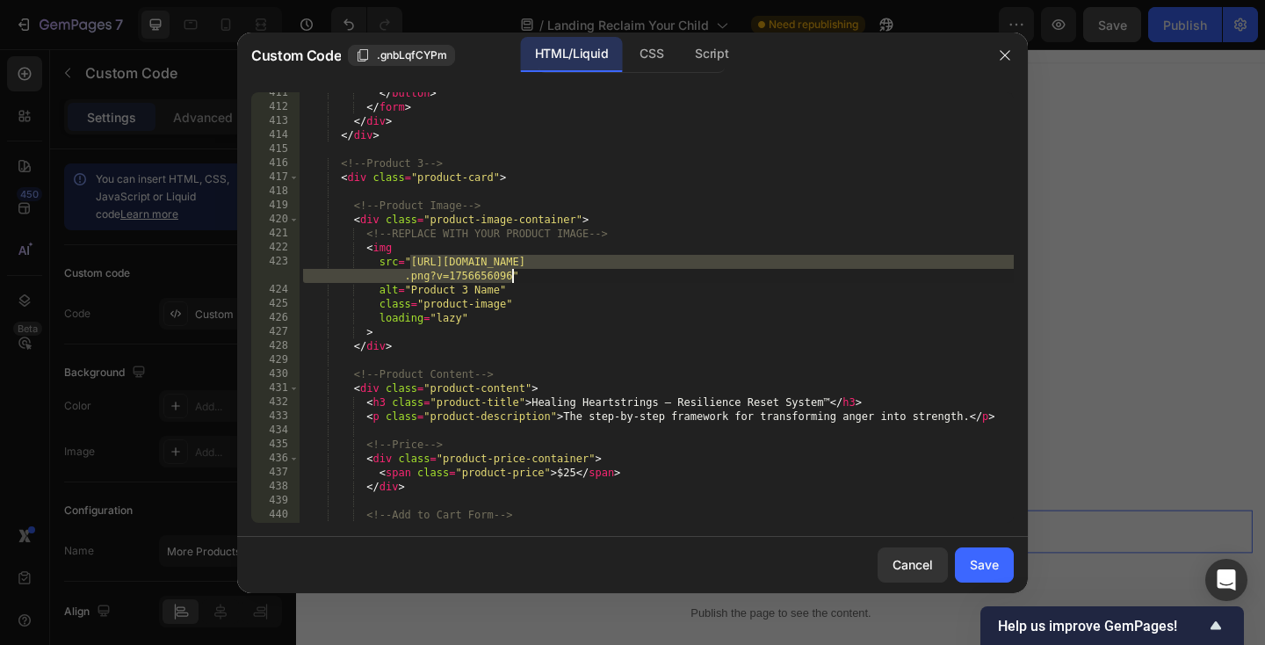
drag, startPoint x: 408, startPoint y: 260, endPoint x: 511, endPoint y: 278, distance: 104.3
click at [511, 278] on div "</ button > </ form > </ div > </ div > <!-- Product 3 --> < div class = "produ…" at bounding box center [657, 315] width 714 height 459
drag, startPoint x: 511, startPoint y: 278, endPoint x: 410, endPoint y: 262, distance: 102.4
click at [410, 262] on div "</ button > </ form > </ div > </ div > <!-- Product 3 --> < div class = "produ…" at bounding box center [657, 315] width 714 height 459
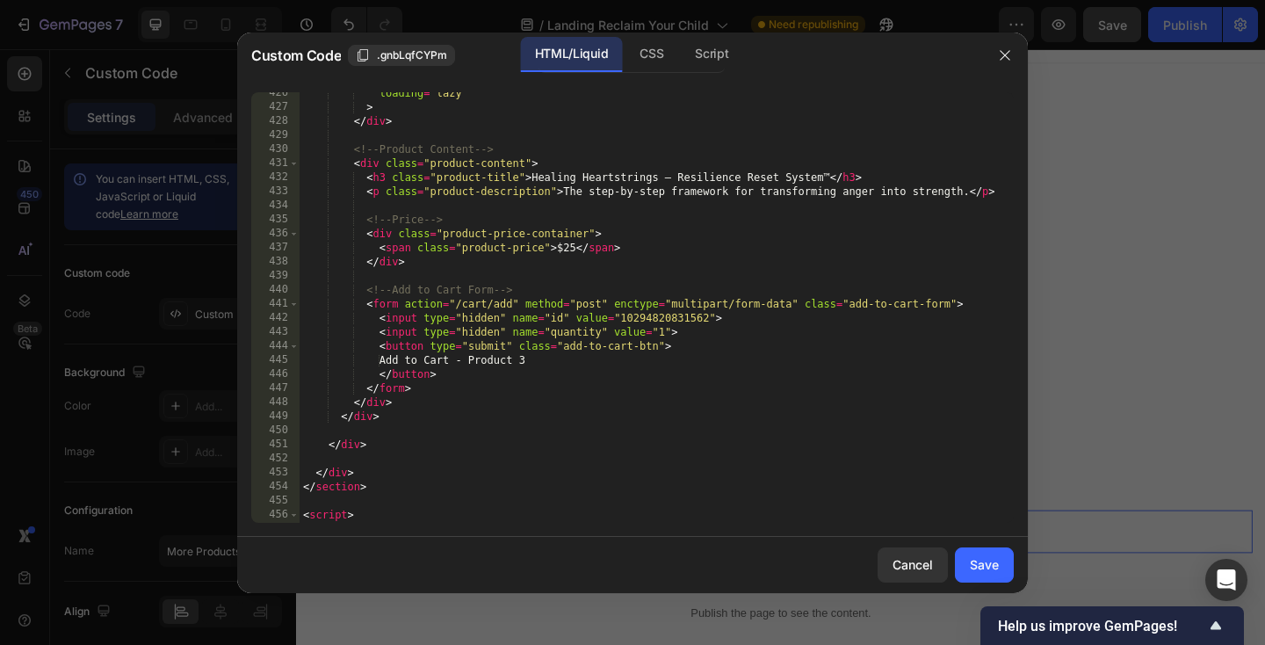
scroll to position [6165, 0]
click at [647, 315] on div "loading = "lazy" > </ div > <!-- Product Content --> < div class = "product-con…" at bounding box center [657, 312] width 714 height 459
type textarea "<input type="hidden" name="id" value="10294820831562">"
click at [647, 315] on div "loading = "lazy" > </ div > <!-- Product Content --> < div class = "product-con…" at bounding box center [657, 312] width 714 height 459
click at [979, 562] on div "Save" at bounding box center [984, 564] width 29 height 18
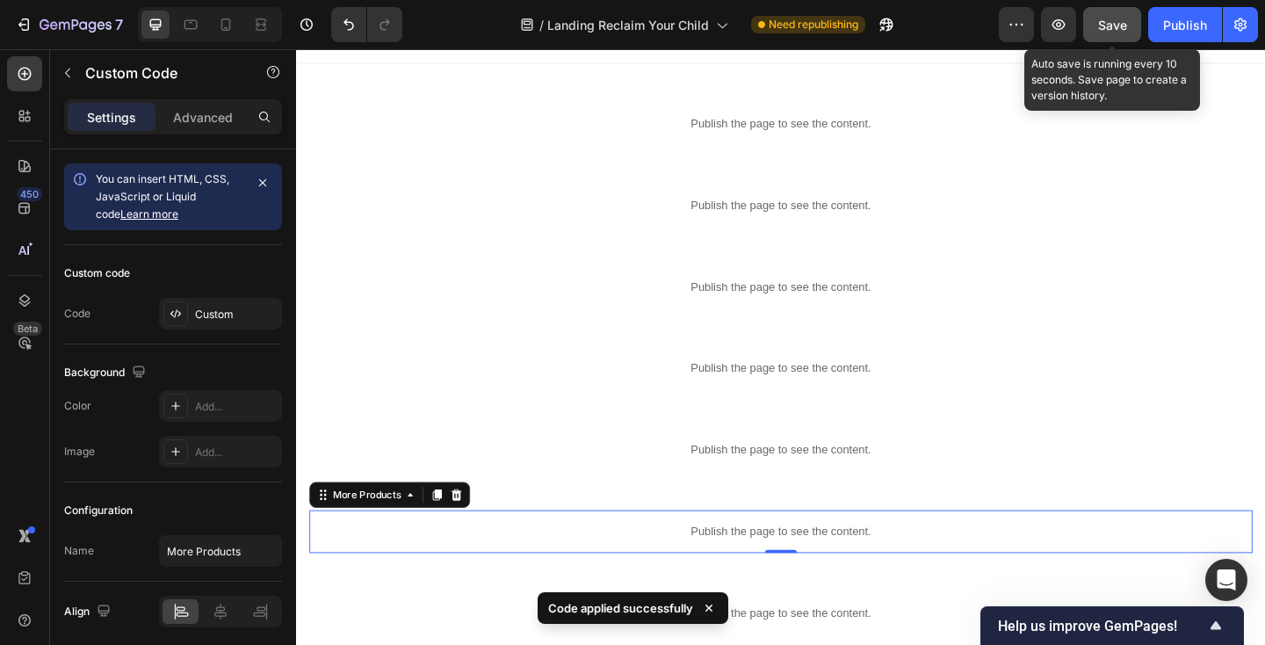
click at [1116, 26] on span "Save" at bounding box center [1112, 25] width 29 height 15
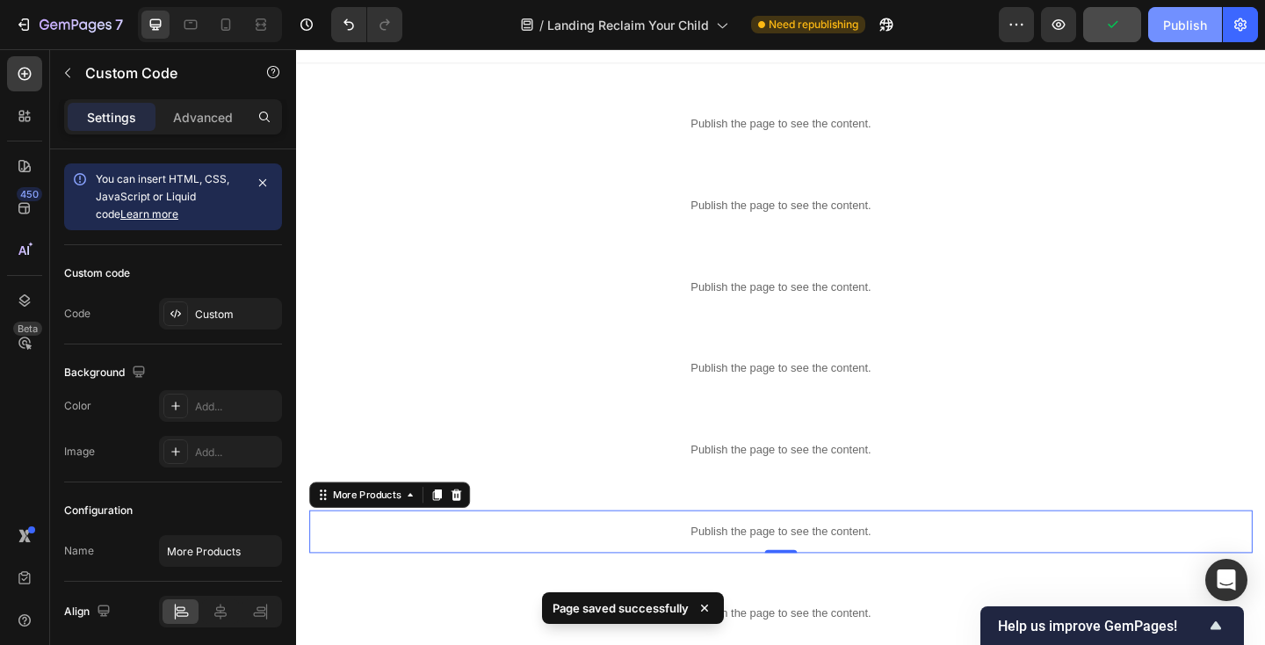
click at [1184, 28] on div "Publish" at bounding box center [1185, 25] width 44 height 18
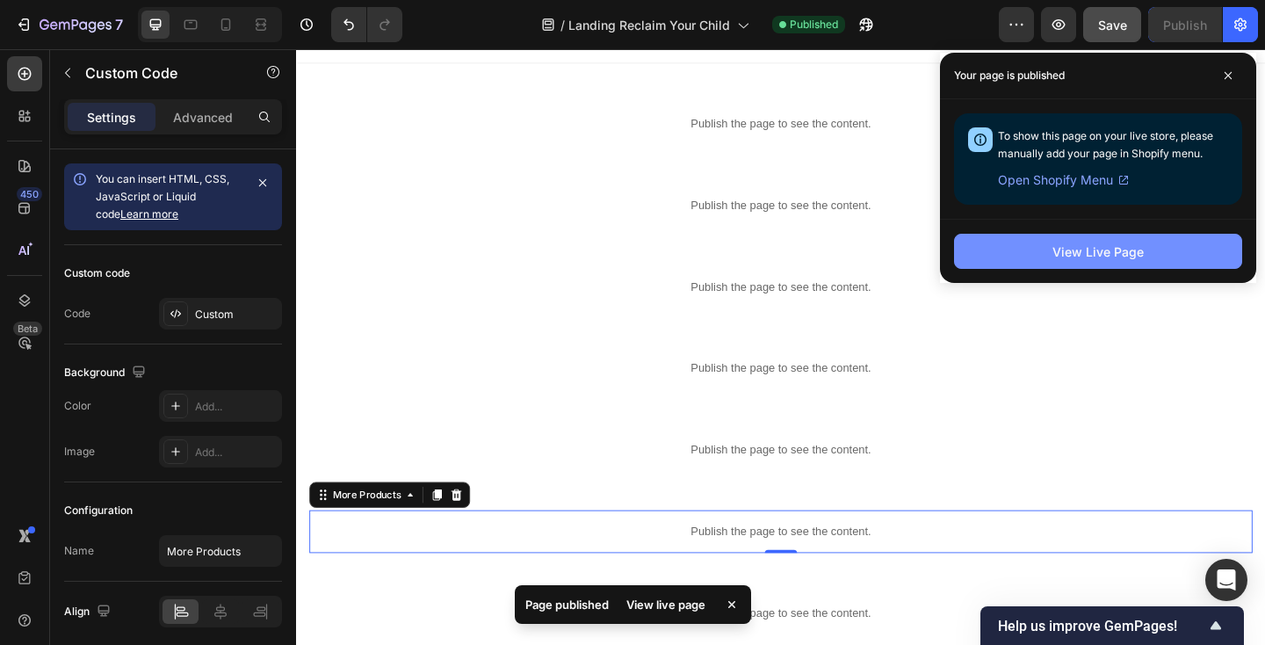
click at [1097, 254] on div "View Live Page" at bounding box center [1097, 251] width 91 height 18
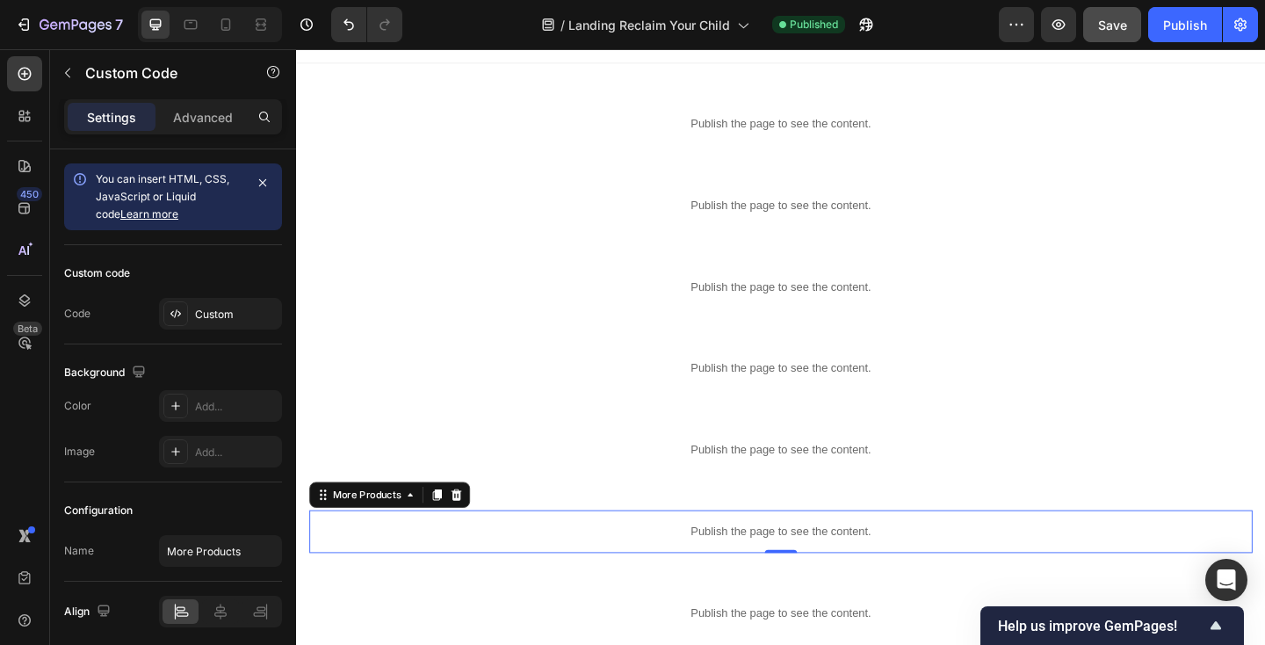
click at [579, 567] on p "Publish the page to see the content." at bounding box center [823, 574] width 1026 height 18
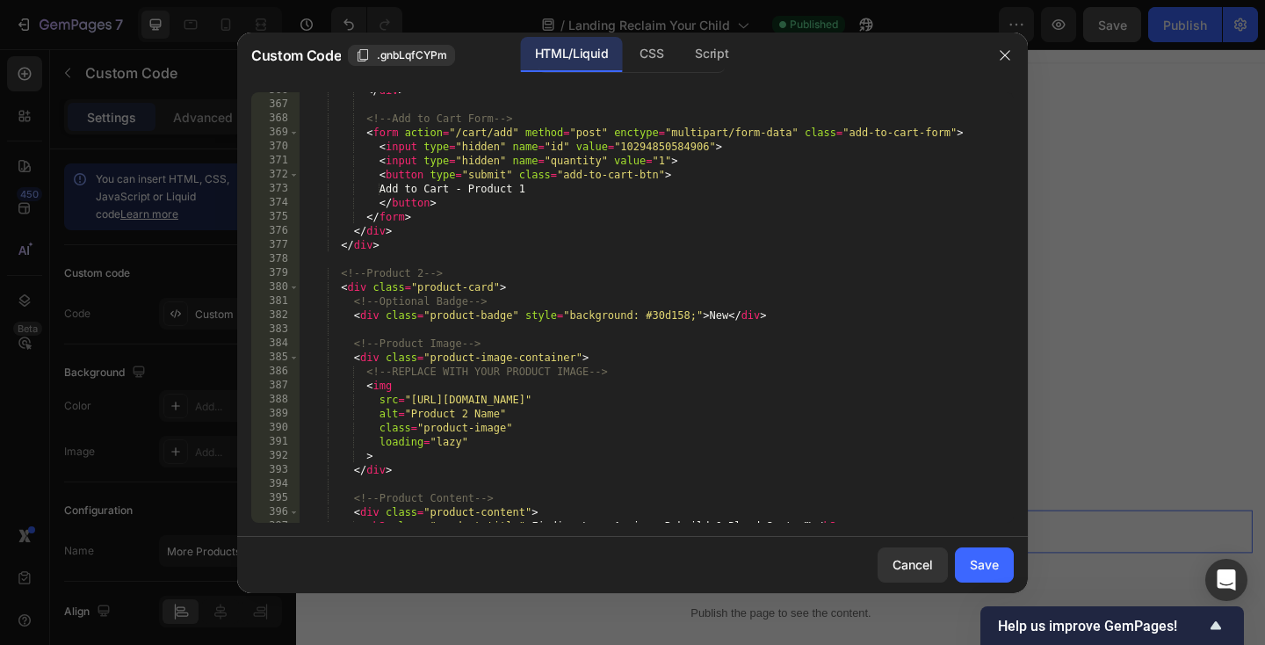
scroll to position [5293, 0]
click at [539, 195] on div "</ div > <!-- Add to Cart Form --> < form action = "/cart/add" method = "post" …" at bounding box center [657, 312] width 714 height 459
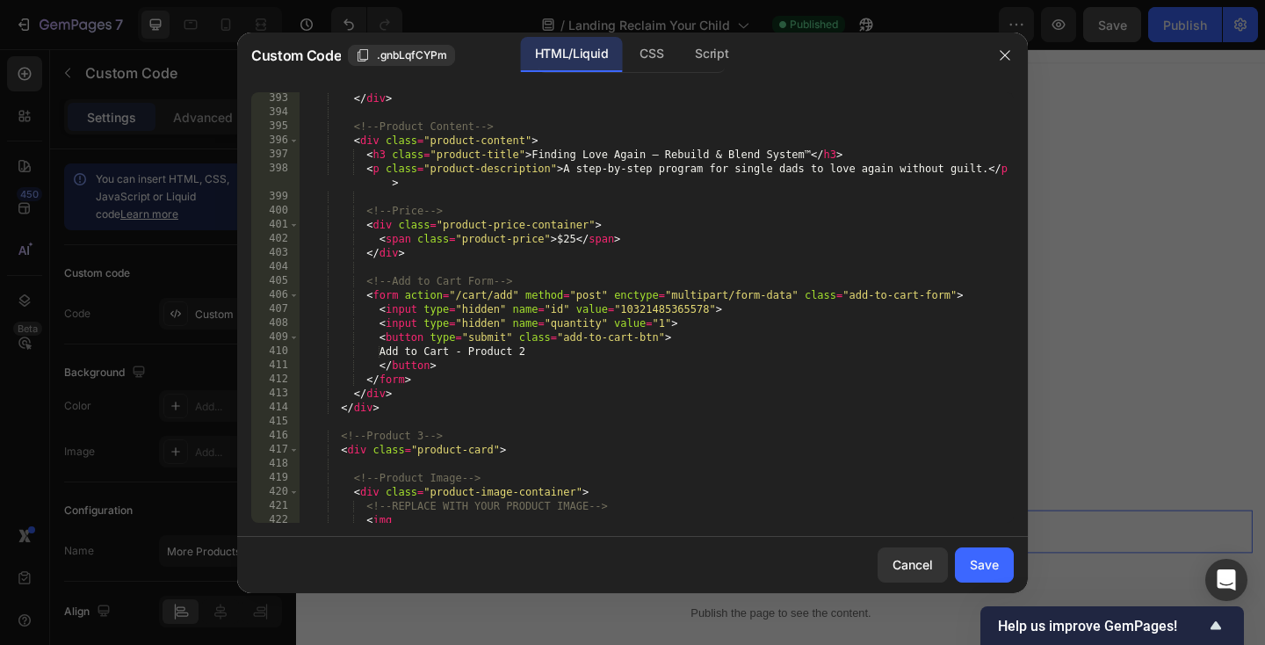
scroll to position [5665, 0]
click at [550, 352] on div "</ div > <!-- Product Content --> < div class = "product-content" > < h3 class …" at bounding box center [657, 327] width 714 height 473
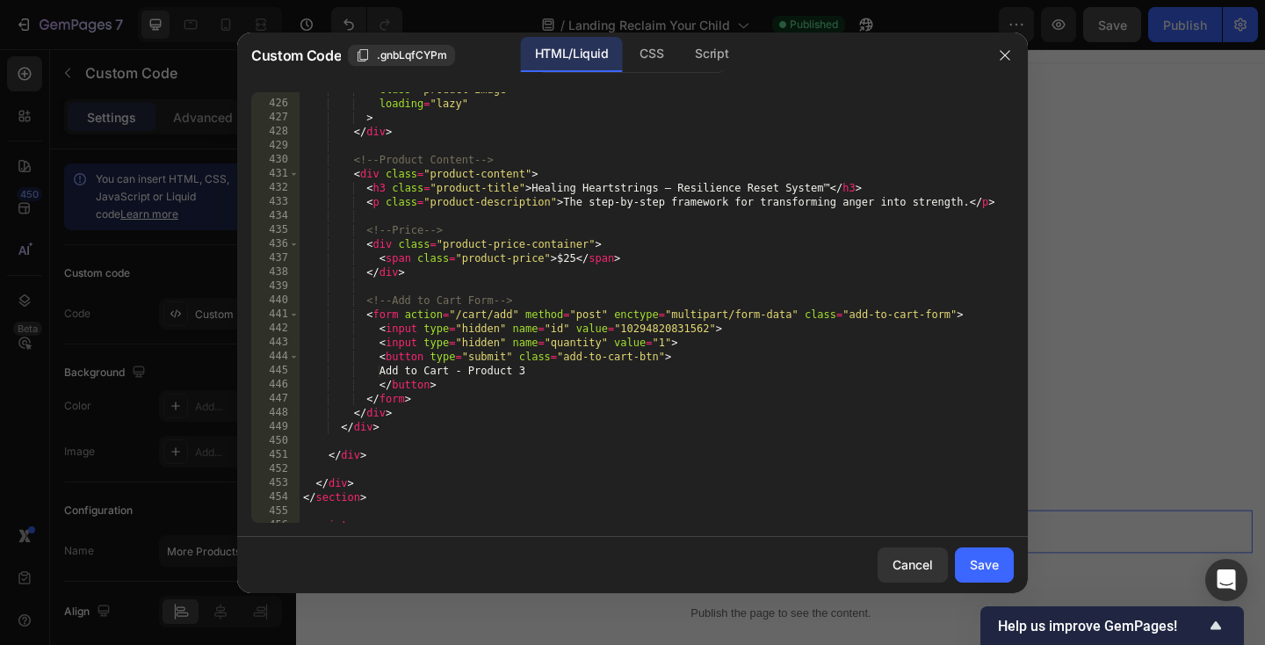
scroll to position [6151, 0]
click at [540, 373] on div "class = "product-image" loading = "lazy" > </ div > <!-- Product Content --> < …" at bounding box center [657, 312] width 714 height 459
type textarea "Add to Cart"
click at [982, 560] on div "Save" at bounding box center [984, 564] width 29 height 18
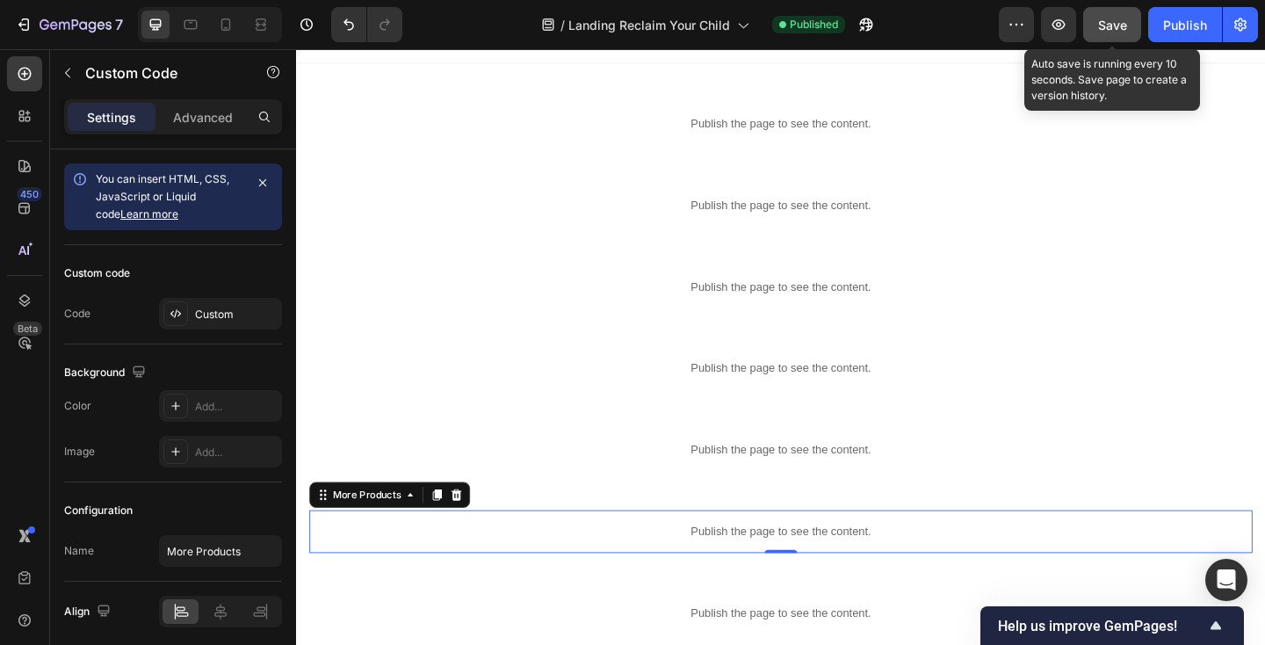
click at [1115, 18] on span "Save" at bounding box center [1112, 25] width 29 height 15
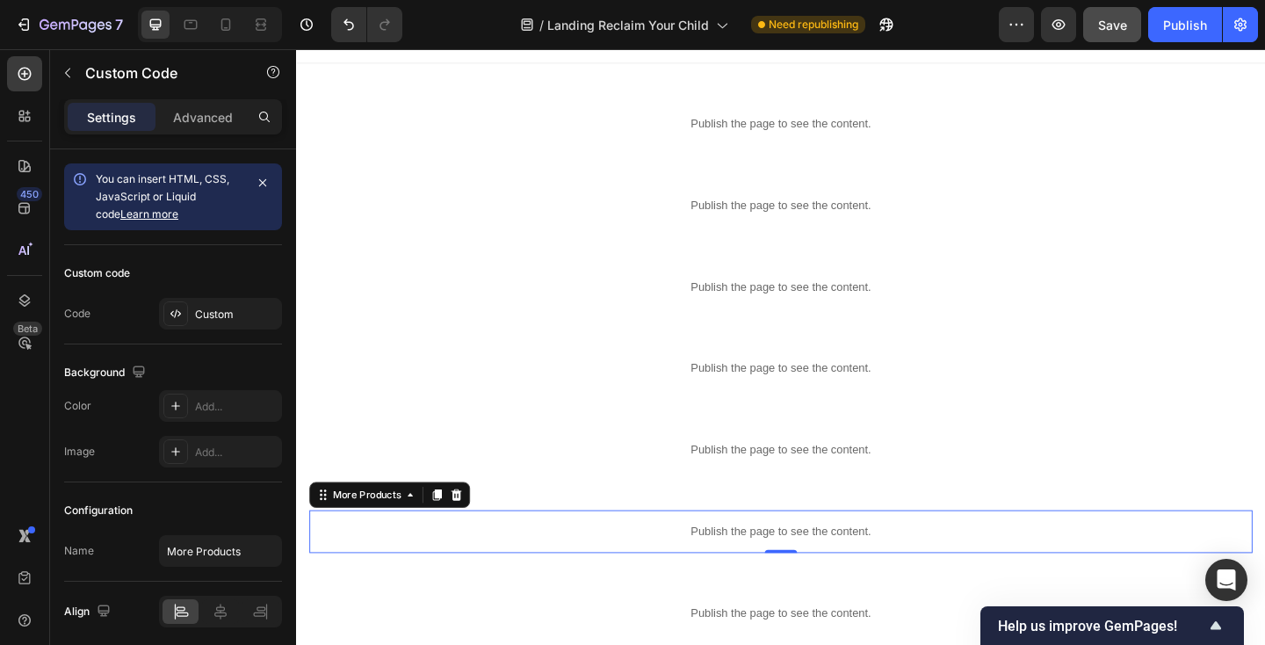
click at [388, 567] on p "Publish the page to see the content." at bounding box center [823, 574] width 1026 height 18
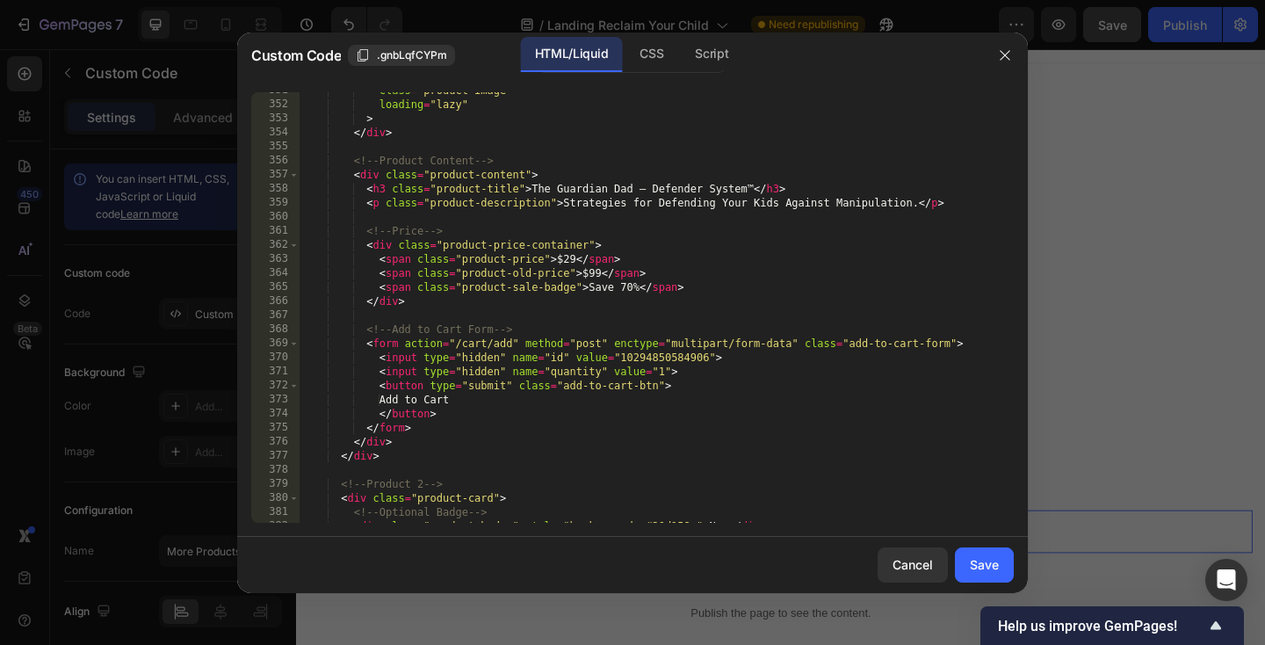
scroll to position [5082, 0]
click at [682, 360] on div "class = "product-image" loading = "lazy" > </ div > <!-- Product Content --> < …" at bounding box center [657, 312] width 714 height 459
type textarea "<input type="hidden" name="id" value="26254185398602">"
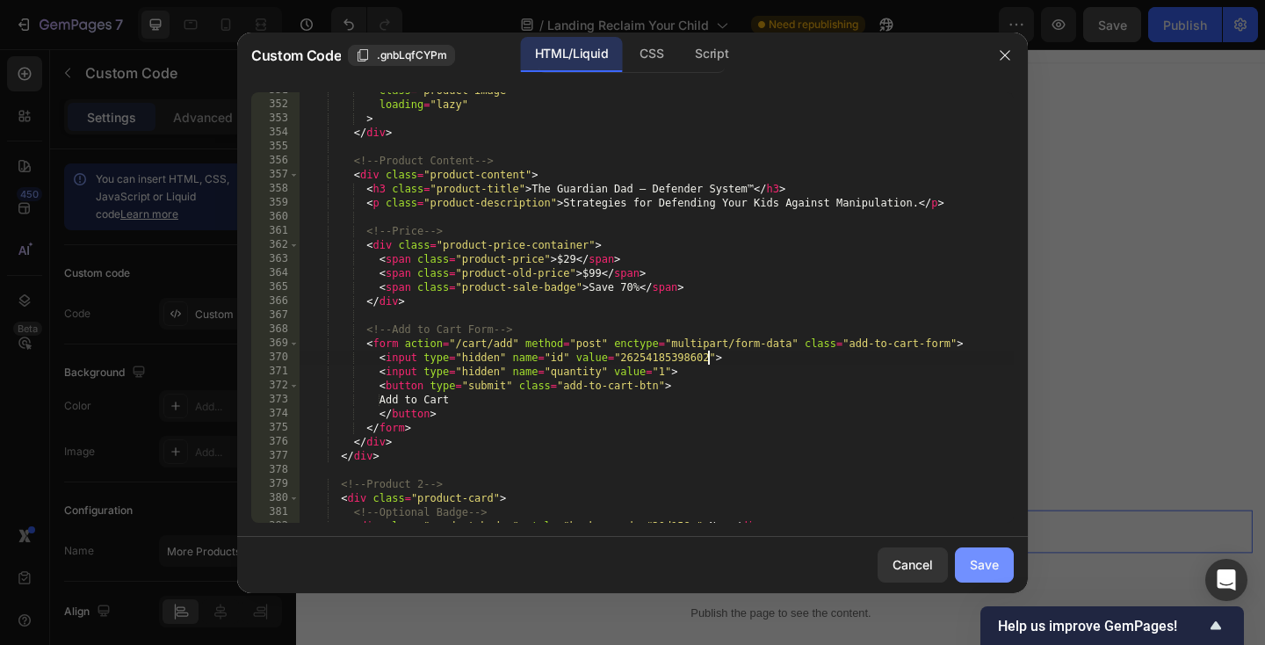
click at [984, 555] on div "Save" at bounding box center [984, 564] width 29 height 18
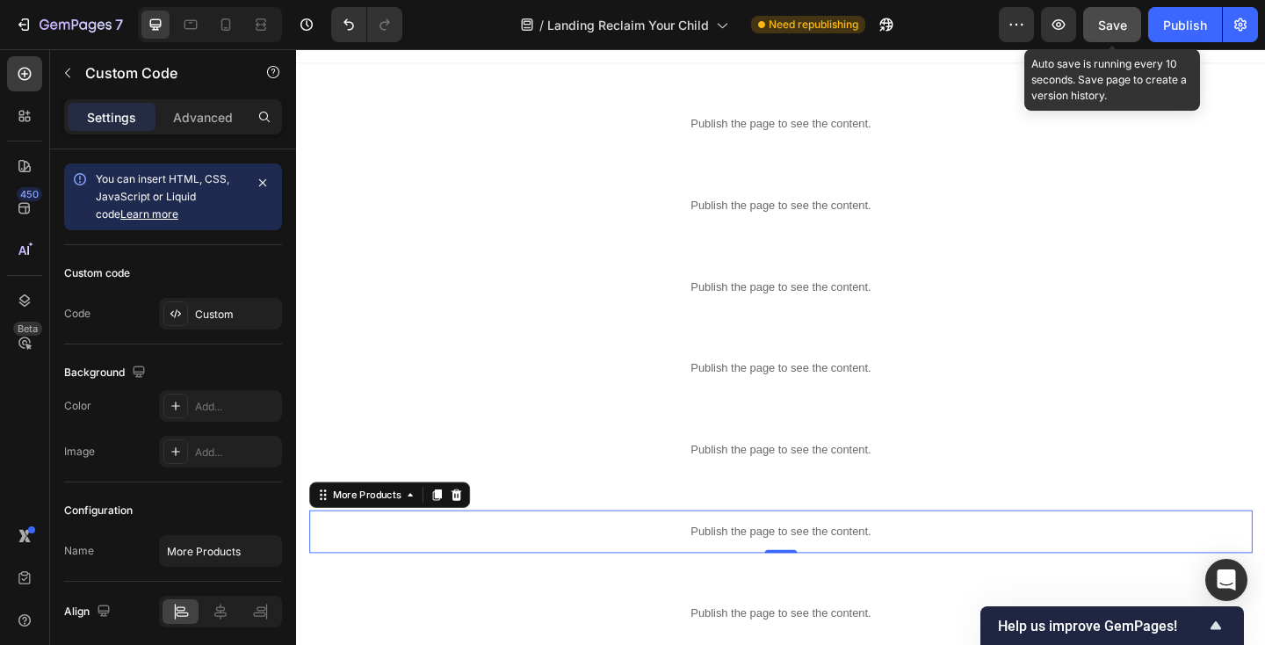
click at [1123, 24] on span "Save" at bounding box center [1112, 25] width 29 height 15
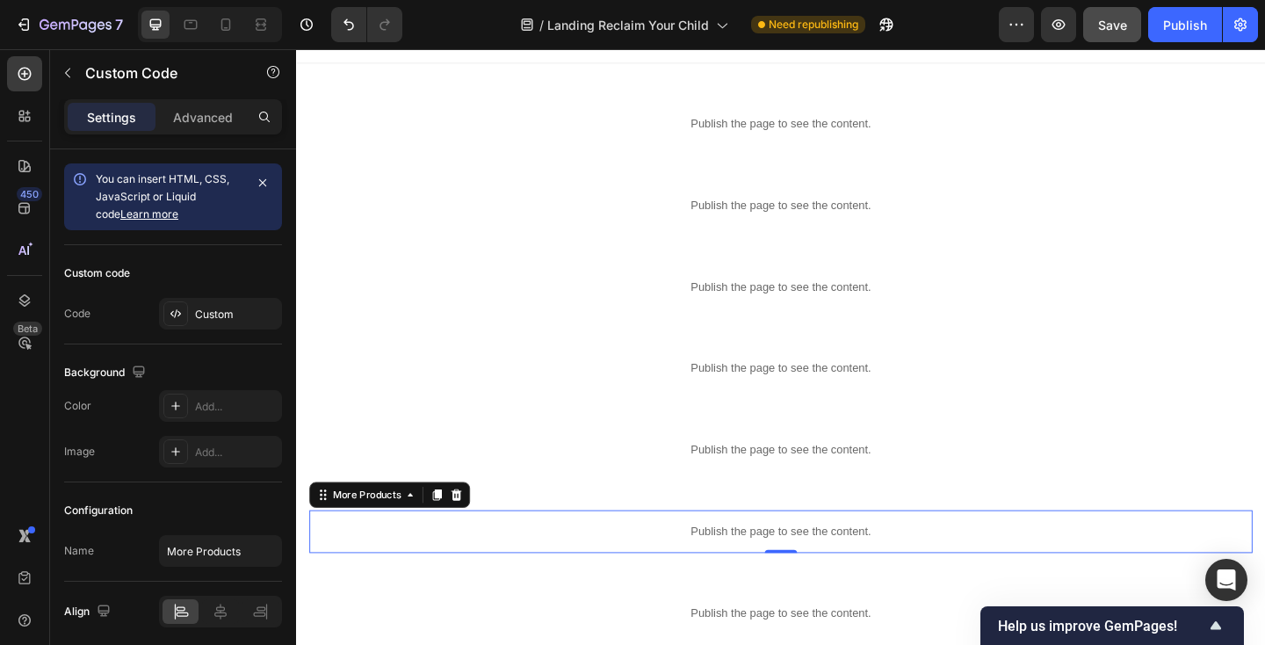
click at [516, 569] on p "Publish the page to see the content." at bounding box center [823, 574] width 1026 height 18
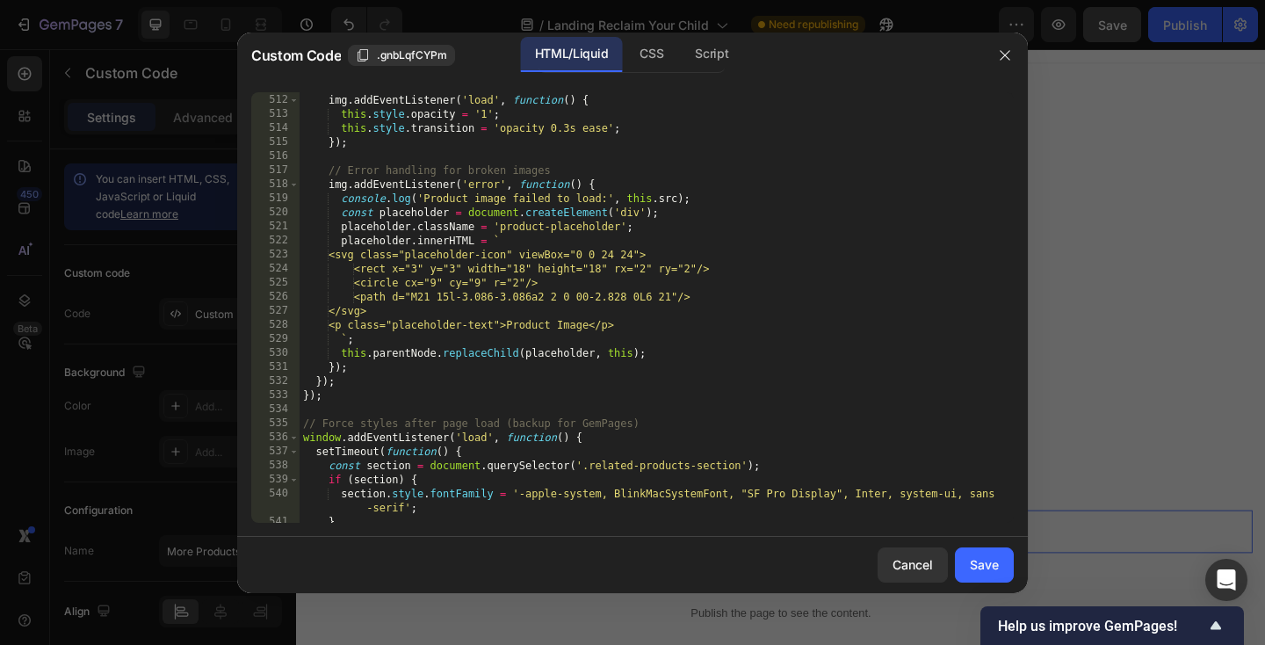
scroll to position [7454, 0]
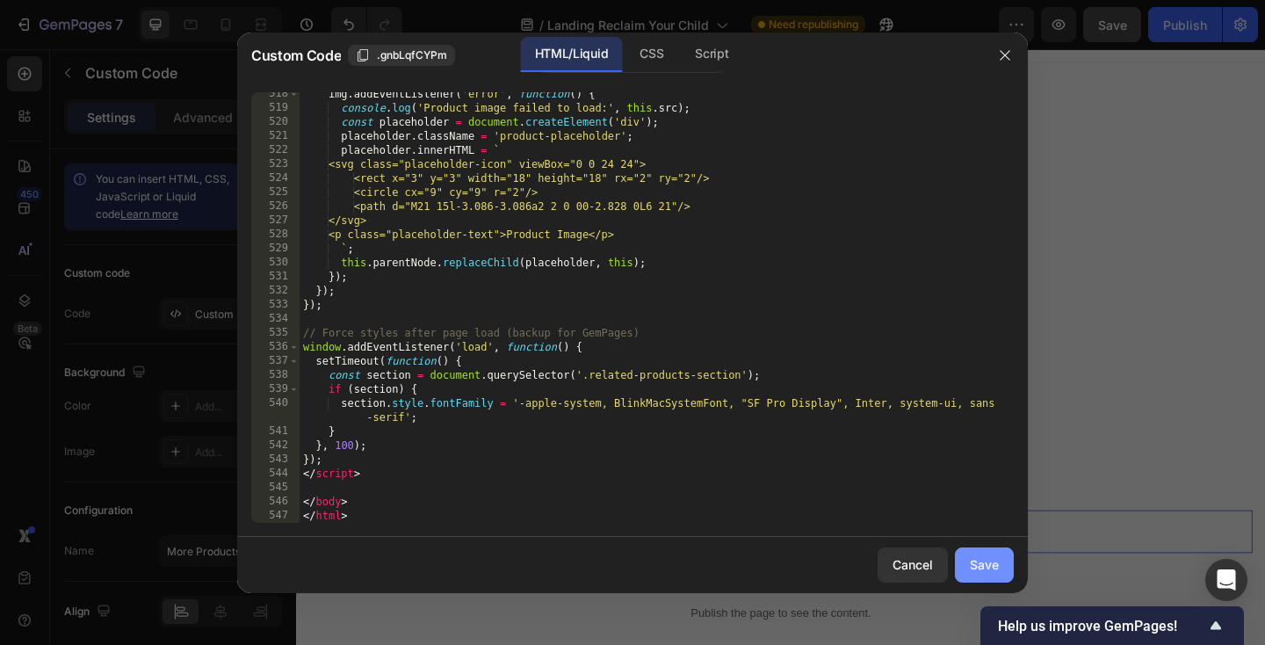
click at [1000, 564] on button "Save" at bounding box center [984, 564] width 59 height 35
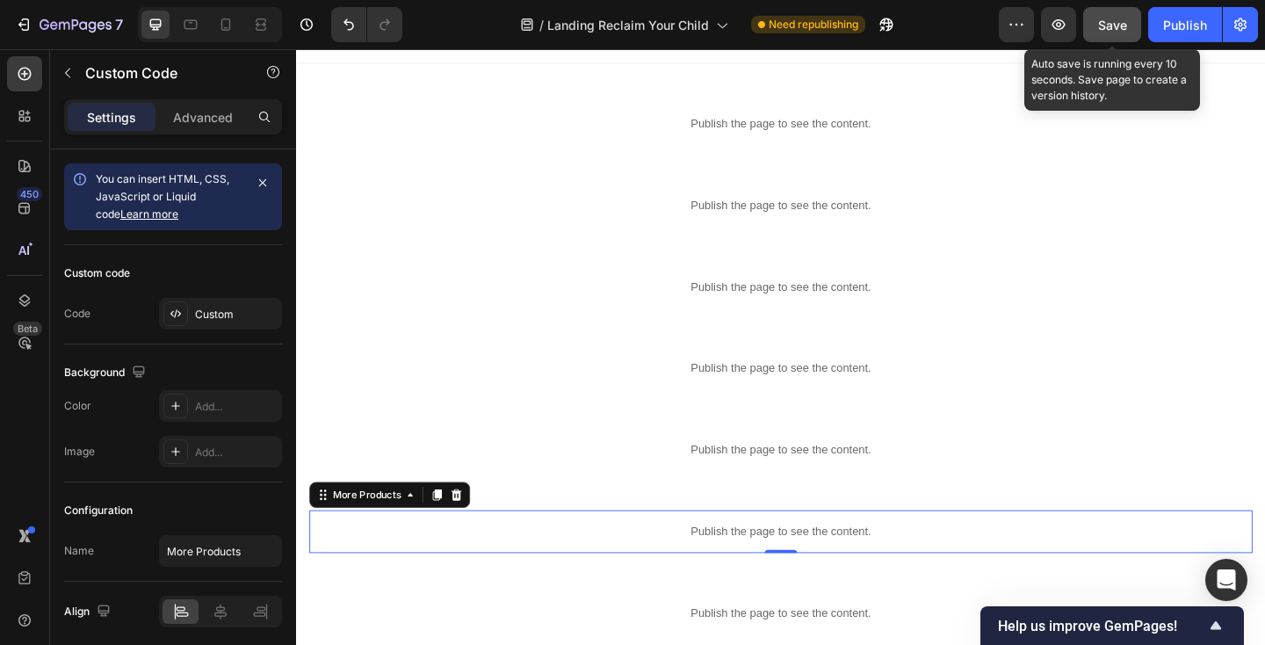
click at [1110, 30] on span "Save" at bounding box center [1112, 25] width 29 height 15
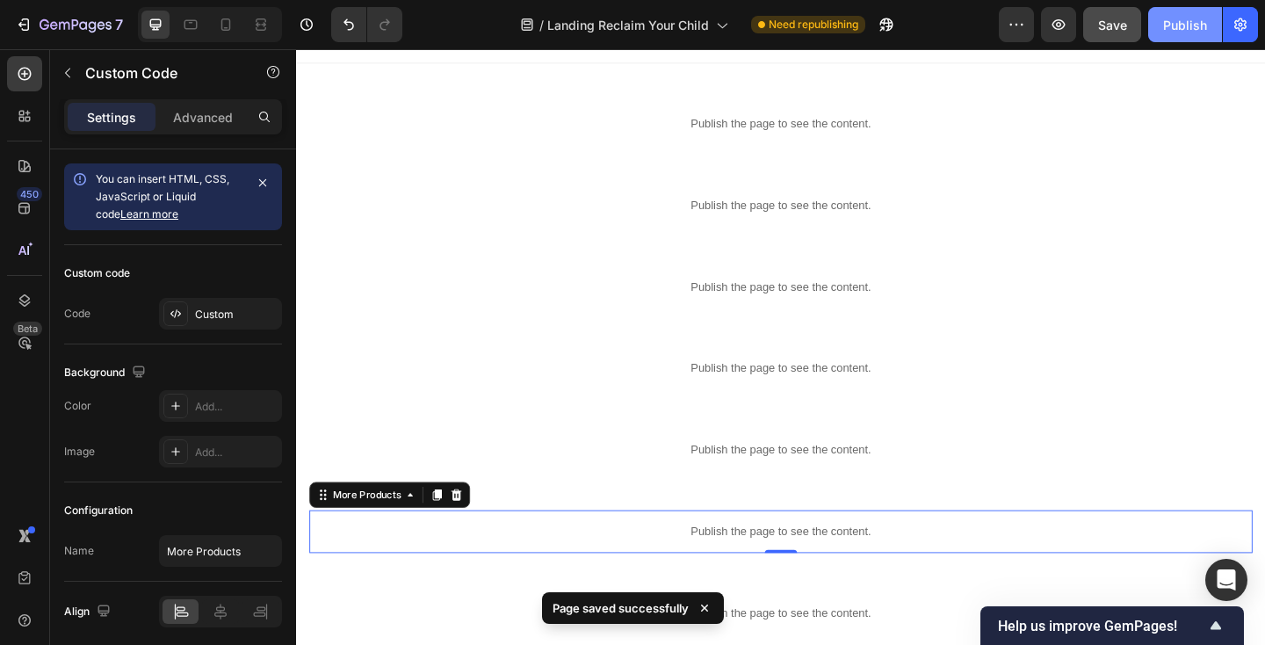
click at [1166, 28] on div "Publish" at bounding box center [1185, 25] width 44 height 18
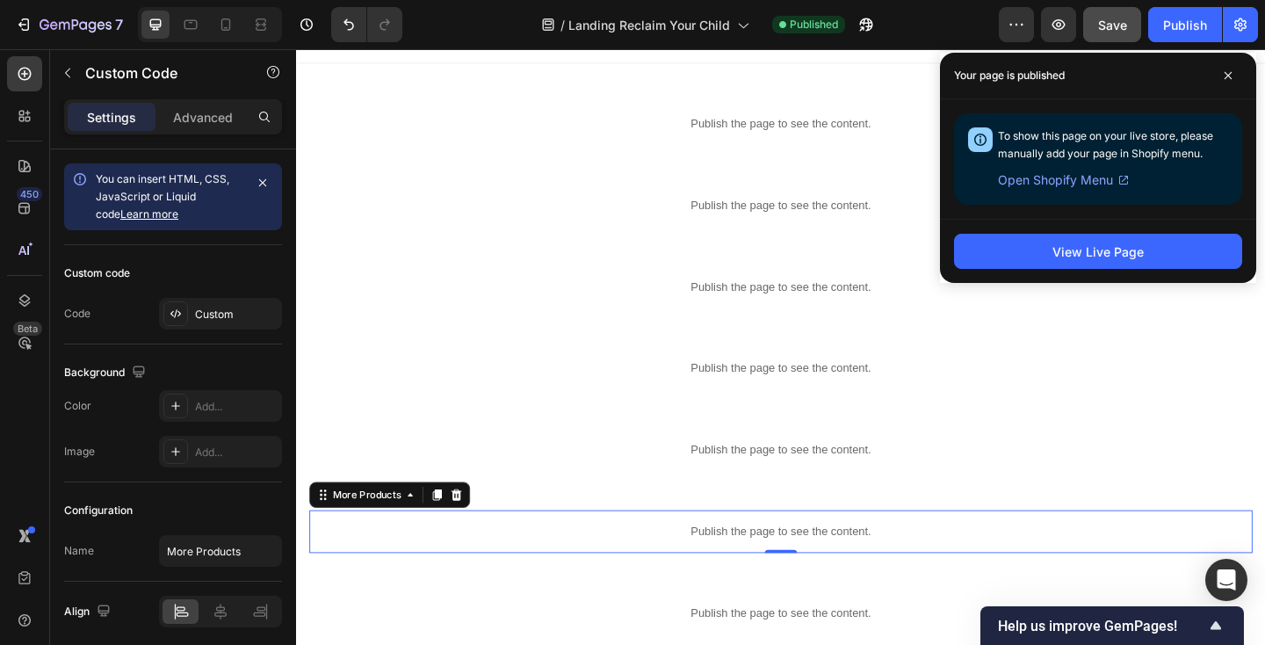
click at [478, 570] on p "Publish the page to see the content." at bounding box center [823, 574] width 1026 height 18
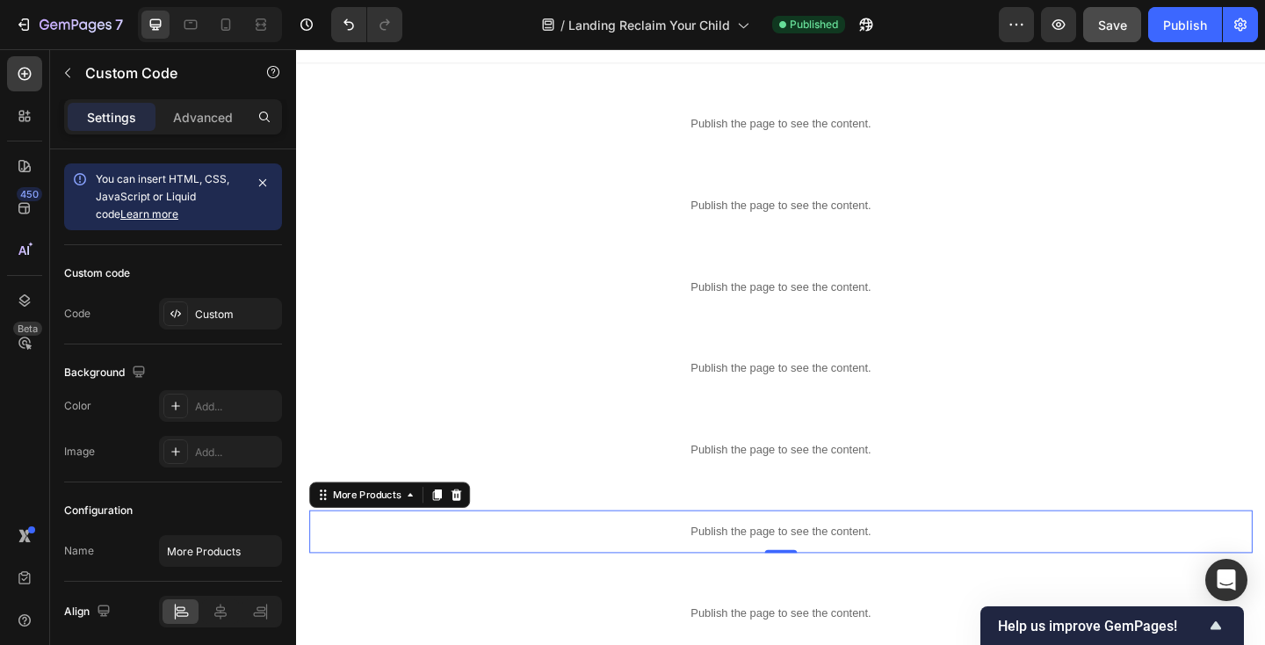
click at [478, 570] on p "Publish the page to see the content." at bounding box center [823, 574] width 1026 height 18
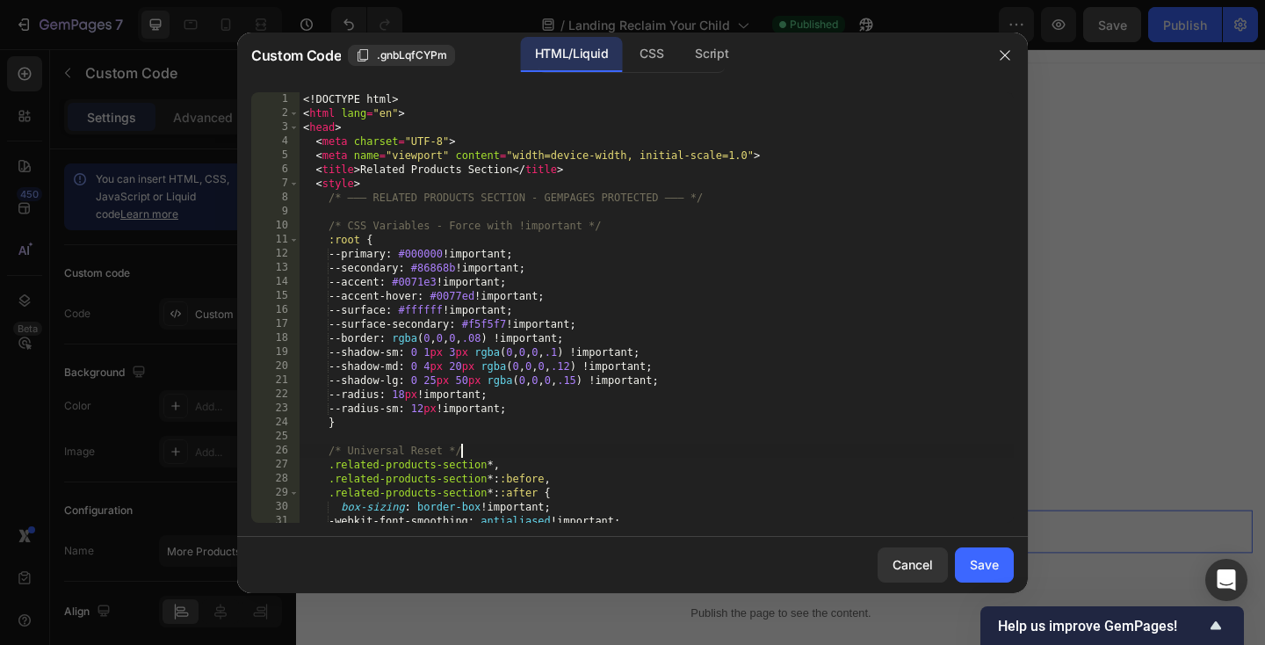
click at [526, 444] on div "<! DOCTYPE html > < html lang = "en" > < head > < meta charset = "UTF-8" > < me…" at bounding box center [657, 321] width 714 height 459
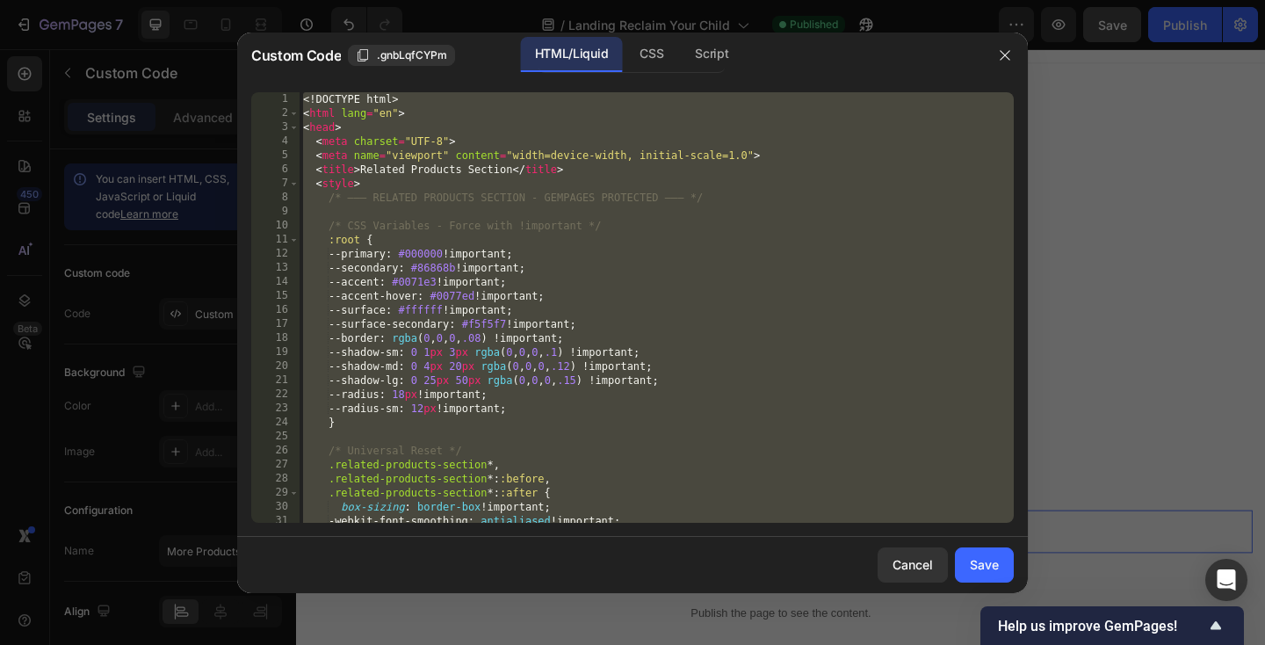
click at [521, 375] on div "<! DOCTYPE html > < html lang = "en" > < head > < meta charset = "UTF-8" > < me…" at bounding box center [657, 321] width 714 height 459
paste textarea
type textarea "</html>"
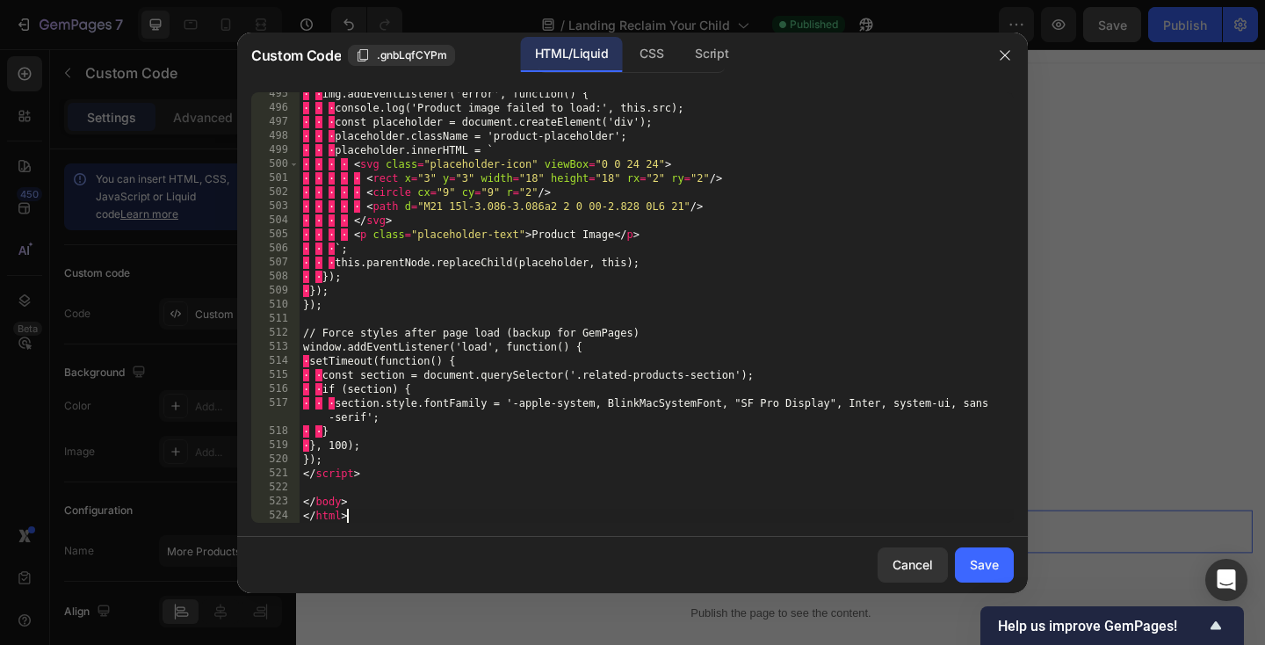
scroll to position [7173, 0]
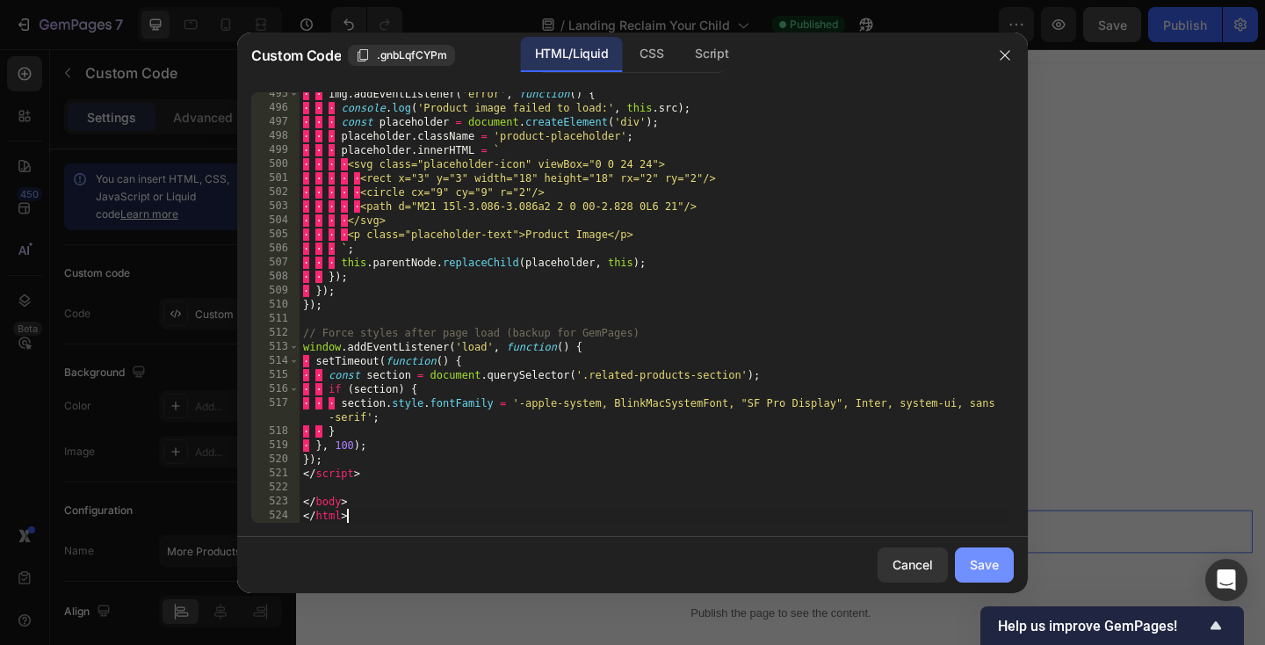
click at [985, 556] on div "Save" at bounding box center [984, 564] width 29 height 18
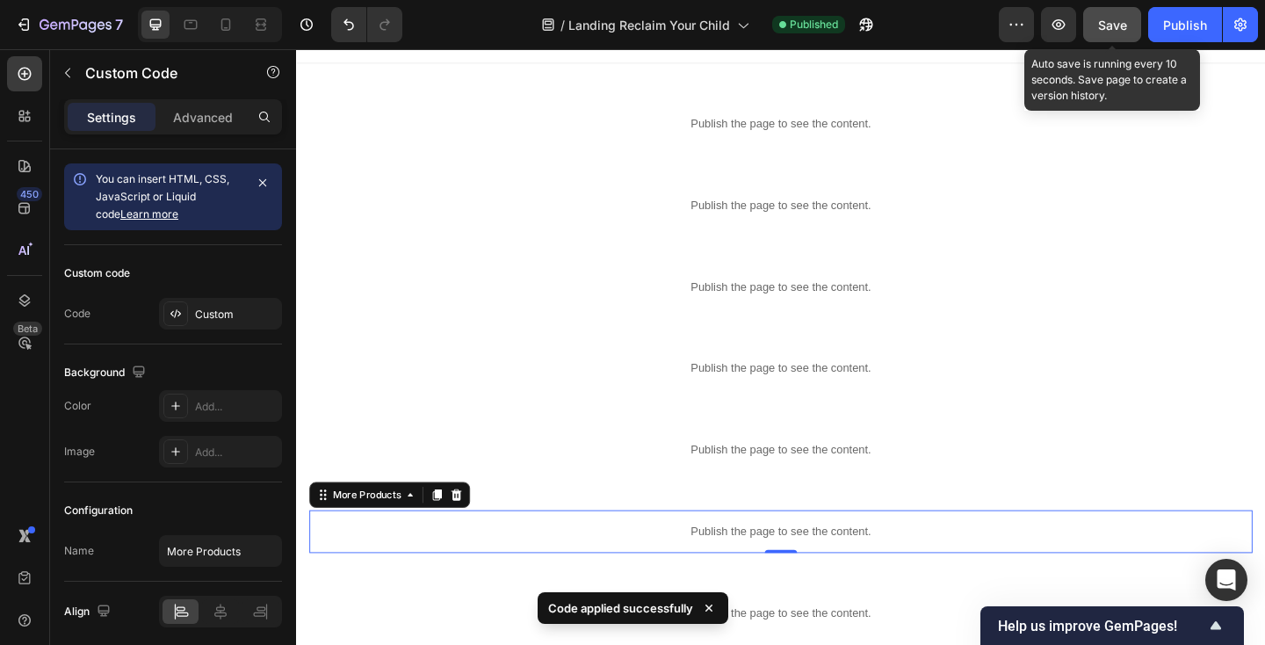
click at [1116, 20] on span "Save" at bounding box center [1112, 25] width 29 height 15
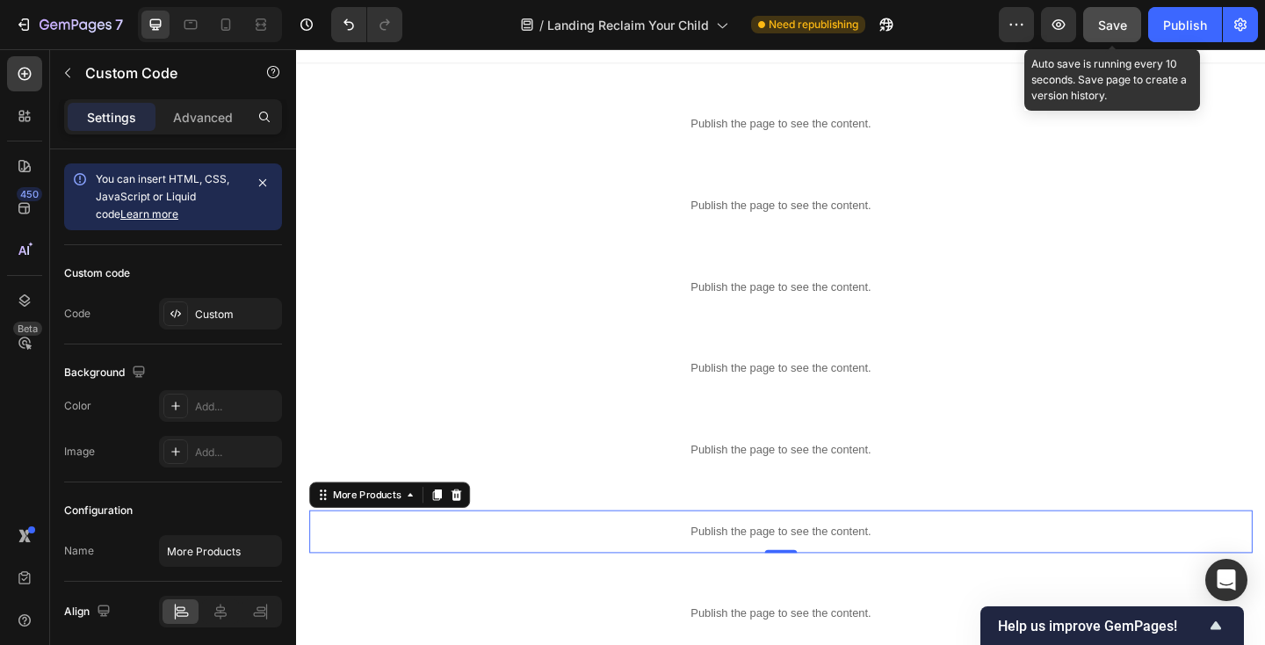
click at [1094, 33] on button "Save" at bounding box center [1112, 24] width 58 height 35
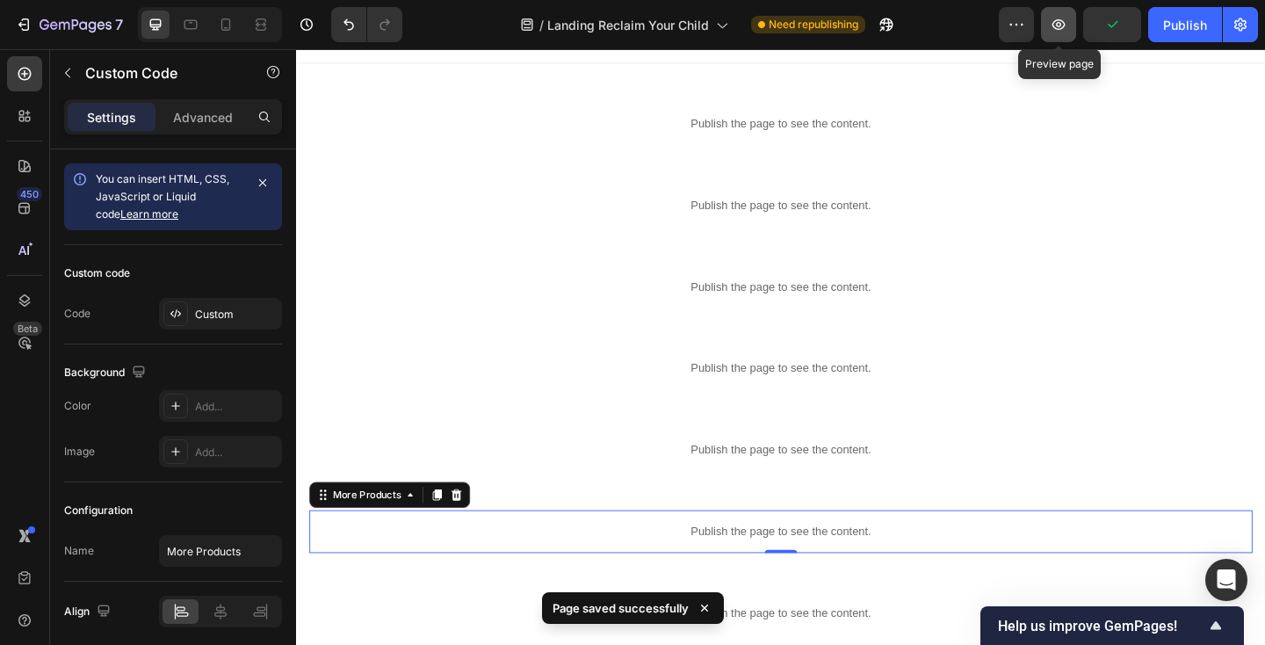
click at [1060, 18] on icon "button" at bounding box center [1059, 25] width 18 height 18
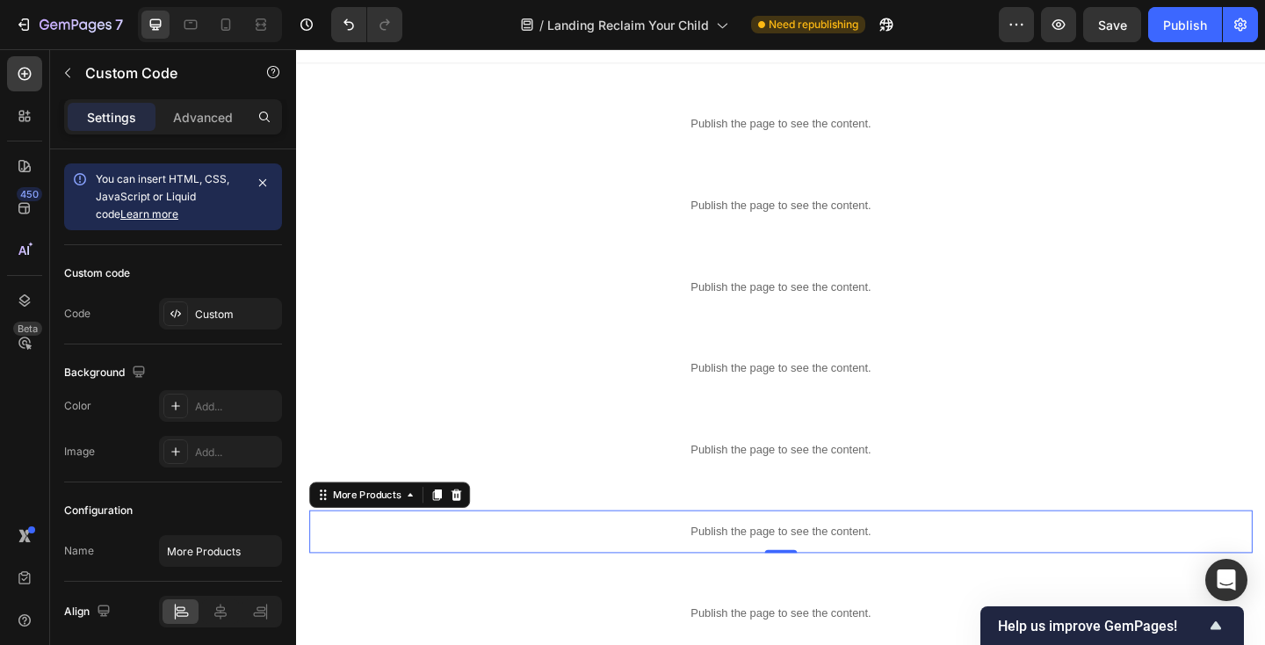
click at [466, 574] on p "Publish the page to see the content." at bounding box center [823, 574] width 1026 height 18
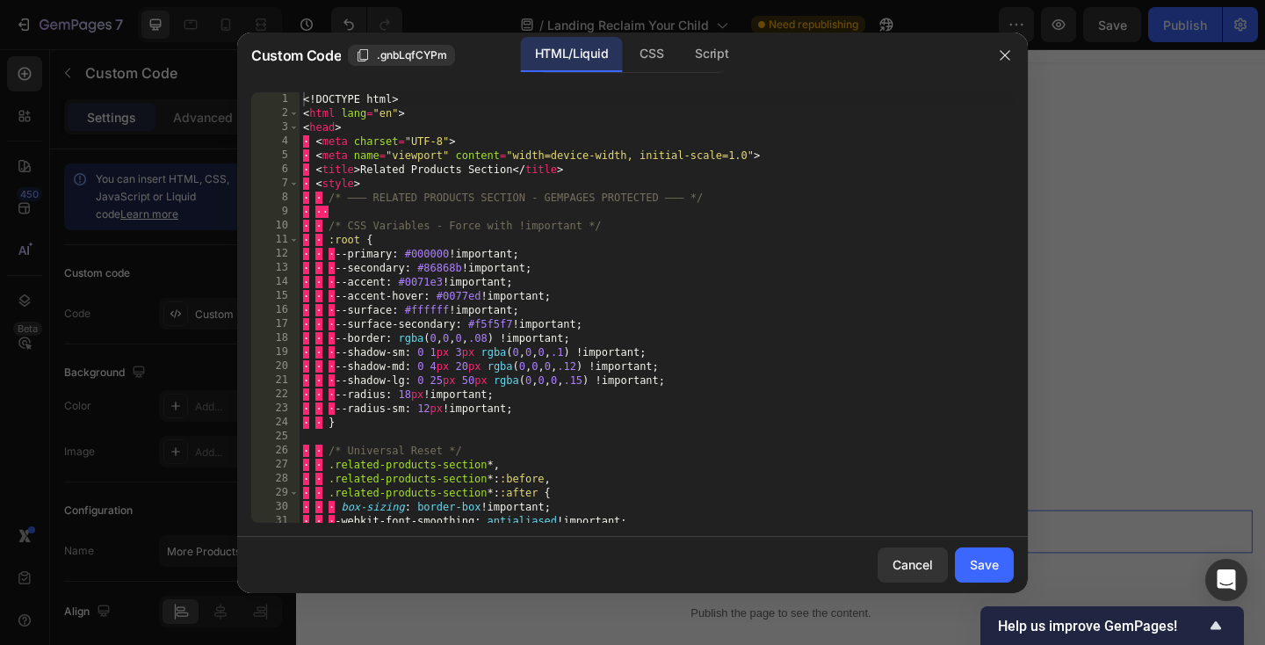
click at [459, 278] on div "<! DOCTYPE html > < html lang = "en" > < head > · < meta charset = "UTF-8" > · …" at bounding box center [657, 321] width 714 height 459
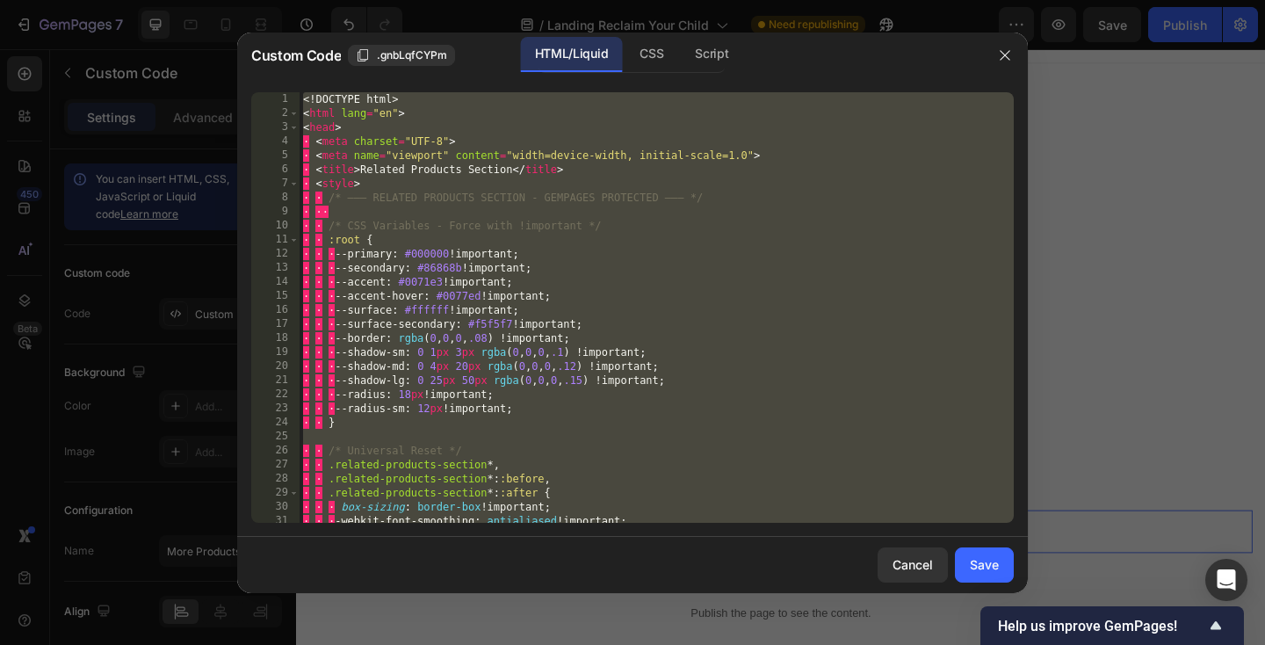
paste textarea
type textarea "</html>"
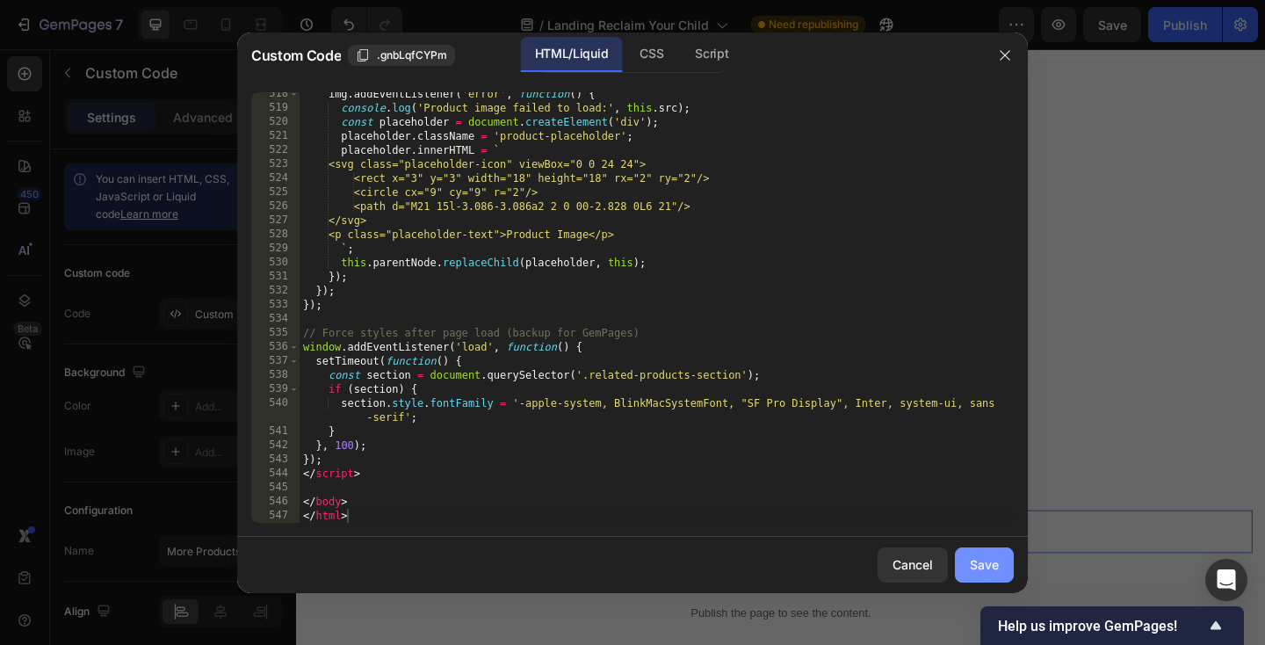
click at [987, 550] on button "Save" at bounding box center [984, 564] width 59 height 35
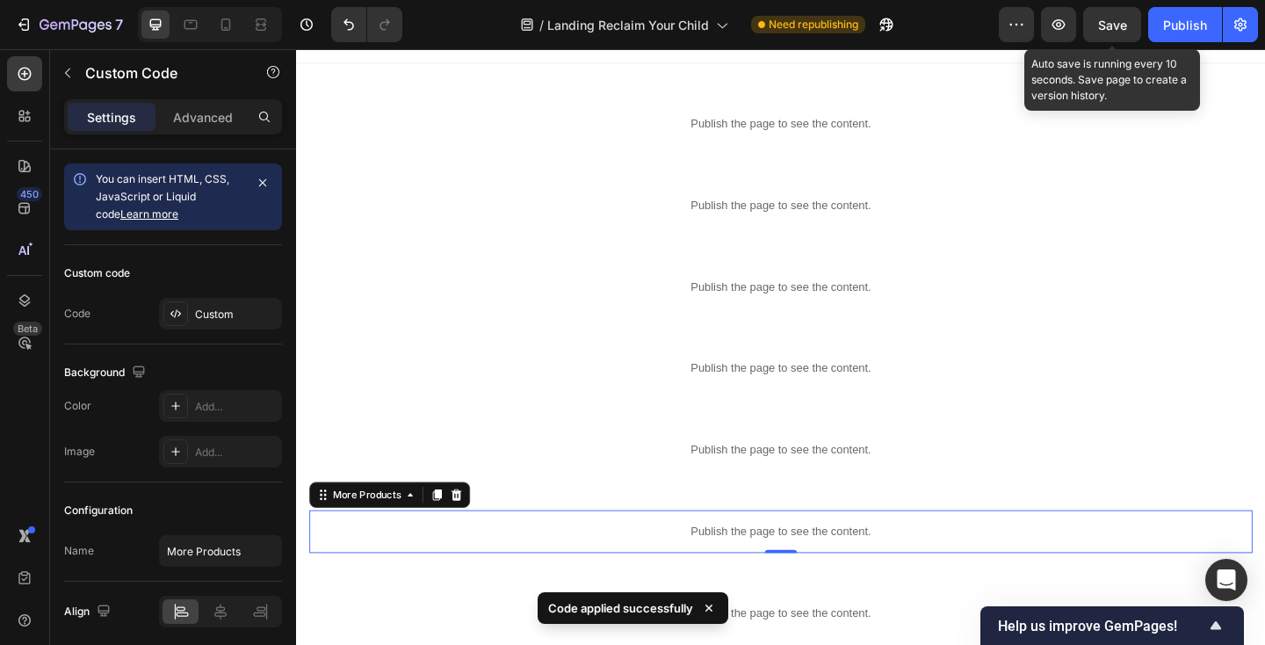
click at [1112, 25] on span "Save" at bounding box center [1112, 25] width 29 height 15
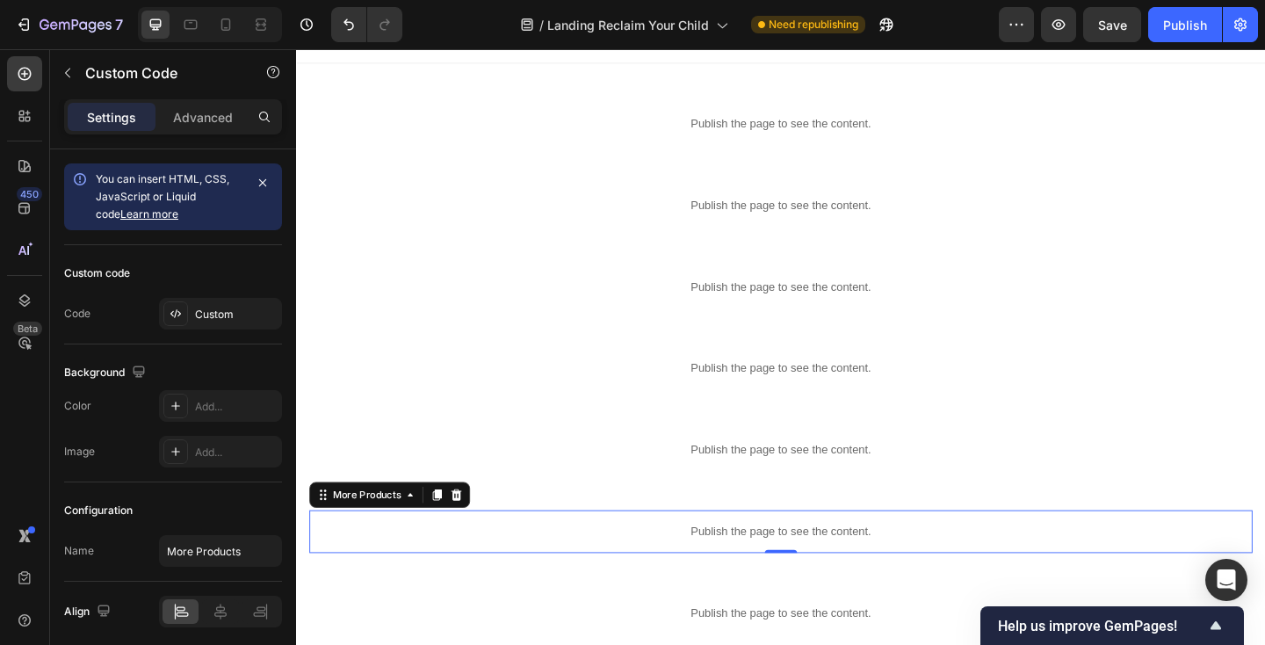
click at [503, 573] on p "Publish the page to see the content." at bounding box center [823, 574] width 1026 height 18
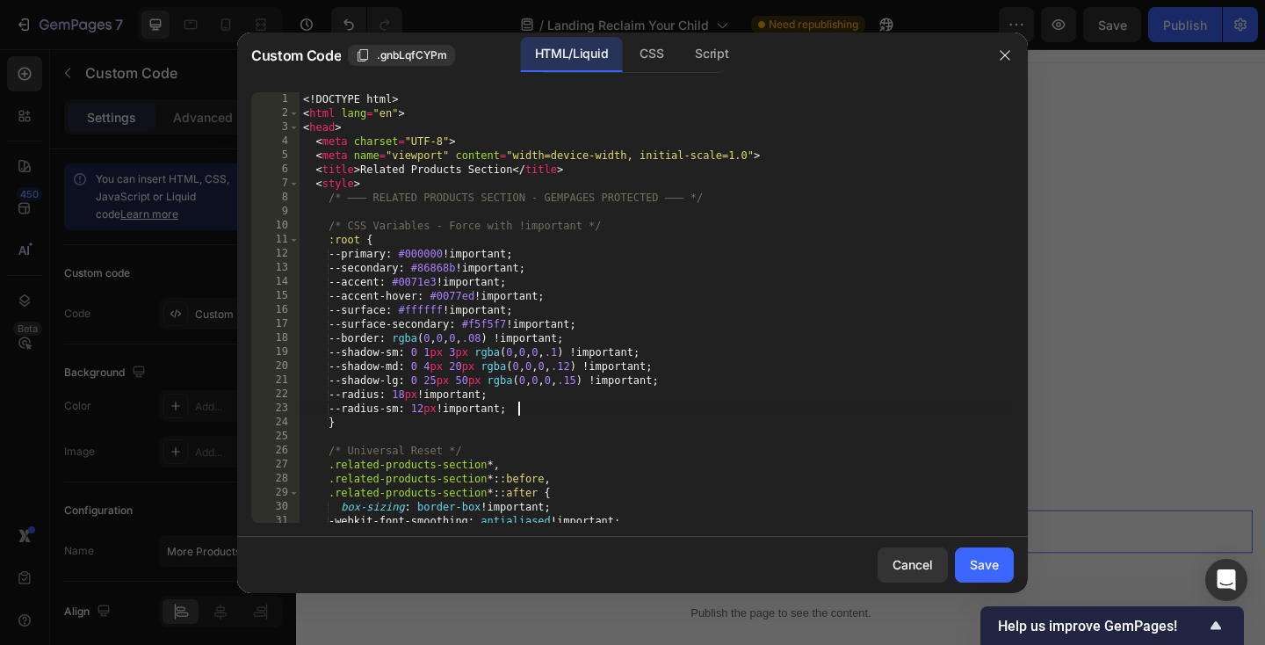
click at [521, 414] on div "<! DOCTYPE html > < html lang = "en" > < head > < meta charset = "UTF-8" > < me…" at bounding box center [657, 321] width 714 height 459
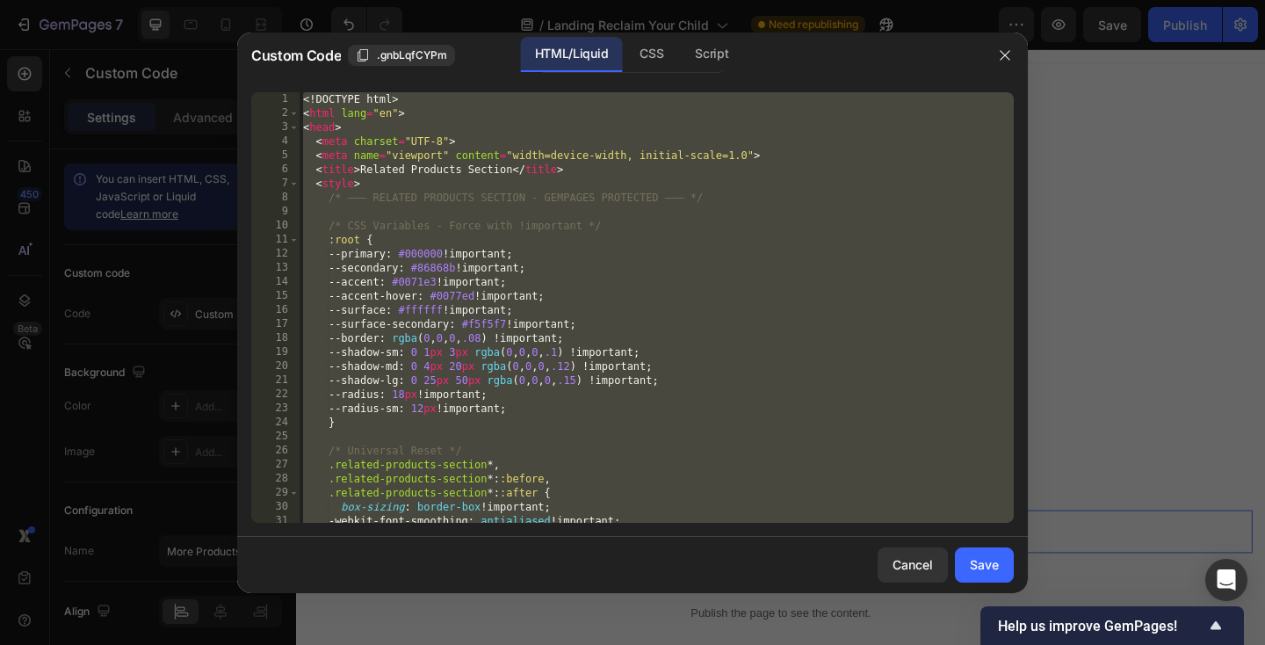
paste textarea "html> ]"
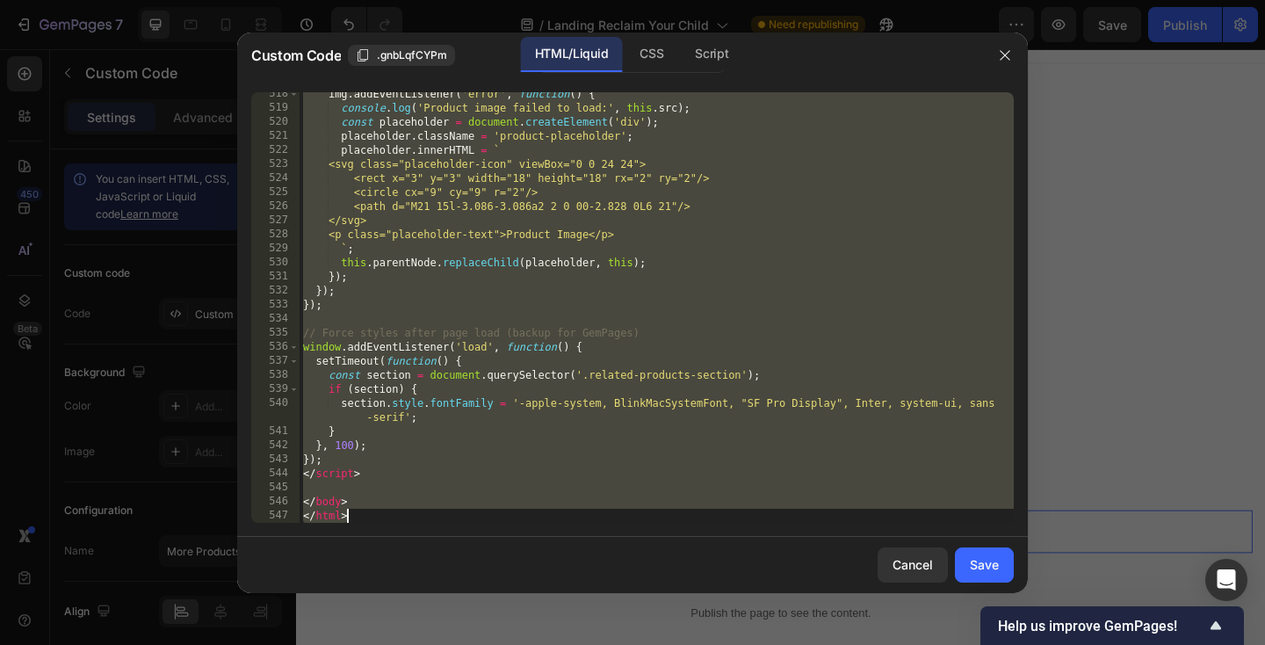
click at [524, 415] on div "img . addEventListener ( 'error' , function ( ) { console . log ( 'Product imag…" at bounding box center [657, 316] width 714 height 459
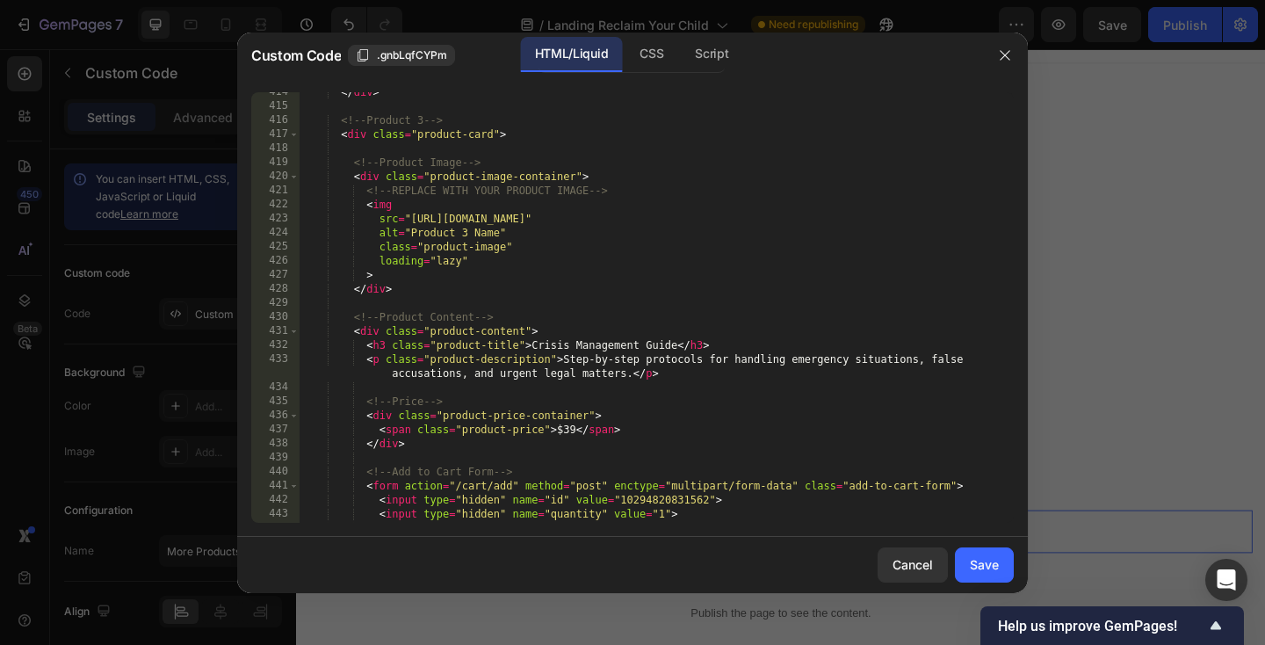
scroll to position [5994, 0]
click at [656, 495] on div "</ div > <!-- Product 3 --> < div class = "product-card" > <!-- Product Image -…" at bounding box center [657, 314] width 714 height 459
paste textarea "51326423073098"
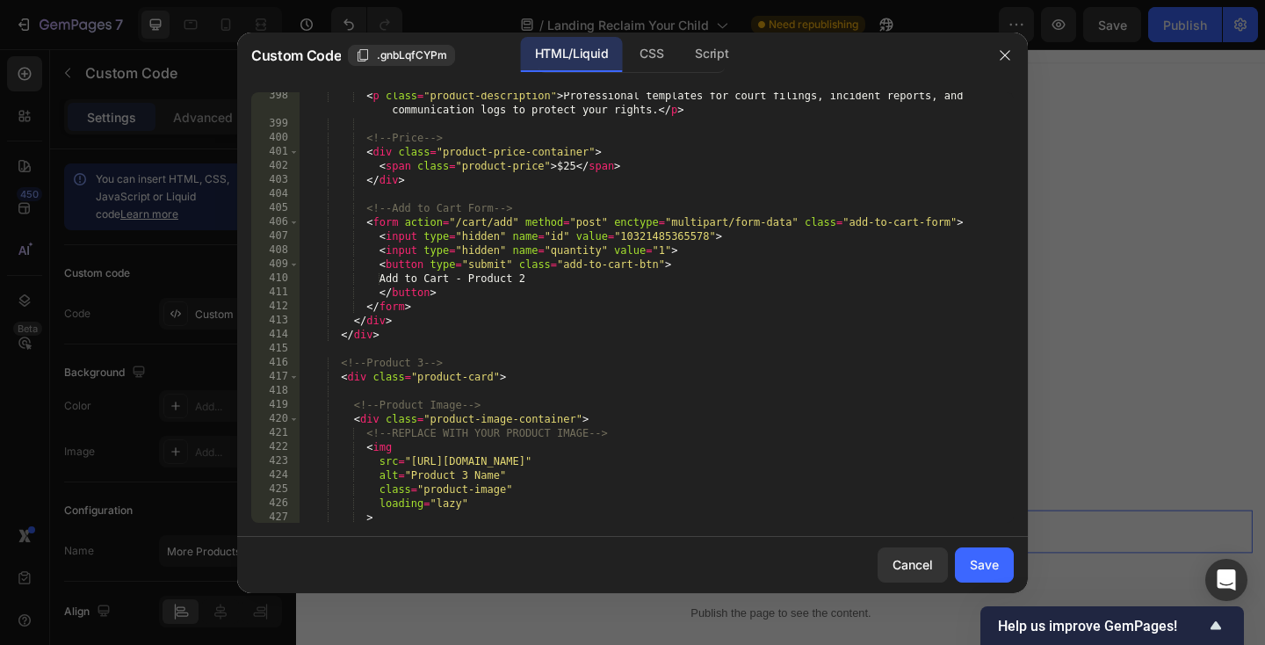
scroll to position [5749, 0]
click at [656, 242] on div "< p class = "product-description" > Professional templates for court filings, i…" at bounding box center [657, 327] width 714 height 473
paste textarea "51452264382794"
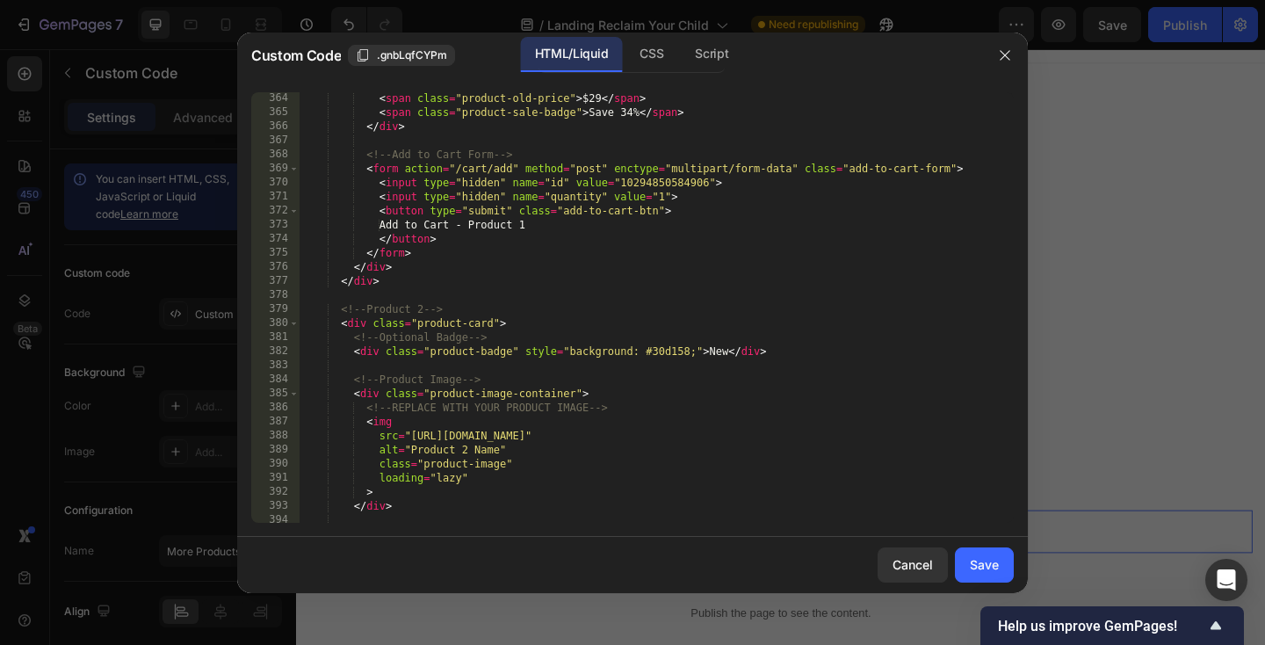
scroll to position [5270, 0]
click at [688, 181] on div "< span class = "product-old-price" > $29 </ span > < span class = "product-sale…" at bounding box center [657, 320] width 714 height 459
paste textarea "52731169505610"
type textarea "<input type="hidden" name="id" value="52731169505610">"
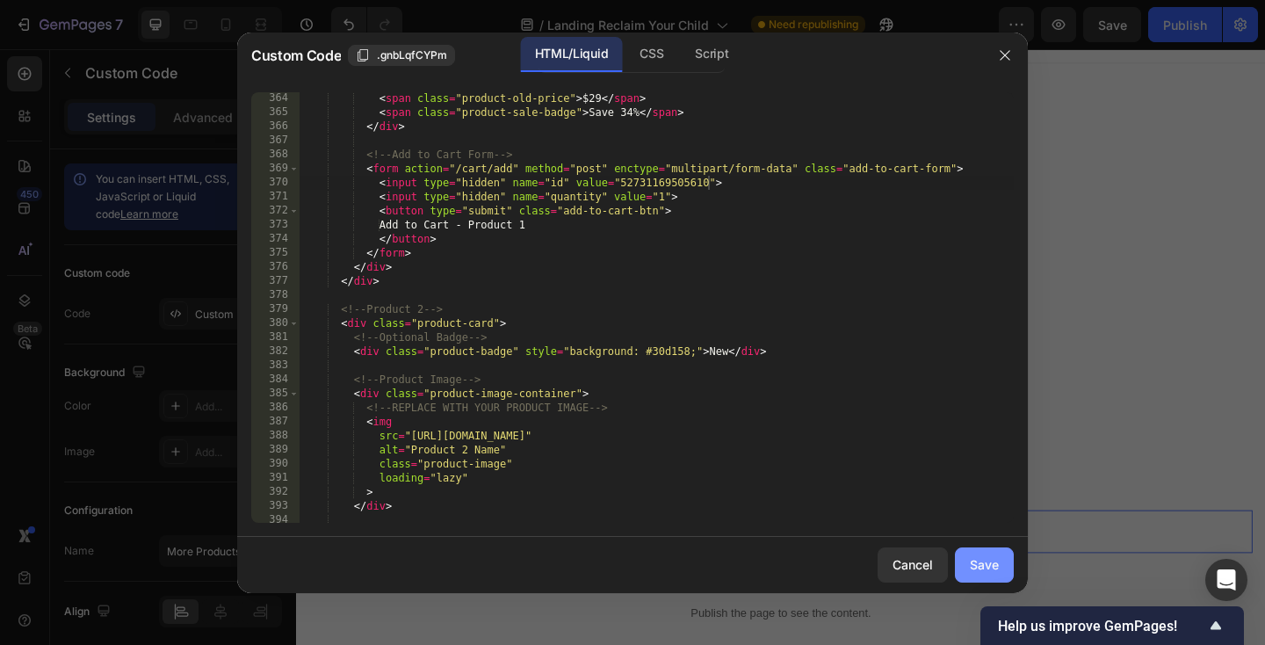
click at [997, 558] on div "Save" at bounding box center [984, 564] width 29 height 18
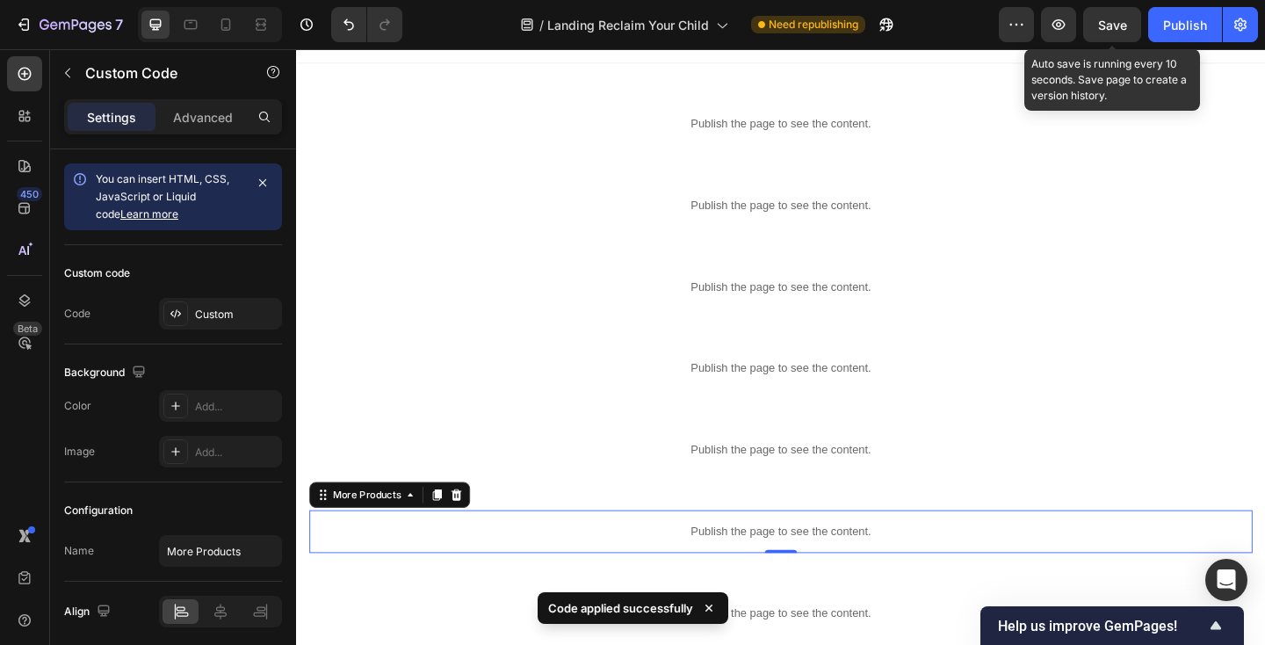
click at [1111, 31] on span "Save" at bounding box center [1112, 25] width 29 height 15
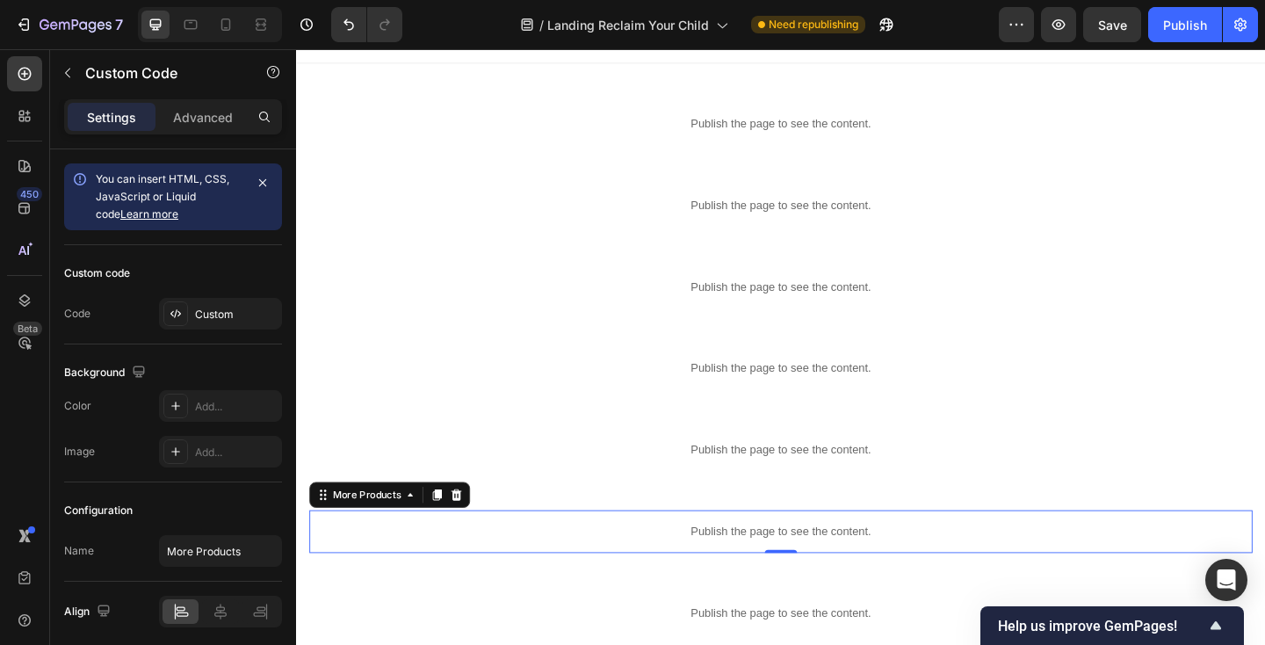
click at [497, 565] on p "Publish the page to see the content." at bounding box center [823, 574] width 1026 height 18
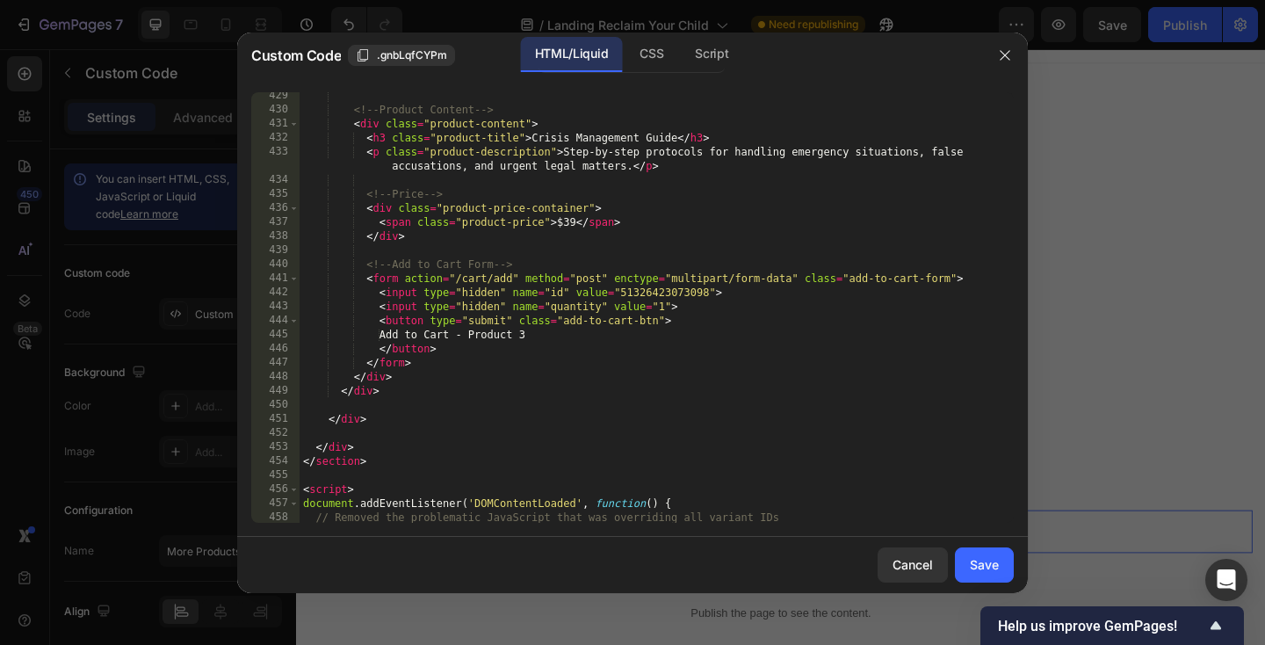
scroll to position [6197, 0]
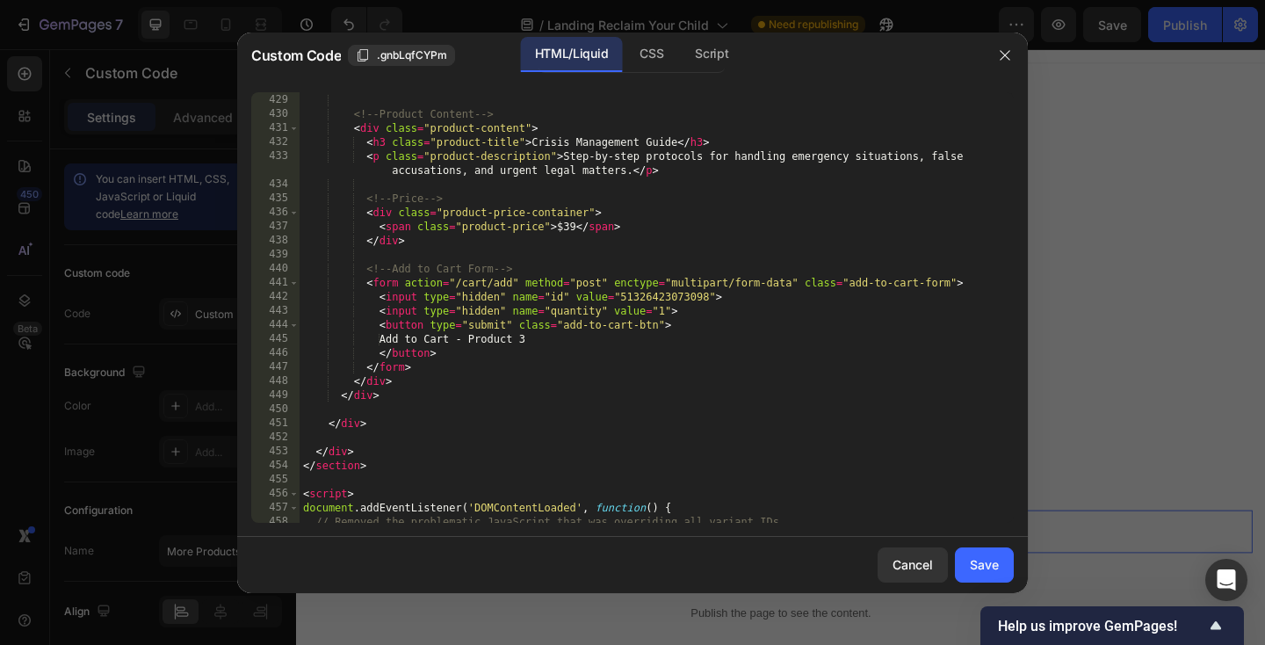
click at [656, 300] on div "</ div > <!-- Product Content --> < div class = "product-content" > < h3 class …" at bounding box center [657, 308] width 714 height 459
paste textarea "10294820831562"
type textarea "<input type="hidden" name="id" value="10294820831562">"
click at [993, 567] on div "Save" at bounding box center [984, 564] width 29 height 18
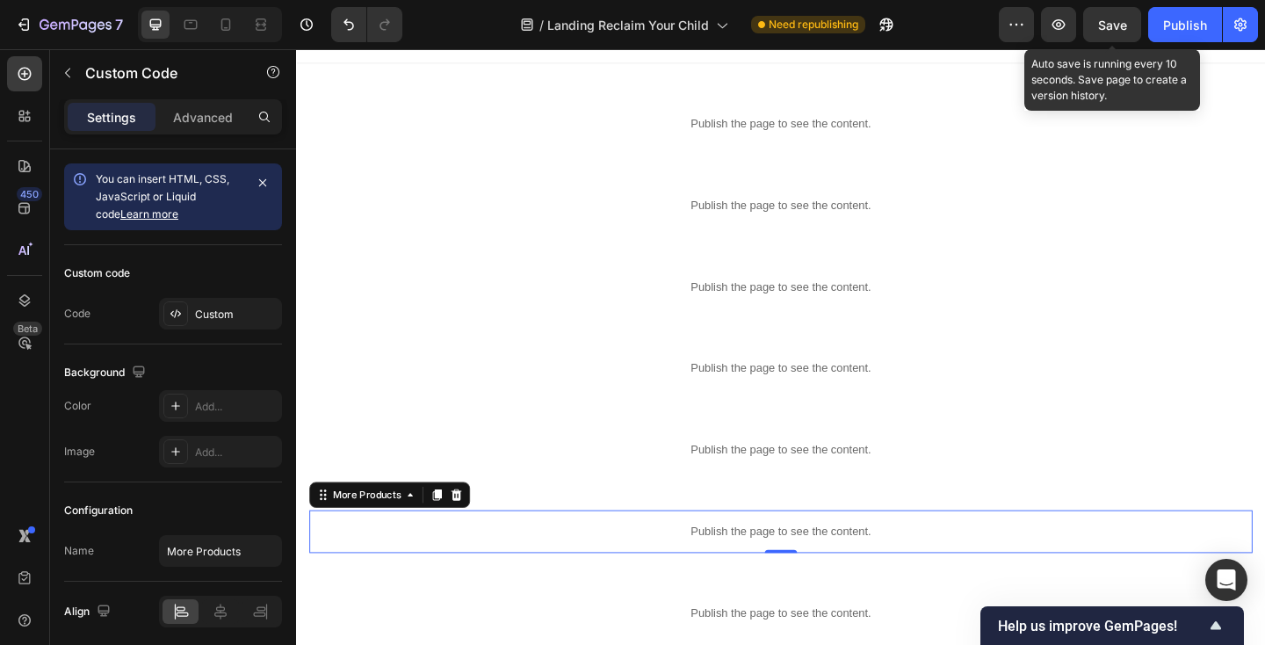
click at [1125, 20] on span "Save" at bounding box center [1112, 25] width 29 height 15
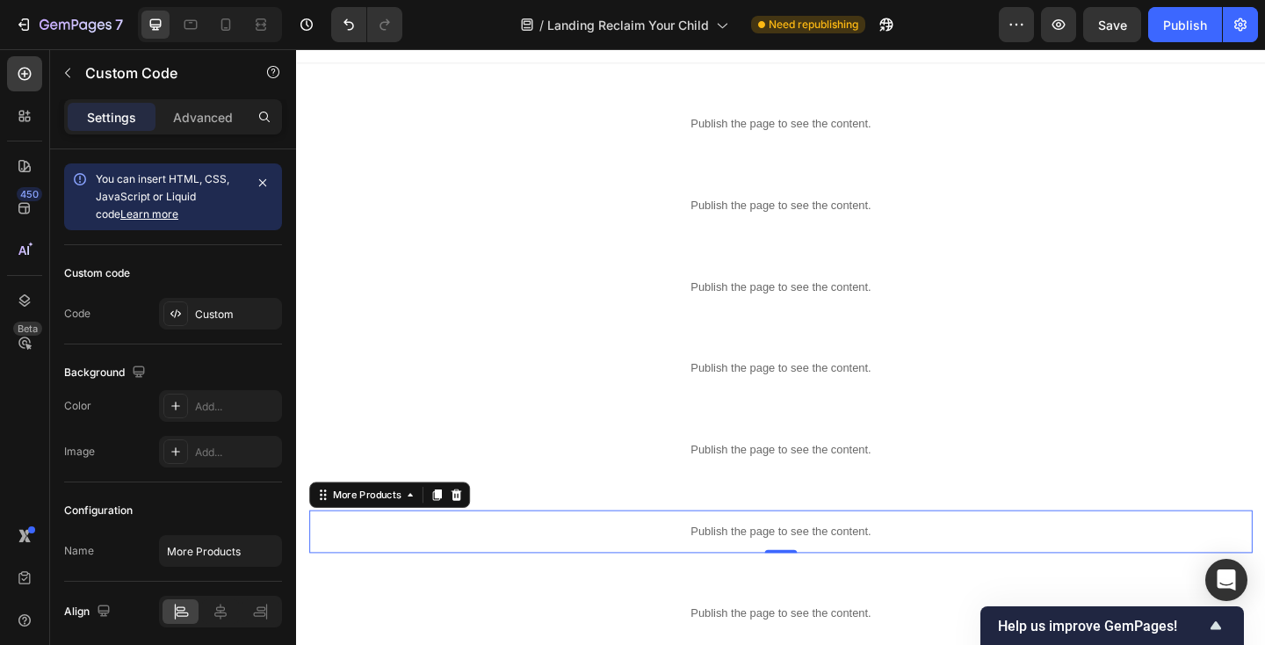
click at [542, 571] on p "Publish the page to see the content." at bounding box center [823, 574] width 1026 height 18
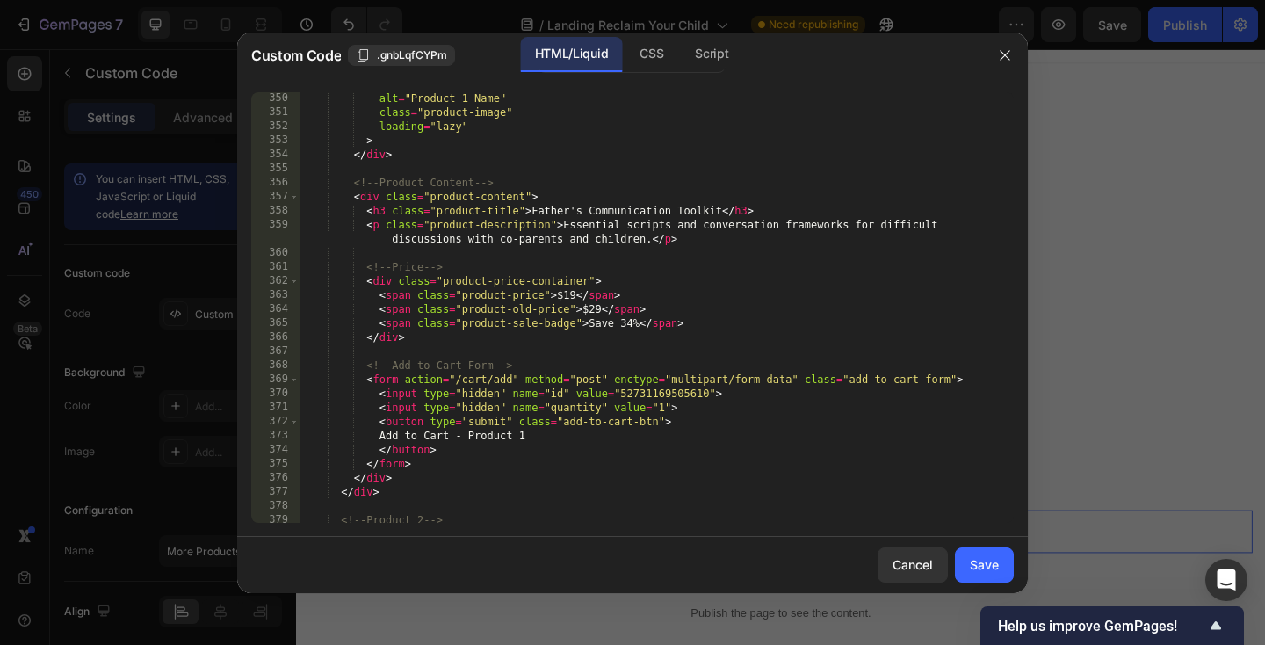
scroll to position [5064, 0]
click at [654, 387] on div "alt = "Product 1 Name" class = "product-image" loading = "lazy" > </ div > <!--…" at bounding box center [657, 317] width 714 height 459
paste textarea "[URL][DOMAIN_NAME]"
type textarea "<input type="hidden" name="id" value="[URL][DOMAIN_NAME]">"
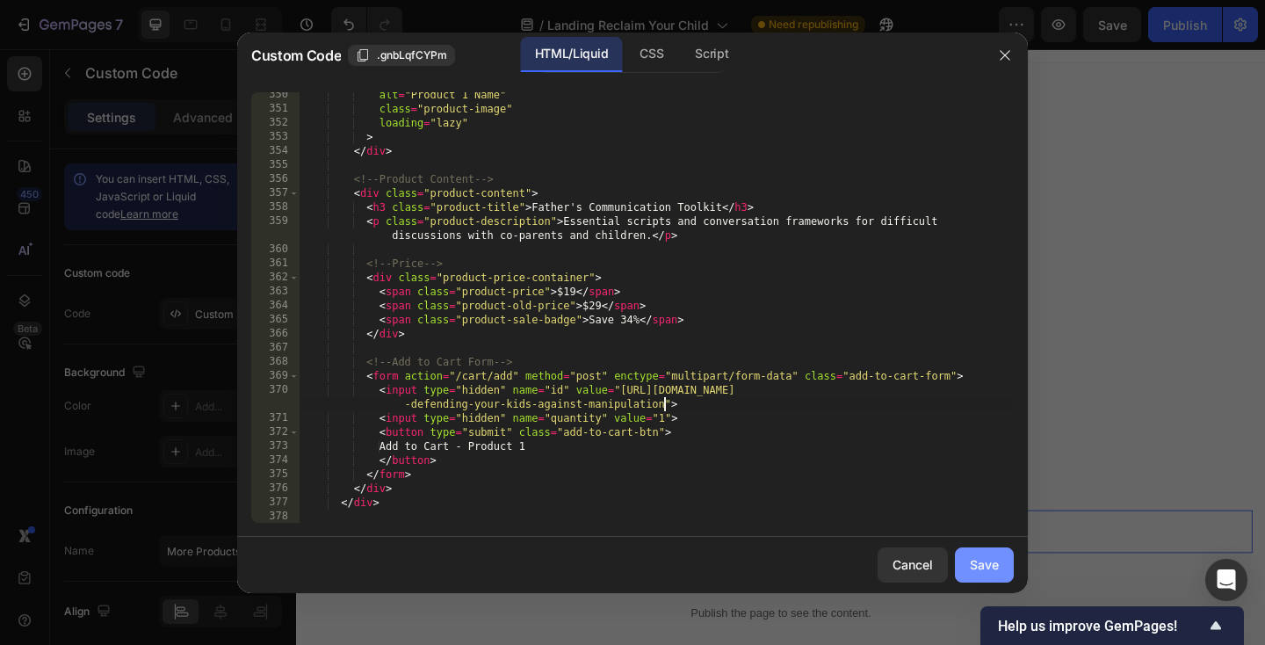
click at [970, 557] on div "Save" at bounding box center [984, 564] width 29 height 18
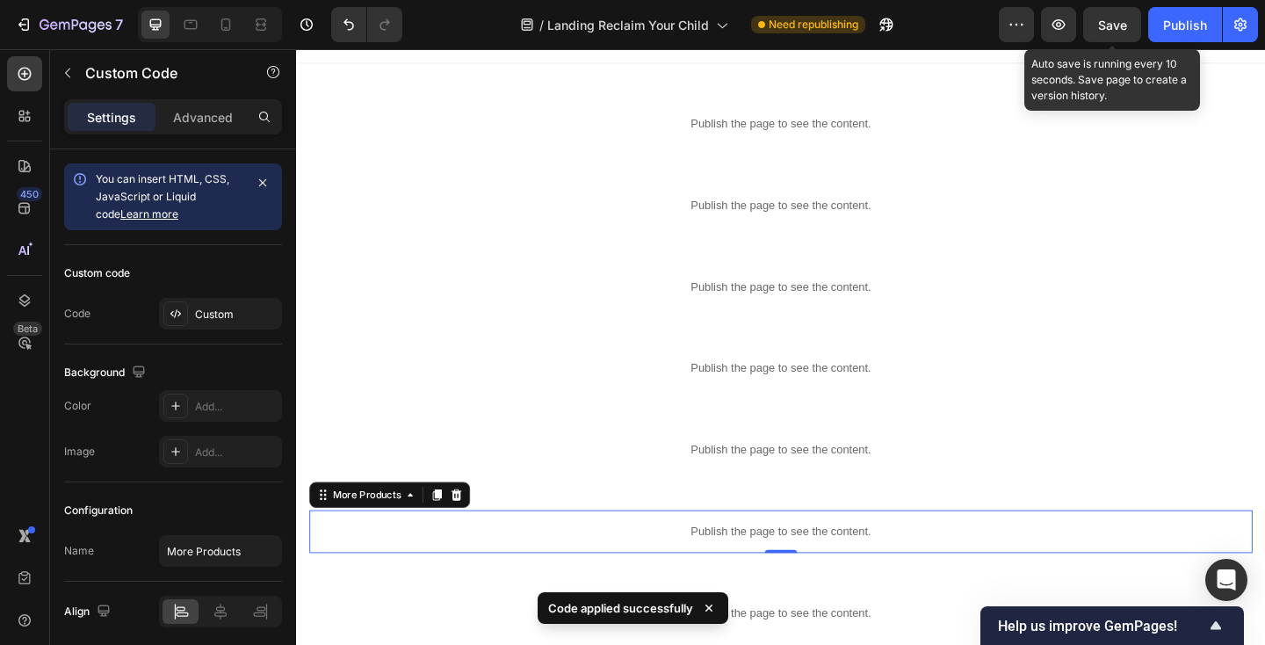
click at [1109, 24] on span "Save" at bounding box center [1112, 25] width 29 height 15
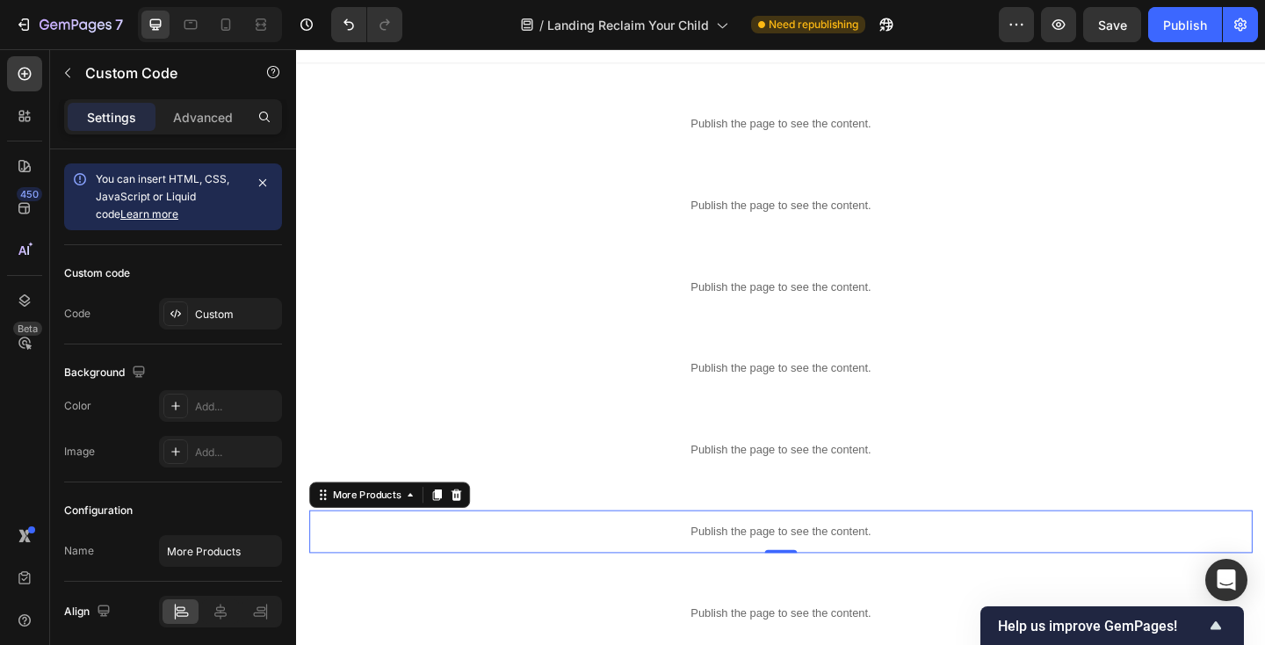
click at [444, 574] on p "Publish the page to see the content." at bounding box center [823, 574] width 1026 height 18
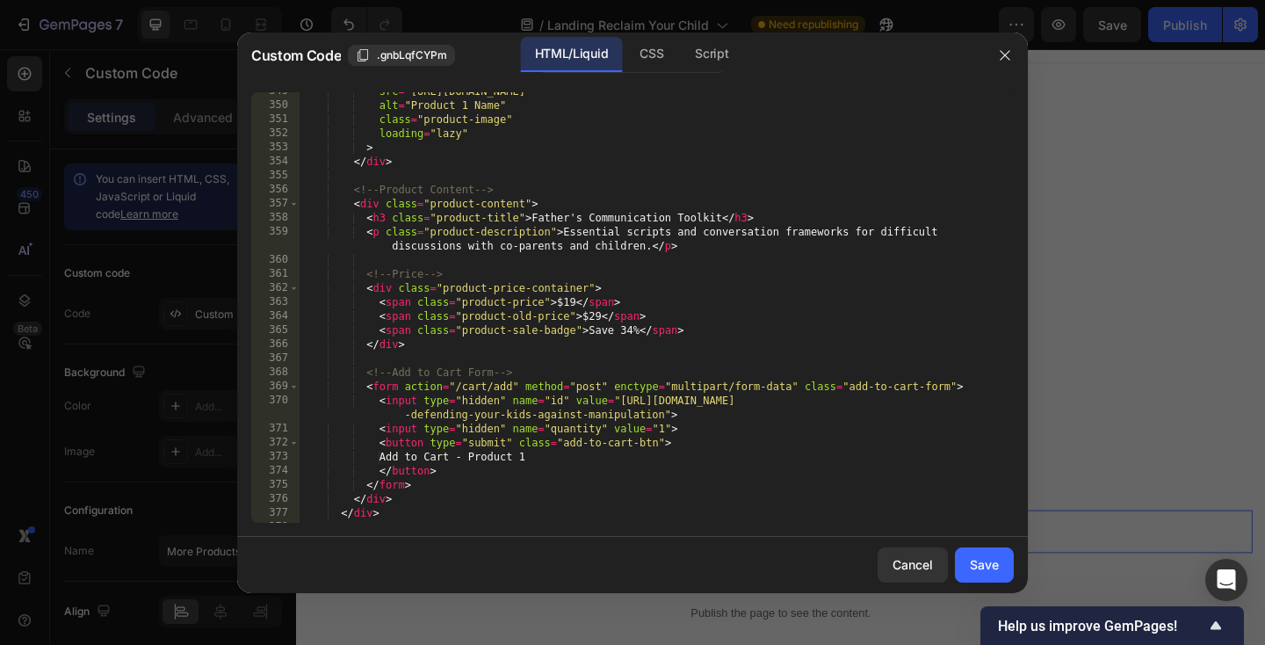
scroll to position [5054, 0]
drag, startPoint x: 807, startPoint y: 400, endPoint x: 622, endPoint y: 397, distance: 185.4
click at [622, 397] on div "src = "[URL][DOMAIN_NAME]" alt = "Product 1 Name" class = "product-image" loadi…" at bounding box center [657, 312] width 714 height 459
type textarea "<input type="hidden" name="id" value="the-guardian-dad-strategies-for-defending…"
click at [986, 564] on div "Save" at bounding box center [984, 564] width 29 height 18
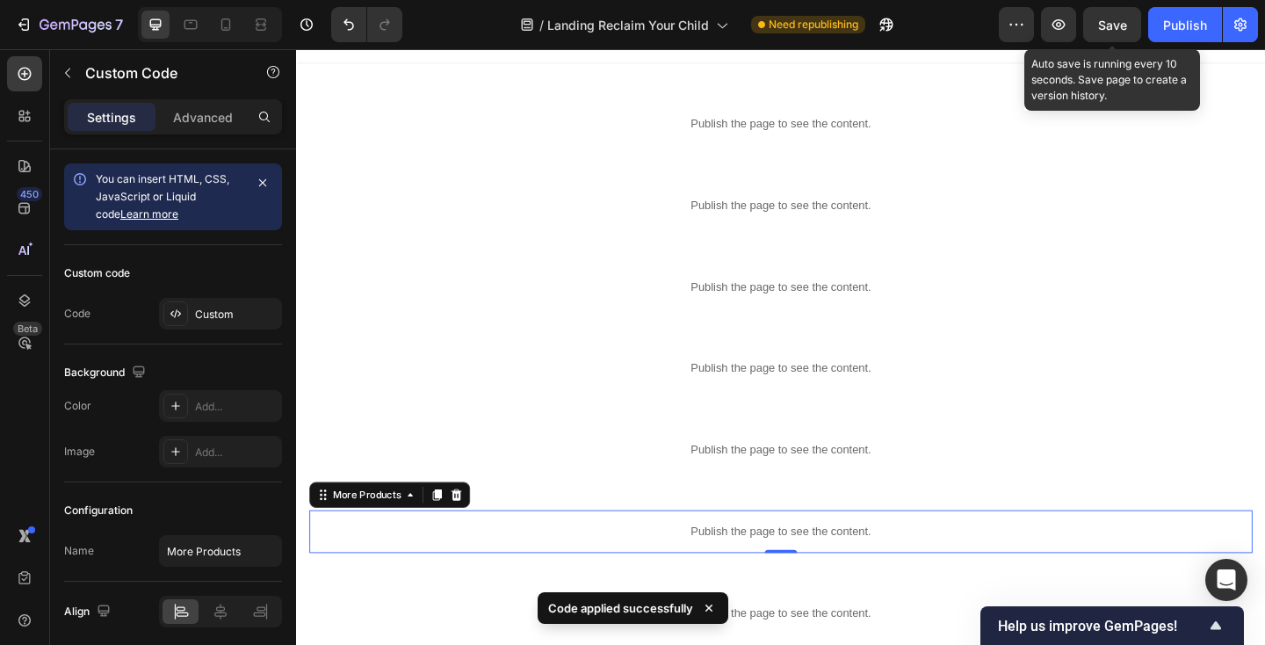
click at [1119, 25] on span "Save" at bounding box center [1112, 25] width 29 height 15
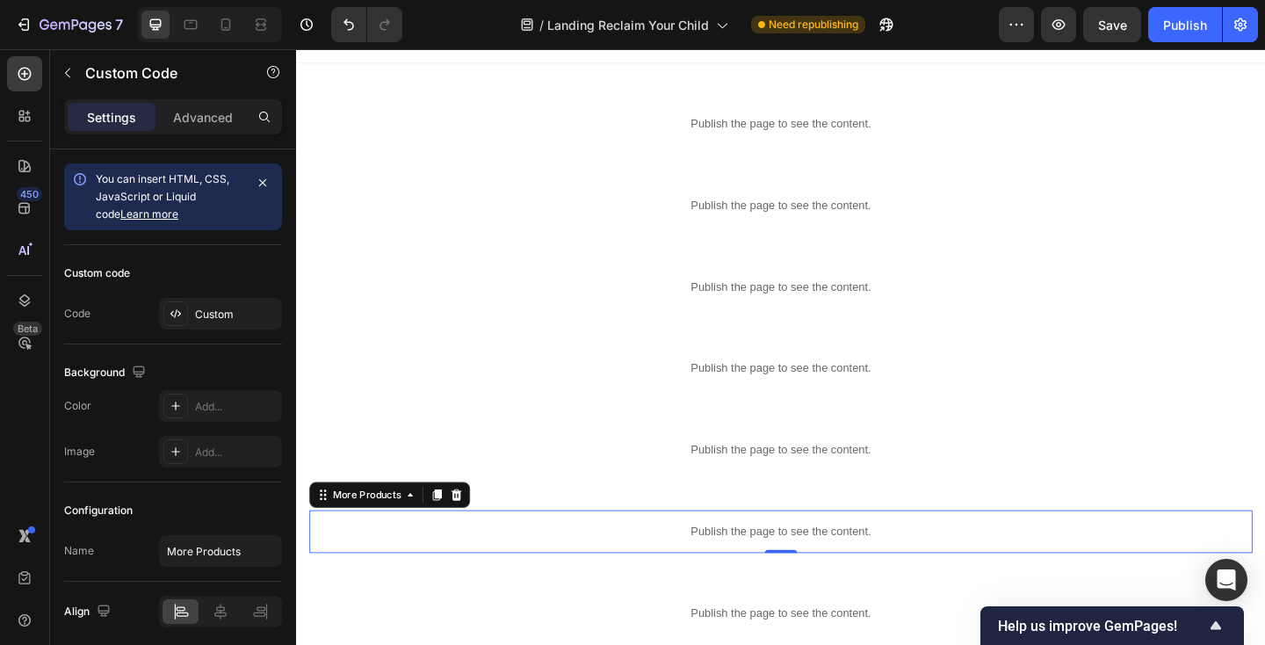
click at [504, 576] on p "Publish the page to see the content." at bounding box center [823, 574] width 1026 height 18
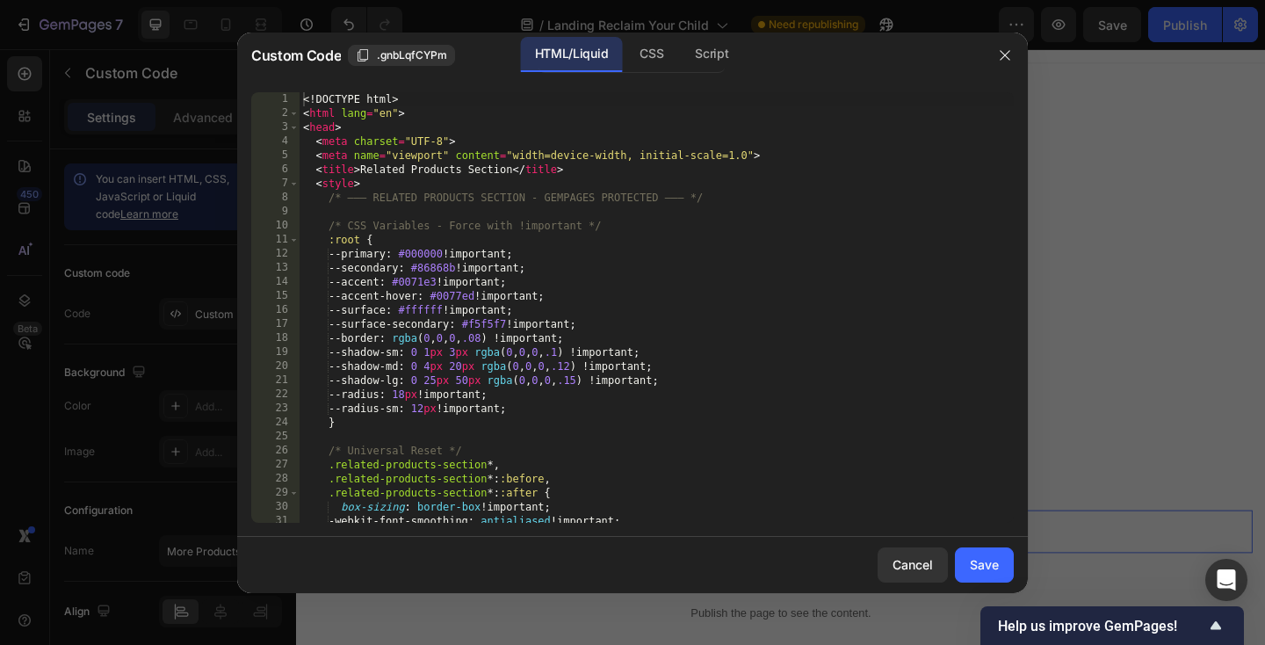
click at [520, 423] on div "<! DOCTYPE html > < html lang = "en" > < head > < meta charset = "UTF-8" > < me…" at bounding box center [657, 321] width 714 height 459
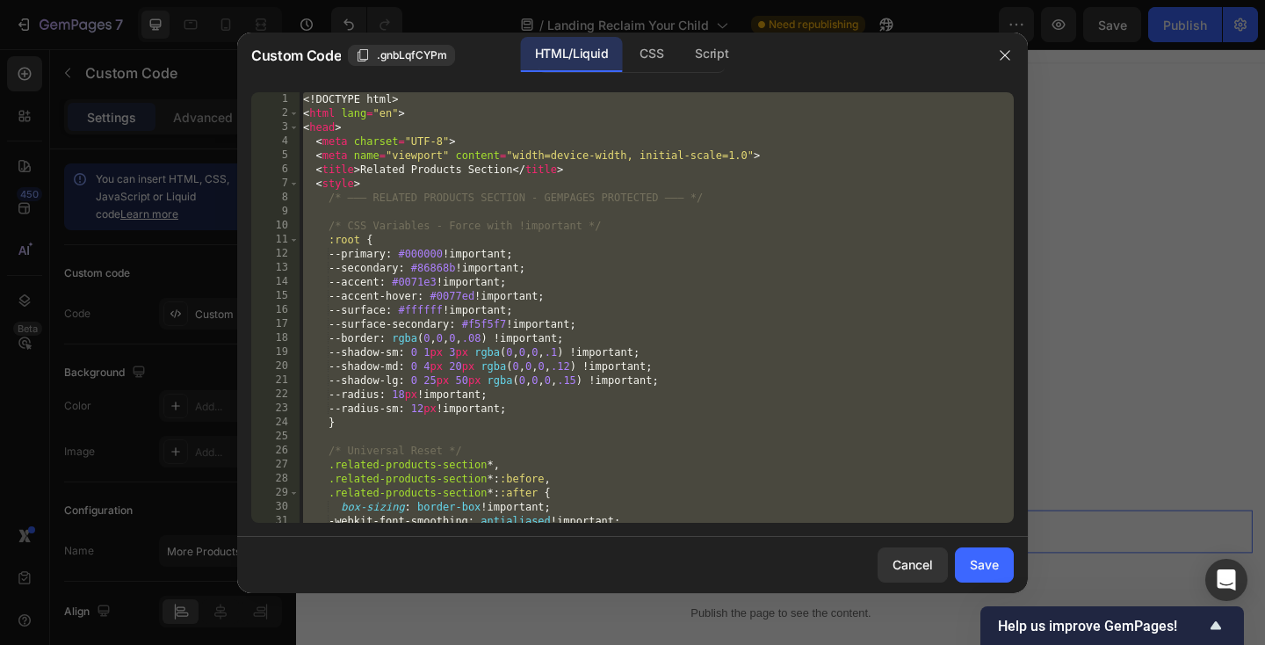
paste textarea
type textarea "</html>"
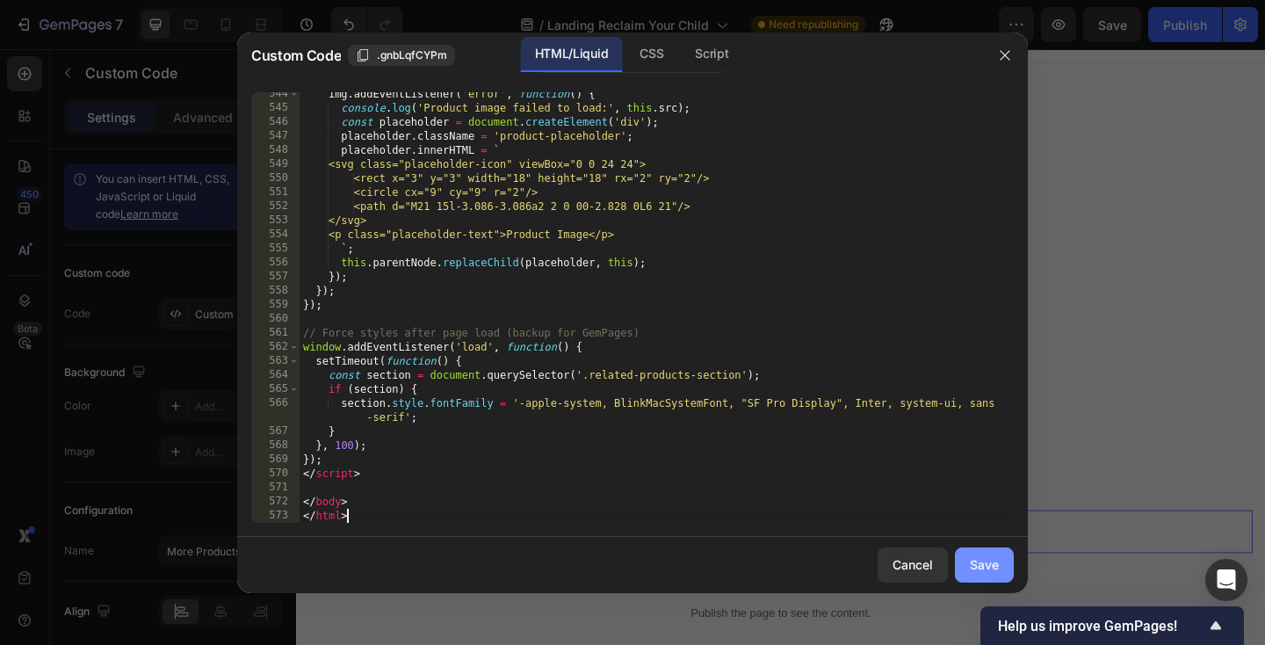
click at [996, 559] on div "Save" at bounding box center [984, 564] width 29 height 18
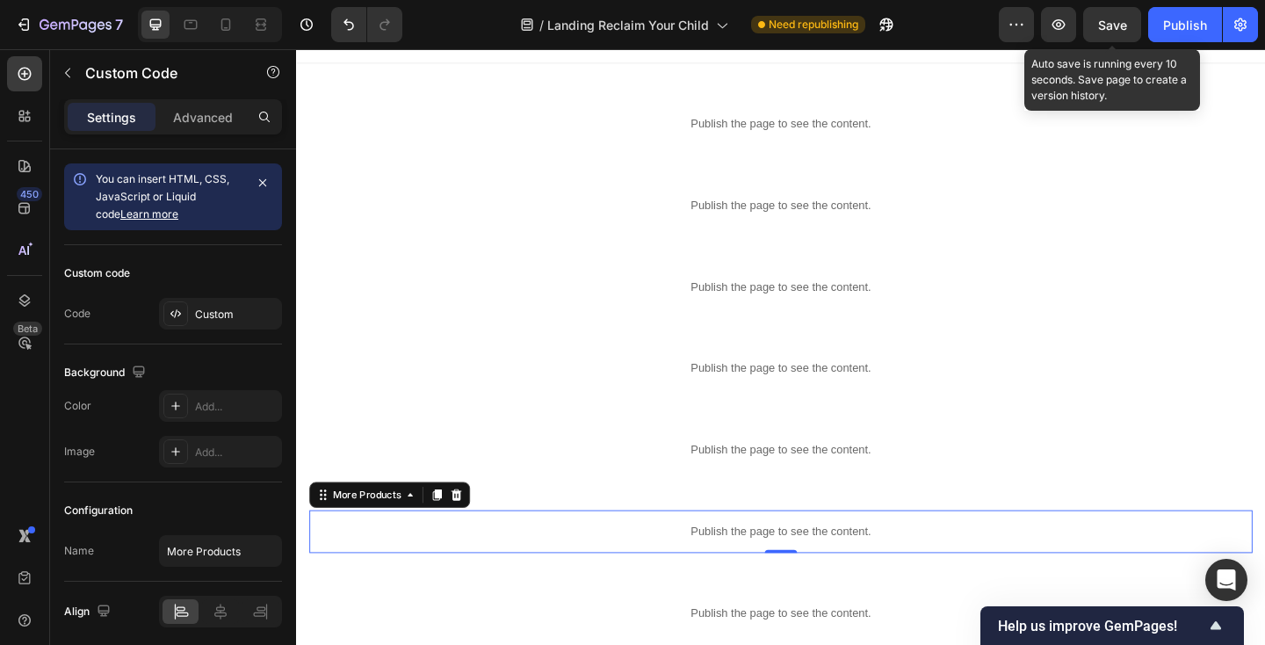
click at [1106, 18] on span "Save" at bounding box center [1112, 25] width 29 height 15
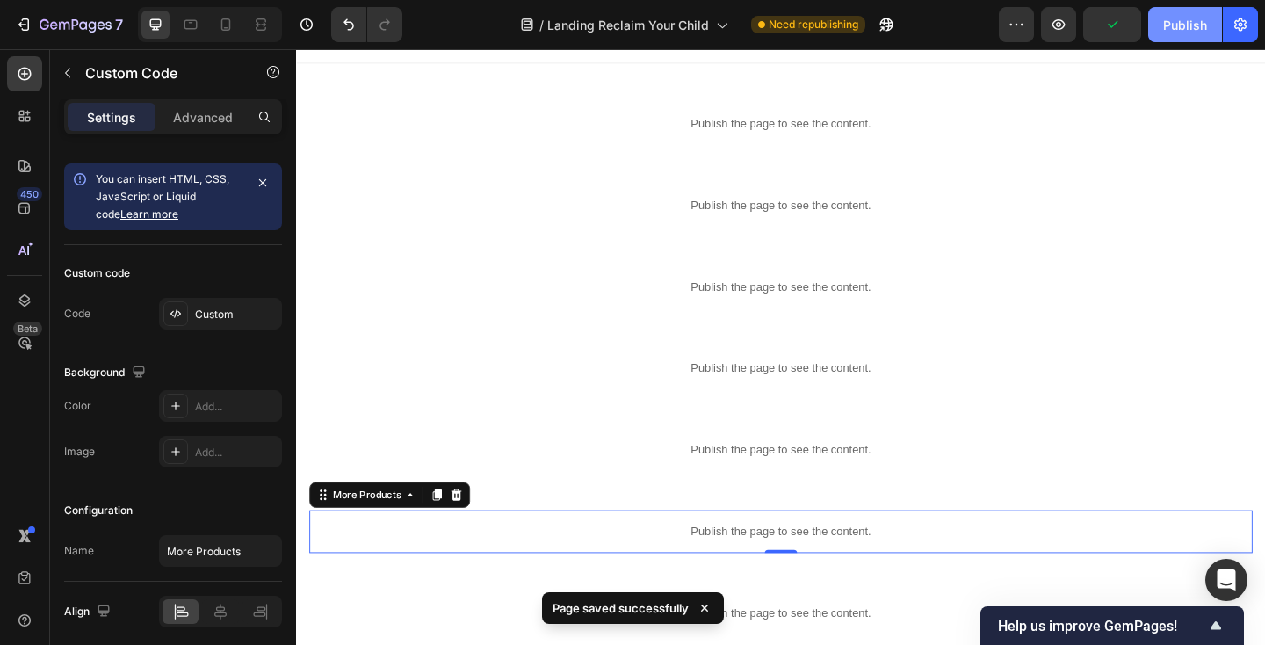
click at [1181, 19] on div "Publish" at bounding box center [1185, 25] width 44 height 18
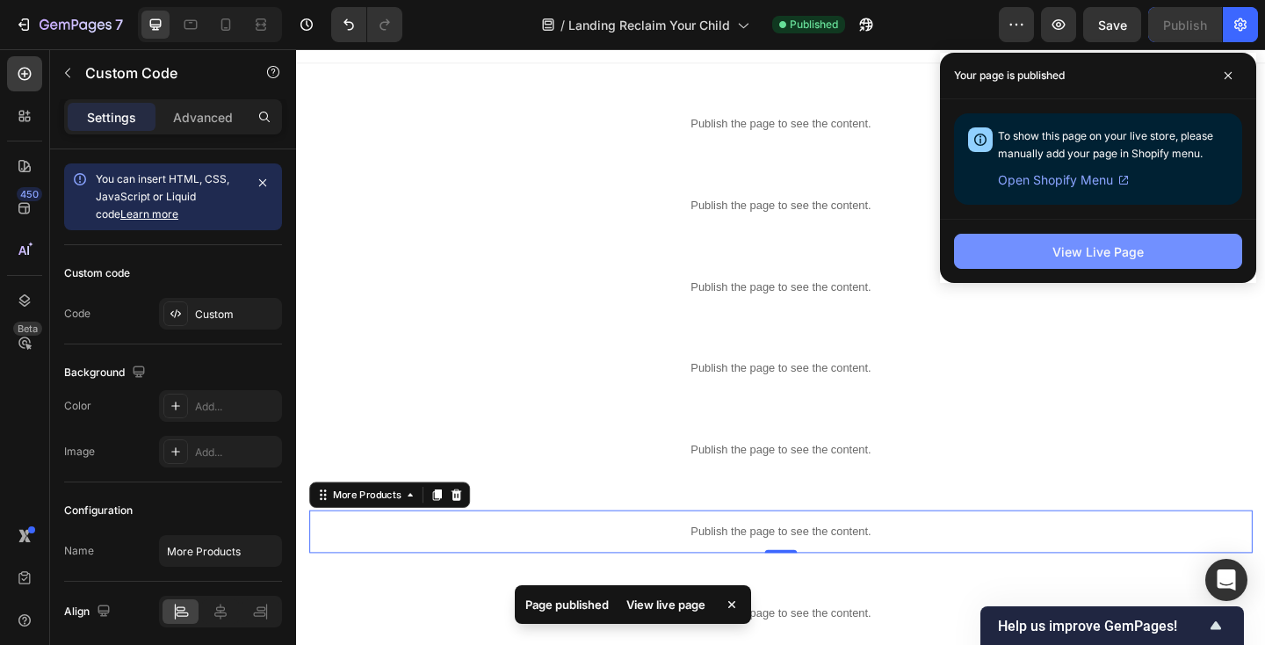
click at [1066, 243] on div "View Live Page" at bounding box center [1097, 251] width 91 height 18
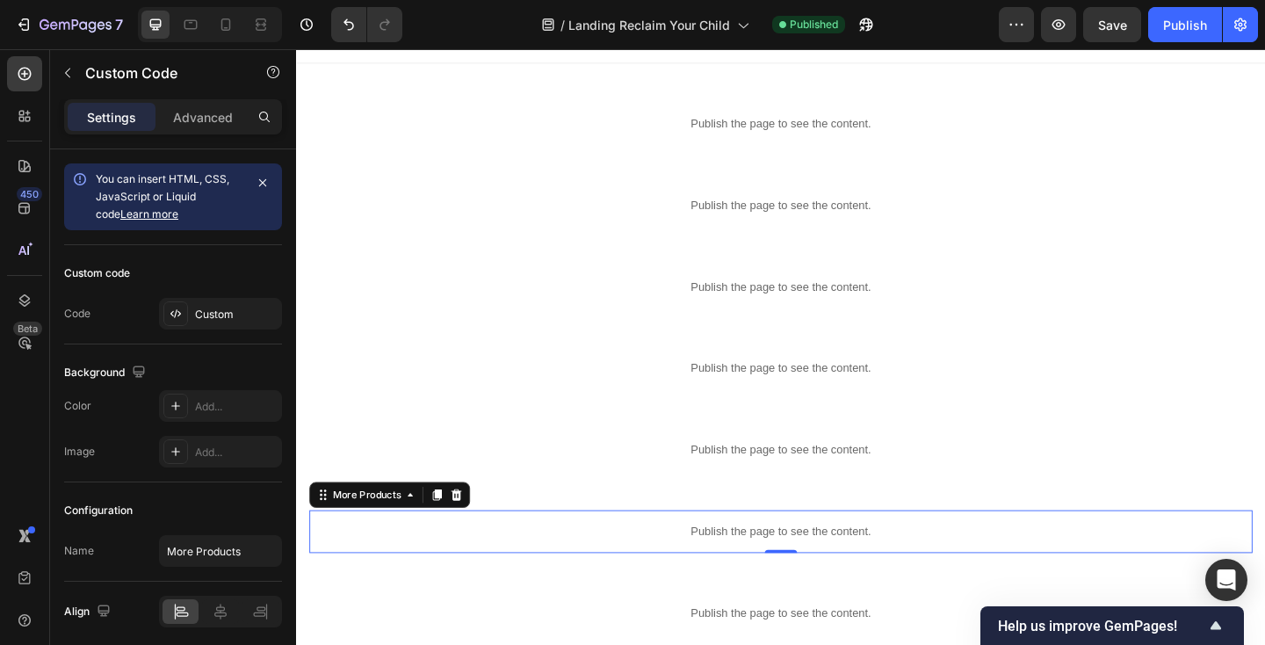
click at [504, 571] on p "Publish the page to see the content." at bounding box center [823, 574] width 1026 height 18
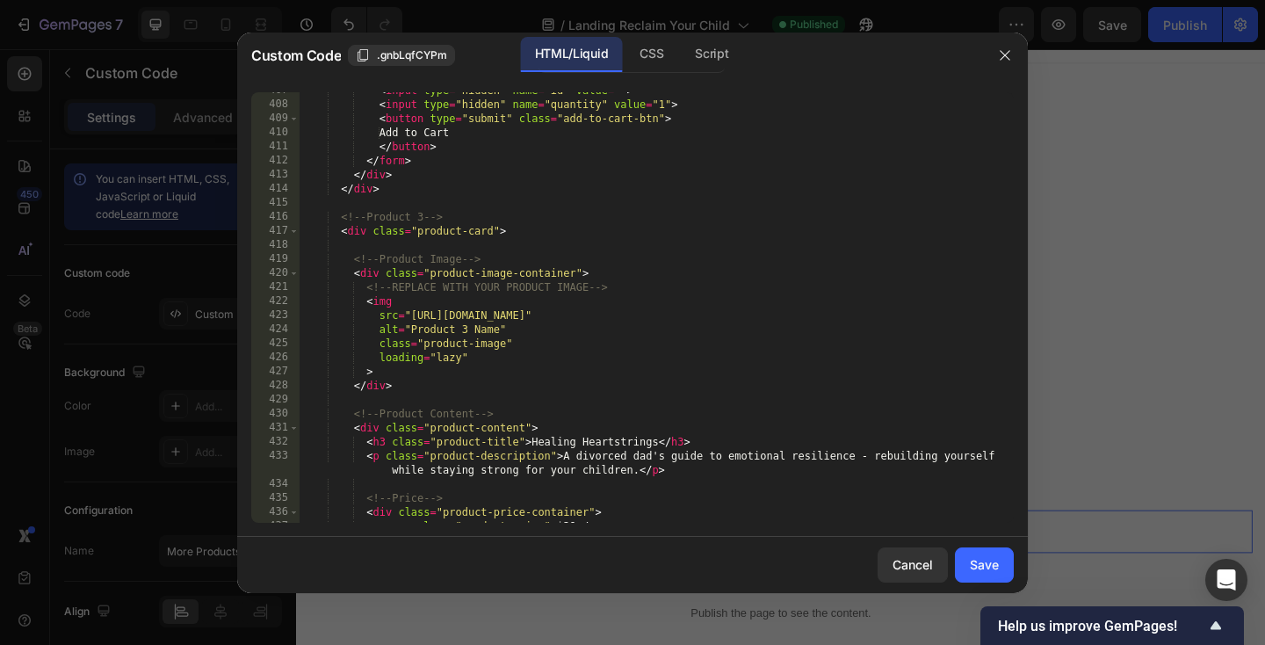
scroll to position [5902, 0]
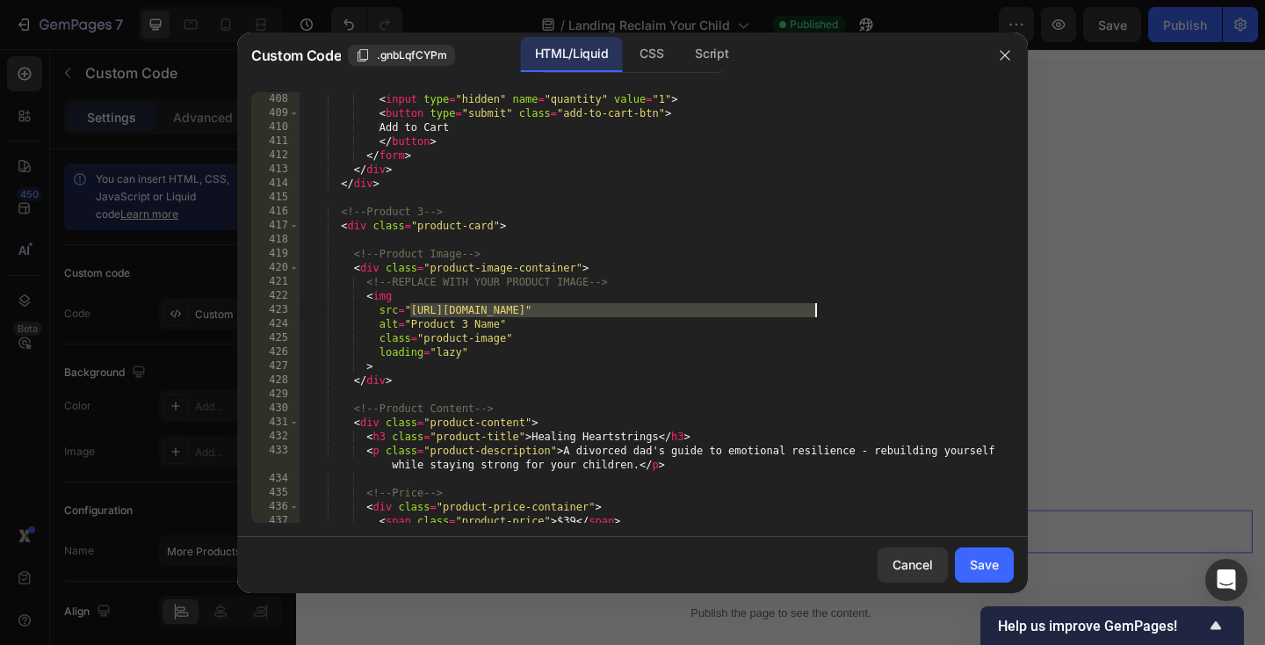
drag, startPoint x: 408, startPoint y: 309, endPoint x: 815, endPoint y: 308, distance: 406.7
click at [815, 308] on div "< input type = "hidden" name = "id" value = "" > < input type = "hidden" name =…" at bounding box center [657, 307] width 714 height 459
paste textarea "[DOMAIN_NAME][URL]"
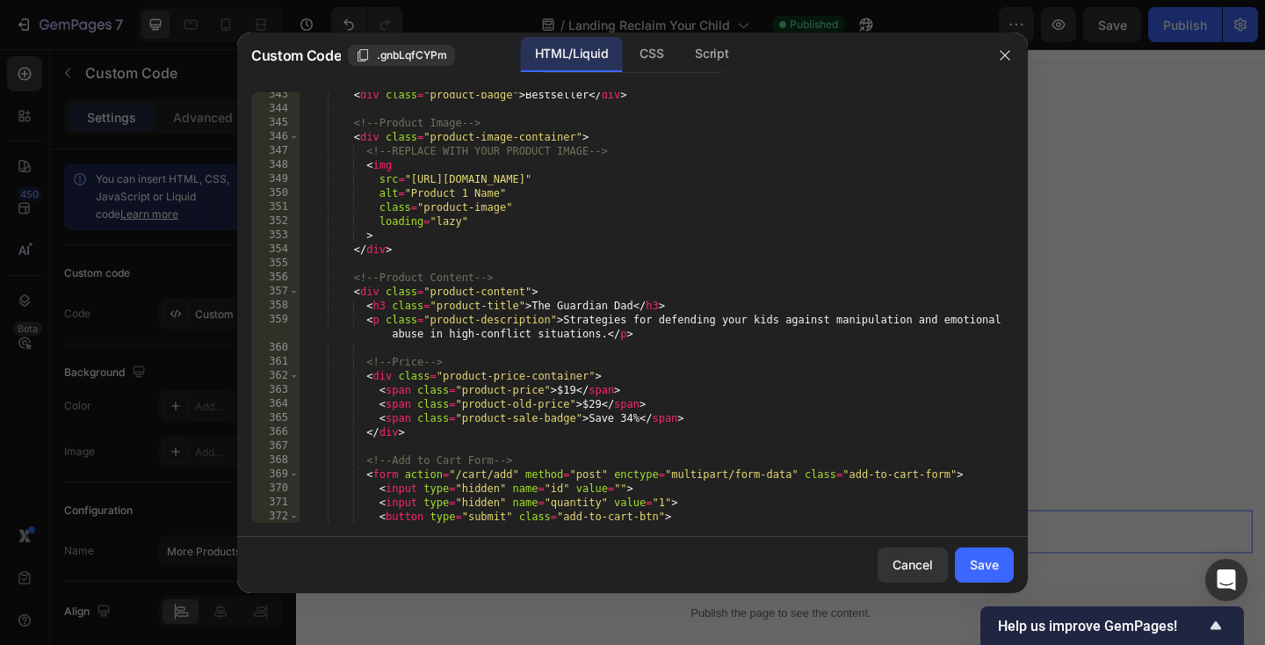
scroll to position [4966, 0]
drag, startPoint x: 410, startPoint y: 177, endPoint x: 841, endPoint y: 185, distance: 431.4
click at [841, 185] on div "< div class = "product-badge" > Bestseller </ div > <!-- Product Image --> < di…" at bounding box center [657, 317] width 714 height 459
paste textarea "[DOMAIN_NAME][URL]"
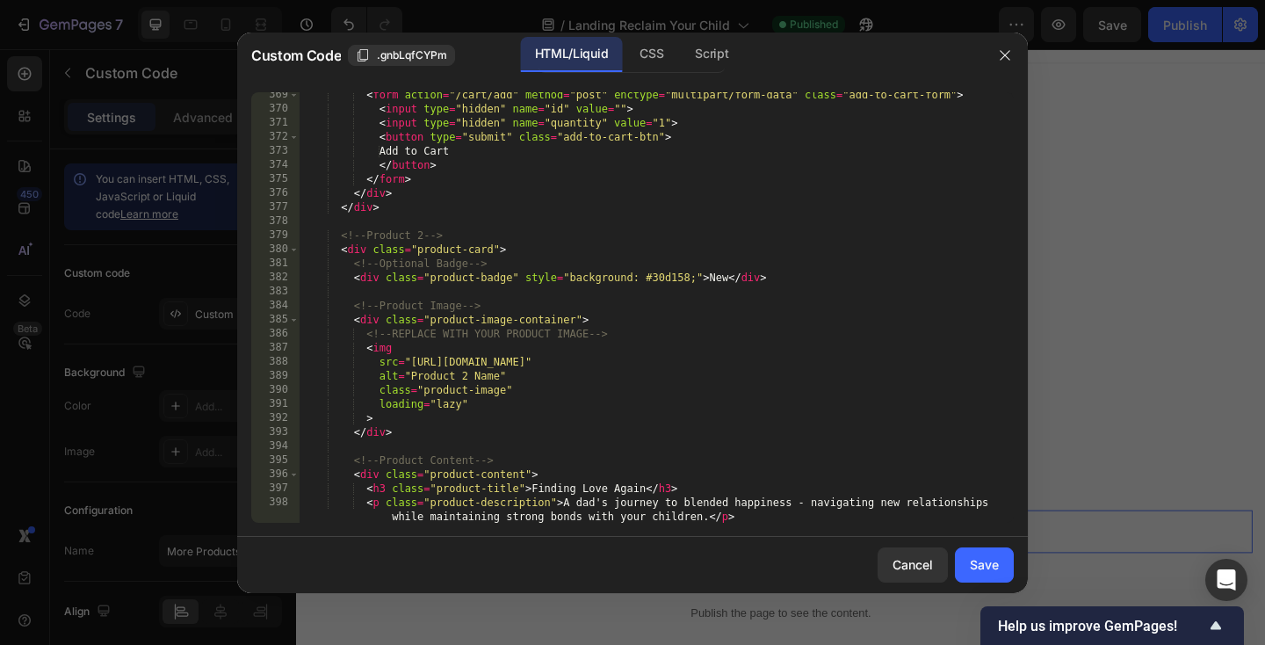
scroll to position [5345, 0]
drag, startPoint x: 412, startPoint y: 361, endPoint x: 815, endPoint y: 360, distance: 403.2
click at [815, 360] on div "< form action = "/cart/add" method = "post" enctype = "multipart/form-data" cla…" at bounding box center [657, 317] width 714 height 459
paste textarea "[DOMAIN_NAME][URL]"
type textarea "src="[URL][DOMAIN_NAME]""
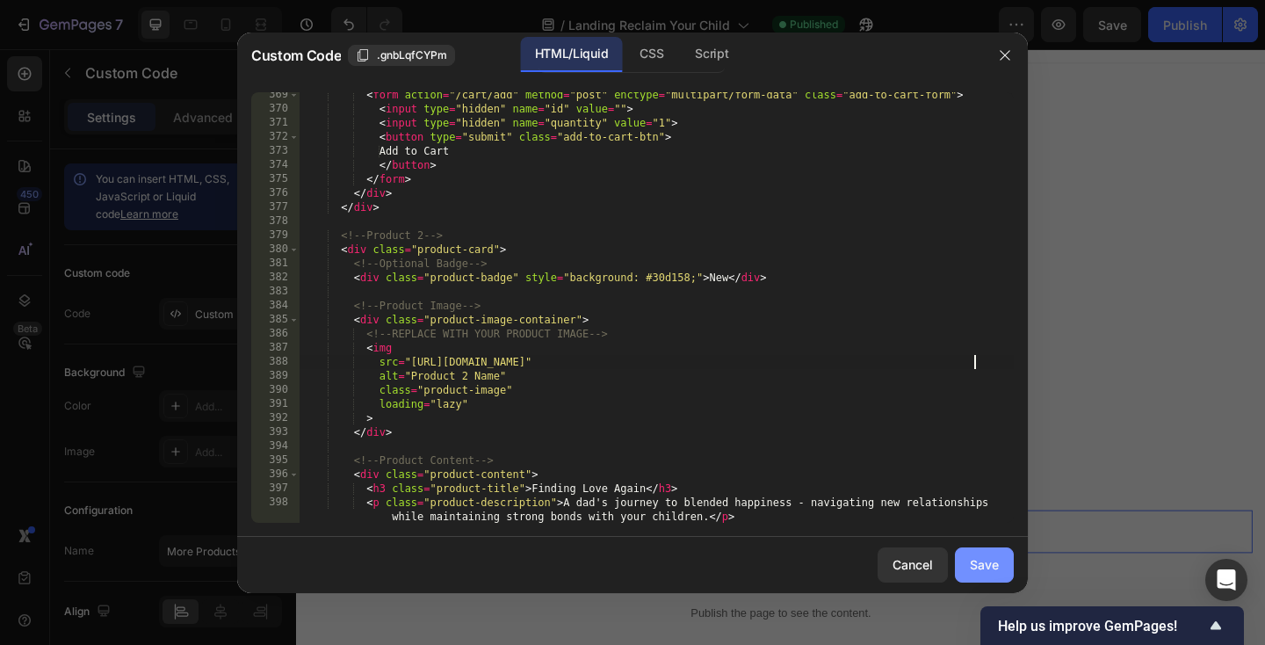
click at [987, 563] on div "Save" at bounding box center [984, 564] width 29 height 18
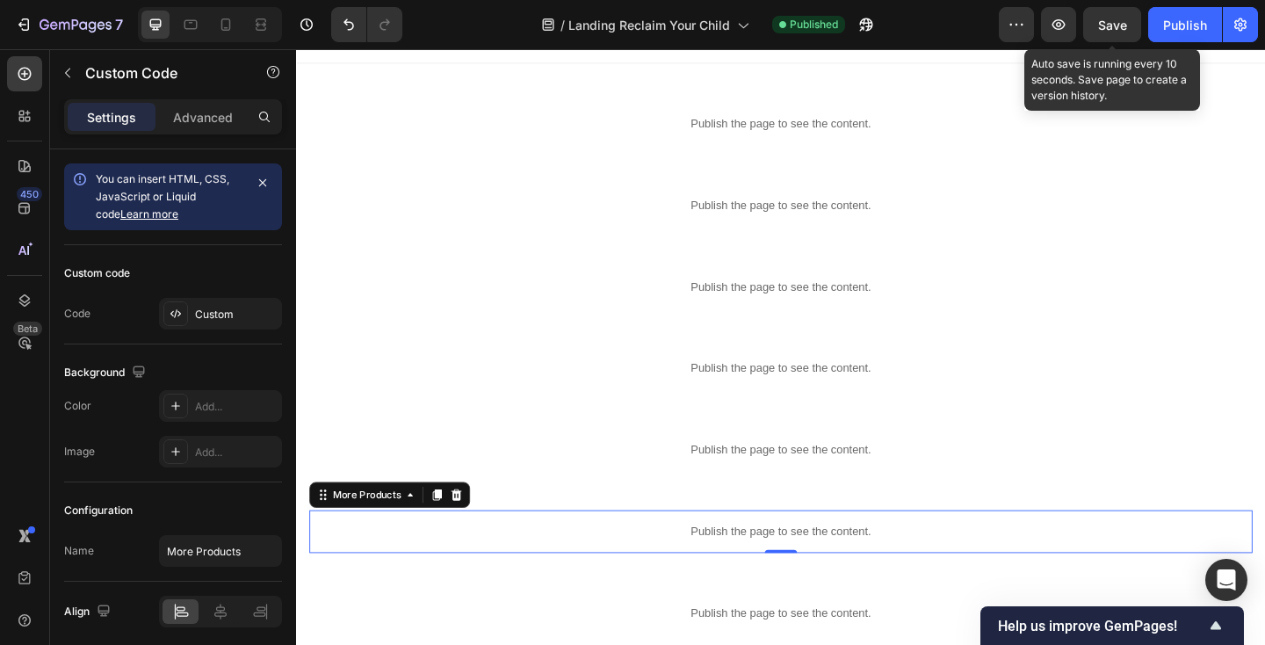
click at [1122, 32] on div "Save" at bounding box center [1112, 25] width 29 height 18
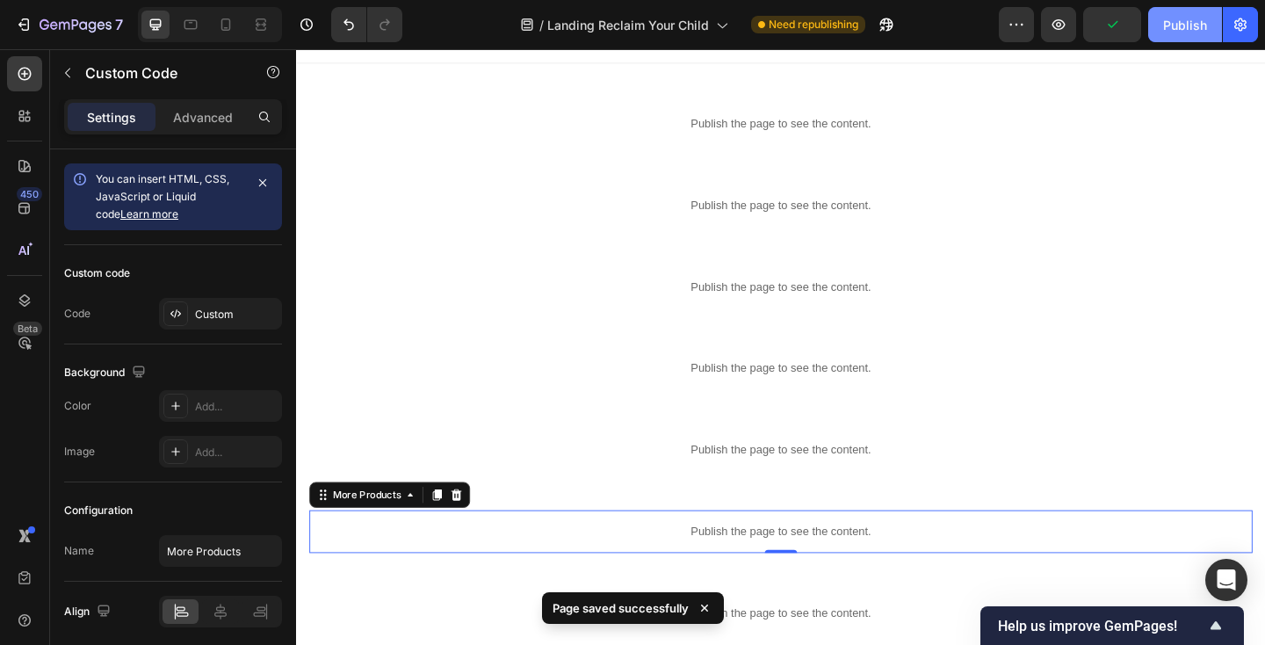
click at [1176, 32] on div "Publish" at bounding box center [1185, 25] width 44 height 18
